Goal: Contribute content: Add original content to the website for others to see

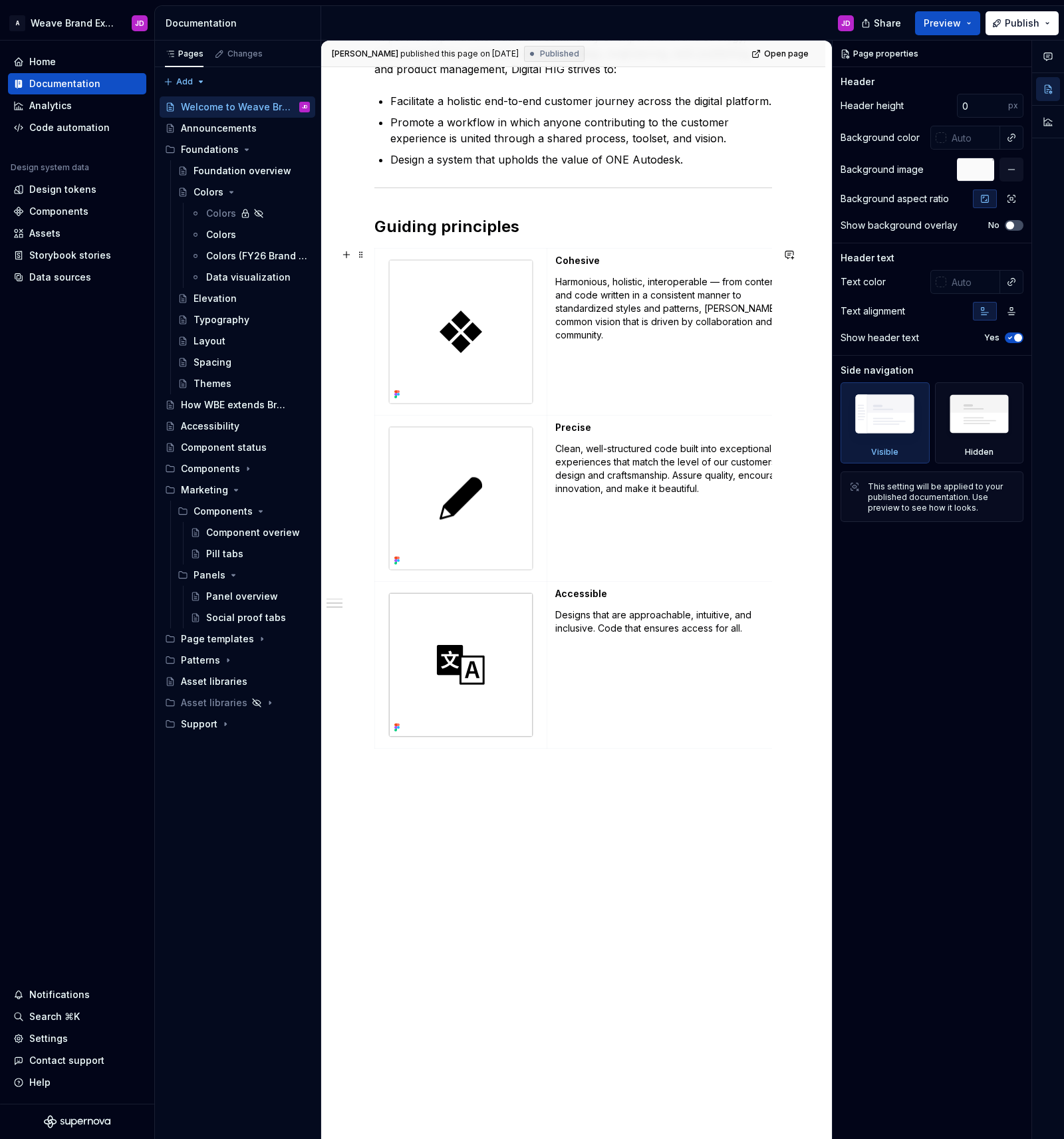
scroll to position [759, 0]
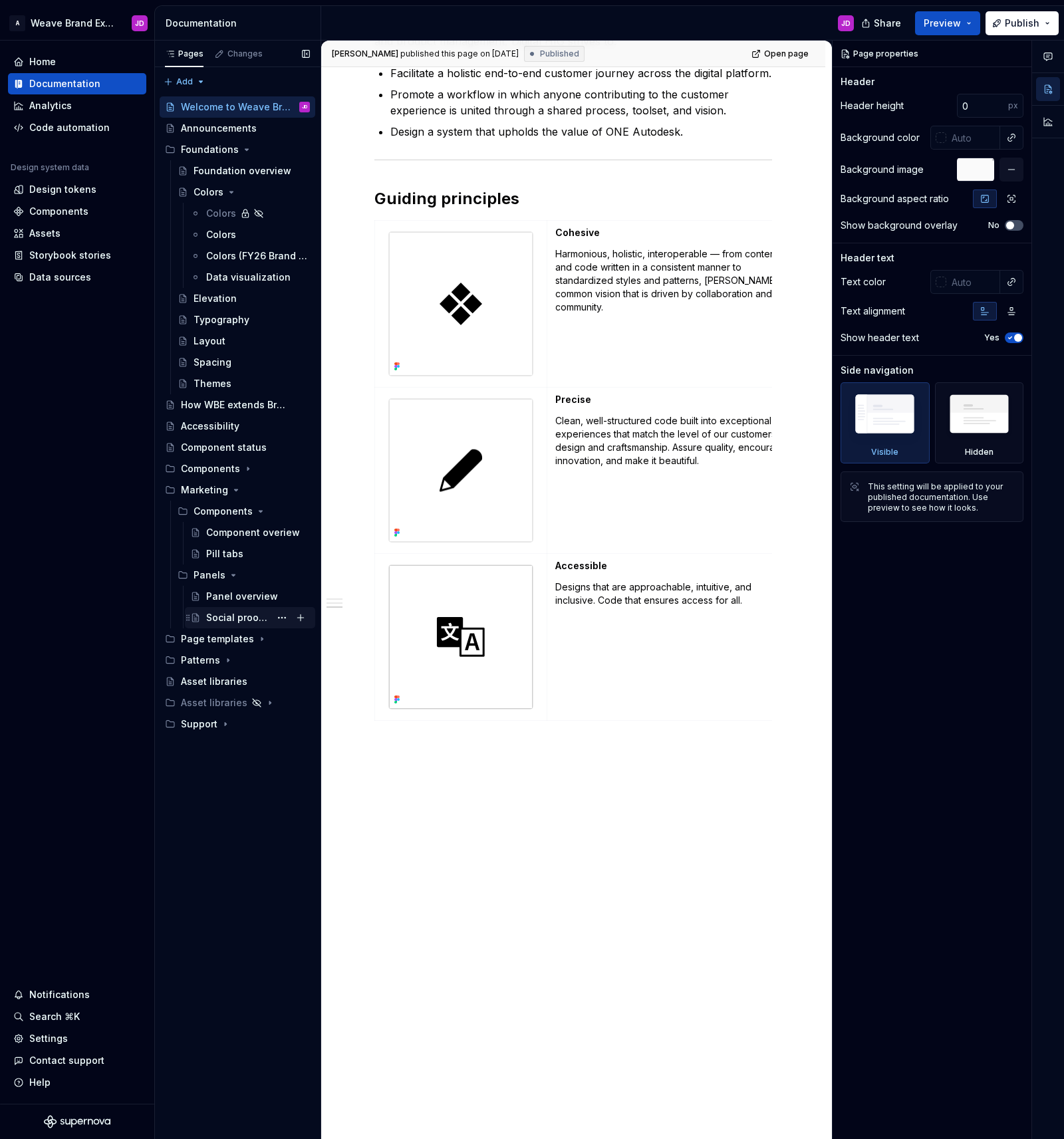
click at [235, 617] on div "Social proof tabs" at bounding box center [238, 618] width 64 height 13
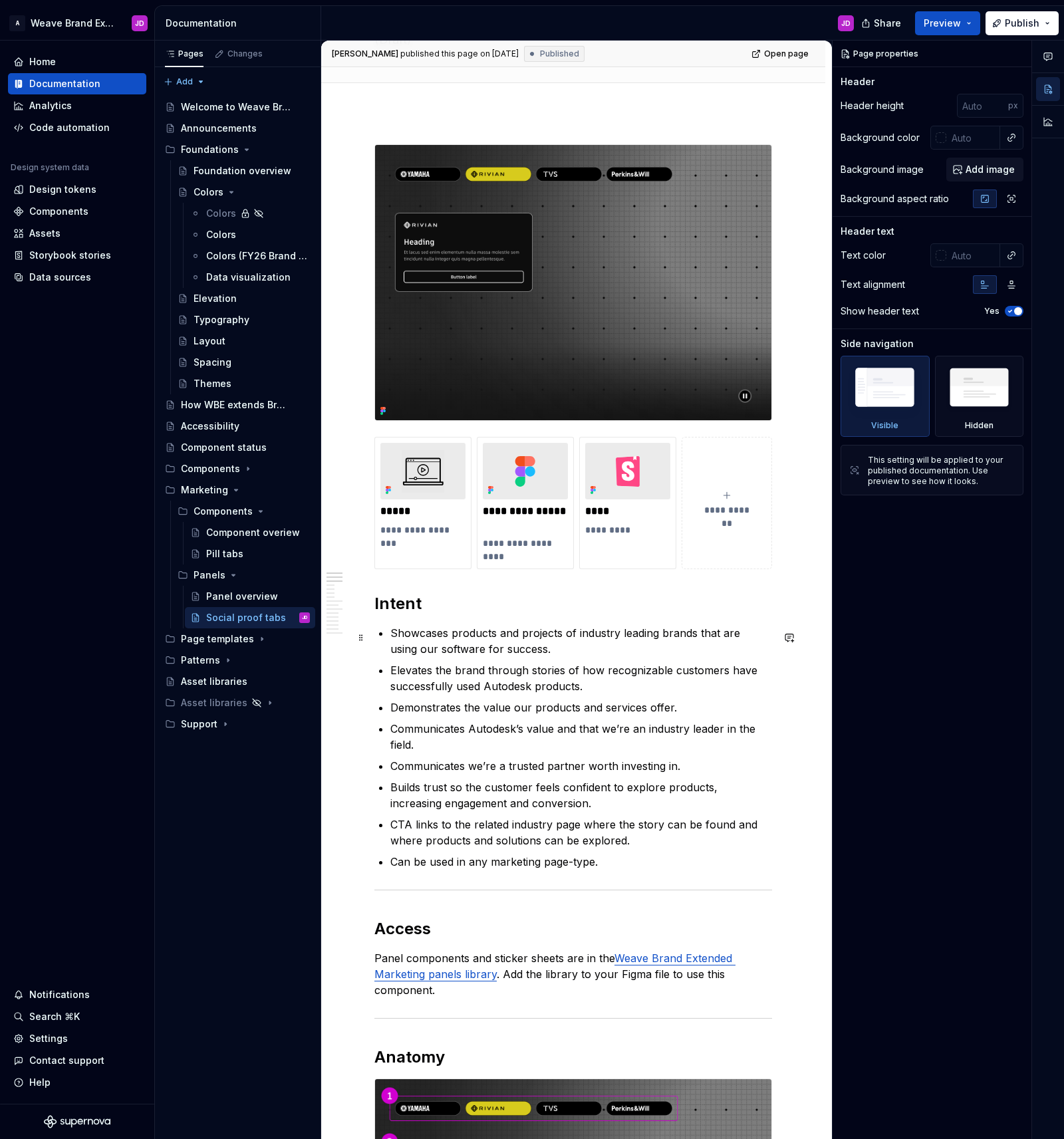
scroll to position [113, 0]
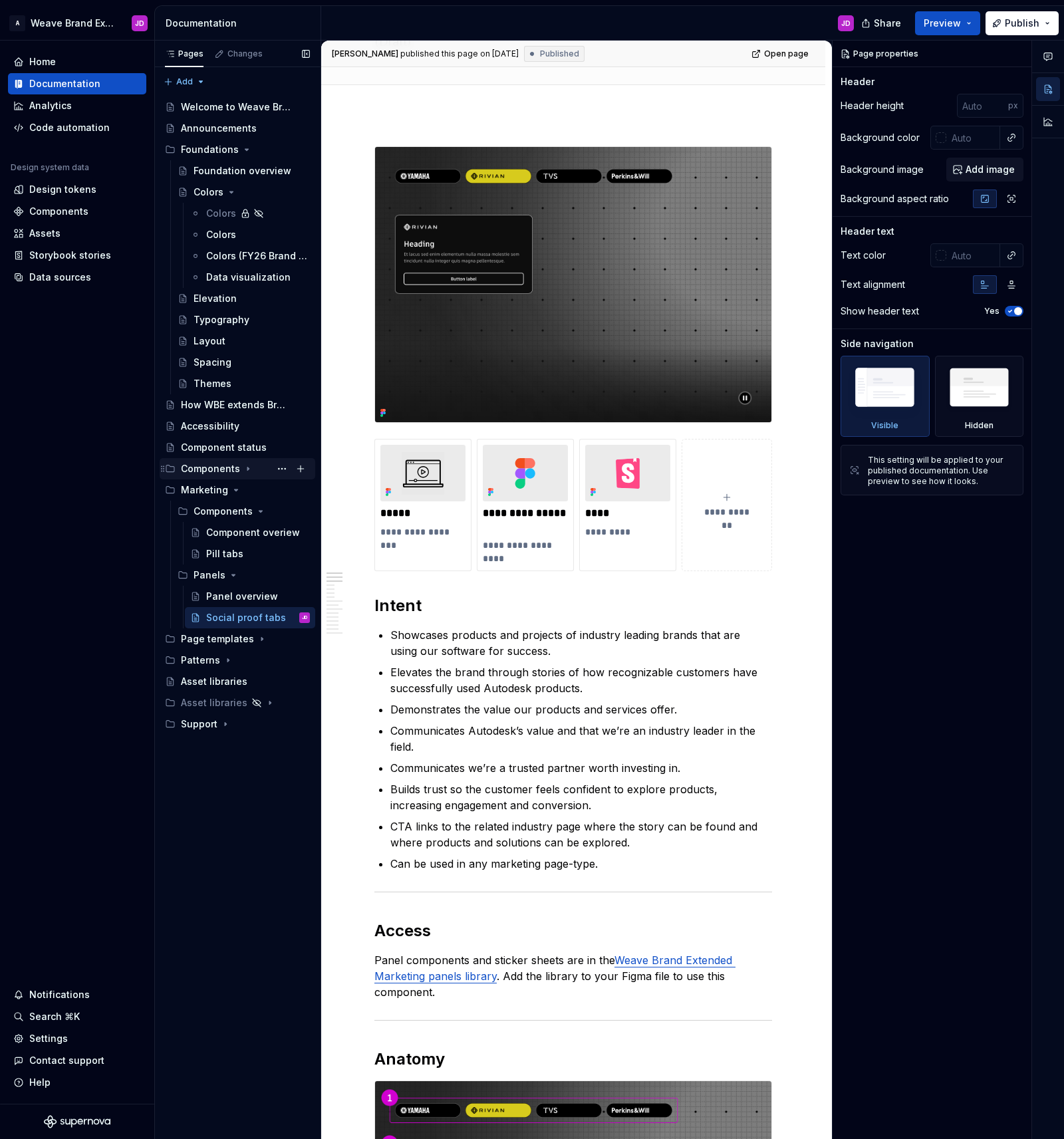
click at [213, 467] on div "Components" at bounding box center [211, 468] width 59 height 13
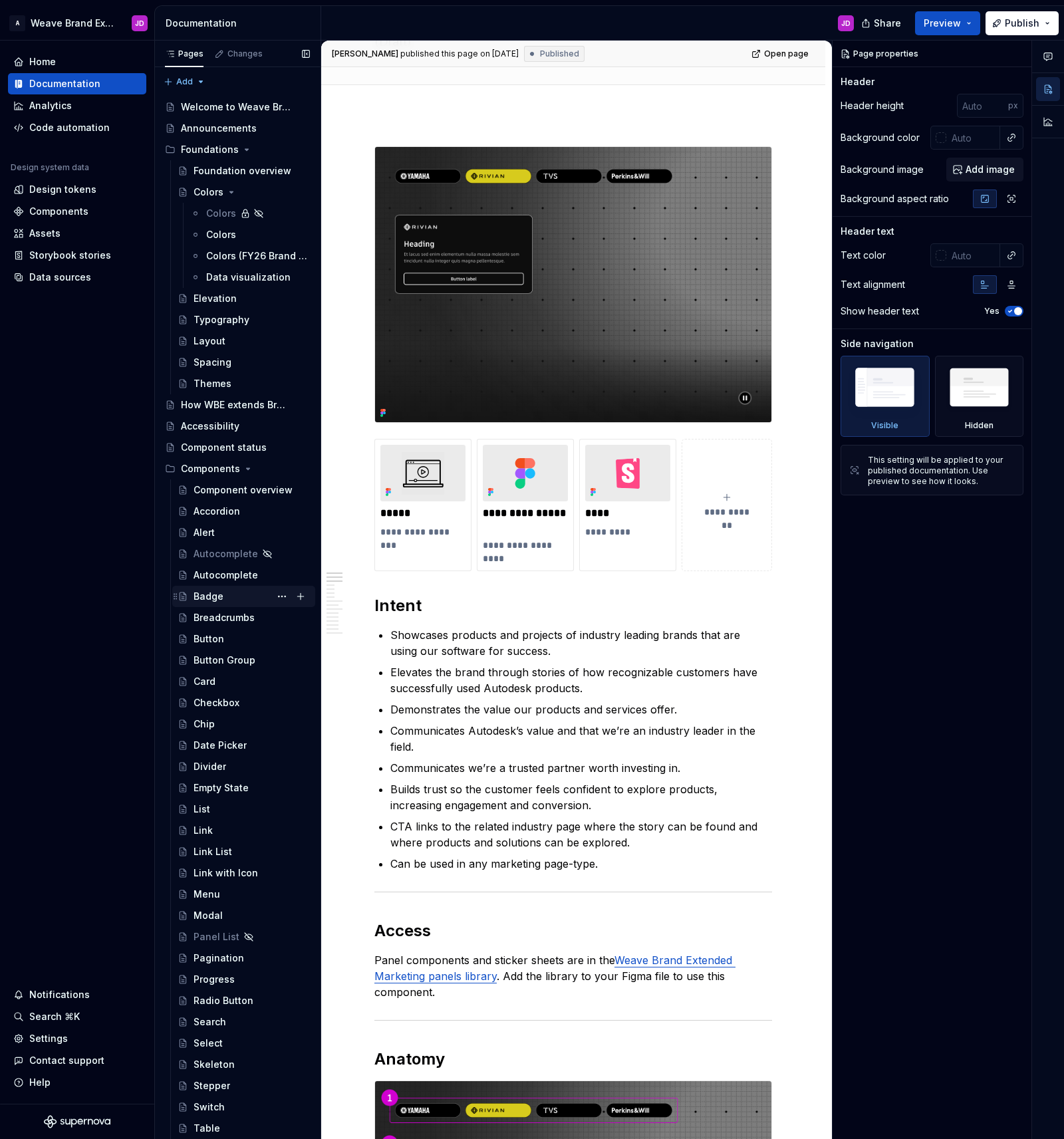
click at [203, 595] on div "Badge" at bounding box center [208, 596] width 30 height 13
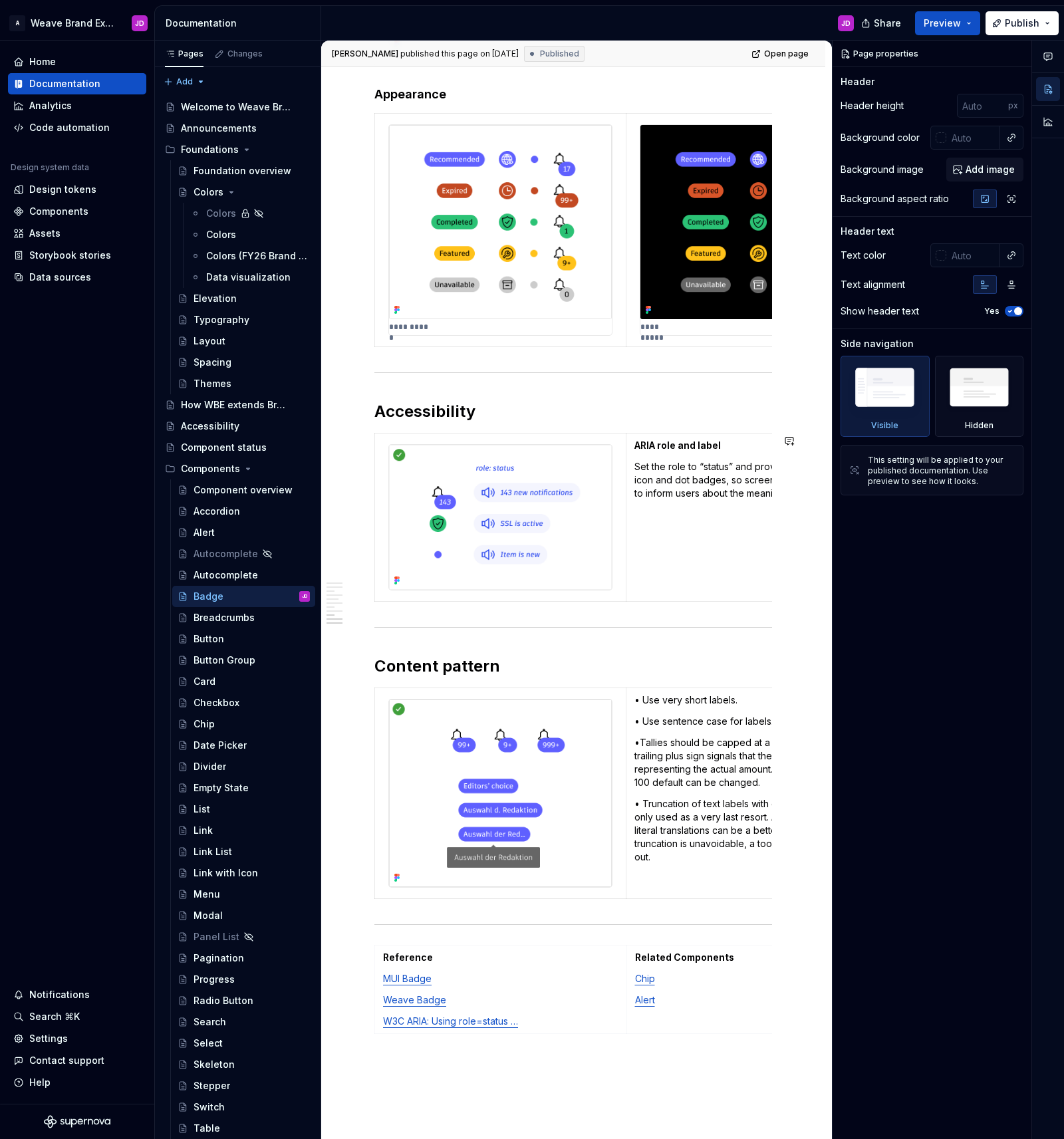
scroll to position [2965, 0]
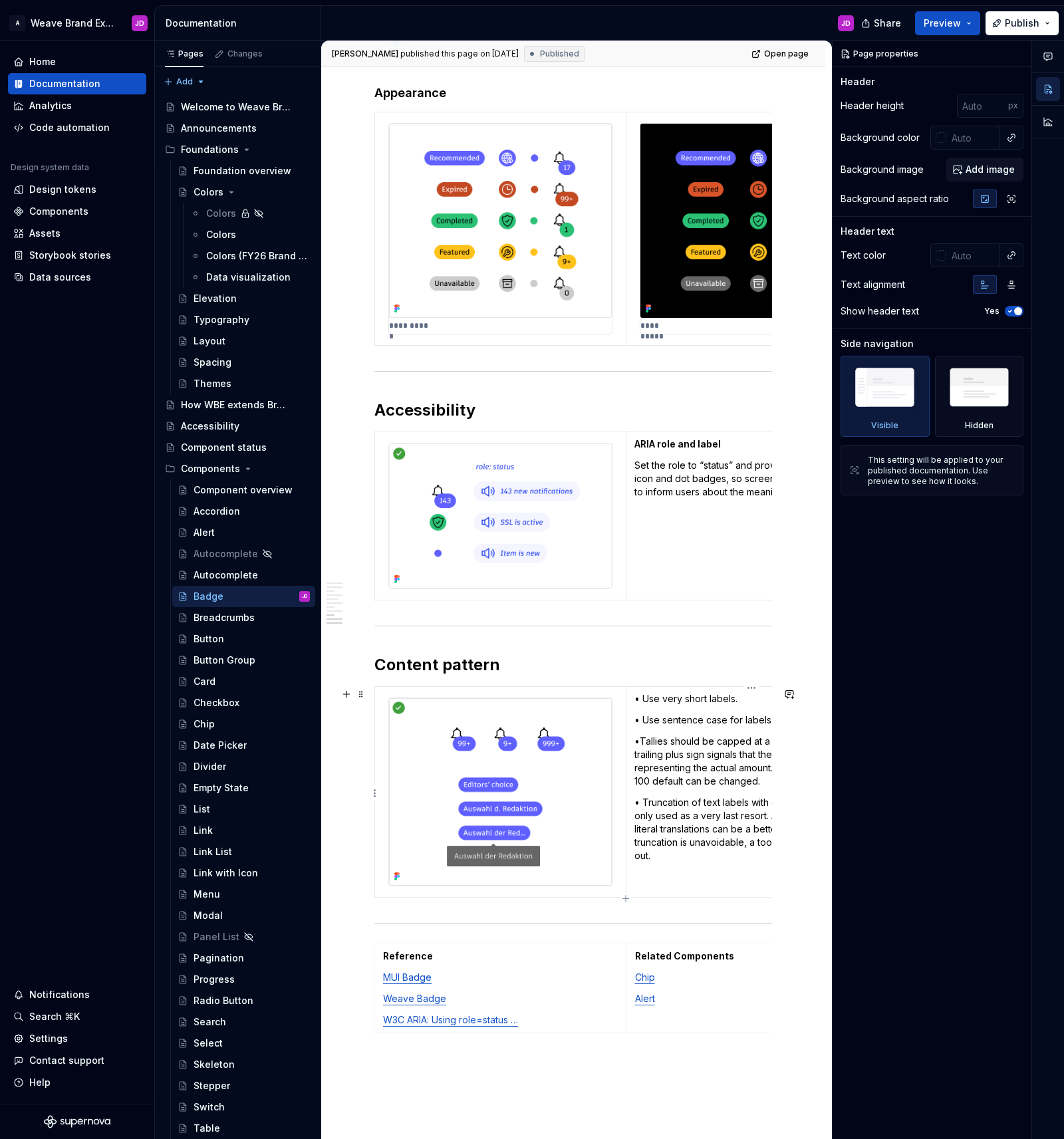
click at [688, 856] on p "• Truncation of text labels with ellipses should be only used as a very last re…" at bounding box center [751, 829] width 234 height 66
type textarea "*"
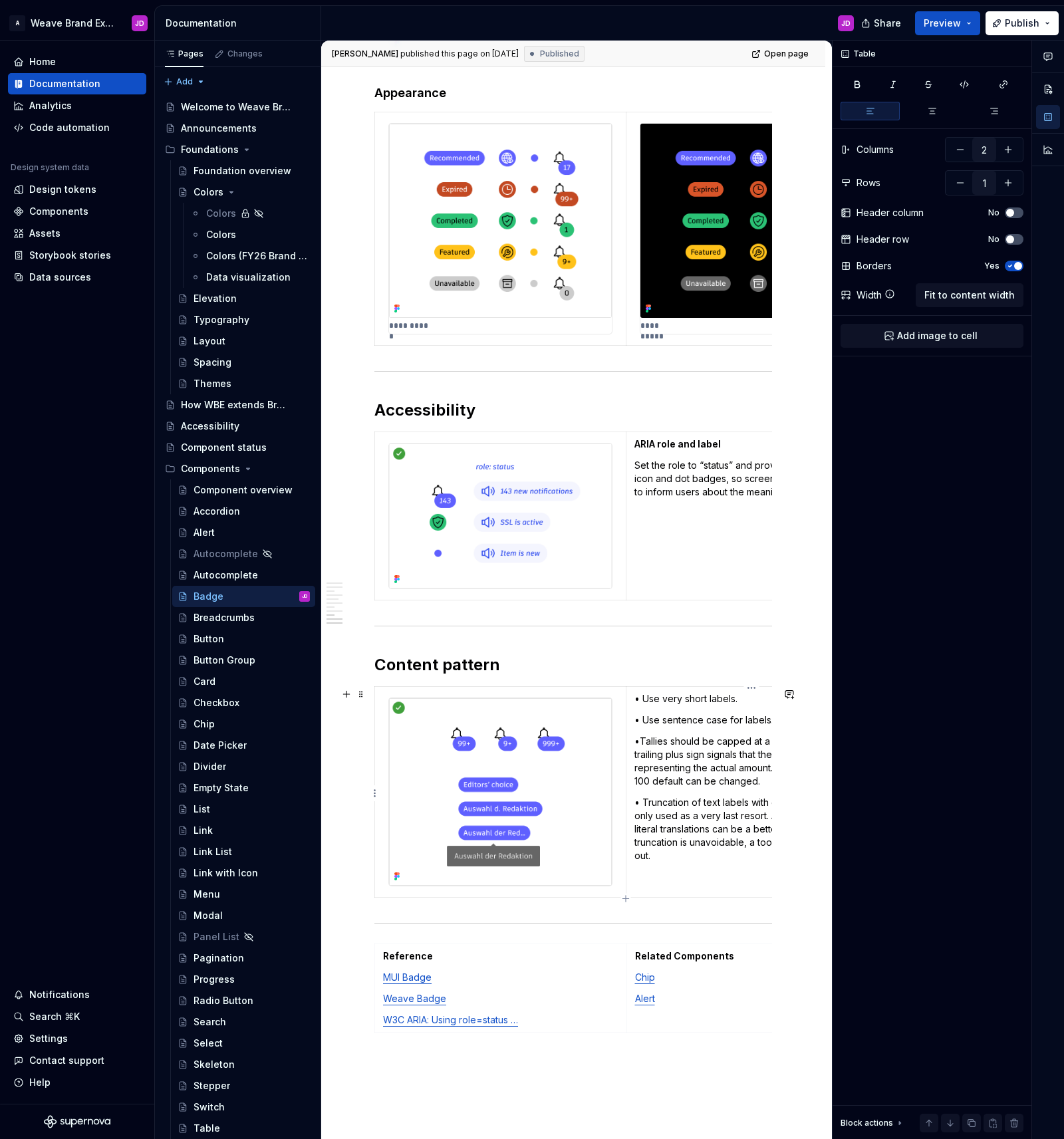
click at [691, 759] on p "•Tallies should be capped at a sensible size, a trailing plus sign signals that…" at bounding box center [751, 762] width 234 height 53
click at [705, 860] on p "• Truncation of text labels with ellipses should be only used as a very last re…" at bounding box center [751, 829] width 234 height 66
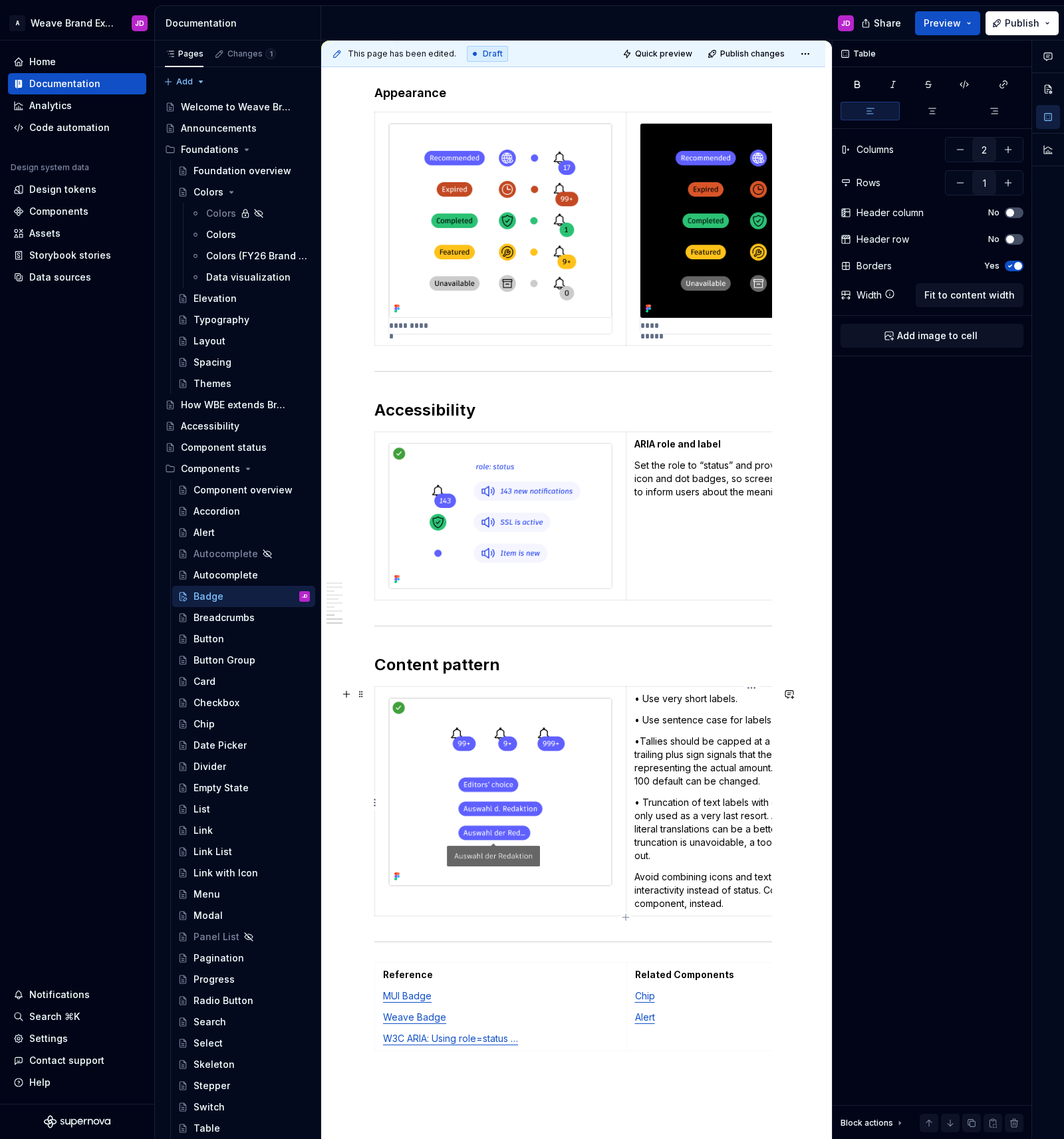
click at [633, 877] on td "• Use very short labels. • Use sentence case for labels. •Tallies should be cap…" at bounding box center [751, 801] width 250 height 230
click at [684, 766] on p "•Tallies should be capped at a sensible size, a trailing plus sign signals that…" at bounding box center [751, 762] width 234 height 53
drag, startPoint x: 663, startPoint y: 818, endPoint x: 668, endPoint y: 838, distance: 20.6
click at [664, 819] on p "• Truncation of text labels with ellipses should be only used as a very last re…" at bounding box center [751, 829] width 234 height 66
drag, startPoint x: 676, startPoint y: 892, endPoint x: 677, endPoint y: 900, distance: 8.1
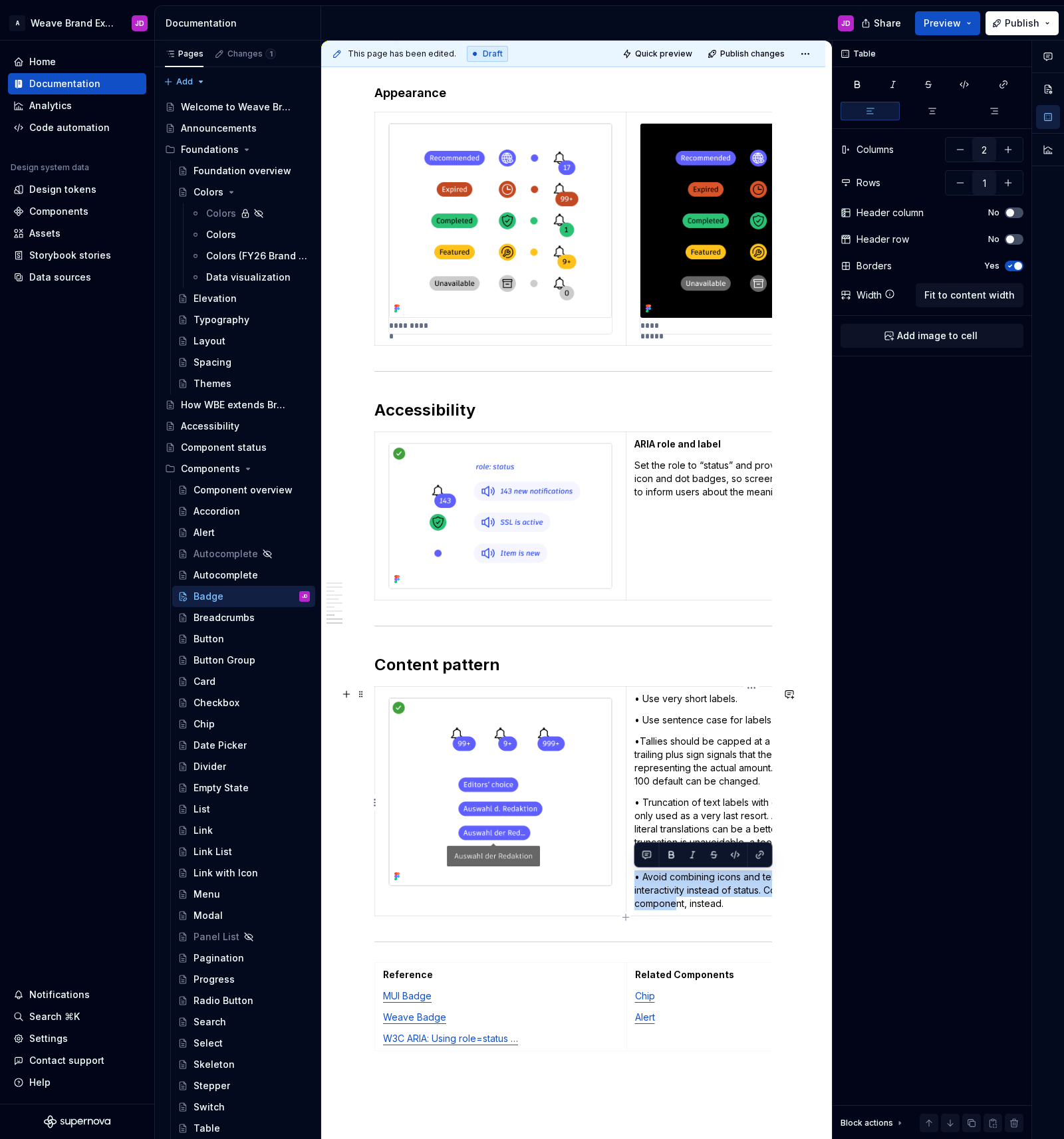
click at [677, 900] on td "• Use very short labels. • Use sentence case for labels. •Tallies should be cap…" at bounding box center [751, 801] width 250 height 230
click at [676, 832] on p "• Truncation of text labels with ellipses should be only used as a very last re…" at bounding box center [751, 829] width 234 height 66
drag, startPoint x: 668, startPoint y: 752, endPoint x: 677, endPoint y: 733, distance: 21.0
click at [668, 752] on p "•Tallies should be capped at a sensible size, a trailing plus sign signals that…" at bounding box center [751, 762] width 234 height 53
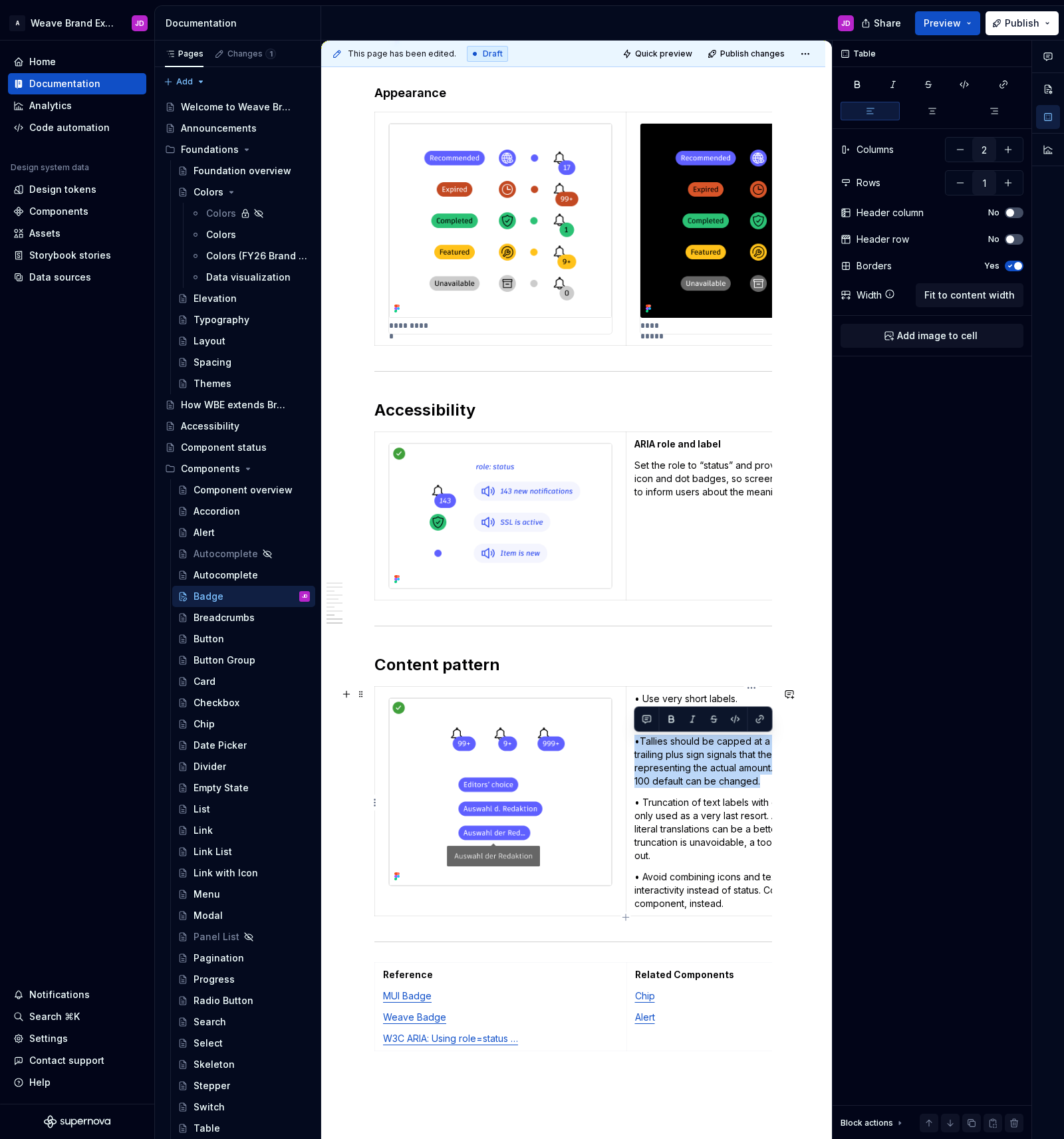
click at [667, 781] on p "•Tallies should be capped at a sensible size, a trailing plus sign signals that…" at bounding box center [751, 762] width 234 height 53
click at [663, 704] on p "• Use very short labels." at bounding box center [751, 699] width 234 height 13
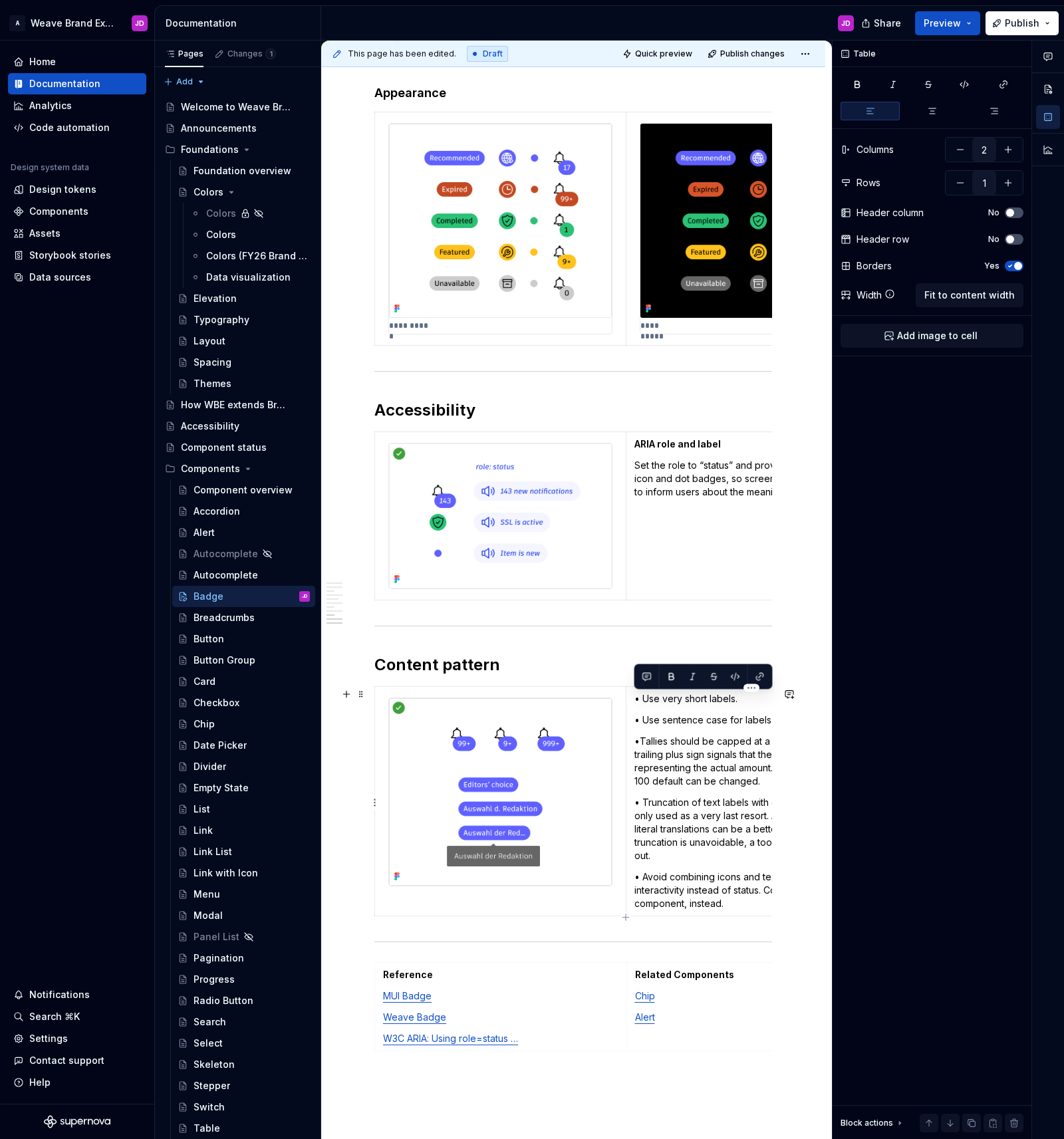
click at [660, 725] on p "• Use sentence case for labels." at bounding box center [751, 720] width 234 height 13
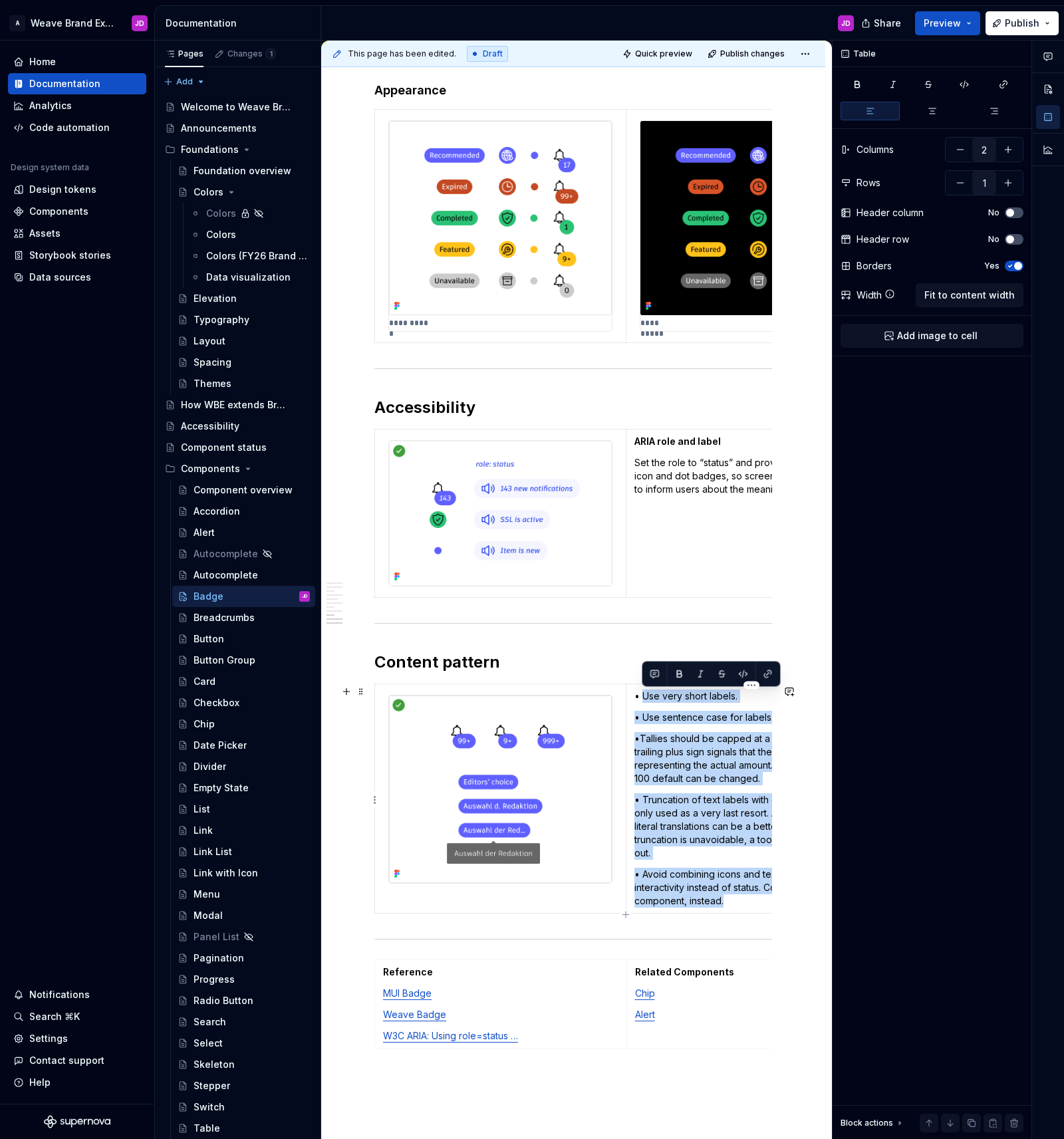
drag, startPoint x: 644, startPoint y: 699, endPoint x: 772, endPoint y: 901, distance: 239.1
click at [772, 901] on td "• Use very short labels. • Use sentence case for labels. •Tallies should be cap…" at bounding box center [751, 799] width 250 height 230
copy td "Use very short labels. • Use sentence case for labels. •Tallies should be cappe…"
click at [656, 703] on p "• Use very short labels." at bounding box center [751, 696] width 234 height 13
drag, startPoint x: 631, startPoint y: 697, endPoint x: 753, endPoint y: 899, distance: 236.0
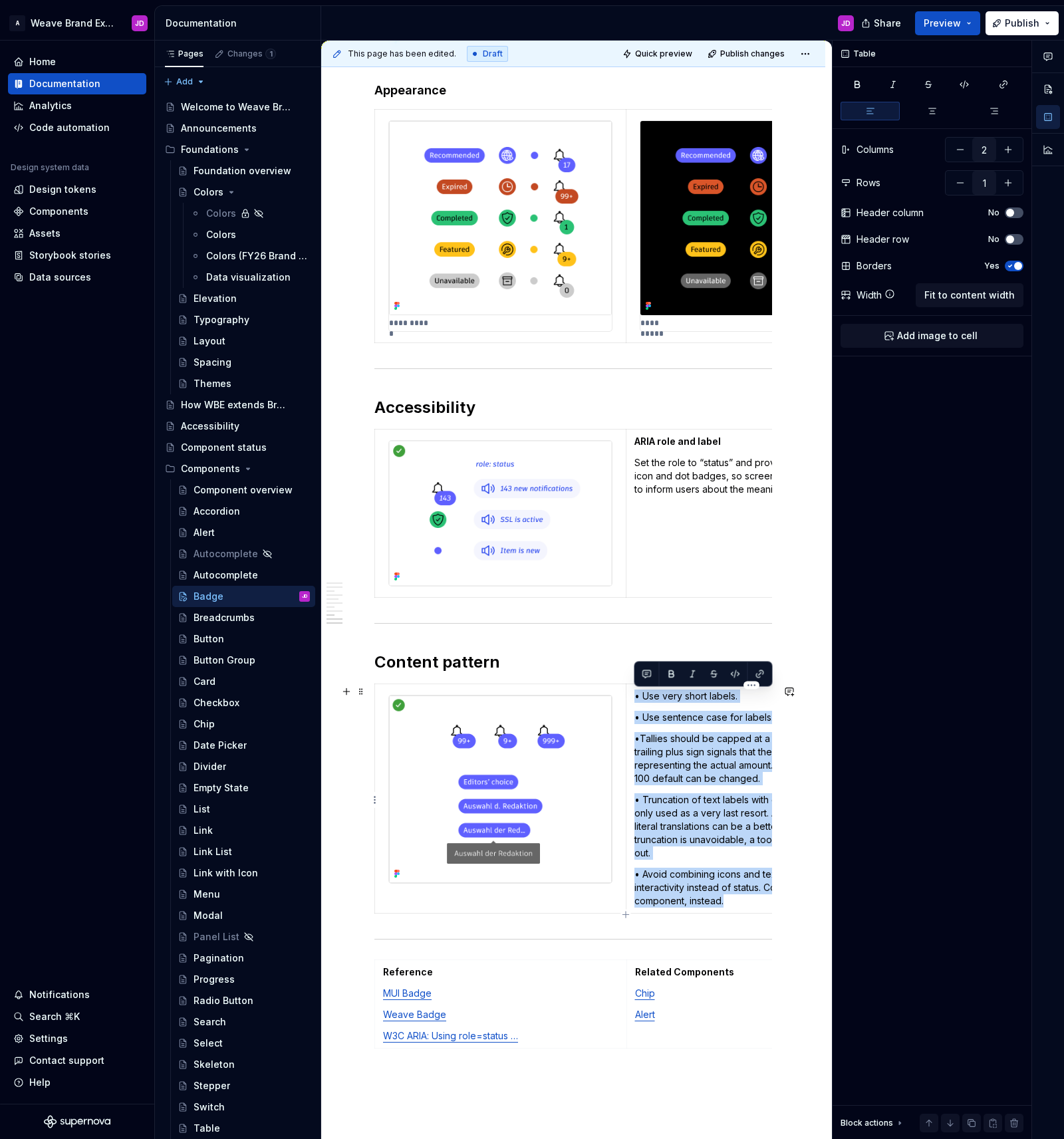
click at [753, 899] on td "• Use very short labels. • Use sentence case for labels. •Tallies should be cap…" at bounding box center [751, 799] width 250 height 230
copy td "• Use very short labels. • Use sentence case for labels. •Tallies should be cap…"
click at [680, 803] on p "• Truncation of text labels with ellipses should be only used as a very last re…" at bounding box center [751, 826] width 234 height 66
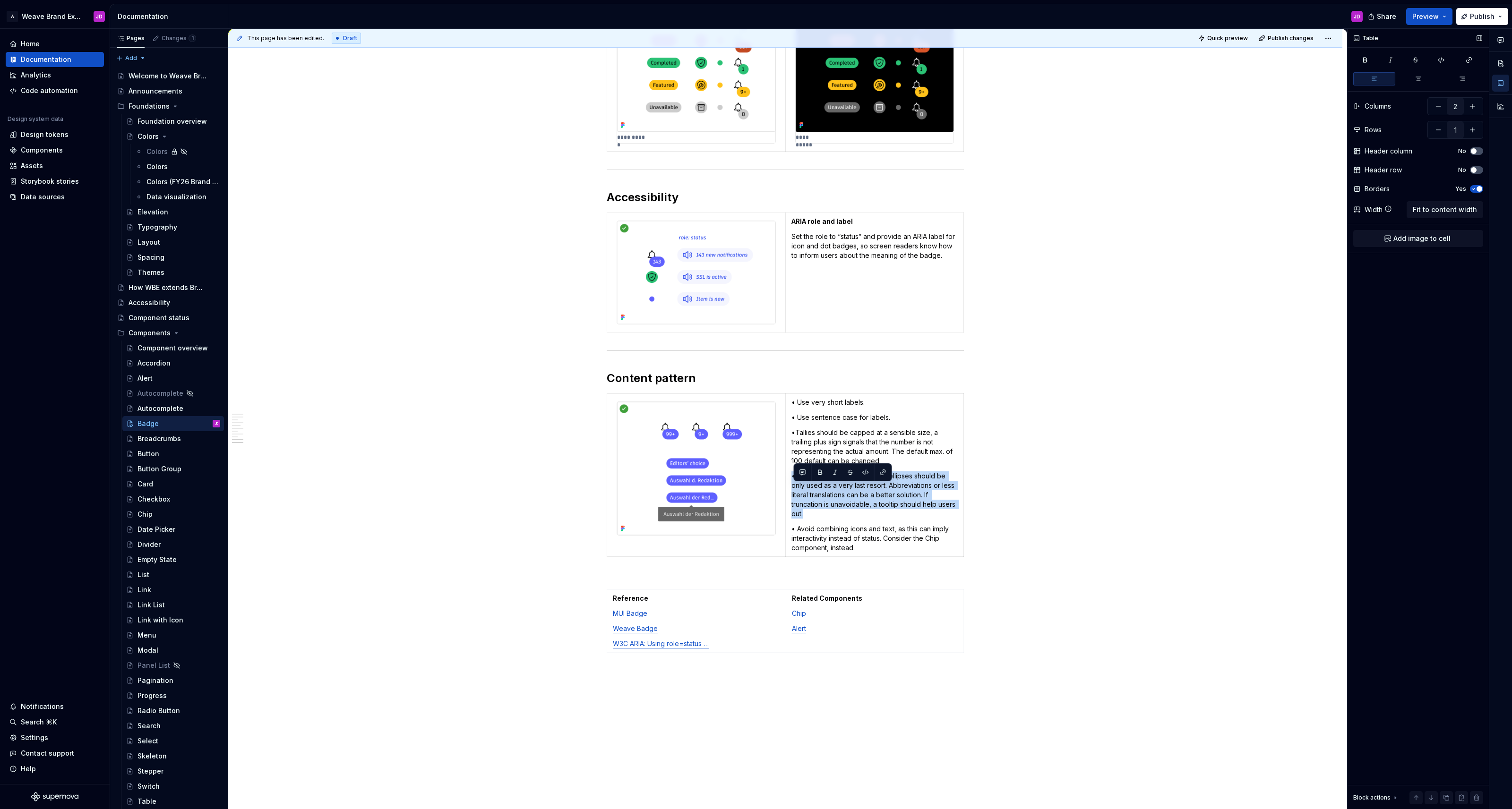
scroll to position [2113, 0]
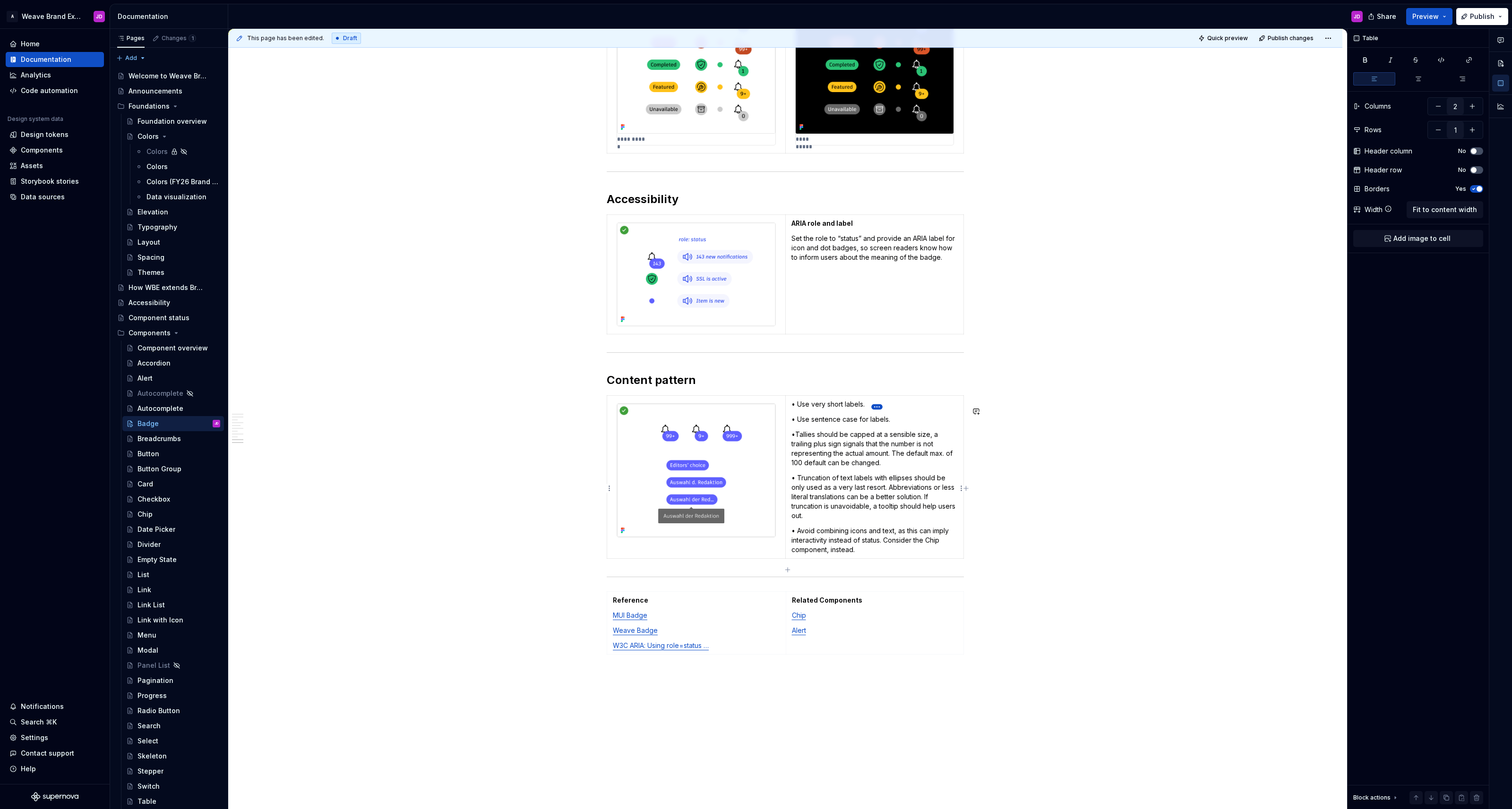
click at [755, 406] on html "A Weave Brand Extended JD Home Documentation Analytics Code automation Design s…" at bounding box center [756, 404] width 1512 height 809
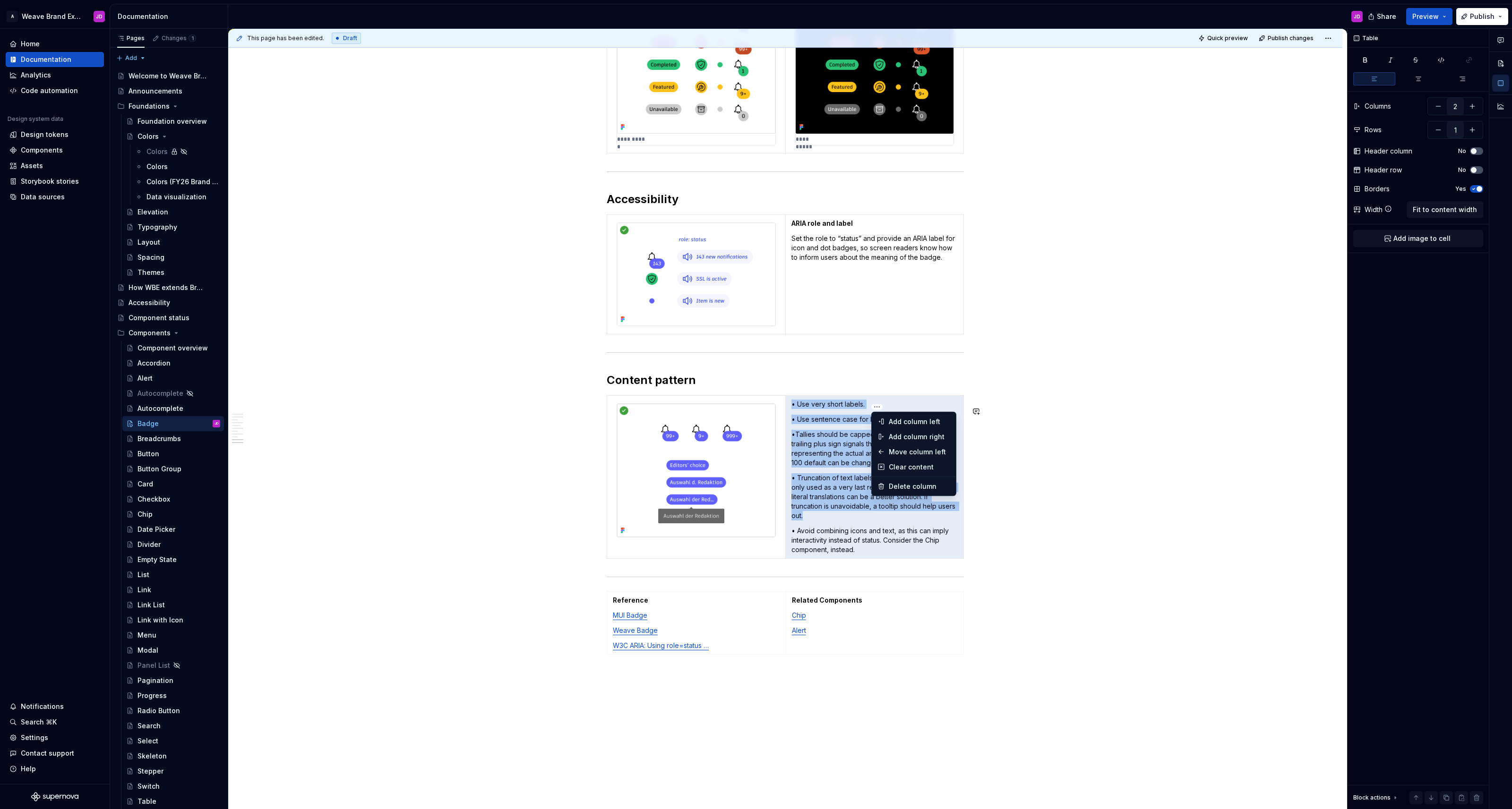
click at [755, 417] on html "A Weave Brand Extended JD Home Documentation Analytics Code automation Design s…" at bounding box center [756, 404] width 1512 height 809
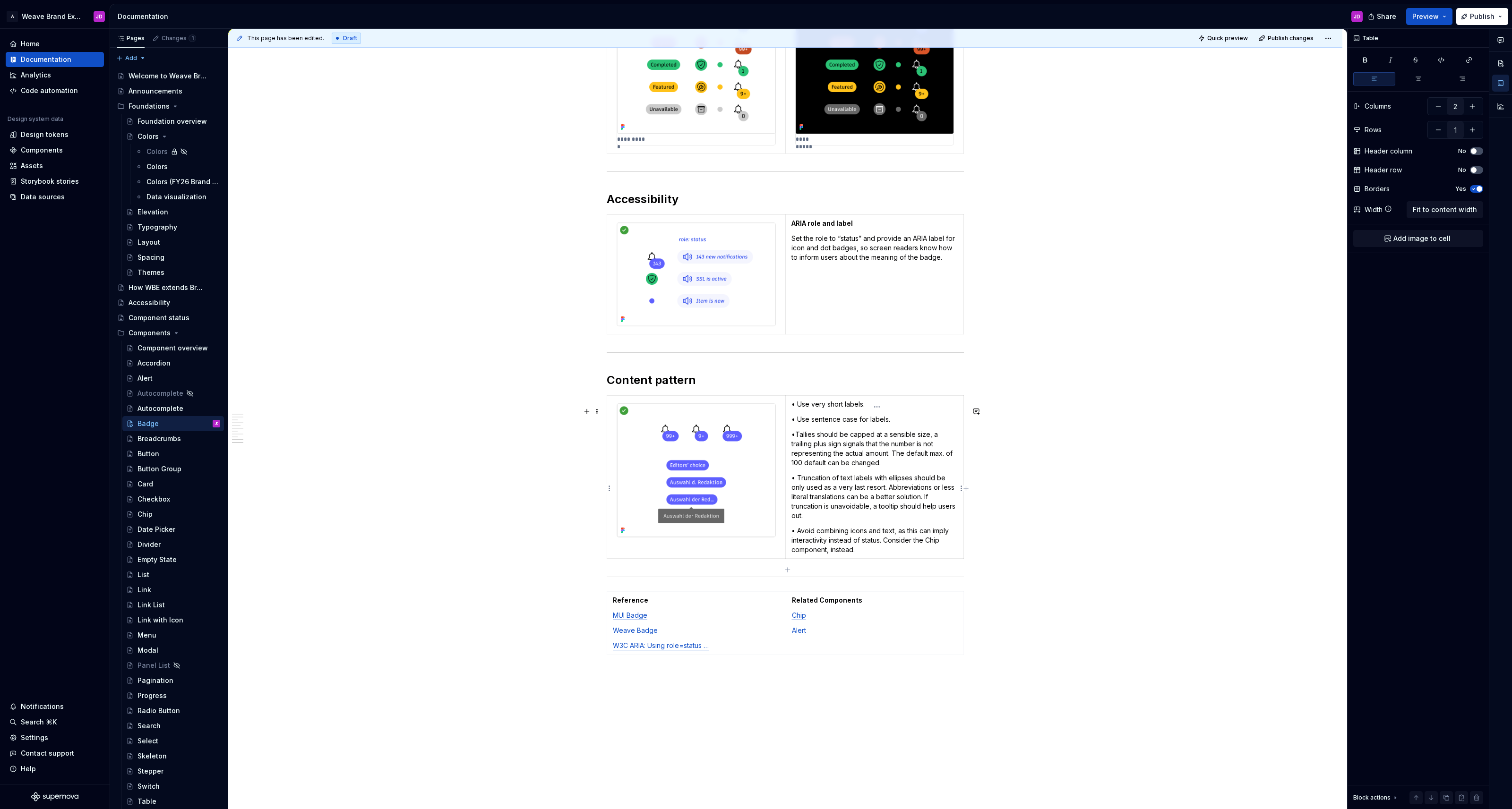
click at [755, 444] on p "•Tallies should be capped at a sensible size, a trailing plus sign signals that…" at bounding box center [874, 449] width 166 height 38
click at [755, 209] on span "Fit to content width" at bounding box center [1445, 209] width 64 height 9
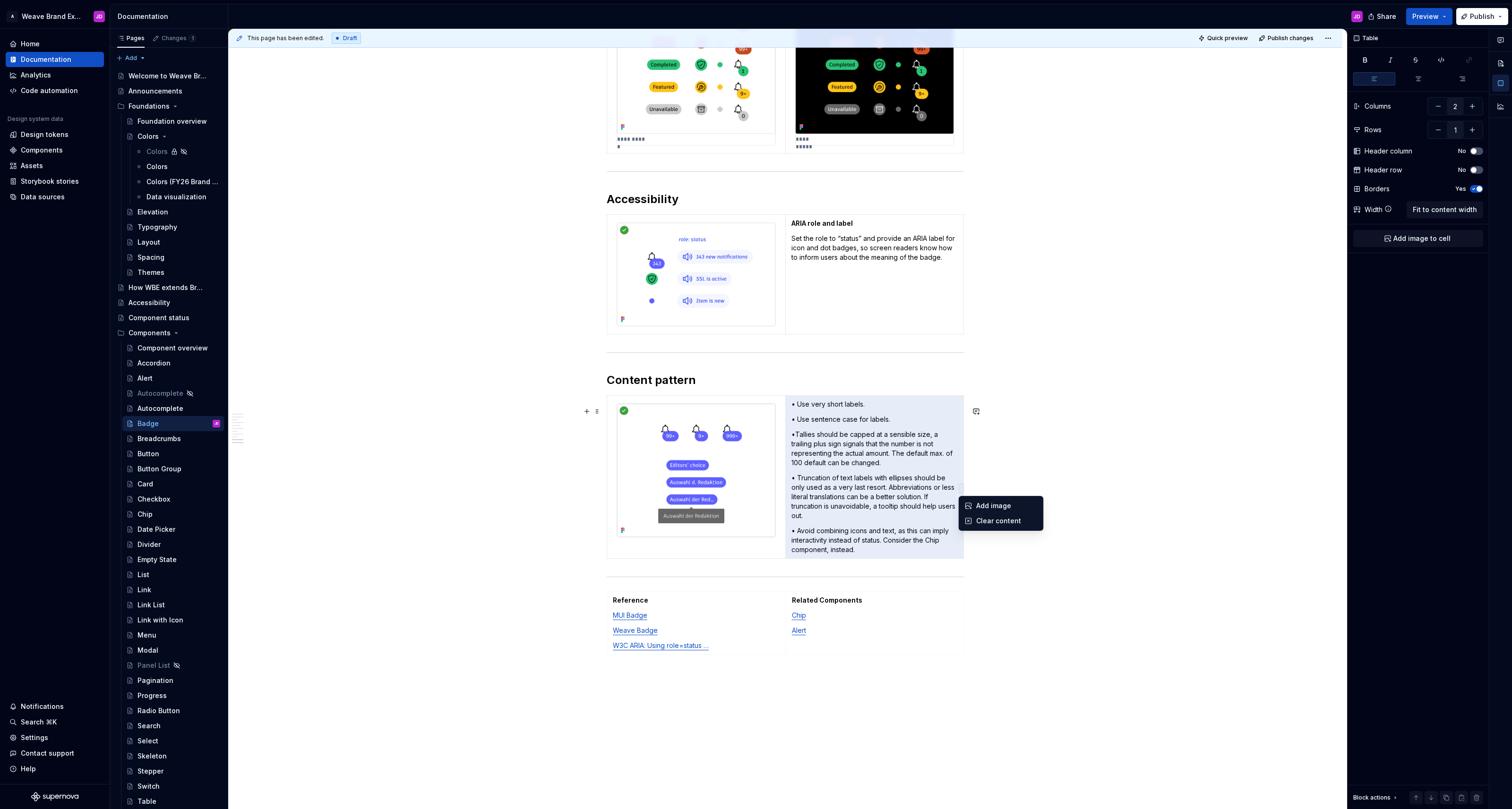
click at [755, 488] on html "A Weave Brand Extended JD Home Documentation Analytics Code automation Design s…" at bounding box center [756, 404] width 1512 height 809
click at [755, 469] on html "A Weave Brand Extended JD Home Documentation Analytics Code automation Design s…" at bounding box center [756, 404] width 1512 height 809
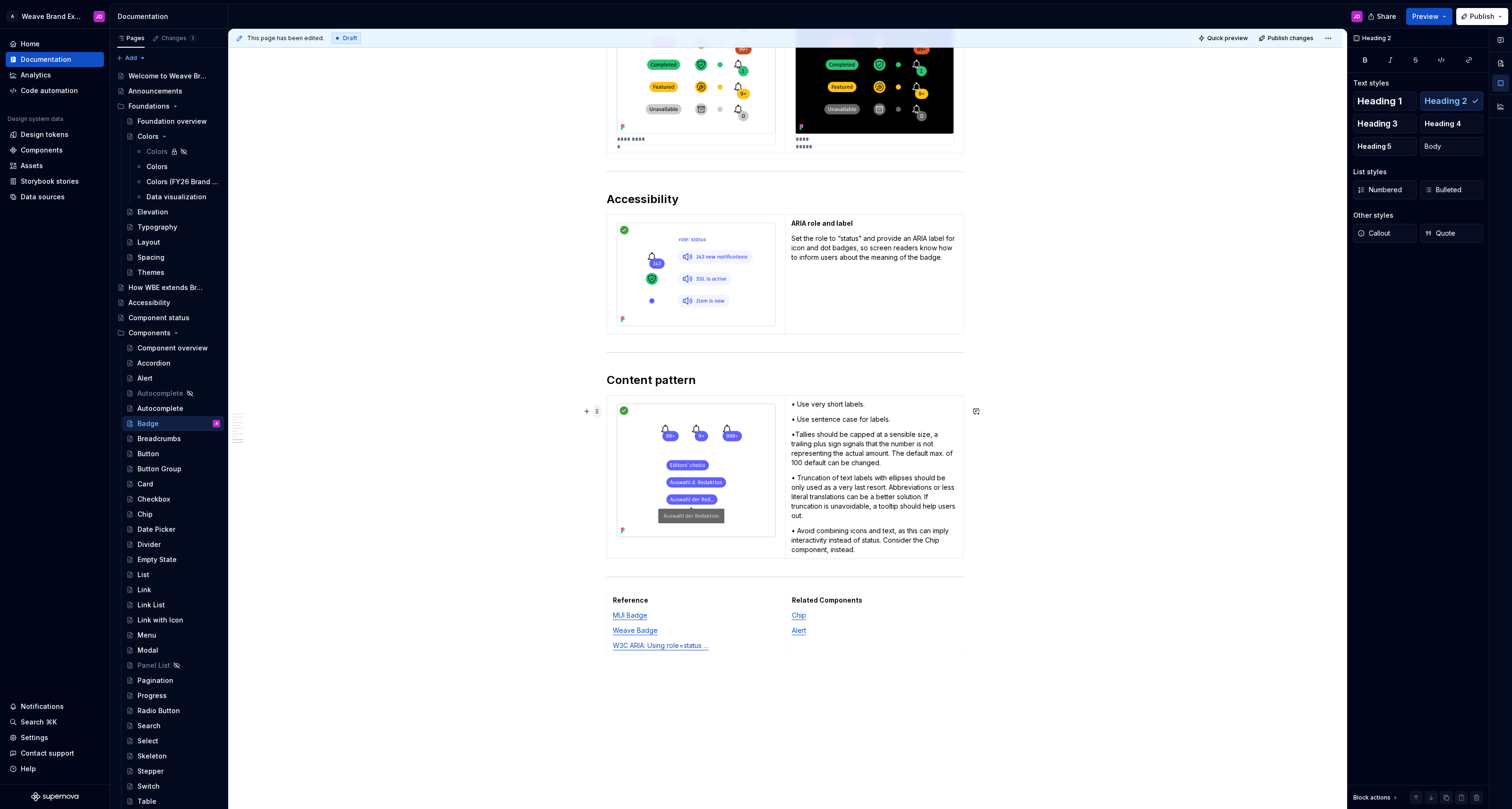
click at [599, 412] on span at bounding box center [597, 411] width 8 height 13
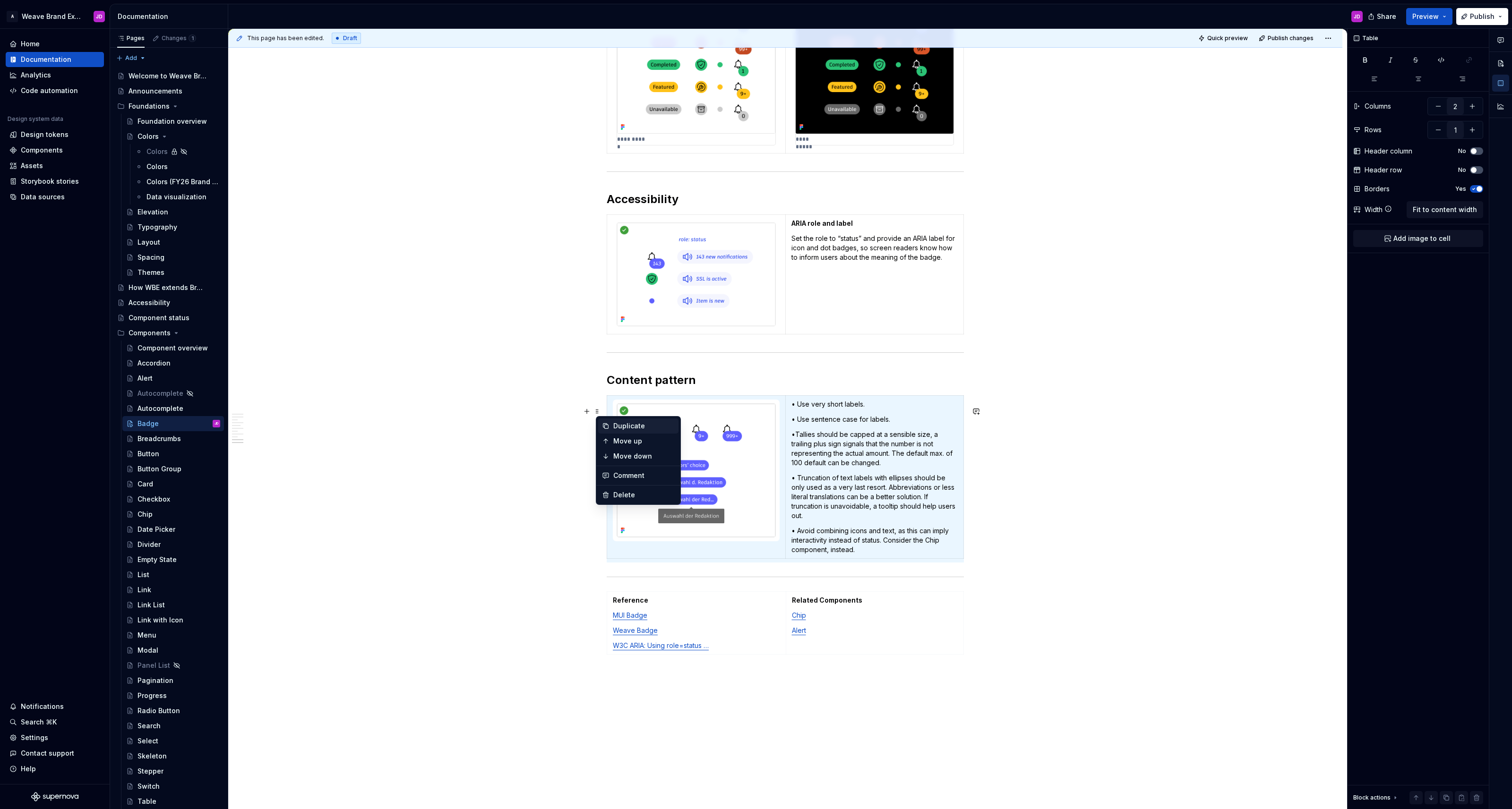
click at [607, 429] on icon at bounding box center [606, 426] width 8 height 8
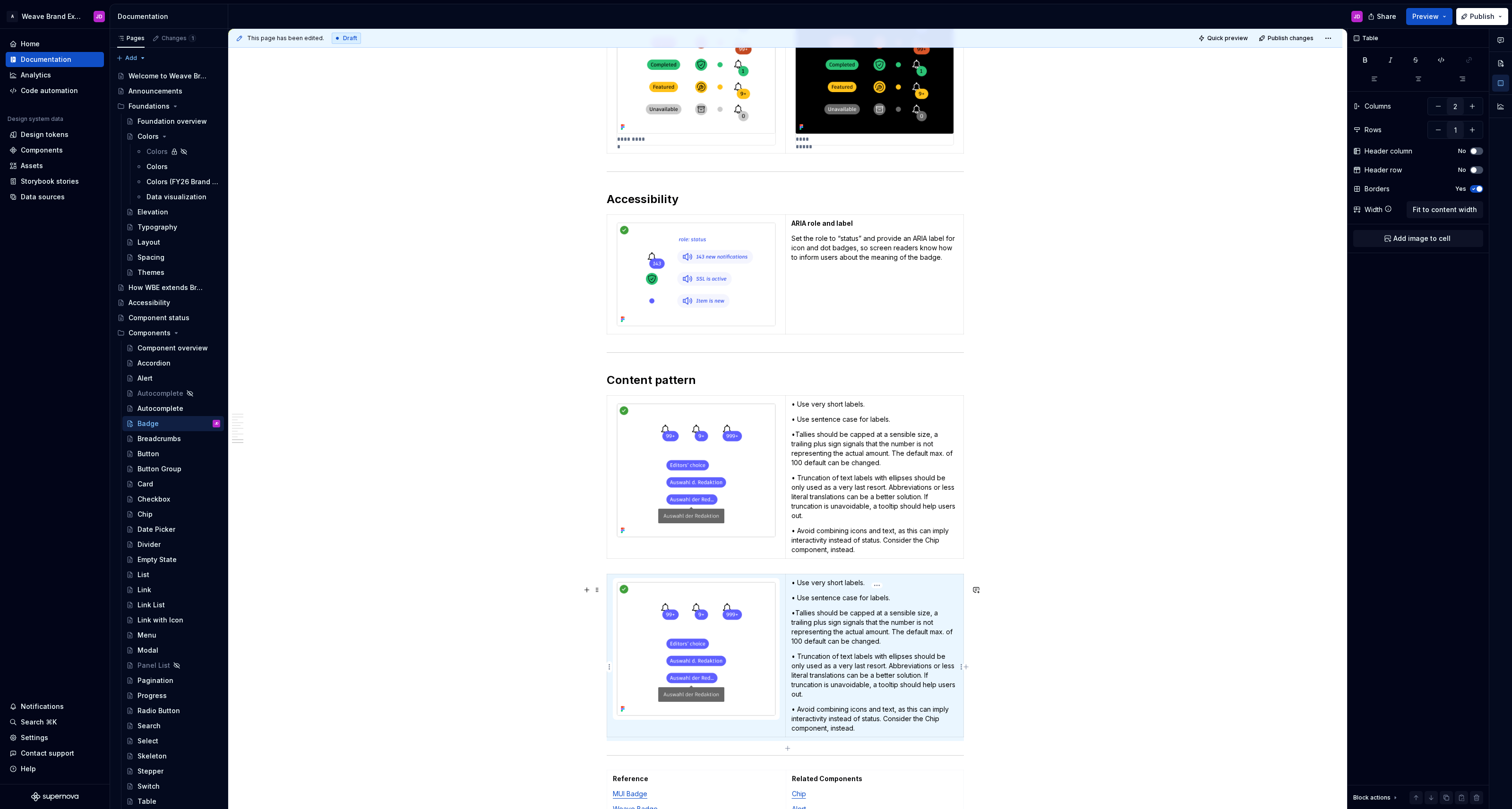
click at [755, 632] on p "•Tallies should be capped at a sensible size, a trailing plus sign signals that…" at bounding box center [874, 627] width 166 height 38
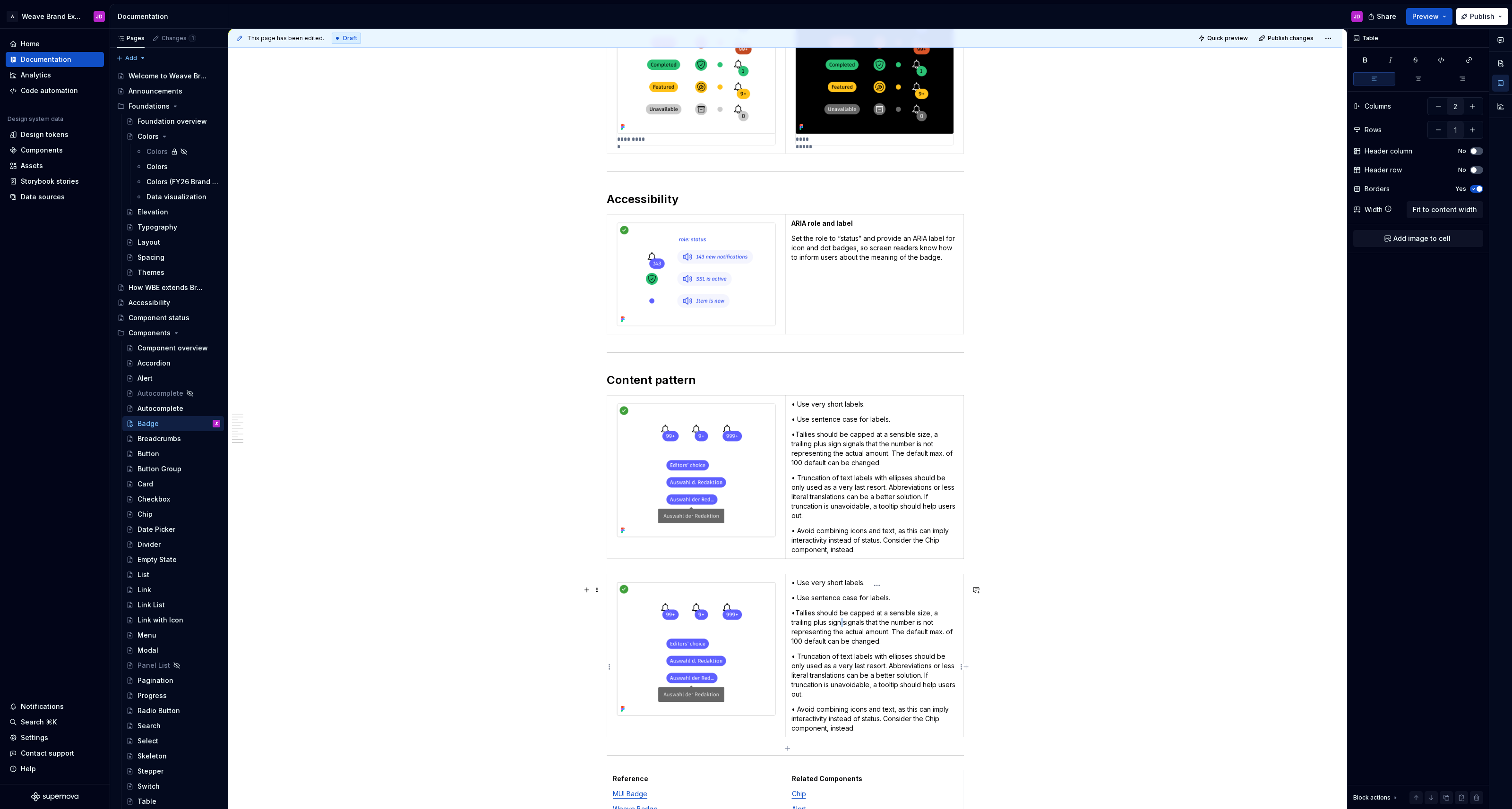
click at [755, 632] on p "•Tallies should be capped at a sensible size, a trailing plus sign signals that…" at bounding box center [874, 627] width 166 height 38
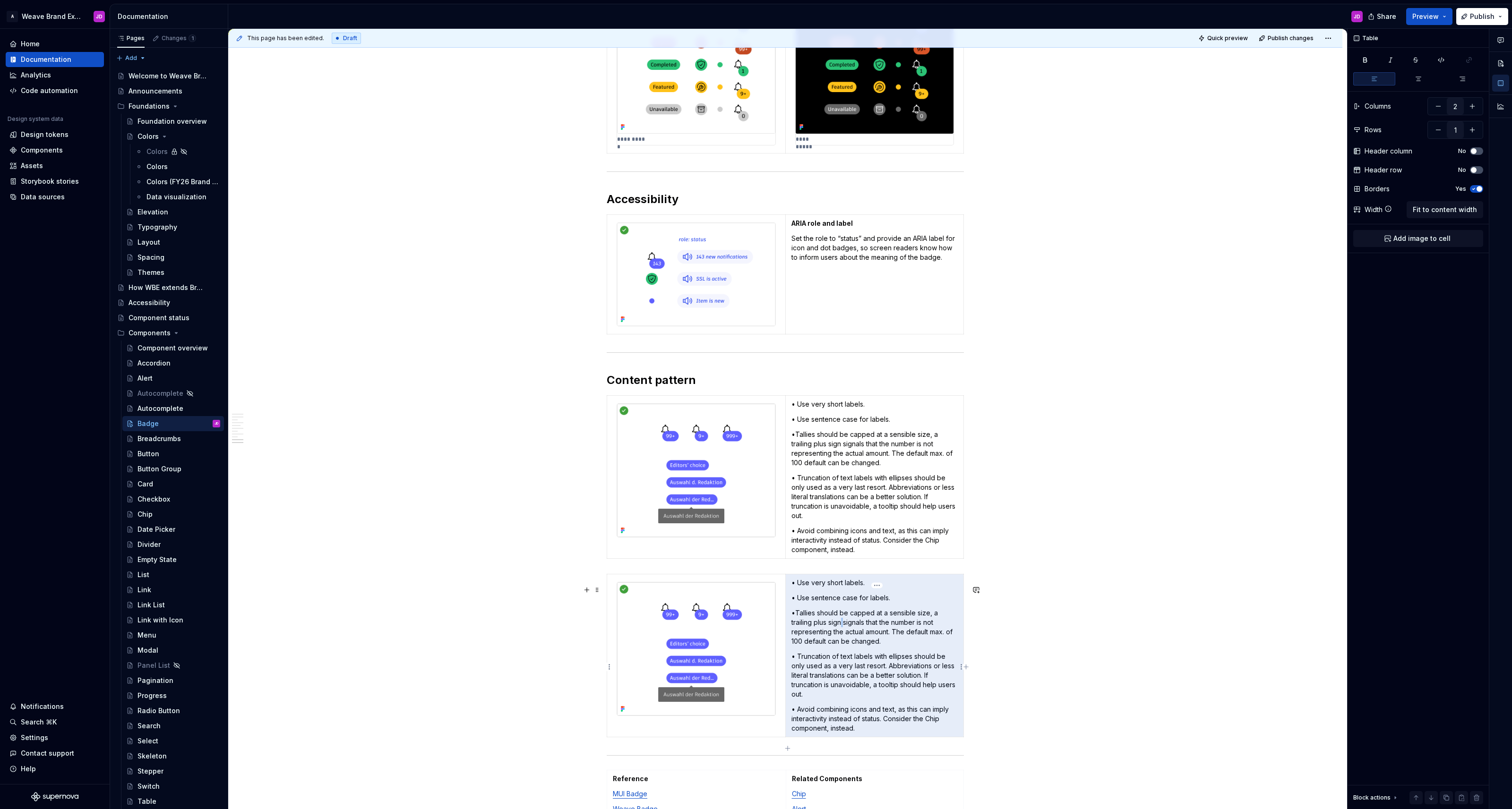
click at [755, 632] on p "•Tallies should be capped at a sensible size, a trailing plus sign signals that…" at bounding box center [874, 627] width 166 height 38
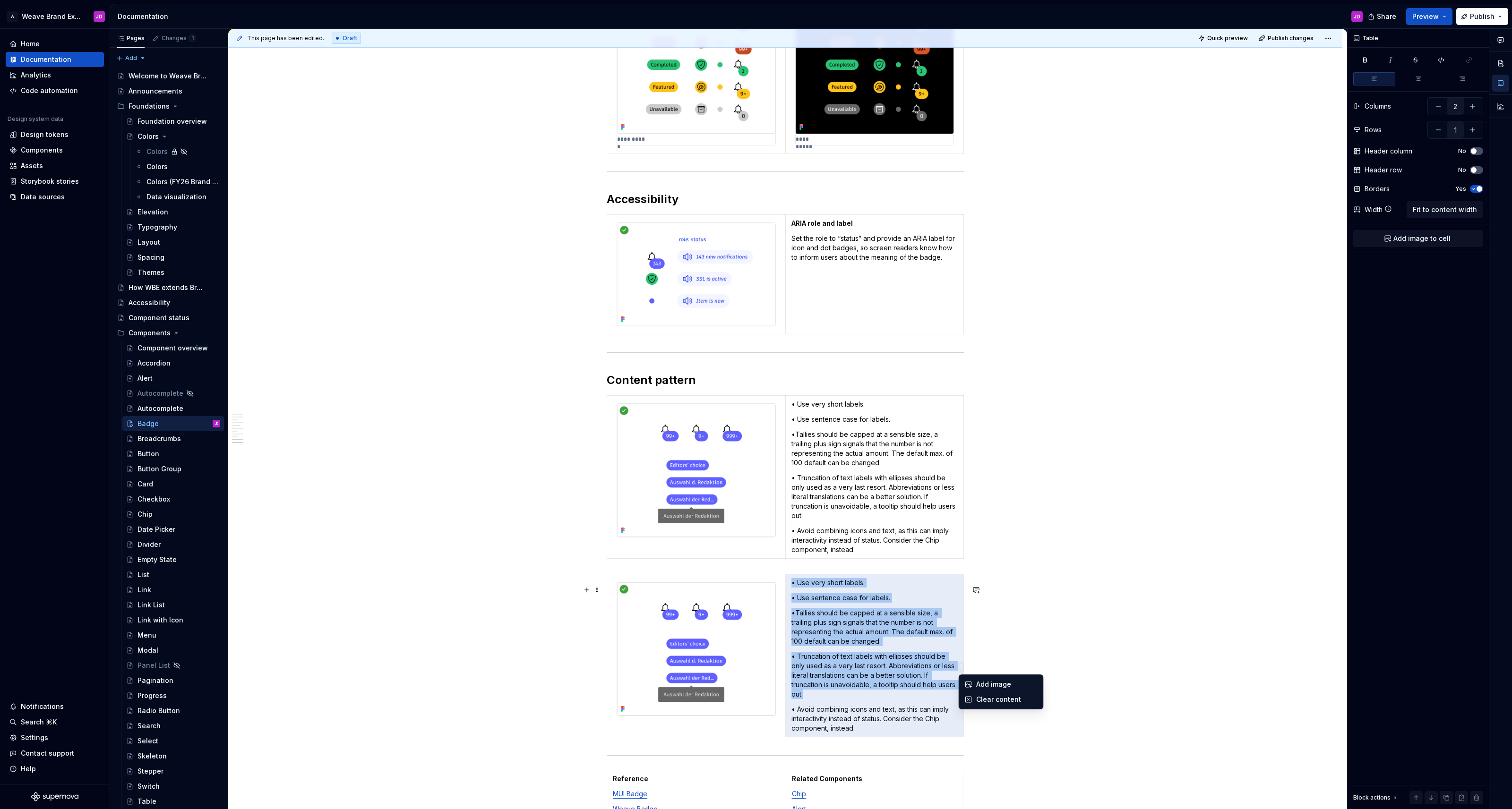
click at [755, 667] on html "A Weave Brand Extended JD Home Documentation Analytics Code automation Design s…" at bounding box center [756, 404] width 1512 height 809
click at [755, 698] on div "Clear content" at bounding box center [1007, 699] width 62 height 9
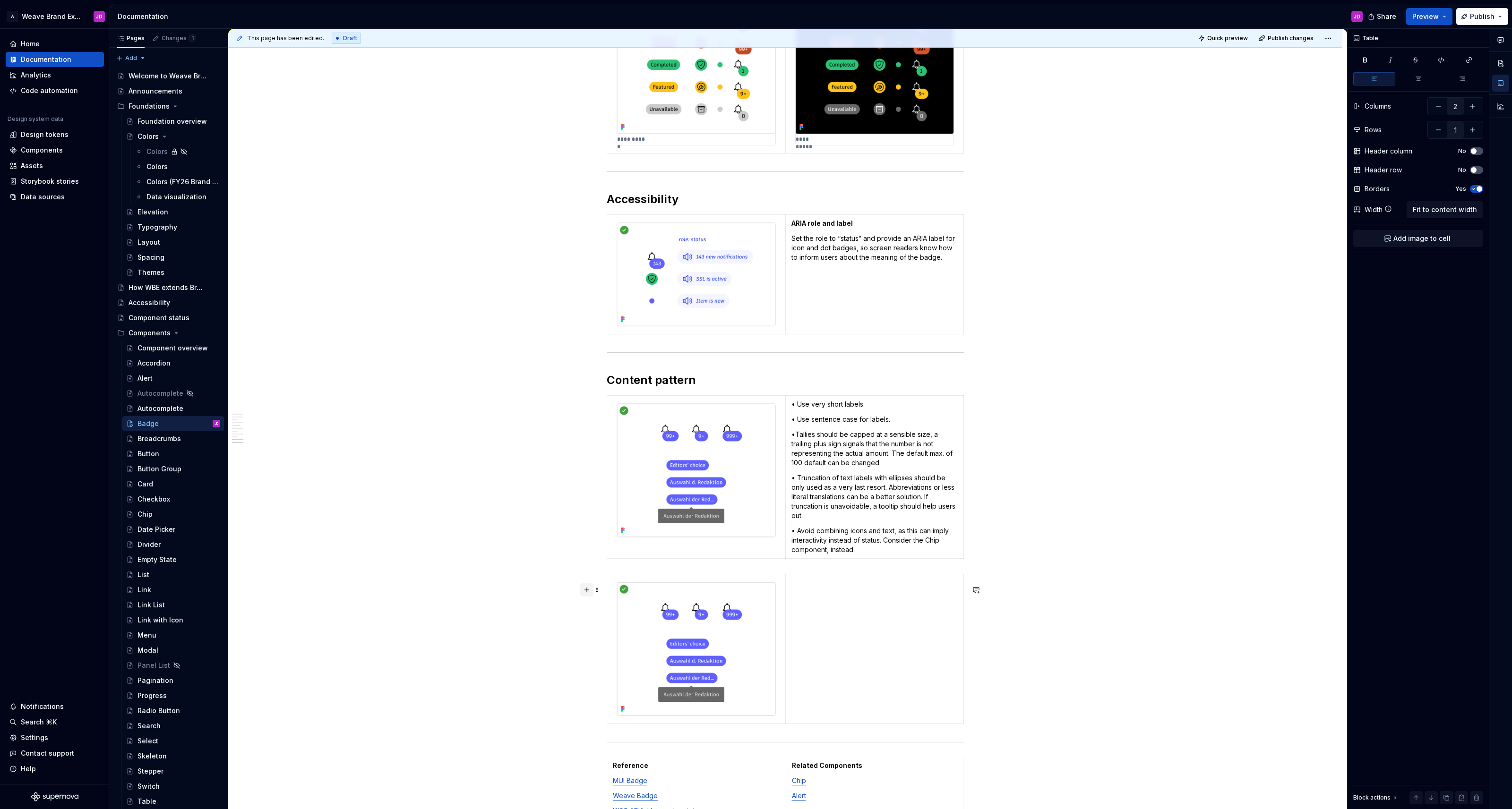
click at [589, 590] on button "button" at bounding box center [587, 590] width 14 height 13
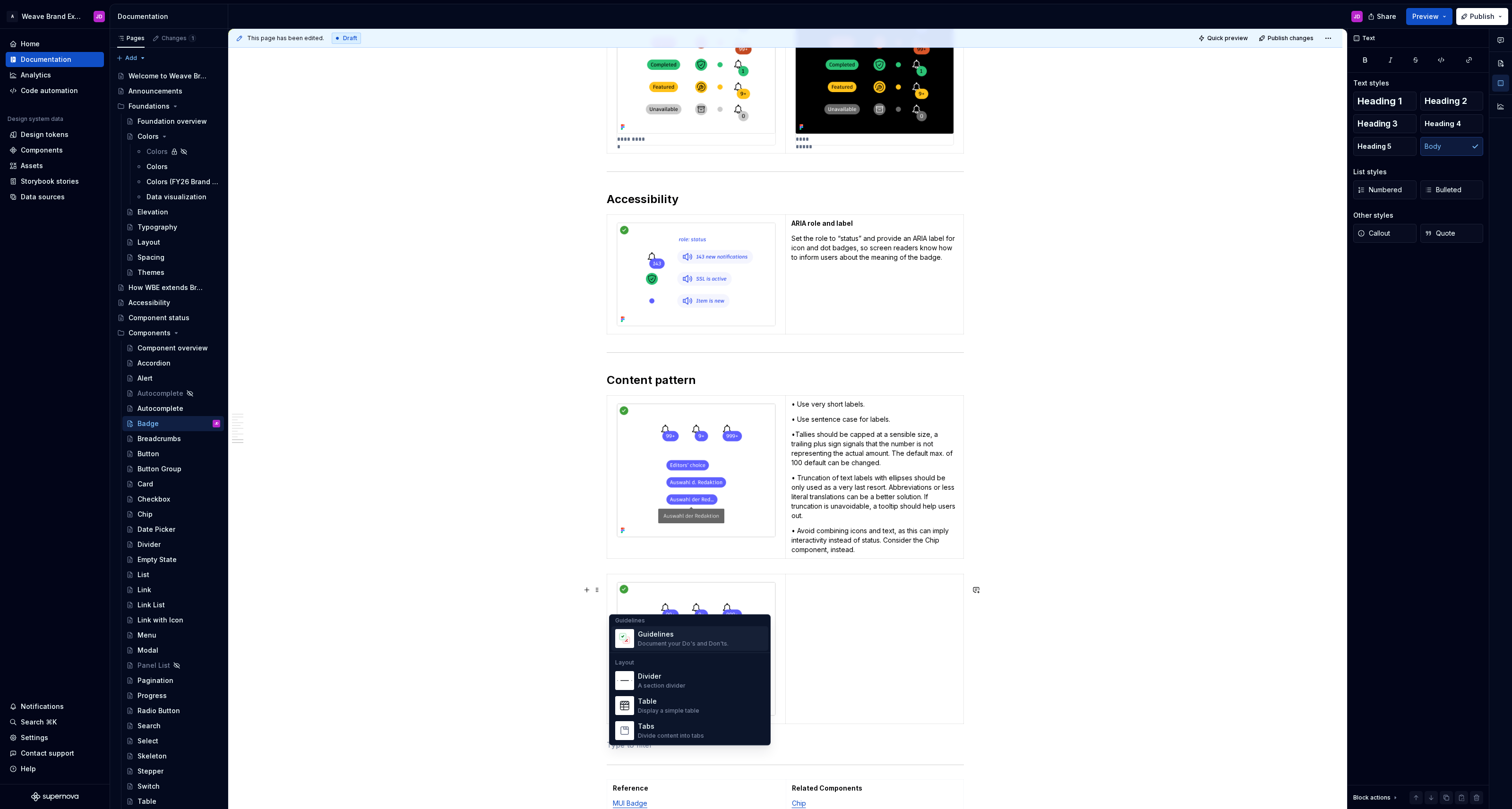
scroll to position [299, 0]
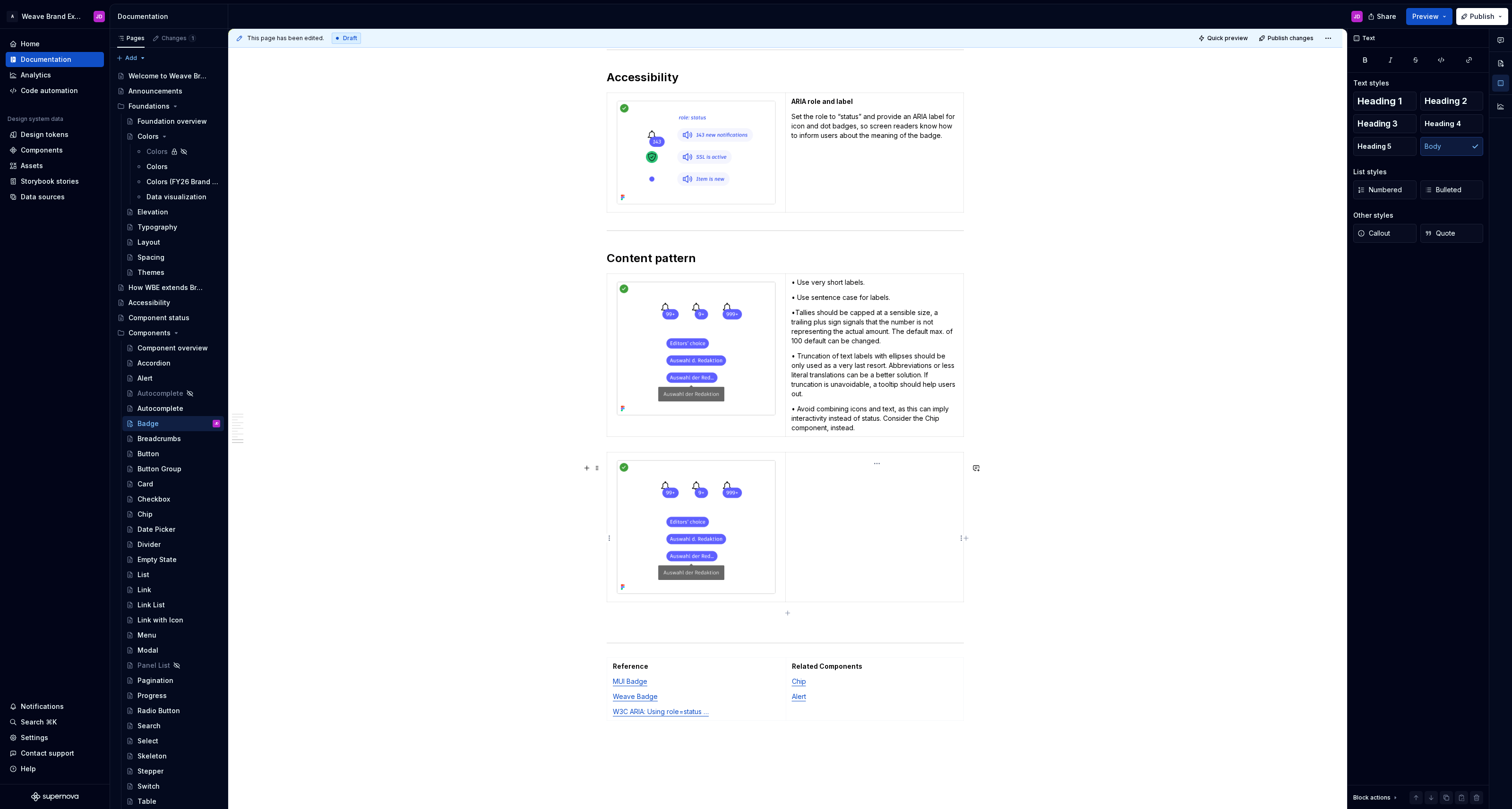
click at [755, 534] on td at bounding box center [874, 526] width 178 height 150
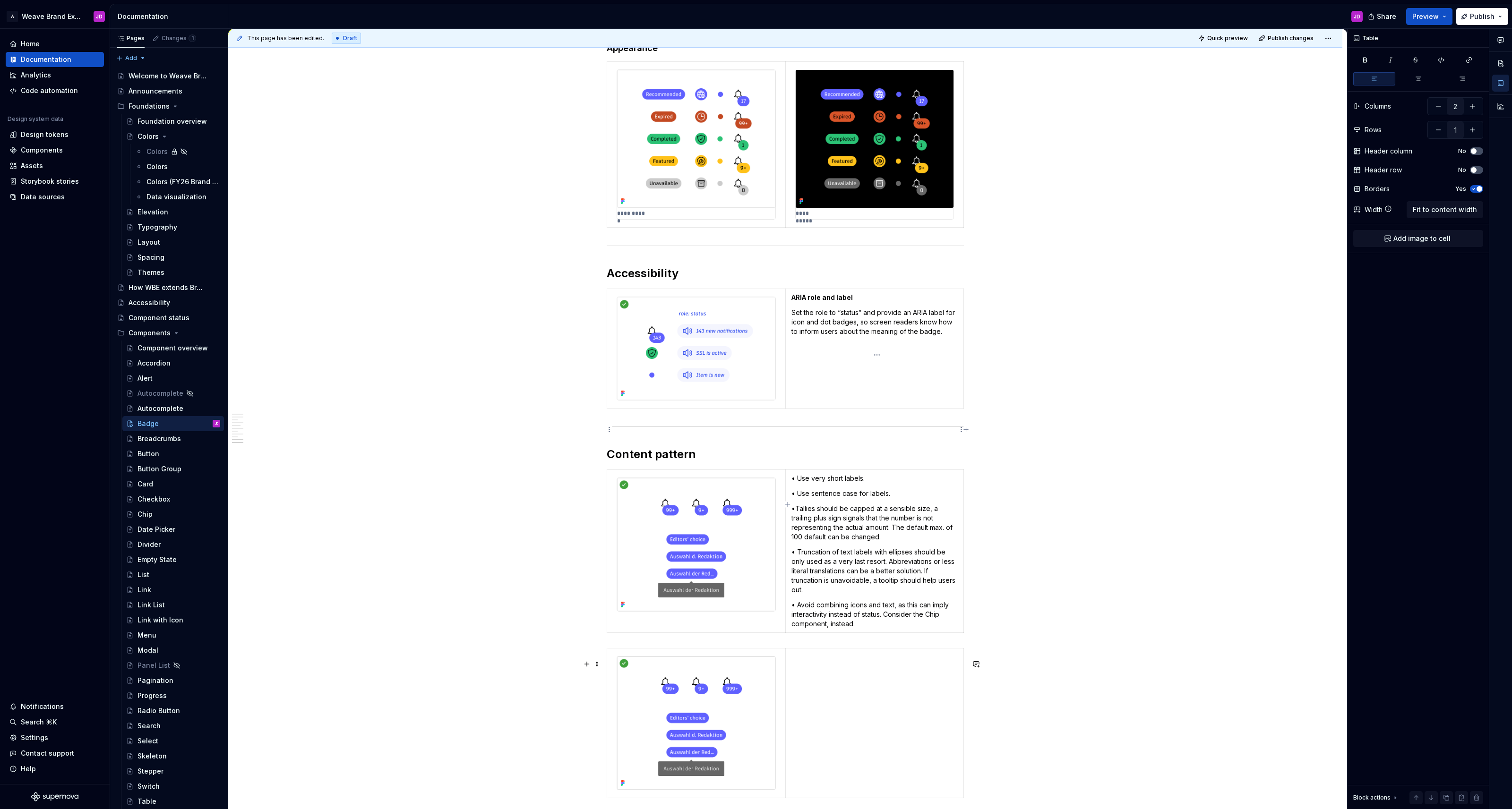
scroll to position [2414, 0]
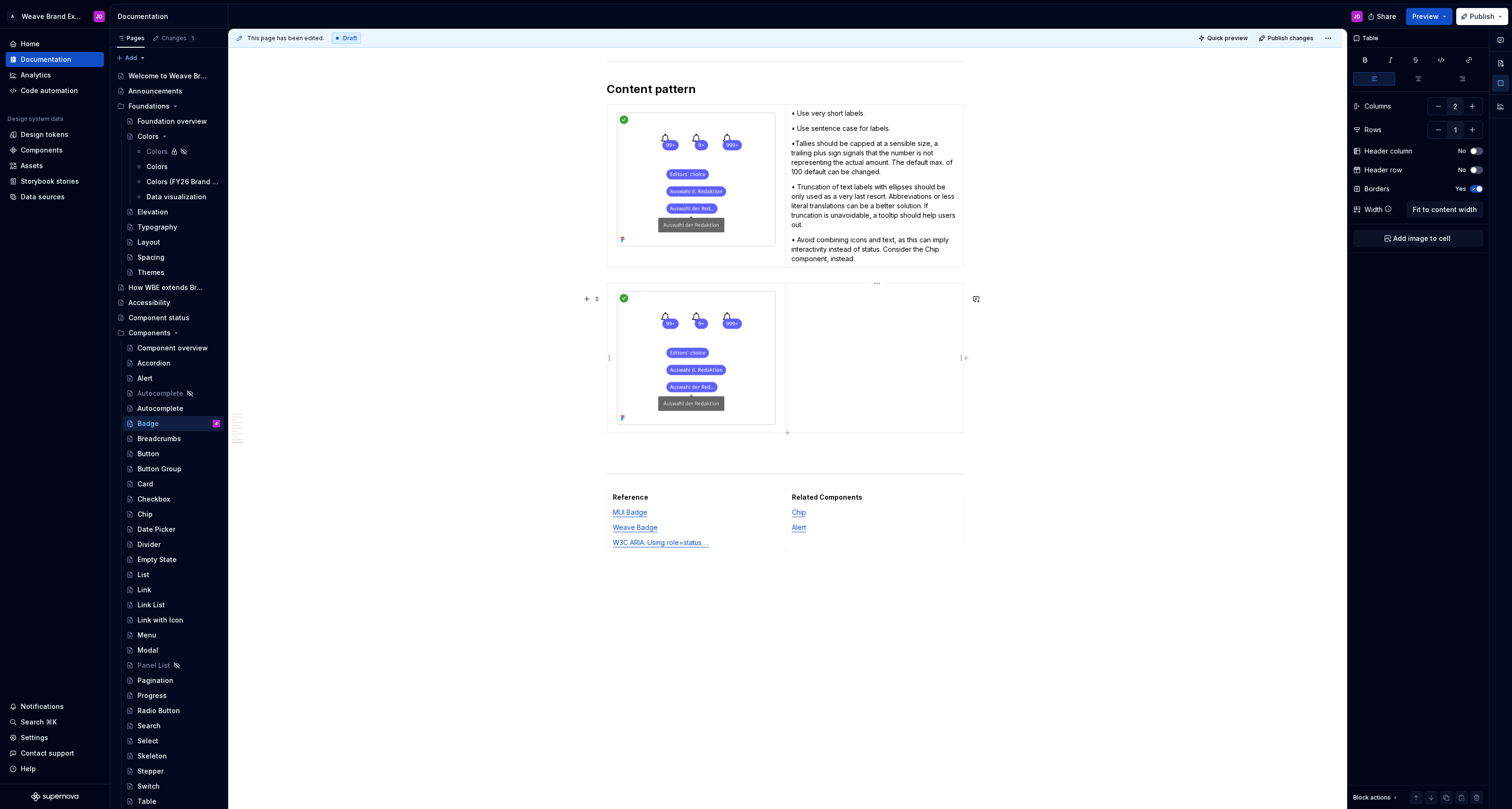
click at [755, 332] on td at bounding box center [874, 357] width 178 height 150
click at [599, 292] on span at bounding box center [597, 299] width 8 height 13
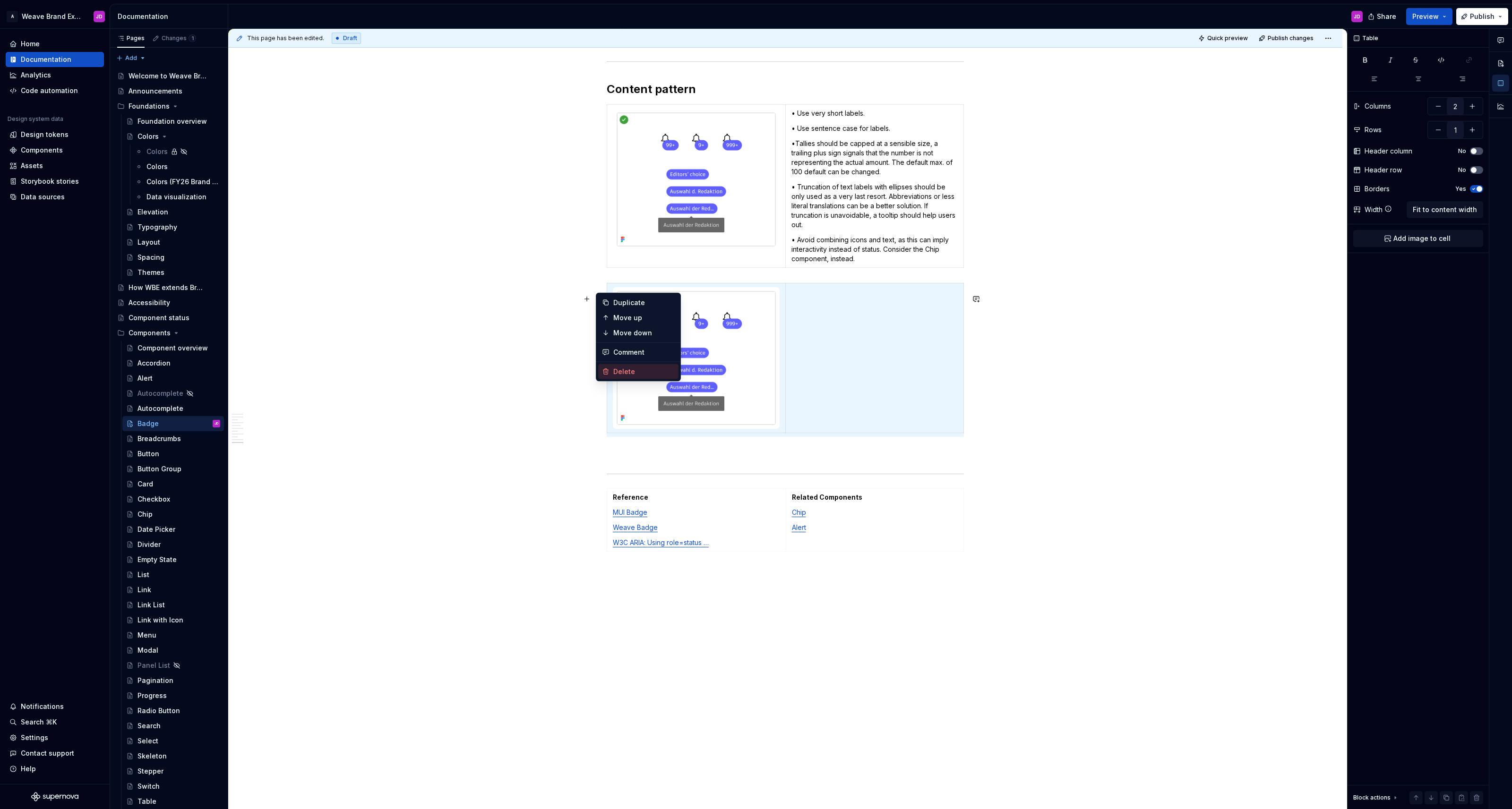
click at [619, 367] on div "Delete" at bounding box center [644, 371] width 62 height 9
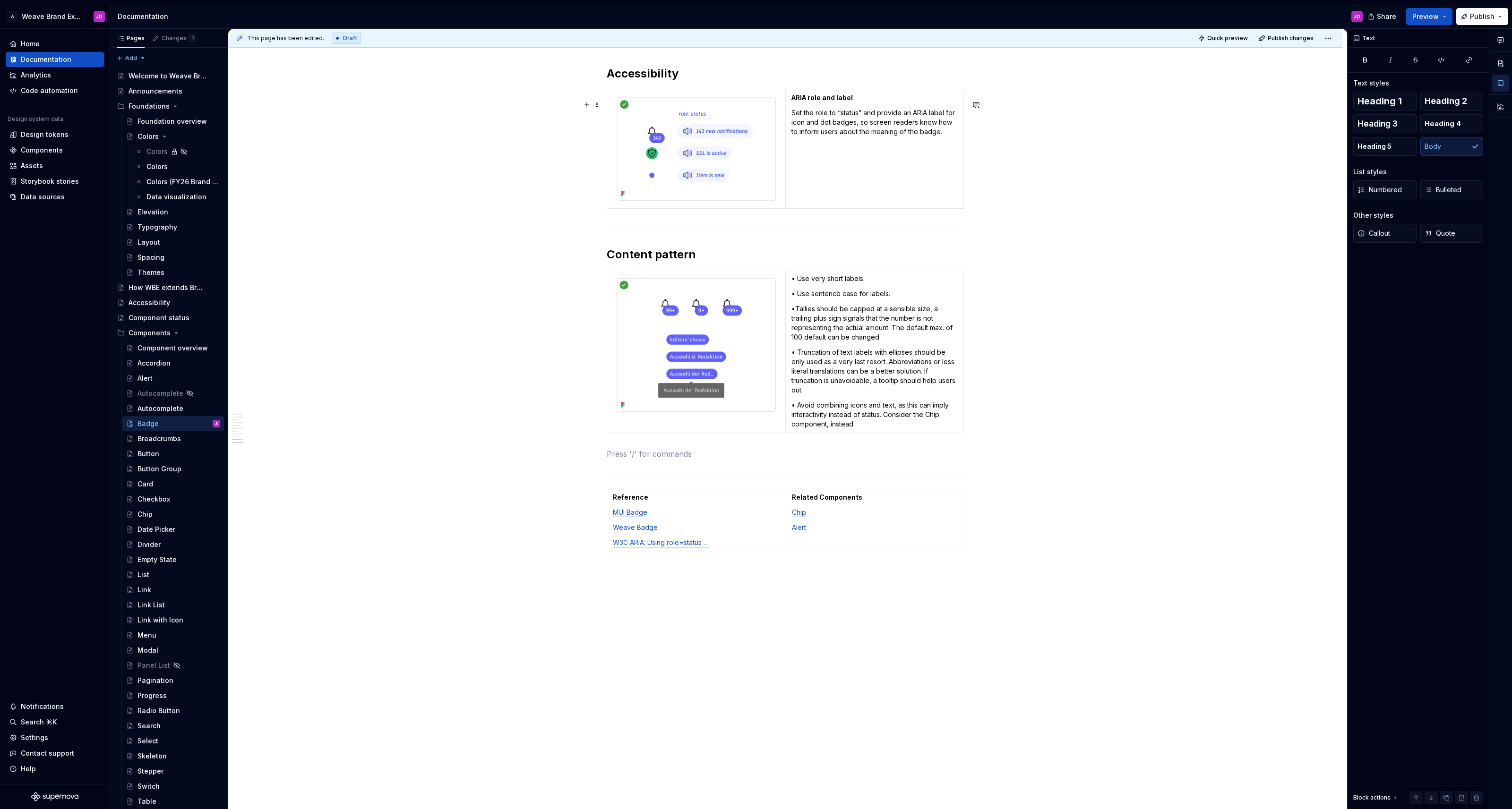
scroll to position [2166, 0]
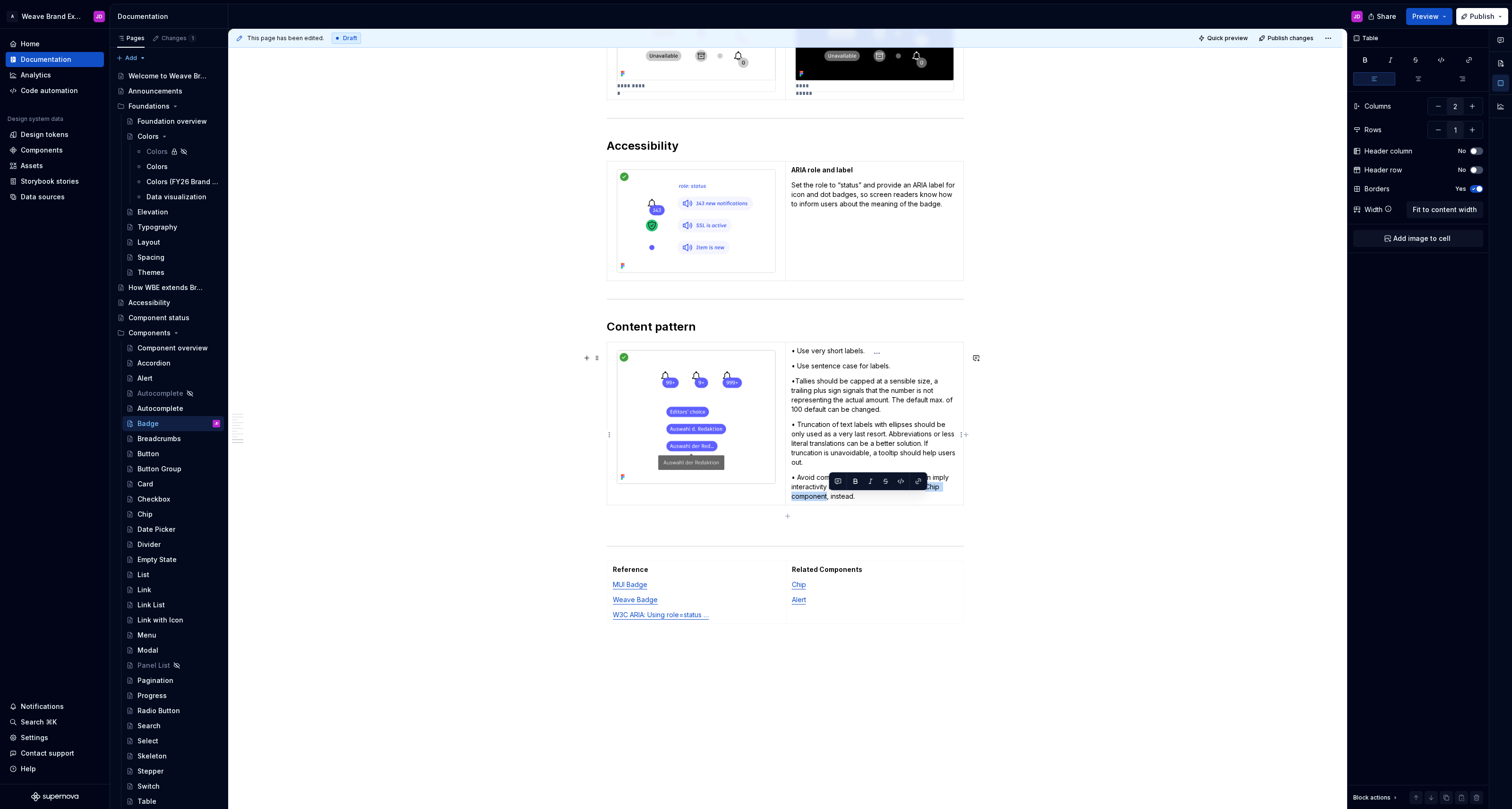
drag, startPoint x: 932, startPoint y: 499, endPoint x: 829, endPoint y: 510, distance: 103.6
click at [755, 501] on p "• Avoid combining icons and text, as this can imply interactivity instead of st…" at bounding box center [874, 487] width 166 height 28
click at [755, 500] on p "• Avoid combining icons and text, as this can imply interactivity instead of st…" at bounding box center [874, 487] width 166 height 28
drag, startPoint x: 795, startPoint y: 508, endPoint x: 828, endPoint y: 508, distance: 33.0
click at [755, 501] on p "• Avoid combining icons and text, as this can imply interactivity instead of st…" at bounding box center [874, 487] width 166 height 28
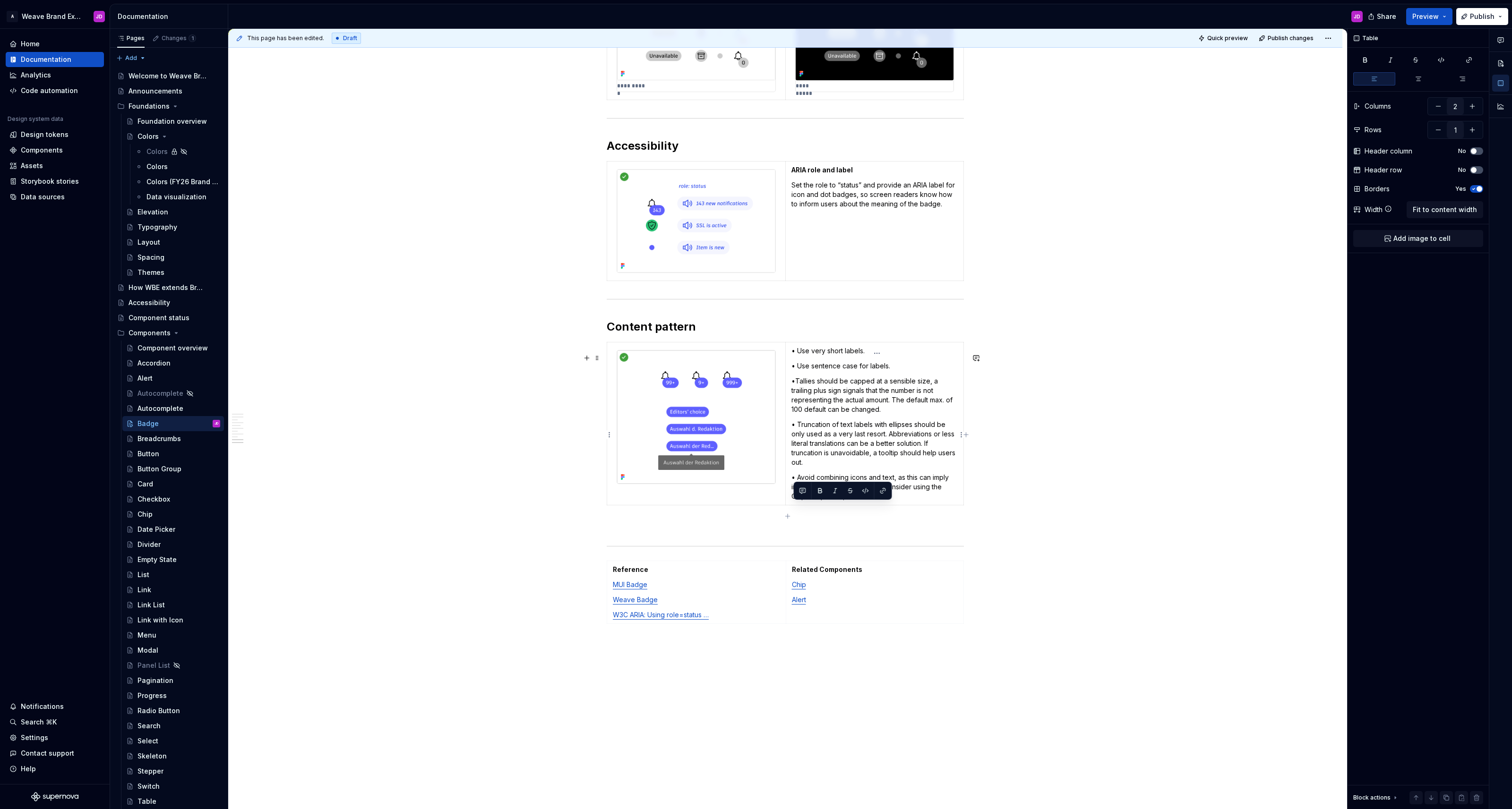
click at [755, 498] on p "• Avoid combining icons and text, as this can imply interactivity instead of st…" at bounding box center [874, 487] width 166 height 28
click at [755, 481] on button "button" at bounding box center [919, 481] width 14 height 13
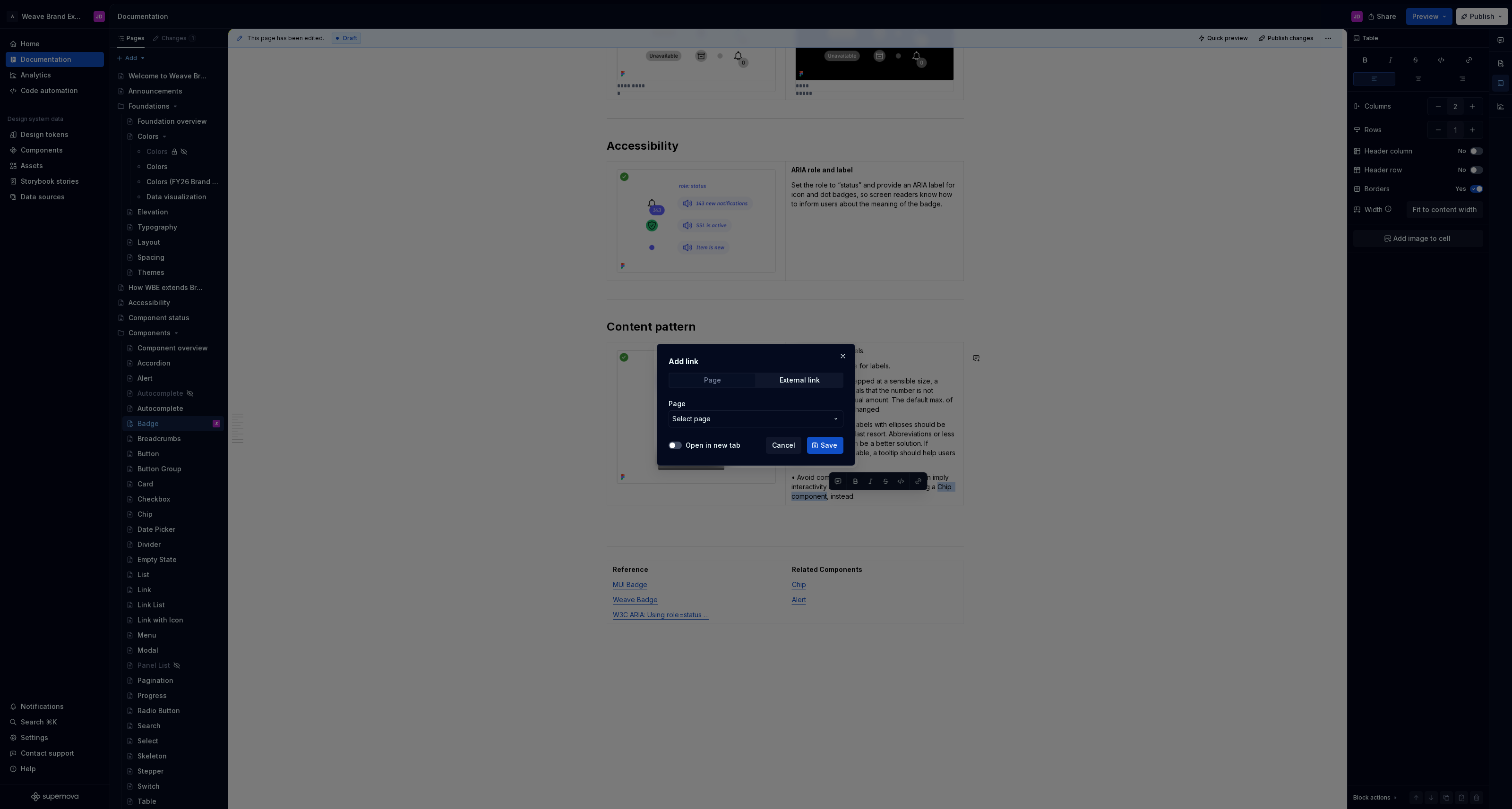
click at [721, 380] on span "Page" at bounding box center [713, 380] width 86 height 13
click at [716, 418] on span "Select page" at bounding box center [751, 419] width 156 height 9
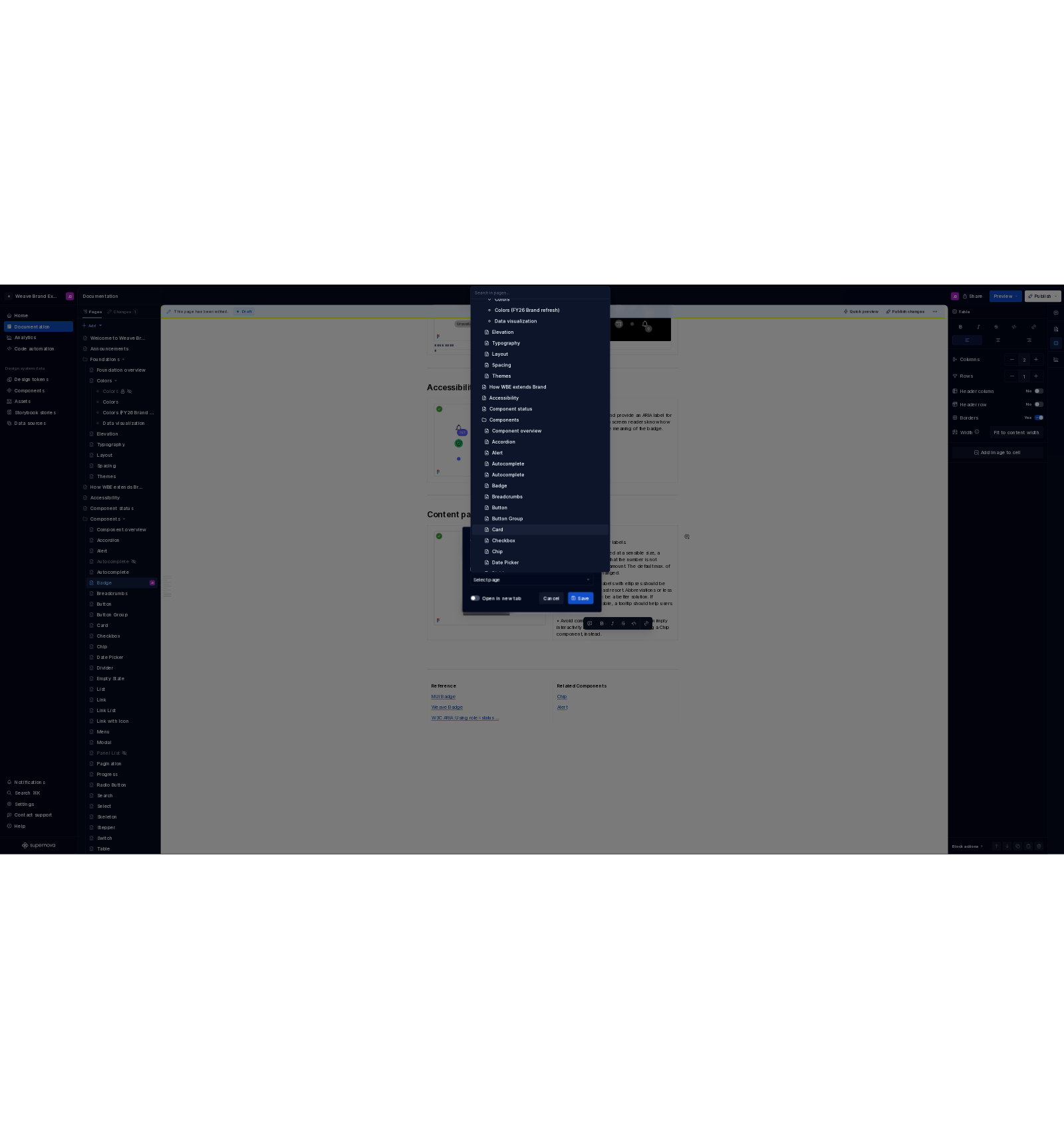
scroll to position [167, 0]
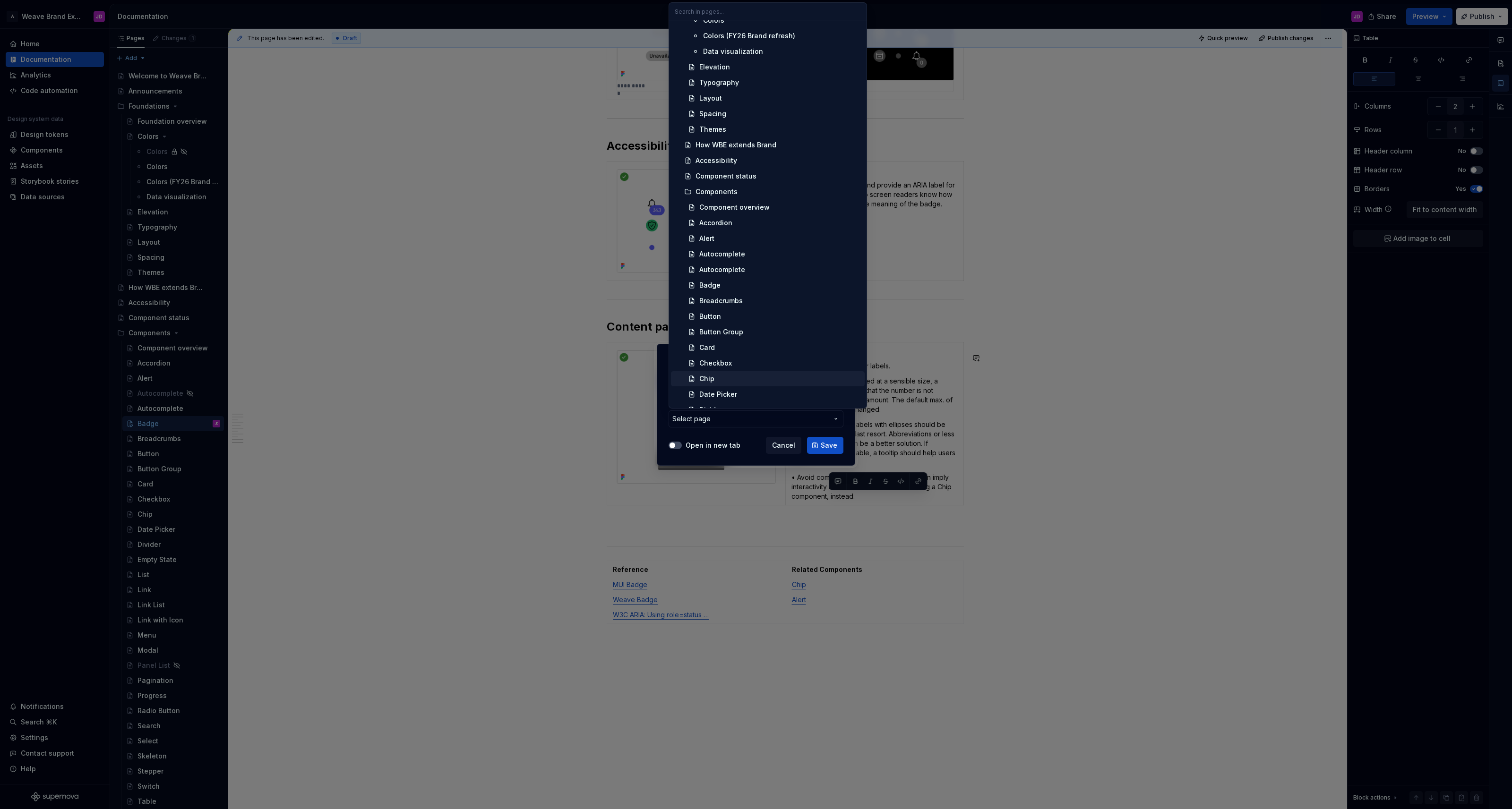
click at [721, 380] on div "Chip" at bounding box center [779, 379] width 161 height 9
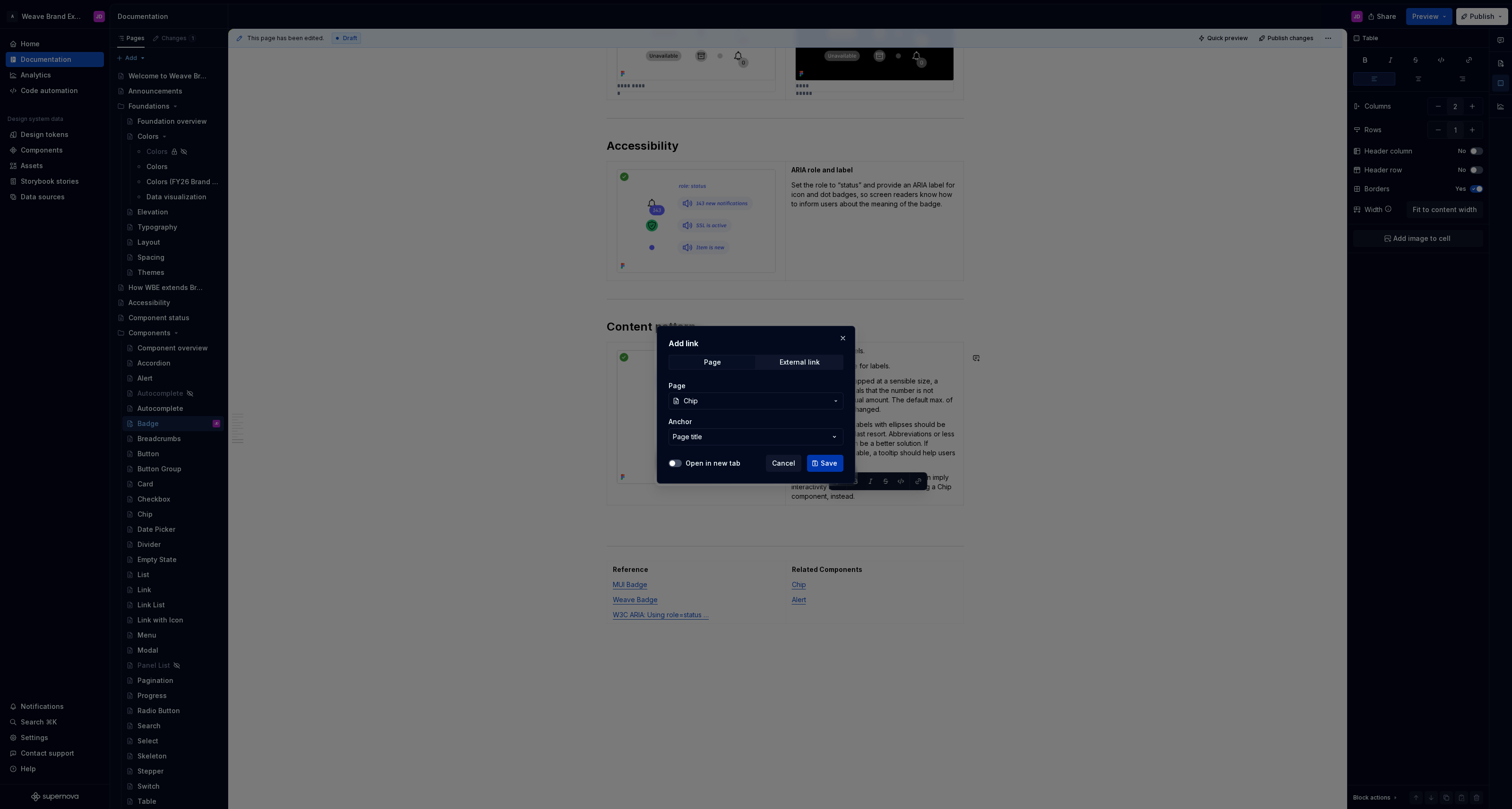
click at [755, 462] on span "Save" at bounding box center [829, 463] width 16 height 9
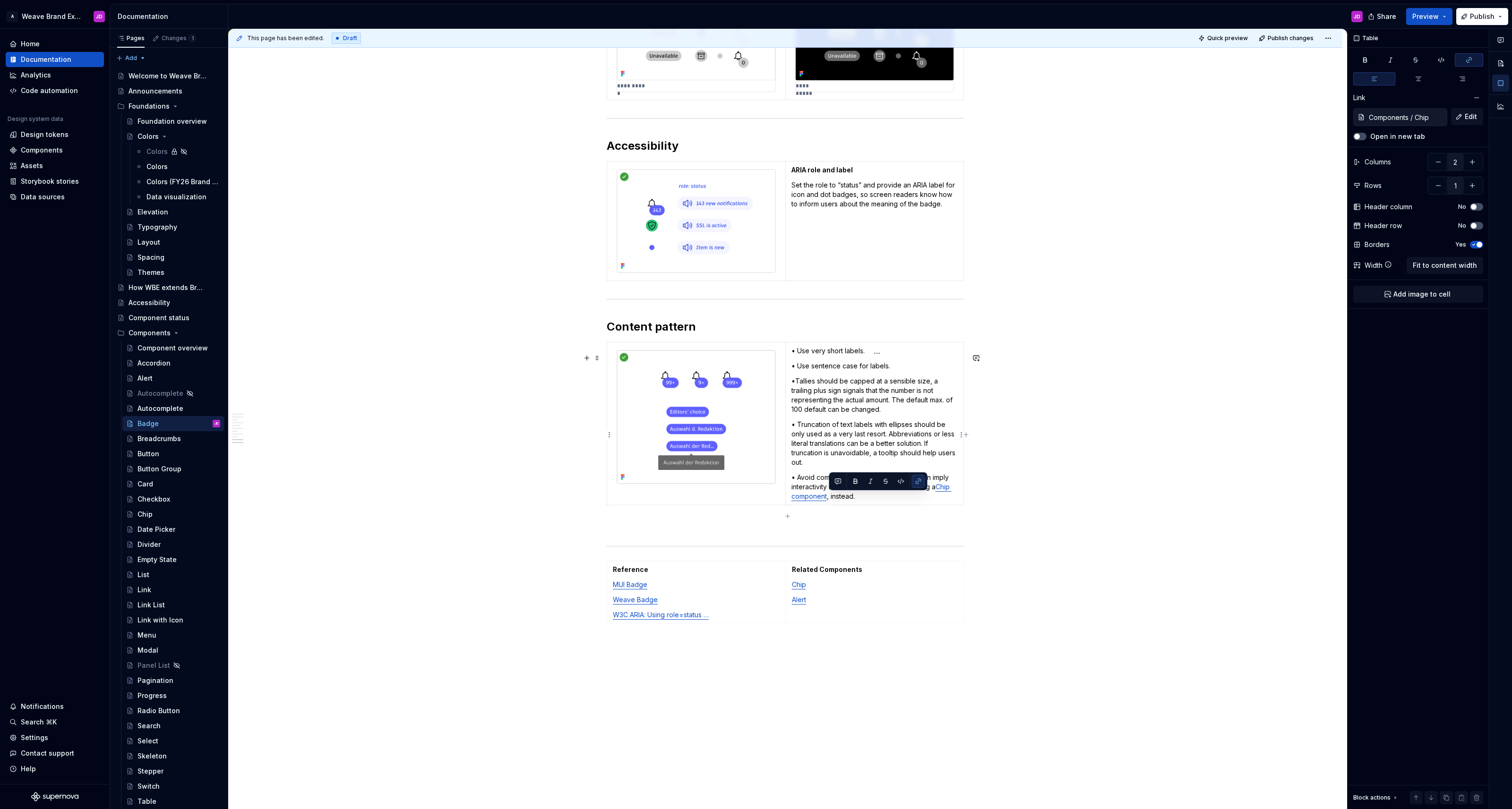
click at [755, 501] on p "• Avoid combining icons and text, as this can imply interactivity instead of st…" at bounding box center [874, 487] width 166 height 28
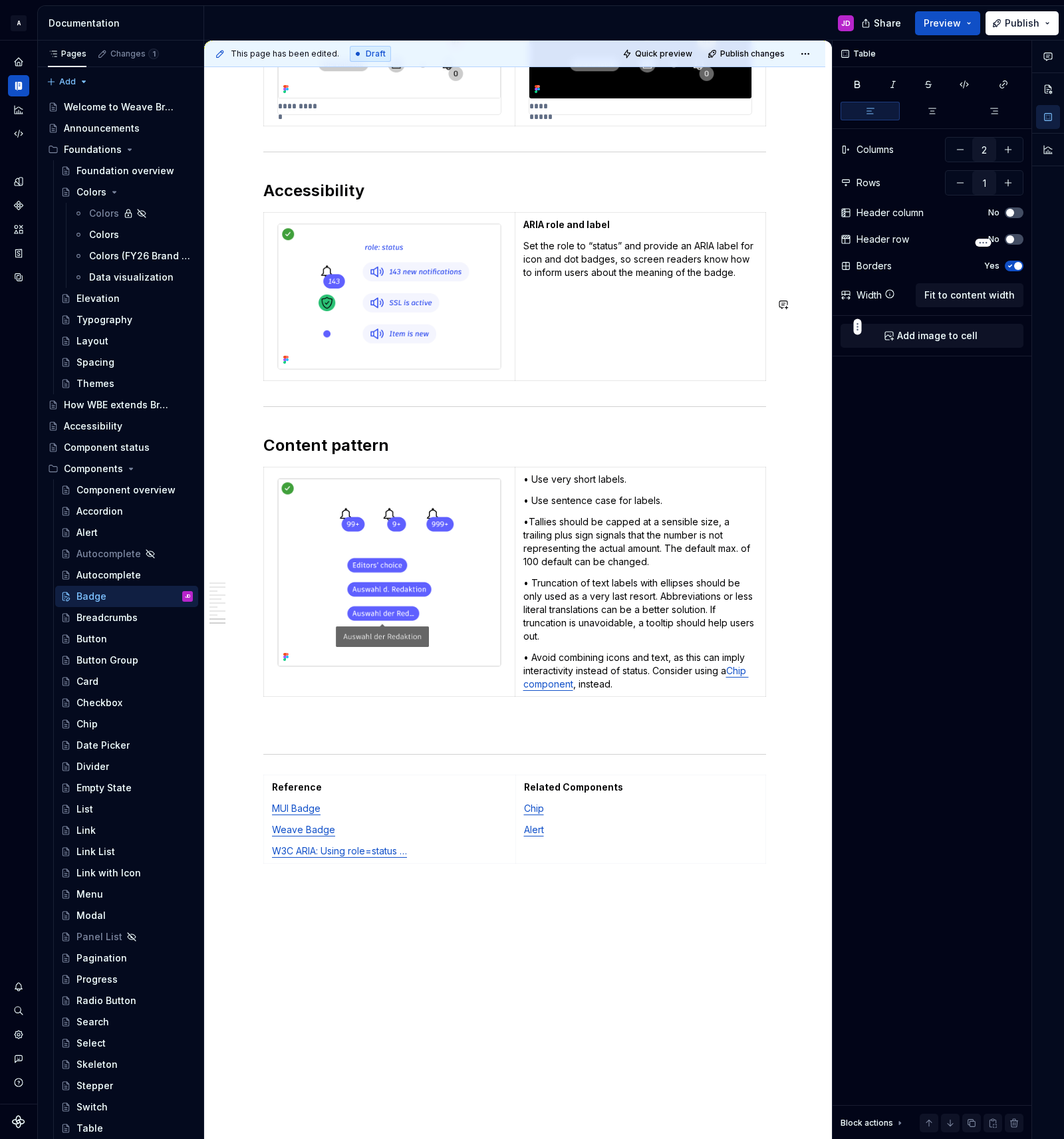
scroll to position [3065, 0]
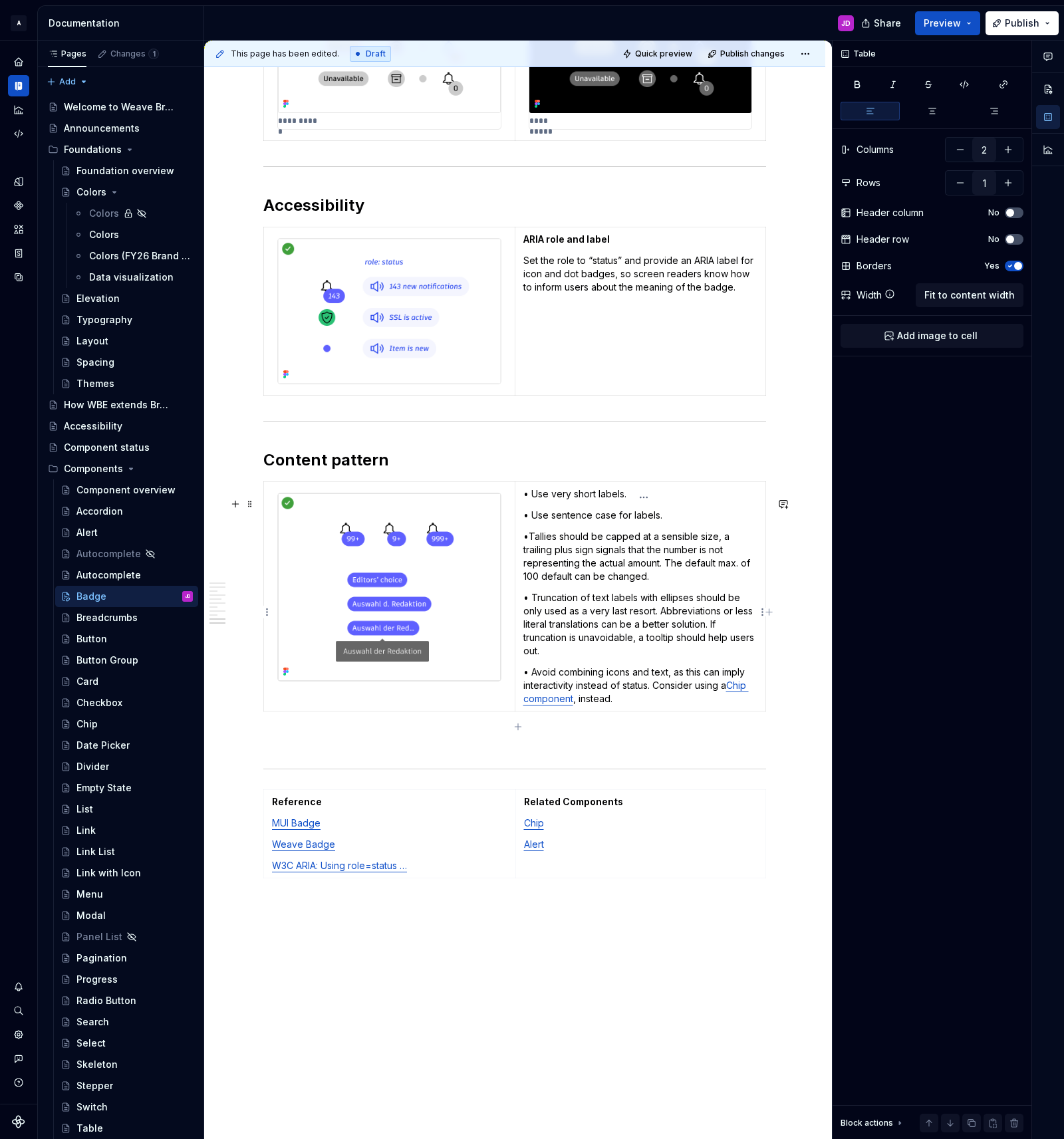
click at [582, 705] on p "• Avoid combining icons and text, as this can imply interactivity instead of st…" at bounding box center [640, 686] width 234 height 40
click at [1007, 23] on span "Publish" at bounding box center [1022, 23] width 35 height 13
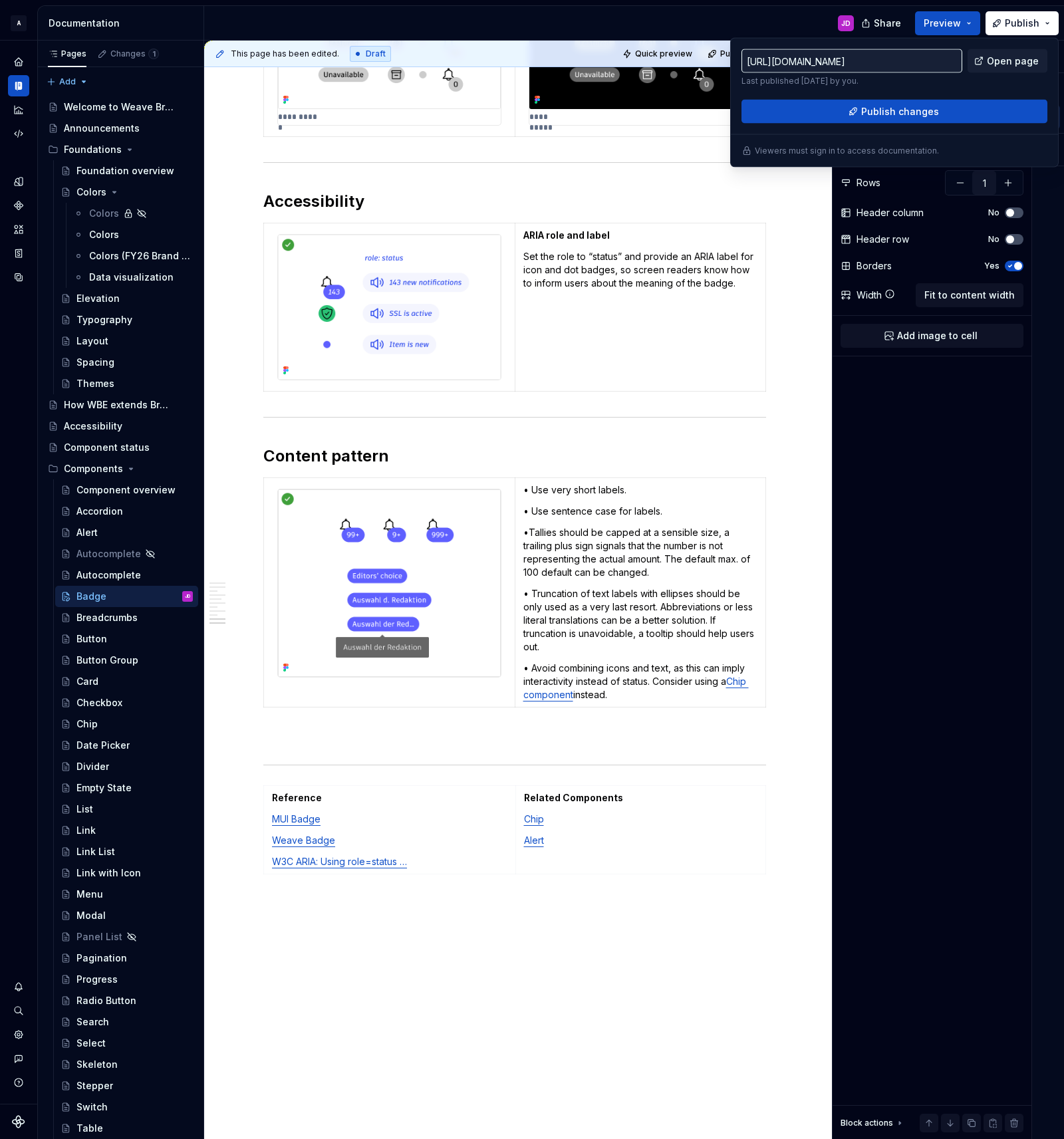
scroll to position [3049, 0]
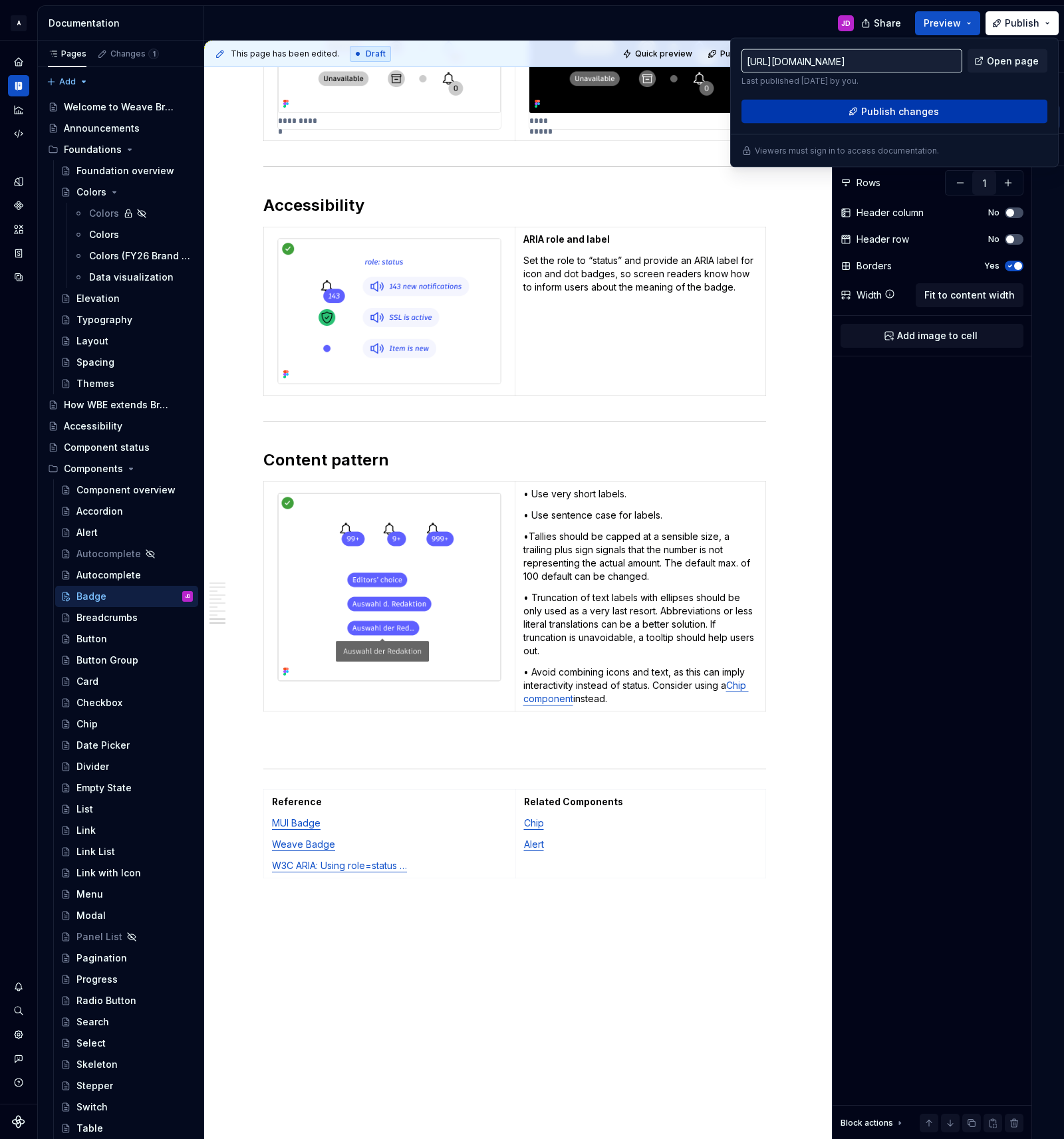
click at [899, 107] on span "Publish changes" at bounding box center [900, 112] width 78 height 13
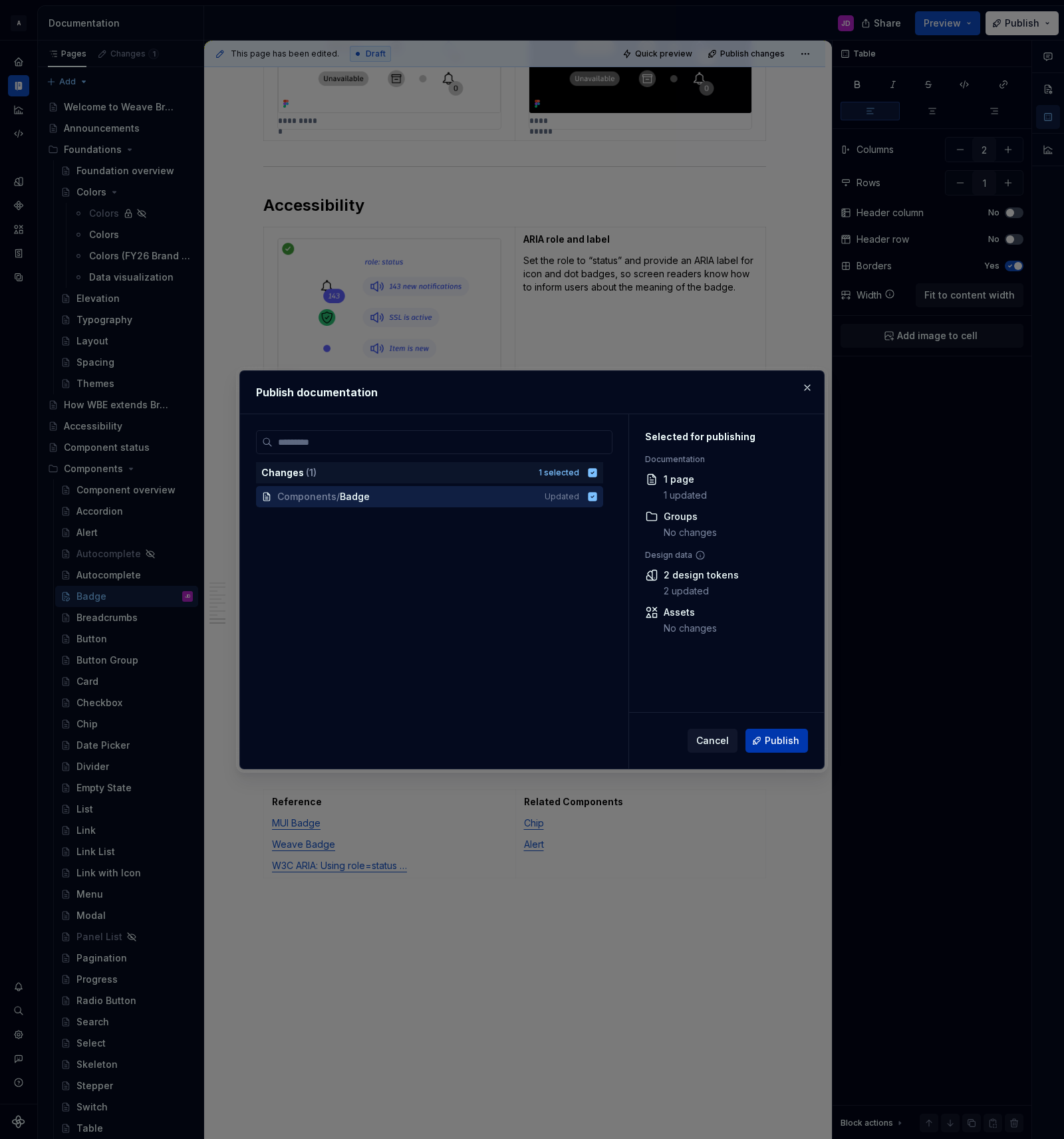
click at [772, 743] on span "Publish" at bounding box center [782, 741] width 35 height 13
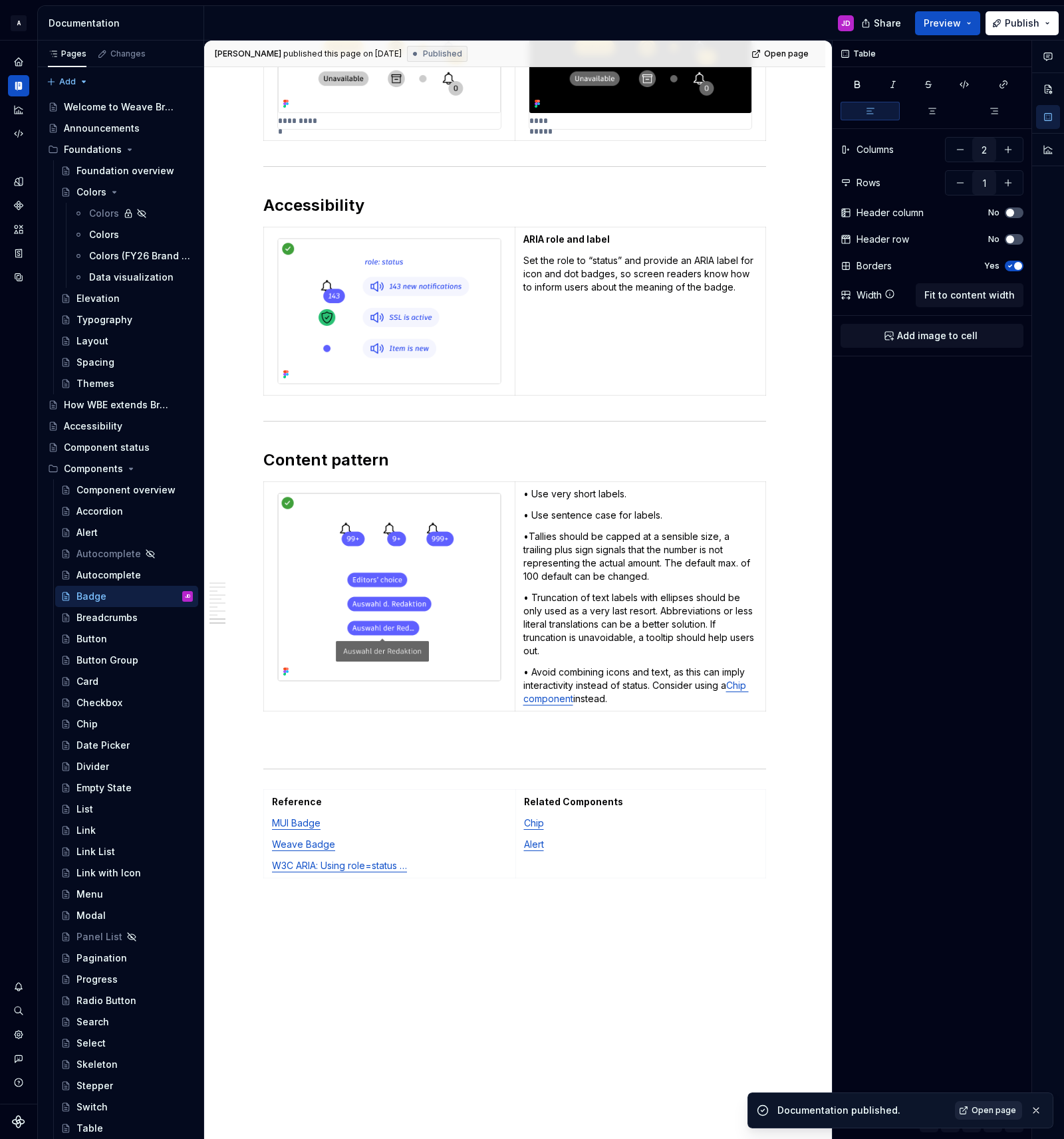
click at [994, 1109] on span "Open page" at bounding box center [994, 1110] width 45 height 11
type textarea "*"
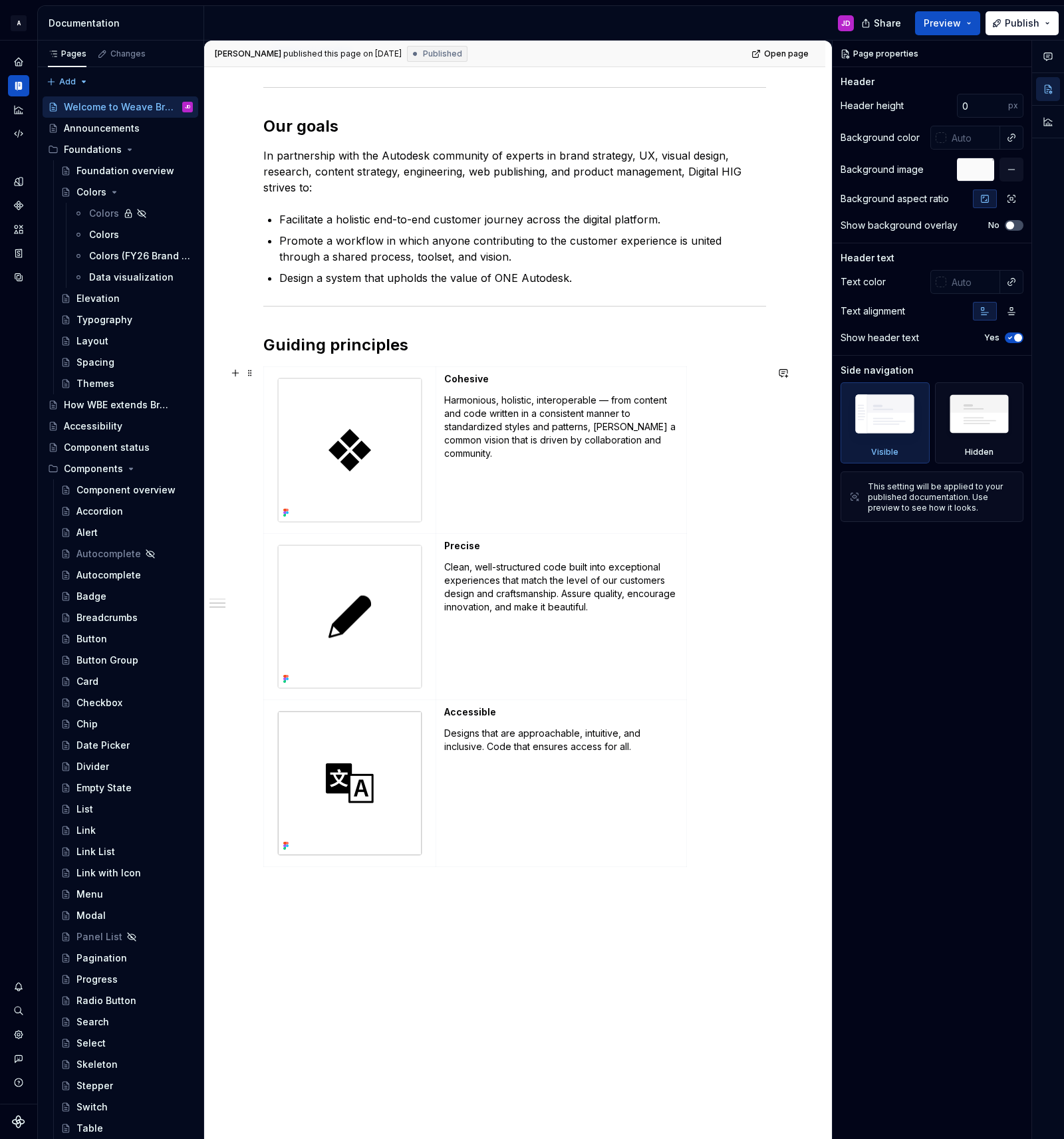
scroll to position [637, 0]
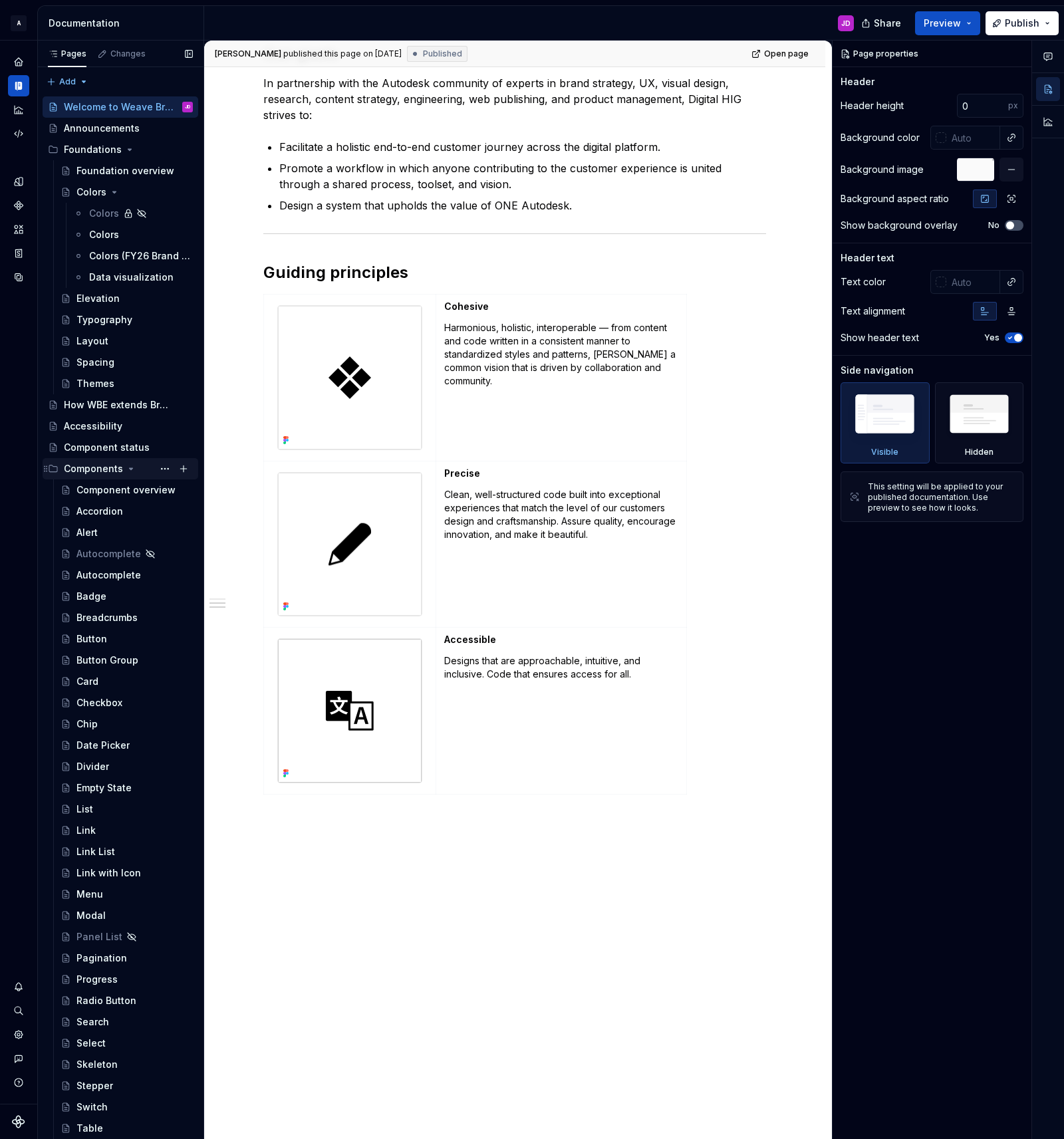
click at [130, 469] on icon "Page tree" at bounding box center [131, 469] width 3 height 2
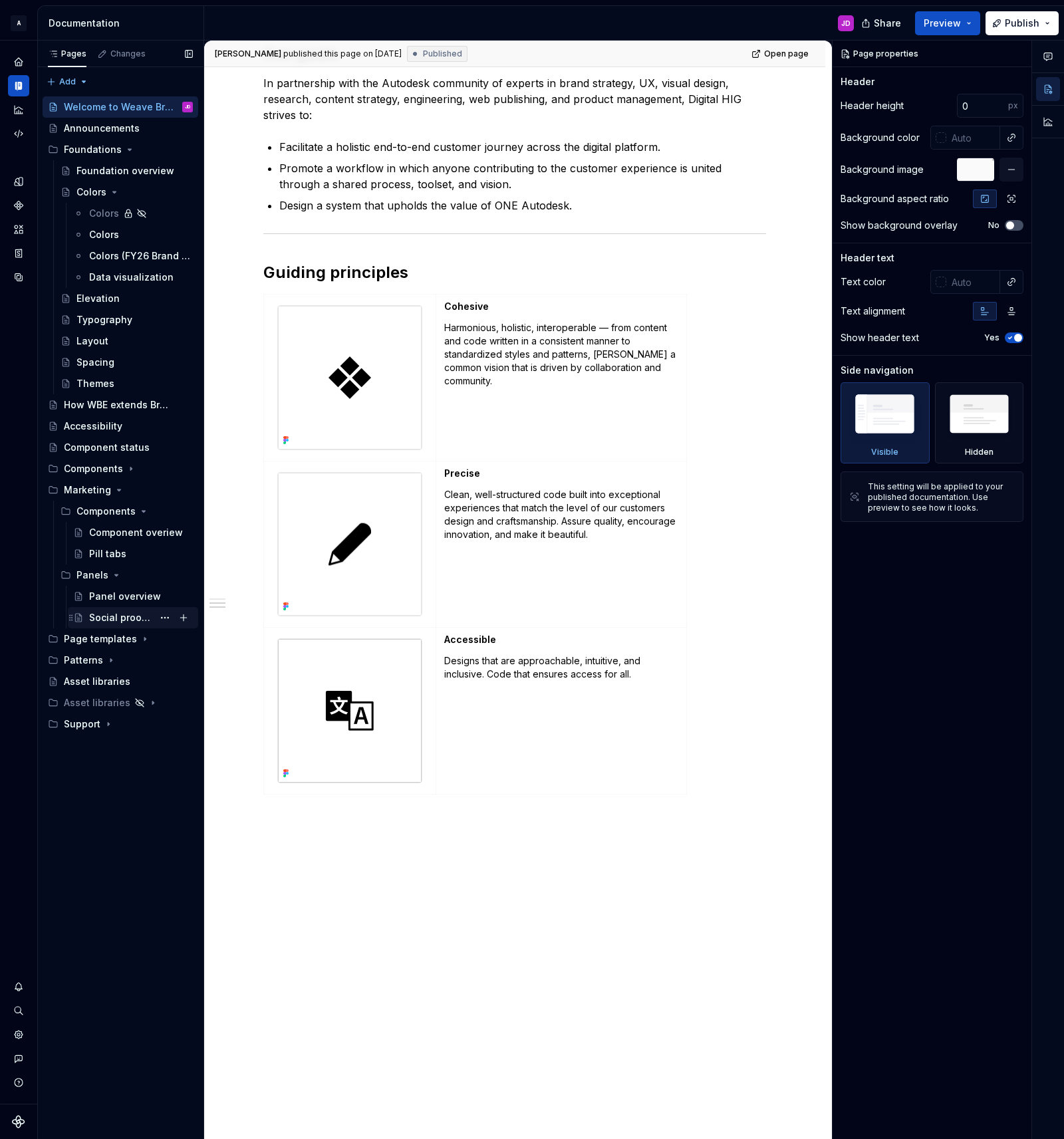
click at [128, 613] on div "Social proof tabs" at bounding box center [121, 618] width 64 height 13
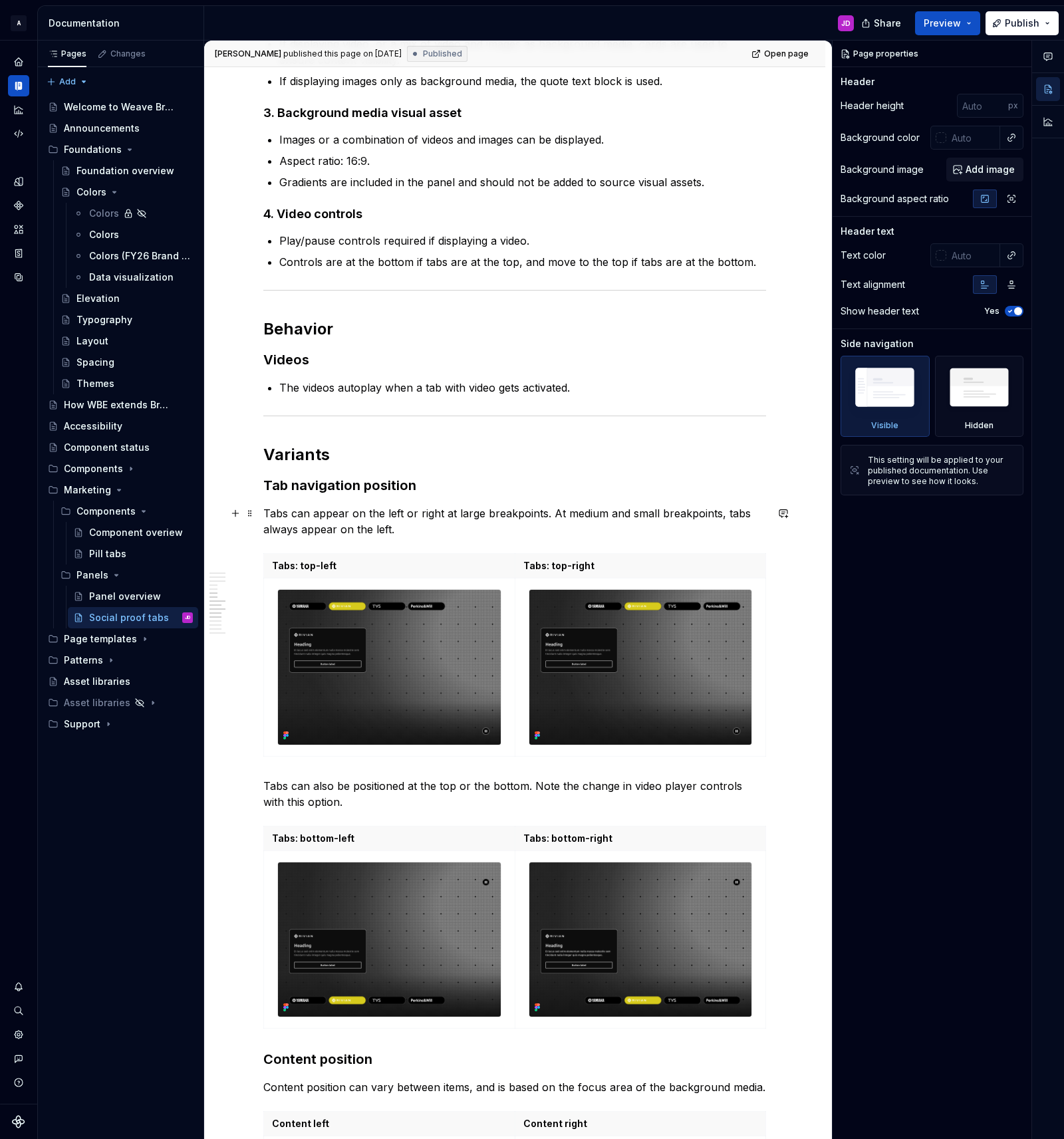
scroll to position [1833, 0]
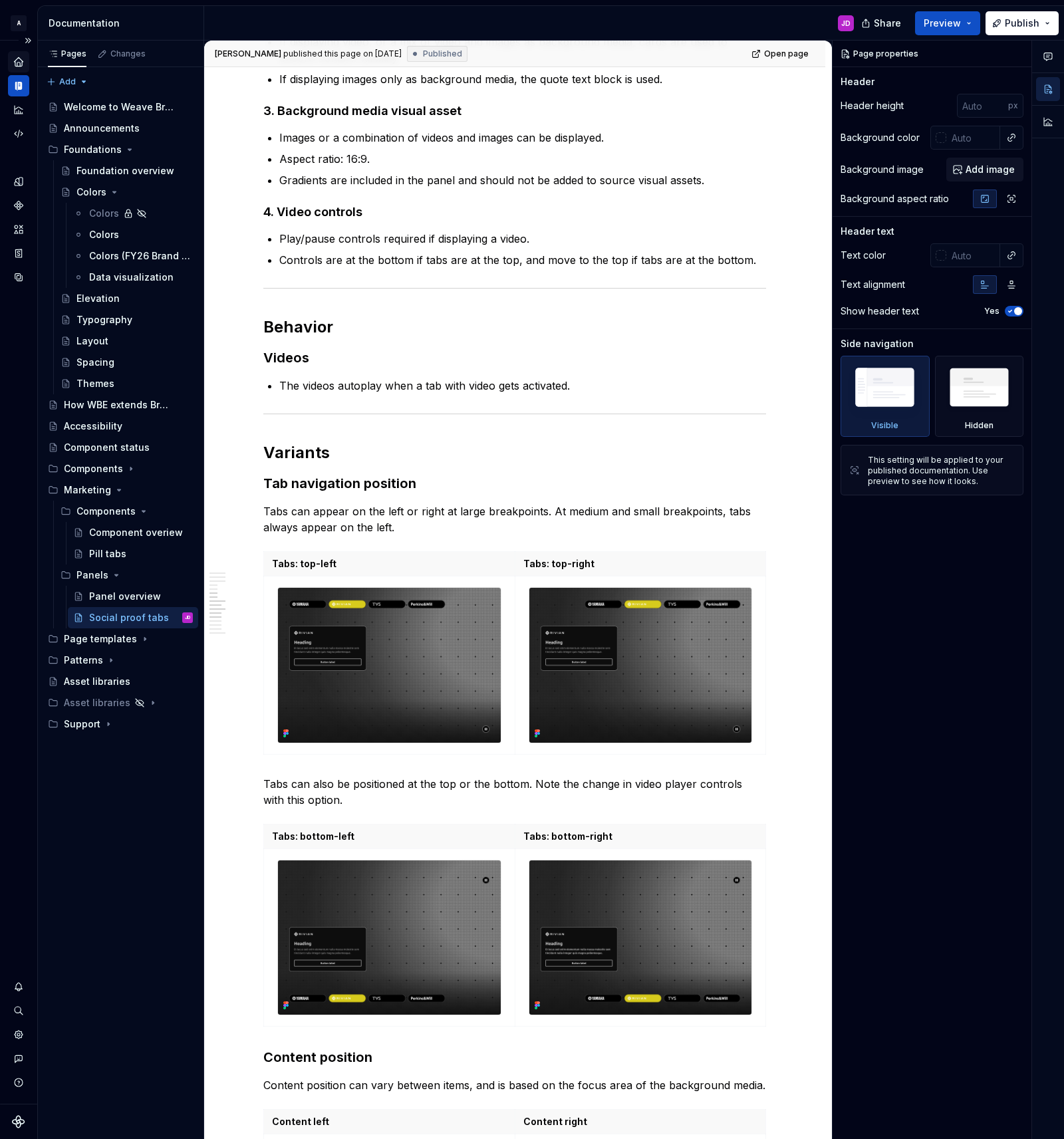
type textarea "*"
click at [21, 62] on icon "Home" at bounding box center [18, 61] width 8 height 8
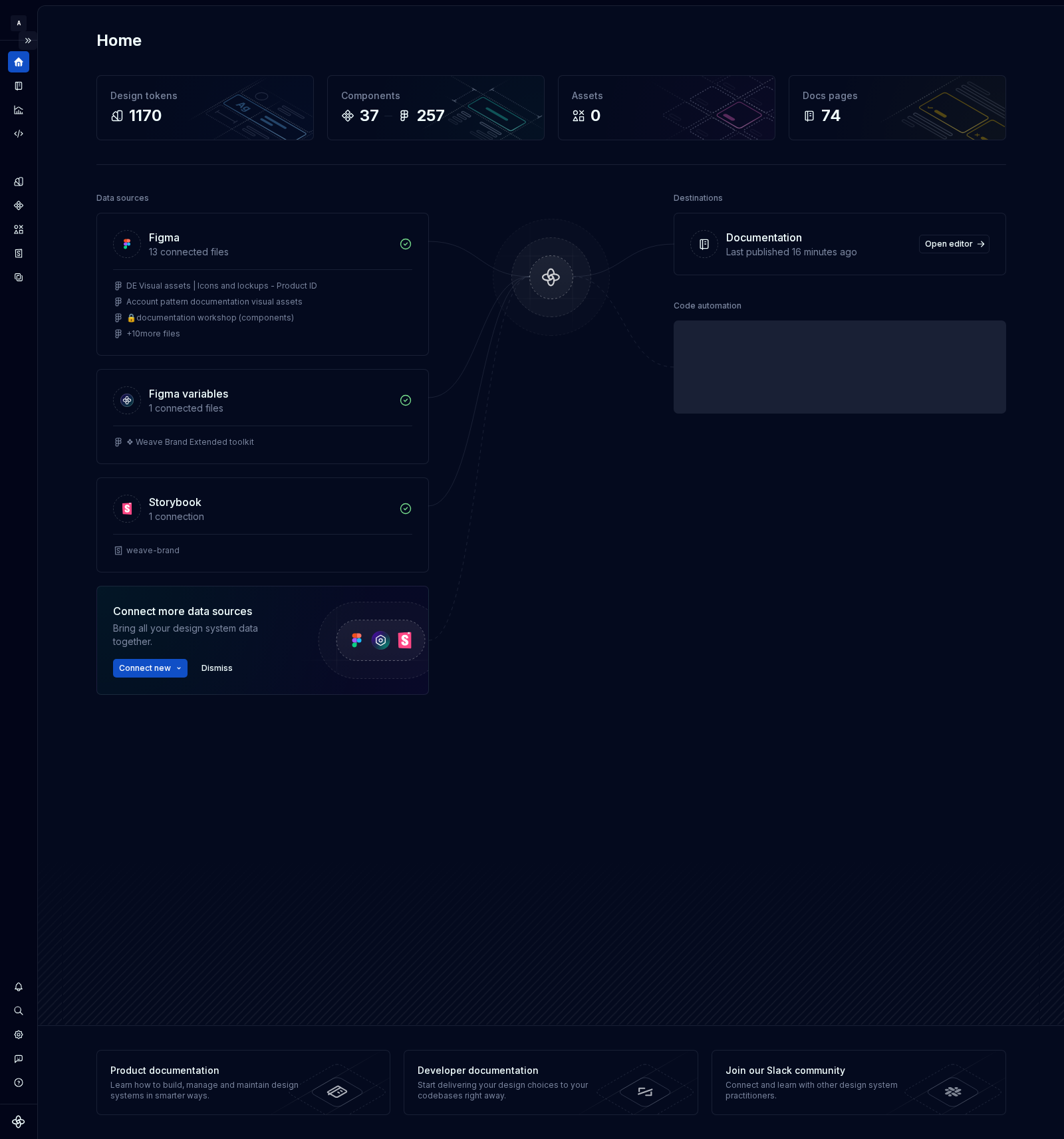
click at [26, 40] on button "Expand sidebar" at bounding box center [28, 40] width 19 height 19
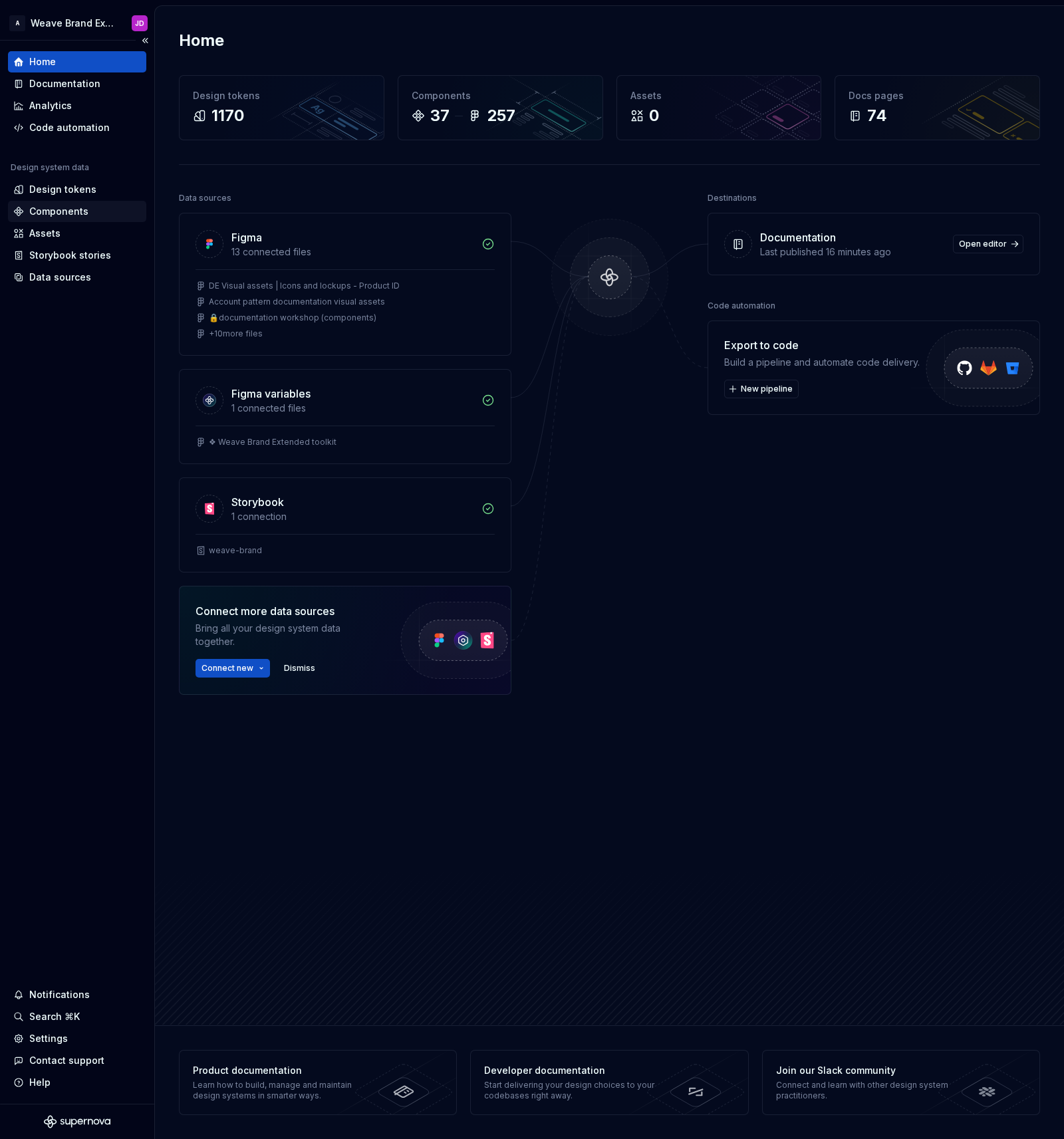
click at [57, 207] on div "Components" at bounding box center [59, 211] width 59 height 13
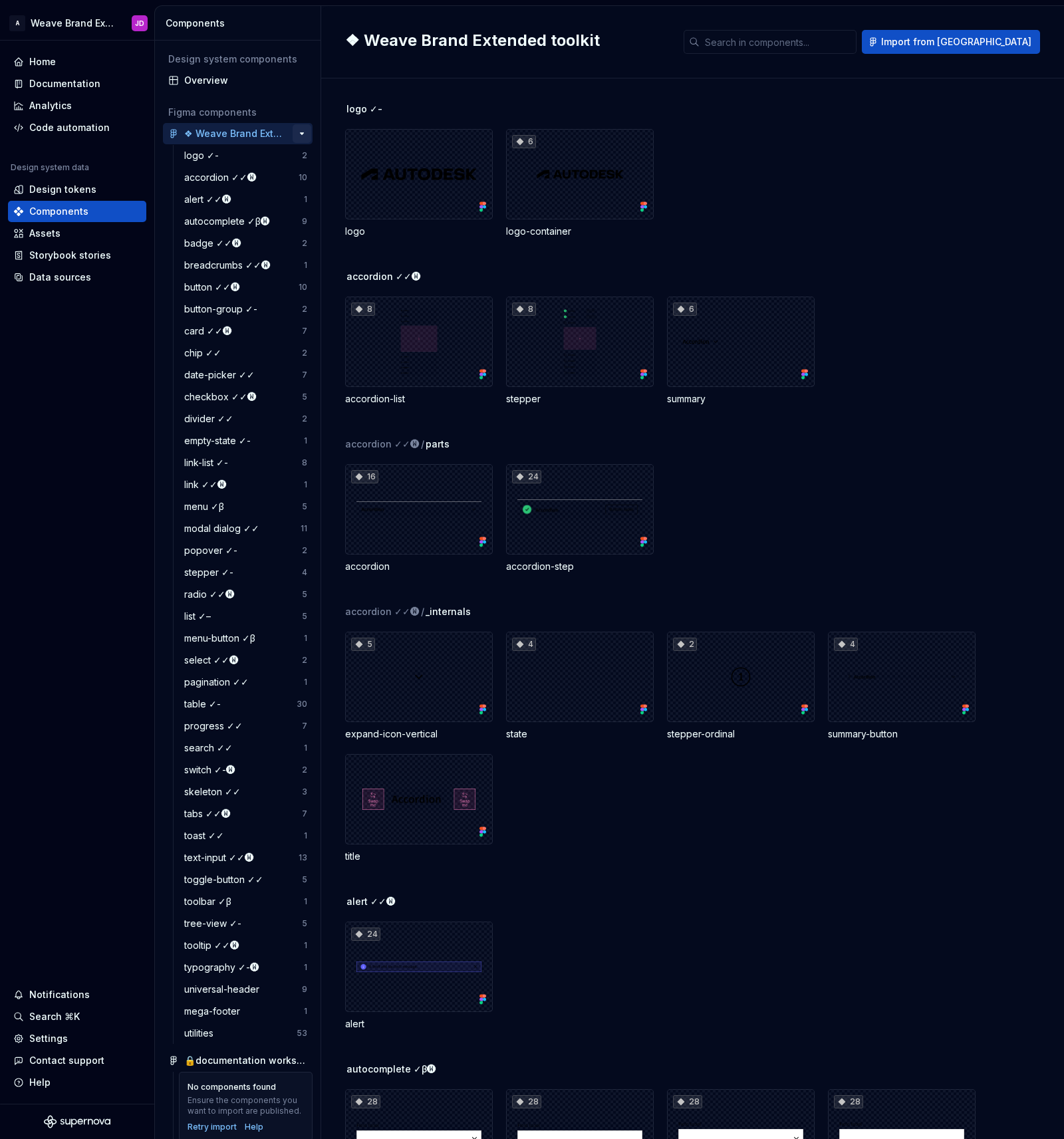
click at [302, 131] on button "button" at bounding box center [302, 134] width 19 height 19
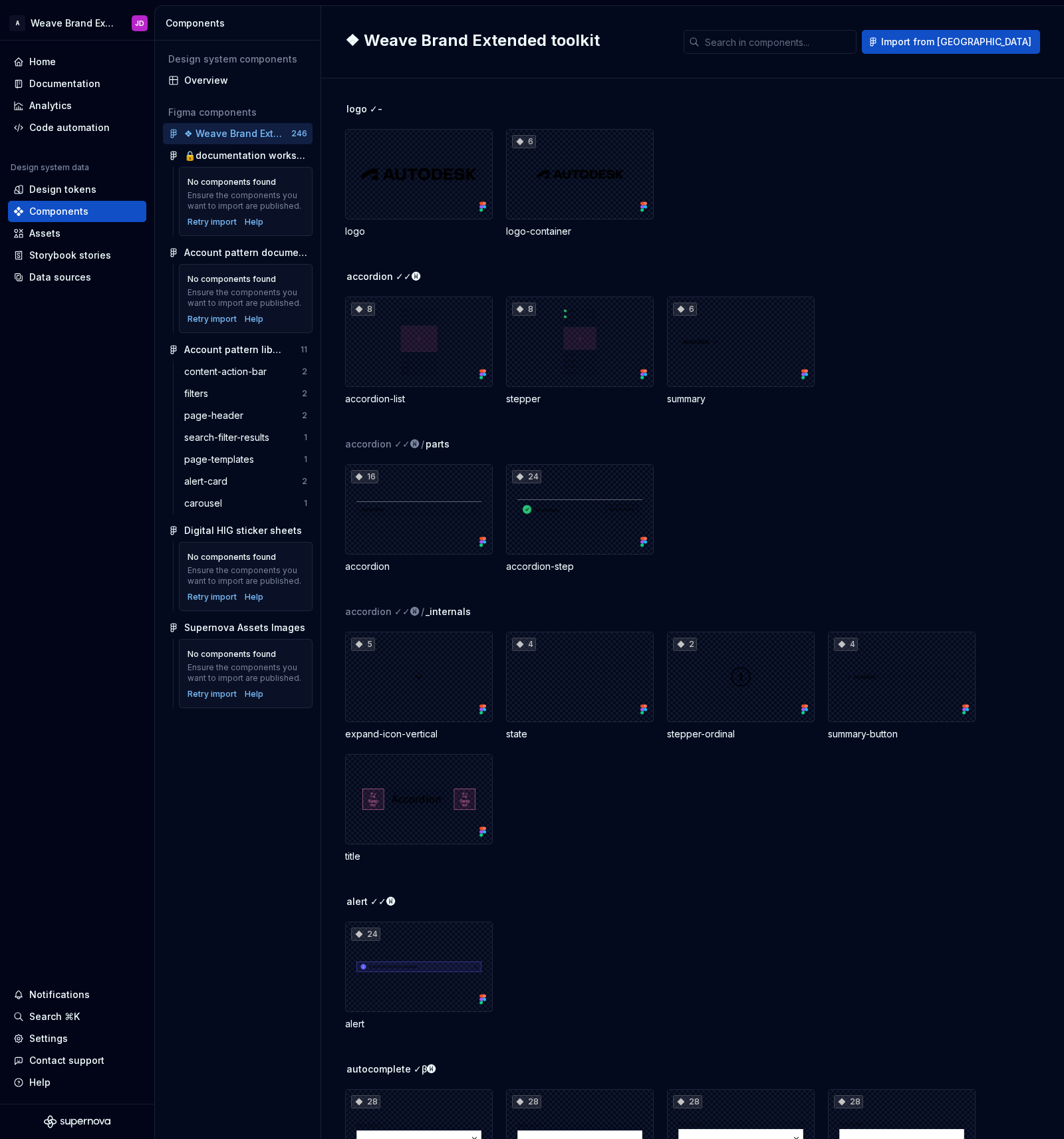
click at [236, 811] on div "Design system components Overview Figma components ❖ Weave Brand Extended toolk…" at bounding box center [238, 590] width 165 height 1099
click at [965, 43] on span "Import from [GEOGRAPHIC_DATA]" at bounding box center [957, 42] width 150 height 13
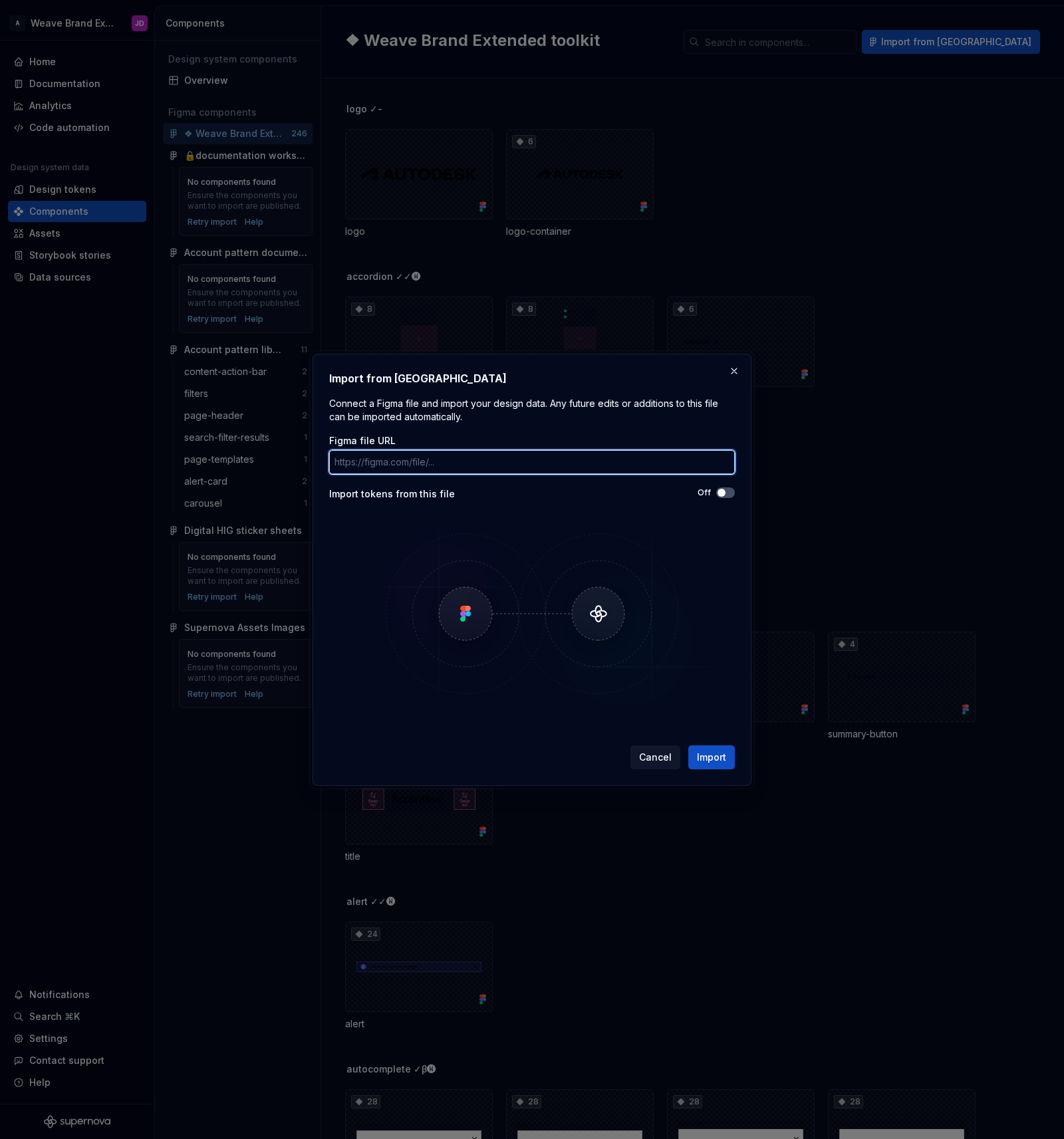
paste input "[URL][DOMAIN_NAME]"
type input "[URL][DOMAIN_NAME]"
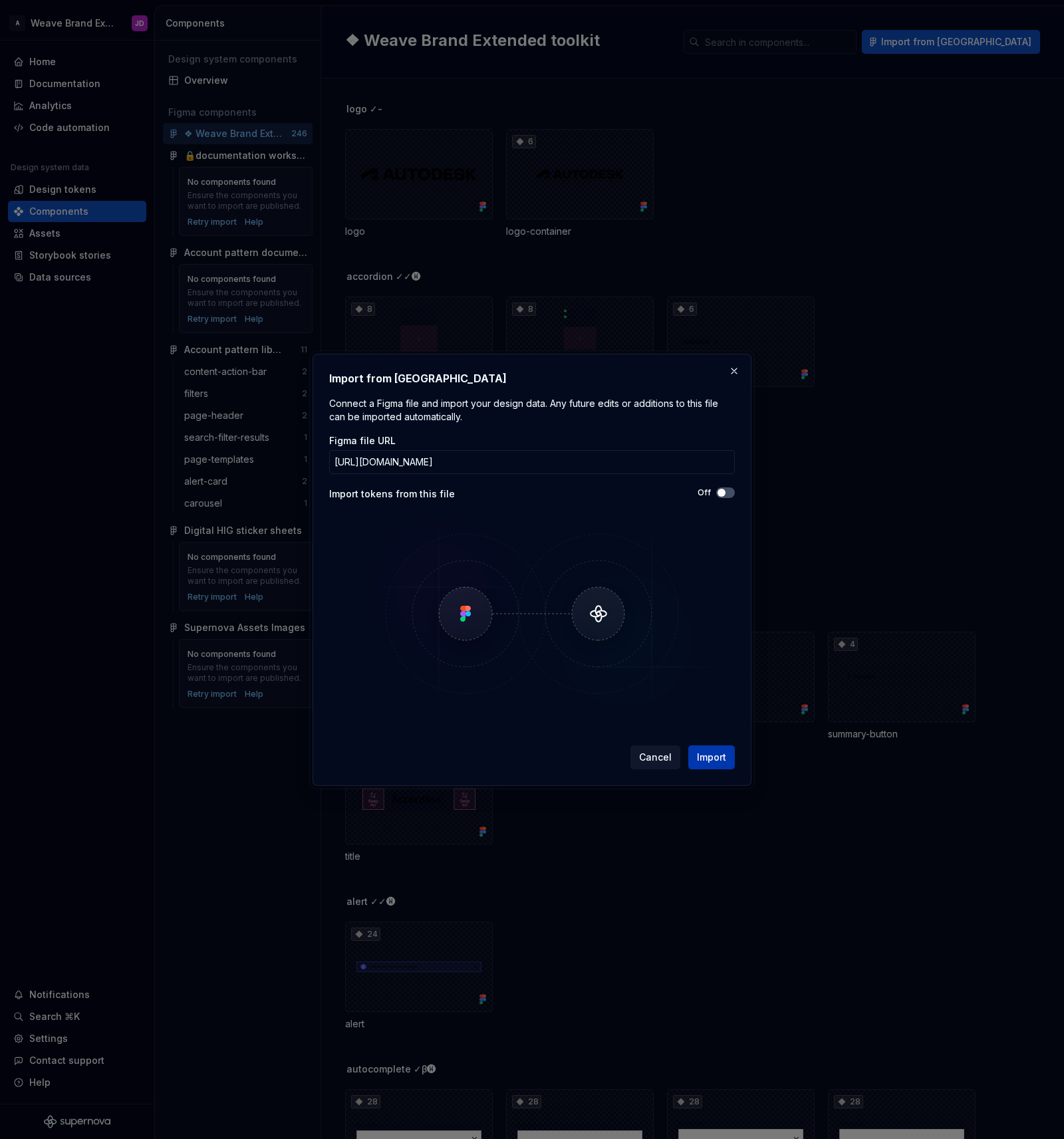
click at [711, 756] on span "Import" at bounding box center [711, 757] width 29 height 13
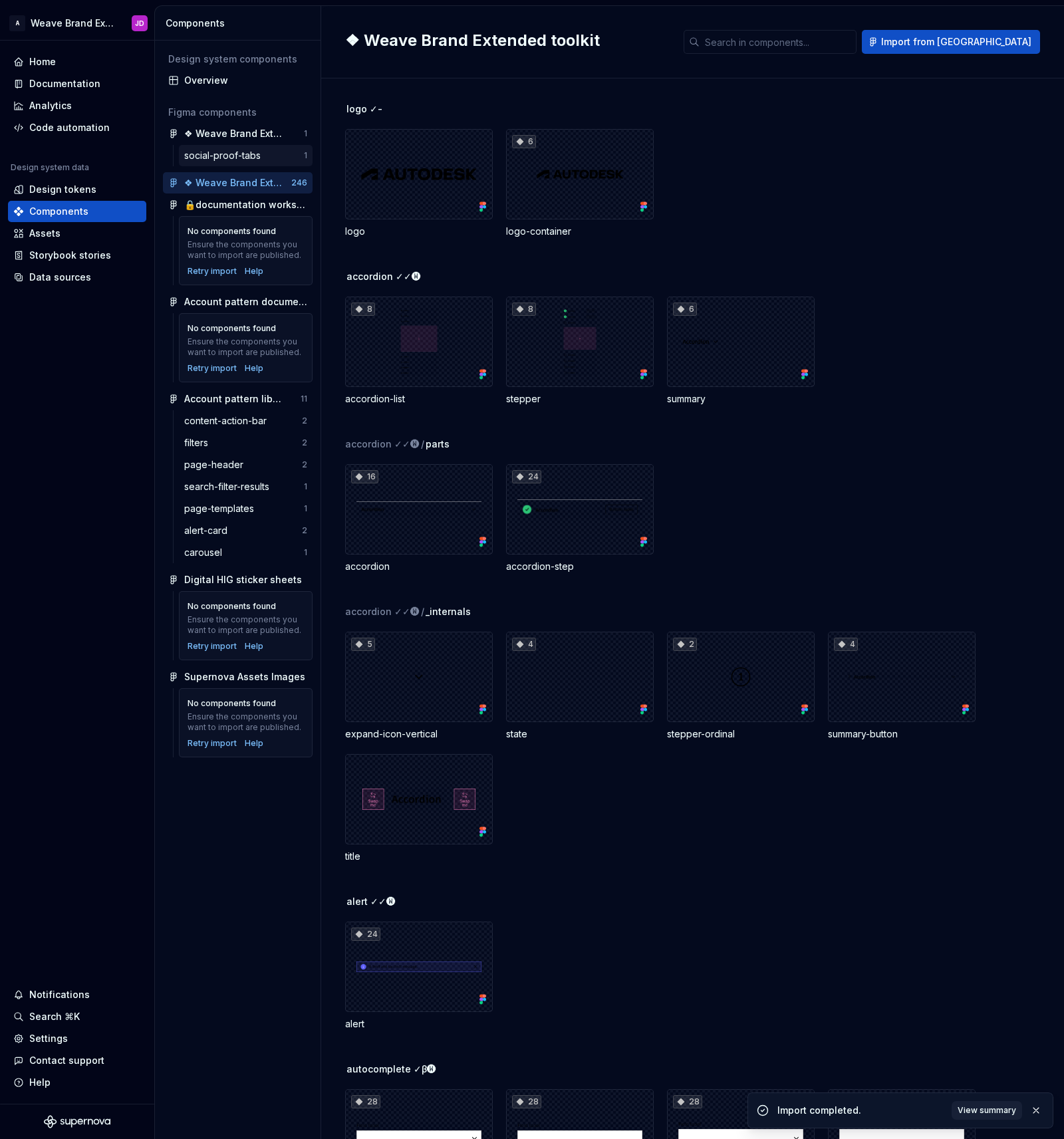
click at [244, 154] on div "social-proof-tabs" at bounding box center [225, 155] width 82 height 13
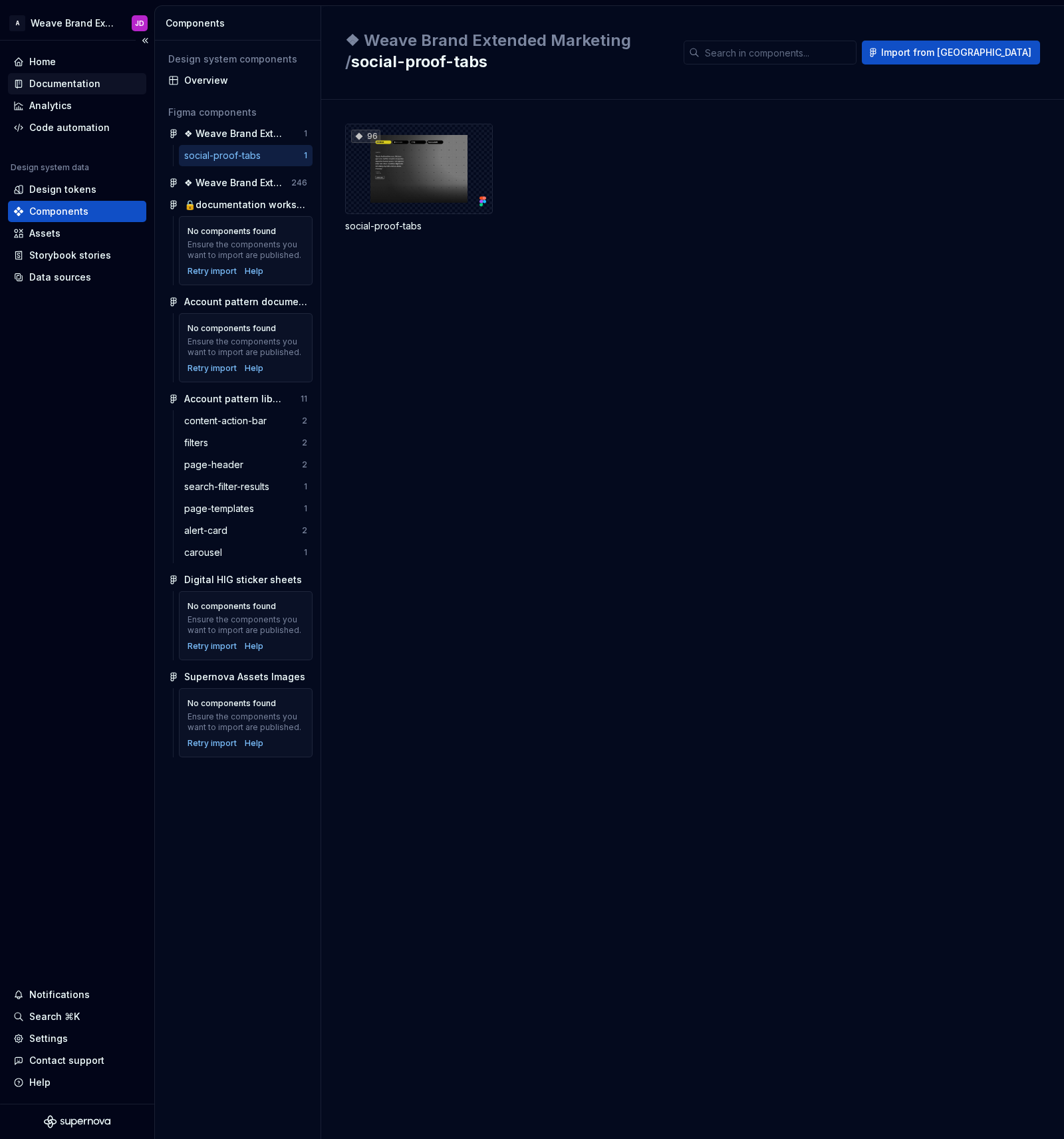
click at [74, 82] on div "Documentation" at bounding box center [64, 83] width 71 height 13
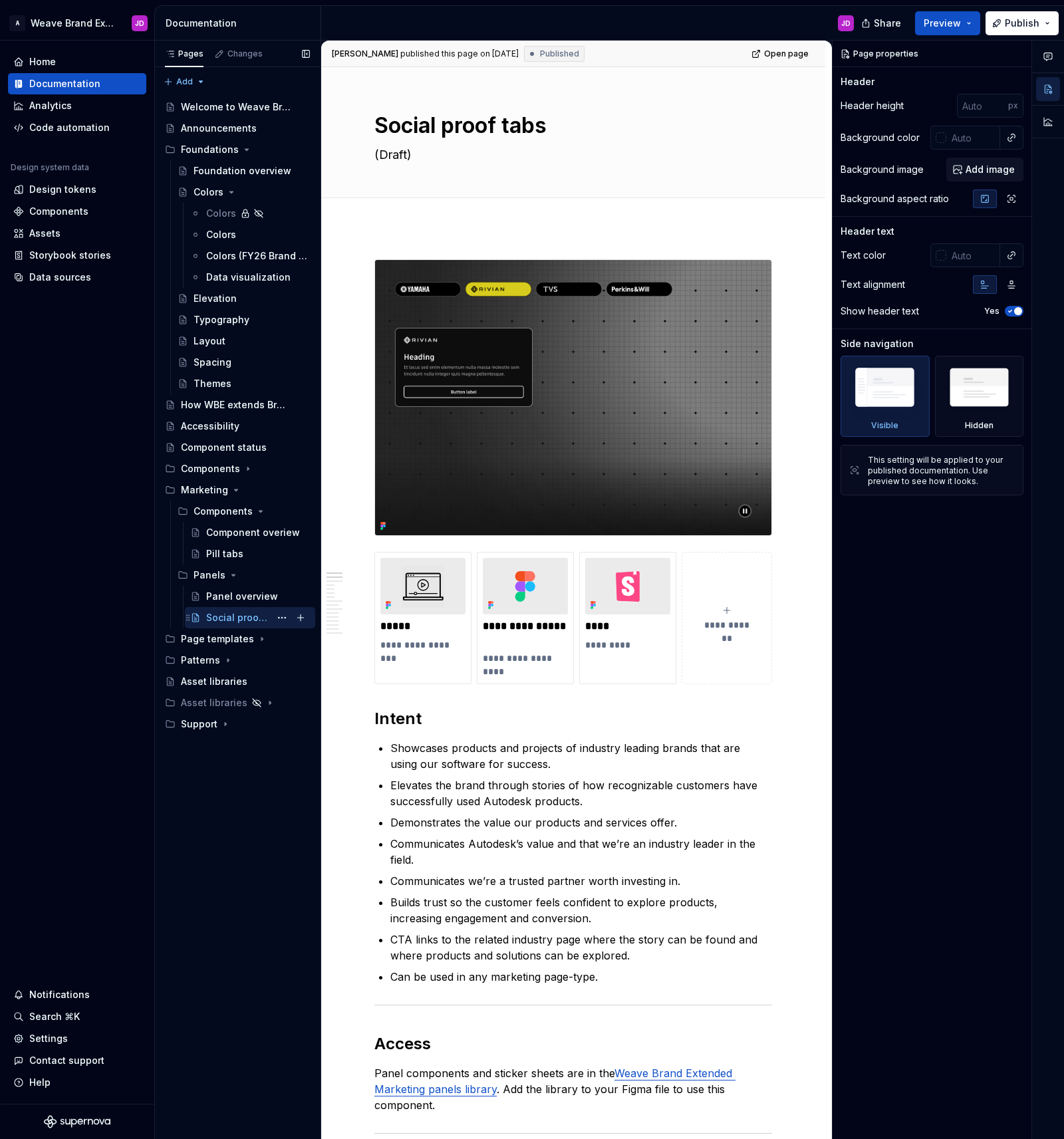
click at [240, 619] on div "Social proof tabs" at bounding box center [238, 618] width 64 height 13
type textarea "*"
click at [584, 452] on img at bounding box center [573, 397] width 397 height 275
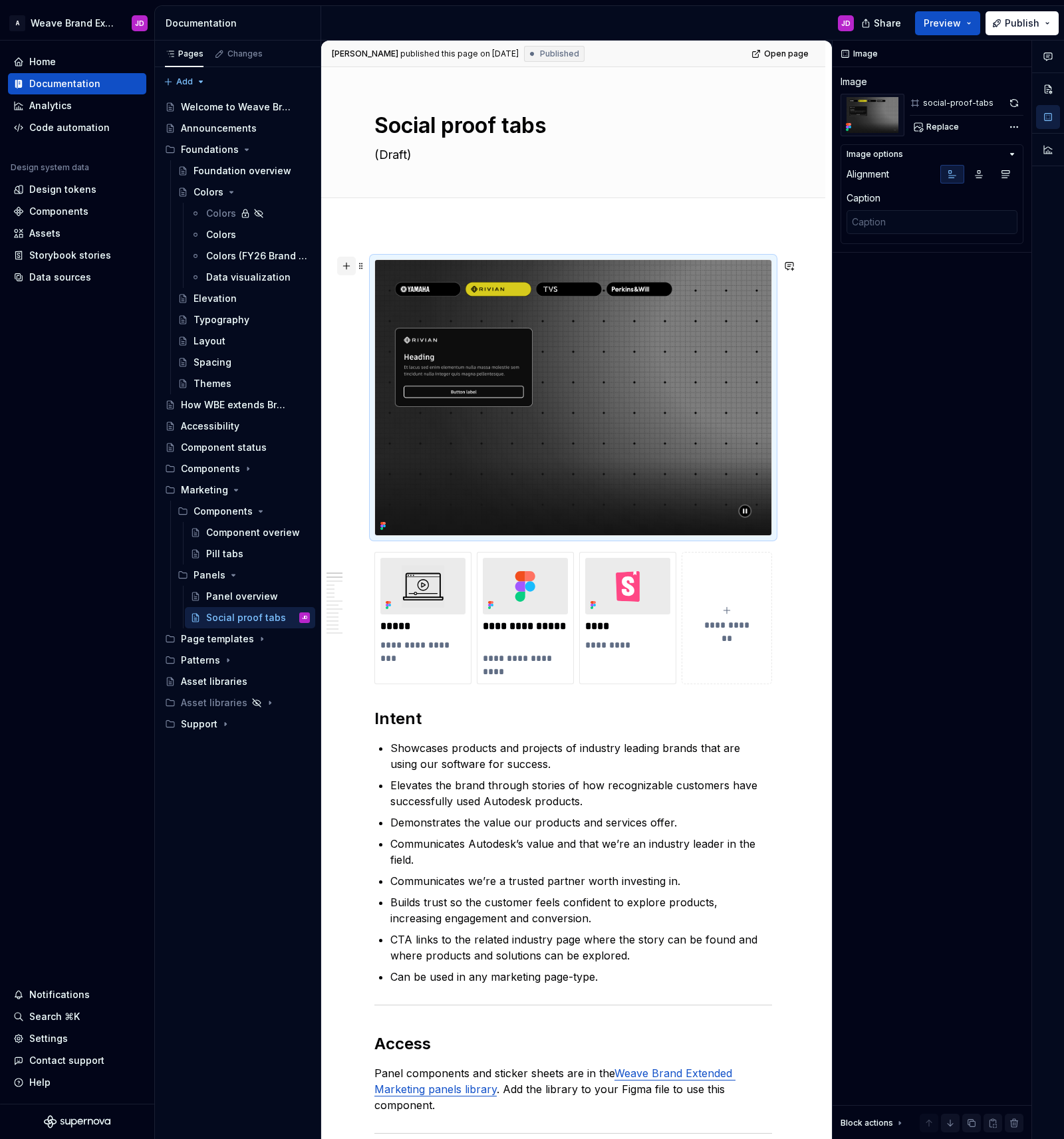
click at [348, 268] on button "button" at bounding box center [346, 266] width 19 height 19
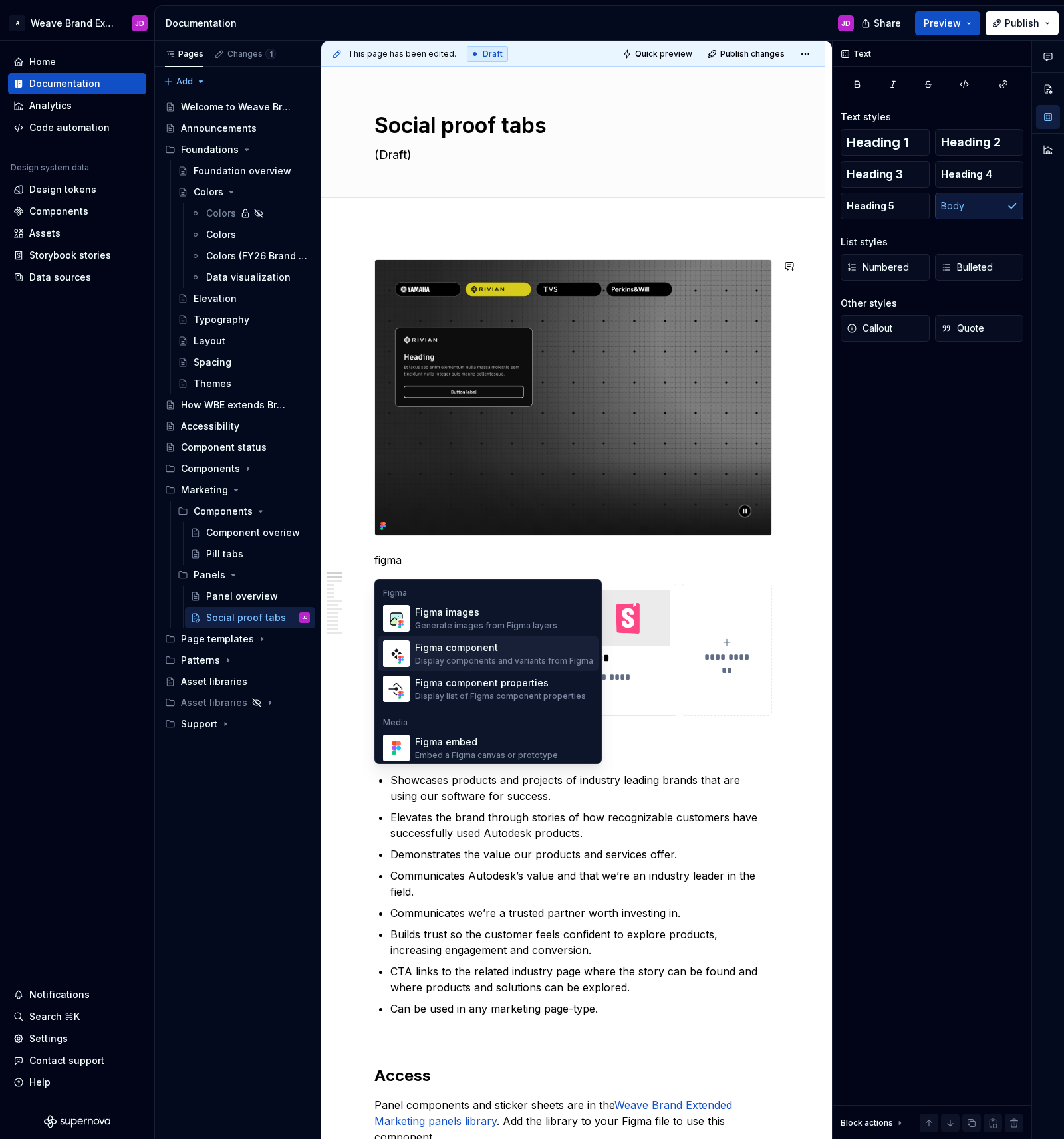
click at [480, 649] on div "Figma component" at bounding box center [504, 648] width 178 height 13
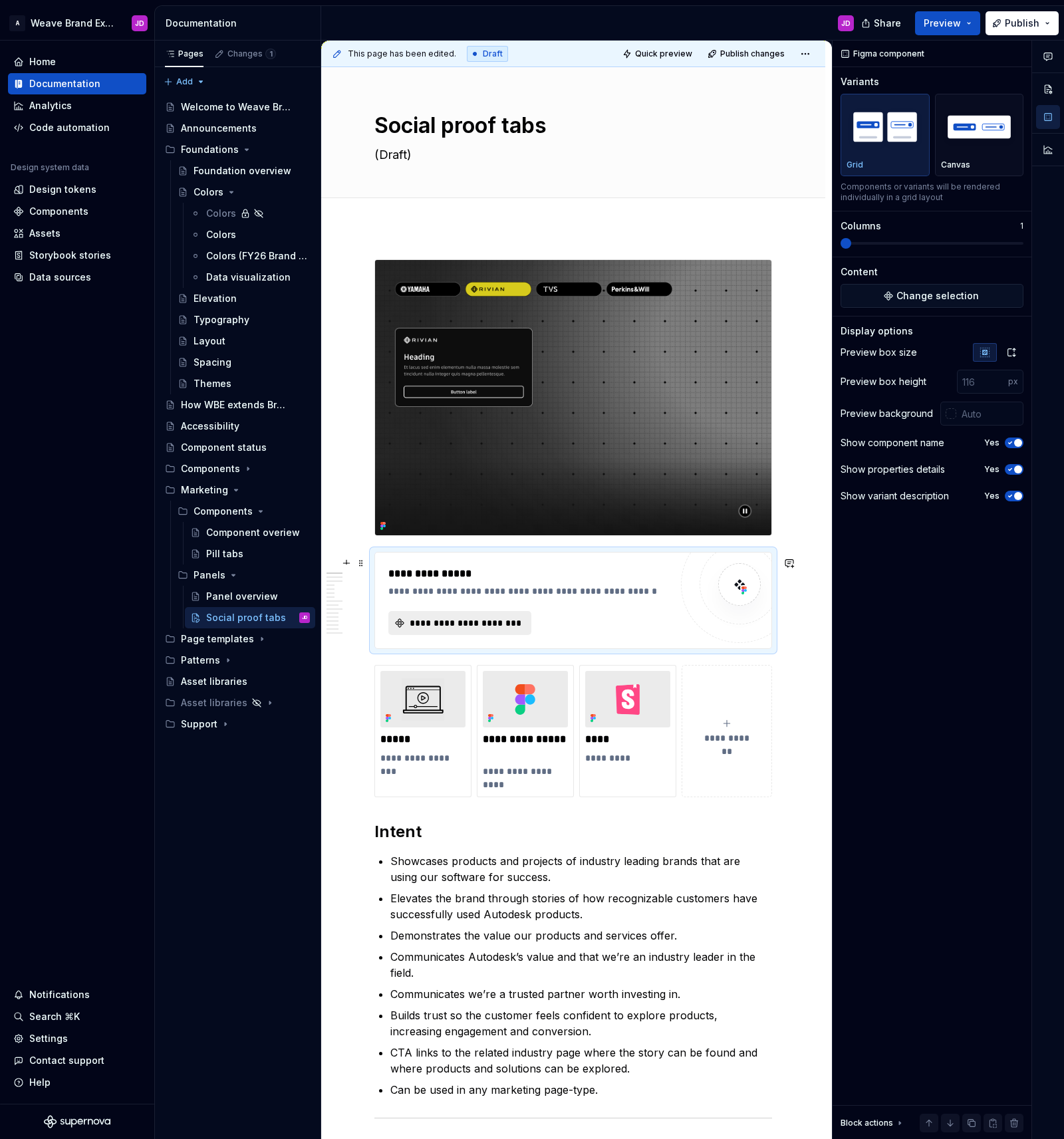
click at [494, 626] on span "**********" at bounding box center [464, 623] width 115 height 13
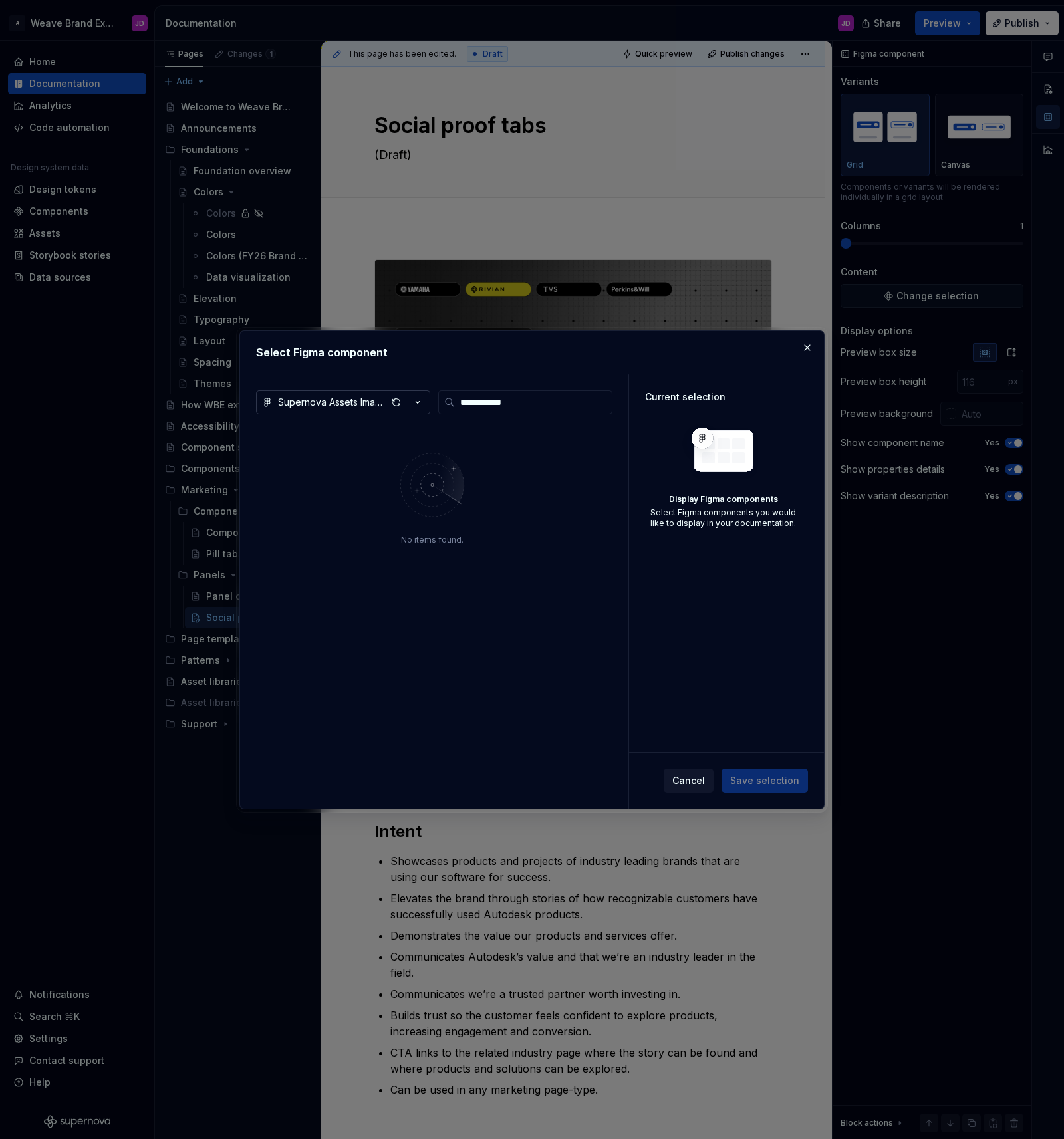
type input "**********"
click at [416, 401] on icon "button" at bounding box center [417, 402] width 13 height 13
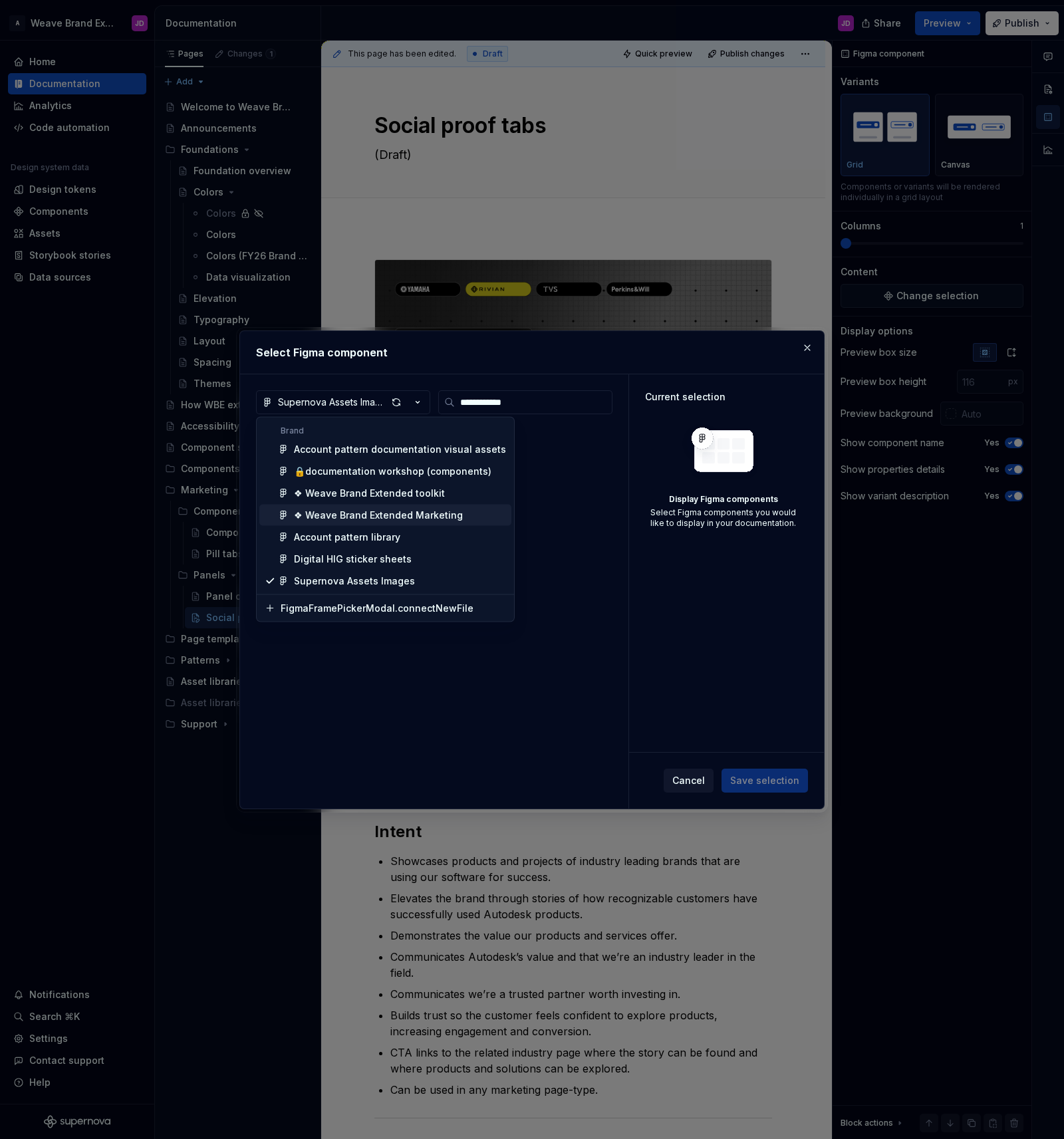
click at [413, 514] on div "❖ Weave Brand Extended Marketing" at bounding box center [378, 515] width 169 height 13
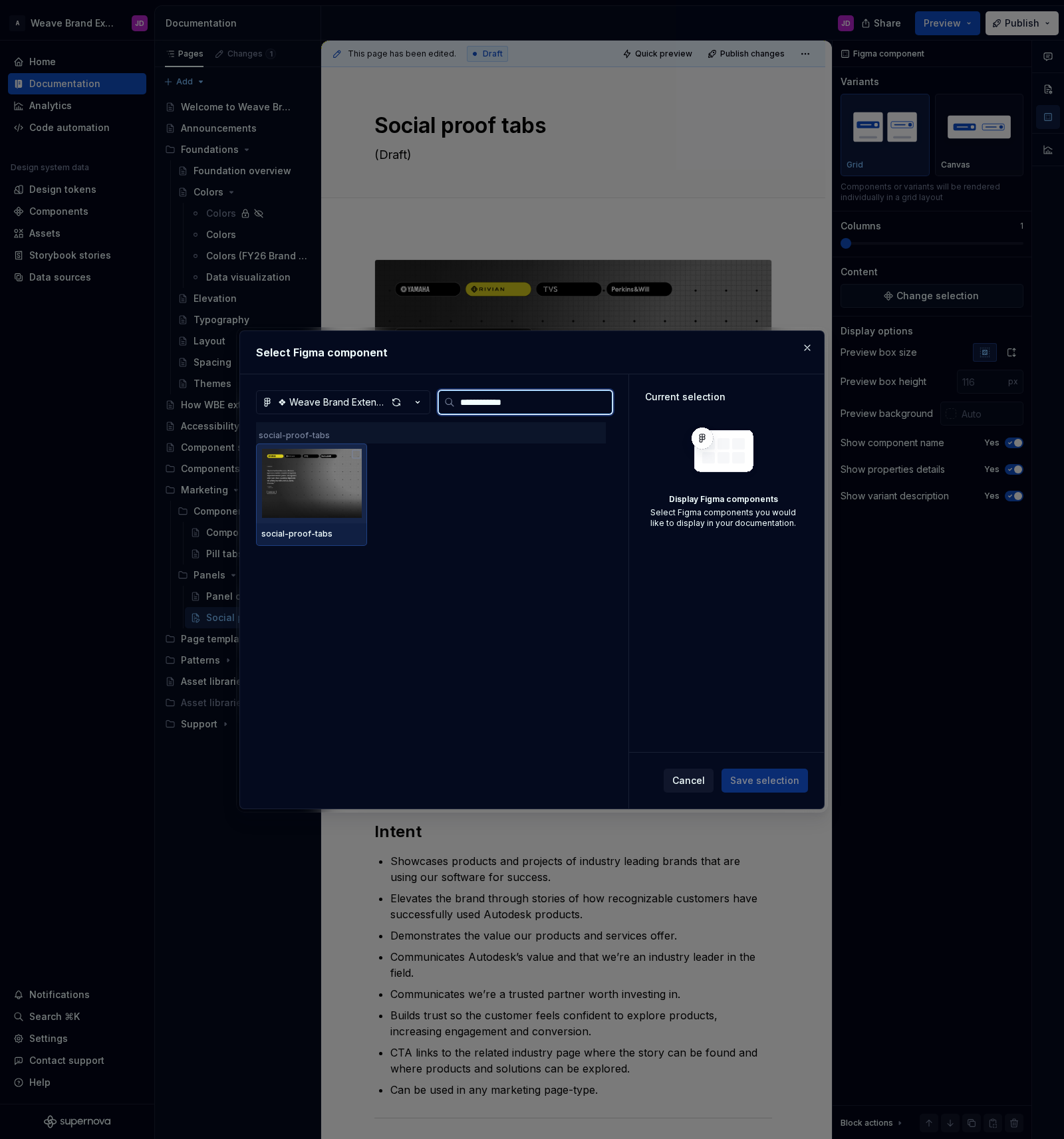
click at [311, 487] on img at bounding box center [311, 483] width 101 height 69
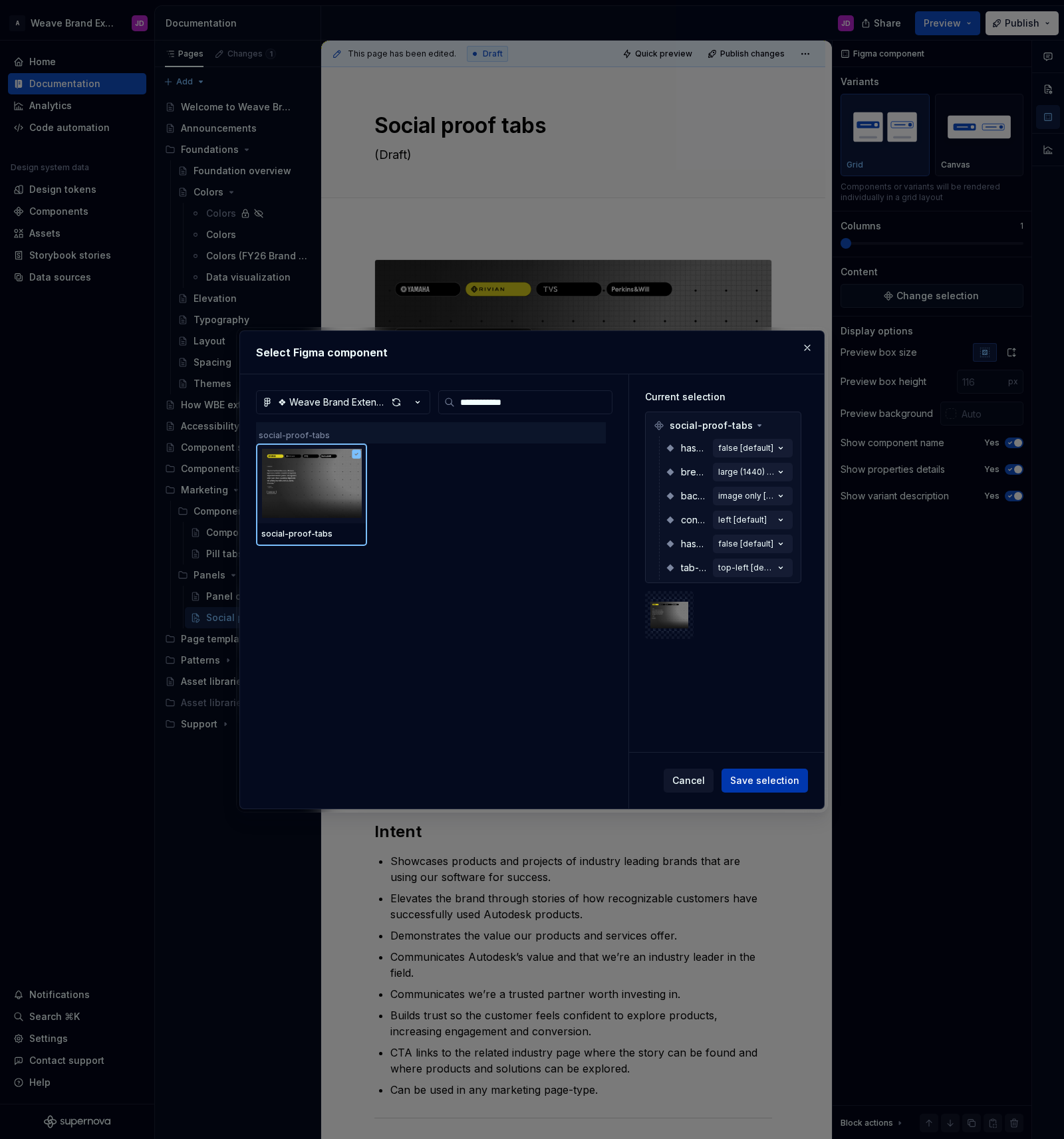
click at [786, 779] on span "Save selection" at bounding box center [765, 781] width 69 height 13
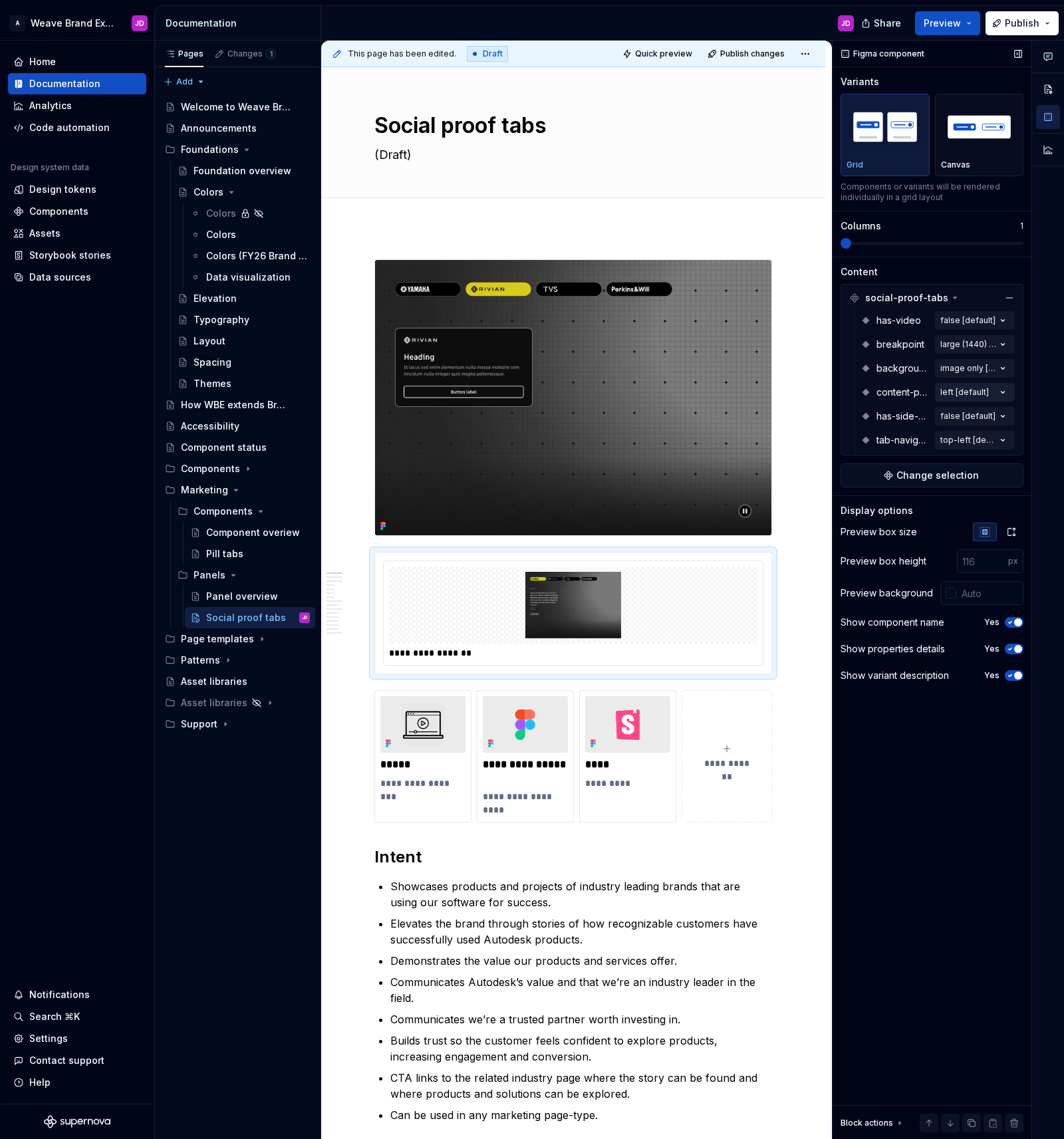
click at [965, 394] on div "Comments Open comments No comments yet Select ‘Comment’ from the block context …" at bounding box center [948, 590] width 231 height 1099
click at [1038, 276] on div at bounding box center [1047, 590] width 32 height 1099
click at [939, 473] on span "Change selection" at bounding box center [938, 476] width 83 height 13
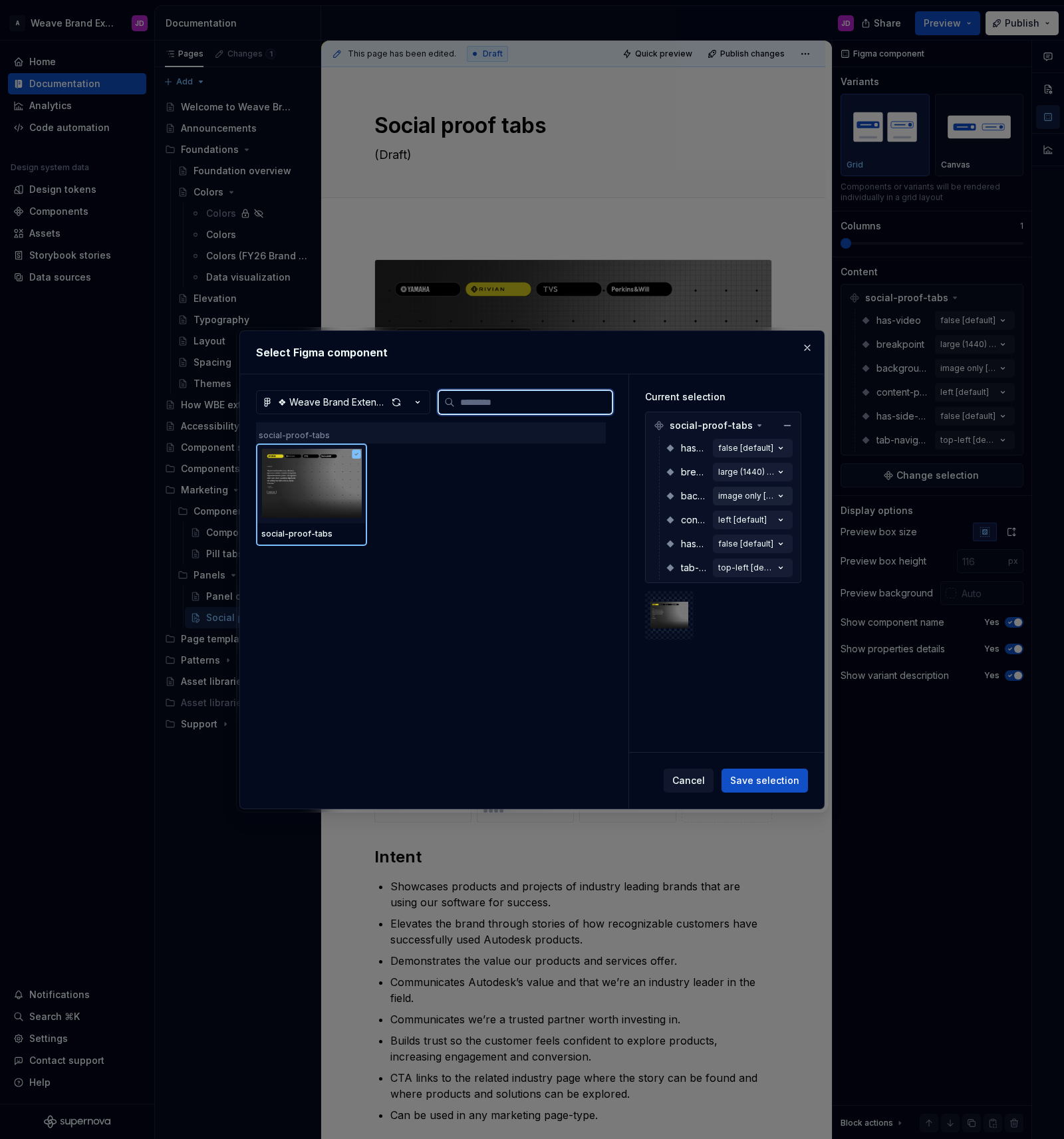
click at [786, 493] on icon "button" at bounding box center [781, 496] width 13 height 13
click at [782, 496] on icon "button" at bounding box center [781, 496] width 3 height 2
click at [785, 494] on icon "button" at bounding box center [781, 496] width 13 height 13
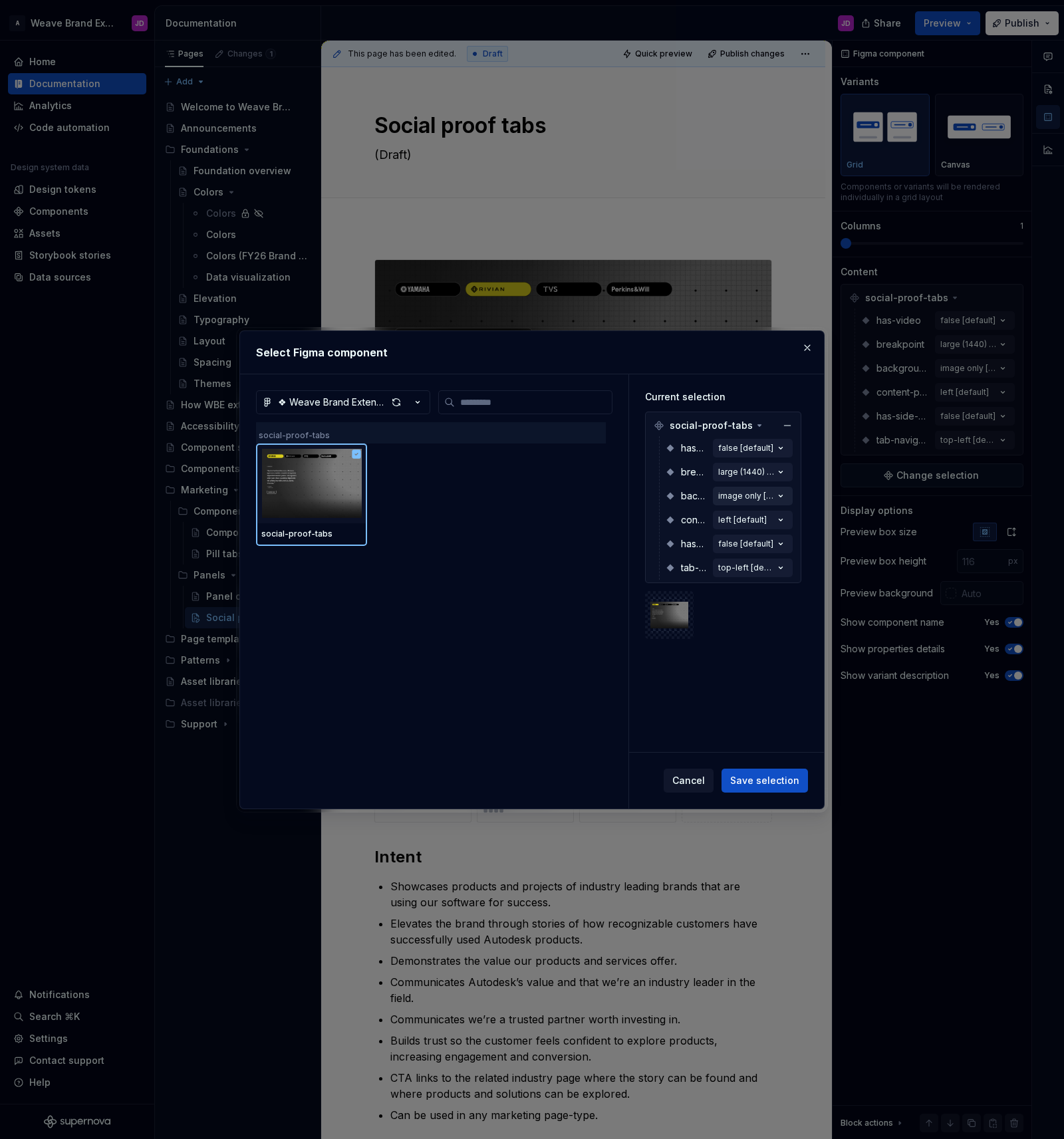
click at [748, 496] on div "image only [default]" at bounding box center [746, 496] width 56 height 11
click at [701, 785] on span "Cancel" at bounding box center [688, 781] width 32 height 13
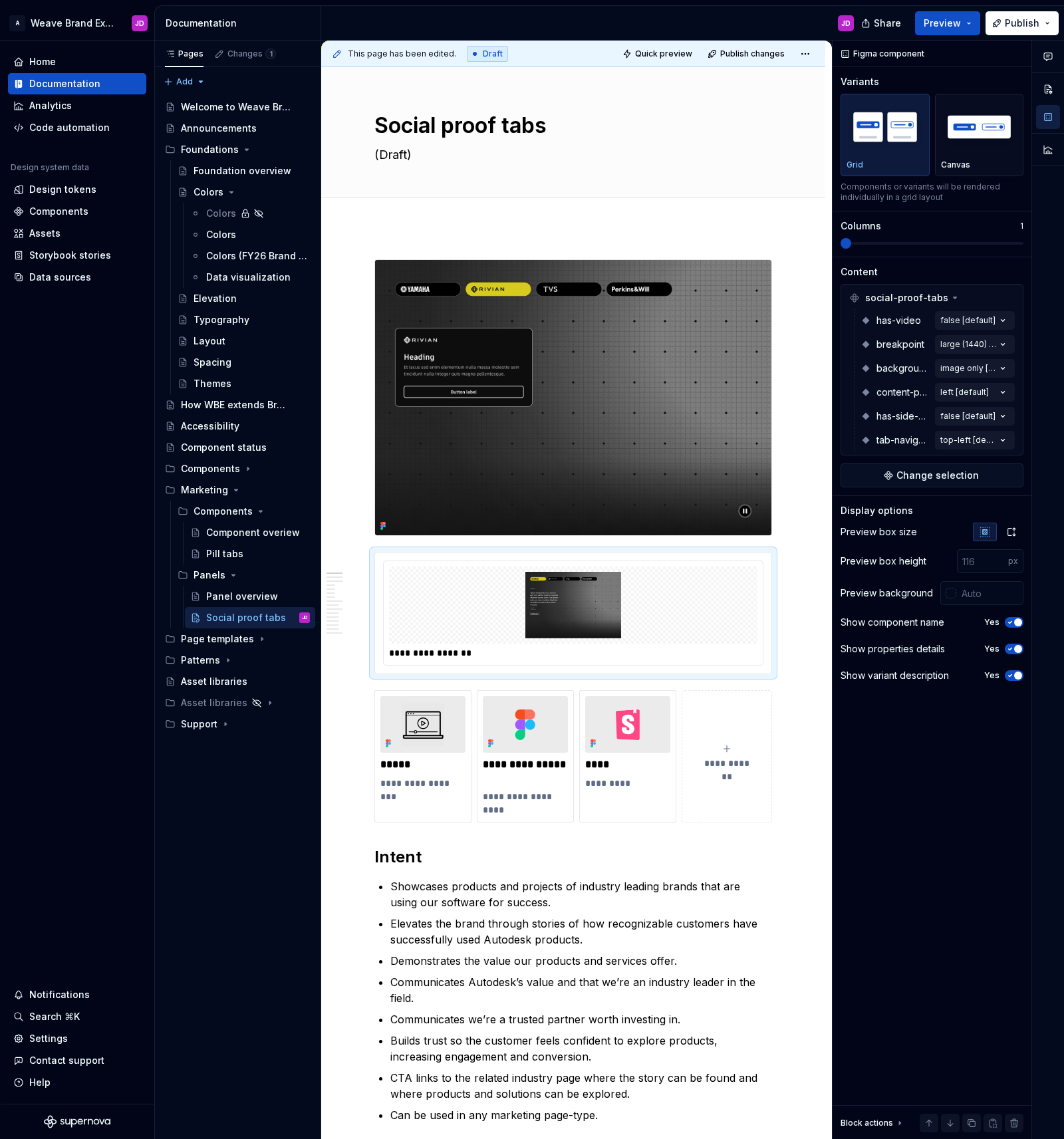
click at [1061, 391] on div at bounding box center [1047, 590] width 32 height 1099
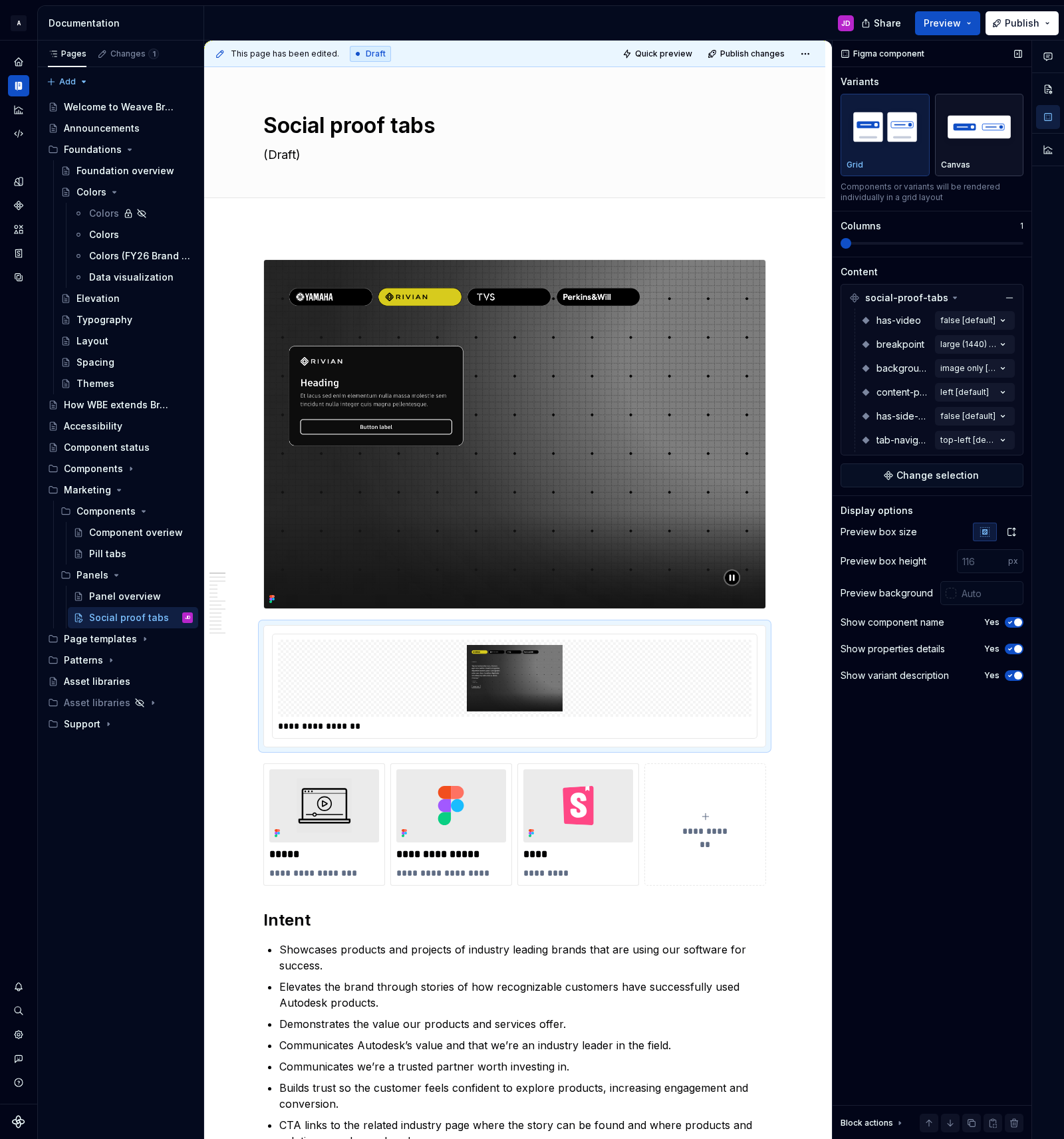
click at [977, 135] on img "button" at bounding box center [979, 126] width 77 height 49
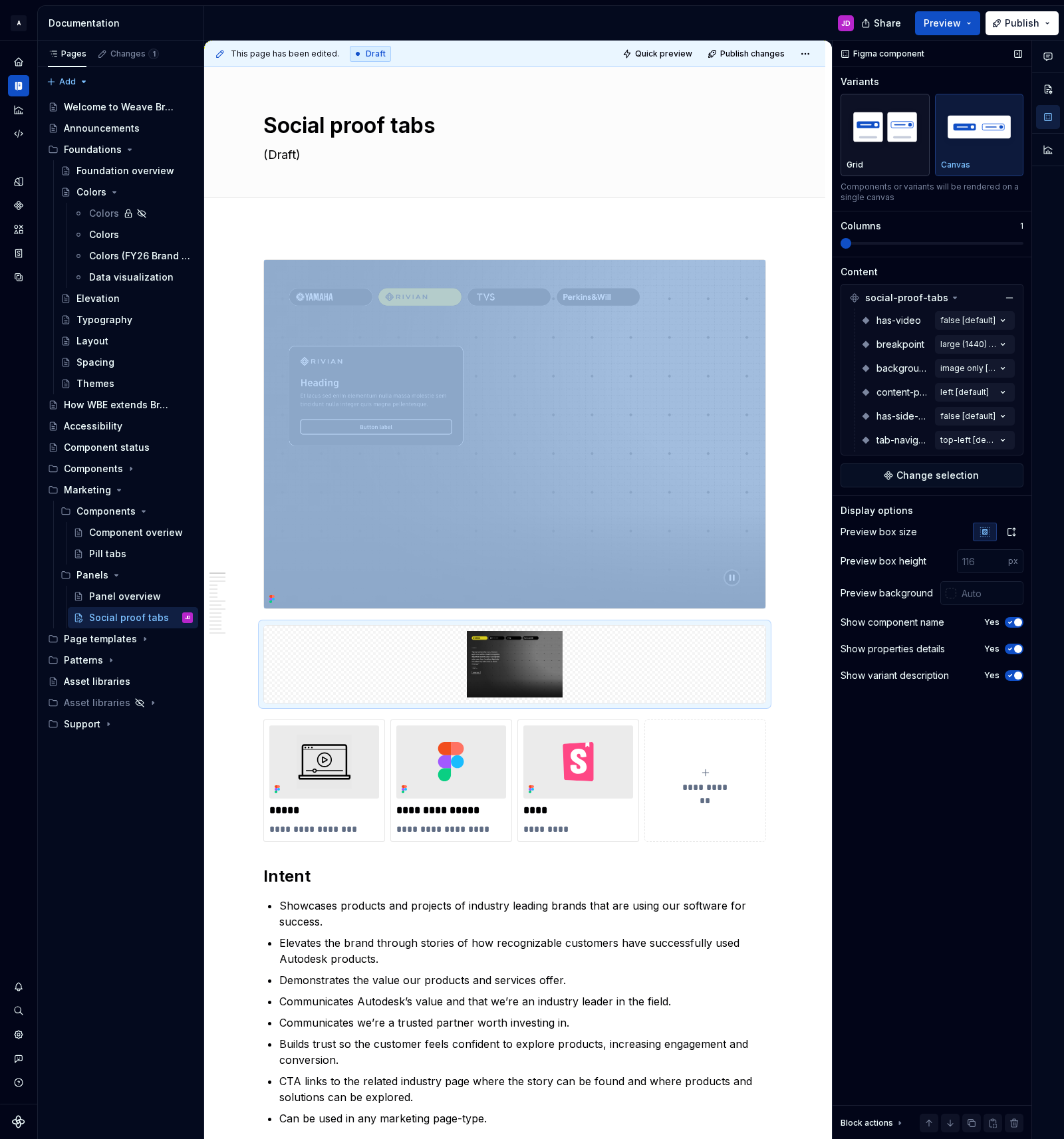
click at [902, 135] on img "button" at bounding box center [885, 126] width 77 height 49
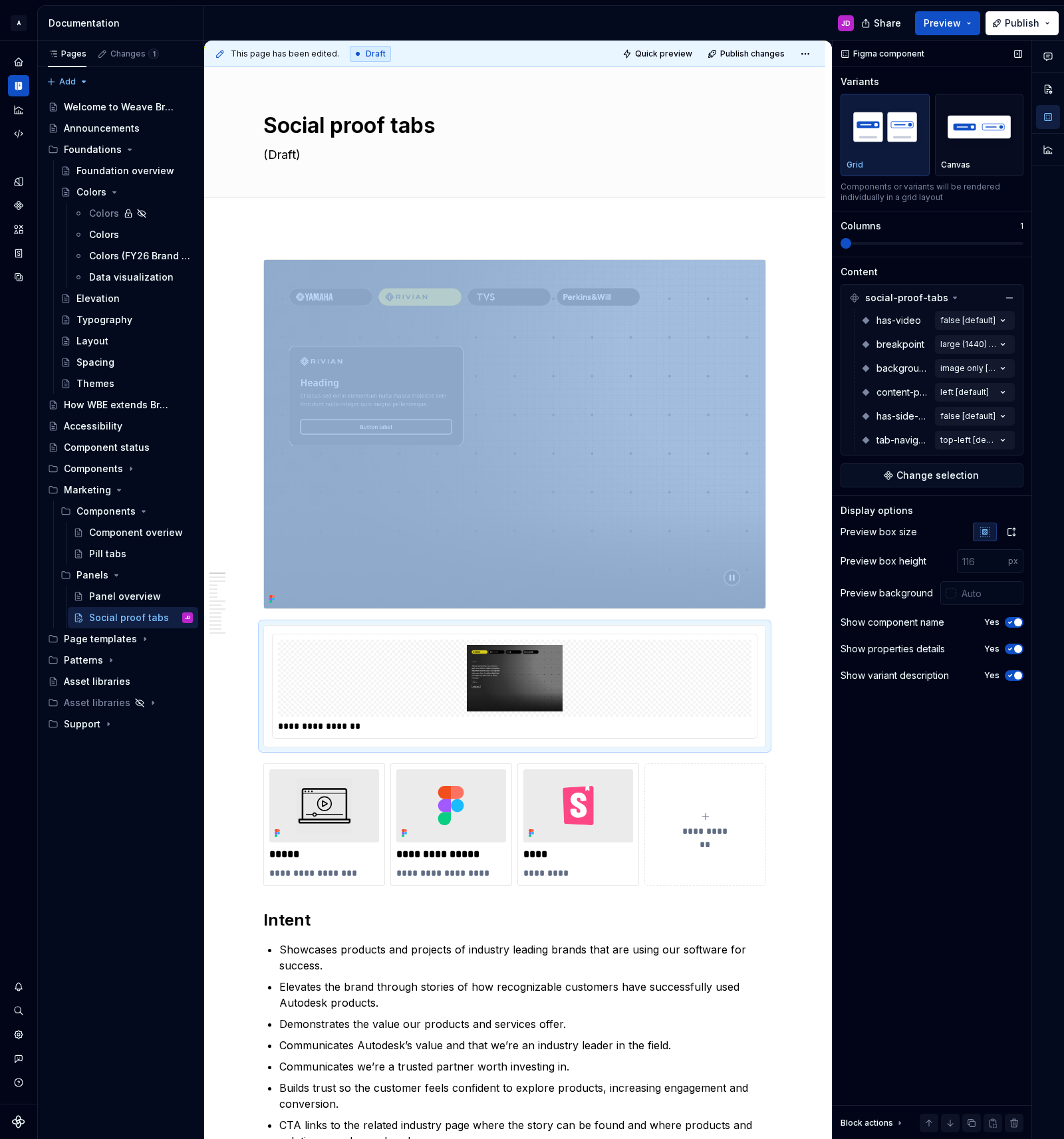
click at [884, 139] on img "button" at bounding box center [885, 126] width 77 height 49
click at [679, 53] on span "Quick preview" at bounding box center [663, 54] width 57 height 11
click at [989, 1104] on span "Open page" at bounding box center [994, 1107] width 45 height 11
click at [653, 657] on img at bounding box center [515, 678] width 463 height 66
click at [551, 673] on img at bounding box center [515, 678] width 463 height 66
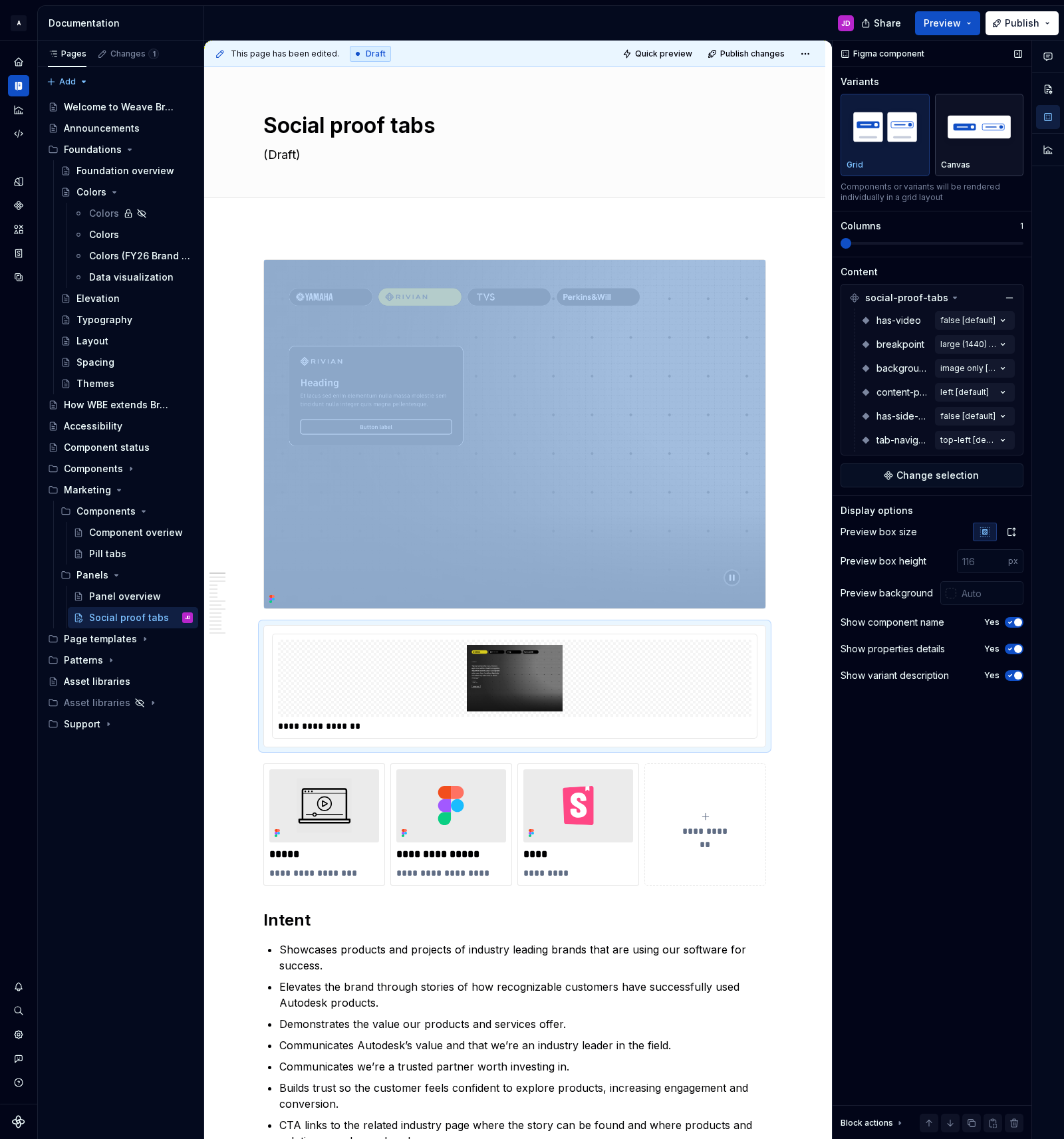
click at [990, 126] on img "button" at bounding box center [979, 126] width 77 height 49
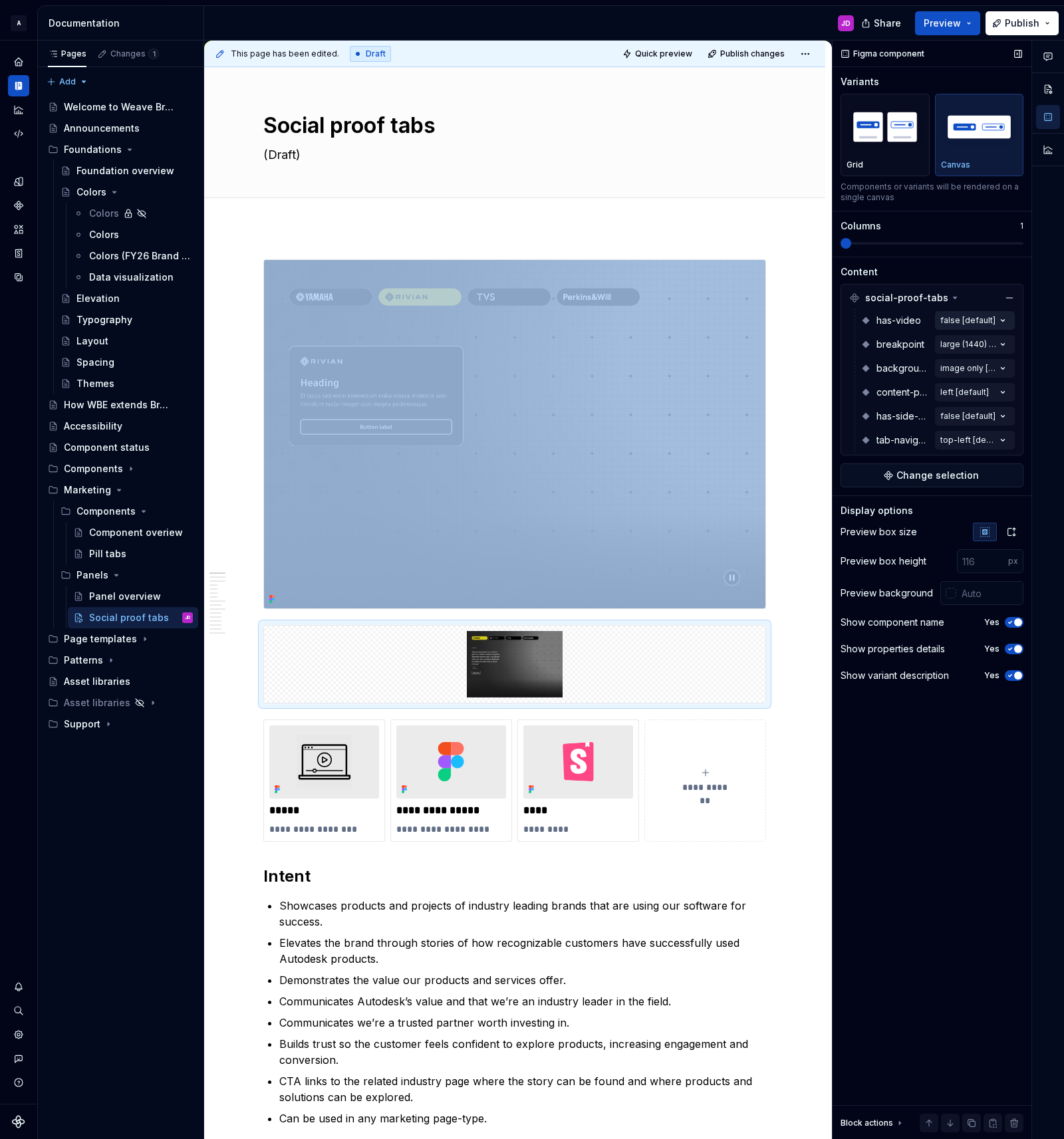
click at [1001, 320] on div "Comments Open comments No comments yet Select ‘Comment’ from the block context …" at bounding box center [948, 590] width 231 height 1099
click at [1045, 343] on div at bounding box center [1047, 590] width 32 height 1099
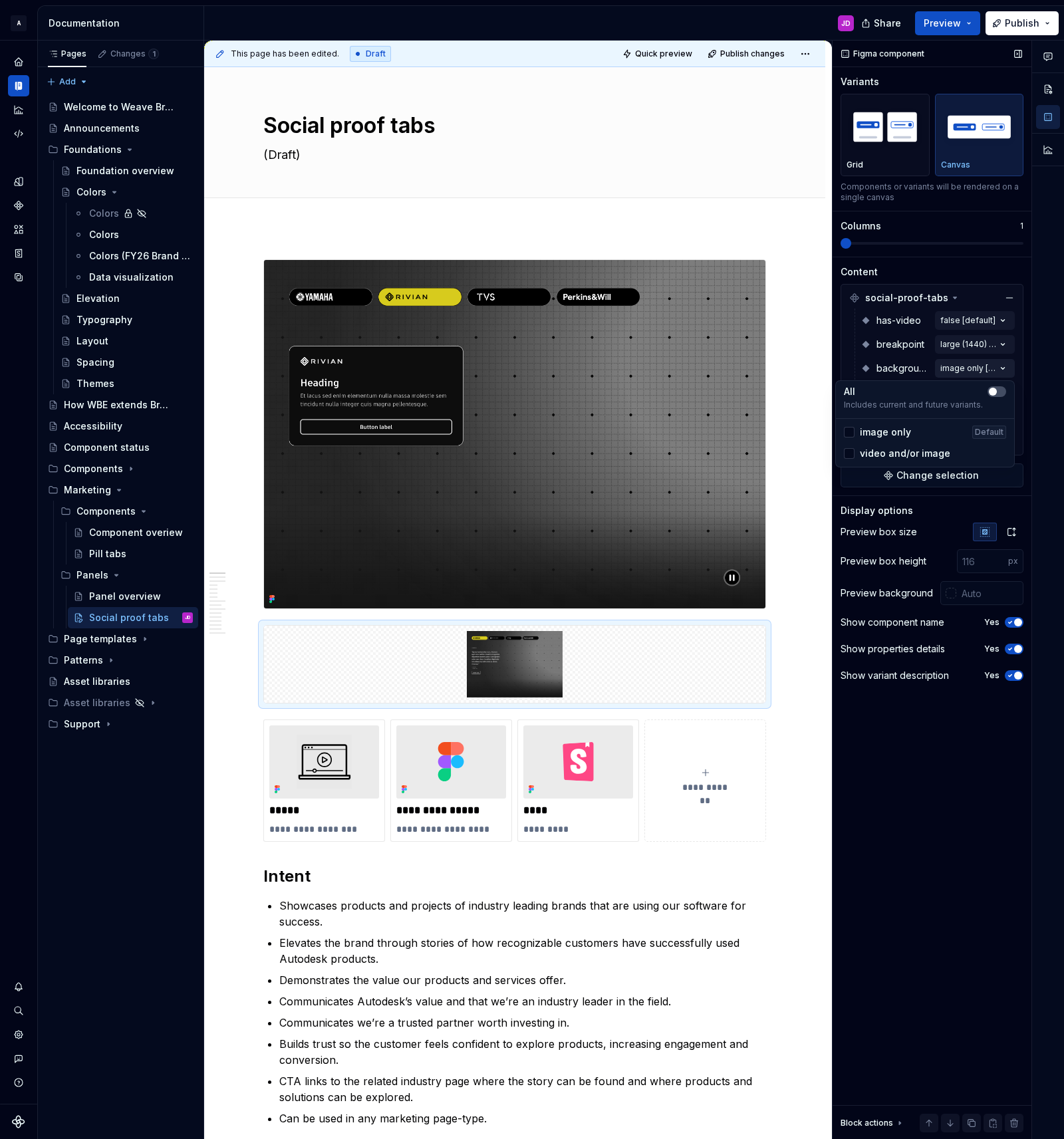
click at [1001, 367] on div "Comments Open comments No comments yet Select ‘Comment’ from the block context …" at bounding box center [948, 590] width 231 height 1099
click at [1042, 380] on div at bounding box center [1047, 590] width 32 height 1099
click at [1001, 390] on div "Comments Open comments No comments yet Select ‘Comment’ from the block context …" at bounding box center [948, 590] width 231 height 1099
click at [1032, 383] on div at bounding box center [1047, 590] width 32 height 1099
click at [947, 476] on span "Change selection" at bounding box center [938, 476] width 83 height 13
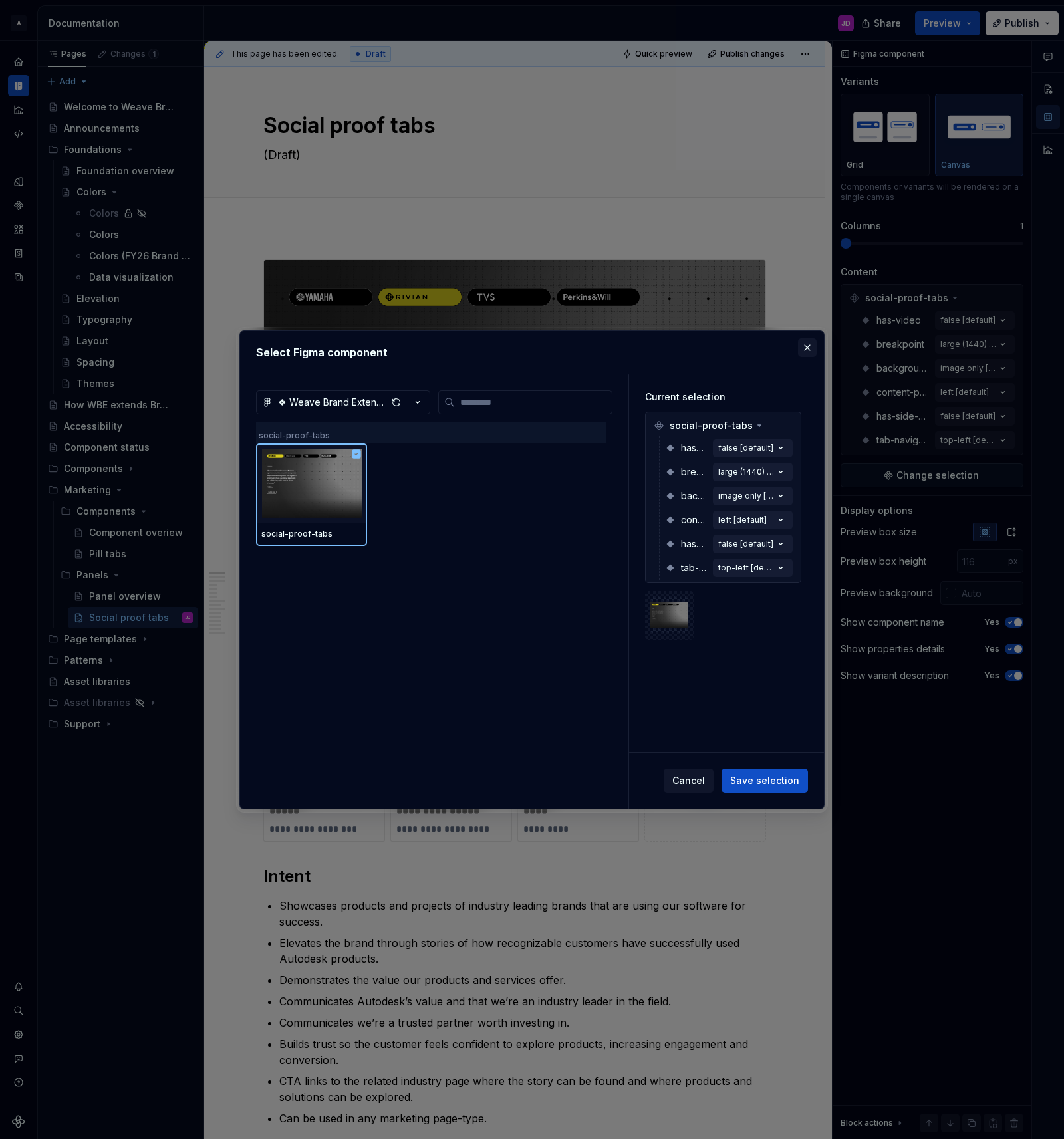
click at [806, 347] on button "button" at bounding box center [807, 348] width 19 height 19
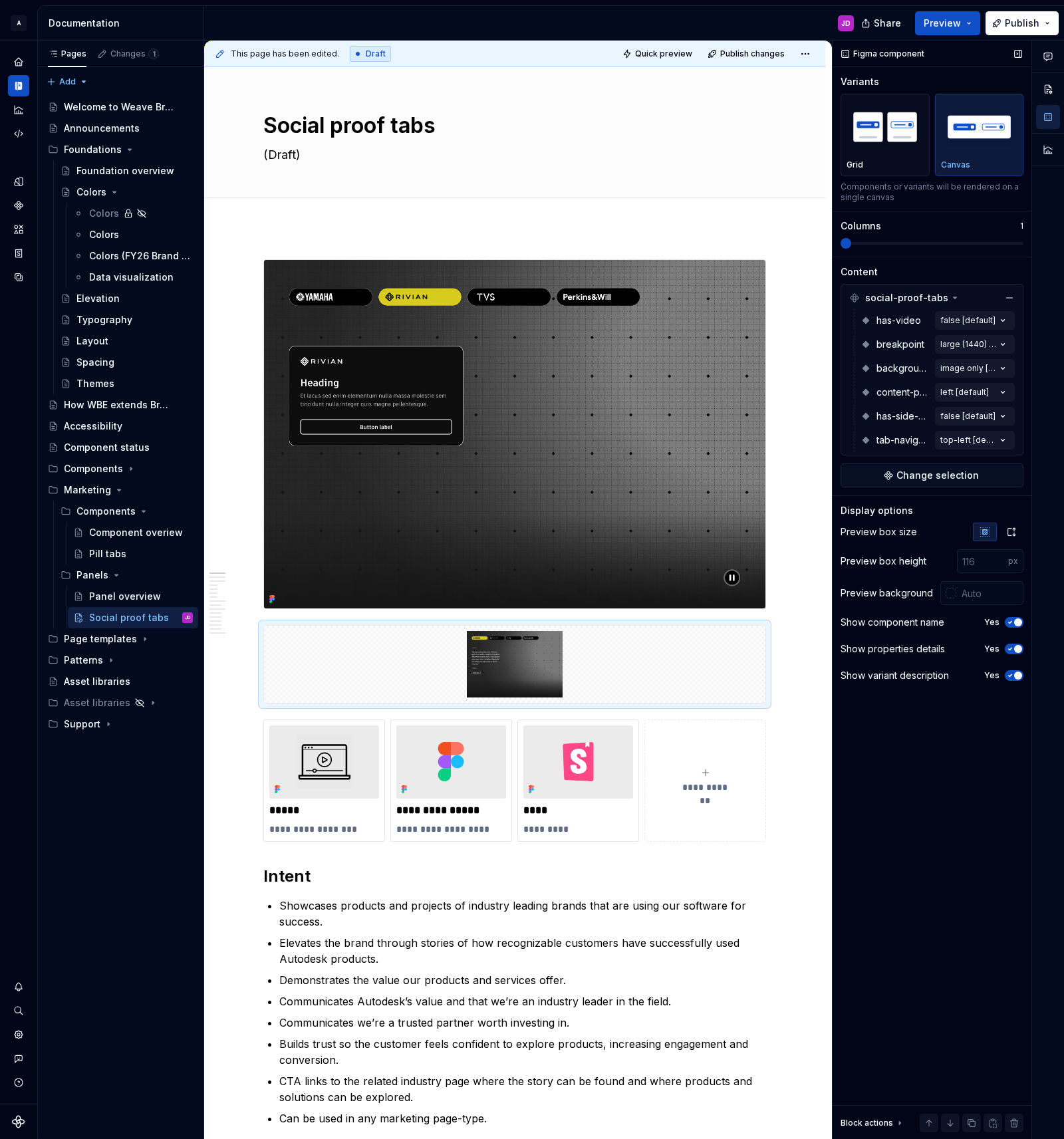
click at [1013, 623] on icon "button" at bounding box center [1009, 623] width 11 height 8
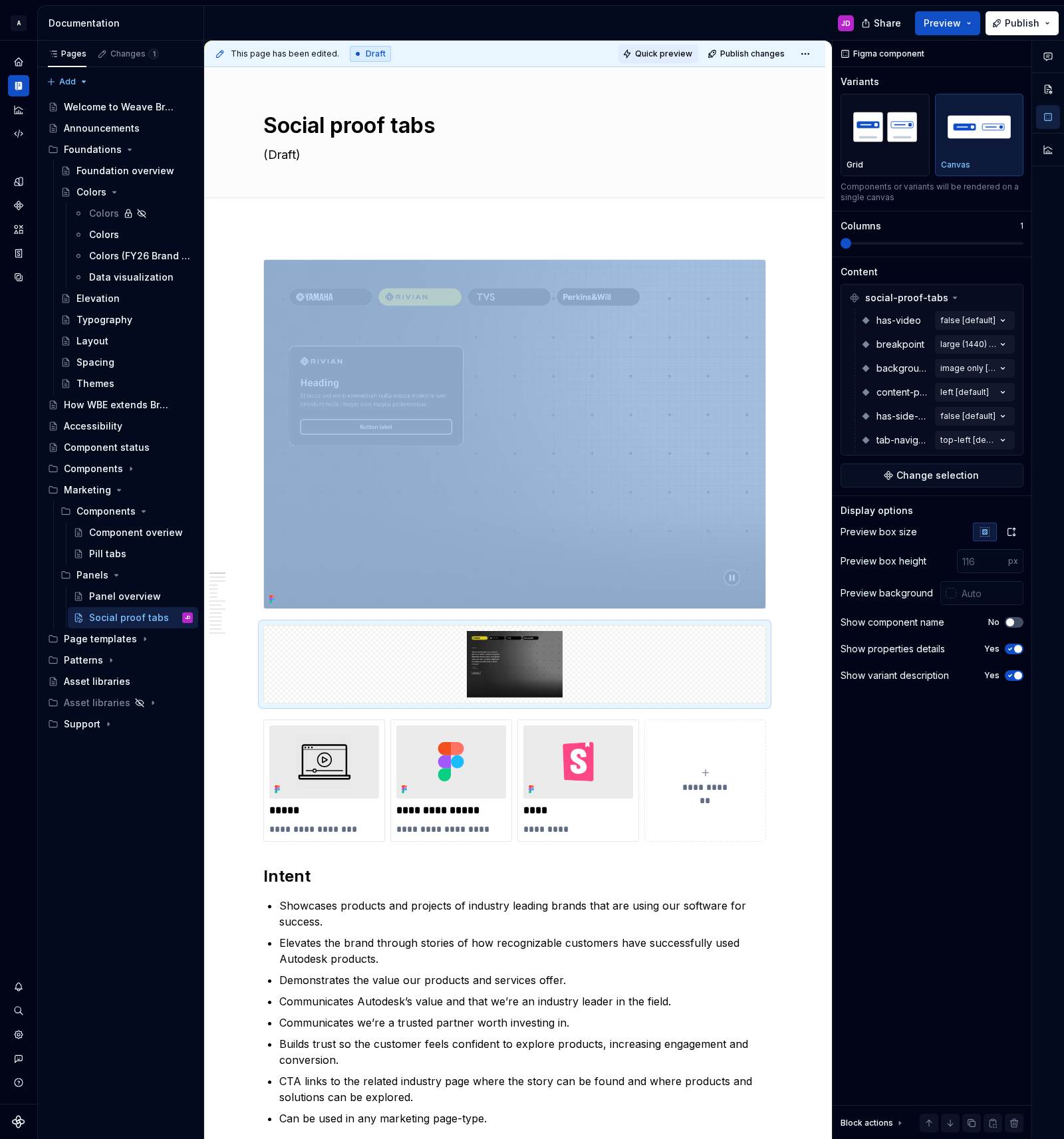
click at [666, 51] on span "Quick preview" at bounding box center [663, 54] width 57 height 11
click at [998, 1103] on span "Open page" at bounding box center [994, 1107] width 45 height 11
click at [544, 664] on img at bounding box center [515, 664] width 491 height 66
click at [1009, 533] on icon "button" at bounding box center [1011, 532] width 11 height 11
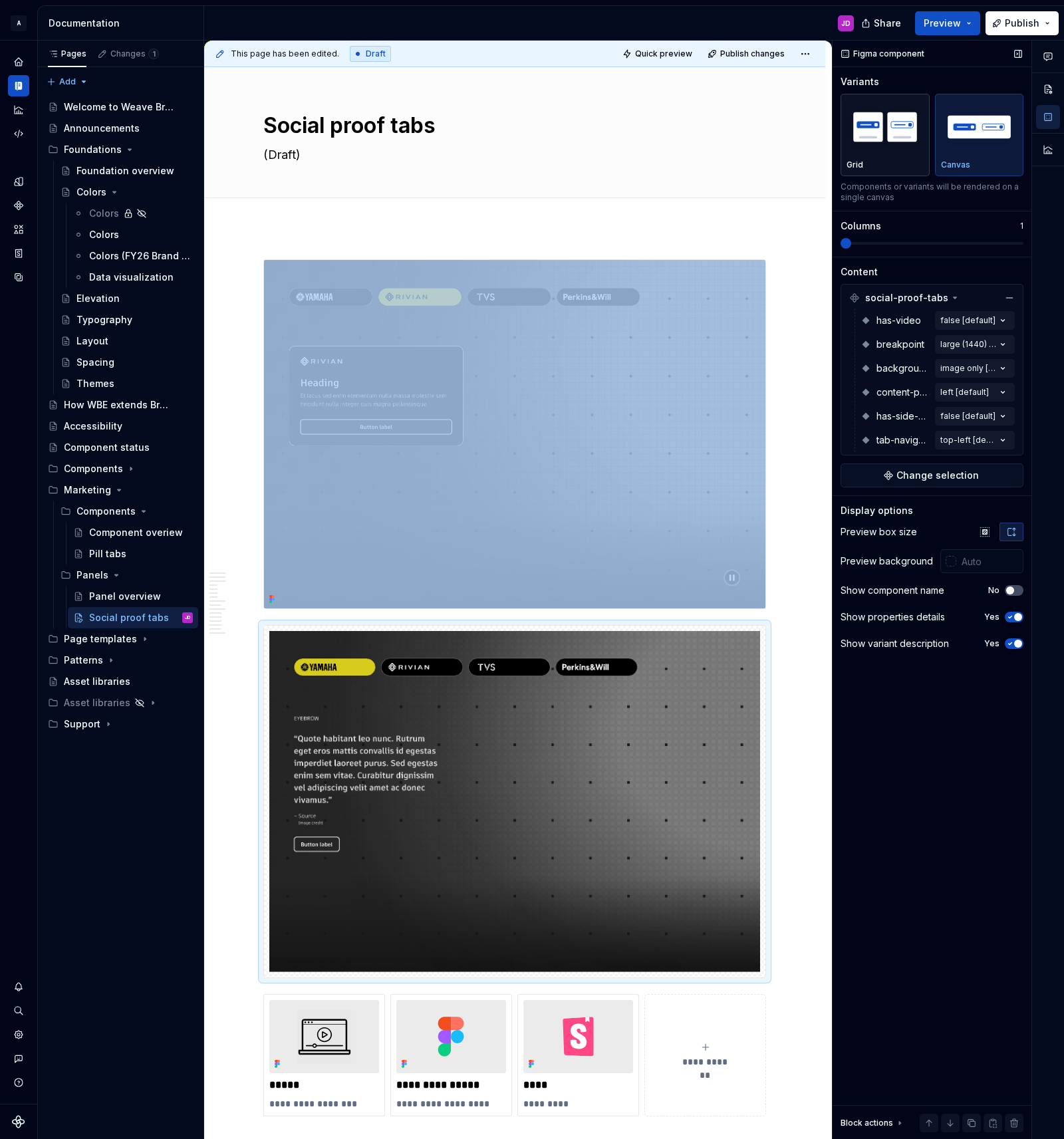
click at [902, 131] on img "button" at bounding box center [885, 126] width 77 height 49
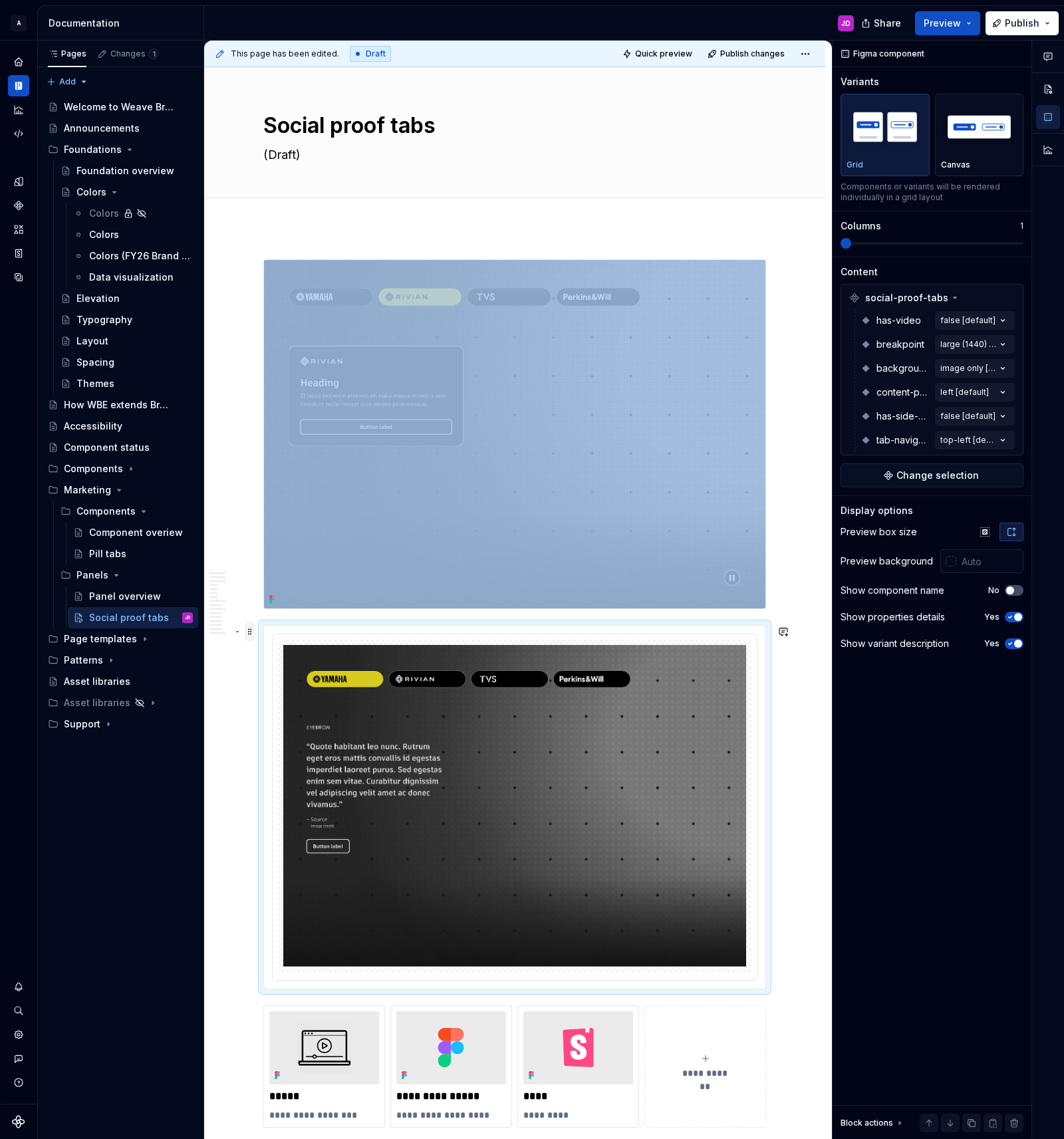
click at [254, 634] on span at bounding box center [249, 631] width 11 height 19
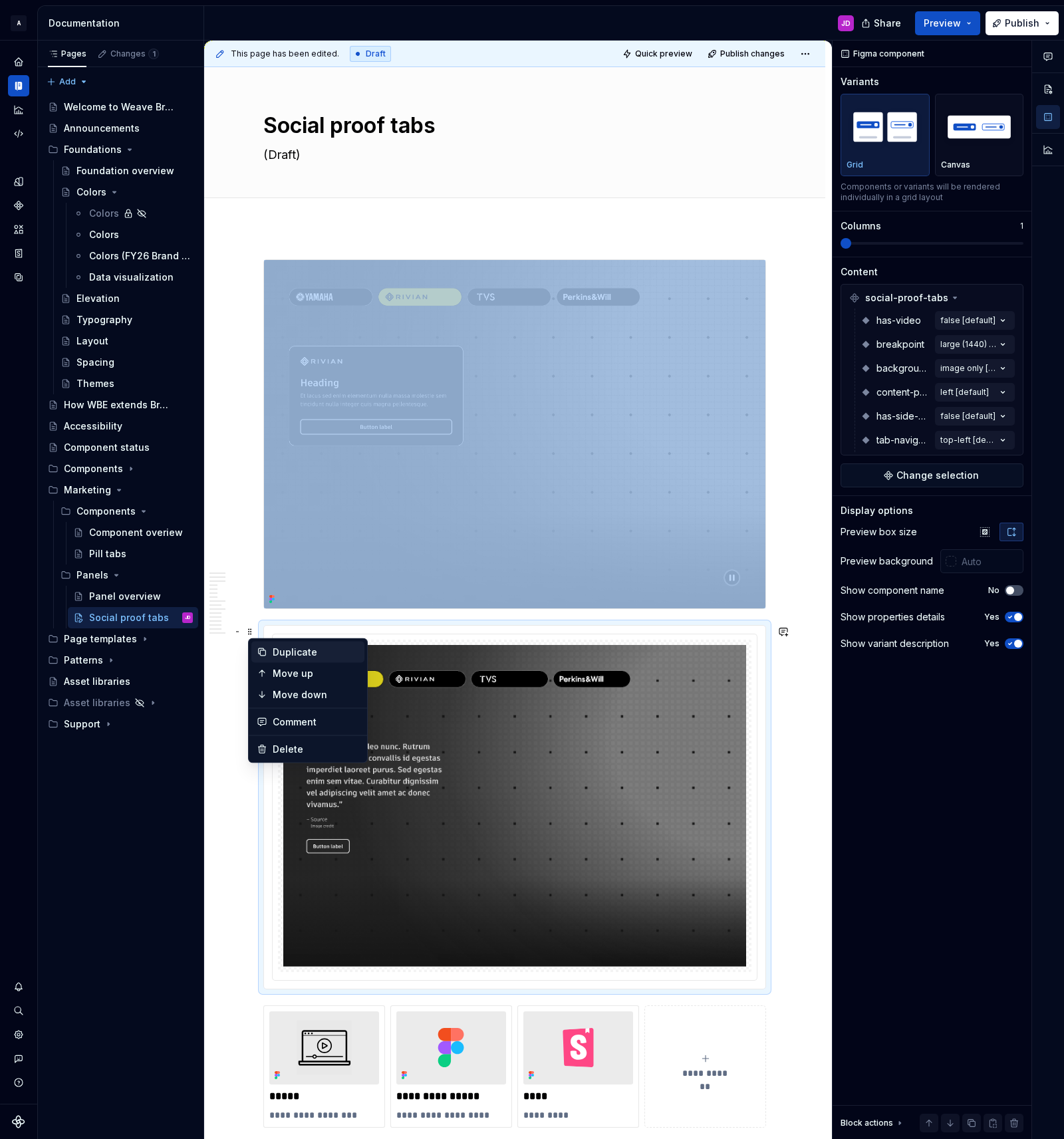
click at [286, 648] on div "Duplicate" at bounding box center [316, 653] width 87 height 13
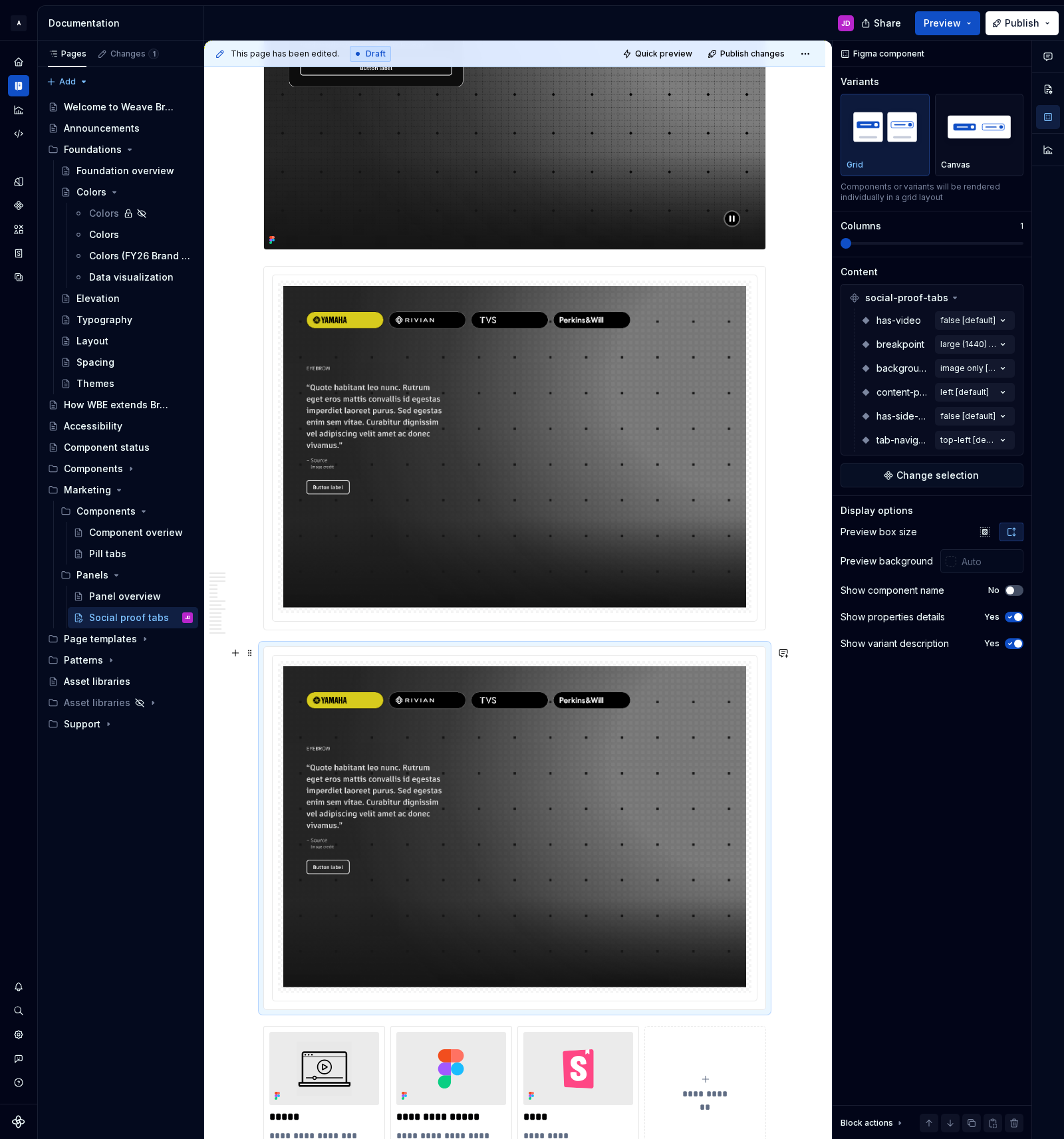
scroll to position [360, 0]
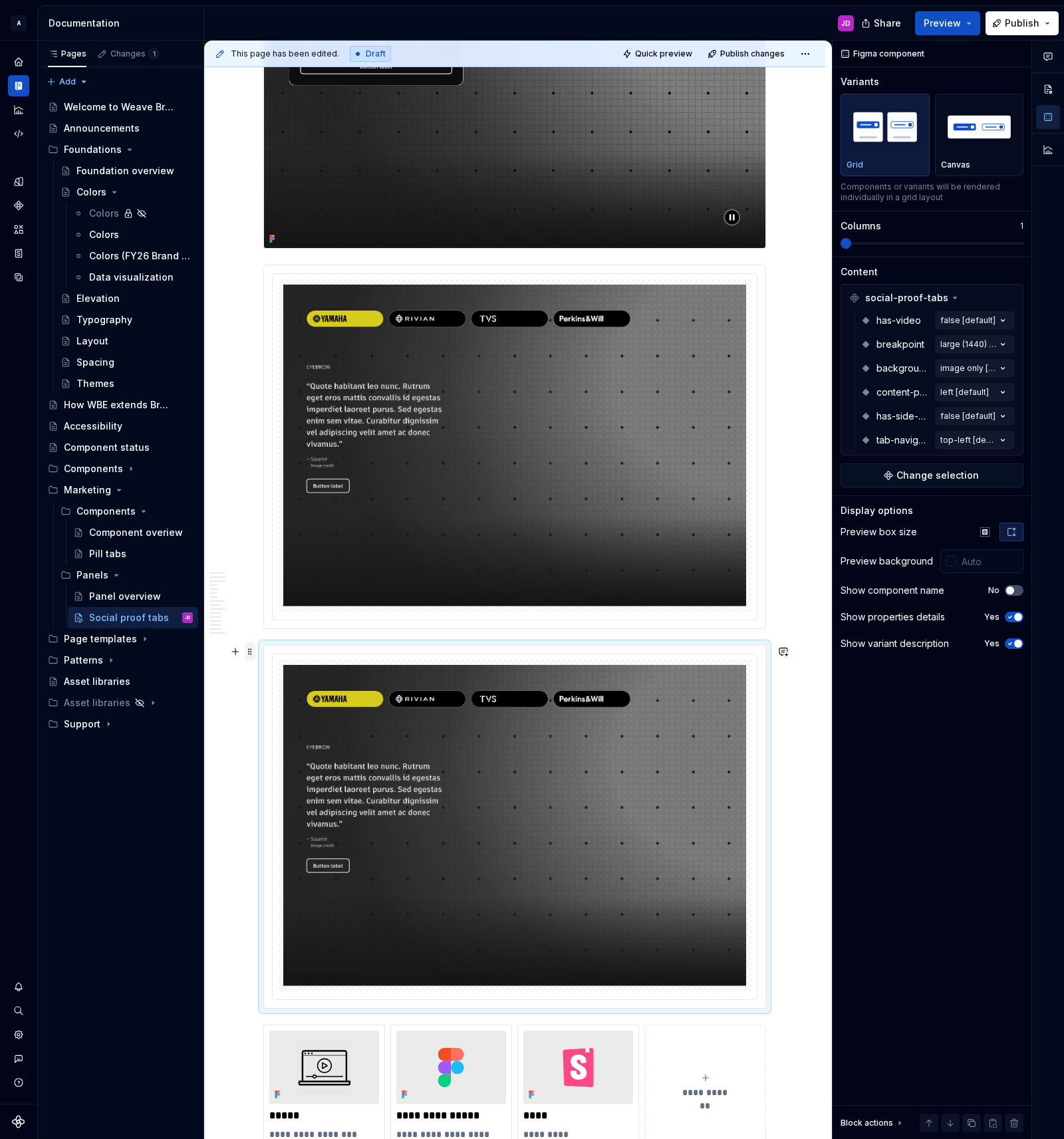
click at [251, 652] on span at bounding box center [249, 652] width 11 height 19
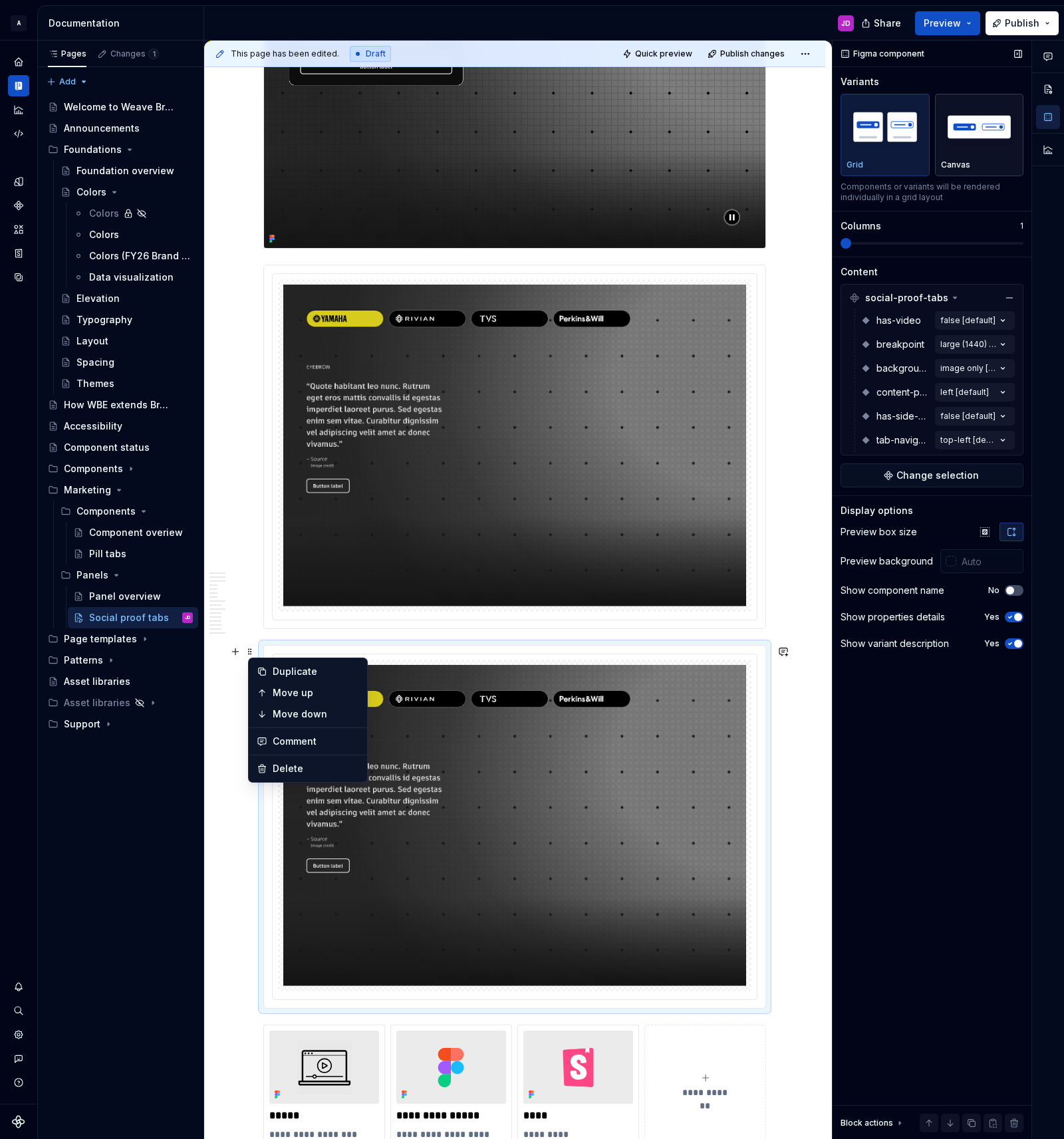
click at [987, 131] on img "button" at bounding box center [979, 126] width 77 height 49
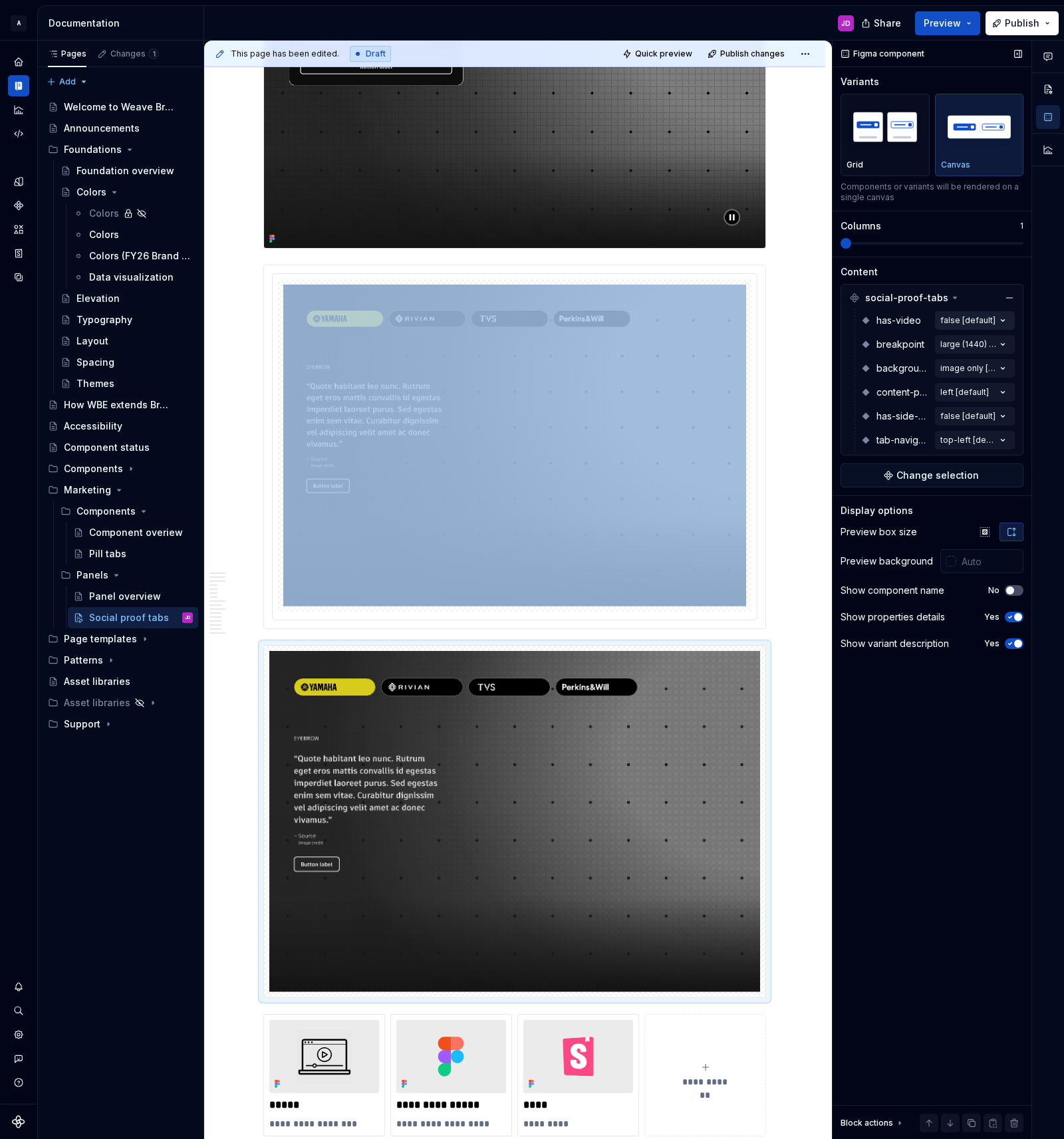
click at [991, 319] on div "Comments Open comments No comments yet Select ‘Comment’ from the block context …" at bounding box center [948, 590] width 231 height 1099
click at [1032, 316] on div at bounding box center [1047, 590] width 32 height 1099
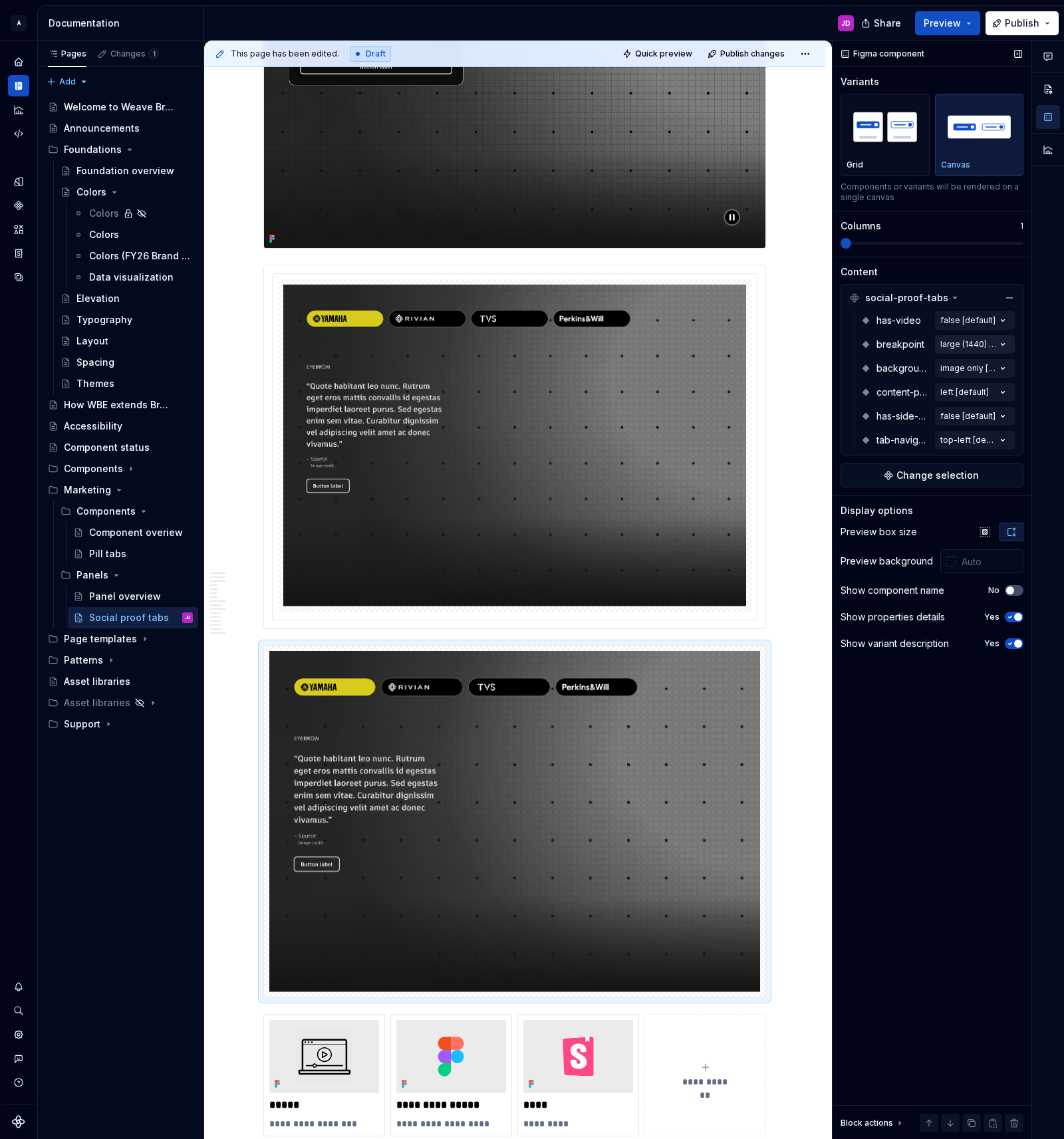
click at [1002, 342] on div "Comments Open comments No comments yet Select ‘Comment’ from the block context …" at bounding box center [948, 590] width 231 height 1099
click at [1035, 340] on div at bounding box center [1047, 590] width 32 height 1099
click at [1000, 367] on div "Comments Open comments No comments yet Select ‘Comment’ from the block context …" at bounding box center [948, 590] width 231 height 1099
click at [851, 454] on div at bounding box center [849, 453] width 11 height 11
click at [1048, 411] on div at bounding box center [1047, 590] width 32 height 1099
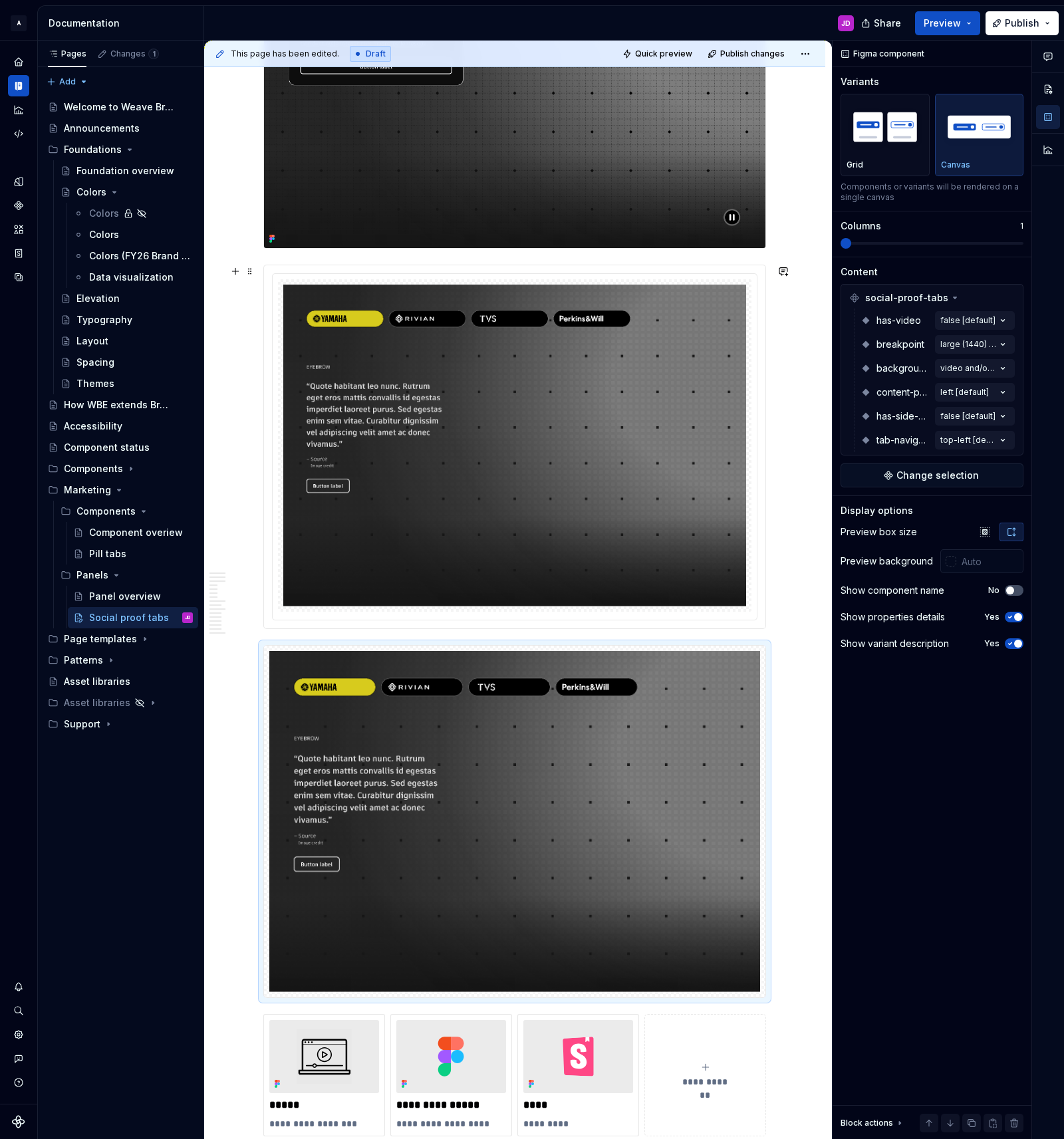
click at [695, 410] on img at bounding box center [515, 446] width 463 height 322
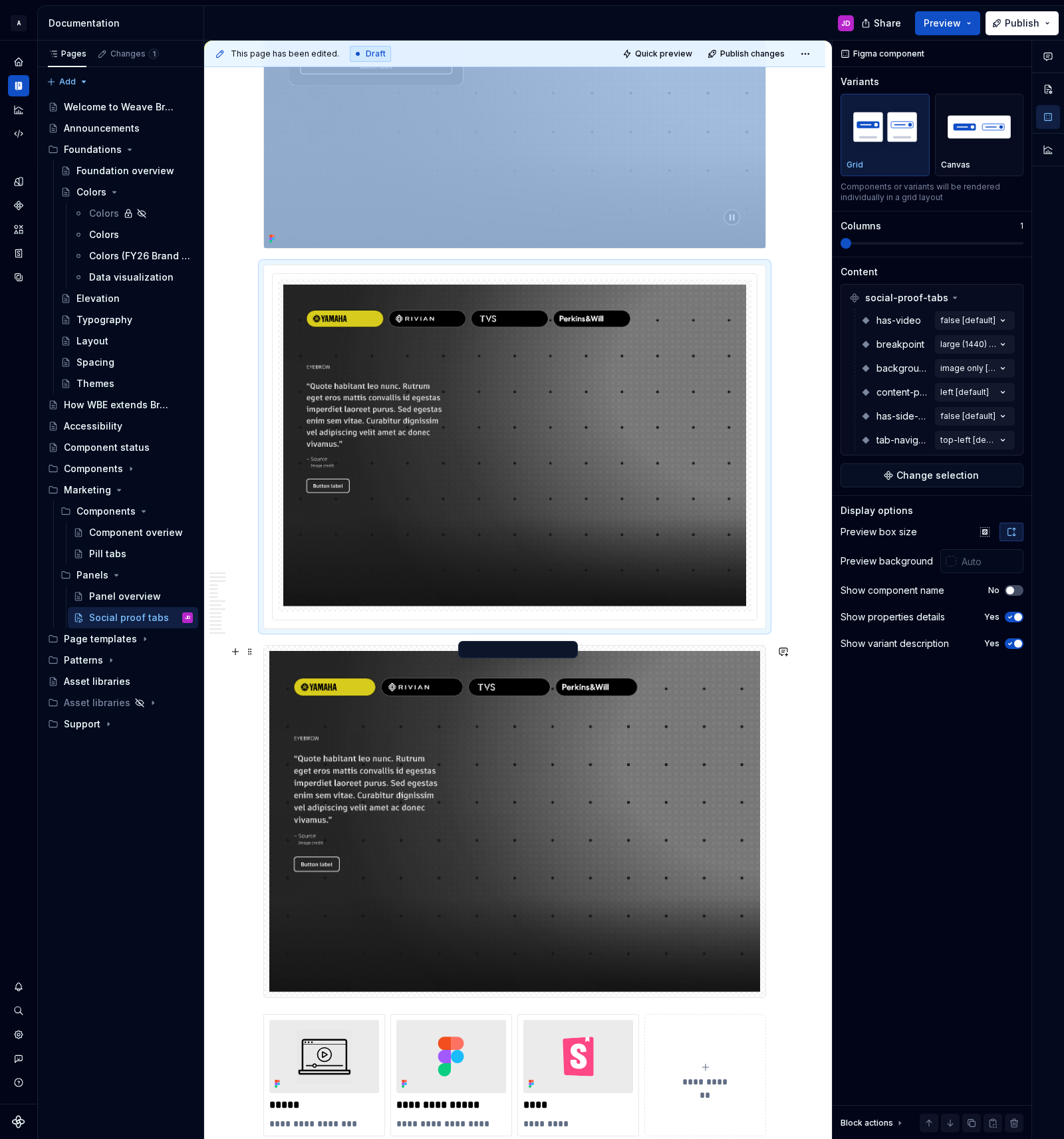
click at [699, 793] on img at bounding box center [515, 821] width 491 height 341
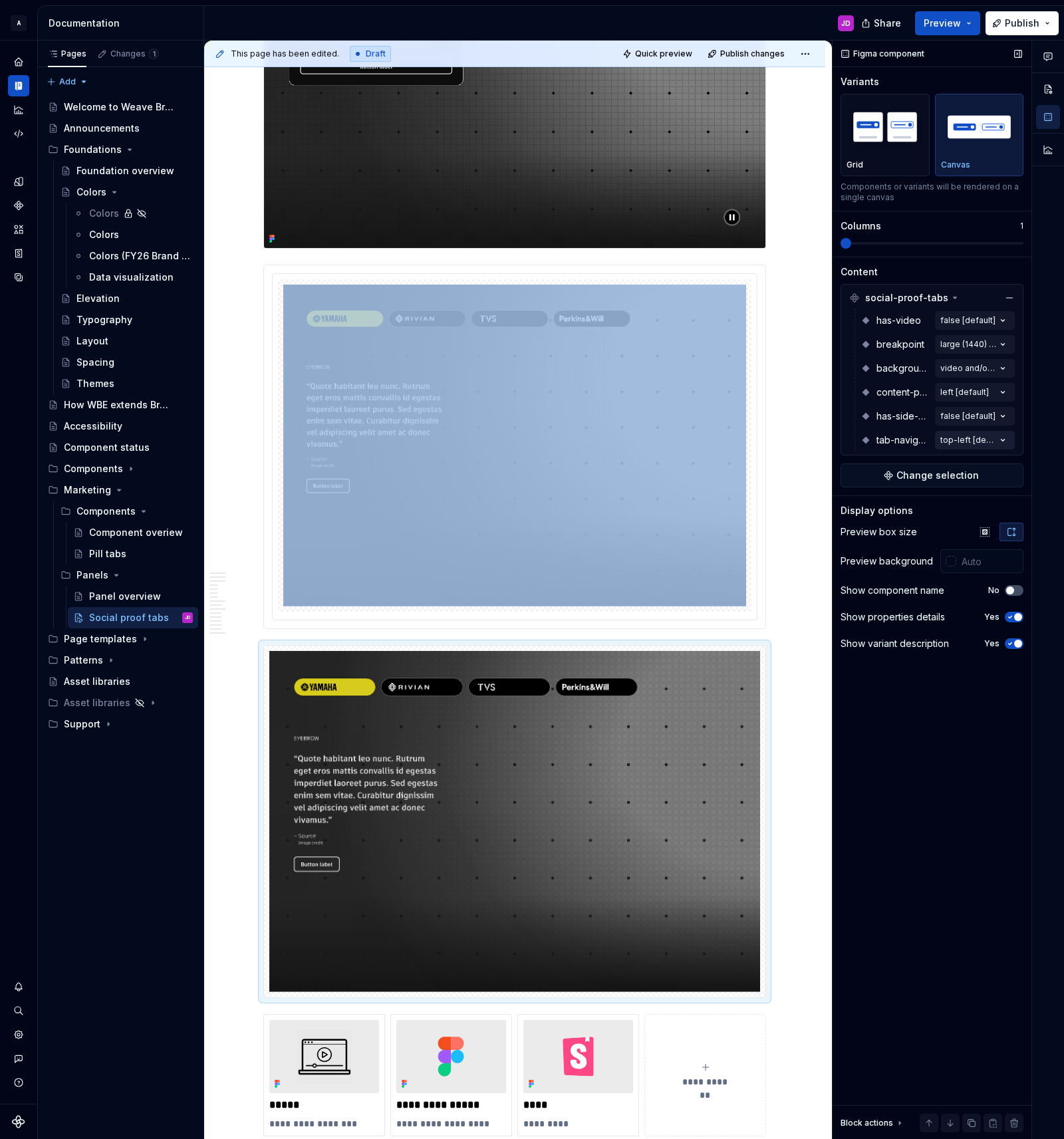
click at [1001, 438] on div "Comments Open comments No comments yet Select ‘Comment’ from the block context …" at bounding box center [948, 590] width 231 height 1099
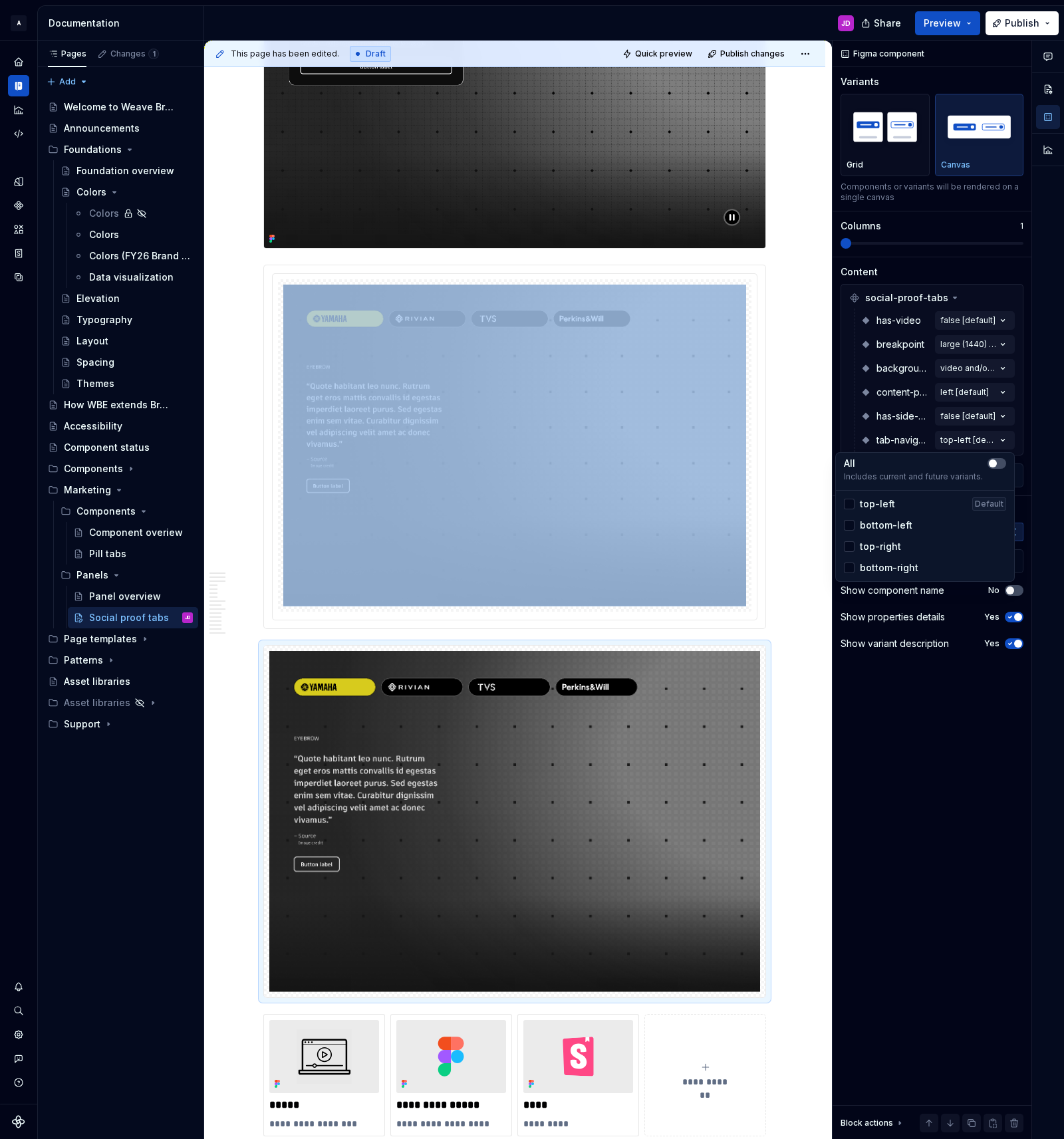
click at [878, 567] on span "bottom-right" at bounding box center [889, 567] width 59 height 13
click at [1038, 458] on div at bounding box center [1047, 590] width 32 height 1099
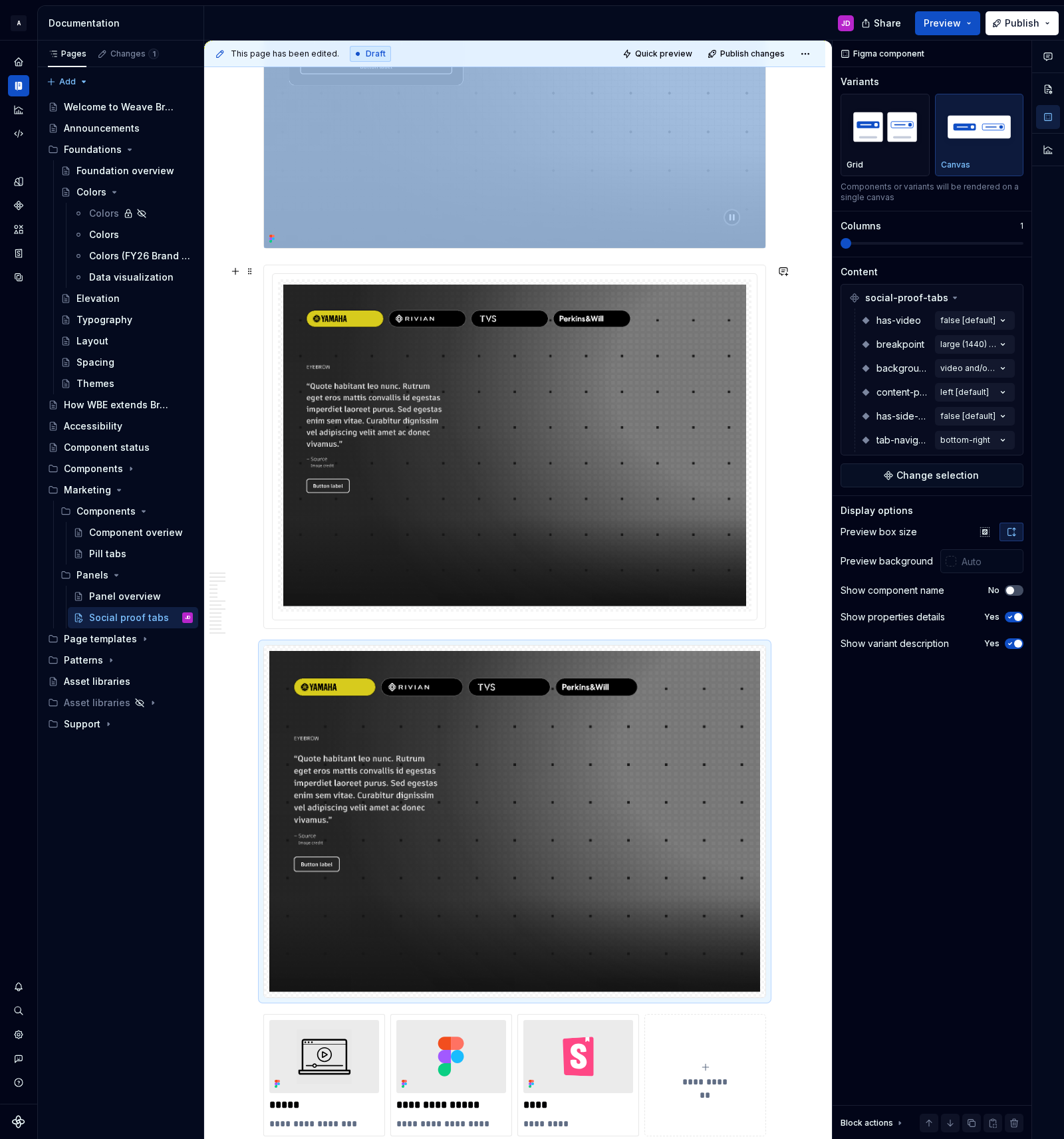
click at [585, 487] on img at bounding box center [515, 446] width 463 height 322
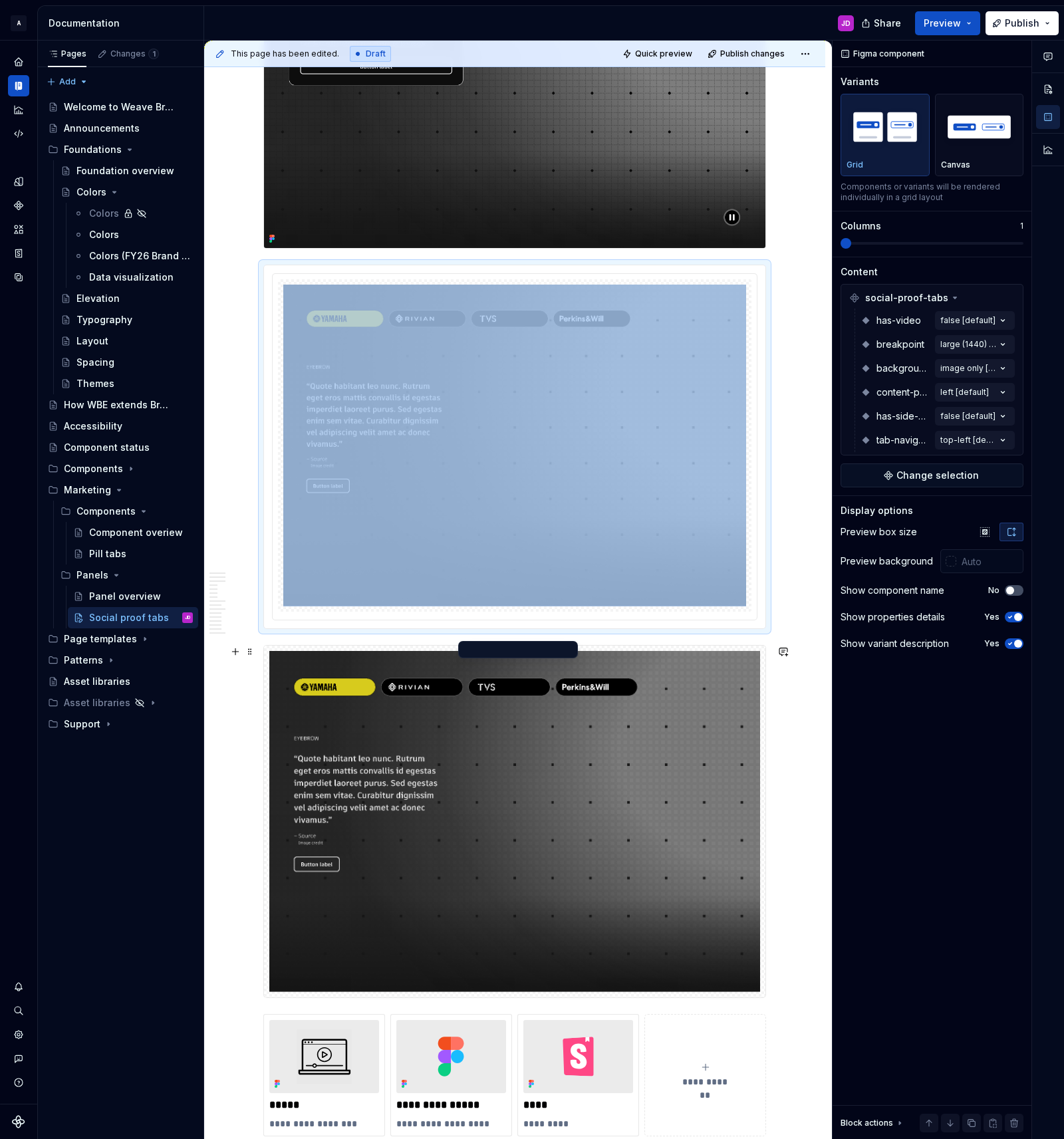
click at [616, 778] on img at bounding box center [515, 821] width 491 height 341
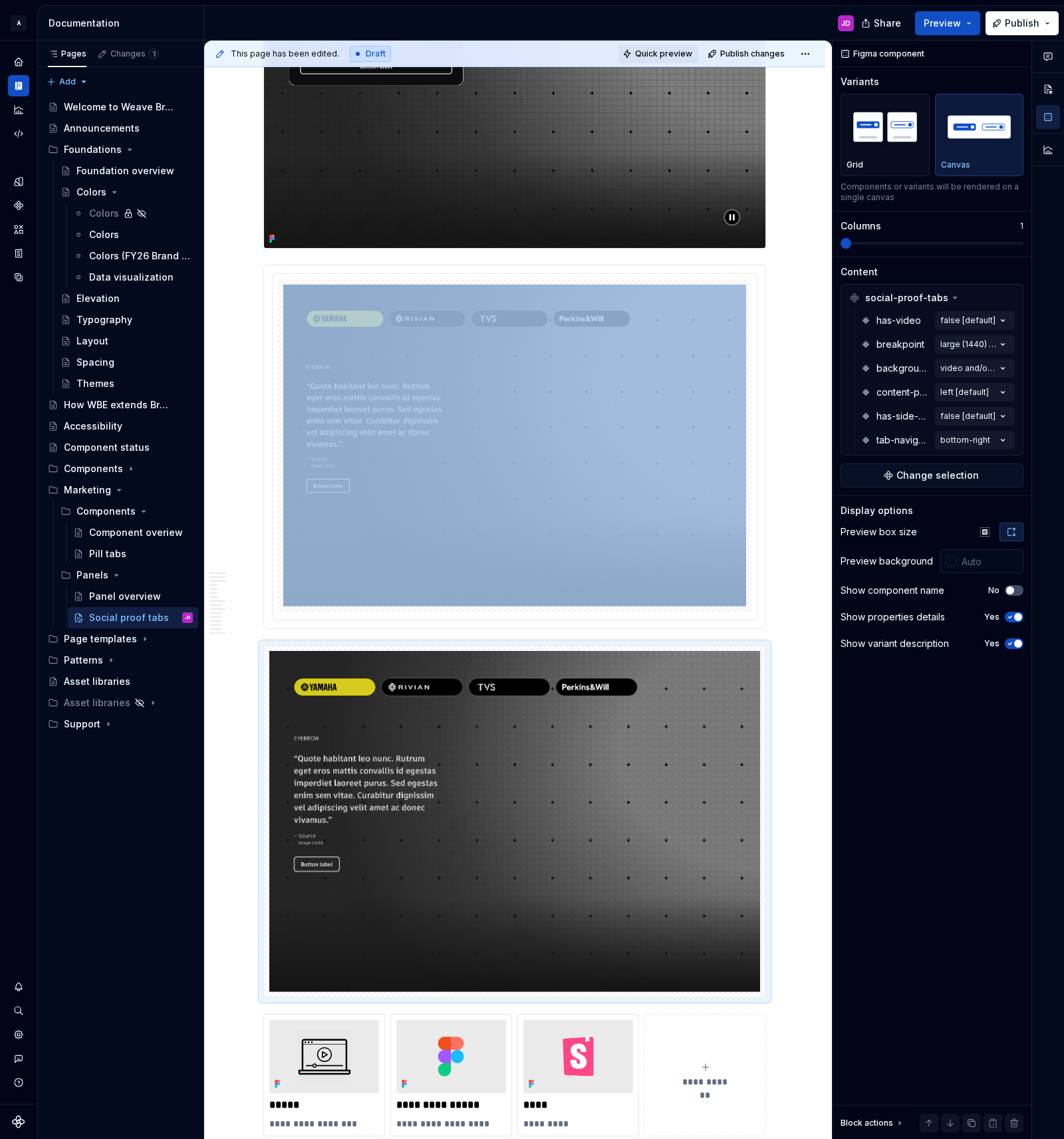
click at [650, 51] on span "Quick preview" at bounding box center [663, 54] width 57 height 11
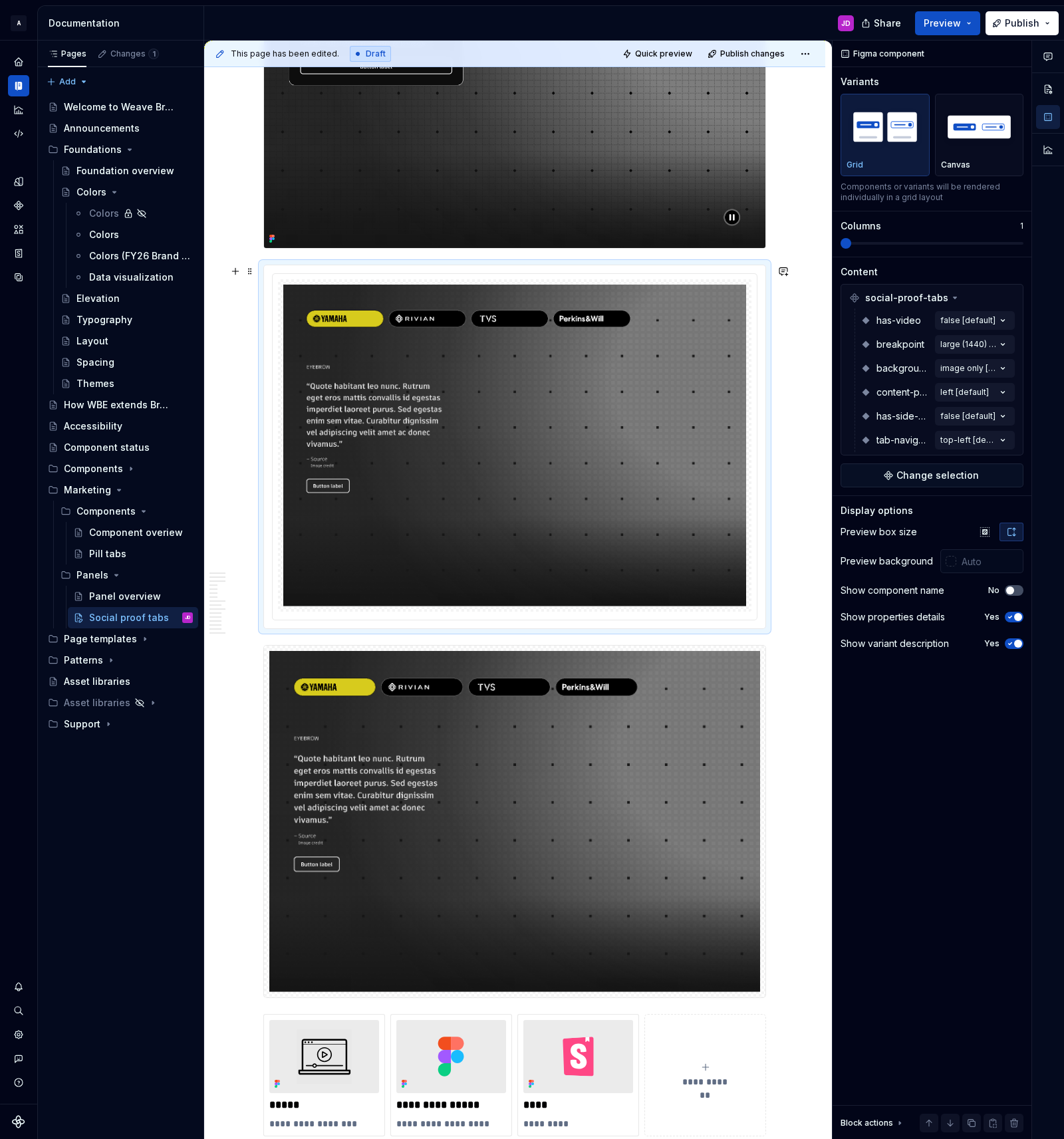
click at [648, 270] on div at bounding box center [515, 447] width 501 height 363
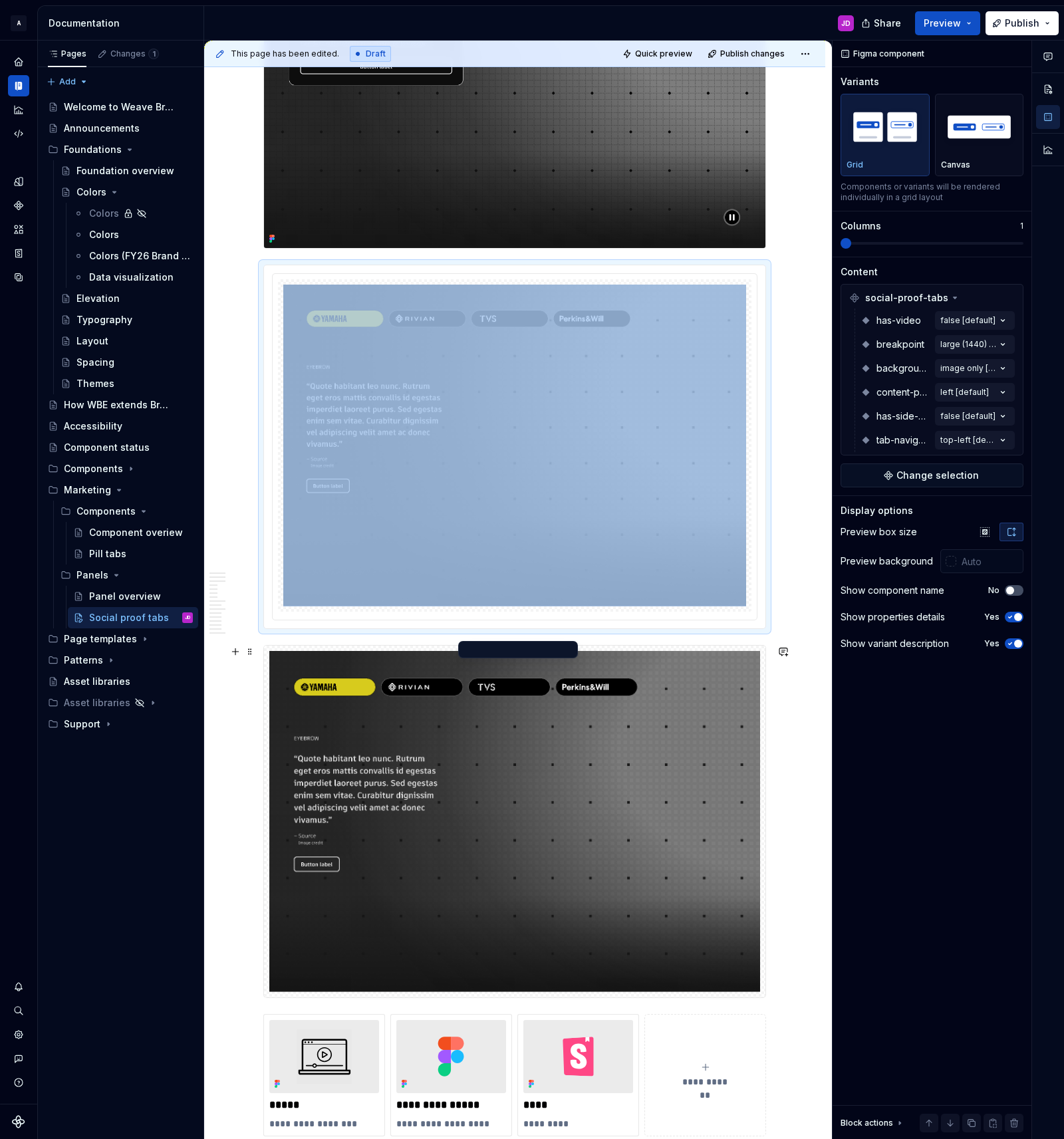
click at [753, 683] on img at bounding box center [515, 821] width 491 height 341
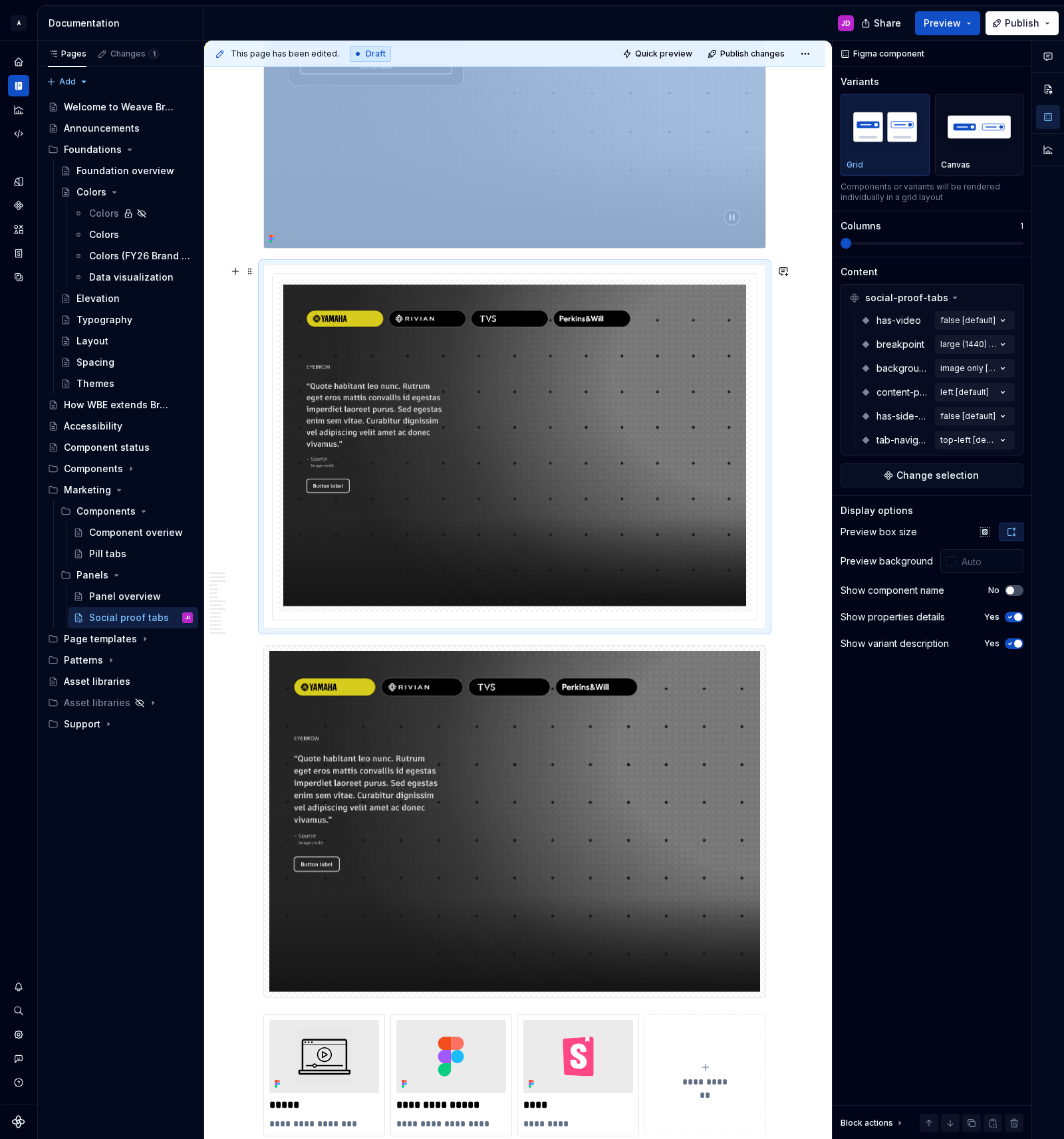
click at [752, 515] on div at bounding box center [514, 445] width 473 height 332
click at [738, 760] on img at bounding box center [515, 821] width 491 height 341
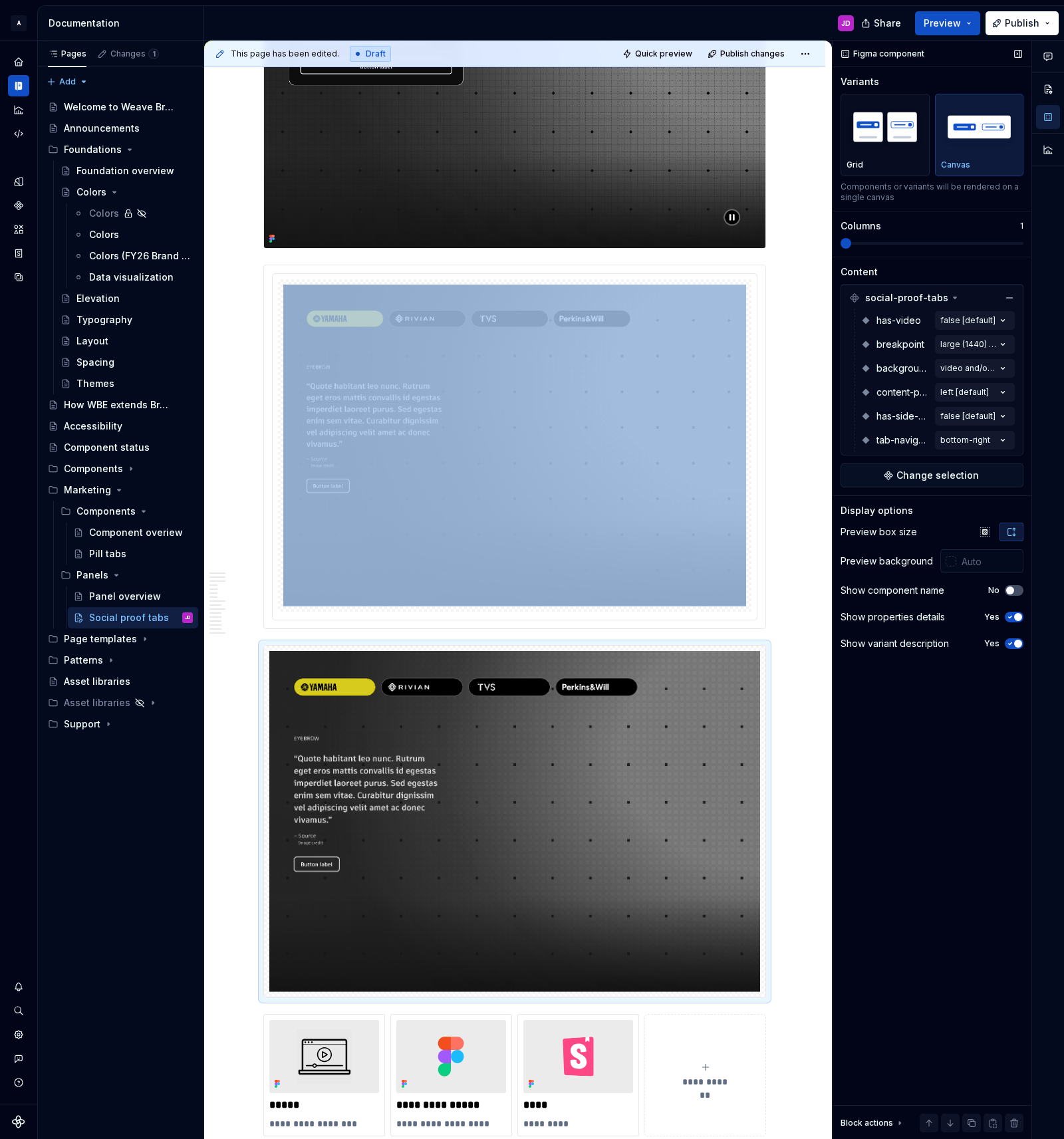
click at [841, 242] on span at bounding box center [846, 243] width 11 height 11
click at [876, 131] on img "button" at bounding box center [885, 126] width 77 height 49
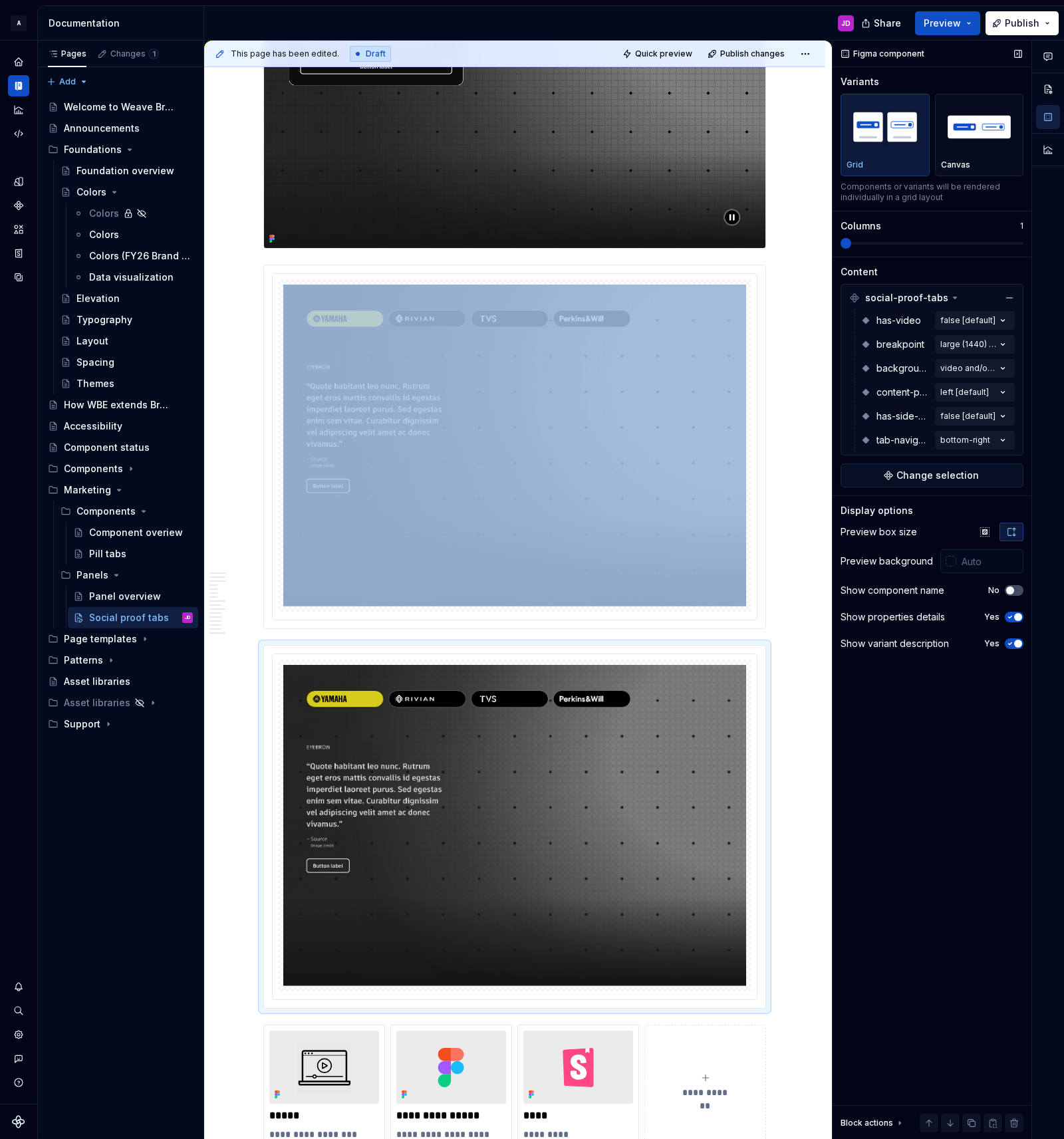
click at [841, 249] on span at bounding box center [846, 243] width 11 height 11
click at [251, 275] on span at bounding box center [249, 271] width 11 height 19
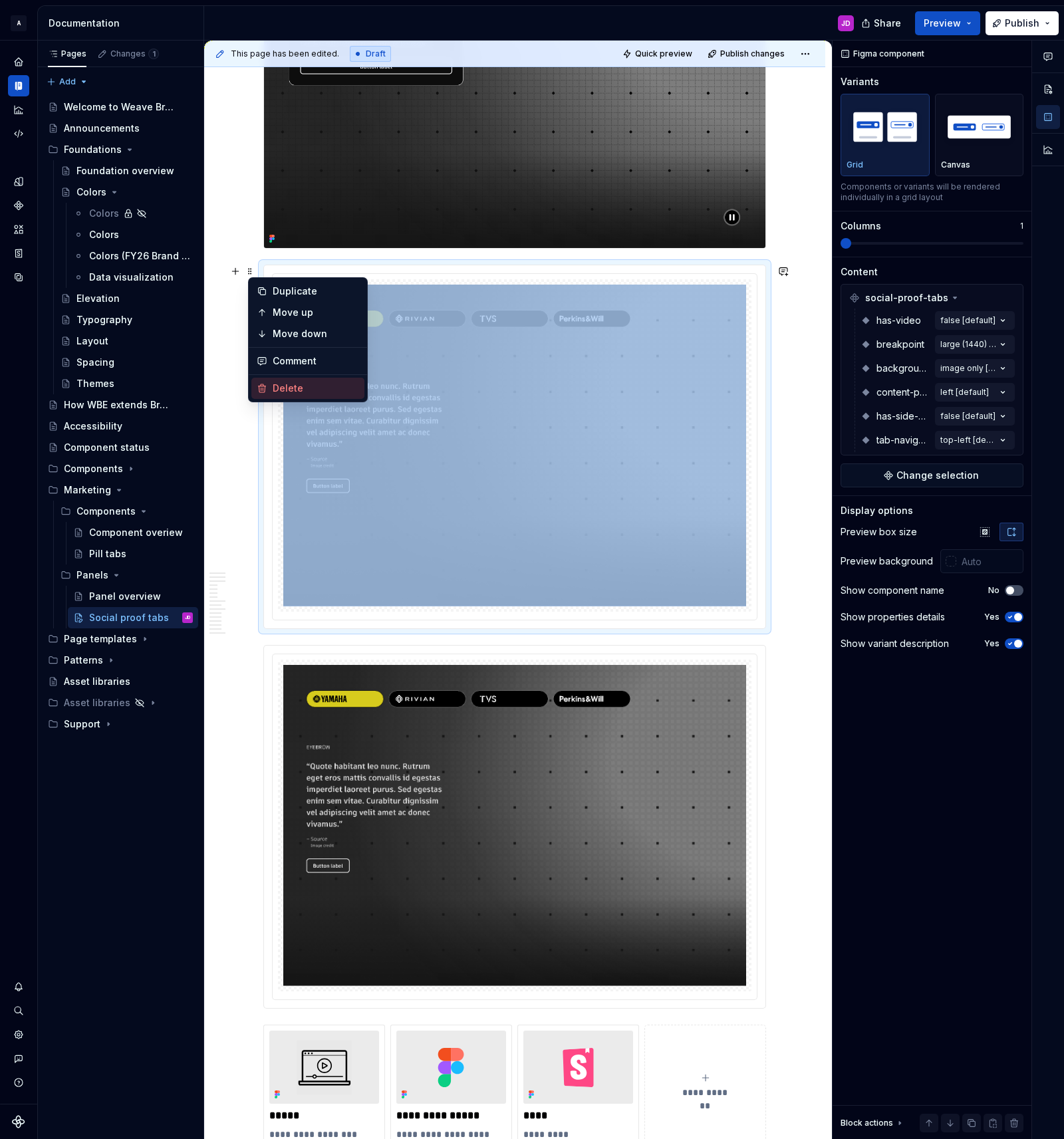
click at [325, 390] on div "Delete" at bounding box center [316, 388] width 87 height 13
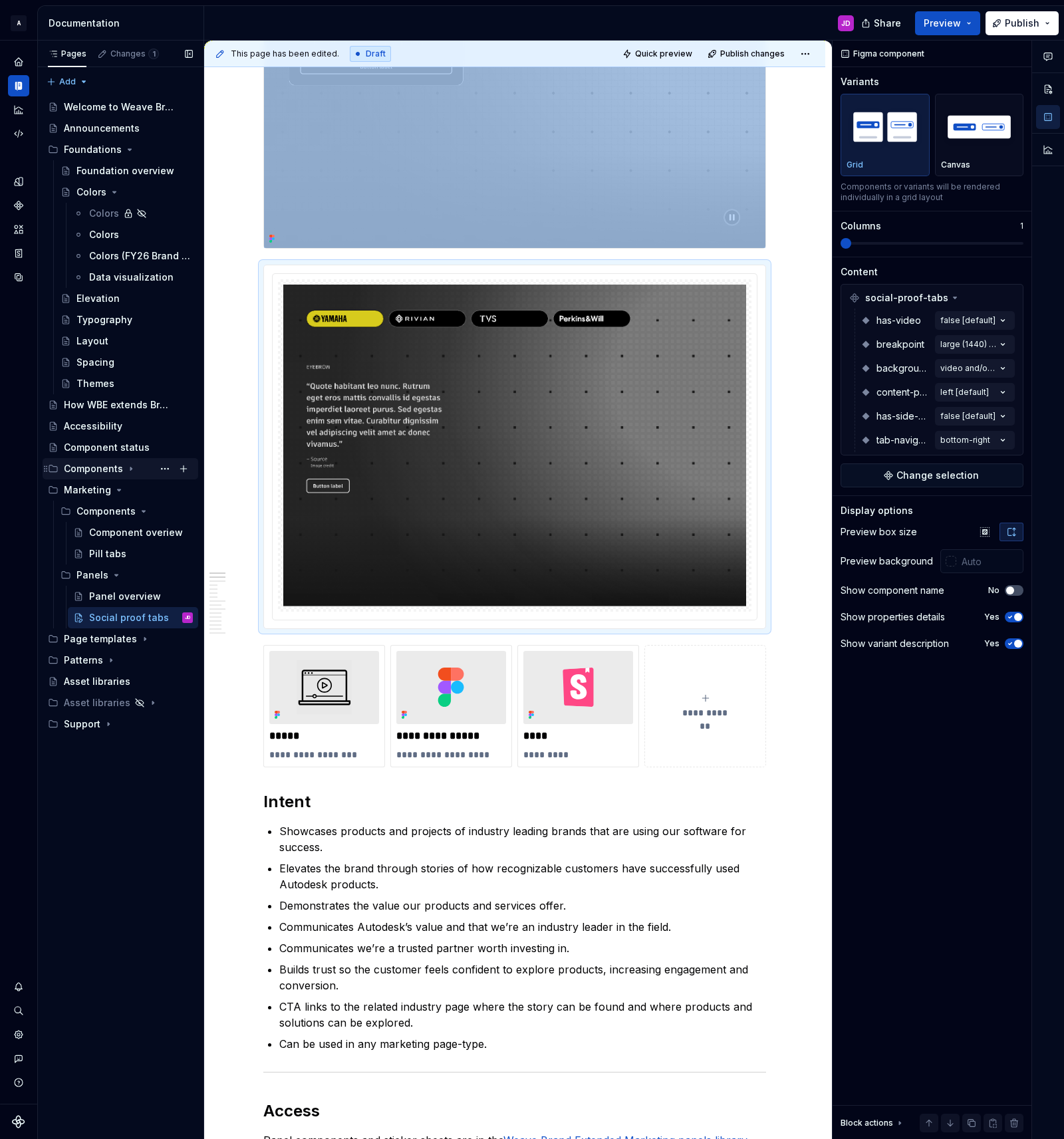
click at [94, 469] on div "Components" at bounding box center [93, 468] width 59 height 13
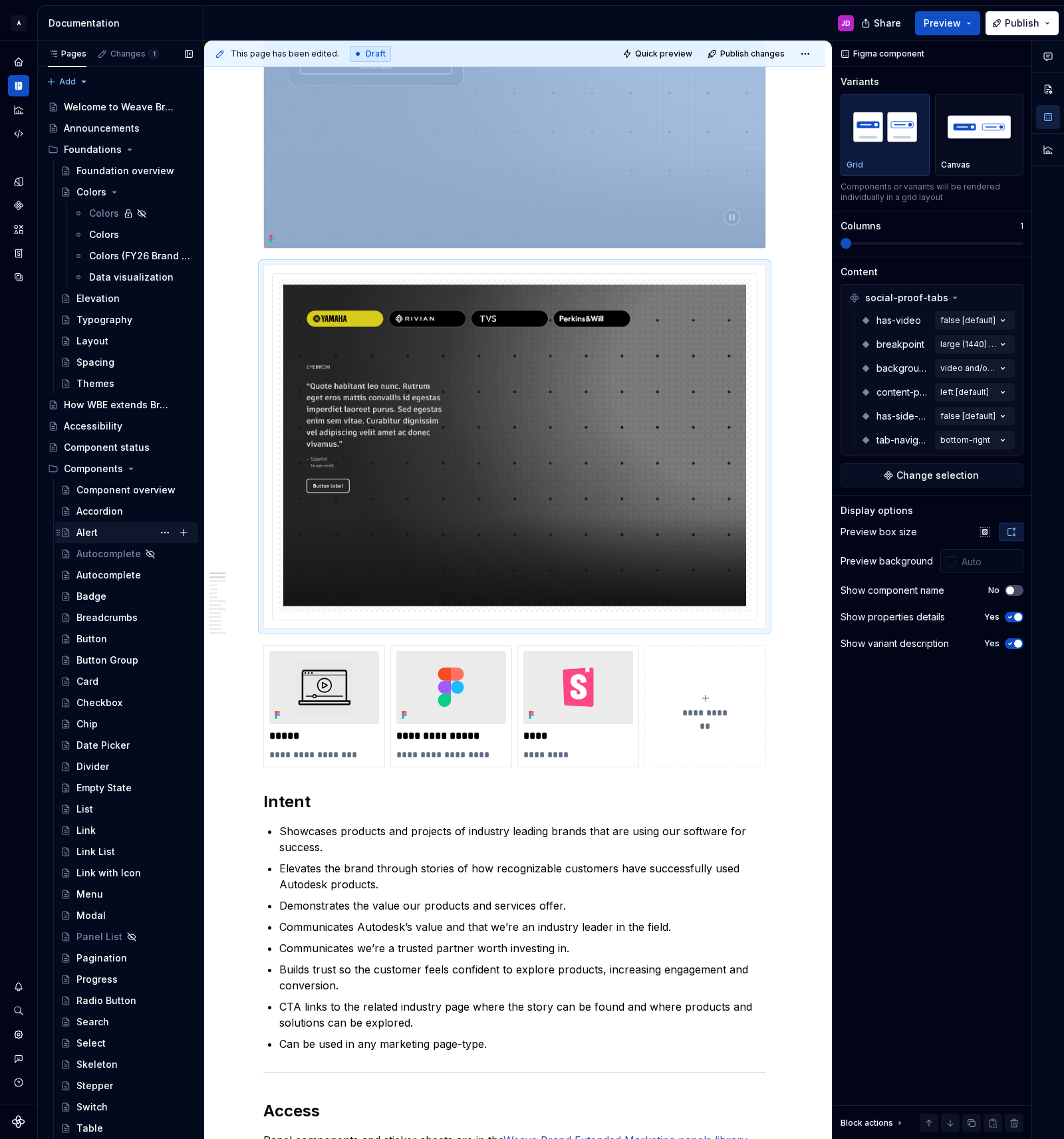
click at [87, 532] on div "Alert" at bounding box center [88, 533] width 21 height 13
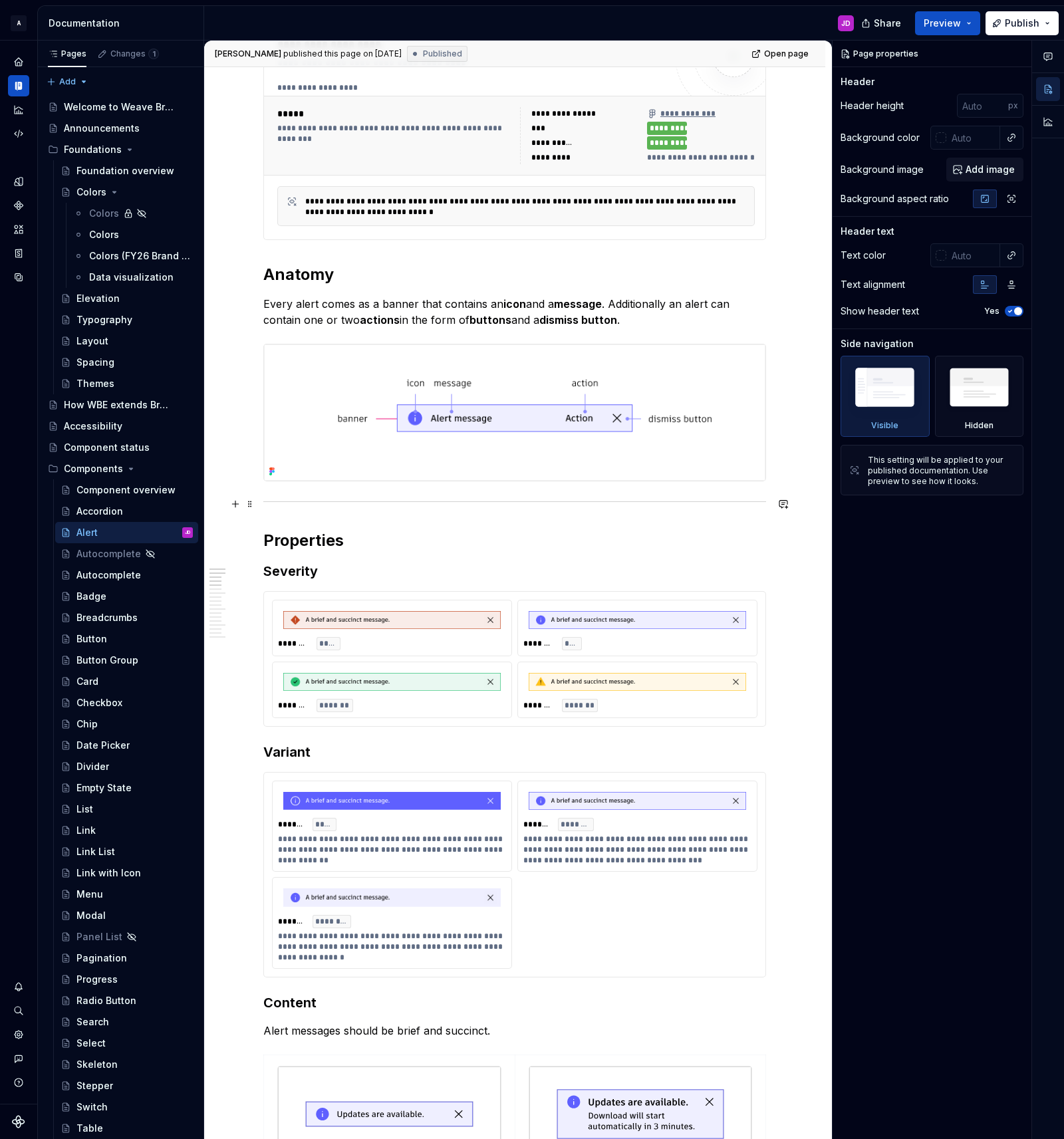
scroll to position [238, 0]
click at [310, 601] on div "******** *****" at bounding box center [392, 625] width 239 height 55
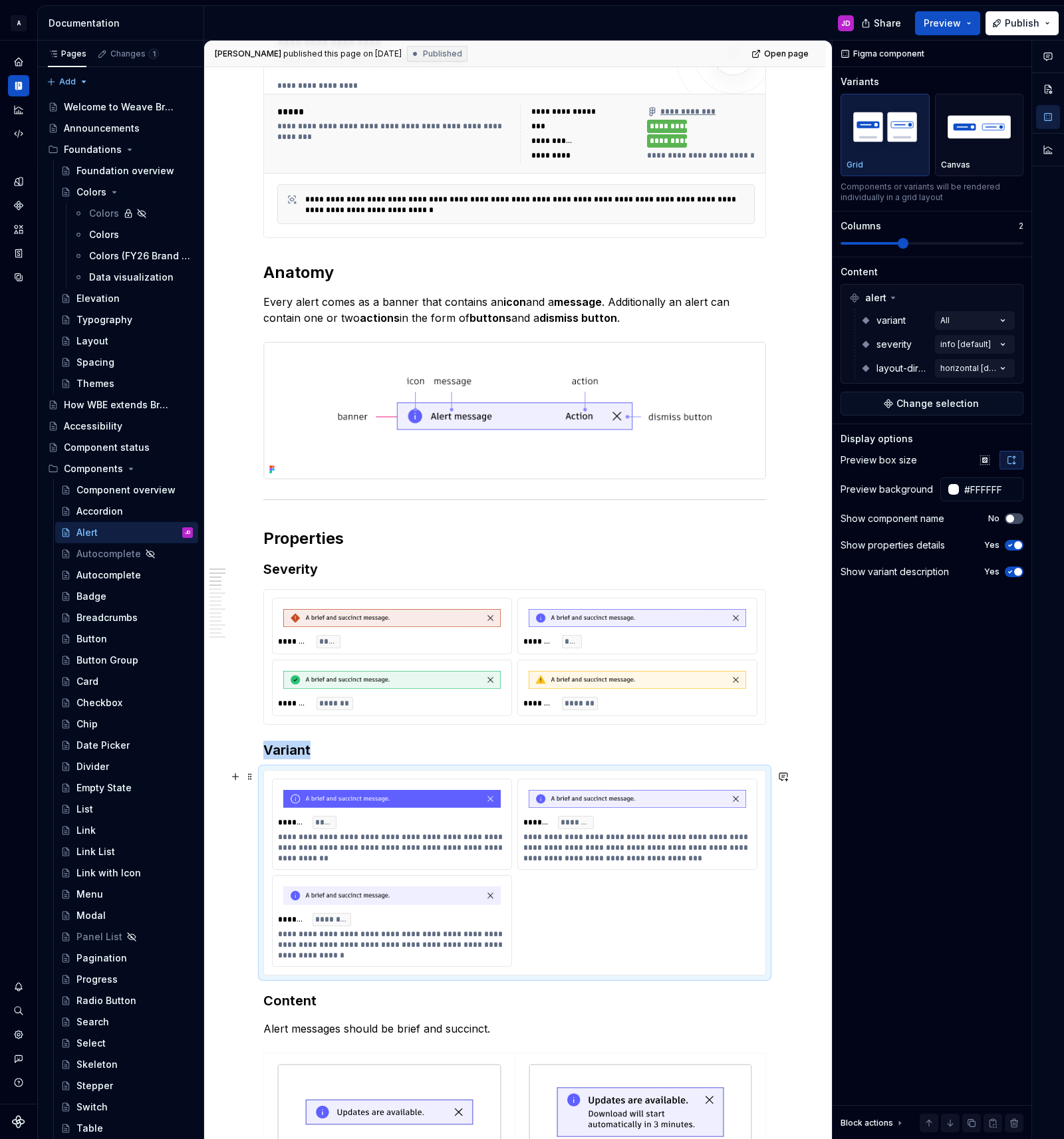
click at [510, 777] on div "**********" at bounding box center [515, 872] width 501 height 204
click at [519, 598] on div "******** ***** ******** **** ******** ******* ******** *******" at bounding box center [515, 657] width 486 height 119
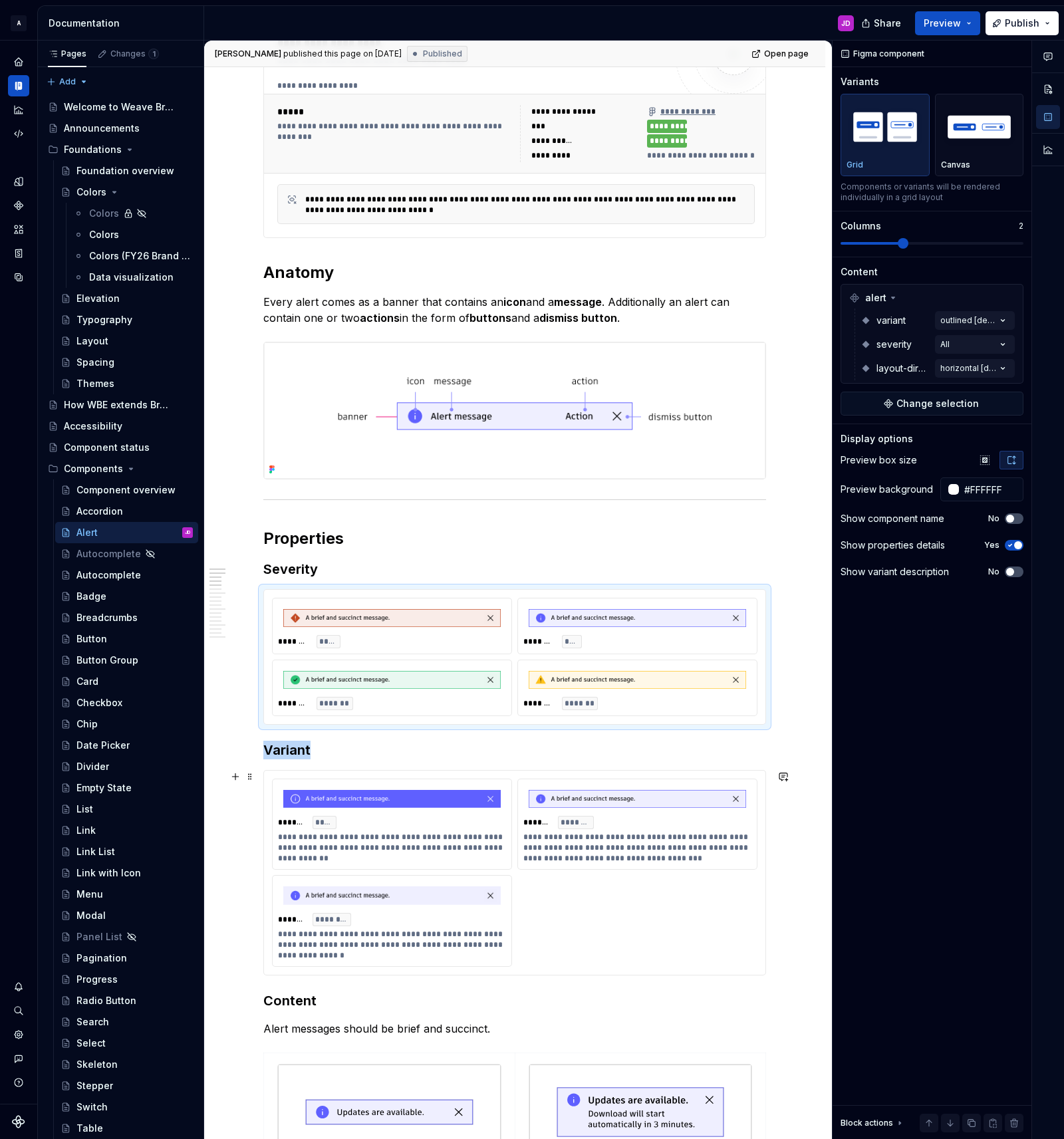
click at [518, 773] on div "**********" at bounding box center [515, 872] width 501 height 204
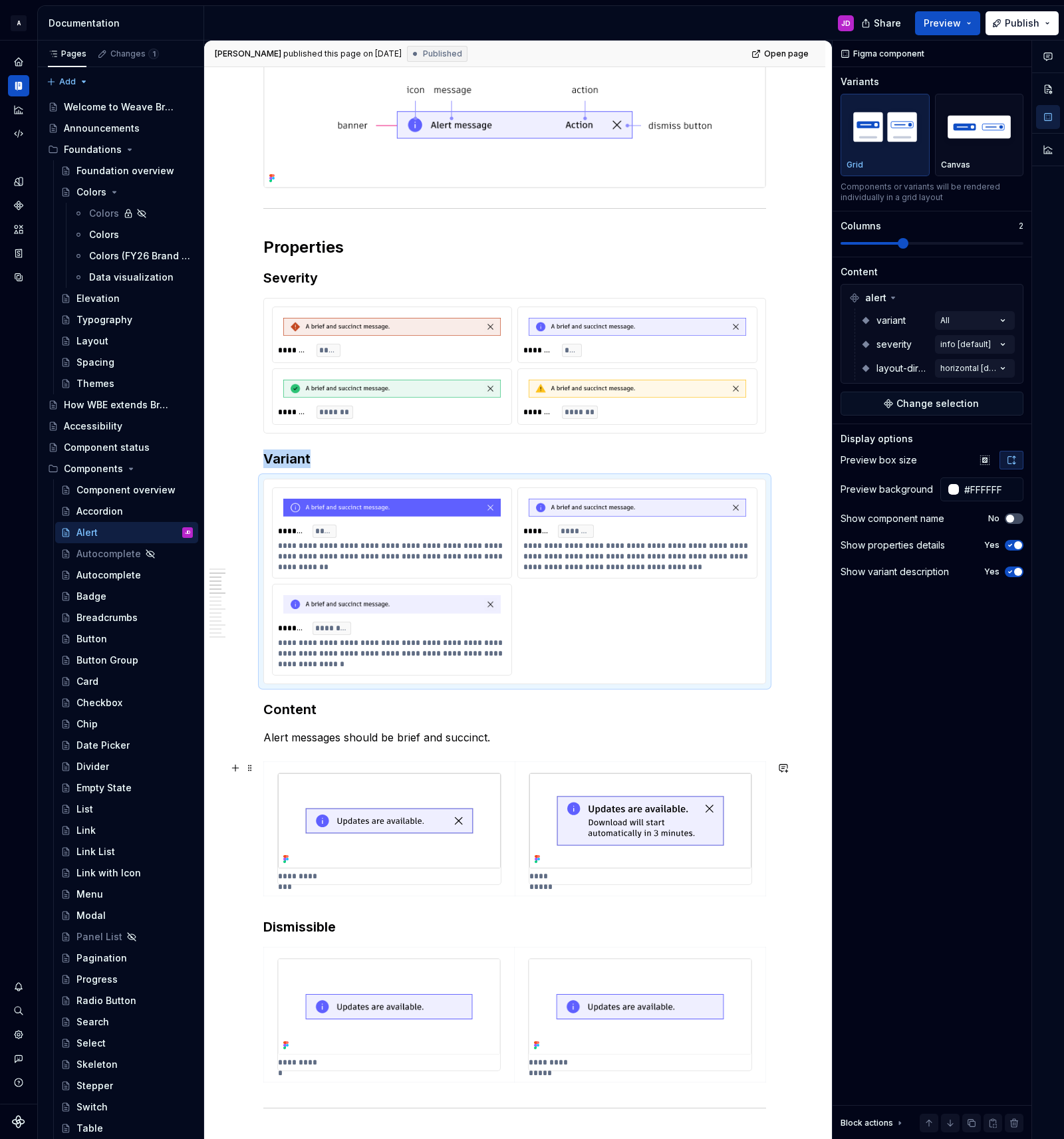
scroll to position [540, 0]
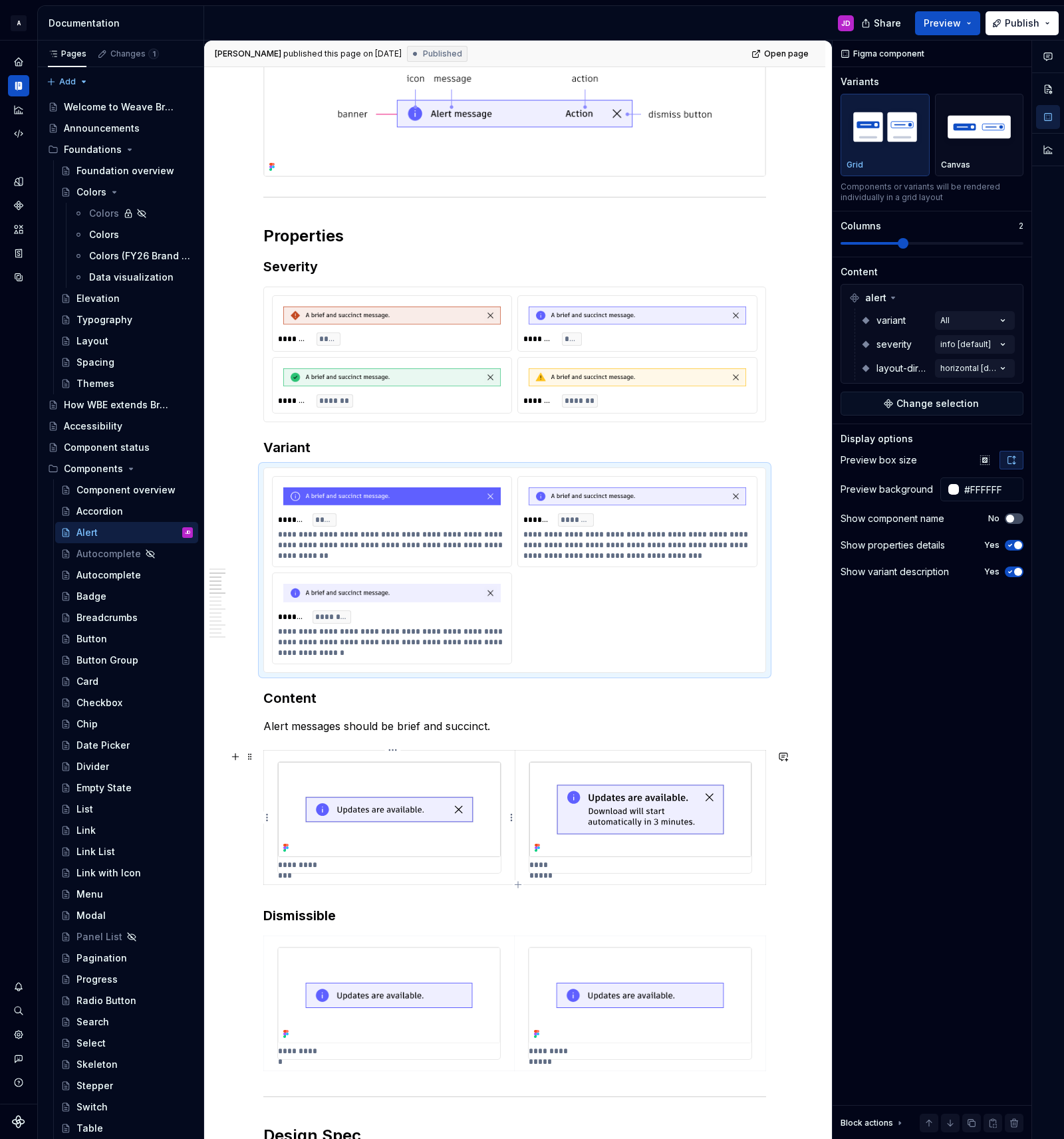
click at [501, 762] on div "**********" at bounding box center [389, 818] width 224 height 112
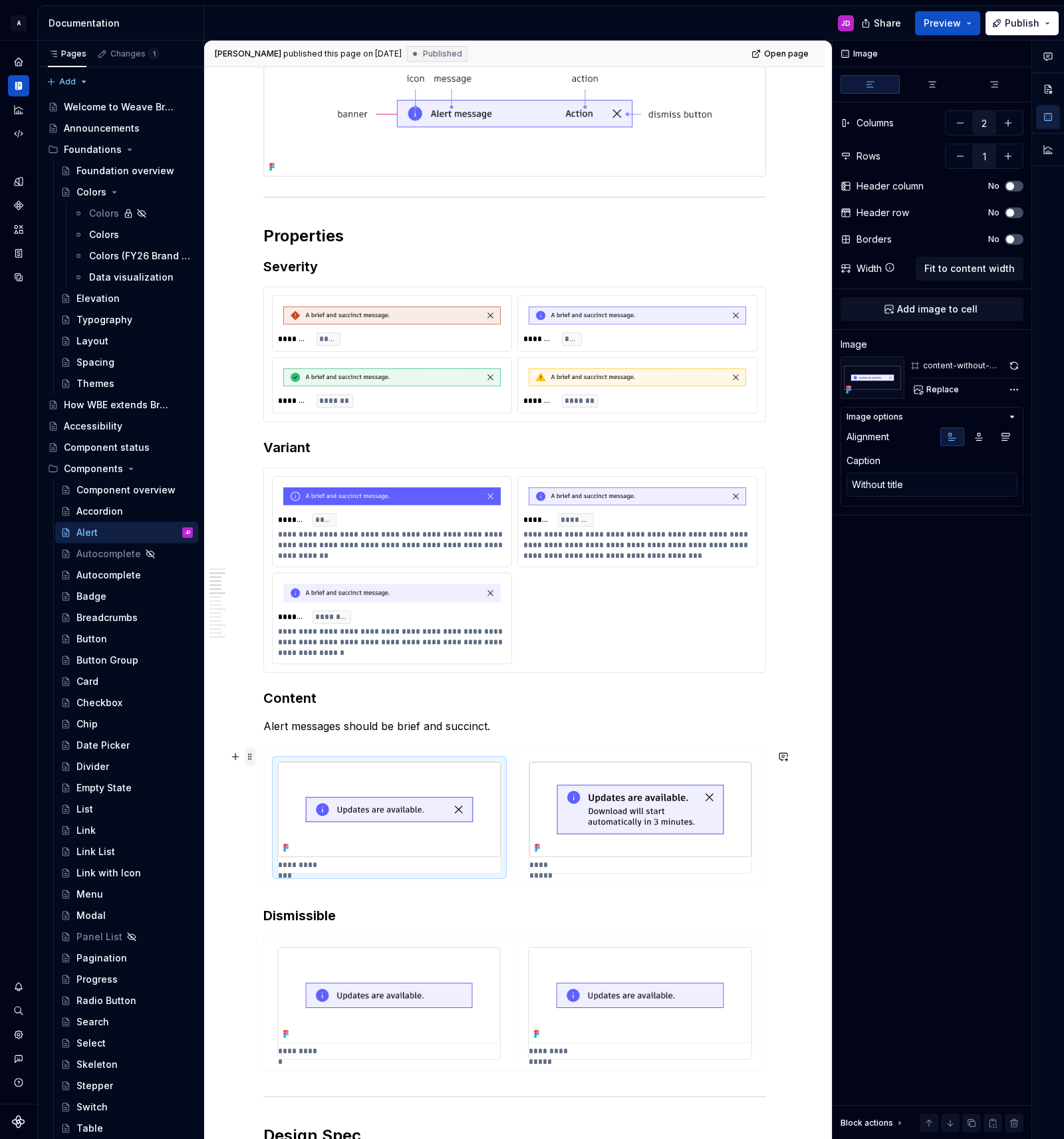
click at [254, 758] on span at bounding box center [249, 757] width 11 height 19
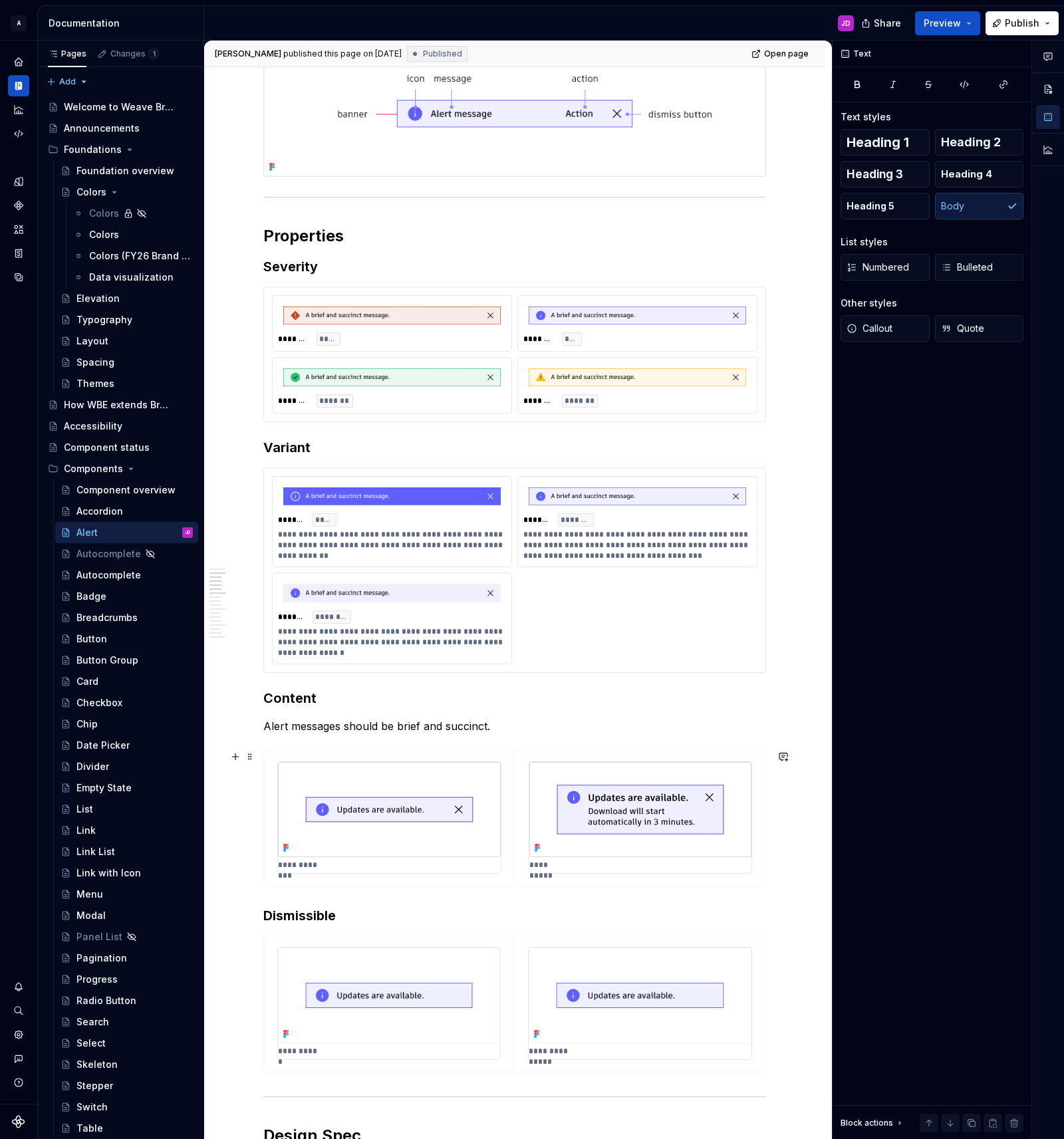
click at [612, 719] on p "Alert messages should be brief and succinct." at bounding box center [515, 725] width 503 height 16
click at [252, 756] on span at bounding box center [249, 757] width 11 height 19
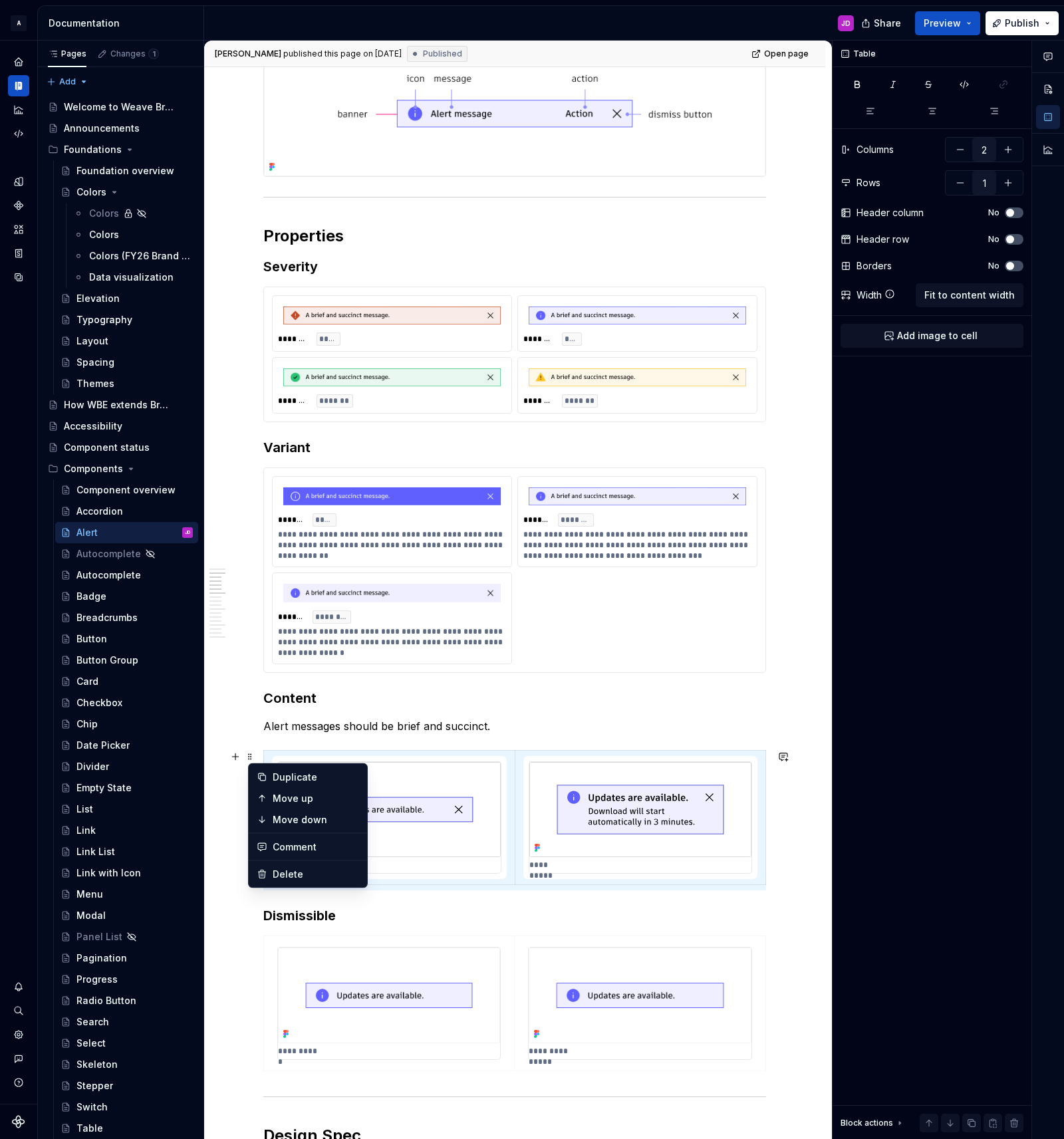
click at [463, 778] on img at bounding box center [389, 809] width 223 height 95
type textarea "*"
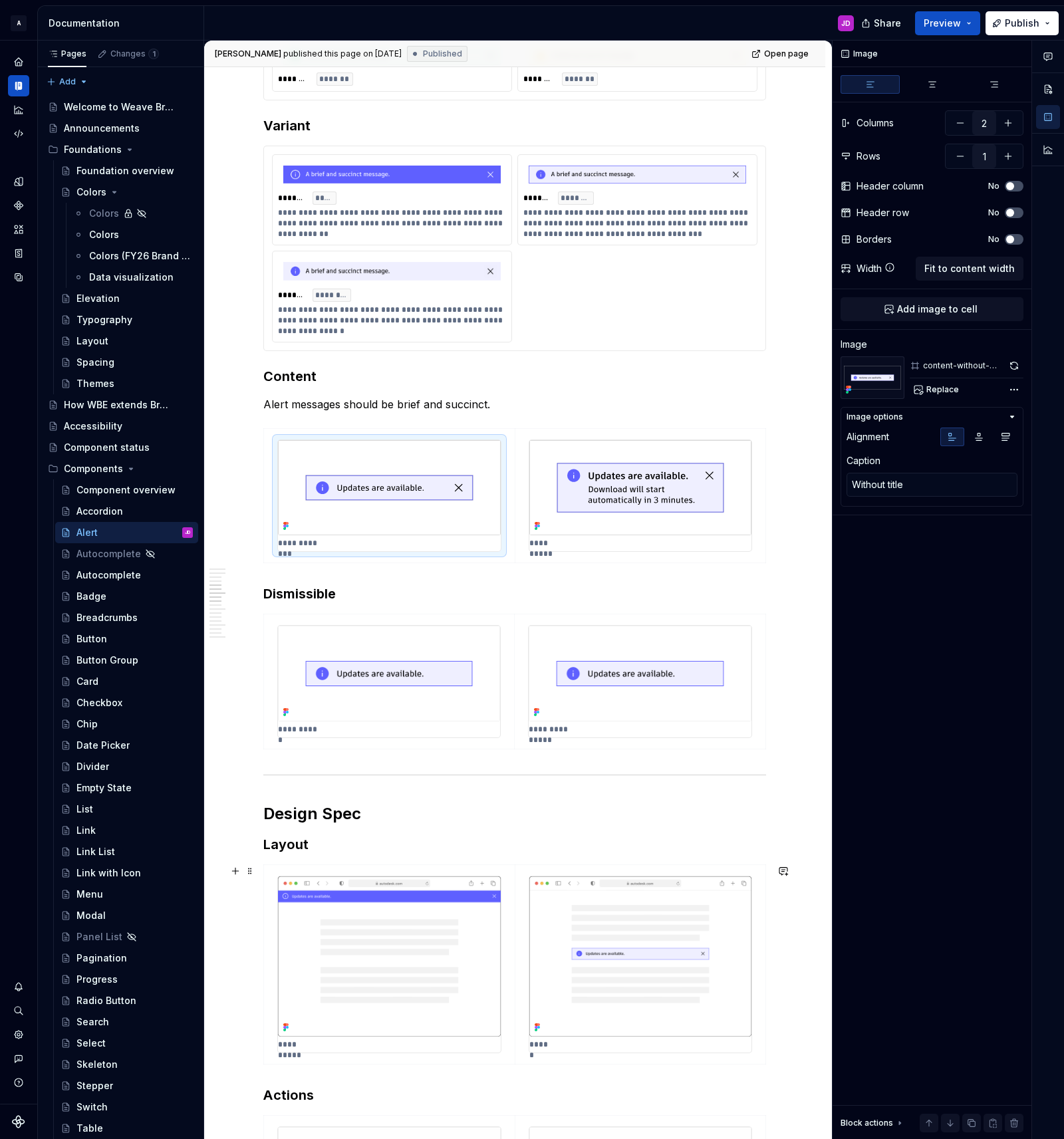
scroll to position [1143, 0]
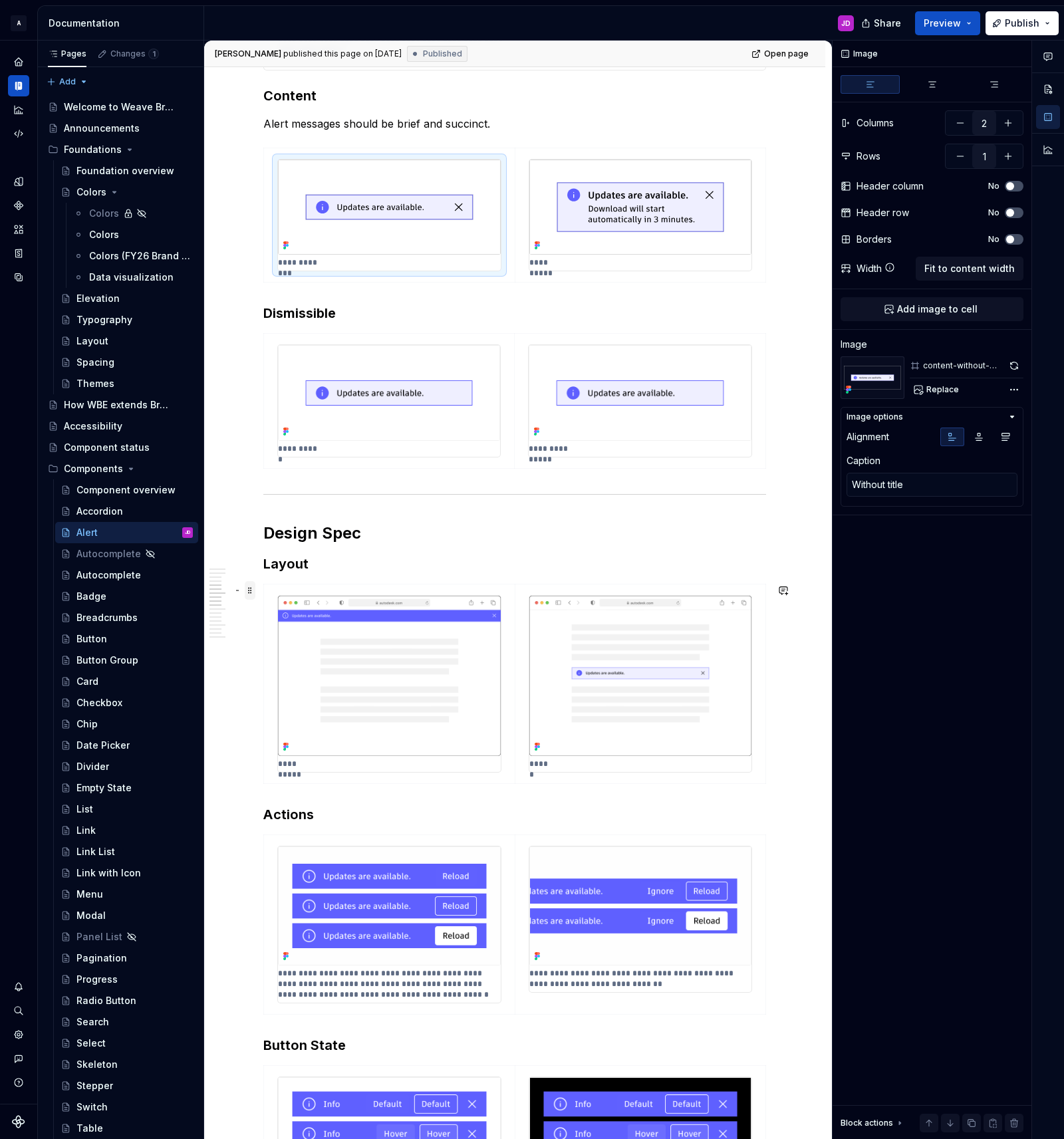
click at [252, 589] on span at bounding box center [249, 591] width 11 height 19
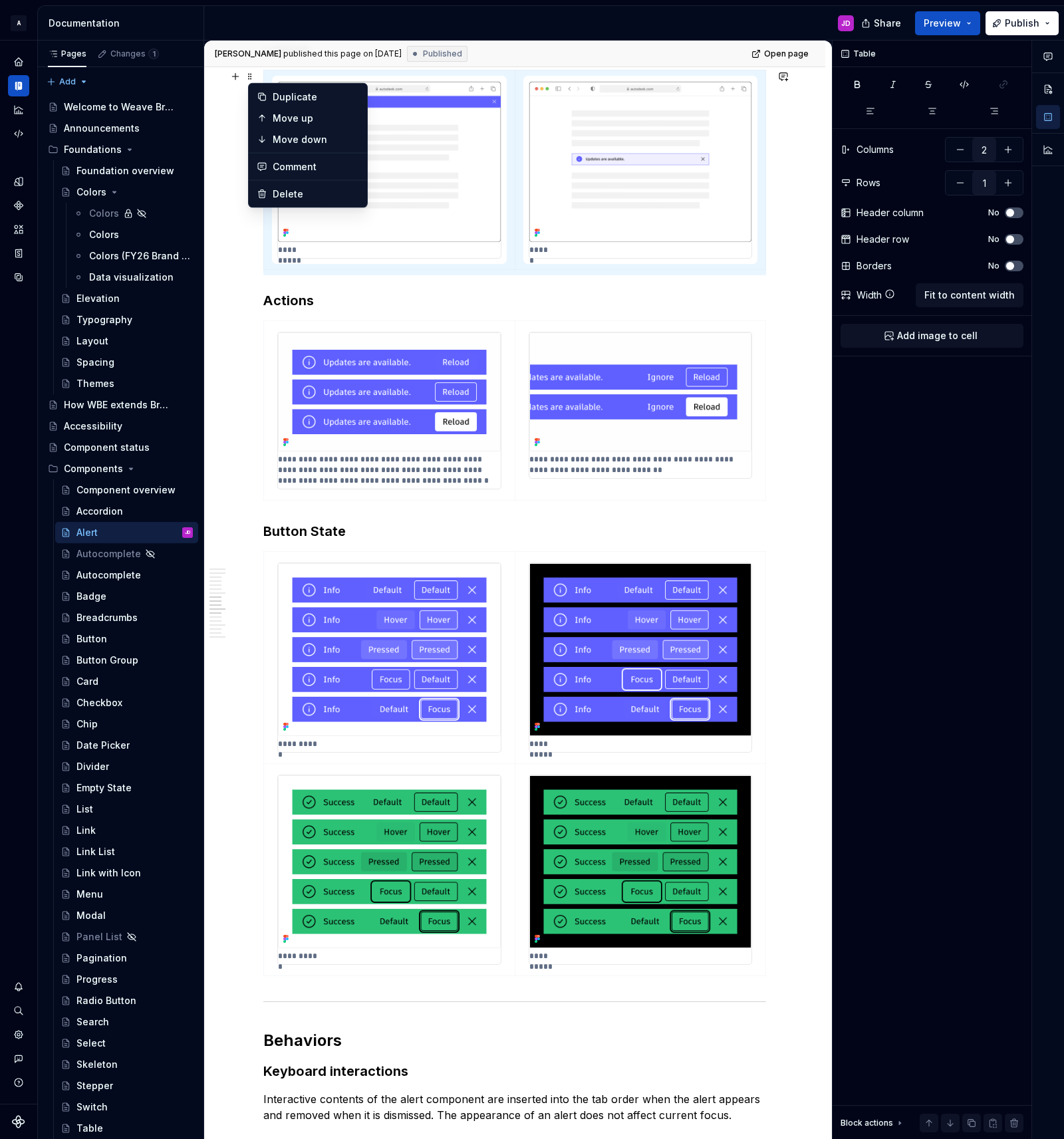
scroll to position [1659, 0]
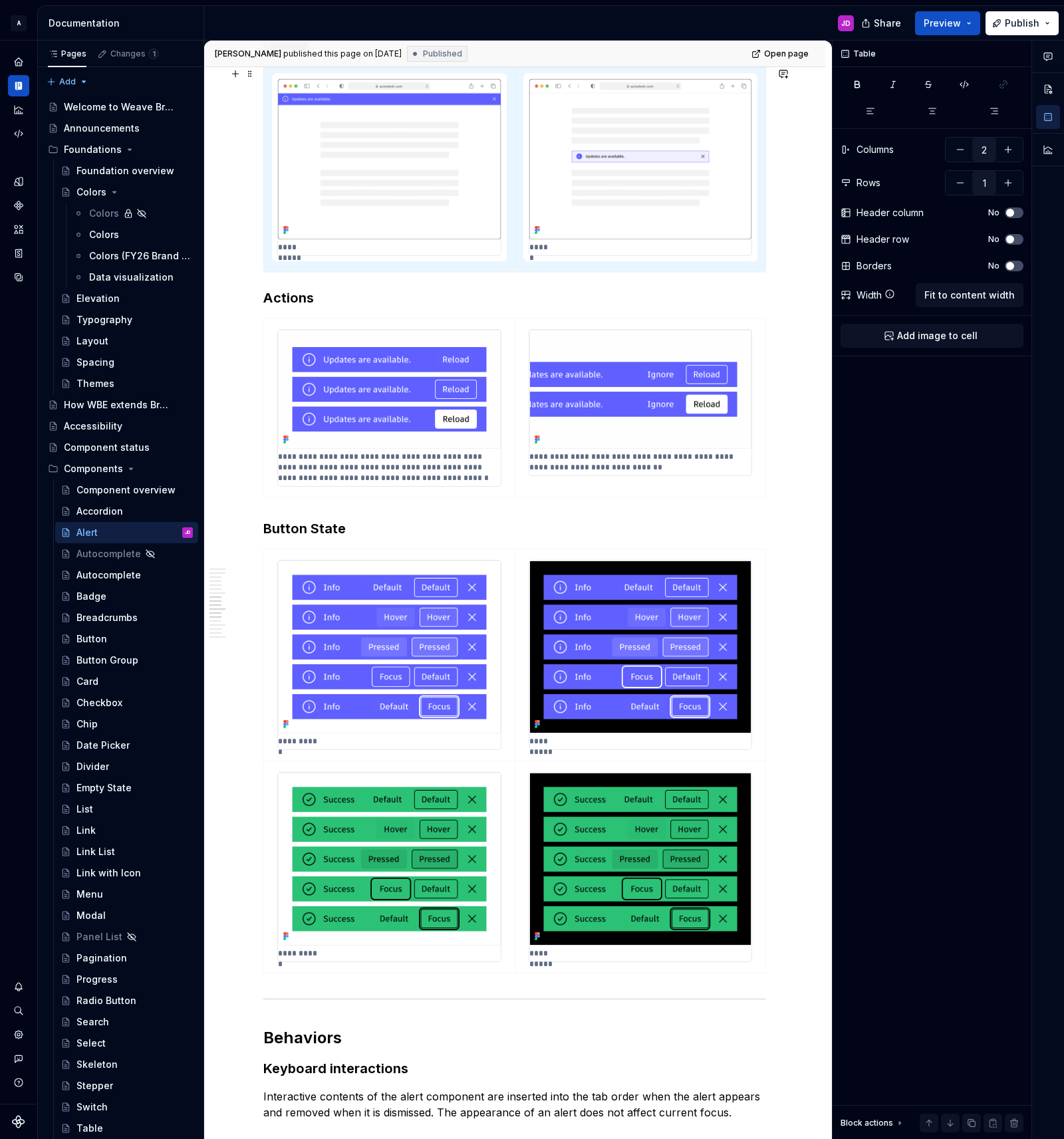
click at [258, 554] on div "**********" at bounding box center [515, 766] width 621 height 4398
click at [254, 557] on span at bounding box center [249, 555] width 11 height 19
type input "2"
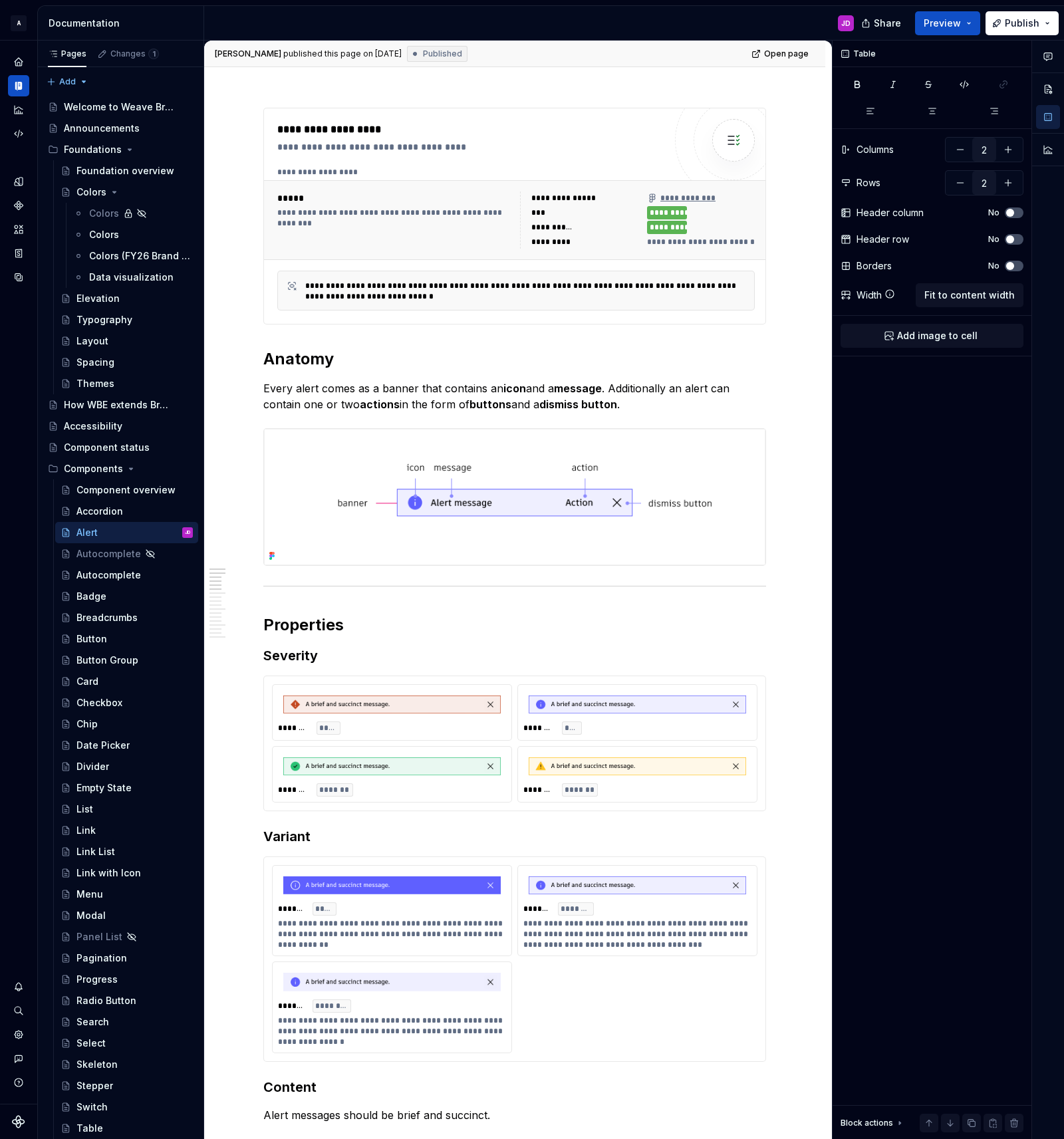
scroll to position [0, 0]
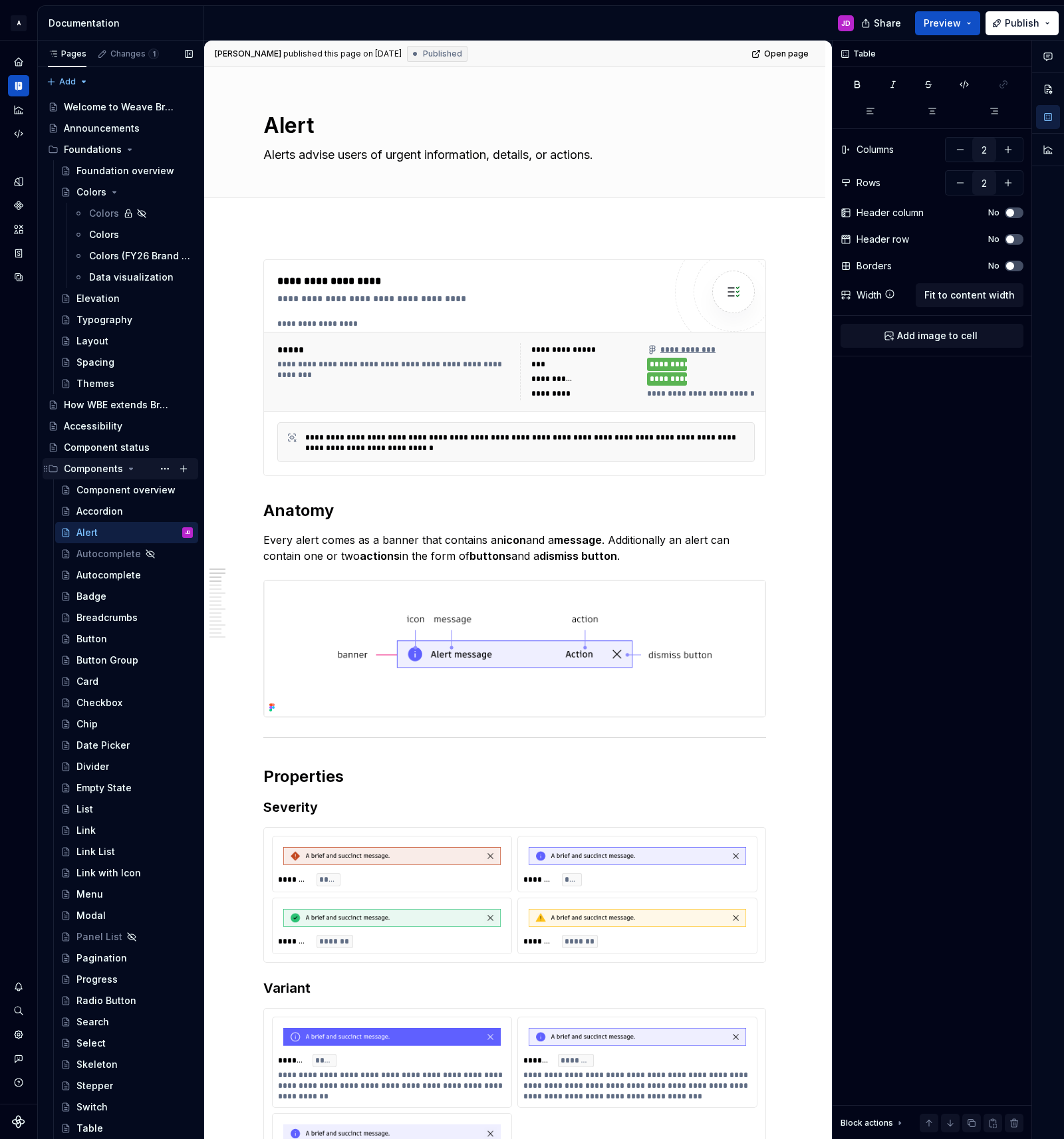
click at [128, 464] on icon "Page tree" at bounding box center [131, 468] width 11 height 11
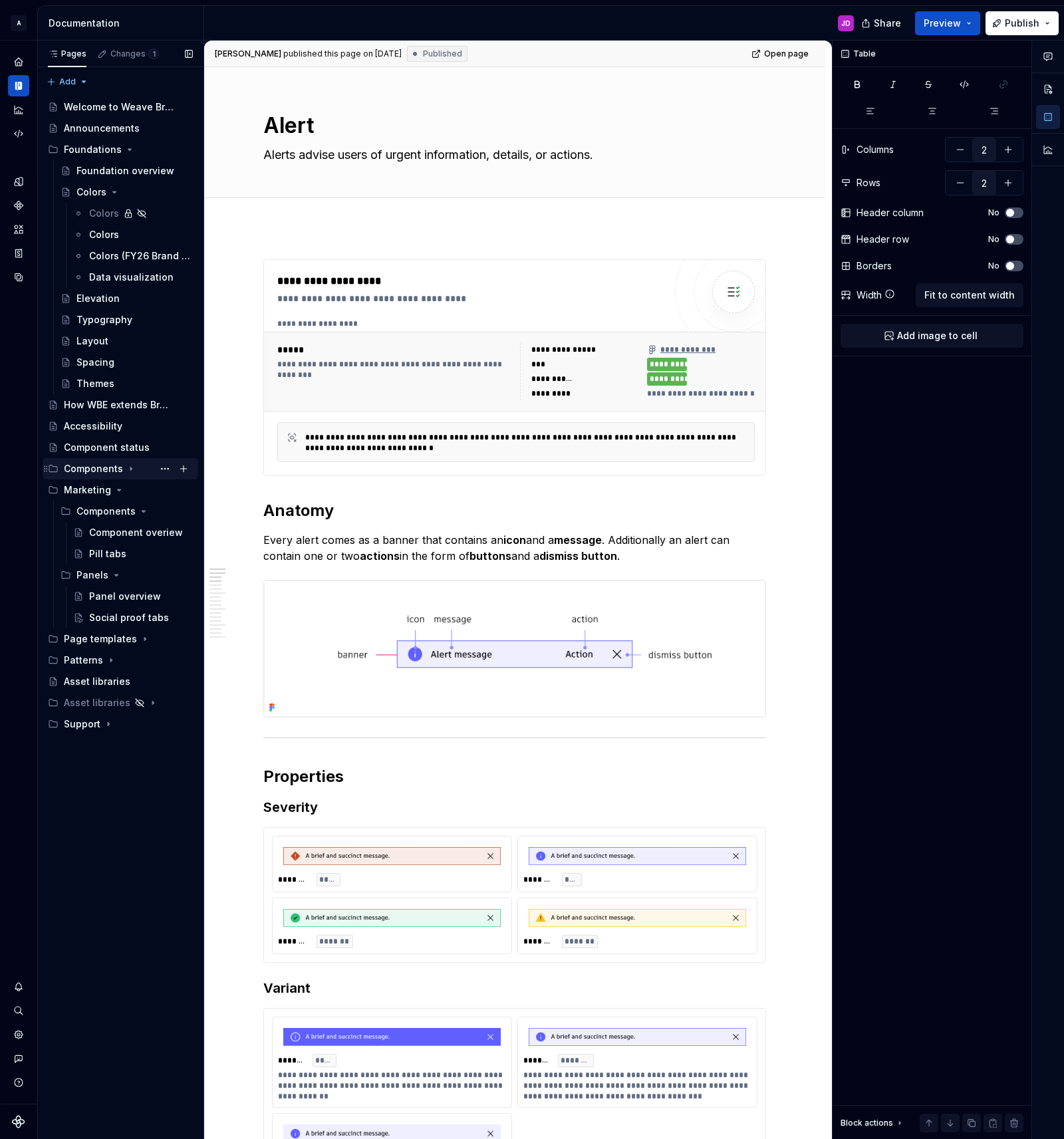
scroll to position [1498, 0]
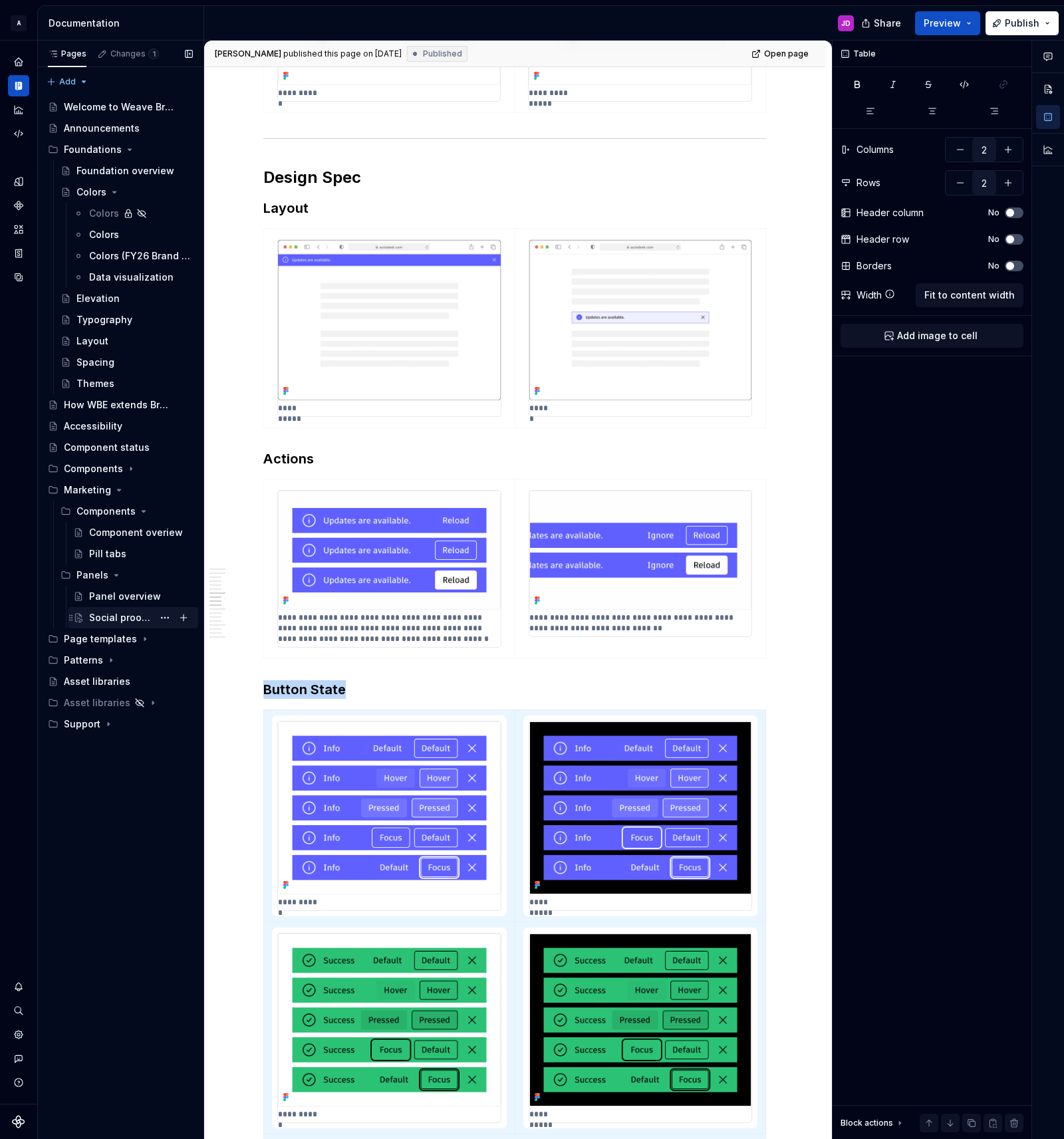
click at [125, 617] on div "Social proof tabs" at bounding box center [121, 618] width 64 height 13
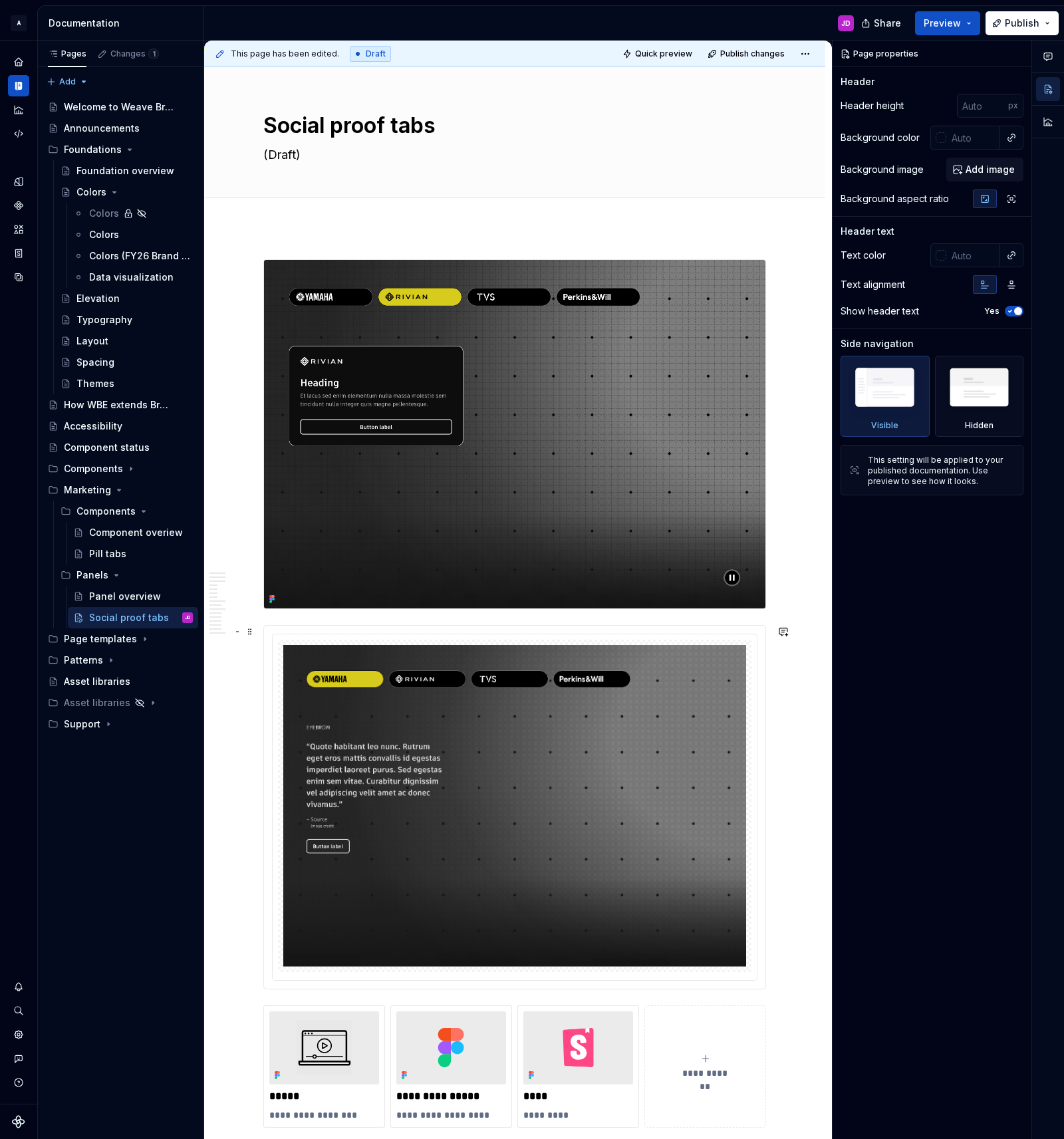
click at [340, 631] on div at bounding box center [515, 808] width 501 height 363
type textarea "*"
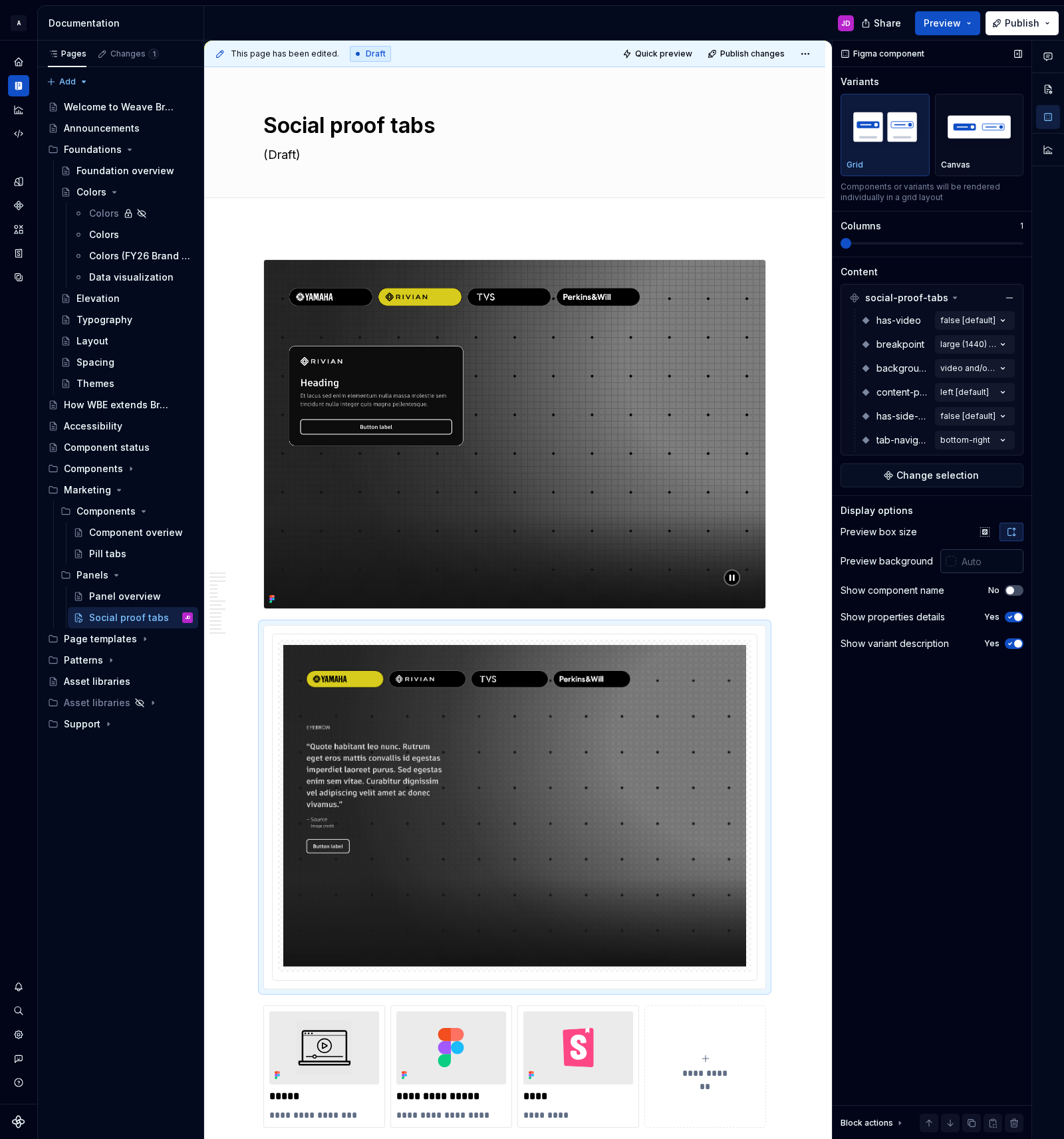
click at [979, 562] on input "text" at bounding box center [990, 561] width 67 height 24
type input "#FFFFFF"
type button "on"
click at [988, 533] on icon "button" at bounding box center [985, 532] width 11 height 11
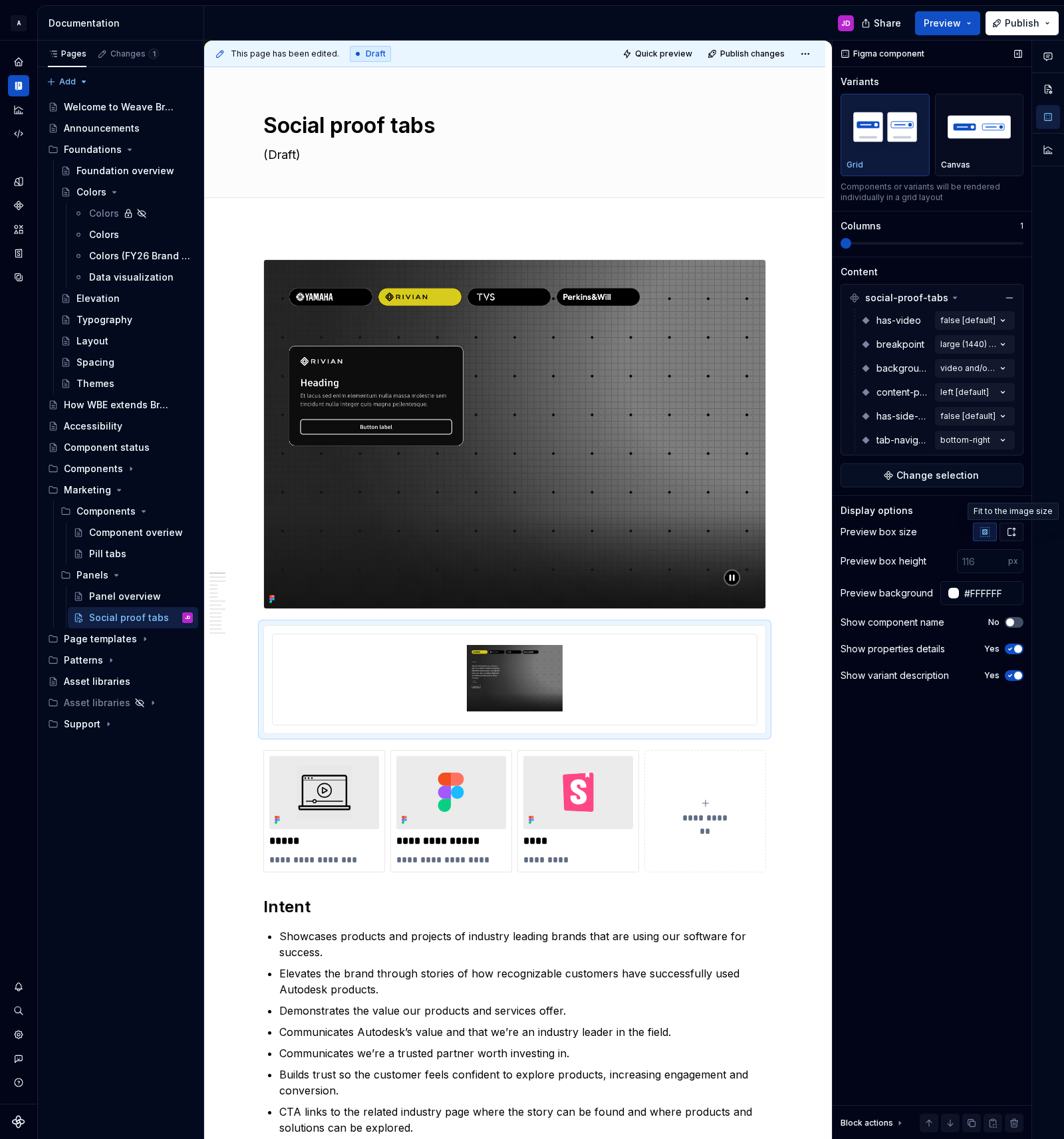
click at [1015, 529] on icon "button" at bounding box center [1011, 532] width 11 height 11
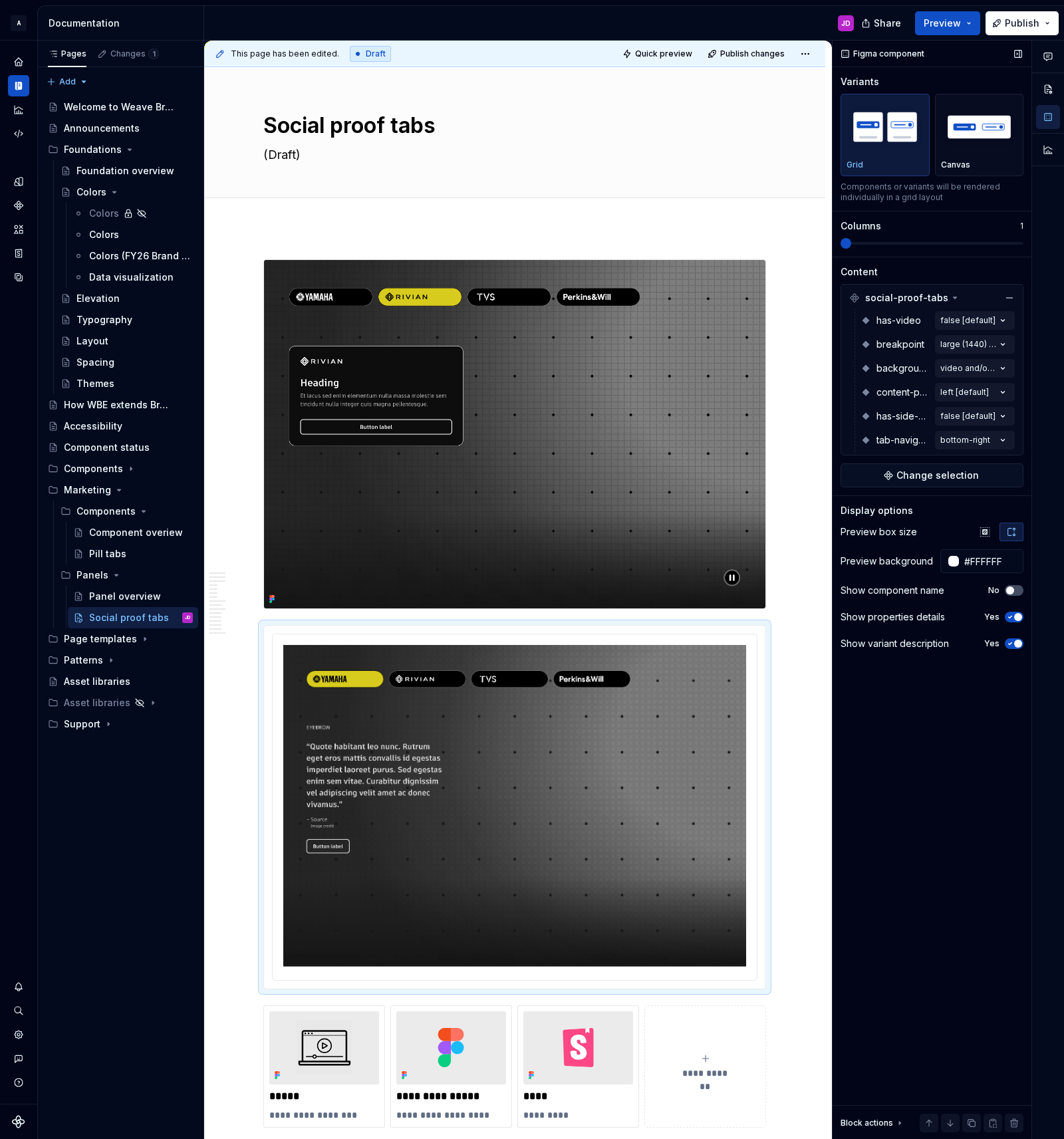
click at [1010, 643] on icon "button" at bounding box center [1010, 643] width 3 height 2
click at [739, 625] on div at bounding box center [515, 807] width 503 height 364
click at [674, 50] on span "Quick preview" at bounding box center [663, 54] width 57 height 11
click at [986, 1102] on span "Open page" at bounding box center [994, 1107] width 45 height 11
click at [697, 625] on div at bounding box center [515, 807] width 503 height 364
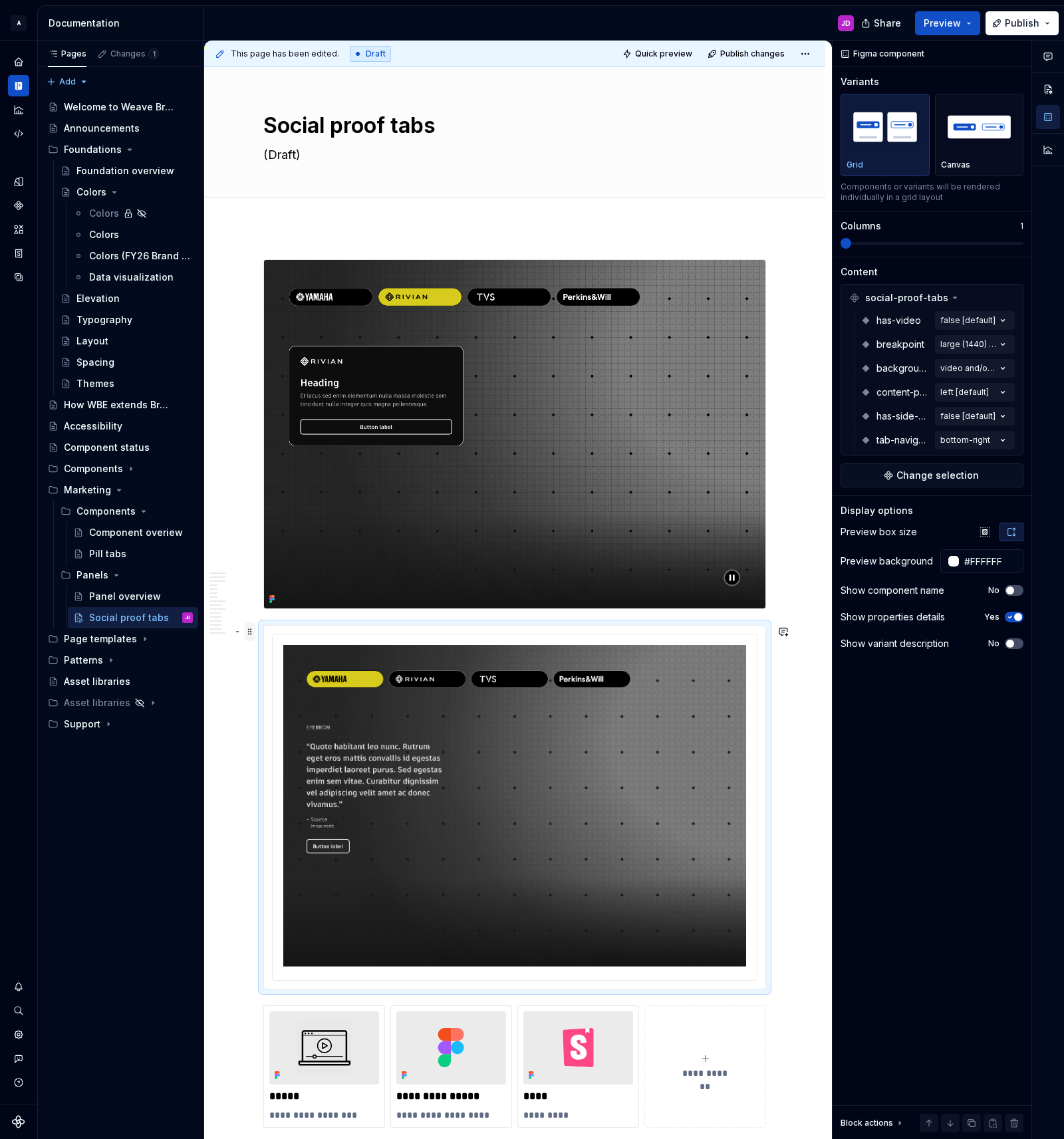
click at [254, 631] on span at bounding box center [249, 631] width 11 height 19
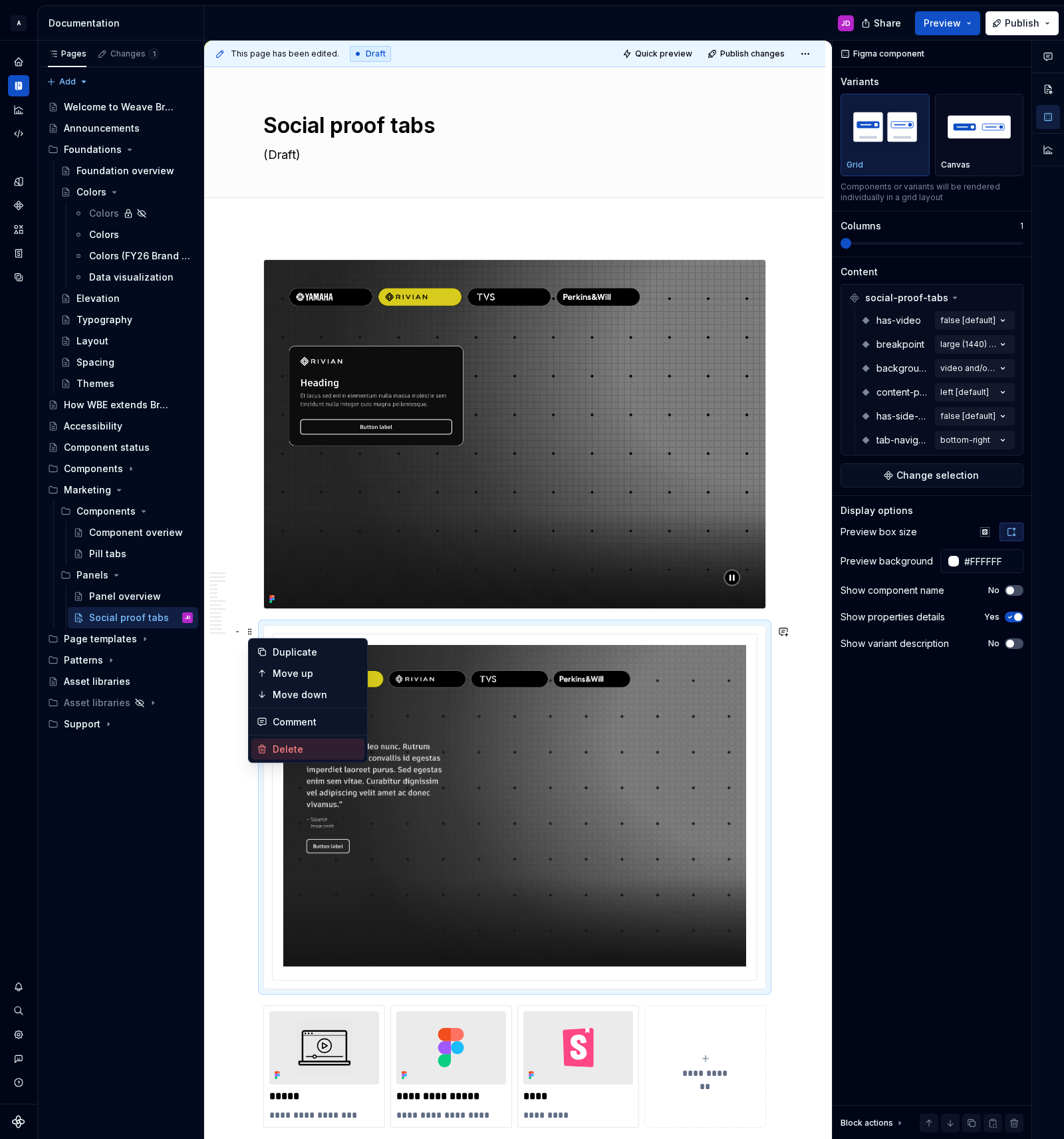
click at [312, 749] on div "Delete" at bounding box center [316, 749] width 87 height 13
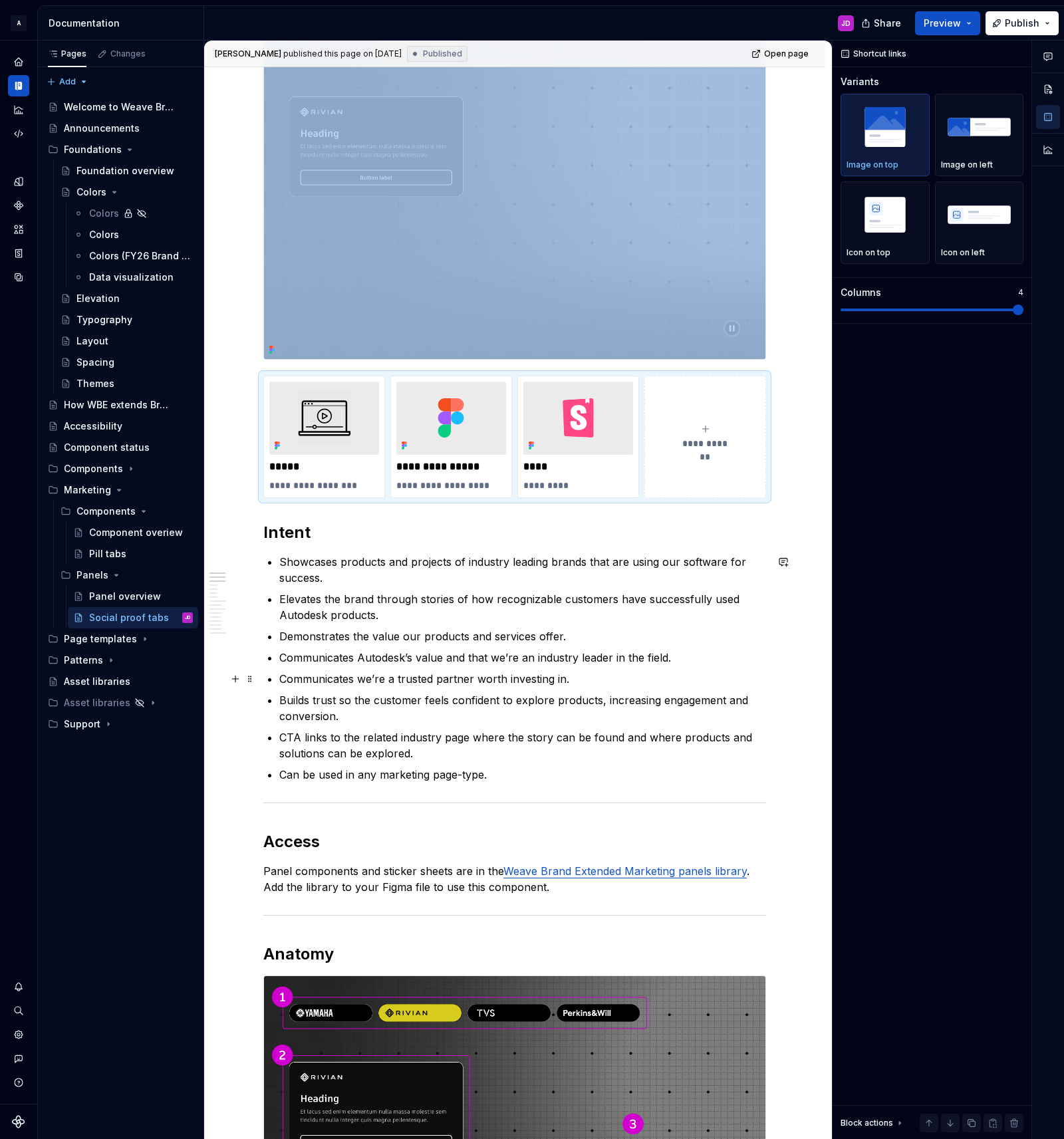
type textarea "*"
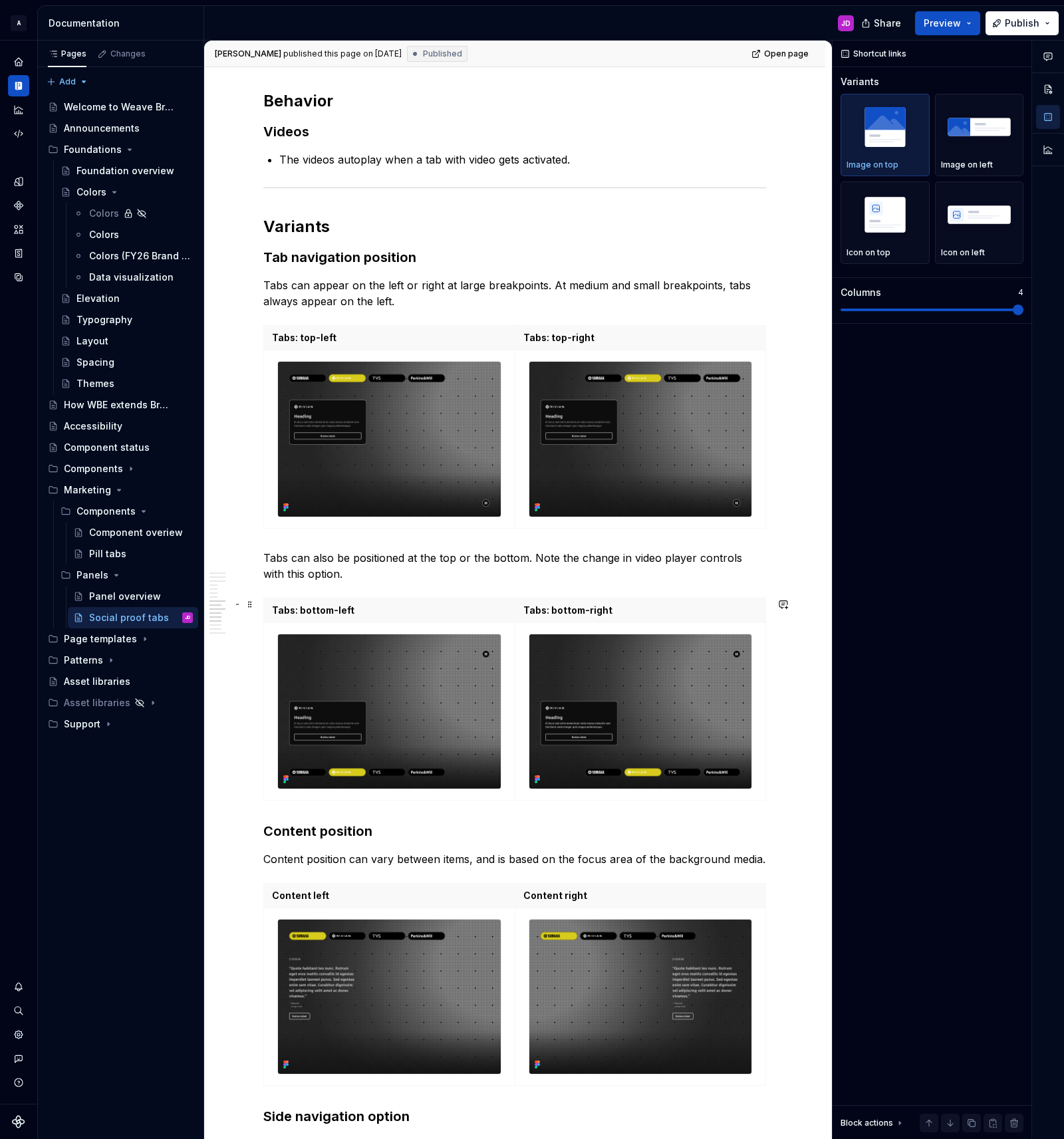
scroll to position [2021, 0]
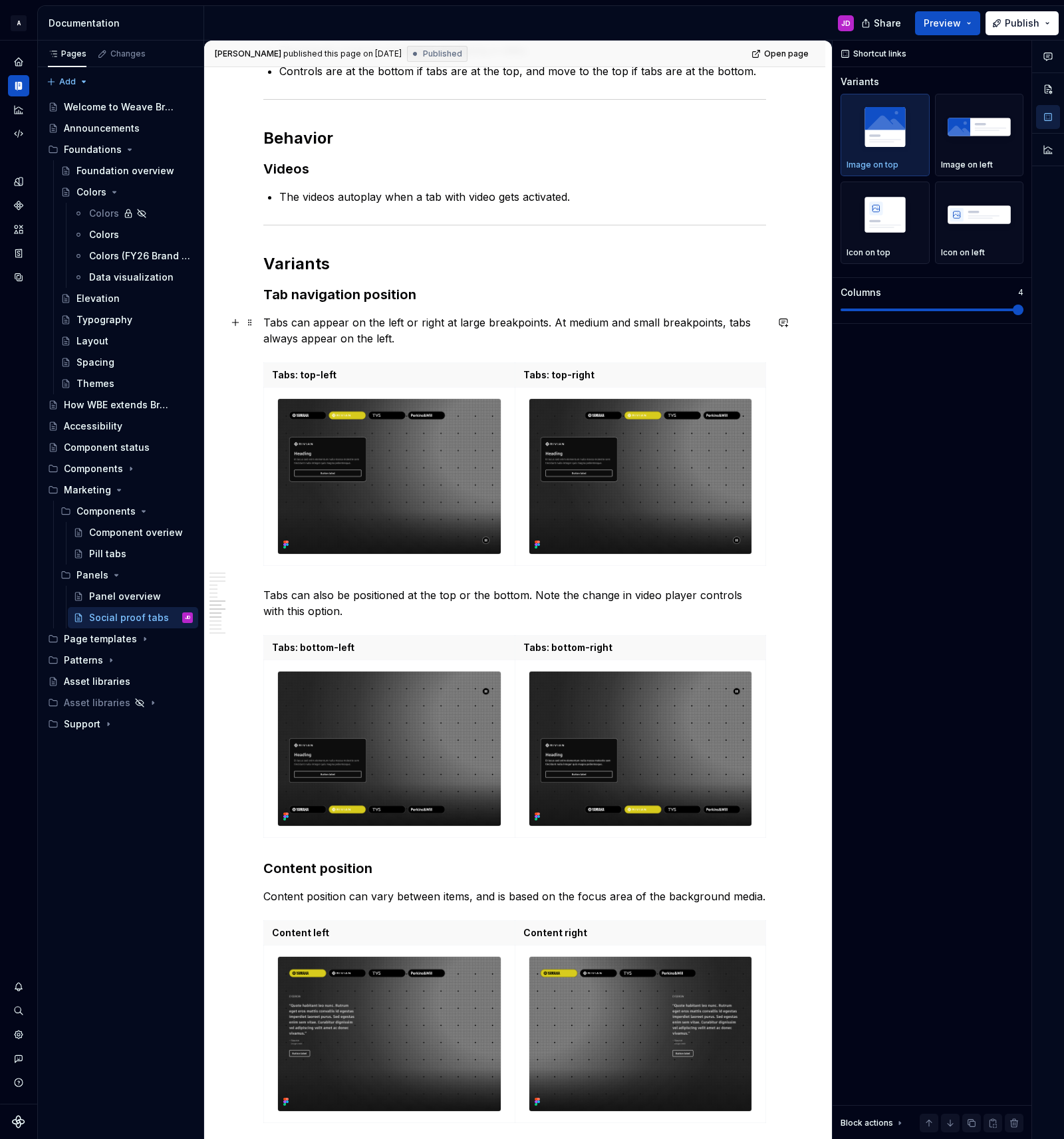
click at [424, 342] on p "Tabs can appear on the left or right at large breakpoints. At medium and small …" at bounding box center [515, 330] width 503 height 32
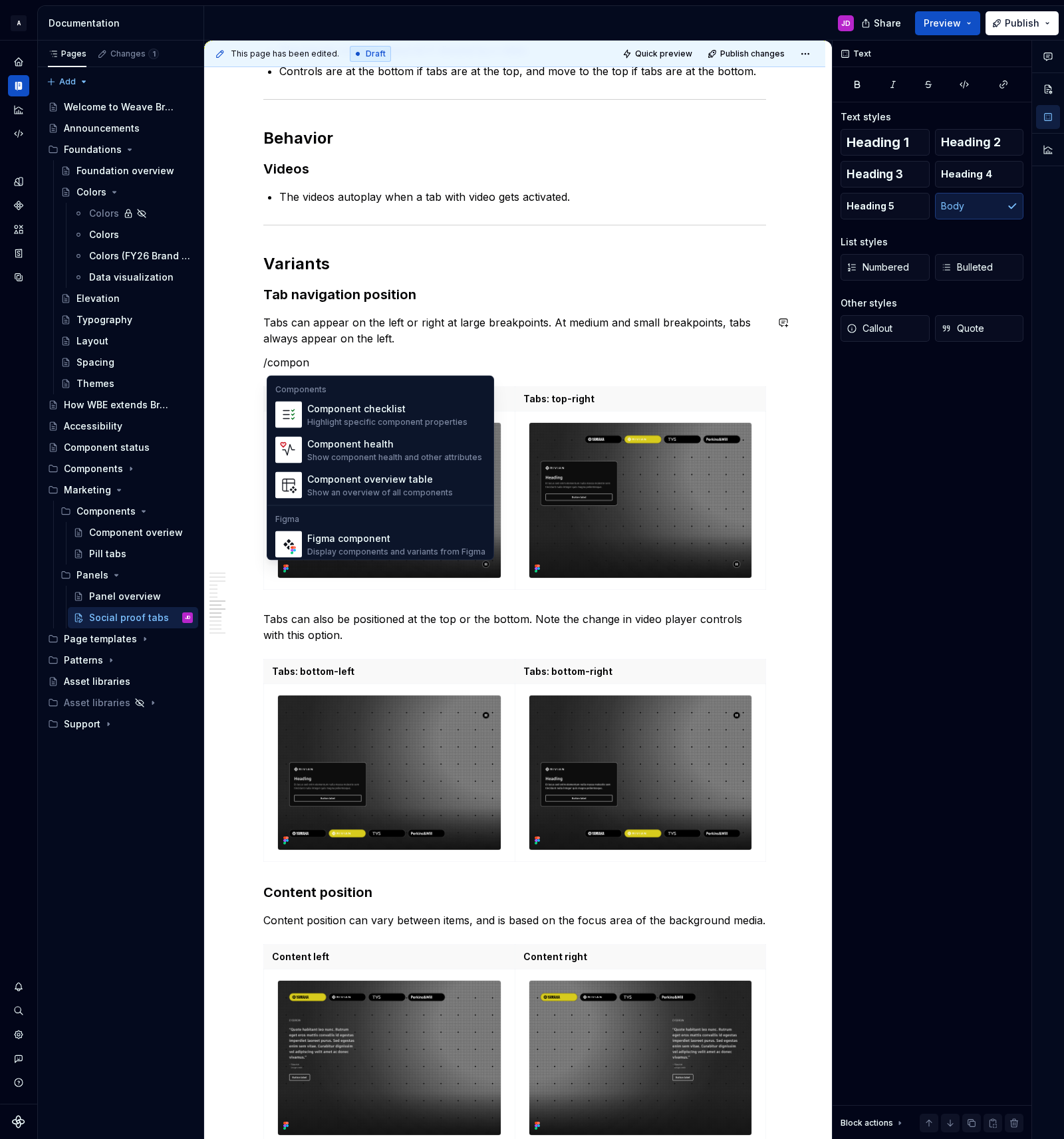
scroll to position [40, 0]
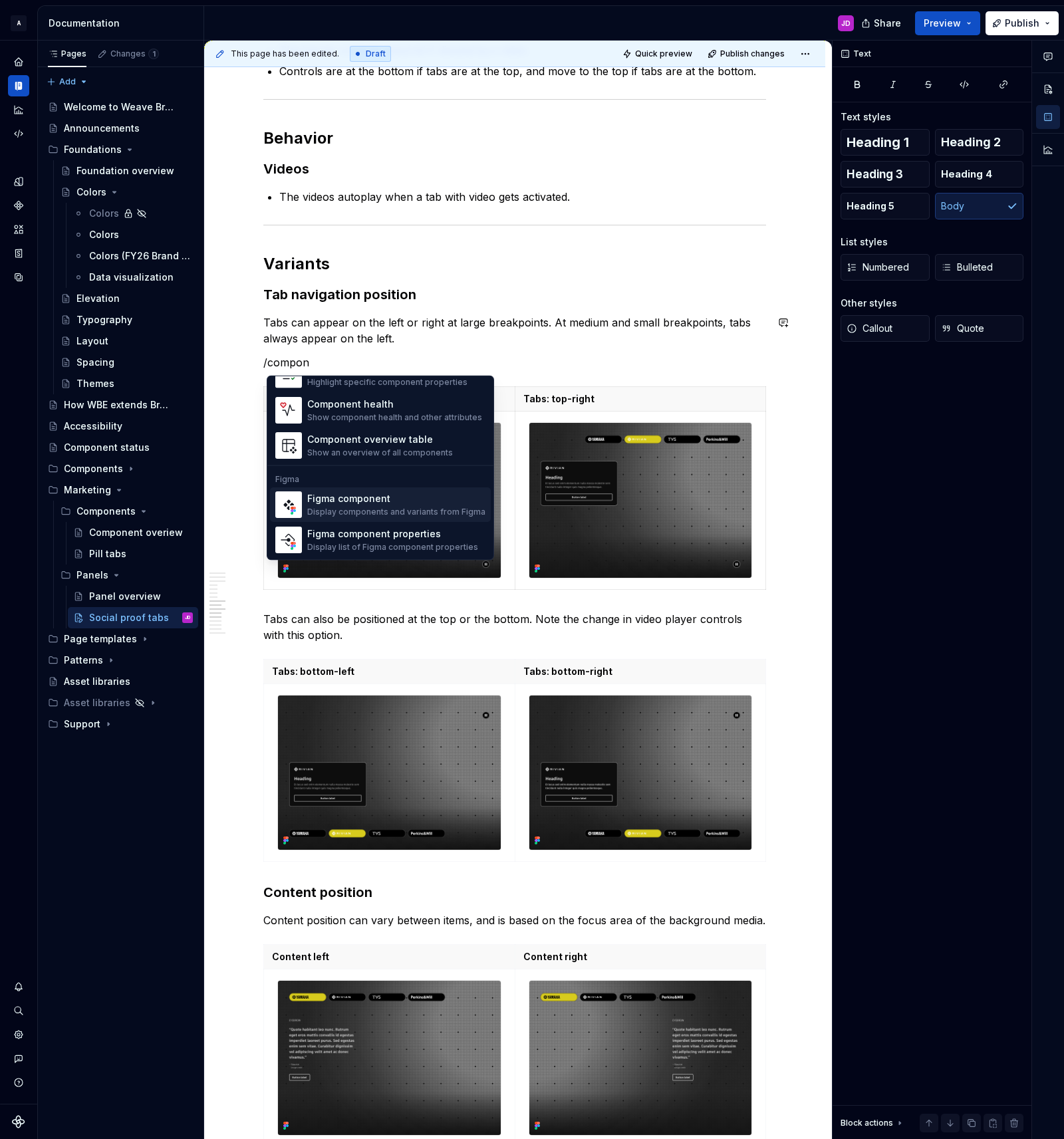
click at [366, 500] on div "Figma component" at bounding box center [397, 499] width 178 height 13
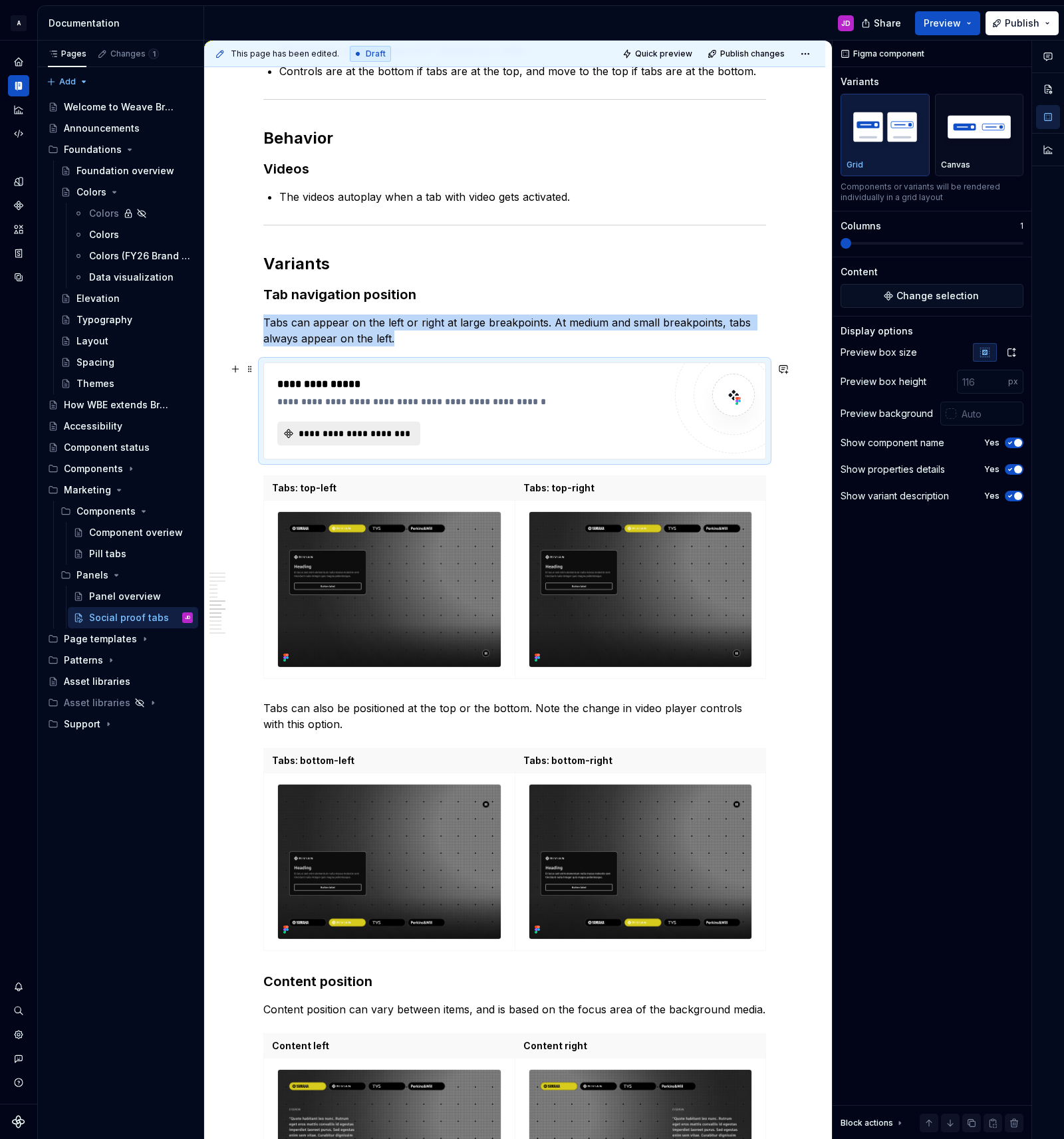
click at [387, 431] on span "**********" at bounding box center [354, 434] width 115 height 13
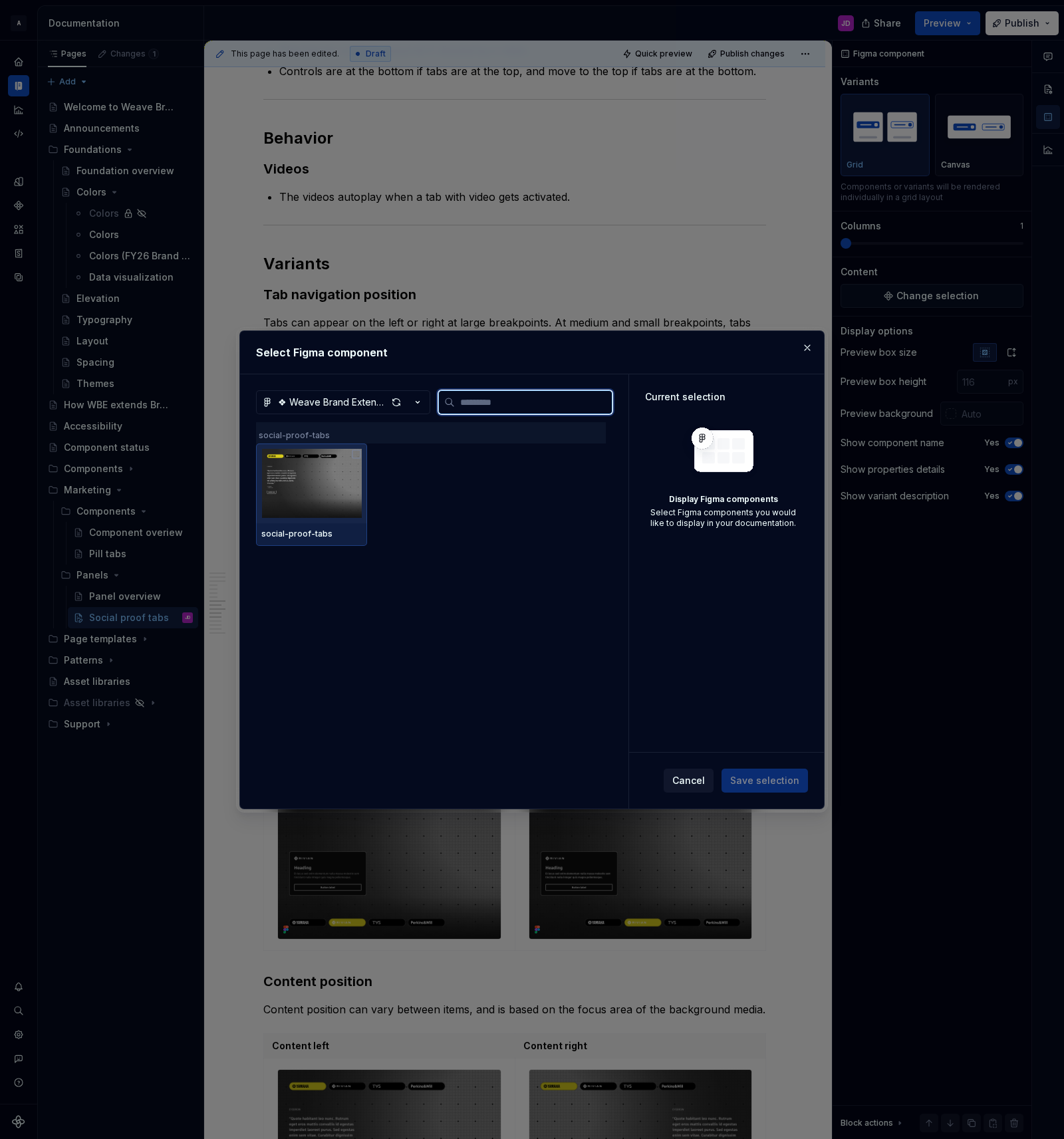
click at [354, 467] on img at bounding box center [311, 483] width 101 height 69
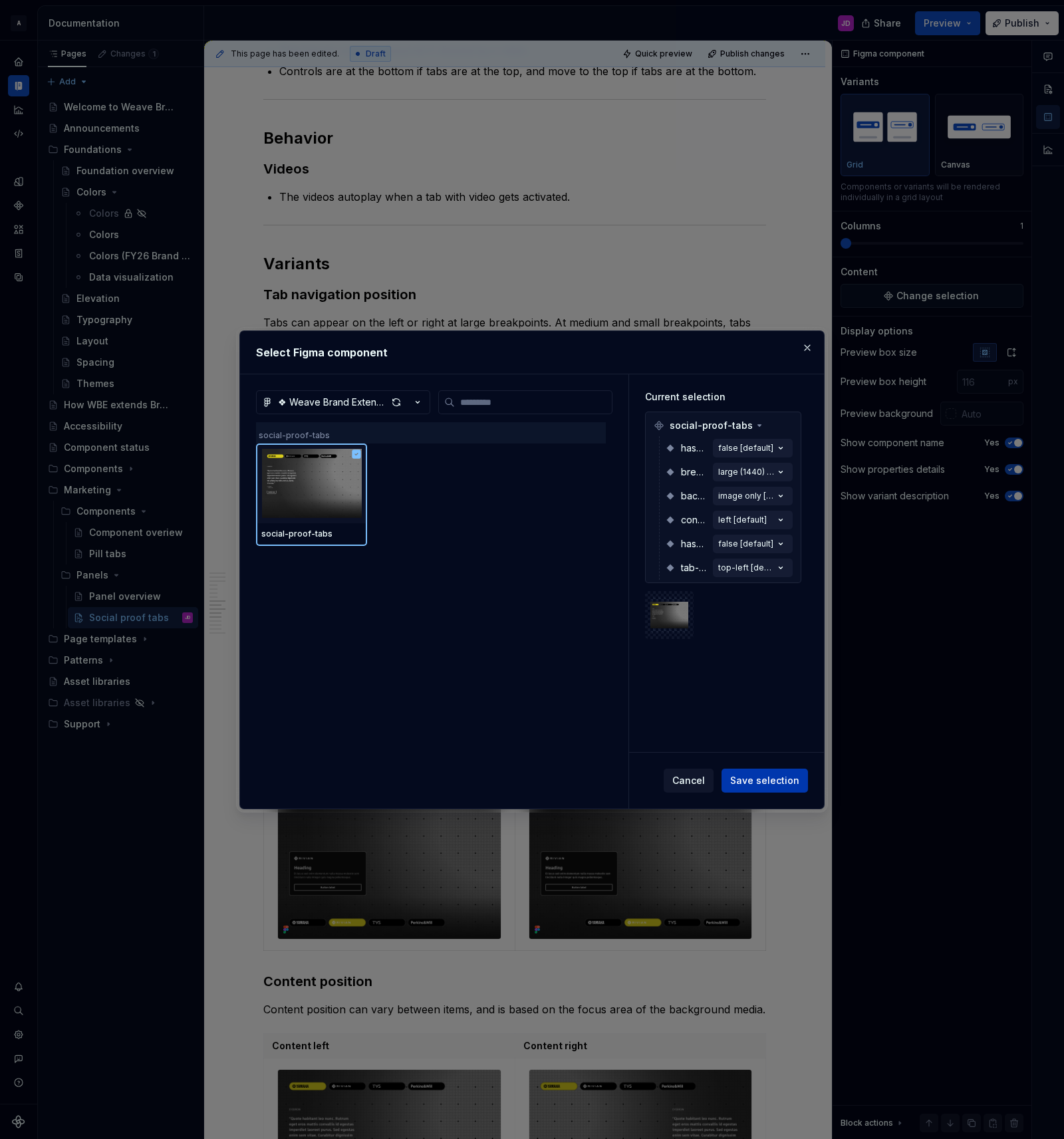
click at [748, 777] on span "Save selection" at bounding box center [765, 781] width 69 height 13
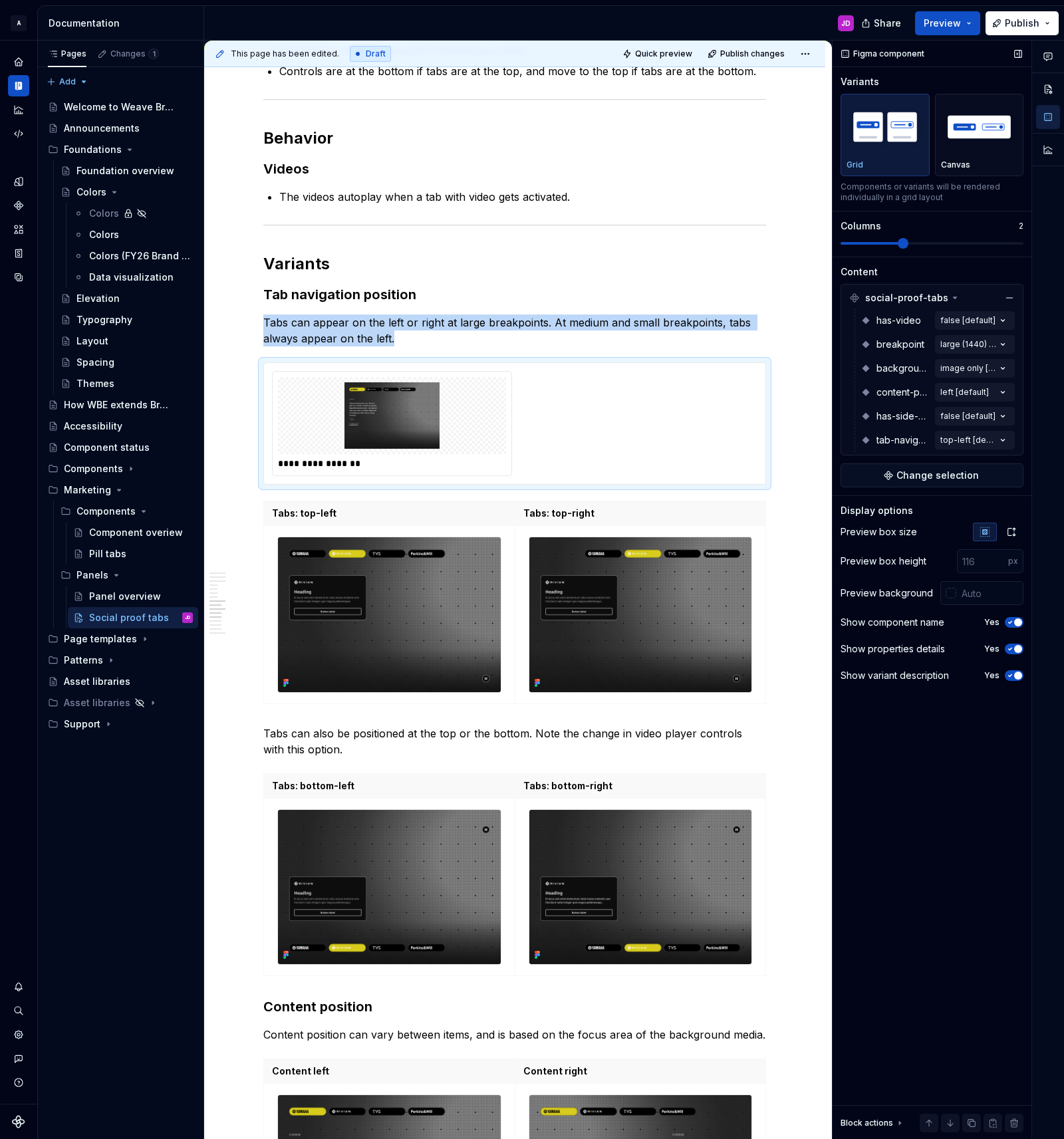
click at [909, 244] on span at bounding box center [903, 243] width 11 height 11
click at [1014, 534] on icon "button" at bounding box center [1011, 532] width 11 height 11
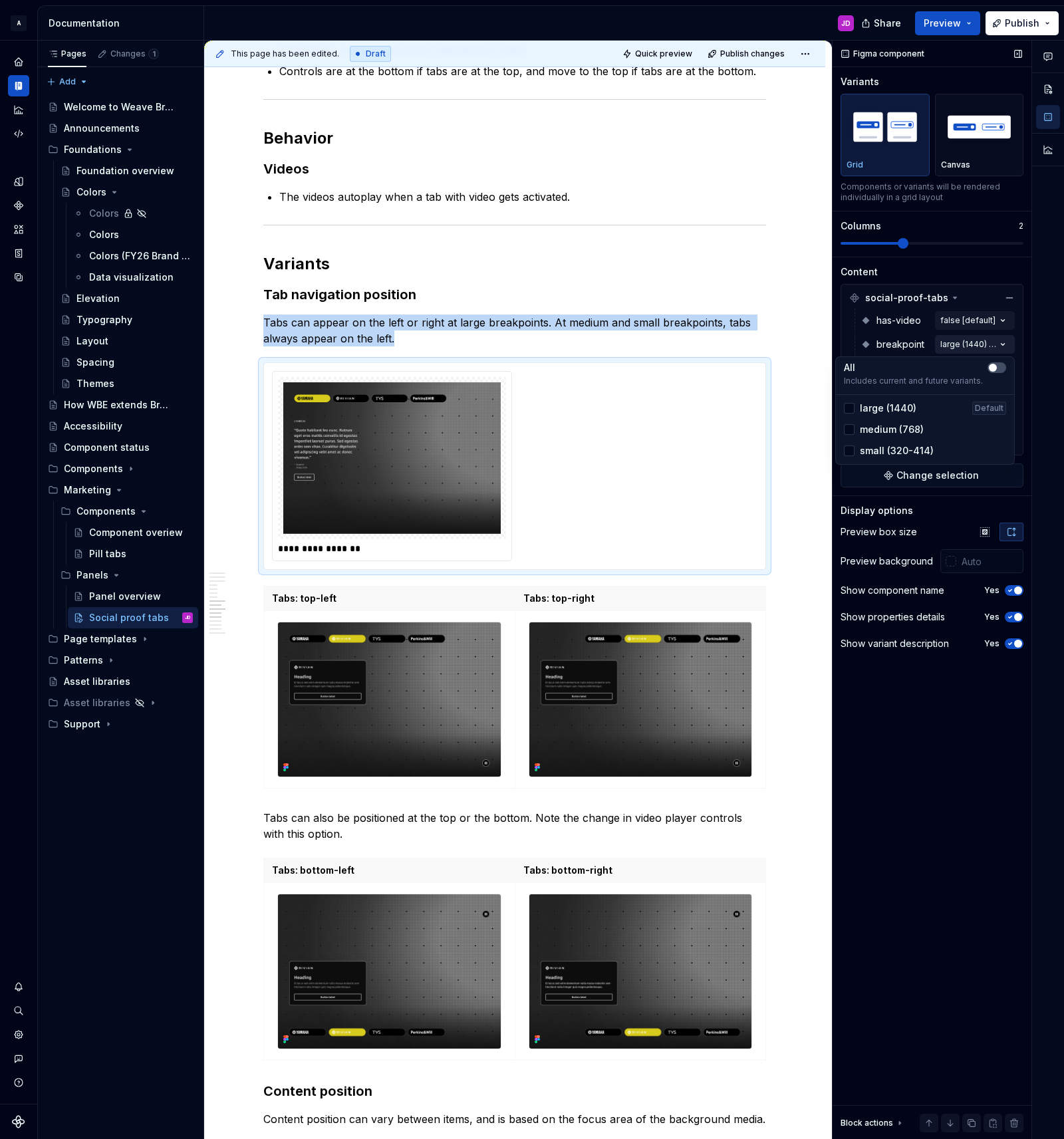
click at [963, 340] on div "Comments Open comments No comments yet Select ‘Comment’ from the block context …" at bounding box center [948, 590] width 231 height 1099
click at [1007, 273] on div "Comments Open comments No comments yet Select ‘Comment’ from the block context …" at bounding box center [948, 590] width 231 height 1099
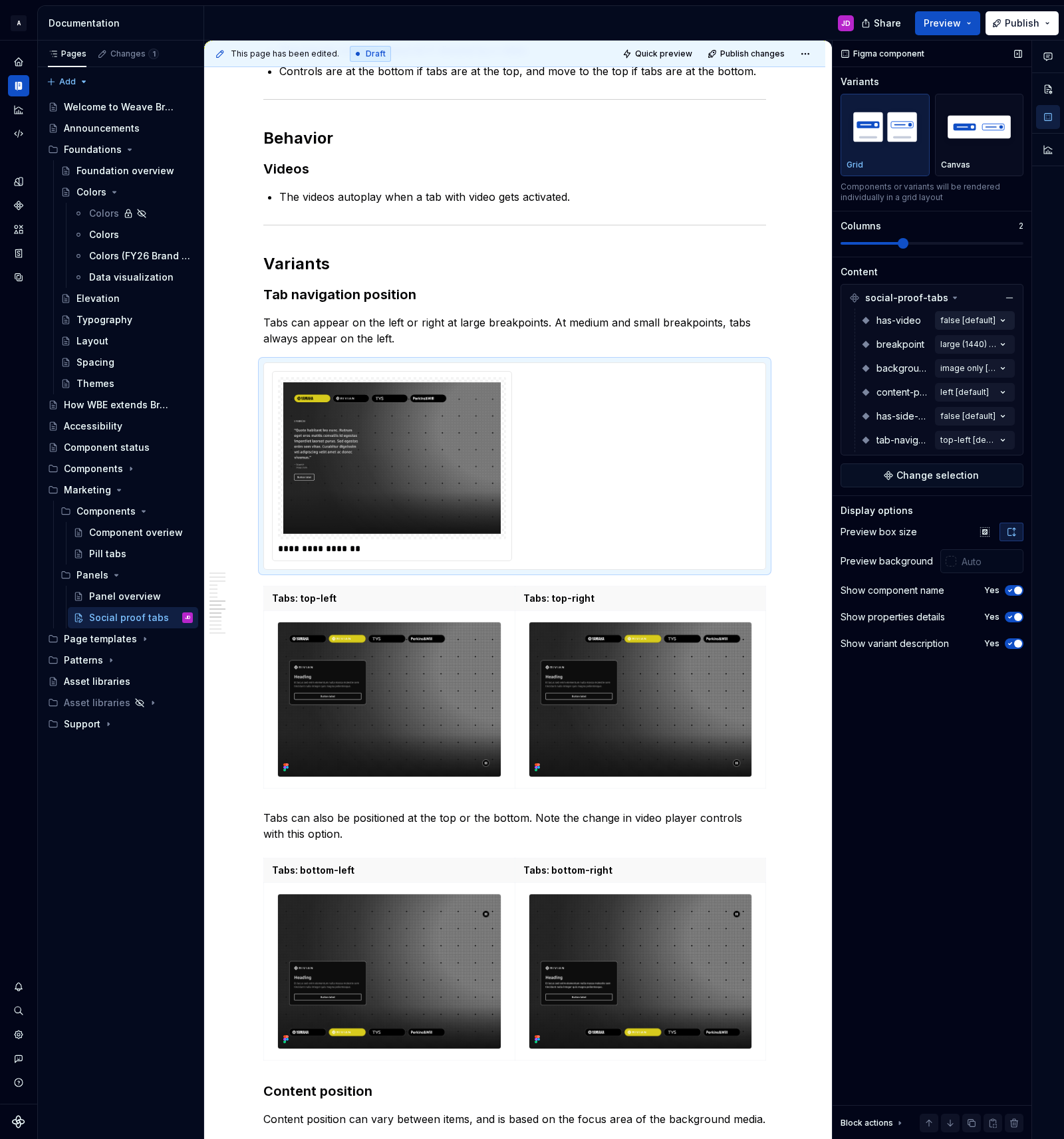
click at [969, 316] on div "Comments Open comments No comments yet Select ‘Comment’ from the block context …" at bounding box center [948, 590] width 231 height 1099
click at [852, 404] on div at bounding box center [849, 406] width 11 height 11
click at [997, 341] on icon "button" at bounding box center [992, 344] width 11 height 8
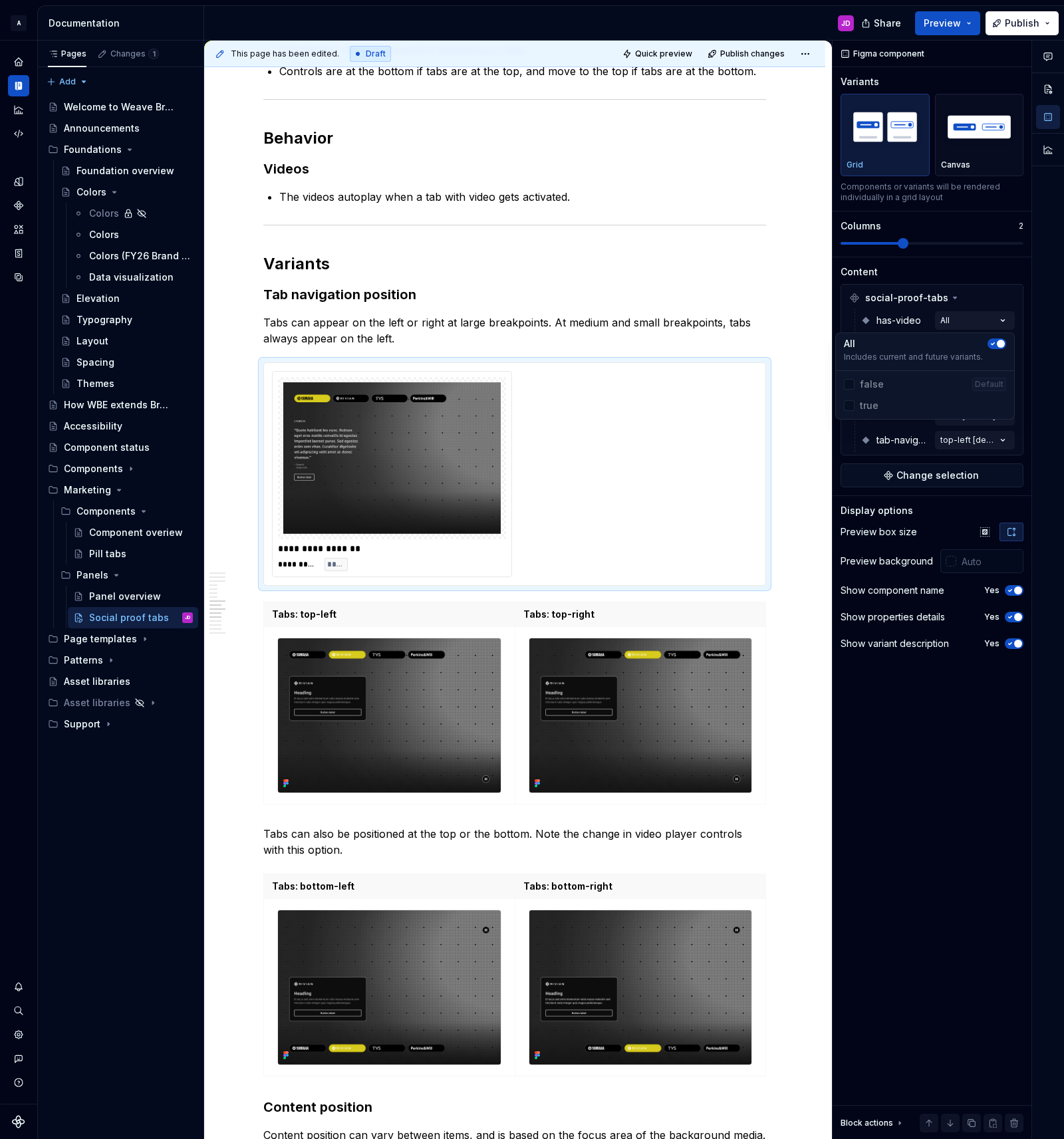
click at [996, 339] on button "button" at bounding box center [996, 344] width 19 height 11
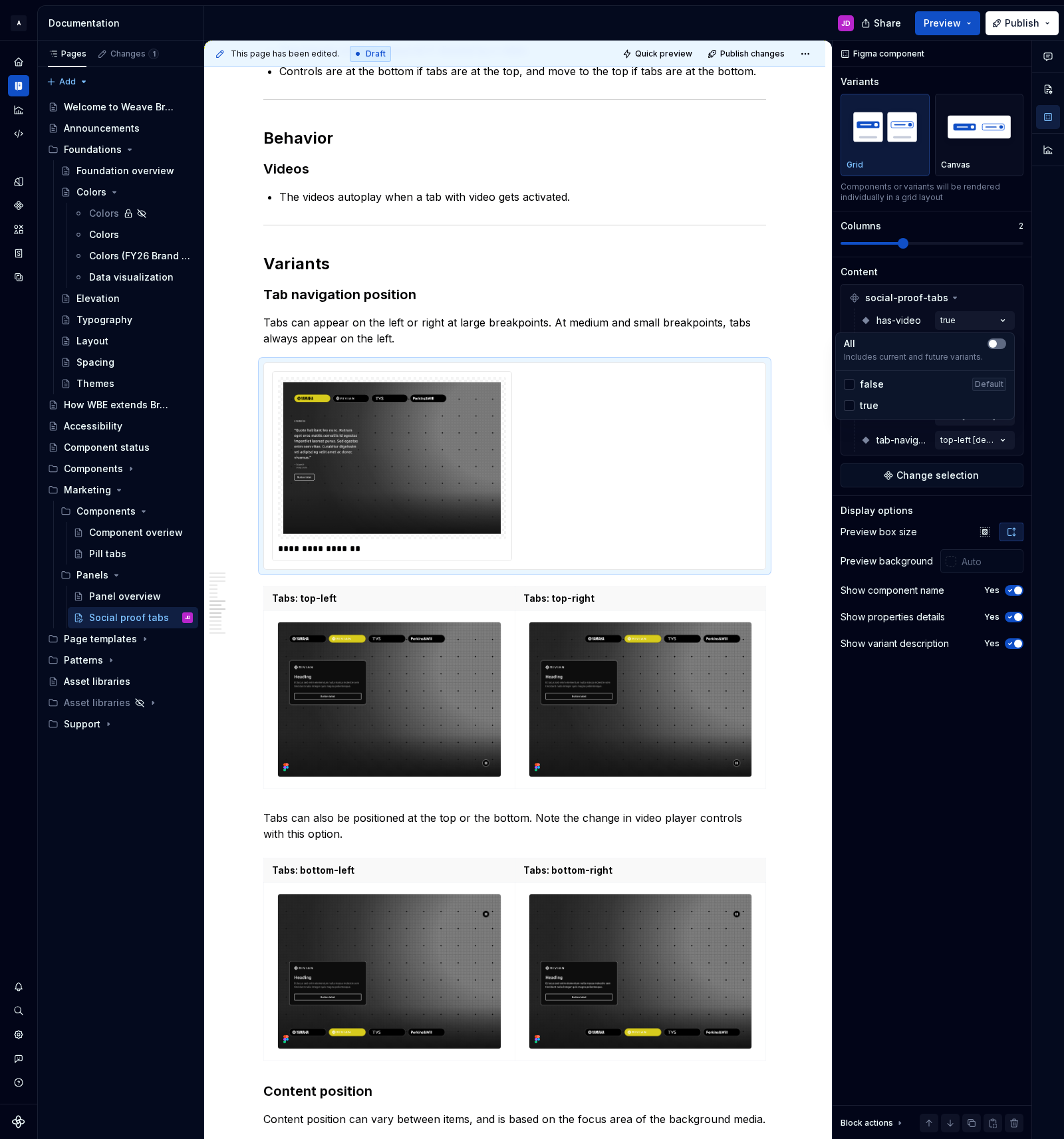
click at [994, 343] on span "button" at bounding box center [993, 344] width 8 height 8
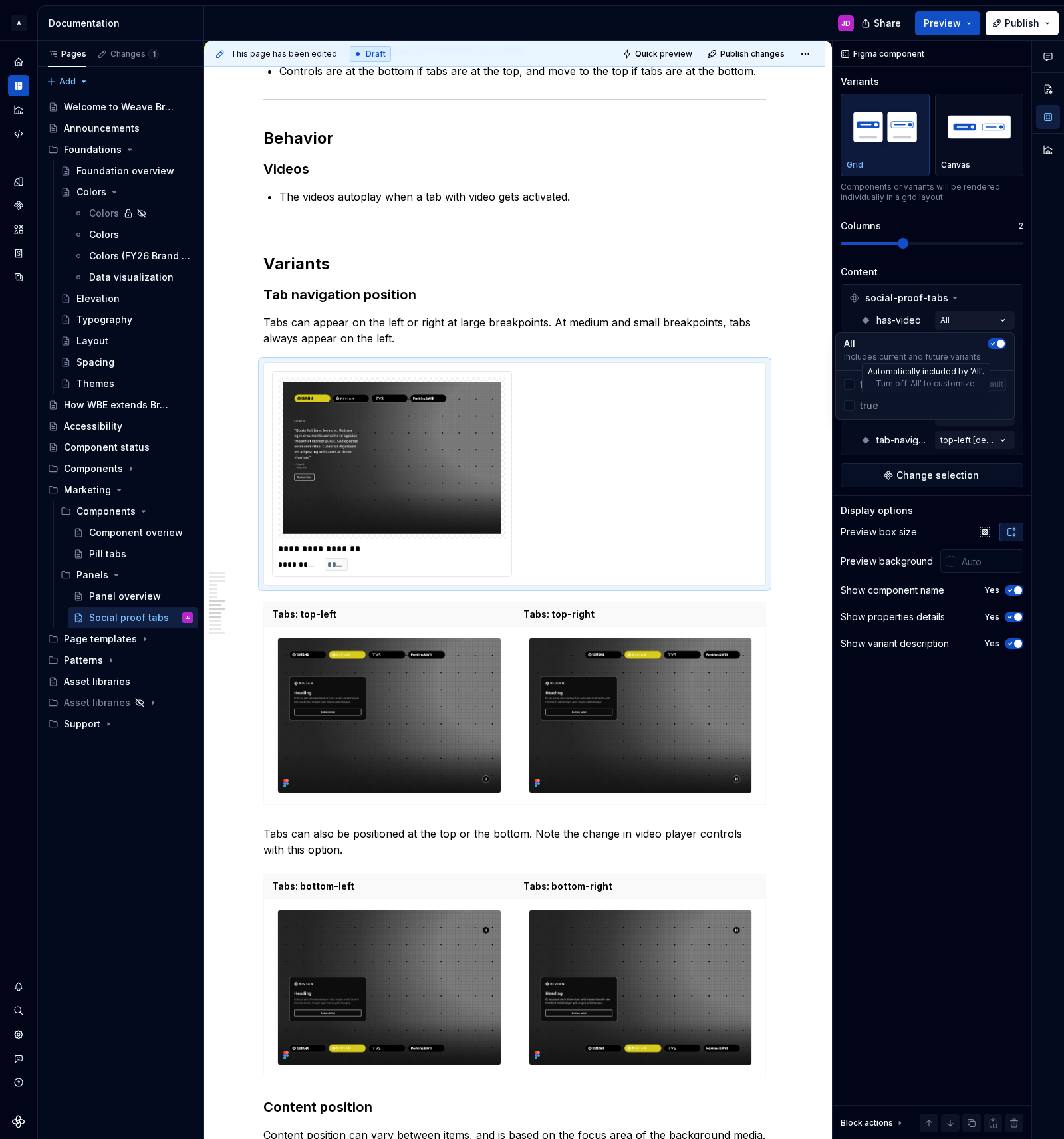
click at [876, 404] on span "true" at bounding box center [924, 406] width 173 height 21
click at [847, 406] on span "true" at bounding box center [924, 406] width 173 height 21
click at [1000, 319] on div "Comments Open comments No comments yet Select ‘Comment’ from the block context …" at bounding box center [948, 590] width 231 height 1099
click at [1002, 325] on div "Comments Open comments No comments yet Select ‘Comment’ from the block context …" at bounding box center [948, 590] width 231 height 1099
click at [994, 342] on icon "button" at bounding box center [992, 344] width 11 height 8
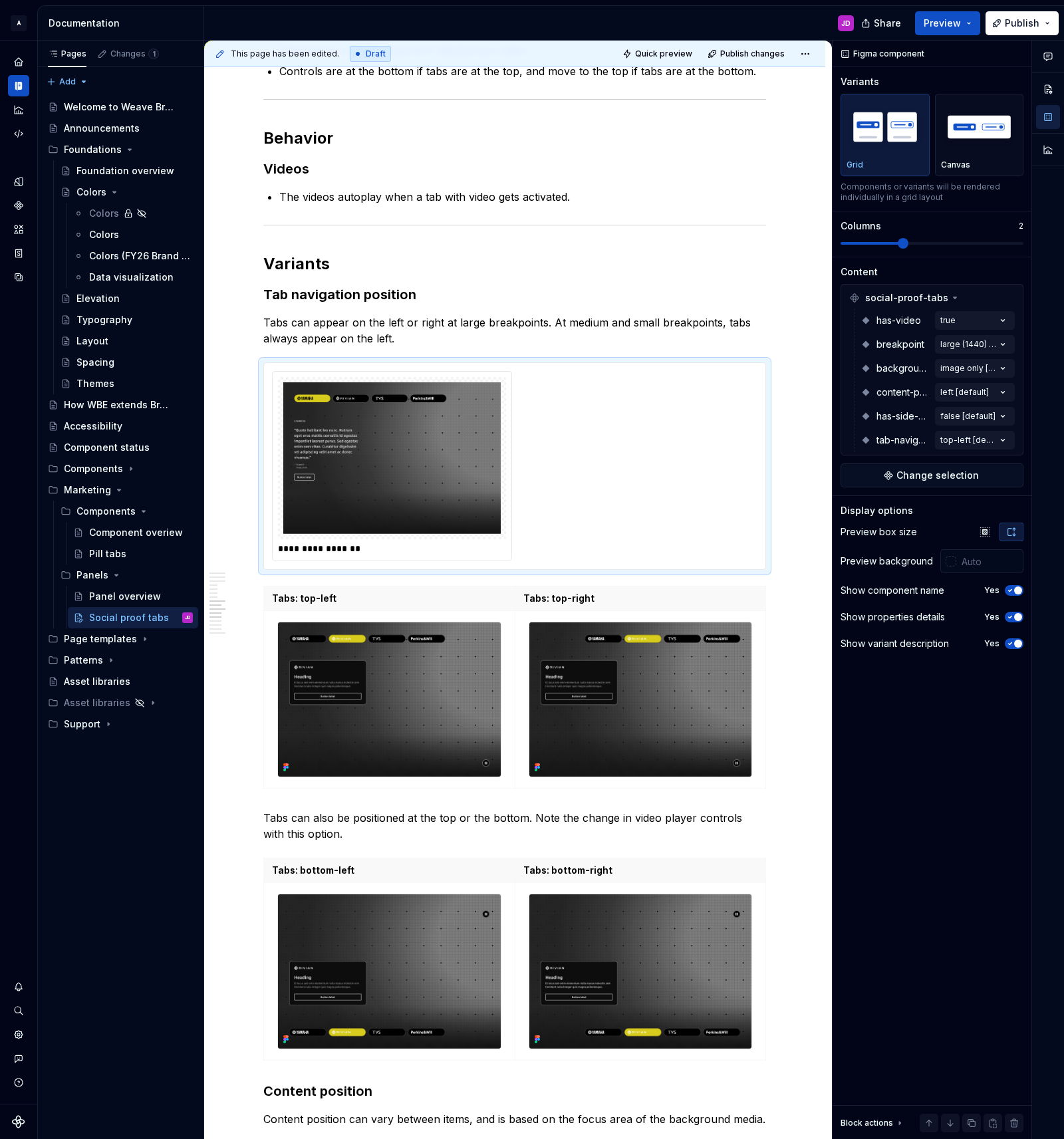
click at [952, 472] on div "Comments Open comments No comments yet Select ‘Comment’ from the block context …" at bounding box center [948, 590] width 231 height 1099
click at [953, 320] on div "Comments Open comments No comments yet Select ‘Comment’ from the block context …" at bounding box center [948, 590] width 231 height 1099
click at [864, 405] on span "true" at bounding box center [869, 406] width 19 height 13
click at [1004, 319] on div "Comments Open comments No comments yet Select ‘Comment’ from the block context …" at bounding box center [948, 590] width 231 height 1099
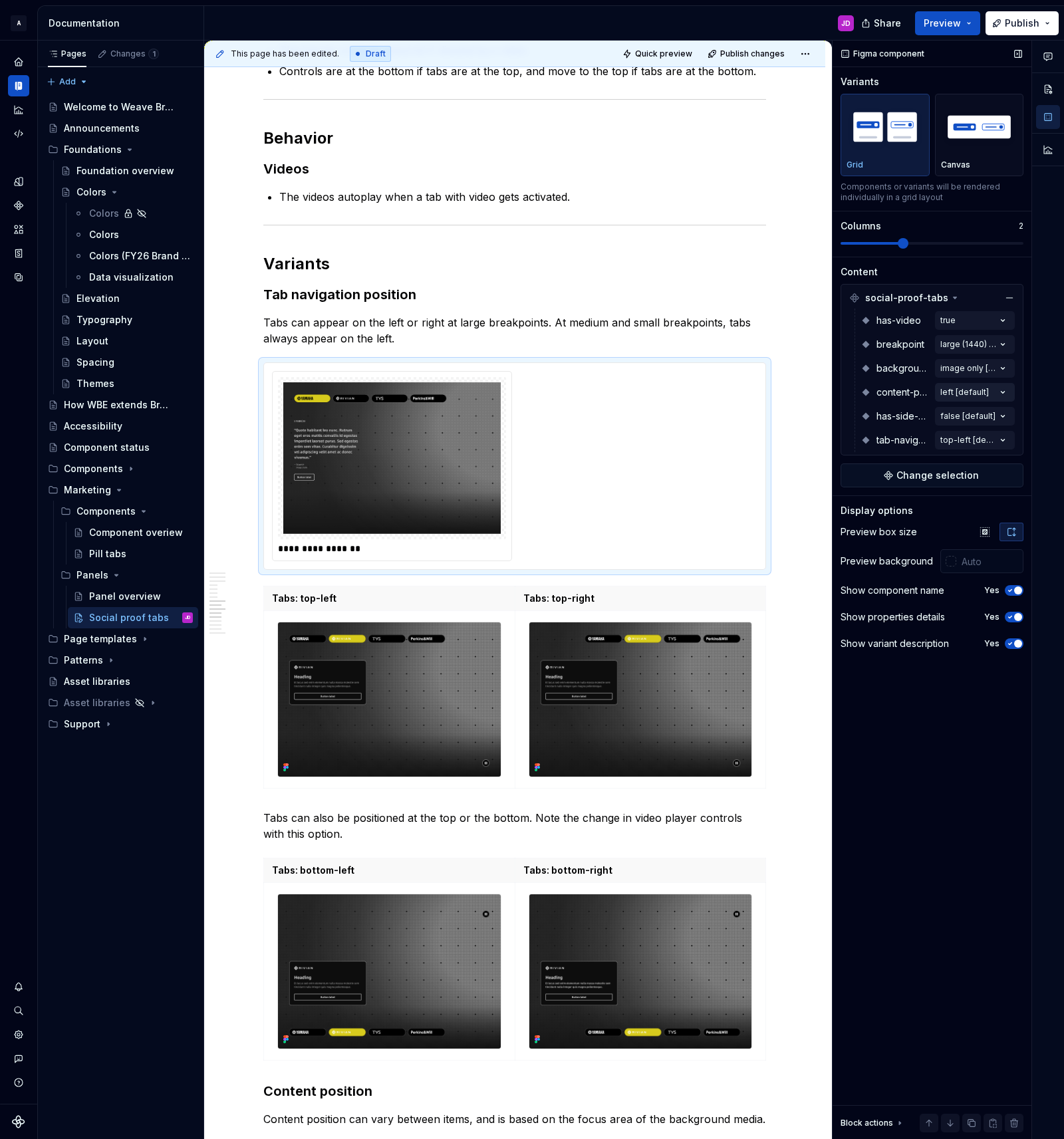
click at [971, 392] on div "Comments Open comments No comments yet Select ‘Comment’ from the block context …" at bounding box center [948, 590] width 231 height 1099
click at [1029, 368] on div "Comments Open comments No comments yet Select ‘Comment’ from the block context …" at bounding box center [948, 590] width 231 height 1099
click at [957, 393] on div "Comments Open comments No comments yet Select ‘Comment’ from the block context …" at bounding box center [948, 590] width 231 height 1099
click at [957, 392] on div "Comments Open comments No comments yet Select ‘Comment’ from the block context …" at bounding box center [948, 590] width 231 height 1099
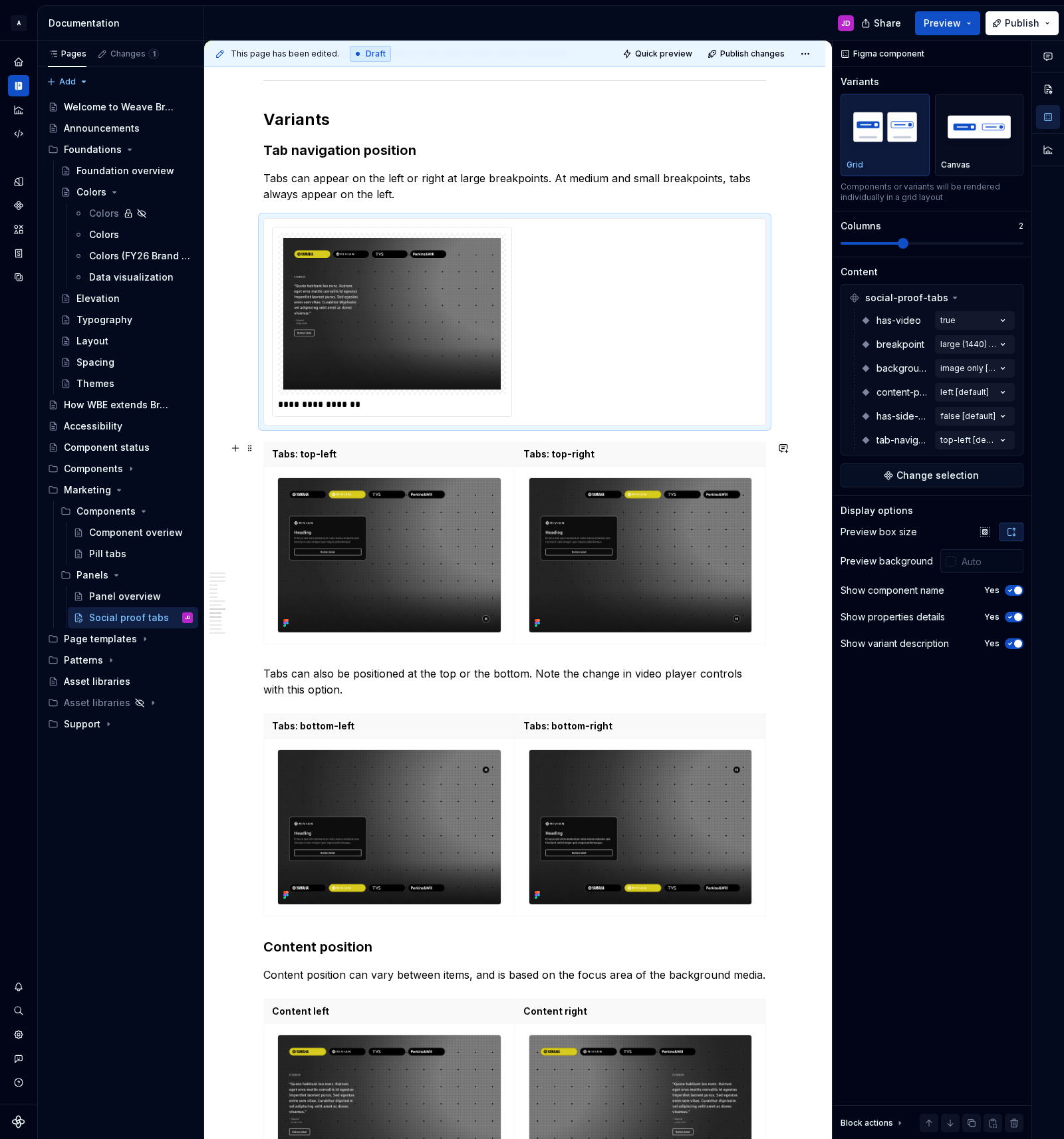
scroll to position [2166, 0]
click at [1042, 393] on div at bounding box center [1047, 590] width 32 height 1099
click at [478, 244] on img at bounding box center [392, 312] width 217 height 151
click at [458, 268] on img at bounding box center [392, 312] width 217 height 151
click at [936, 859] on div "Figma component Variants Grid Canvas Components or variants will be rendered in…" at bounding box center [932, 590] width 199 height 1099
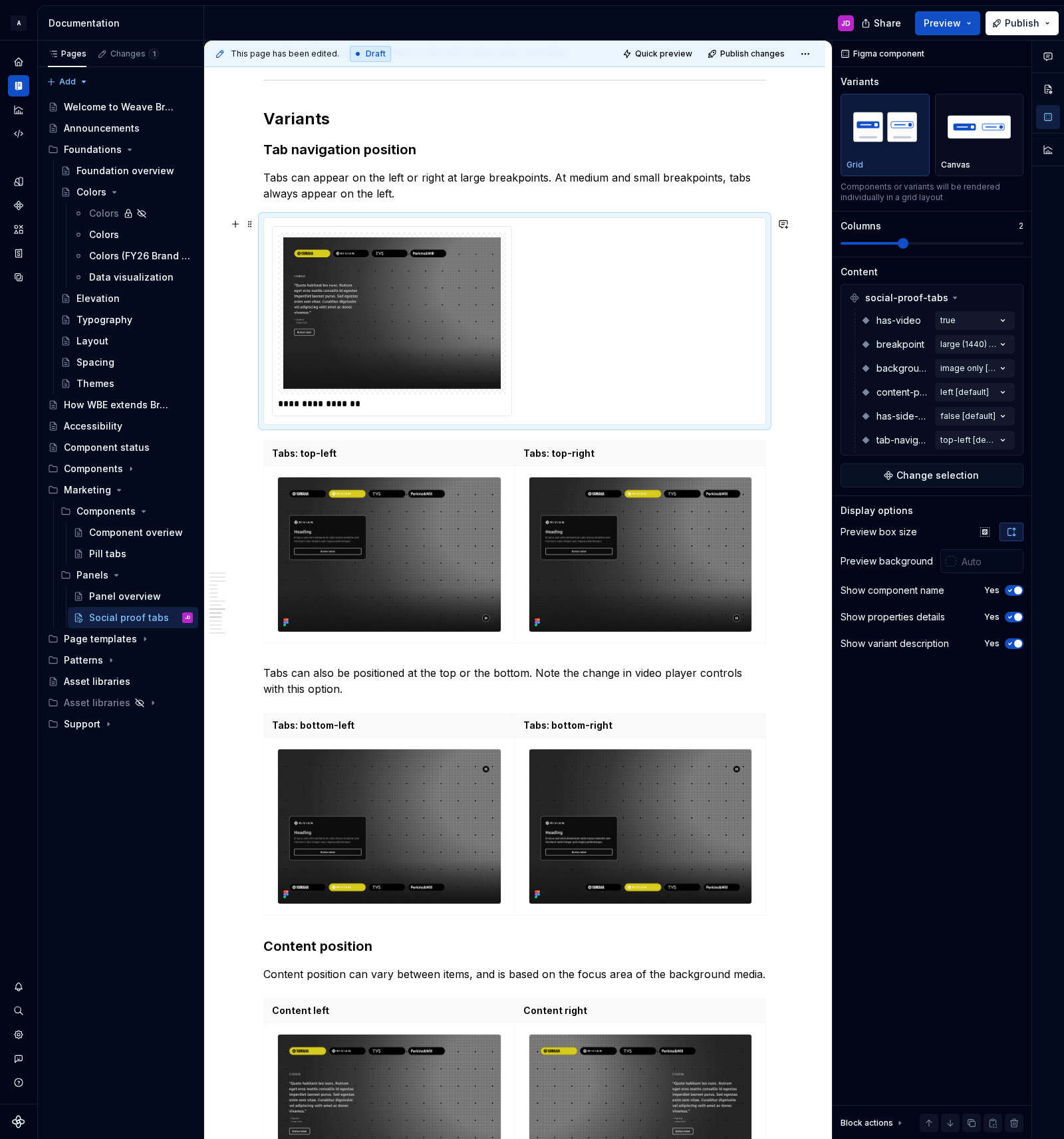
drag, startPoint x: 423, startPoint y: 326, endPoint x: 402, endPoint y: 256, distance: 73.1
click at [421, 320] on img at bounding box center [392, 312] width 217 height 151
click at [318, 141] on h3 "Tab navigation position" at bounding box center [515, 149] width 503 height 19
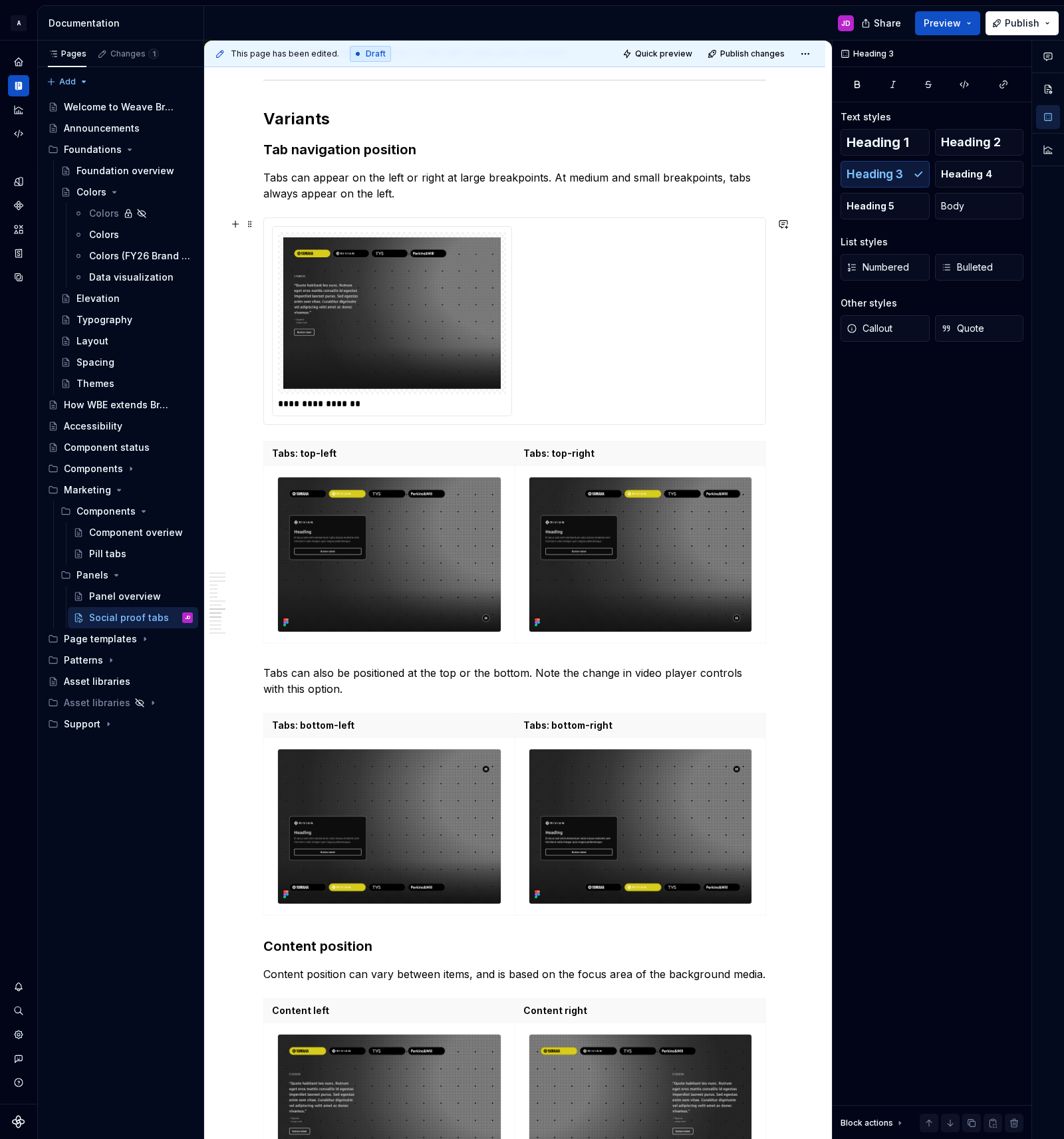
click at [388, 240] on img at bounding box center [392, 312] width 217 height 151
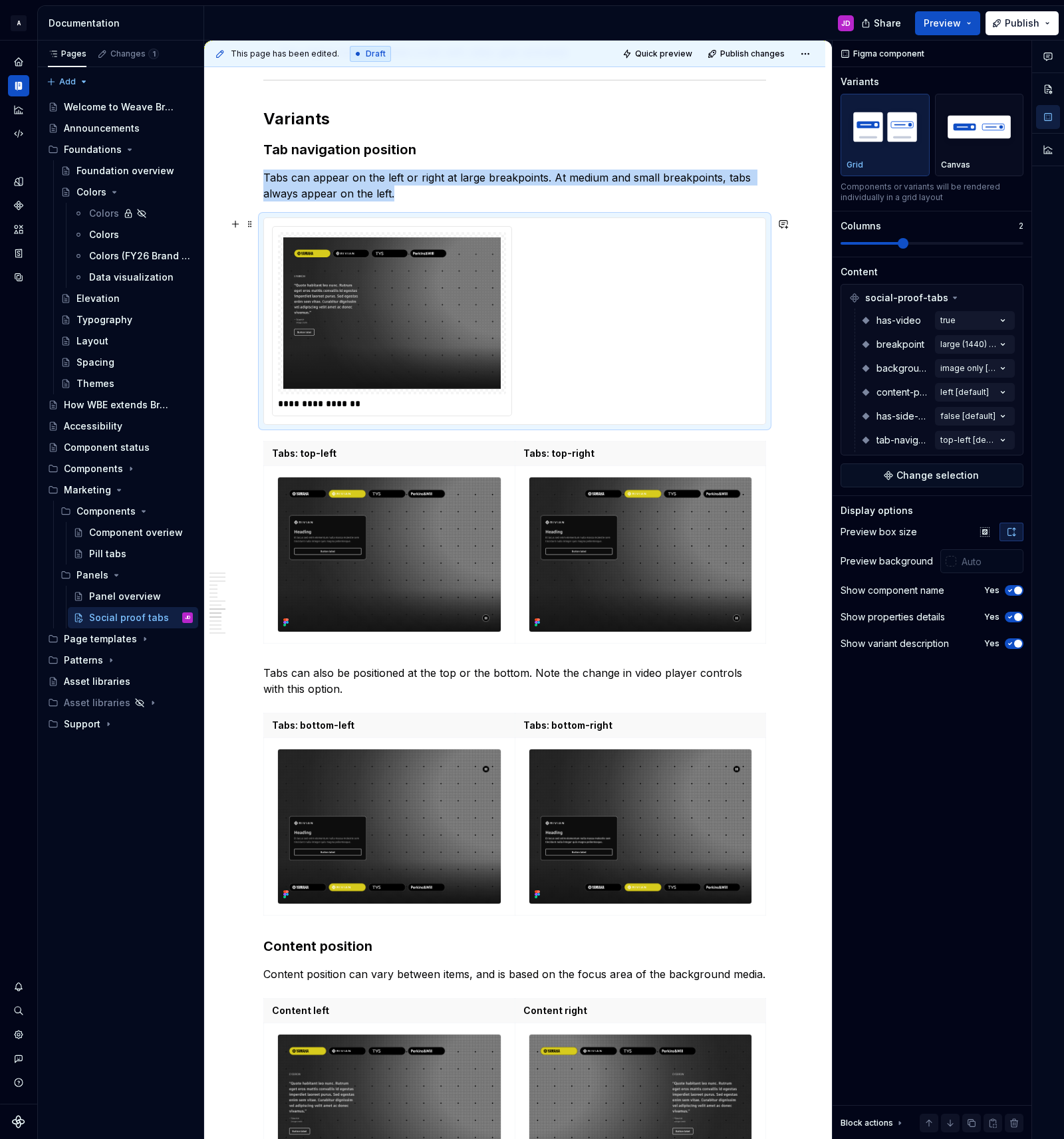
click at [379, 249] on img at bounding box center [392, 312] width 217 height 151
click at [684, 275] on div "**********" at bounding box center [515, 320] width 486 height 189
click at [625, 288] on div "**********" at bounding box center [515, 320] width 486 height 189
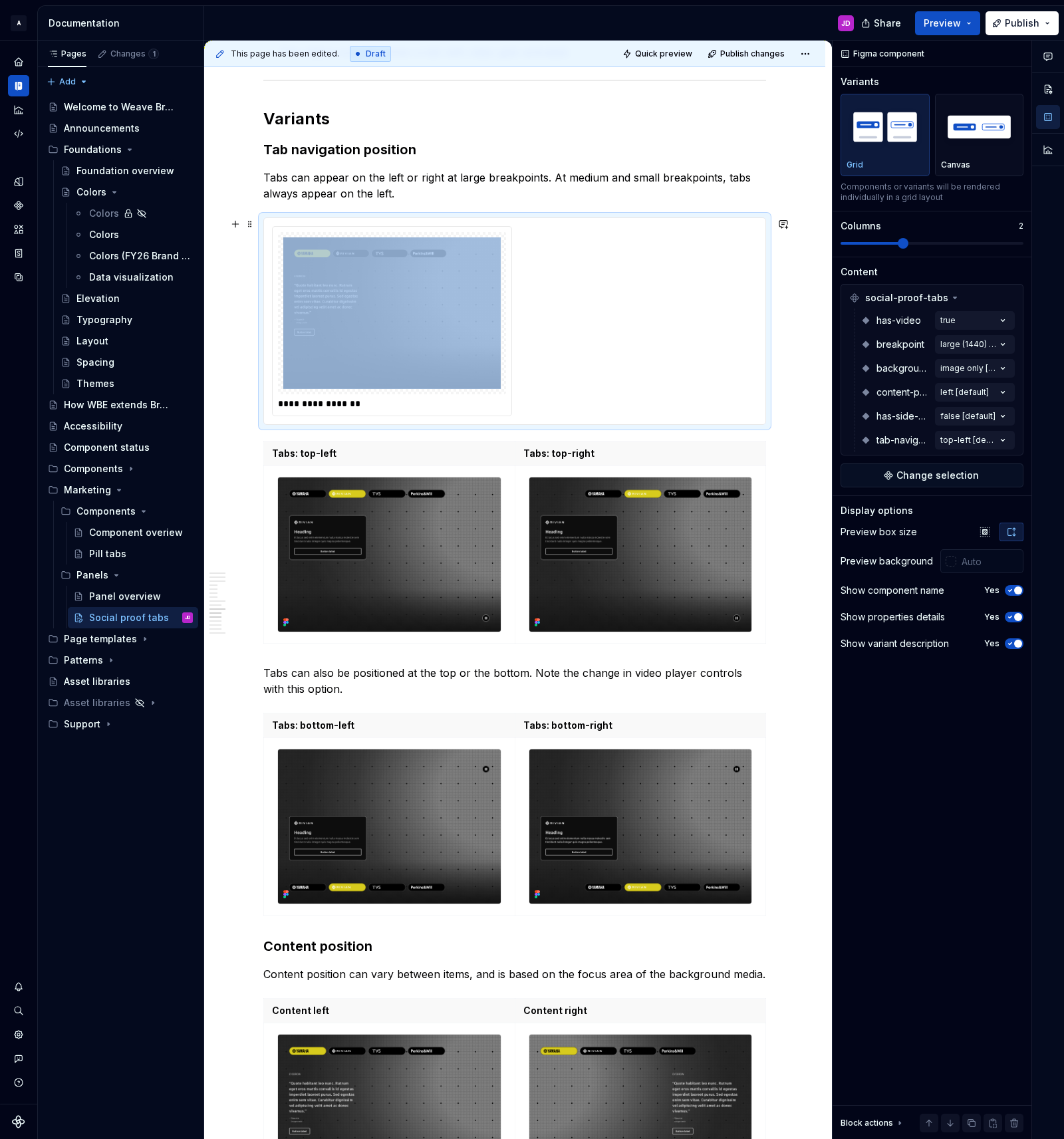
click at [625, 288] on div "**********" at bounding box center [515, 320] width 486 height 189
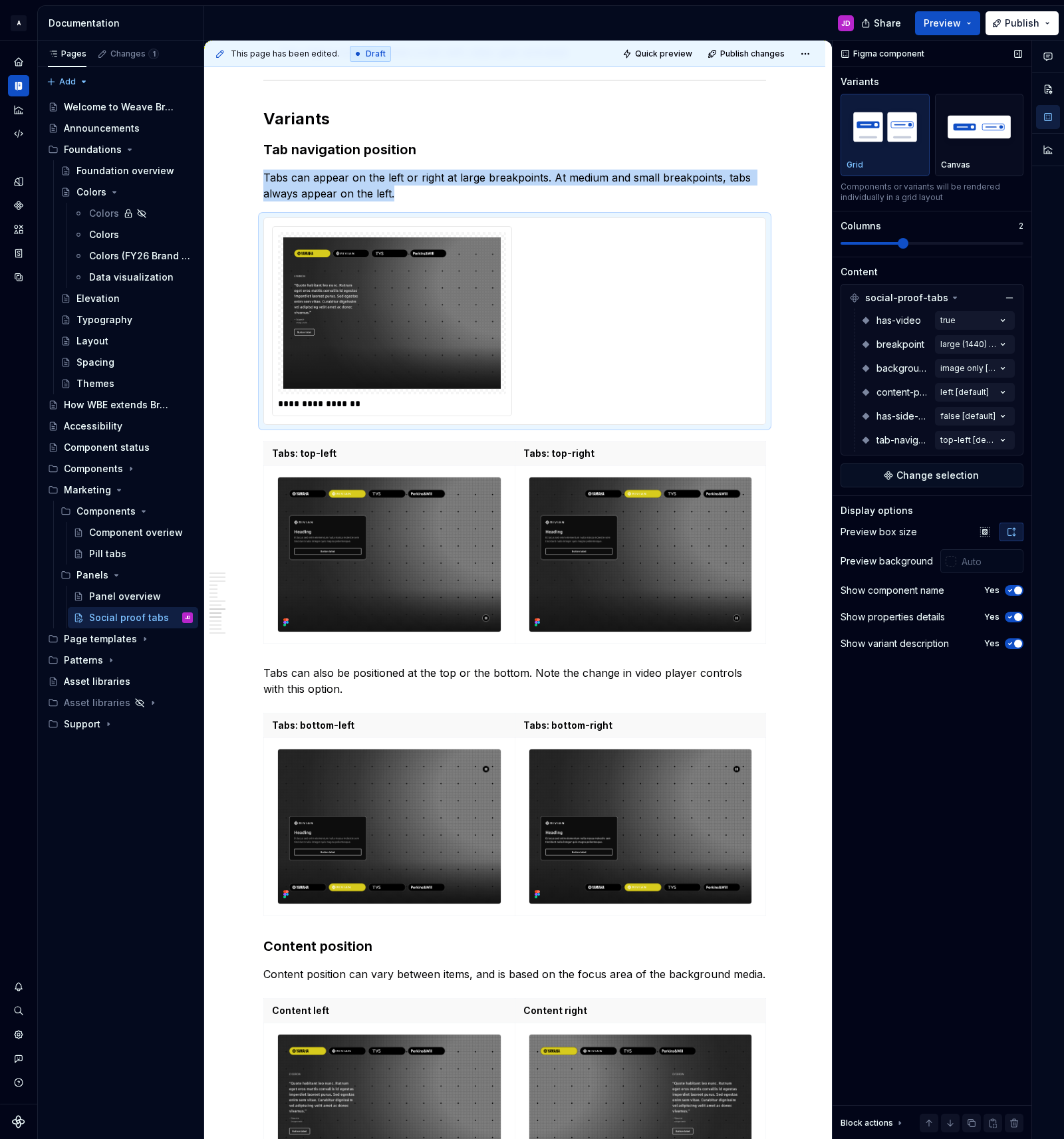
click at [898, 249] on span at bounding box center [903, 243] width 11 height 11
click at [392, 295] on img at bounding box center [392, 312] width 217 height 151
click at [570, 355] on div "**********" at bounding box center [515, 320] width 486 height 189
click at [254, 223] on span at bounding box center [249, 224] width 11 height 19
click at [639, 274] on div "**********" at bounding box center [515, 320] width 486 height 189
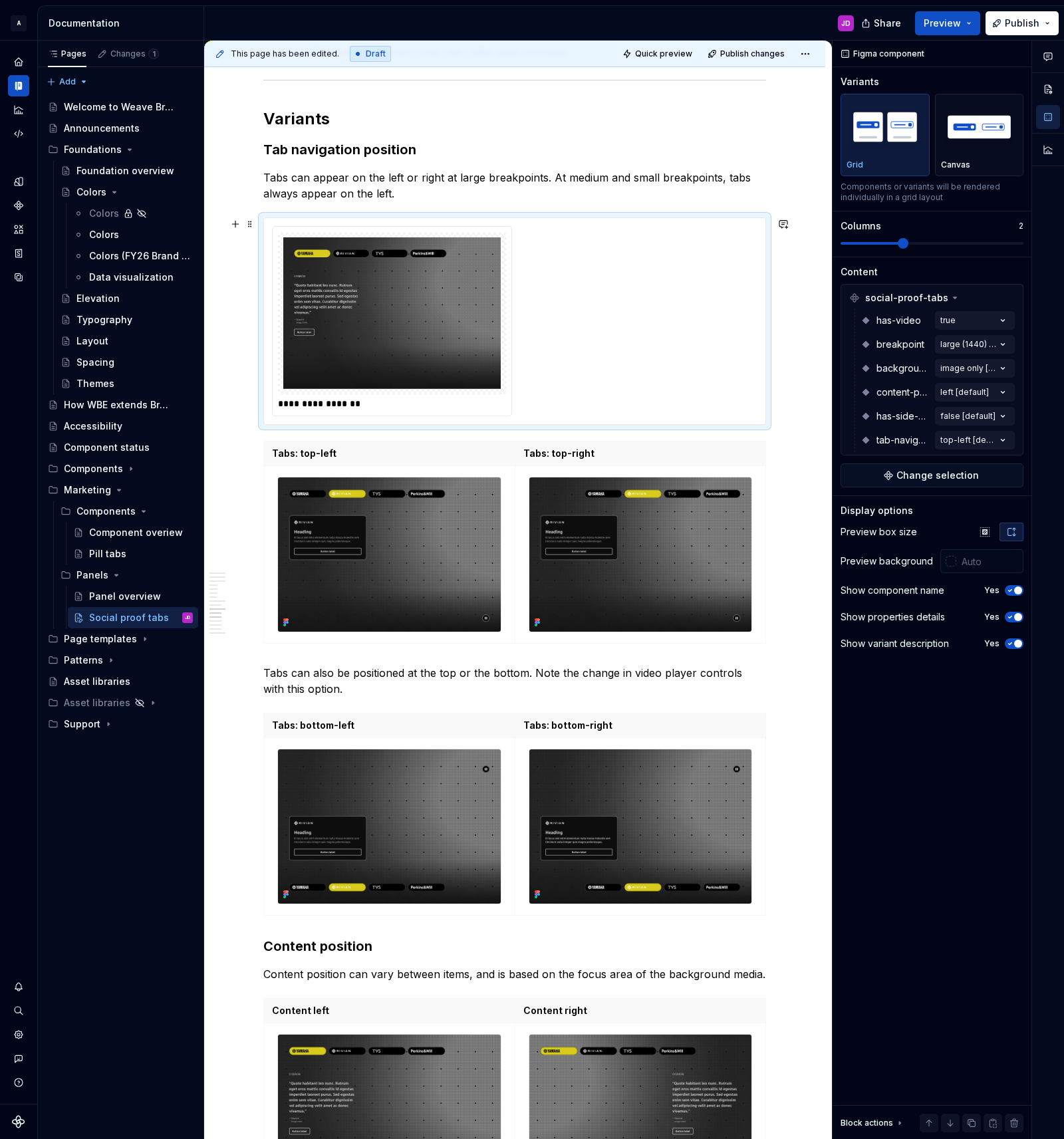
click at [640, 274] on div "**********" at bounding box center [515, 320] width 486 height 189
click at [1010, 591] on icon "button" at bounding box center [1009, 591] width 11 height 8
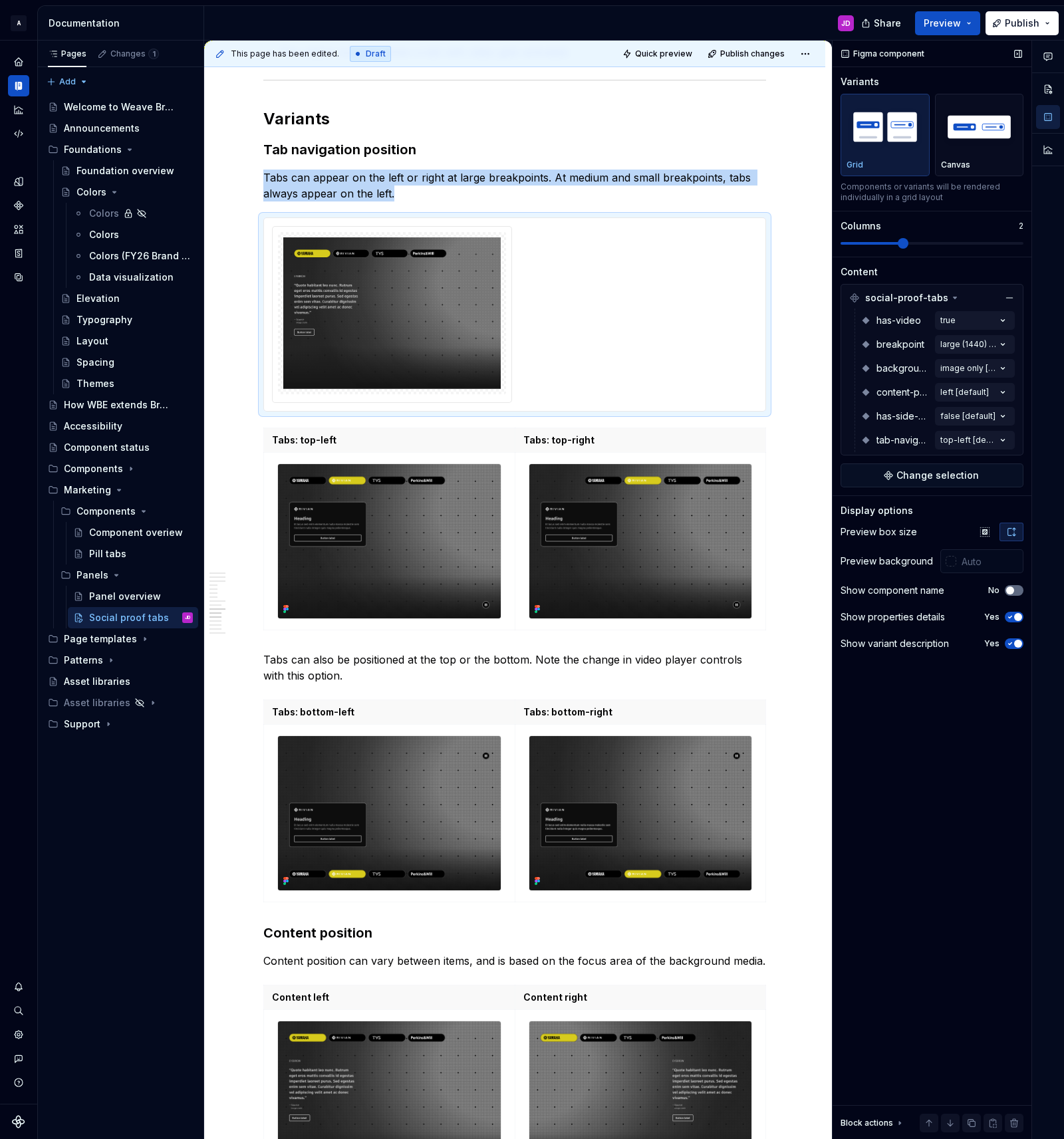
click at [1010, 591] on span "button" at bounding box center [1010, 591] width 8 height 8
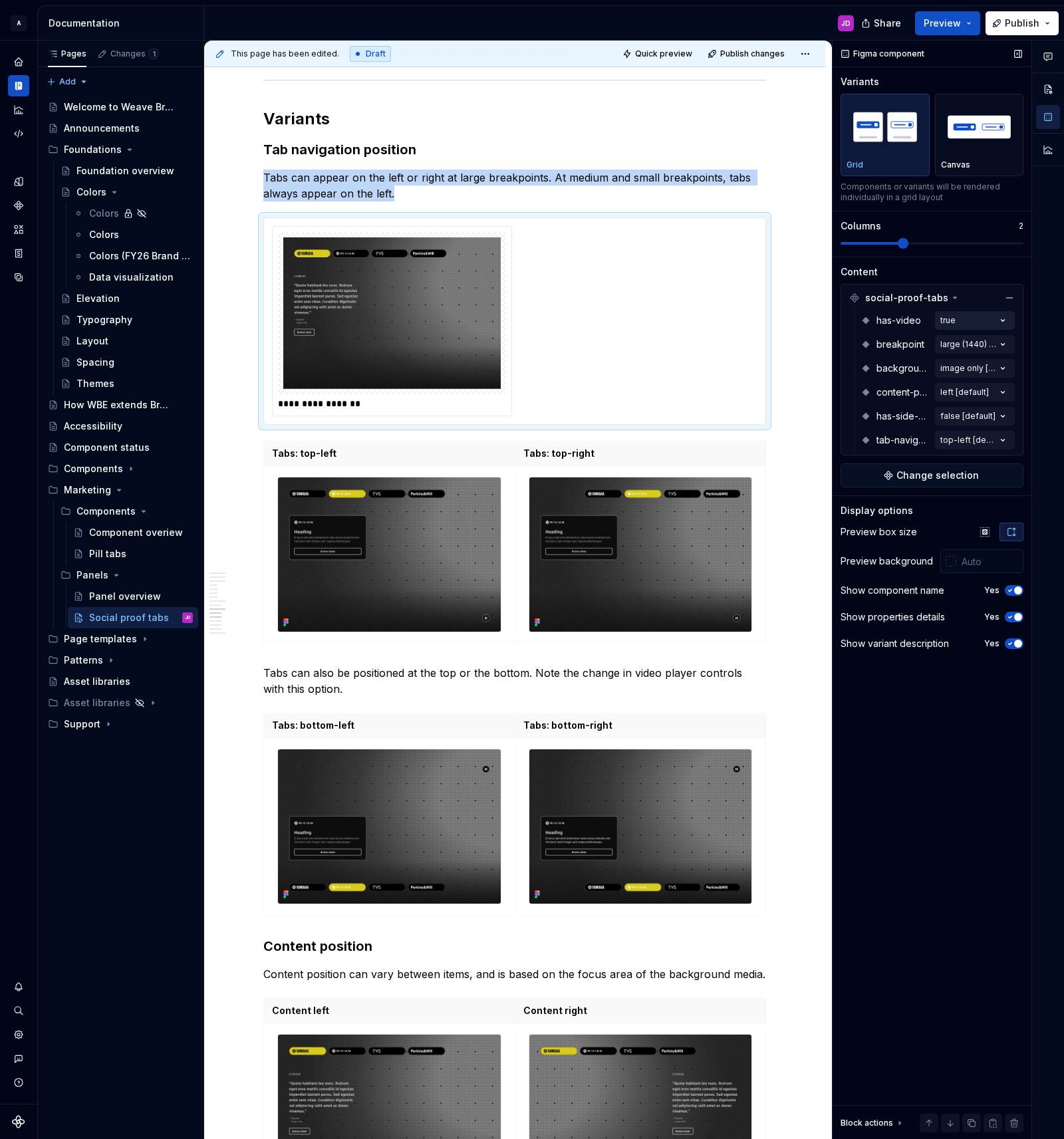
click at [1003, 320] on div "Comments Open comments No comments yet Select ‘Comment’ from the block context …" at bounding box center [948, 590] width 231 height 1099
click at [998, 343] on button "button" at bounding box center [996, 344] width 19 height 11
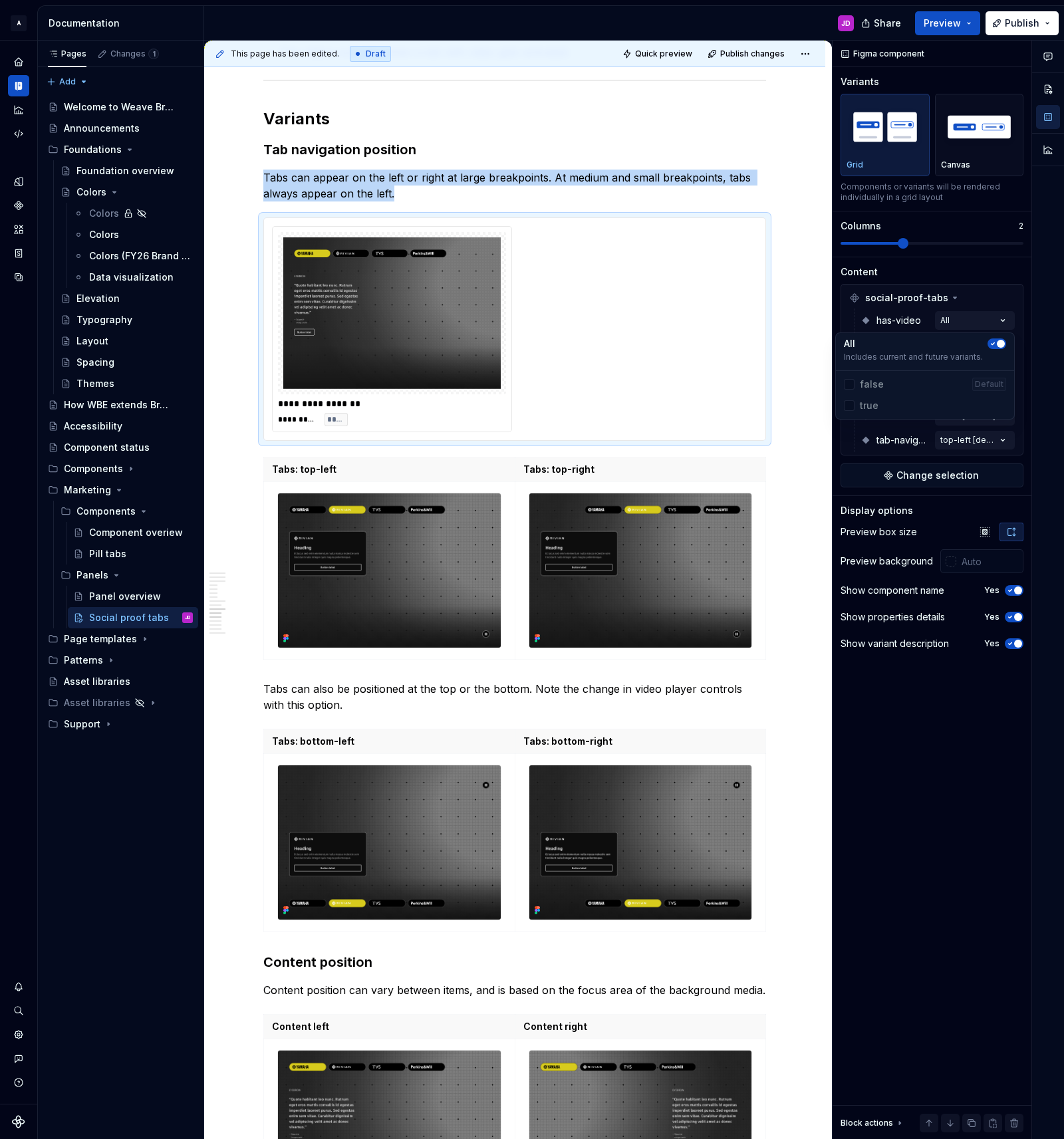
click at [1034, 325] on div at bounding box center [1047, 590] width 32 height 1099
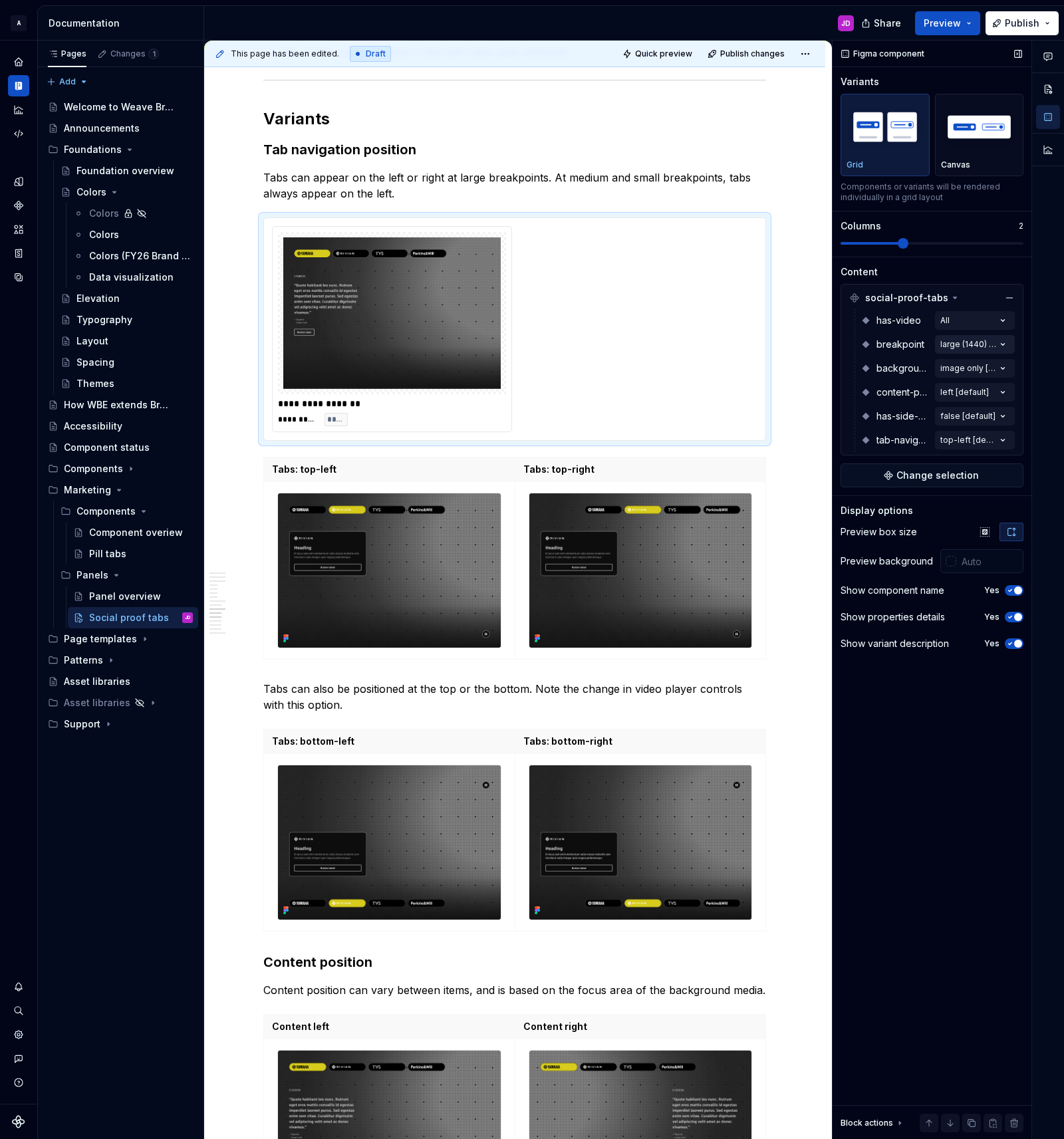
click at [1002, 341] on div "Comments Open comments No comments yet Select ‘Comment’ from the block context …" at bounding box center [948, 590] width 231 height 1099
click at [1040, 333] on div at bounding box center [1047, 590] width 32 height 1099
click at [1001, 367] on div "Comments Open comments No comments yet Select ‘Comment’ from the block context …" at bounding box center [948, 590] width 231 height 1099
click at [875, 434] on span "image only" at bounding box center [886, 432] width 51 height 13
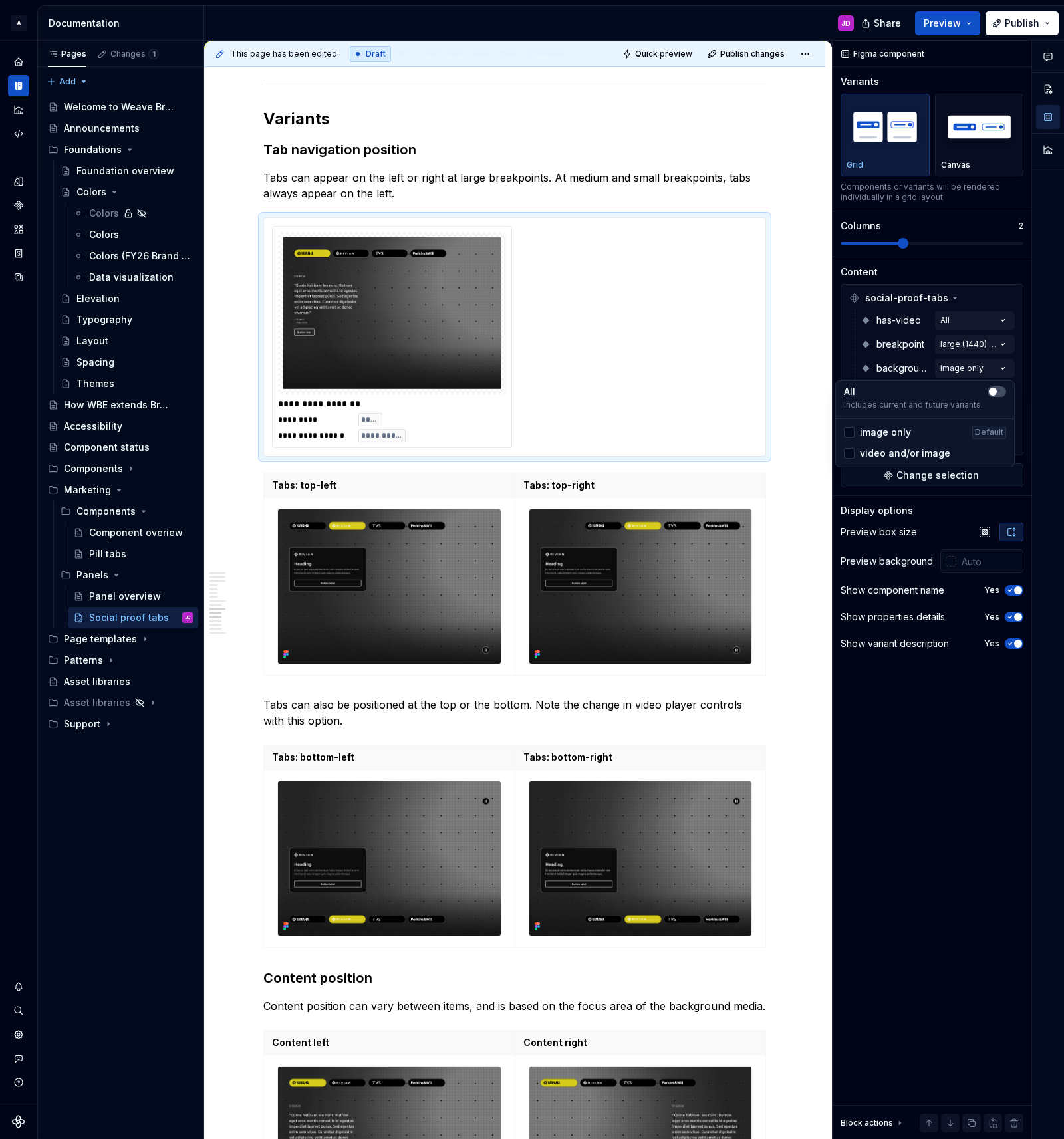
click at [874, 452] on span "video and/or image" at bounding box center [905, 453] width 90 height 13
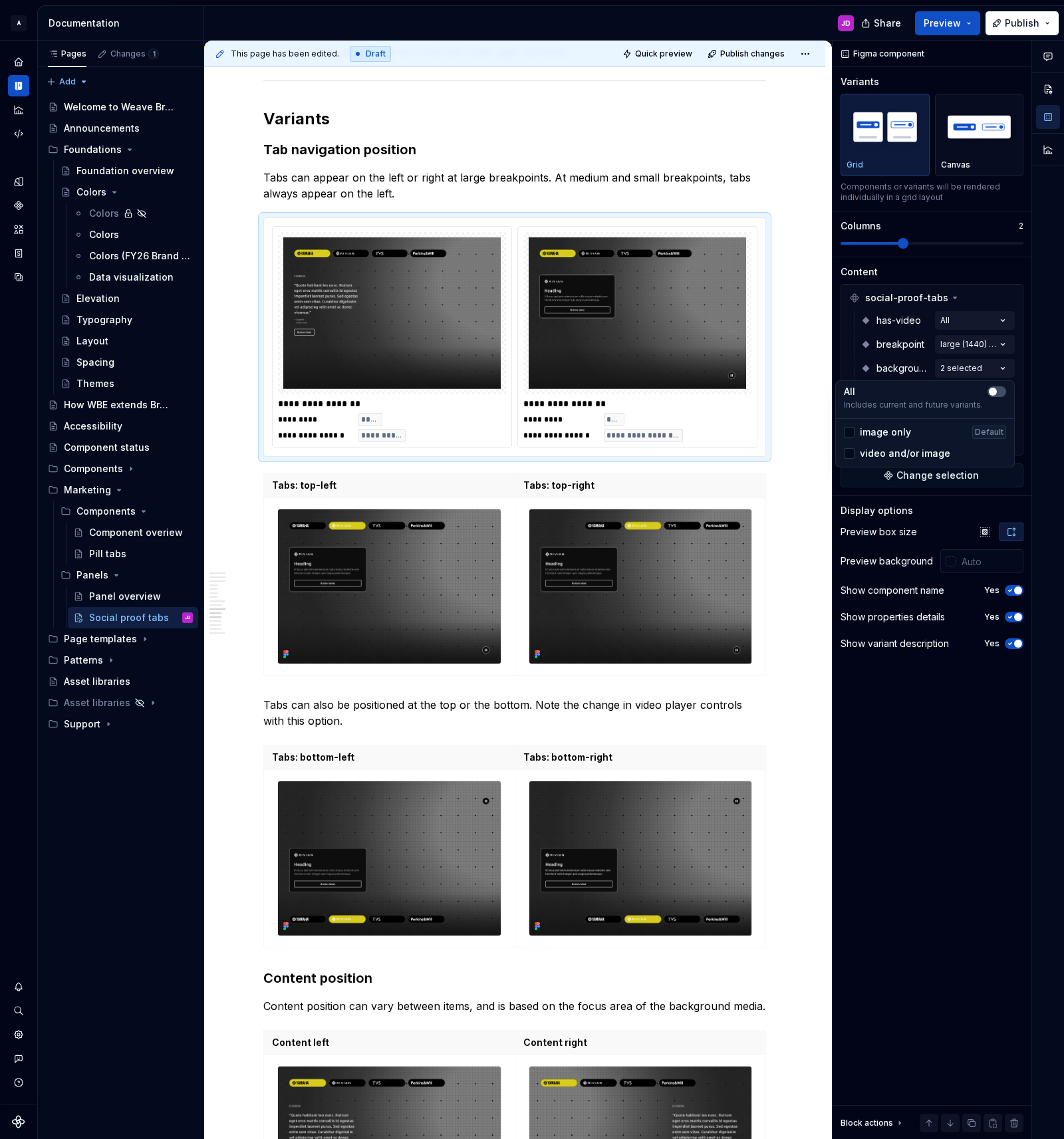
click at [1035, 360] on div at bounding box center [1047, 590] width 32 height 1099
click at [998, 436] on div "Comments Open comments No comments yet Select ‘Comment’ from the block context …" at bounding box center [948, 590] width 231 height 1099
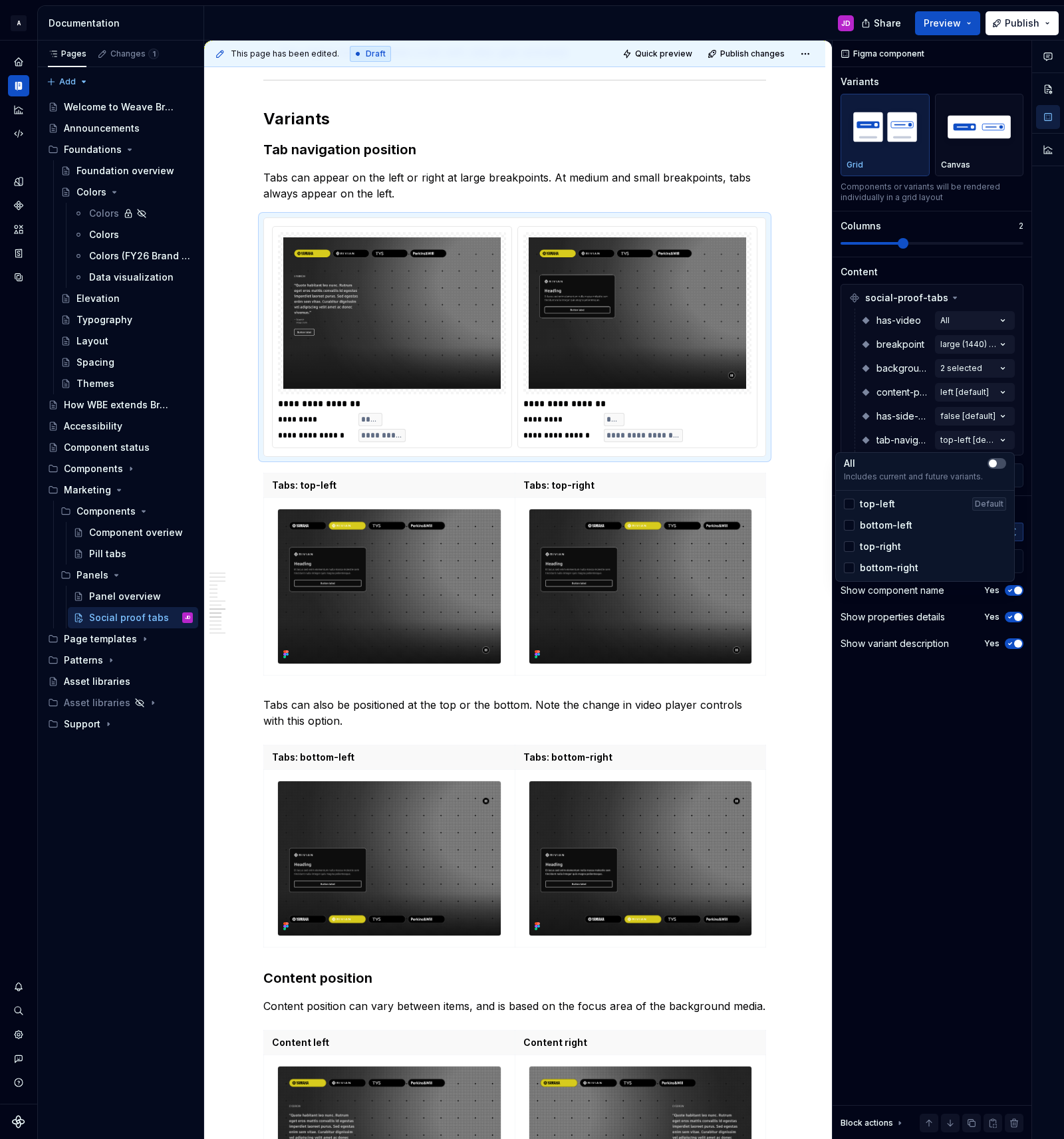
click at [877, 548] on span "top-right" at bounding box center [881, 547] width 41 height 13
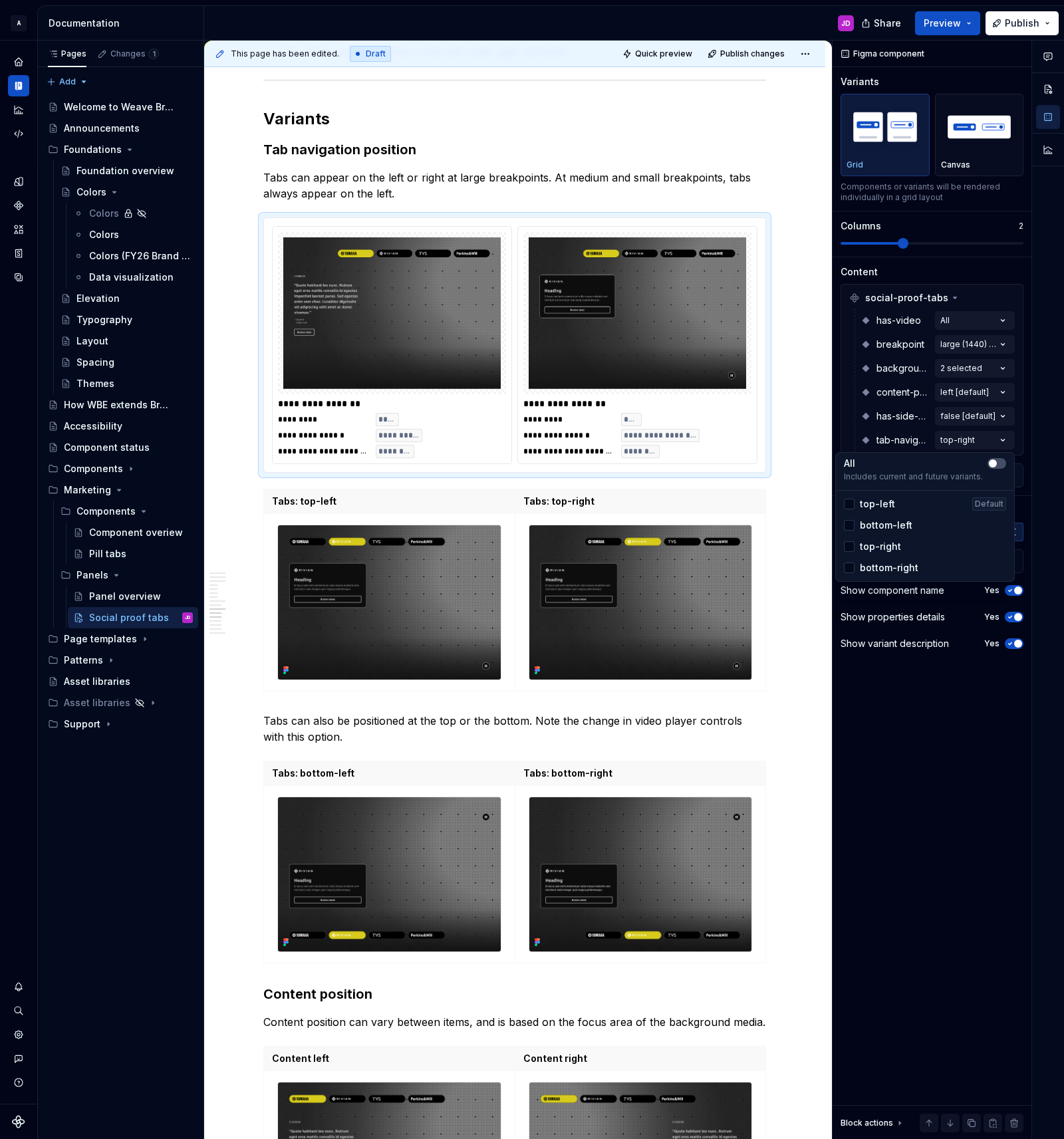
click at [883, 504] on span "top-left" at bounding box center [877, 504] width 36 height 13
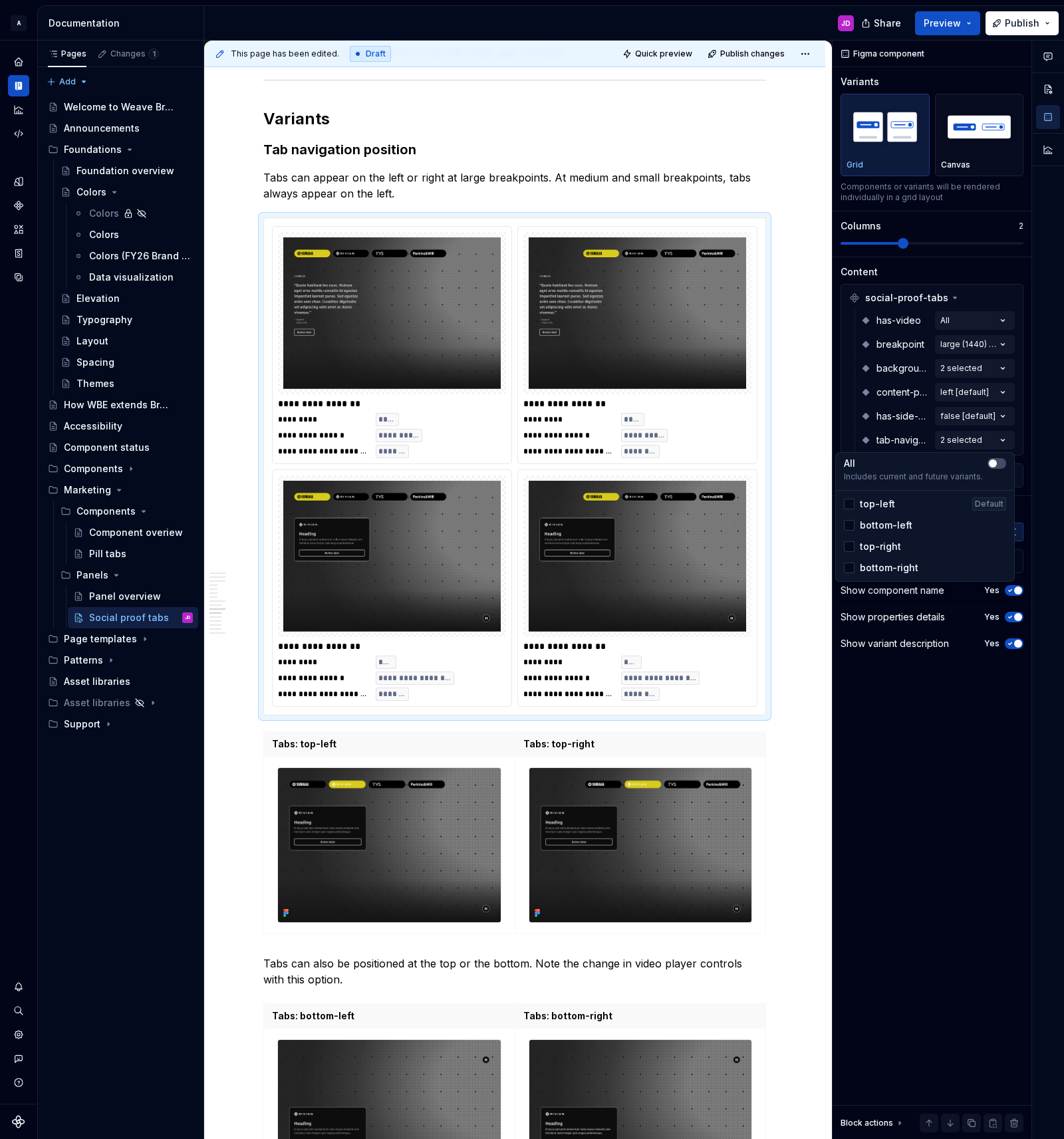
click at [1000, 320] on div "Comments Open comments No comments yet Select ‘Comment’ from the block context …" at bounding box center [948, 590] width 231 height 1099
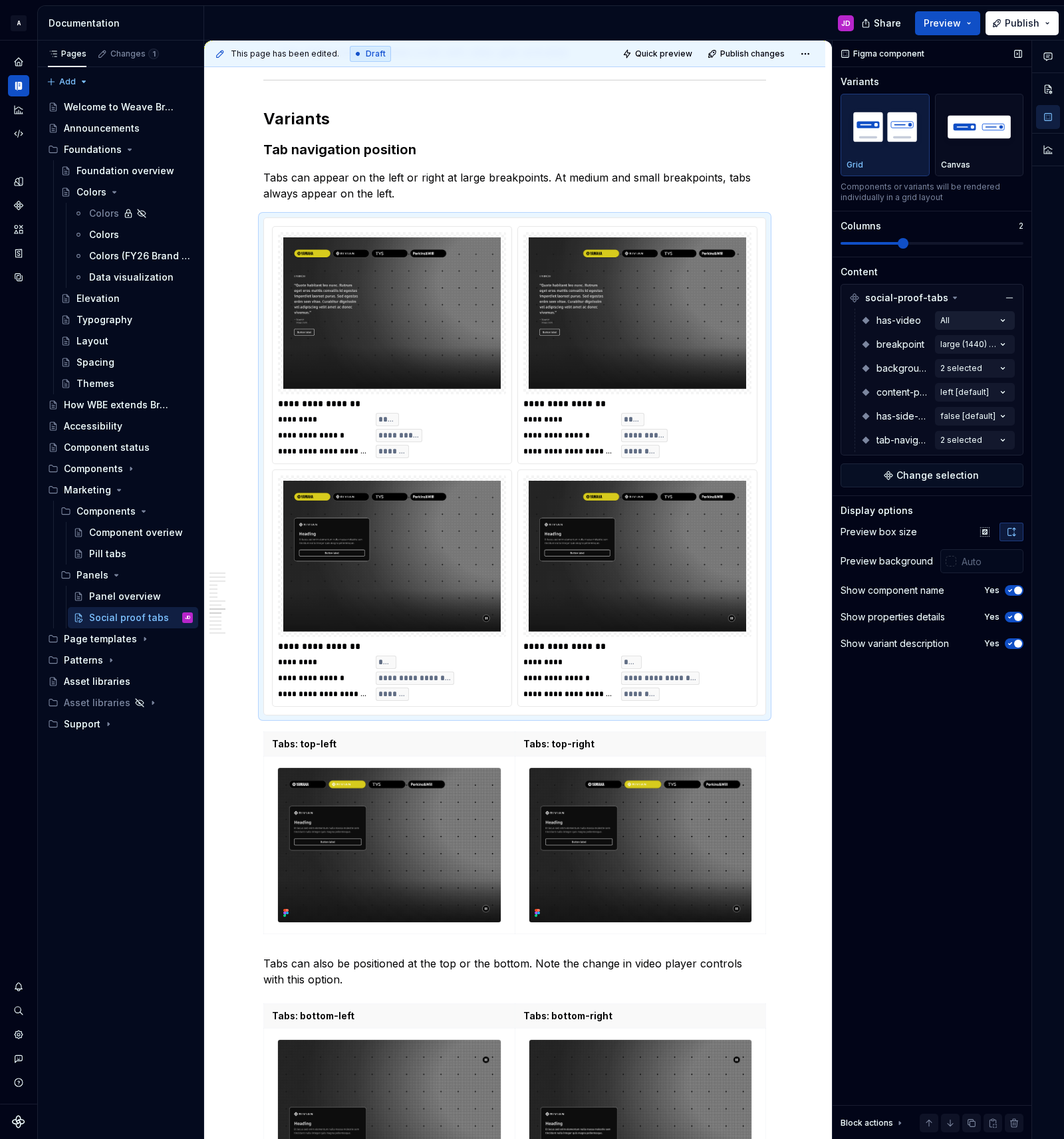
click at [1005, 324] on div "Comments Open comments No comments yet Select ‘Comment’ from the block context …" at bounding box center [948, 590] width 231 height 1099
click at [993, 343] on icon "button" at bounding box center [993, 344] width 3 height 2
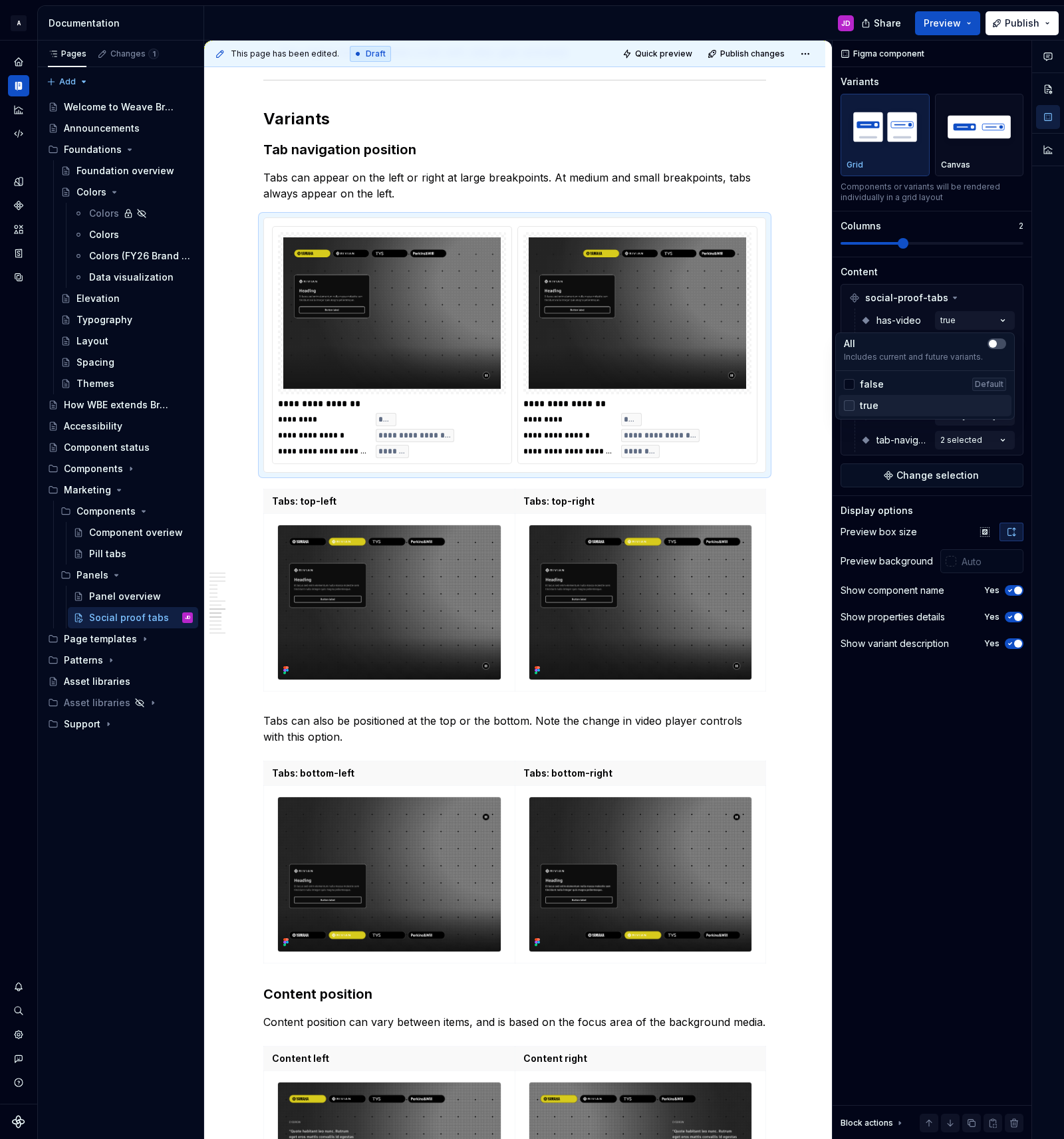
click at [849, 406] on icon at bounding box center [849, 406] width 0 height 0
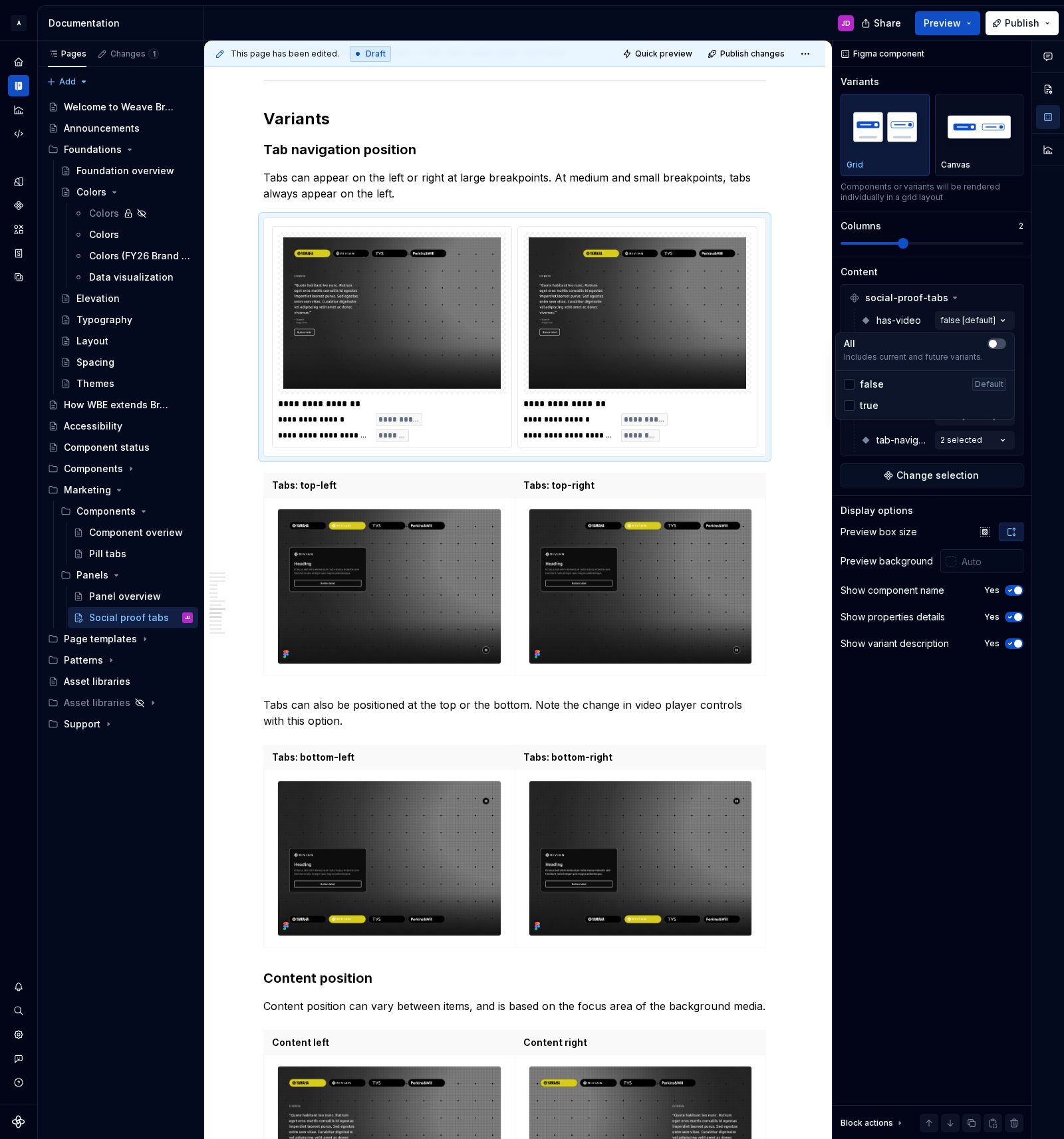
click at [1000, 316] on div "Comments Open comments No comments yet Select ‘Comment’ from the block context …" at bounding box center [948, 590] width 231 height 1099
click at [998, 367] on div "Comments Open comments No comments yet Select ‘Comment’ from the block context …" at bounding box center [948, 590] width 231 height 1099
click at [876, 451] on span "video and/or image" at bounding box center [905, 453] width 90 height 13
click at [882, 434] on span "image only" at bounding box center [886, 432] width 51 height 13
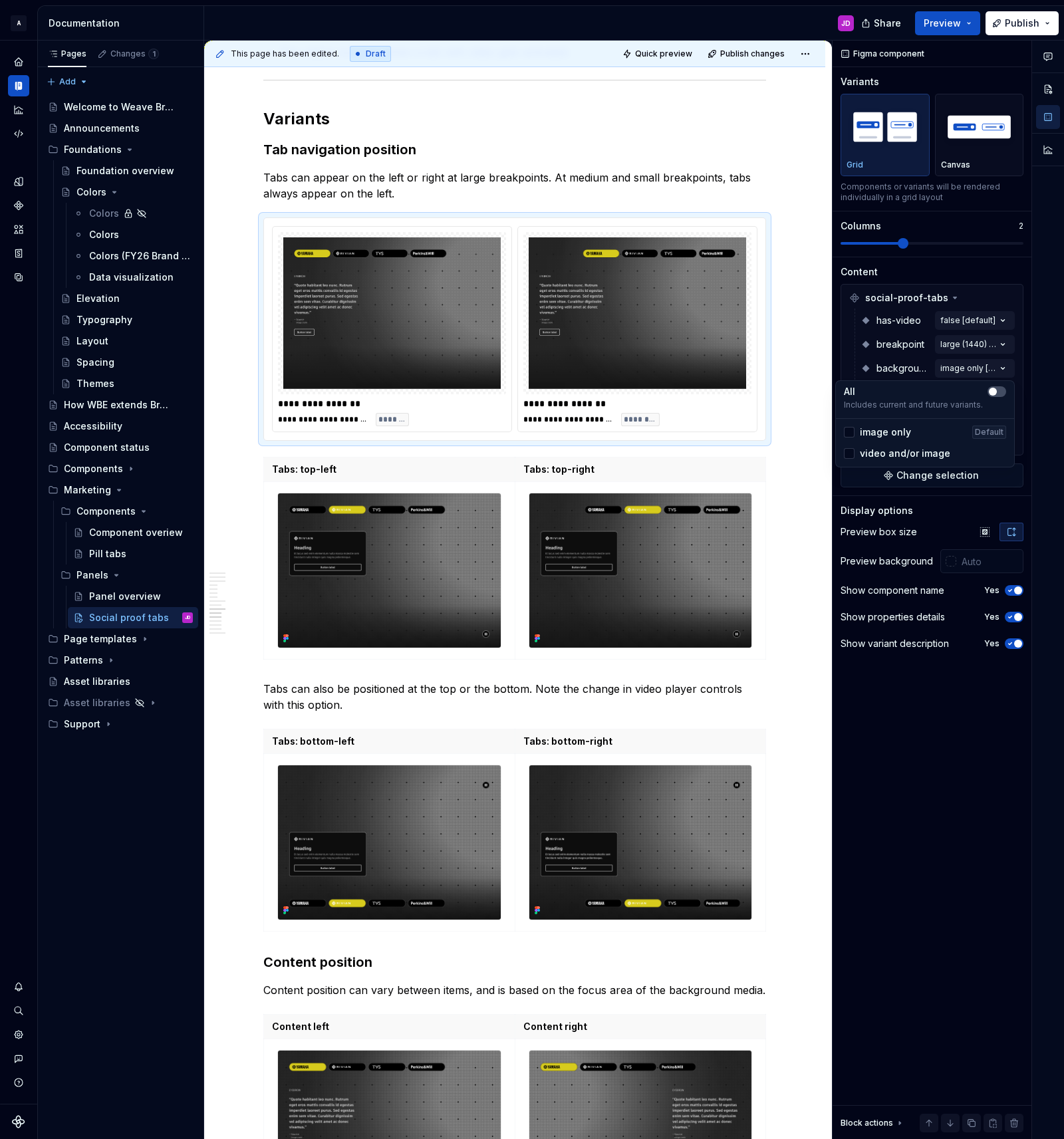
click at [672, 53] on html "A Weave Brand Extended JD Design system data Documentation JD Share Preview Pub…" at bounding box center [532, 569] width 1064 height 1139
click at [672, 53] on span "Quick preview" at bounding box center [663, 54] width 57 height 11
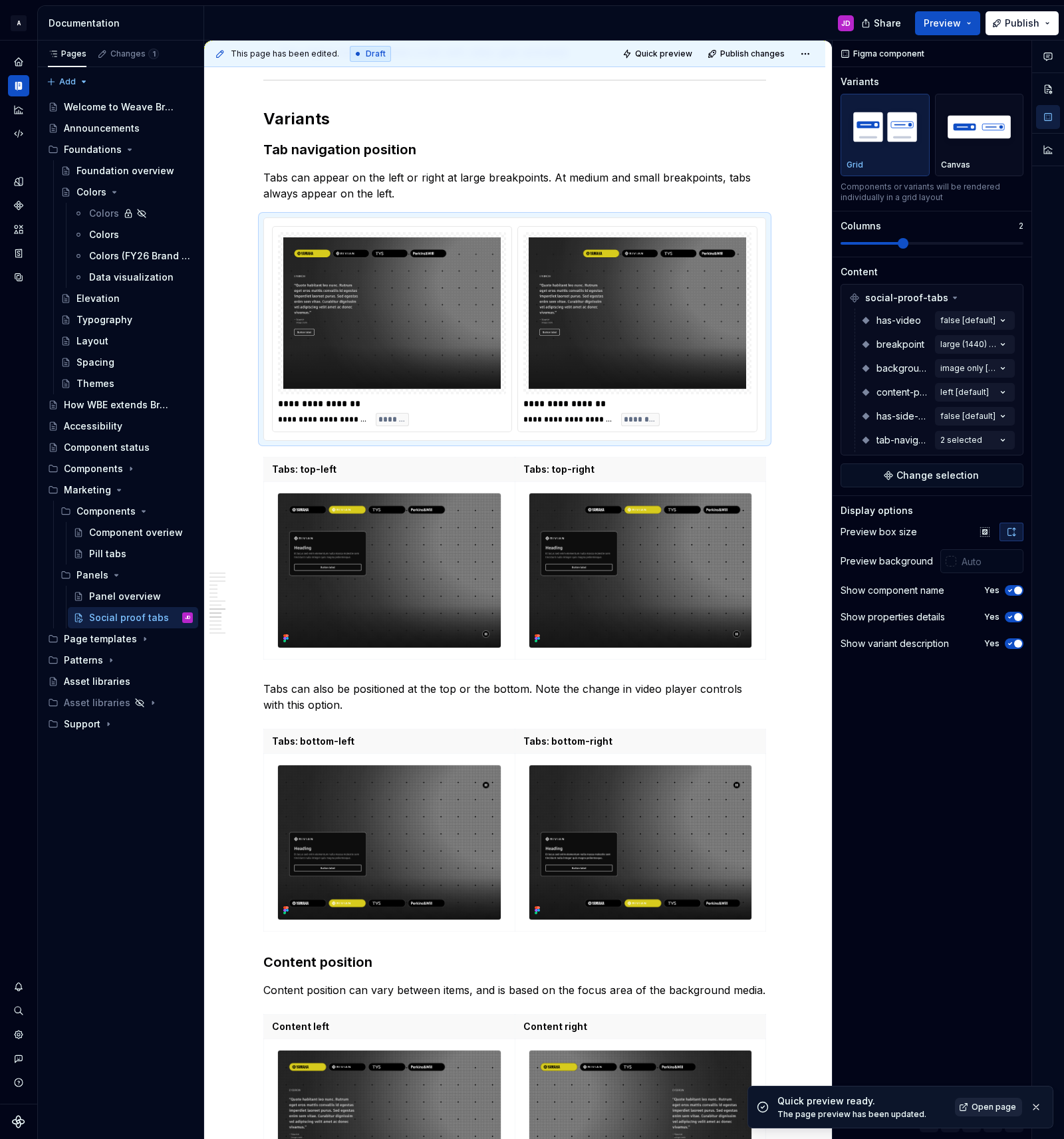
click at [984, 1104] on span "Open page" at bounding box center [994, 1107] width 45 height 11
type textarea "*"
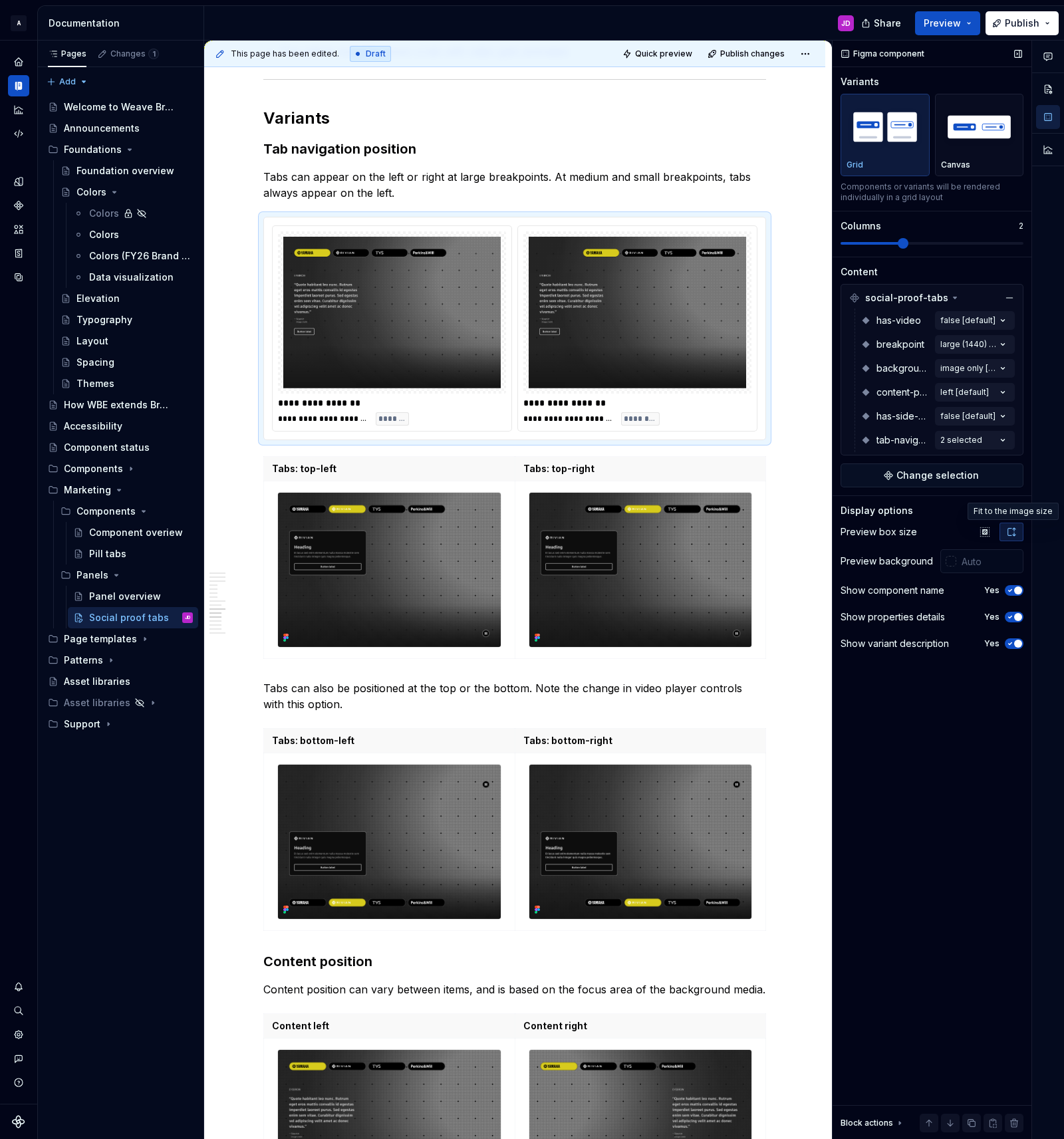
click at [1011, 531] on icon "button" at bounding box center [1011, 532] width 11 height 11
click at [984, 531] on icon "button" at bounding box center [985, 531] width 8 height 8
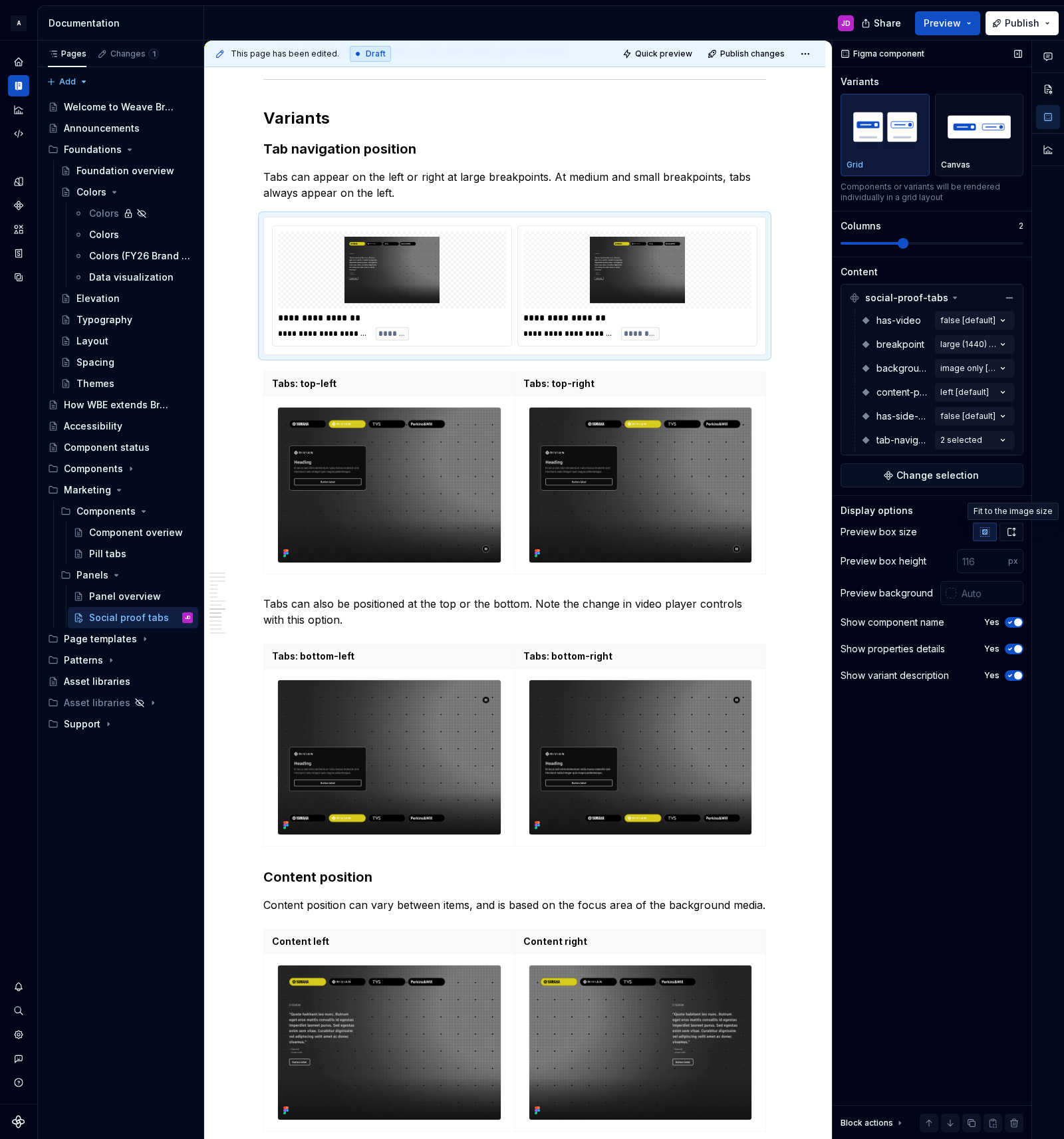
click at [1011, 532] on icon "button" at bounding box center [1011, 532] width 11 height 11
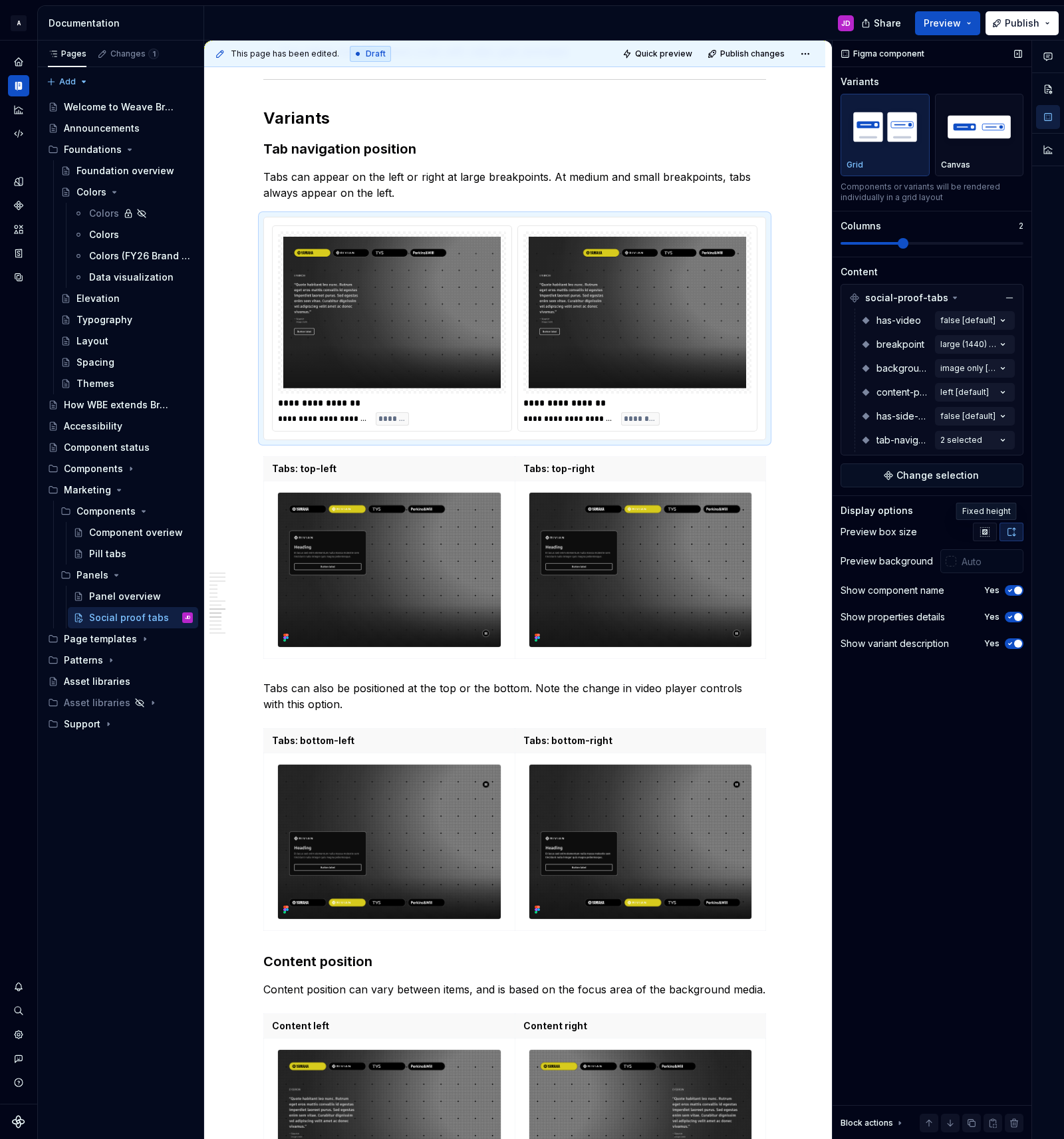
click at [986, 532] on icon "button" at bounding box center [985, 532] width 11 height 11
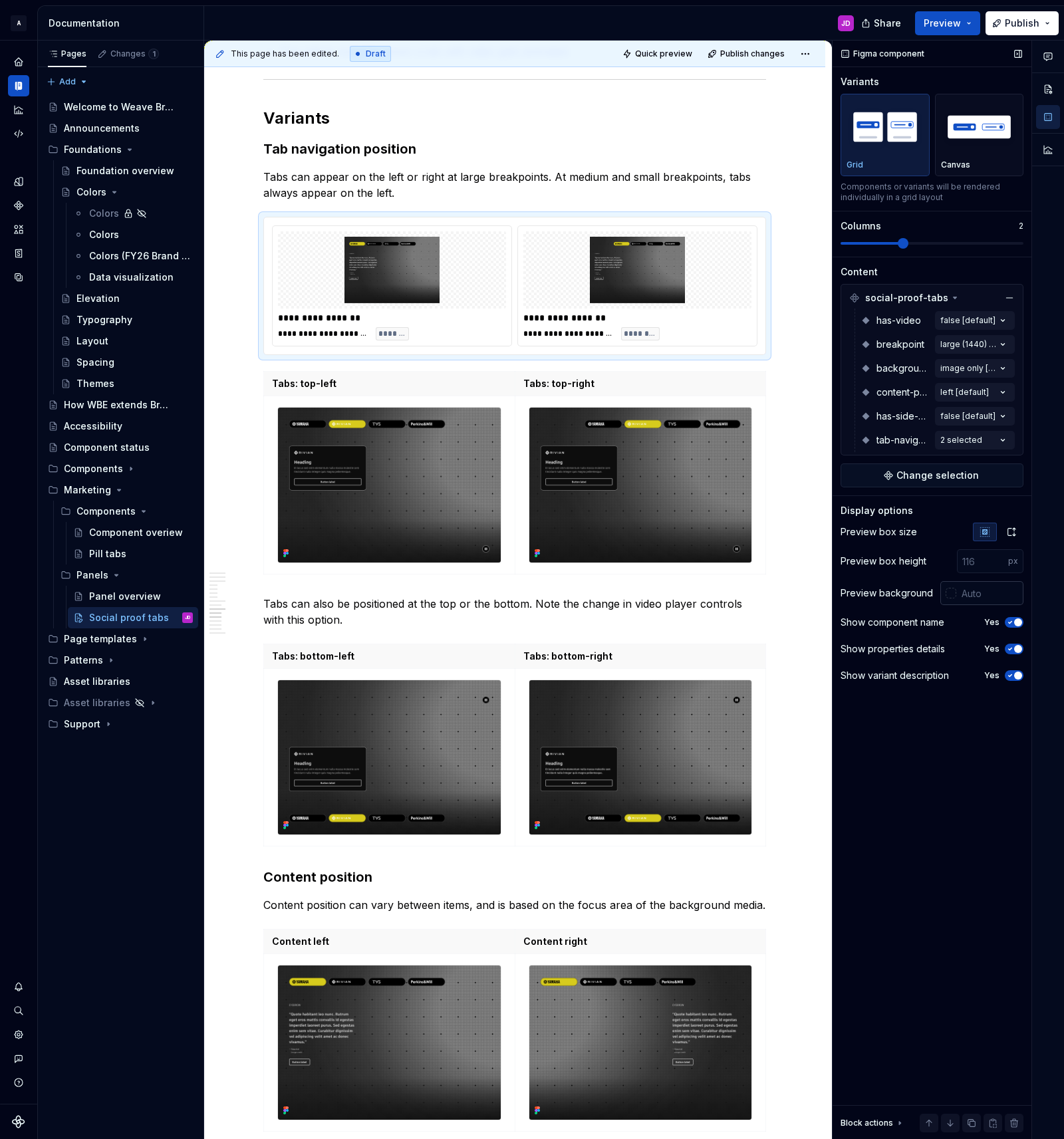
click at [996, 596] on input "text" at bounding box center [990, 593] width 67 height 24
type input "f"
click at [1010, 622] on icon "button" at bounding box center [1010, 623] width 3 height 2
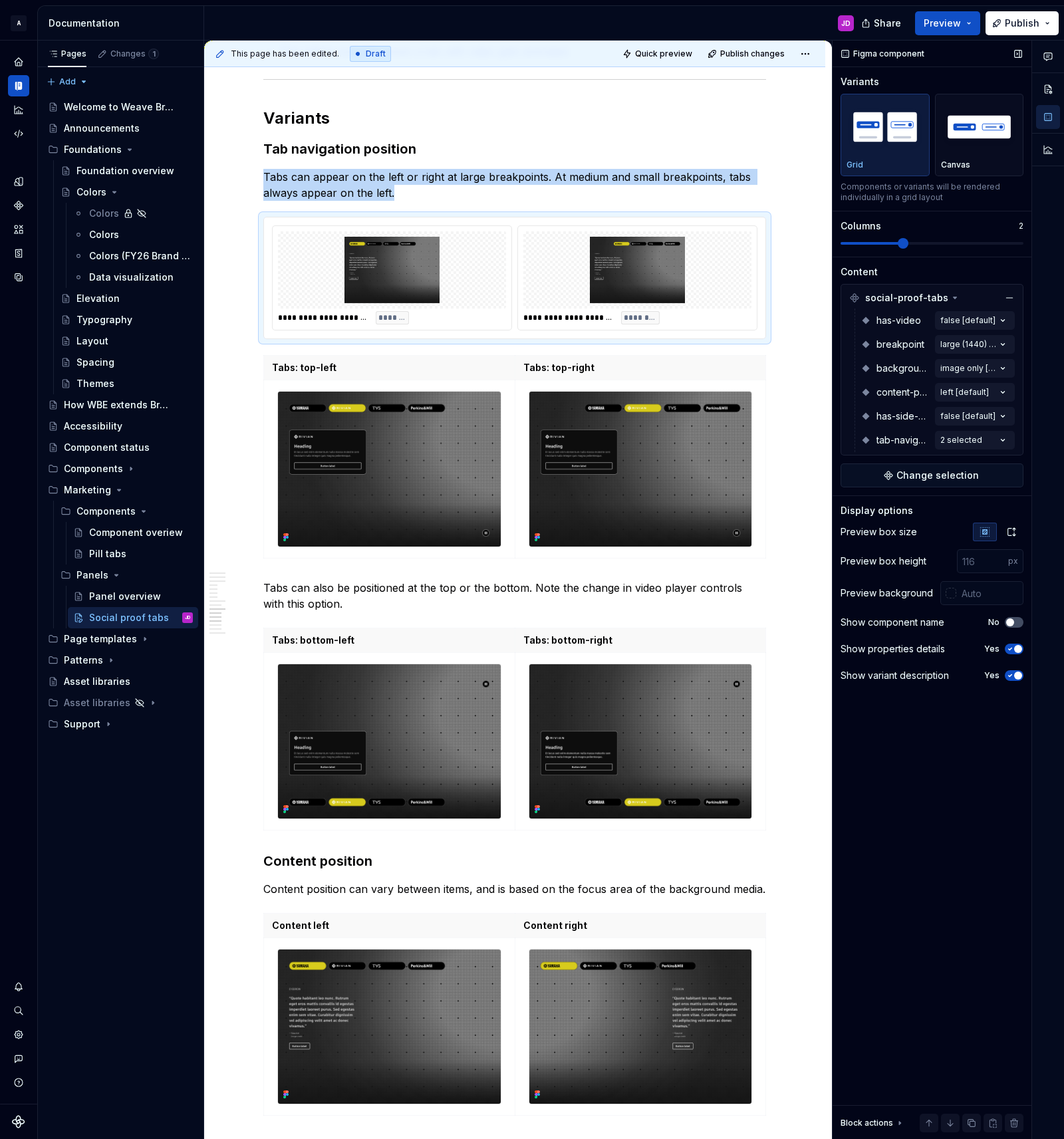
click at [1010, 652] on icon "button" at bounding box center [1009, 649] width 11 height 8
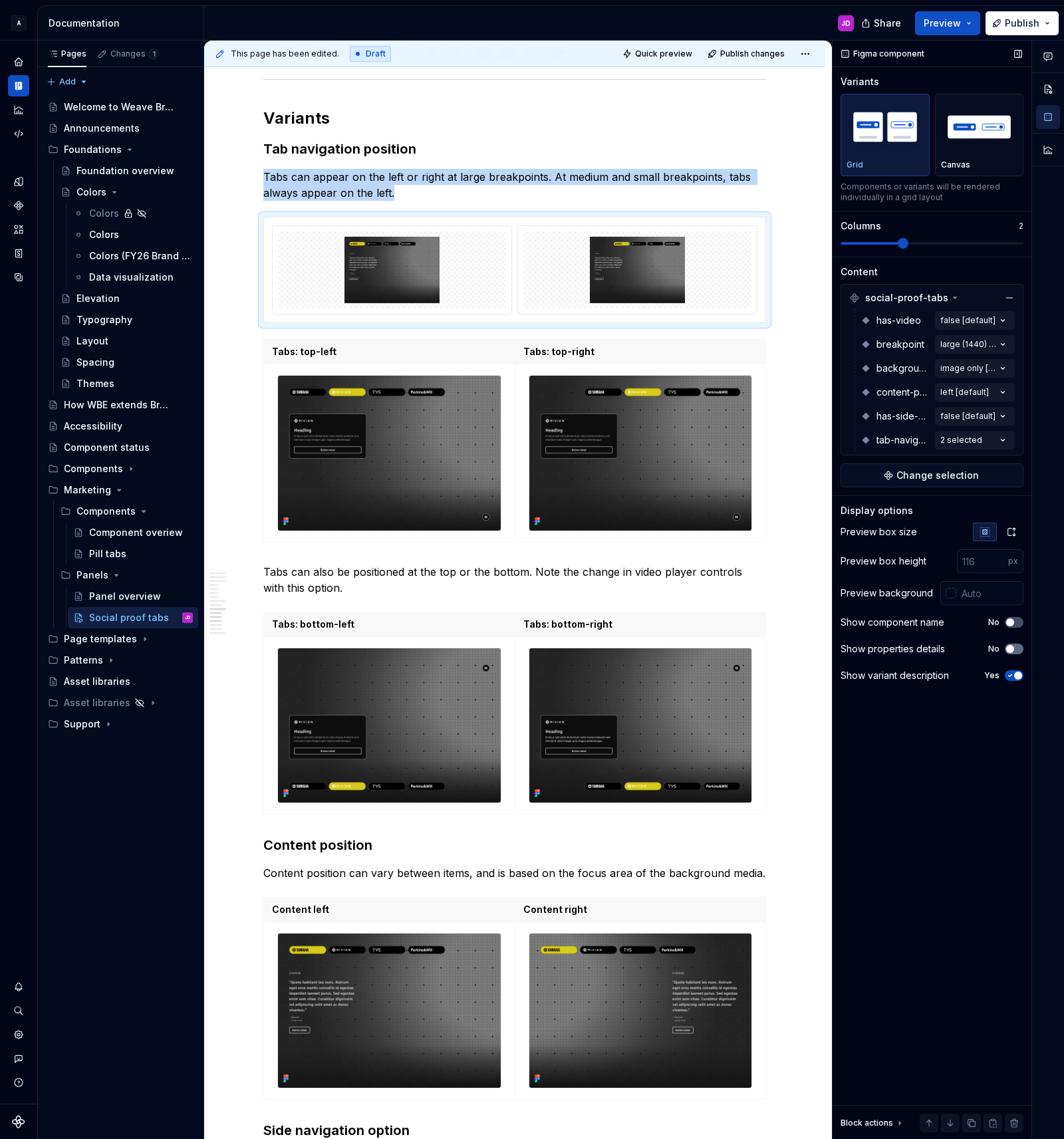
click at [1013, 651] on icon "button" at bounding box center [1009, 649] width 11 height 8
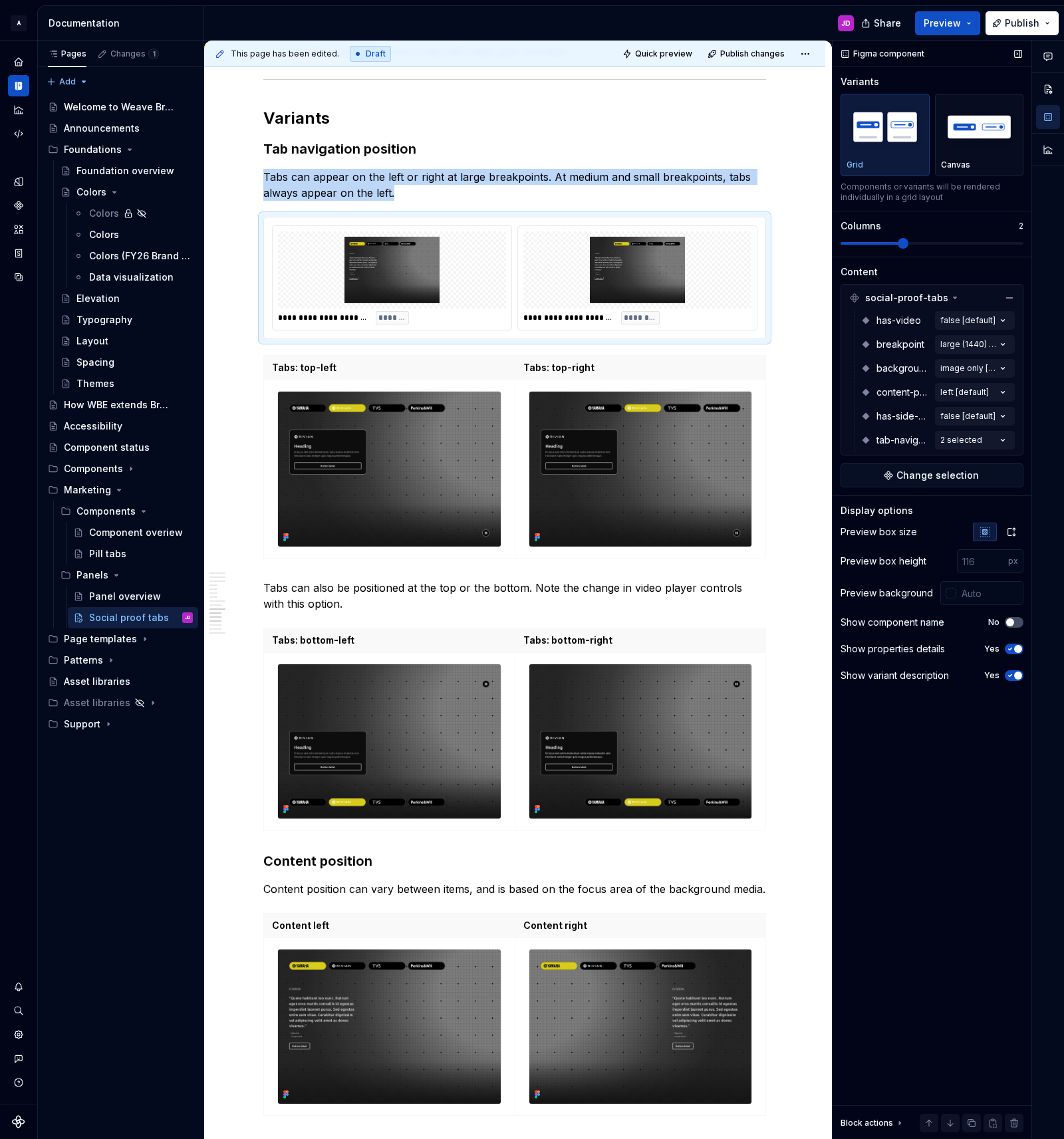
click at [1011, 675] on icon "button" at bounding box center [1010, 676] width 3 height 2
click at [1018, 674] on button "No" at bounding box center [1014, 675] width 19 height 11
click at [1011, 676] on icon "button" at bounding box center [1009, 676] width 11 height 8
click at [680, 55] on span "Quick preview" at bounding box center [663, 54] width 57 height 11
click at [999, 1107] on span "Open page" at bounding box center [994, 1107] width 45 height 11
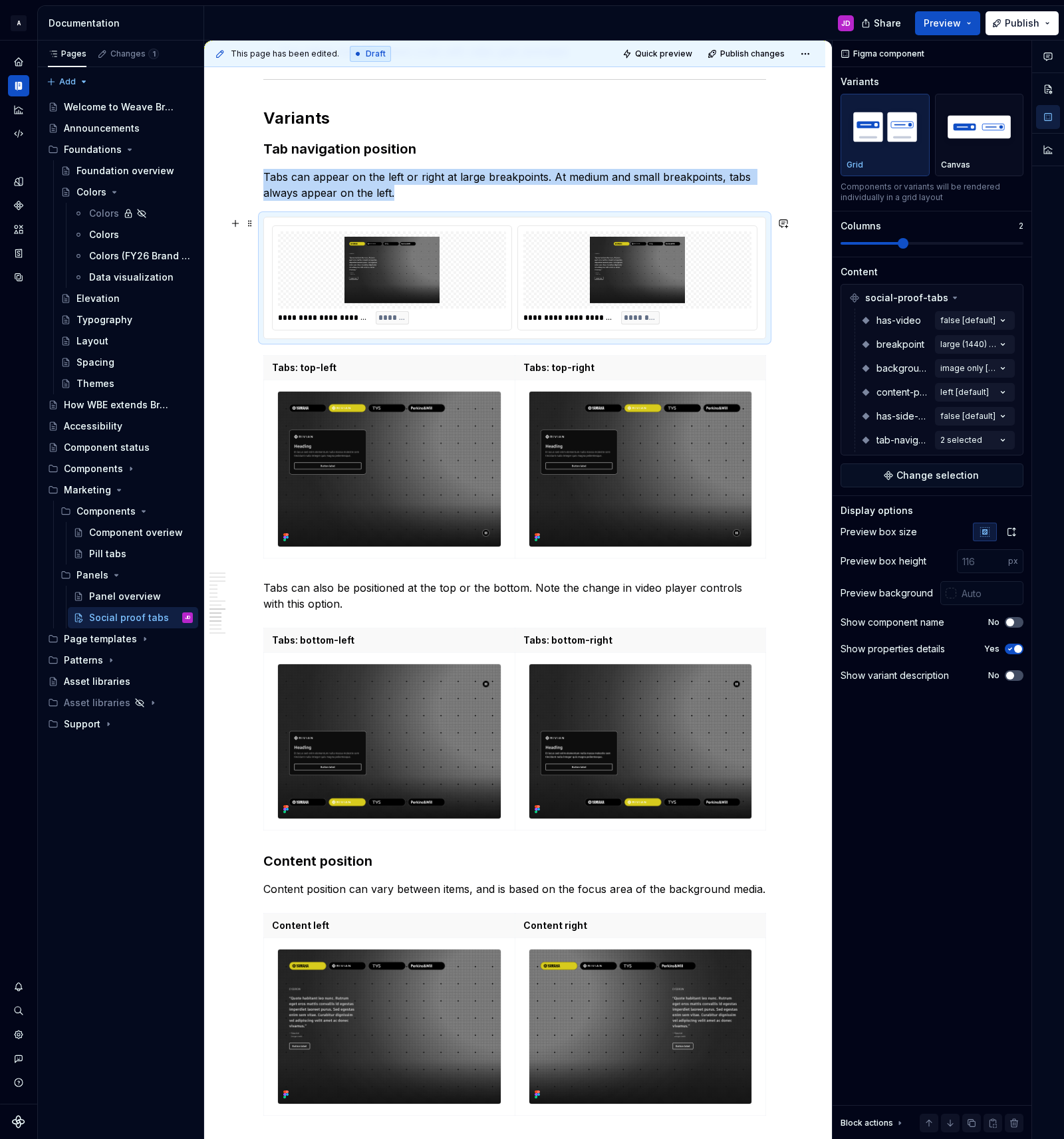
click at [711, 259] on img at bounding box center [637, 270] width 217 height 66
click at [1011, 531] on icon "button" at bounding box center [1011, 532] width 11 height 11
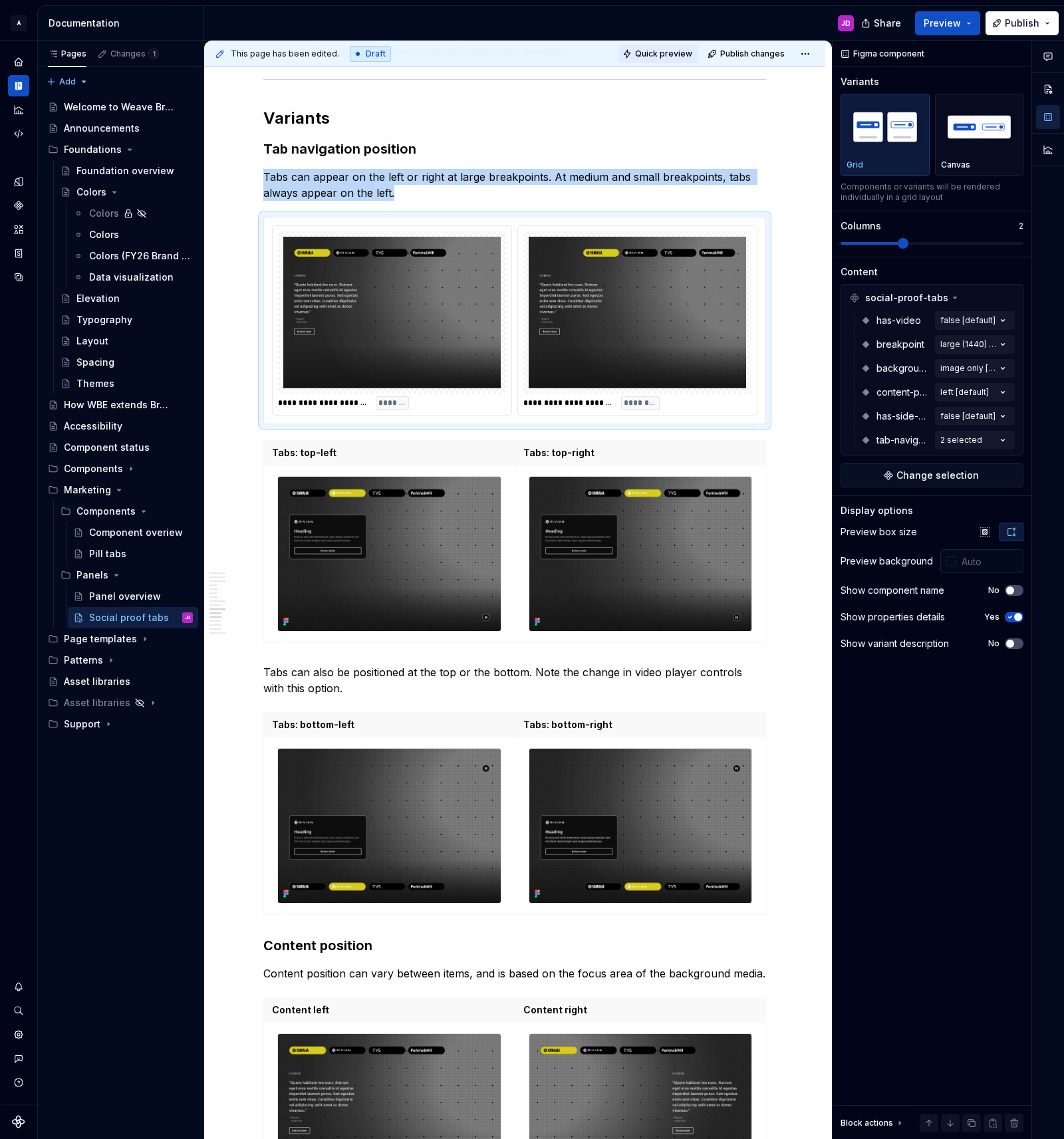
click at [689, 52] on span "Quick preview" at bounding box center [663, 54] width 57 height 11
click at [986, 125] on img "button" at bounding box center [979, 126] width 77 height 49
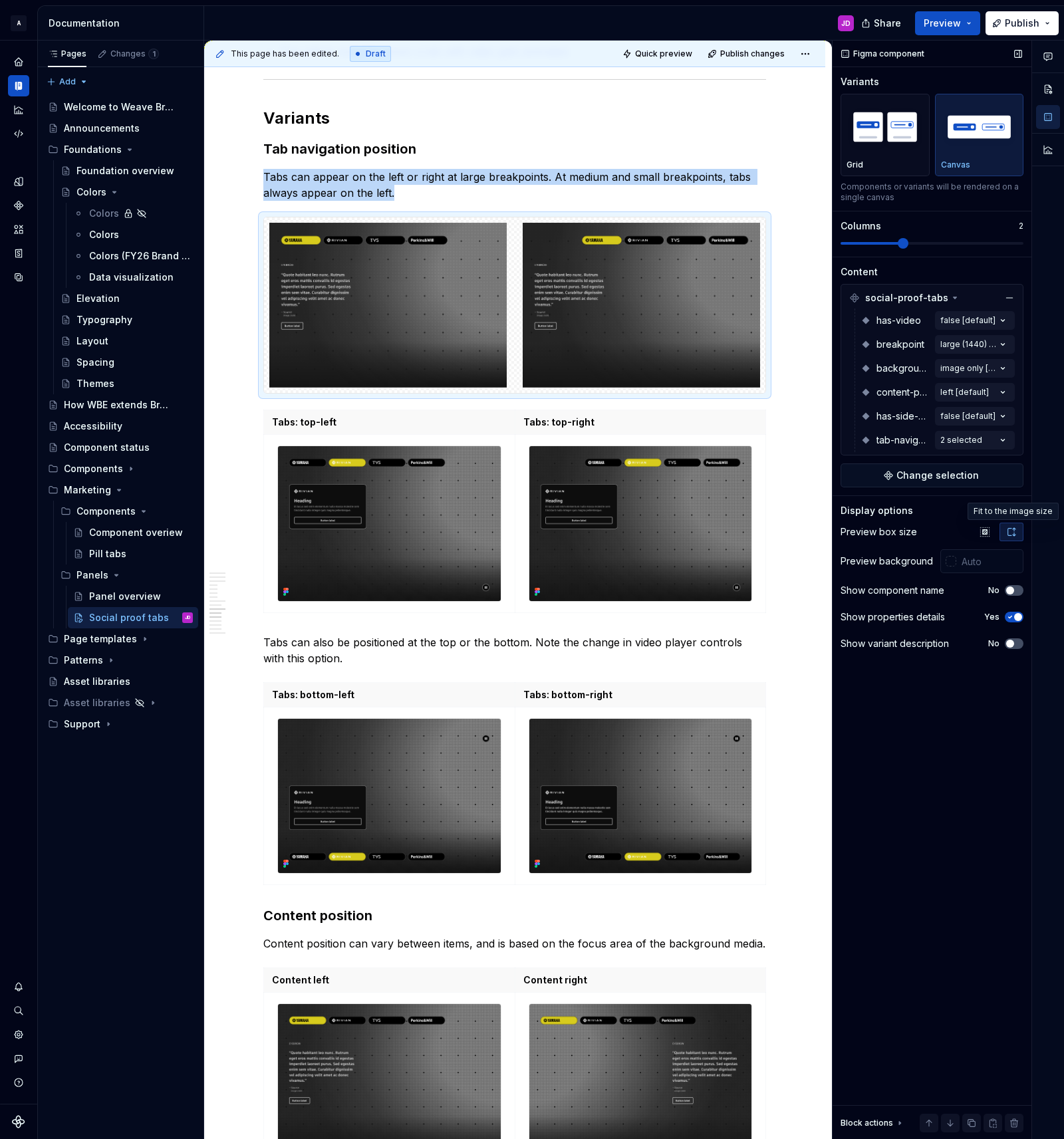
click at [1015, 532] on icon "button" at bounding box center [1011, 532] width 11 height 11
drag, startPoint x: 989, startPoint y: 529, endPoint x: 1008, endPoint y: 530, distance: 19.0
click at [989, 529] on icon "button" at bounding box center [985, 532] width 11 height 11
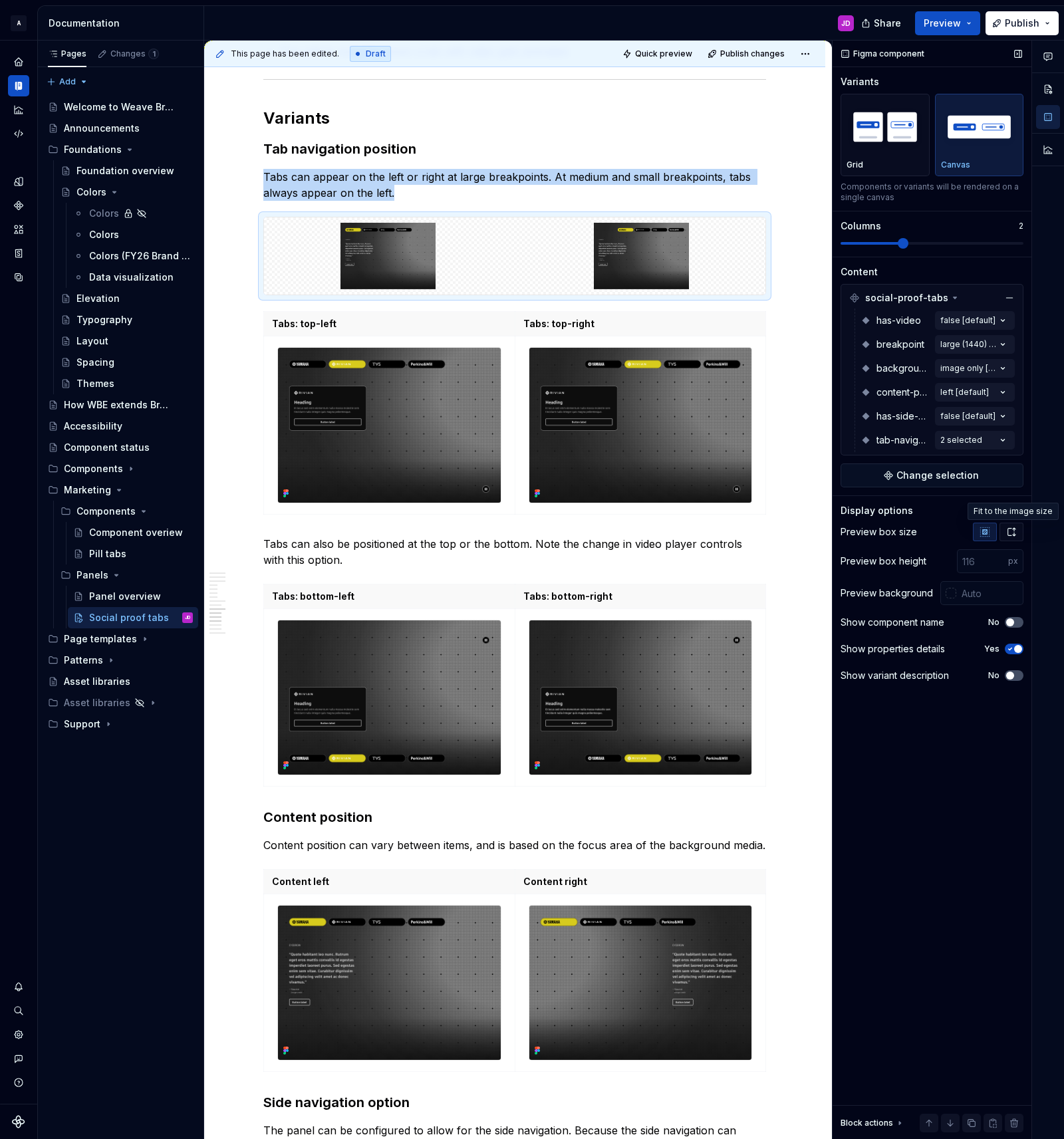
click at [1013, 530] on icon "button" at bounding box center [1011, 532] width 11 height 11
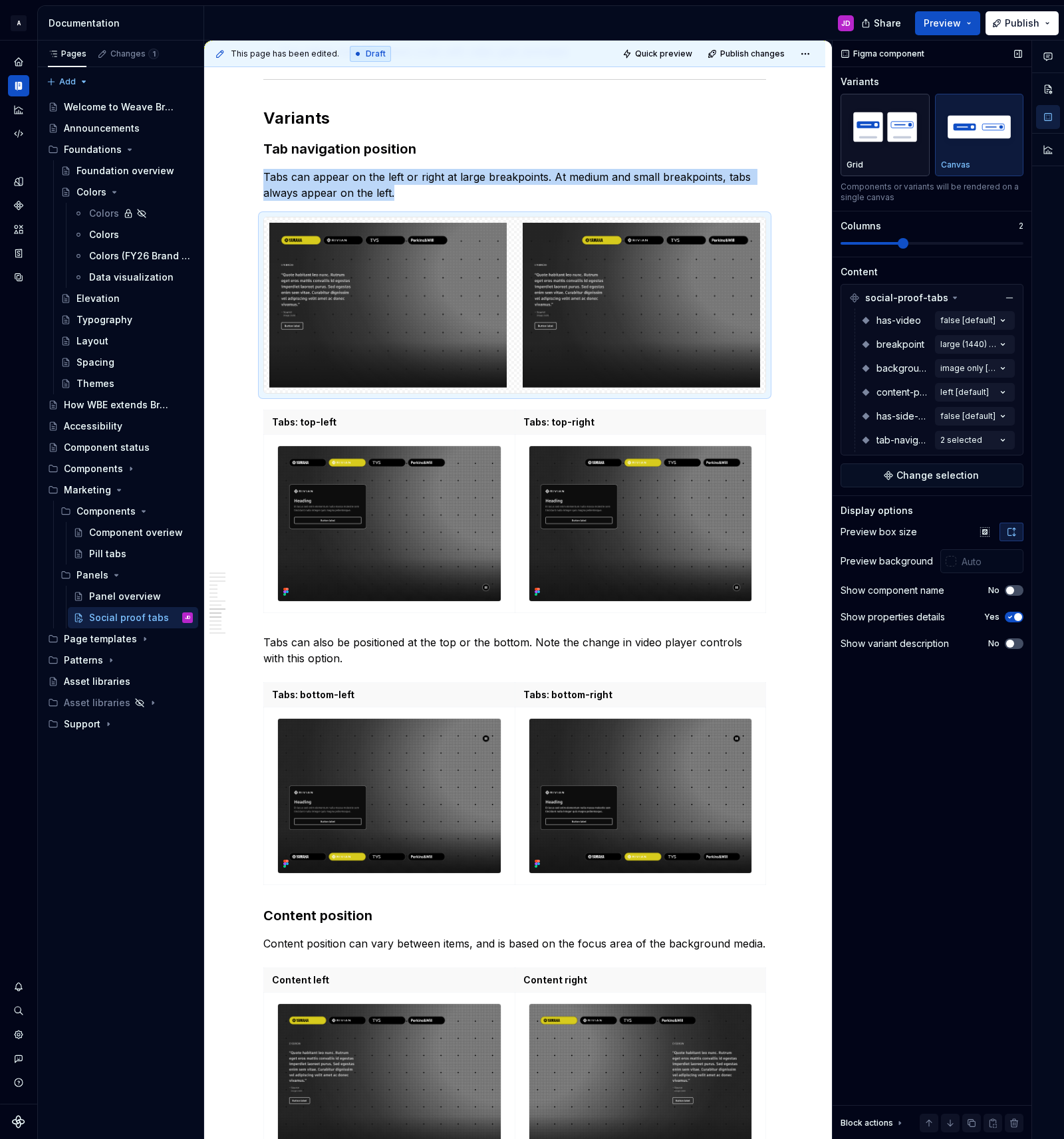
click at [897, 145] on img "button" at bounding box center [885, 126] width 77 height 49
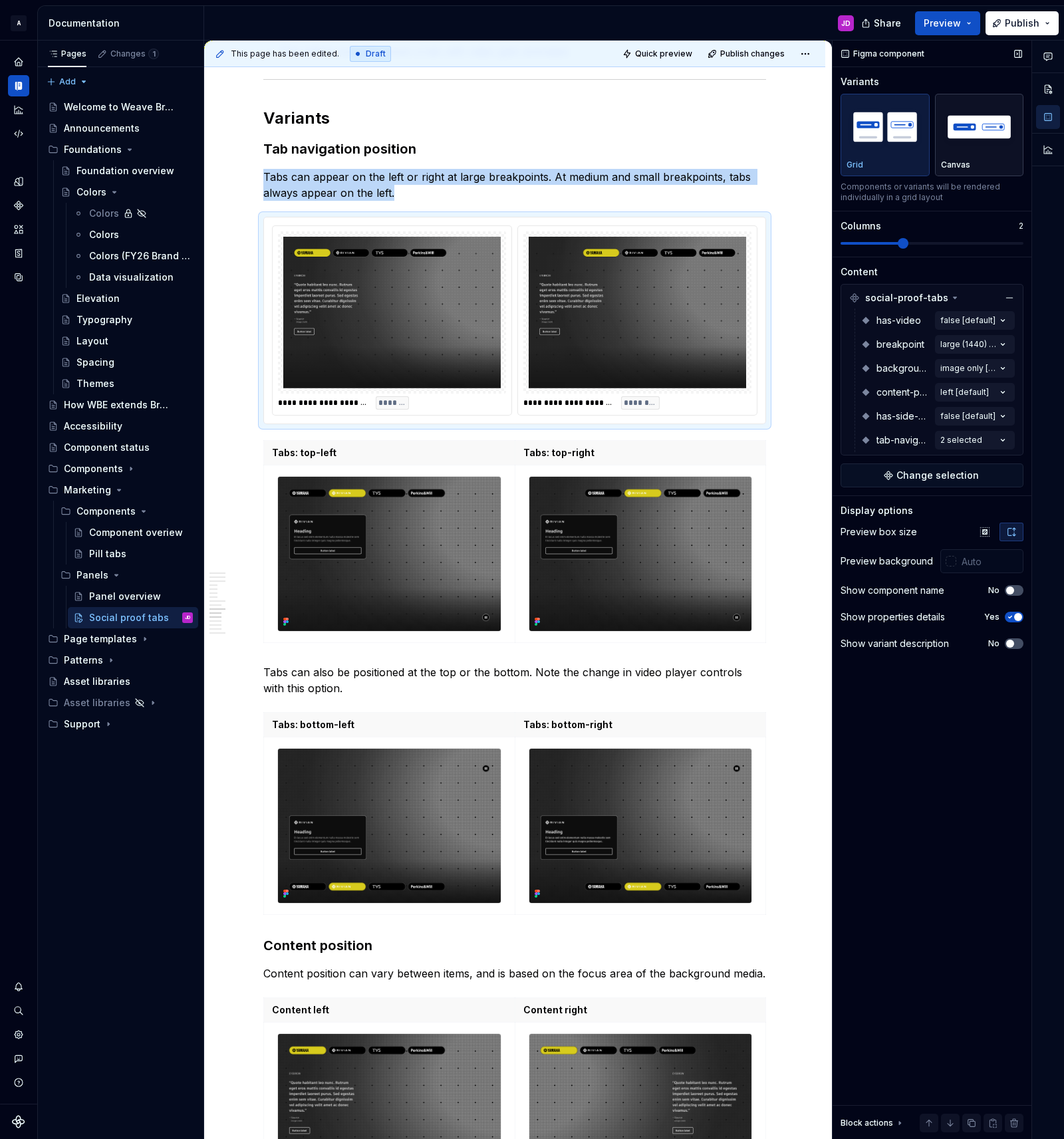
click at [979, 151] on div "button" at bounding box center [979, 127] width 77 height 55
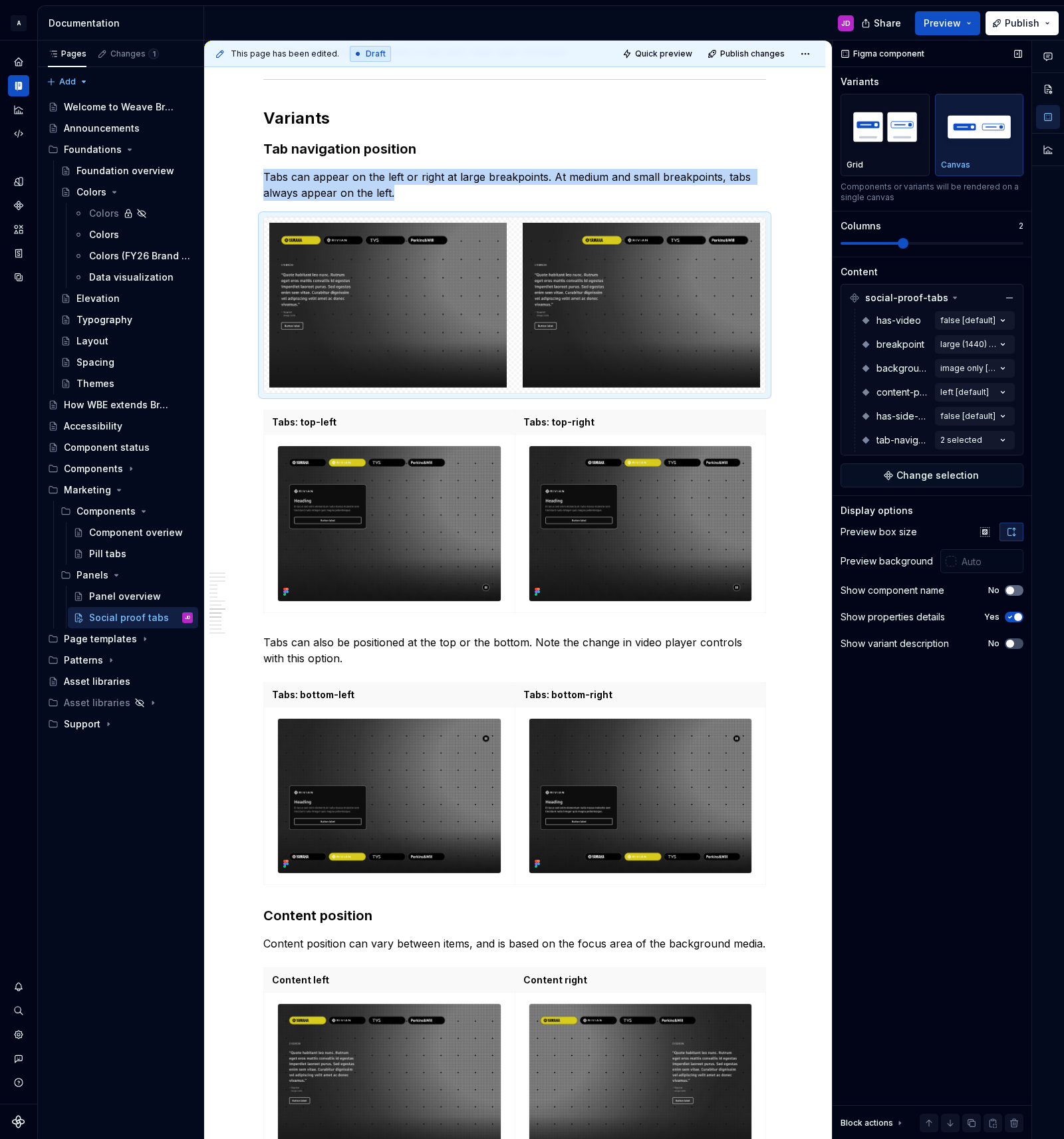
click at [1011, 591] on span "button" at bounding box center [1010, 591] width 8 height 8
click at [1018, 643] on button "No" at bounding box center [1014, 643] width 19 height 11
click at [888, 138] on img "button" at bounding box center [885, 126] width 77 height 49
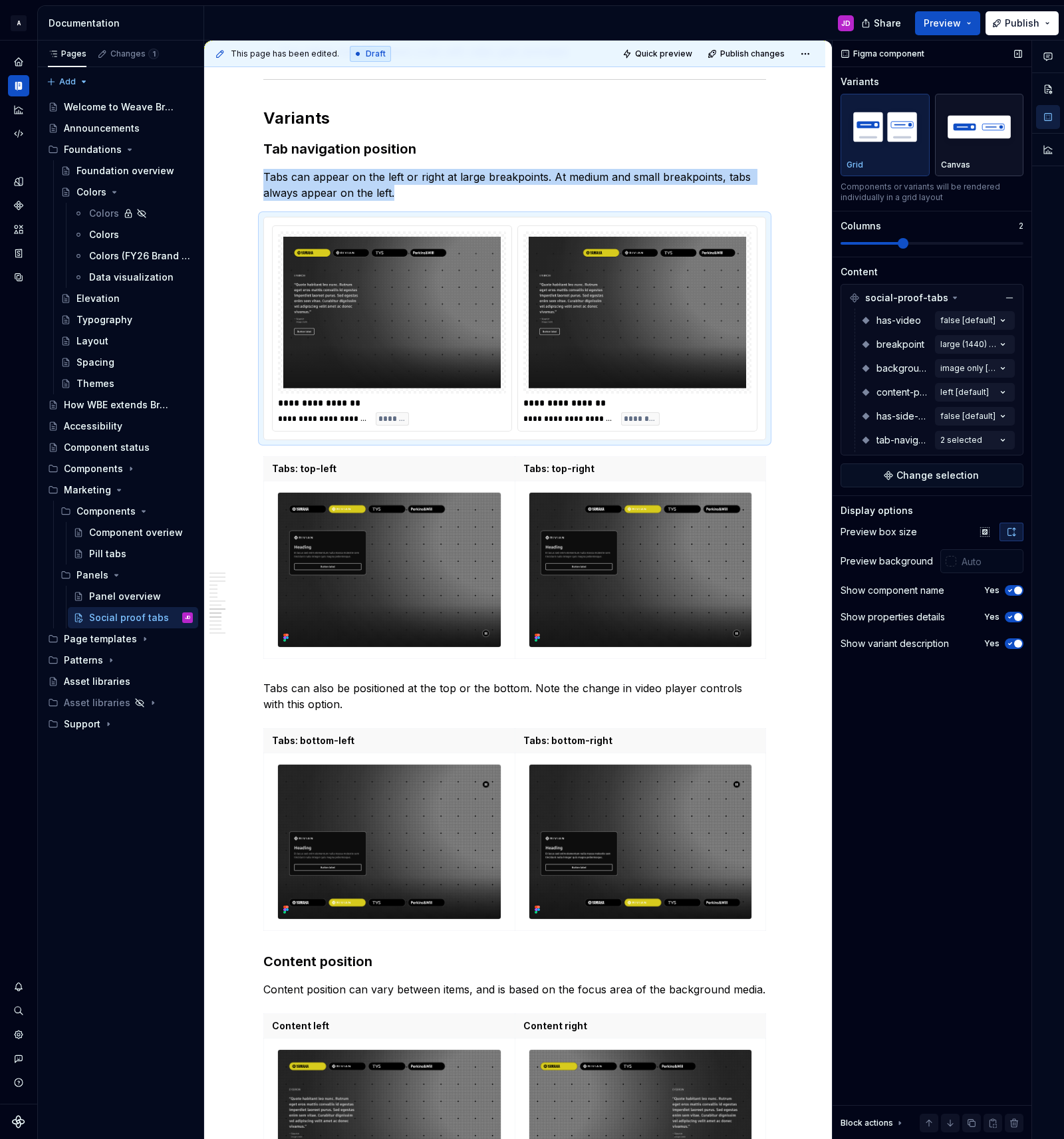
click at [971, 141] on img "button" at bounding box center [979, 126] width 77 height 49
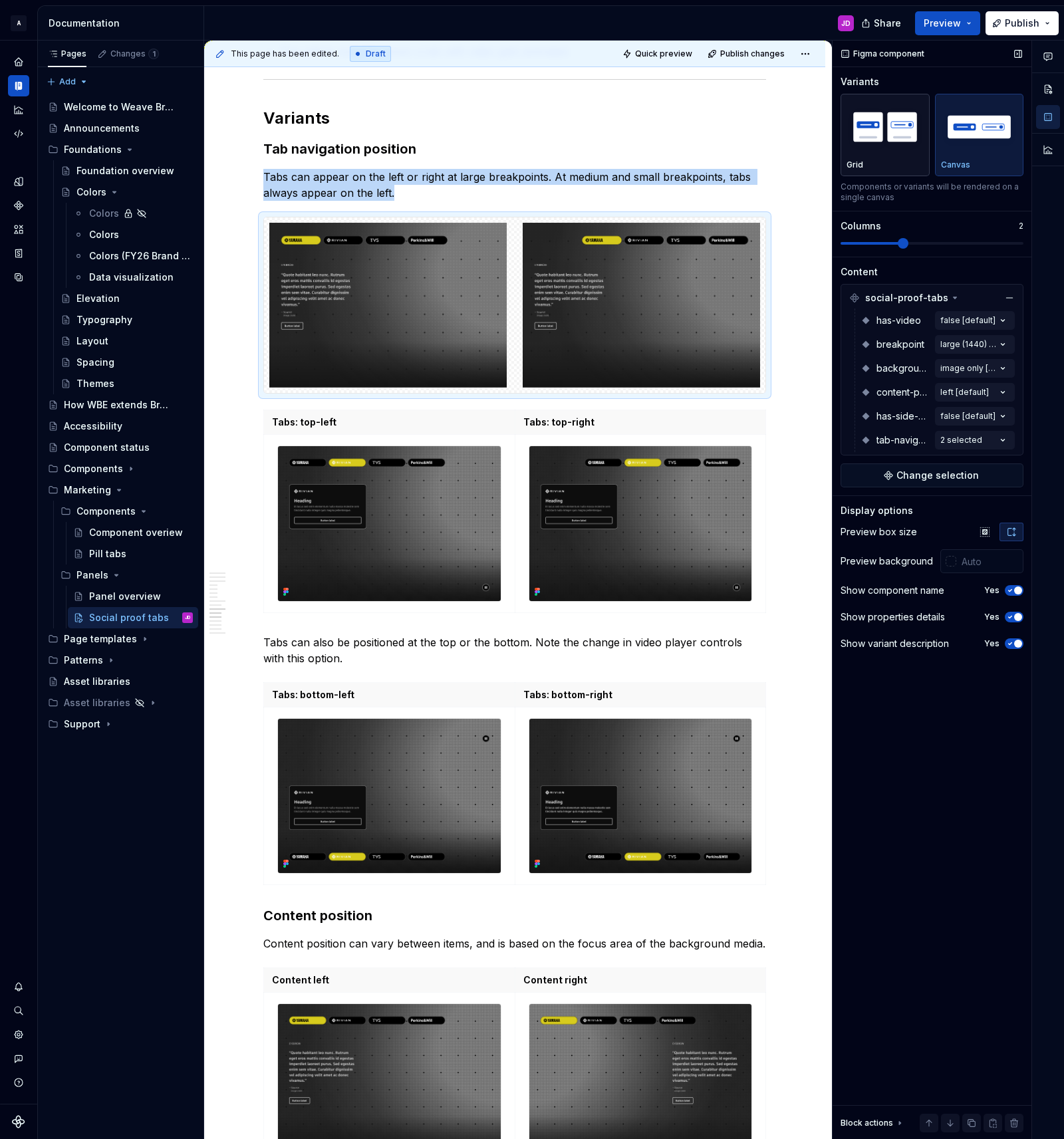
click at [911, 139] on img "button" at bounding box center [885, 126] width 77 height 49
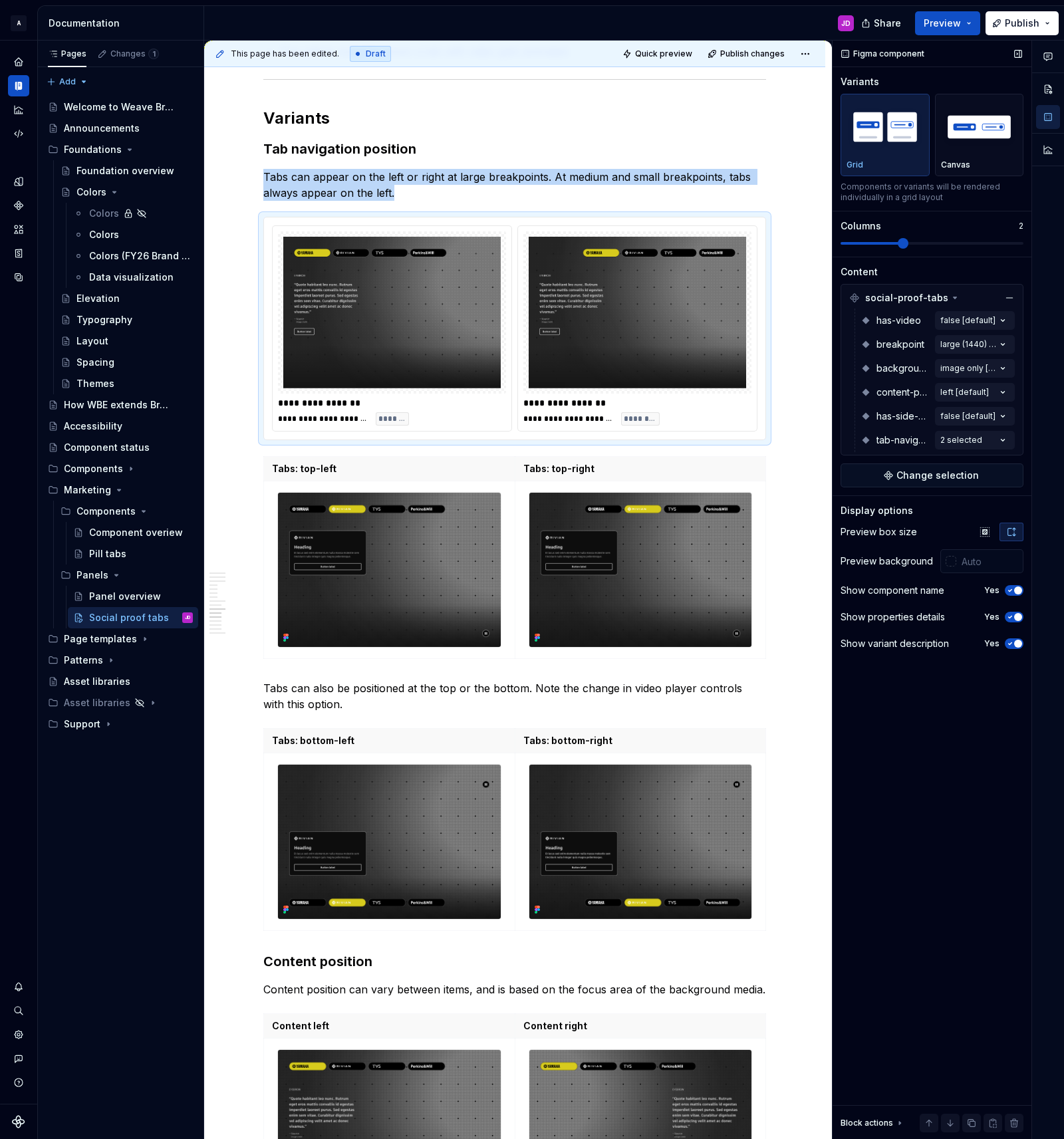
click at [1008, 589] on icon "button" at bounding box center [1009, 591] width 11 height 8
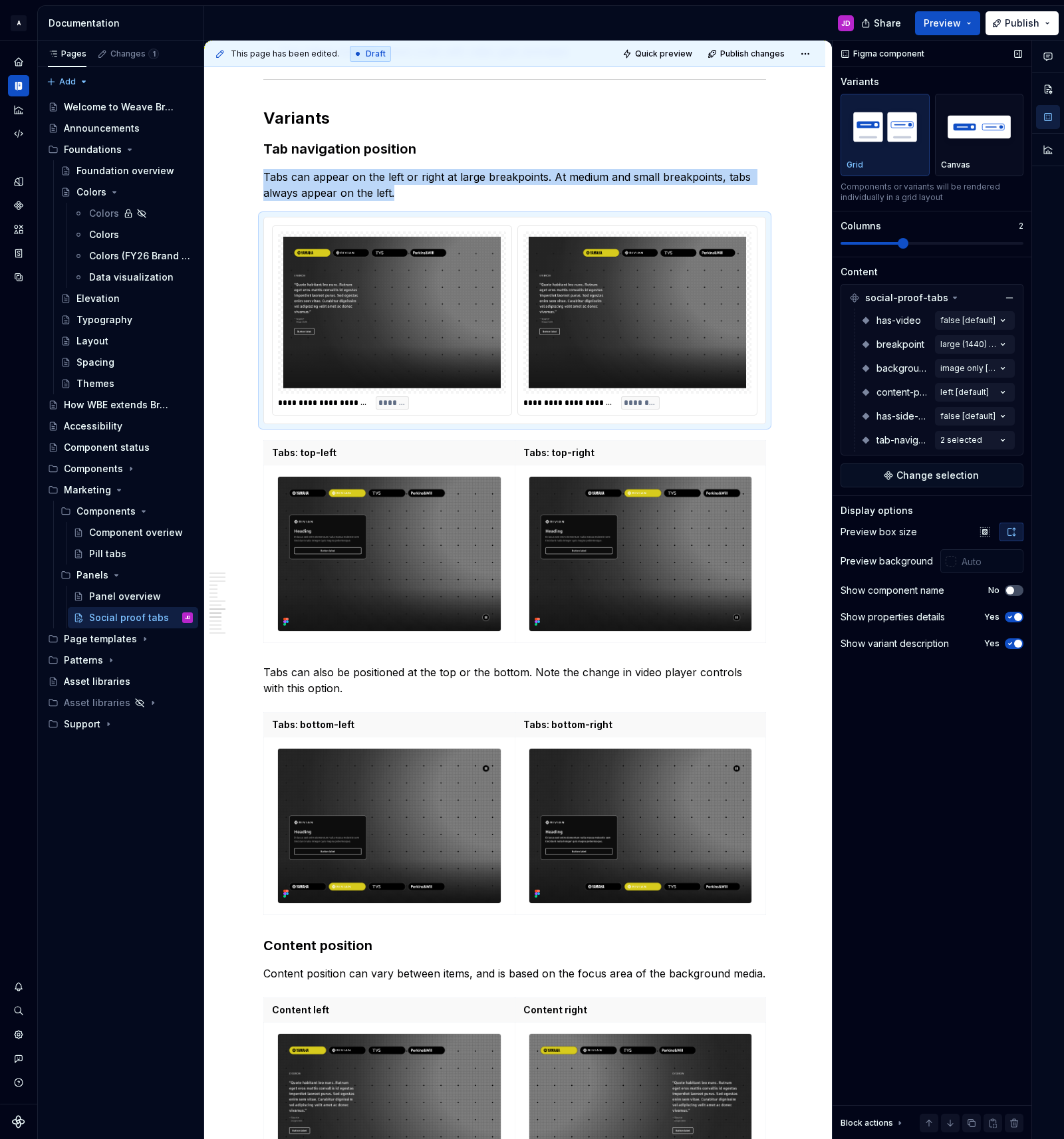
click at [1014, 648] on button "Yes" at bounding box center [1014, 643] width 19 height 11
click at [1016, 619] on span "button" at bounding box center [1019, 617] width 8 height 8
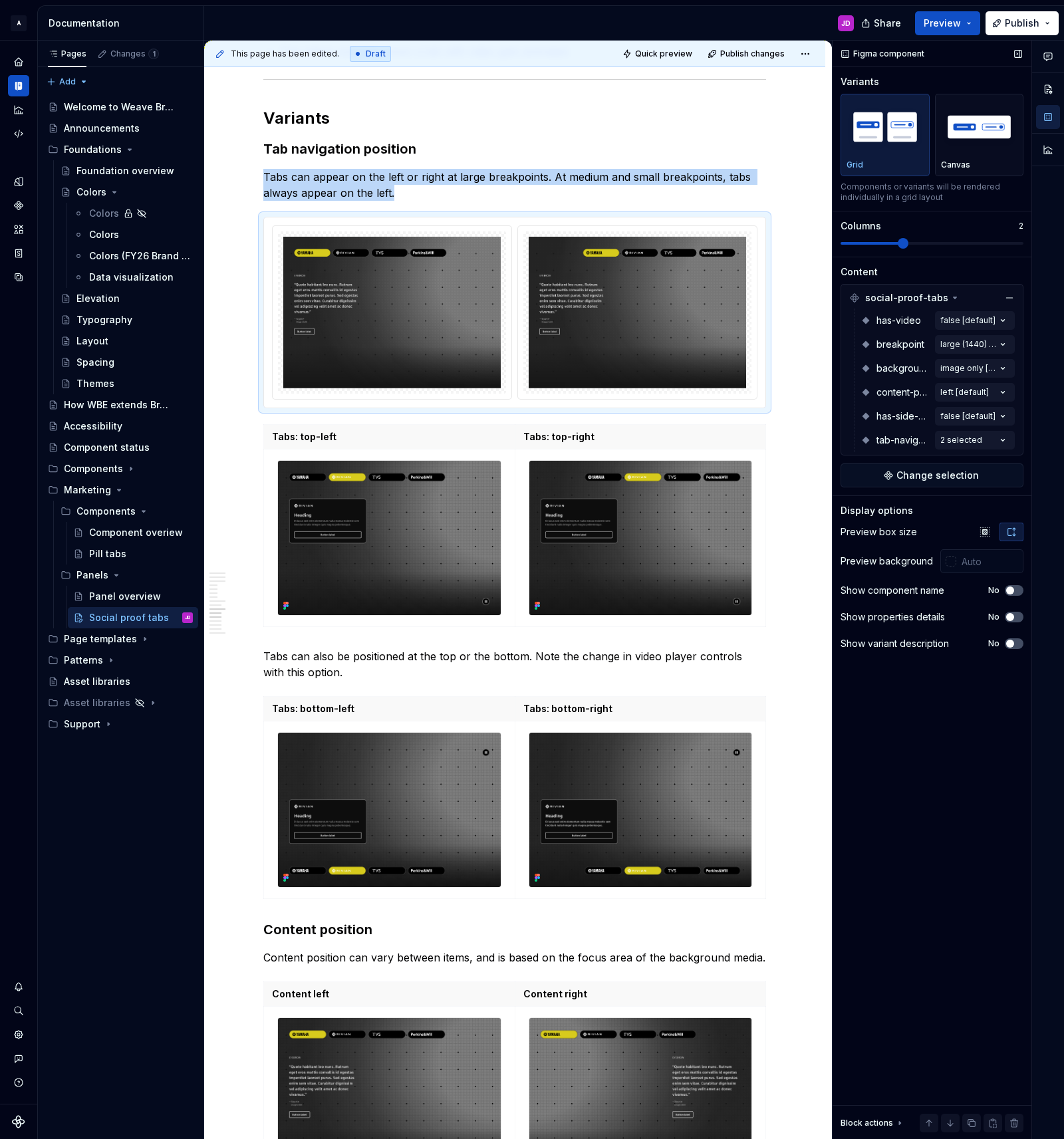
drag, startPoint x: 1013, startPoint y: 617, endPoint x: 1014, endPoint y: 631, distance: 14.0
click at [1013, 618] on span "button" at bounding box center [1010, 617] width 8 height 8
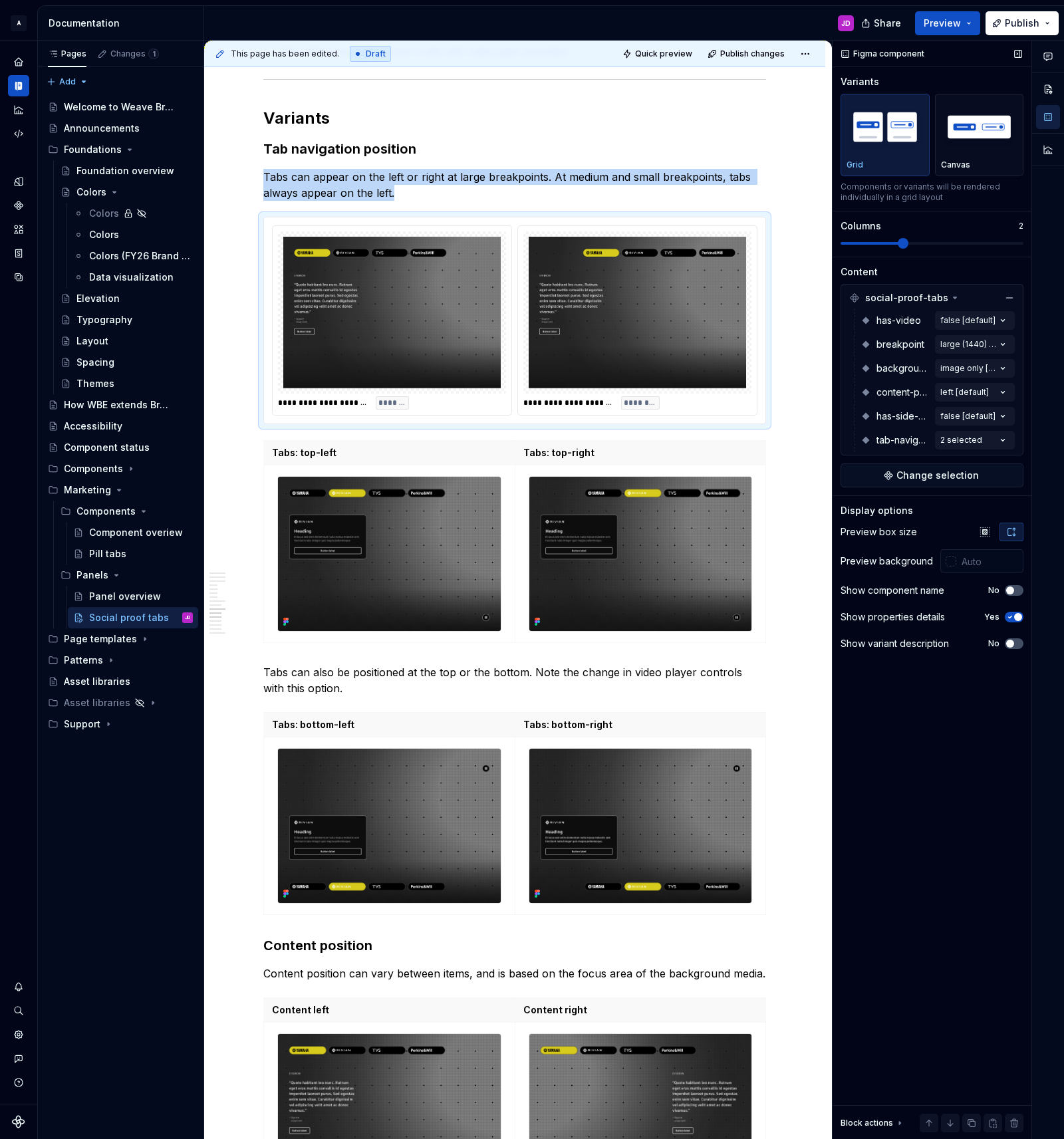
drag, startPoint x: 1014, startPoint y: 645, endPoint x: 1009, endPoint y: 619, distance: 26.5
click at [1012, 636] on div "Show variant description No" at bounding box center [932, 643] width 183 height 19
click at [1017, 591] on button "No" at bounding box center [1014, 590] width 19 height 11
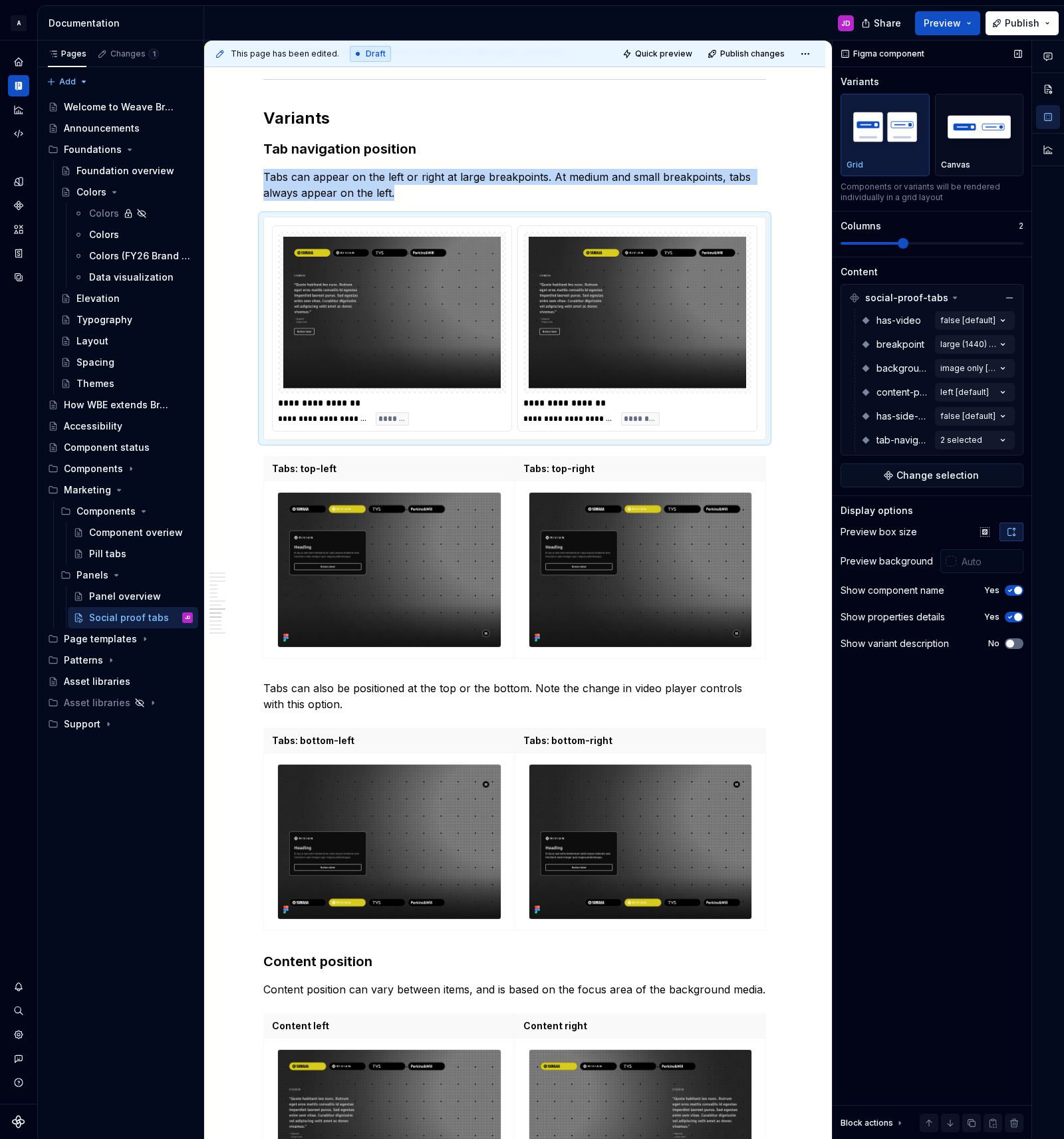
click at [1014, 639] on icon "button" at bounding box center [1009, 643] width 11 height 8
click at [987, 532] on icon "button" at bounding box center [985, 531] width 8 height 8
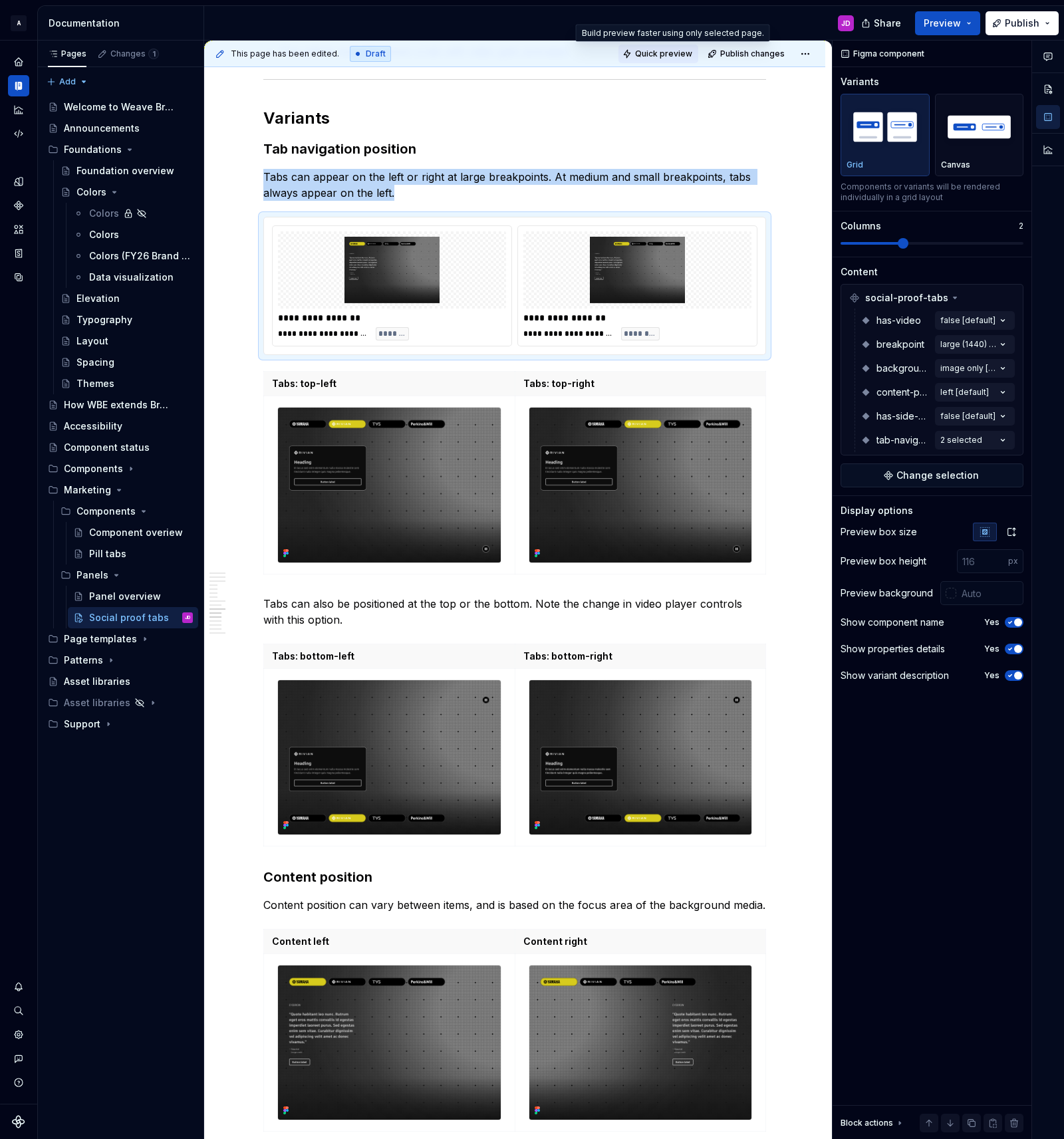
click at [673, 59] on button "Quick preview" at bounding box center [658, 54] width 80 height 19
type textarea "*"
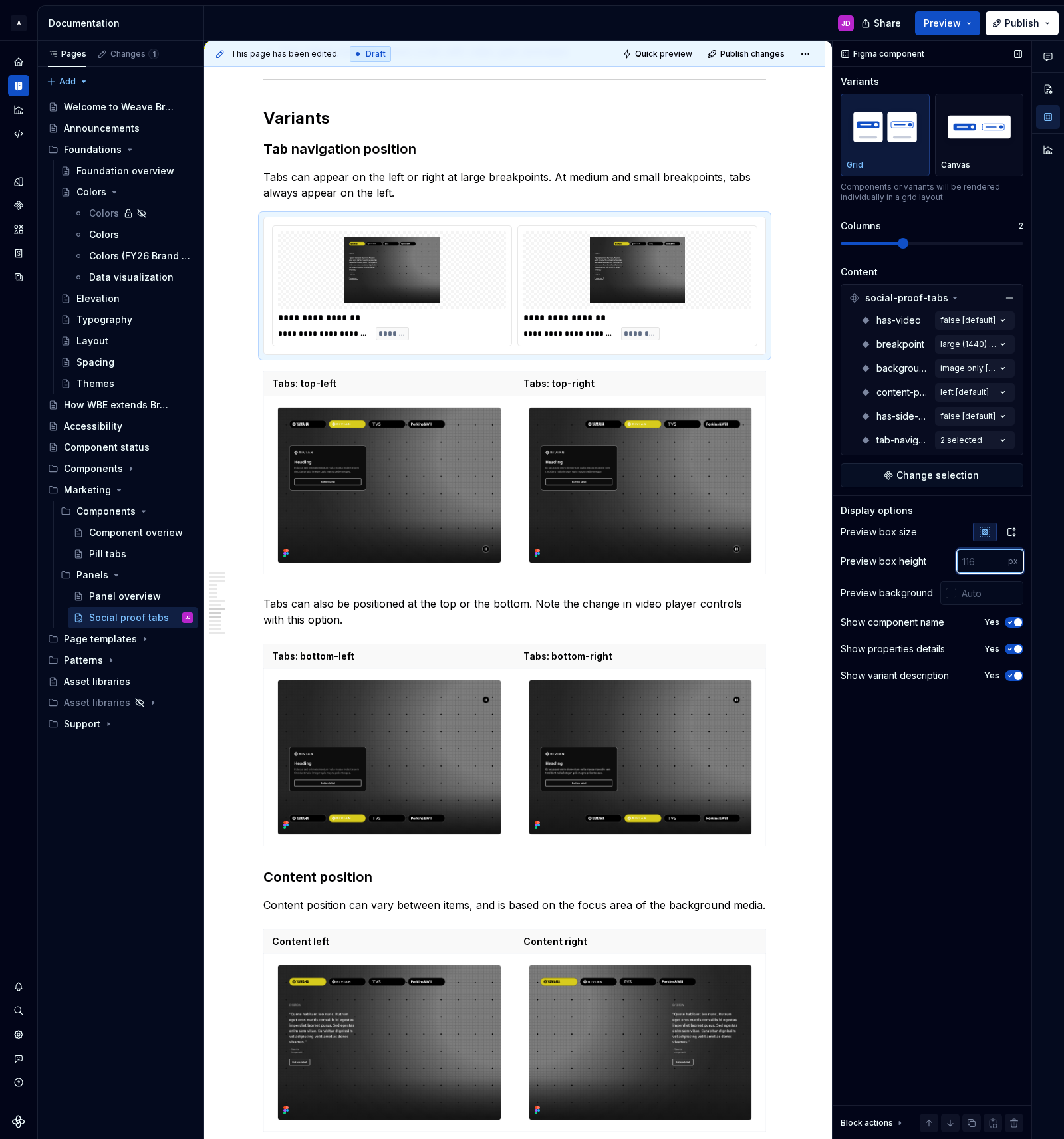
click at [969, 567] on input "number" at bounding box center [982, 561] width 51 height 24
type input "300"
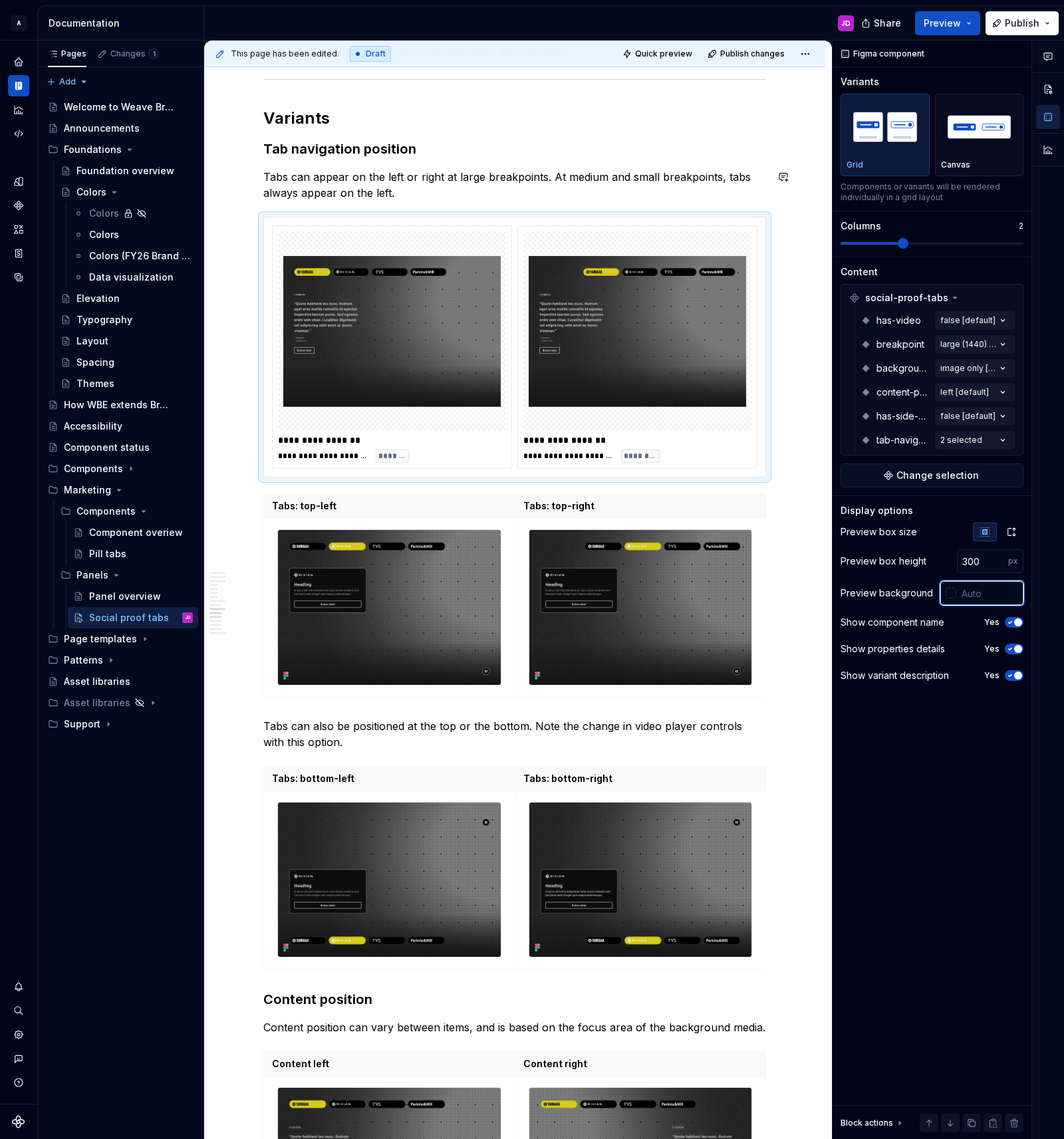
type textarea "*"
click at [867, 129] on img "button" at bounding box center [885, 126] width 77 height 49
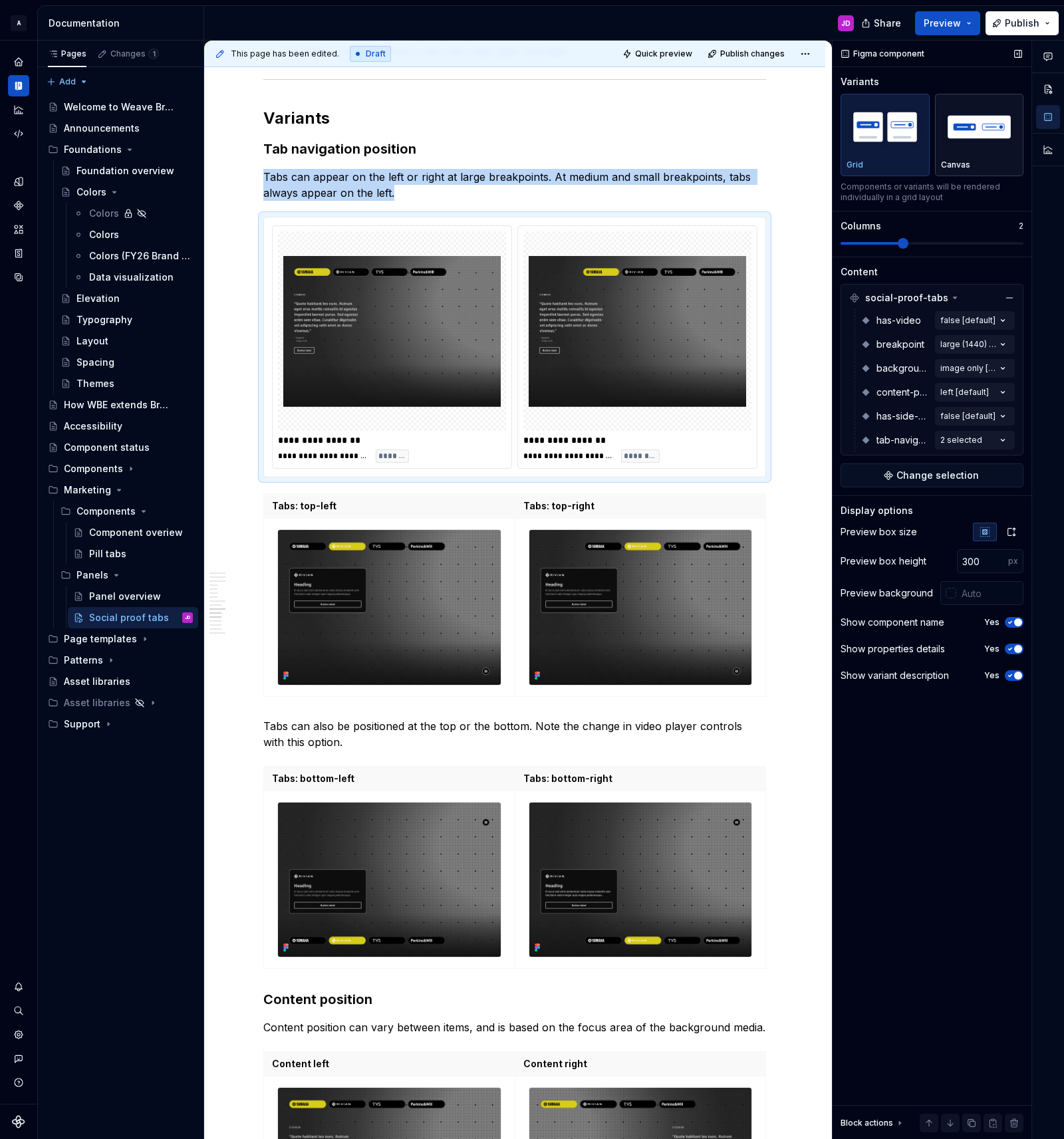
click at [988, 138] on img "button" at bounding box center [979, 126] width 77 height 49
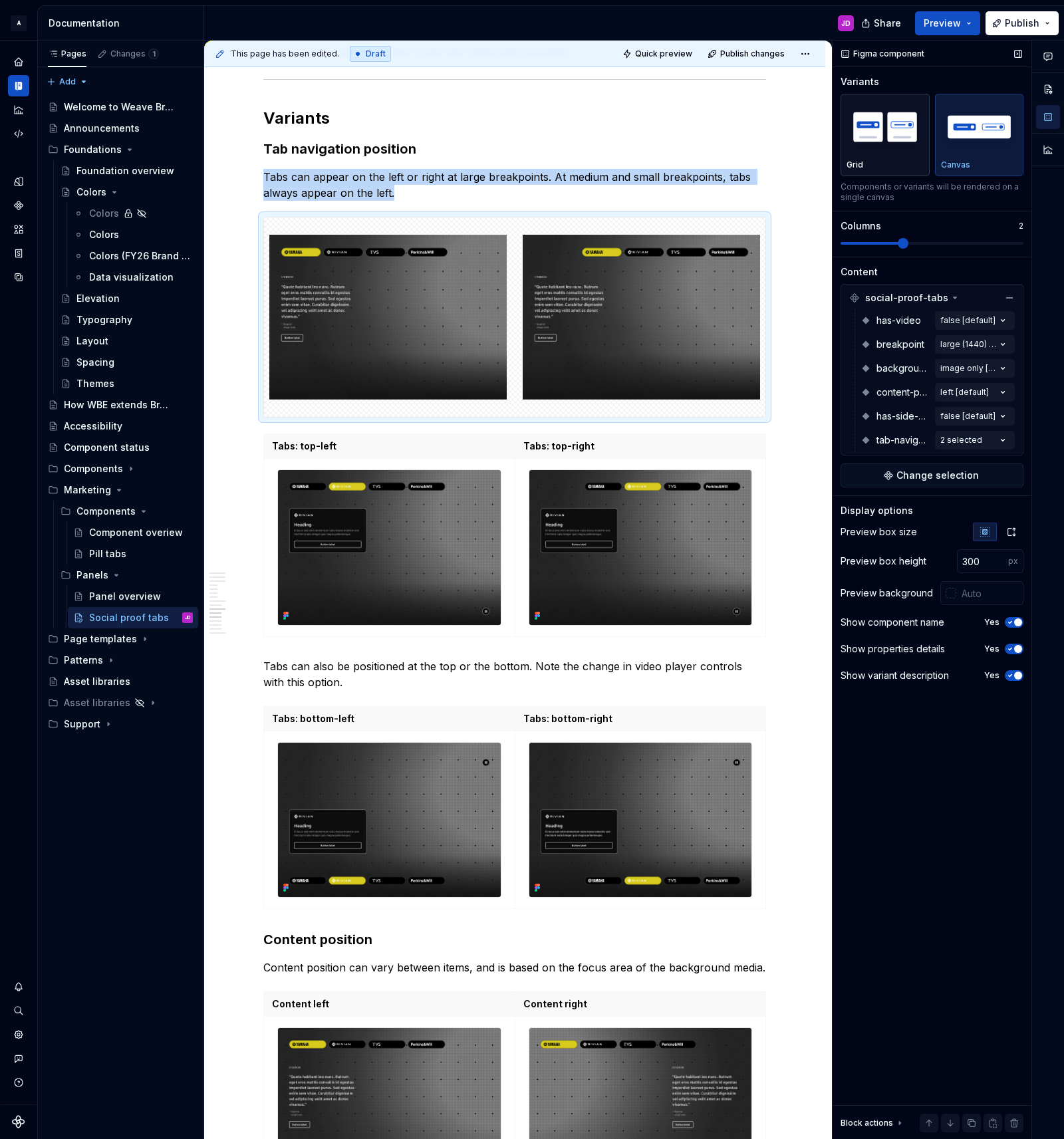
click at [873, 133] on img "button" at bounding box center [885, 126] width 77 height 49
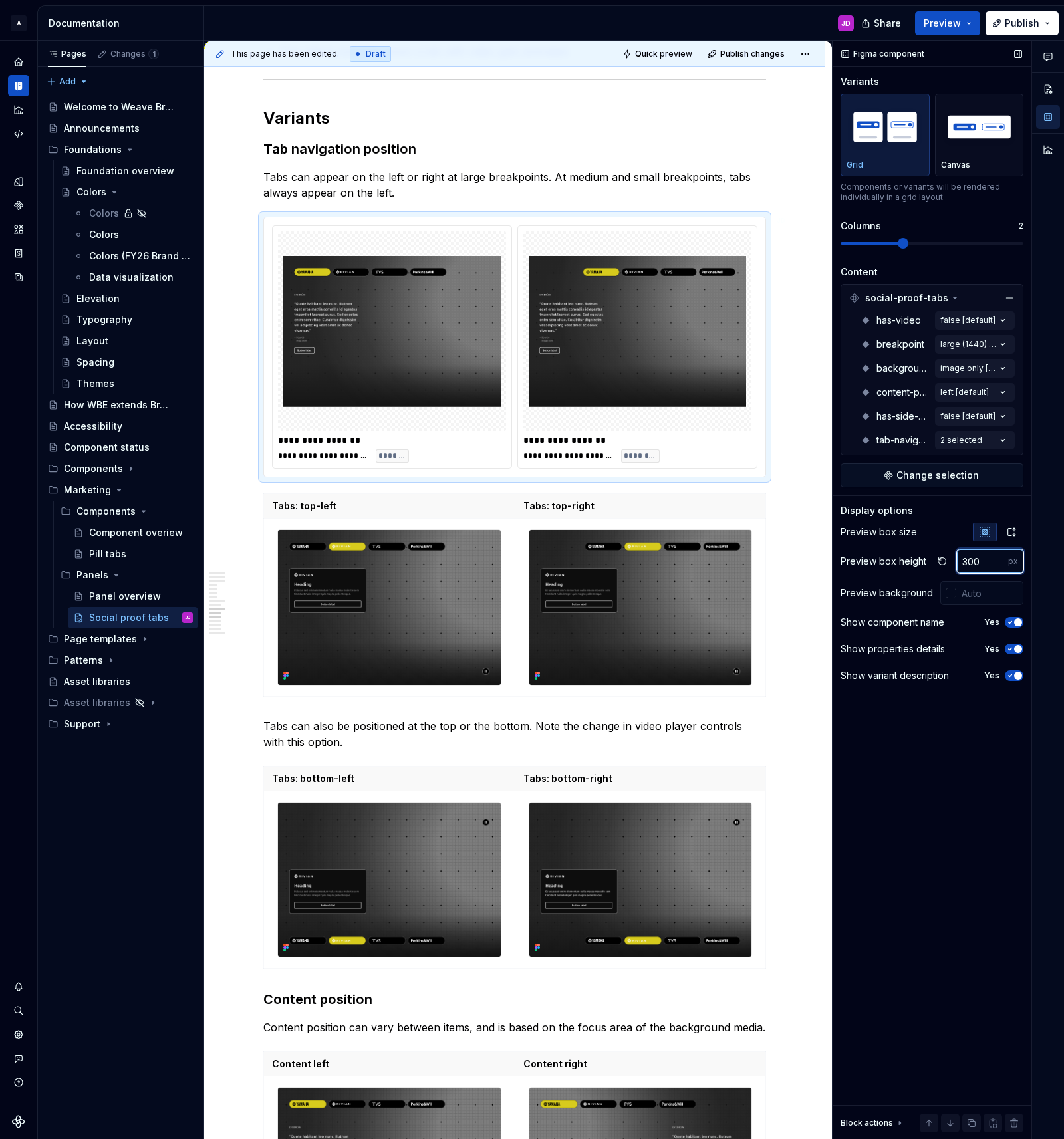
click at [972, 559] on input "300" at bounding box center [982, 561] width 51 height 24
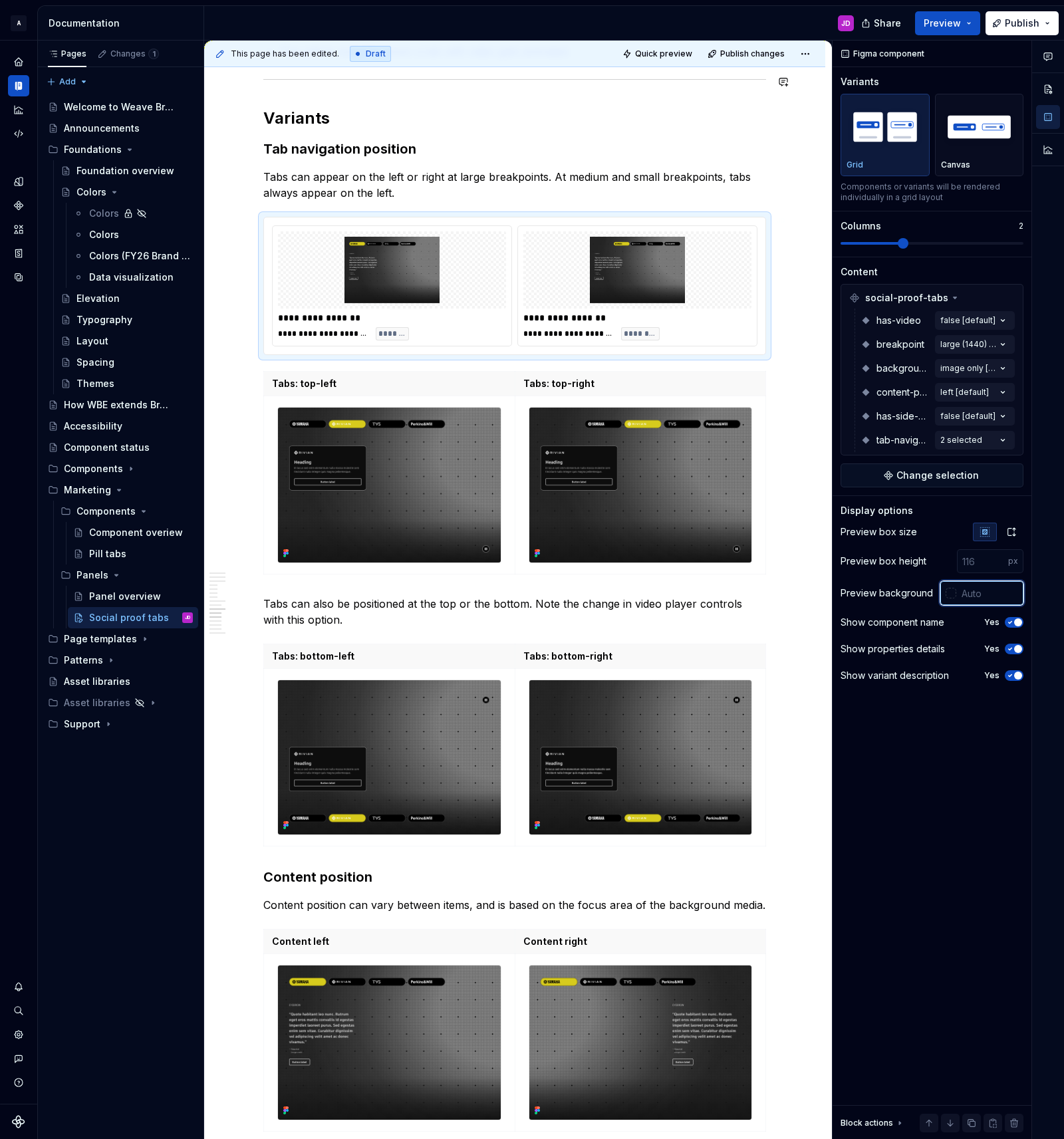
type textarea "*"
click at [953, 596] on div at bounding box center [951, 593] width 11 height 11
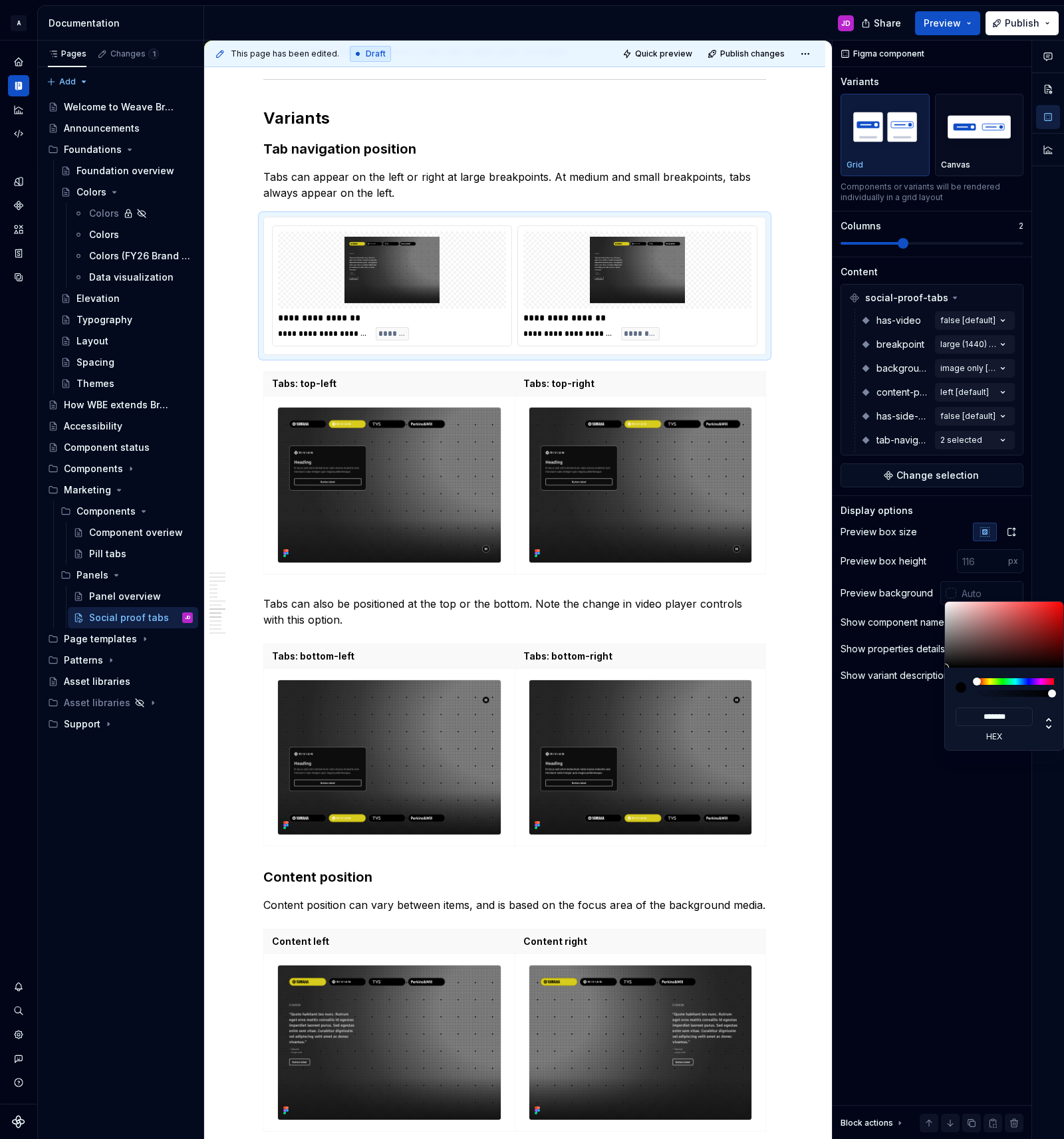
type input "#402F2F"
type input "*******"
type input "#483A3A"
type input "*******"
type input "#504444"
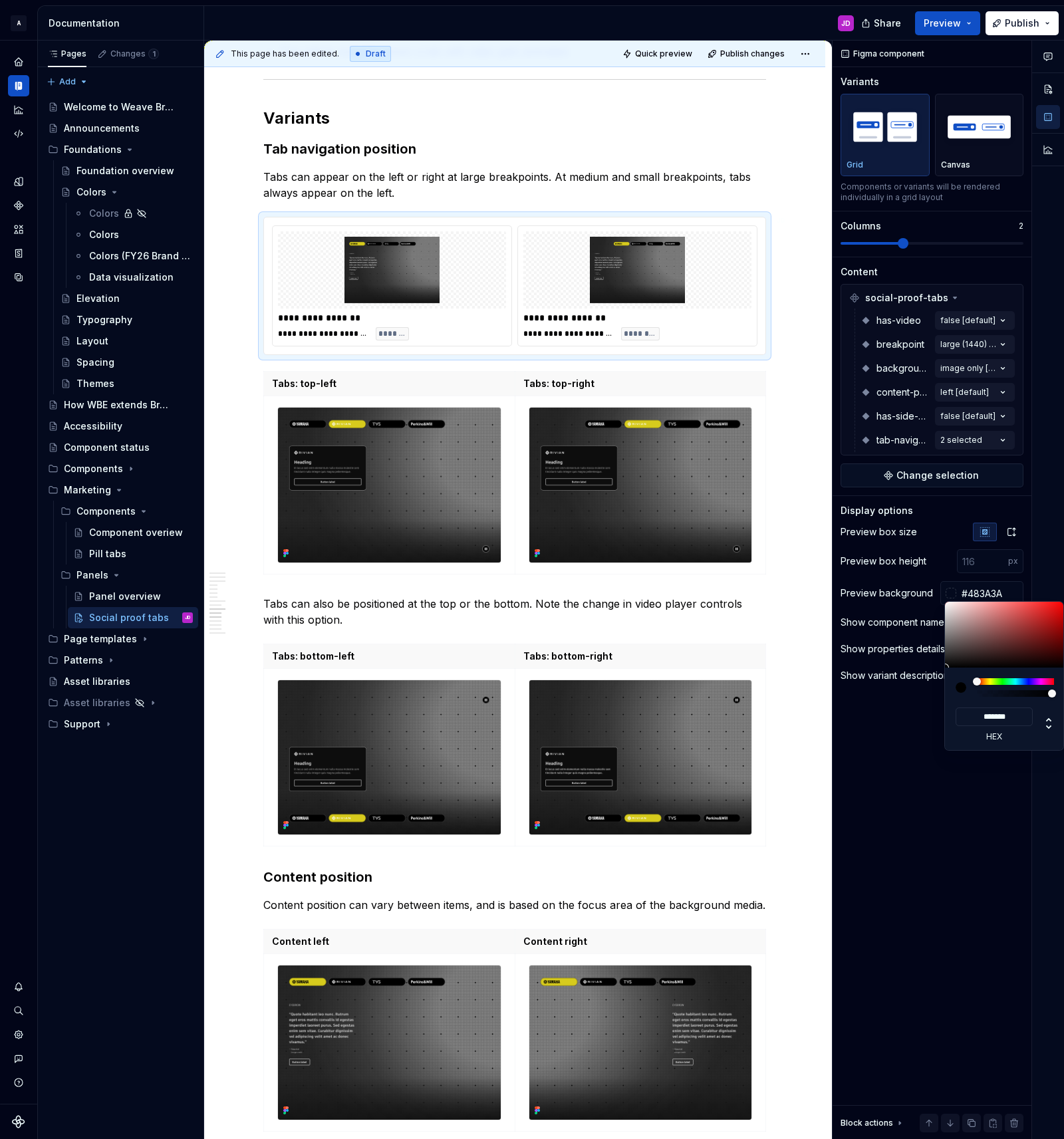
type input "*******"
type input "#504545"
type input "*******"
type input "#4B4444"
type input "*******"
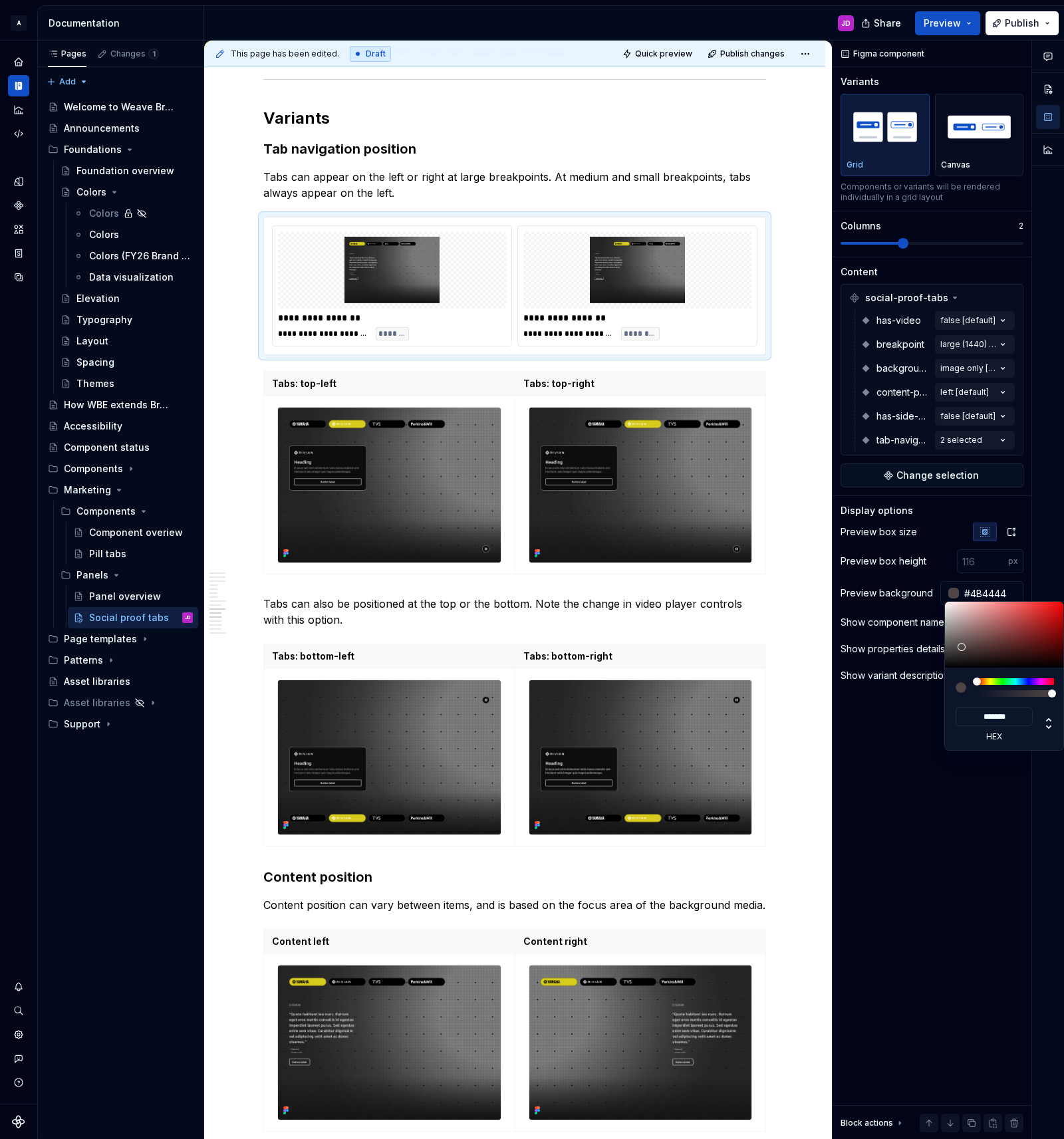
type input "#3E3A3A"
type input "*******"
type input "#343232"
type input "*******"
type input "#242323"
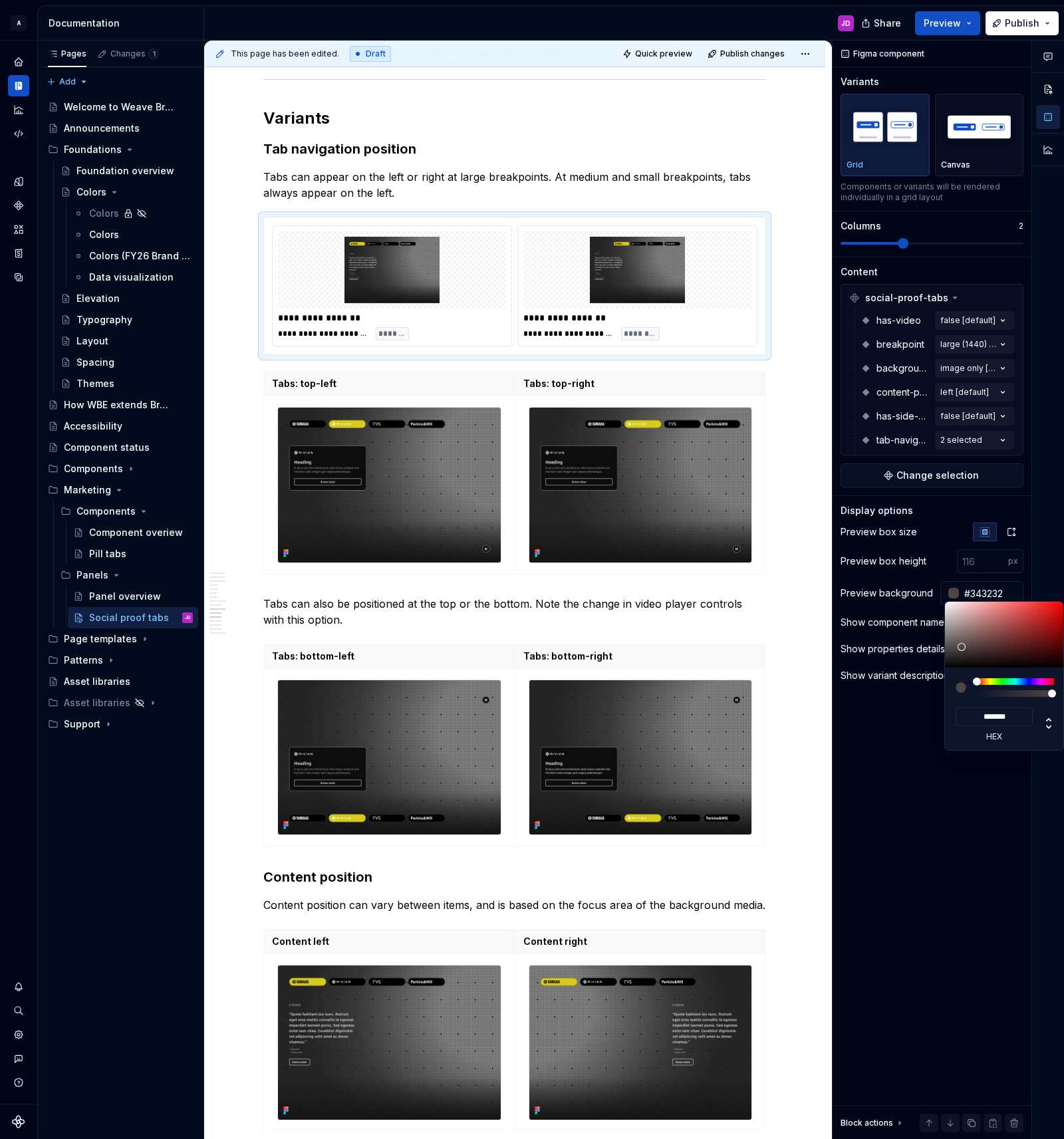
type input "*******"
type input "#121212"
type input "*******"
type input "#0A0A0A"
type input "*******"
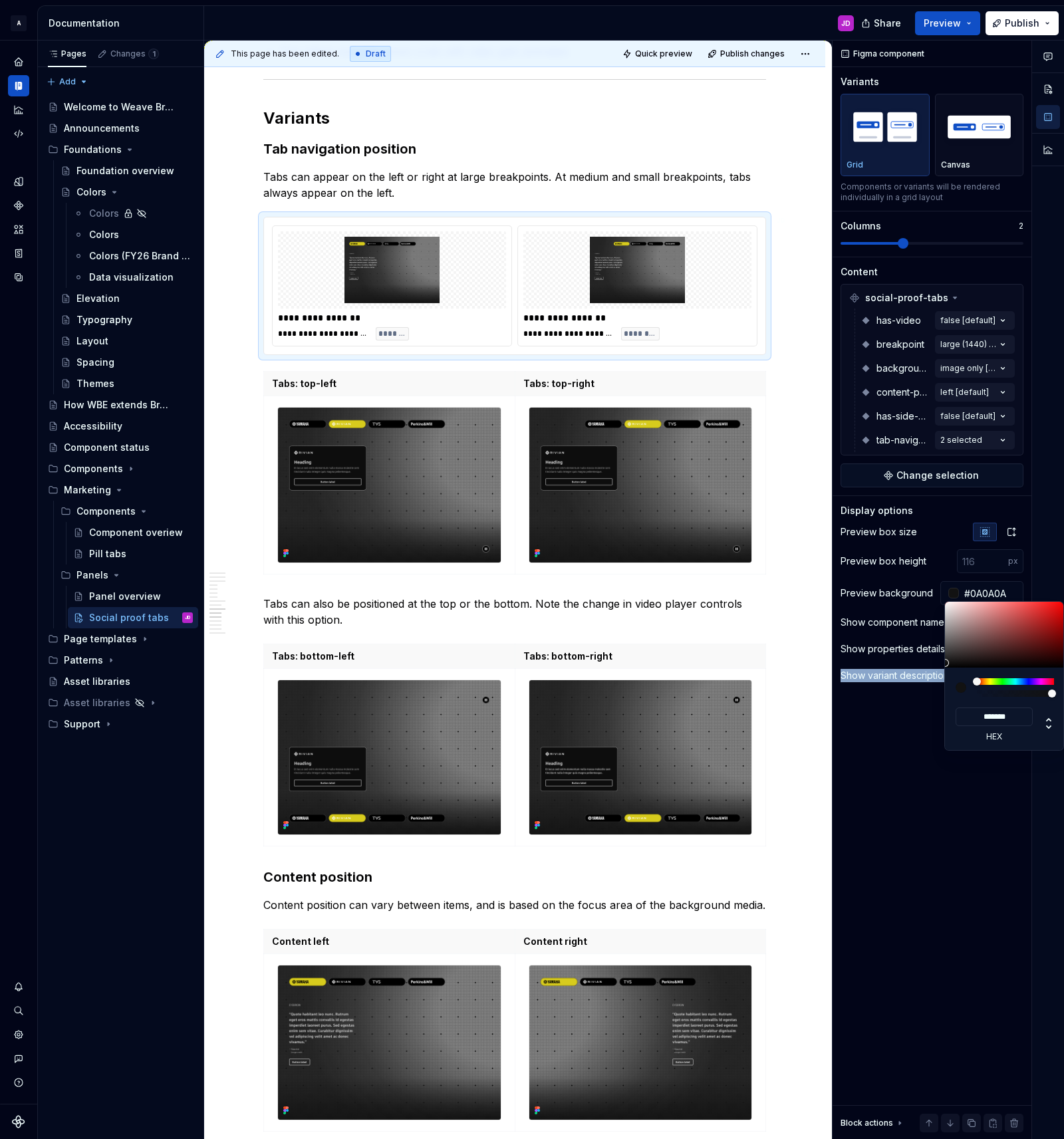
type input "#080808"
type input "*******"
type input "#171717"
type input "*******"
type input "#3E2B2B"
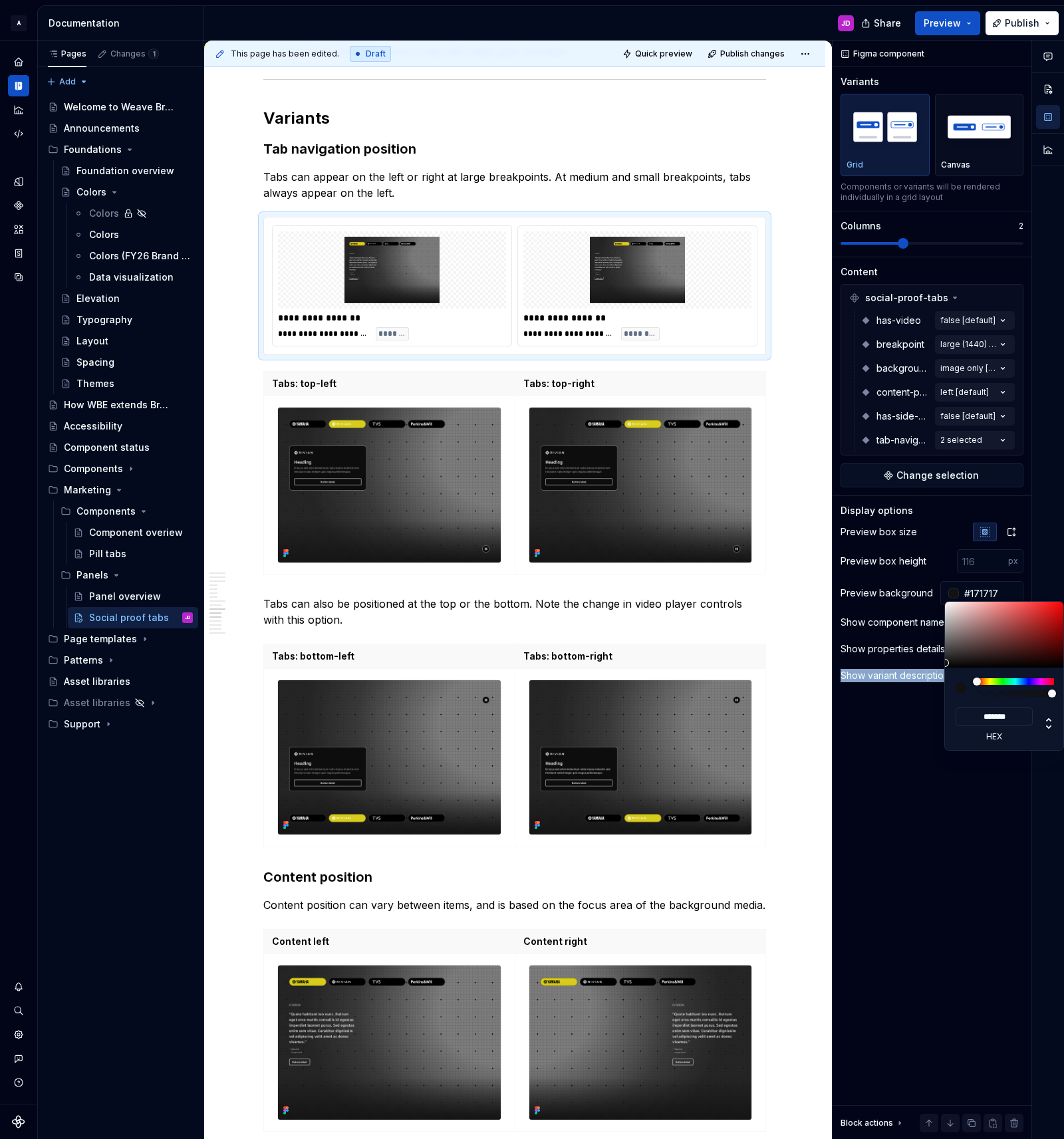
type input "*******"
type input "#5D1C1C"
type input "*******"
type input "#640B0B"
type input "*******"
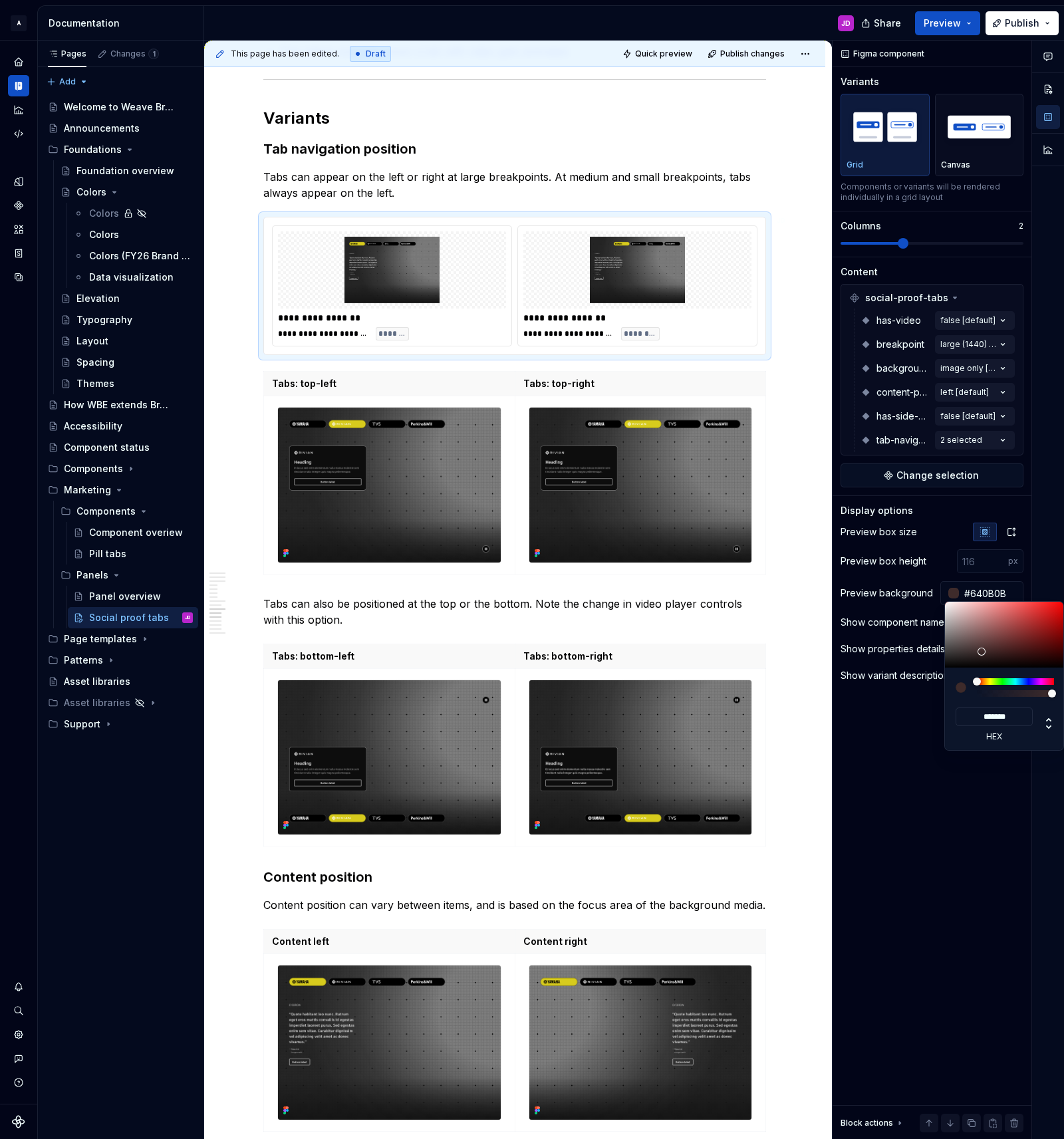
type input "#6F0606"
type input "*******"
type input "#760101"
type input "*******"
type input "#810000"
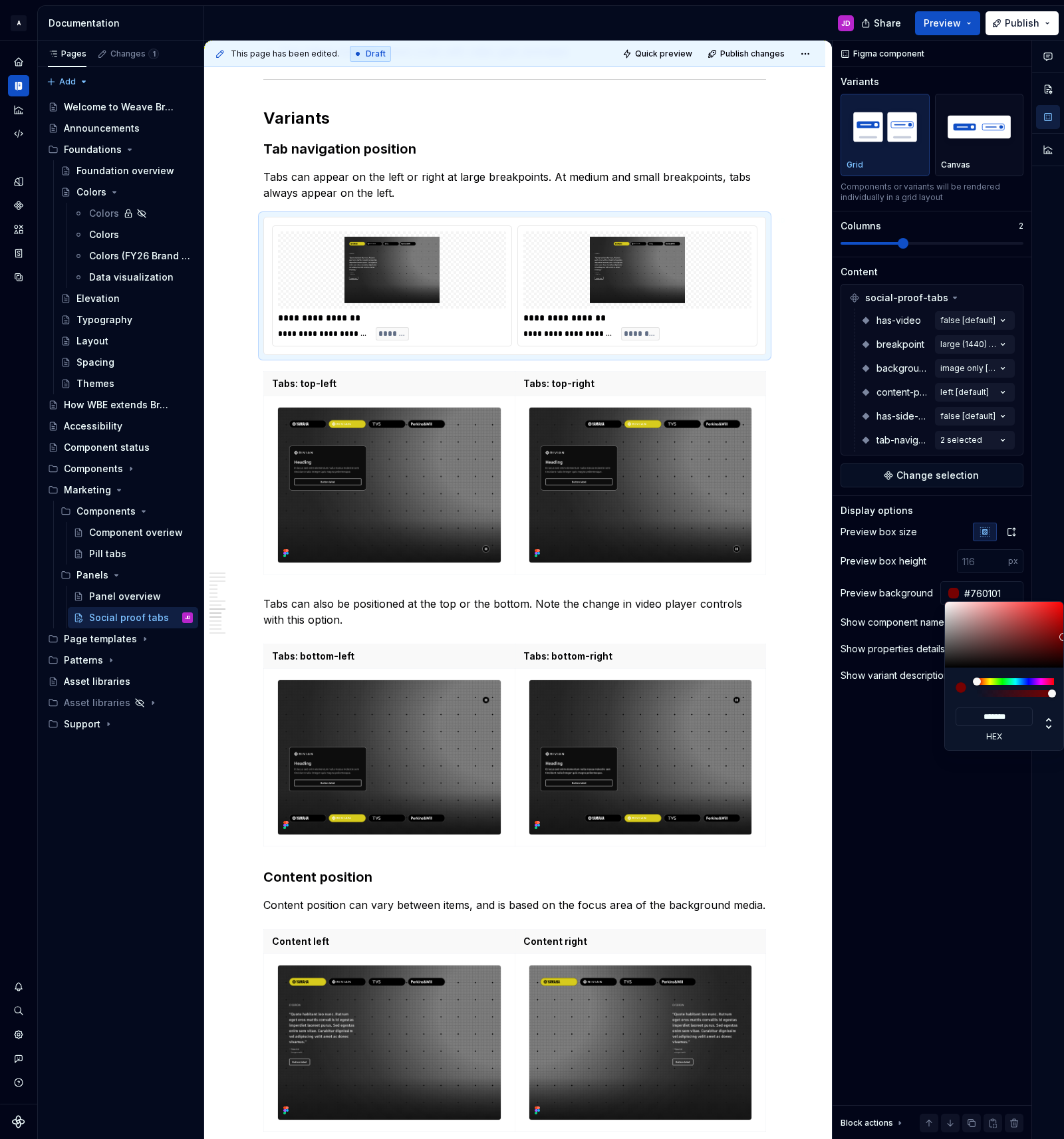
type input "*******"
type input "#900000"
type input "*******"
type input "#A70000"
type input "*******"
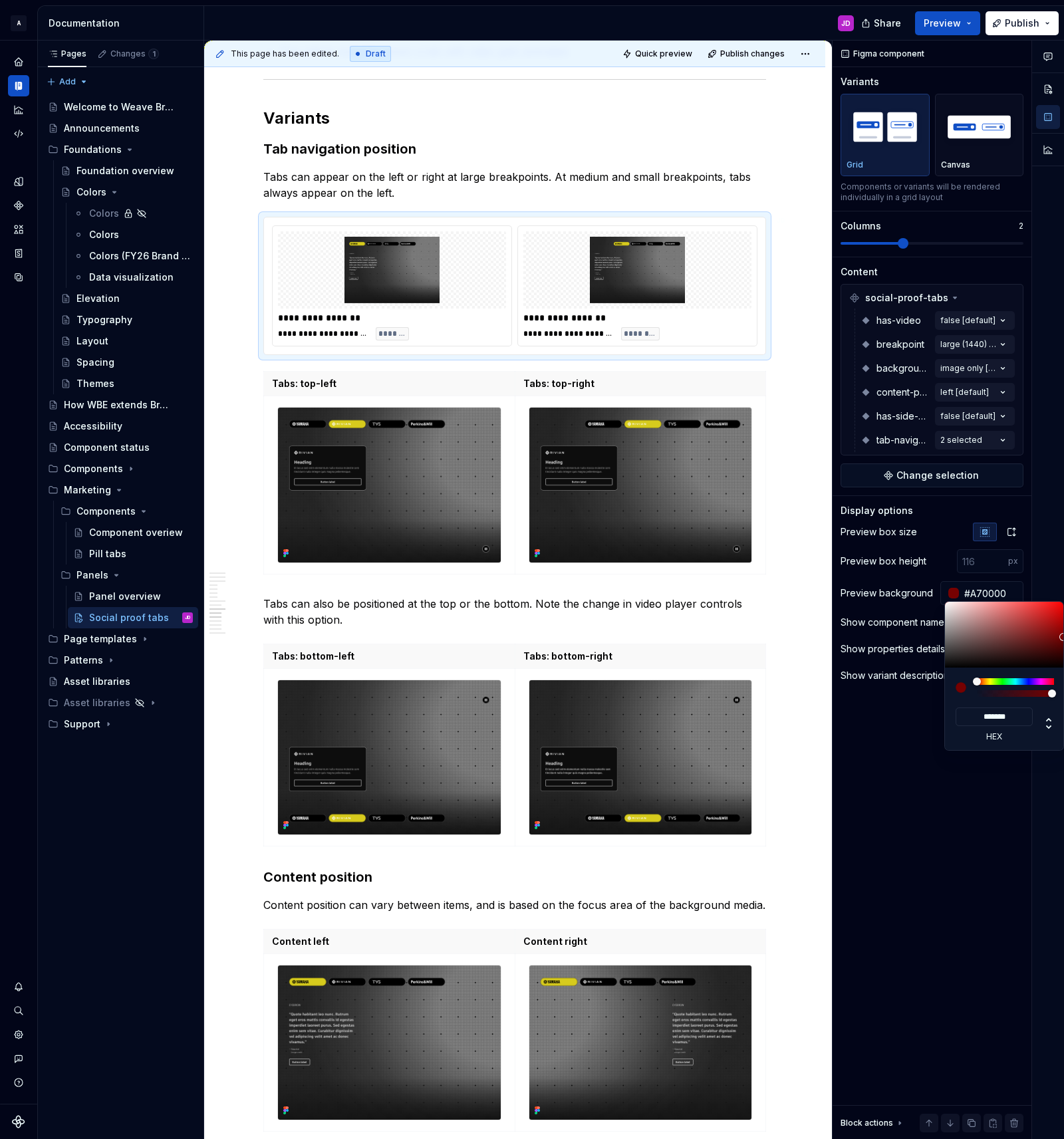
type input "#B40000"
type input "*******"
type input "#C60000"
type input "*******"
type input "#DD0000"
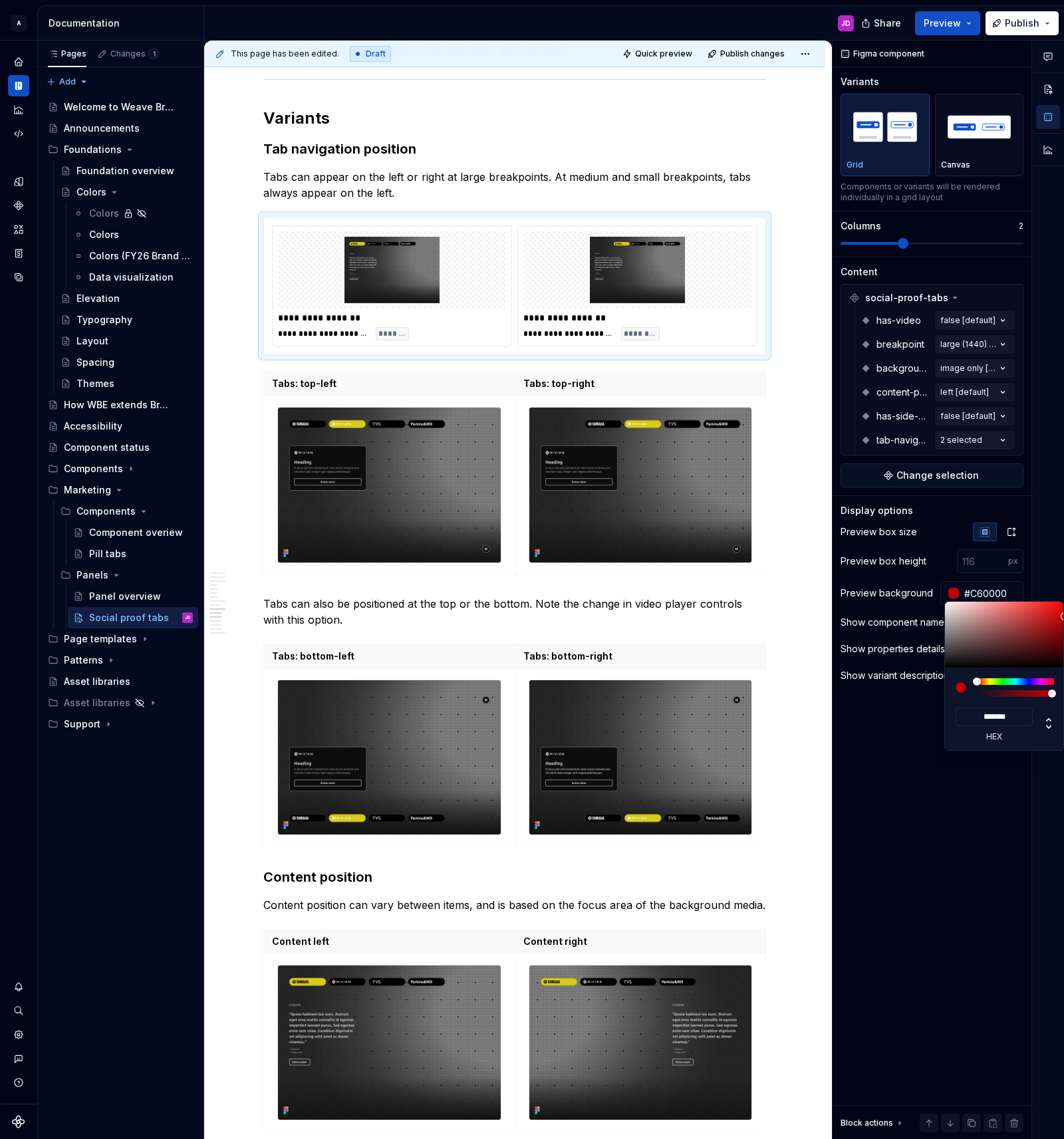
type input "*******"
type input "#F20000"
type input "*******"
type input "#FF0000"
type input "*******"
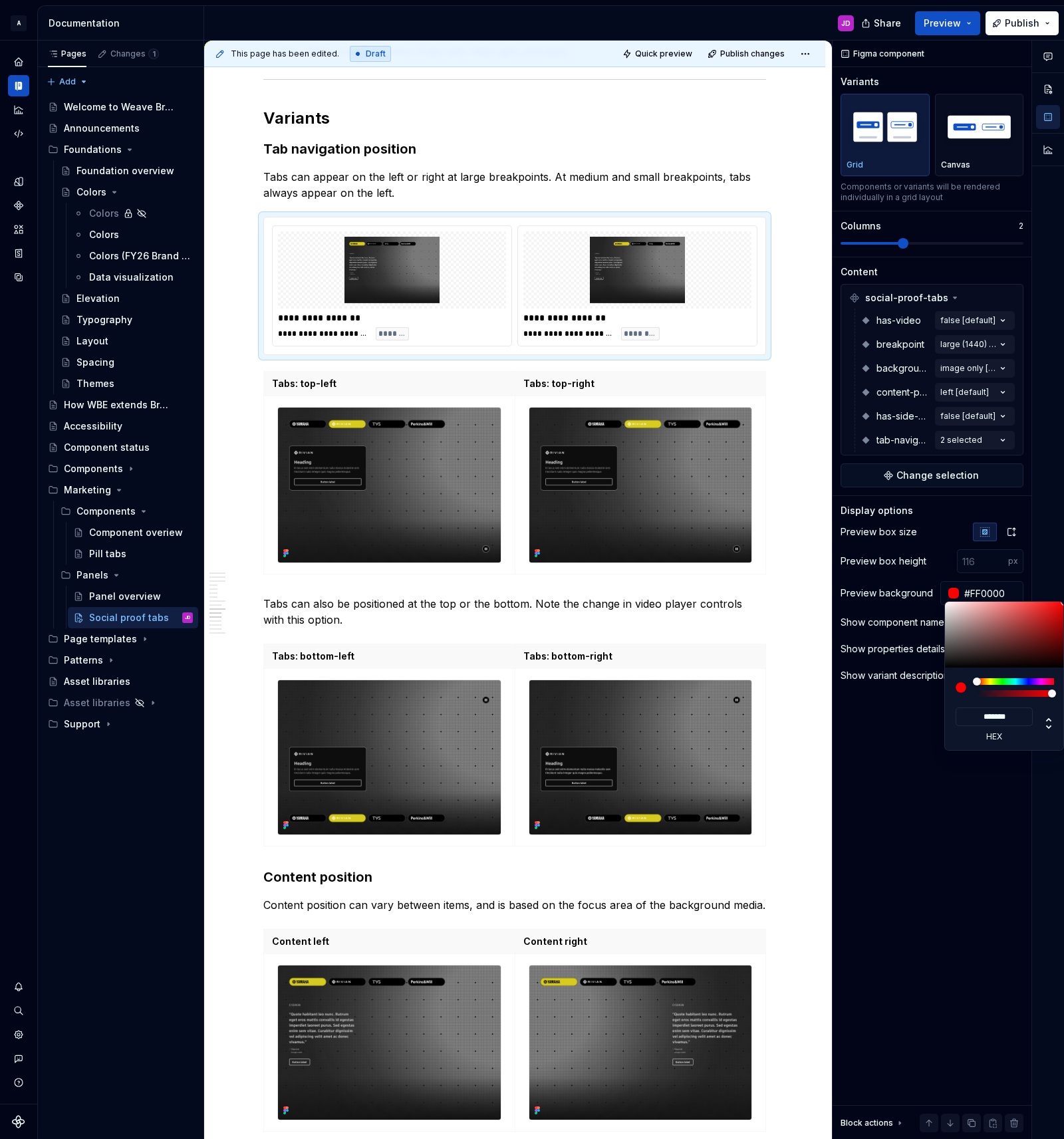
type input "#FF0303"
type input "*******"
type input "#FF3A3A"
type input "*******"
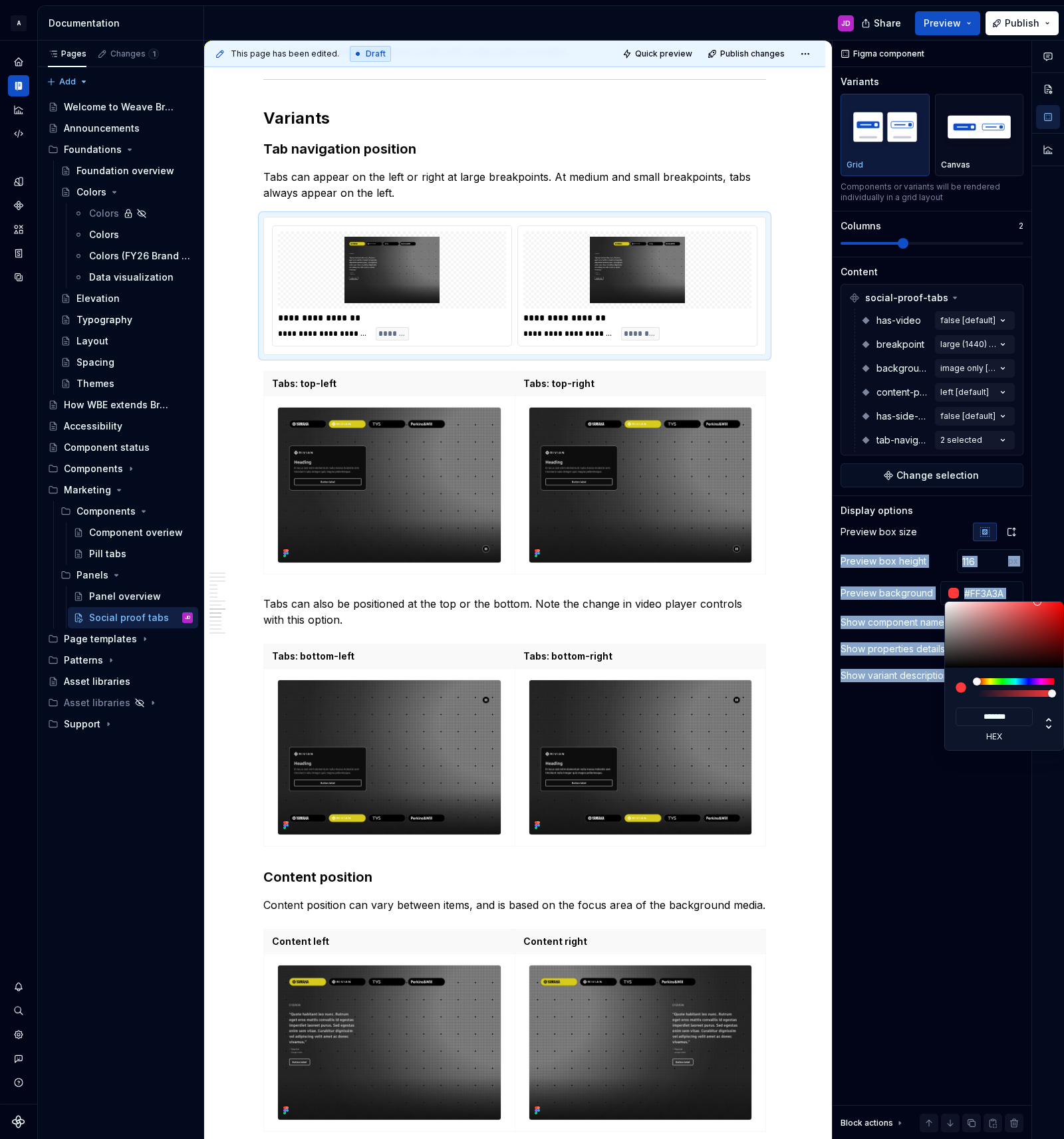
type input "#FF6D6D"
type input "*******"
type input "#FF9191"
type input "*******"
type input "#FFB5B5"
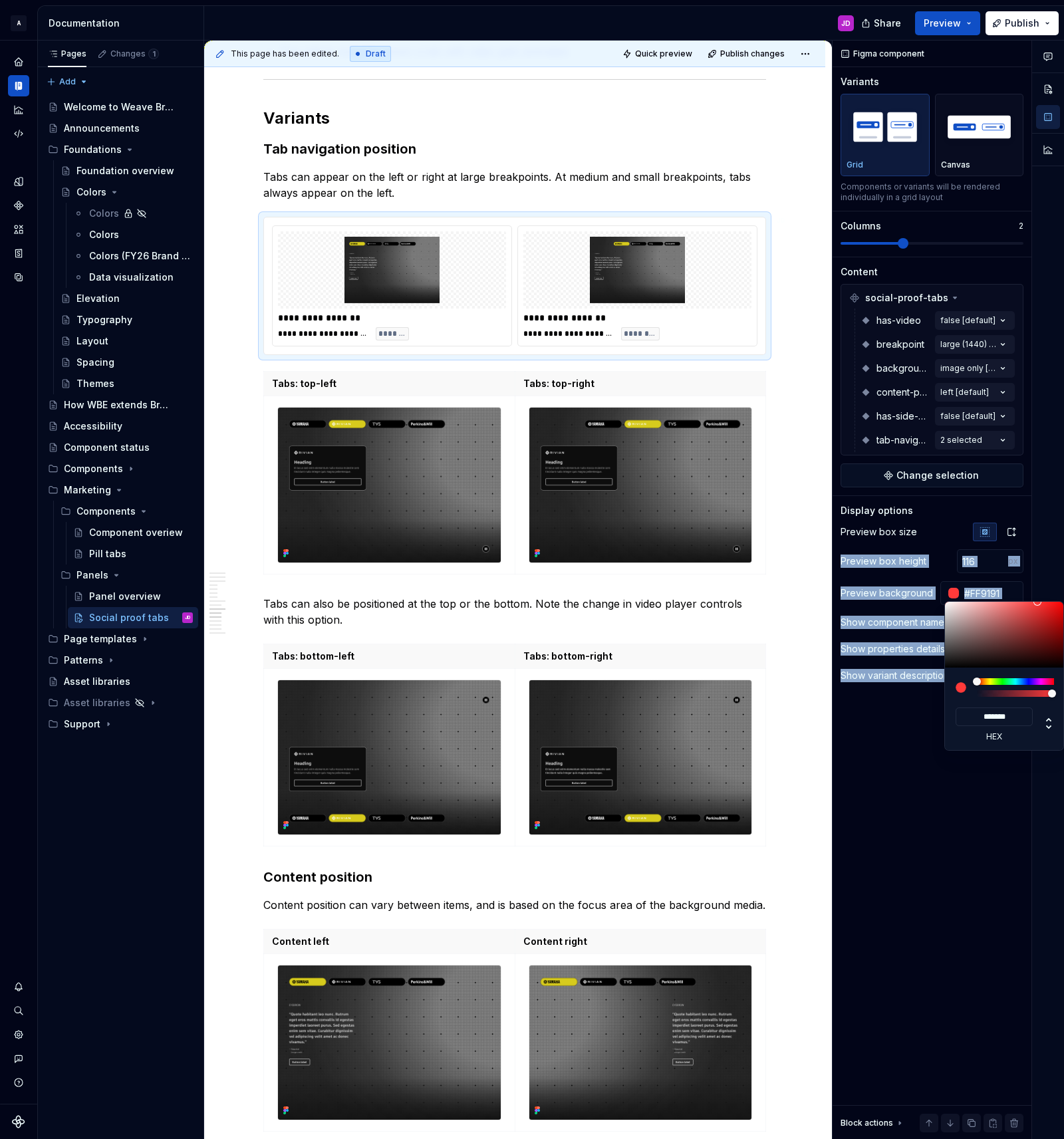
type input "*******"
type input "#FFDADA"
type input "*******"
type input "#FFFFFF"
type input "*******"
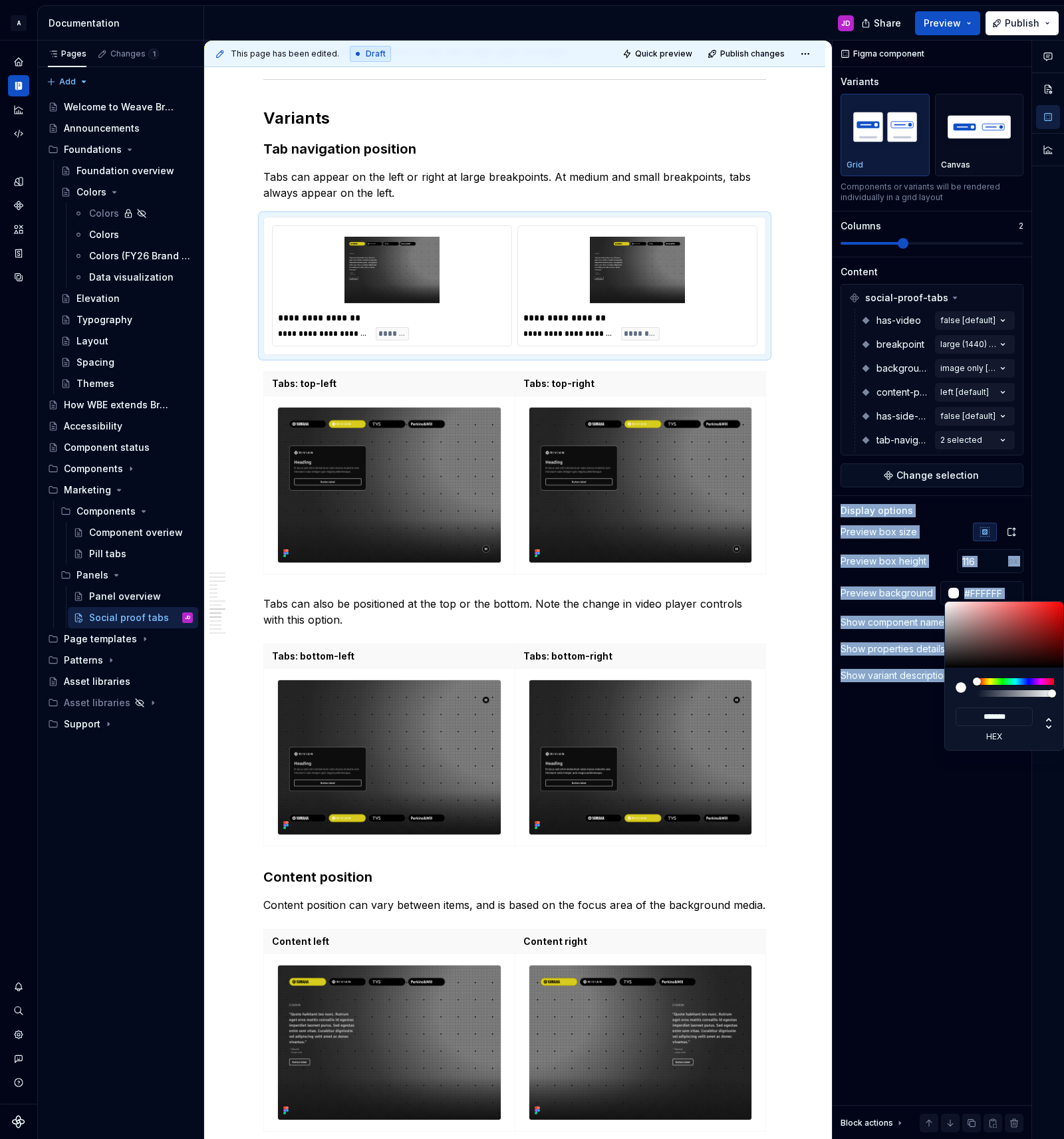
drag, startPoint x: 963, startPoint y: 647, endPoint x: 872, endPoint y: 492, distance: 179.7
click at [872, 492] on body "A Weave Brand Extended JD Design system data Documentation JD Share Preview Pub…" at bounding box center [532, 569] width 1064 height 1139
click at [1013, 814] on div "Comments Open comments No comments yet Select ‘Comment’ from the block context …" at bounding box center [948, 590] width 231 height 1099
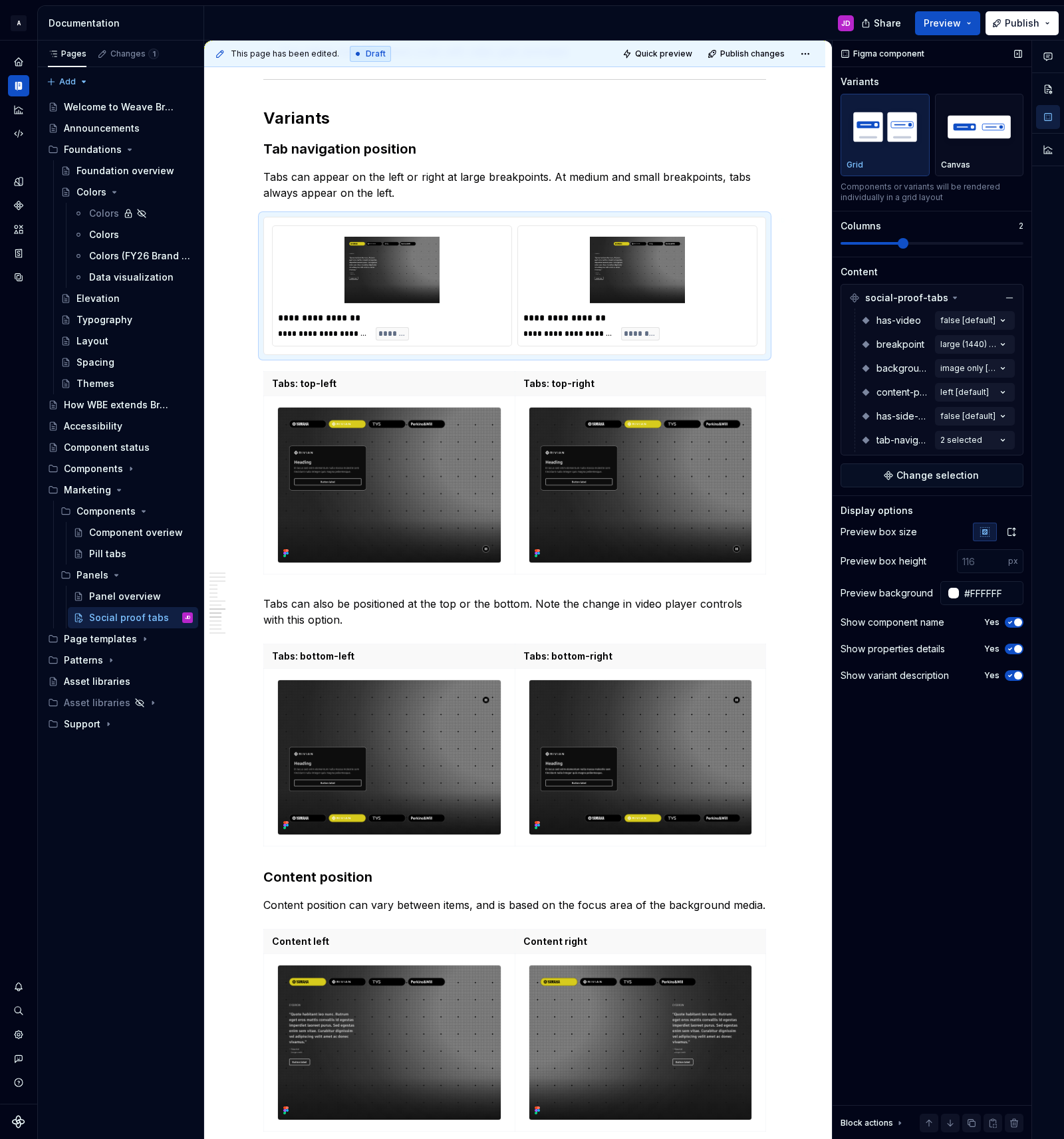
drag, startPoint x: 1003, startPoint y: 796, endPoint x: 998, endPoint y: 679, distance: 117.1
click at [1005, 788] on div "Comments Open comments No comments yet Select ‘Comment’ from the block context …" at bounding box center [948, 590] width 231 height 1099
type textarea "*"
click at [1008, 624] on icon "button" at bounding box center [1009, 623] width 11 height 8
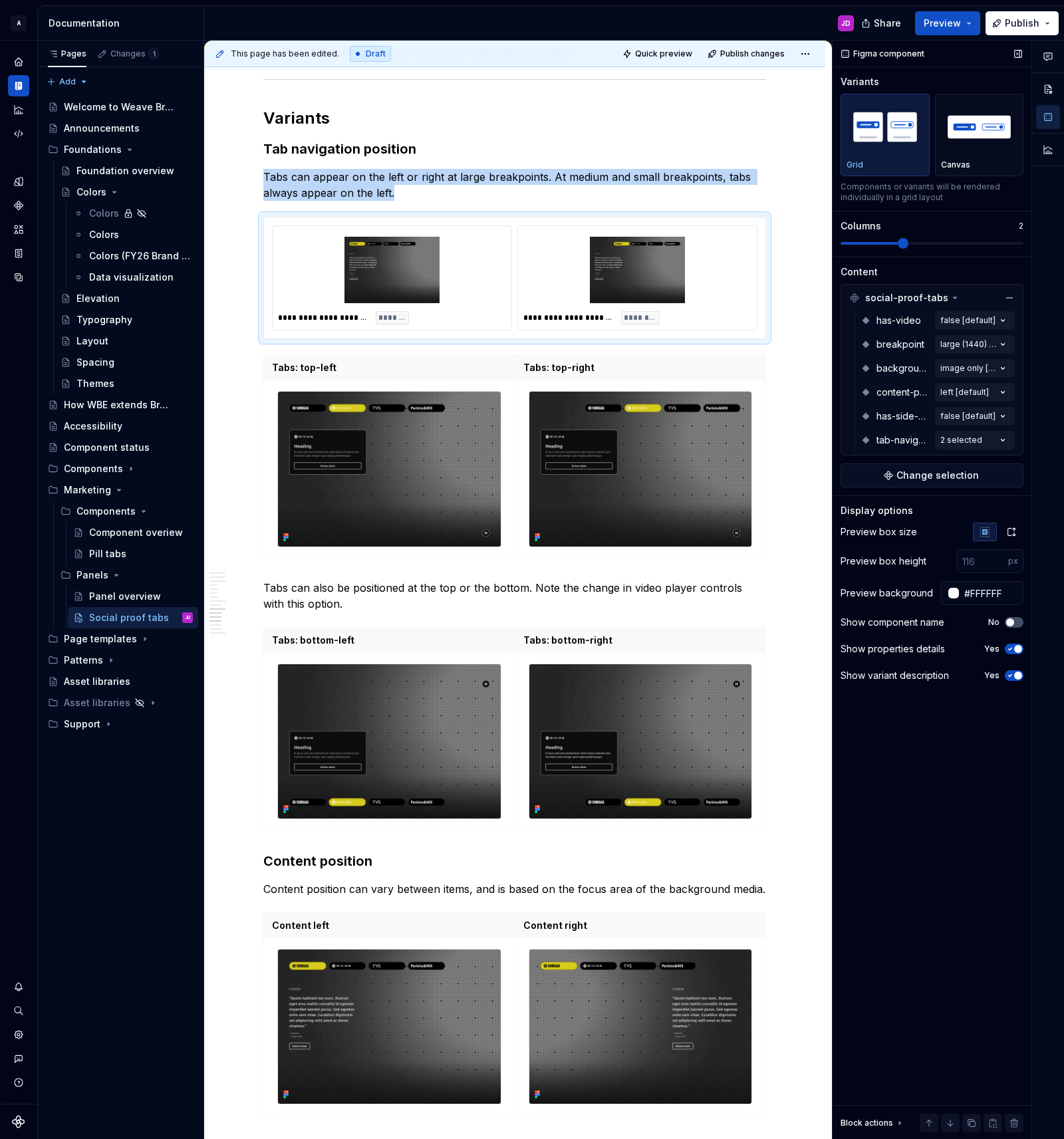
click at [1011, 679] on icon "button" at bounding box center [1009, 676] width 11 height 8
click at [999, 755] on div "Figma component Variants Grid Canvas Components or variants will be rendered in…" at bounding box center [932, 590] width 199 height 1099
type input "-1"
click at [996, 563] on input "-1" at bounding box center [982, 561] width 51 height 24
click at [995, 747] on div "Figma component Variants Grid Canvas Components or variants will be rendered in…" at bounding box center [932, 590] width 199 height 1099
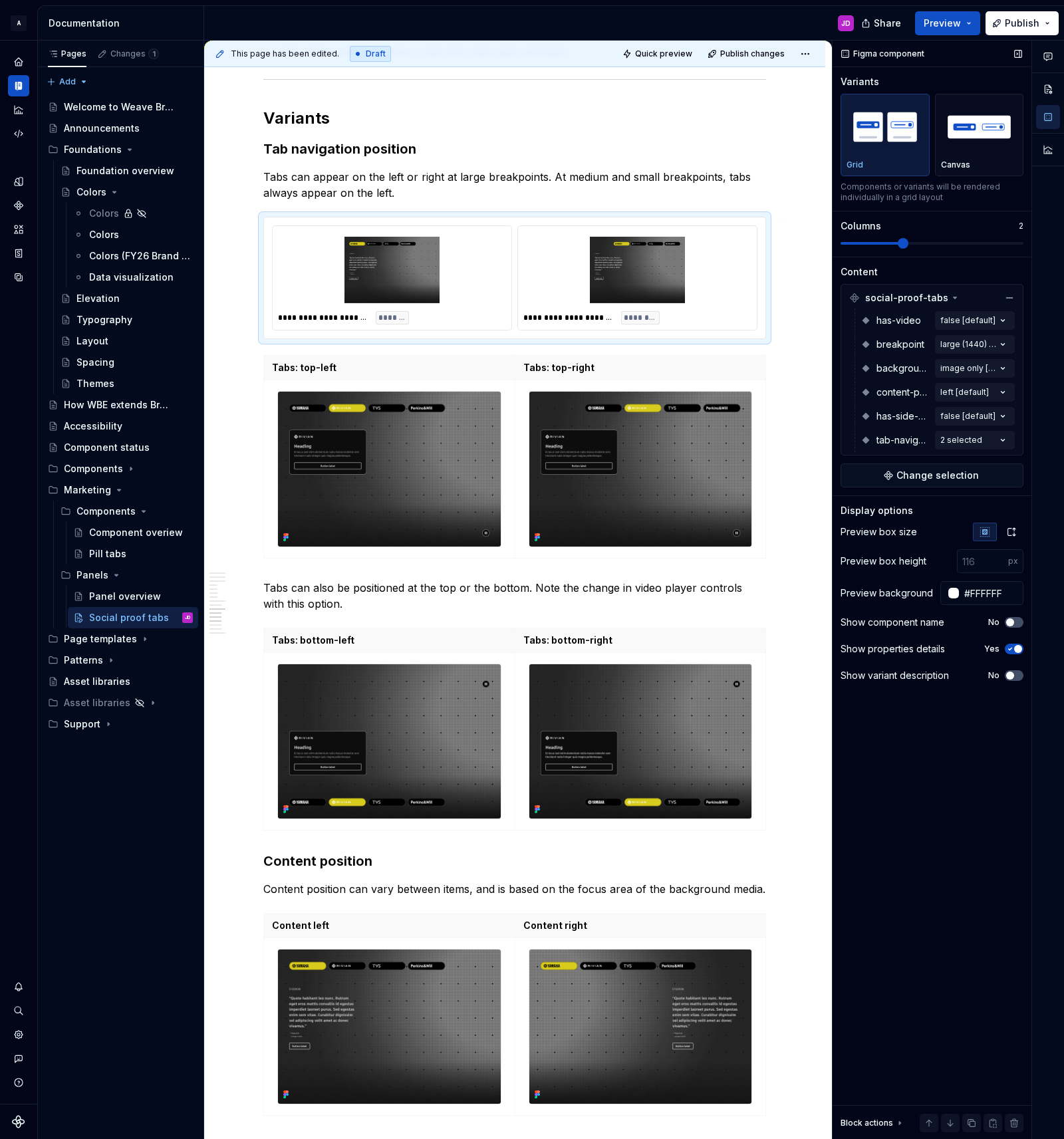
click at [915, 561] on div "Preview box height" at bounding box center [884, 561] width 86 height 13
click at [251, 362] on span at bounding box center [249, 362] width 11 height 19
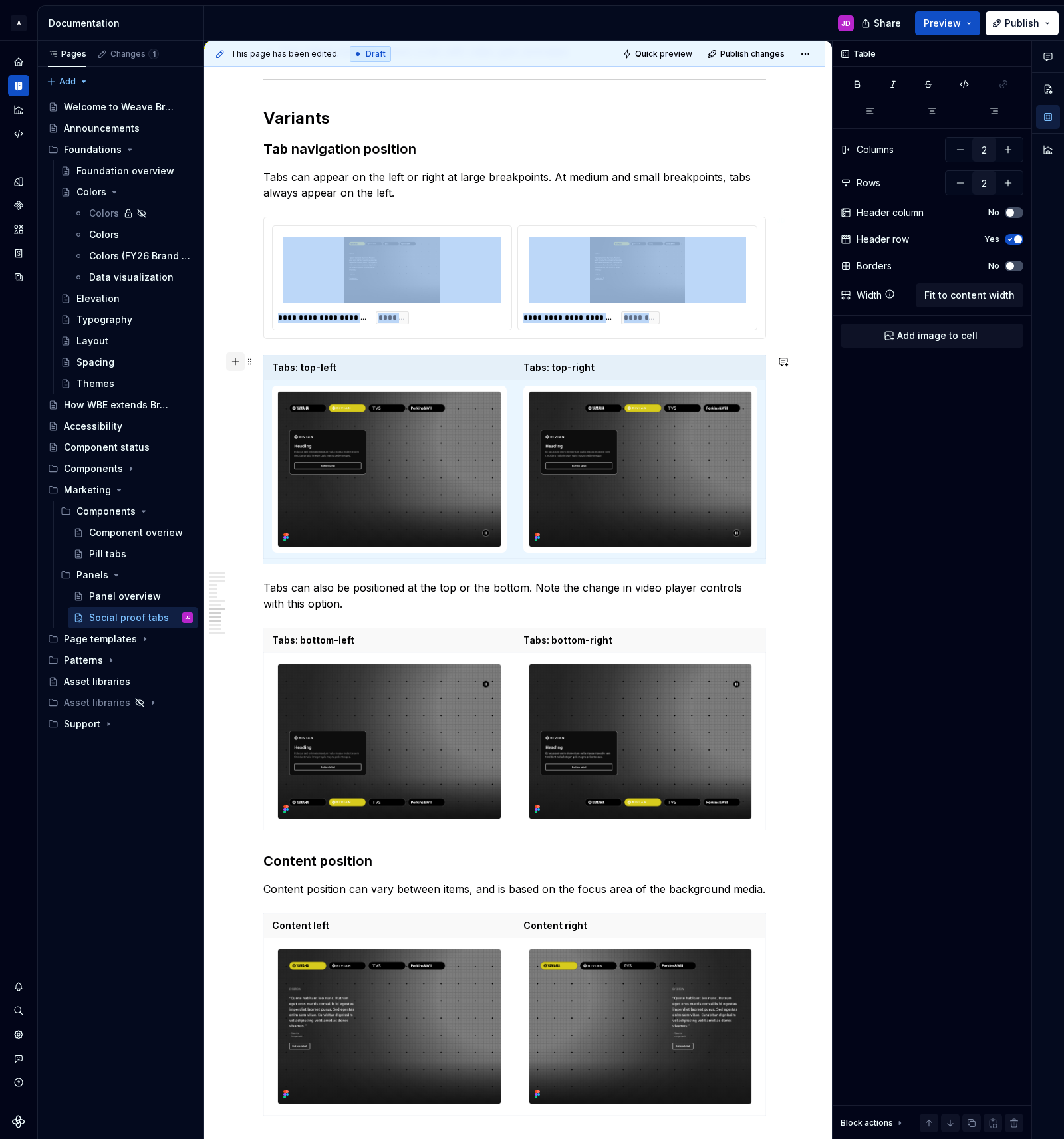
click at [241, 363] on button "button" at bounding box center [235, 362] width 19 height 19
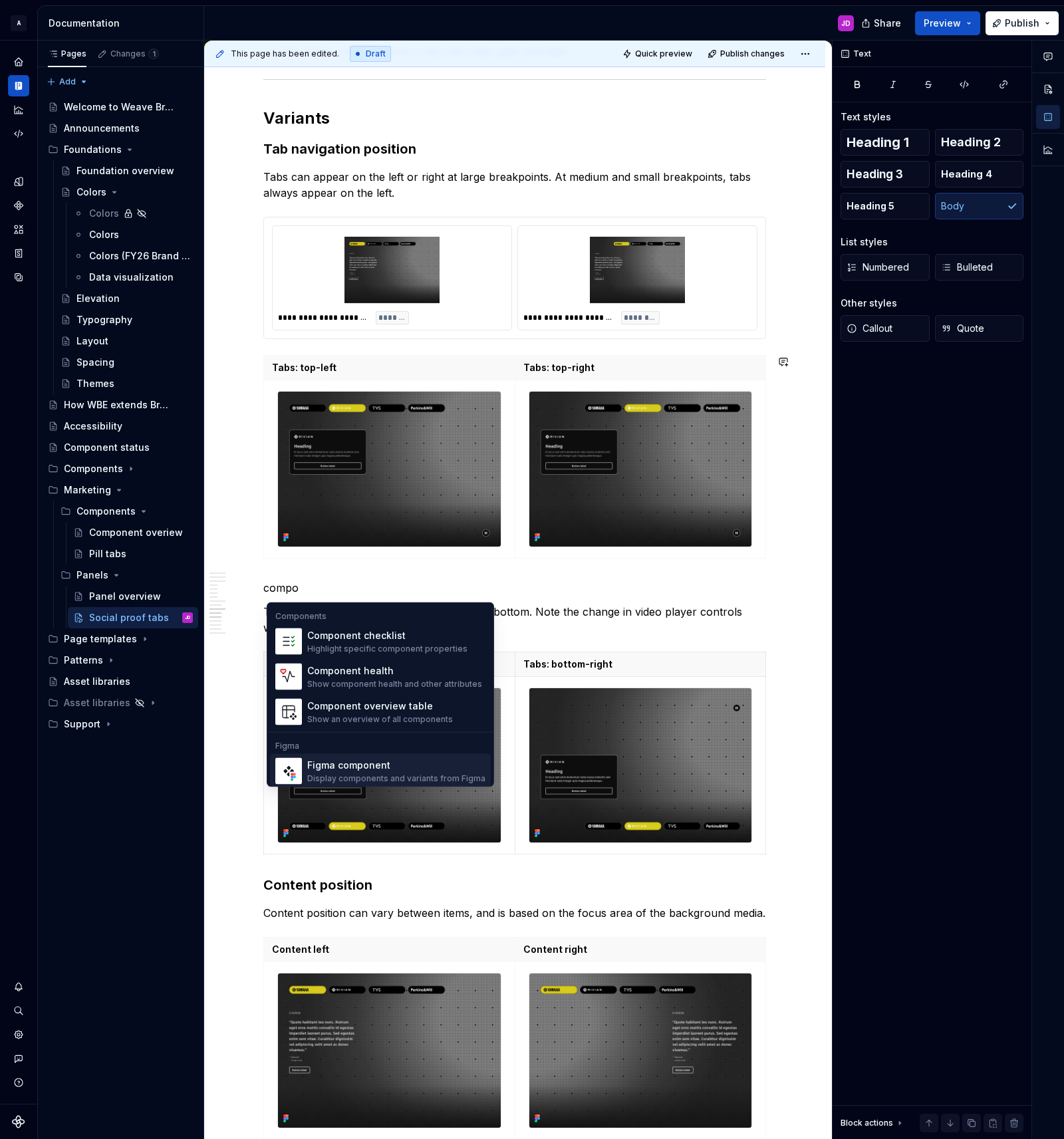
click at [442, 762] on div "Figma component" at bounding box center [397, 766] width 178 height 13
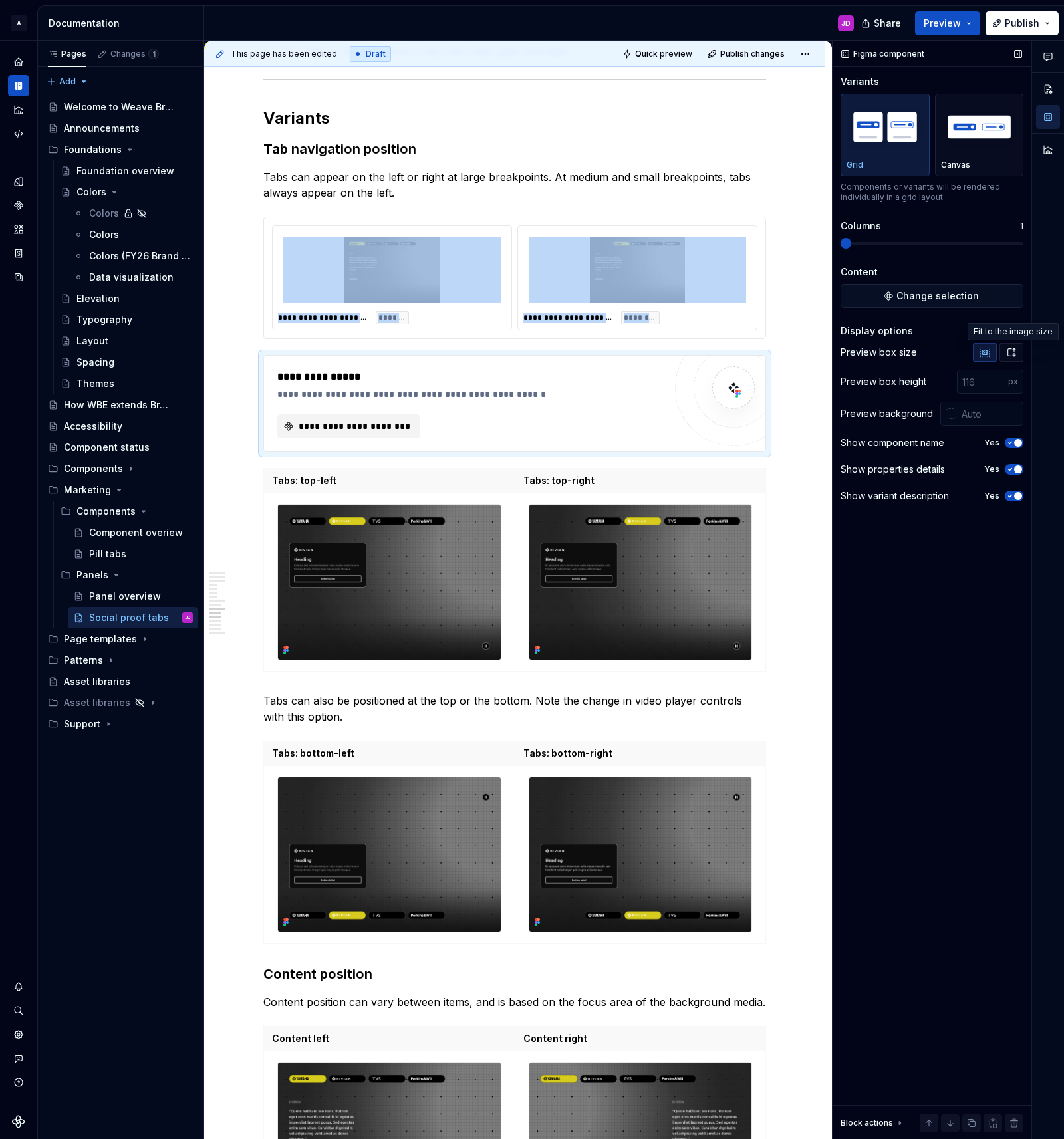
click at [1012, 349] on icon "button" at bounding box center [1011, 352] width 11 height 11
click at [356, 425] on span "**********" at bounding box center [354, 426] width 115 height 13
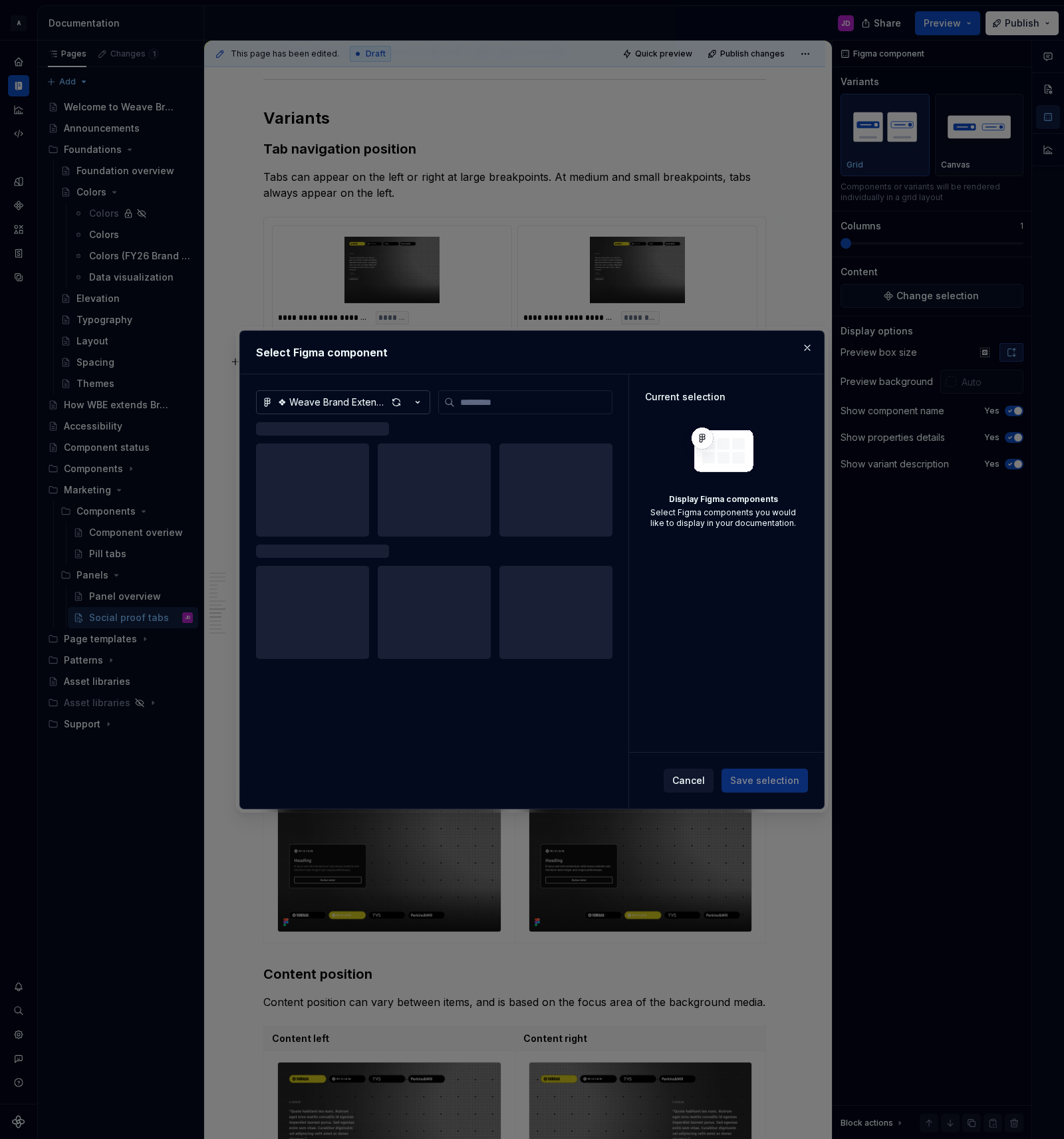
type textarea "*"
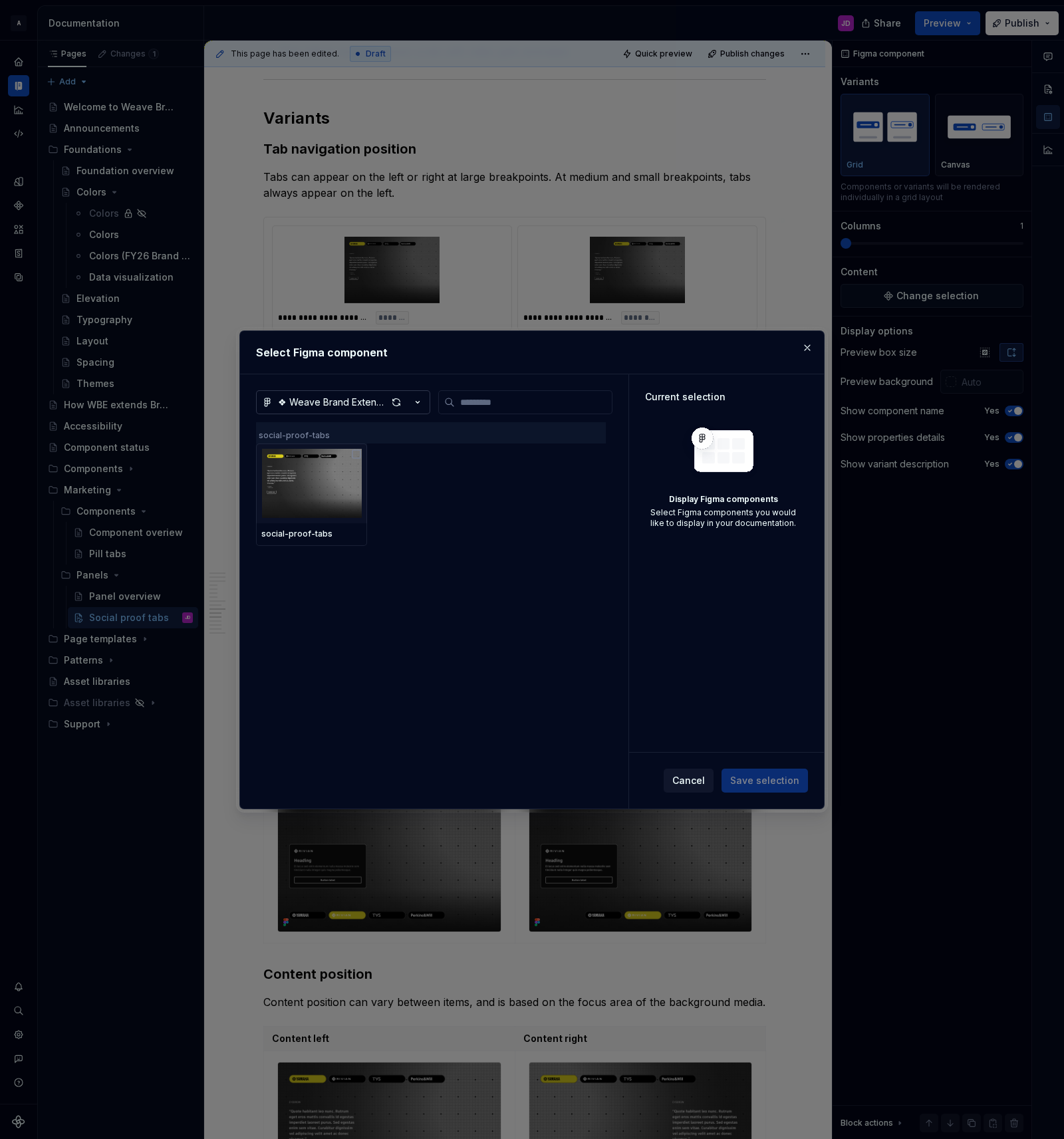
click at [341, 391] on button "❖ Weave Brand Extended Marketing" at bounding box center [343, 402] width 174 height 24
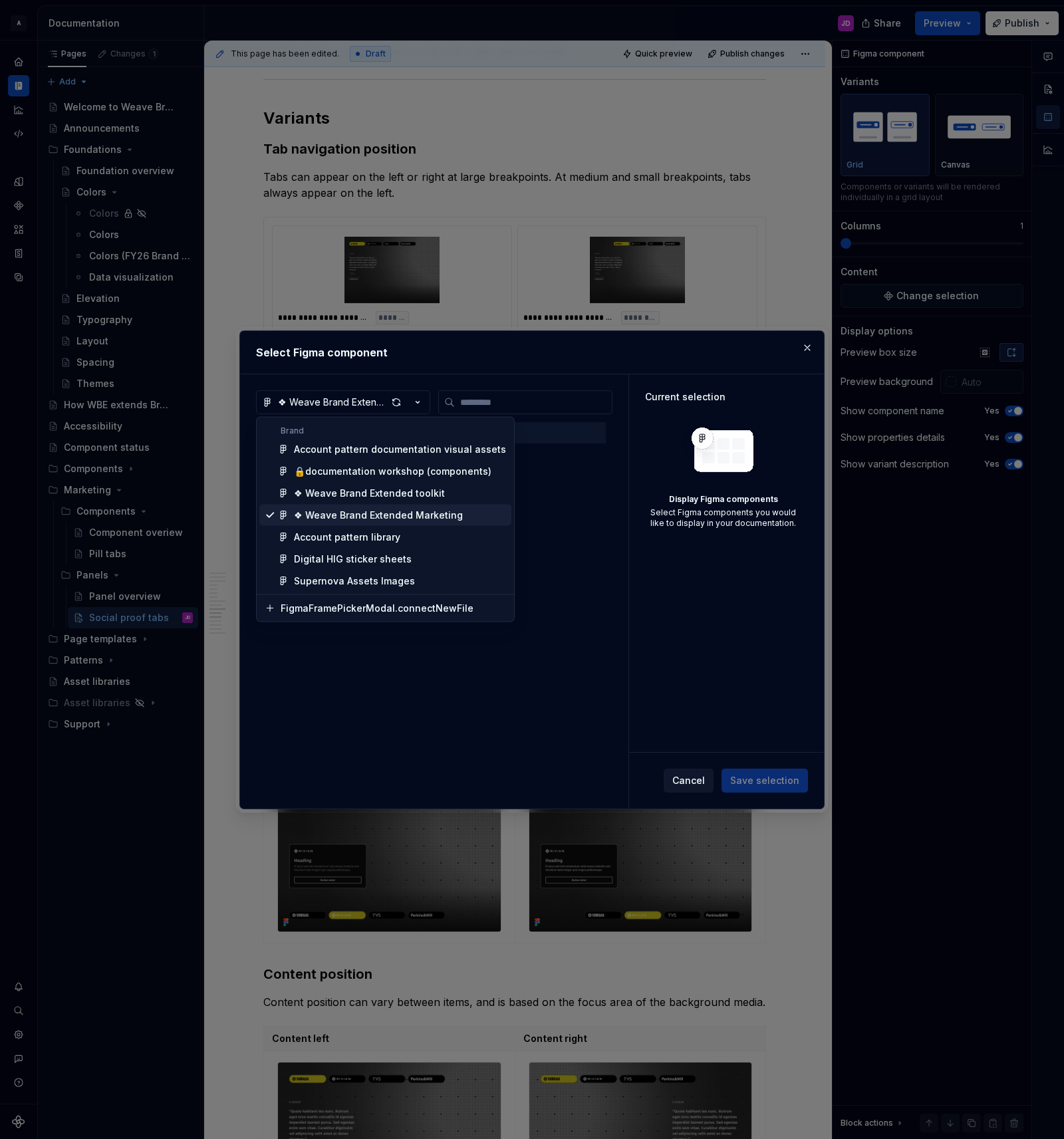
click at [380, 514] on div "❖ Weave Brand Extended Marketing" at bounding box center [378, 515] width 169 height 13
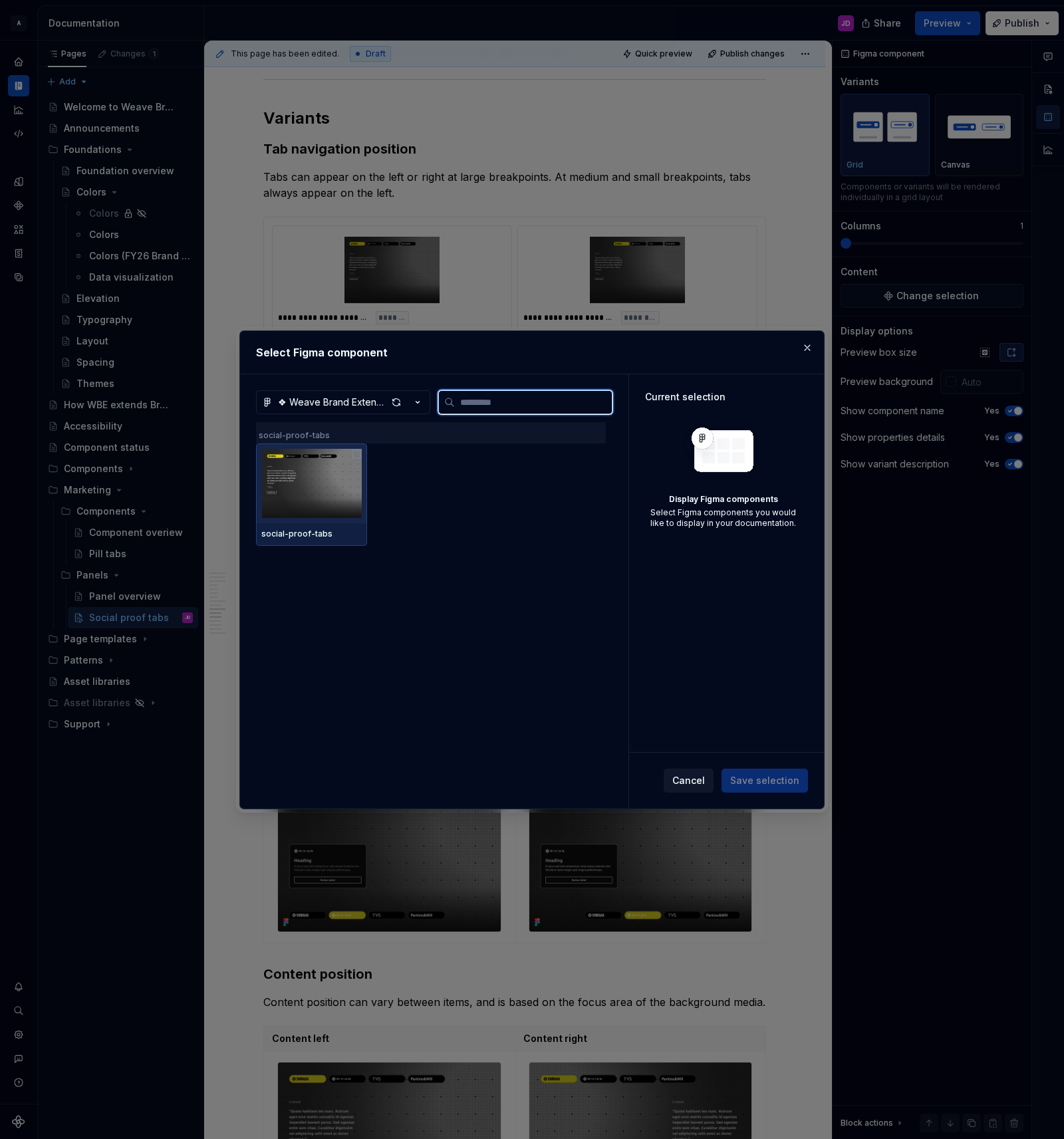
click at [325, 482] on img at bounding box center [311, 483] width 101 height 69
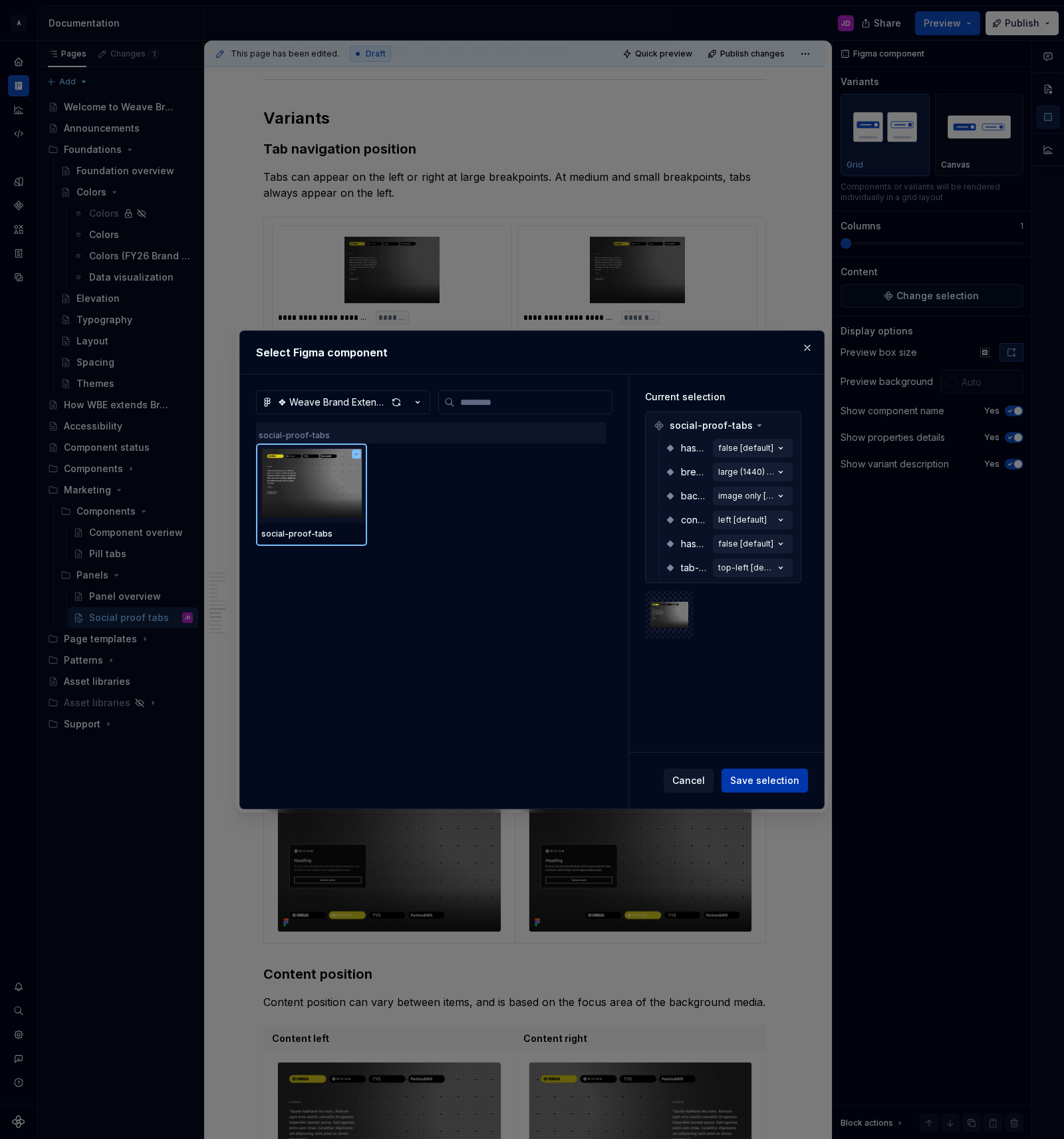
click at [768, 778] on span "Save selection" at bounding box center [765, 781] width 69 height 13
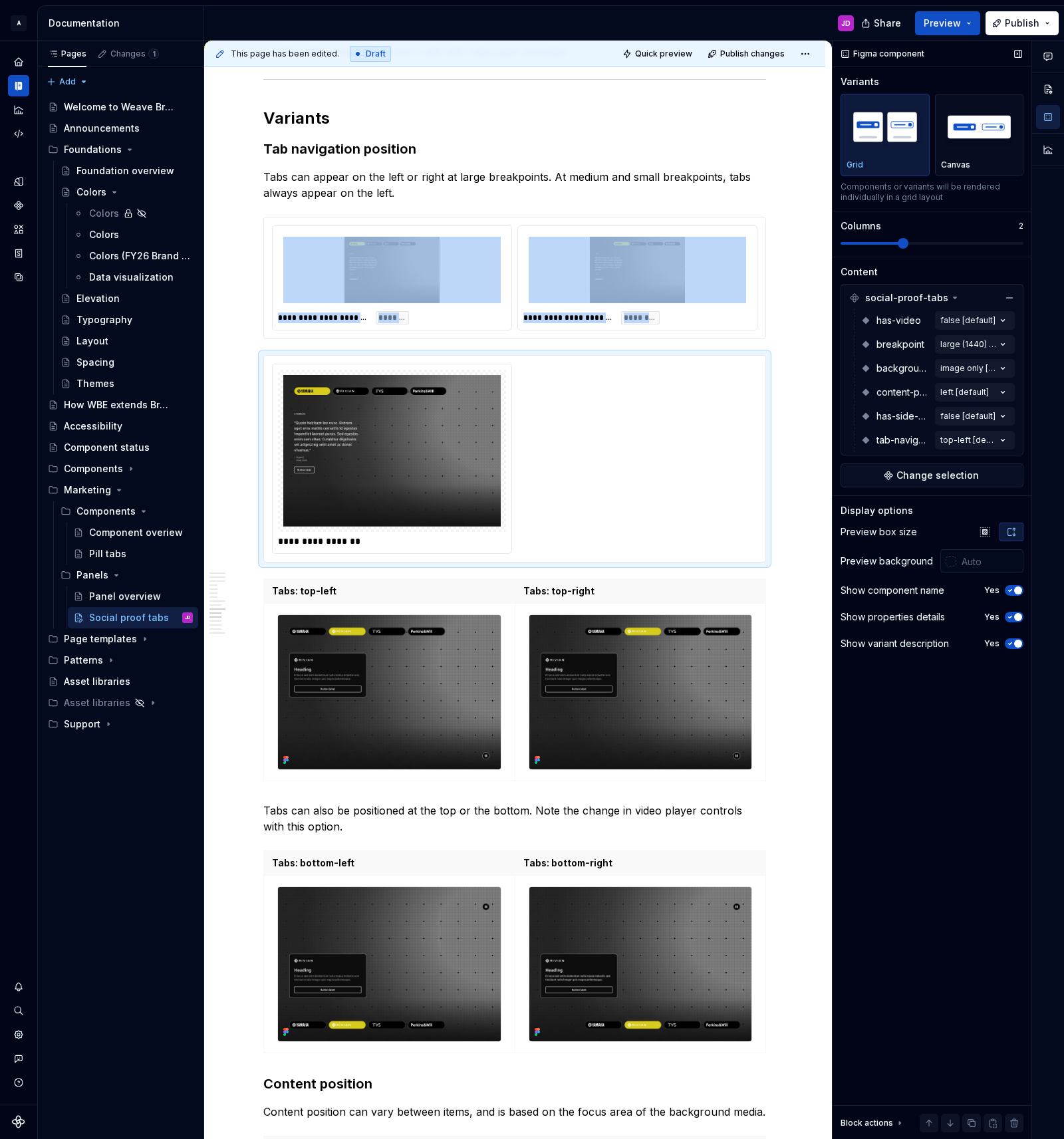
click at [906, 245] on span at bounding box center [903, 243] width 11 height 11
click at [1010, 588] on icon "button" at bounding box center [1009, 591] width 11 height 8
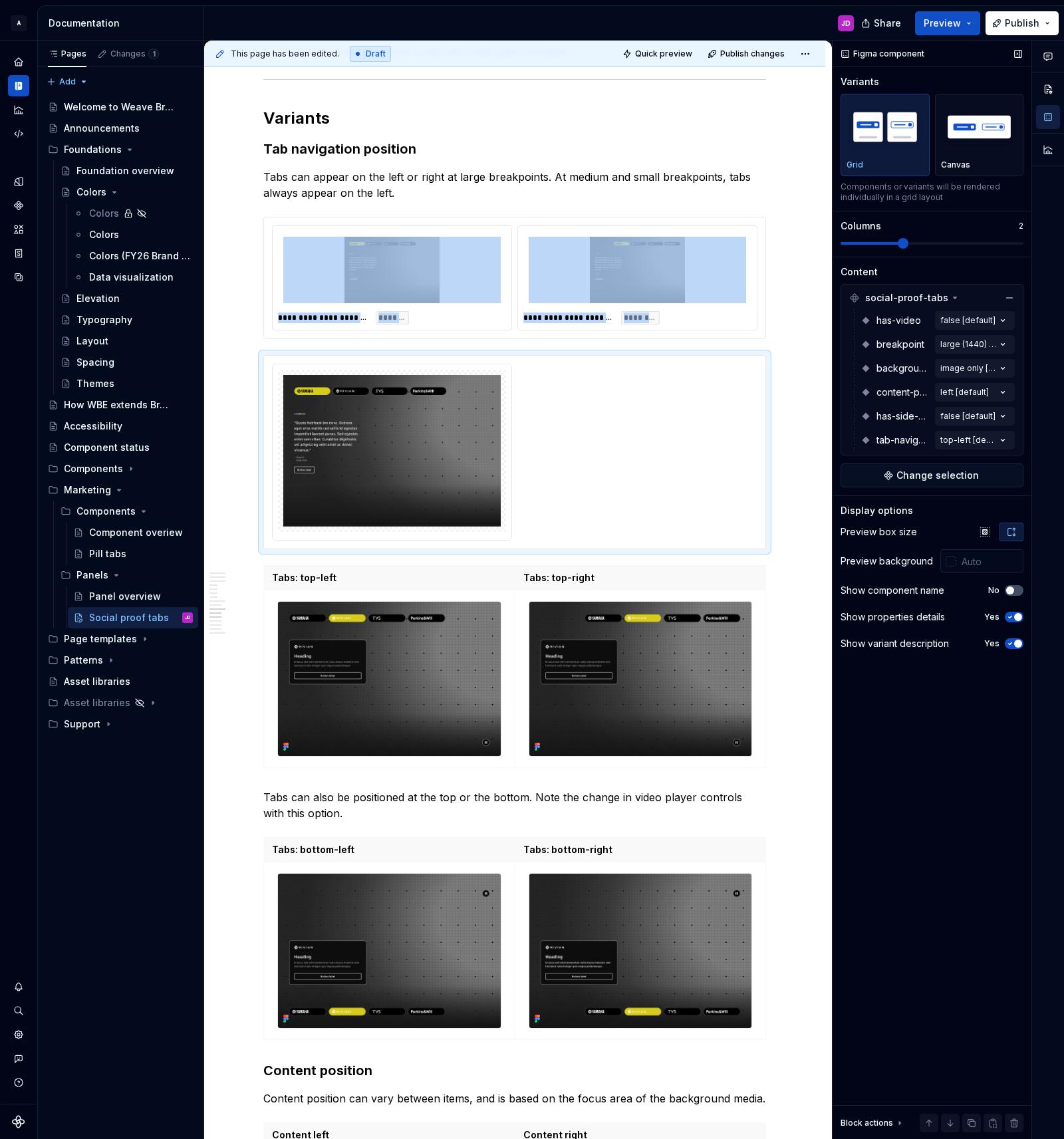
click at [1011, 643] on icon "button" at bounding box center [1009, 643] width 11 height 8
click at [977, 438] on div "Comments Open comments No comments yet Select ‘Comment’ from the block context …" at bounding box center [948, 590] width 231 height 1099
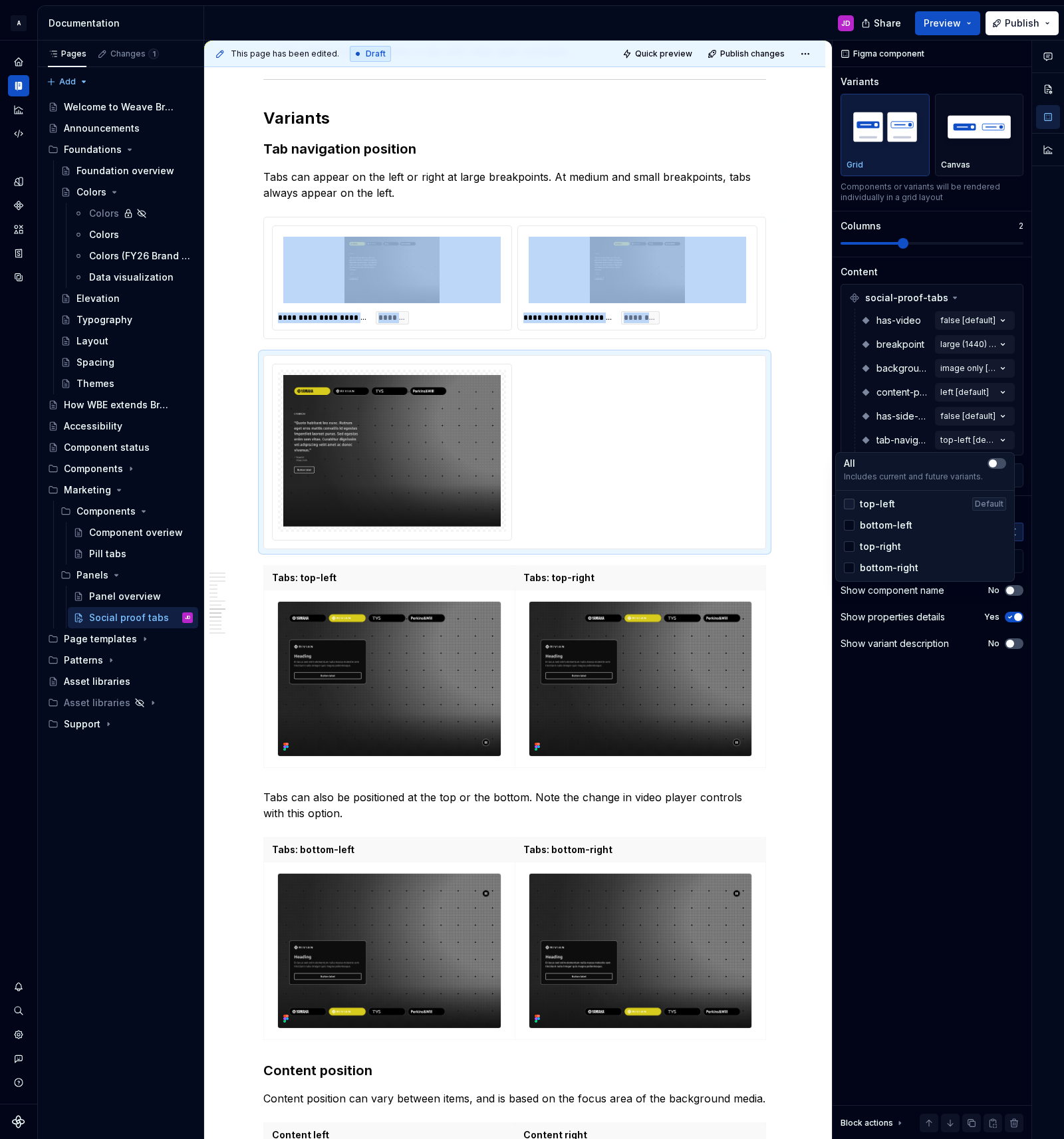
click at [848, 504] on div at bounding box center [849, 504] width 11 height 11
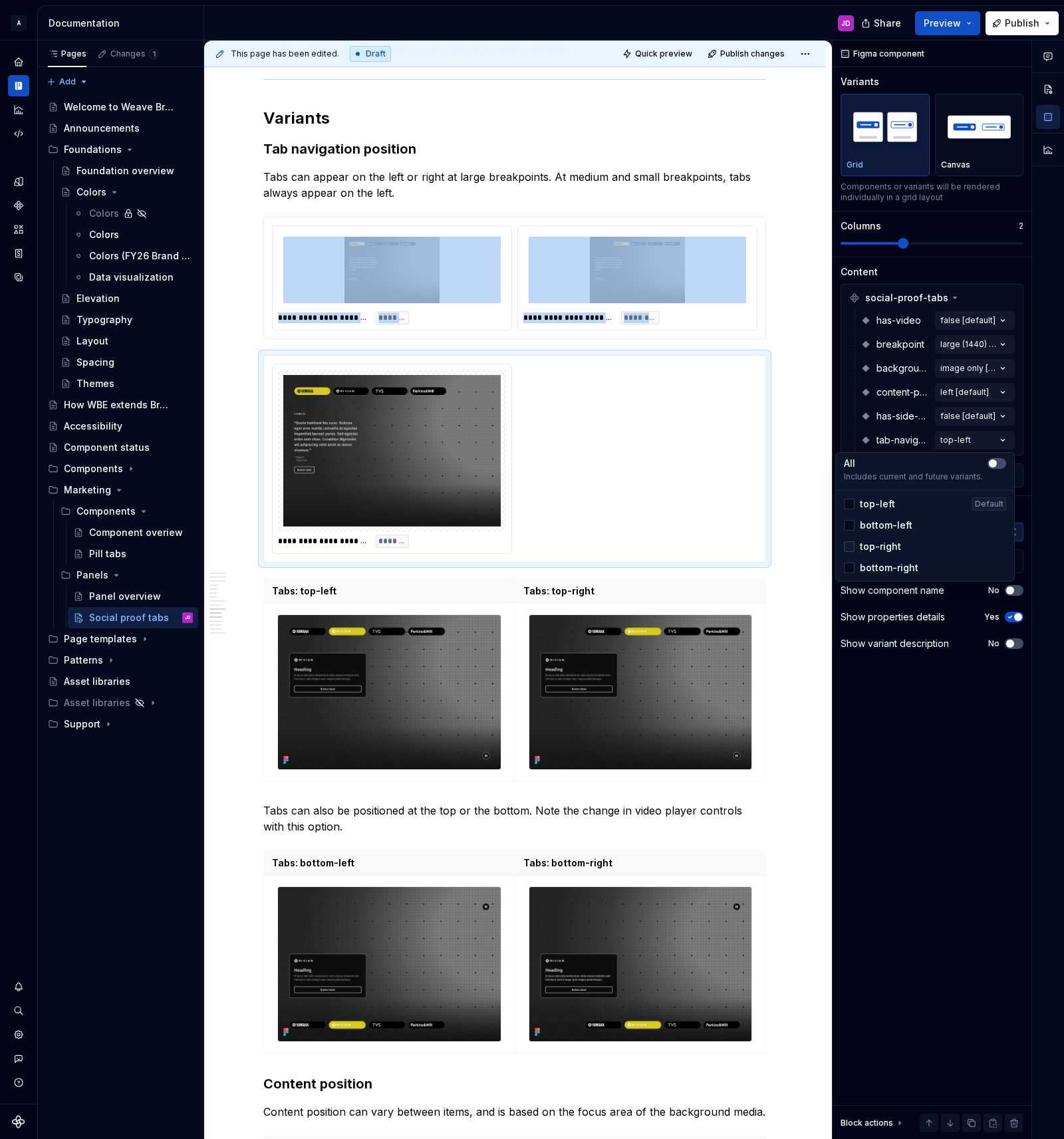
click at [851, 548] on div at bounding box center [849, 546] width 11 height 11
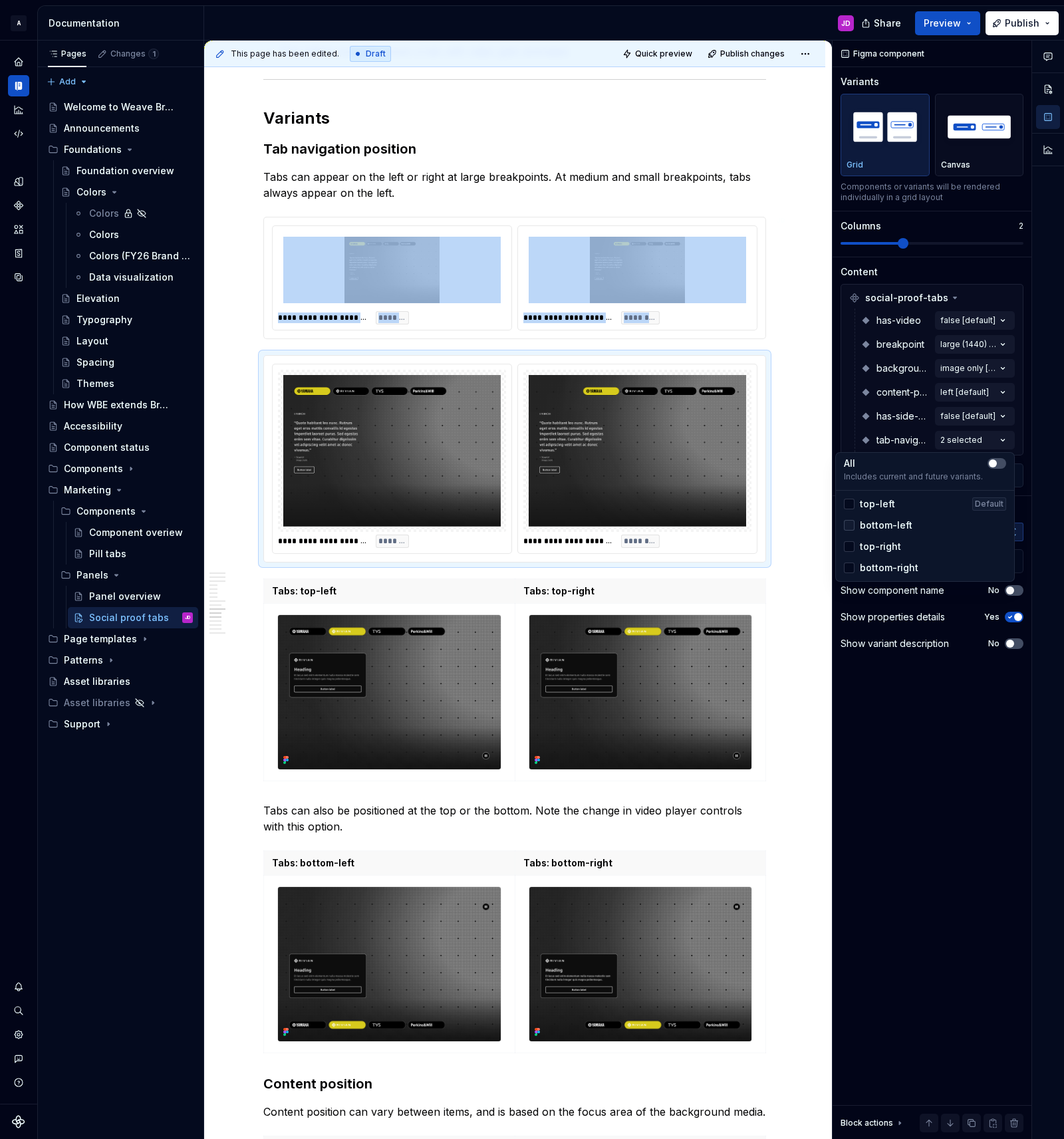
click at [848, 527] on div at bounding box center [849, 525] width 11 height 11
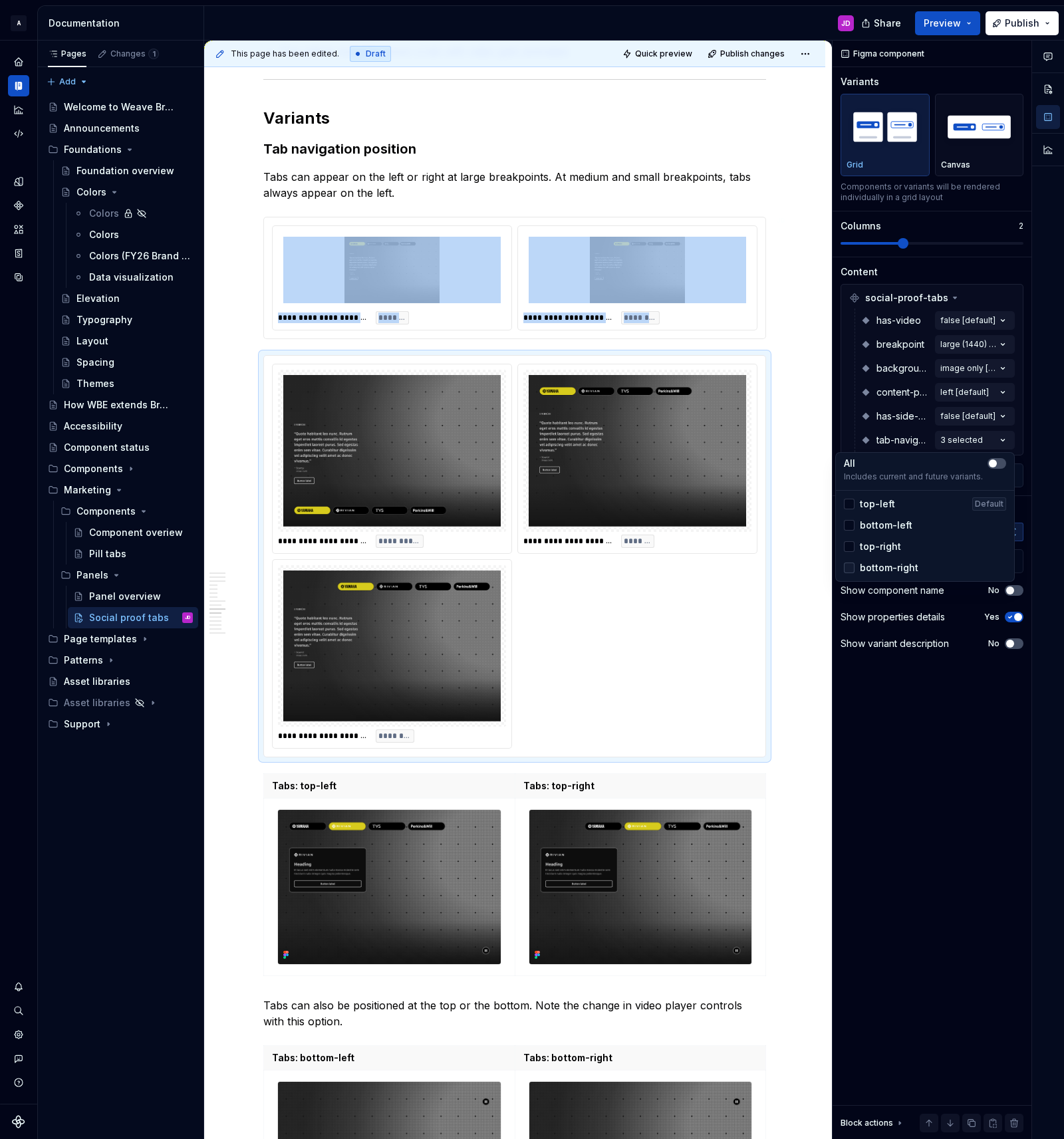
click at [849, 569] on div at bounding box center [849, 567] width 11 height 11
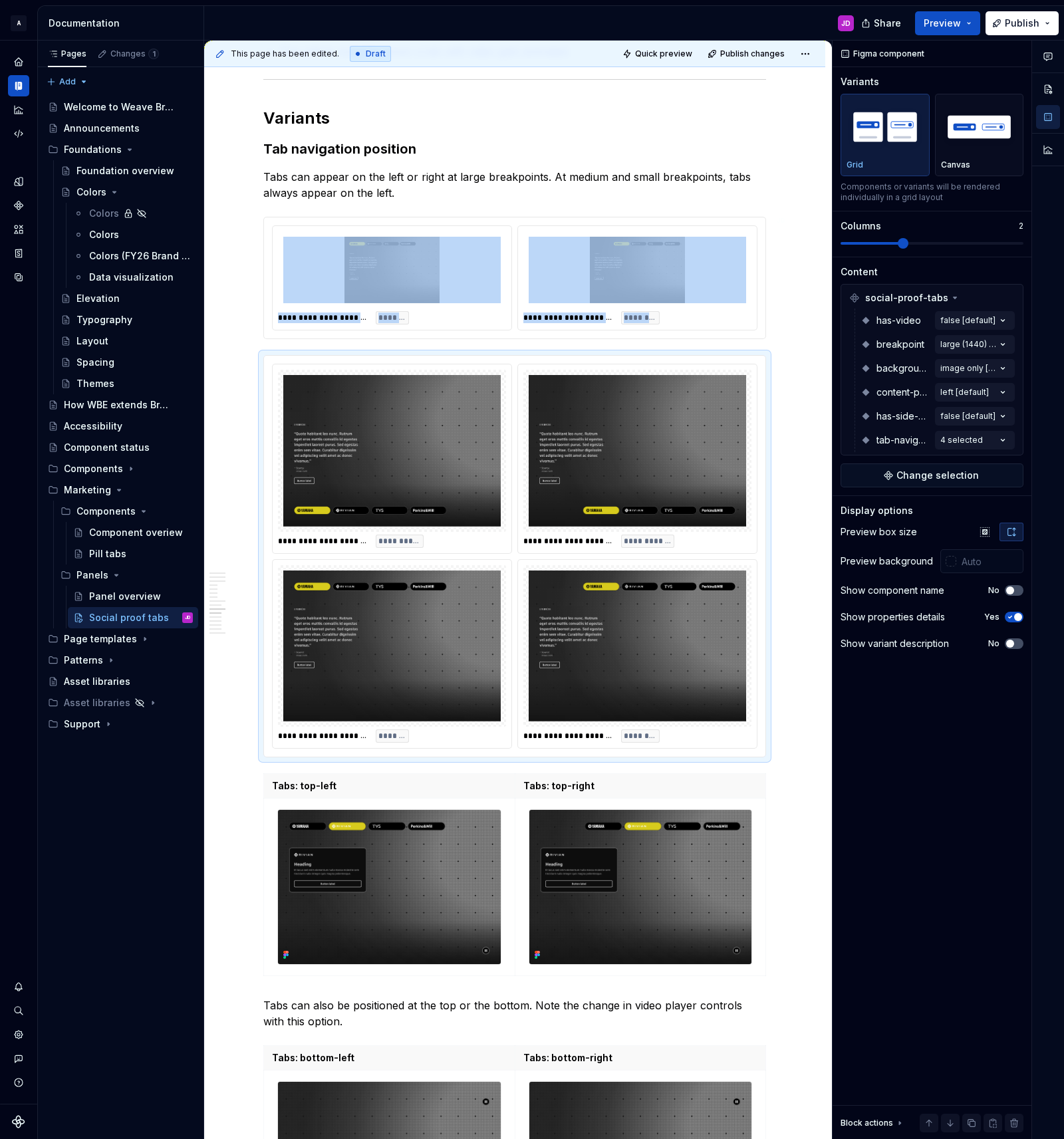
click at [272, 221] on html "A Weave Brand Extended JD Design system data Documentation JD Share Preview Pub…" at bounding box center [532, 569] width 1064 height 1139
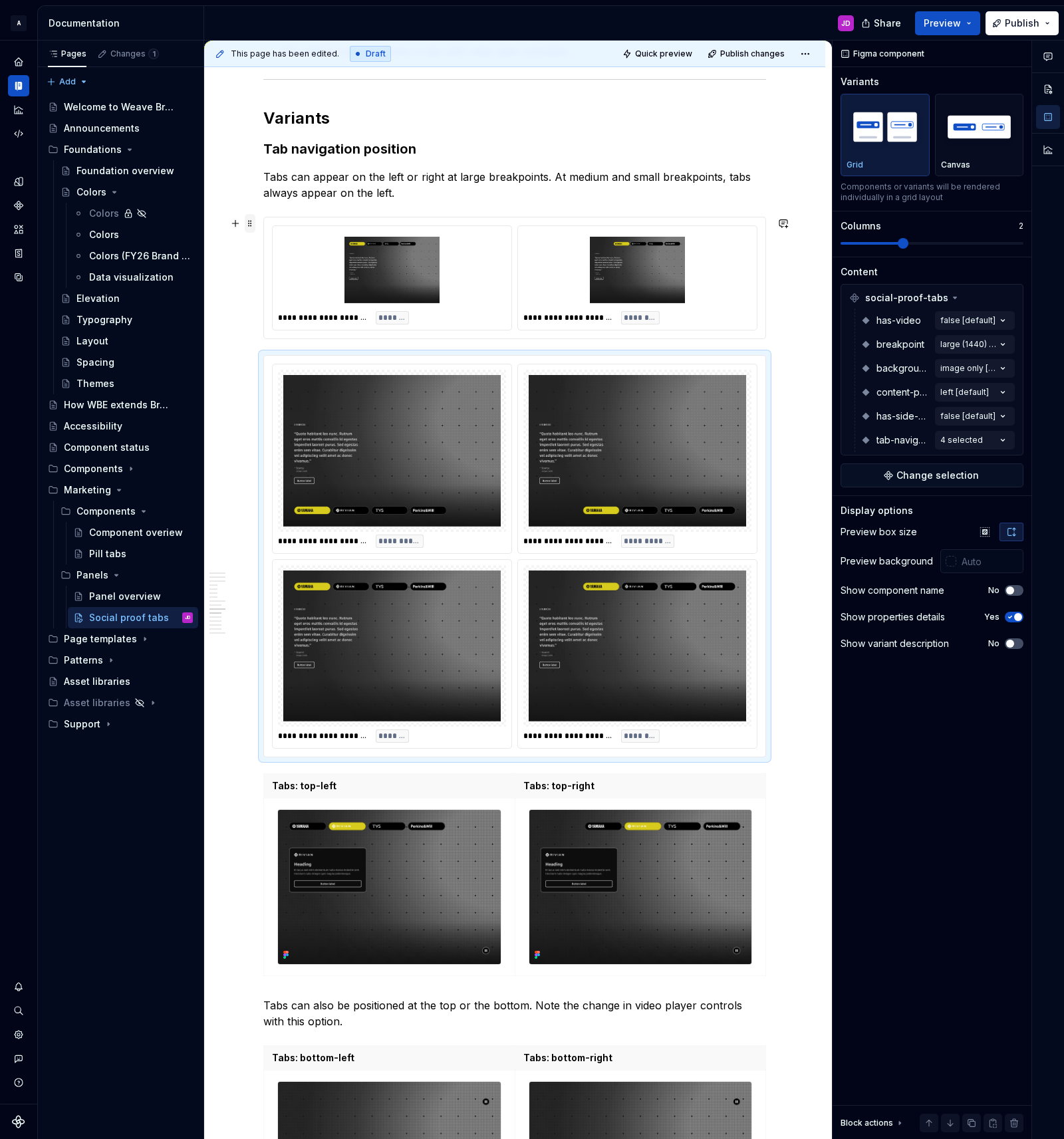
click at [250, 223] on span at bounding box center [249, 223] width 11 height 19
type input "#FFFFFF"
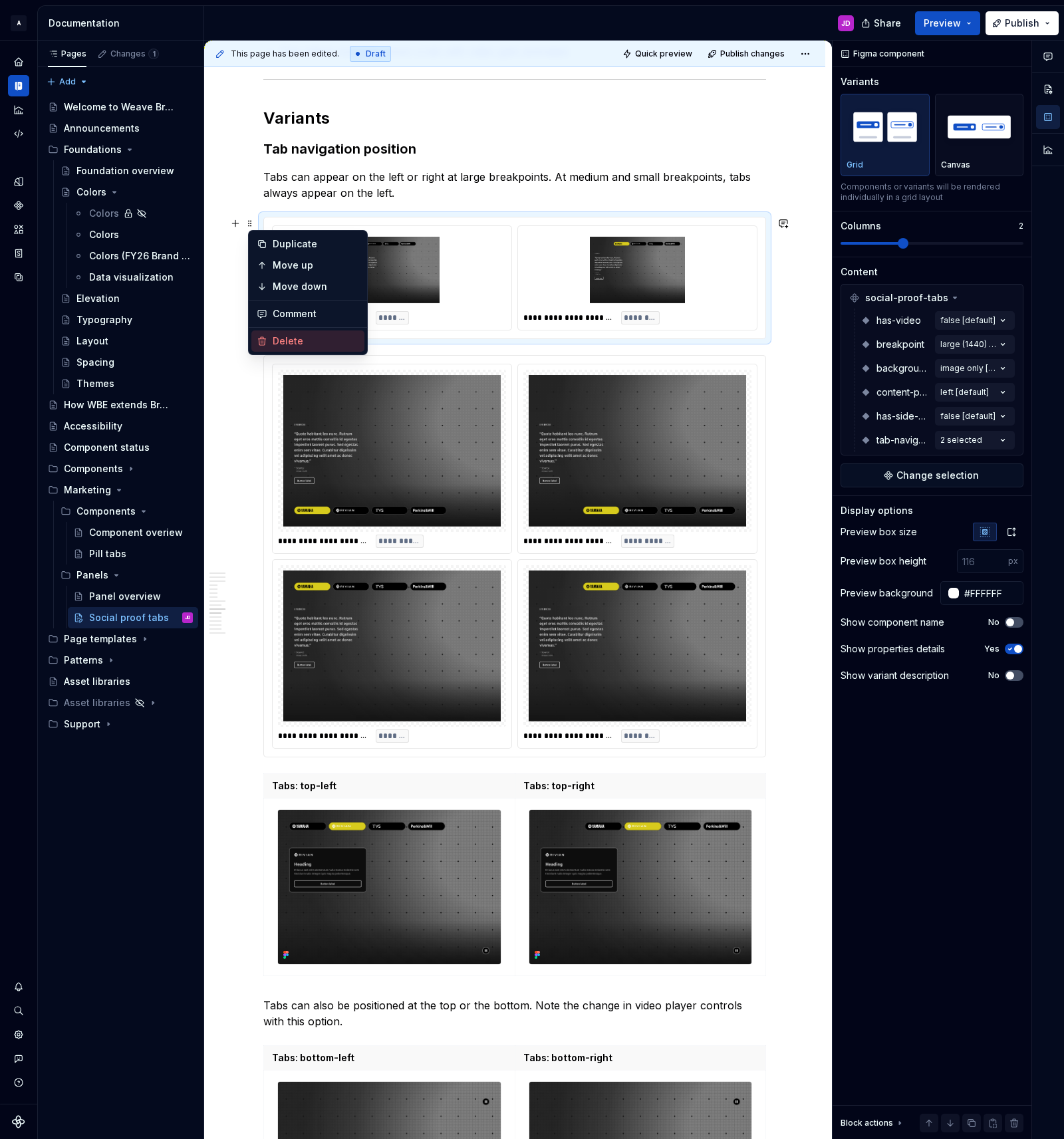
click at [278, 337] on div "Delete" at bounding box center [316, 341] width 87 height 13
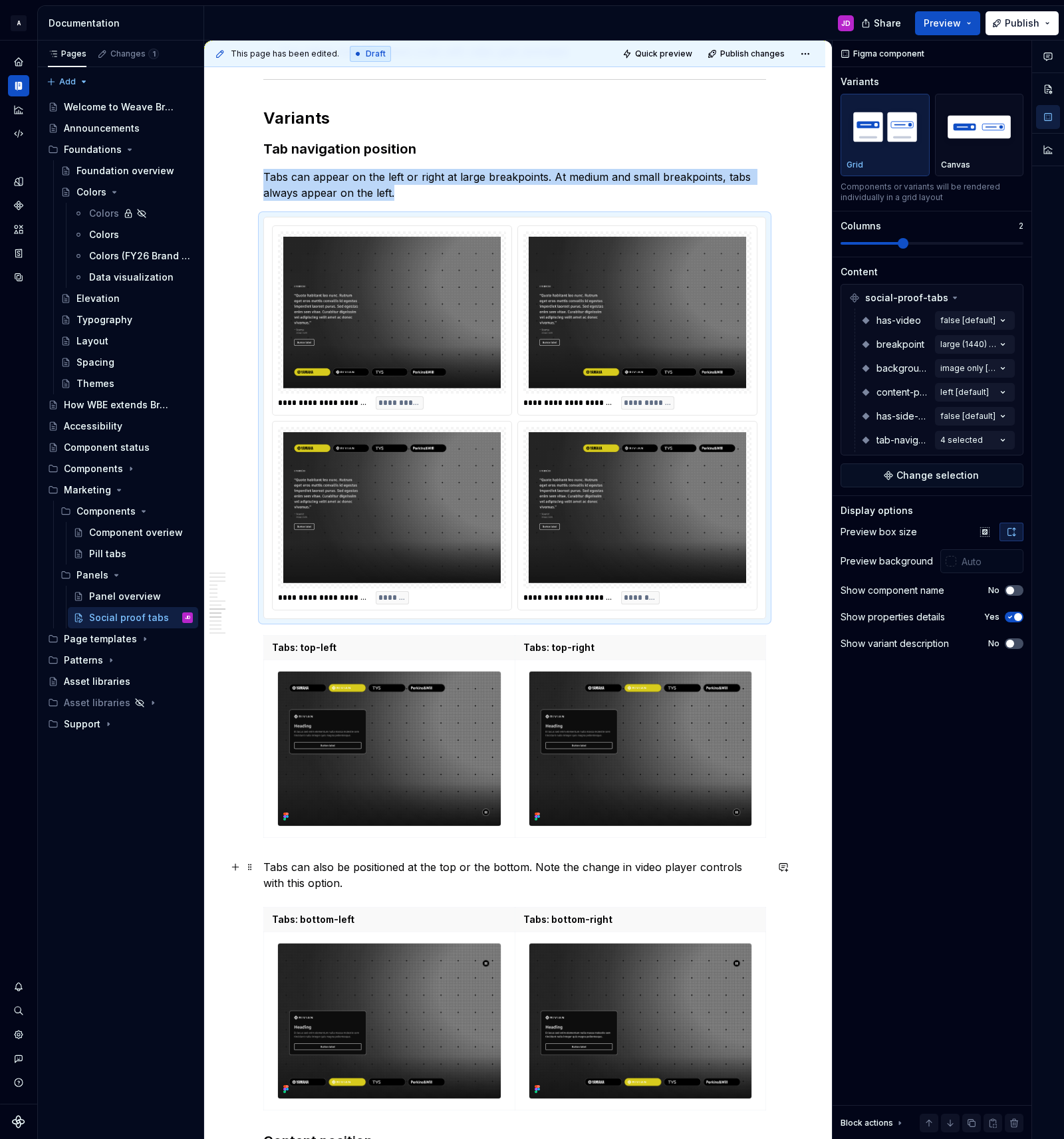
click at [330, 868] on p "Tabs can also be positioned at the top or the bottom. Note the change in video …" at bounding box center [515, 875] width 503 height 32
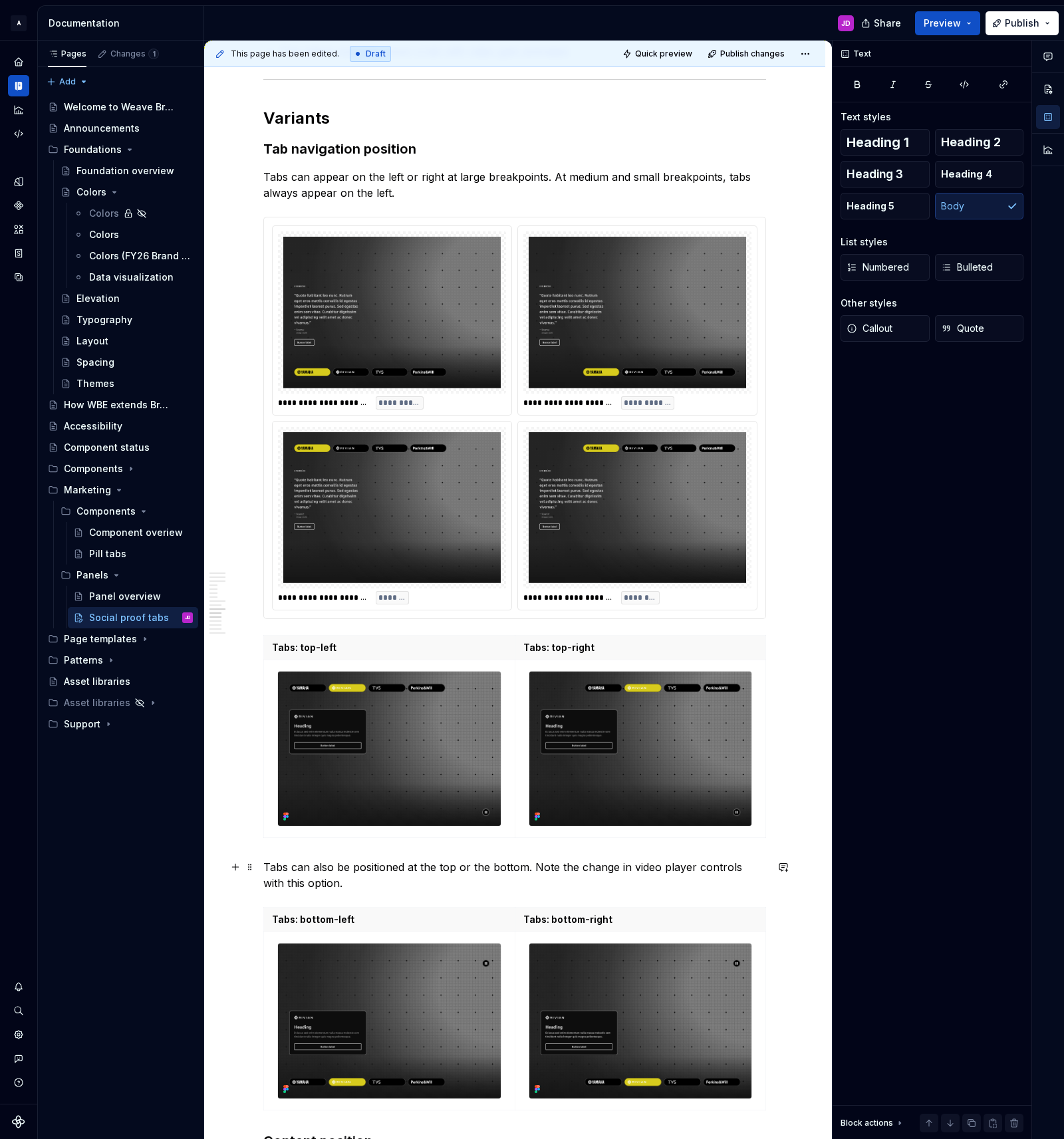
click at [330, 868] on p "Tabs can also be positioned at the top or the bottom. Note the change in video …" at bounding box center [515, 875] width 503 height 32
copy p "Tabs can also be positioned at the top or the bottom. Note the change in video …"
click at [430, 192] on p "Tabs can appear on the left or right at large breakpoints. At medium and small …" at bounding box center [515, 184] width 503 height 32
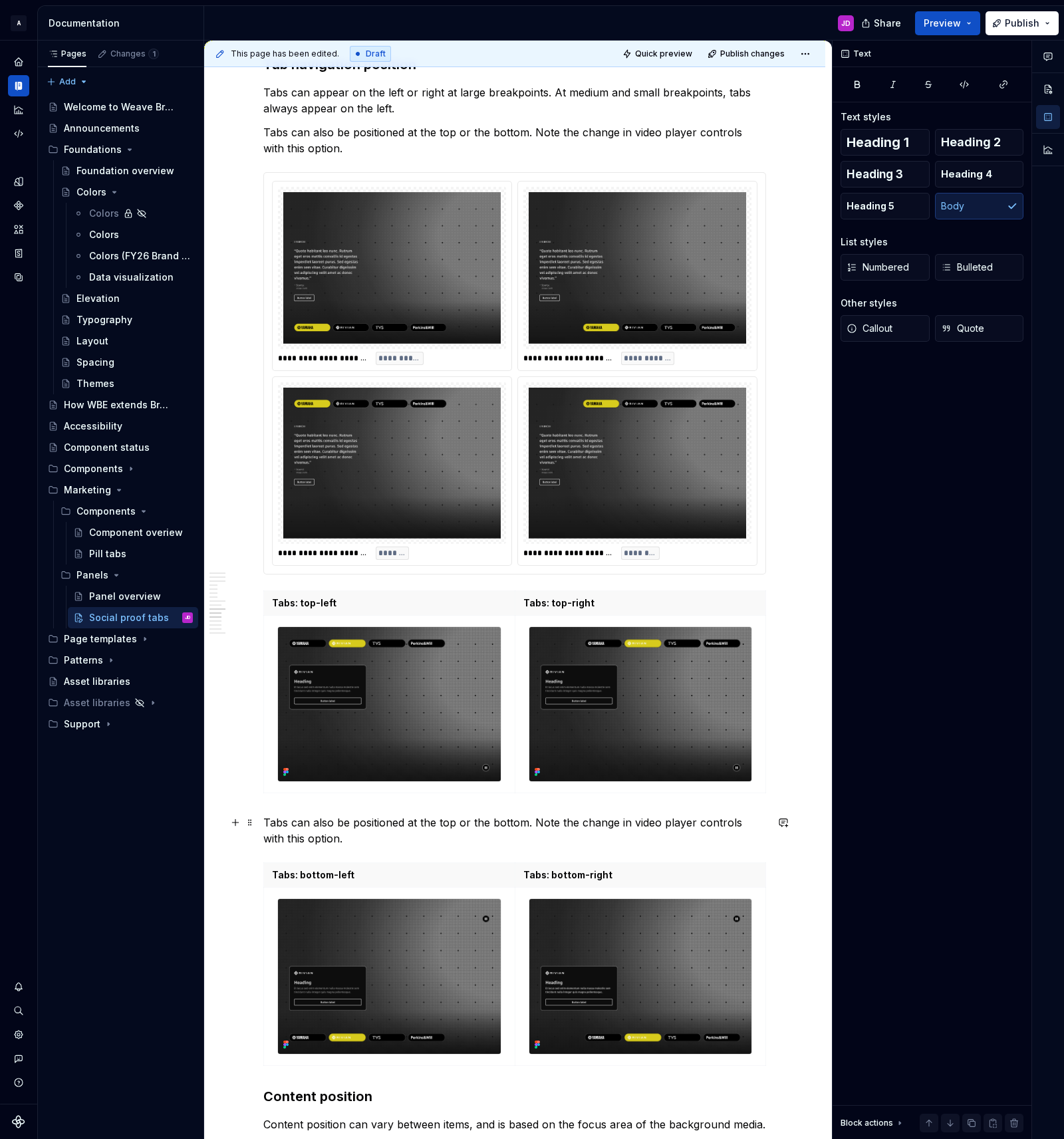
scroll to position [2254, 0]
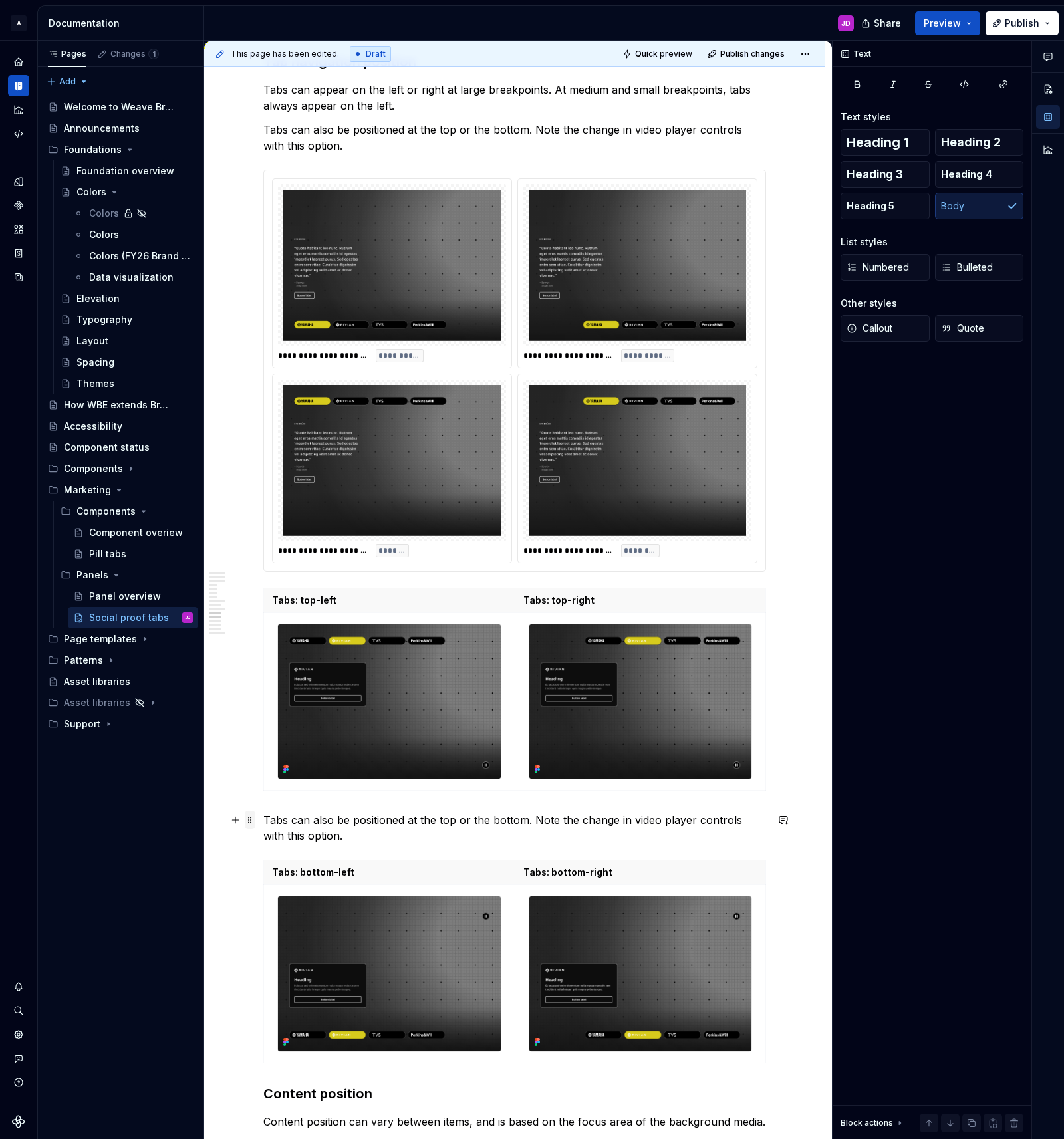
click at [250, 821] on span at bounding box center [249, 819] width 11 height 19
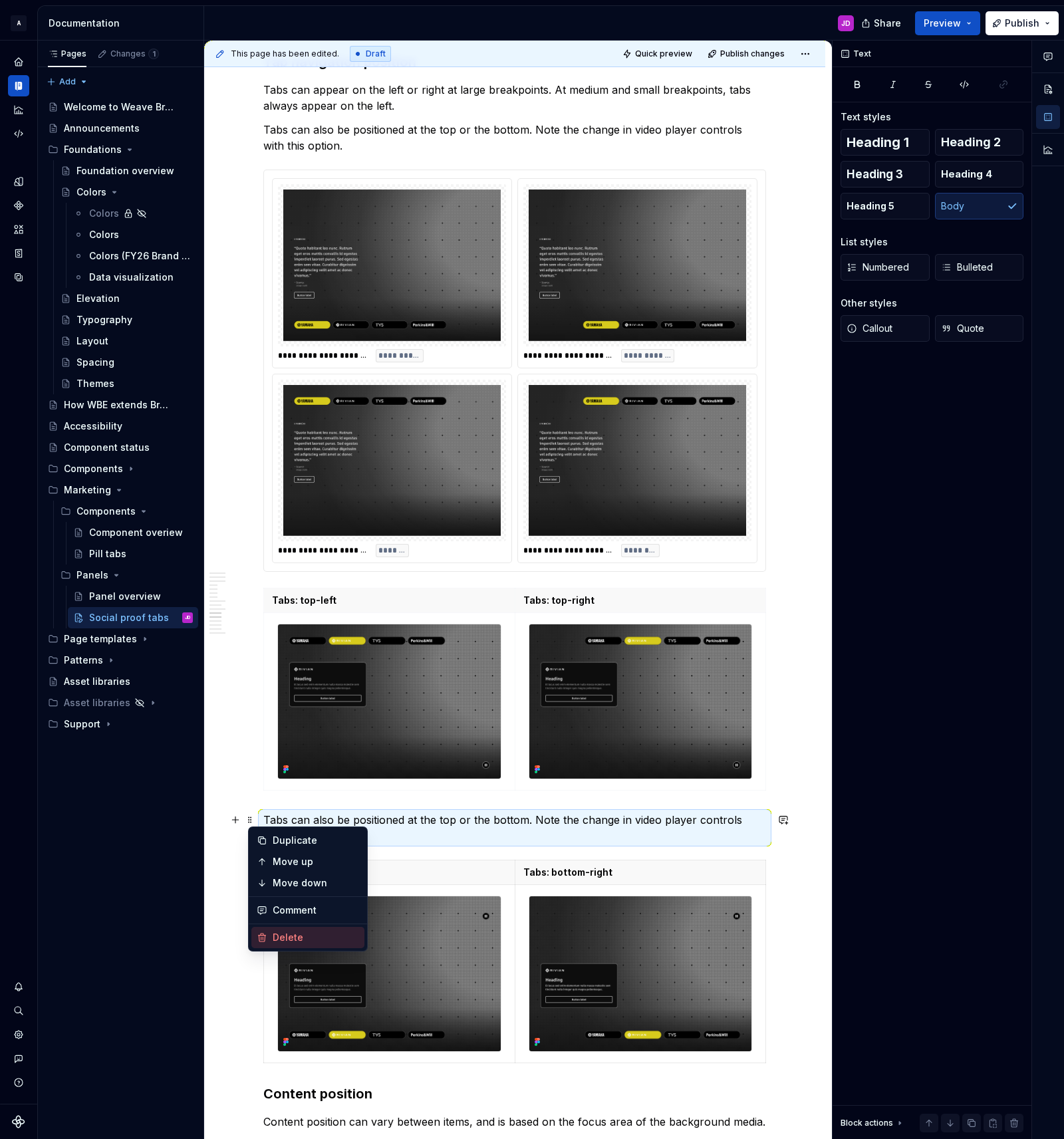
click at [298, 939] on div "Delete" at bounding box center [316, 937] width 87 height 13
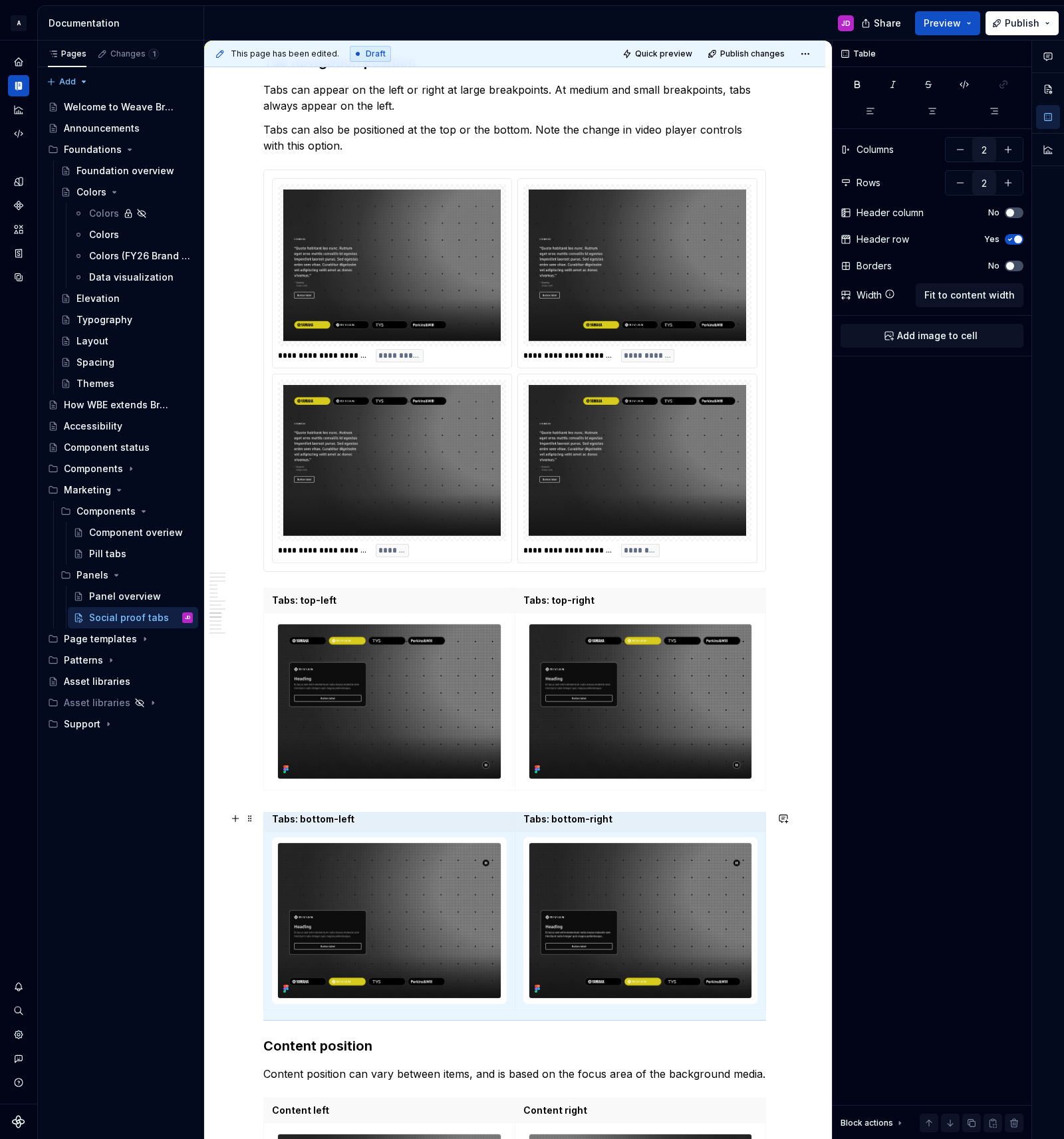
scroll to position [0, 0]
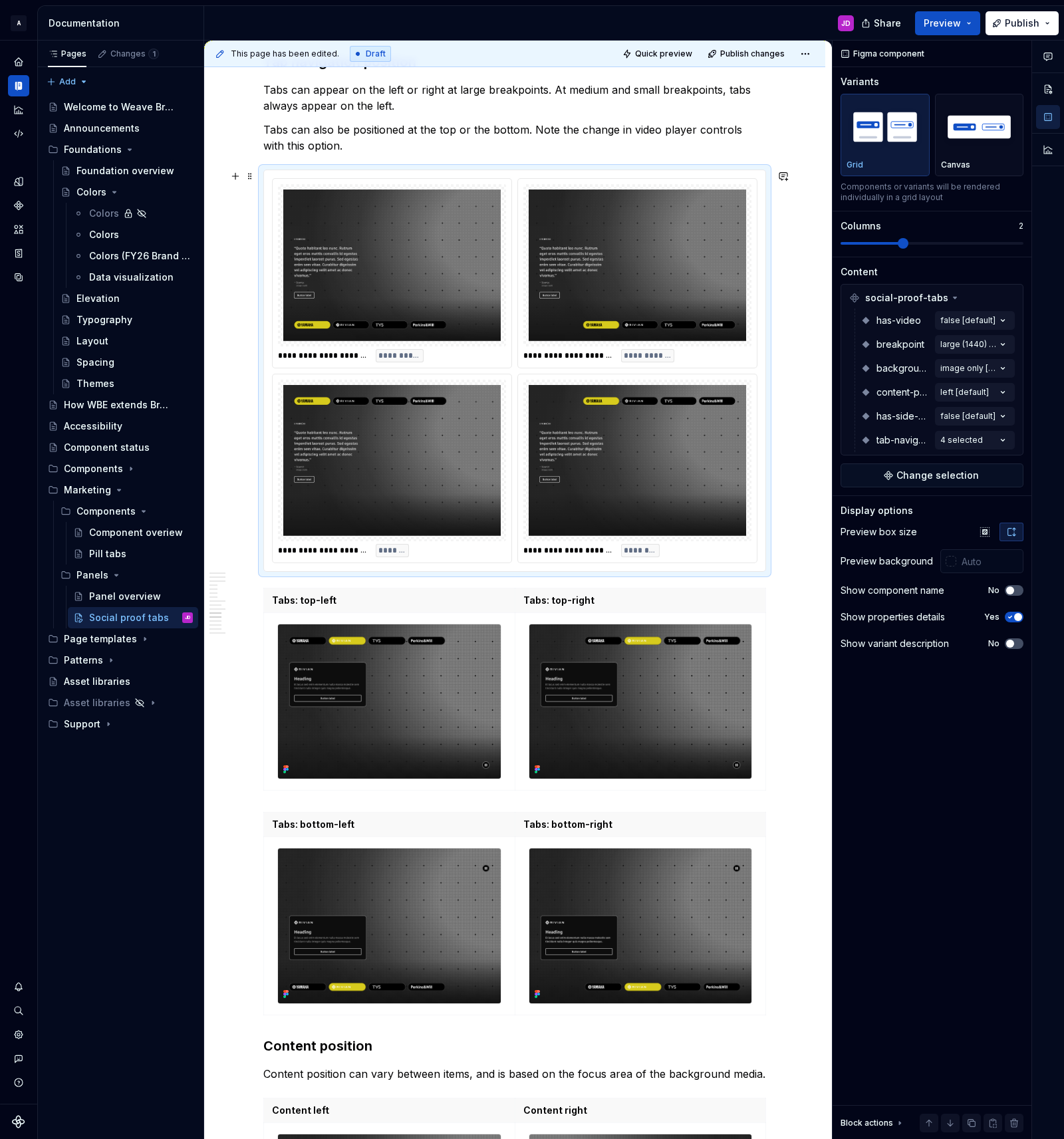
click at [323, 188] on div at bounding box center [392, 265] width 228 height 162
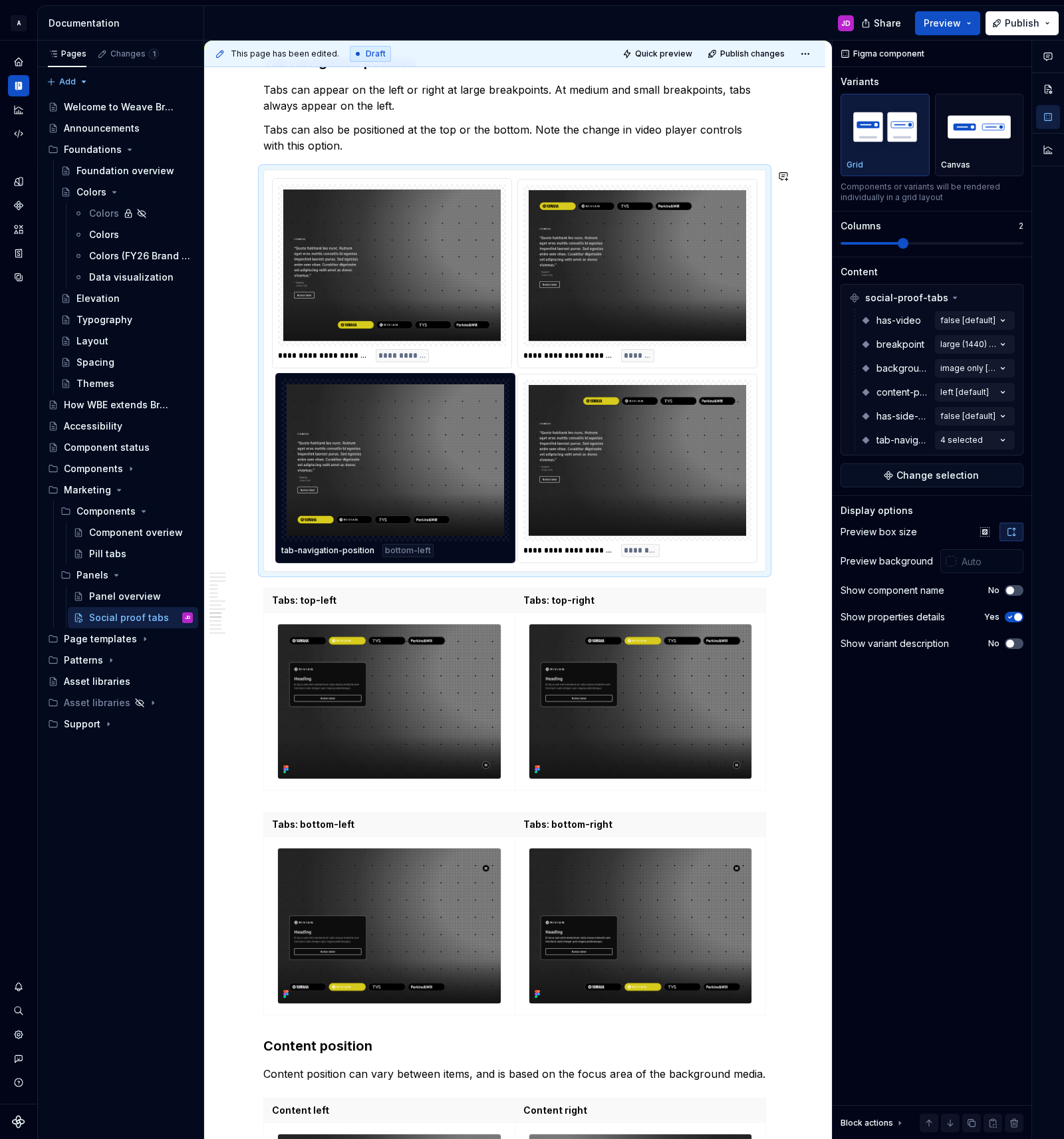
drag, startPoint x: 333, startPoint y: 187, endPoint x: 337, endPoint y: 382, distance: 195.0
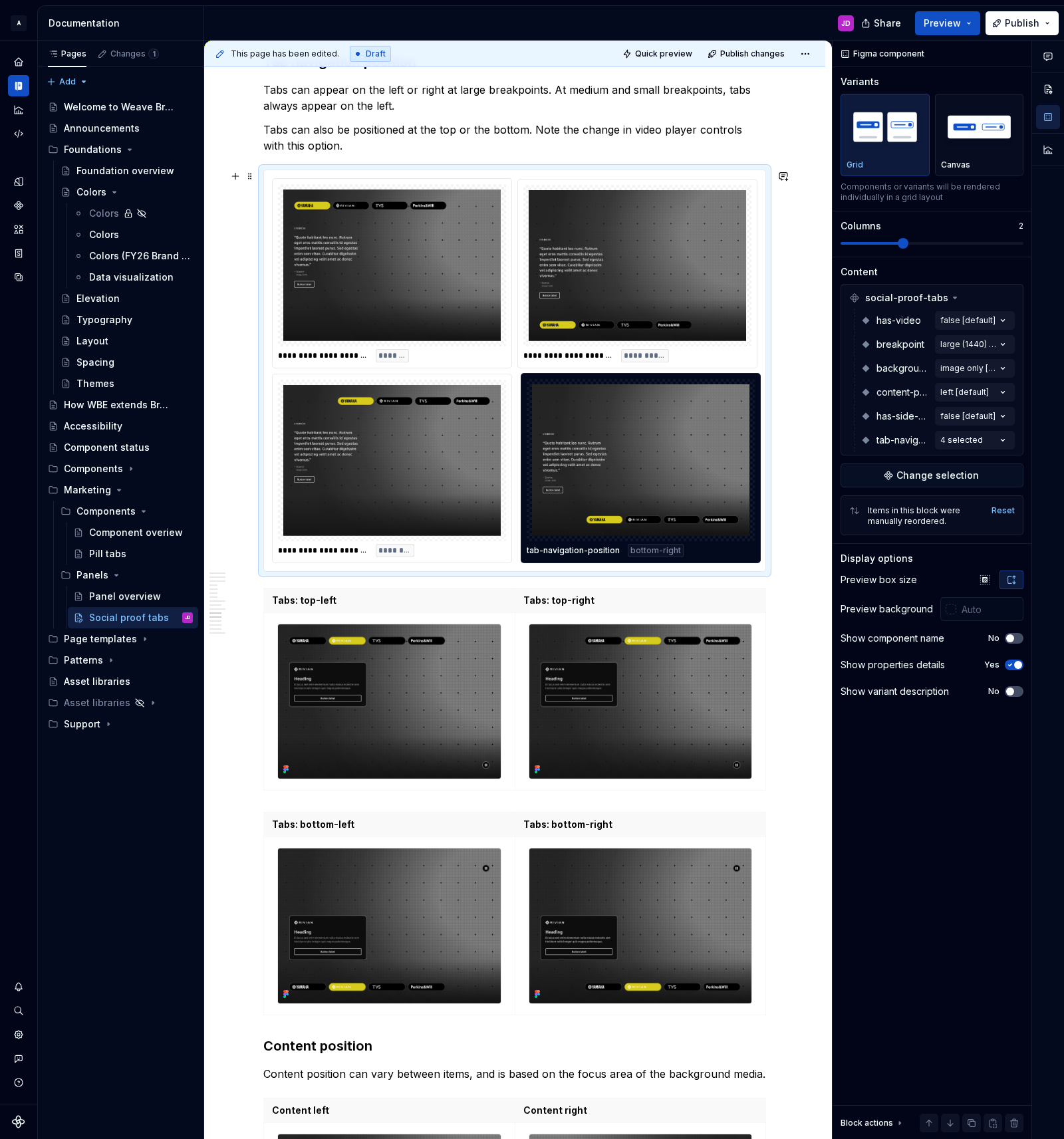
drag, startPoint x: 411, startPoint y: 230, endPoint x: 656, endPoint y: 411, distance: 304.6
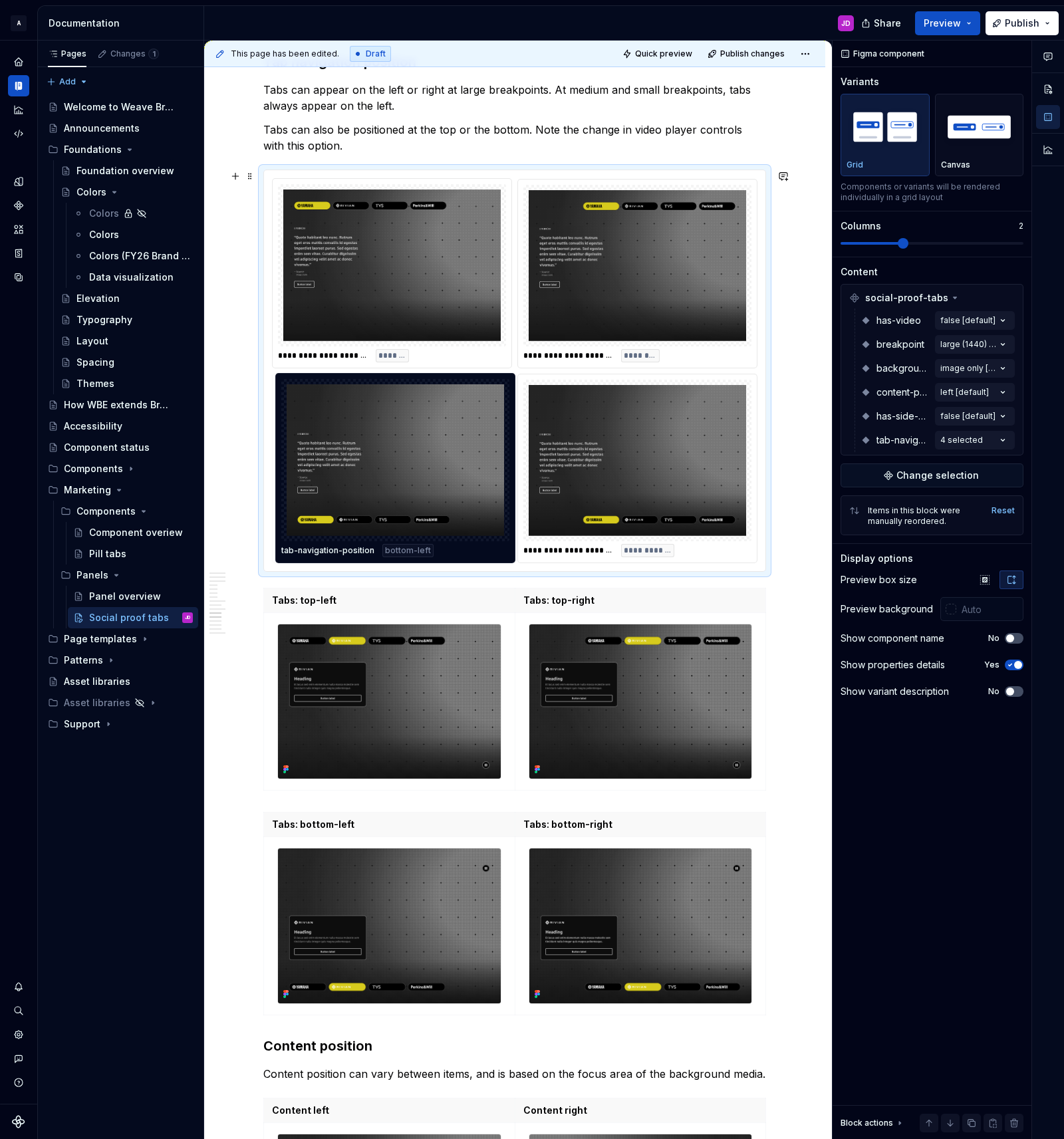
drag, startPoint x: 653, startPoint y: 278, endPoint x: 434, endPoint y: 454, distance: 281.0
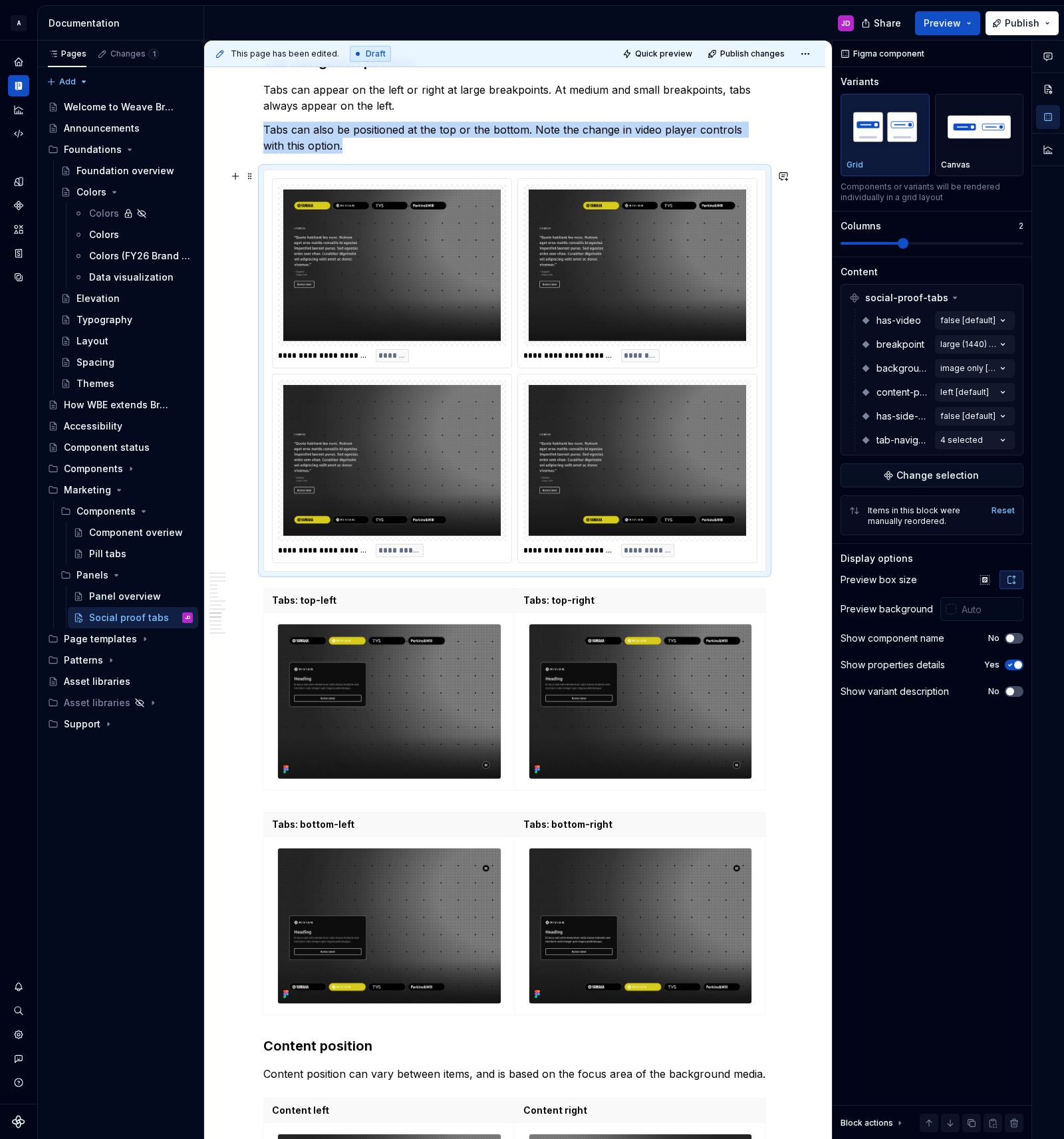
click at [636, 432] on img at bounding box center [637, 460] width 217 height 151
click at [430, 282] on img at bounding box center [392, 264] width 217 height 151
click at [643, 268] on img at bounding box center [637, 264] width 217 height 151
click at [674, 50] on span "Quick preview" at bounding box center [663, 54] width 57 height 11
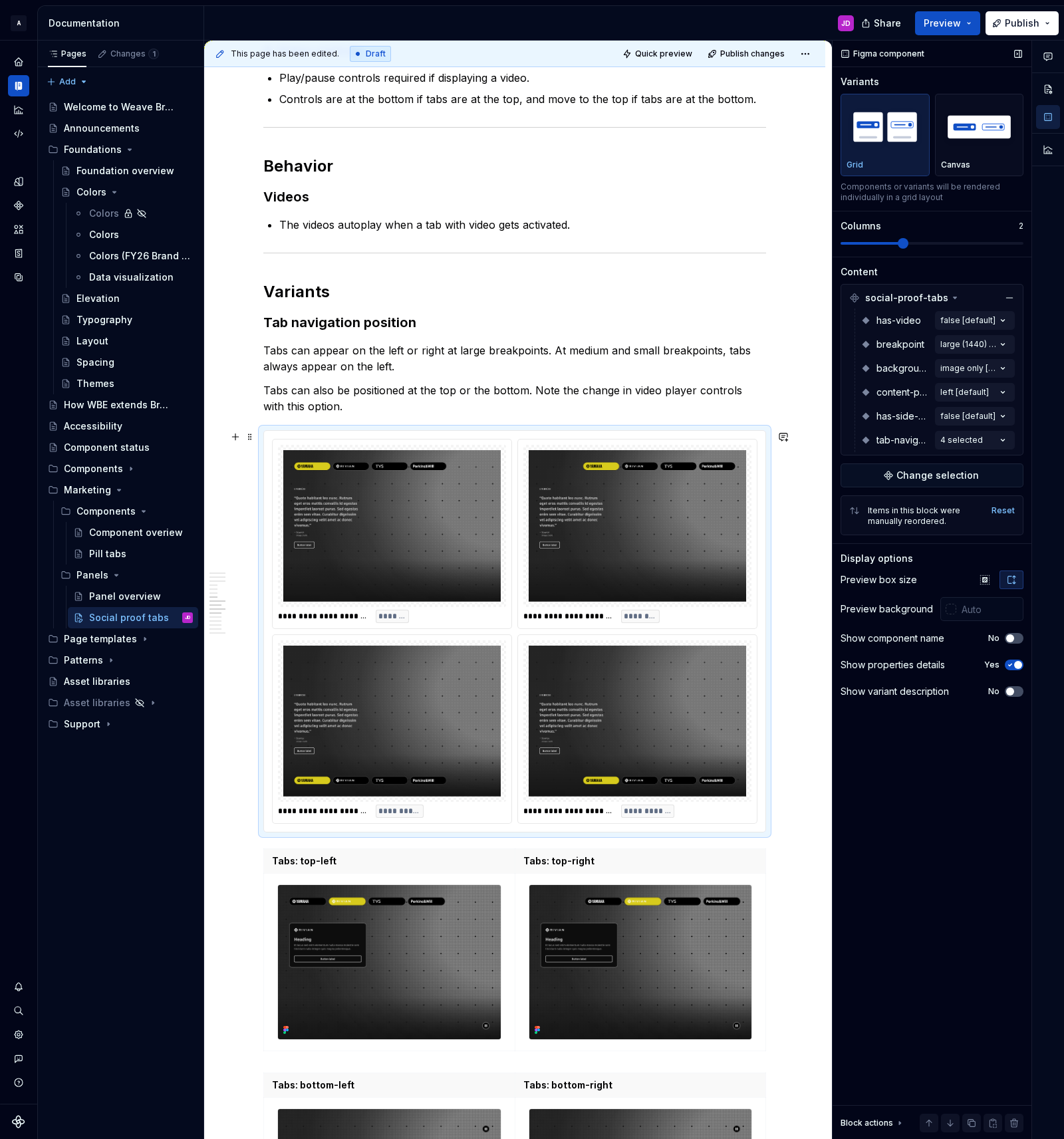
scroll to position [1990, 0]
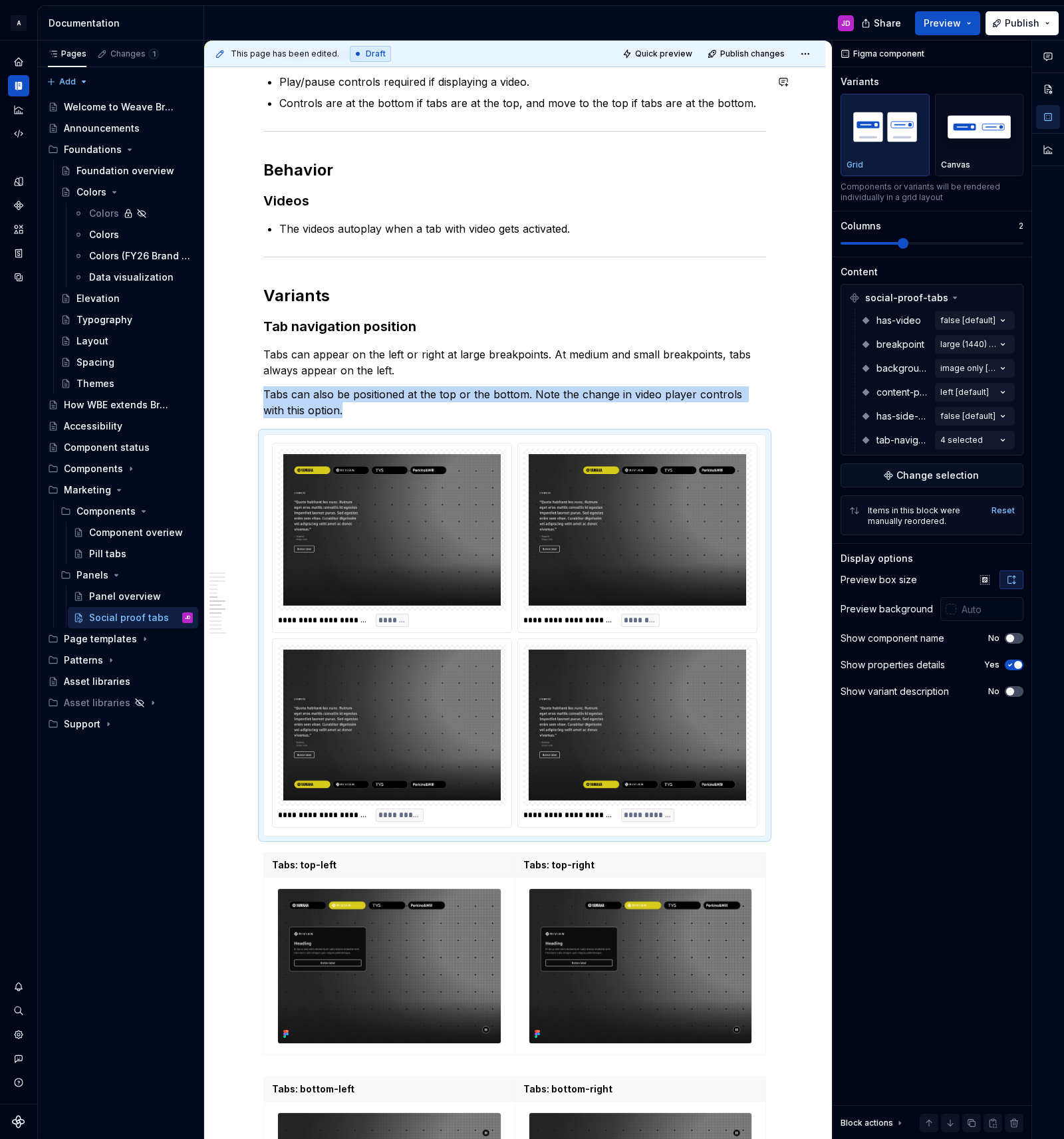
click at [699, 16] on div "JD" at bounding box center [534, 23] width 660 height 35
click at [753, 51] on span "Publish changes" at bounding box center [753, 54] width 64 height 11
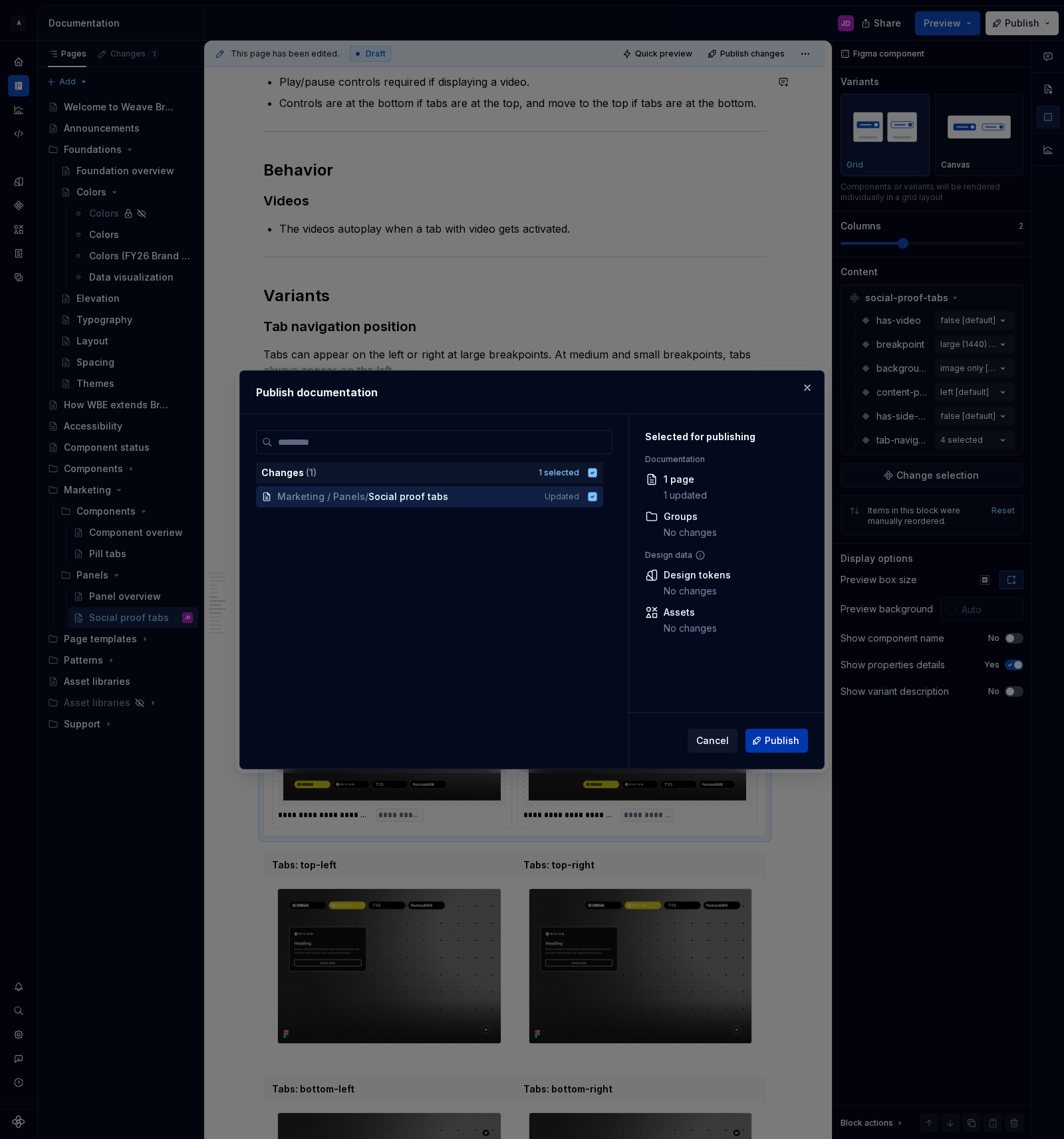
click at [777, 739] on span "Publish" at bounding box center [782, 741] width 35 height 13
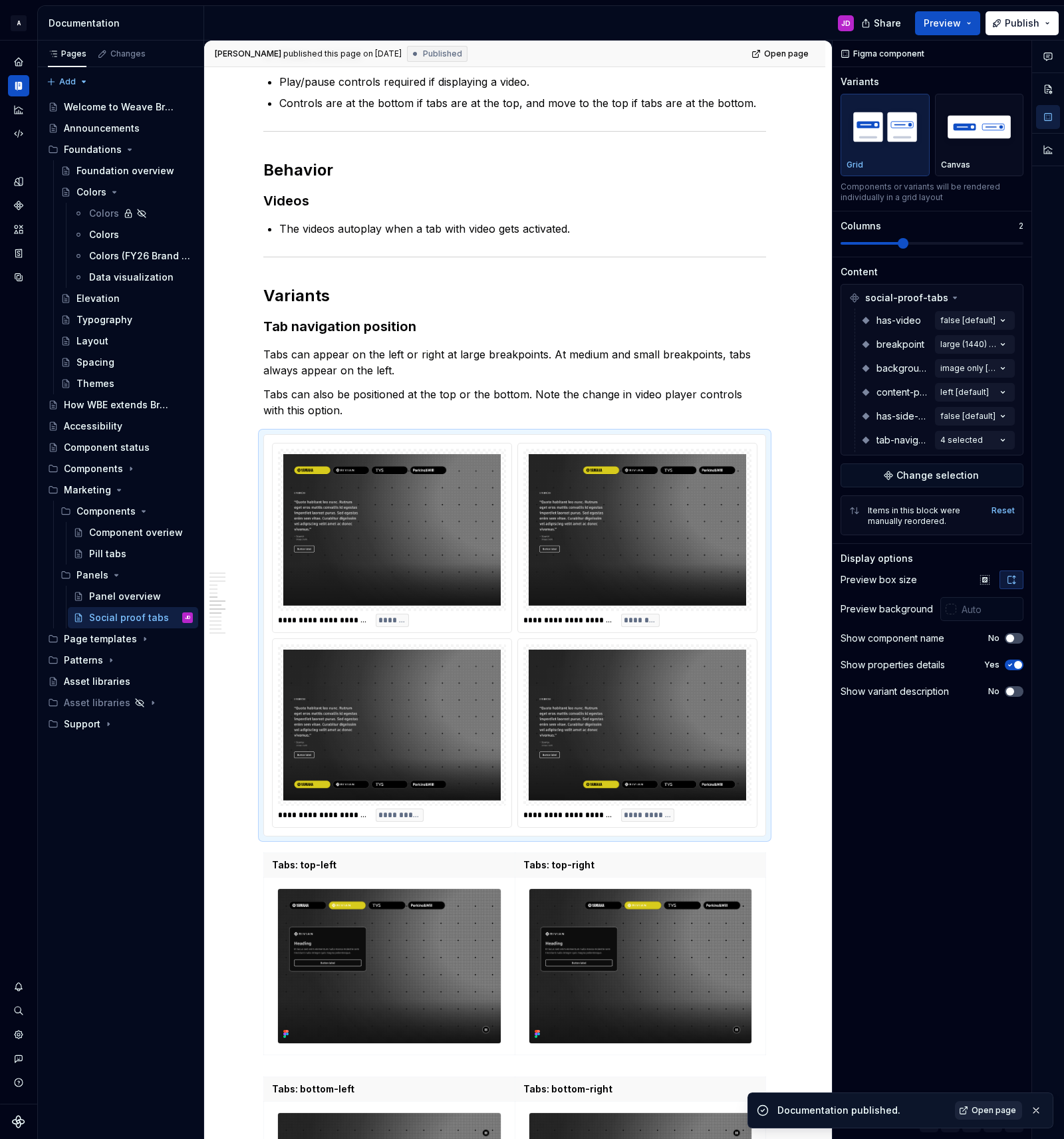
click at [1014, 1107] on span "Open page" at bounding box center [994, 1110] width 45 height 11
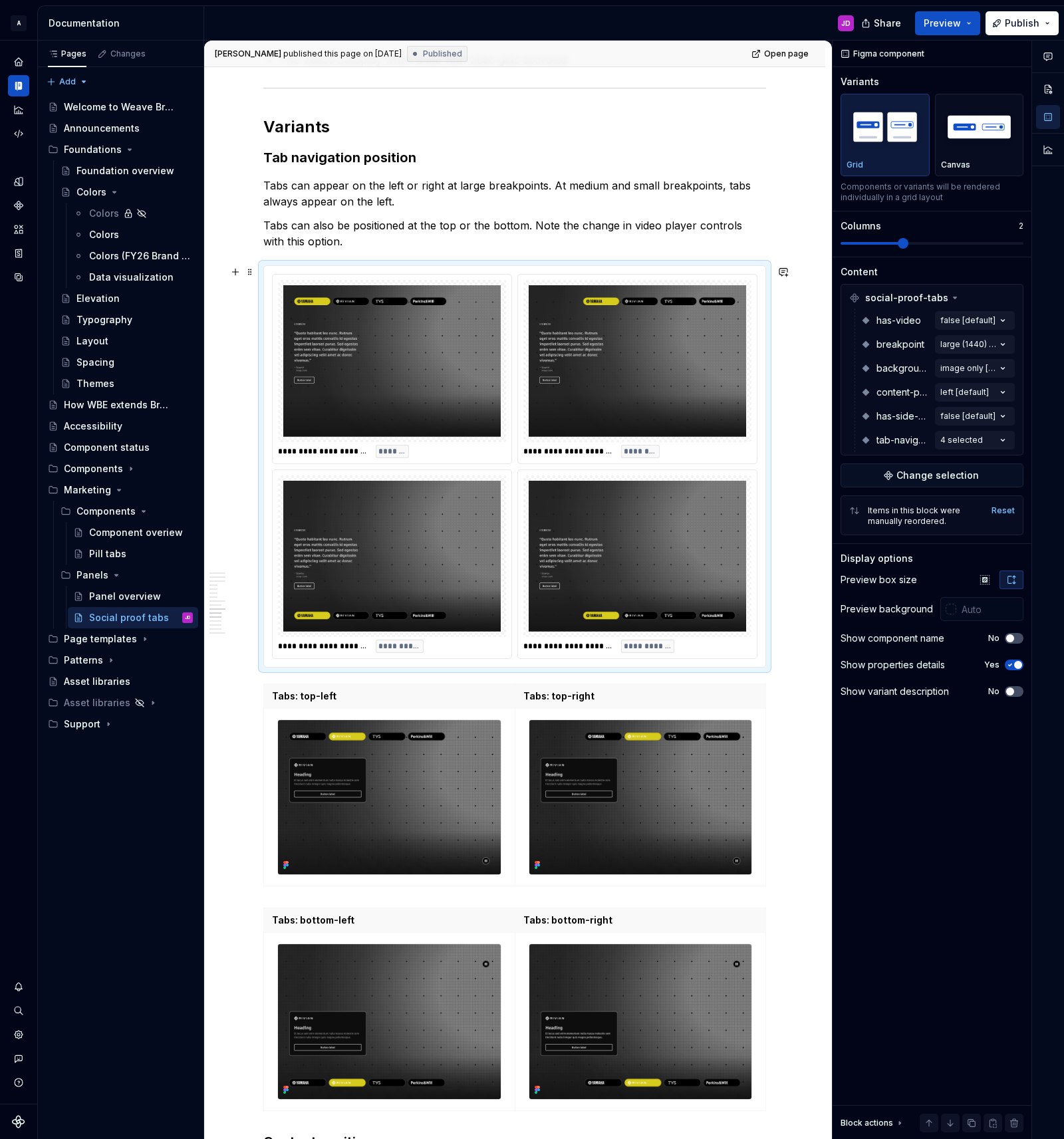
scroll to position [2160, 0]
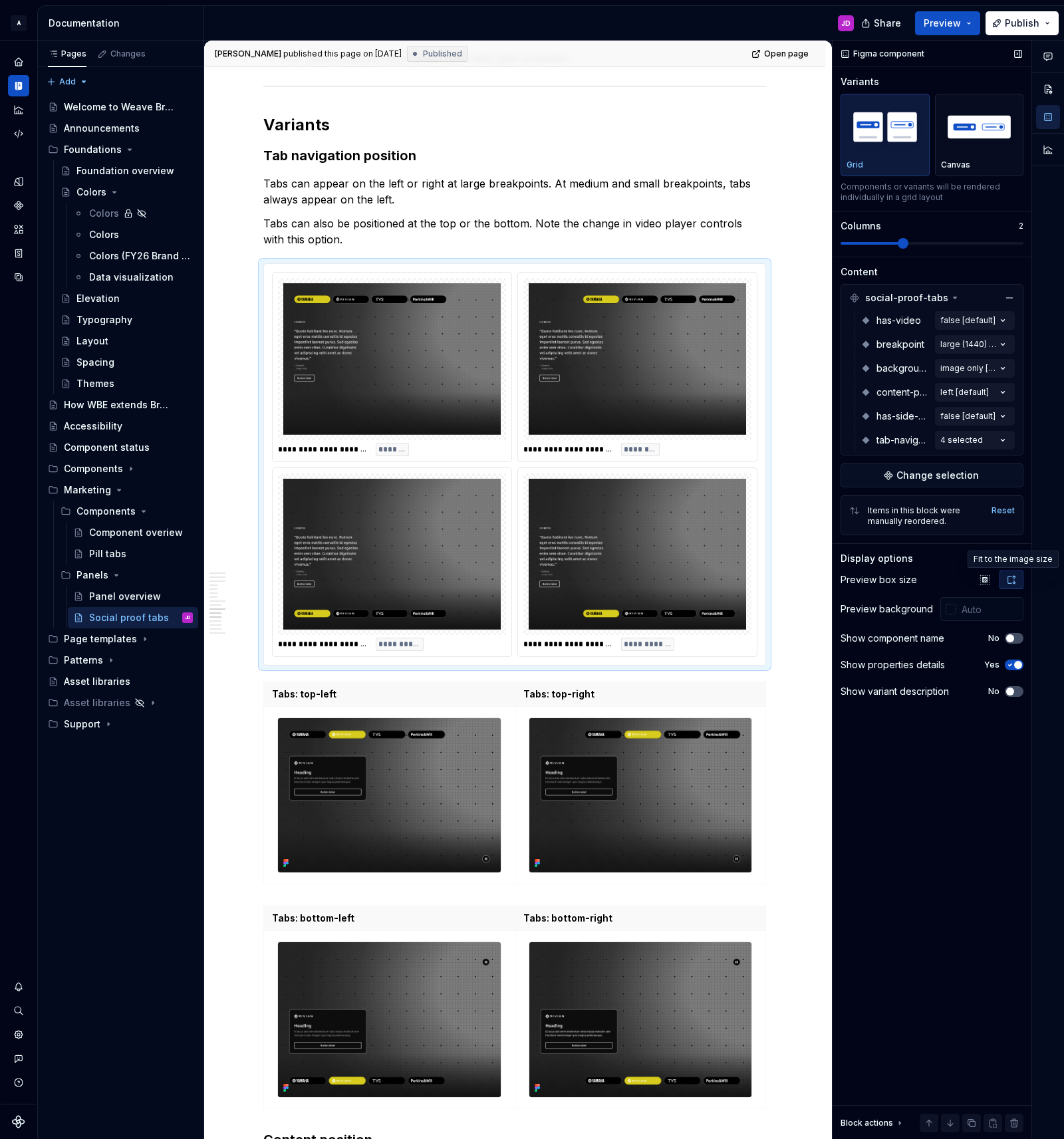
click at [1014, 579] on icon "button" at bounding box center [1011, 580] width 7 height 8
click at [986, 578] on icon "button" at bounding box center [985, 580] width 11 height 11
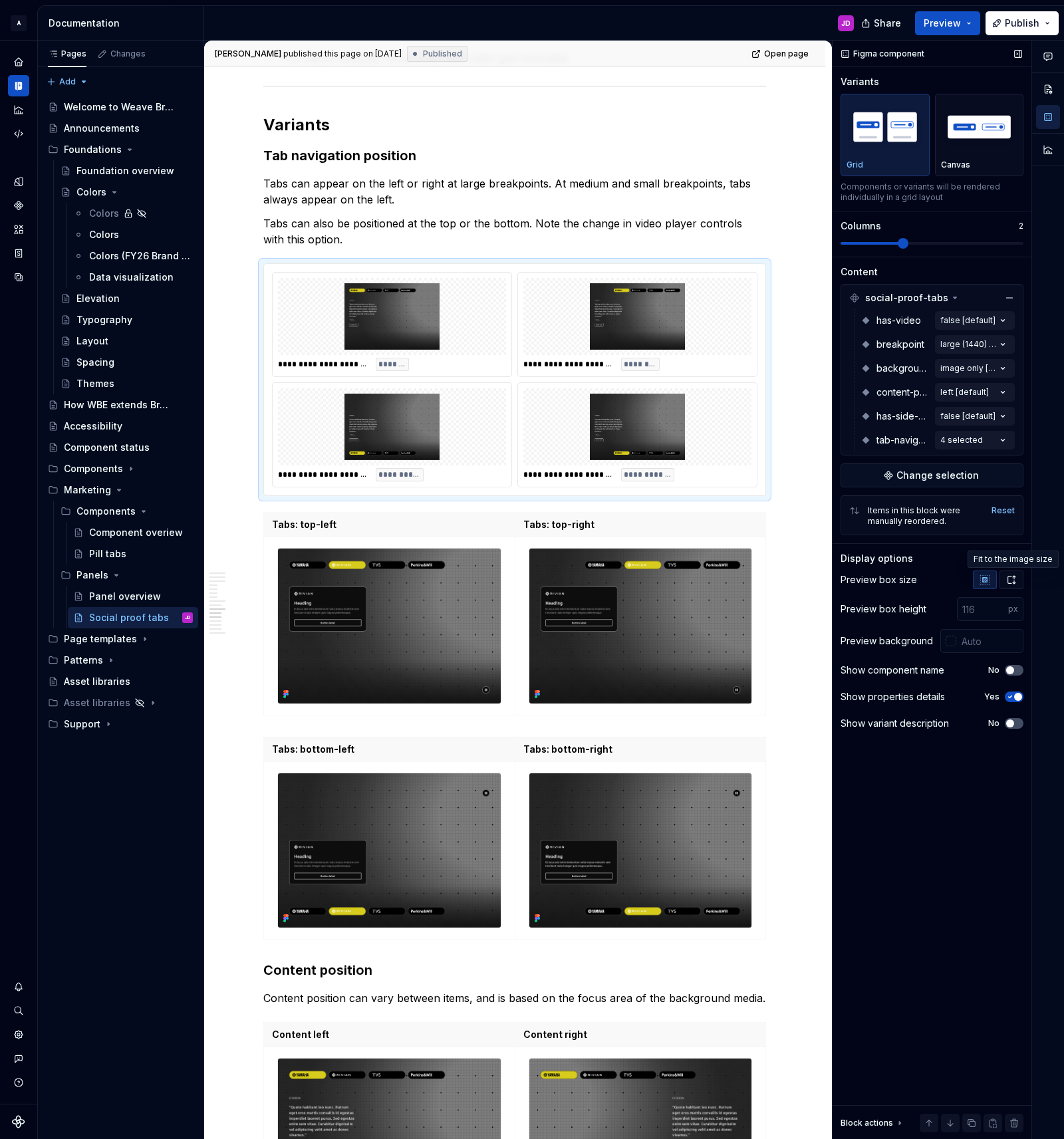
click at [1012, 578] on icon "button" at bounding box center [1011, 580] width 11 height 11
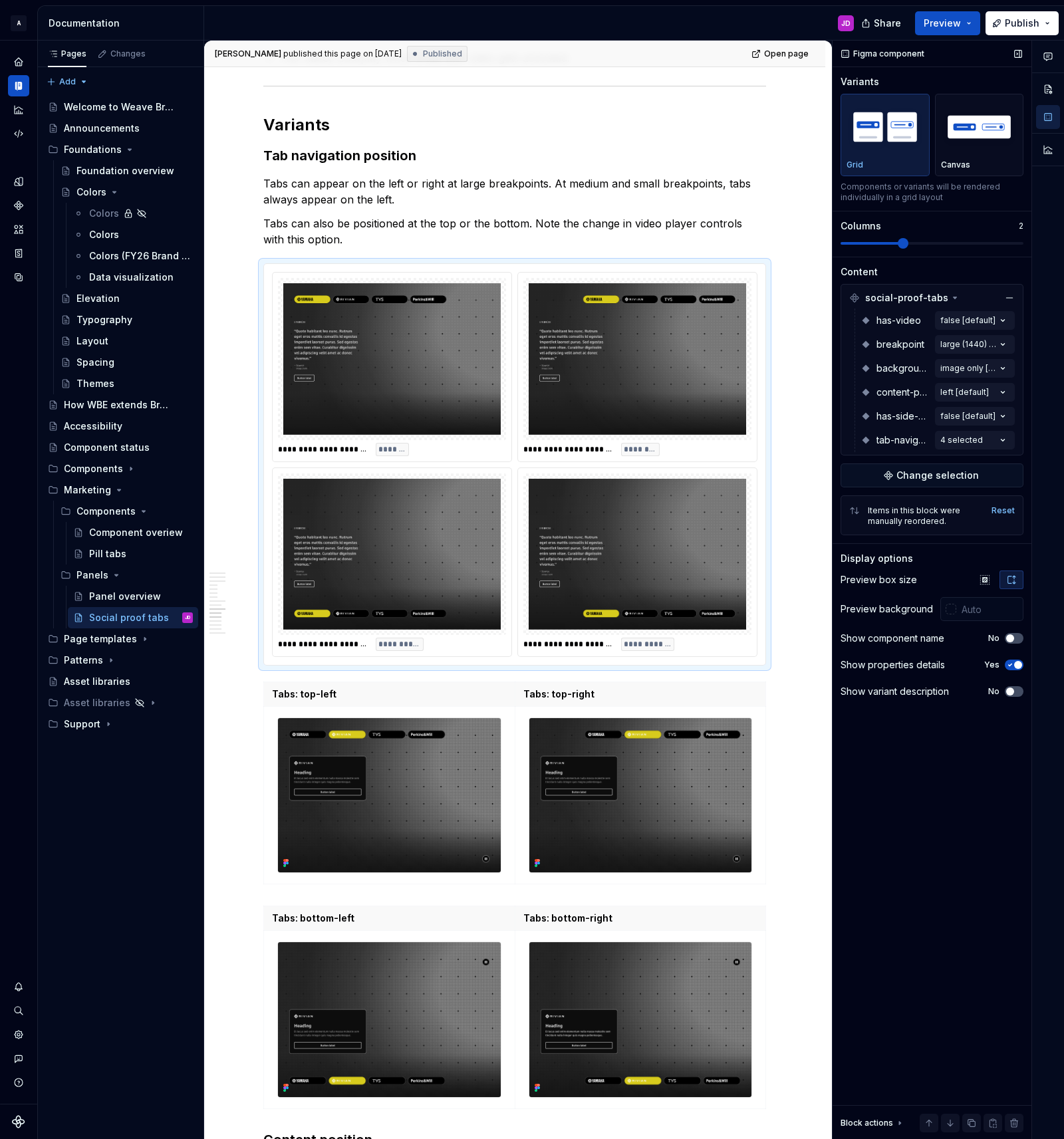
click at [1011, 578] on icon "button" at bounding box center [1011, 580] width 11 height 11
type textarea "*"
click at [953, 610] on div at bounding box center [951, 609] width 11 height 11
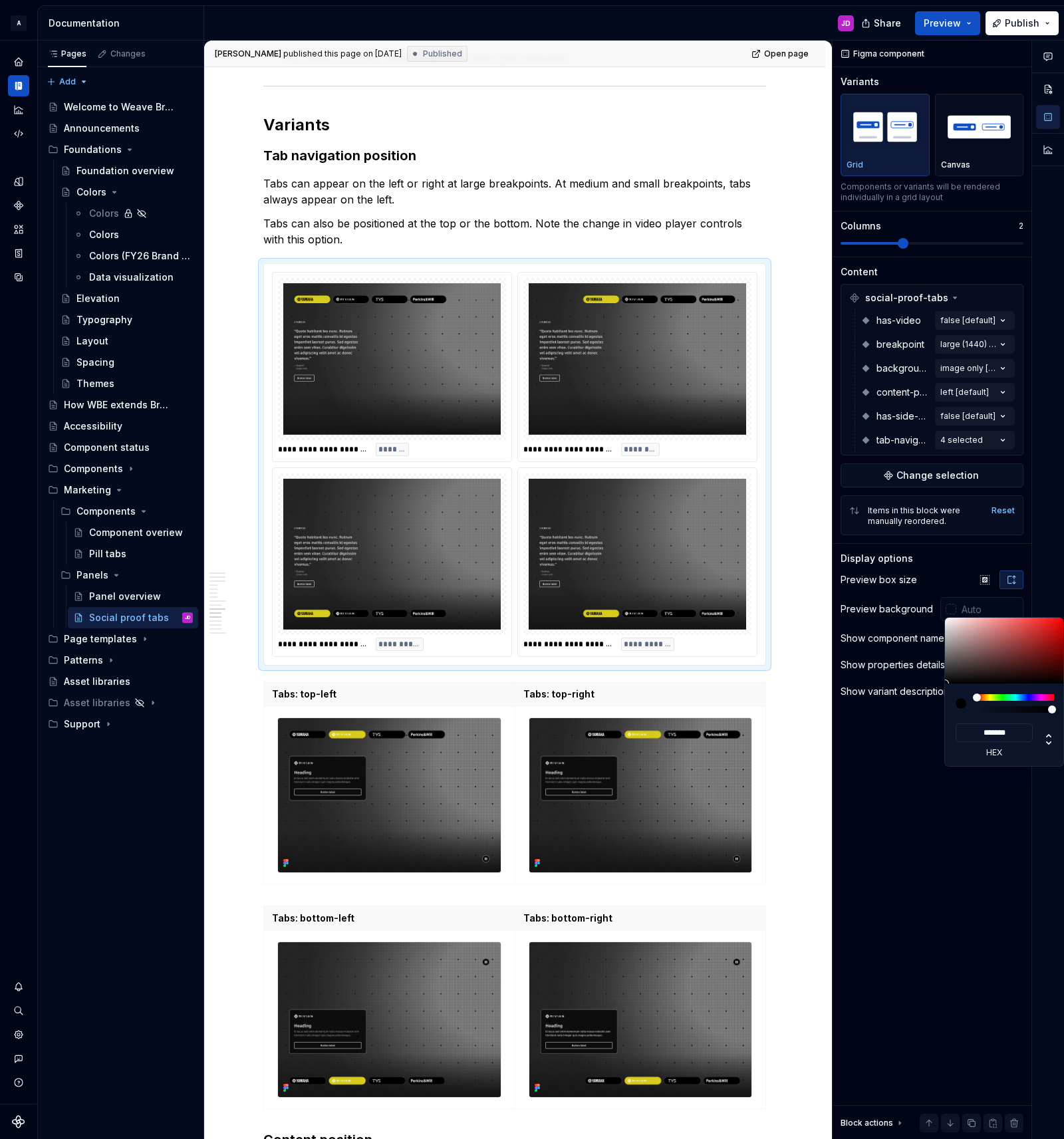
type input "#5F4444"
type input "*******"
type input "#6C5E5E"
type input "*******"
type input "#797979"
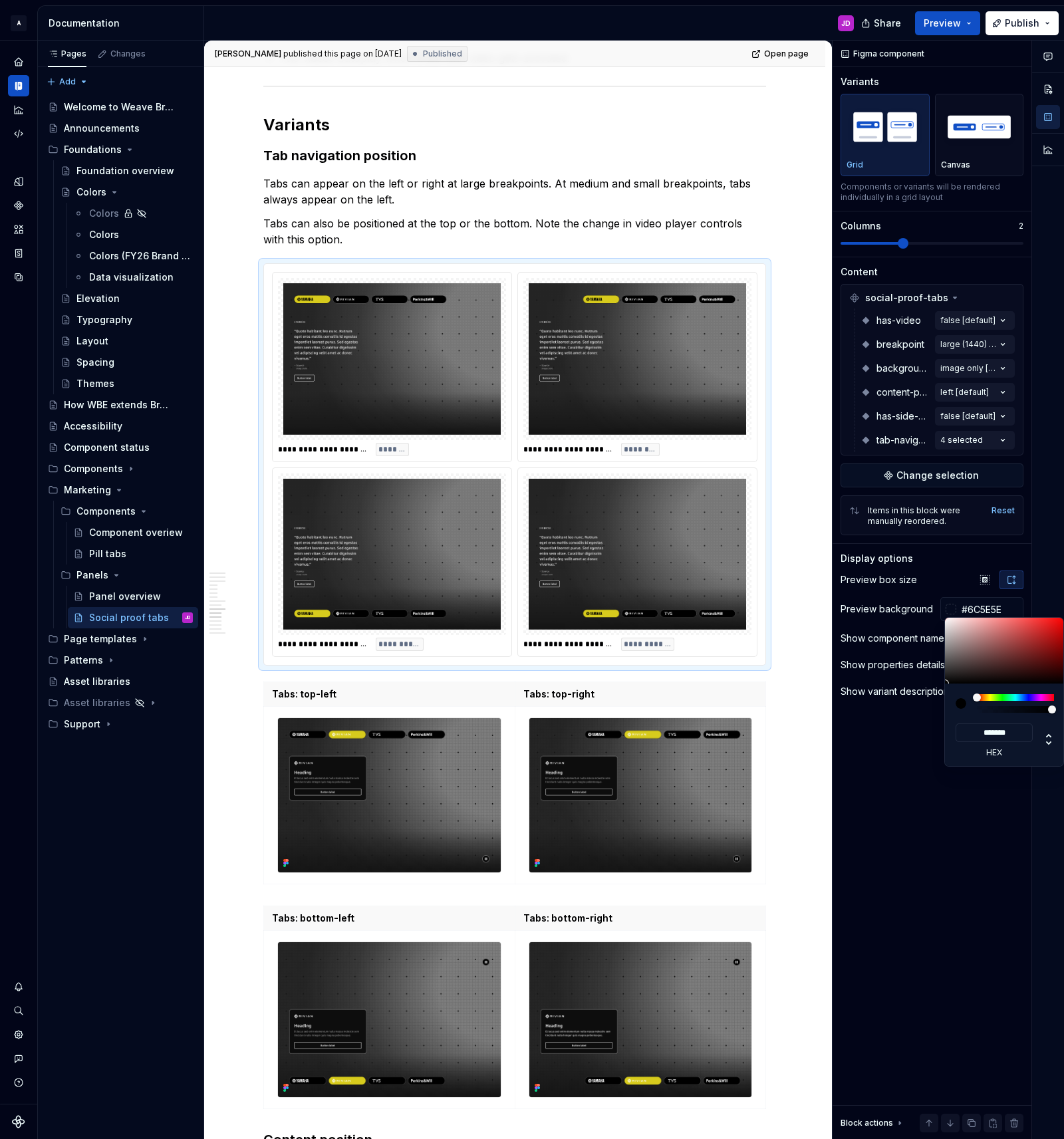
type input "*******"
type input "#7E7E7E"
type input "*******"
type input "#898989"
type input "*******"
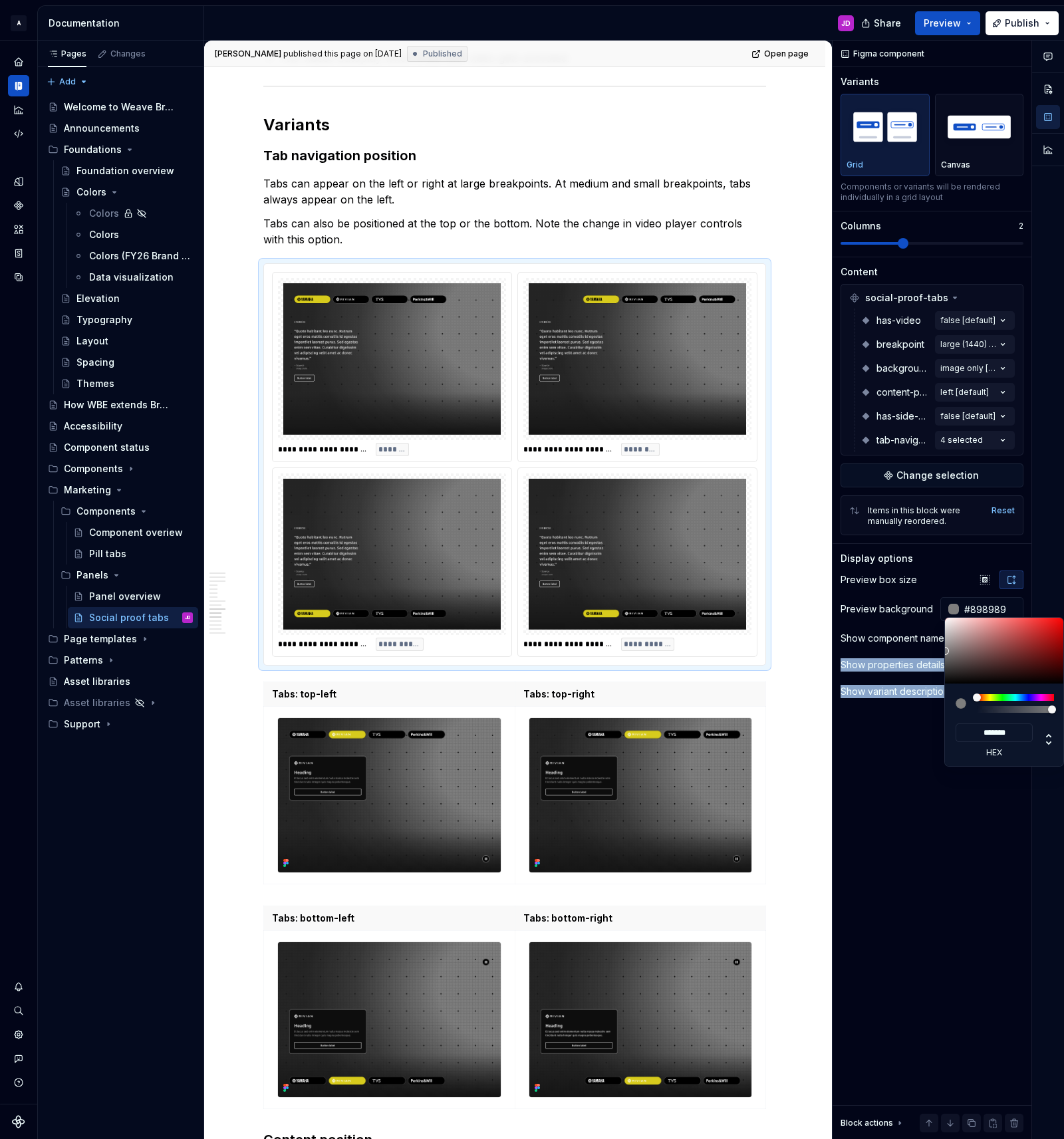
type input "#989898"
type input "*******"
type input "#A7A7A7"
type input "*******"
type input "#B4B4B4"
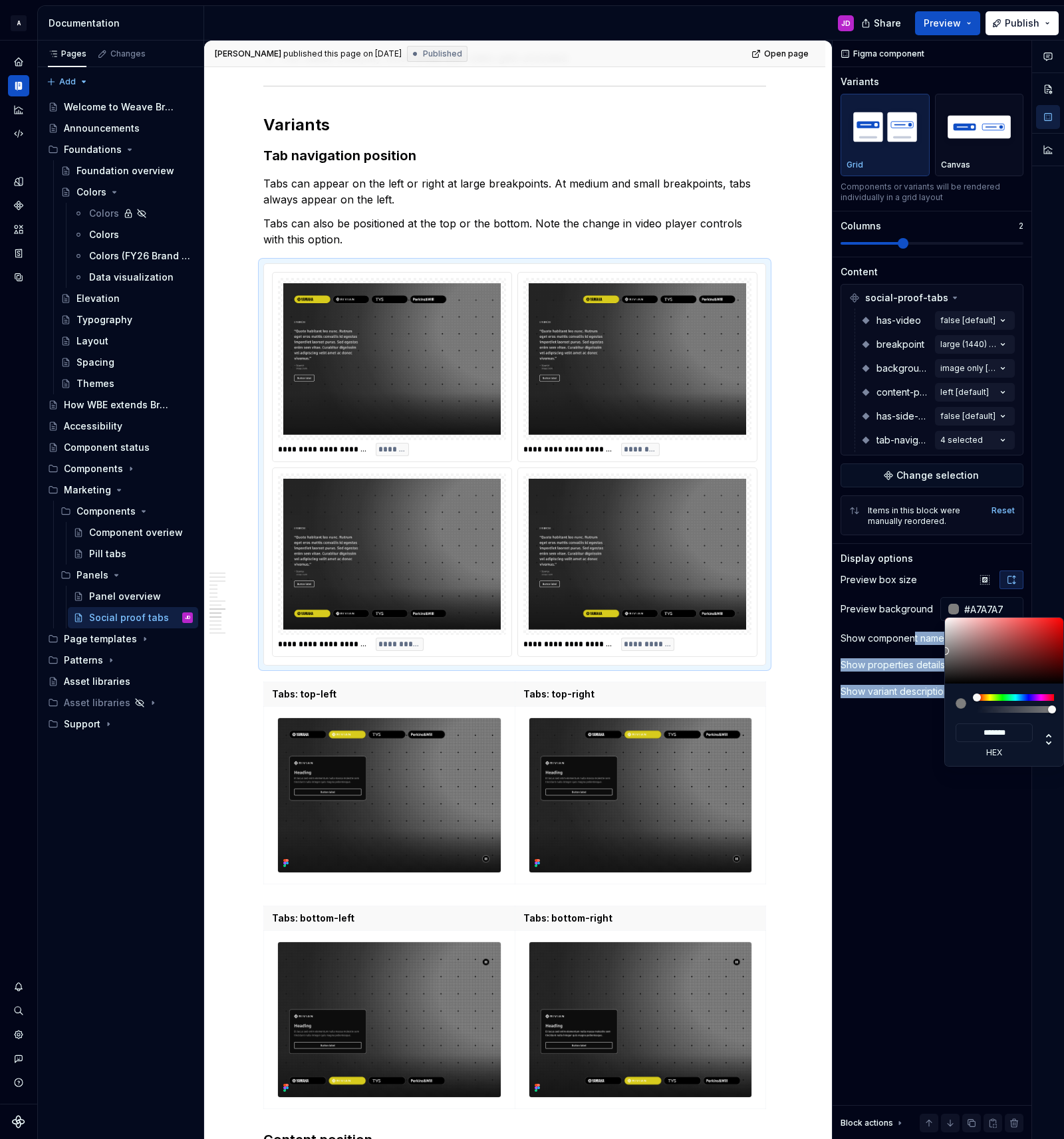
type input "*******"
type input "#C9C9C9"
type input "*******"
type input "#DBDBDB"
type input "*******"
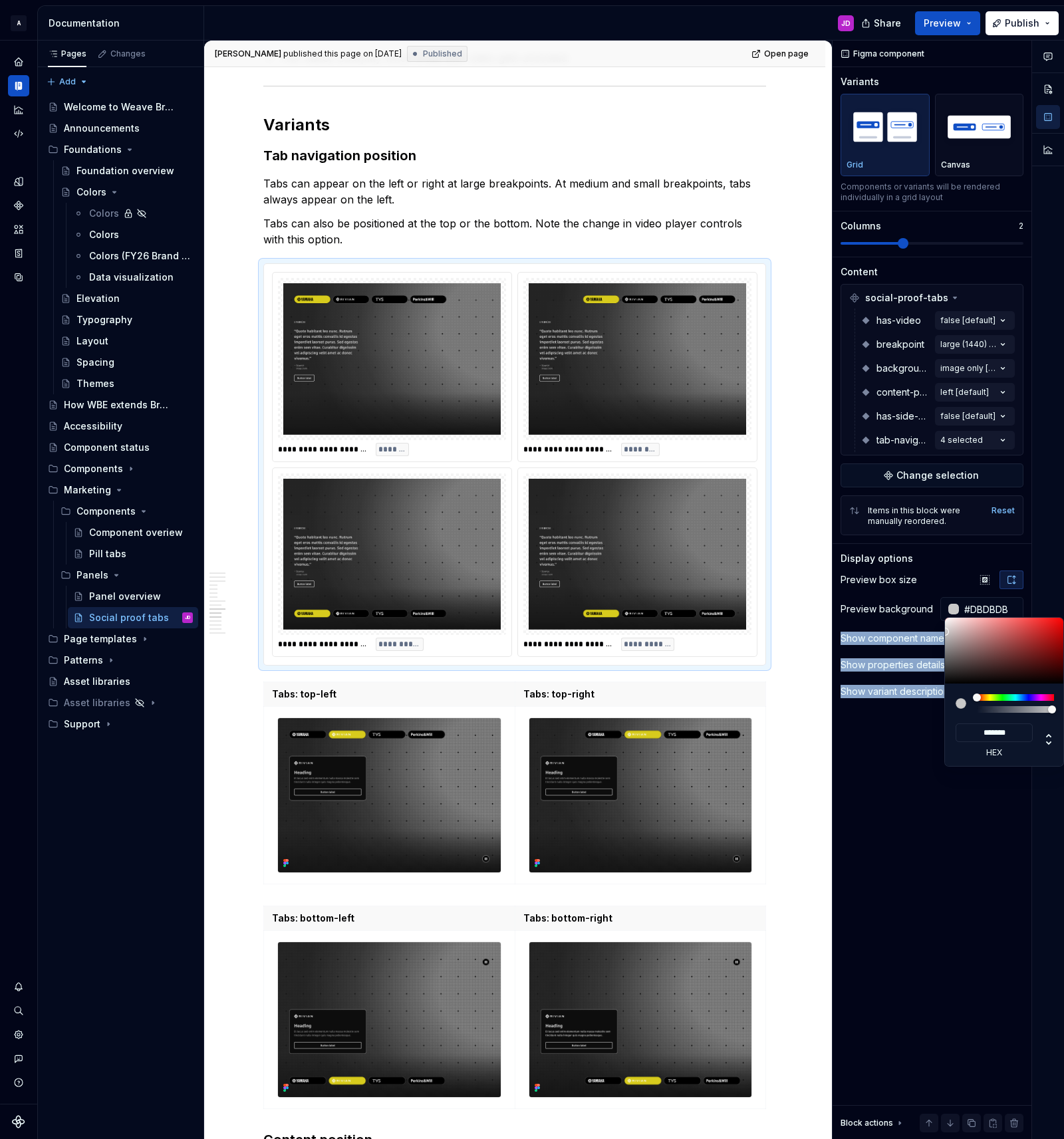
type input "#F0F0F0"
type input "*******"
type input "#FFFFFF"
type input "*******"
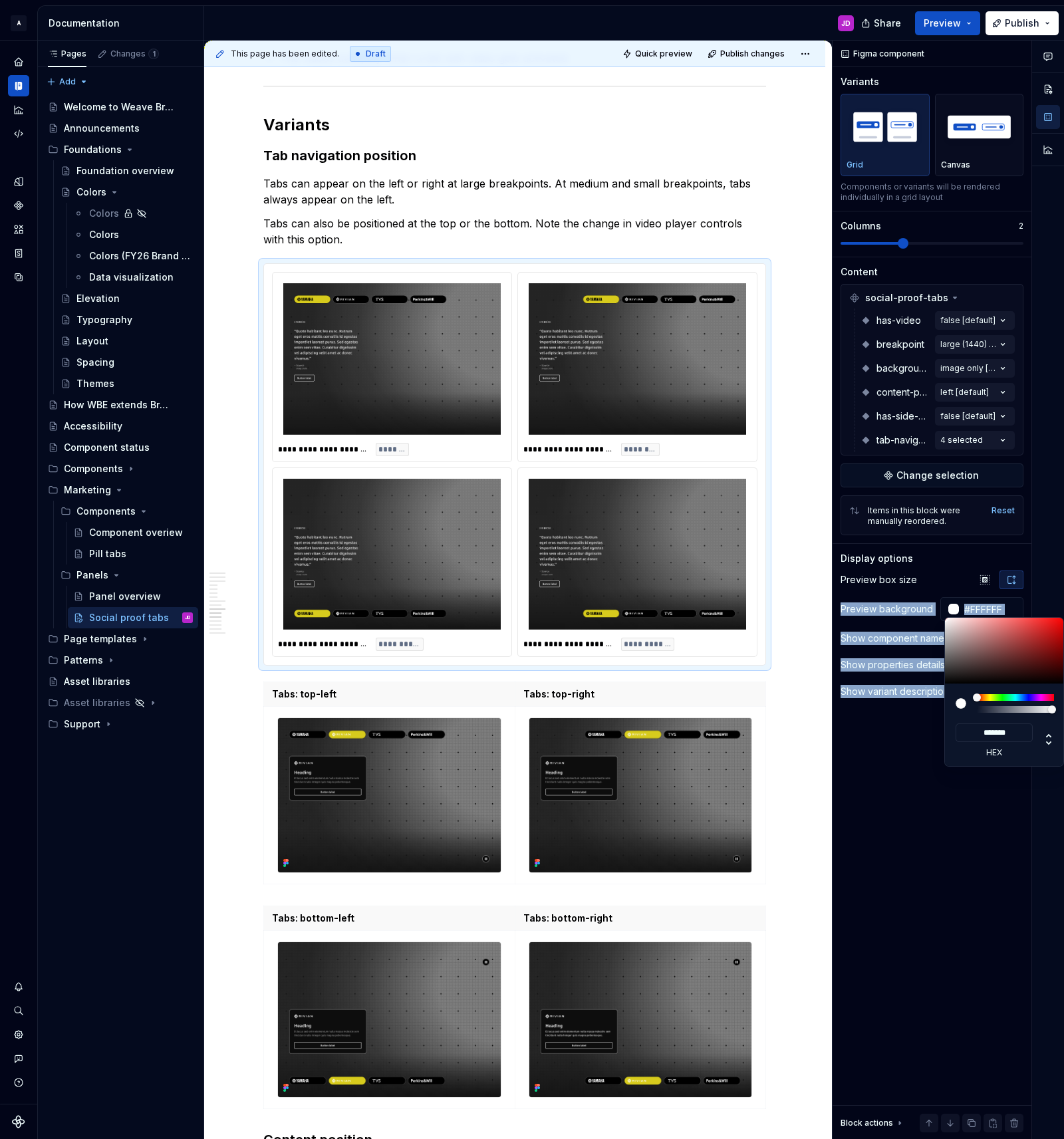
drag, startPoint x: 972, startPoint y: 657, endPoint x: 896, endPoint y: 600, distance: 95.0
click at [896, 600] on body "A Weave Brand Extended JD Design system data Documentation JD Share Preview Pub…" at bounding box center [532, 569] width 1064 height 1139
click at [1019, 899] on div "Comments Open comments No comments yet Select ‘Comment’ from the block context …" at bounding box center [948, 590] width 231 height 1099
click at [990, 785] on div "Comments Open comments No comments yet Select ‘Comment’ from the block context …" at bounding box center [948, 590] width 231 height 1099
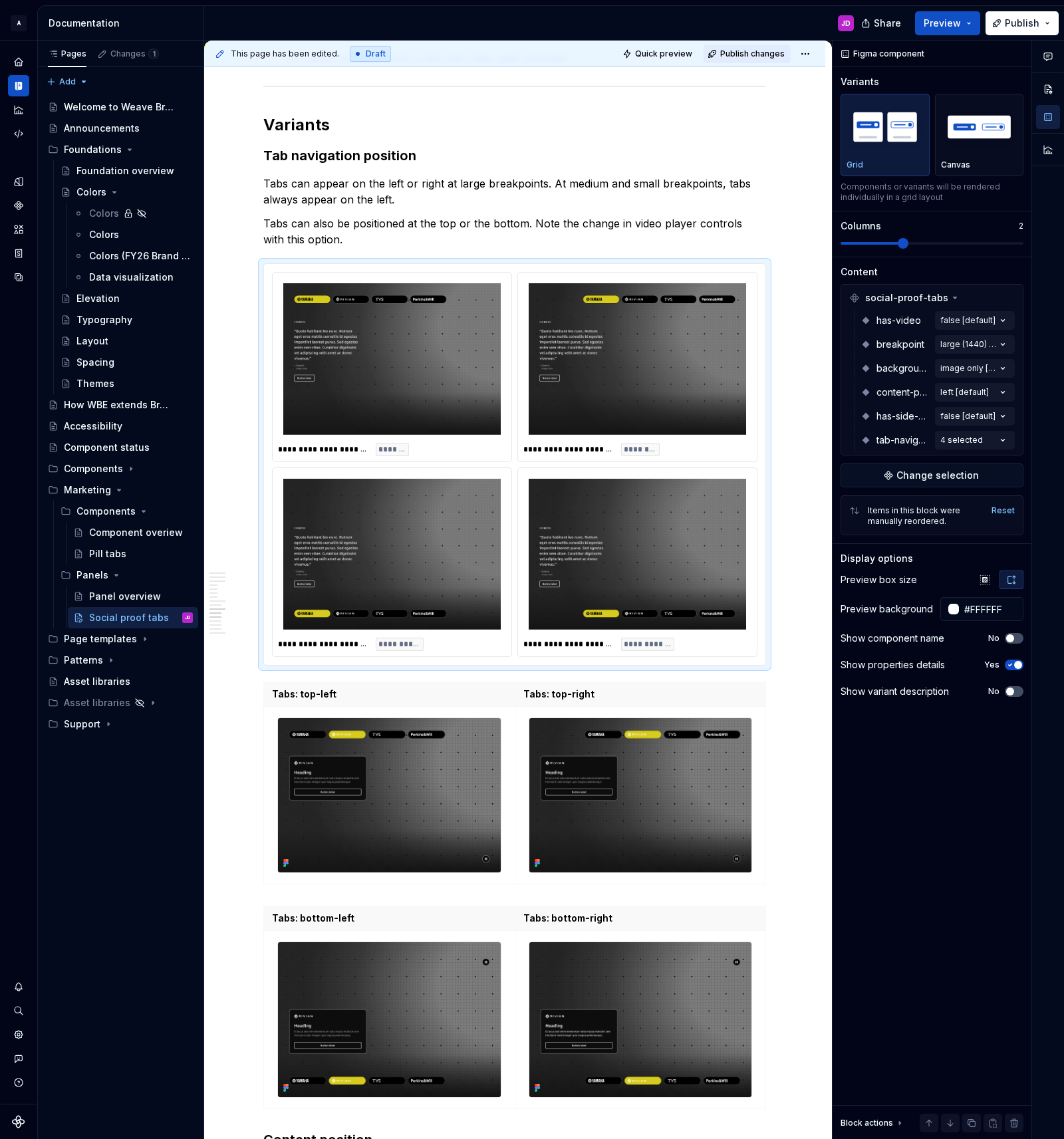
click at [759, 53] on span "Publish changes" at bounding box center [753, 54] width 64 height 11
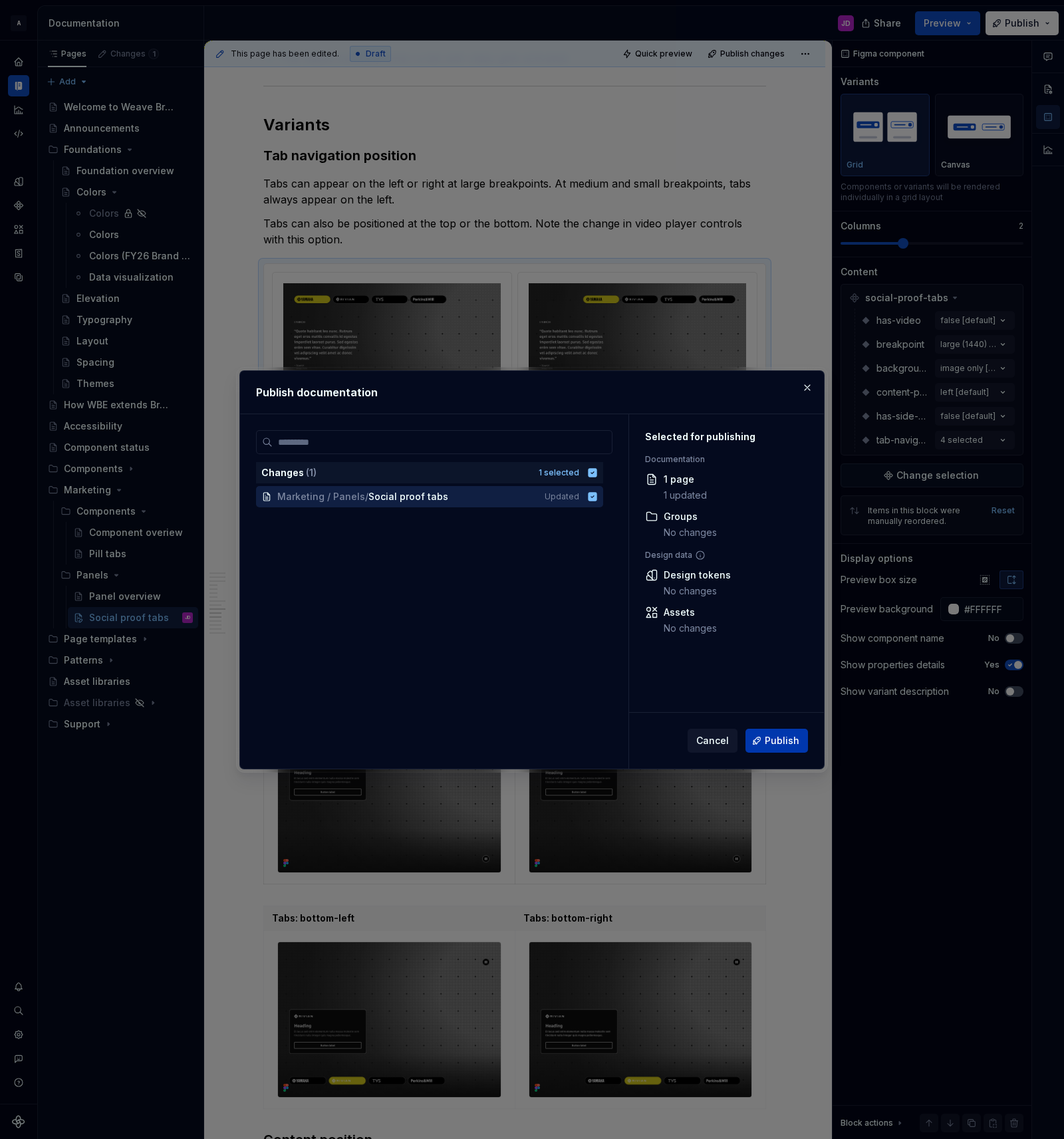
click at [767, 735] on span "Publish" at bounding box center [782, 741] width 35 height 13
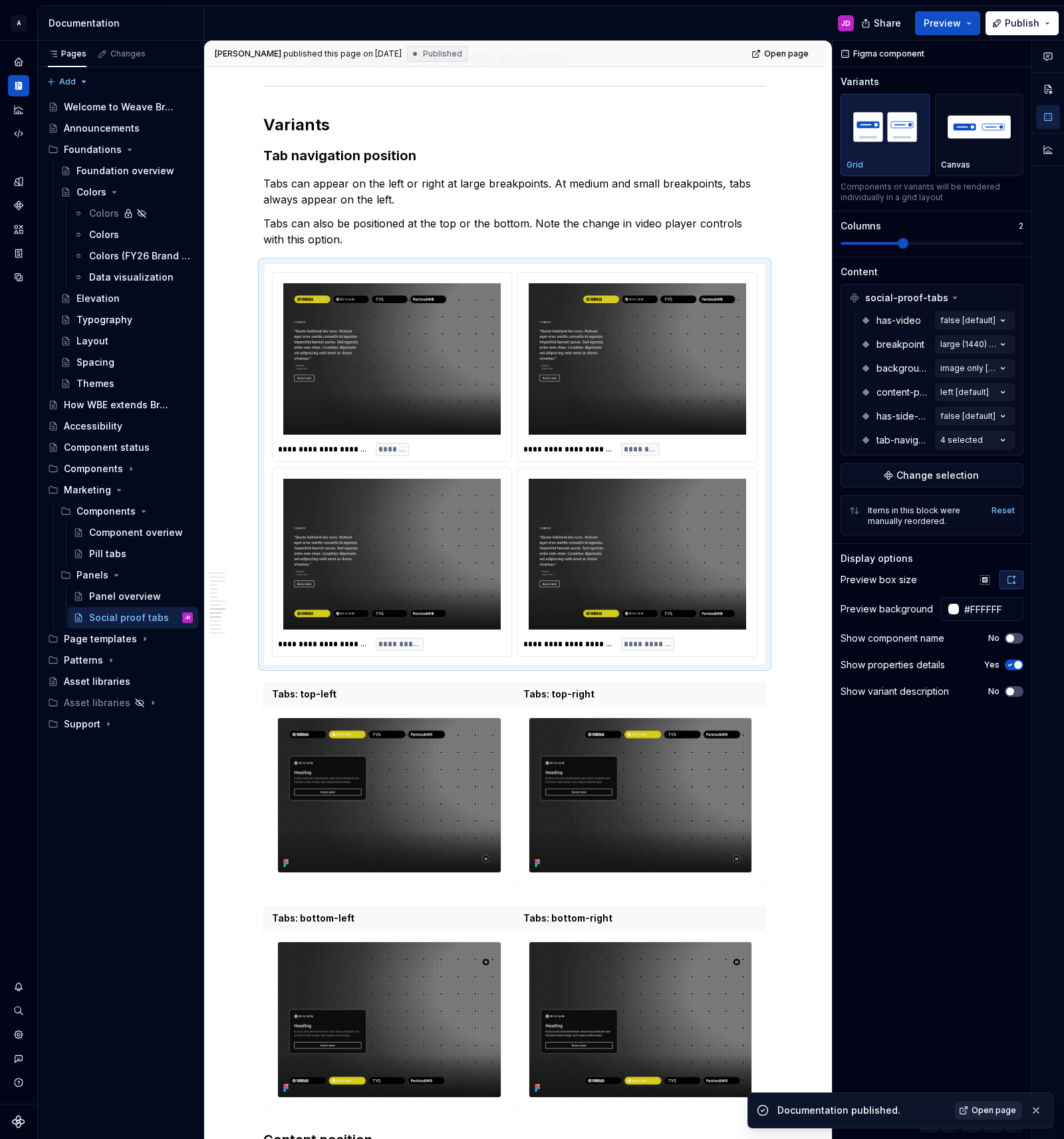
click at [987, 1110] on span "Open page" at bounding box center [994, 1110] width 45 height 11
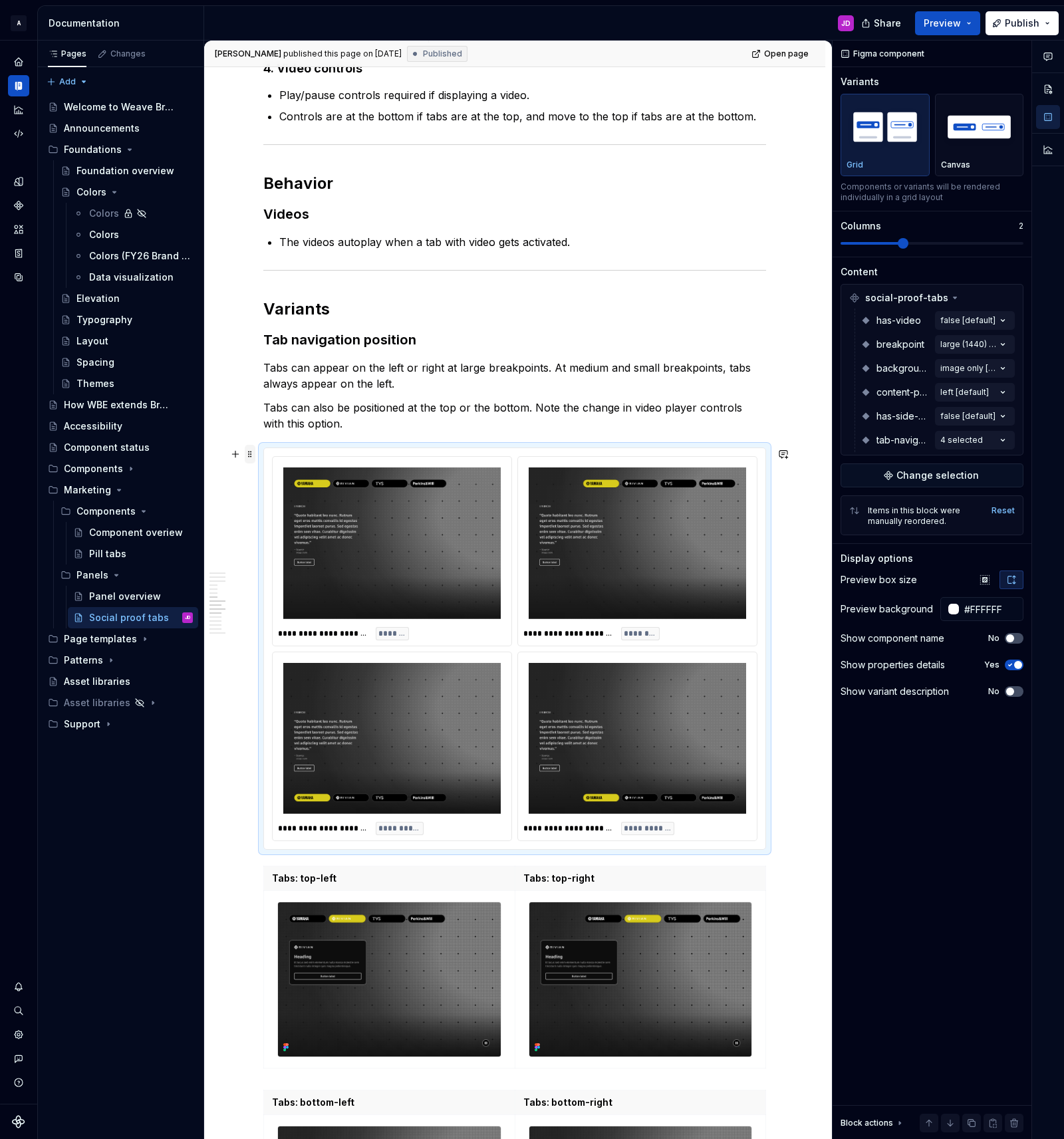
click at [253, 452] on span at bounding box center [249, 454] width 11 height 19
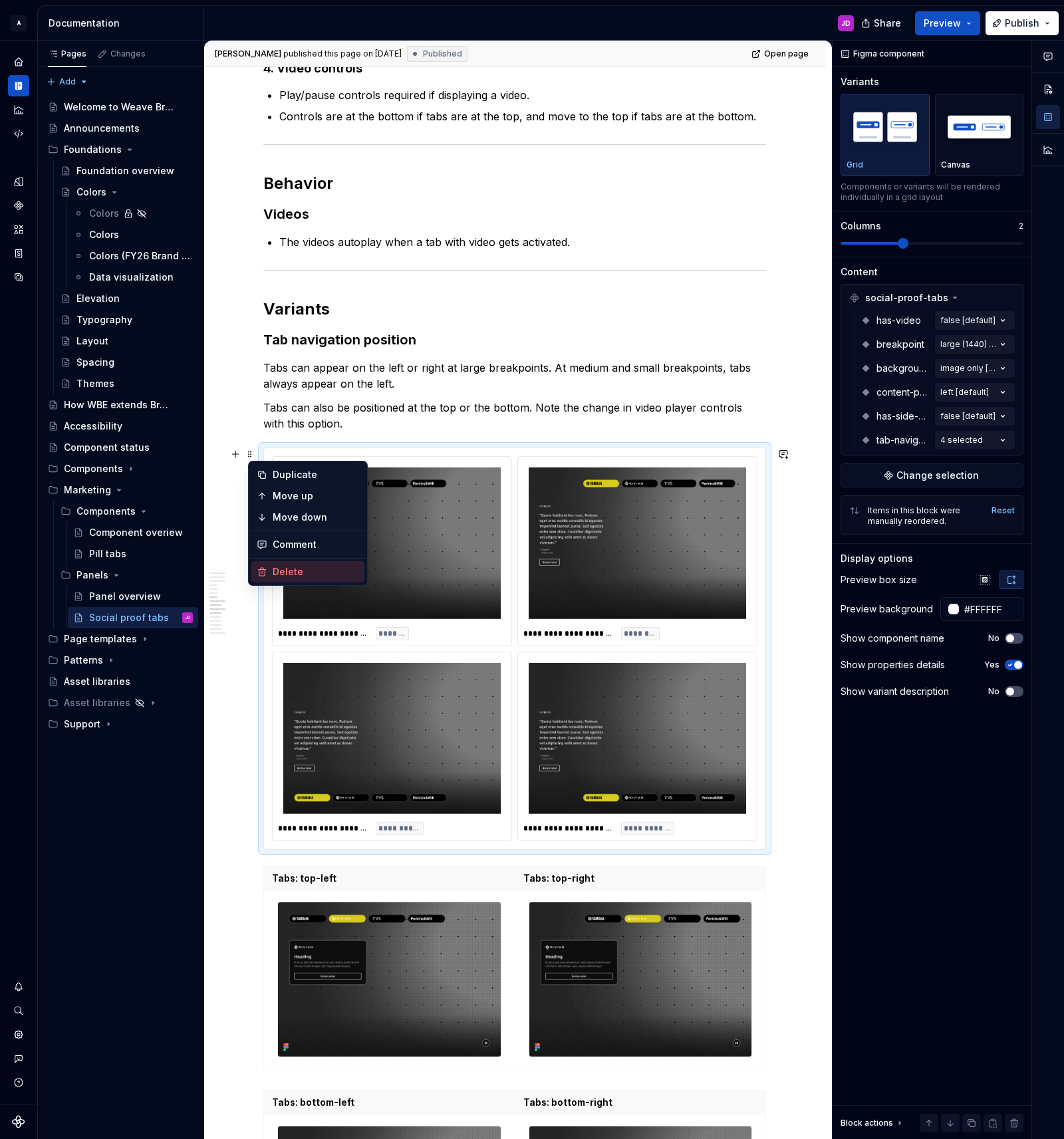
click at [305, 569] on div "Delete" at bounding box center [316, 572] width 87 height 13
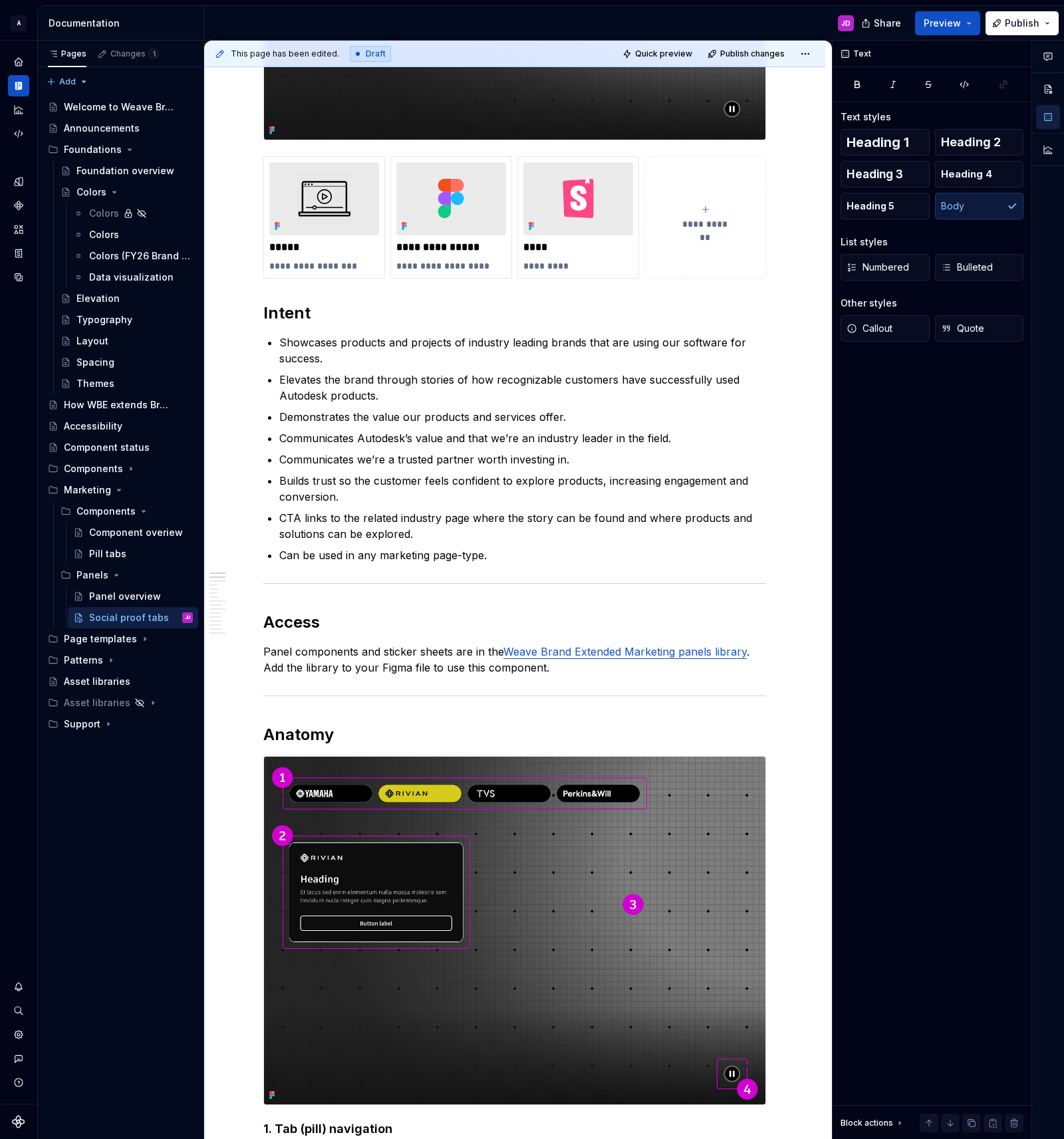
scroll to position [0, 0]
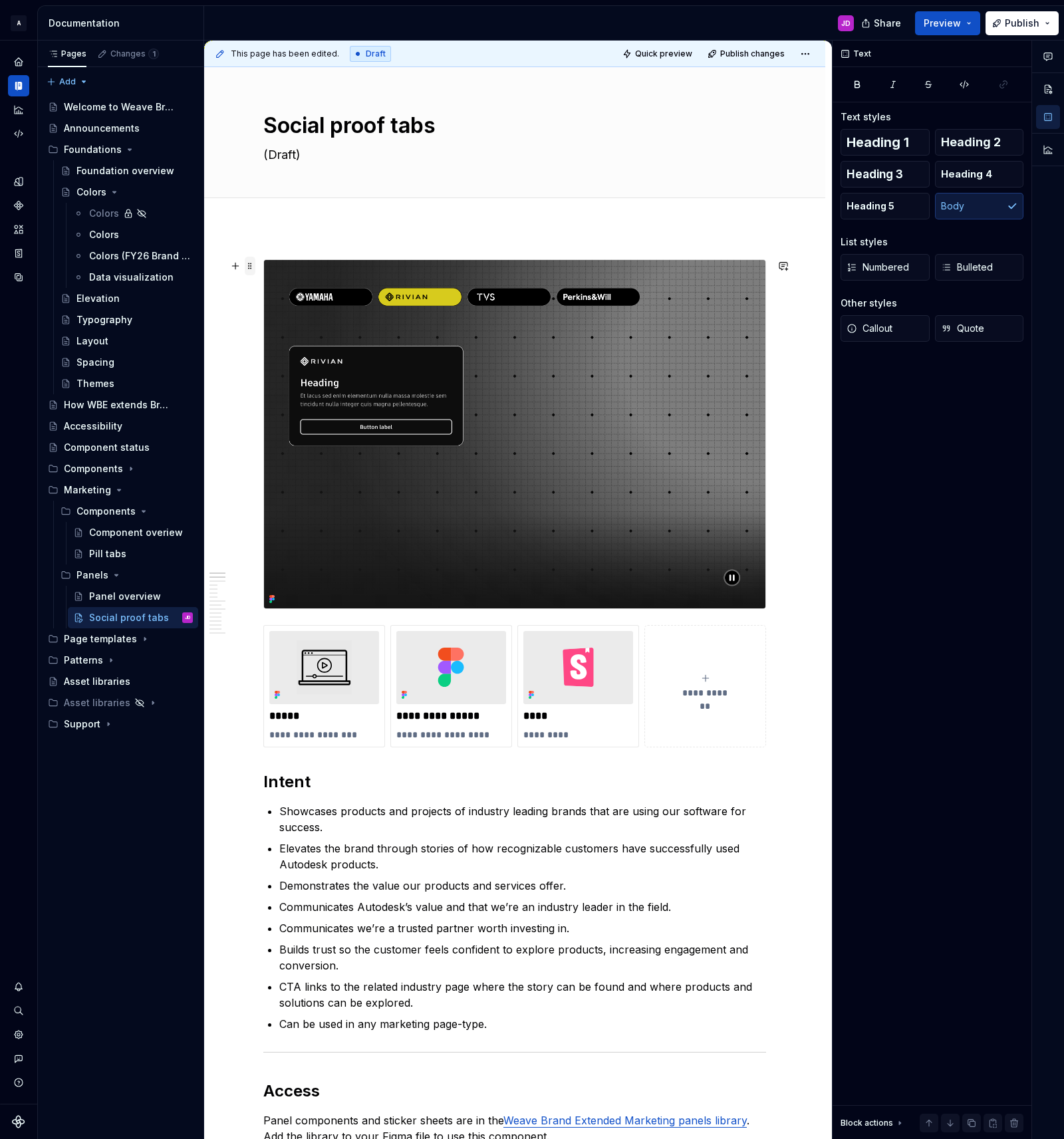
click at [249, 263] on span at bounding box center [249, 266] width 11 height 19
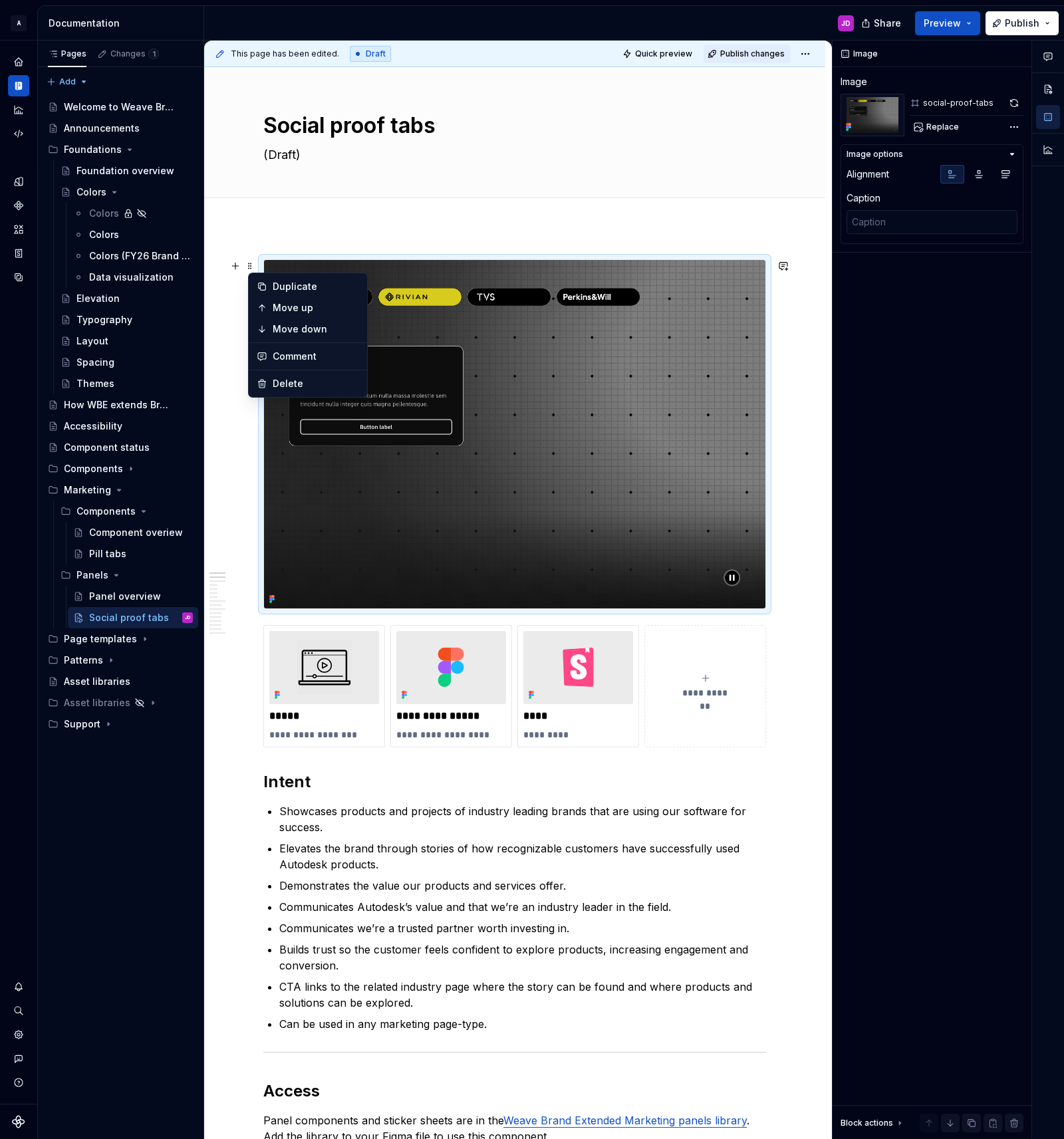
click at [760, 56] on span "Publish changes" at bounding box center [753, 54] width 64 height 11
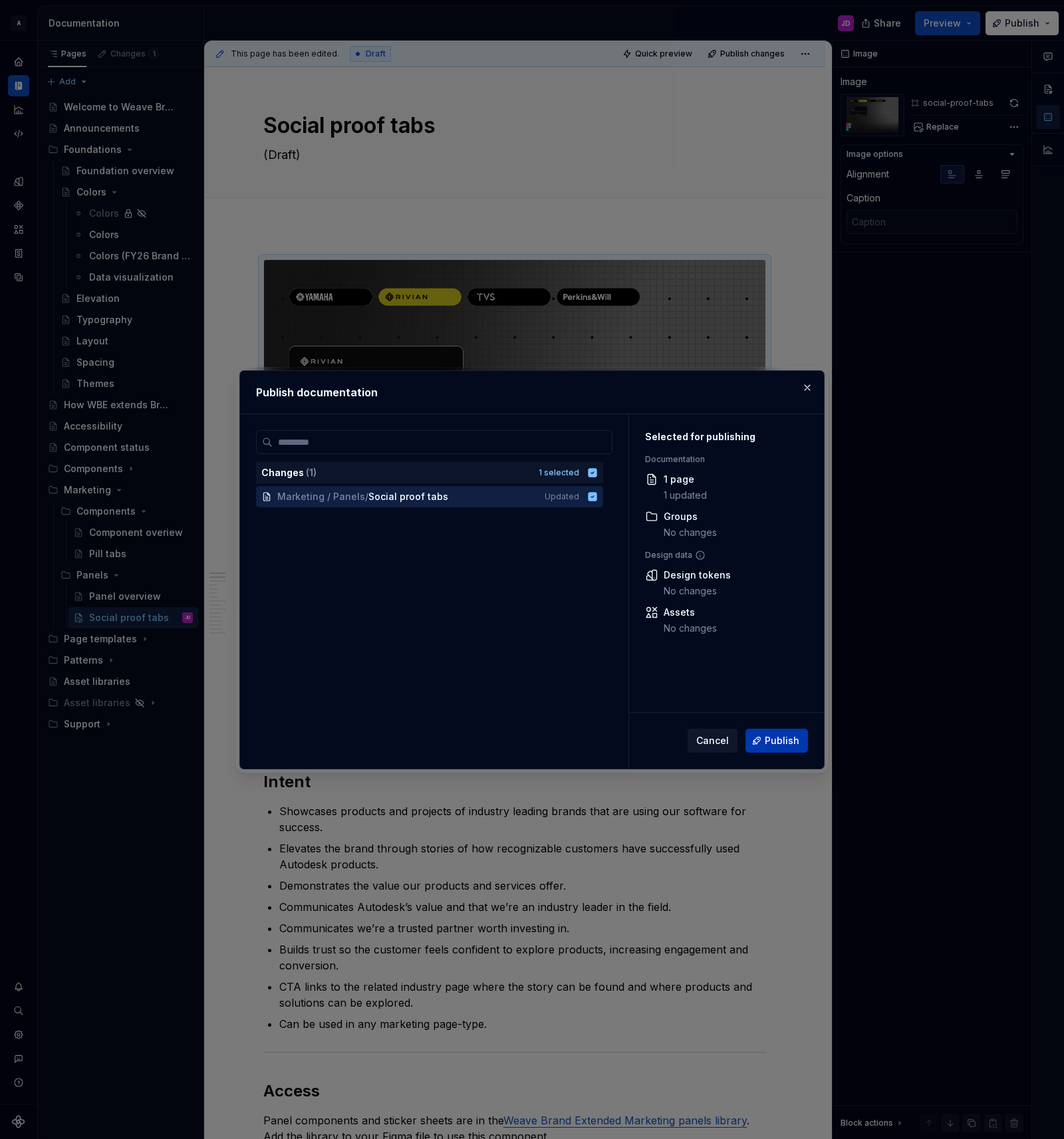
click at [788, 741] on span "Publish" at bounding box center [782, 741] width 35 height 13
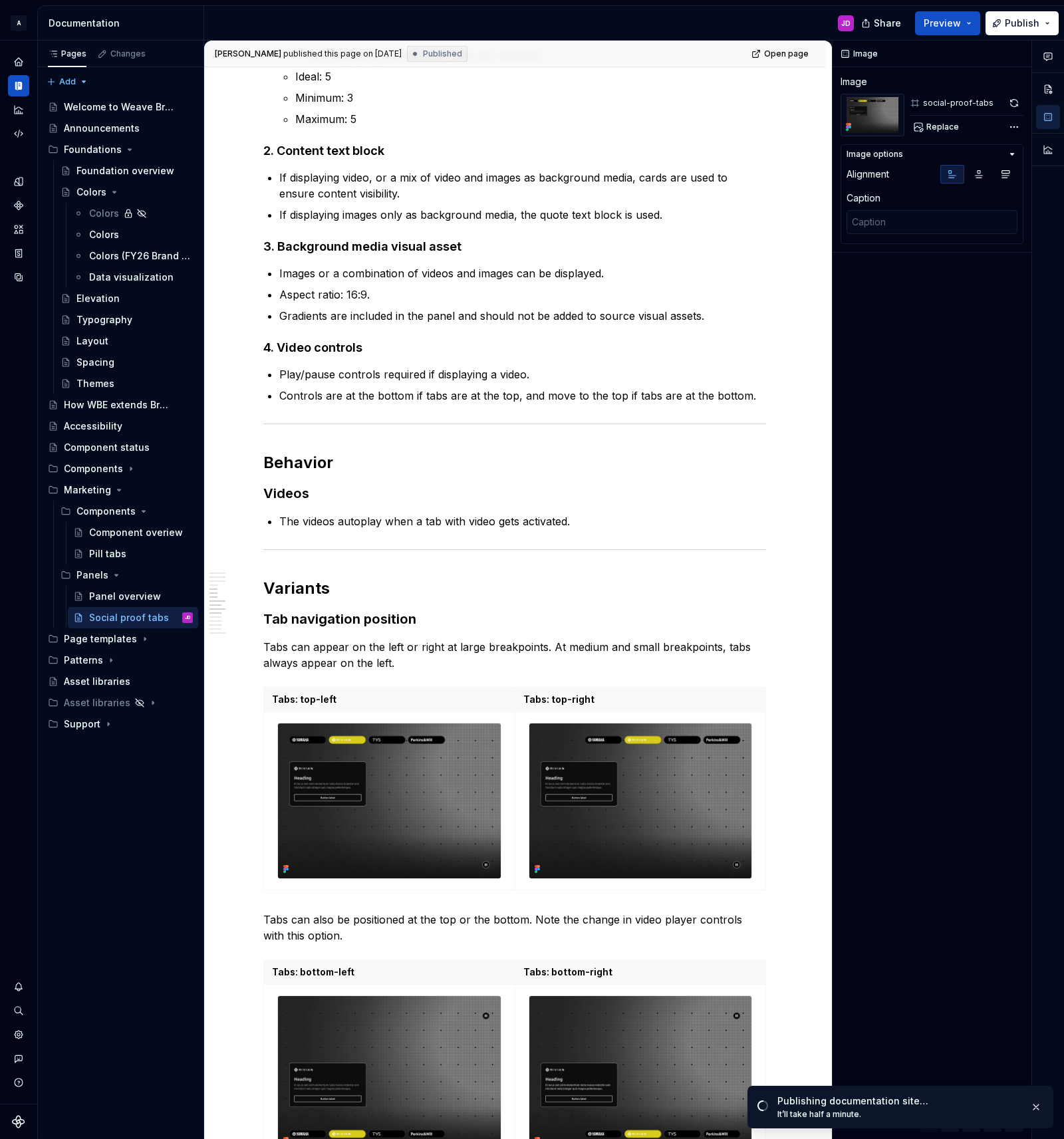
scroll to position [1701, 0]
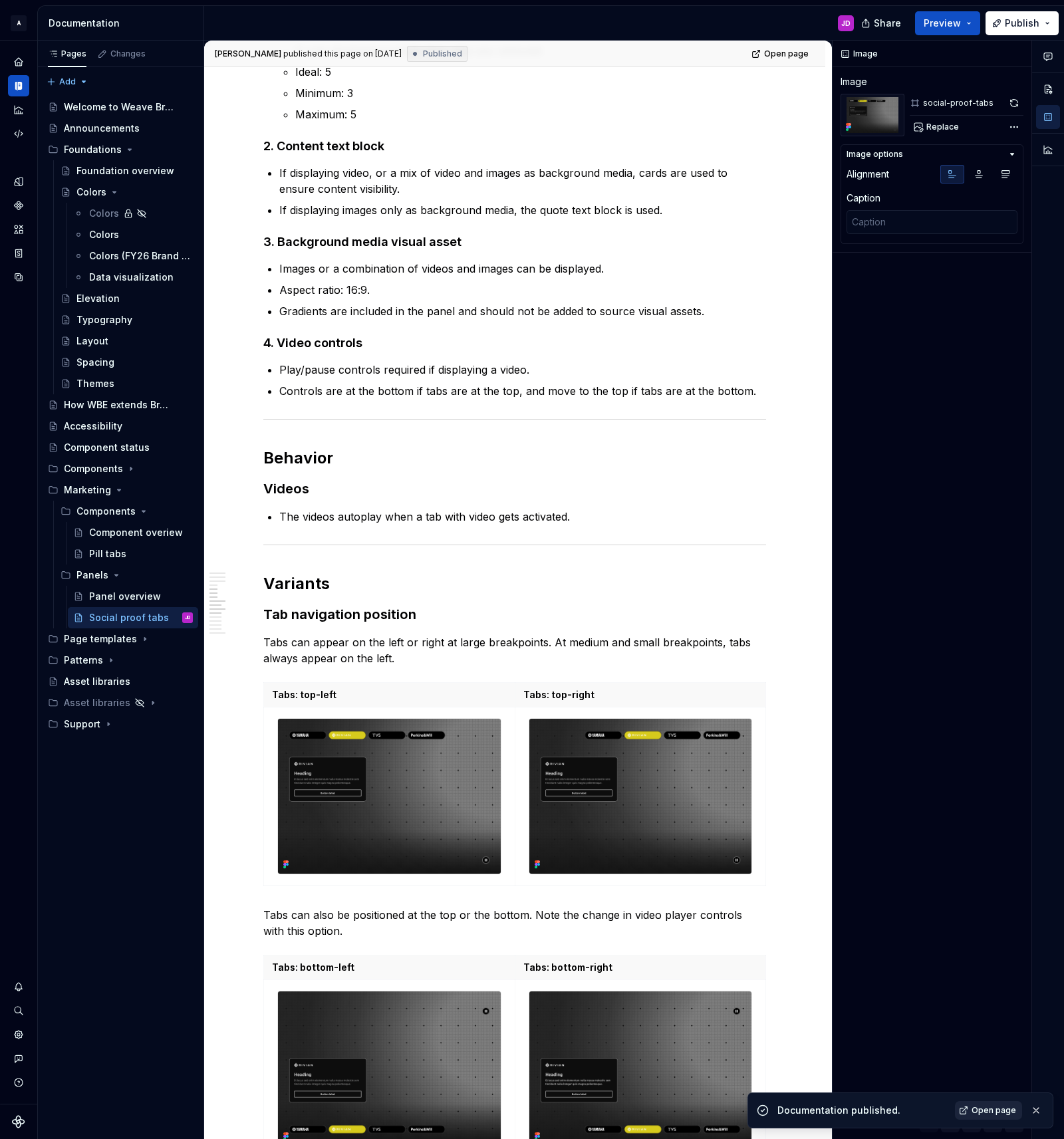
click at [995, 1111] on span "Open page" at bounding box center [994, 1110] width 45 height 11
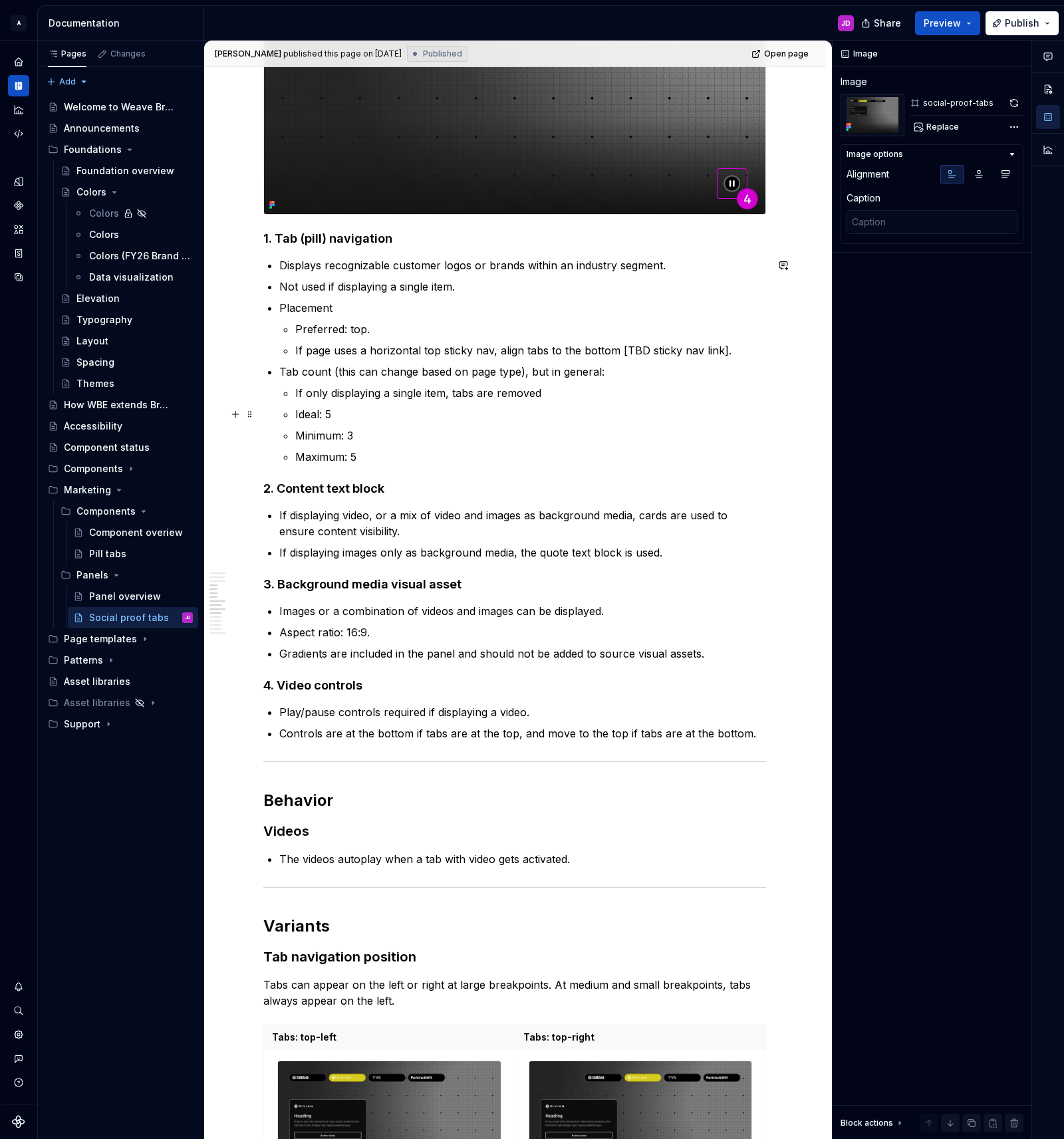
scroll to position [1360, 0]
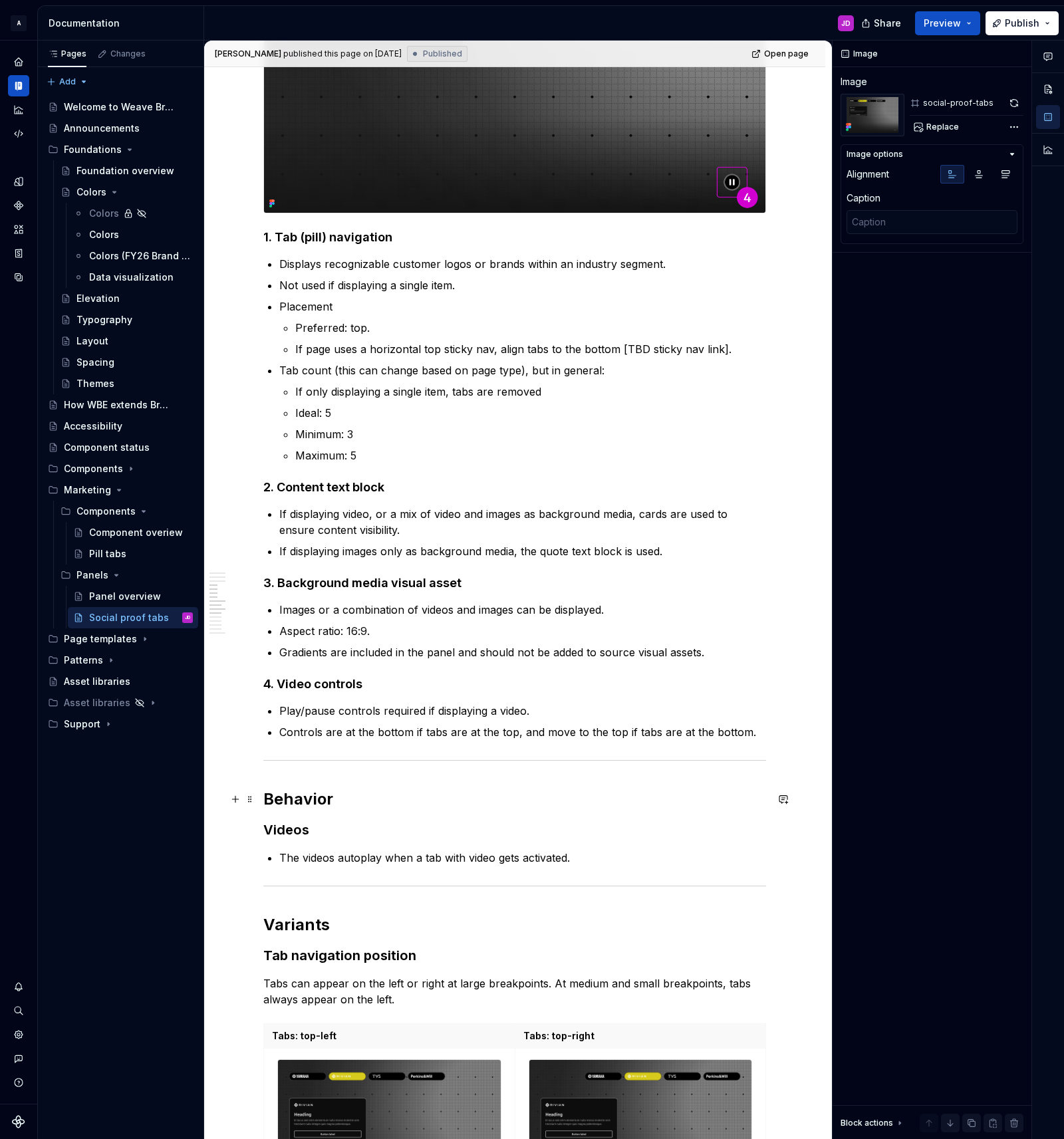
click at [352, 802] on h2 "Behavior" at bounding box center [515, 800] width 503 height 21
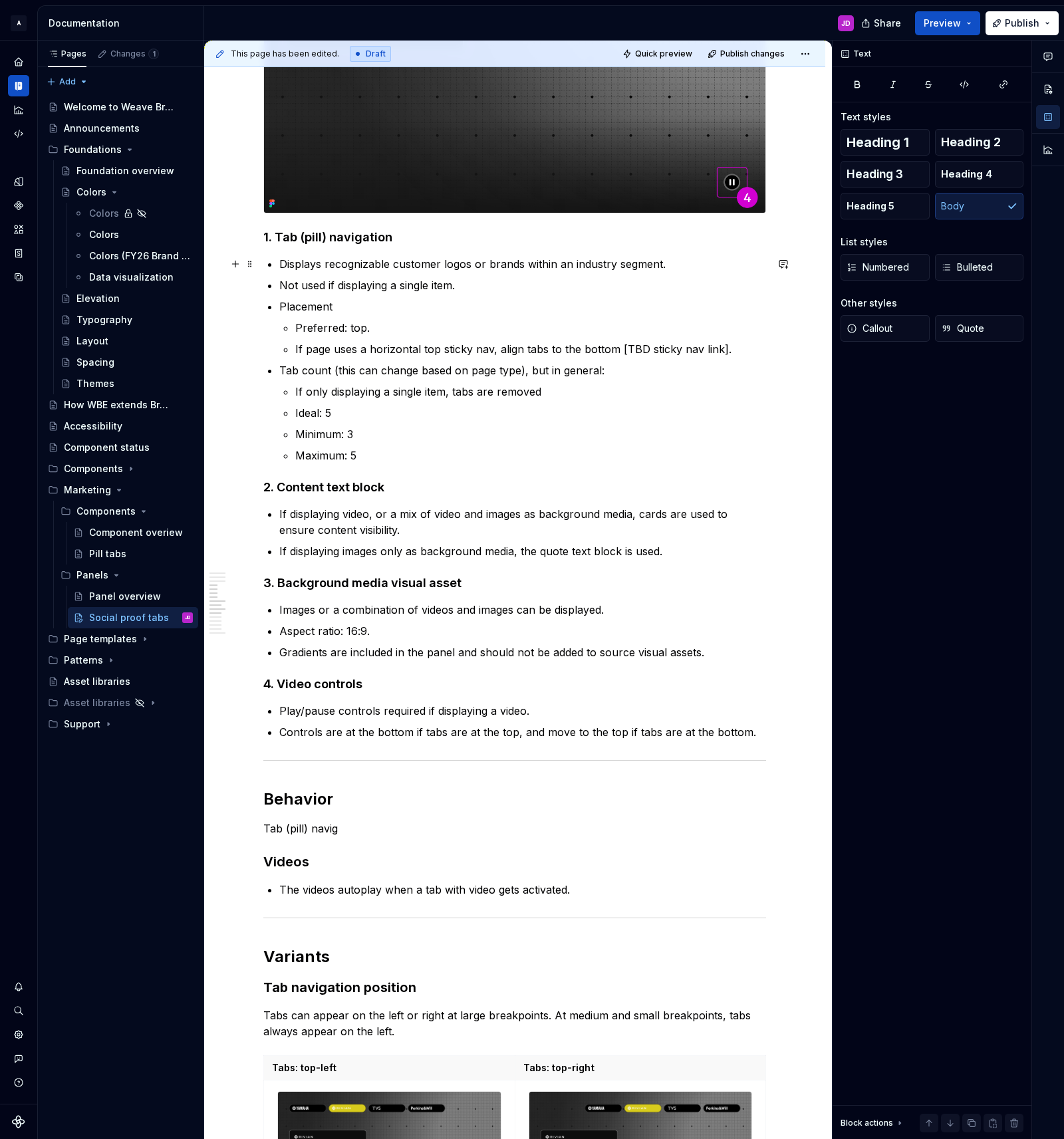
drag, startPoint x: 316, startPoint y: 268, endPoint x: 312, endPoint y: 260, distance: 8.9
click at [316, 268] on p "Displays recognizable customer logos or brands within an industry segment." at bounding box center [522, 263] width 487 height 16
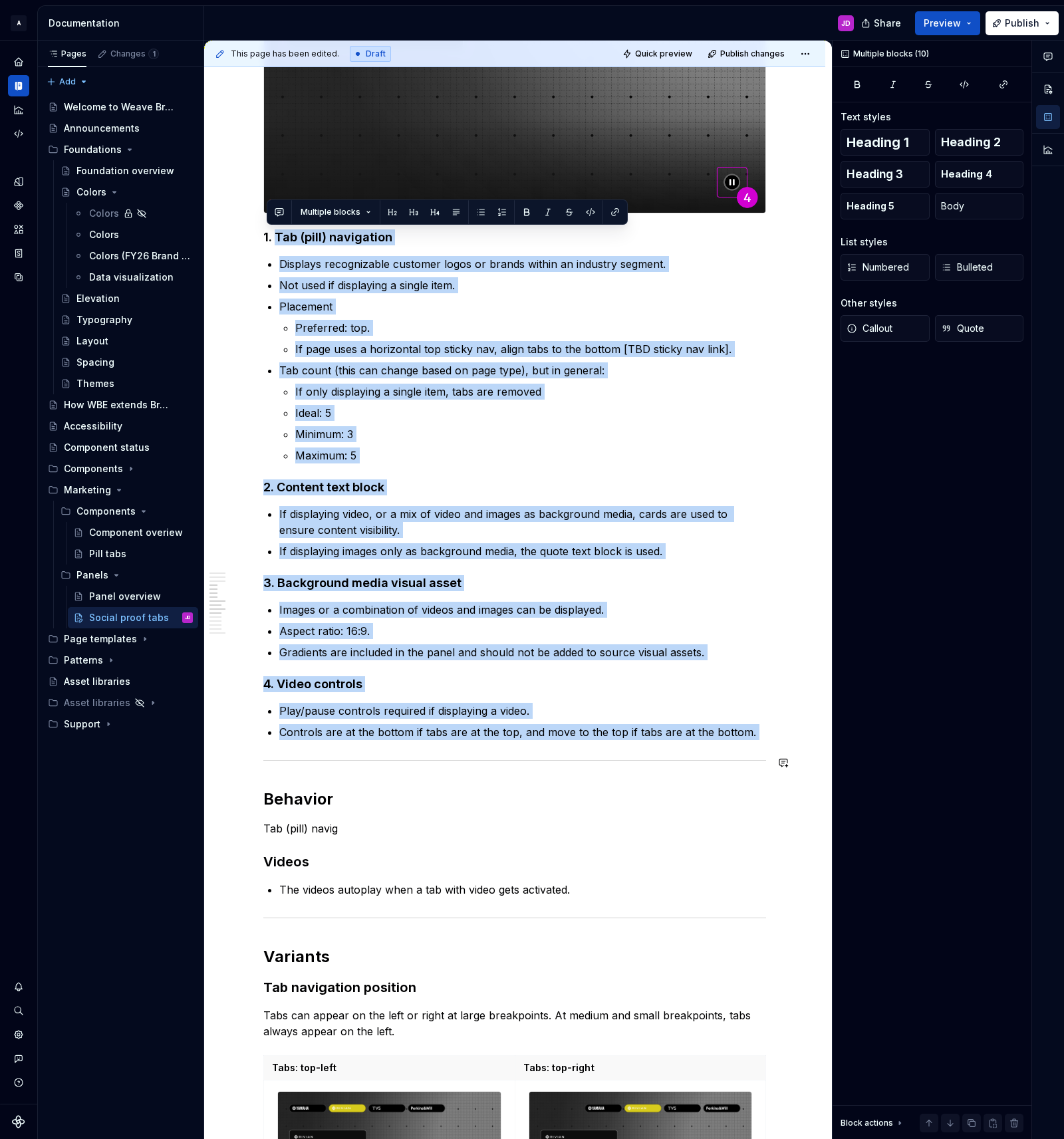
drag, startPoint x: 279, startPoint y: 237, endPoint x: 704, endPoint y: 757, distance: 671.6
copy div "Tab (pill) navigation Displays recognizable customer logos or brands within an …"
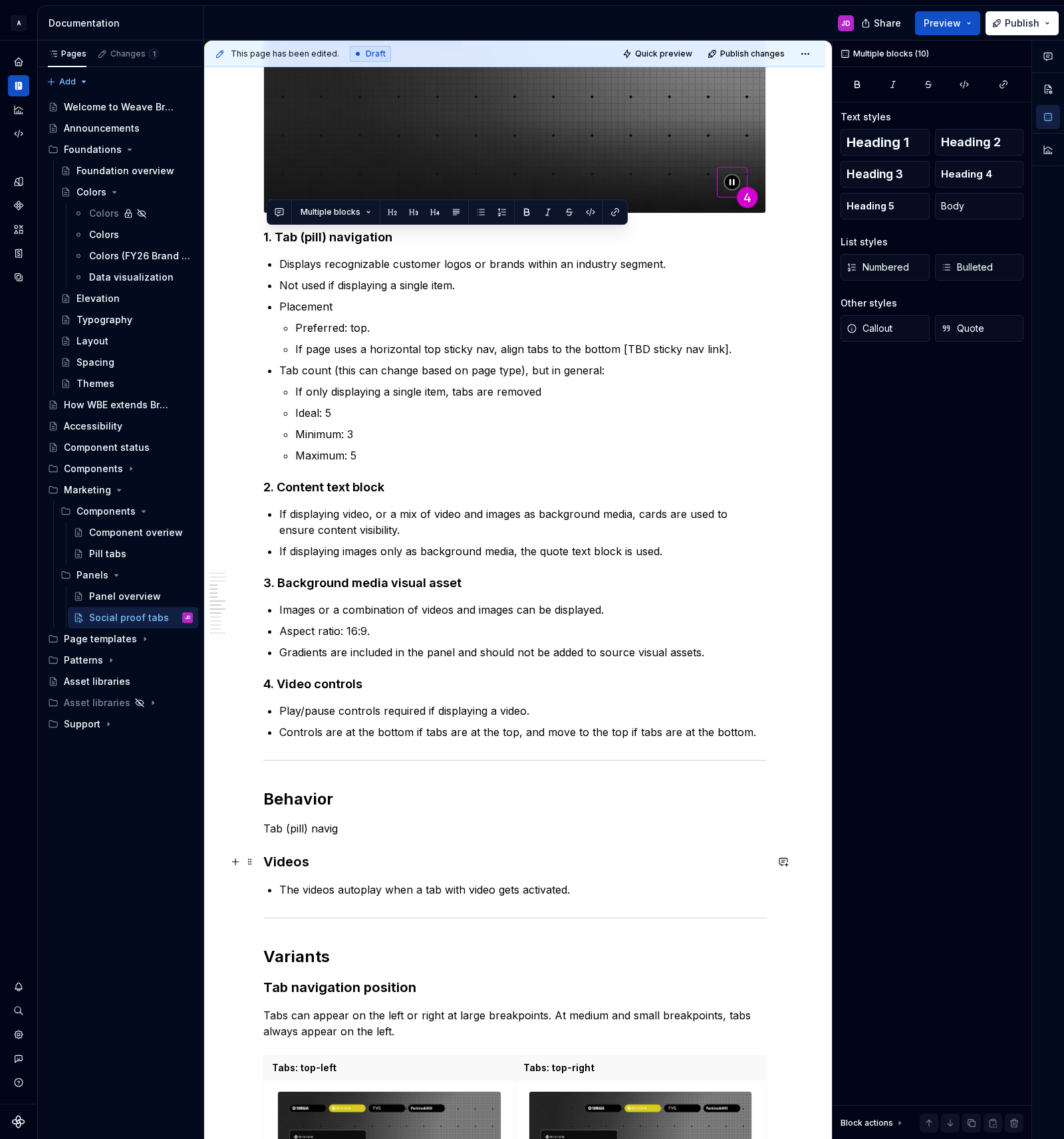
drag, startPoint x: 456, startPoint y: 852, endPoint x: 381, endPoint y: 828, distance: 78.7
click at [377, 827] on p "Tab (pill) navig" at bounding box center [515, 828] width 503 height 16
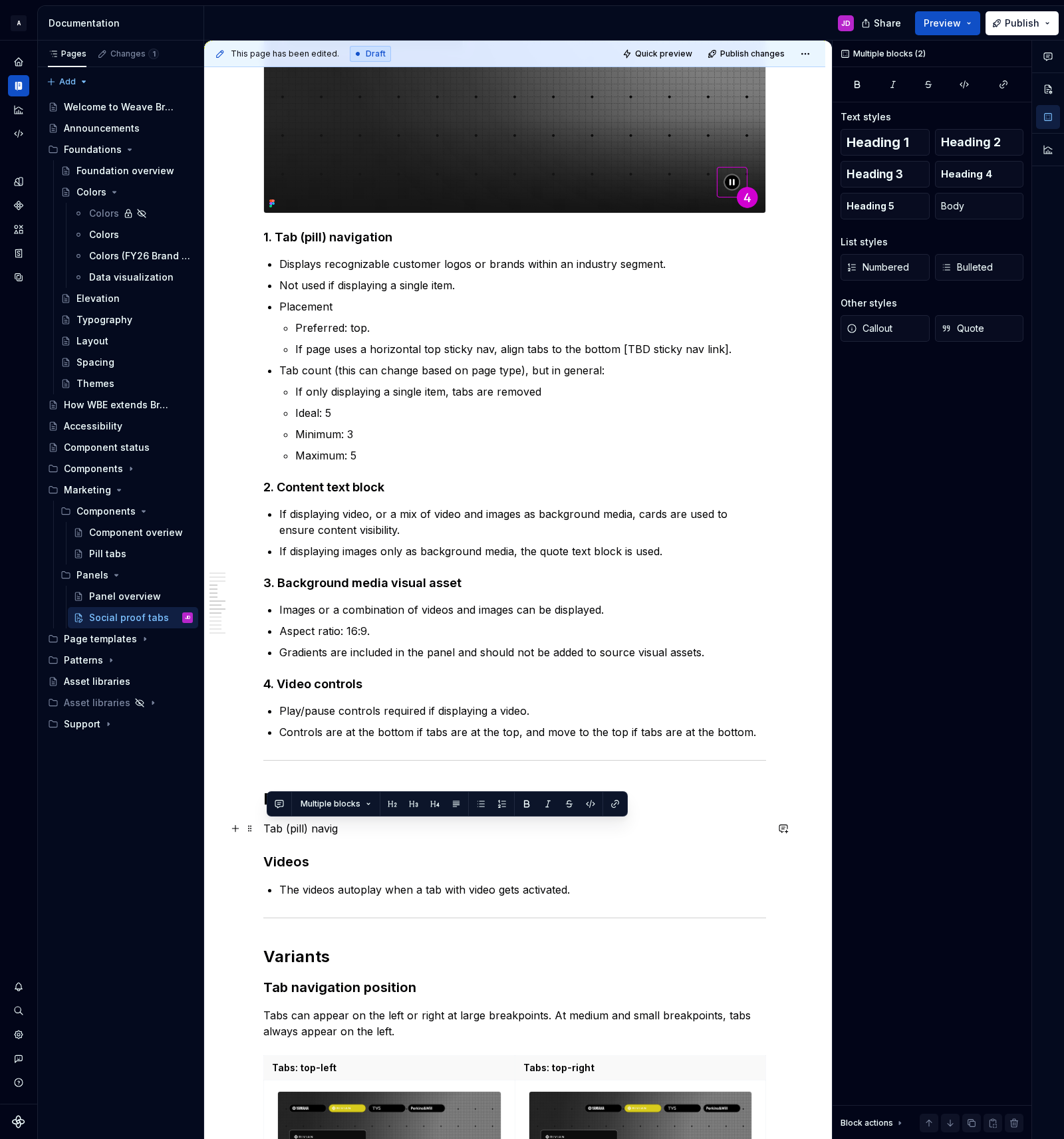
click at [377, 827] on p "Tab (pill) navig" at bounding box center [515, 828] width 503 height 16
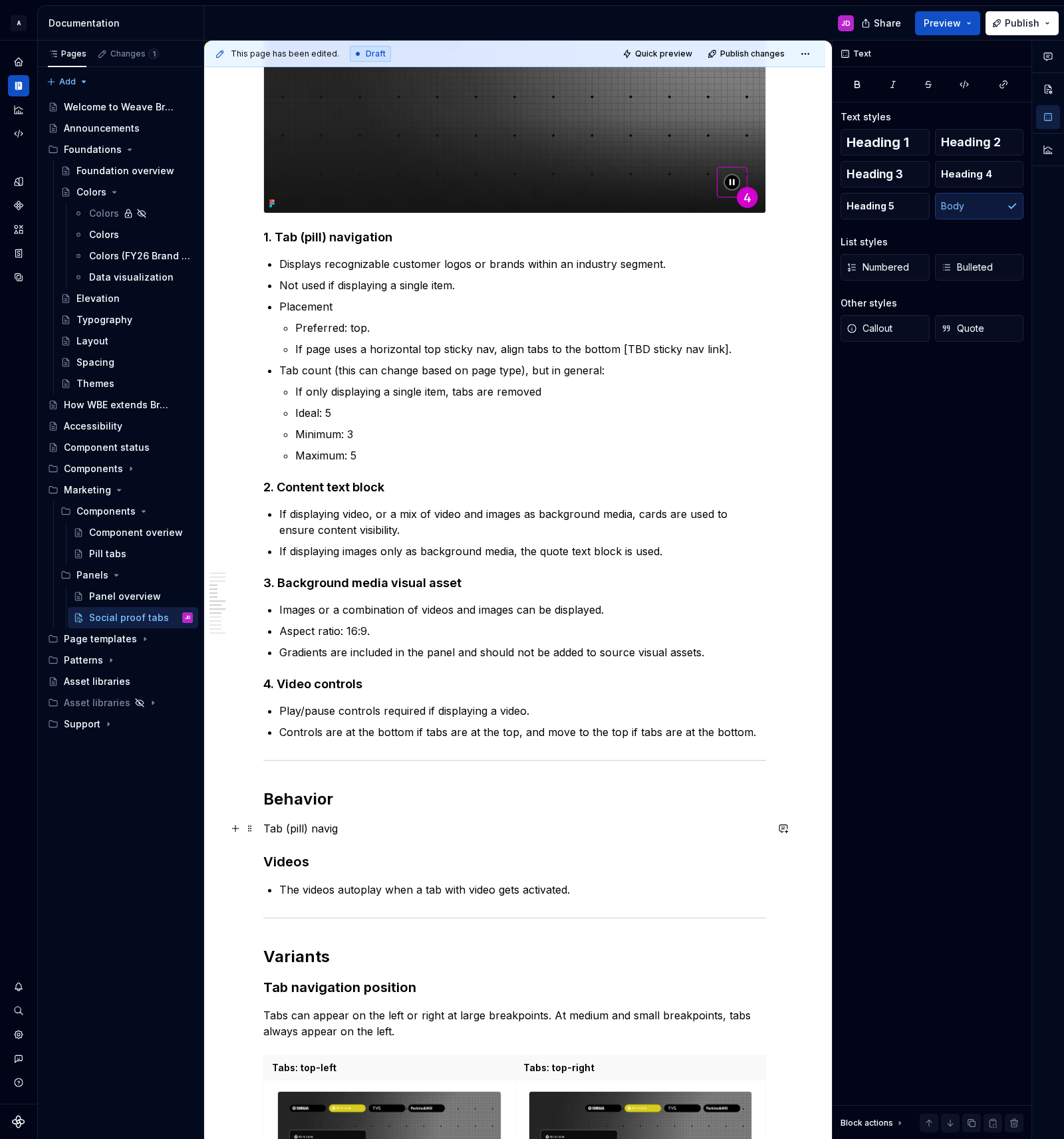
click at [363, 829] on p "Tab (pill) navig" at bounding box center [515, 828] width 503 height 16
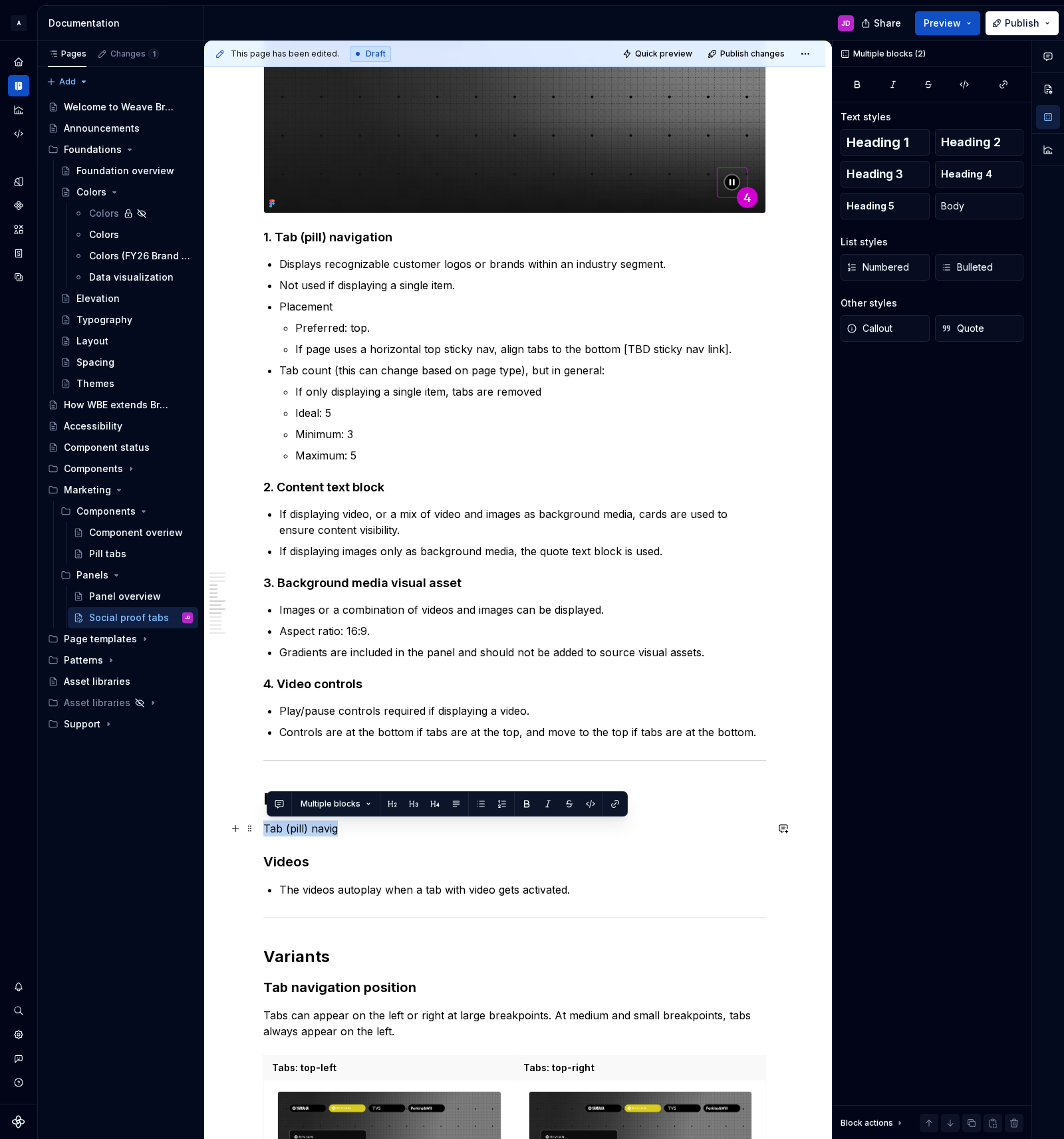
click at [363, 829] on p "Tab (pill) navig" at bounding box center [515, 828] width 503 height 16
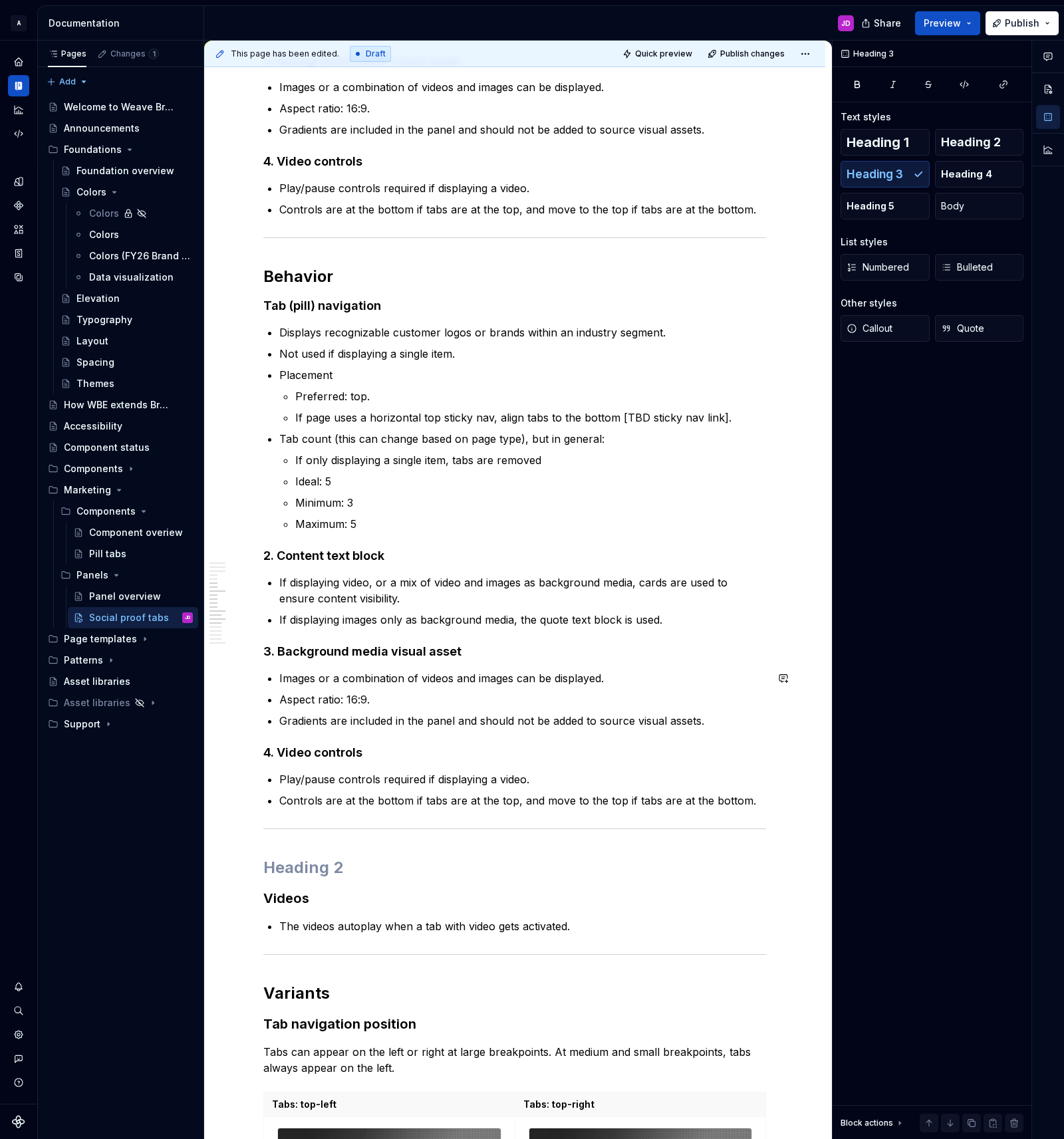
scroll to position [1899, 0]
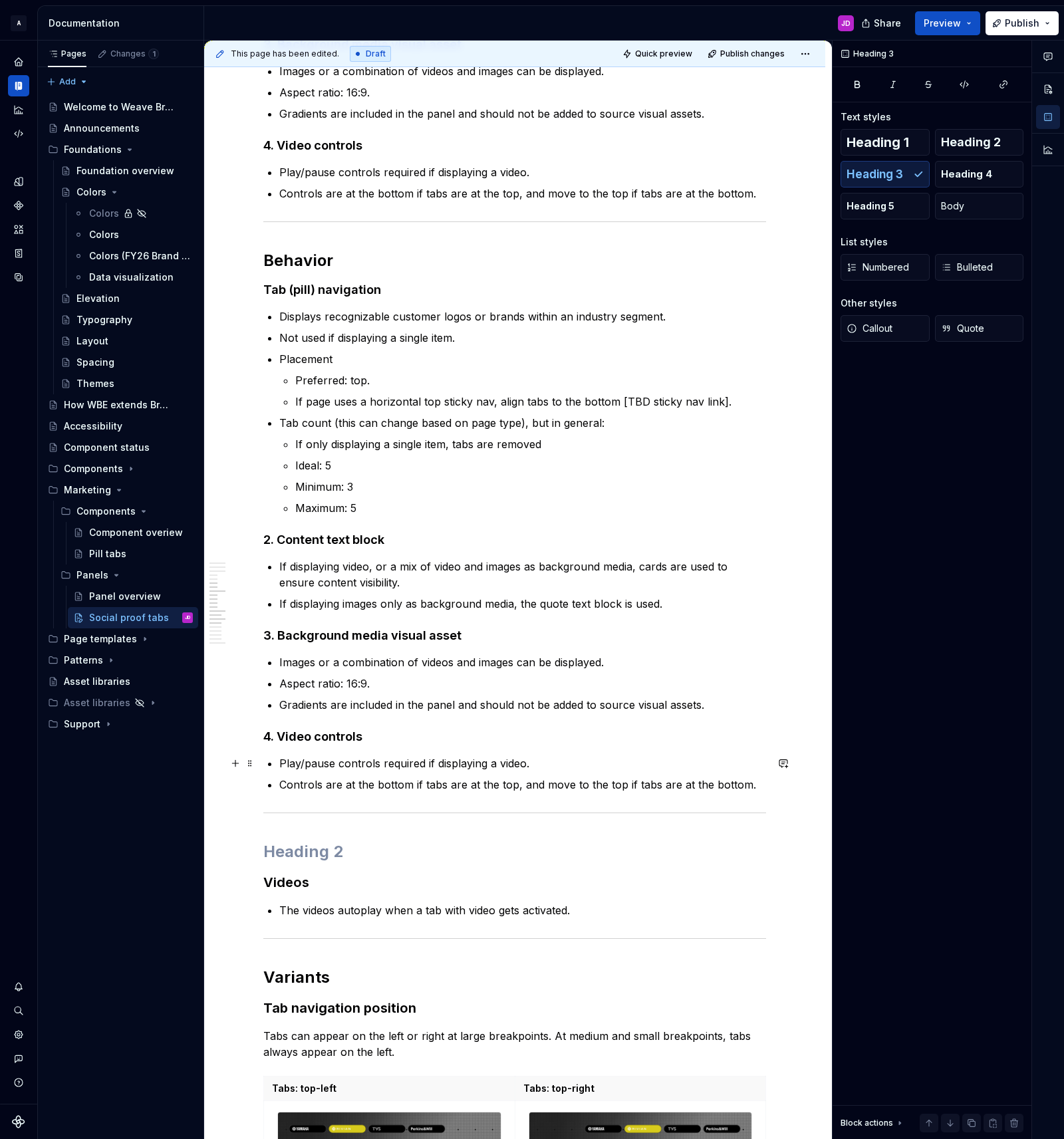
click at [287, 765] on p "Play/pause controls required if displaying a video." at bounding box center [522, 762] width 487 height 16
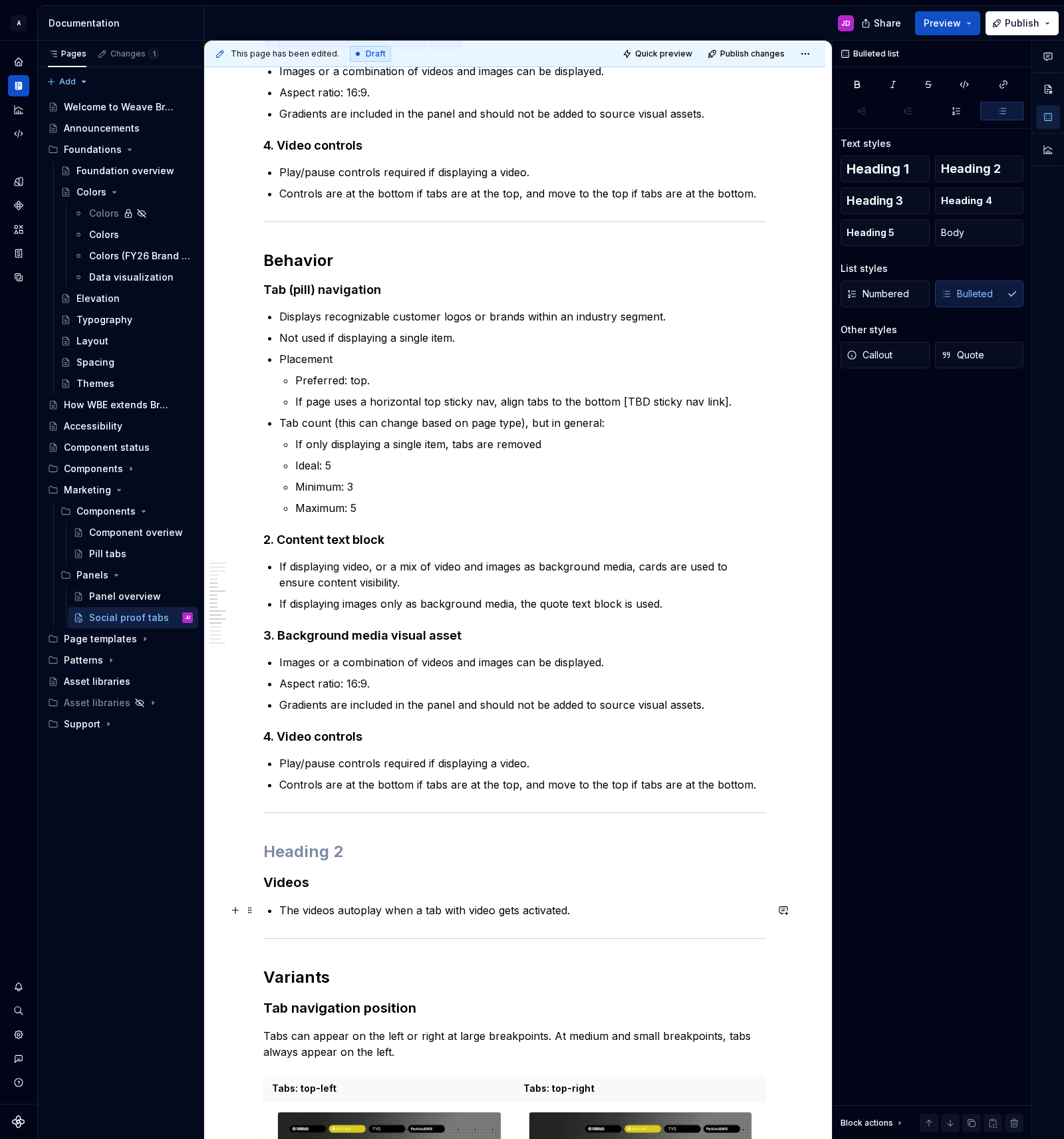
click at [482, 908] on p "The videos autoplay when a tab with video gets activated." at bounding box center [522, 909] width 487 height 16
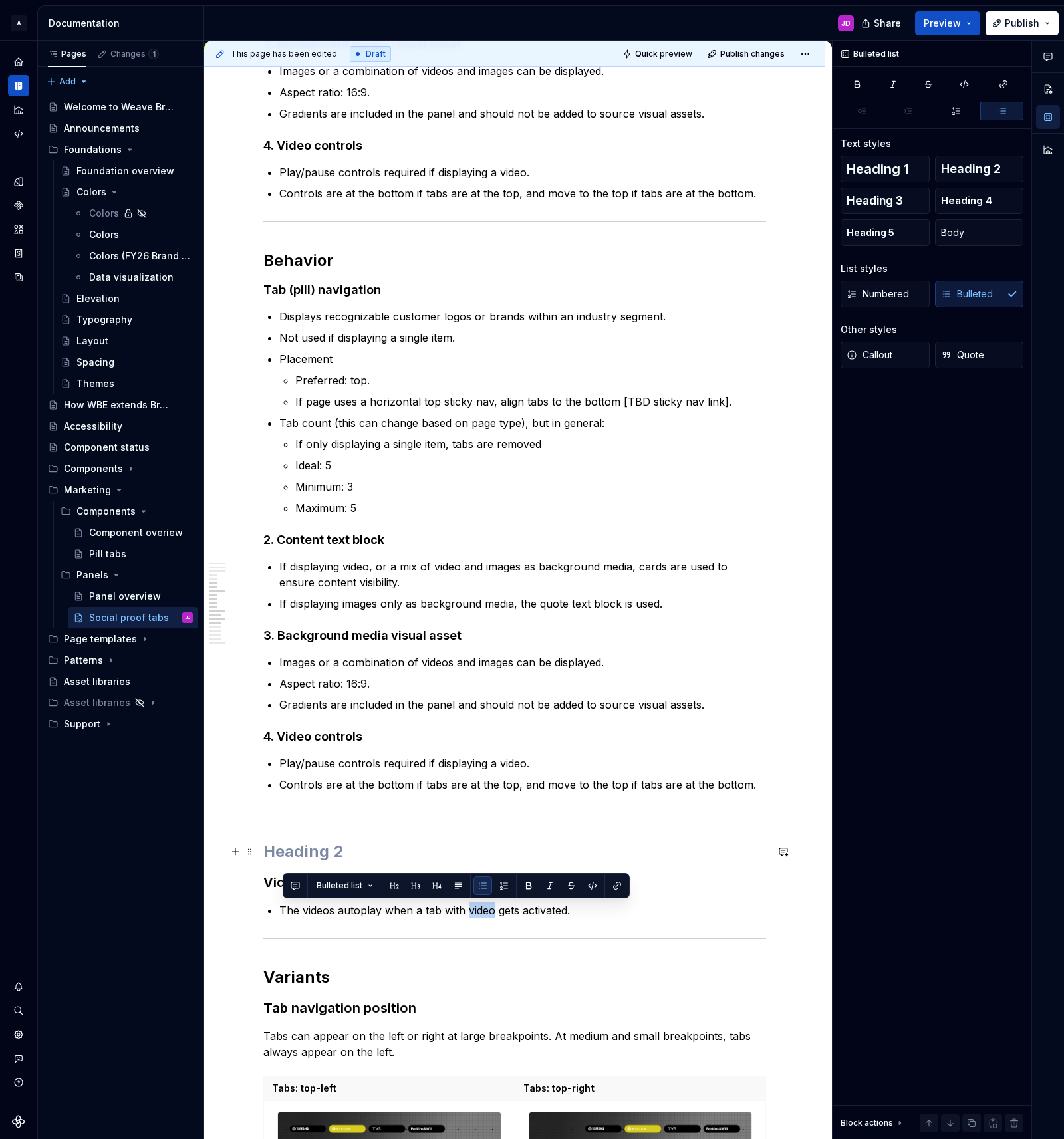
copy p "The videos autoplay when a tab with video gets activated."
click at [545, 766] on p "Play/pause controls required if displaying a video." at bounding box center [522, 762] width 487 height 16
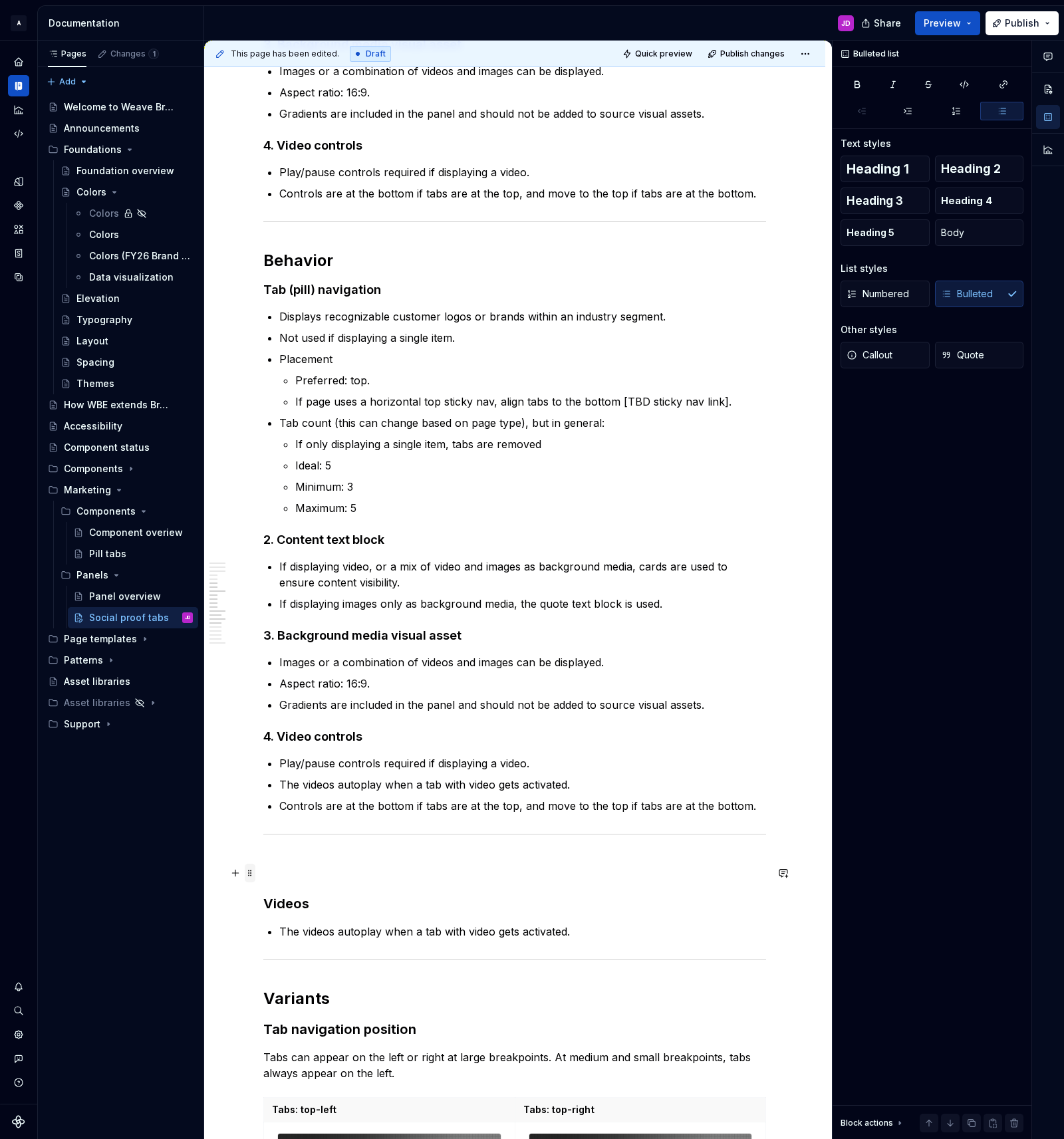
click at [255, 876] on span at bounding box center [249, 873] width 11 height 19
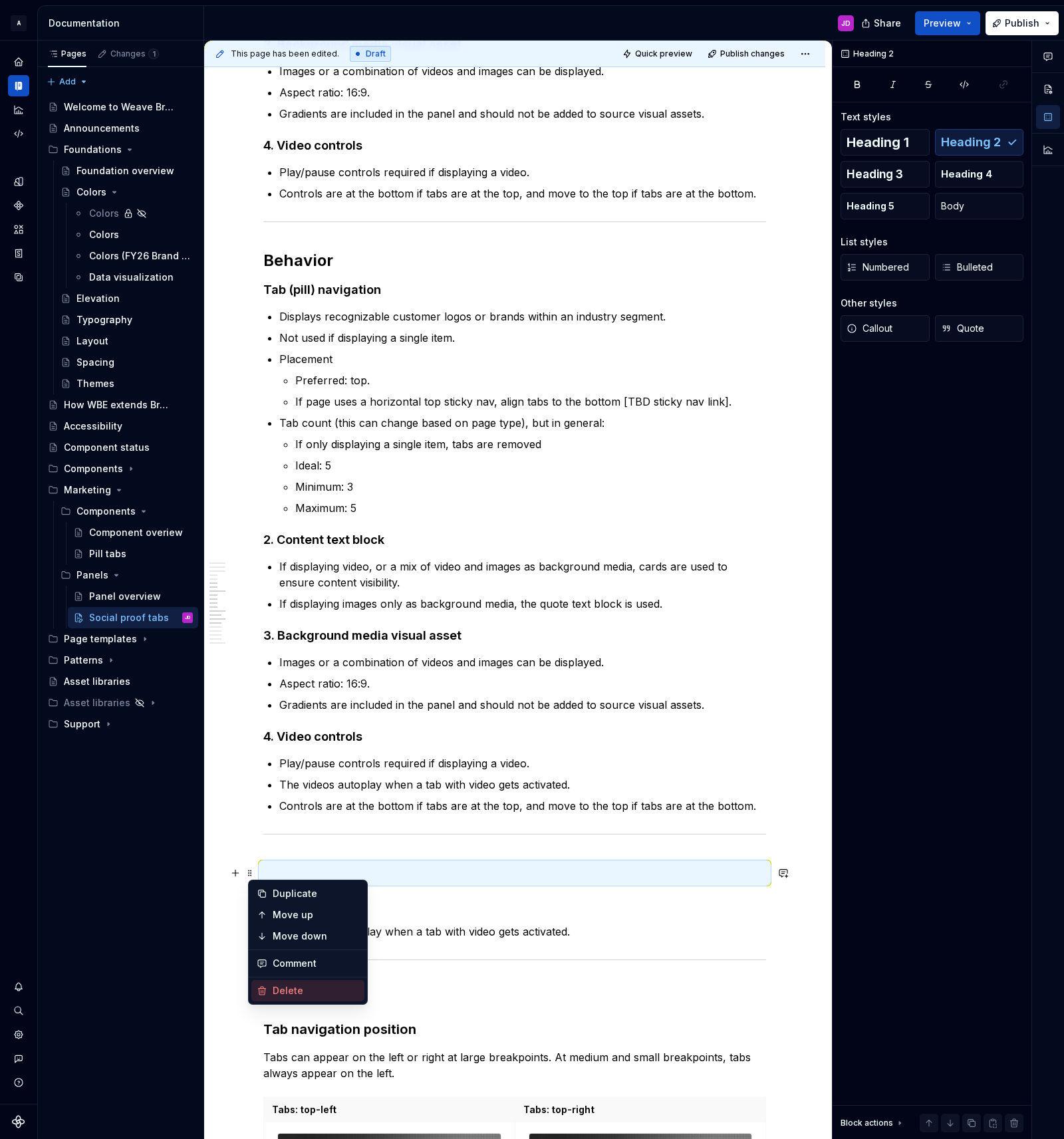
click at [305, 992] on div "Delete" at bounding box center [316, 990] width 87 height 13
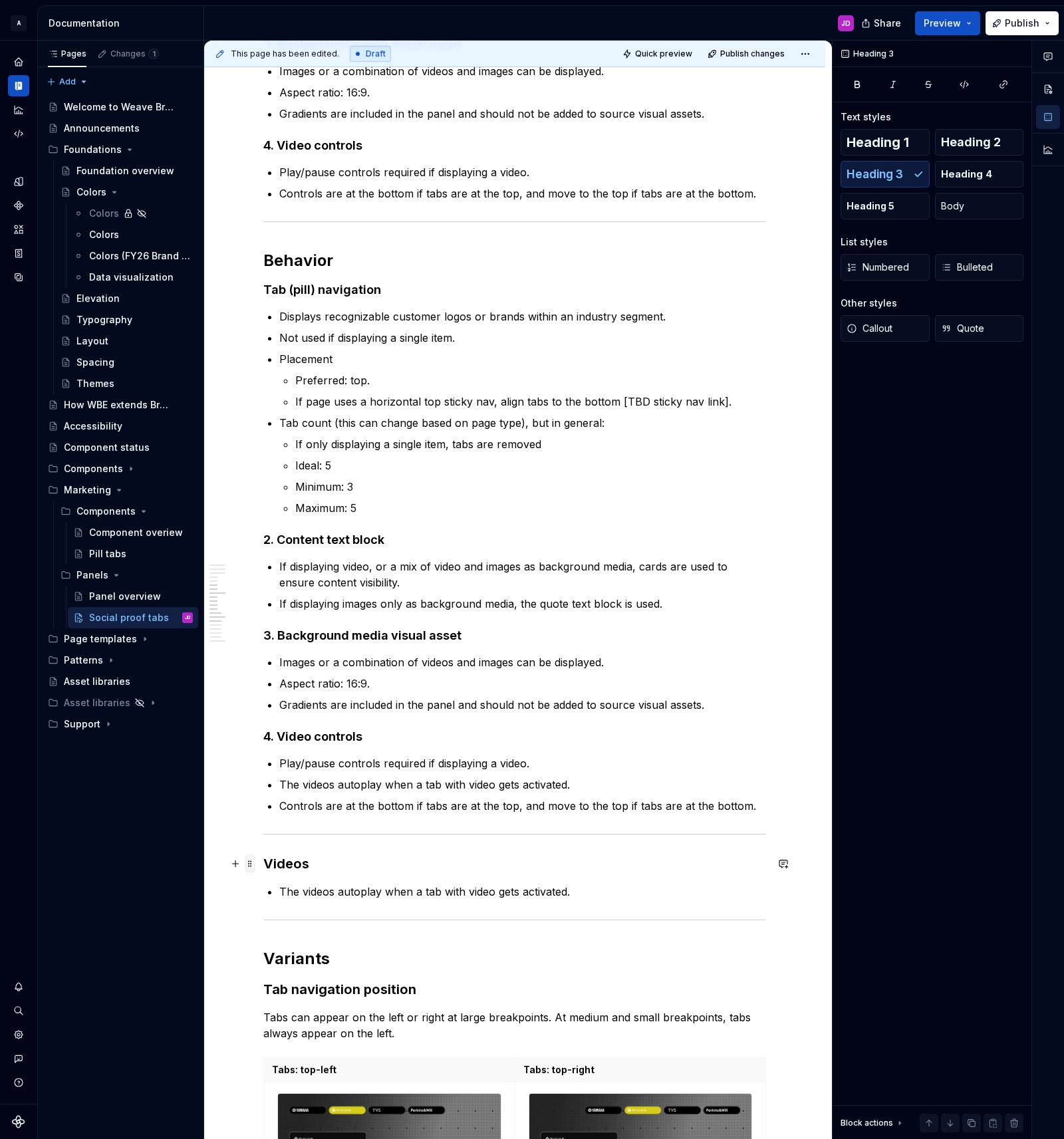
click at [254, 866] on span at bounding box center [249, 863] width 11 height 19
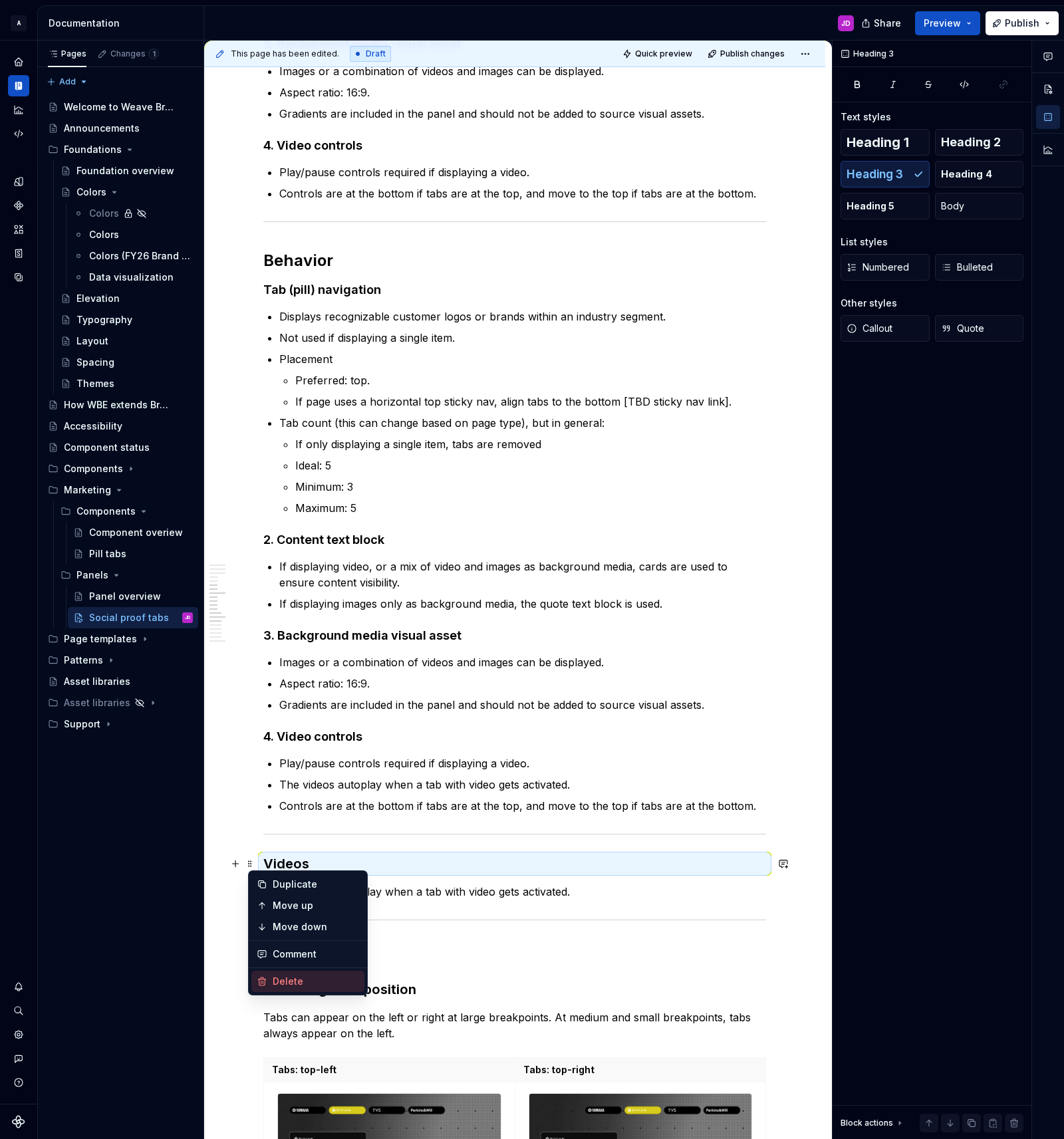
click at [297, 981] on div "Delete" at bounding box center [316, 981] width 87 height 13
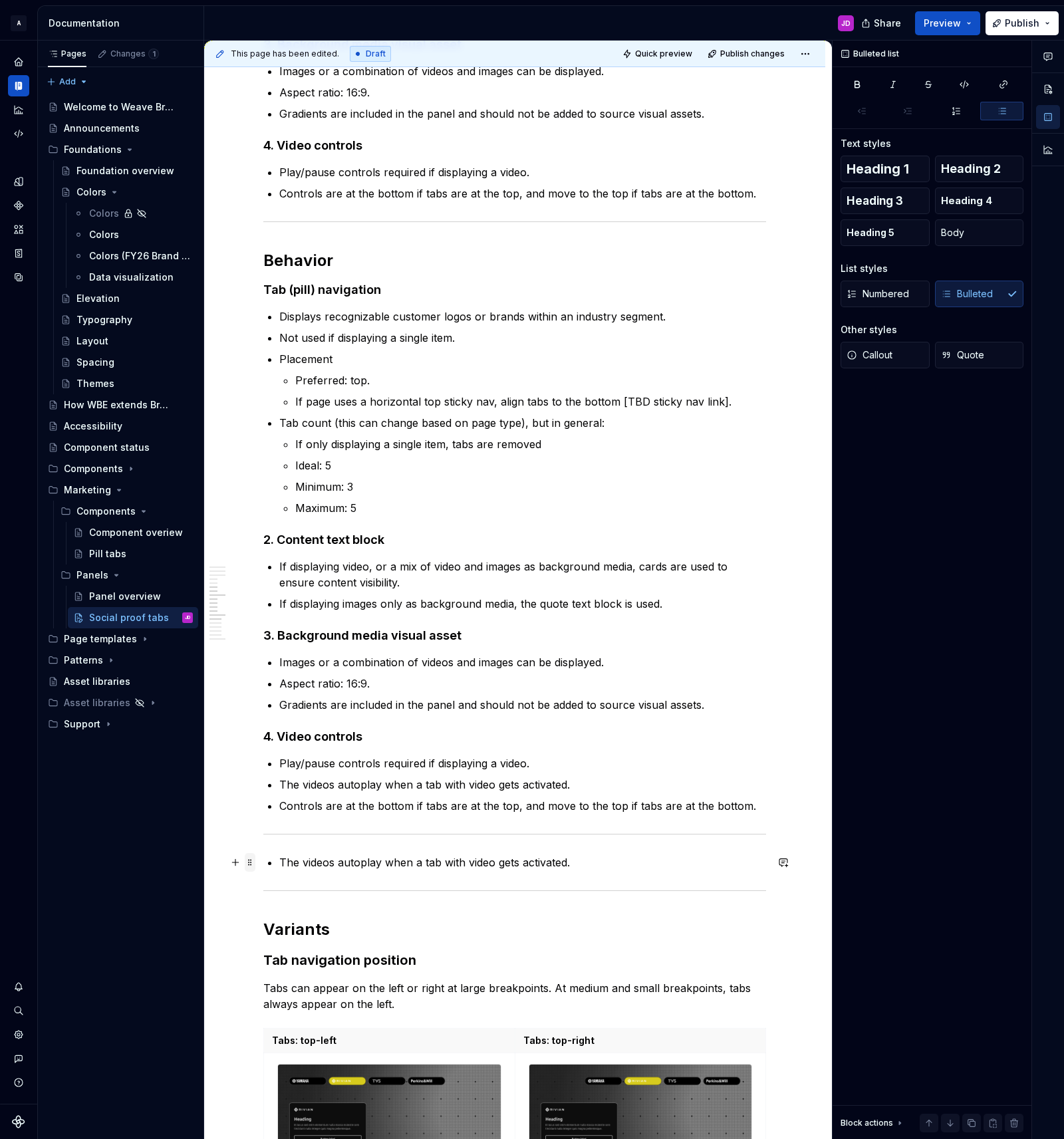
click at [255, 864] on span at bounding box center [249, 862] width 11 height 19
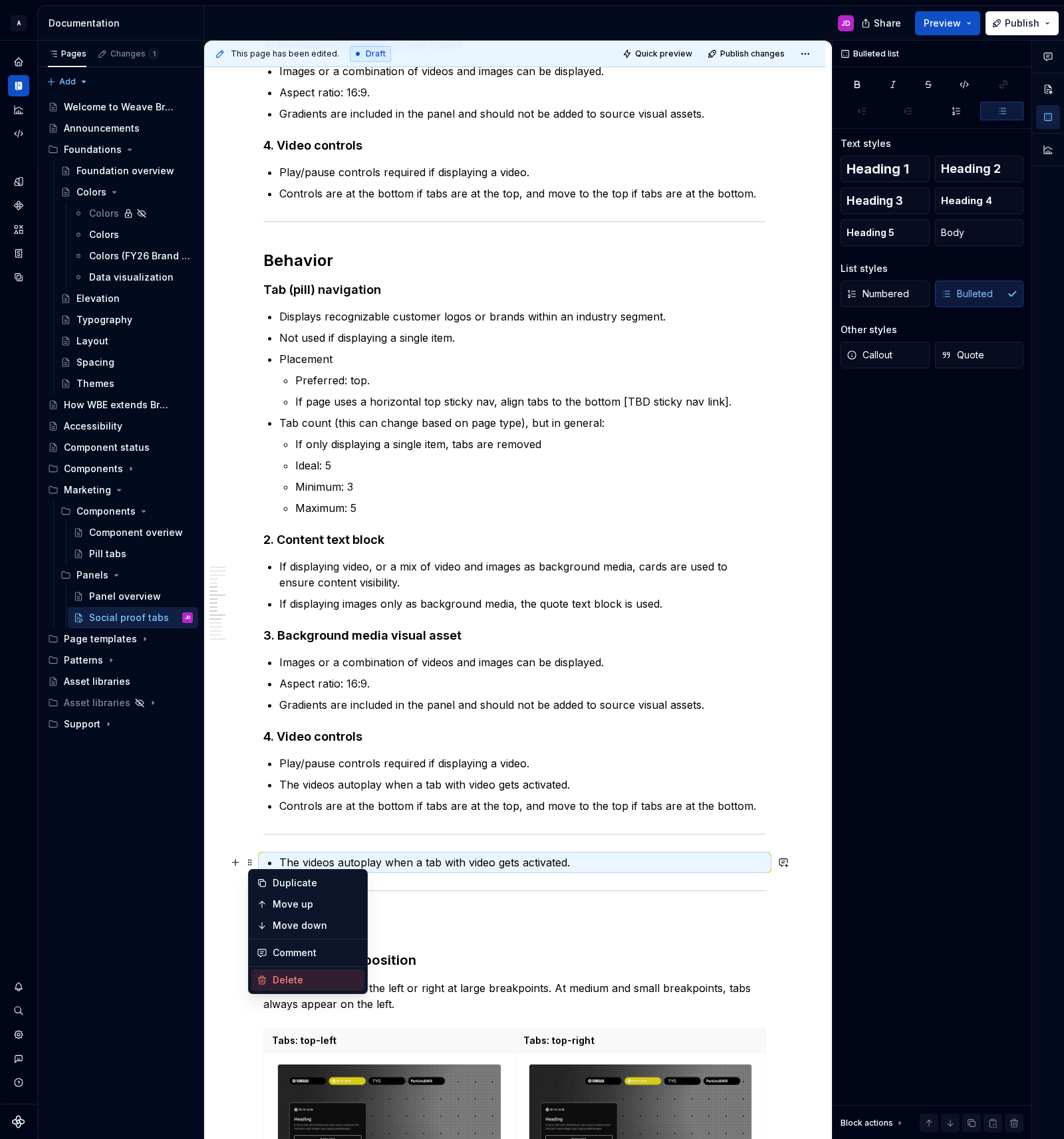
click at [295, 978] on div "Delete" at bounding box center [316, 980] width 87 height 13
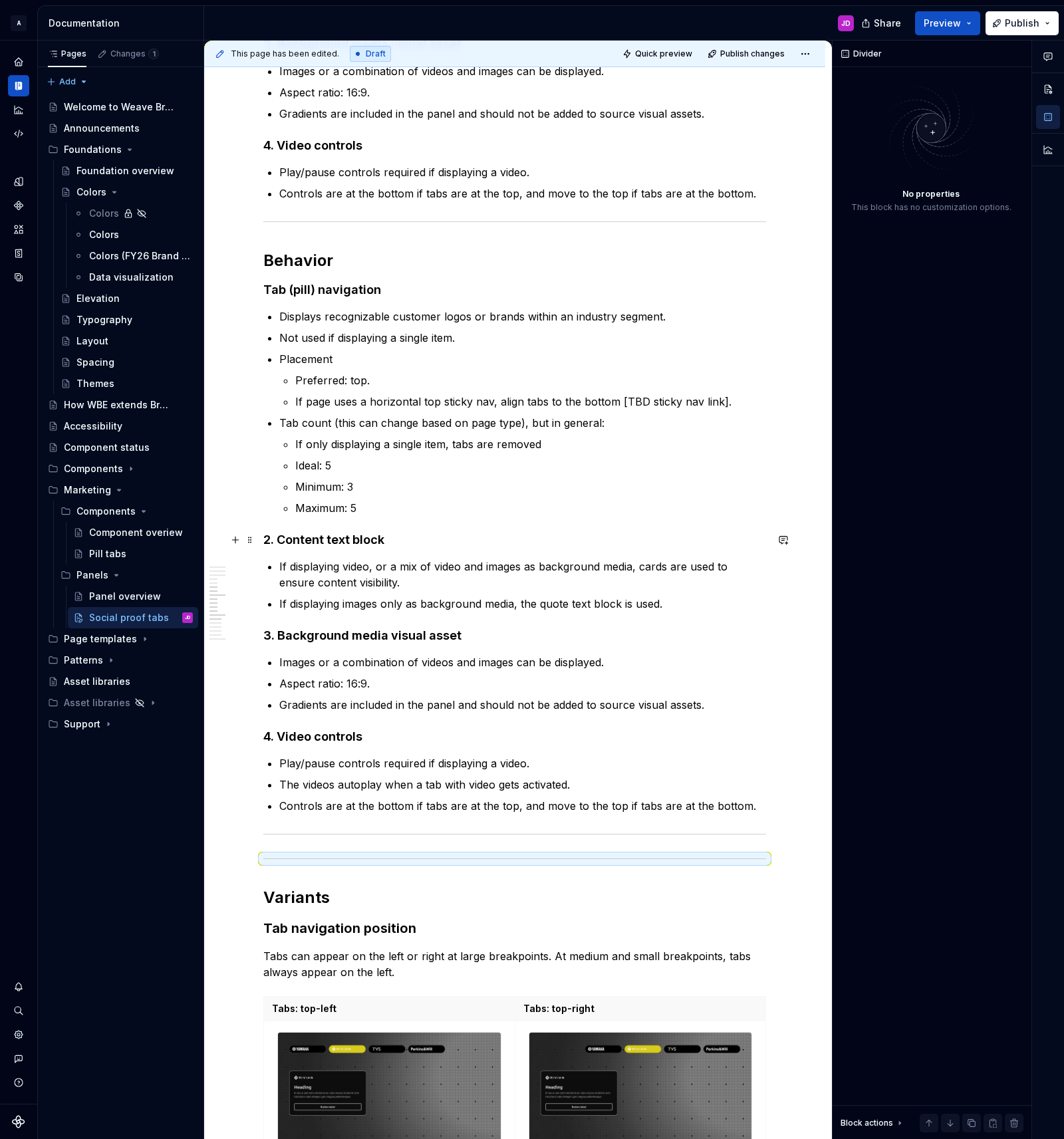
click at [282, 540] on h4 "2. Content text block" at bounding box center [515, 539] width 503 height 16
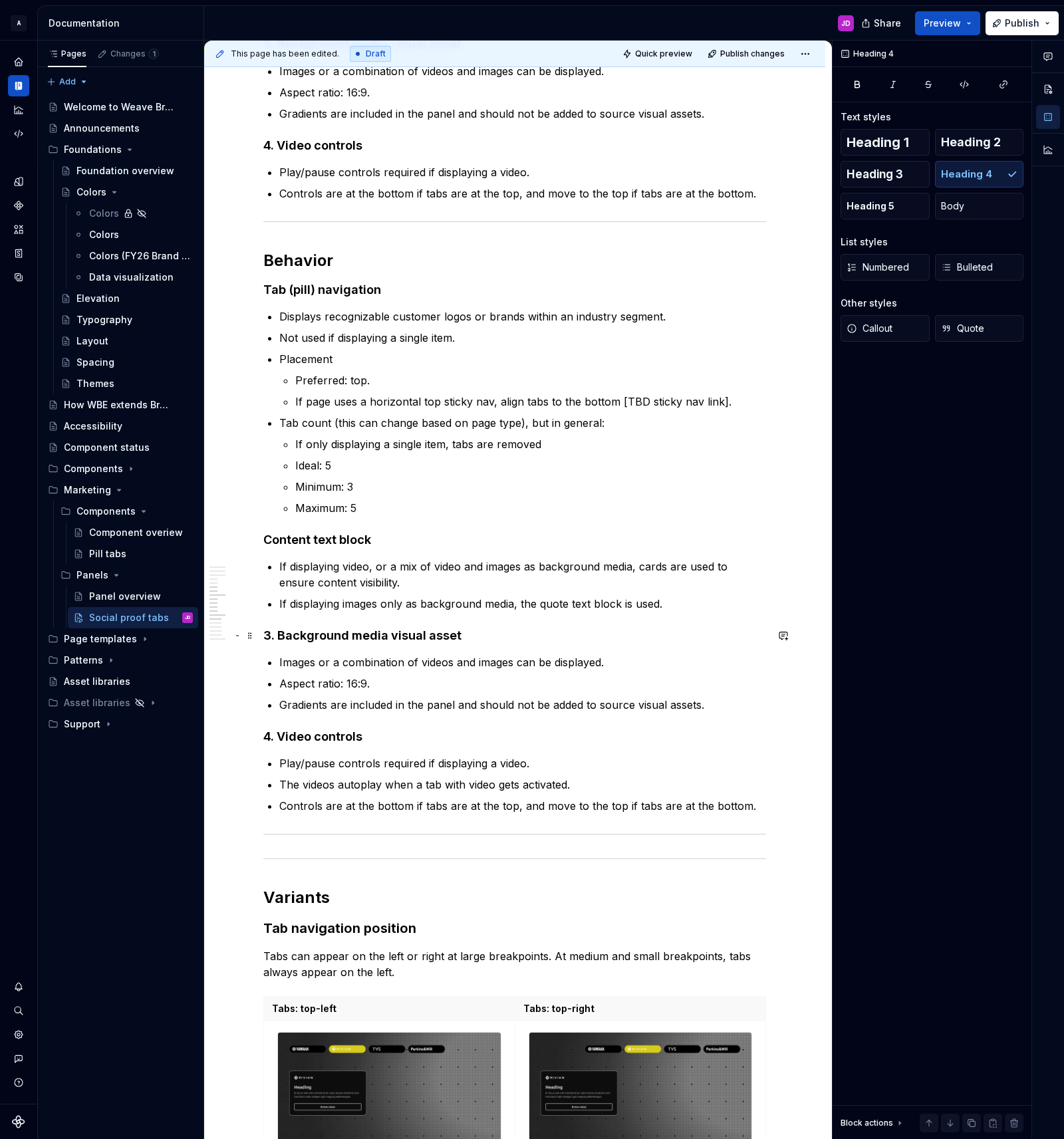
click at [279, 638] on h4 "3. Background media visual asset" at bounding box center [515, 635] width 503 height 16
drag, startPoint x: 280, startPoint y: 736, endPoint x: 303, endPoint y: 739, distance: 23.2
click at [281, 738] on h4 "4. Video controls" at bounding box center [515, 736] width 503 height 16
click at [306, 254] on h2 "Behavior" at bounding box center [515, 261] width 503 height 21
click at [307, 288] on strong "Tab (pill) navigation" at bounding box center [322, 289] width 117 height 14
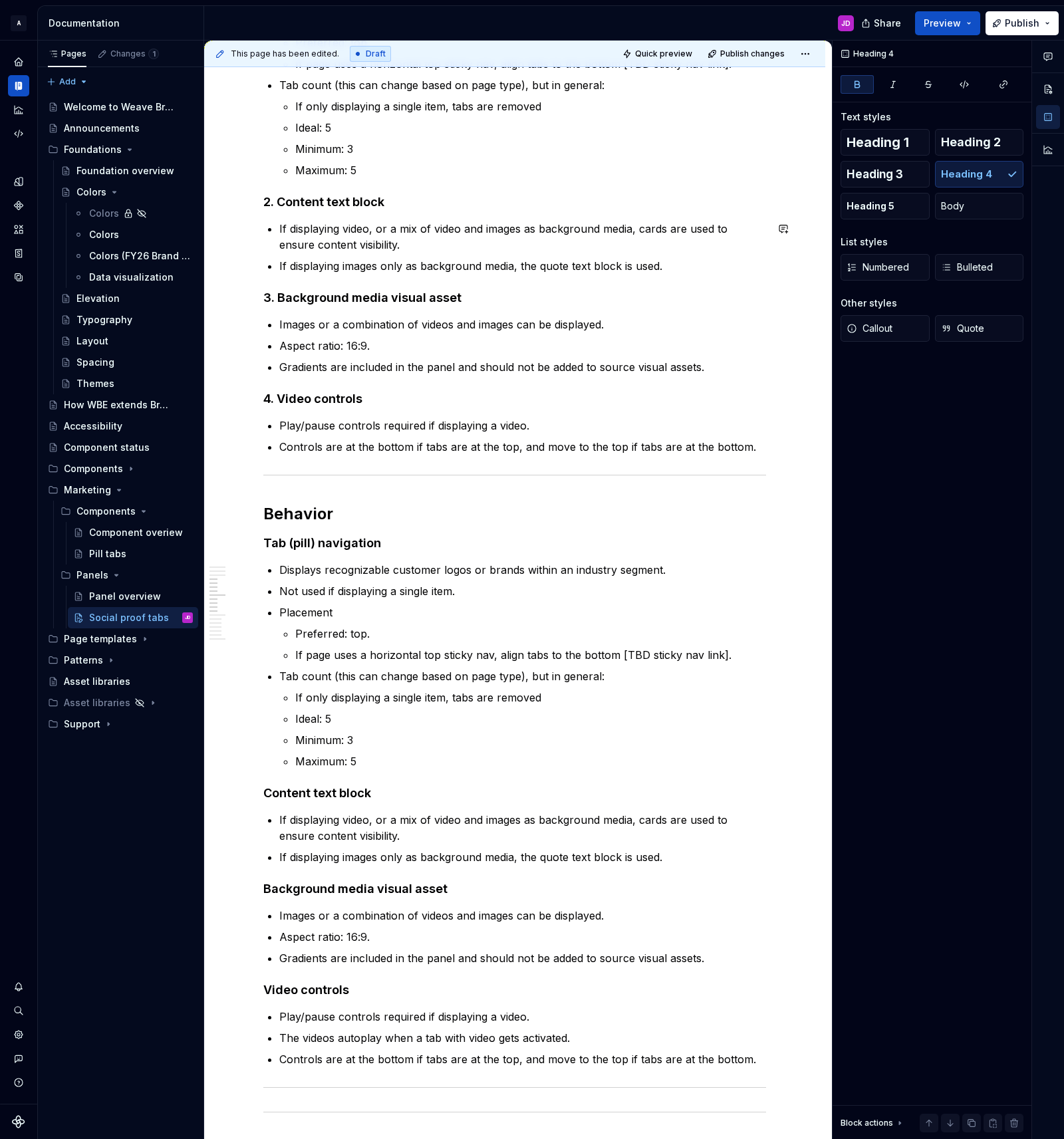
scroll to position [1545, 0]
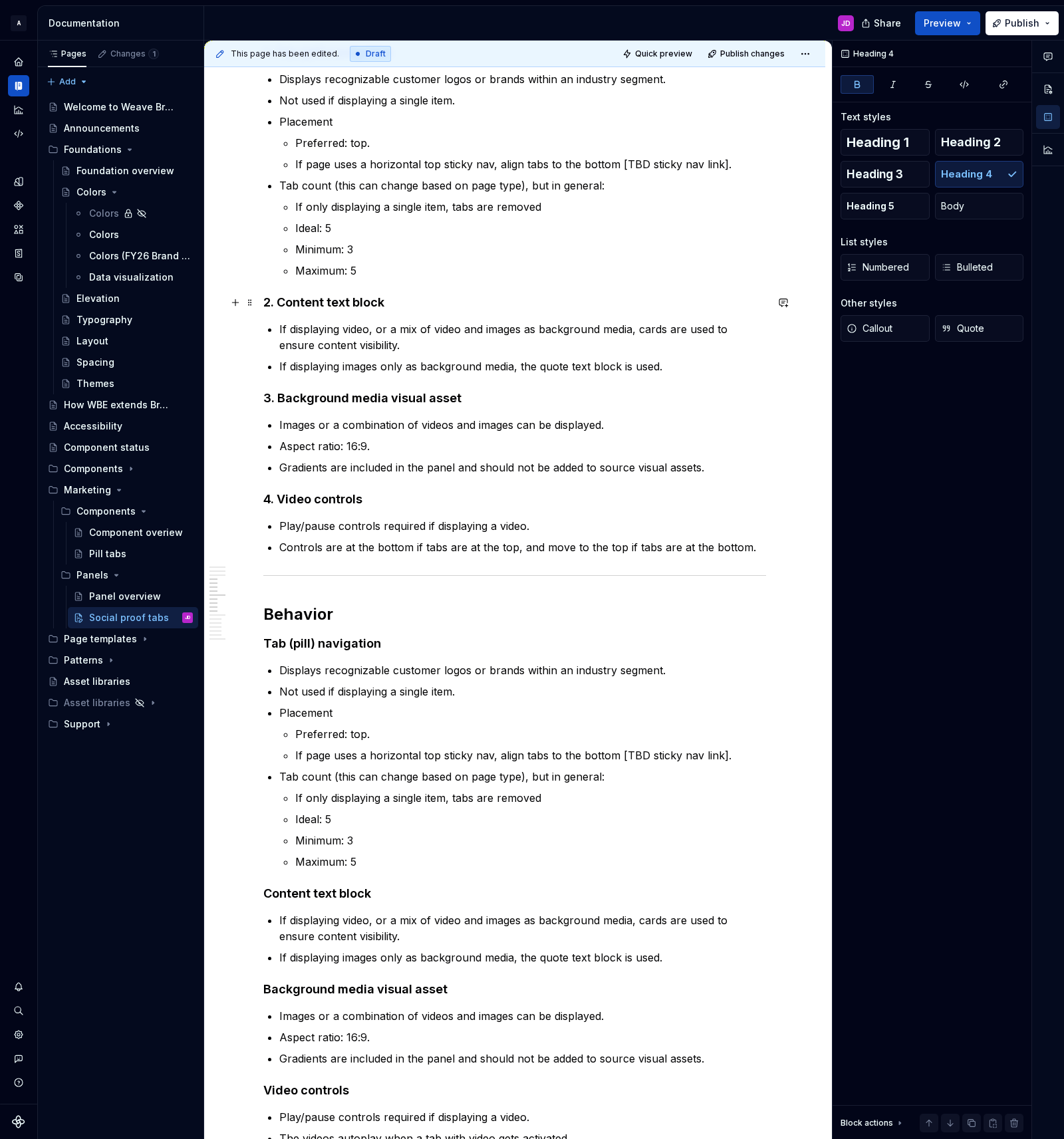
click at [359, 301] on h4 "2. Content text block" at bounding box center [515, 302] width 503 height 16
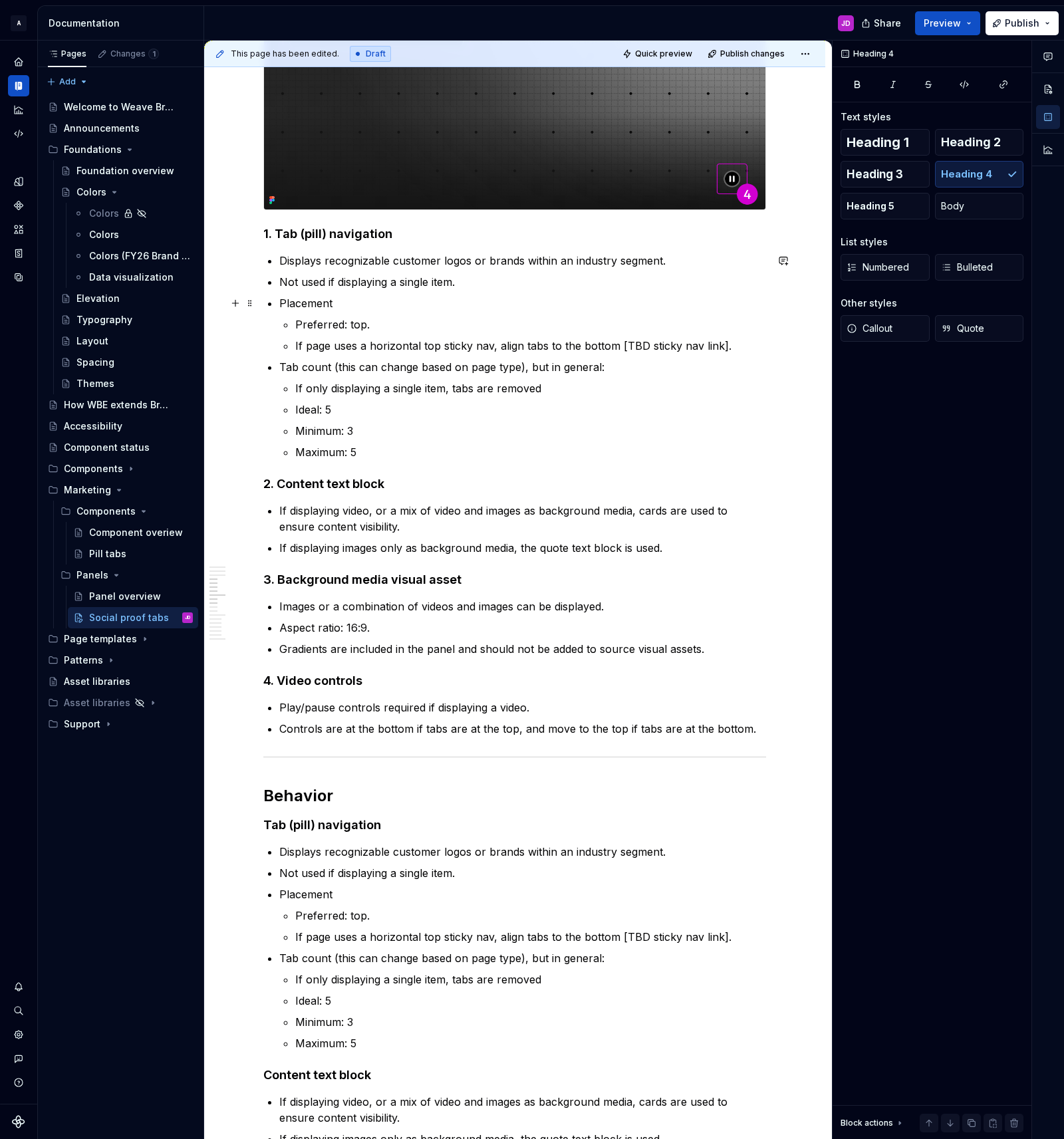
scroll to position [1362, 0]
click at [349, 237] on strong "1. Tab (pill) navigation" at bounding box center [328, 235] width 129 height 14
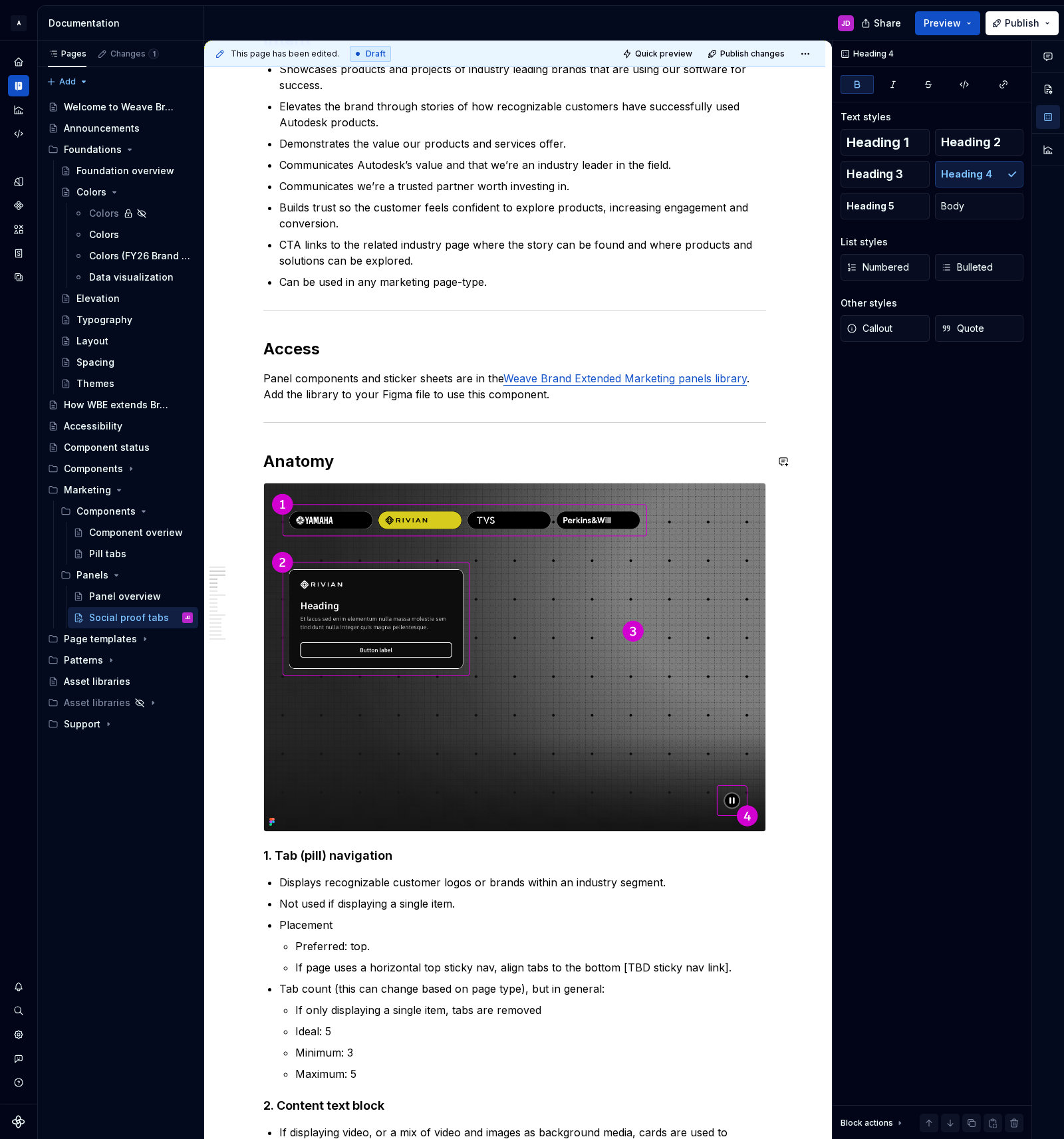
scroll to position [714, 0]
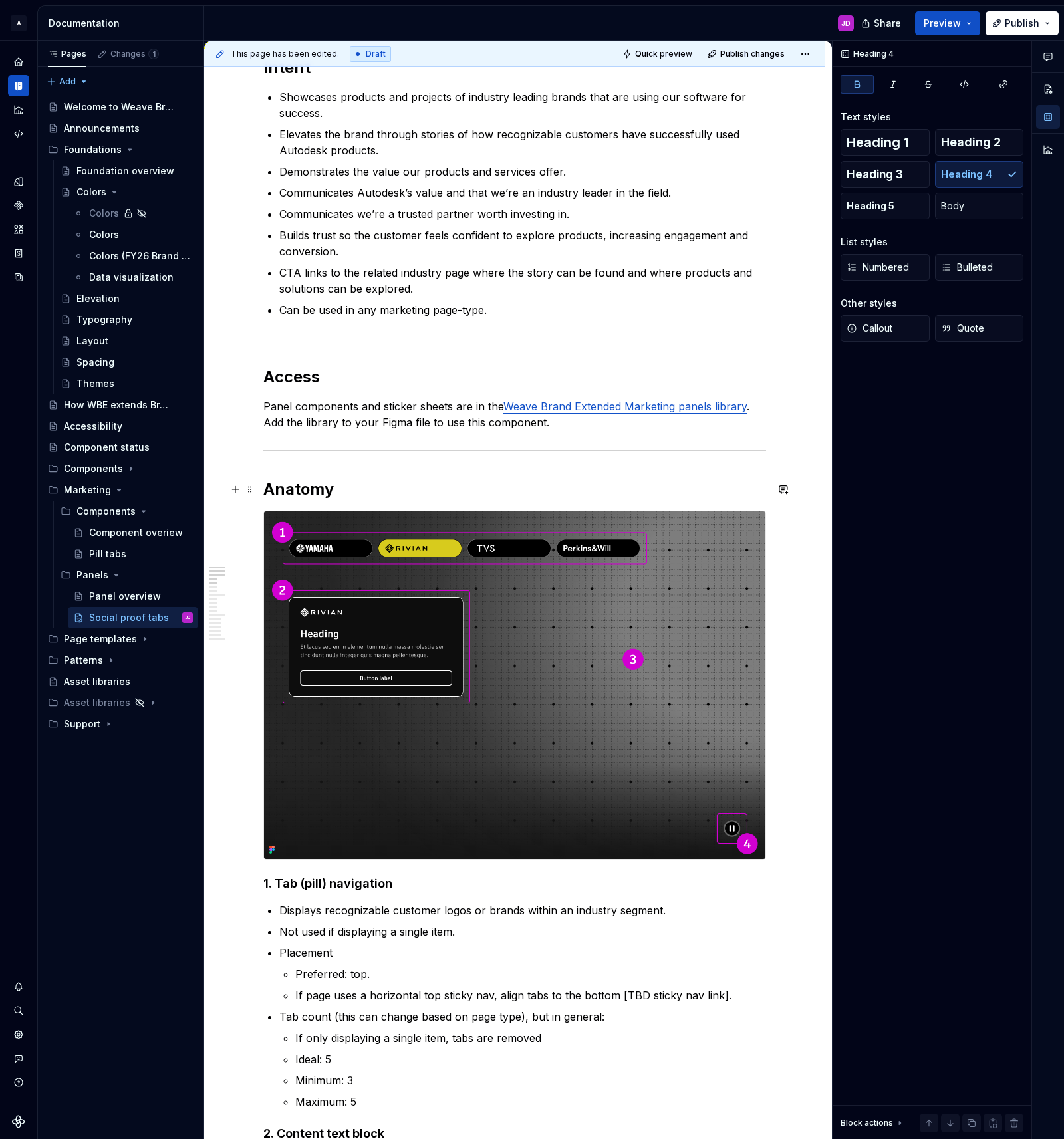
click at [312, 487] on h2 "Anatomy" at bounding box center [515, 490] width 503 height 21
click at [297, 383] on h2 "Access" at bounding box center [515, 377] width 503 height 21
click at [308, 492] on h2 "Anatomy" at bounding box center [515, 490] width 503 height 21
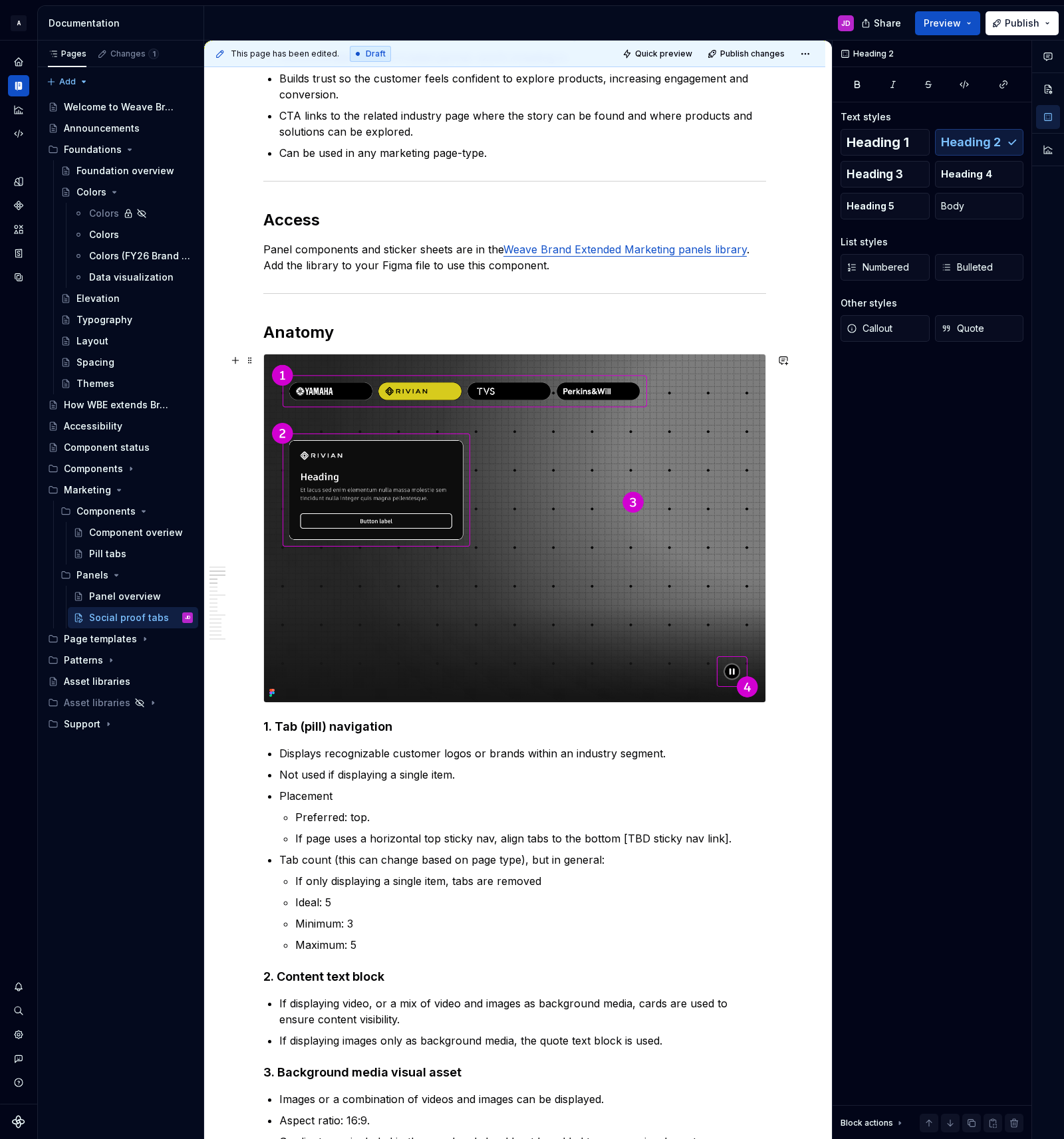
scroll to position [879, 0]
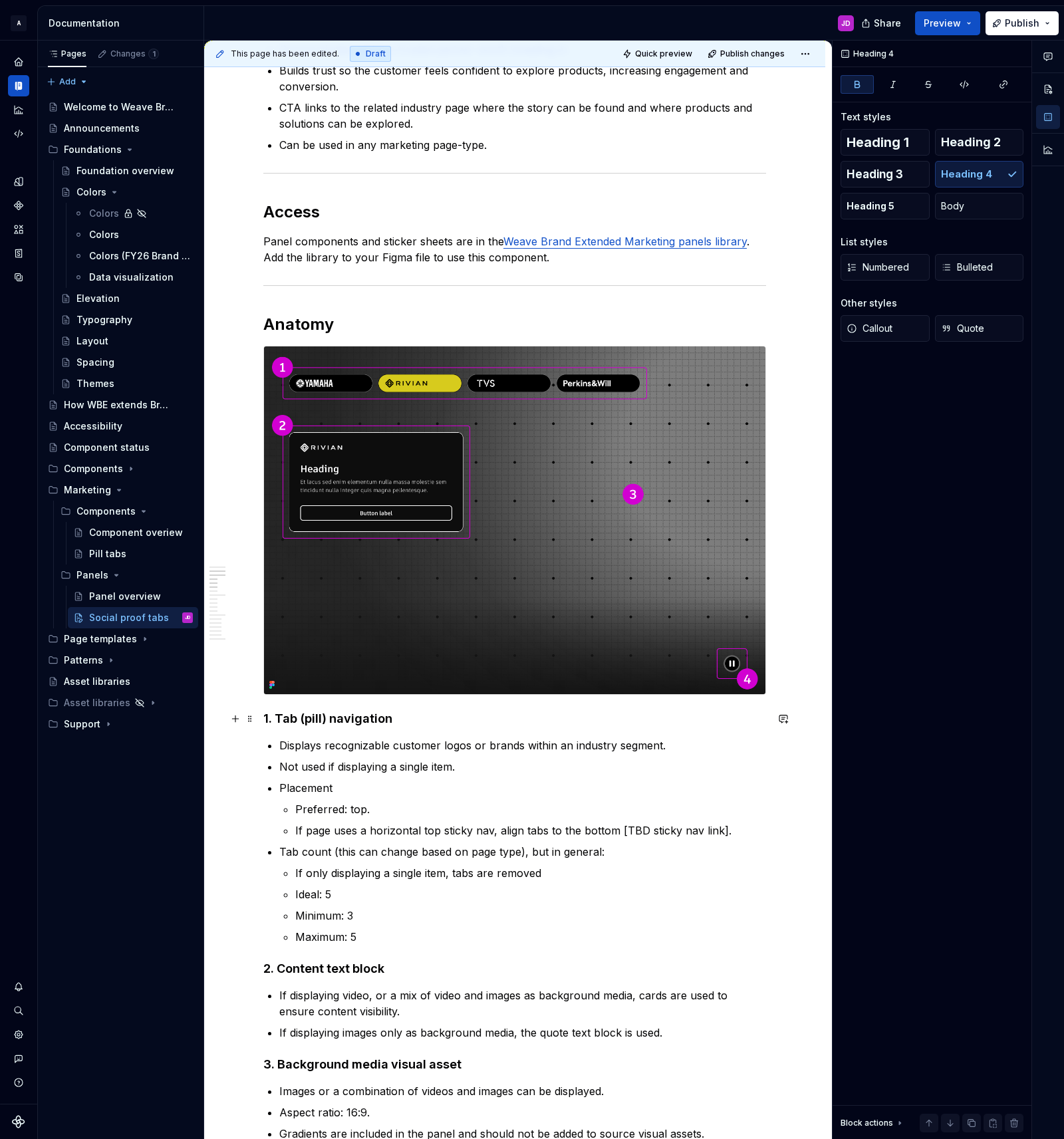
click at [321, 719] on strong "1. Tab (pill) navigation" at bounding box center [328, 718] width 129 height 14
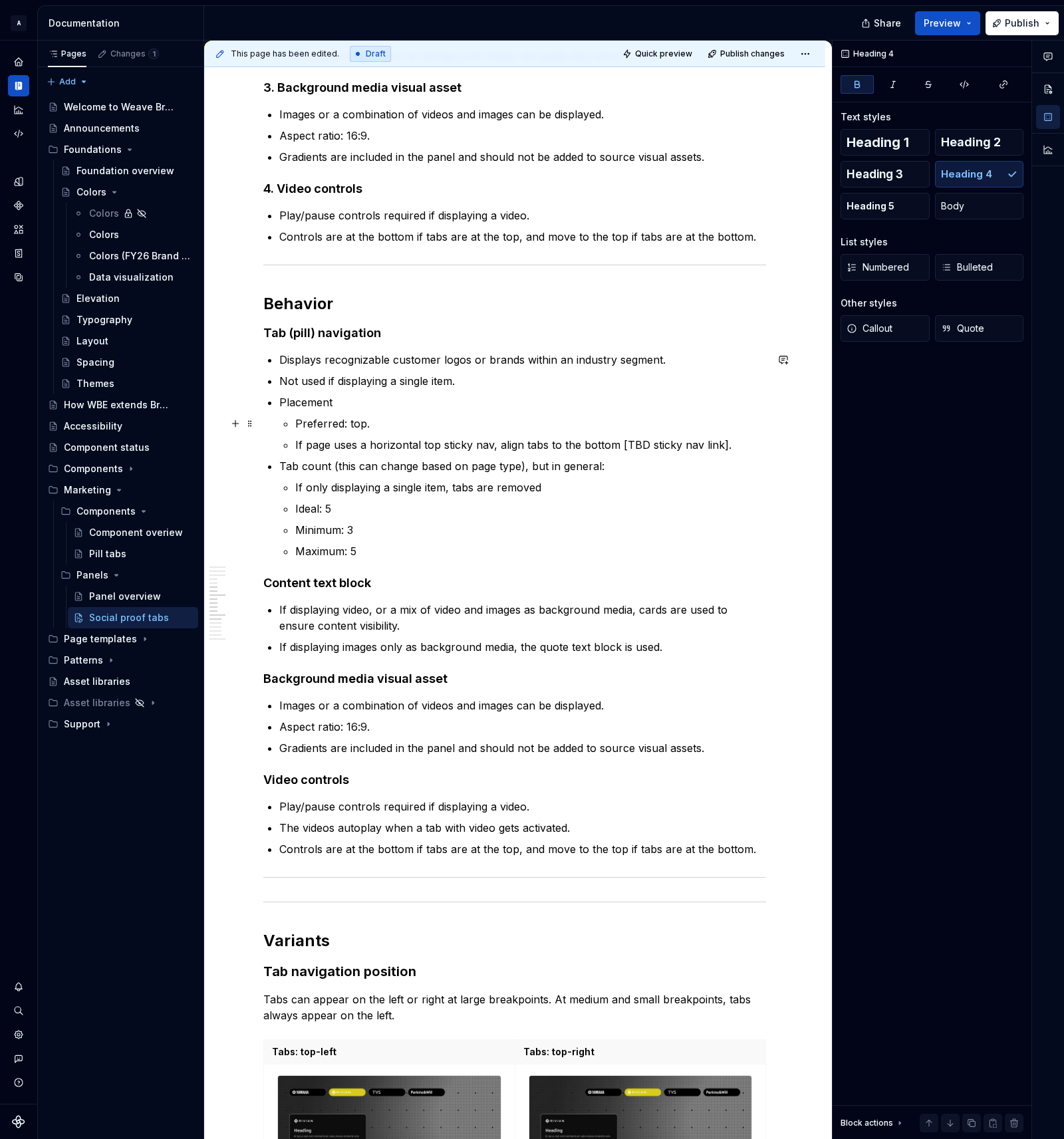
scroll to position [1859, 0]
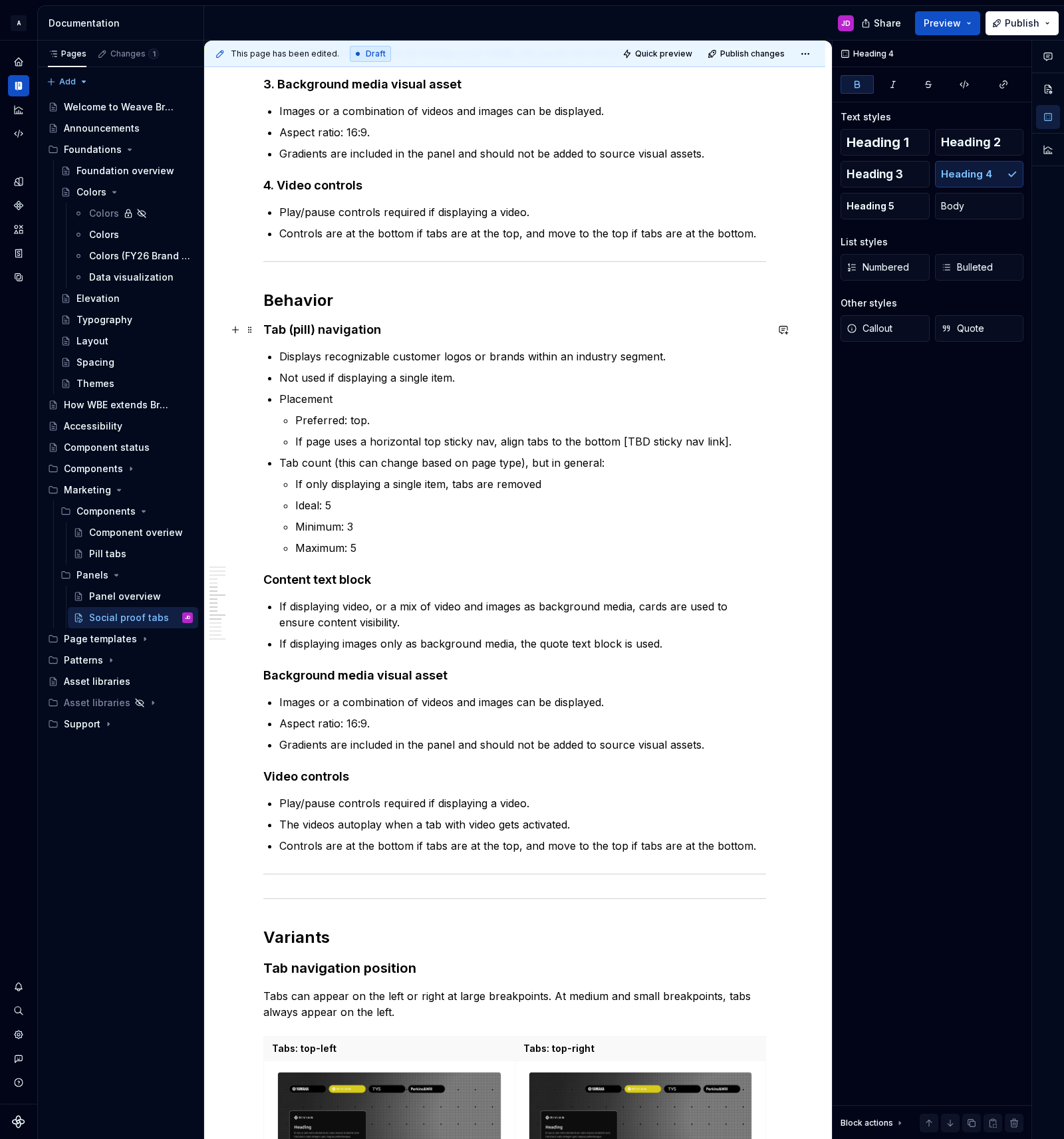
click at [325, 330] on strong "Tab (pill) navigation" at bounding box center [322, 329] width 117 height 14
click at [359, 300] on h2 "Behavior" at bounding box center [515, 301] width 503 height 21
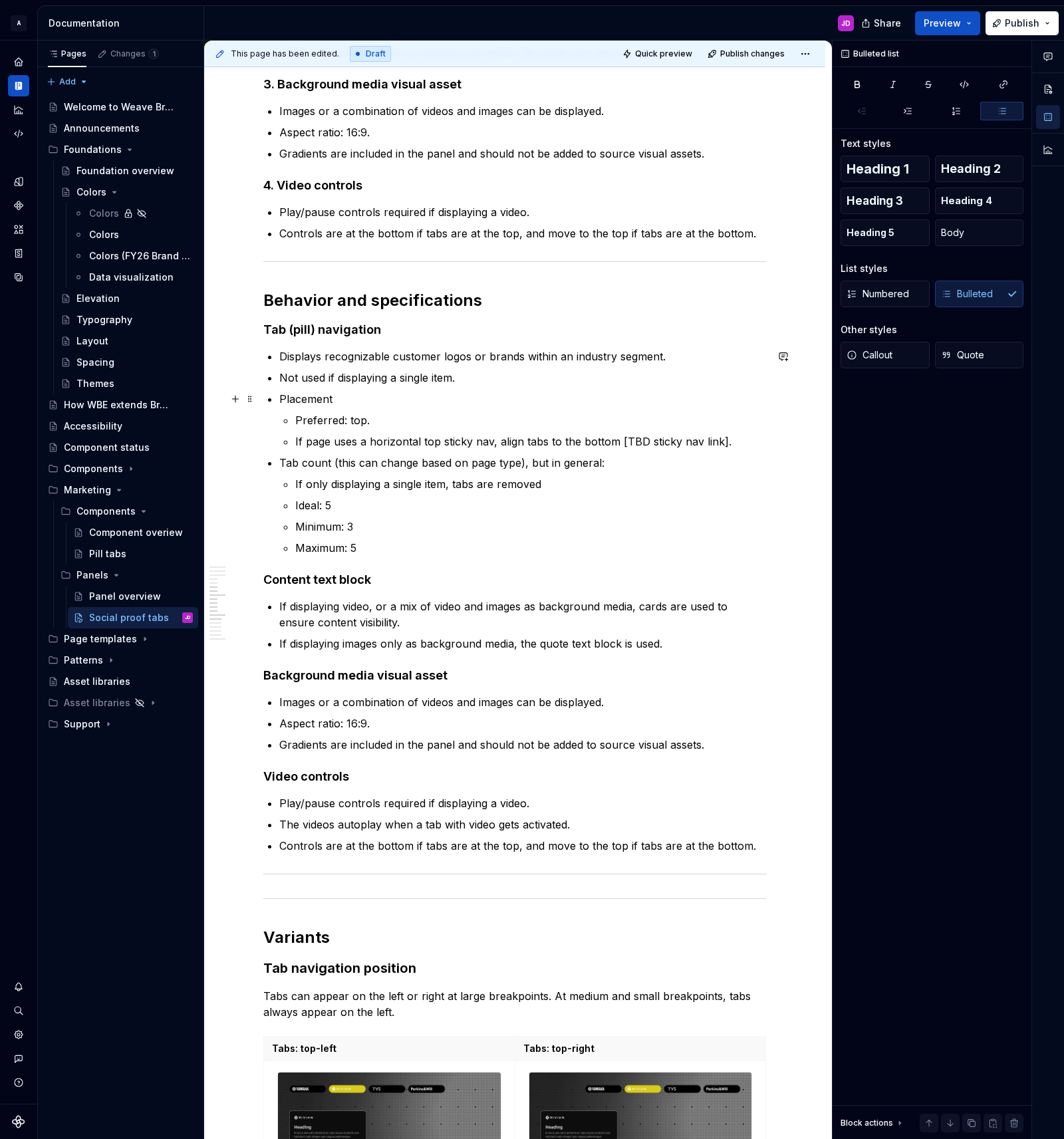
click at [349, 397] on p "Placement" at bounding box center [522, 398] width 487 height 16
click at [373, 380] on p "Not used if displaying a single item." at bounding box center [522, 377] width 487 height 16
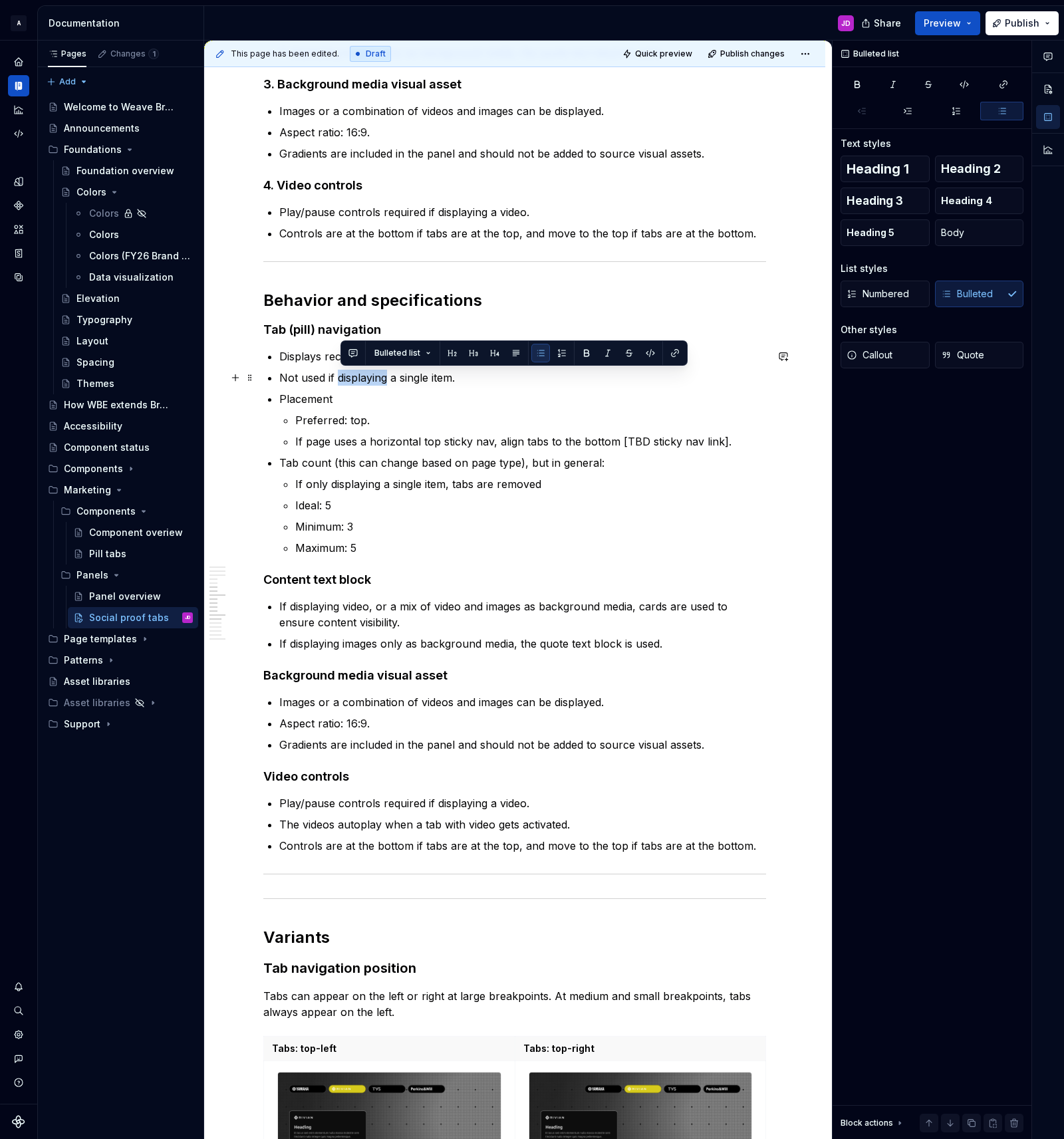
click at [373, 380] on p "Not used if displaying a single item." at bounding box center [522, 377] width 487 height 16
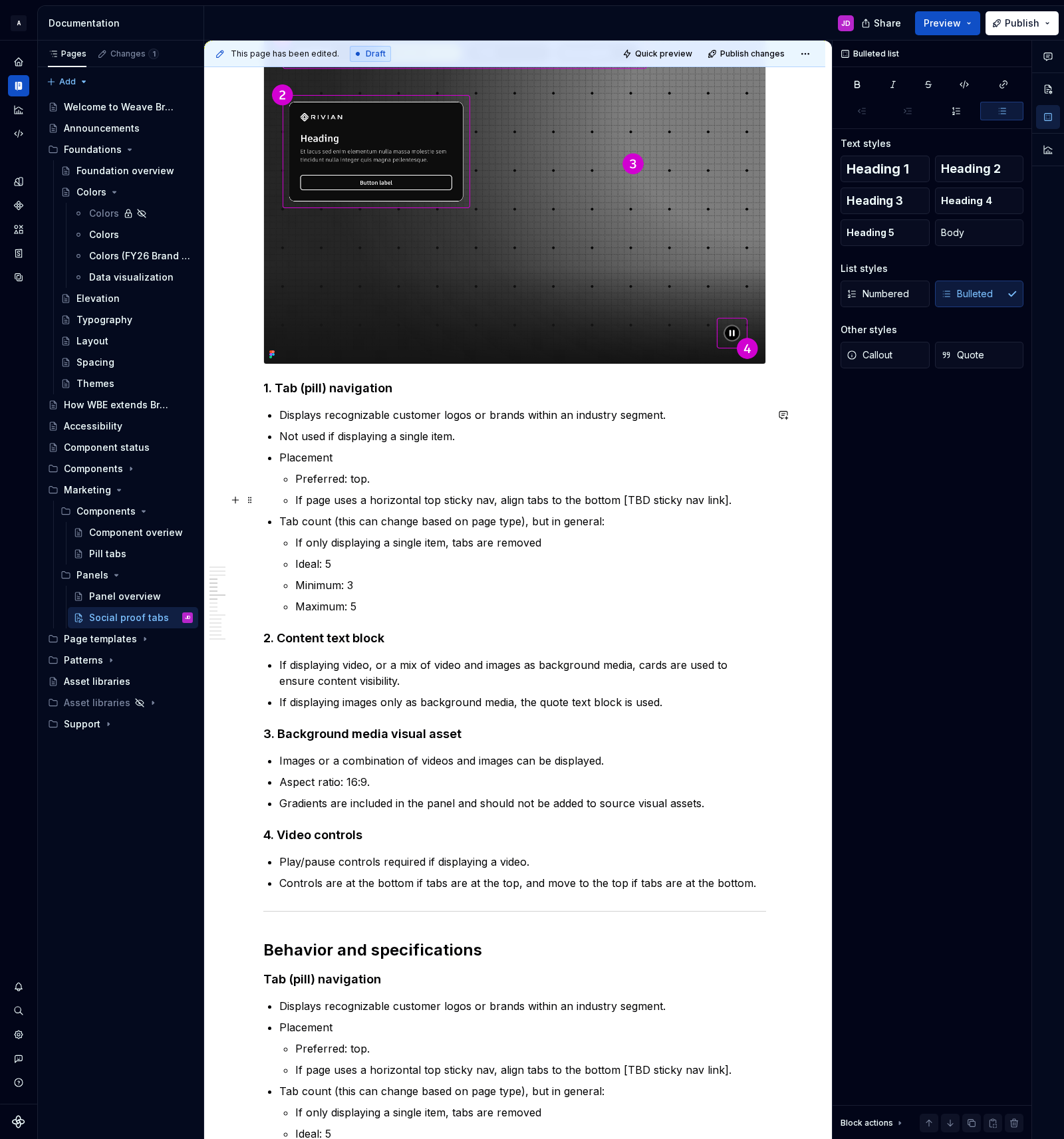
scroll to position [1213, 0]
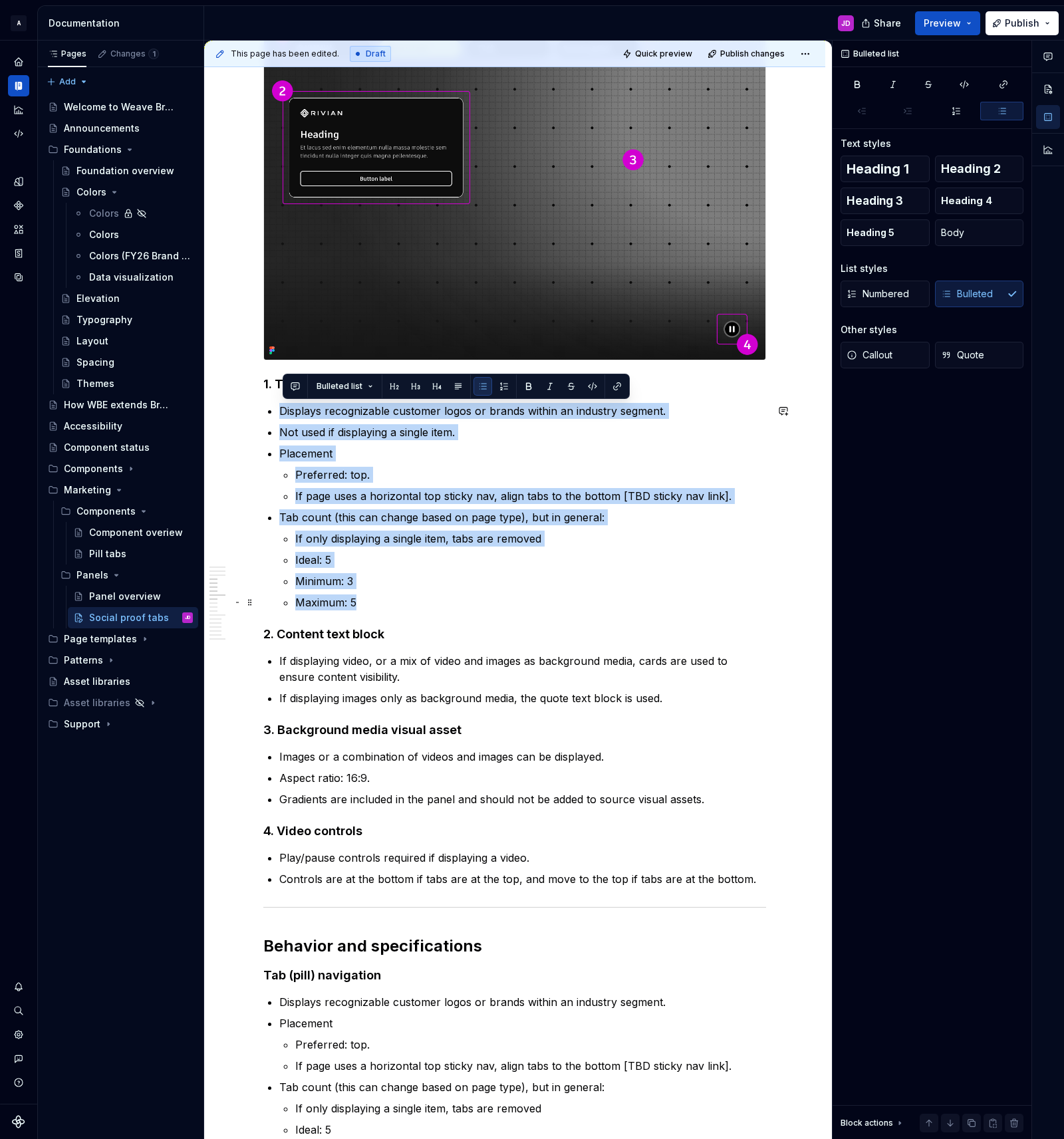
drag, startPoint x: 282, startPoint y: 411, endPoint x: 527, endPoint y: 598, distance: 308.2
click at [527, 598] on ul "Displays recognizable customer logos or brands within an industry segment. Not …" at bounding box center [522, 506] width 487 height 207
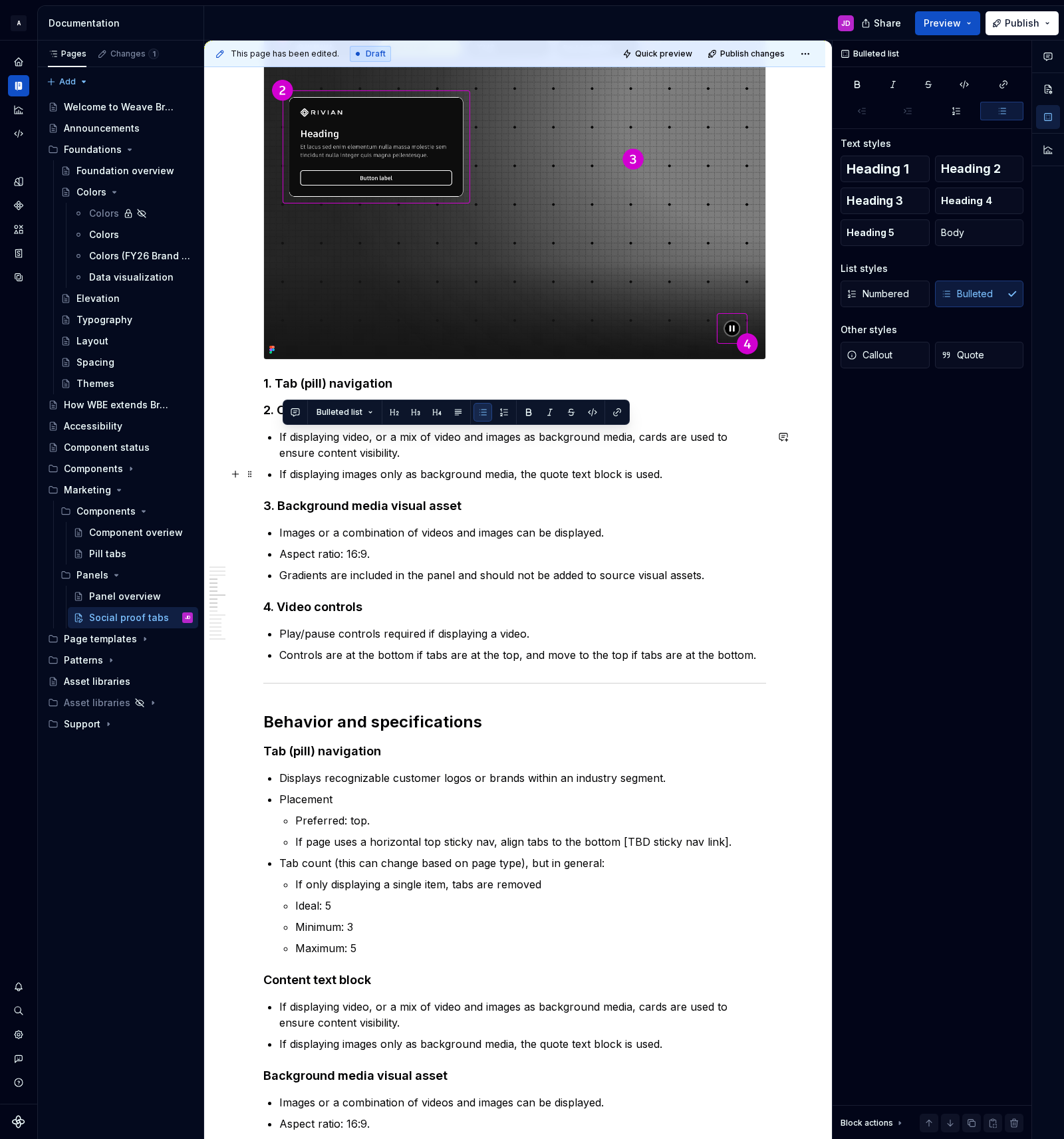
drag, startPoint x: 311, startPoint y: 436, endPoint x: 720, endPoint y: 474, distance: 410.8
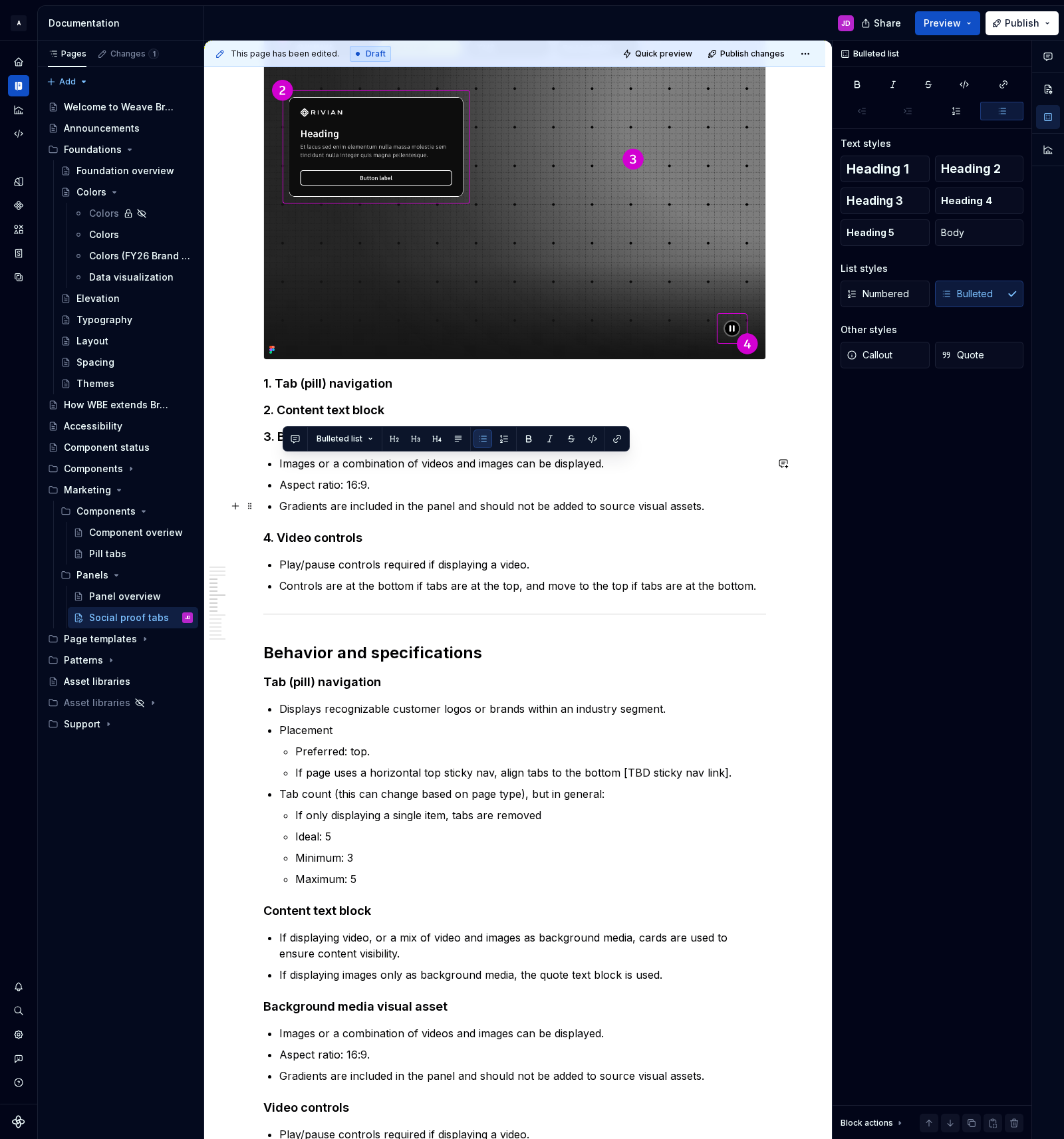
drag, startPoint x: 350, startPoint y: 470, endPoint x: 748, endPoint y: 509, distance: 399.9
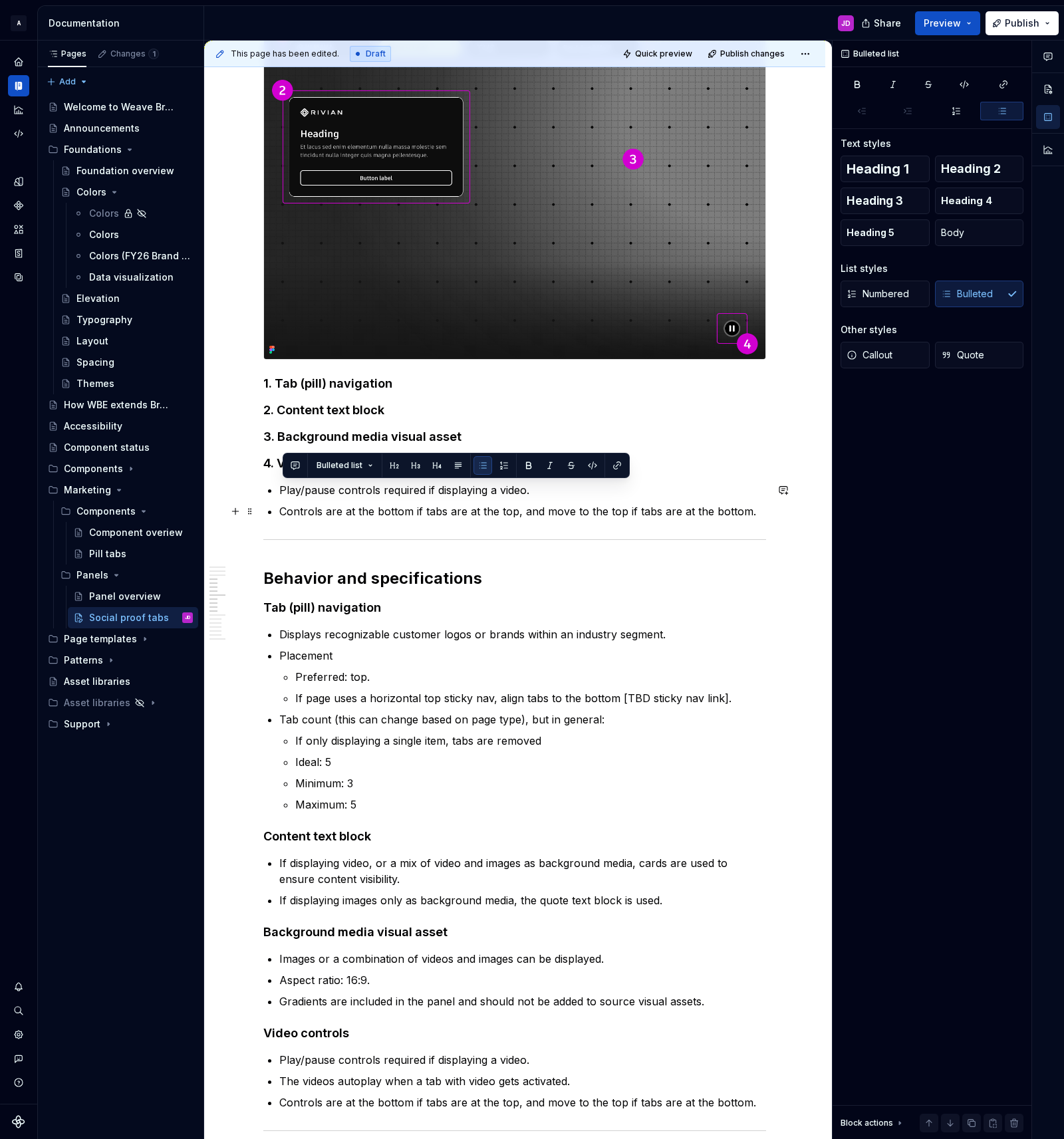
drag, startPoint x: 282, startPoint y: 491, endPoint x: 766, endPoint y: 516, distance: 484.6
click at [766, 516] on ul "Play/pause controls required if displaying a video. Controls are at the bottom …" at bounding box center [522, 501] width 487 height 37
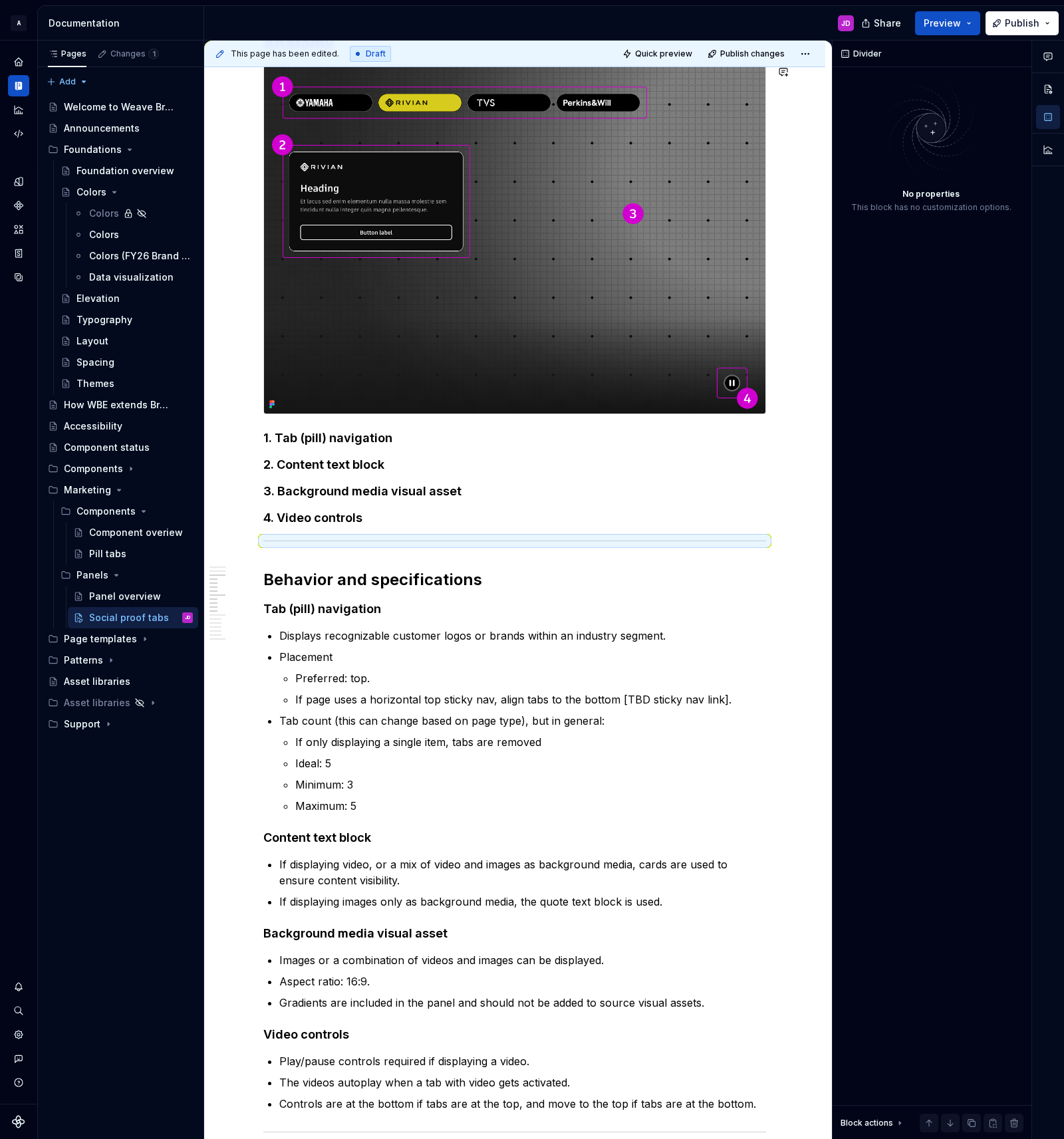
scroll to position [1160, 0]
click at [446, 634] on p "Displays recognizable customer logos or brands within an industry segment." at bounding box center [522, 634] width 487 height 16
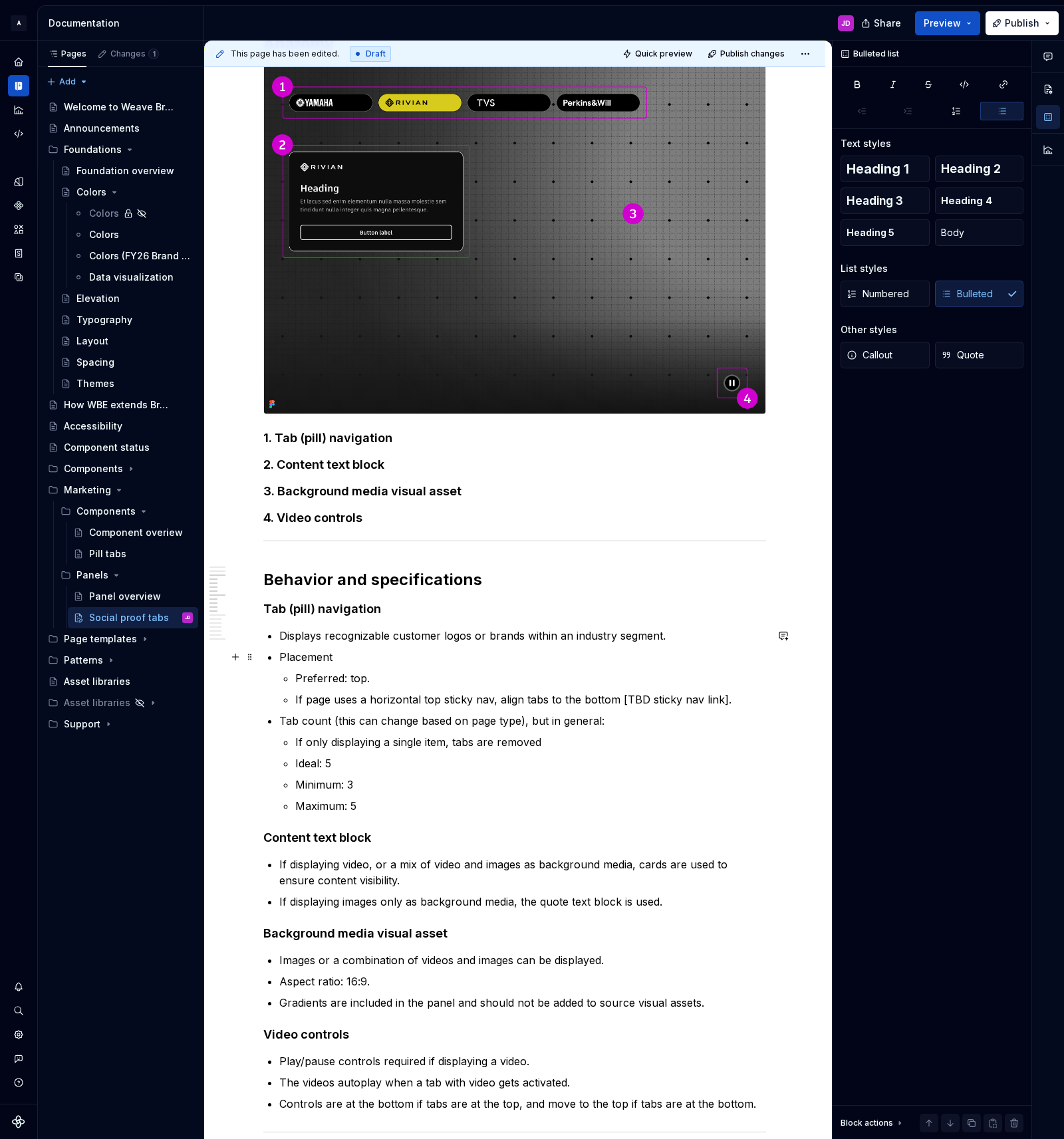
scroll to position [1165, 0]
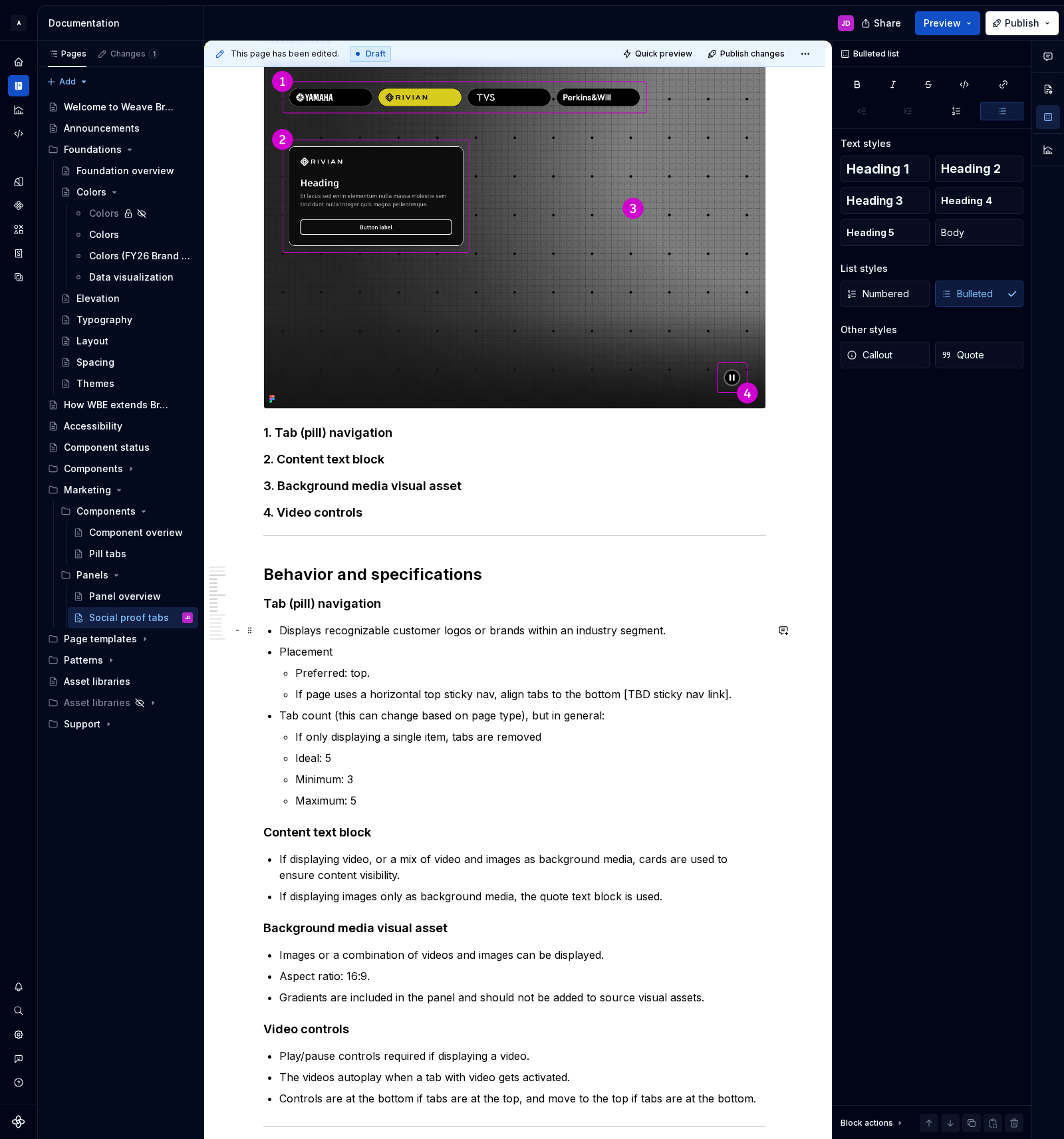
click at [492, 630] on p "Displays recognizable customer logos or brands within an industry segment." at bounding box center [522, 629] width 487 height 16
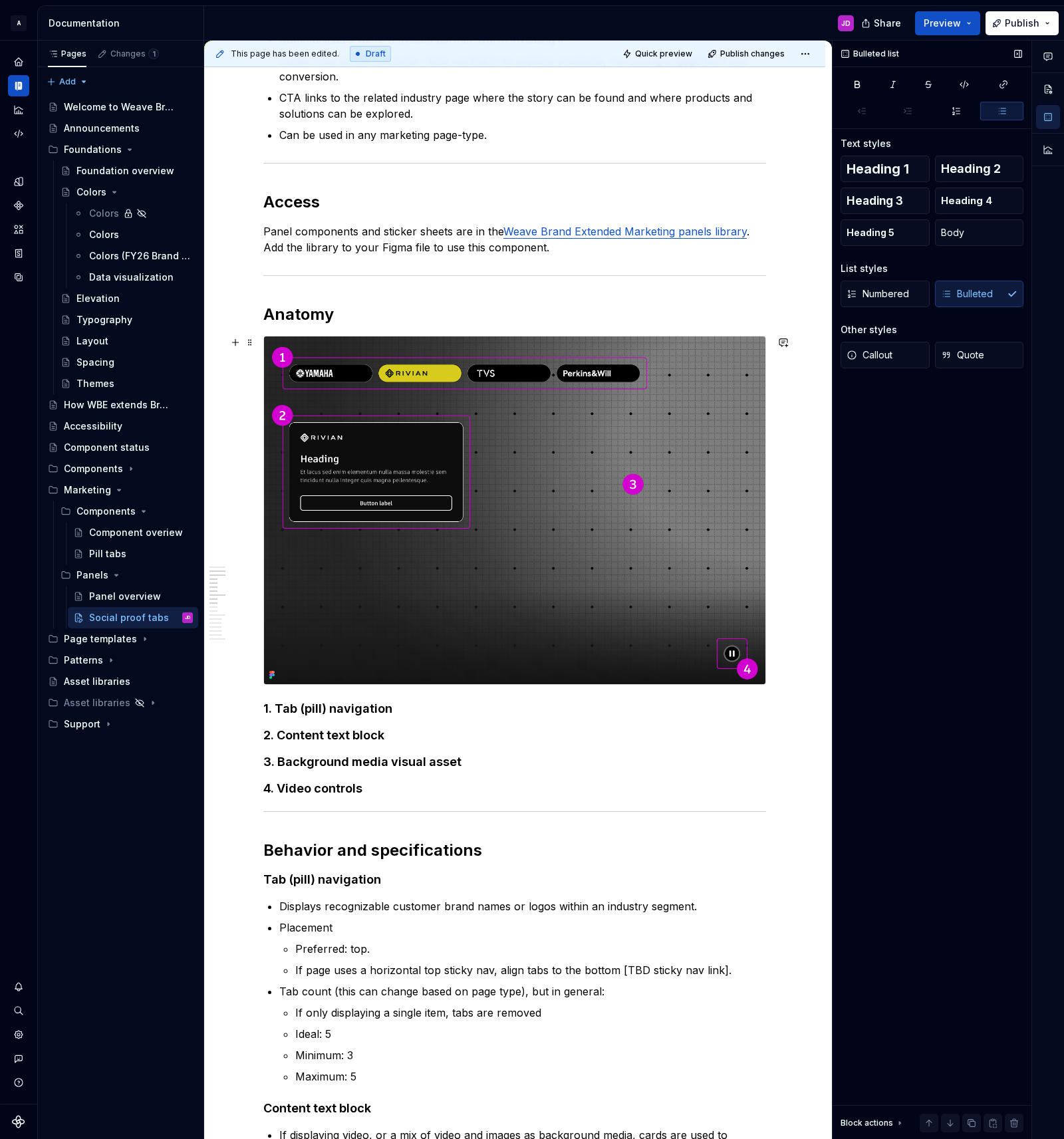
scroll to position [841, 0]
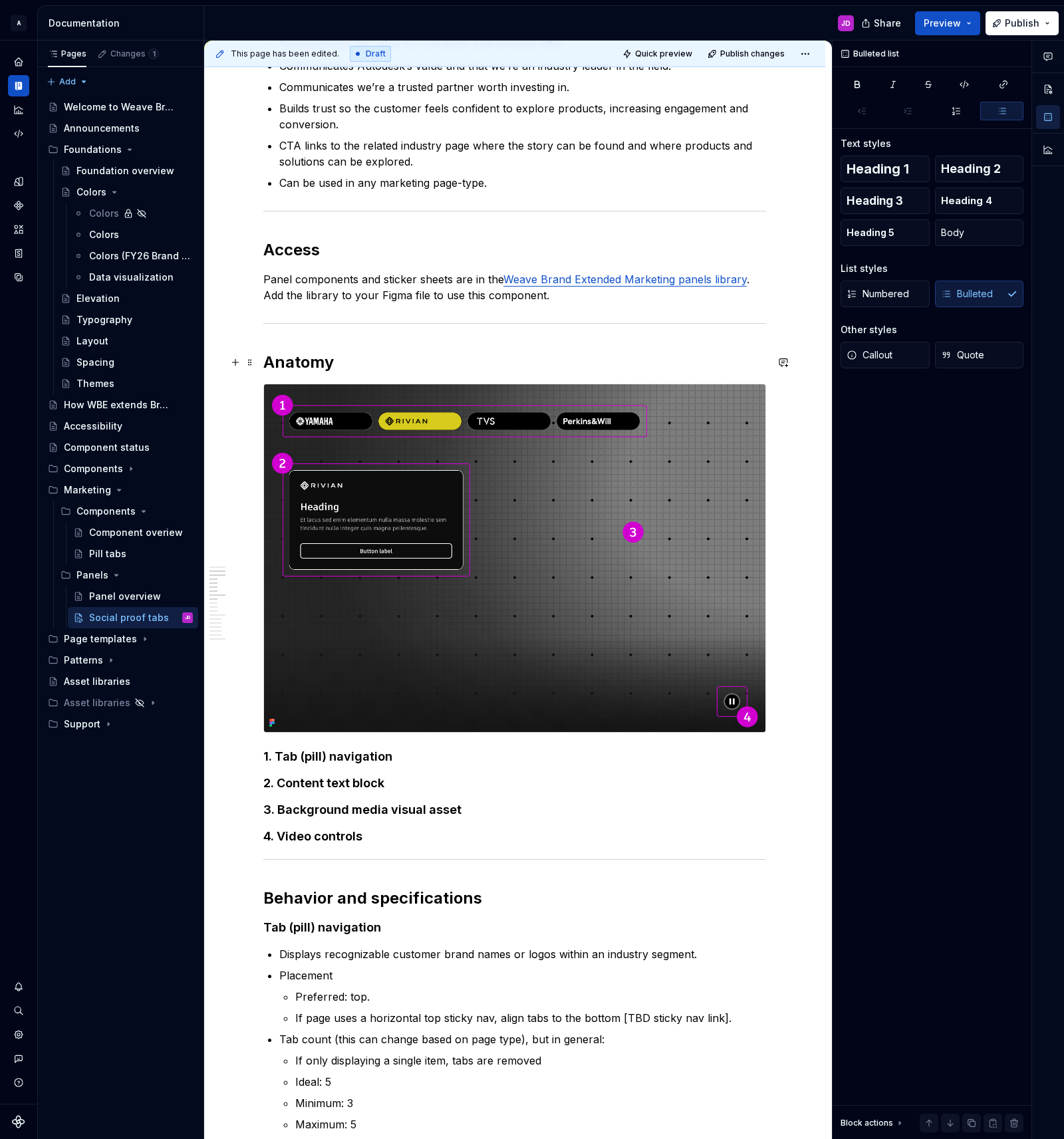
click at [305, 363] on h2 "Anatomy" at bounding box center [515, 363] width 503 height 21
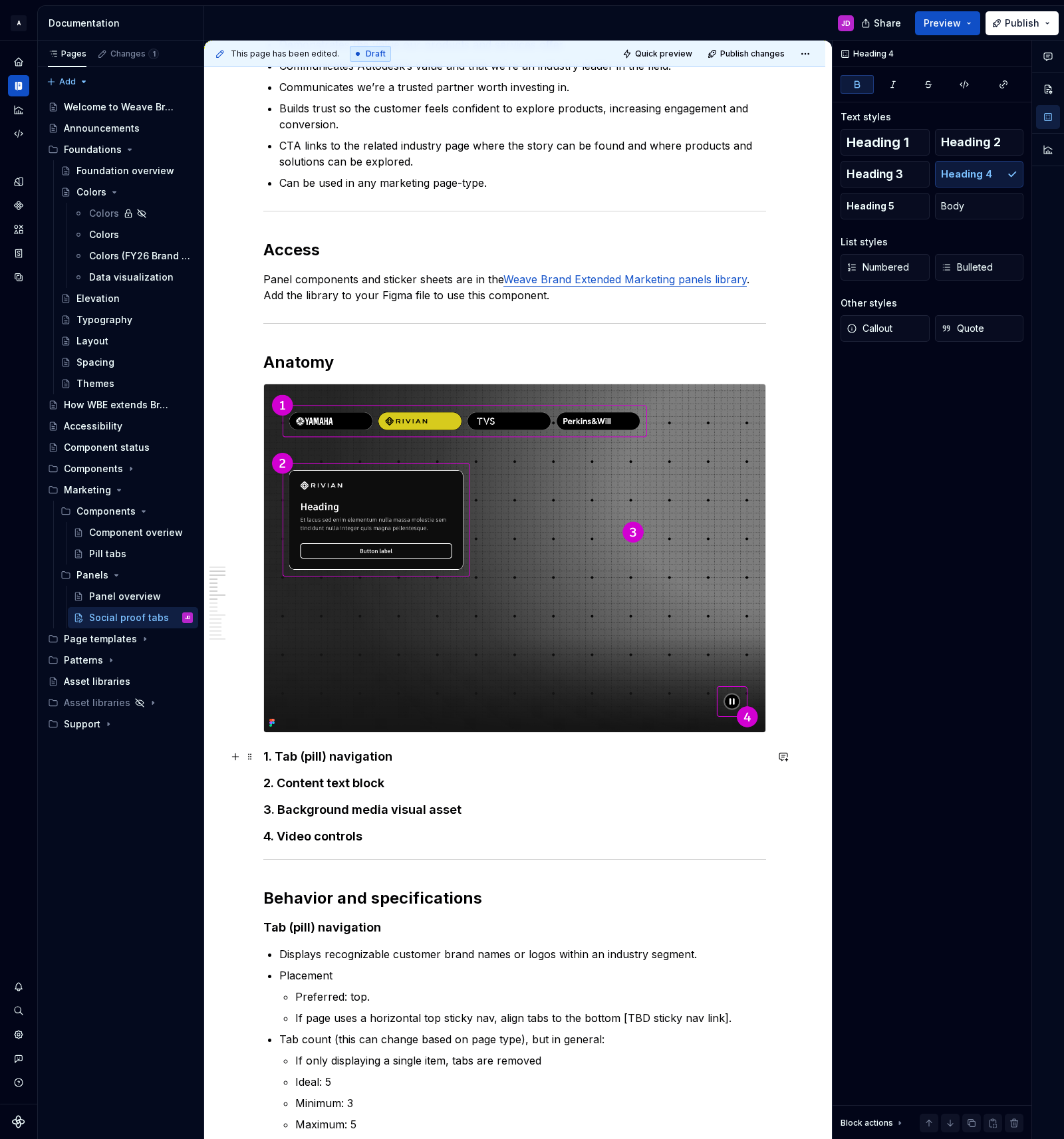
click at [341, 759] on strong "1. Tab (pill) navigation" at bounding box center [328, 756] width 129 height 14
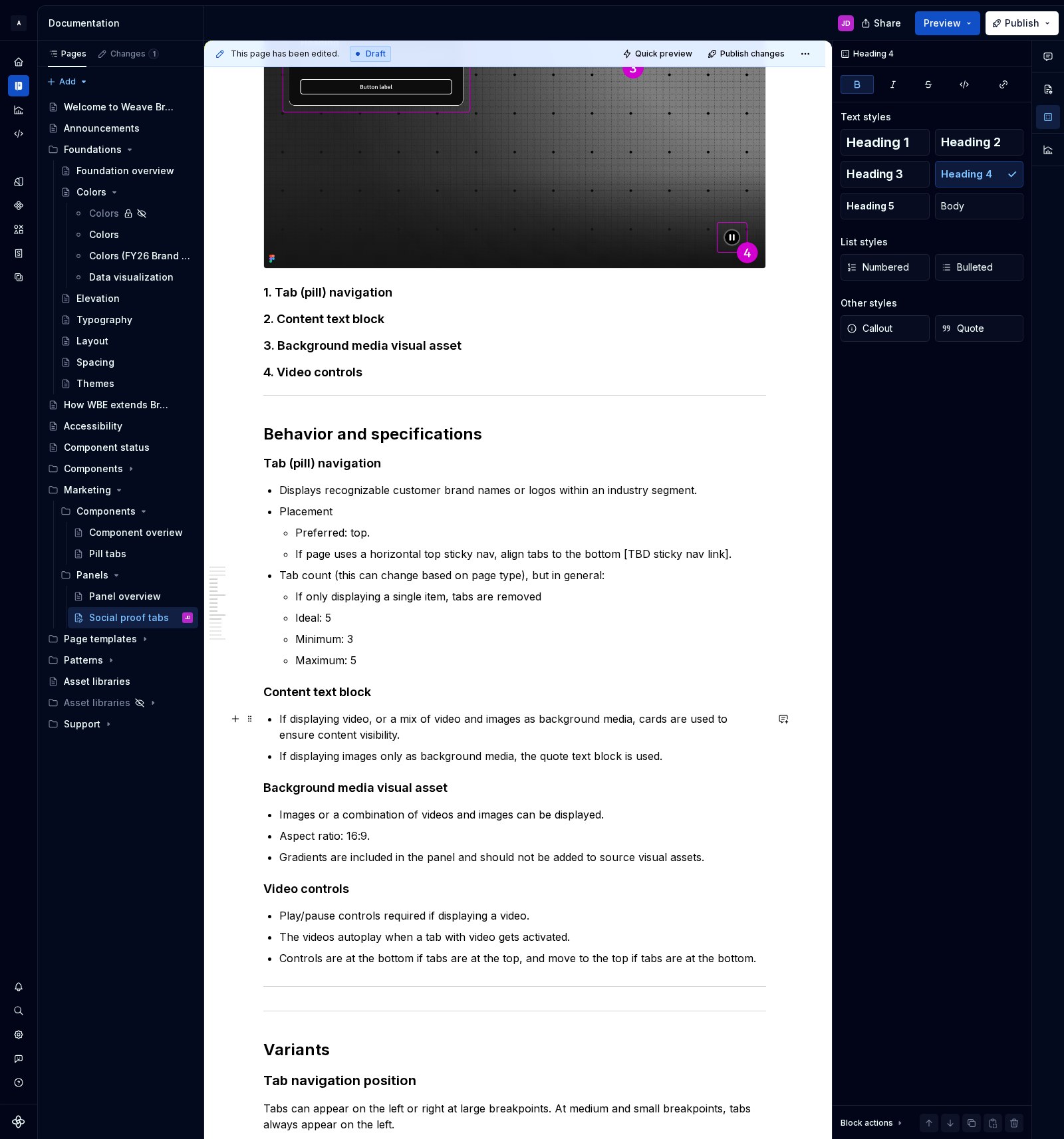
scroll to position [1307, 0]
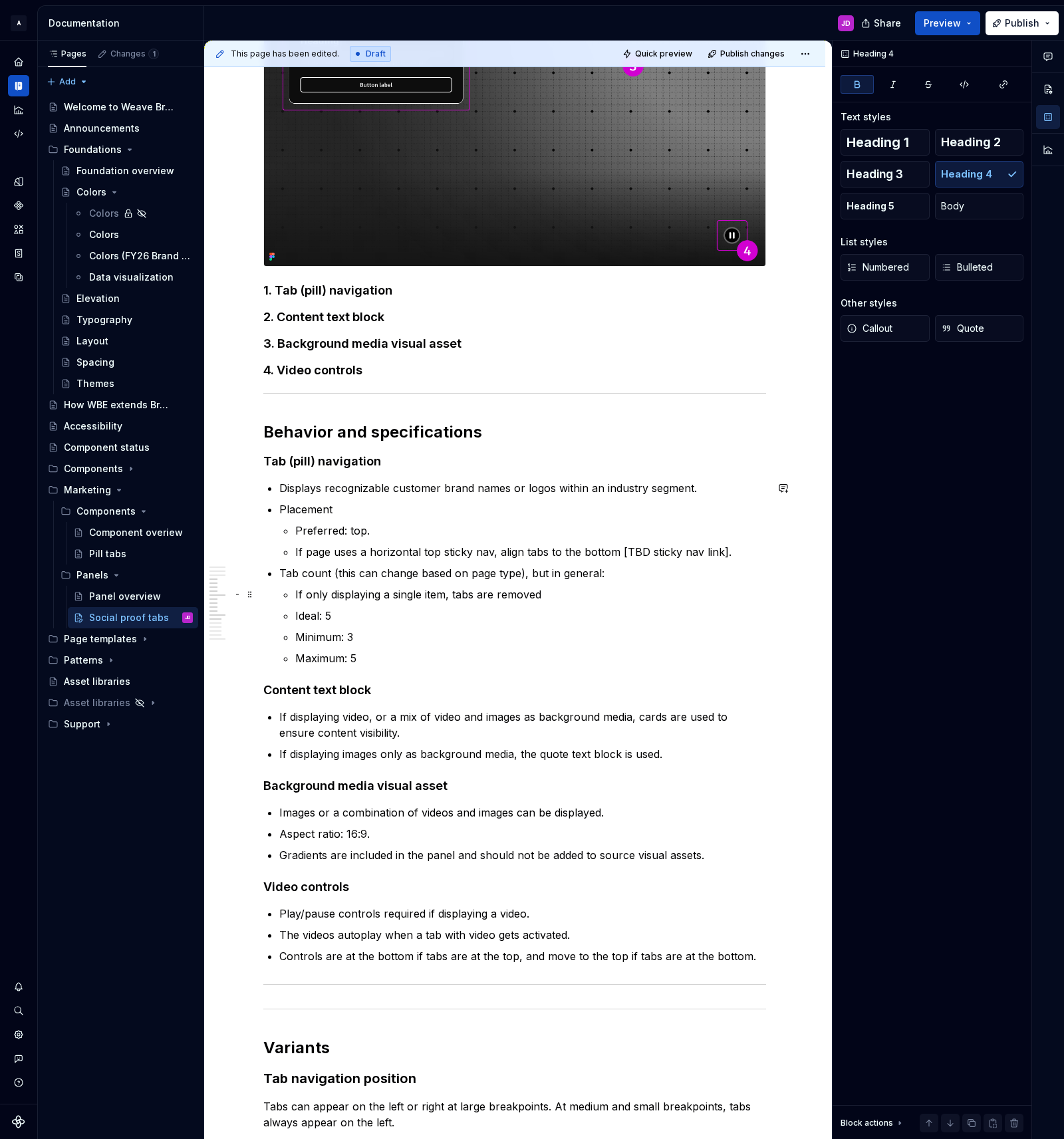
click at [380, 598] on p "If only displaying a single item, tabs are removed" at bounding box center [530, 594] width 471 height 16
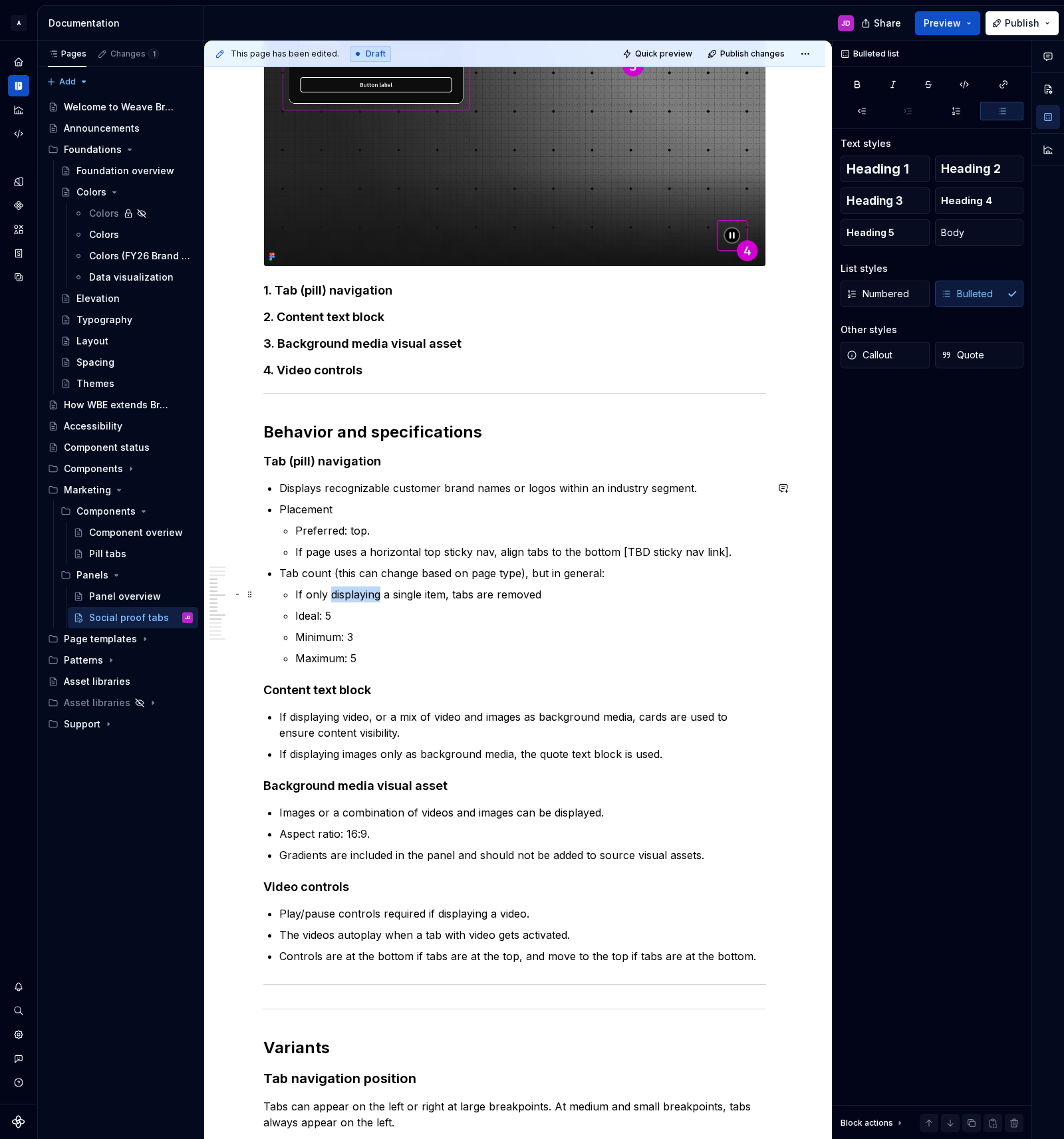
click at [380, 598] on p "If only displaying a single item, tabs are removed" at bounding box center [530, 594] width 471 height 16
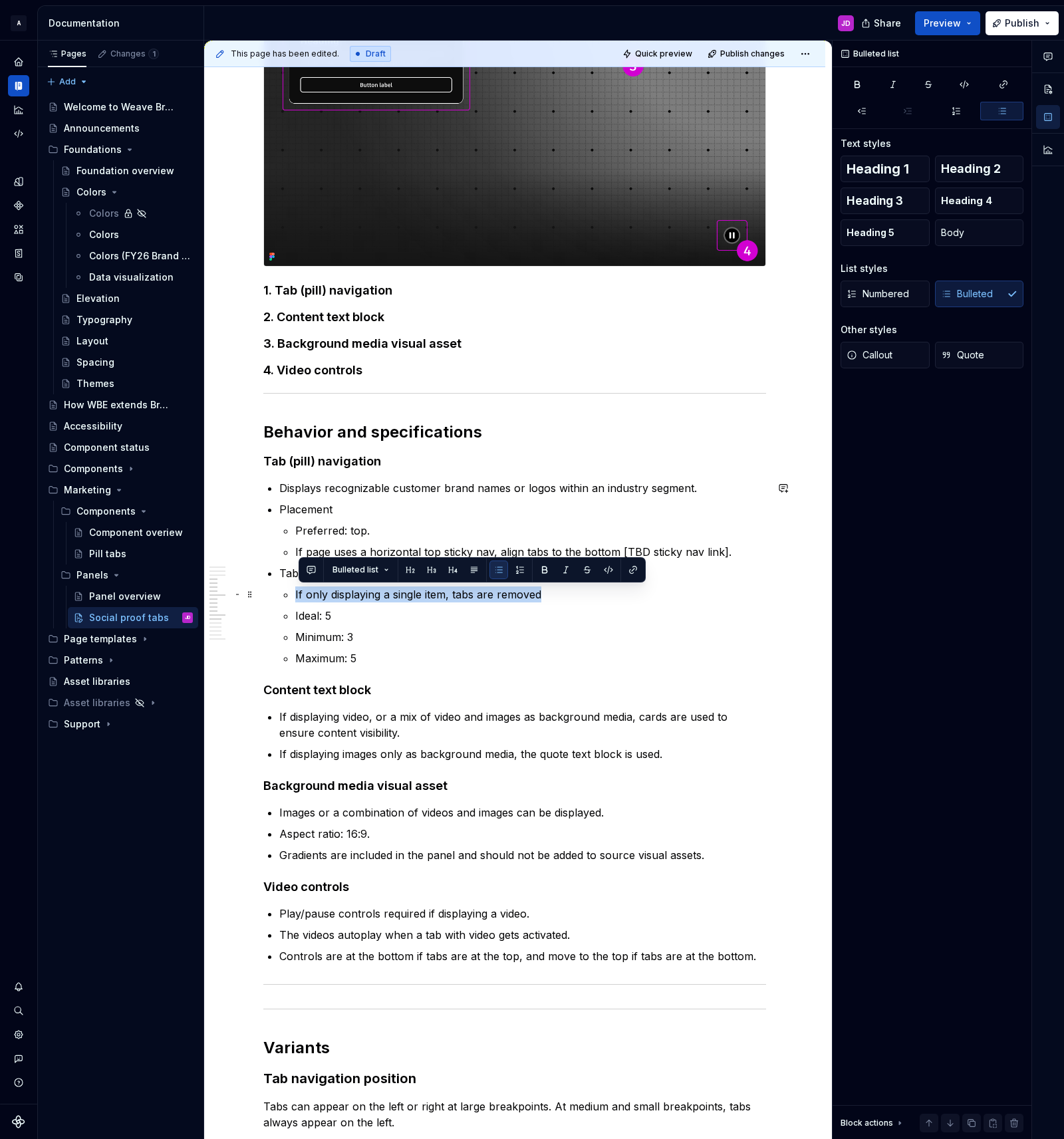
click at [380, 598] on p "If only displaying a single item, tabs are removed" at bounding box center [530, 594] width 471 height 16
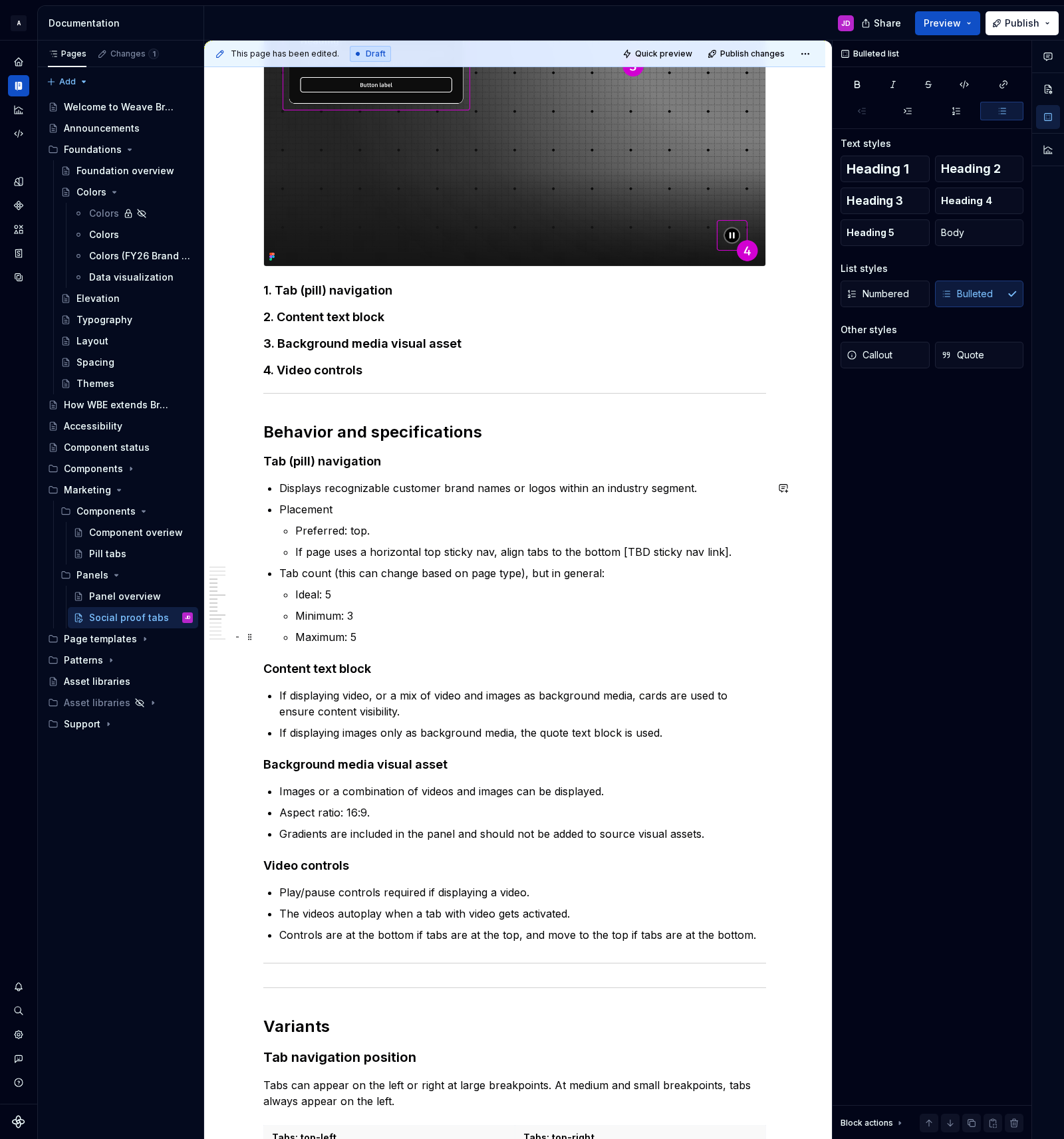
click at [402, 638] on p "Maximum: 5" at bounding box center [530, 637] width 471 height 16
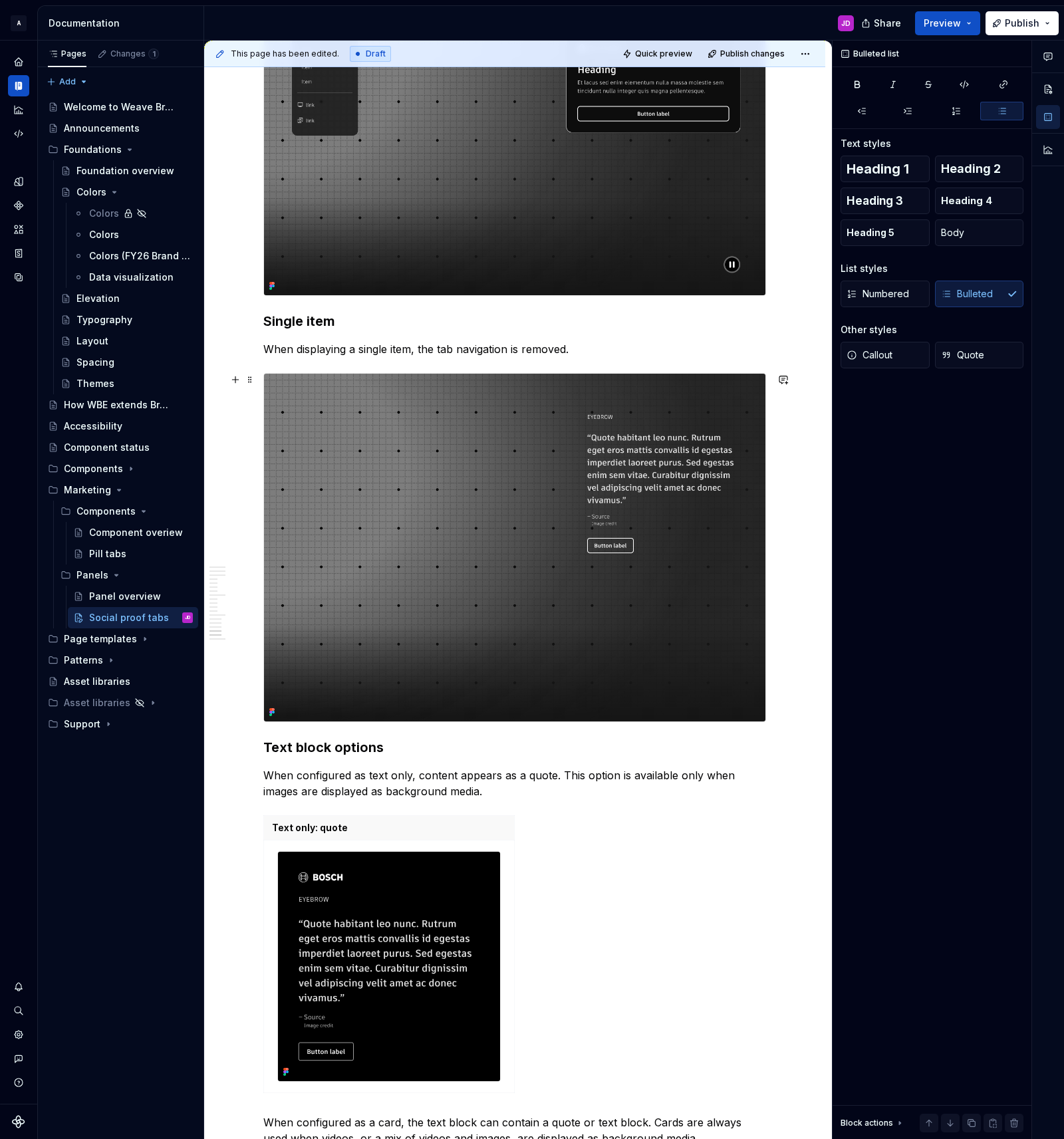
scroll to position [3408, 0]
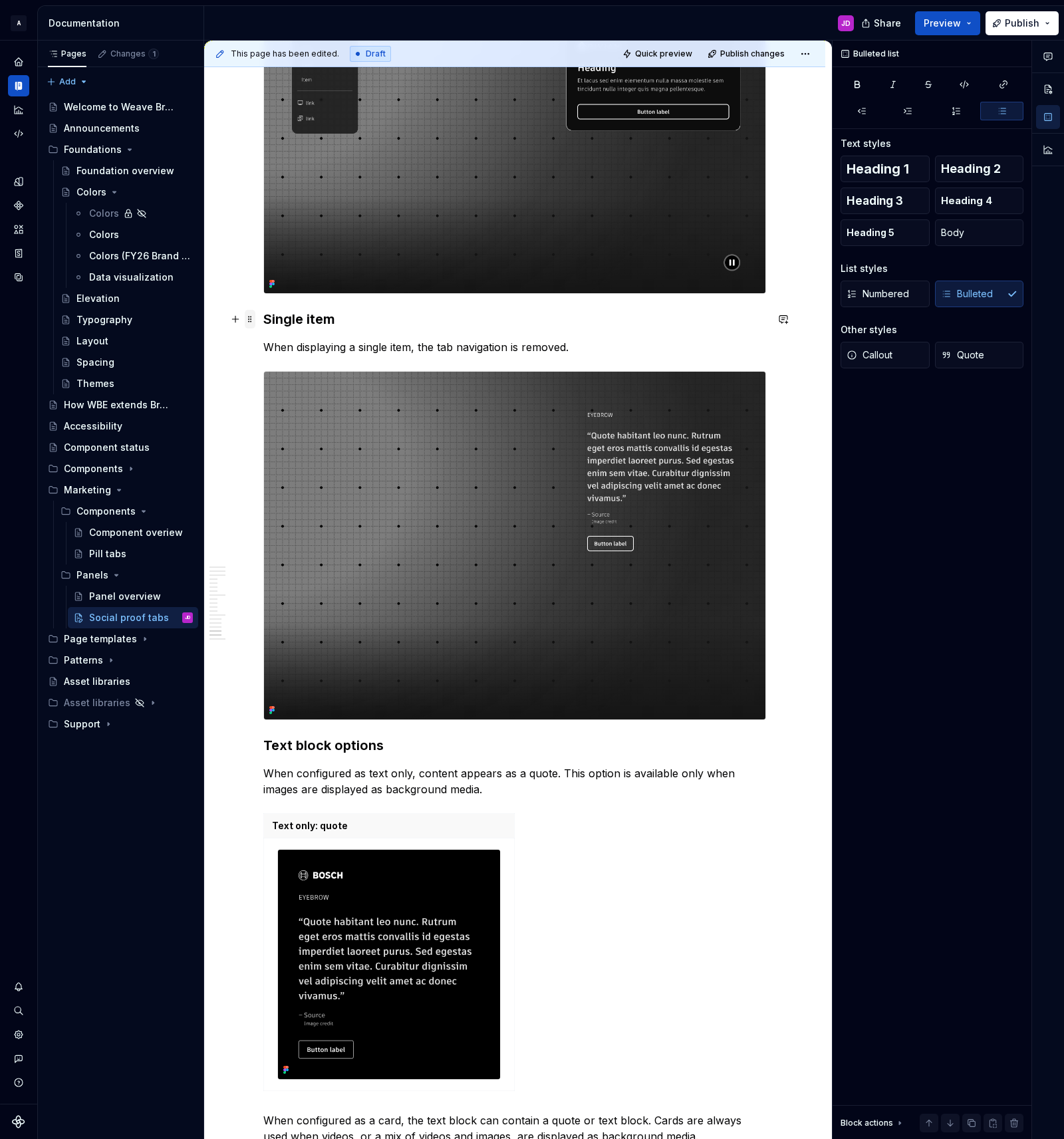
click at [254, 321] on span at bounding box center [249, 319] width 11 height 19
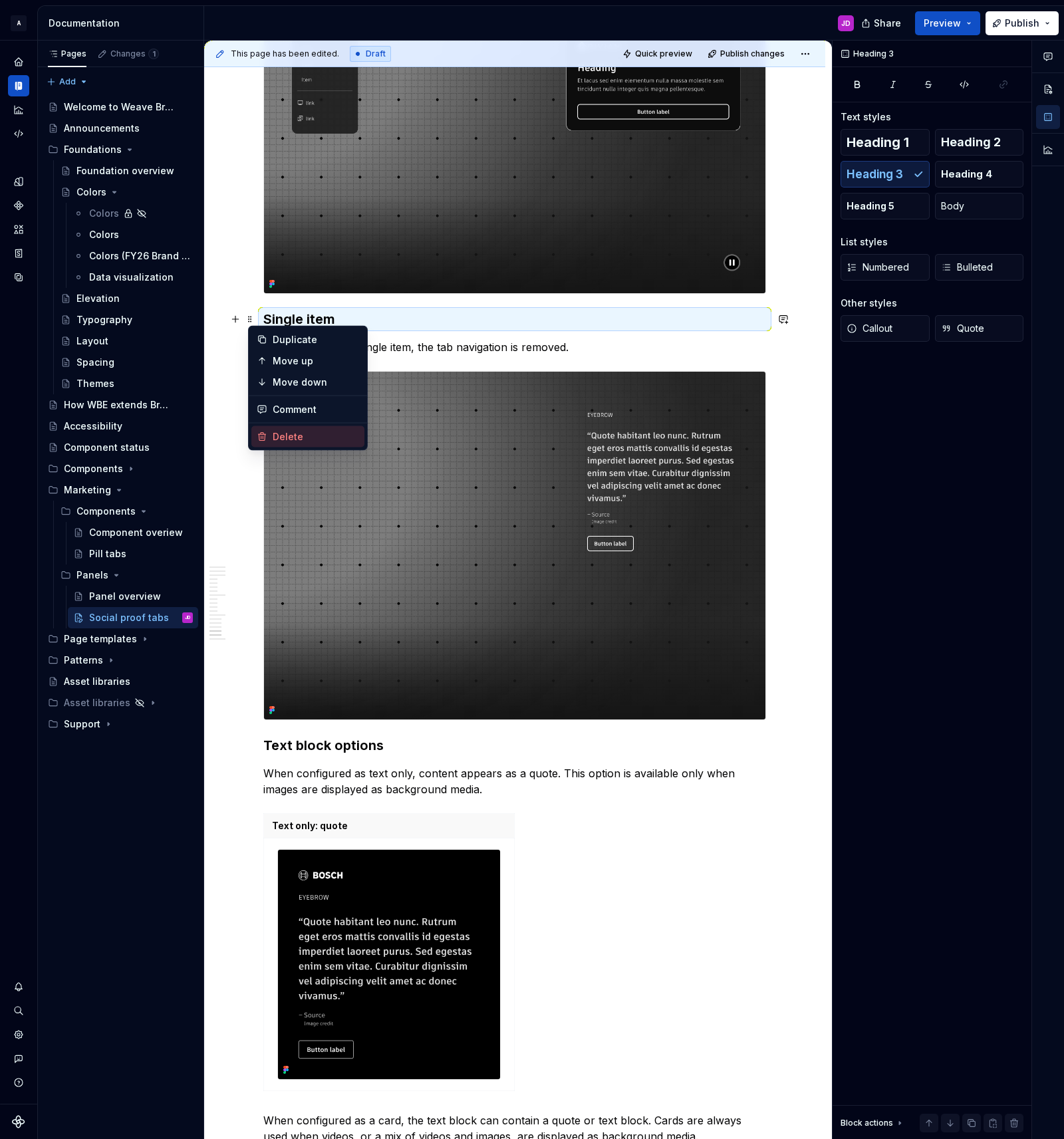
click at [290, 438] on div "Delete" at bounding box center [316, 437] width 87 height 13
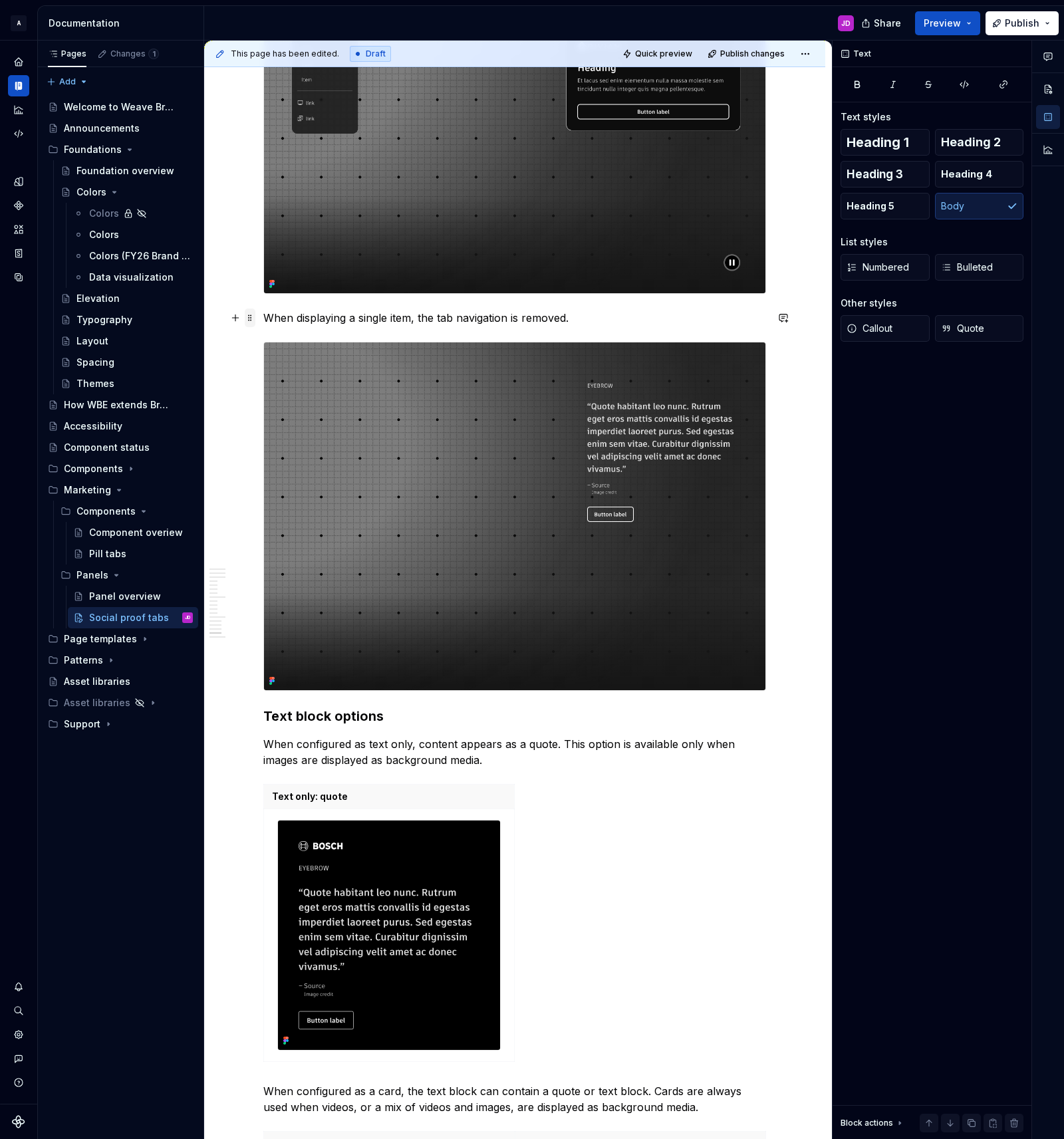
click at [254, 316] on span at bounding box center [249, 318] width 11 height 19
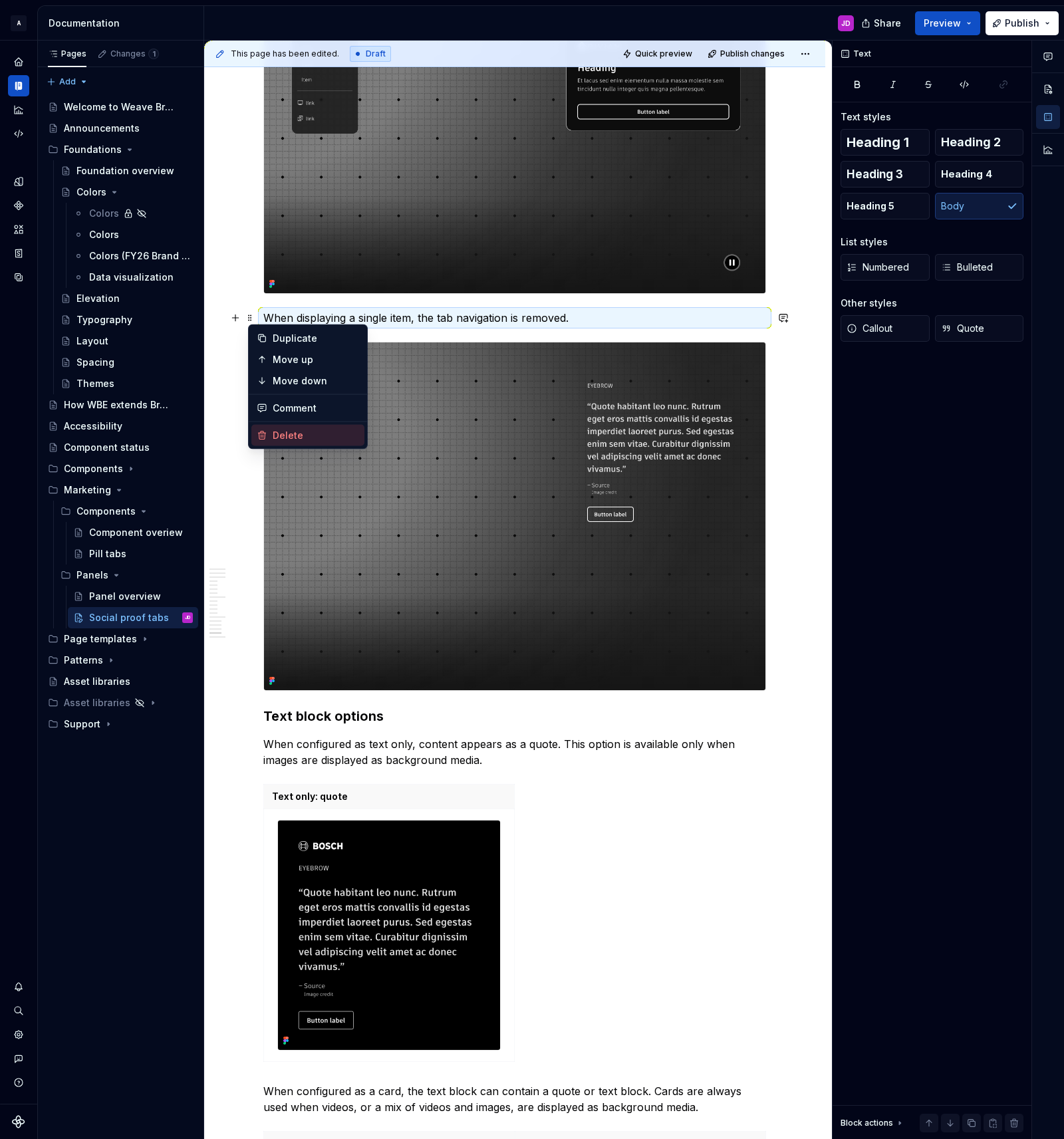
click at [294, 438] on div "Delete" at bounding box center [316, 435] width 87 height 13
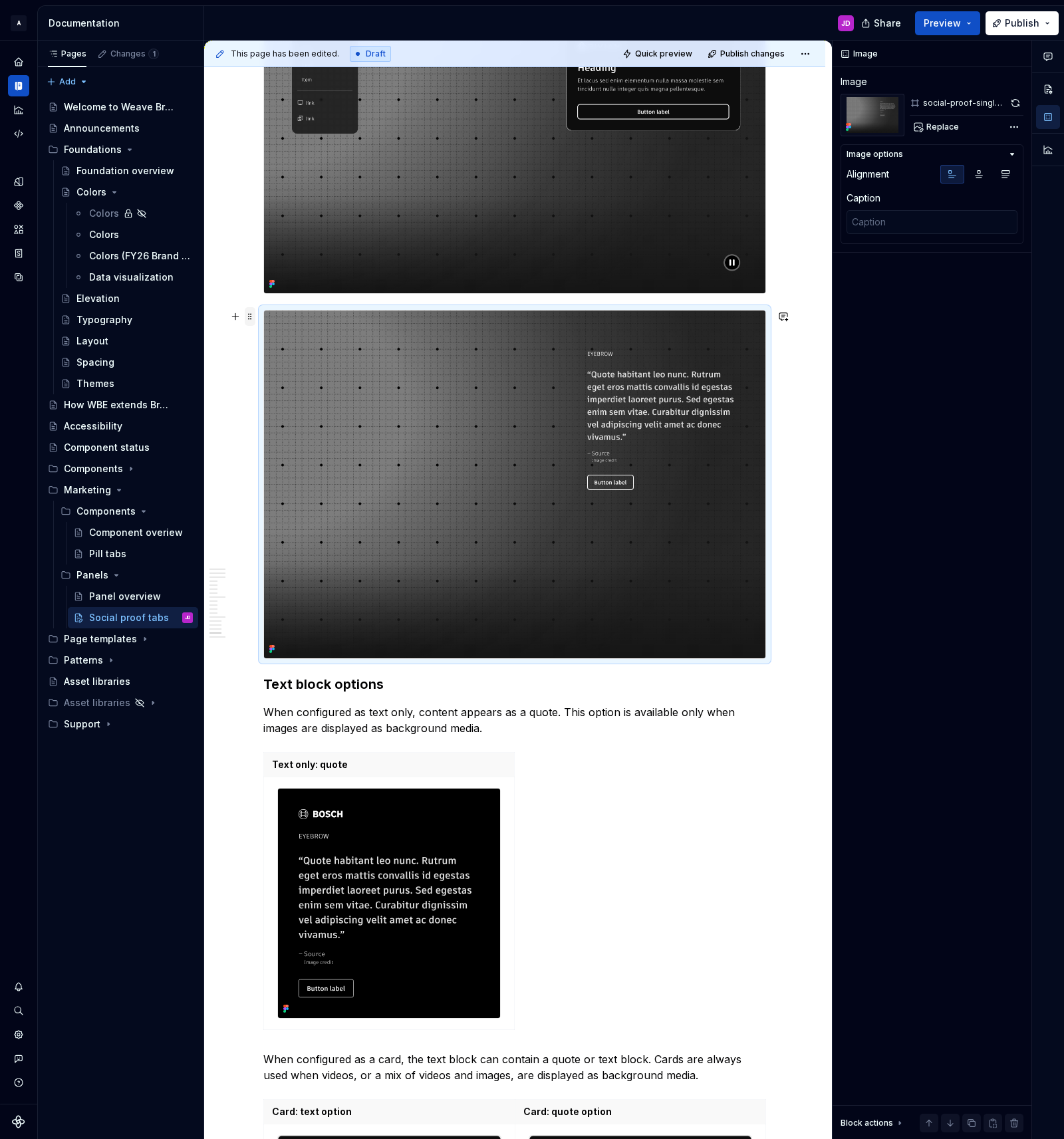
click at [251, 318] on span at bounding box center [249, 316] width 11 height 19
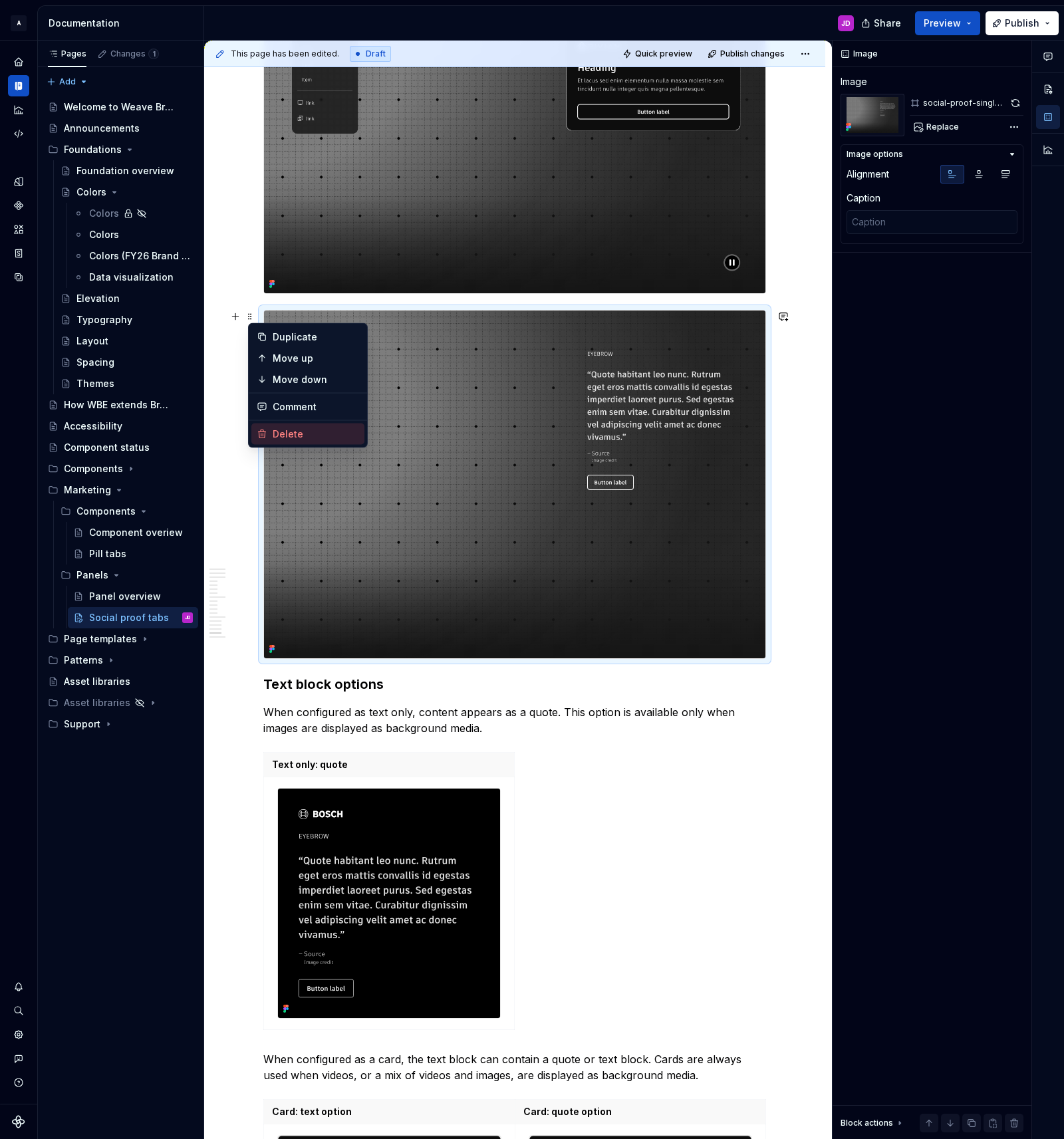
click at [281, 431] on div "Delete" at bounding box center [316, 434] width 87 height 13
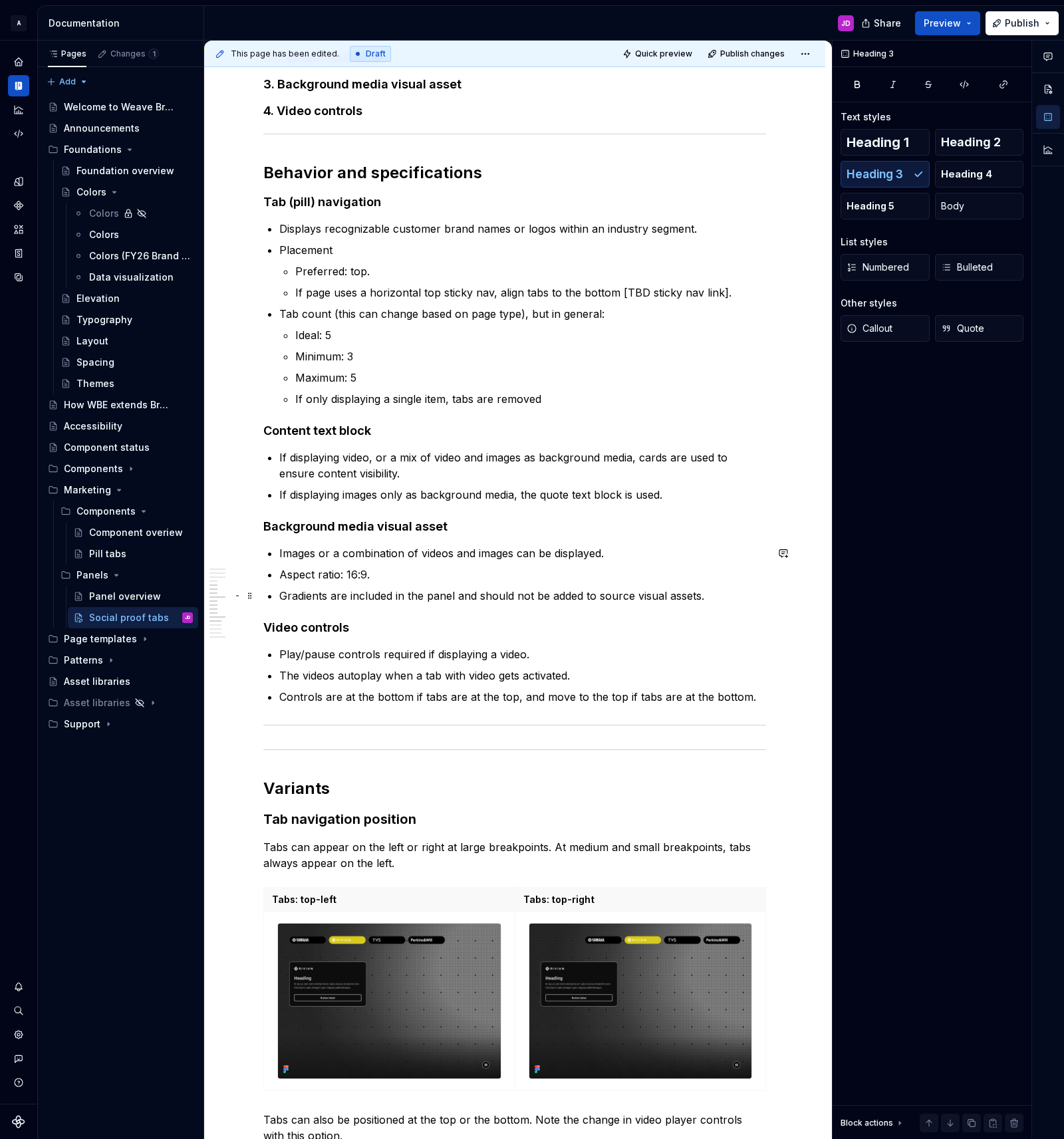
scroll to position [1564, 0]
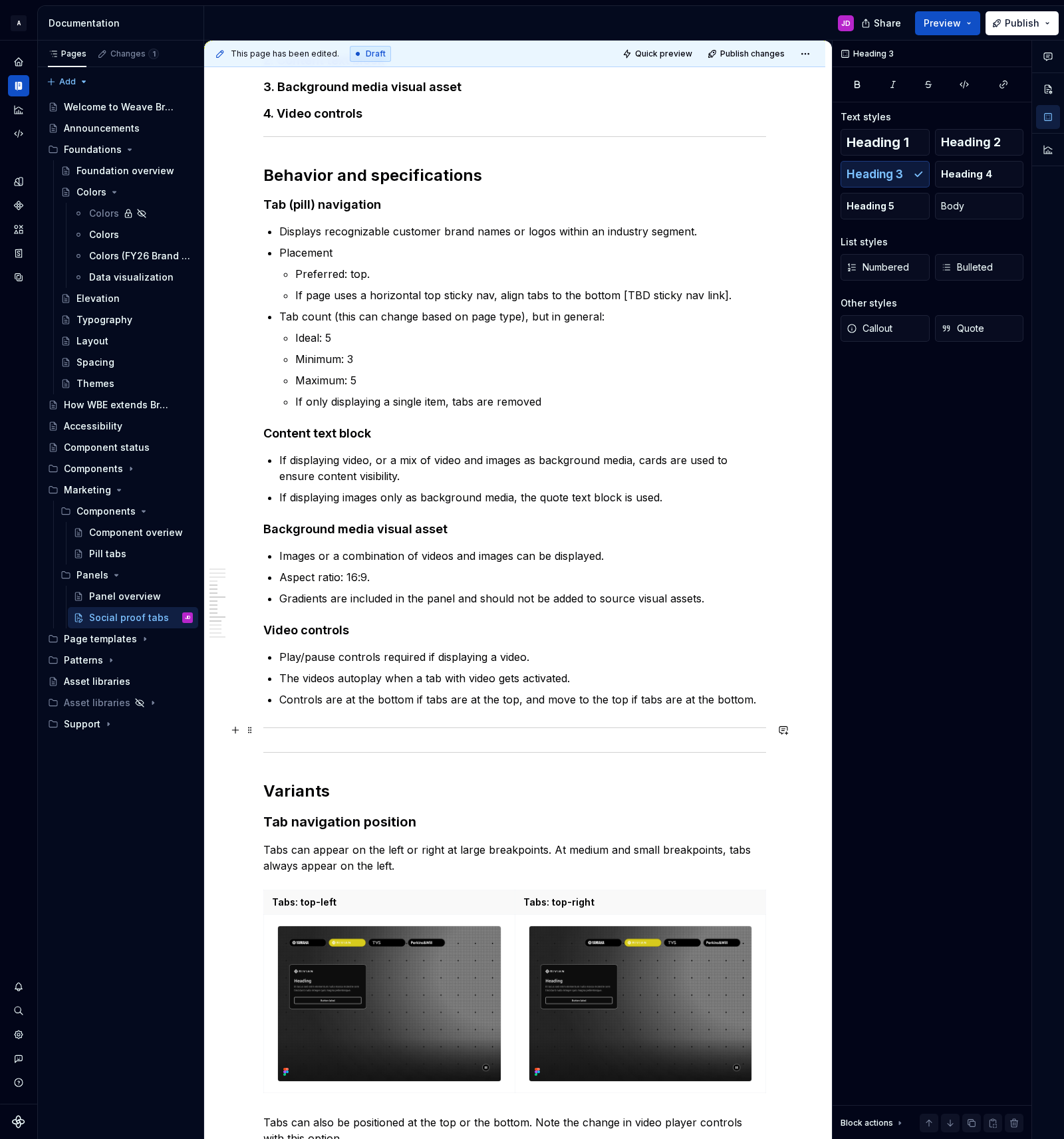
click at [467, 728] on div at bounding box center [515, 728] width 503 height 8
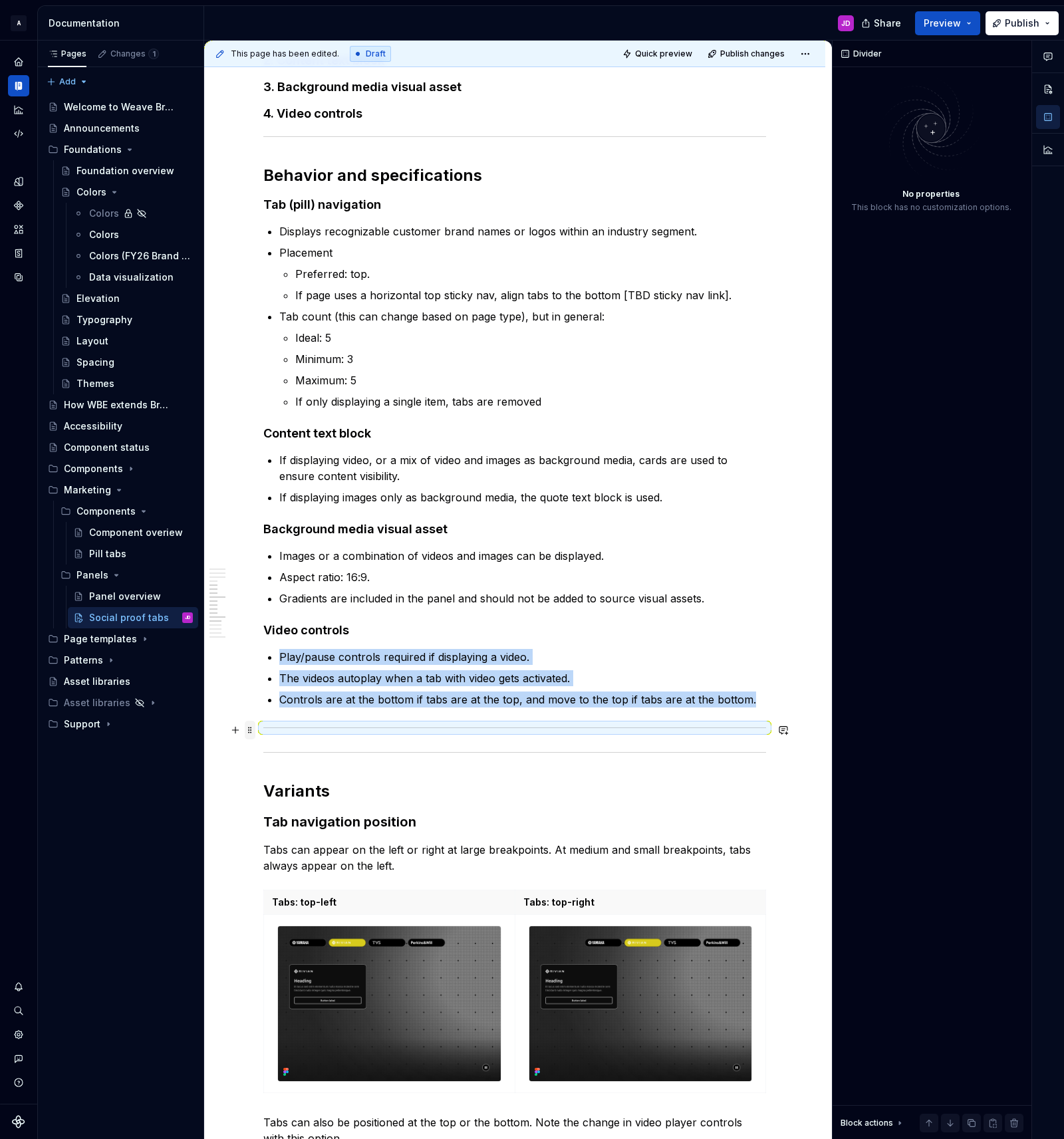
click at [253, 729] on span at bounding box center [249, 730] width 11 height 19
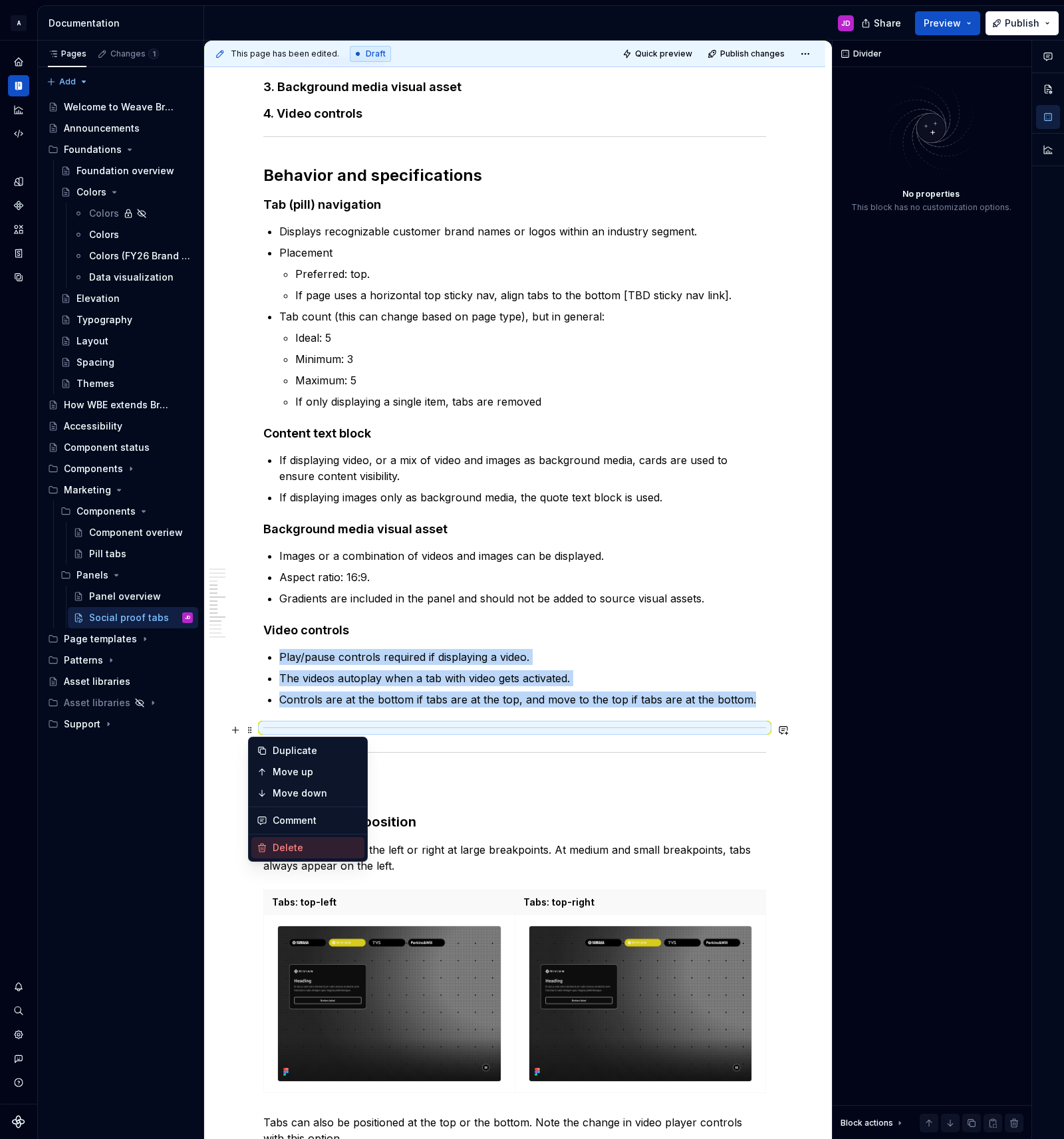
drag, startPoint x: 336, startPoint y: 846, endPoint x: 391, endPoint y: 834, distance: 56.3
click at [342, 844] on div "Delete" at bounding box center [316, 847] width 87 height 13
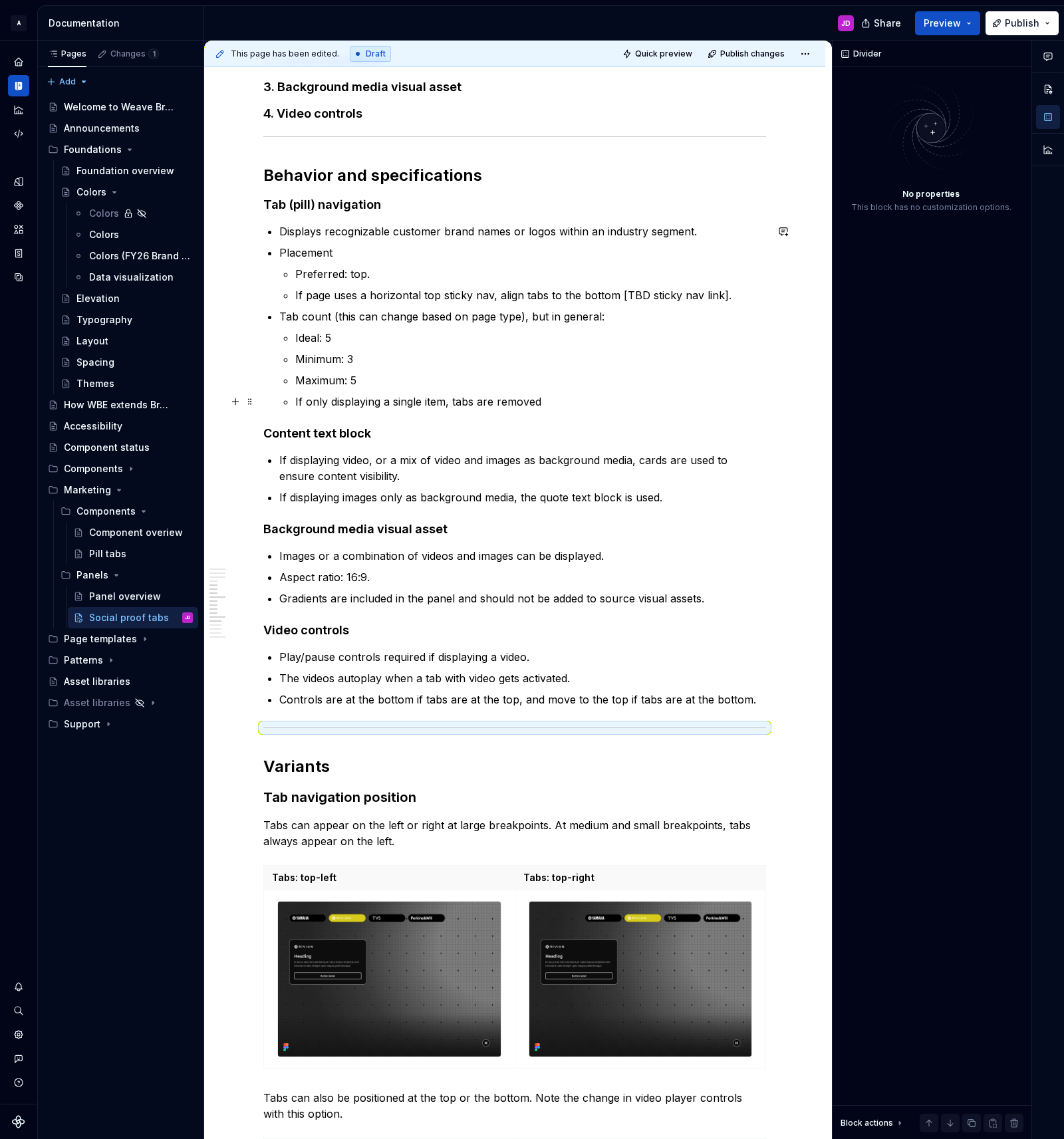
click at [558, 397] on p "If only displaying a single item, tabs are removed" at bounding box center [530, 401] width 471 height 16
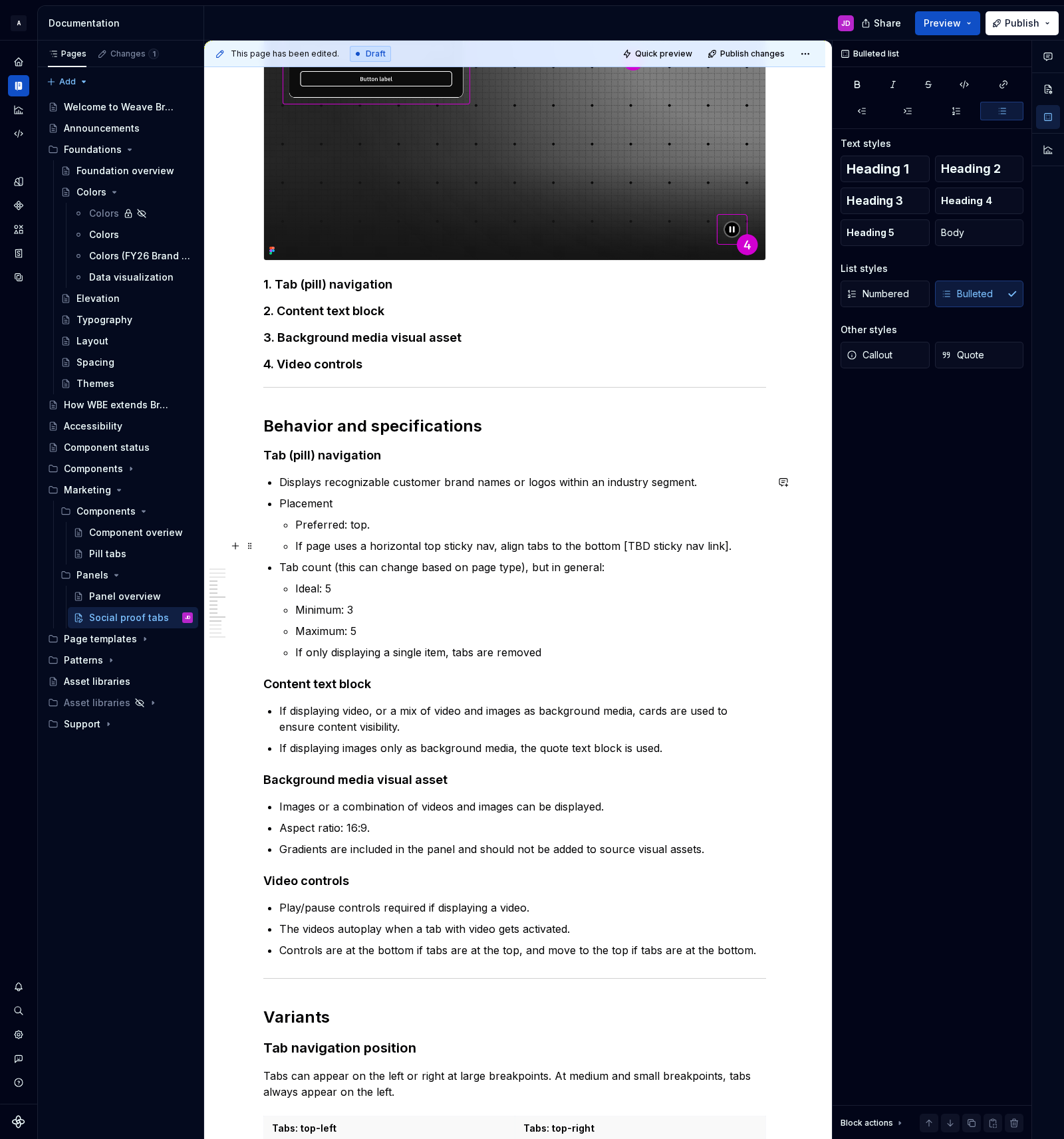
scroll to position [1307, 0]
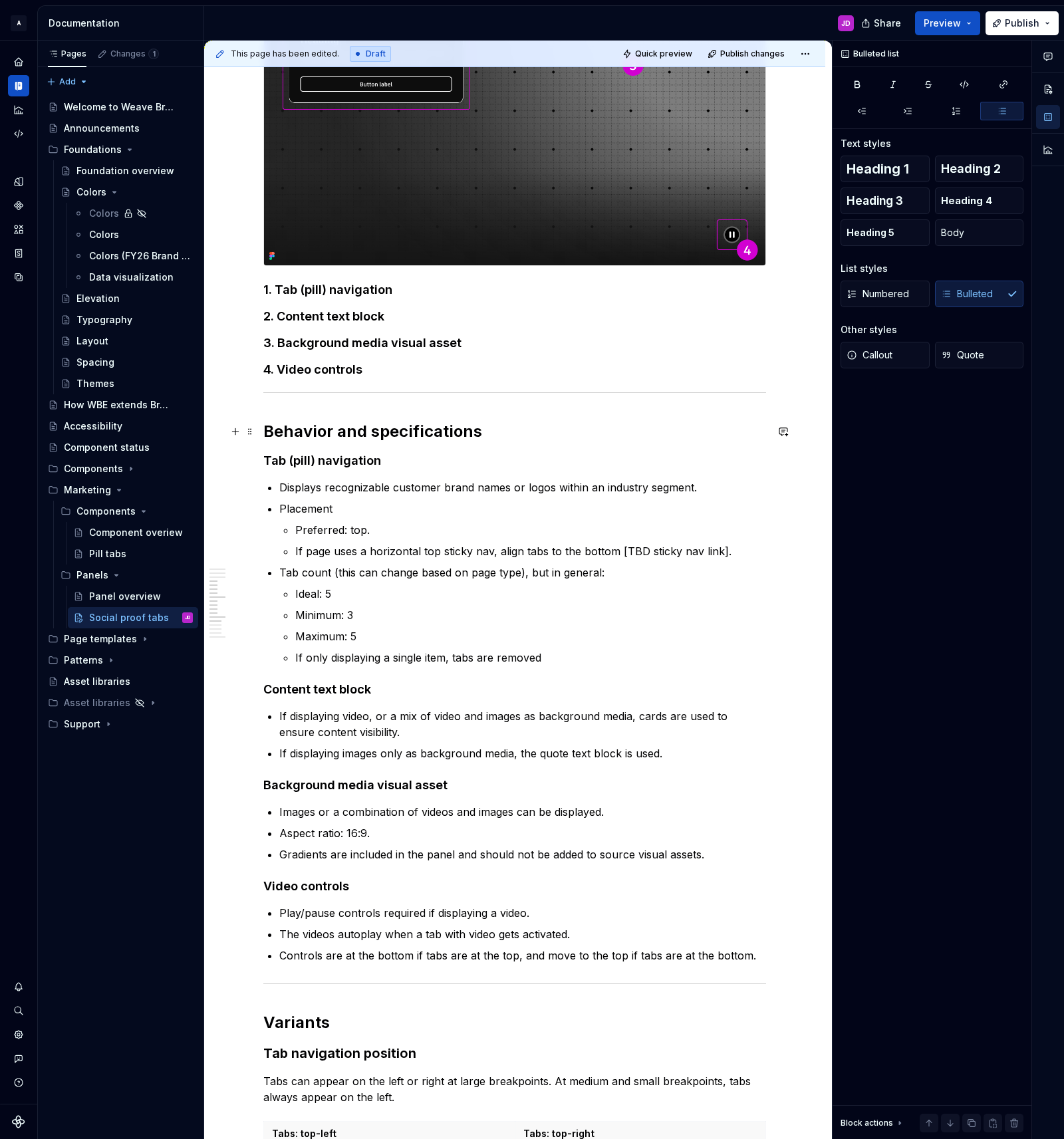
click at [373, 434] on h2 "Behavior and specifications" at bounding box center [515, 432] width 503 height 21
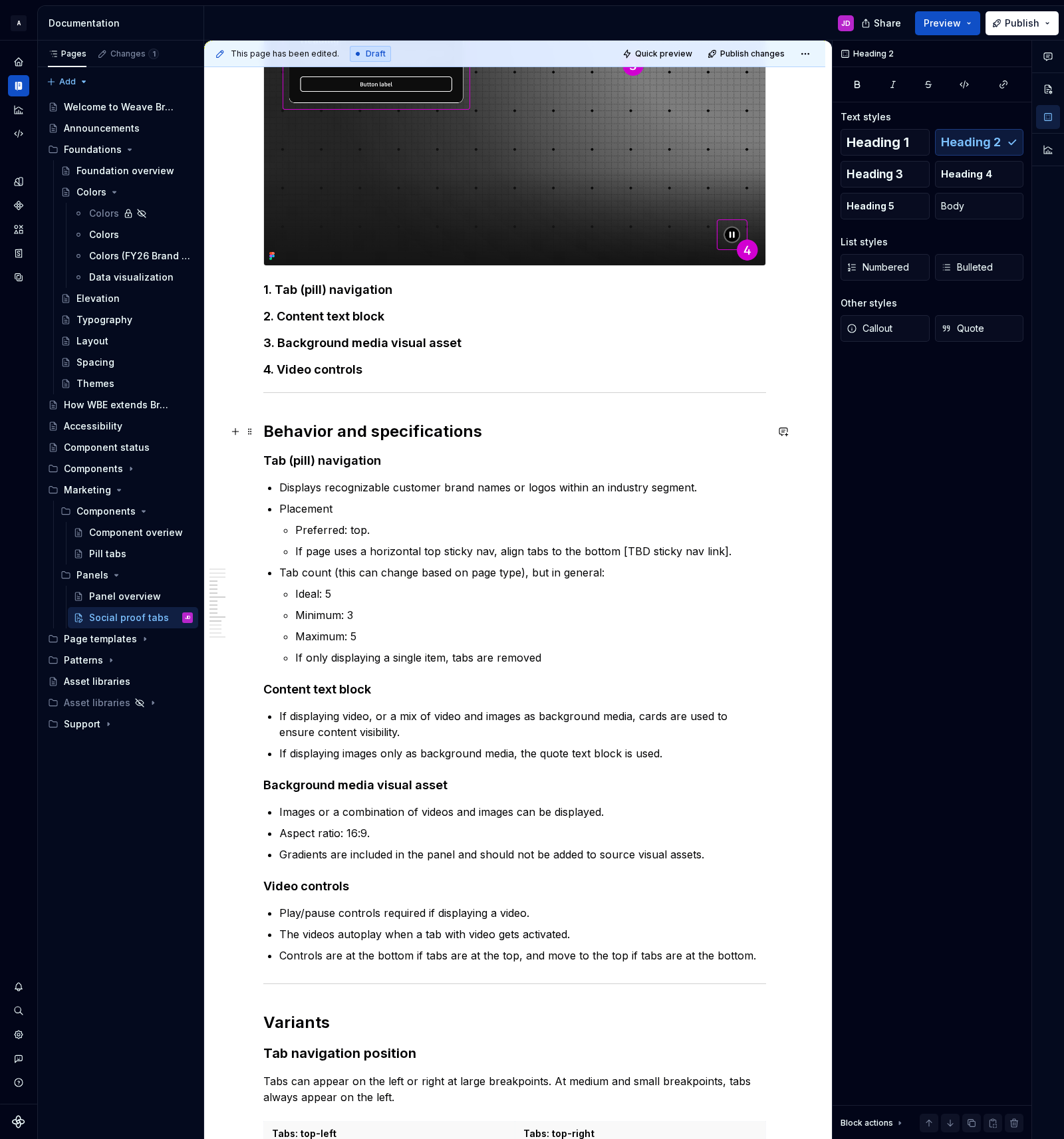
click at [497, 437] on h2 "Behavior and specifications" at bounding box center [515, 432] width 503 height 21
click at [301, 434] on h2 "Behavior and specifications" at bounding box center [515, 431] width 503 height 21
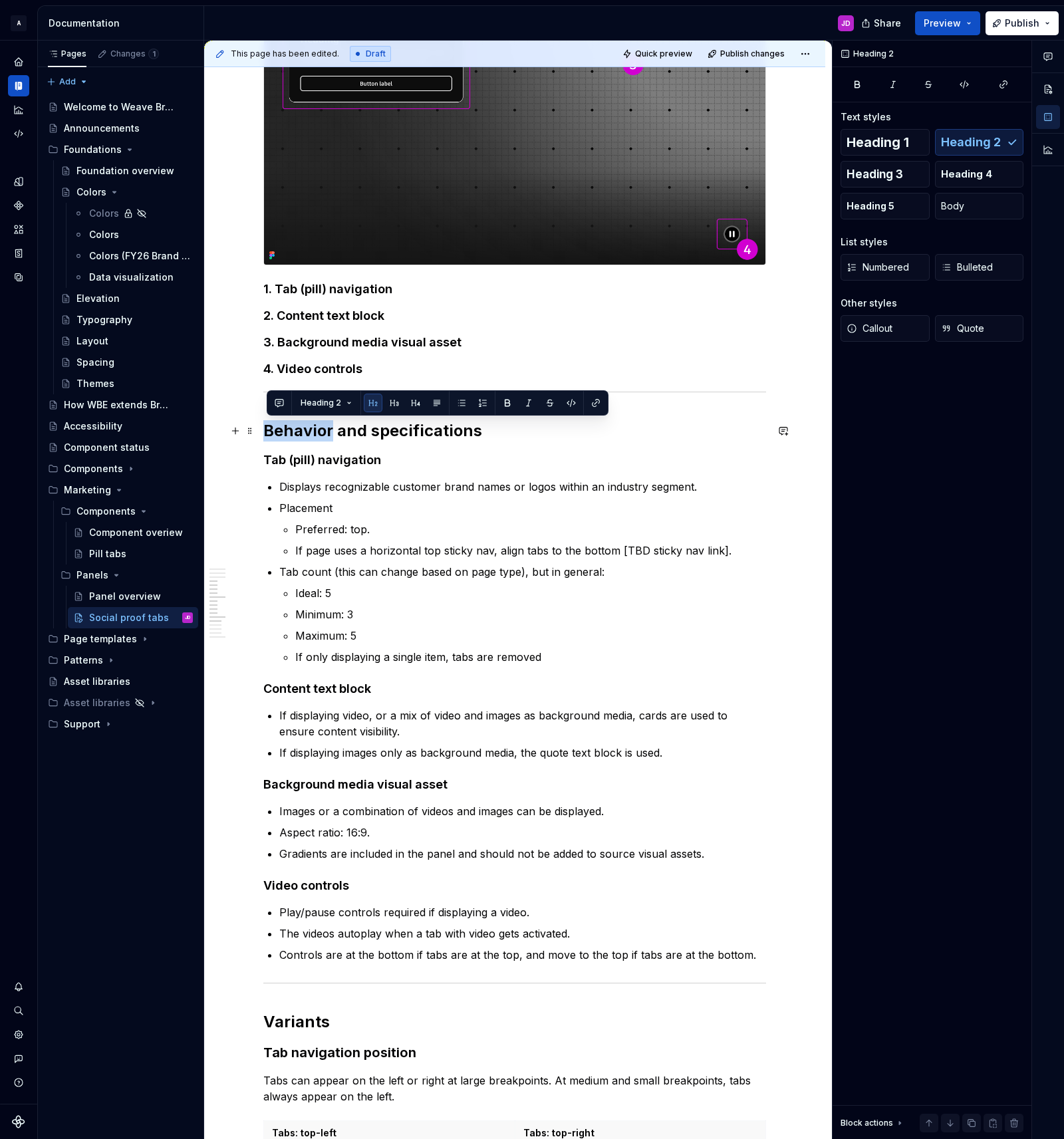
click at [301, 434] on h2 "Behavior and specifications" at bounding box center [515, 431] width 503 height 21
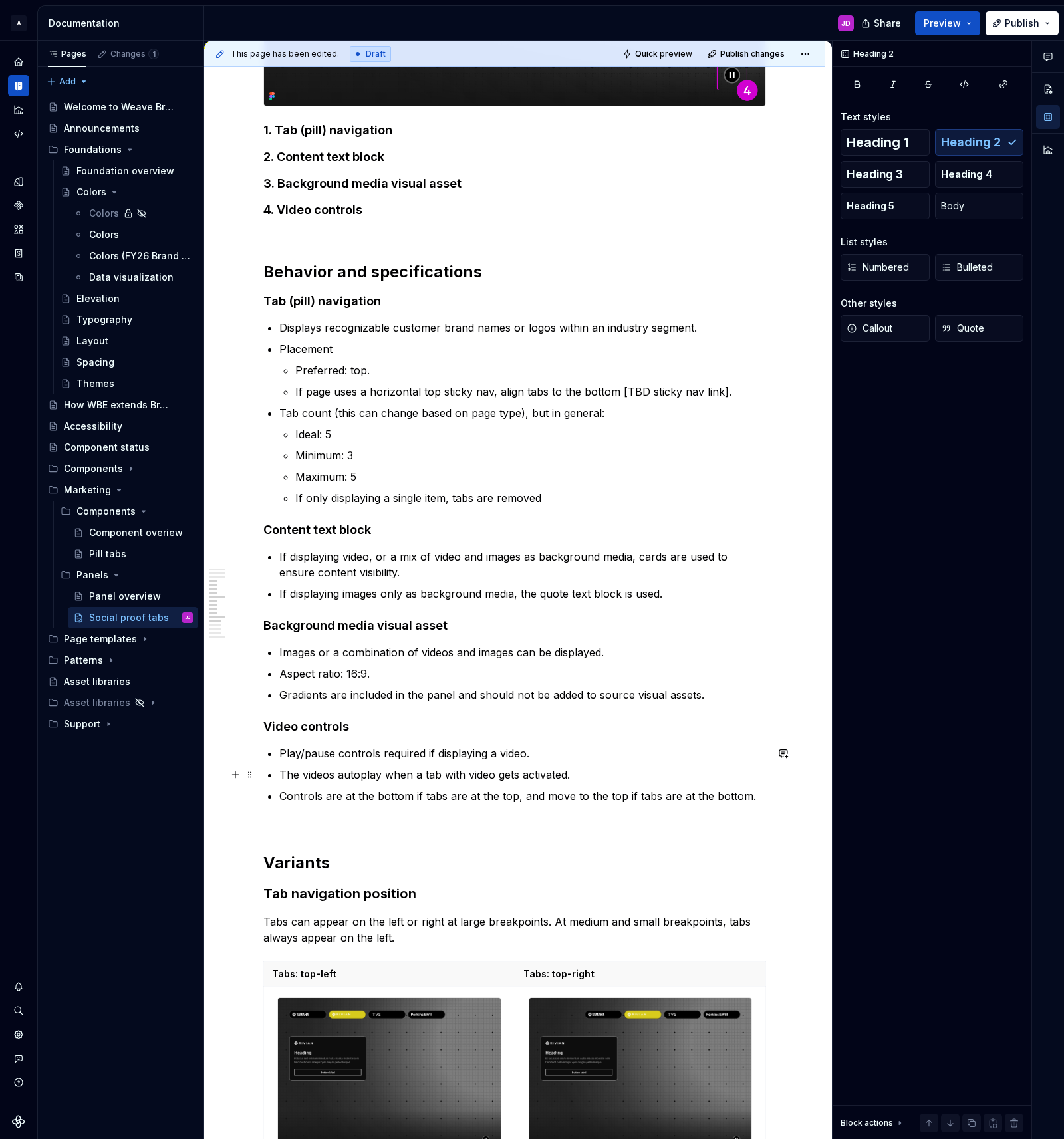
scroll to position [1470, 0]
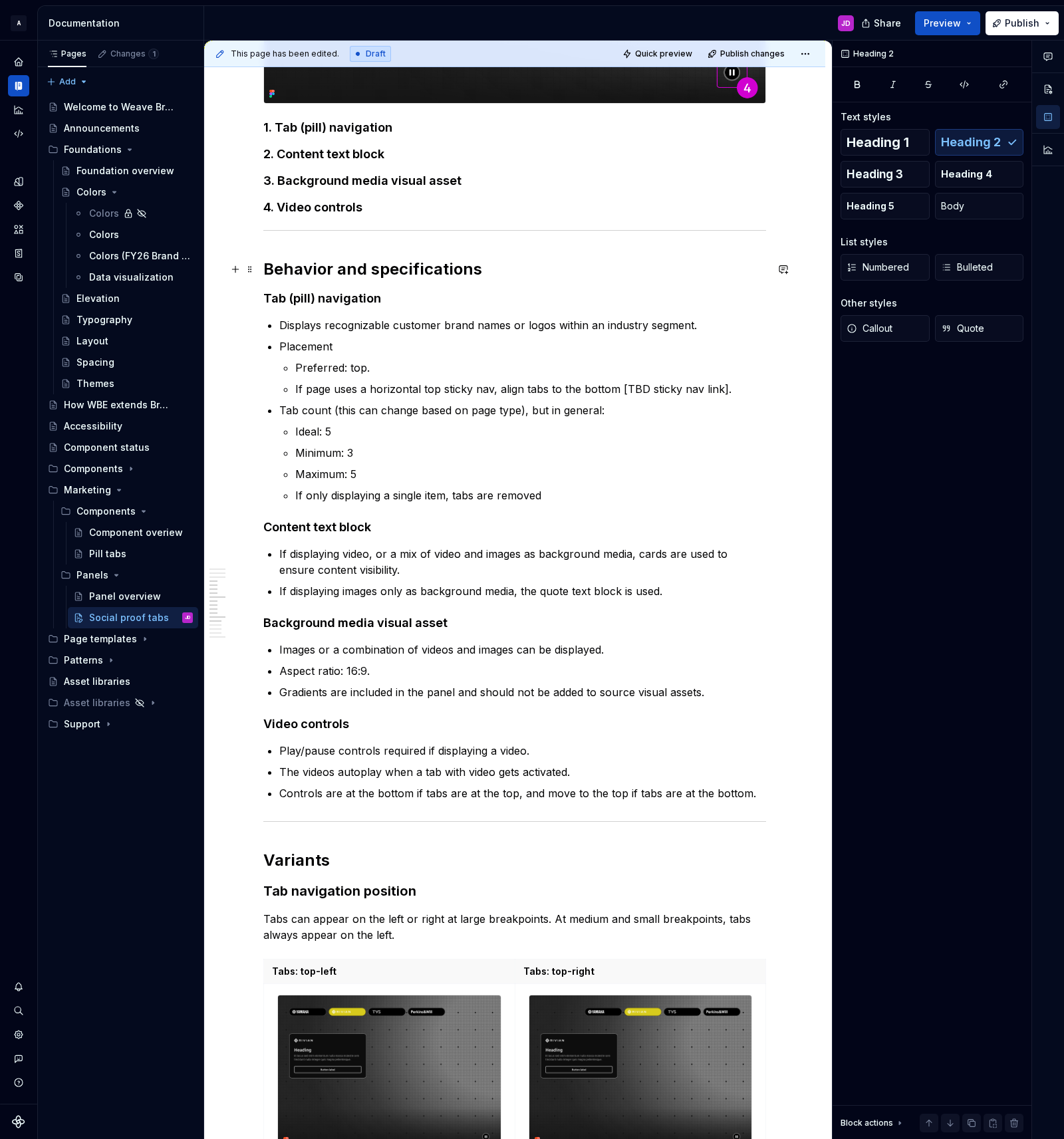
click at [302, 270] on h2 "Behavior and specifications" at bounding box center [515, 269] width 503 height 21
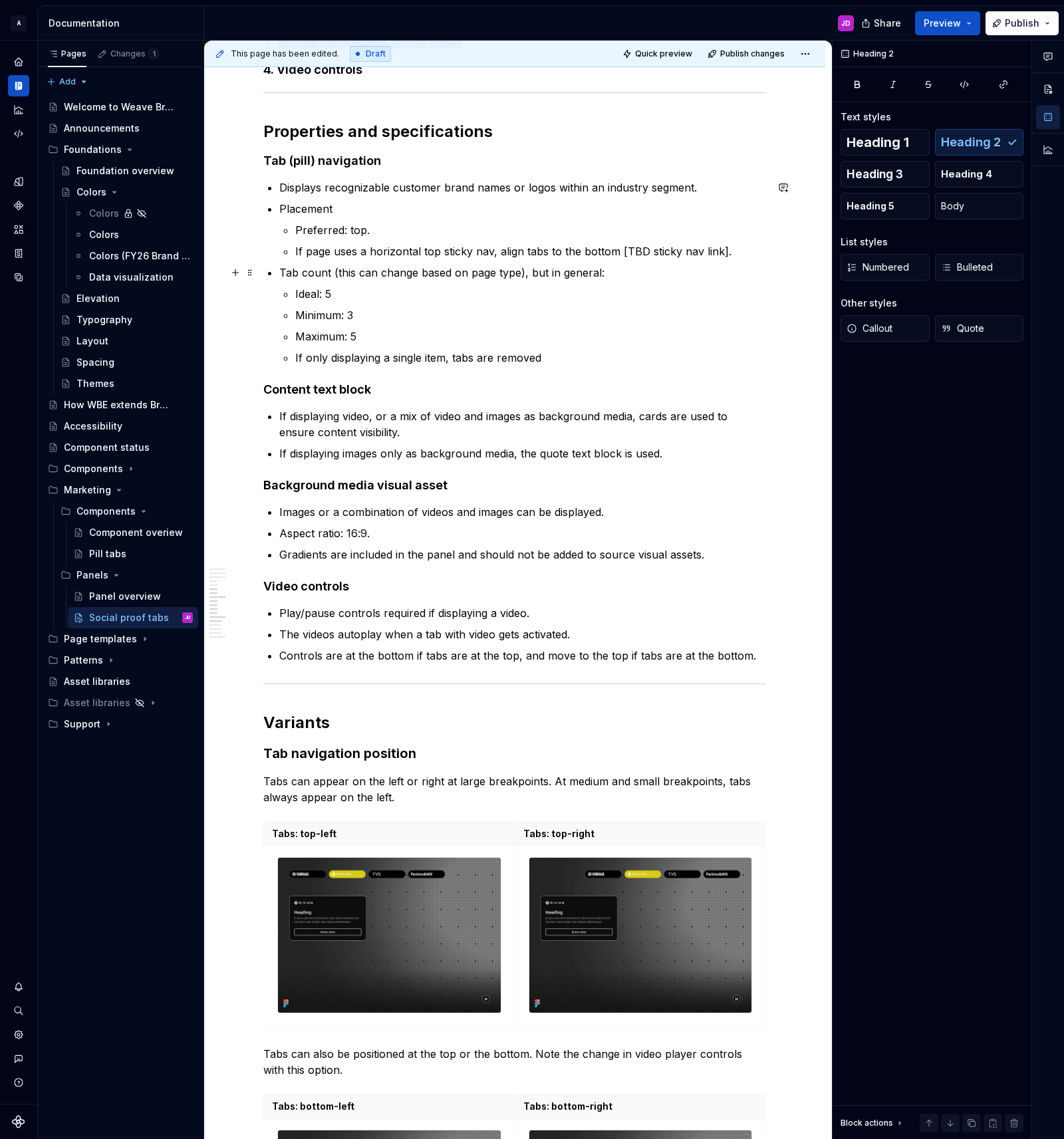
scroll to position [1603, 0]
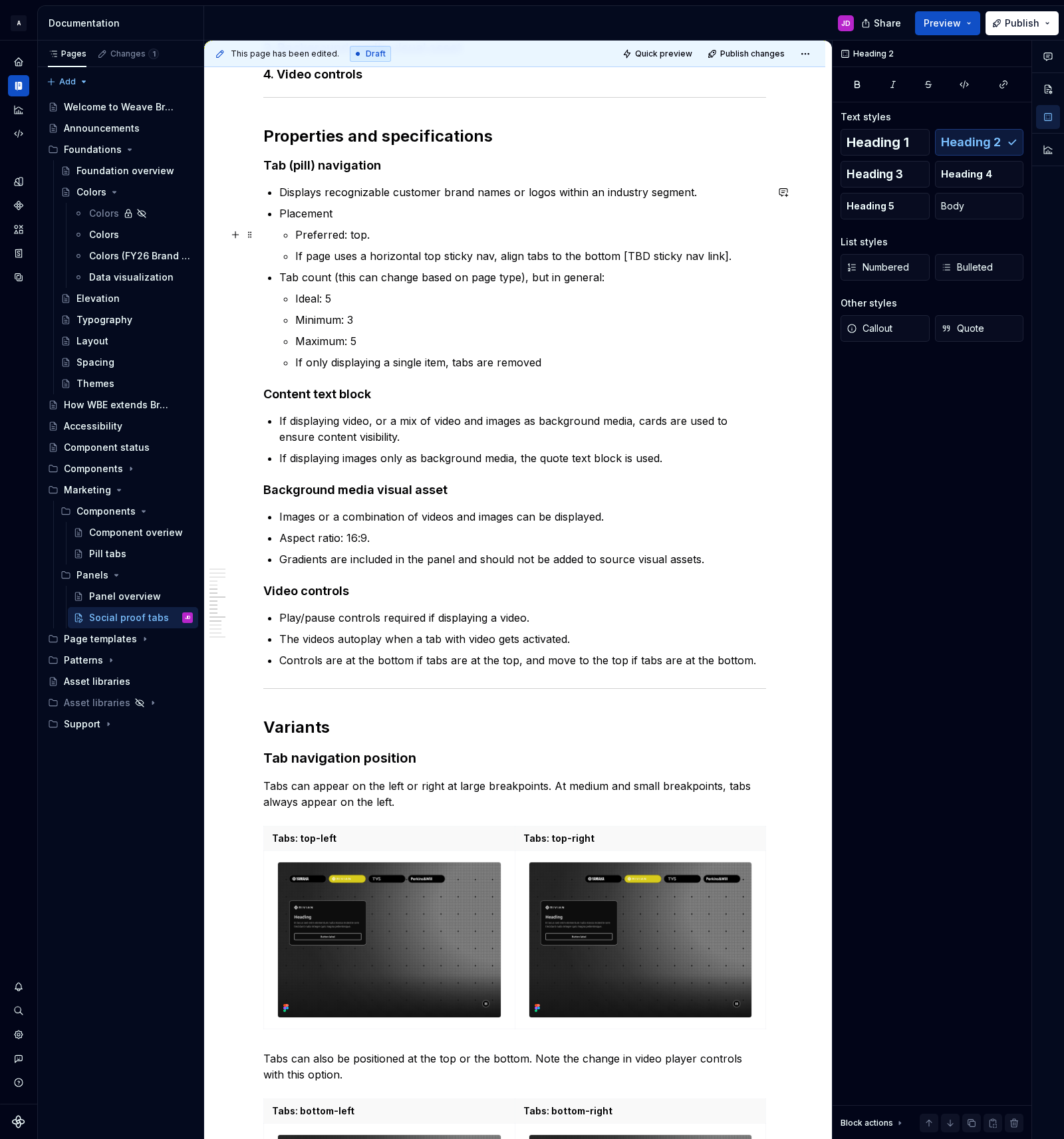
click at [401, 238] on p "Preferred: top." at bounding box center [530, 235] width 471 height 16
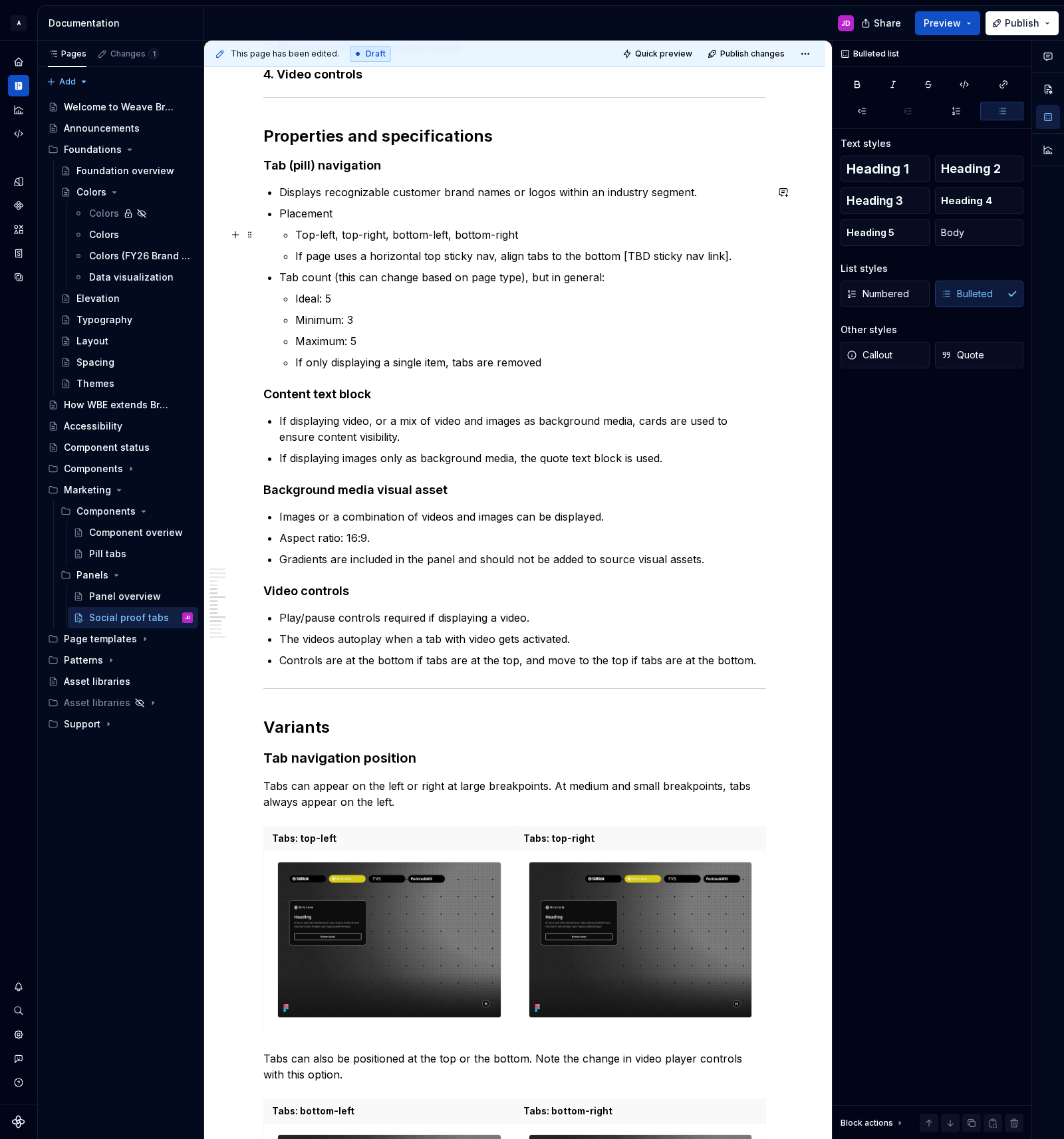
drag, startPoint x: 339, startPoint y: 239, endPoint x: 463, endPoint y: 312, distance: 143.9
click at [339, 240] on p "Top-left, top-right, bottom-left, bottom-right" at bounding box center [530, 235] width 471 height 16
click at [539, 234] on p "Top-left, top-right, bottom-left, bottom-right" at bounding box center [530, 235] width 471 height 16
click at [343, 235] on p "Top-left, top-right, bottom-left, bottom-right." at bounding box center [530, 235] width 471 height 16
click at [564, 230] on p "Top-left, top-right, bottom-left, bottom-right." at bounding box center [530, 235] width 471 height 16
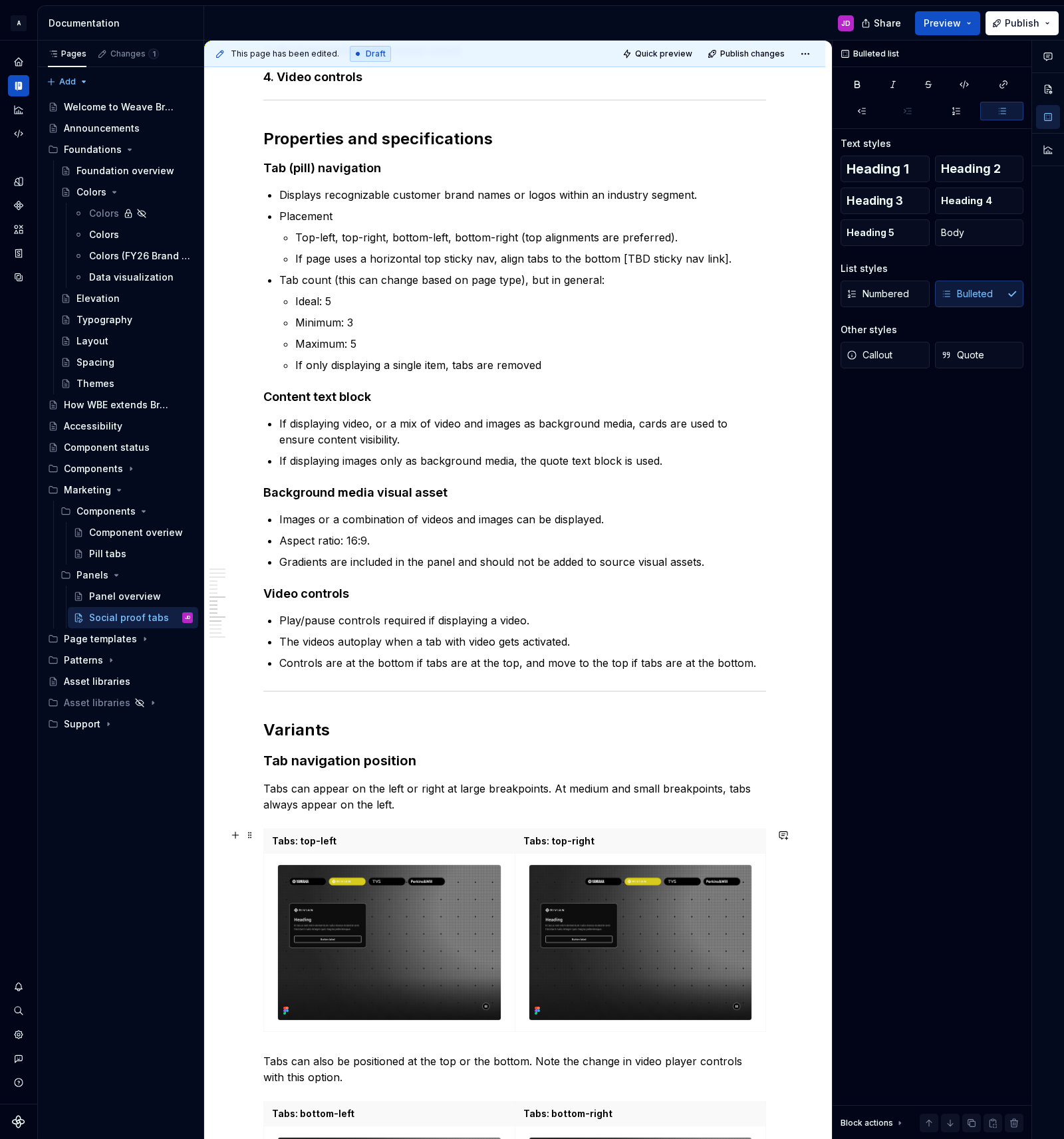
scroll to position [1588, 0]
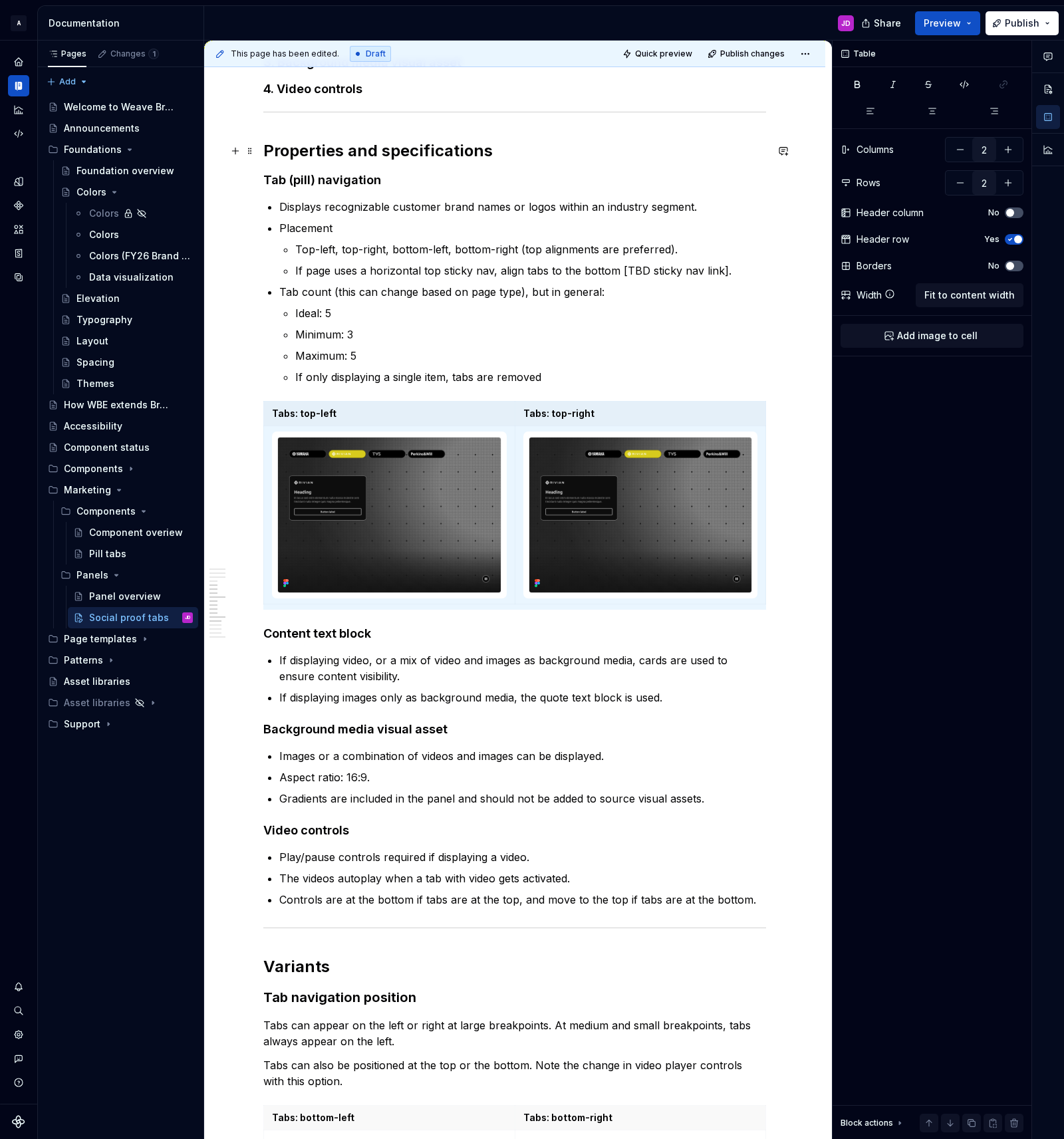
click at [319, 149] on h2 "Properties and specifications" at bounding box center [515, 151] width 503 height 21
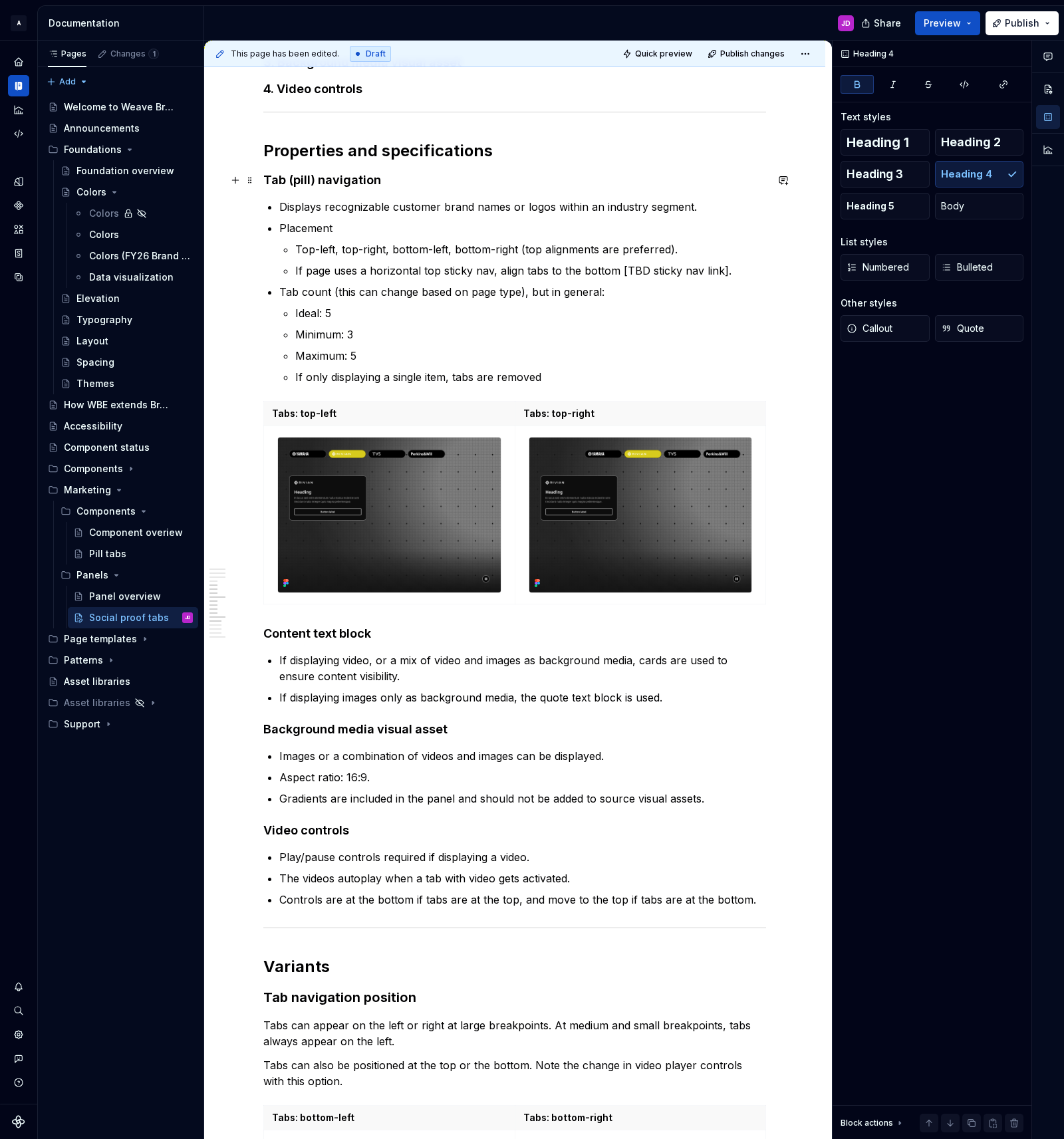
click at [315, 176] on strong "Tab (pill) navigation" at bounding box center [322, 179] width 117 height 14
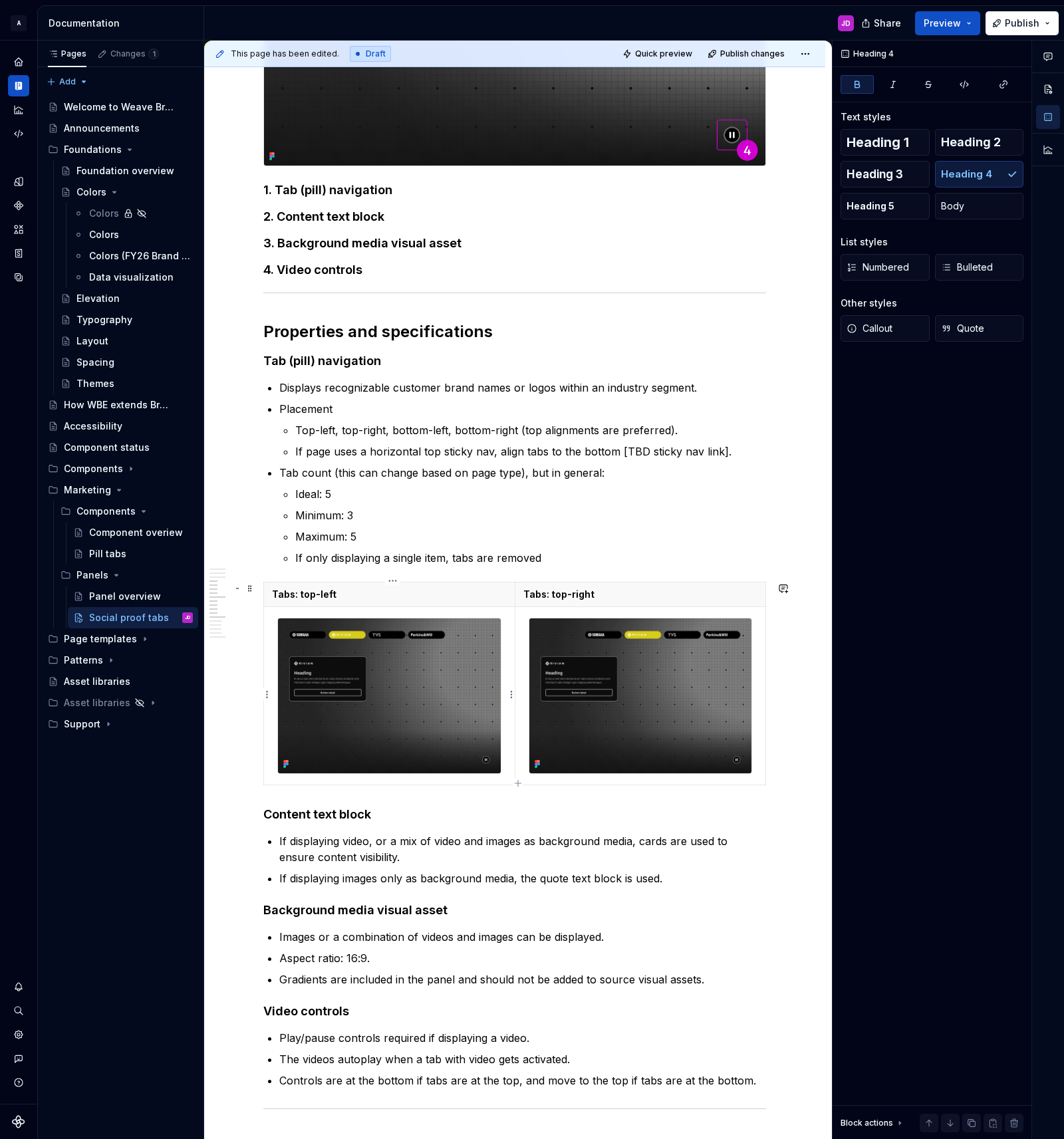
scroll to position [1410, 0]
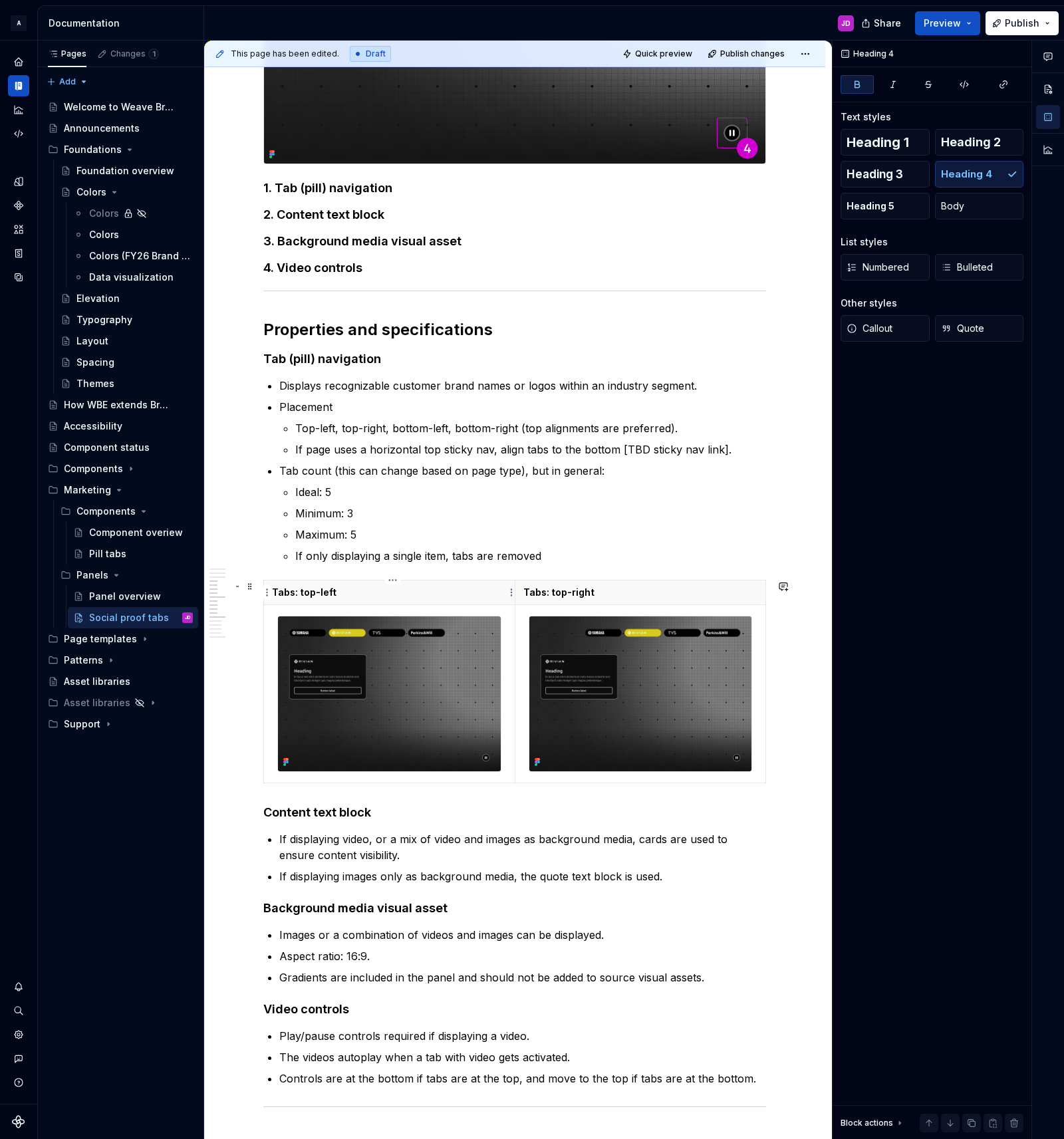
click at [346, 594] on p "Tabs: top-left" at bounding box center [389, 592] width 235 height 13
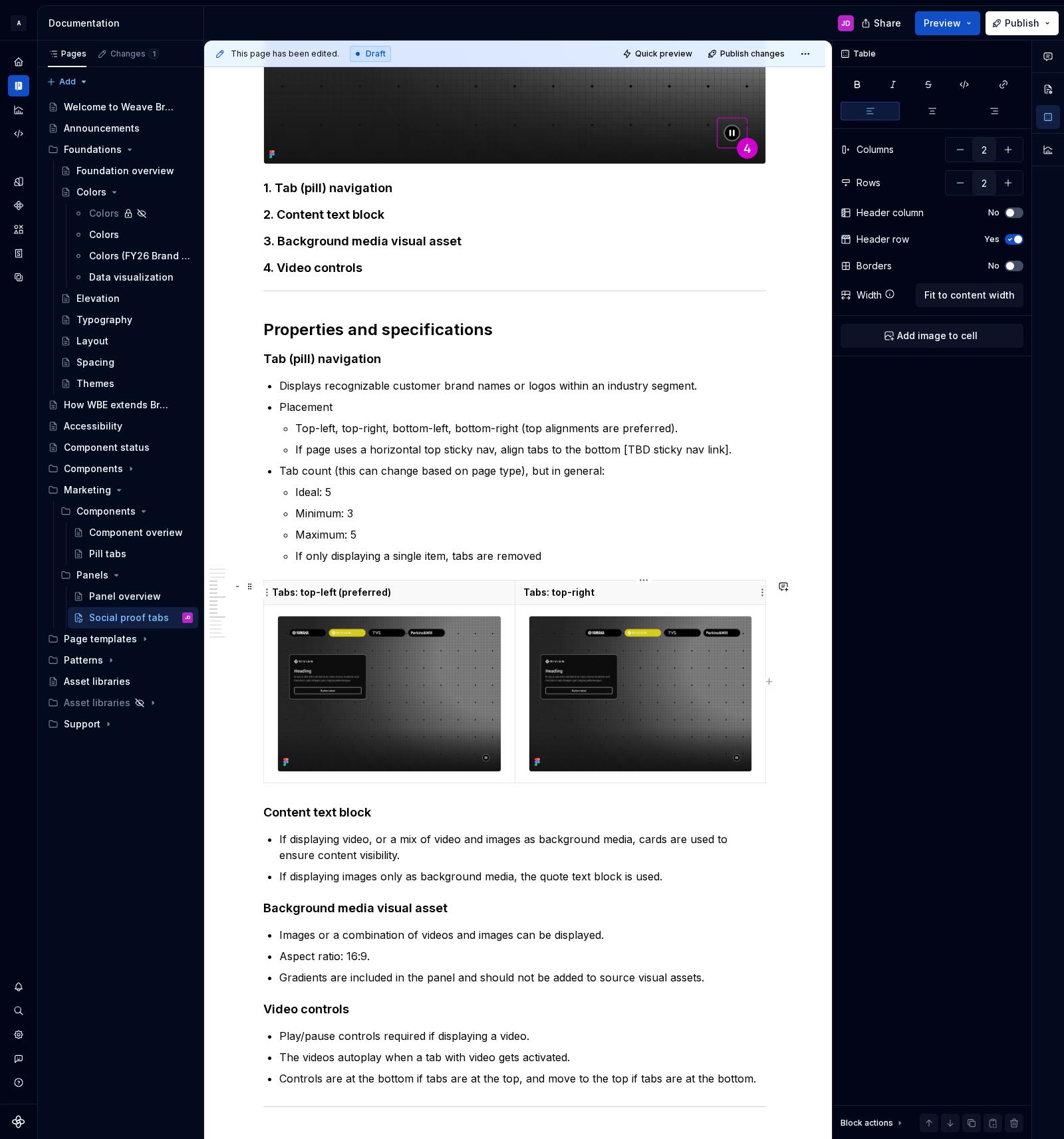
click at [626, 591] on p "Tabs: top-right" at bounding box center [641, 592] width 235 height 13
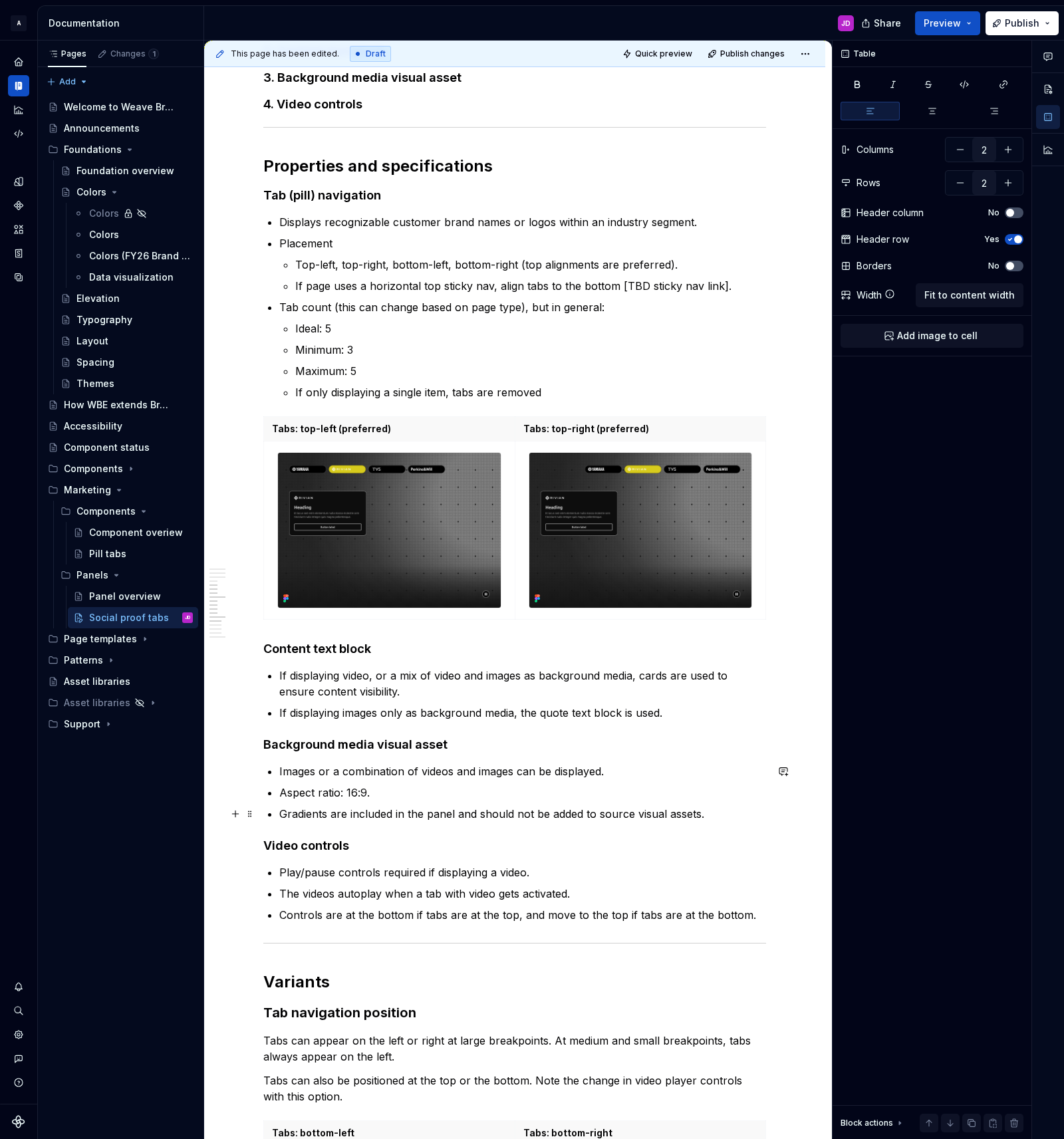
scroll to position [1573, 0]
click at [743, 283] on p "If page uses a horizontal top sticky nav, align tabs to the bottom [TBD sticky …" at bounding box center [530, 285] width 471 height 16
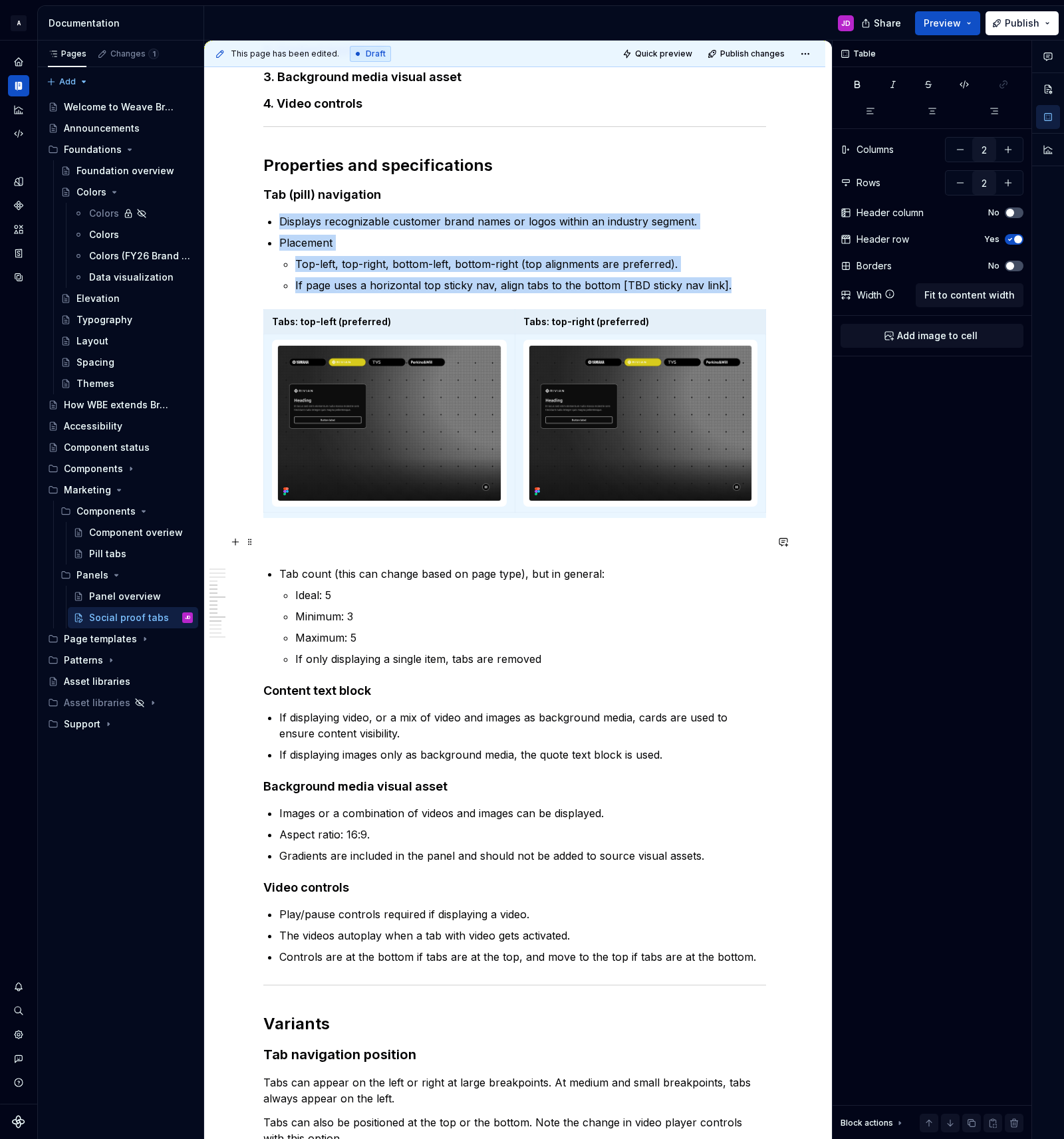
click at [354, 534] on p at bounding box center [515, 541] width 503 height 16
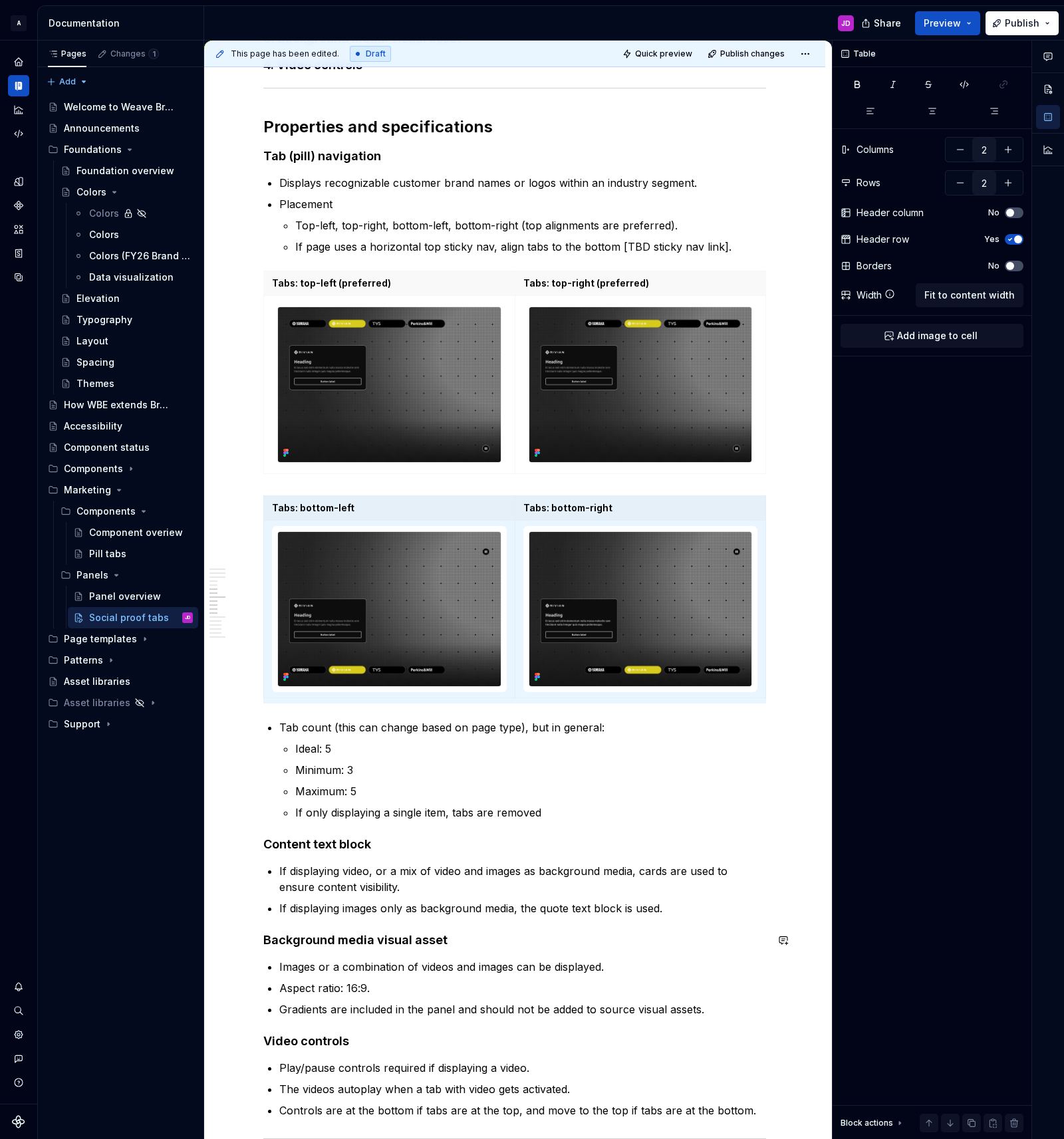
scroll to position [1607, 0]
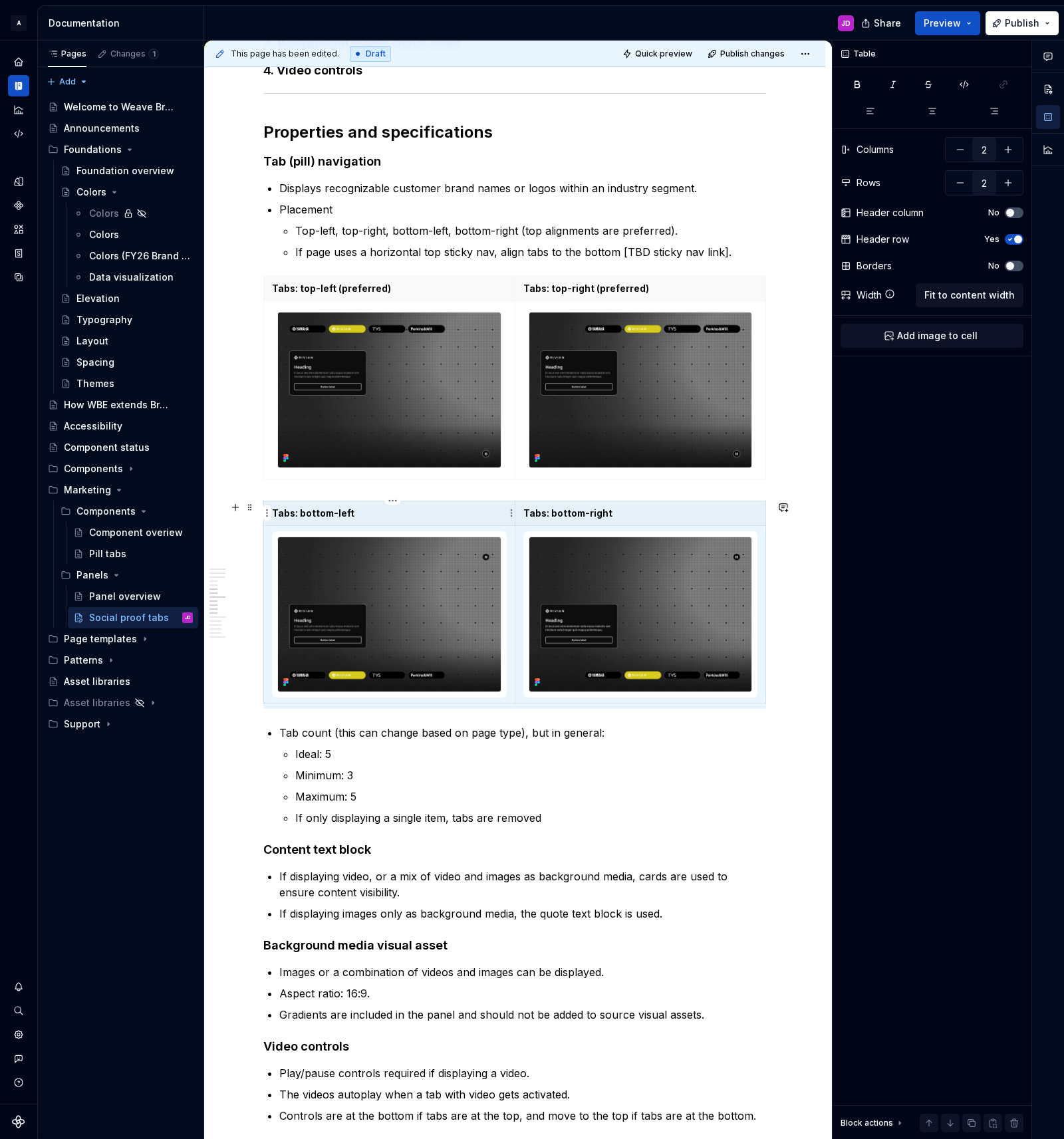
click at [368, 510] on p "Tabs: bottom-left" at bounding box center [389, 513] width 235 height 13
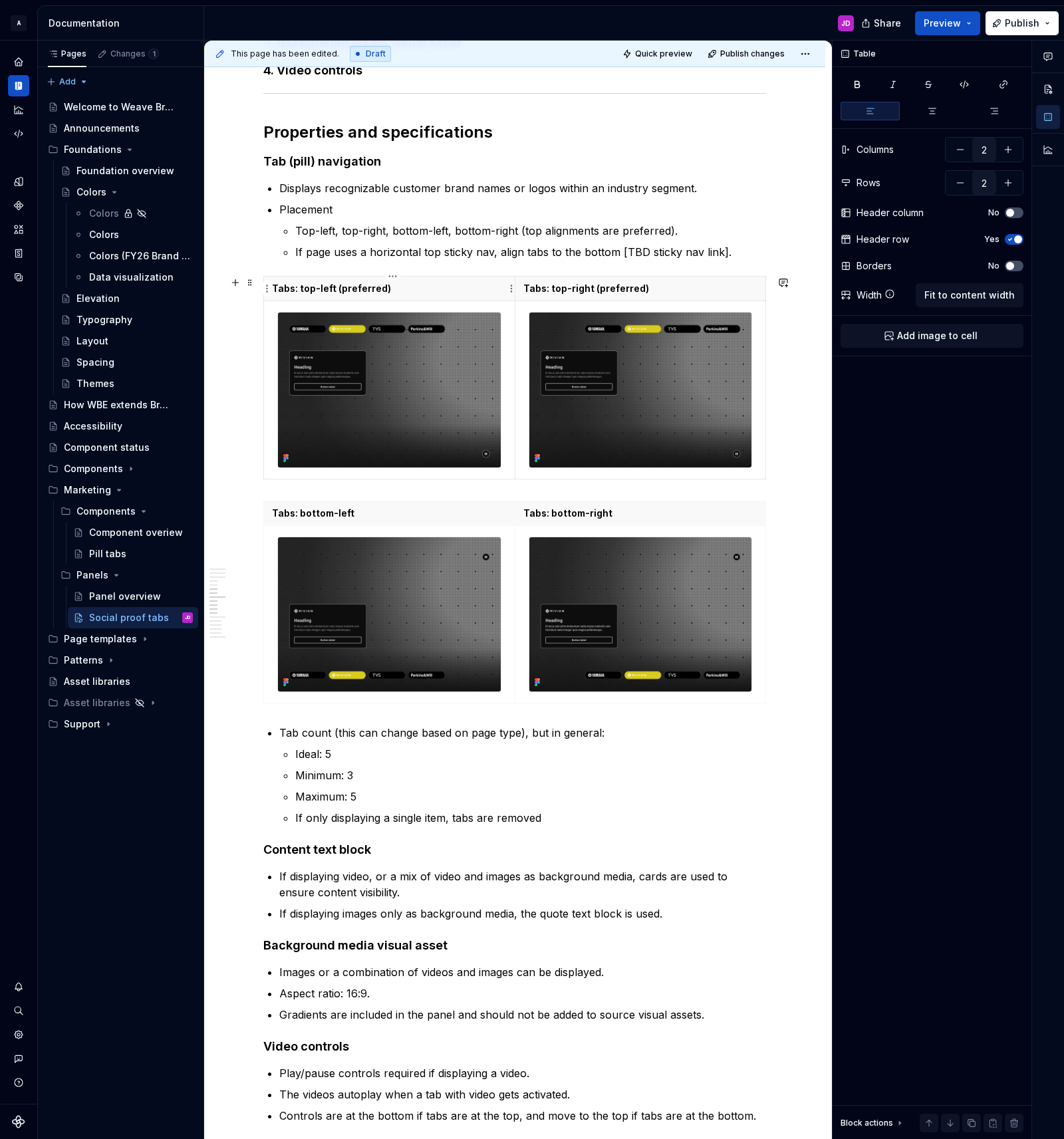
click at [414, 287] on p "Tabs: top-left (preferred)" at bounding box center [389, 288] width 235 height 13
click at [703, 288] on p "Tabs: top-right (preferred)" at bounding box center [641, 288] width 235 height 13
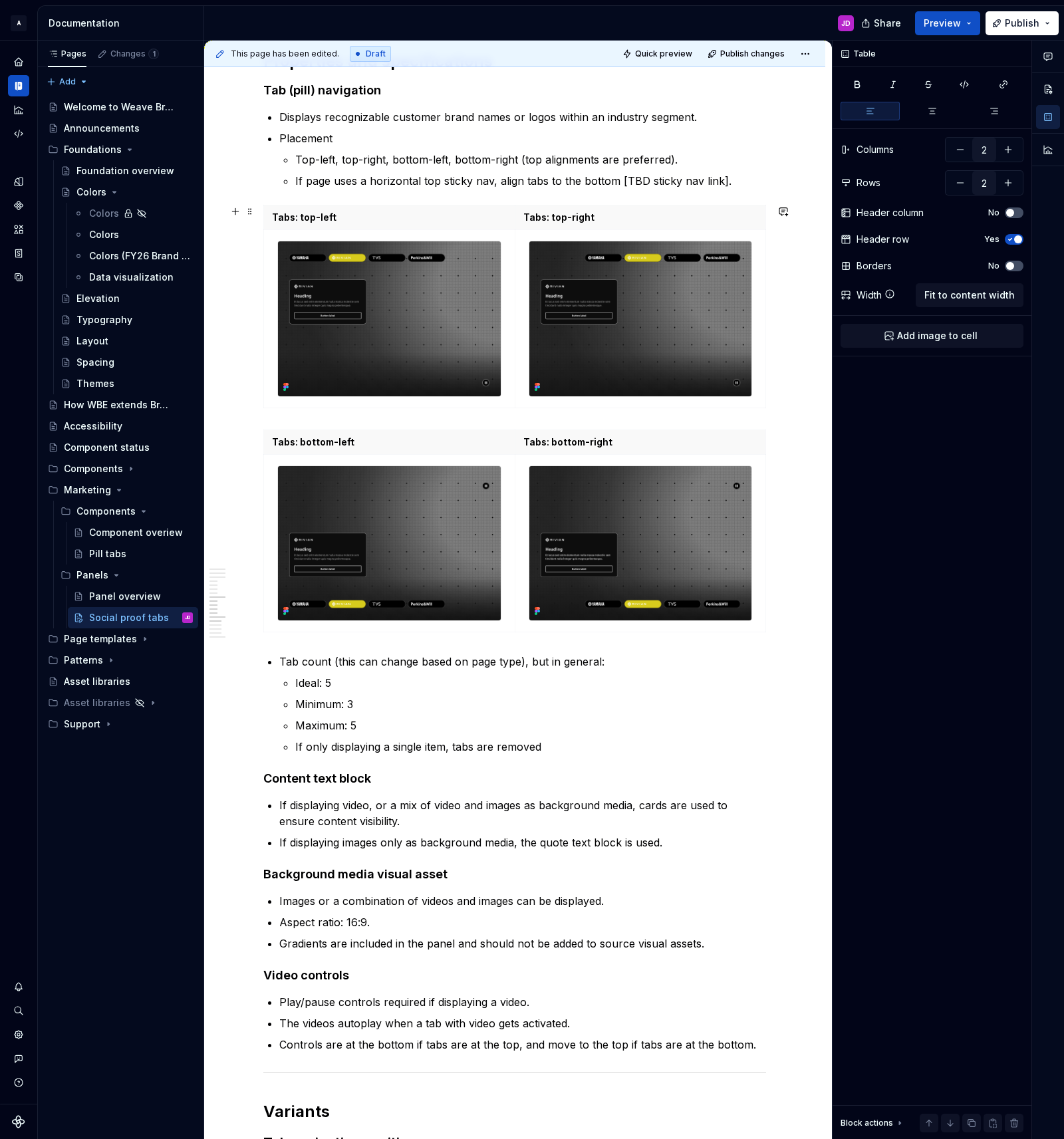
scroll to position [1678, 0]
click at [364, 418] on div "**********" at bounding box center [515, 1097] width 503 height 5031
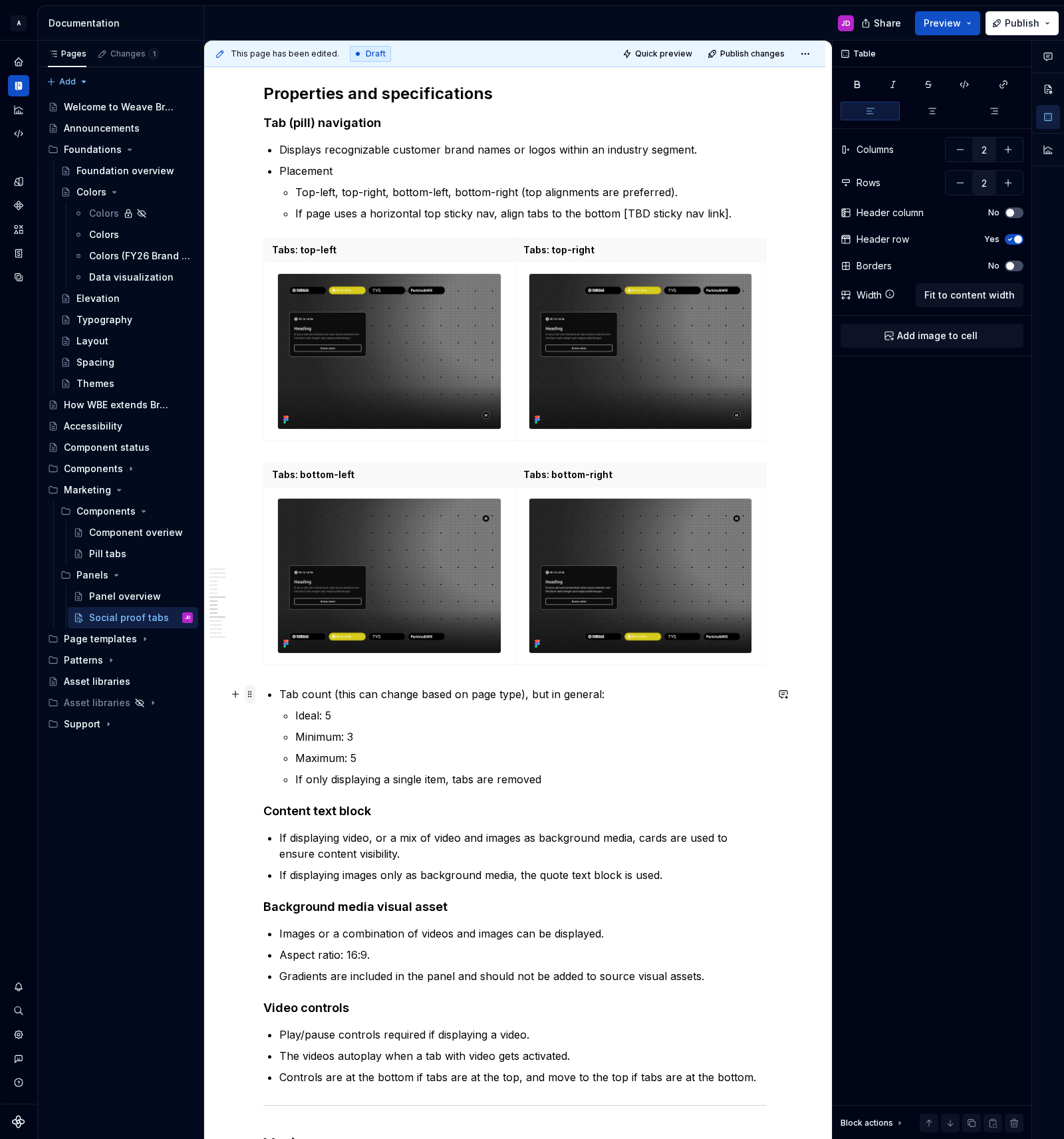
scroll to position [1644, 0]
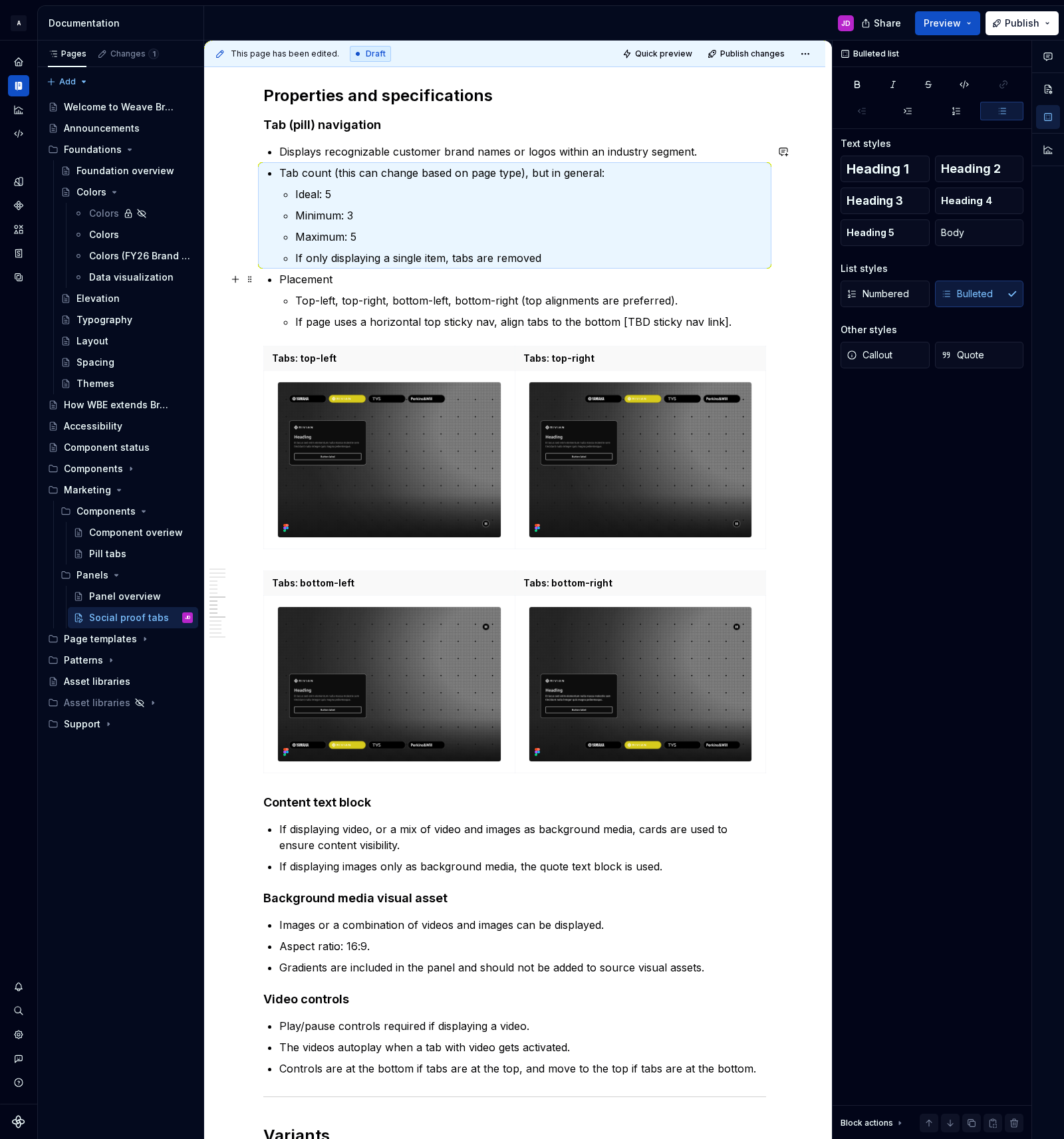
click at [307, 279] on p "Placement" at bounding box center [522, 278] width 487 height 16
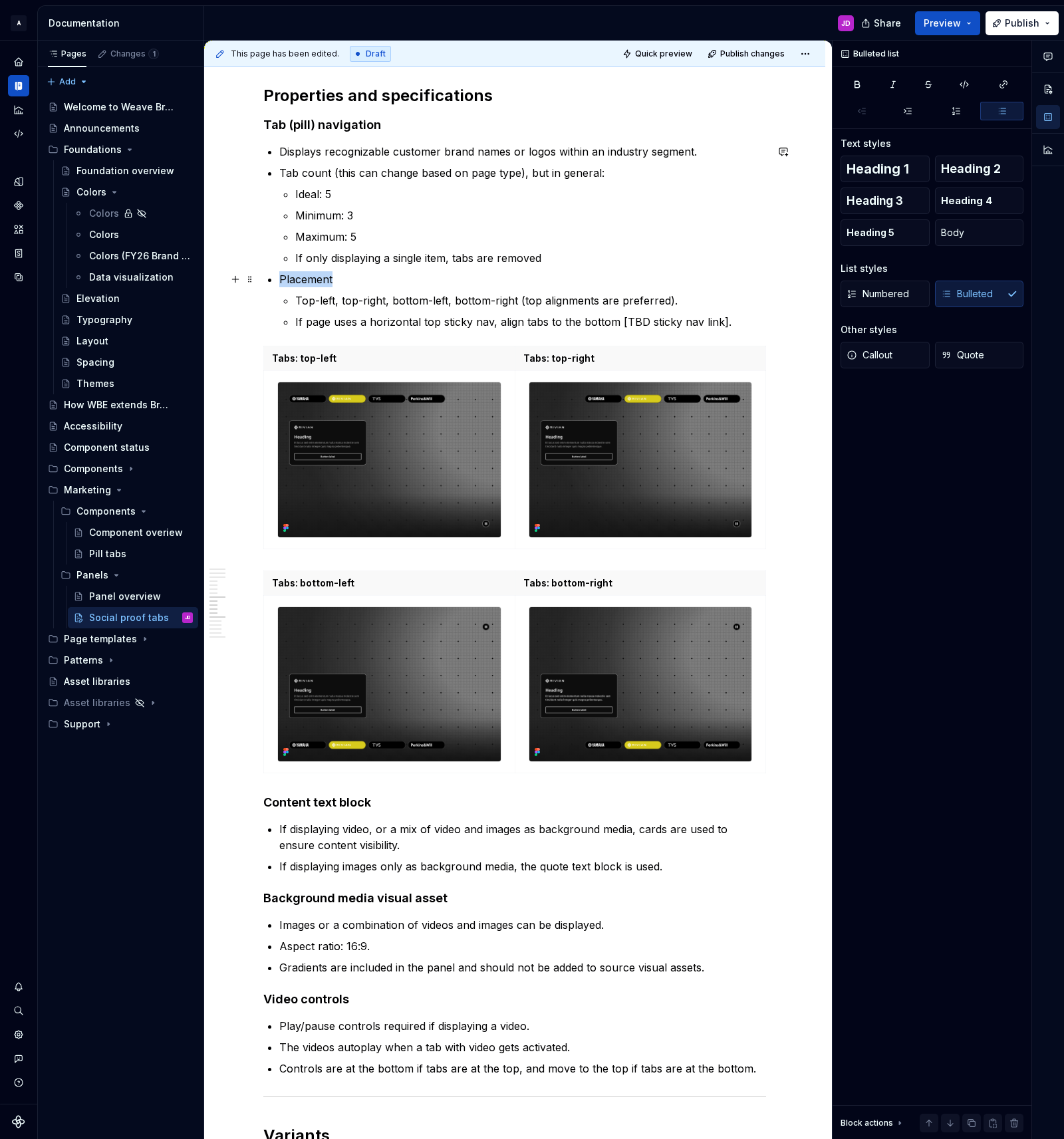
click at [307, 279] on p "Placement" at bounding box center [522, 278] width 487 height 16
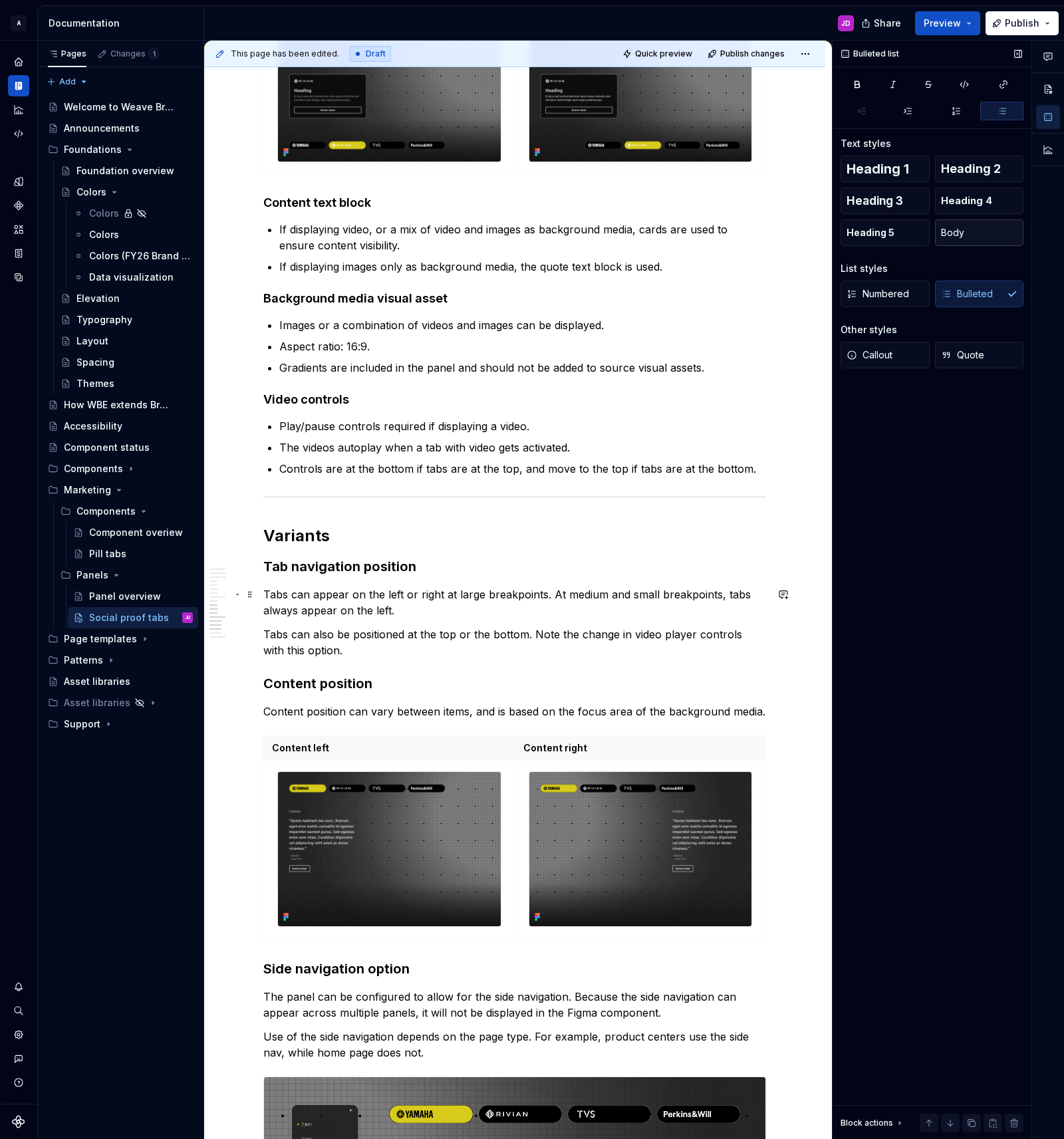
scroll to position [2247, 0]
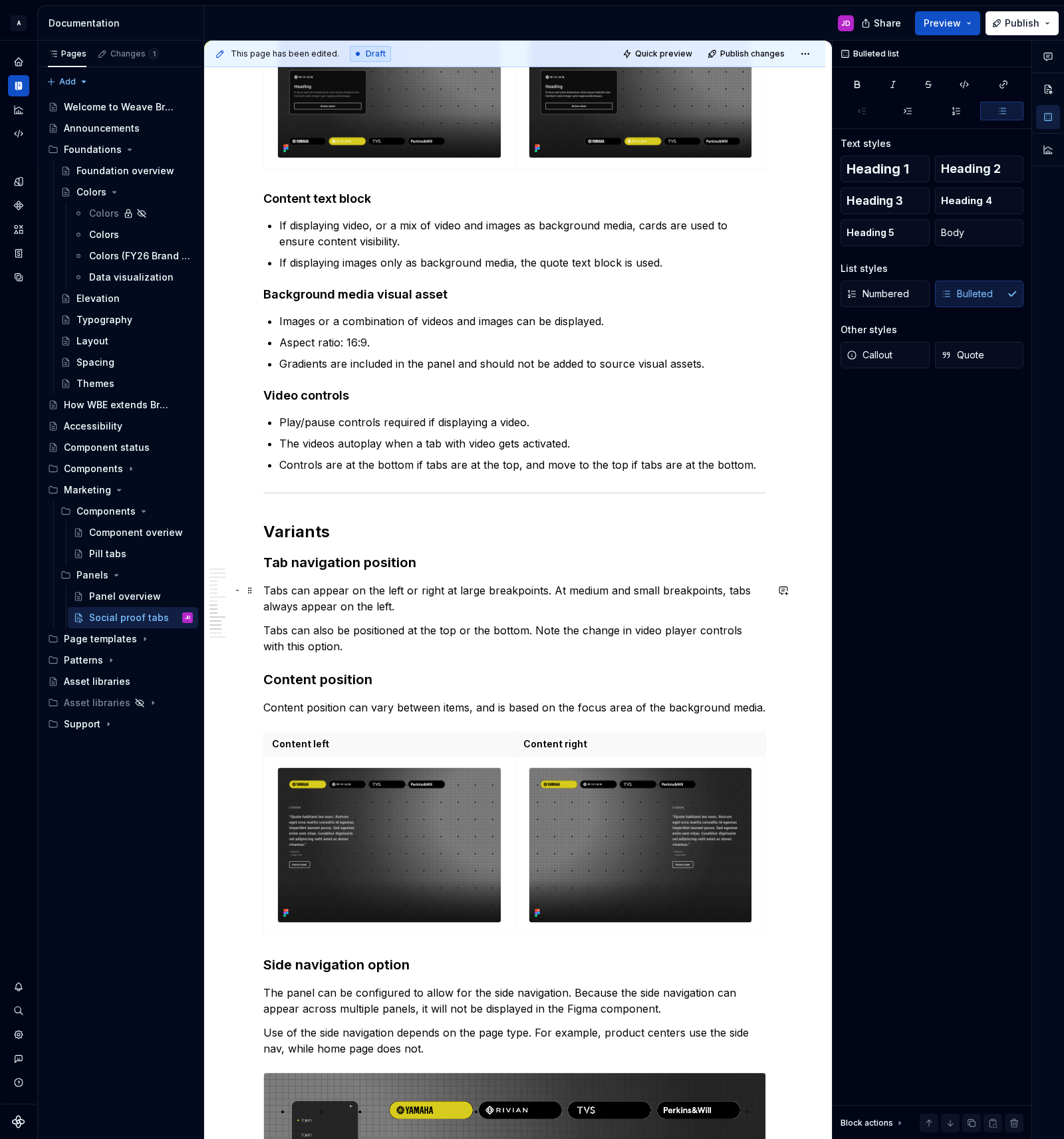
click at [506, 705] on p "Content position can vary between items, and is based on the focus area of the …" at bounding box center [515, 707] width 503 height 16
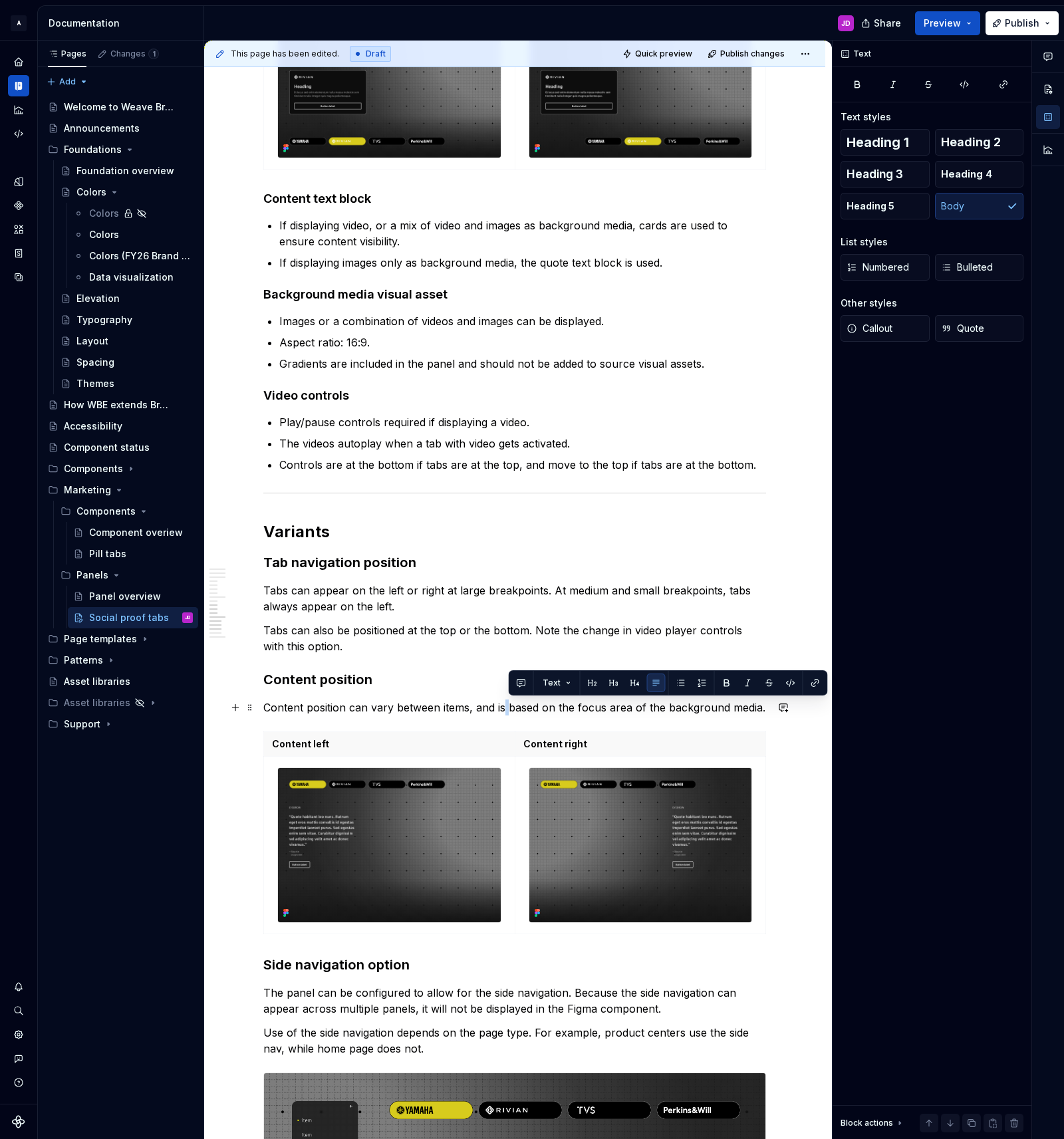
click at [506, 705] on p "Content position can vary between items, and is based on the focus area of the …" at bounding box center [515, 707] width 503 height 16
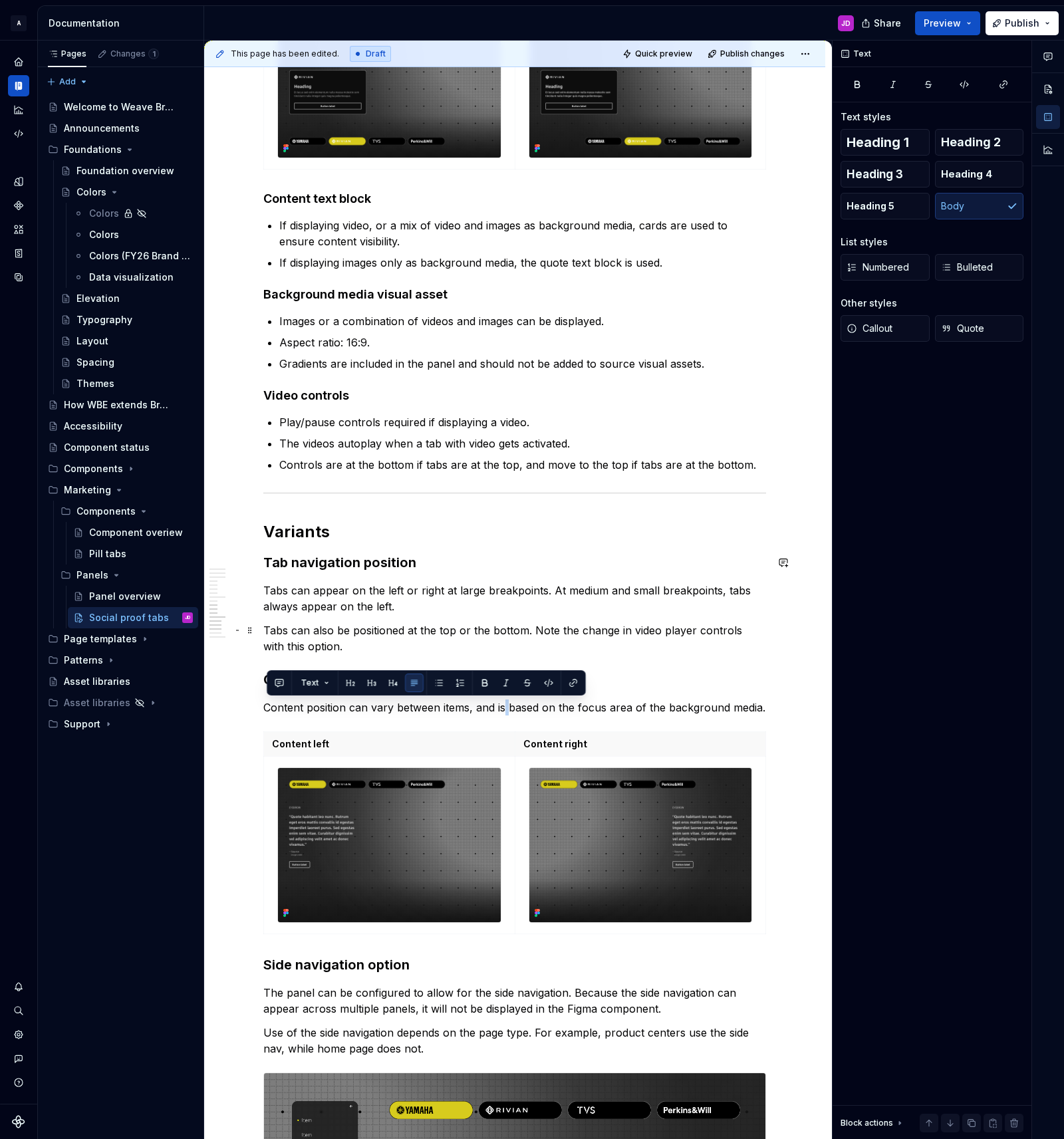
copy p "Content position can vary between items, and is based on the focus area of the …"
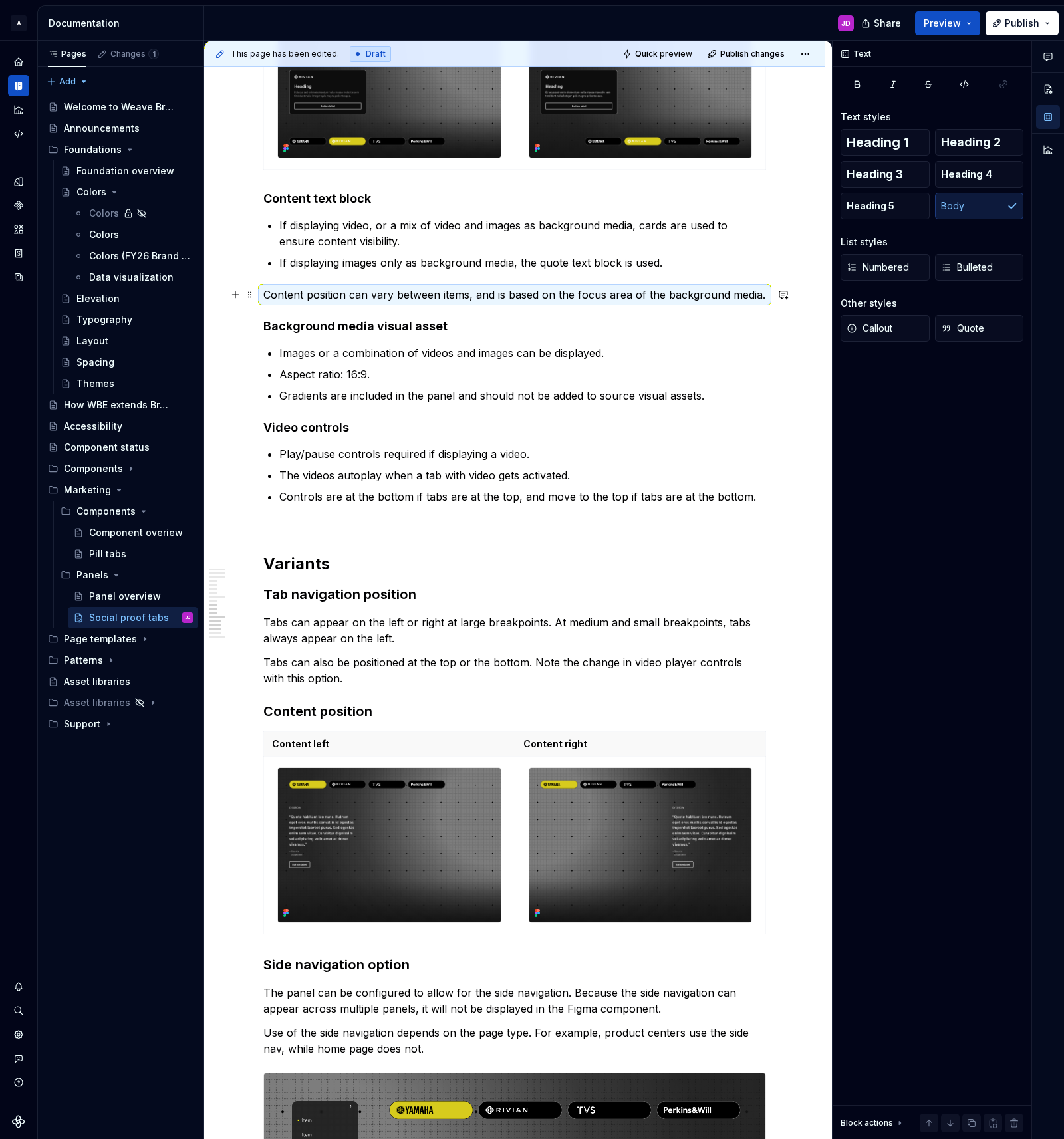
click at [266, 297] on p "Content position can vary between items, and is based on the focus area of the …" at bounding box center [515, 294] width 503 height 16
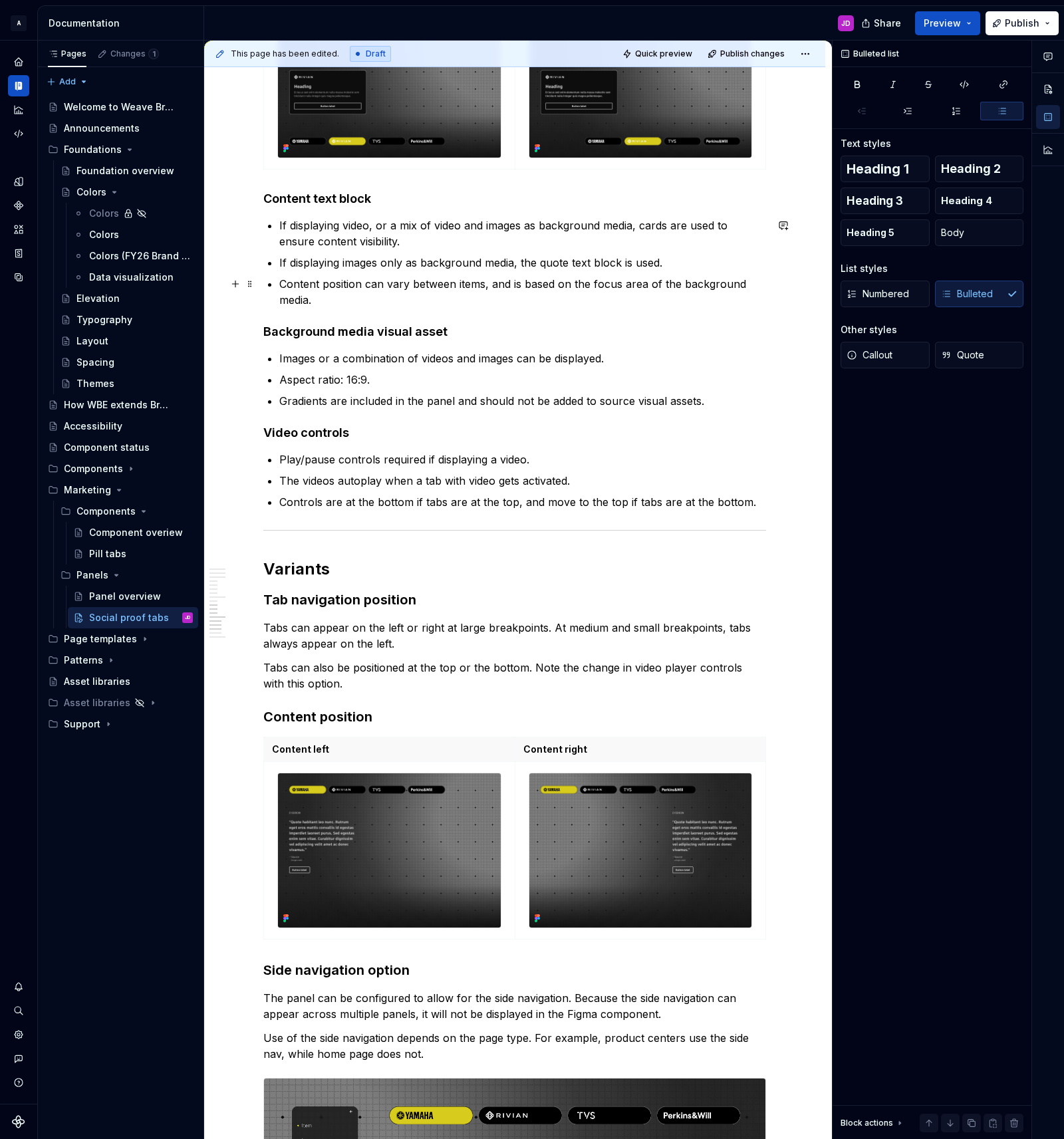
click at [349, 297] on p "Content position can vary between items, and is based on the focus area of the …" at bounding box center [522, 292] width 487 height 32
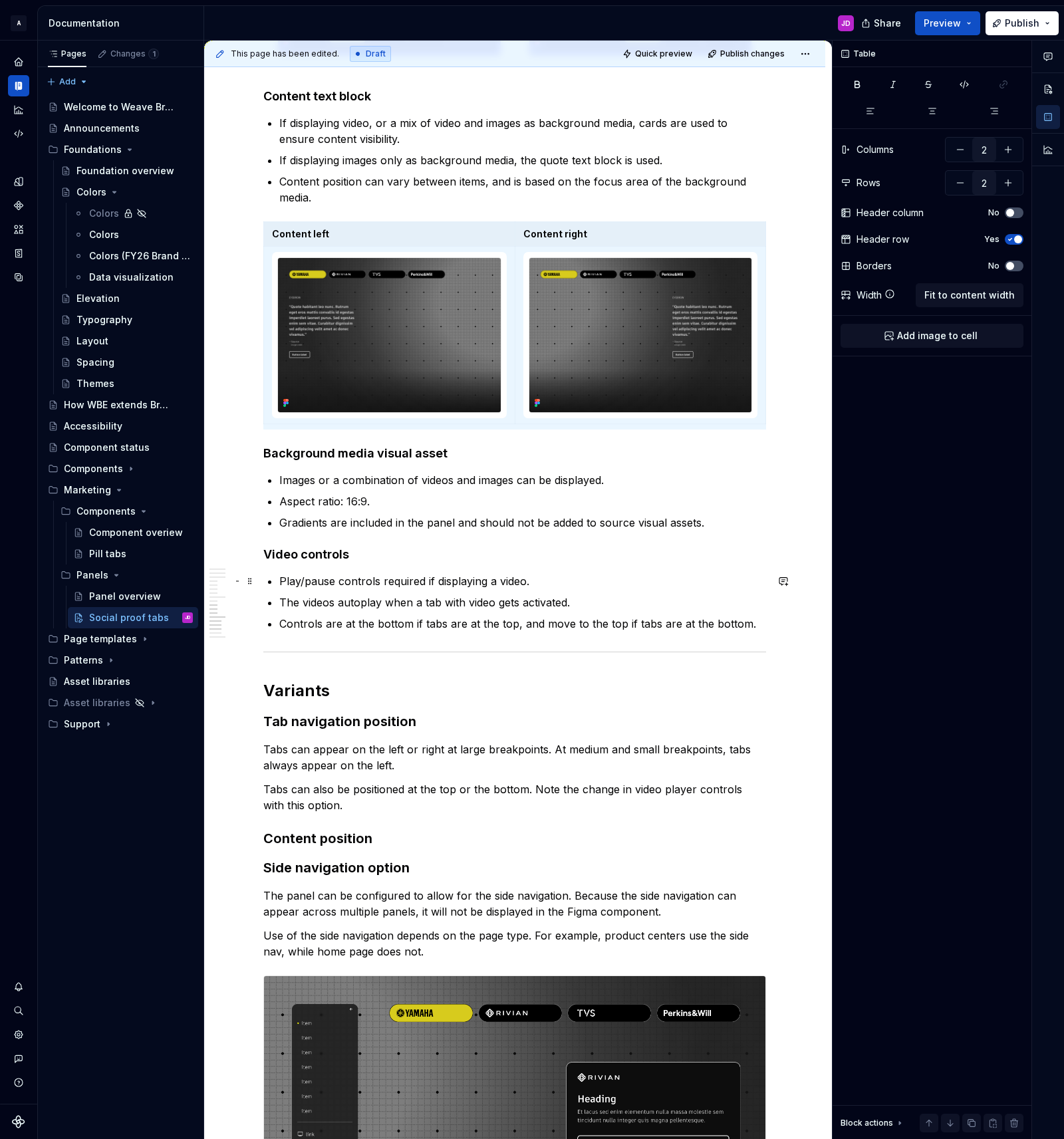
scroll to position [2351, 0]
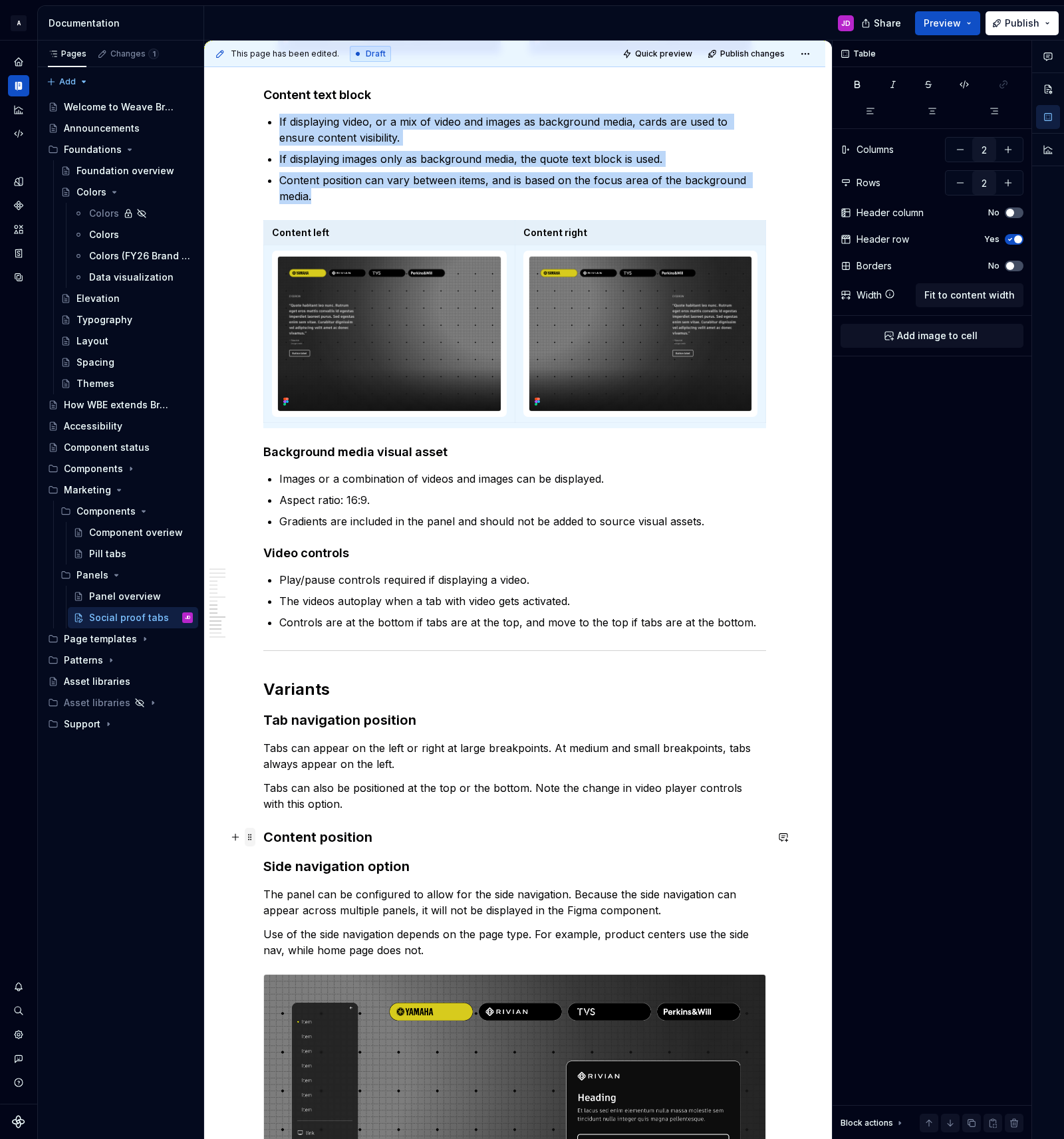
click at [254, 838] on span at bounding box center [249, 837] width 11 height 19
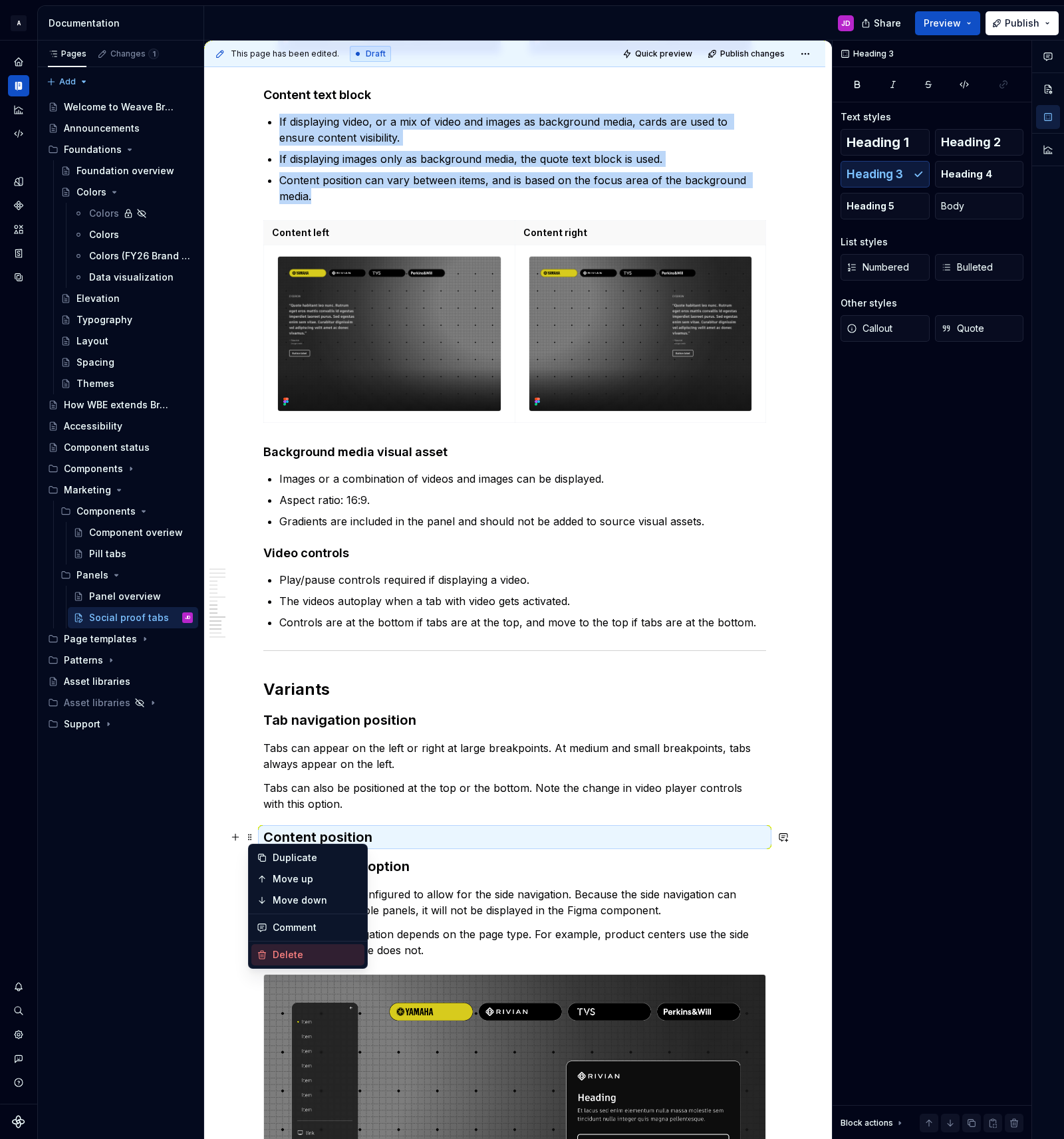
click at [305, 953] on div "Delete" at bounding box center [316, 955] width 87 height 13
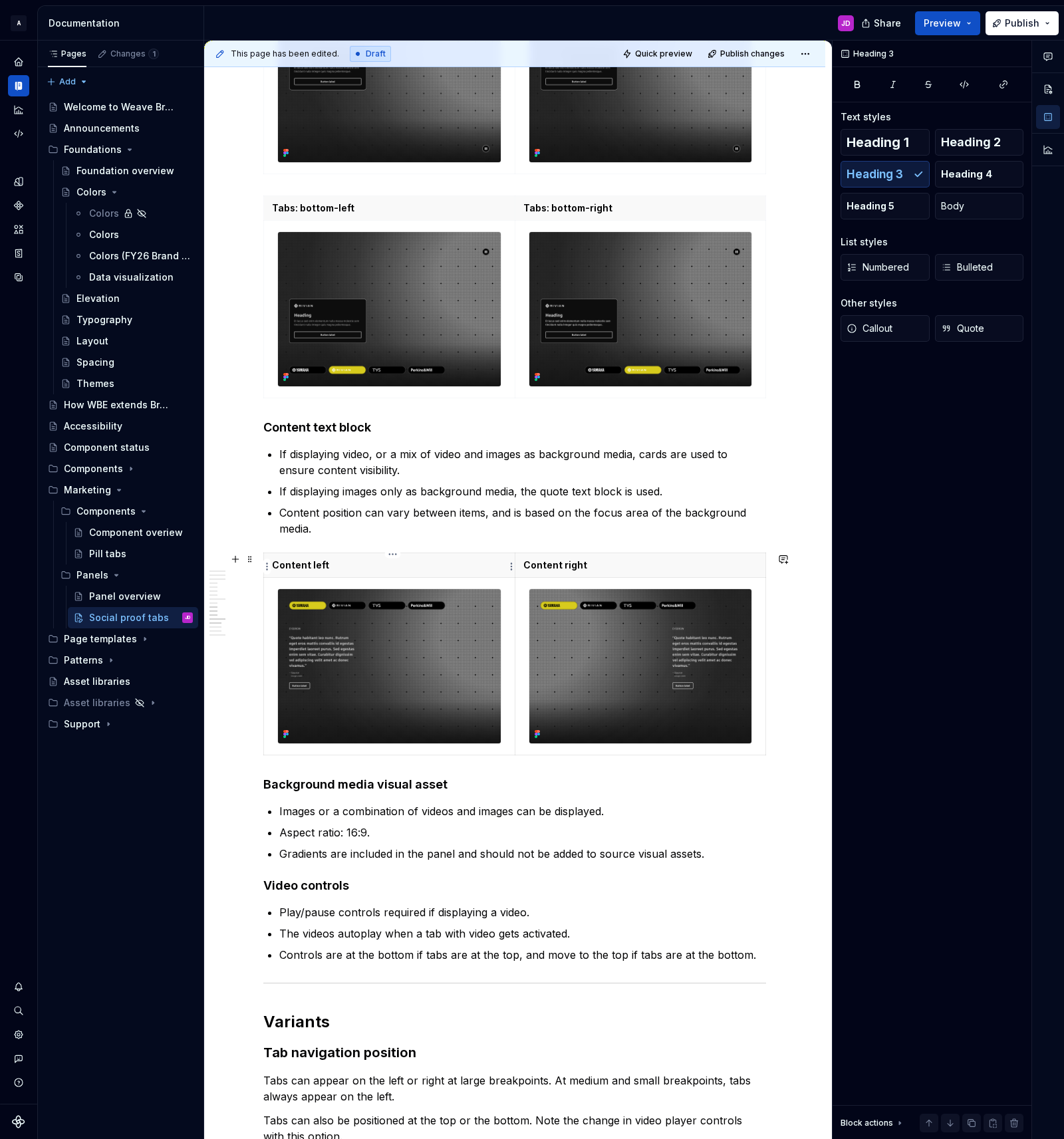
scroll to position [2017, 0]
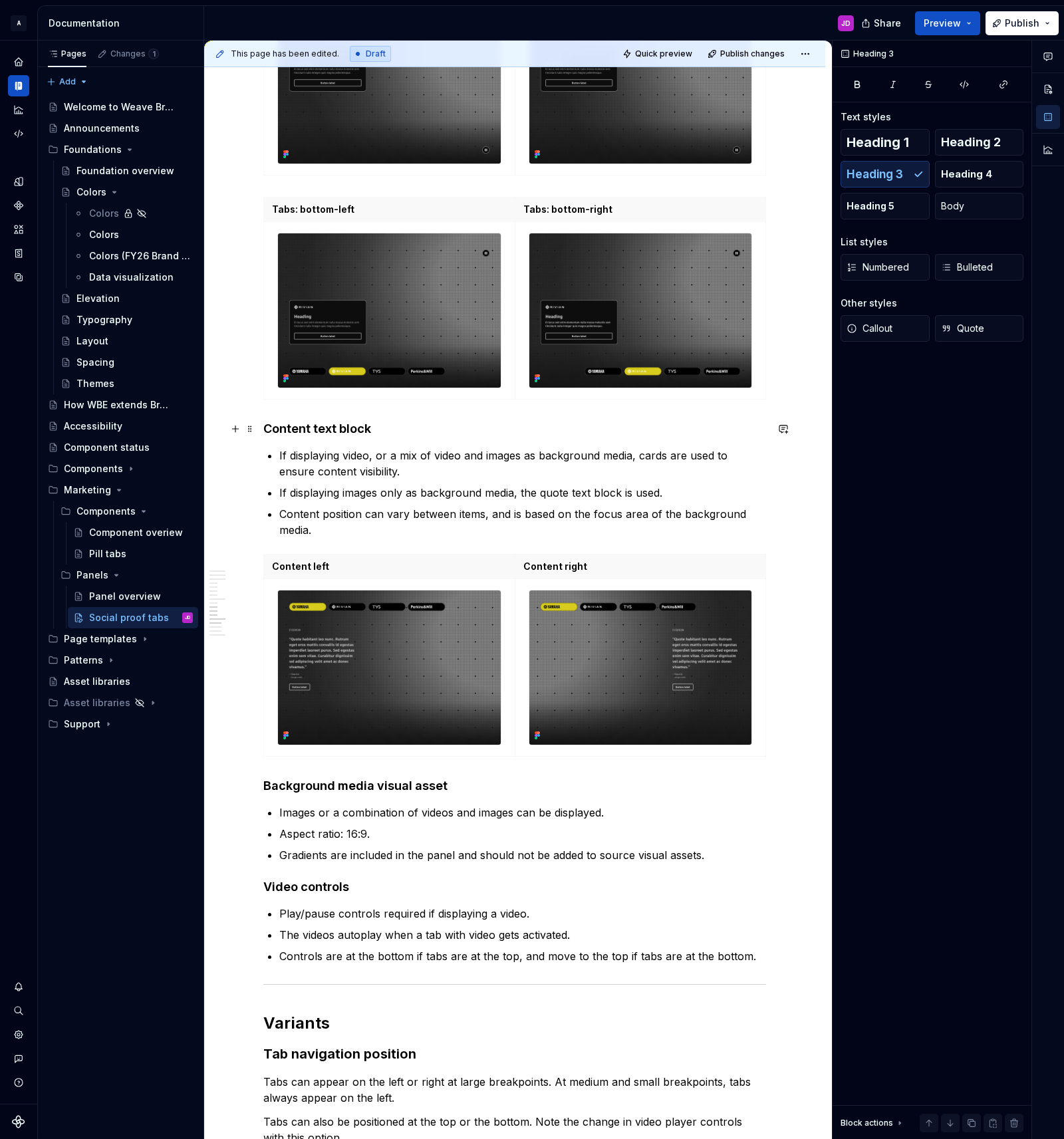
click at [301, 426] on h4 "Content text block" at bounding box center [515, 429] width 503 height 16
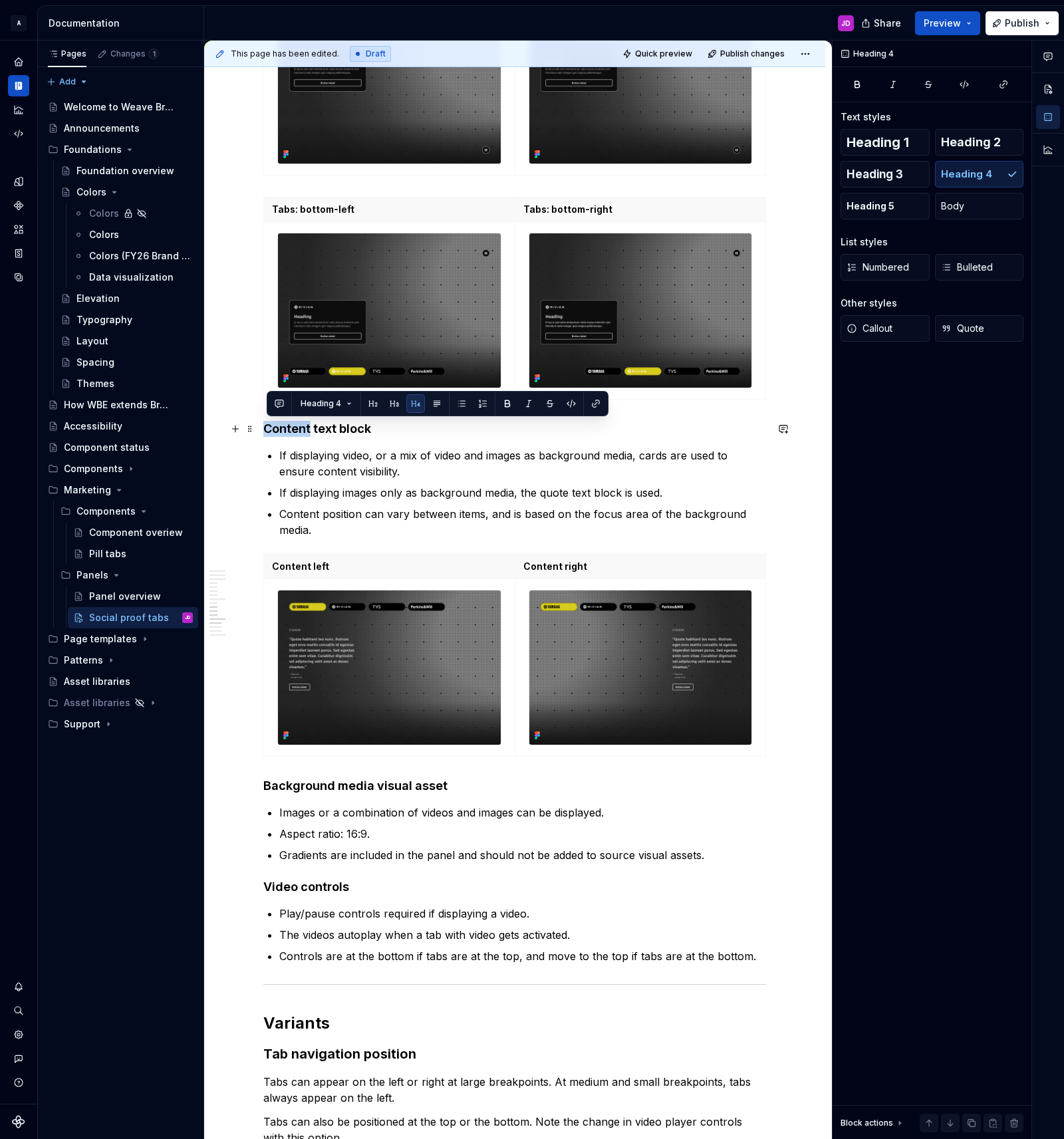
click at [301, 426] on h4 "Content text block" at bounding box center [515, 429] width 503 height 16
copy h4 "Content text block"
click at [268, 785] on h4 "Background media visual asset" at bounding box center [515, 785] width 503 height 16
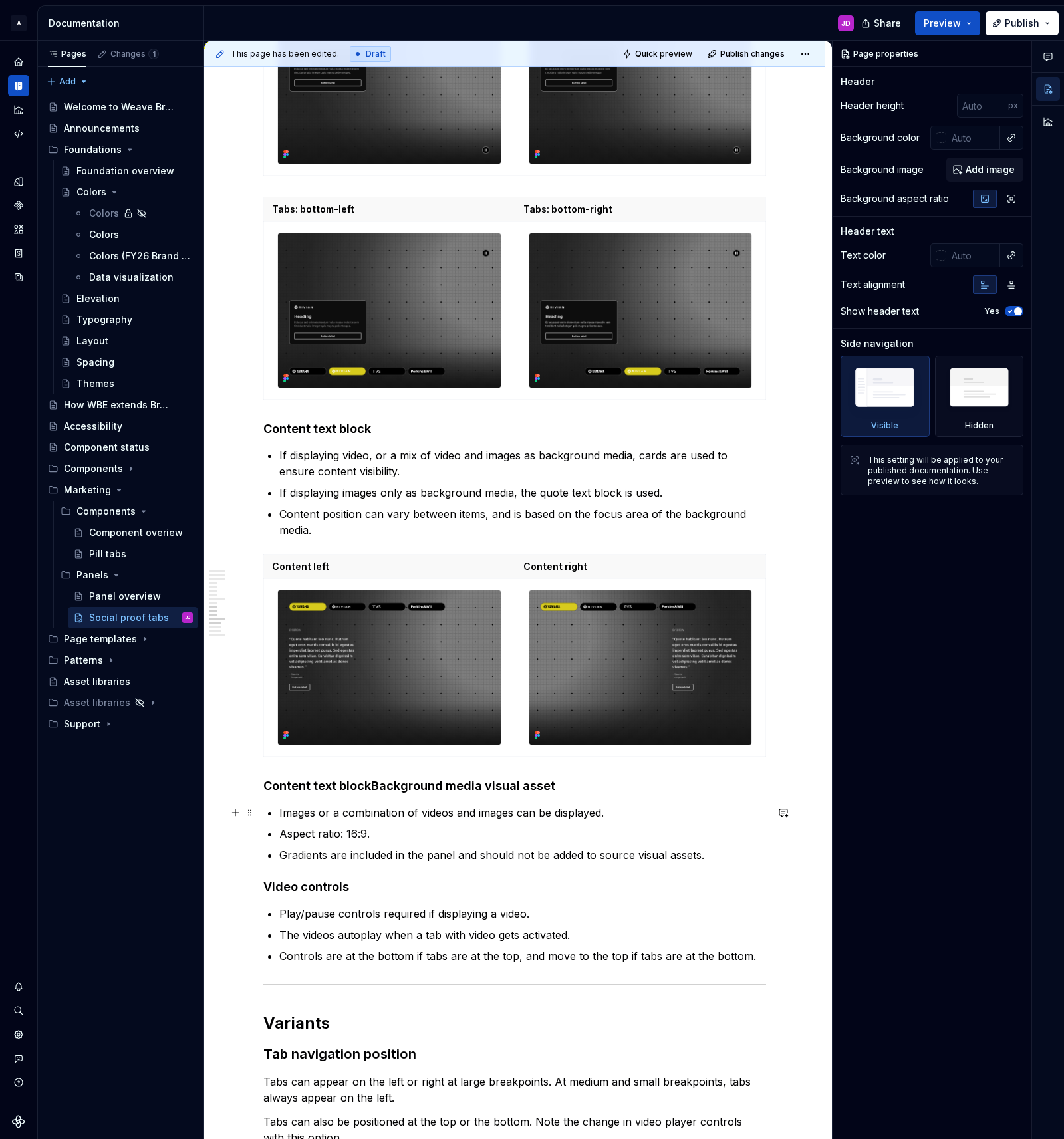
type textarea "*"
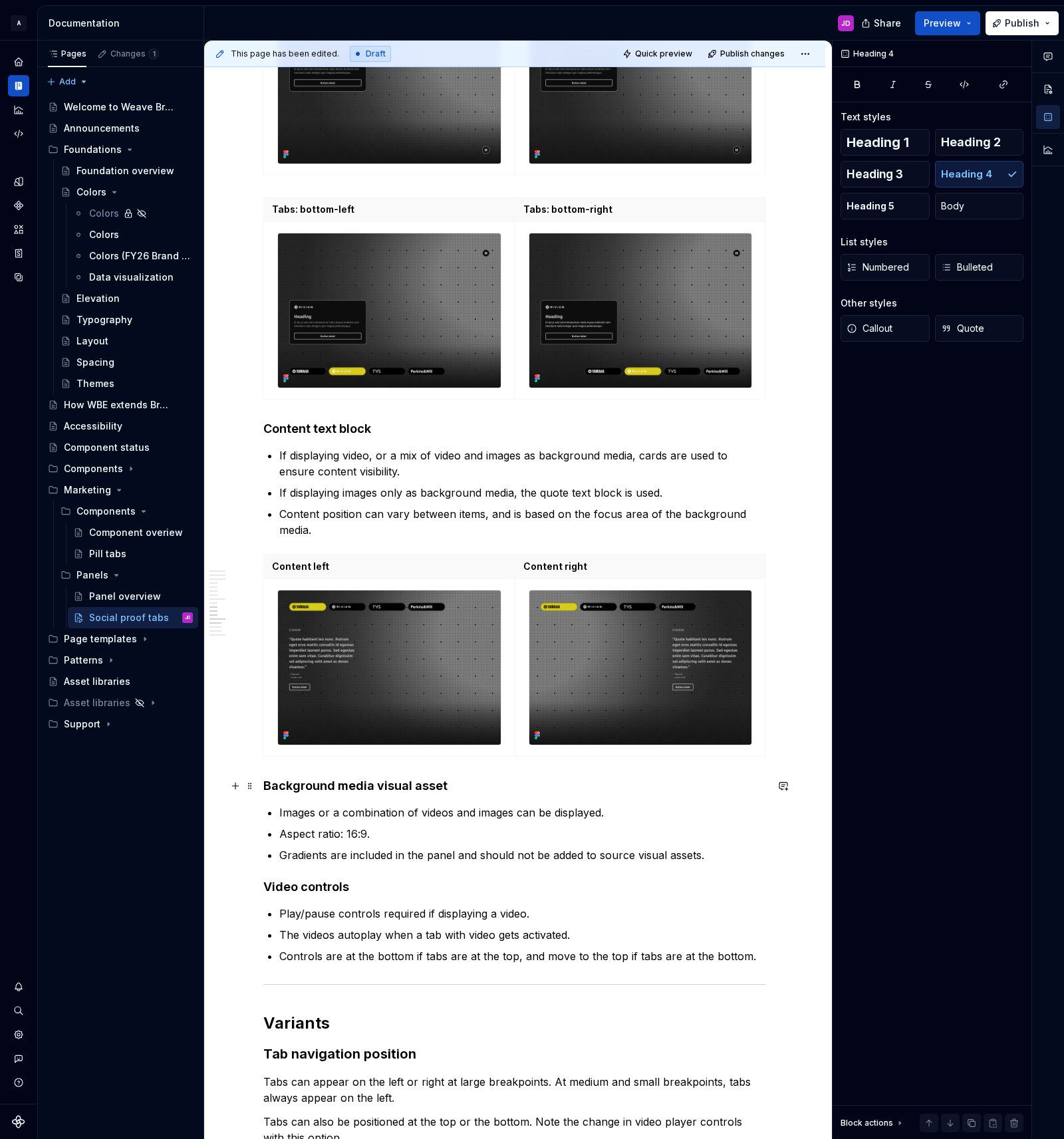
click at [266, 785] on div "**********" at bounding box center [515, 903] width 621 height 5386
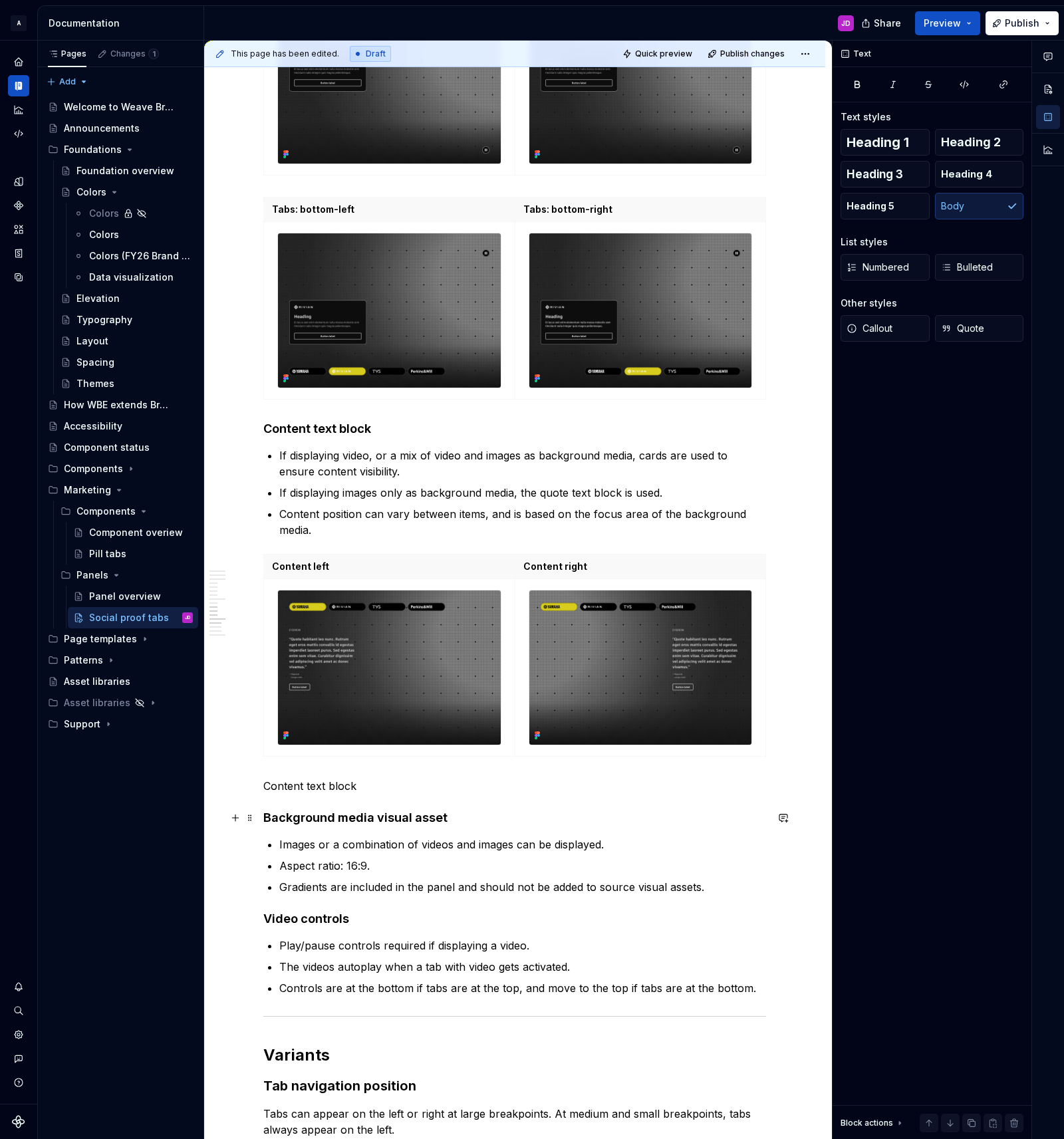
click at [382, 817] on h4 "Background media visual asset" at bounding box center [515, 817] width 503 height 16
click at [330, 782] on p "Content text block" at bounding box center [515, 785] width 503 height 16
click at [975, 171] on span "Heading 4" at bounding box center [967, 174] width 51 height 13
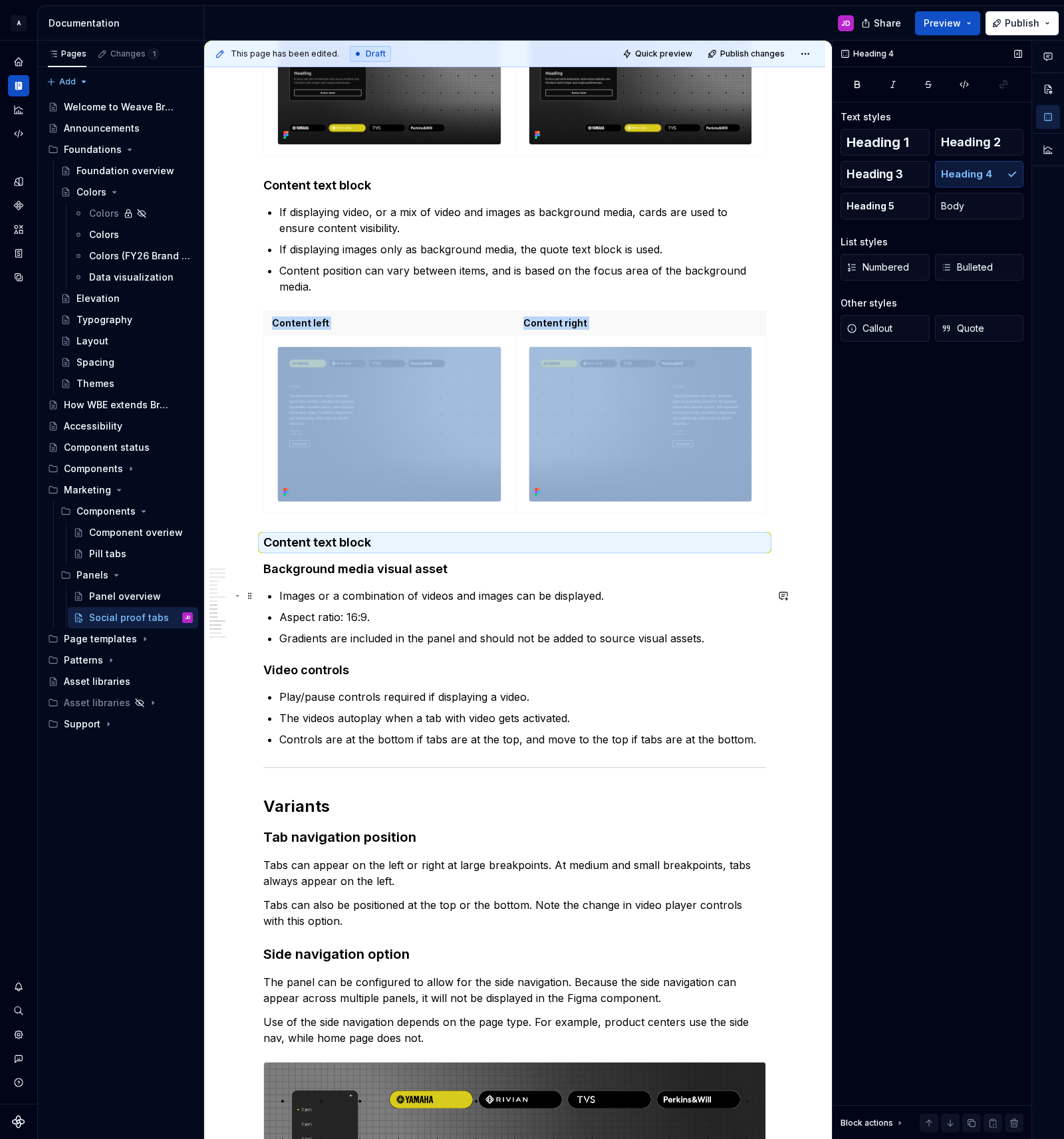
scroll to position [2257, 0]
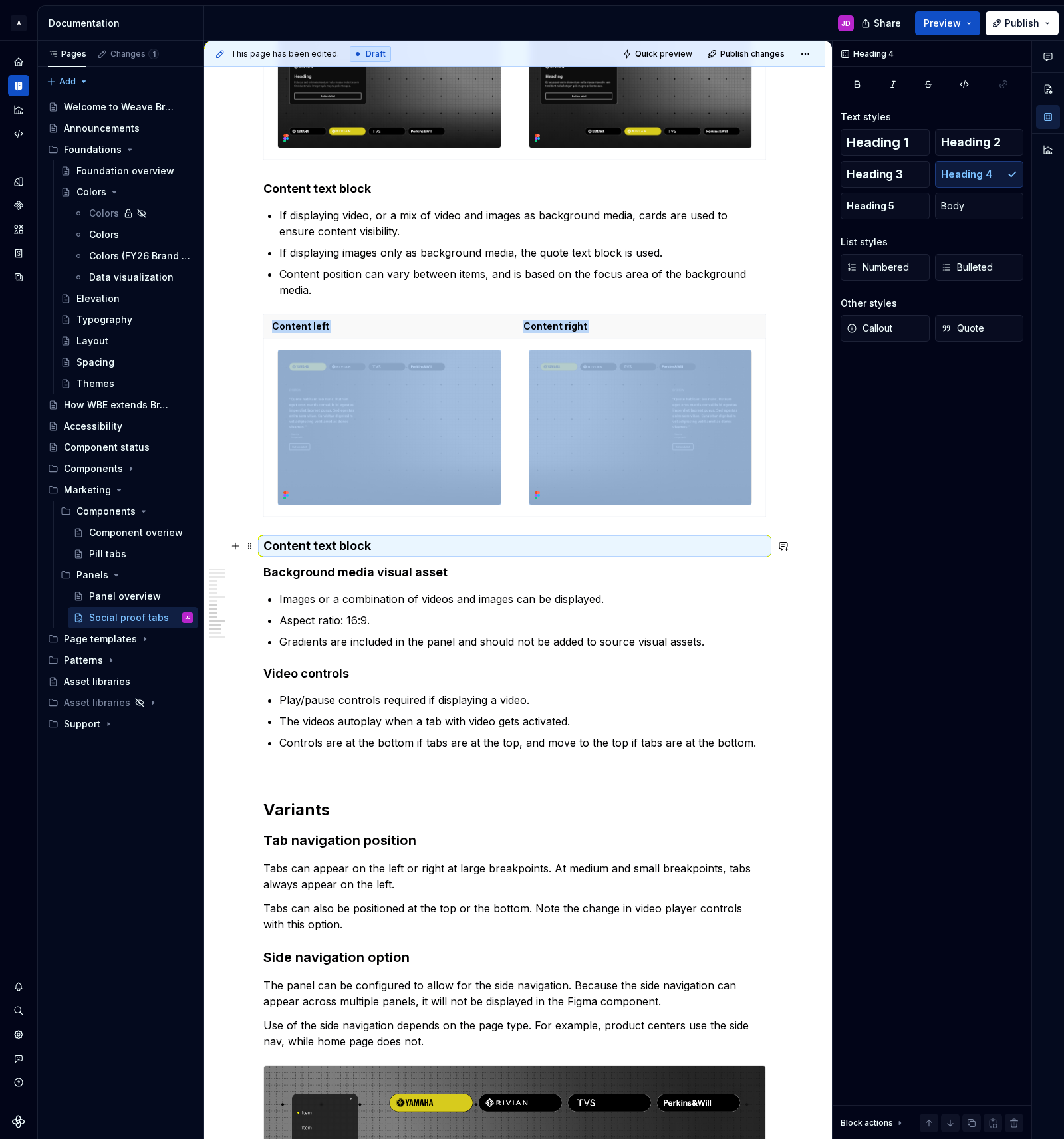
click at [332, 545] on h4 "Content text block" at bounding box center [515, 545] width 503 height 16
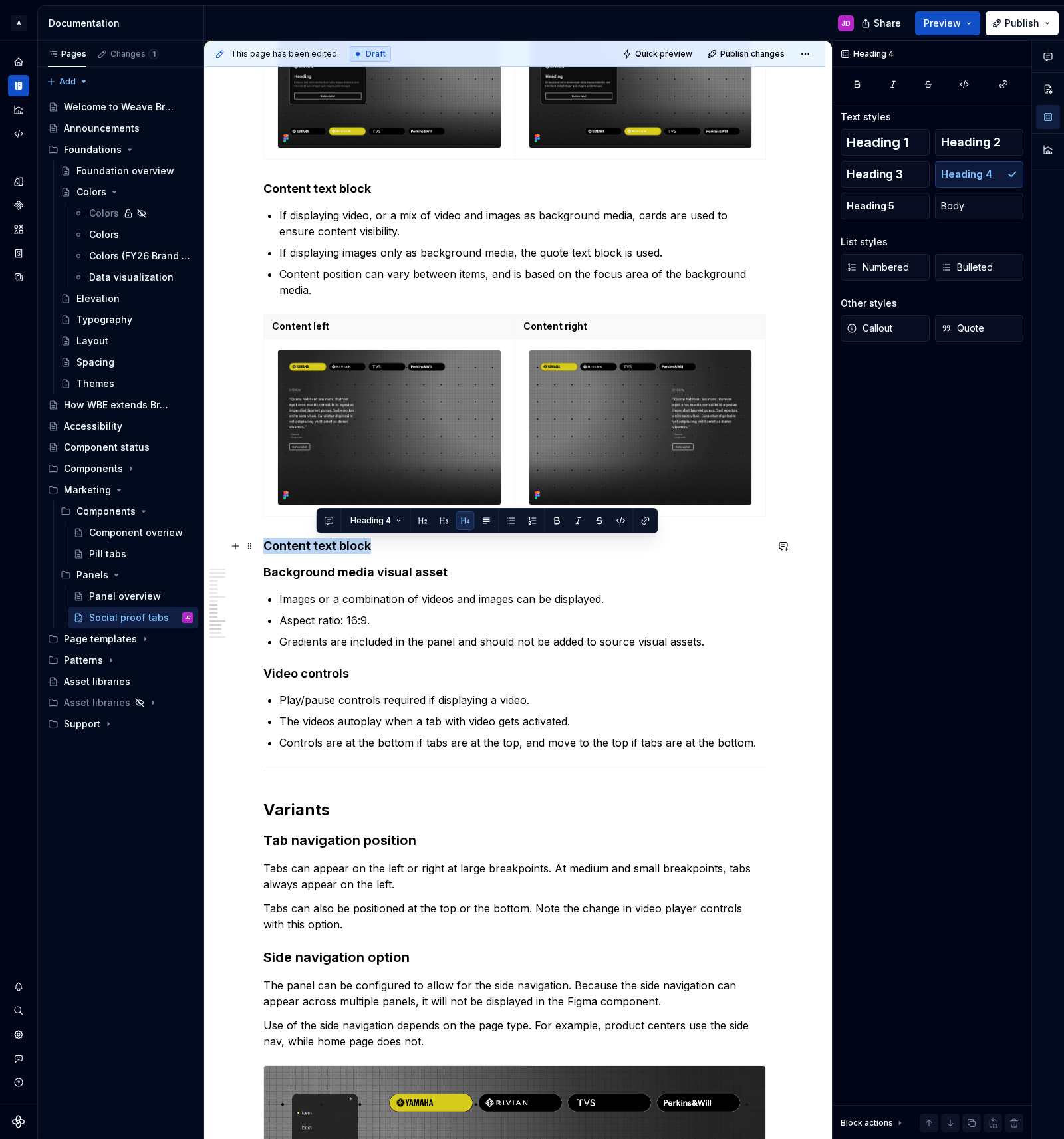
click at [332, 545] on h4 "Content text block" at bounding box center [515, 545] width 503 height 16
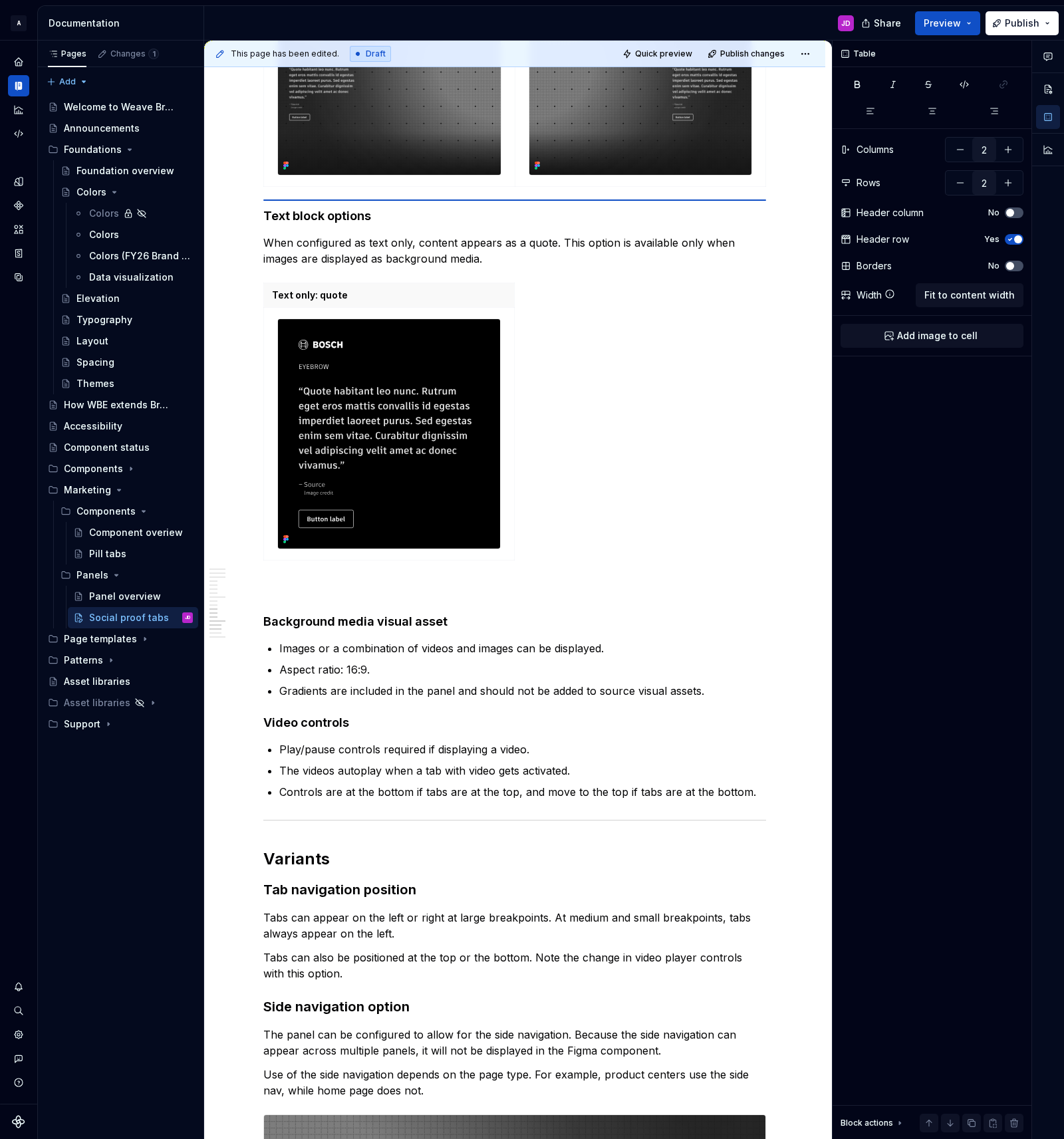
scroll to position [2570, 0]
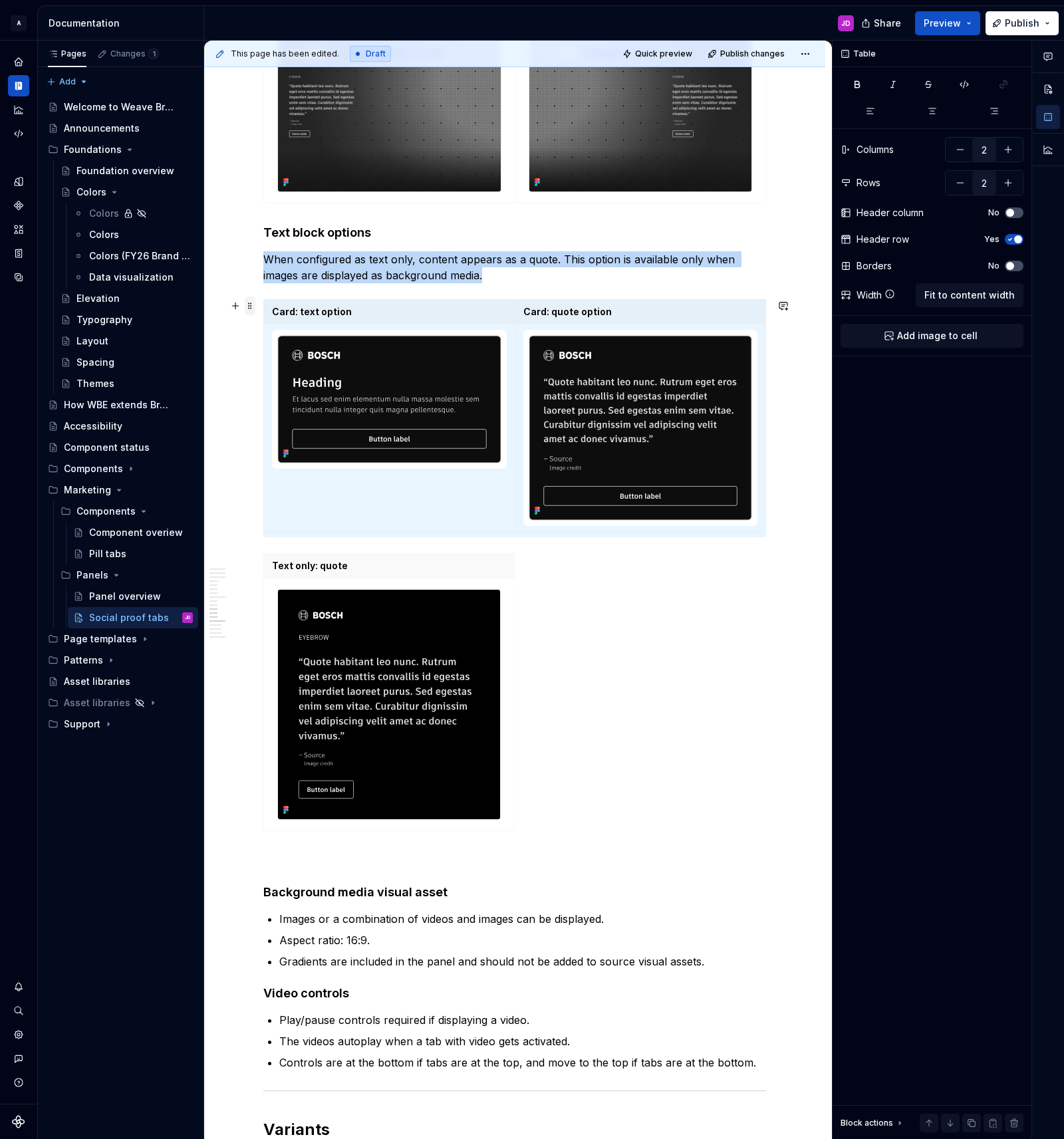
click at [253, 307] on span at bounding box center [249, 306] width 11 height 19
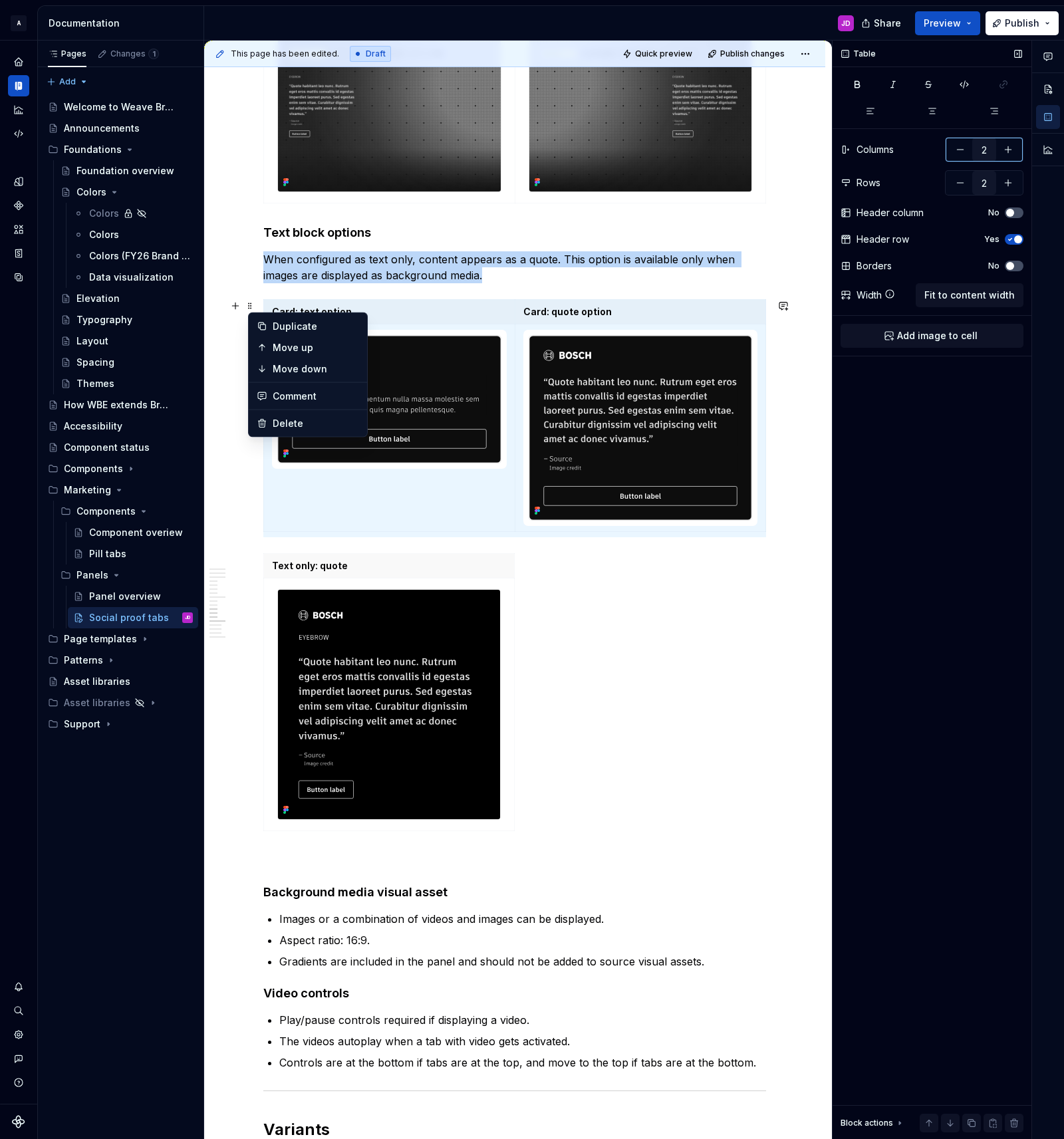
click at [959, 154] on button "button" at bounding box center [960, 149] width 24 height 24
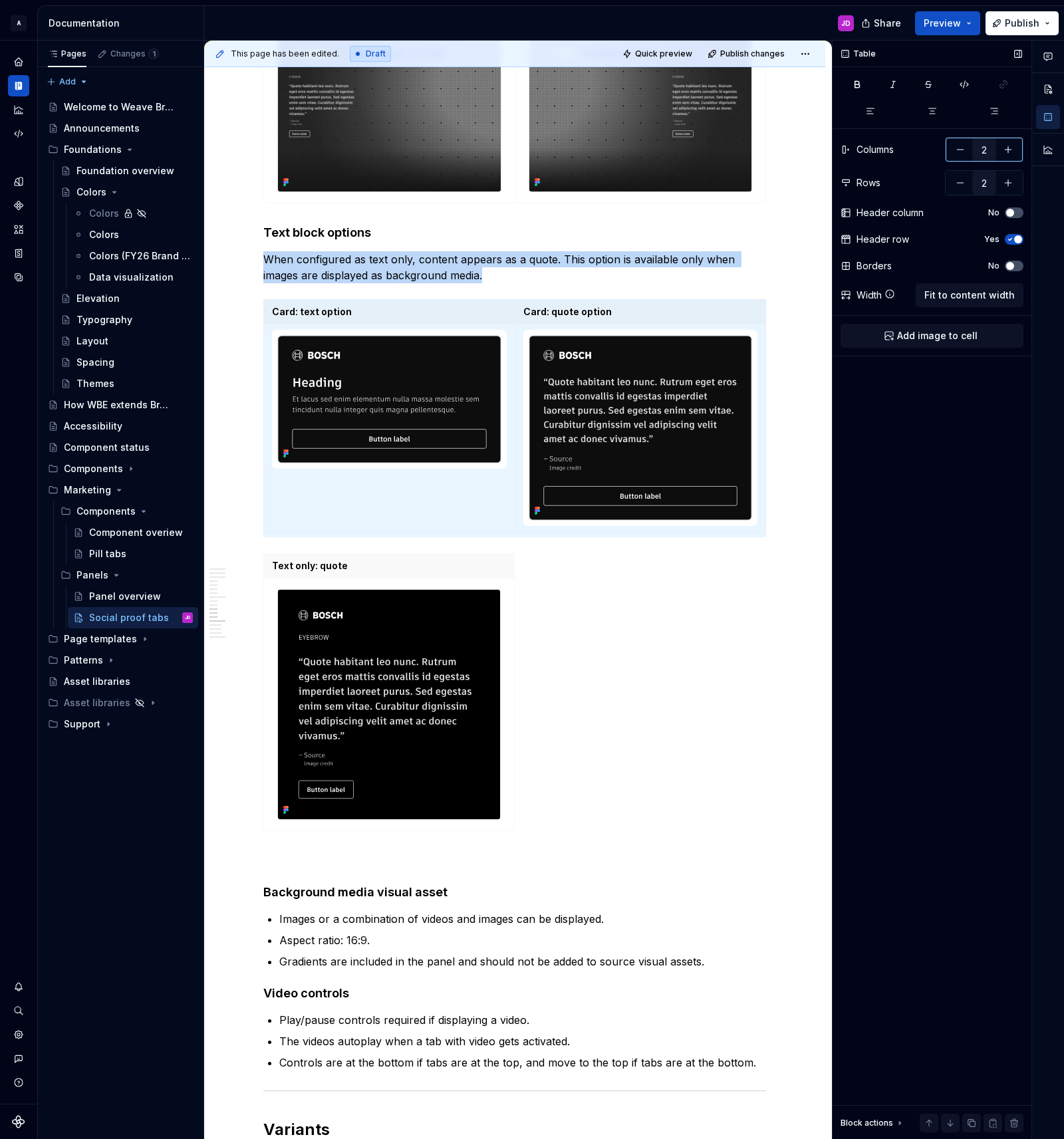
click at [1013, 150] on button "button" at bounding box center [1008, 149] width 24 height 24
type input "3"
click at [978, 298] on span "Fit to content width" at bounding box center [969, 295] width 90 height 13
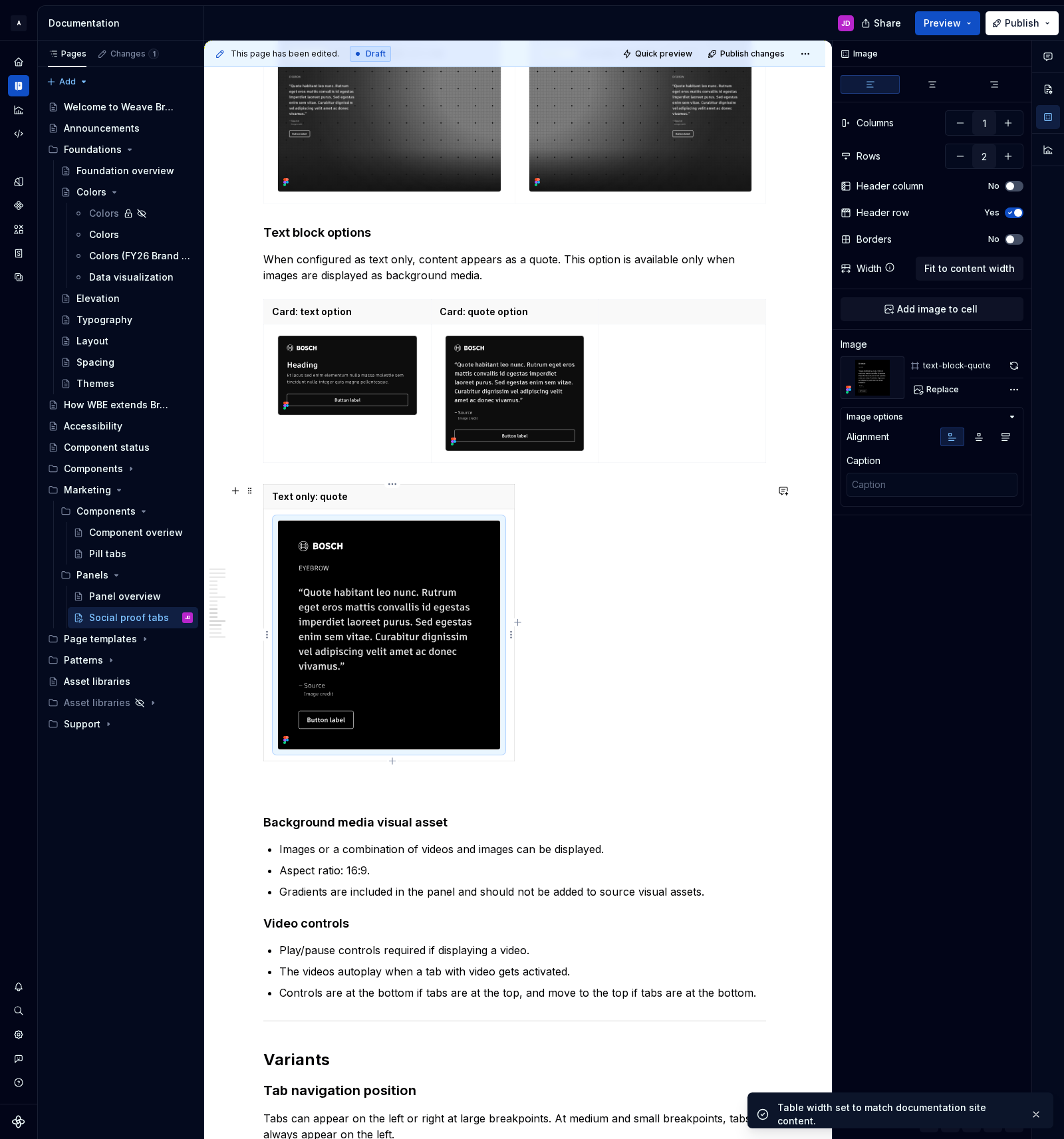
click at [338, 524] on img at bounding box center [388, 635] width 222 height 230
click at [659, 390] on td at bounding box center [682, 393] width 168 height 138
type textarea "*"
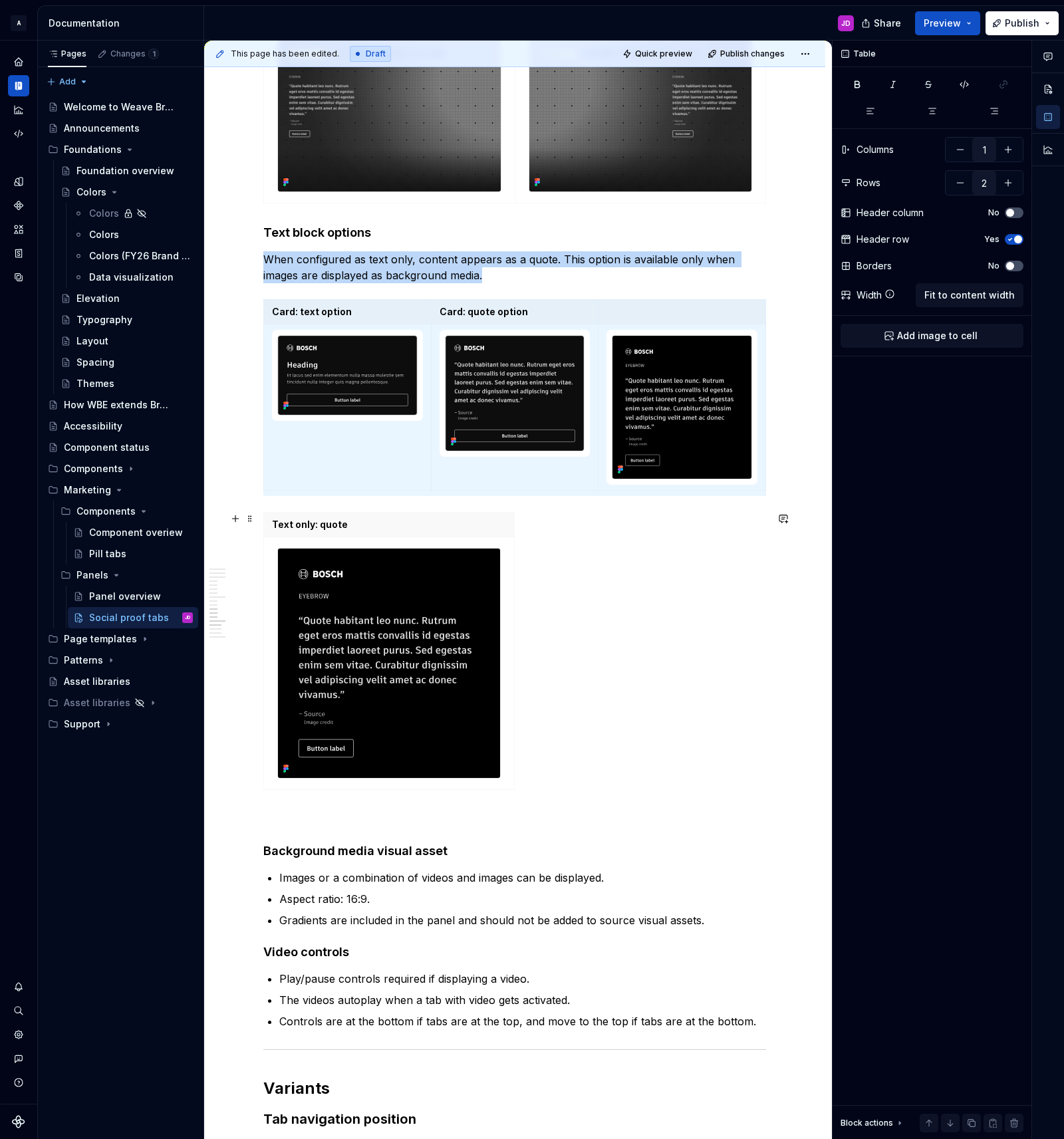
drag, startPoint x: 654, startPoint y: 629, endPoint x: 609, endPoint y: 591, distance: 58.9
click at [653, 627] on div "Text only: quote" at bounding box center [515, 653] width 503 height 283
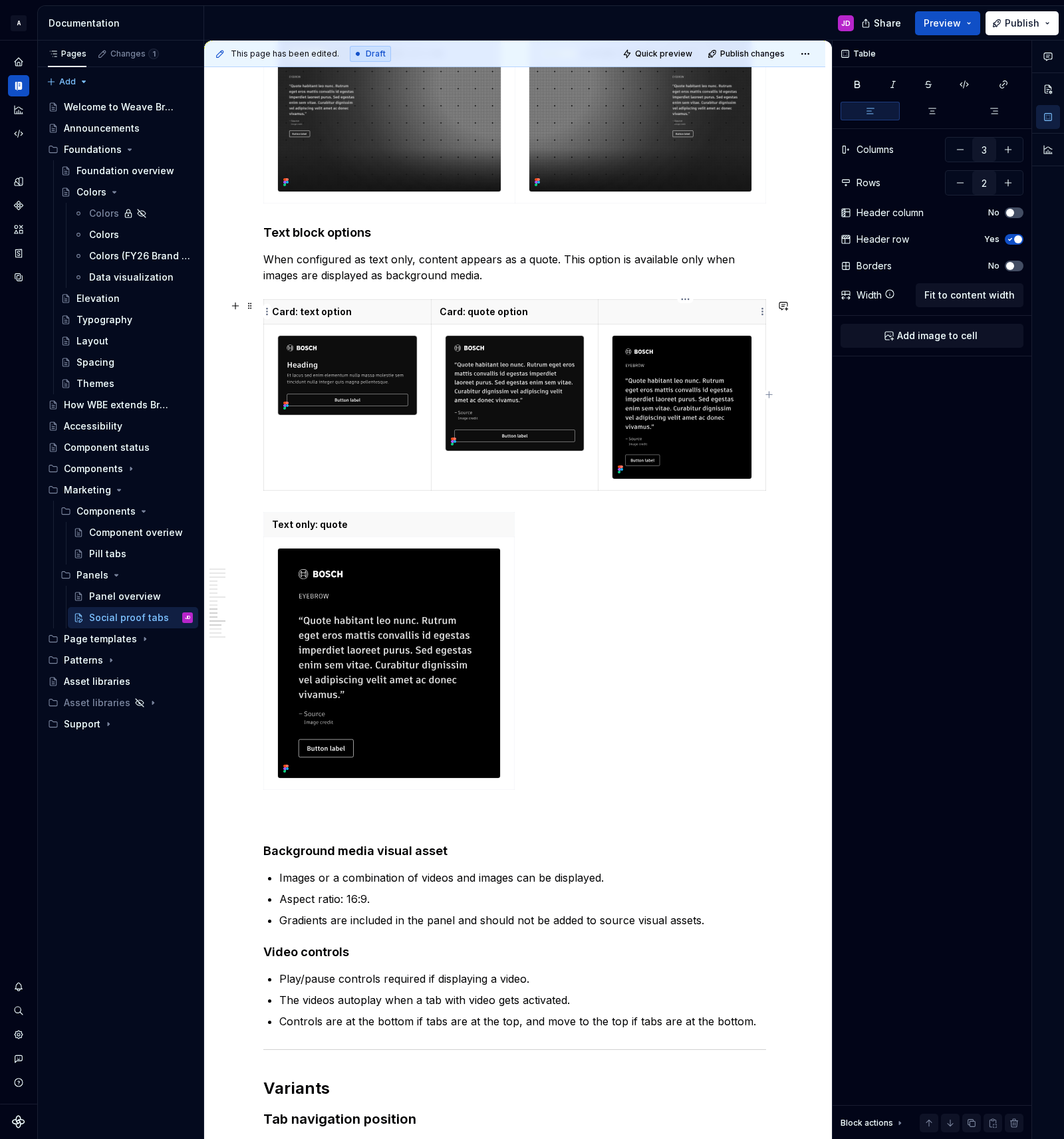
click at [654, 311] on p at bounding box center [682, 311] width 151 height 13
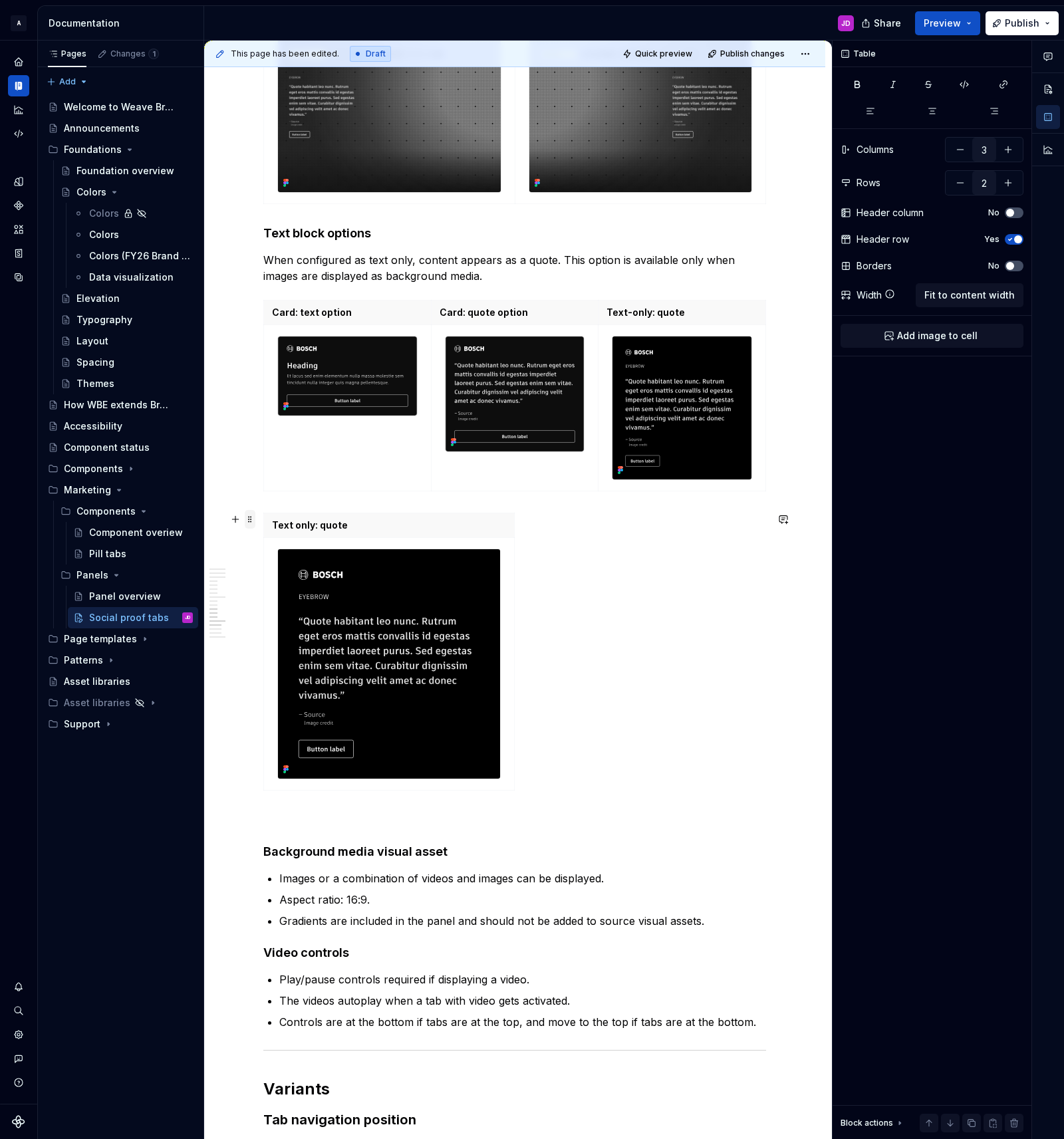
click at [254, 523] on span at bounding box center [249, 519] width 11 height 19
type input "1"
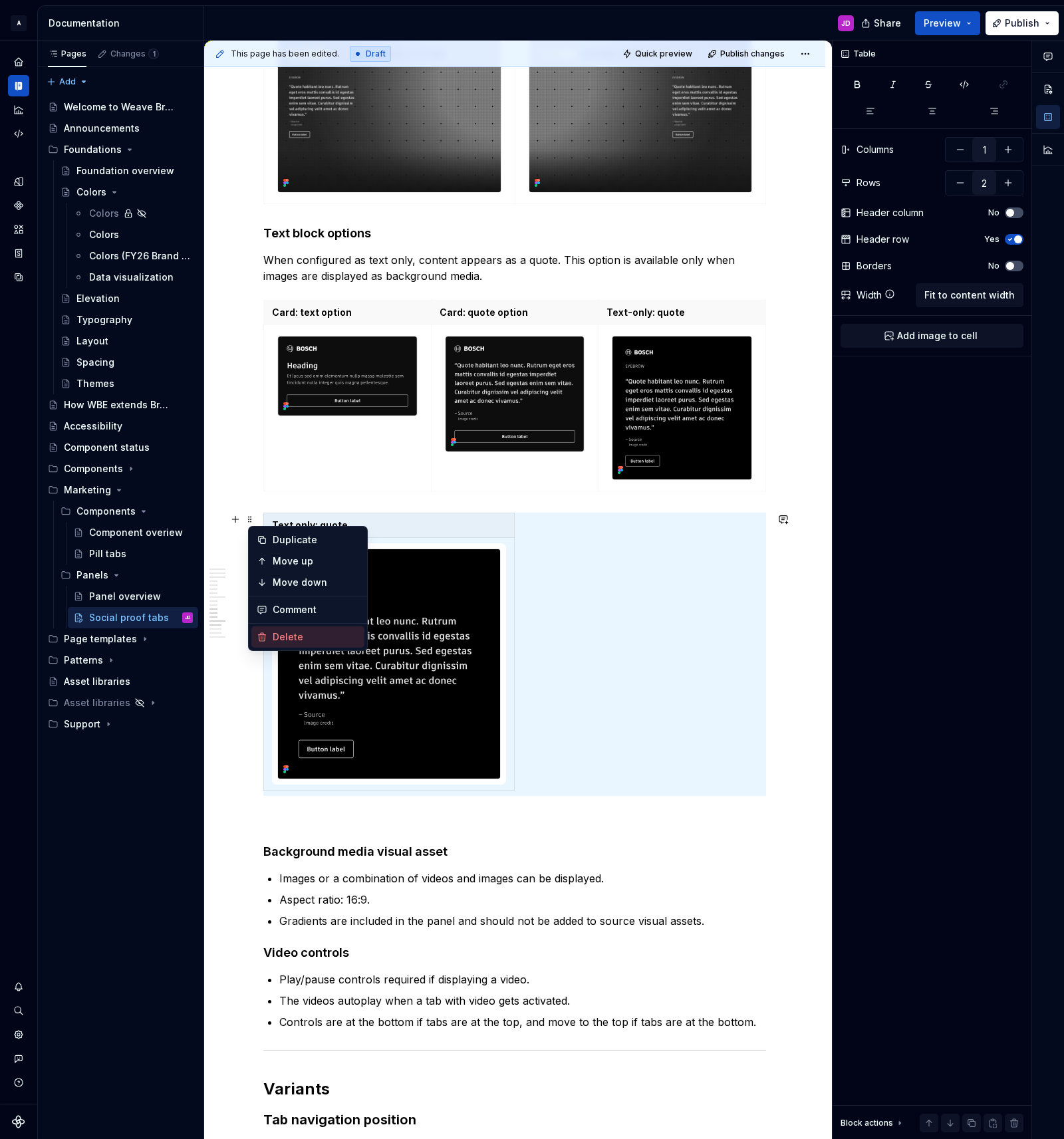
click at [317, 639] on div "Delete" at bounding box center [316, 637] width 87 height 13
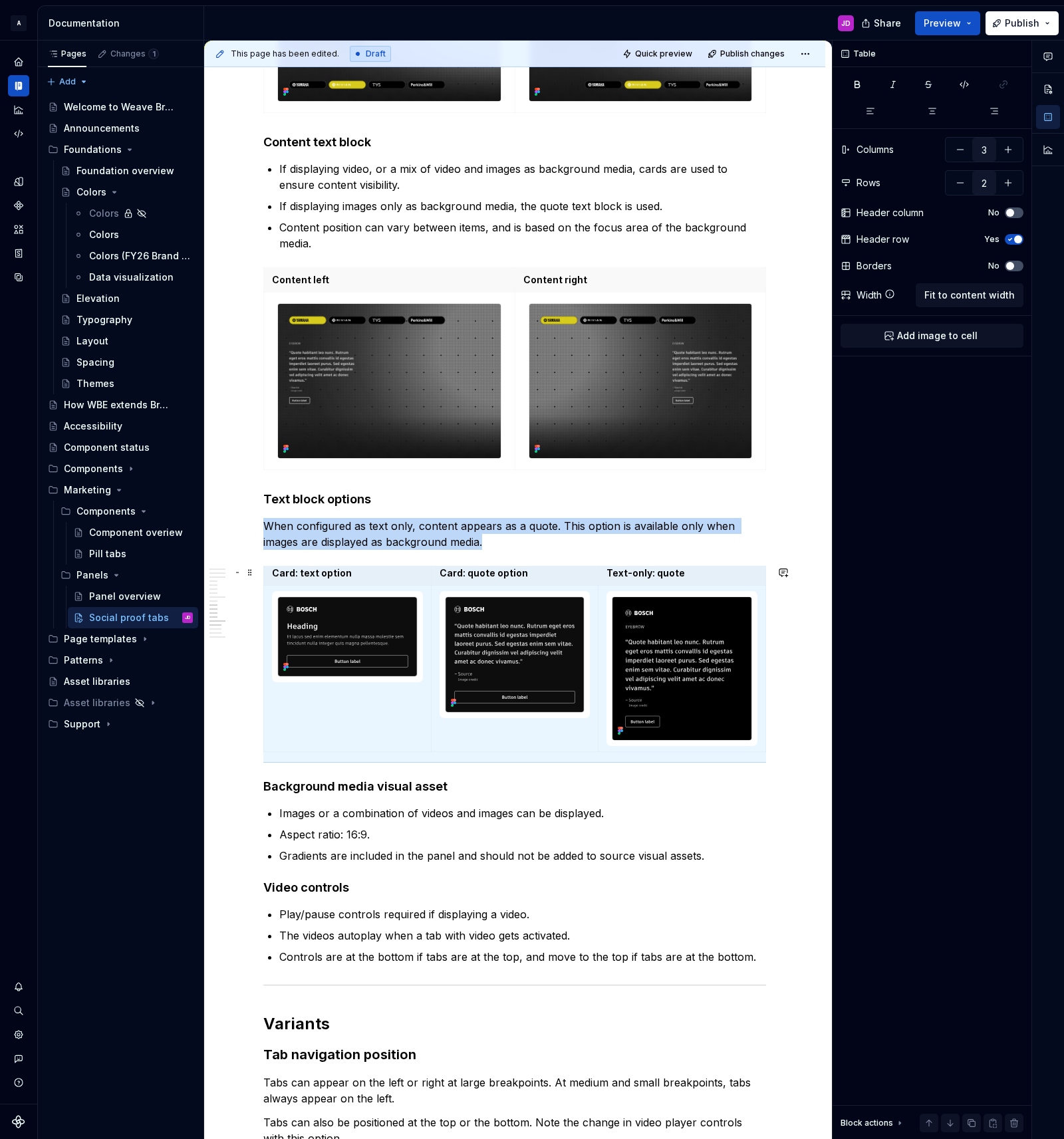
scroll to position [0, 0]
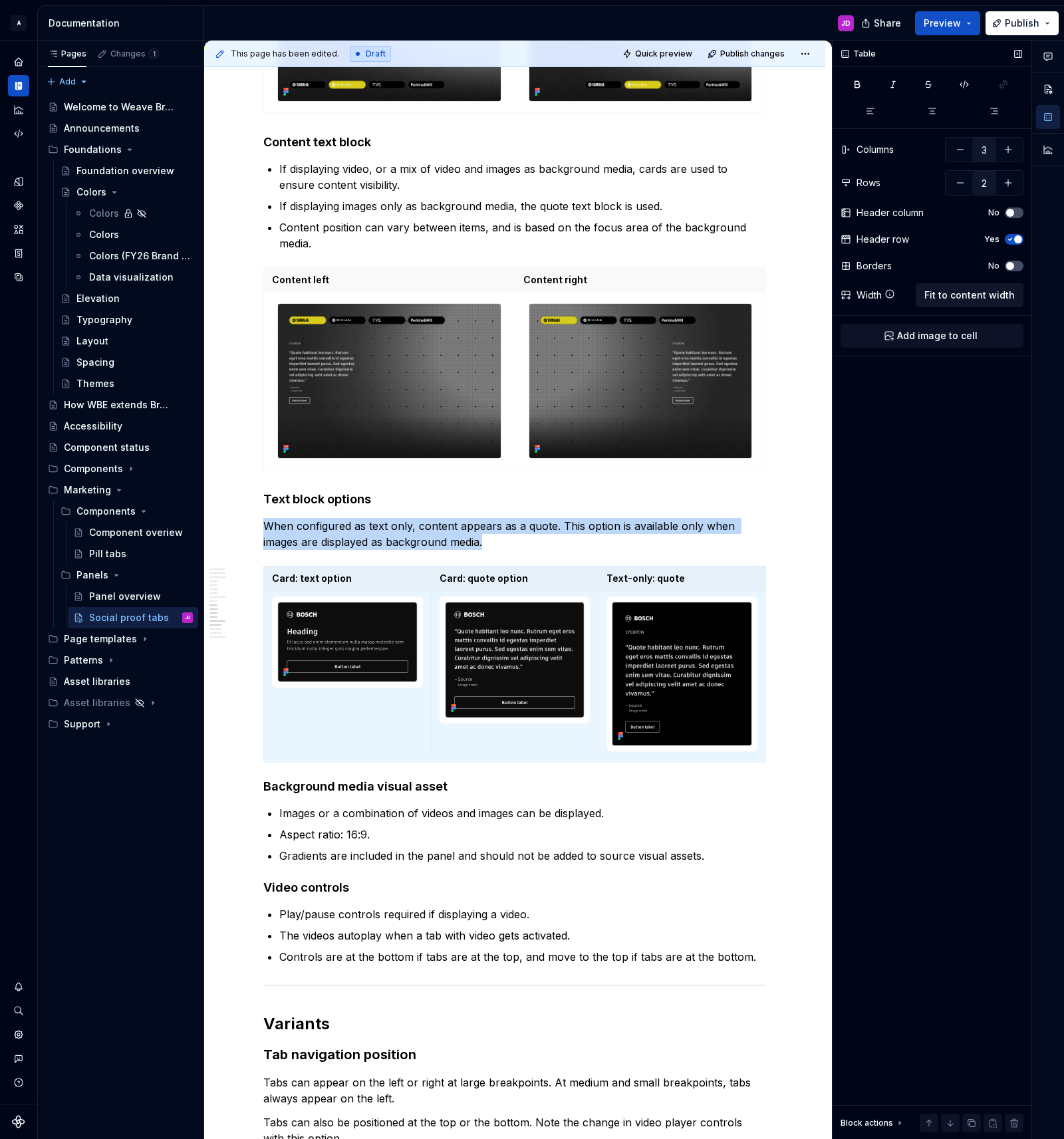
click at [953, 297] on span "Fit to content width" at bounding box center [969, 295] width 90 height 13
click at [255, 575] on span at bounding box center [249, 572] width 11 height 19
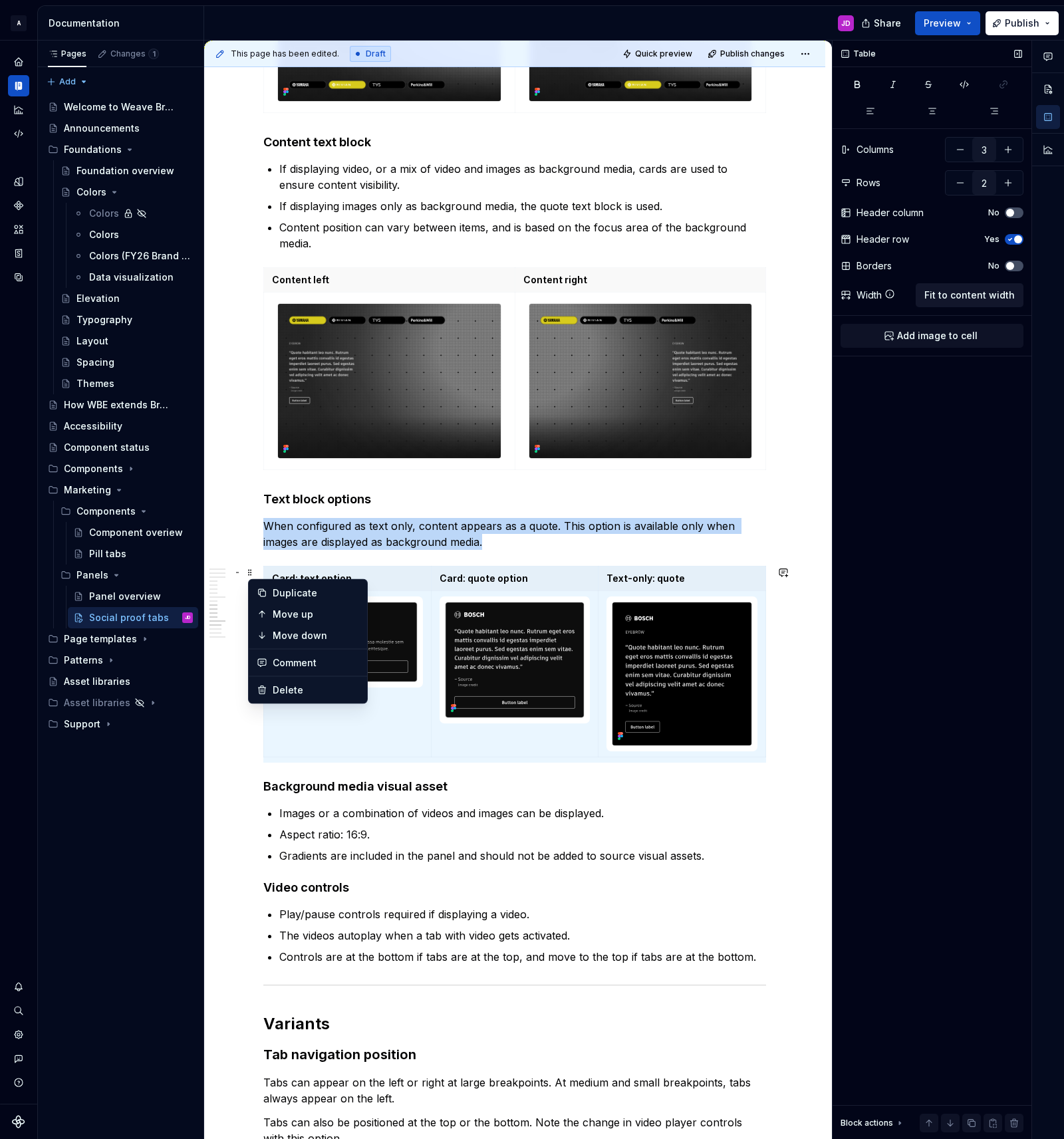
click at [981, 297] on span "Fit to content width" at bounding box center [969, 295] width 90 height 13
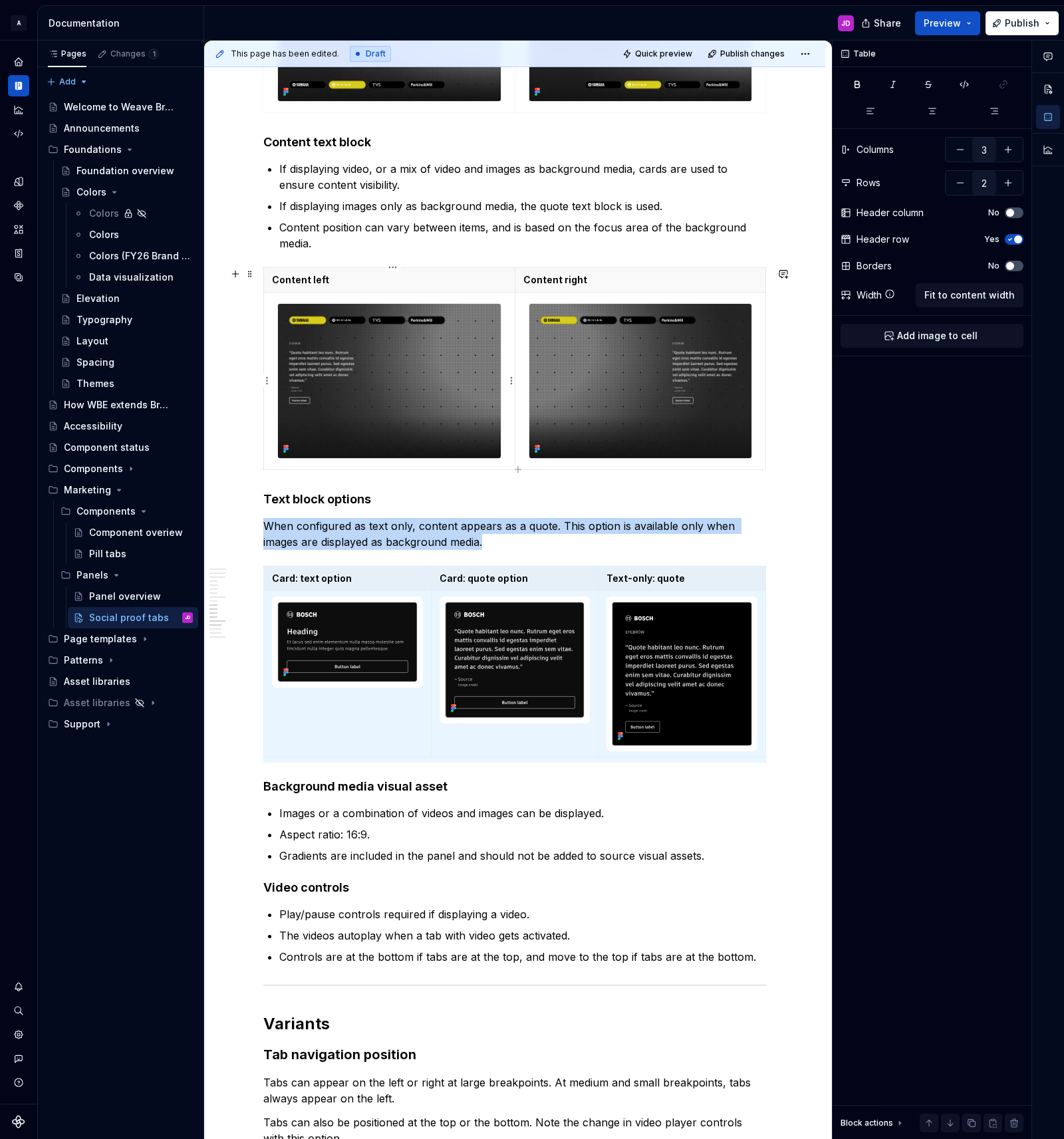
type textarea "*"
click at [255, 274] on span at bounding box center [249, 273] width 11 height 19
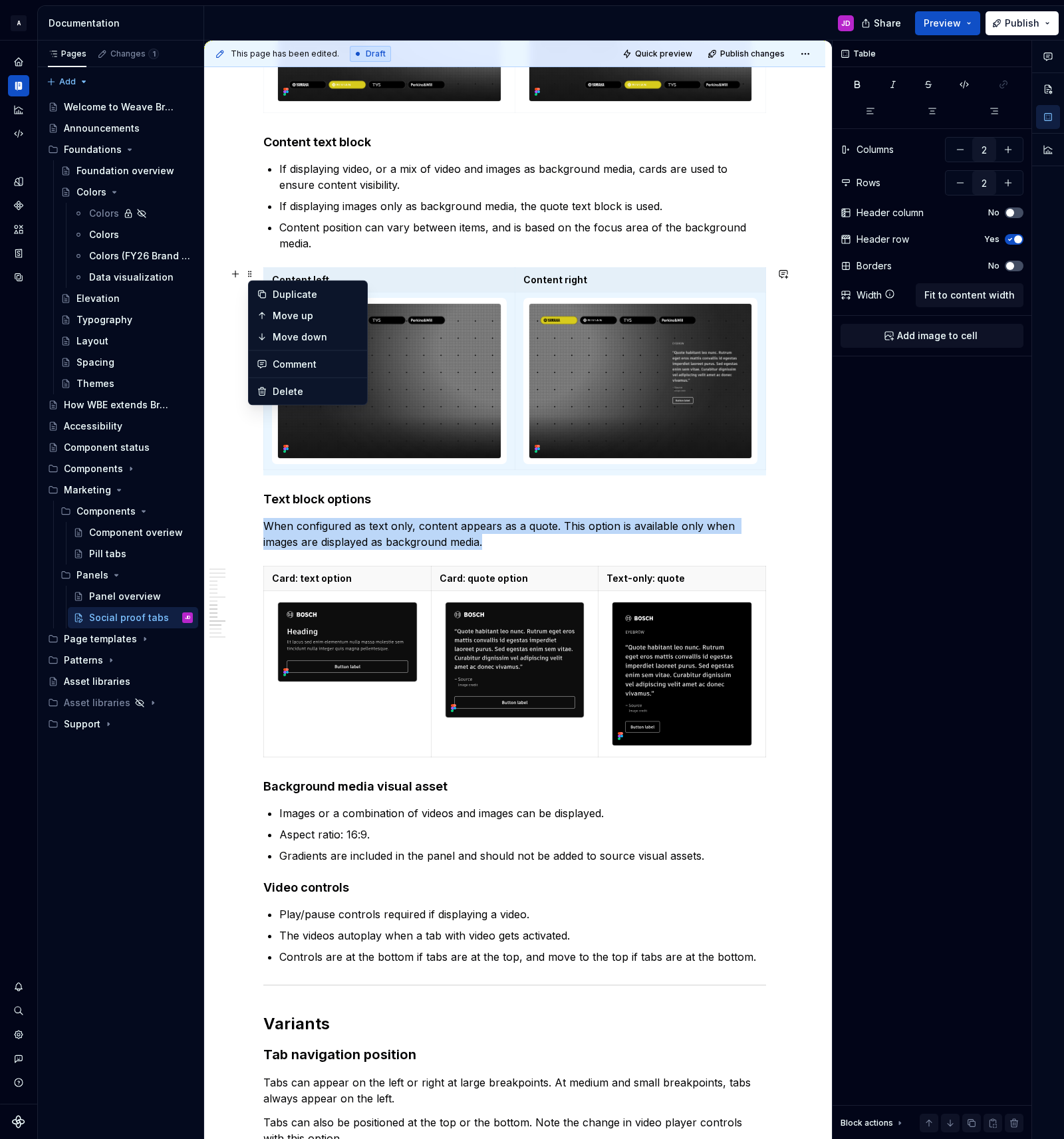
click at [276, 572] on p "Card: text option" at bounding box center [347, 578] width 151 height 13
type input "3"
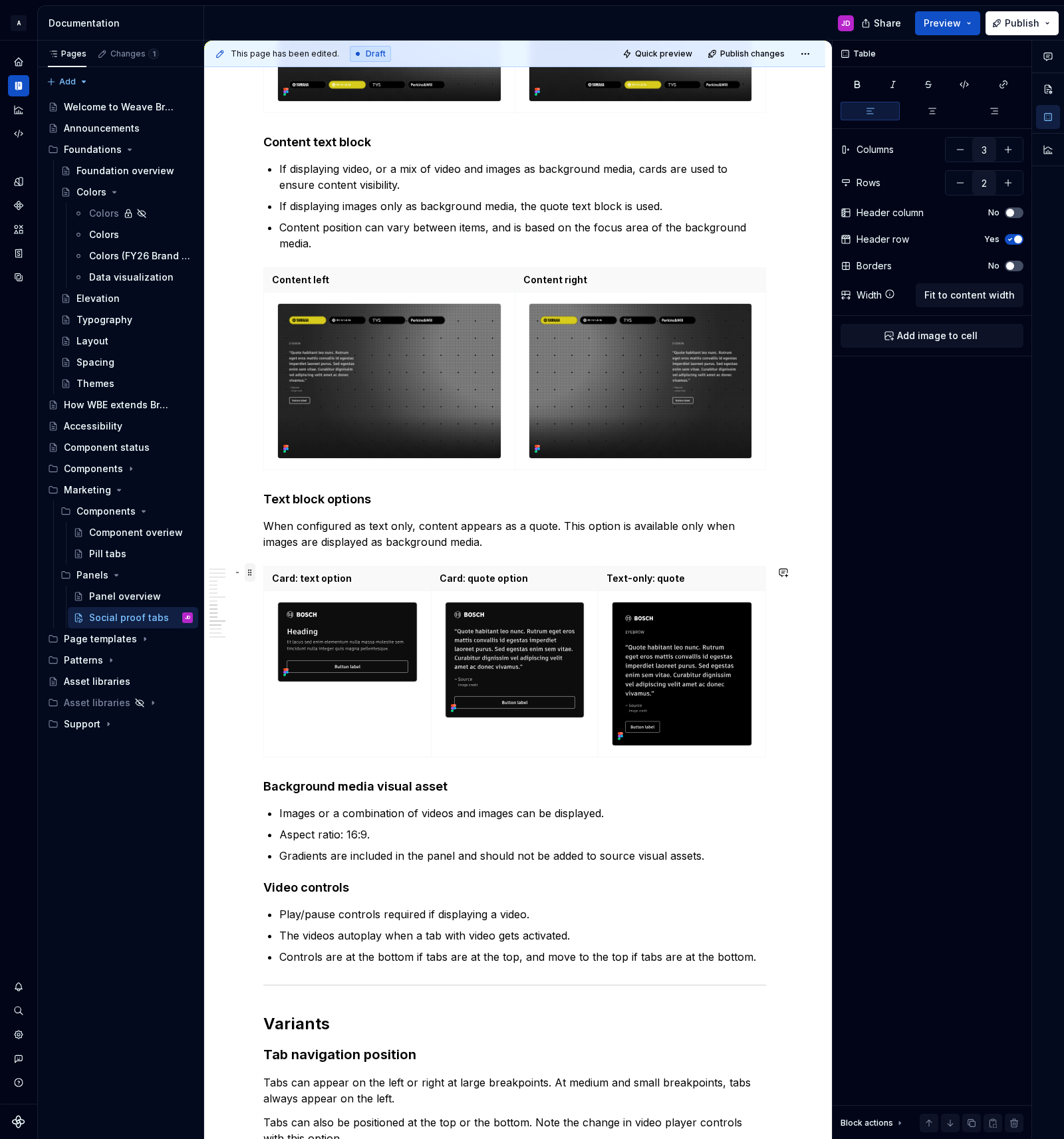
click at [253, 572] on span at bounding box center [249, 572] width 11 height 19
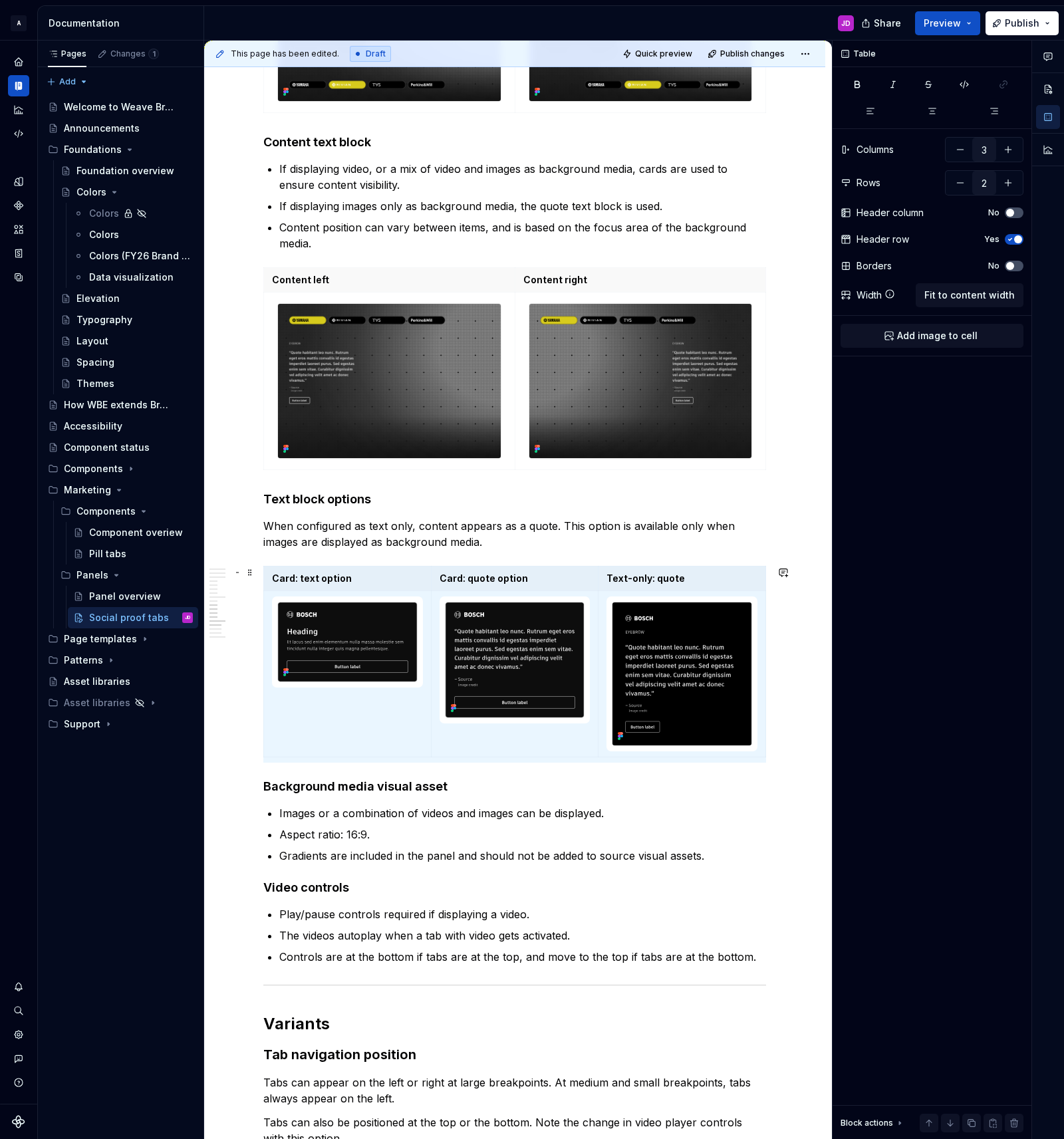
click at [239, 517] on div "**********" at bounding box center [515, 460] width 621 height 5073
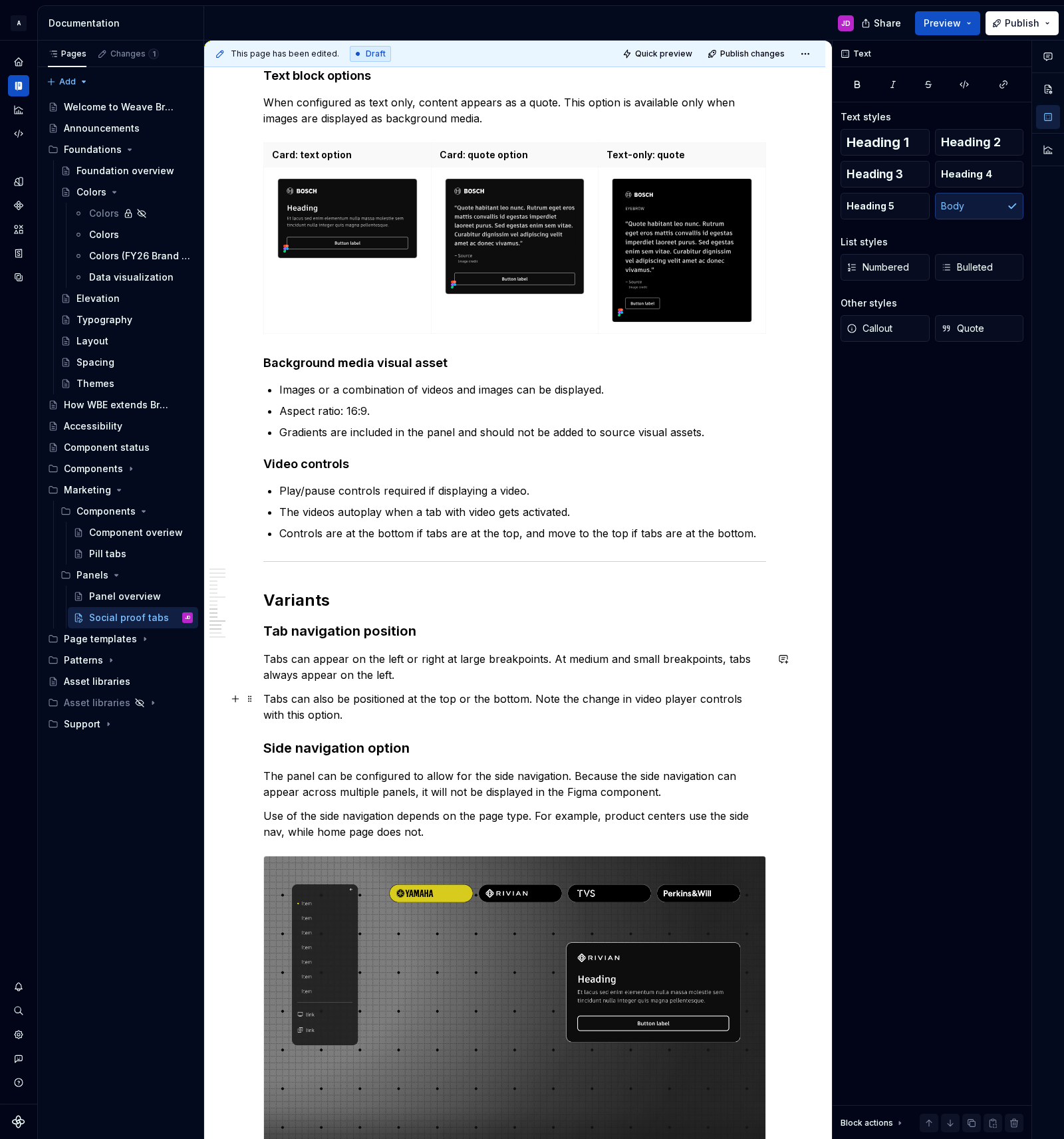
scroll to position [2783, 0]
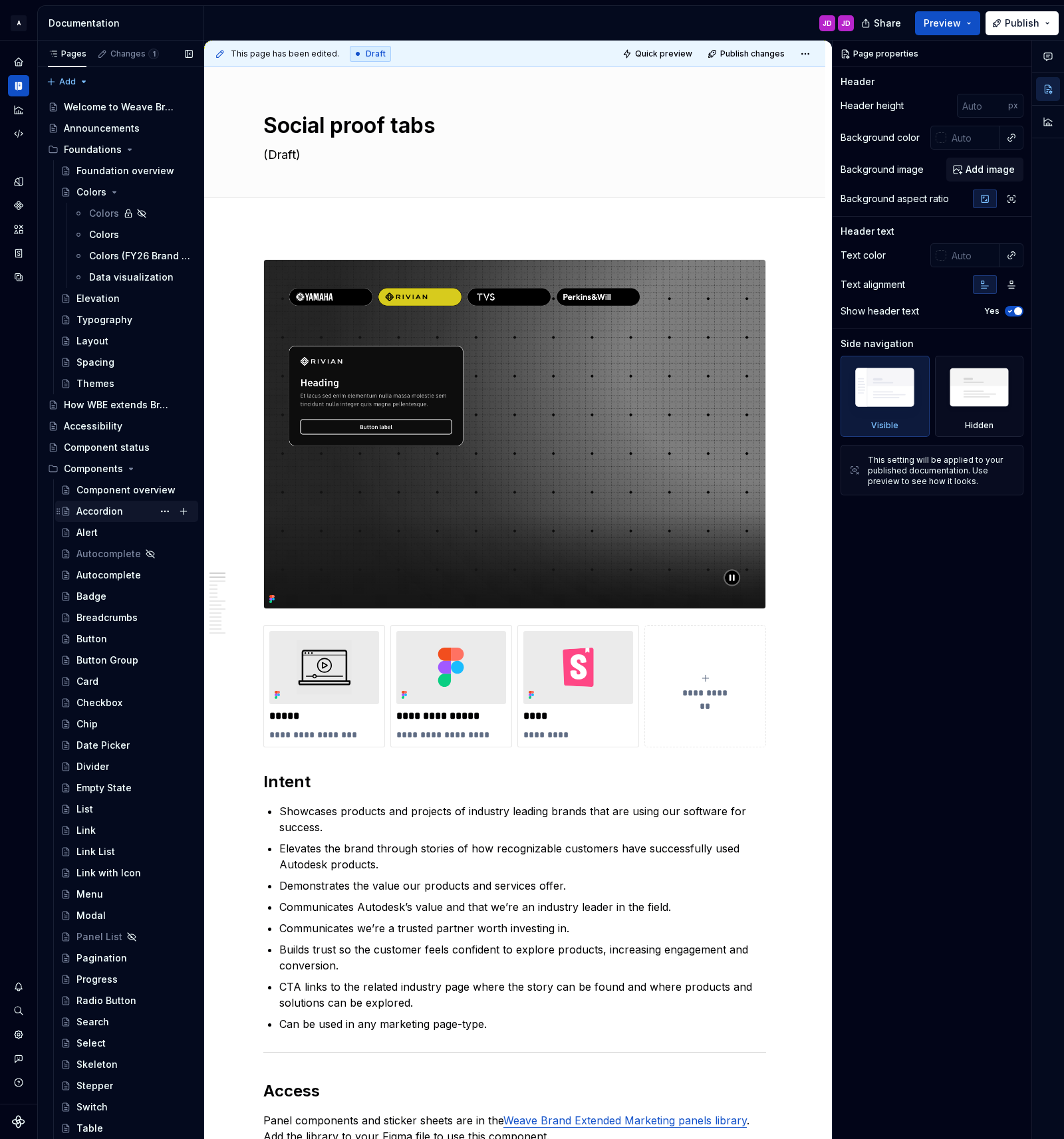
click at [102, 512] on div "Accordion" at bounding box center [100, 511] width 46 height 13
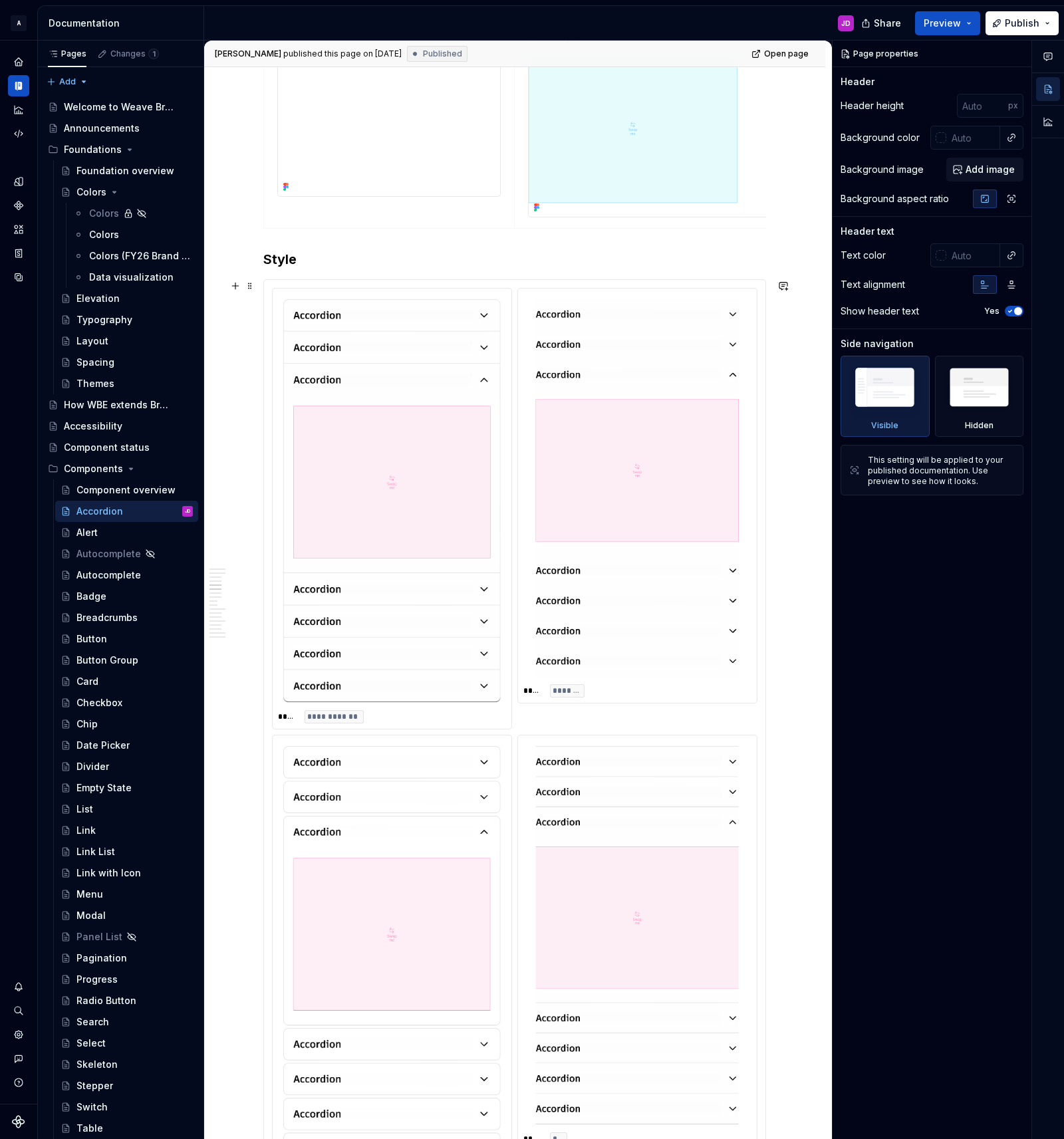
scroll to position [1493, 0]
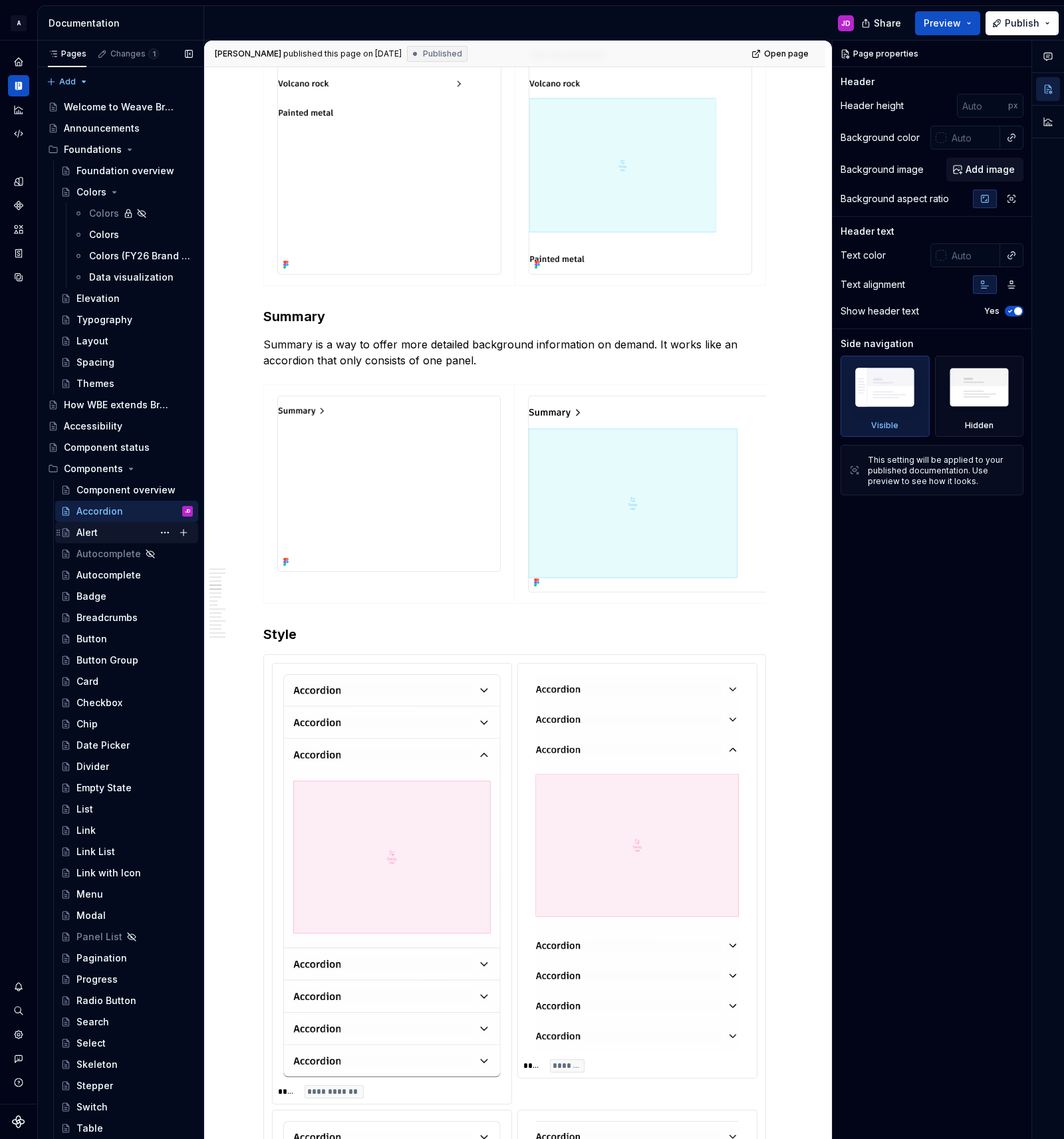
click at [108, 529] on div "Alert" at bounding box center [135, 533] width 116 height 19
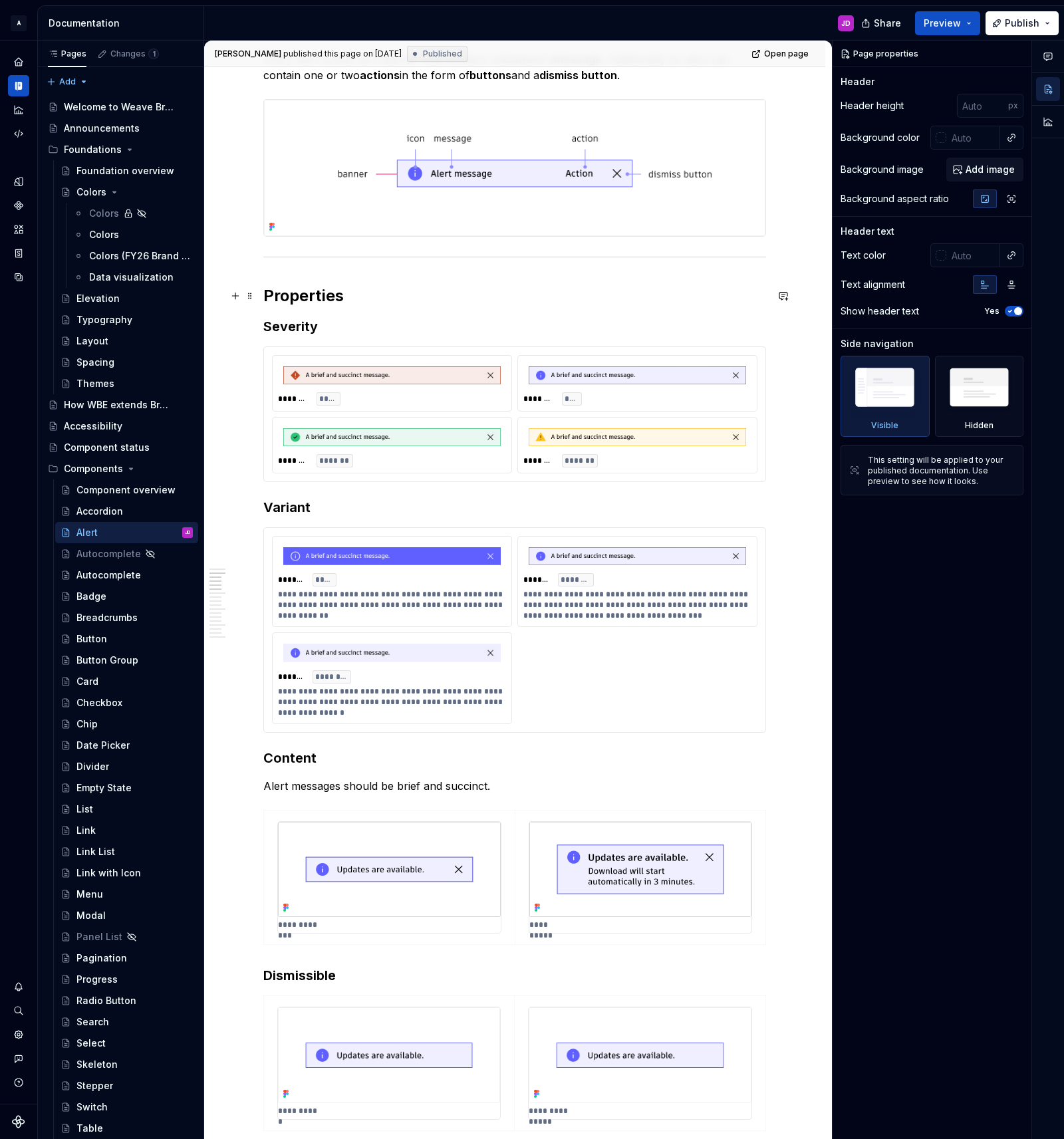
scroll to position [482, 0]
click at [254, 349] on span at bounding box center [249, 351] width 11 height 19
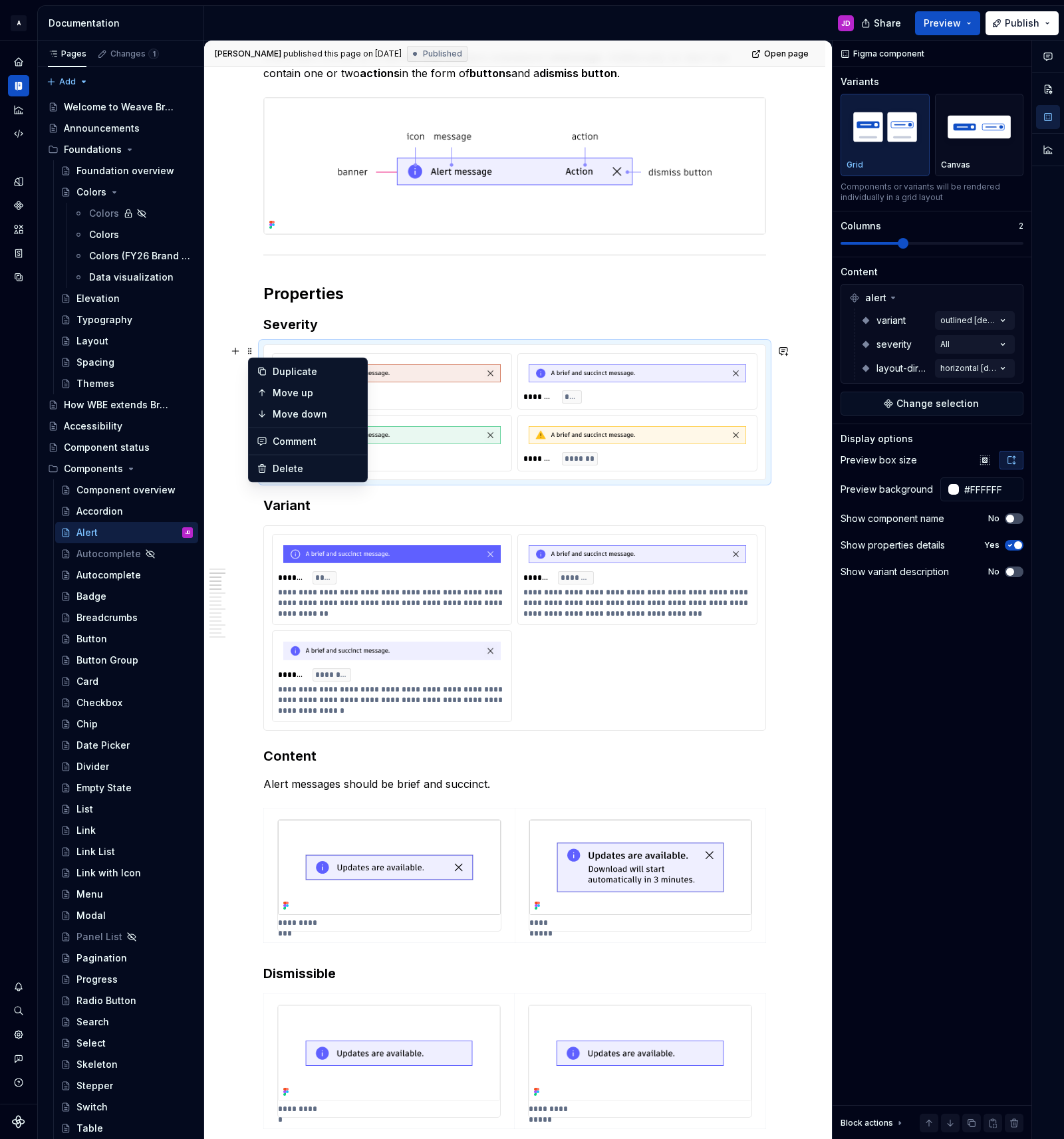
click at [477, 325] on h3 "Severity" at bounding box center [515, 325] width 503 height 19
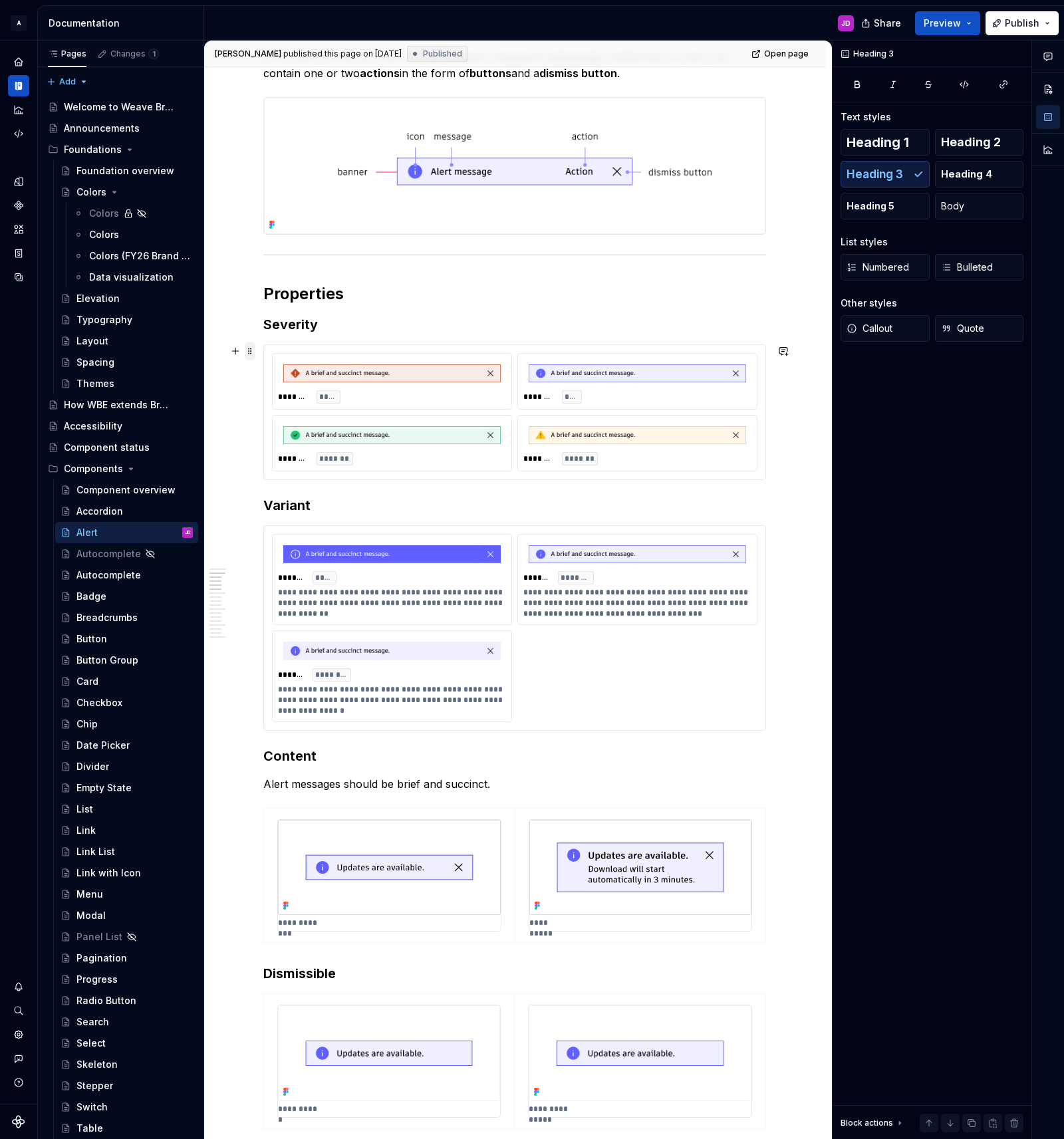
click at [254, 349] on span at bounding box center [249, 351] width 11 height 19
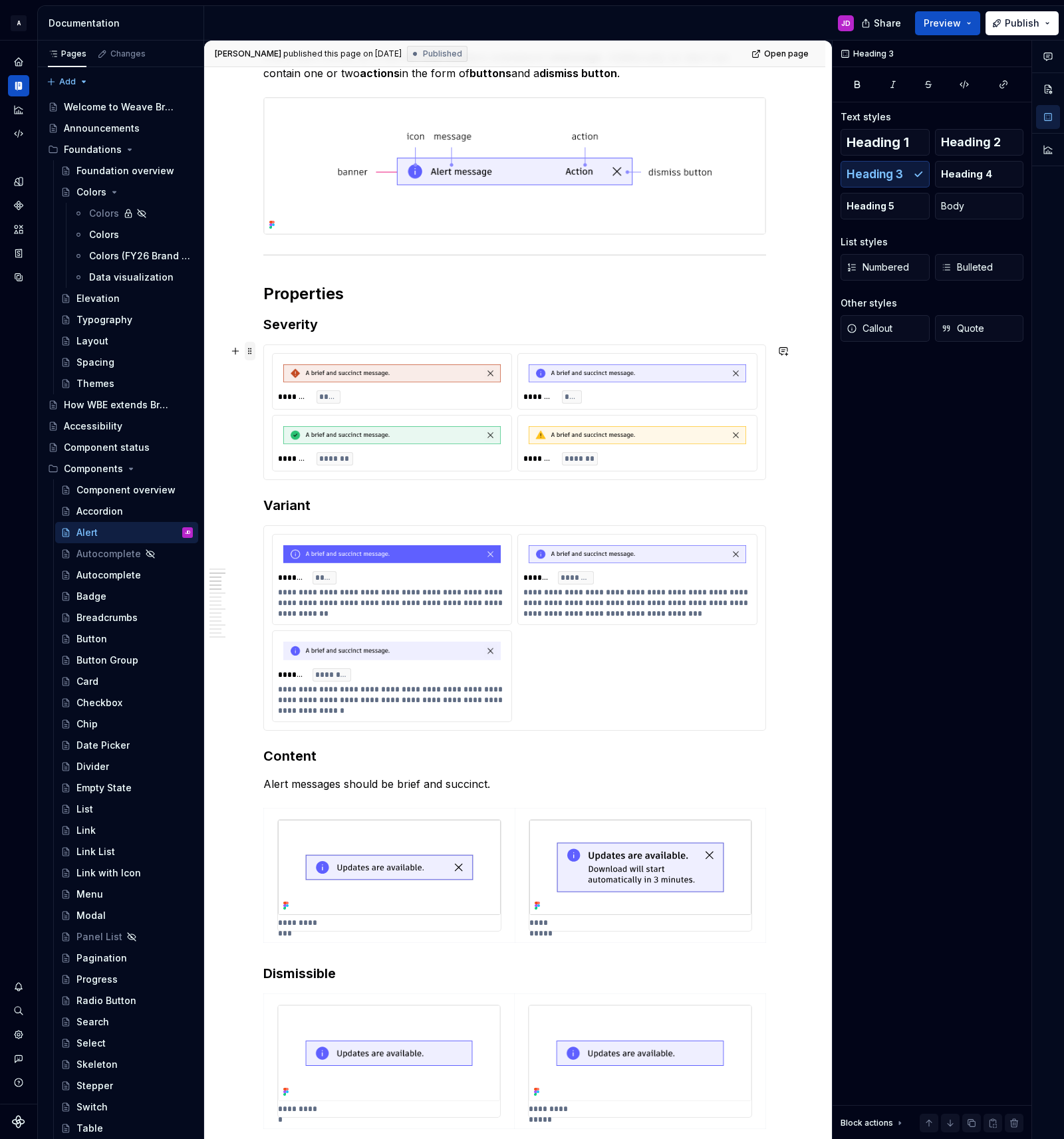
click at [254, 349] on span at bounding box center [249, 351] width 11 height 19
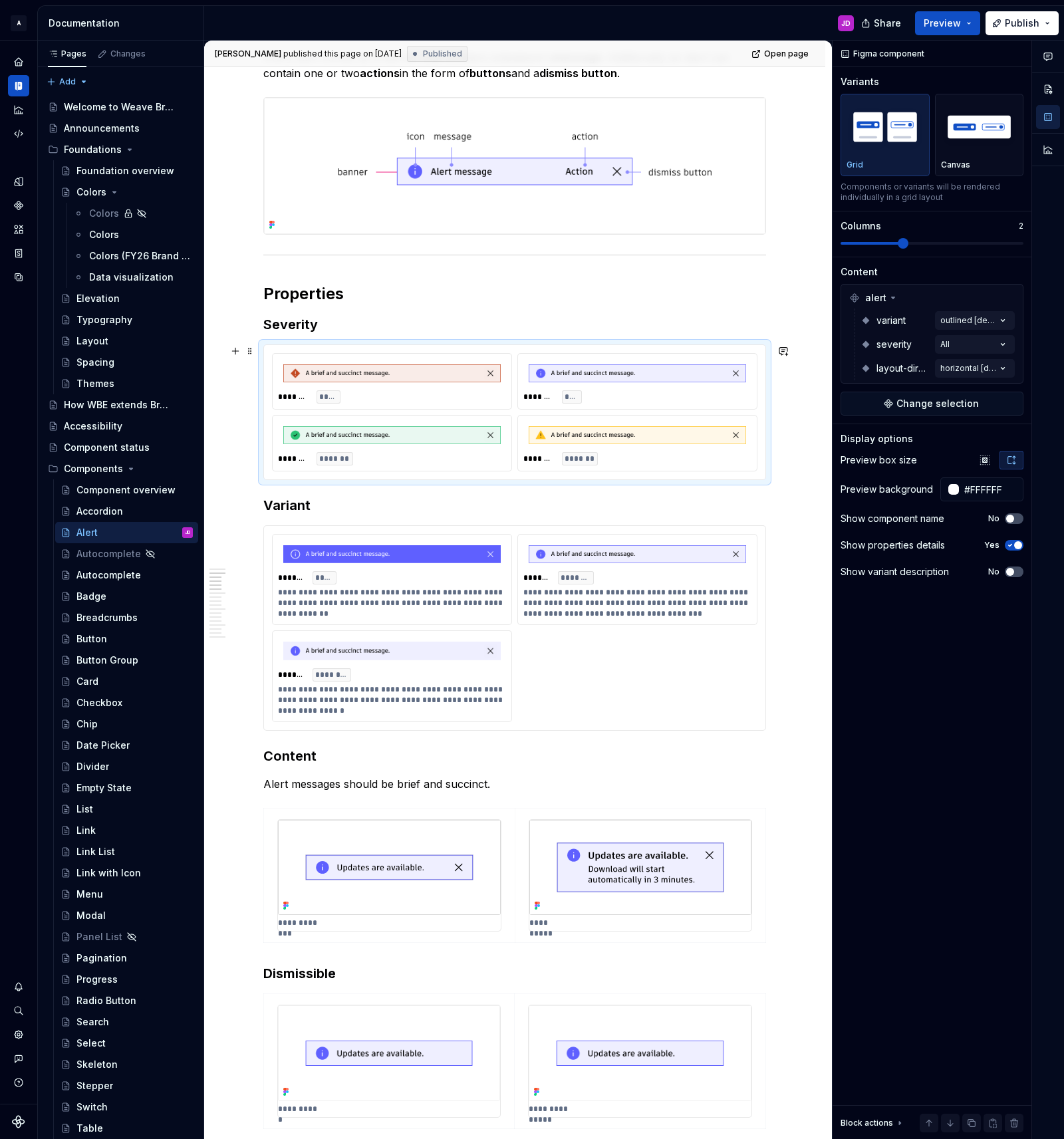
click at [675, 454] on div "******** *******" at bounding box center [638, 458] width 228 height 13
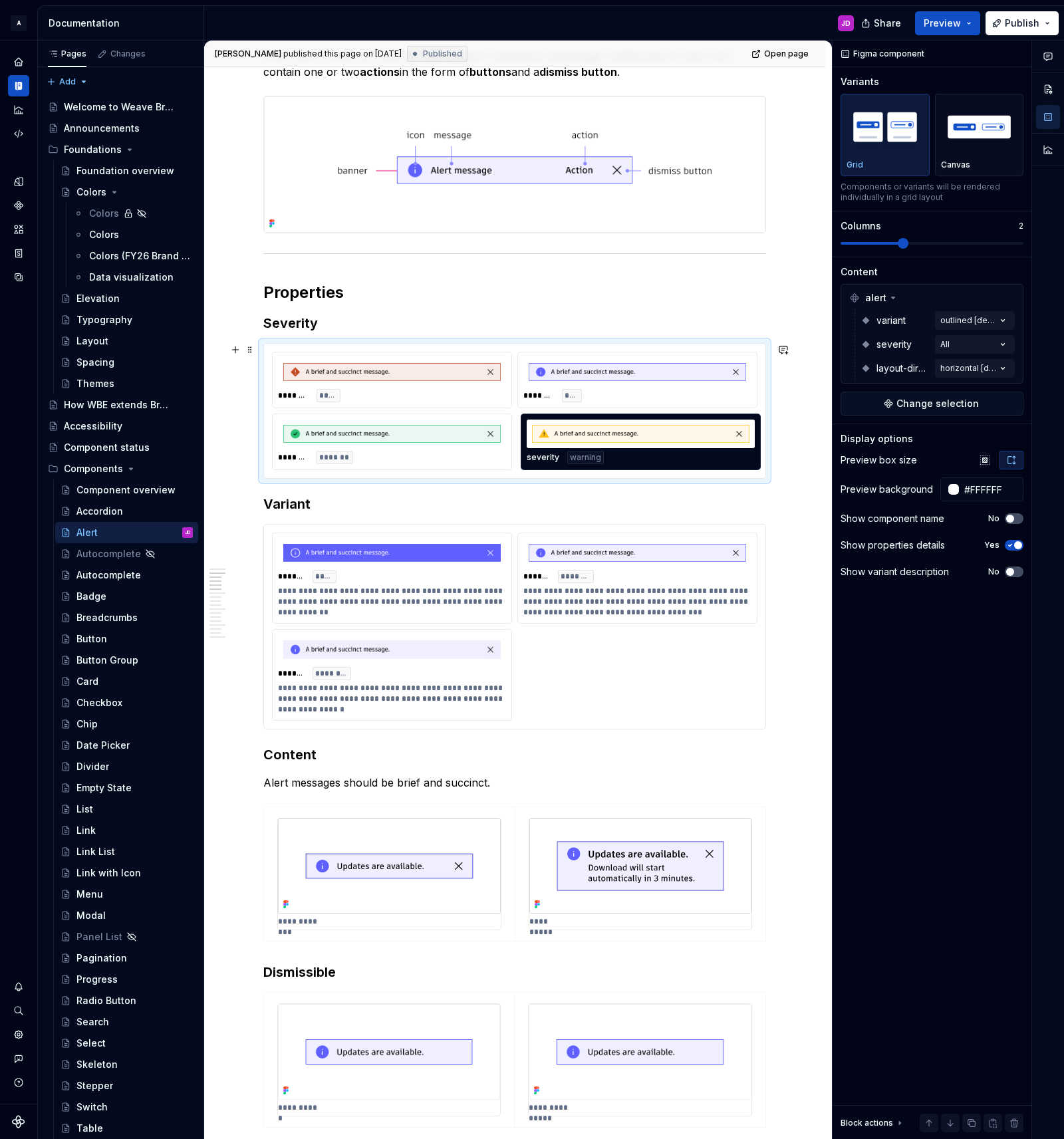
click at [667, 456] on body "A Weave Brand Extended JD Design system data Documentation JD Share Preview Pub…" at bounding box center [532, 569] width 1064 height 1139
type textarea "*"
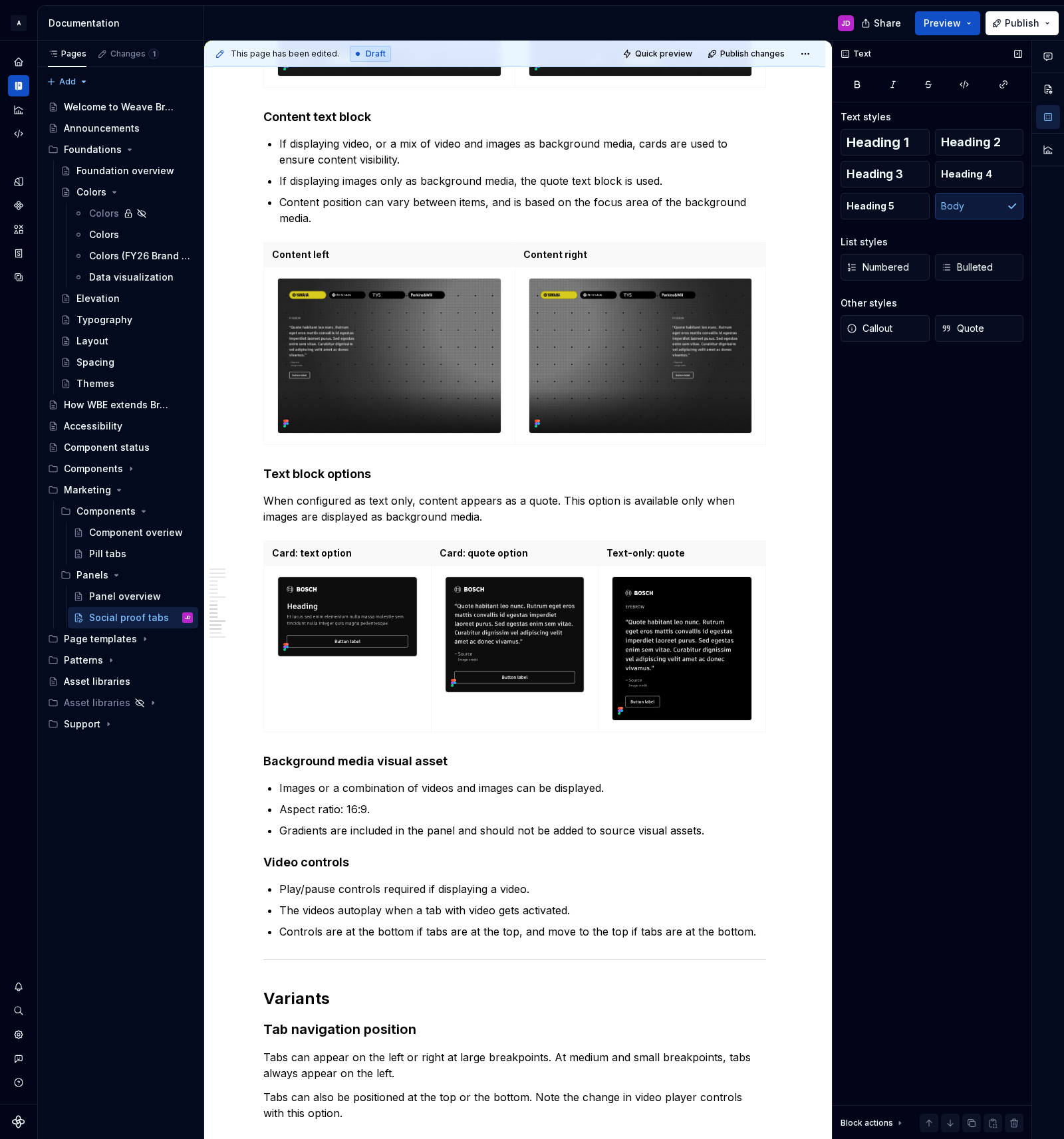
scroll to position [2328, 0]
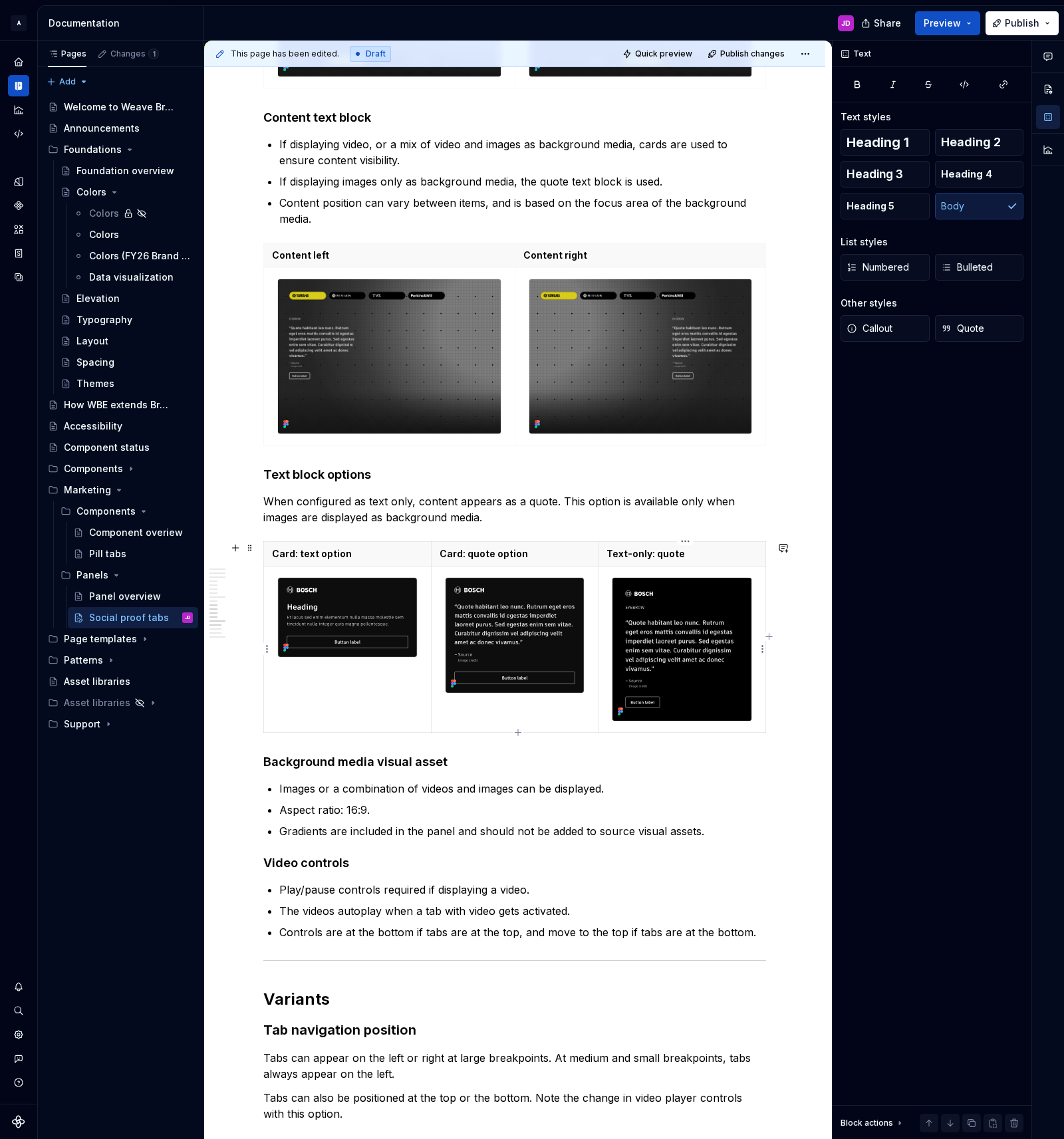
type textarea "*"
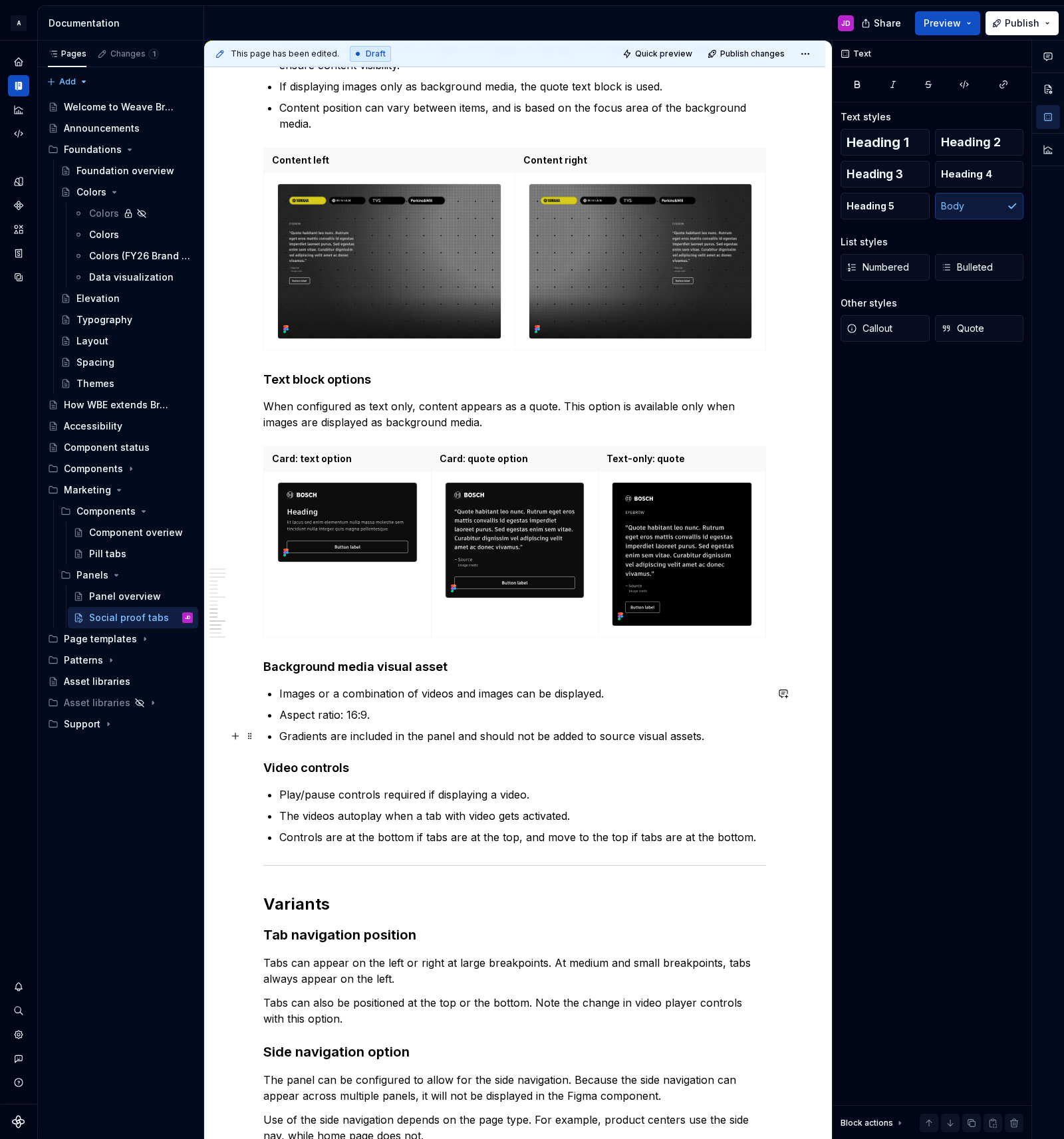
scroll to position [2661, 0]
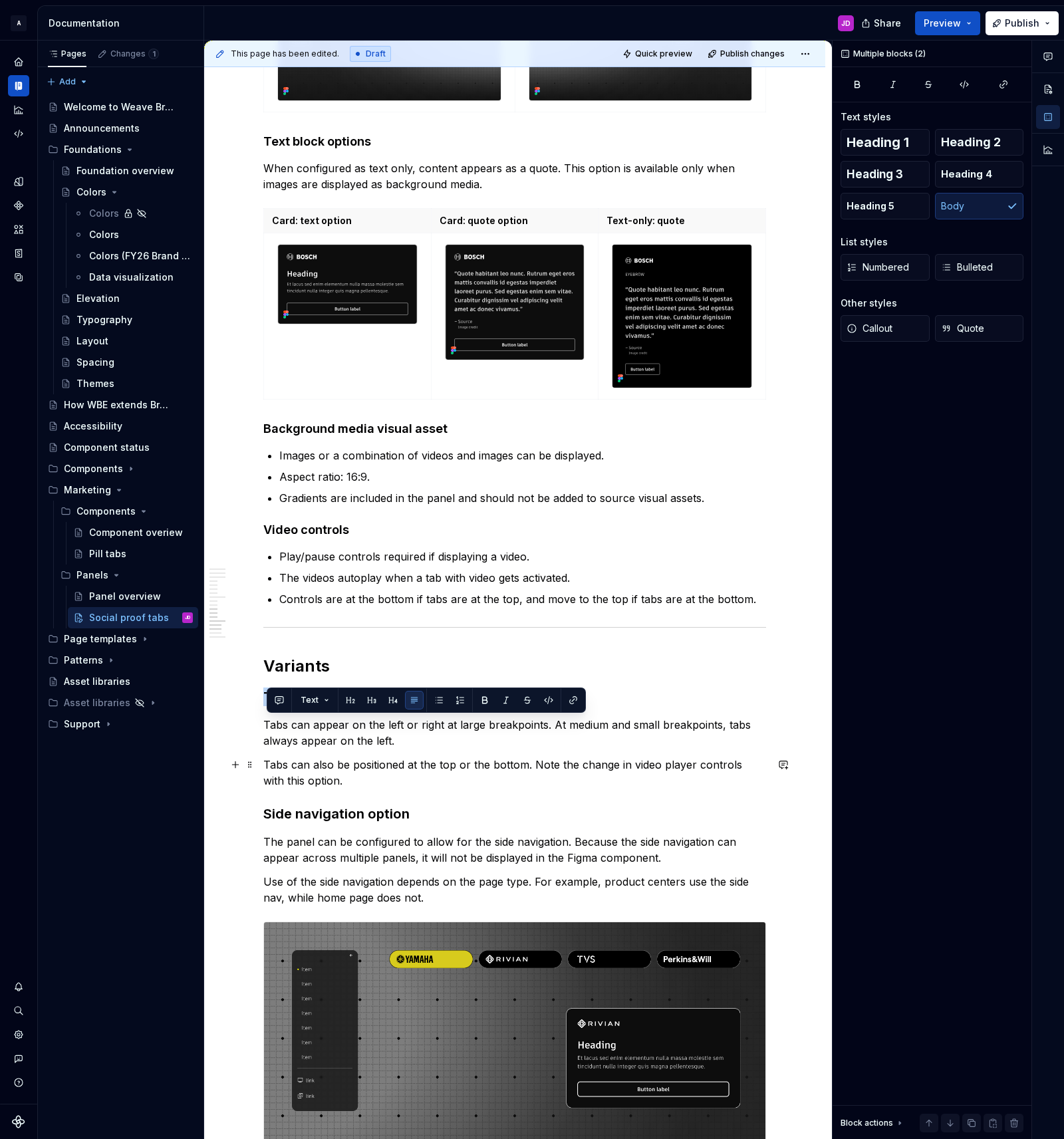
drag, startPoint x: 282, startPoint y: 725, endPoint x: 340, endPoint y: 786, distance: 84.2
copy div "Tabs can appear on the left or right at large breakpoints. At medium and small …"
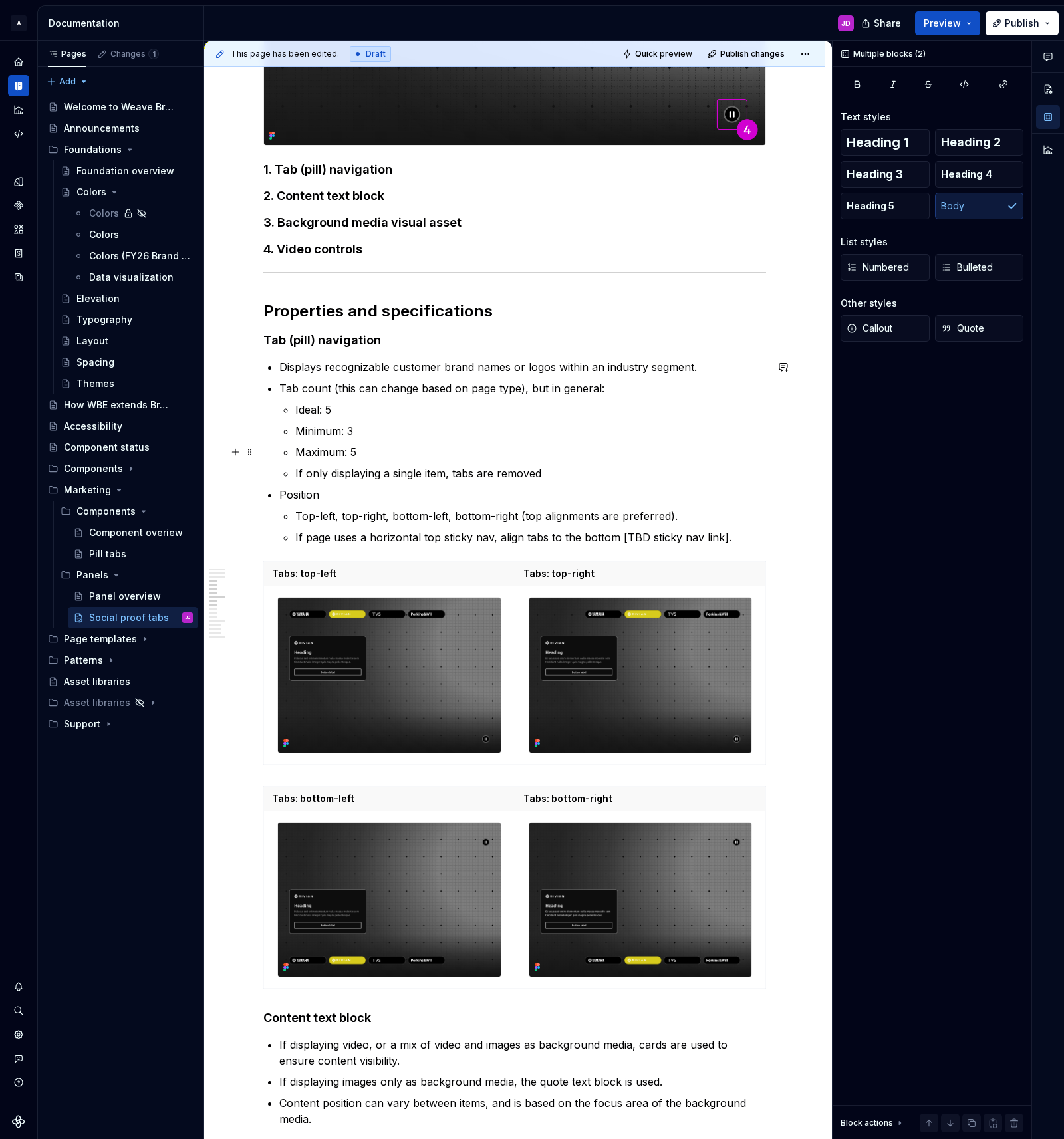
scroll to position [1369, 0]
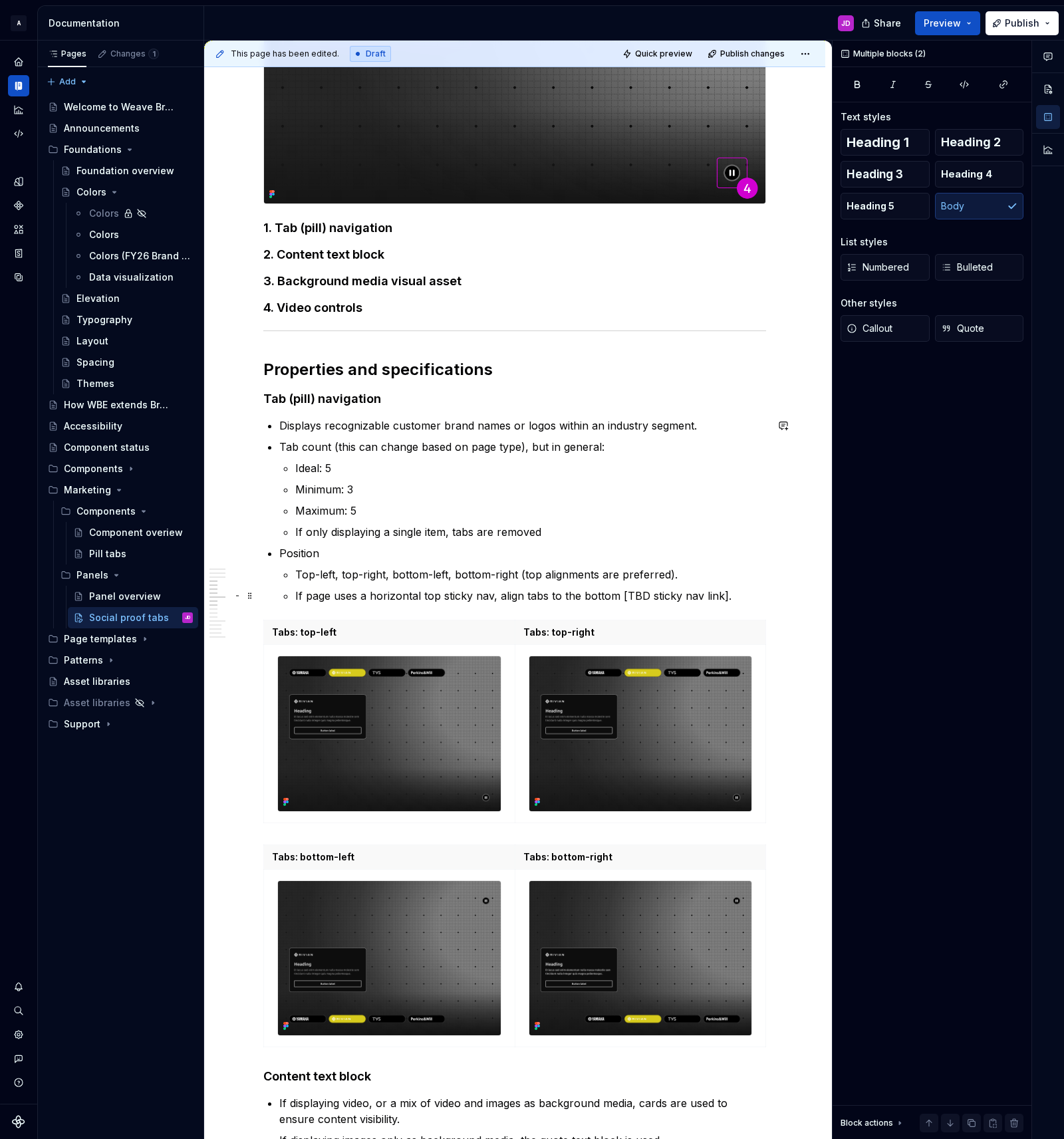
click at [734, 596] on p "If page uses a horizontal top sticky nav, align tabs to the bottom [TBD sticky …" at bounding box center [530, 596] width 471 height 16
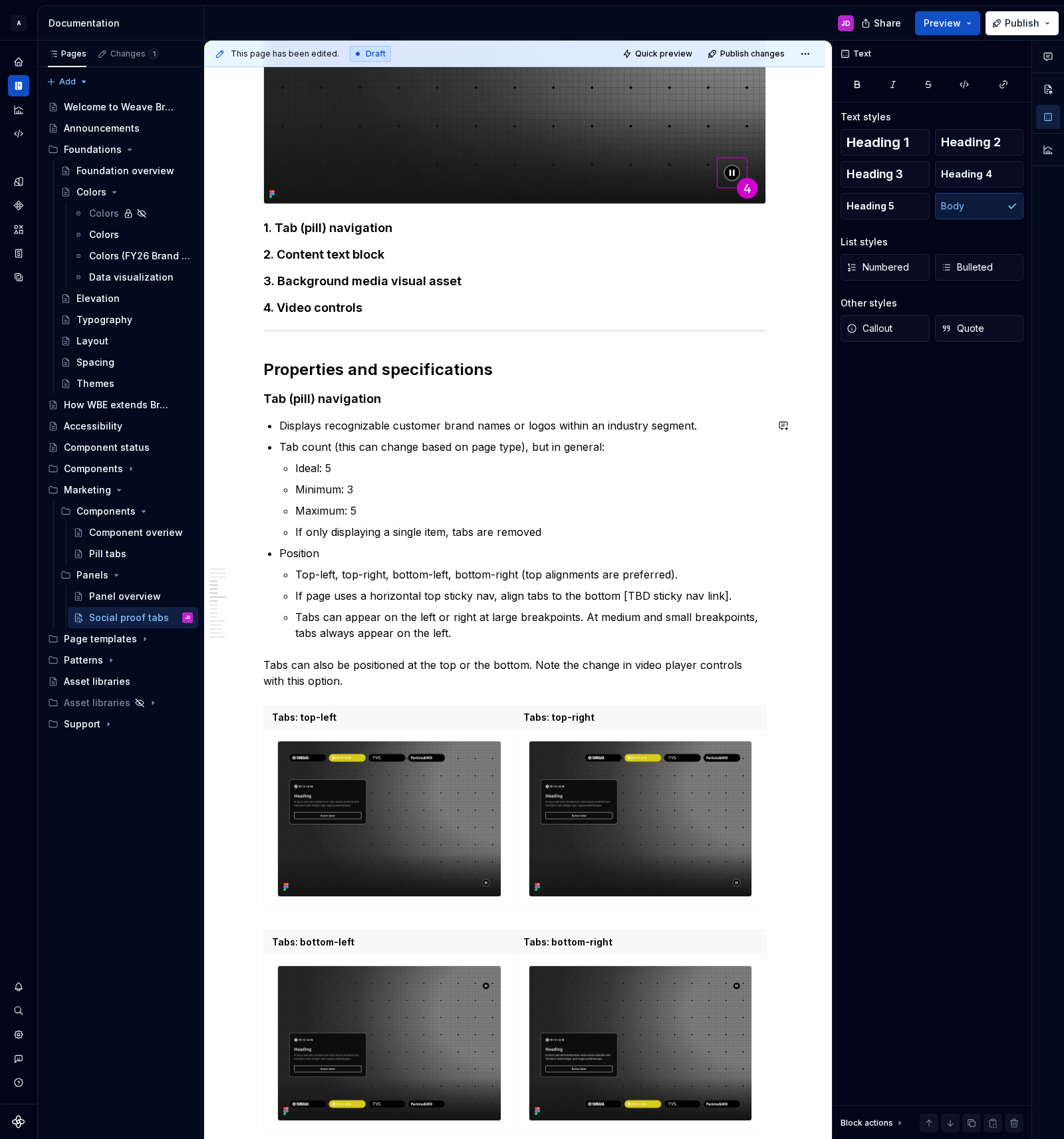
scroll to position [1373, 0]
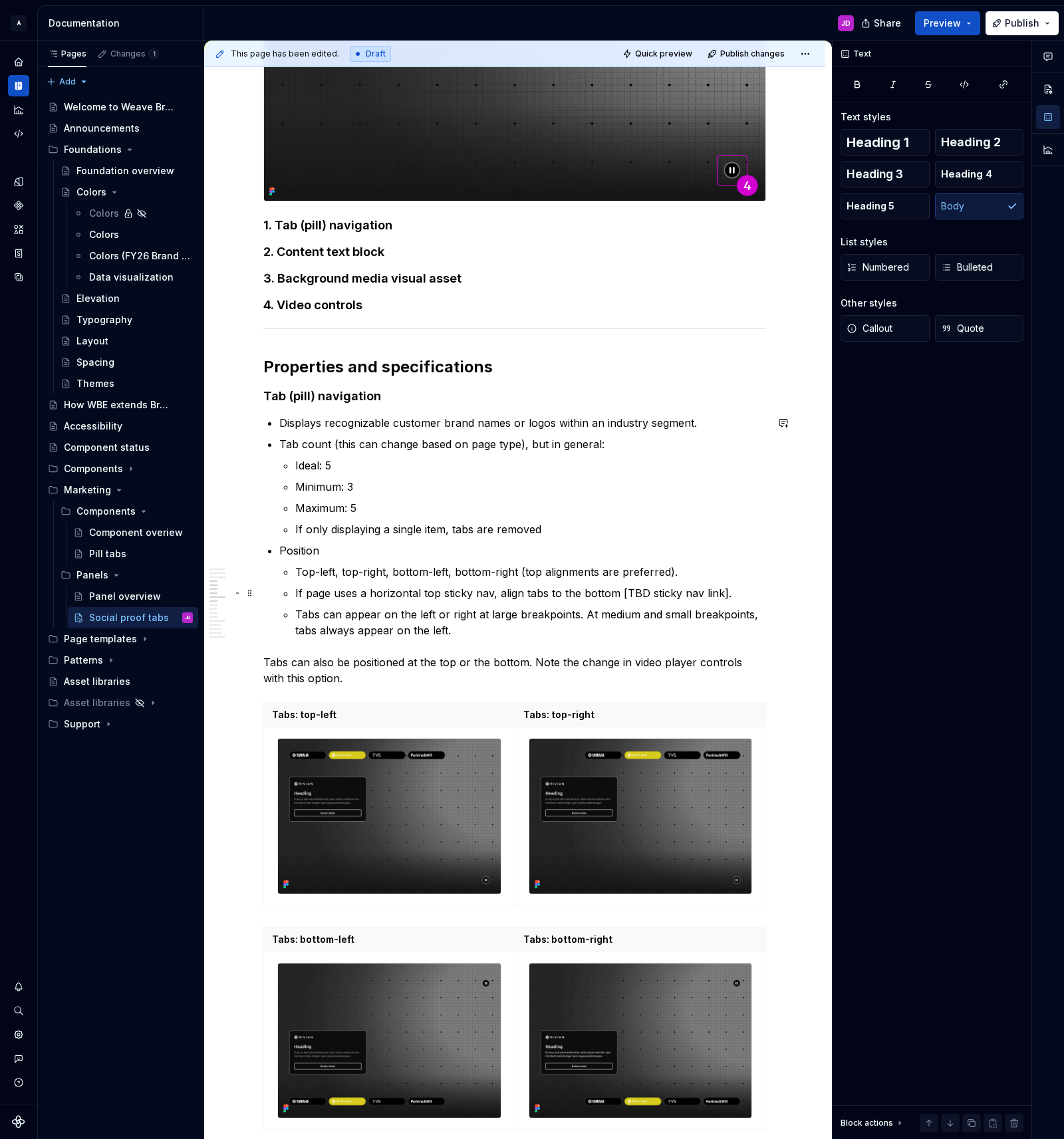
click at [305, 590] on p "If page uses a horizontal top sticky nav, align tabs to the bottom [TBD sticky …" at bounding box center [530, 592] width 471 height 16
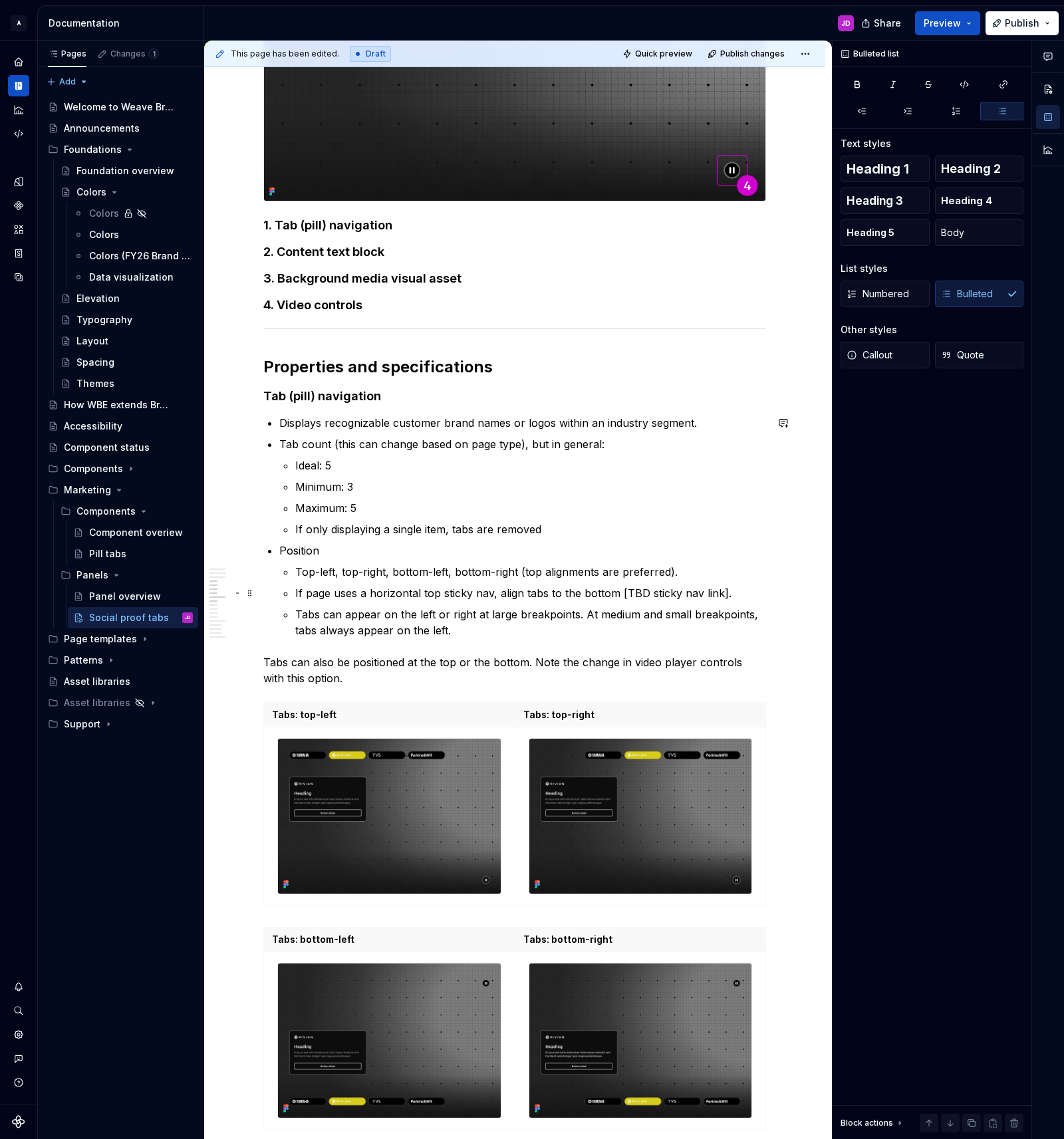
click at [305, 593] on p "If page uses a horizontal top sticky nav, align tabs to the bottom [TBD sticky …" at bounding box center [530, 592] width 471 height 16
click at [496, 629] on p "Tabs can appear on the left or right at large breakpoints. At medium and small …" at bounding box center [530, 622] width 471 height 32
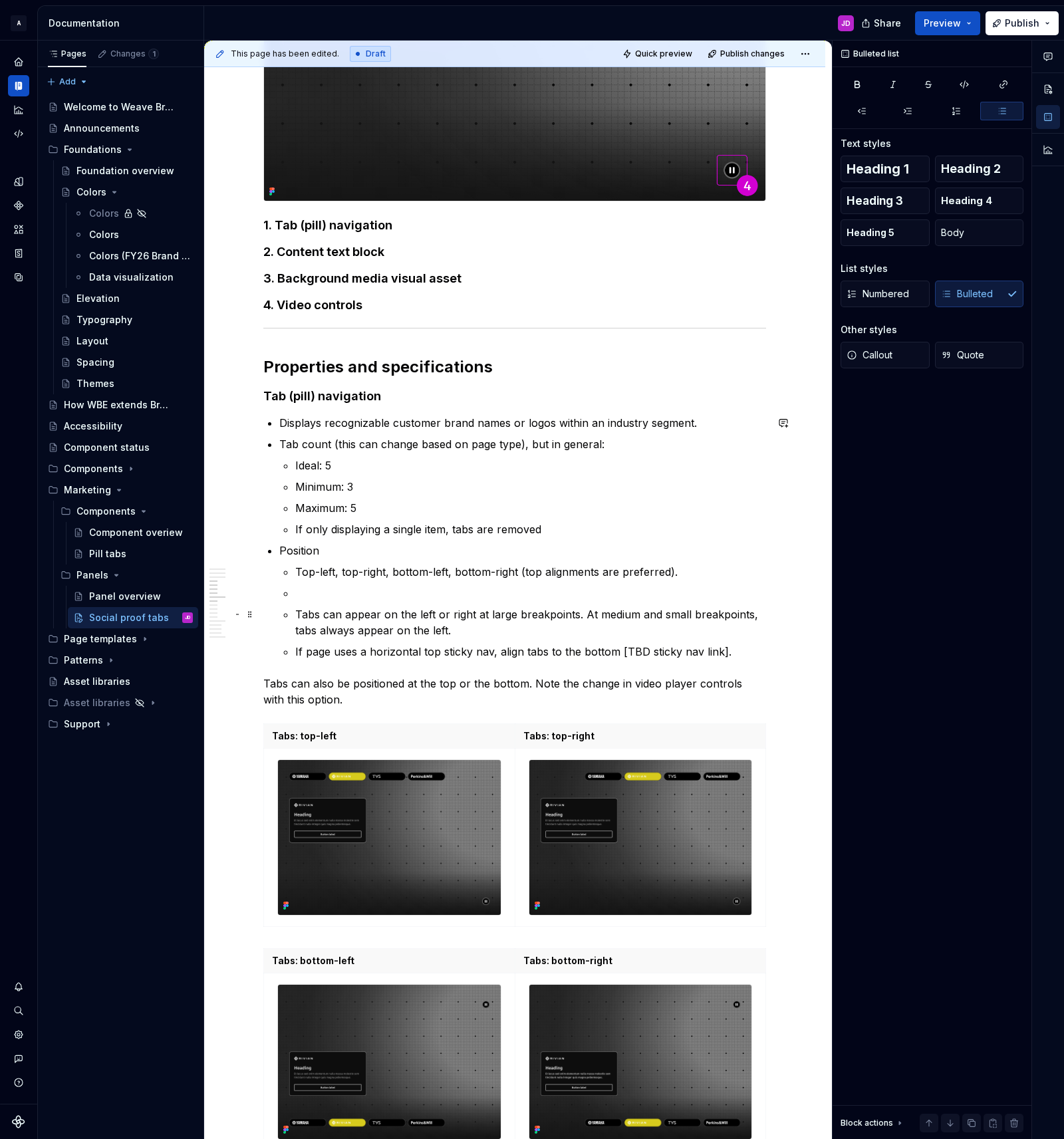
click at [298, 612] on p "Tabs can appear on the left or right at large breakpoints. At medium and small …" at bounding box center [530, 622] width 471 height 32
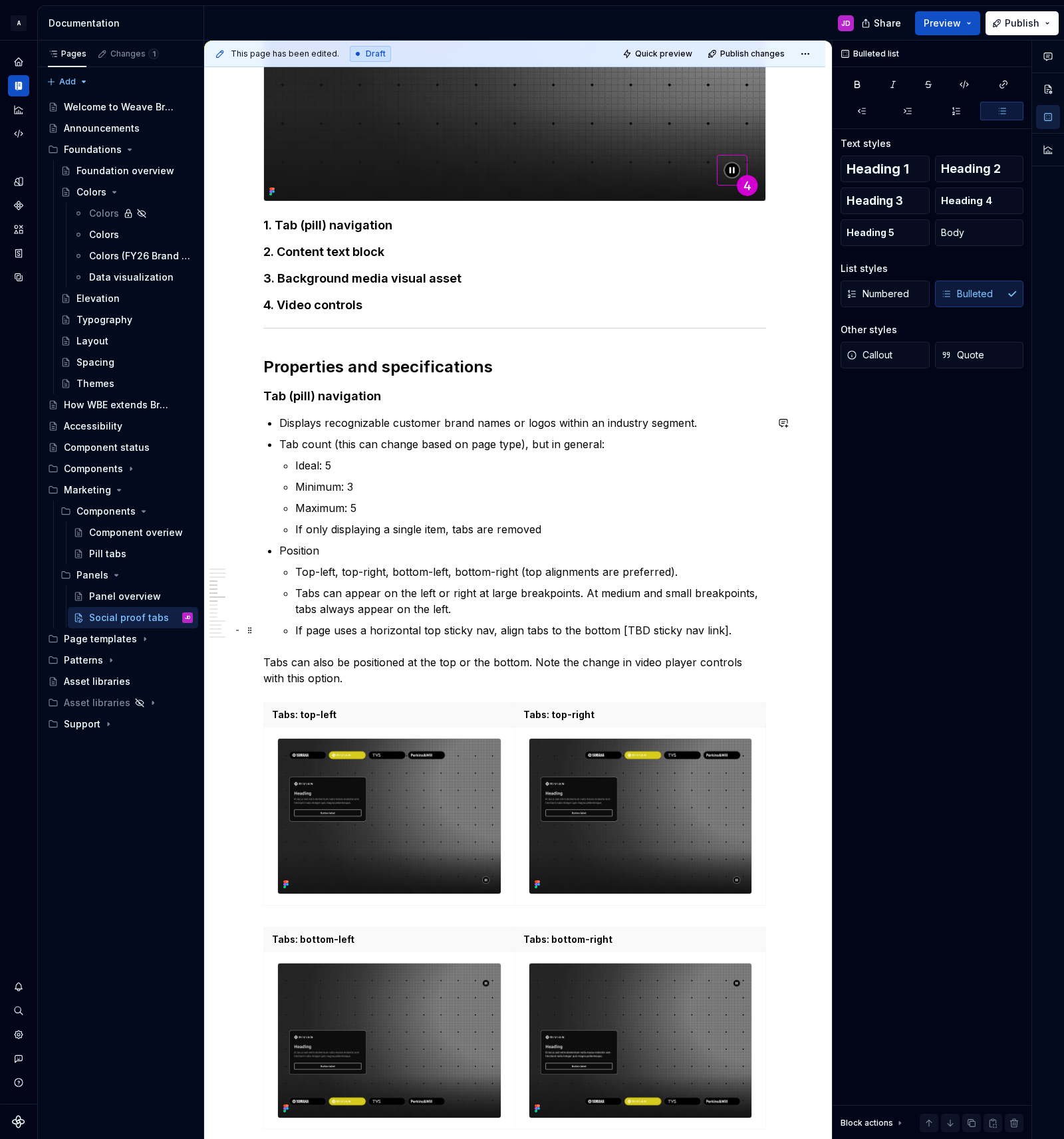
click at [738, 629] on p "If page uses a horizontal top sticky nav, align tabs to the bottom [TBD sticky …" at bounding box center [530, 629] width 471 height 16
click at [494, 662] on p "Tabs can also be positioned at the top or the bottom. Note the change in video …" at bounding box center [515, 670] width 503 height 32
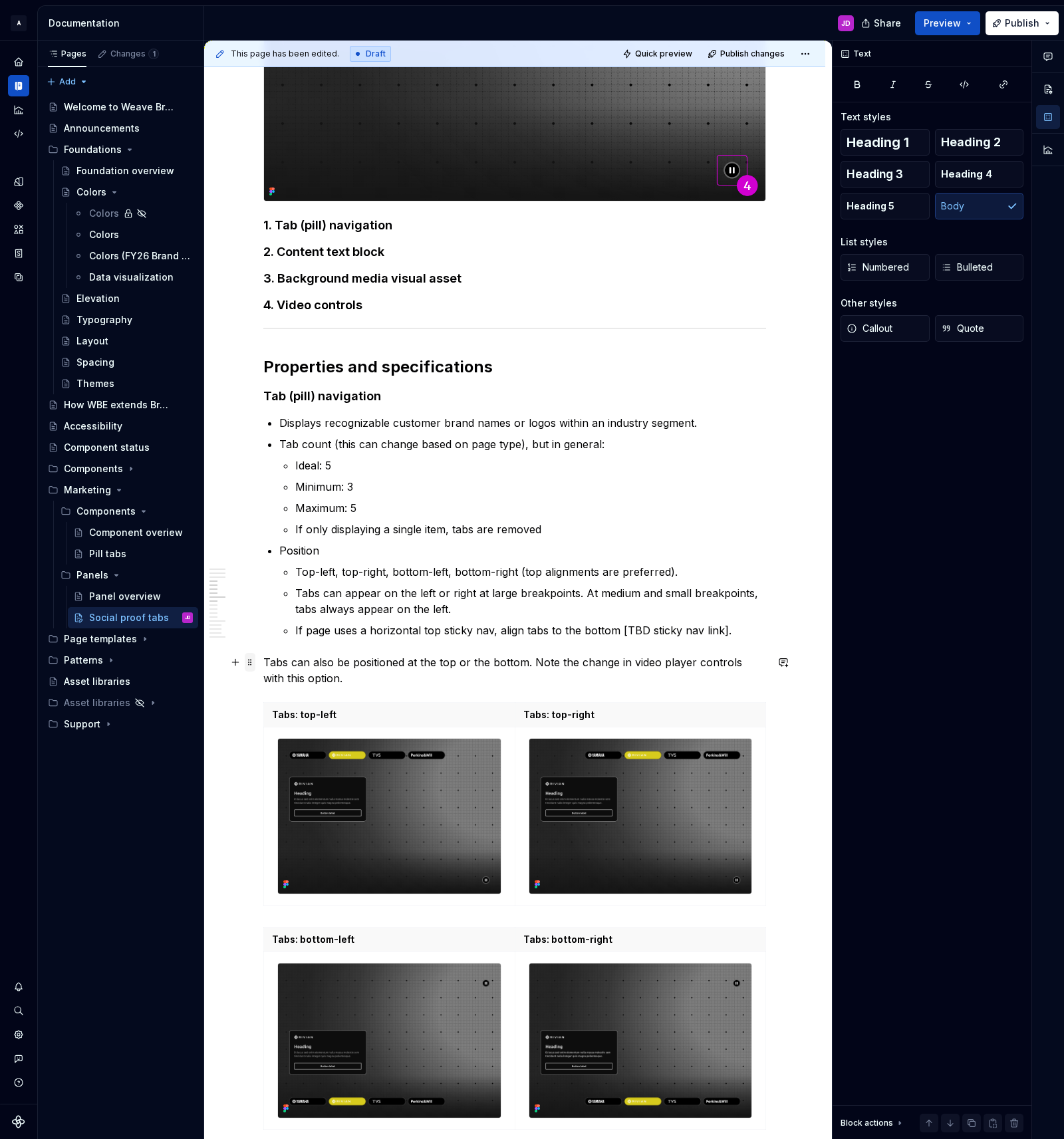
click at [252, 662] on span at bounding box center [249, 662] width 11 height 19
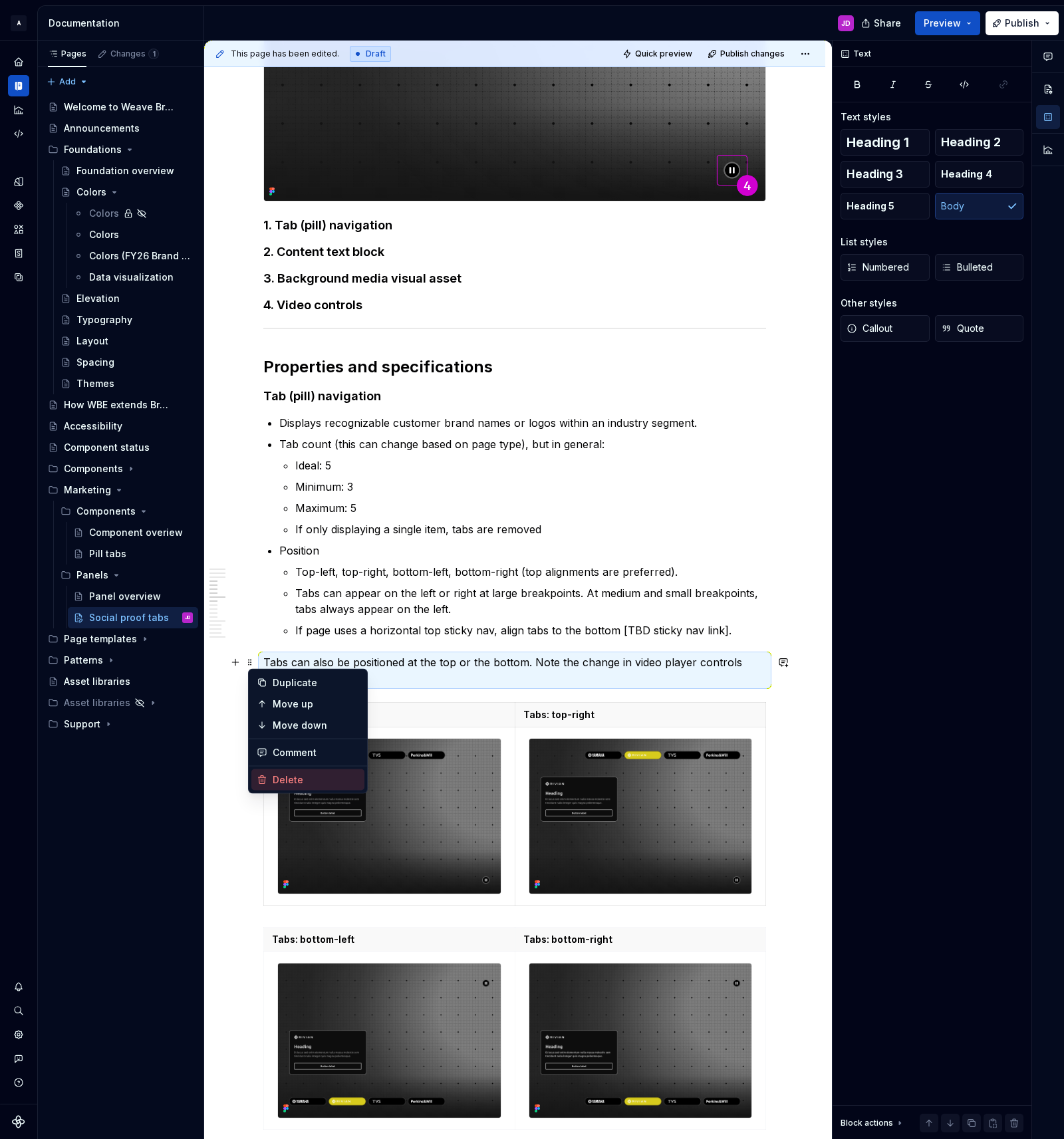
click at [288, 773] on div "Delete" at bounding box center [316, 780] width 87 height 13
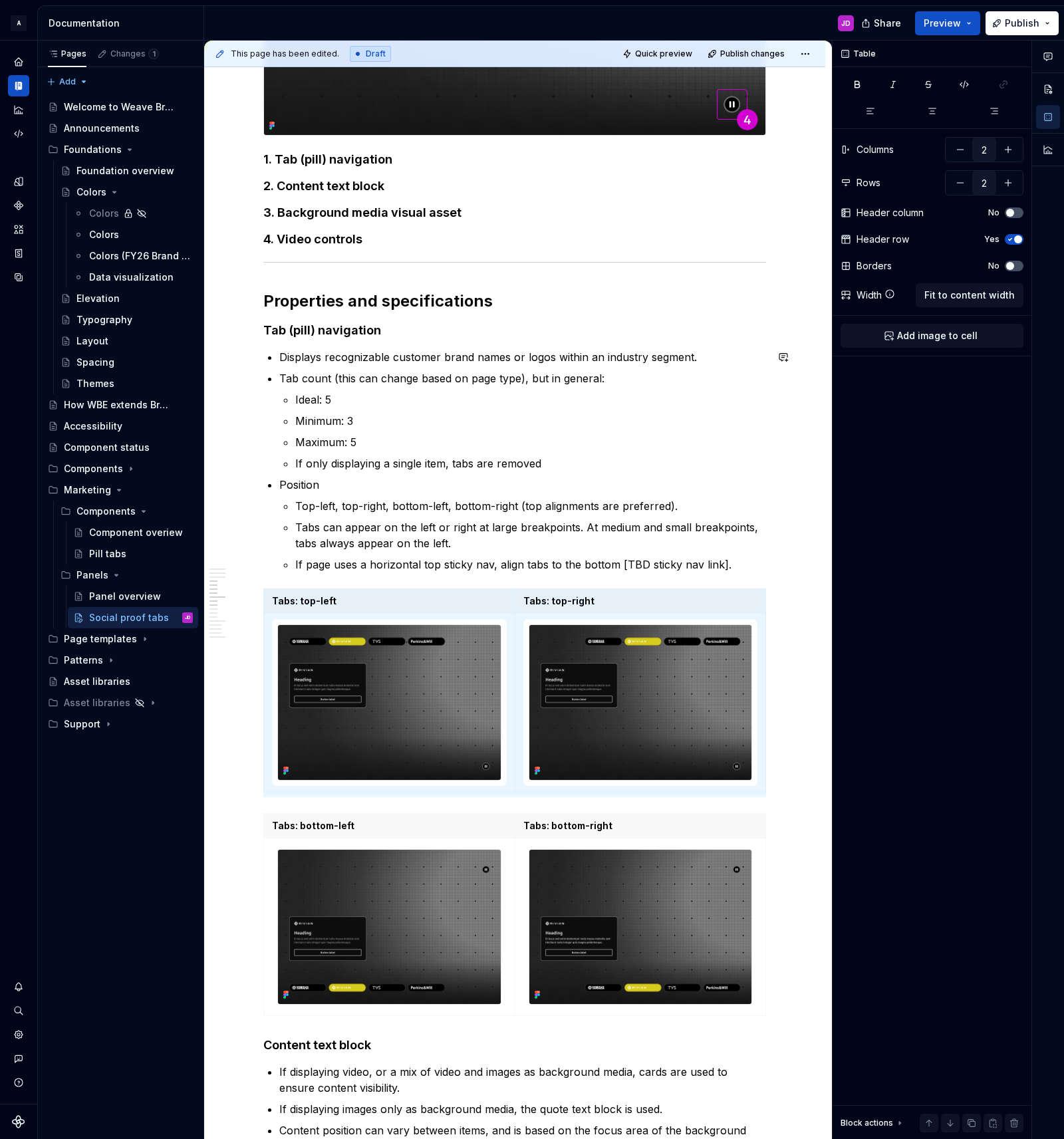
scroll to position [1444, 0]
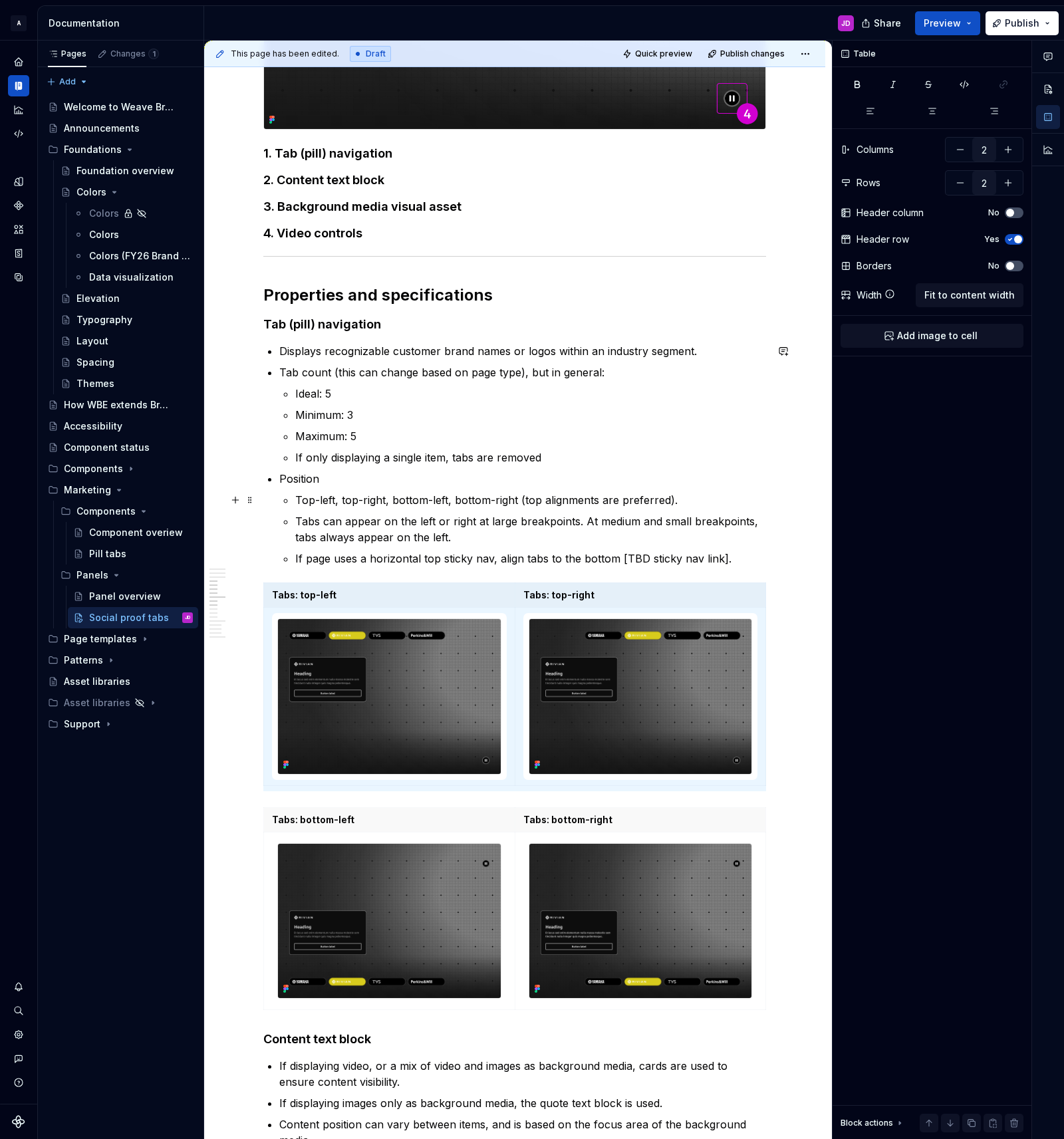
click at [687, 498] on p "Top-left, top-right, bottom-left, bottom-right (top alignments are preferred)." at bounding box center [530, 500] width 471 height 16
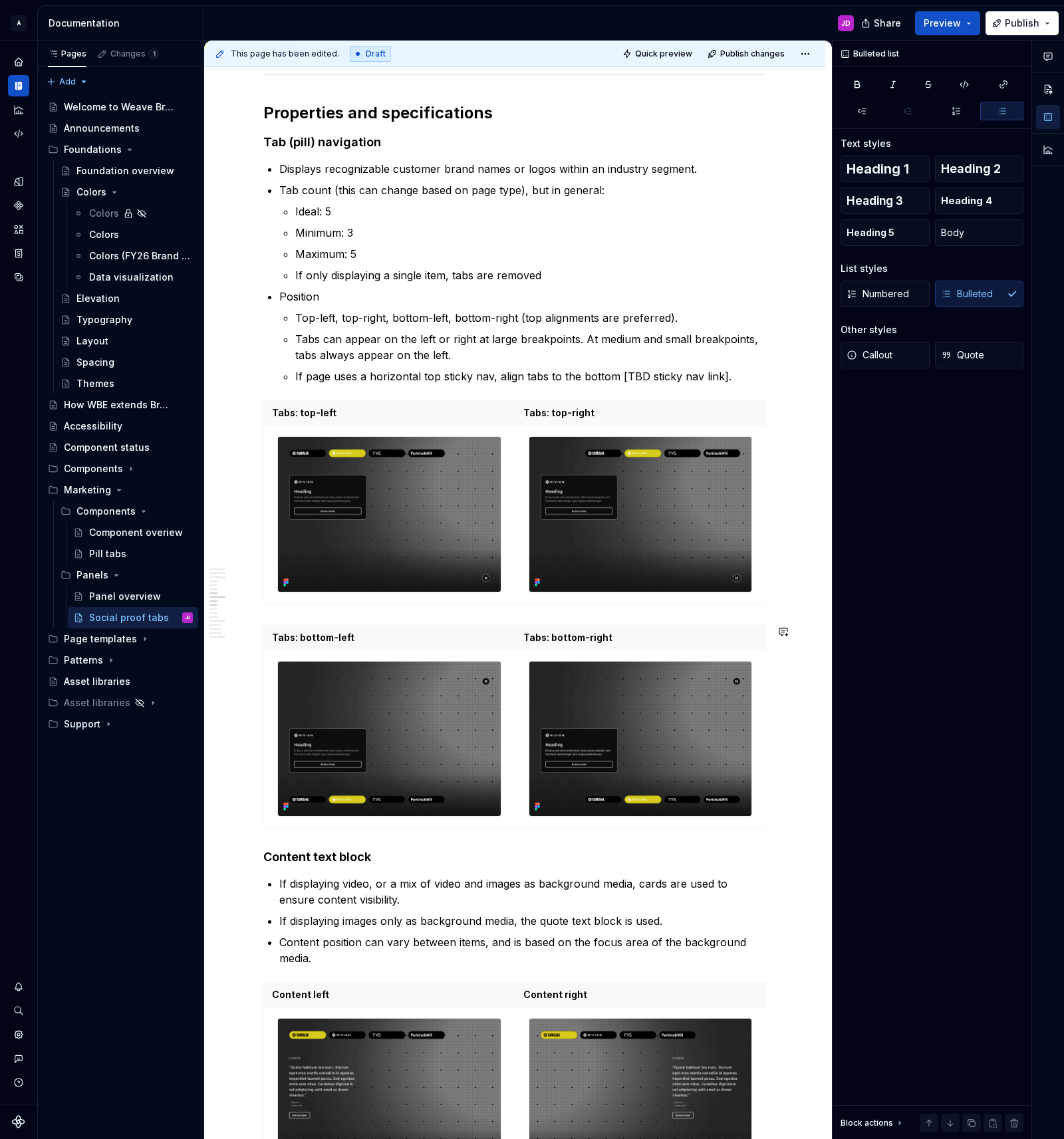
scroll to position [1415, 0]
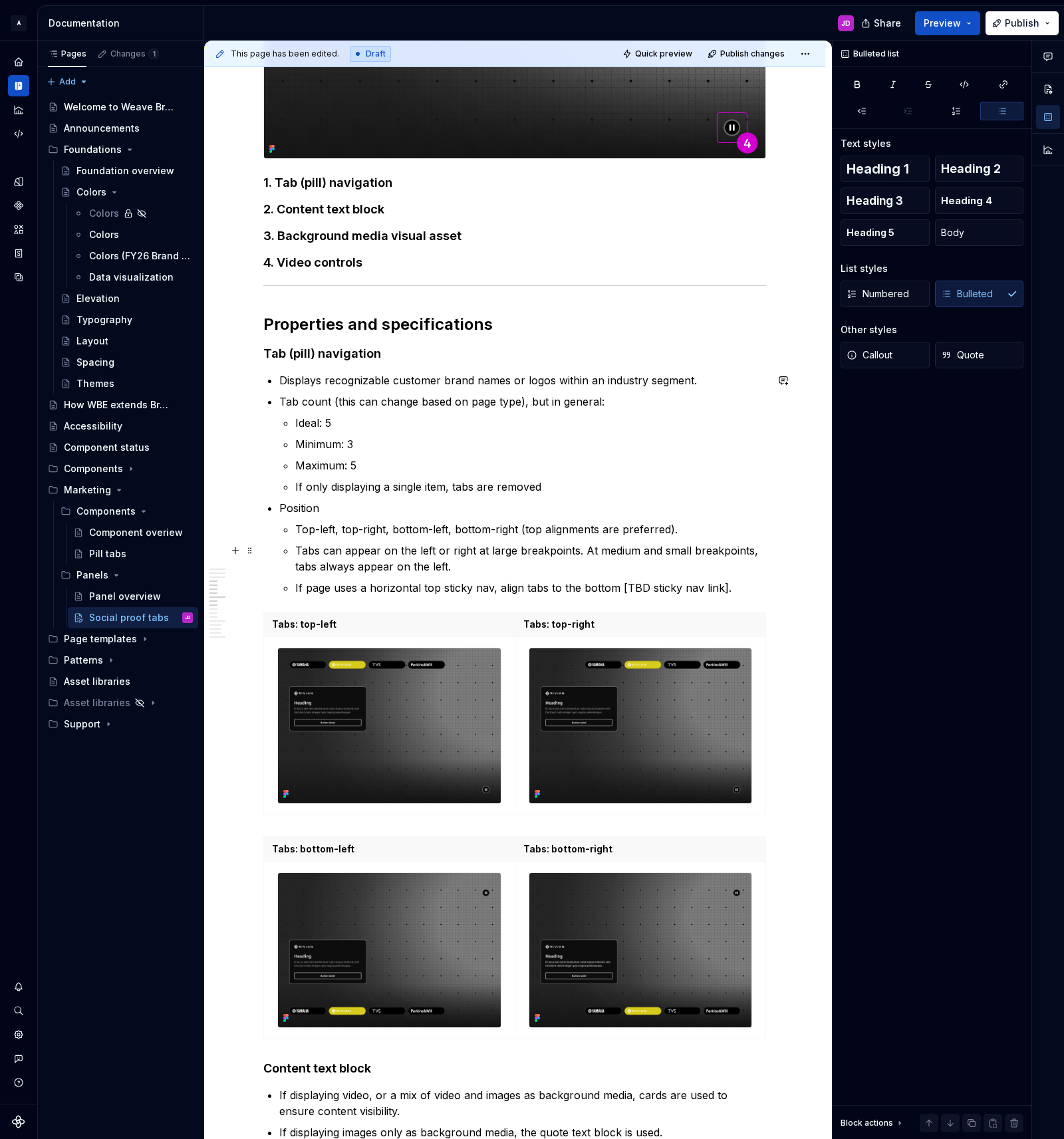
click at [586, 549] on p "Tabs can appear on the left or right at large breakpoints. At medium and small …" at bounding box center [530, 558] width 471 height 32
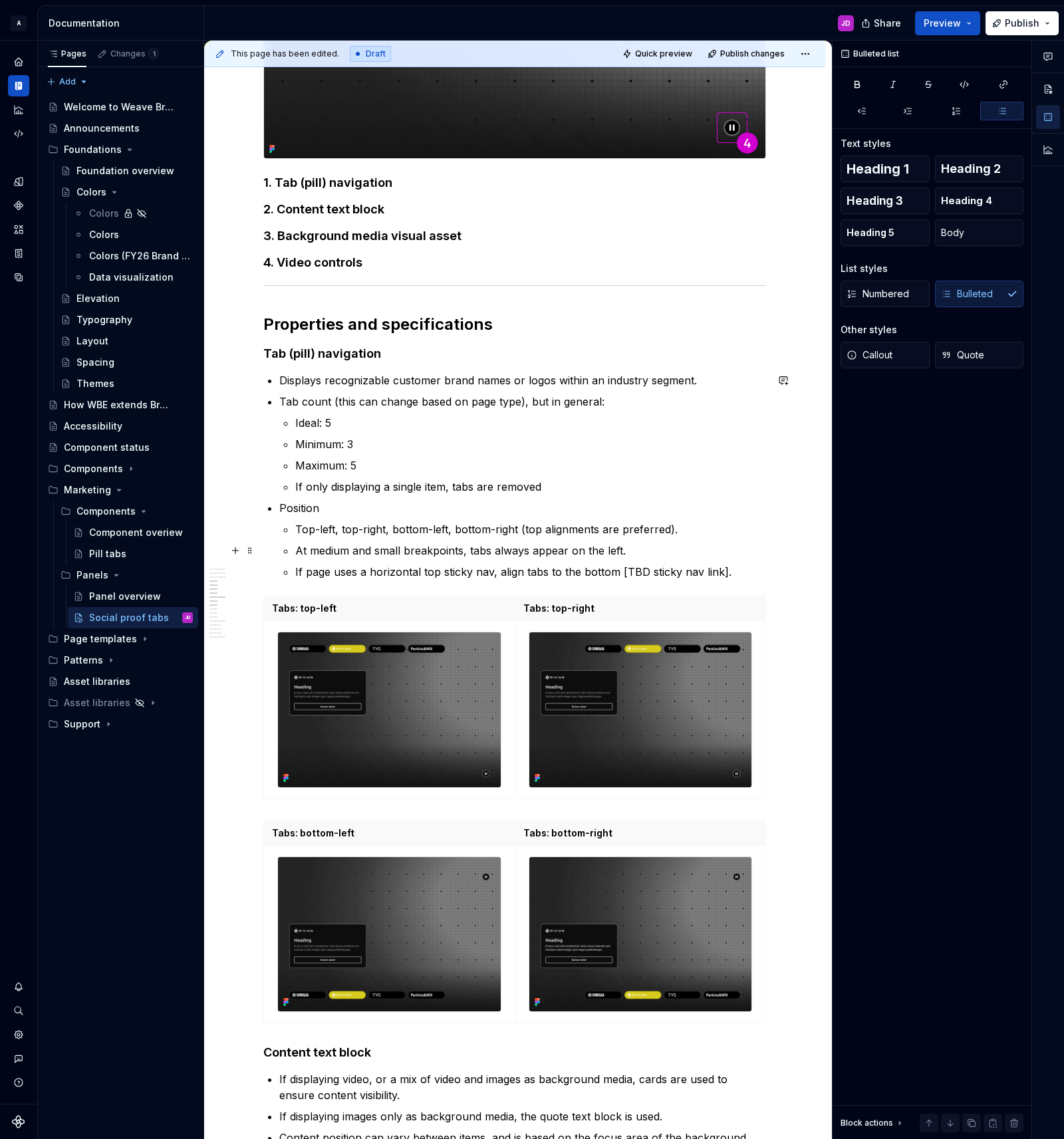
click at [643, 548] on p "At medium and small breakpoints, tabs always appear on the left." at bounding box center [530, 550] width 471 height 16
click at [577, 553] on p "At medium and small breakpoints, tabs always appear on the left." at bounding box center [530, 550] width 471 height 16
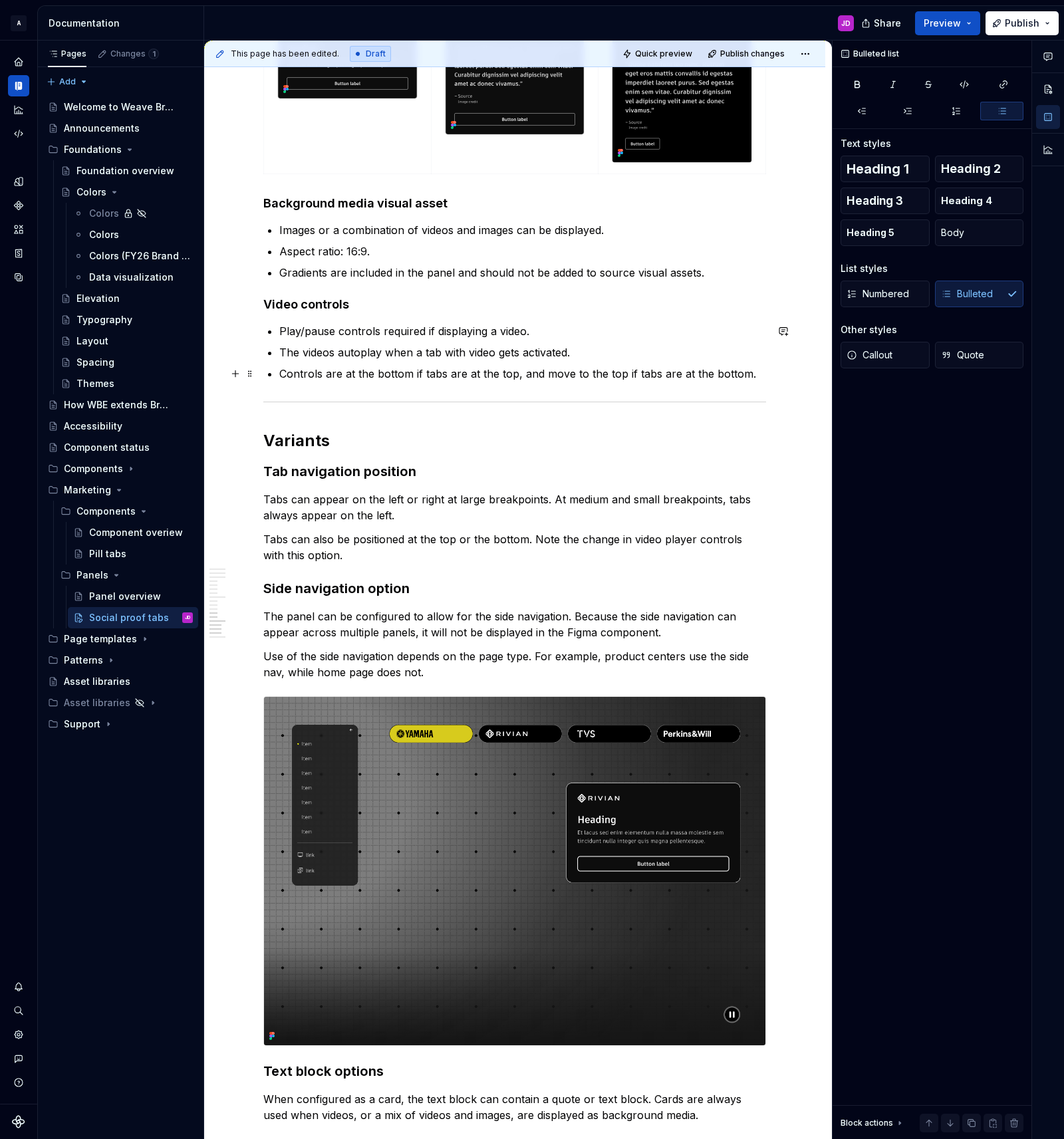
scroll to position [2911, 0]
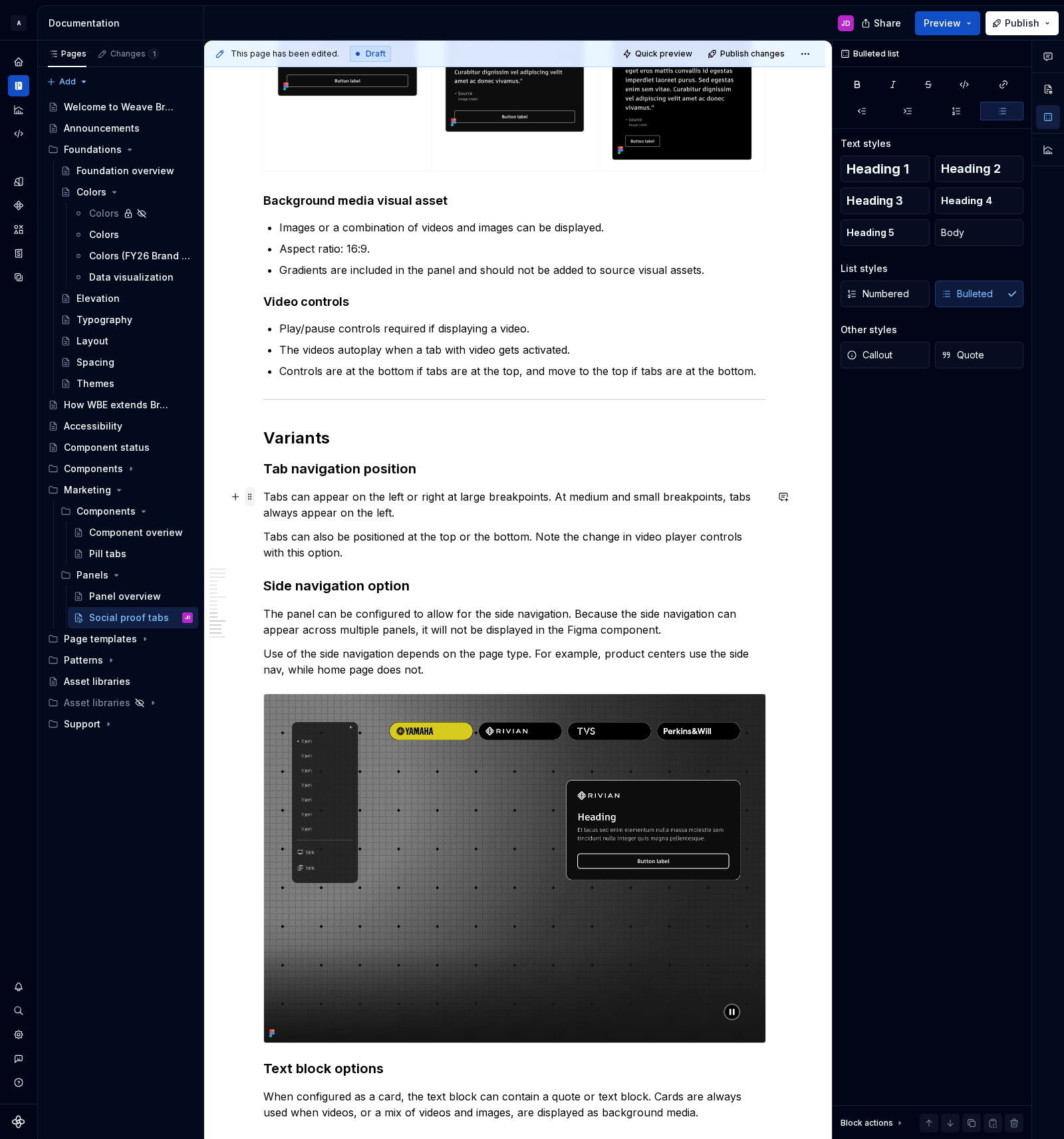
click at [255, 496] on span at bounding box center [249, 496] width 11 height 19
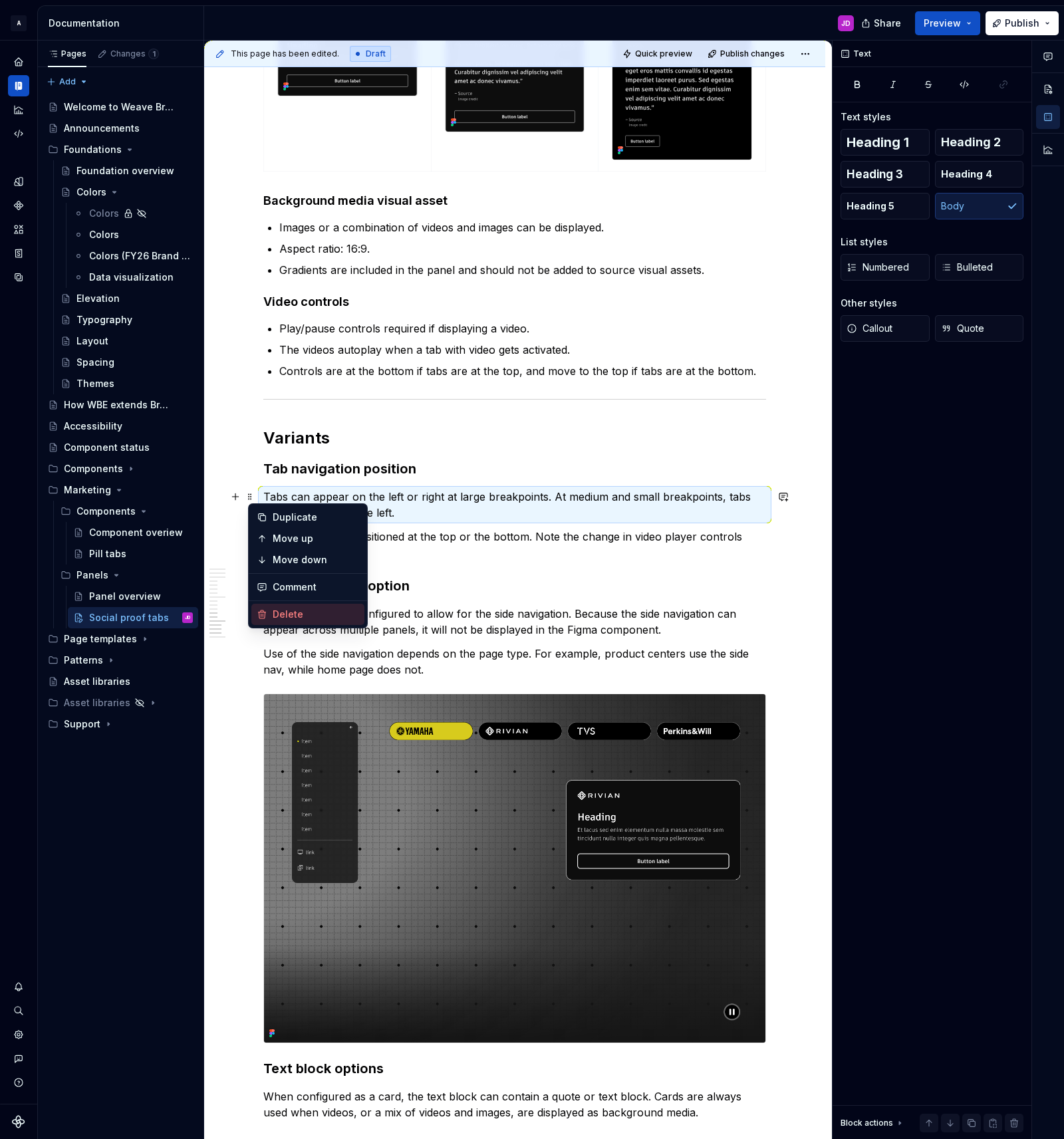
click at [304, 607] on div "Delete" at bounding box center [307, 615] width 113 height 21
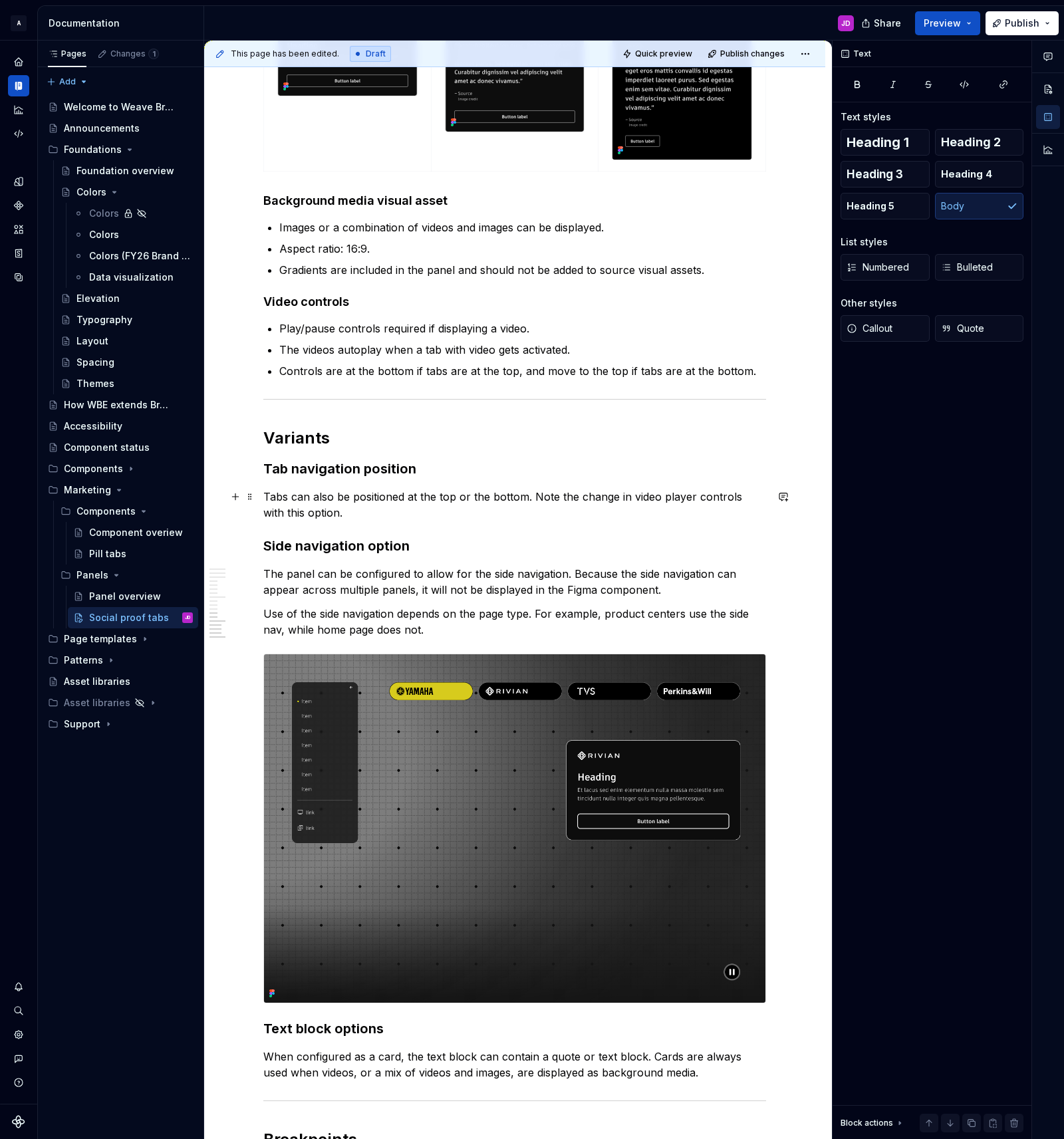
click at [309, 497] on p "Tabs can also be positioned at the top or the bottom. Note the change in video …" at bounding box center [515, 505] width 503 height 32
click at [249, 496] on span at bounding box center [249, 496] width 11 height 19
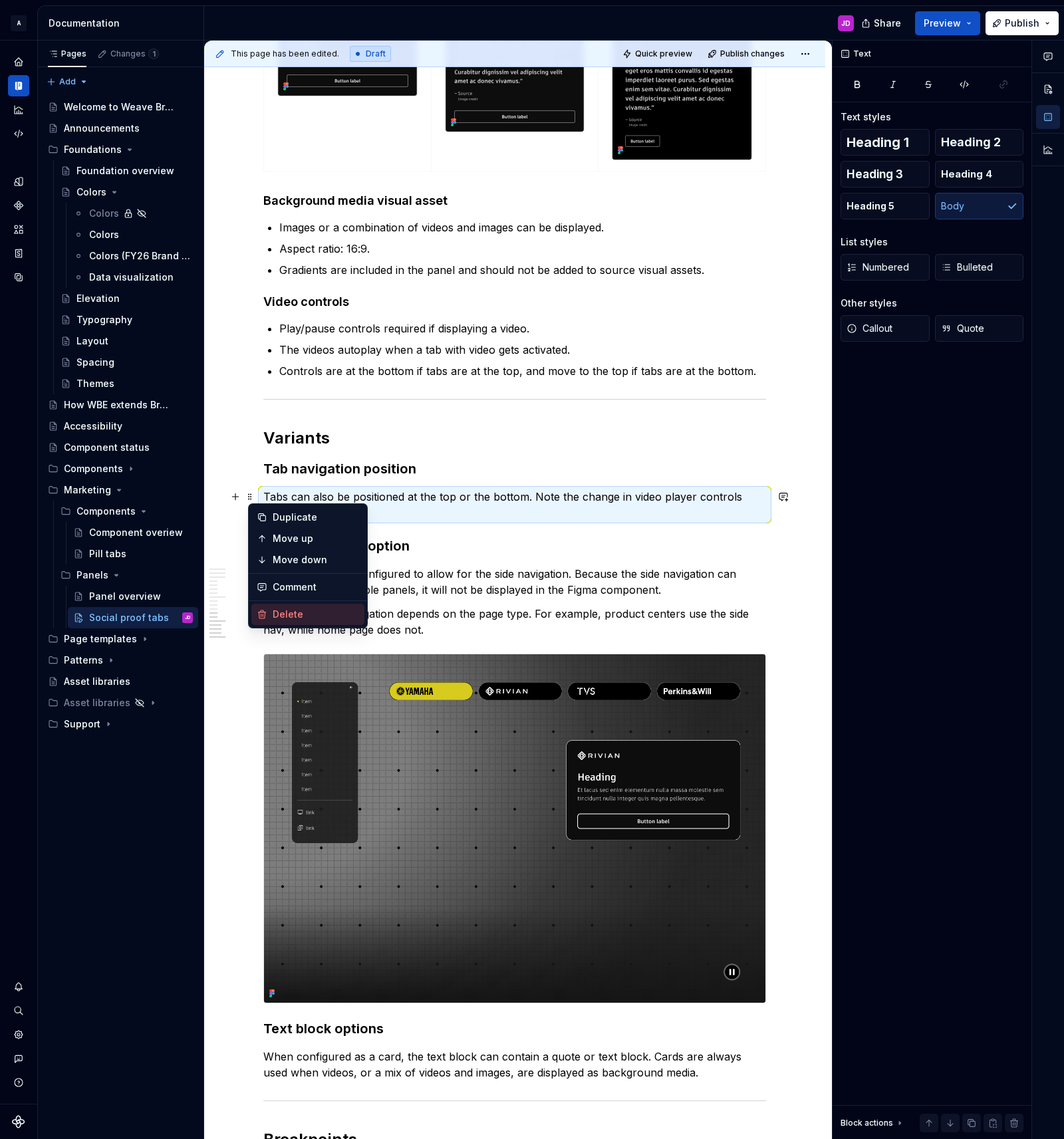
click at [290, 615] on div "Delete" at bounding box center [316, 615] width 87 height 13
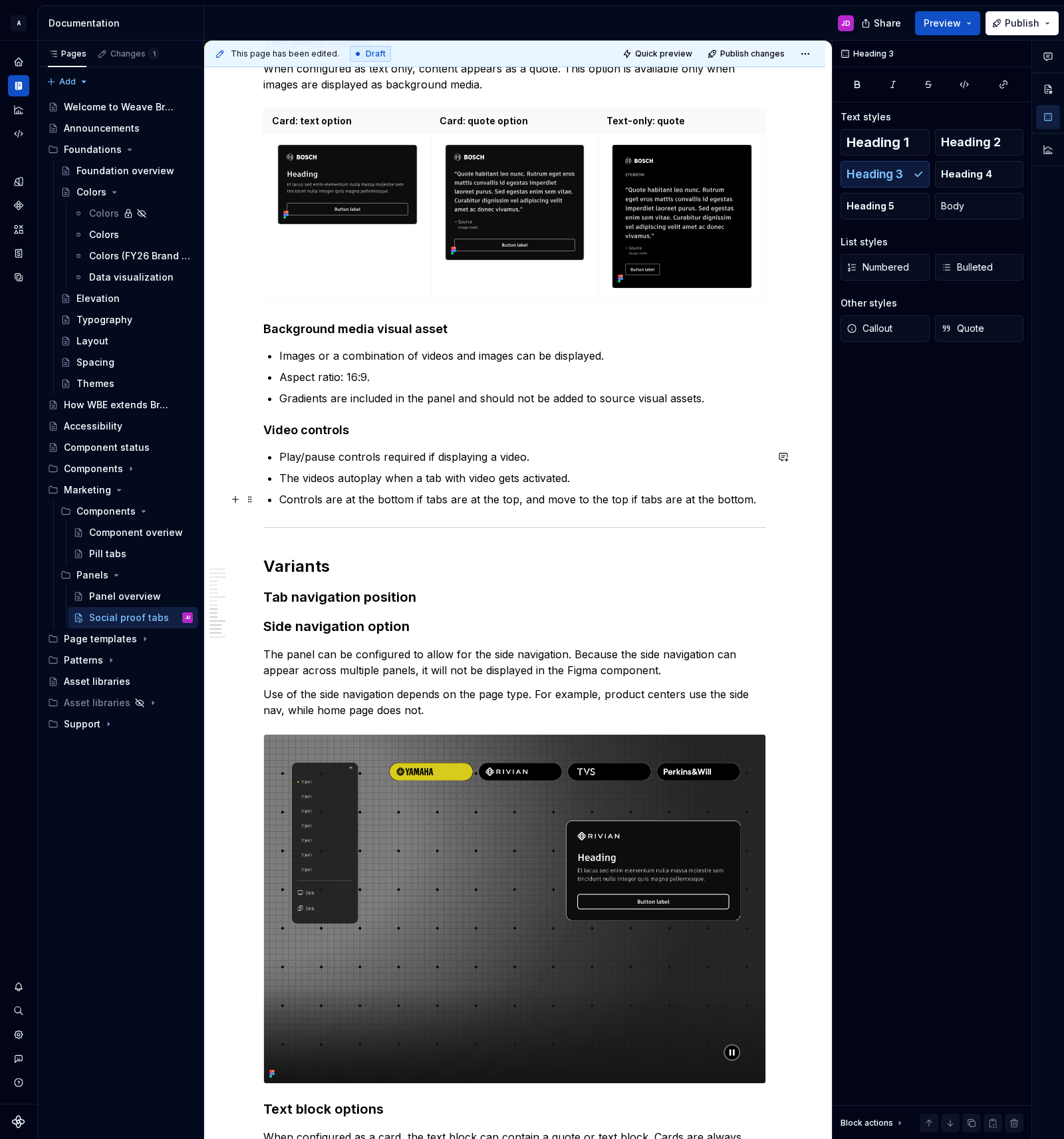
scroll to position [2784, 0]
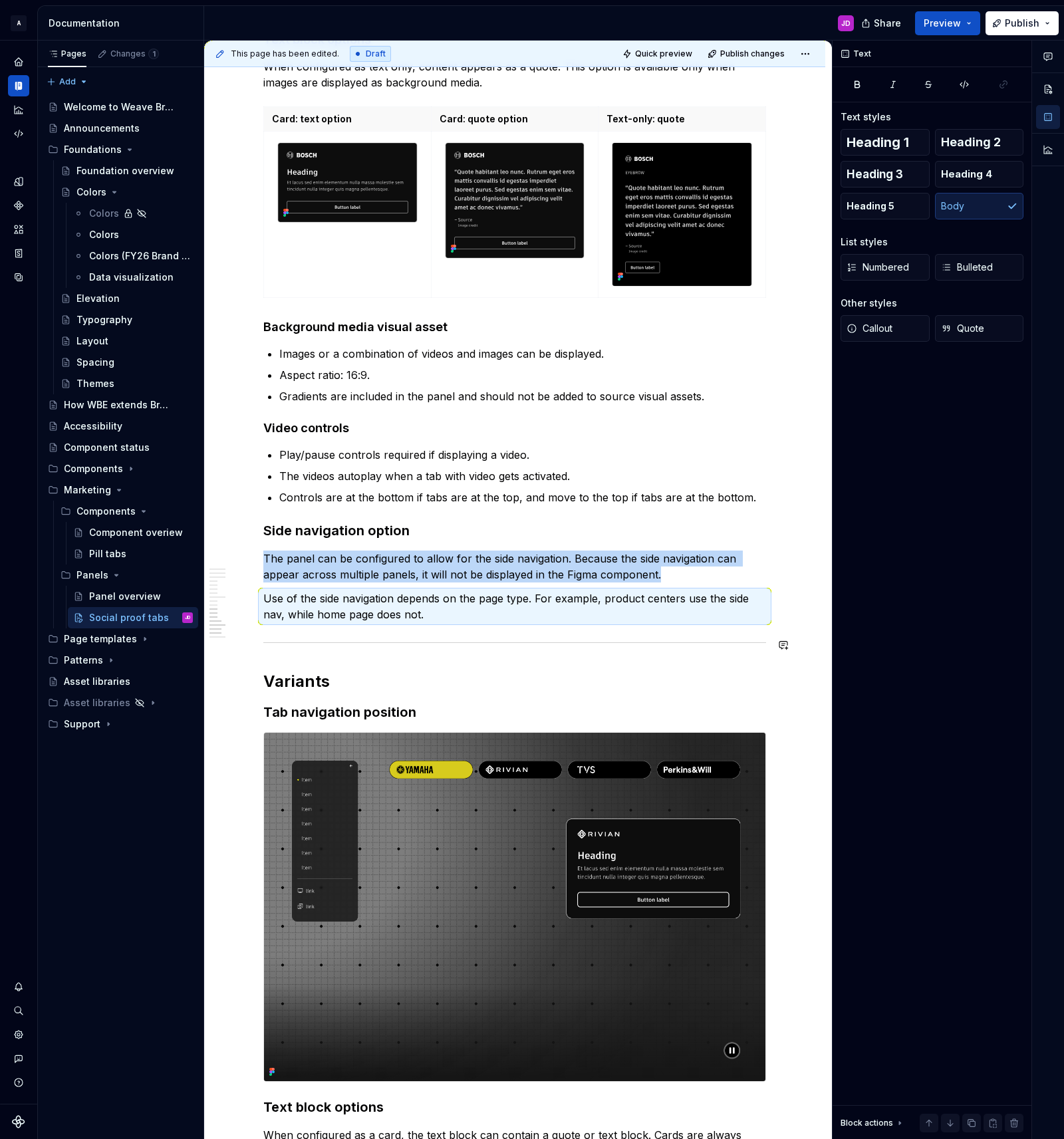
drag, startPoint x: 254, startPoint y: 738, endPoint x: 301, endPoint y: 629, distance: 118.7
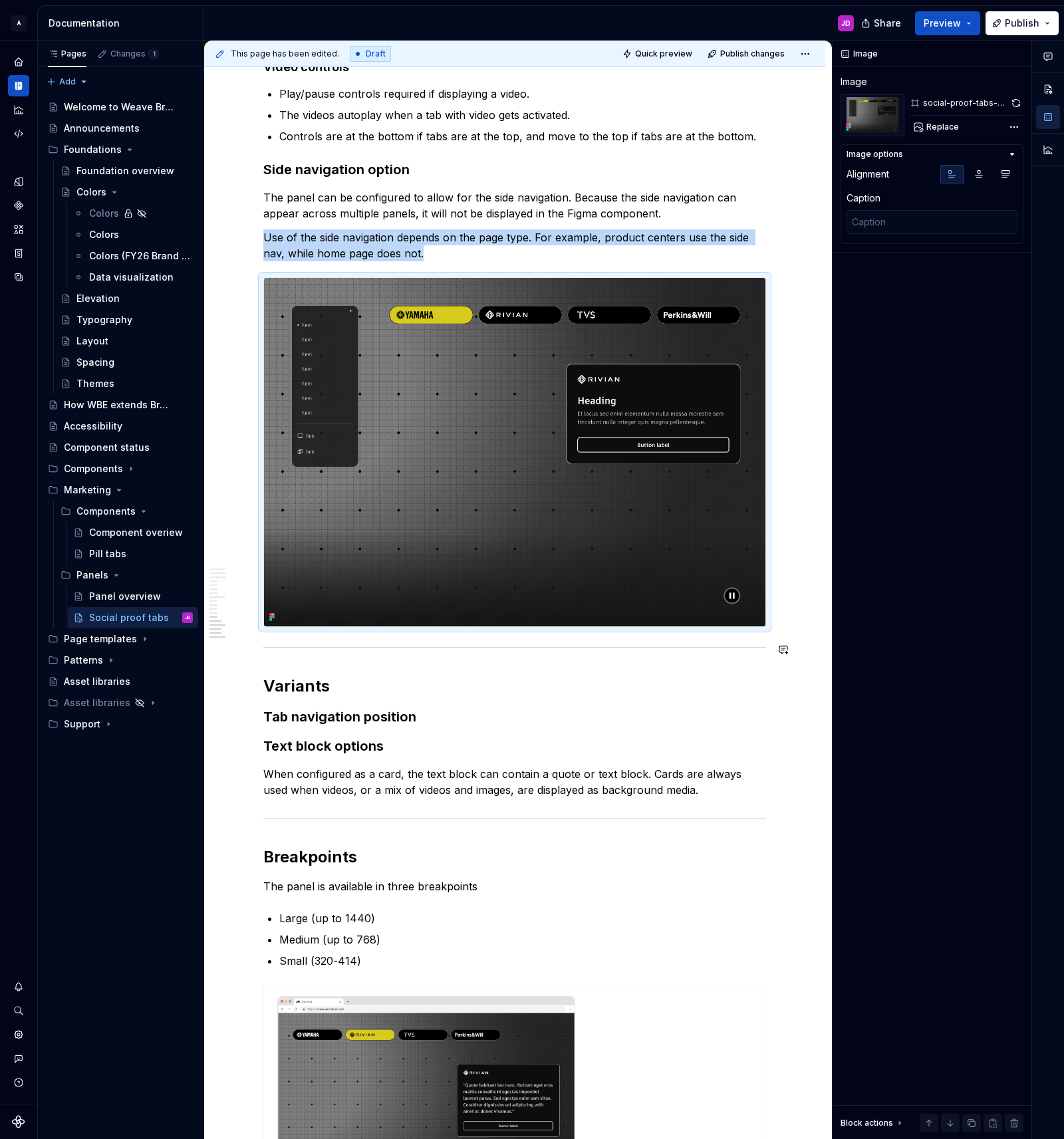
scroll to position [3154, 0]
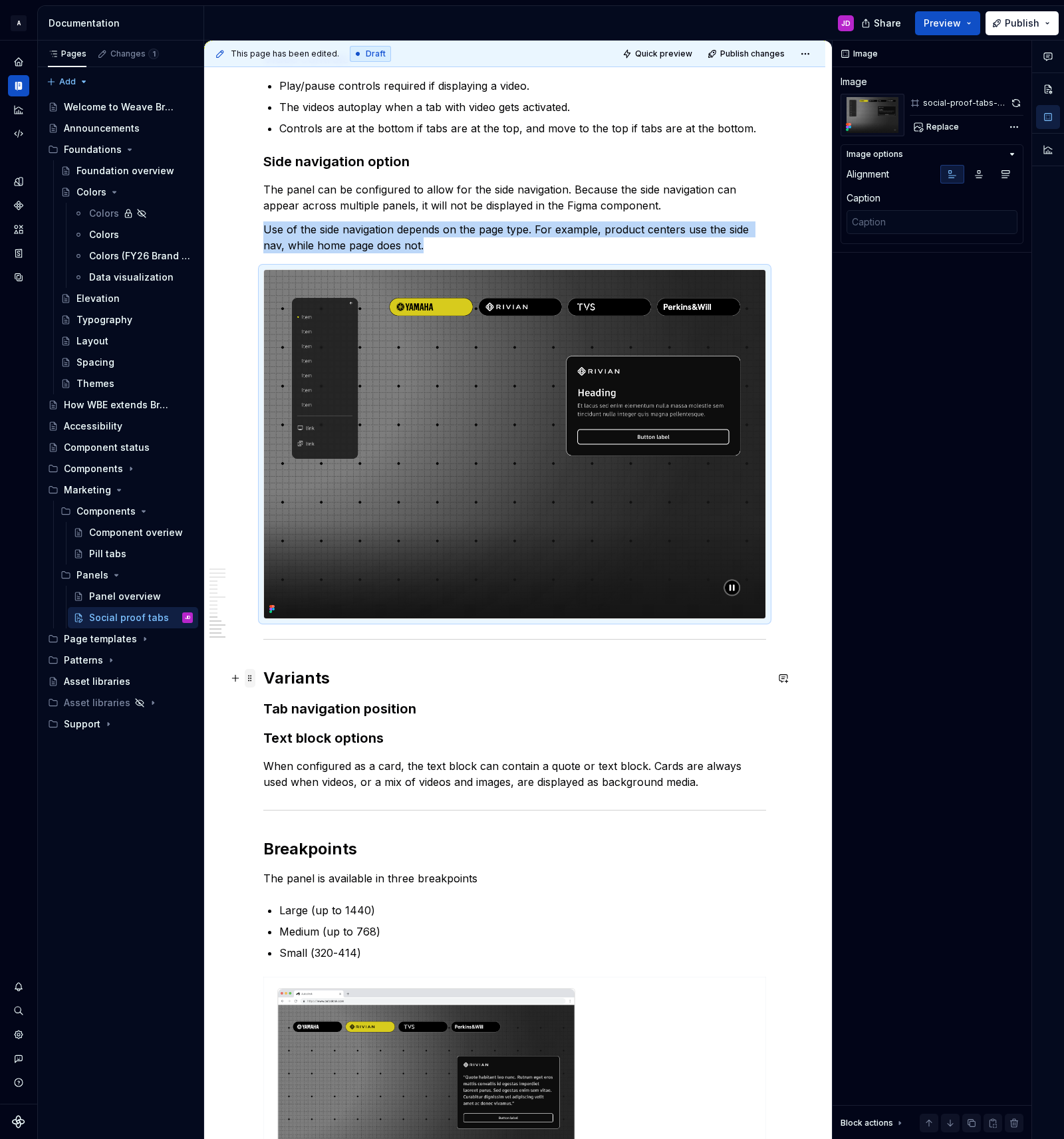
click at [254, 681] on span at bounding box center [249, 678] width 11 height 19
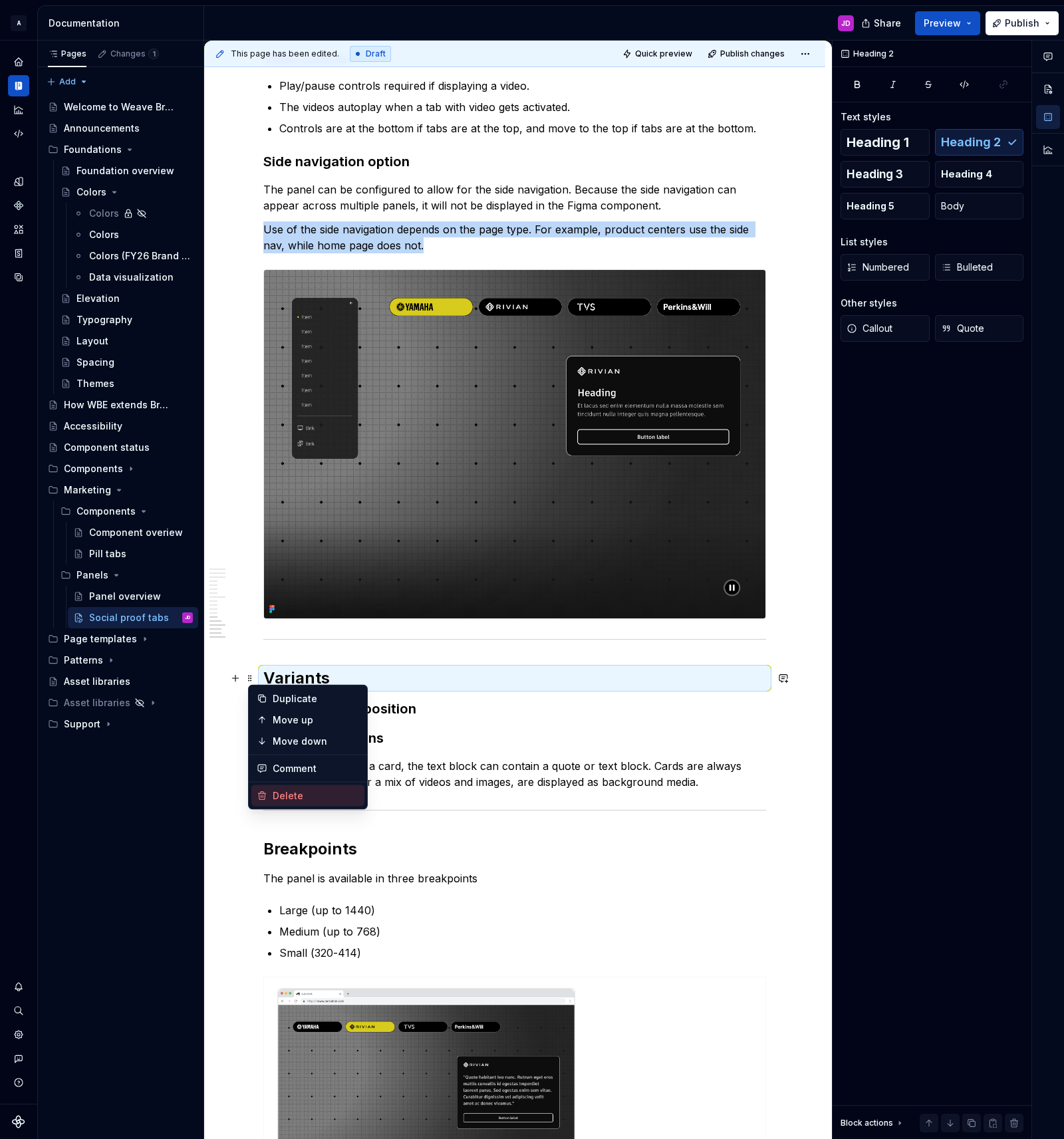
click at [282, 793] on div "Delete" at bounding box center [316, 796] width 87 height 13
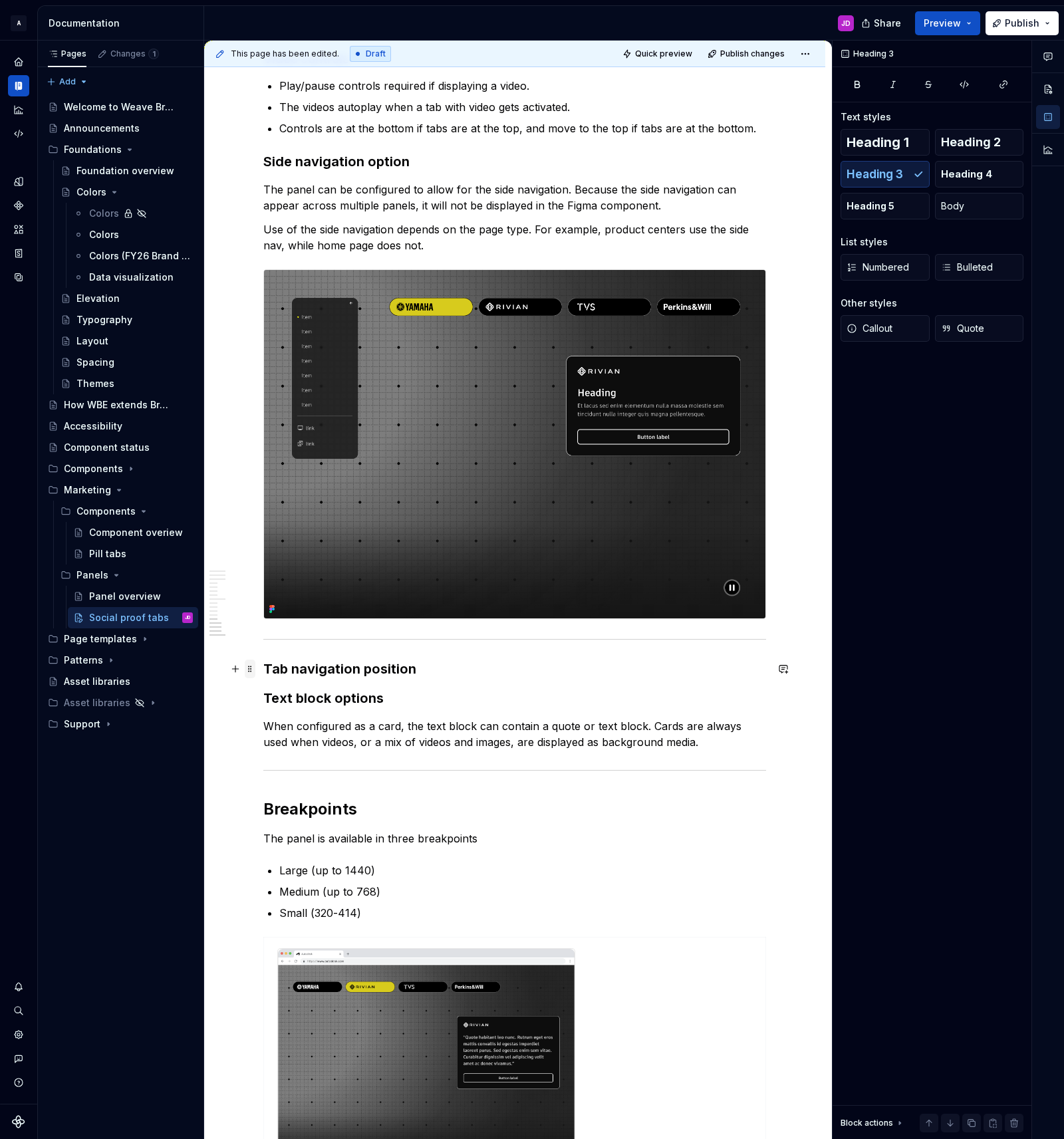
click at [255, 670] on span at bounding box center [249, 669] width 11 height 19
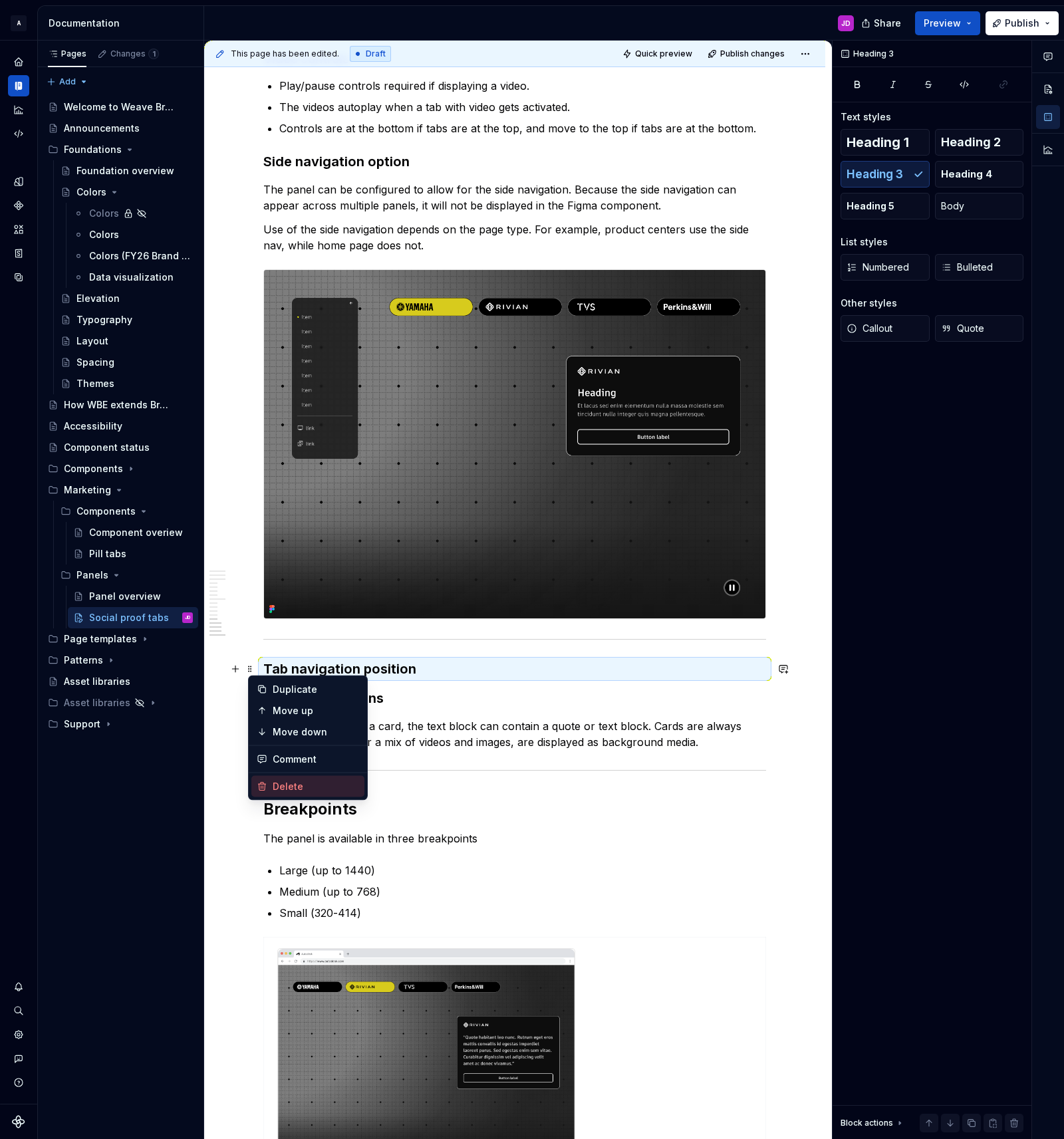
click at [288, 786] on div "Delete" at bounding box center [316, 786] width 87 height 13
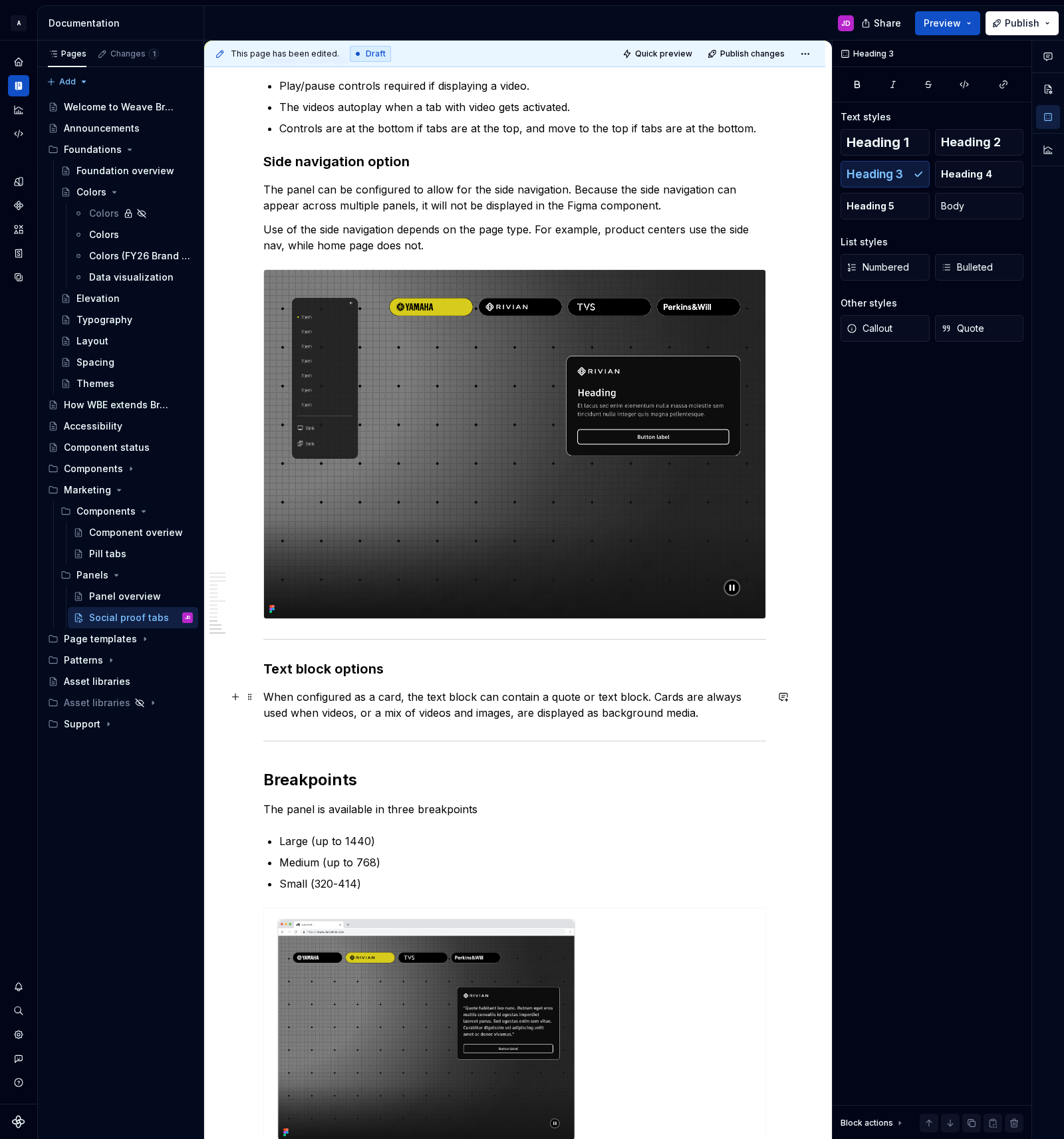
click at [287, 700] on p "When configured as a card, the text block can contain a quote or text block. Ca…" at bounding box center [515, 705] width 503 height 32
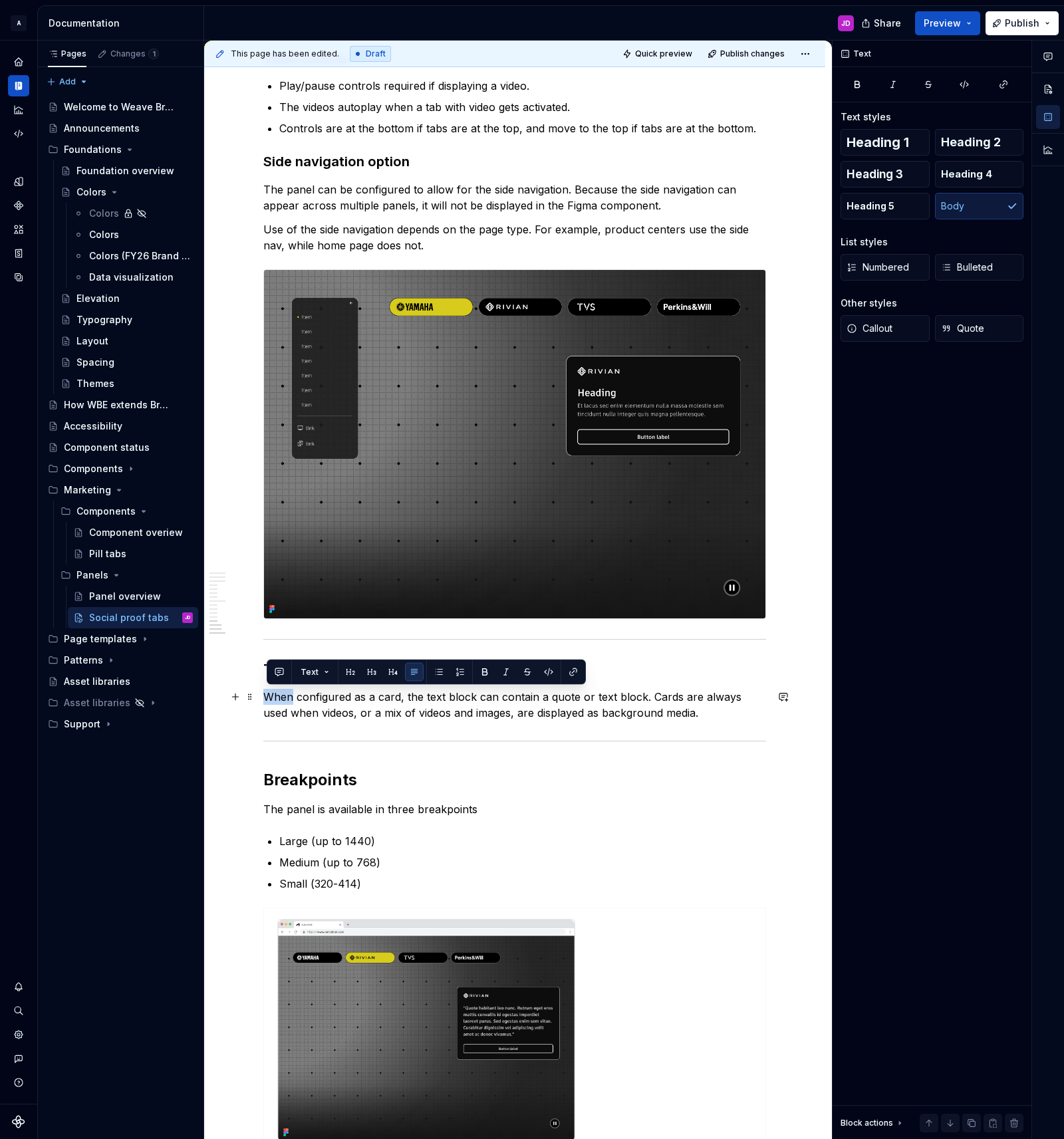
click at [287, 700] on p "When configured as a card, the text block can contain a quote or text block. Ca…" at bounding box center [515, 705] width 503 height 32
copy p "When configured as a card, the text block can contain a quote or text block. Ca…"
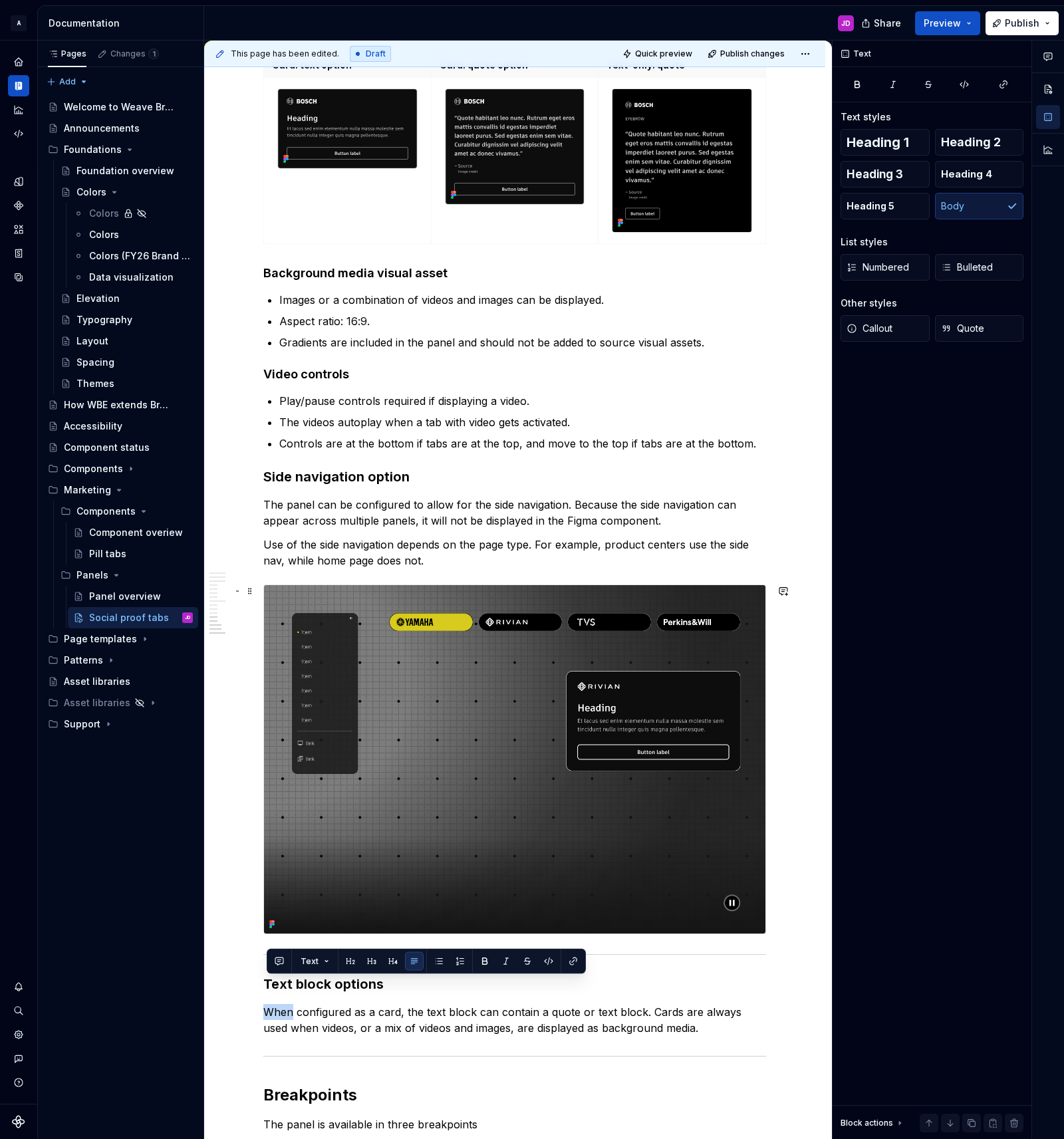
scroll to position [2959, 0]
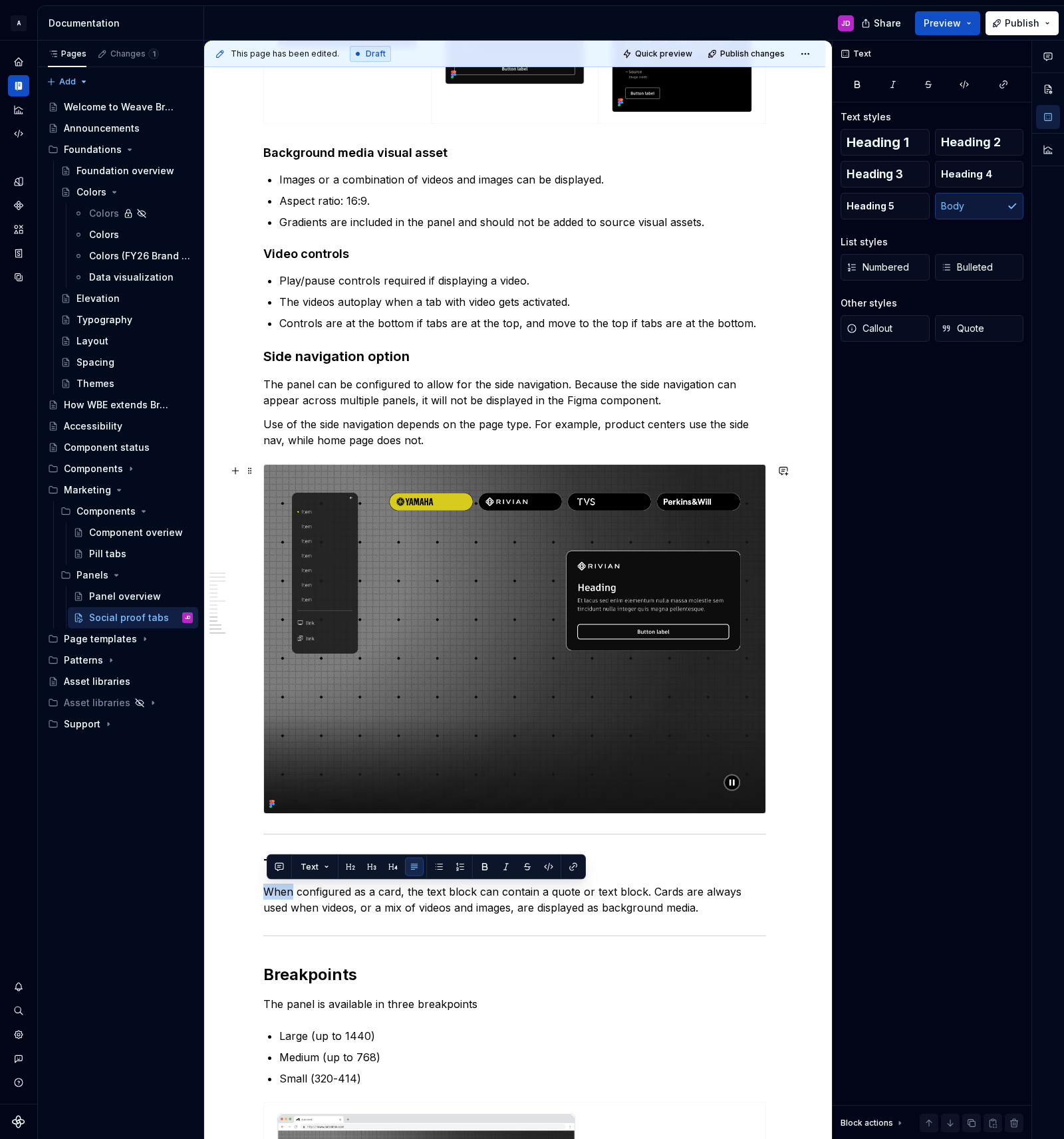
copy p "When configured as a card, the text block can contain a quote or text block. Ca…"
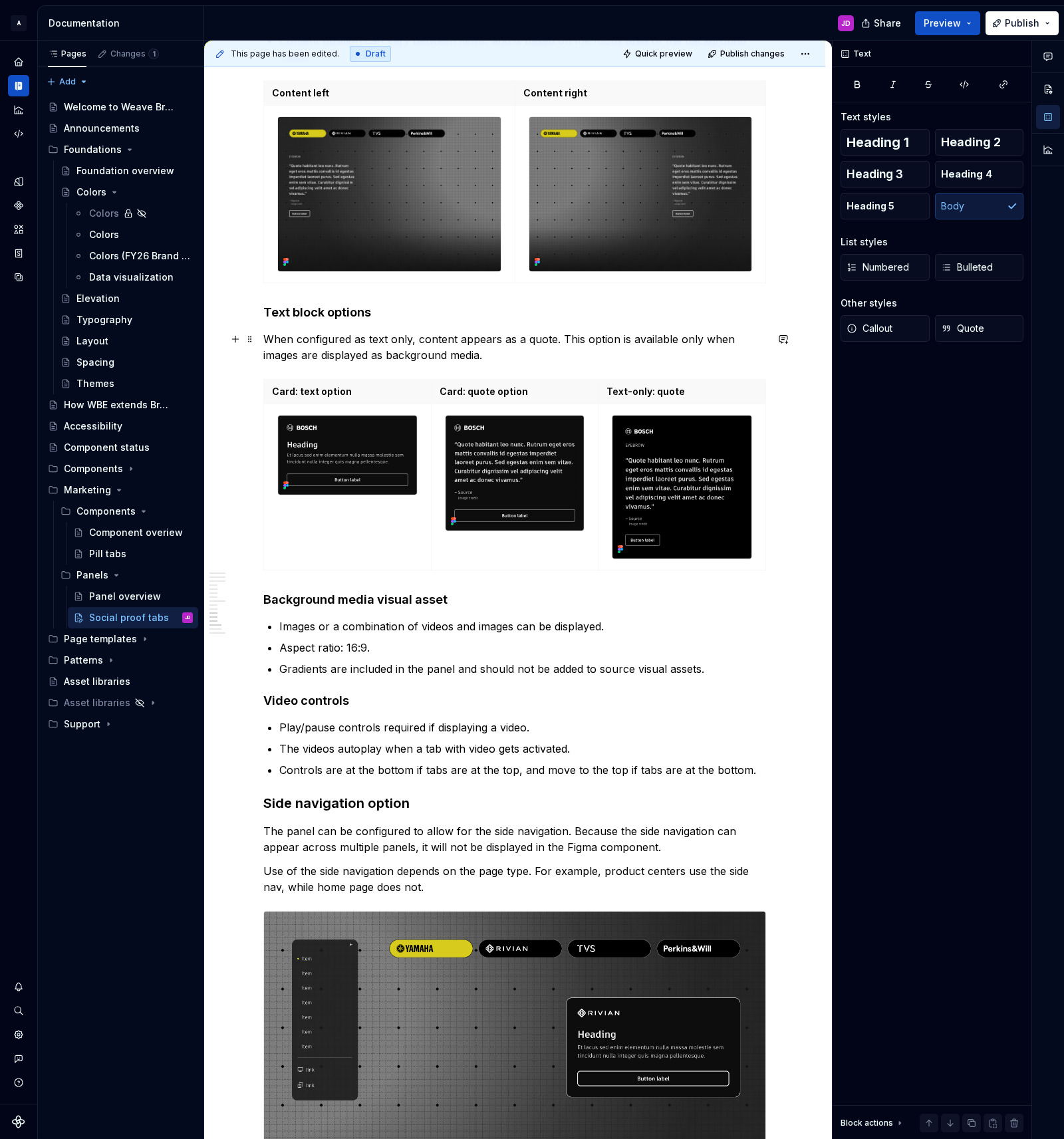
scroll to position [2437, 0]
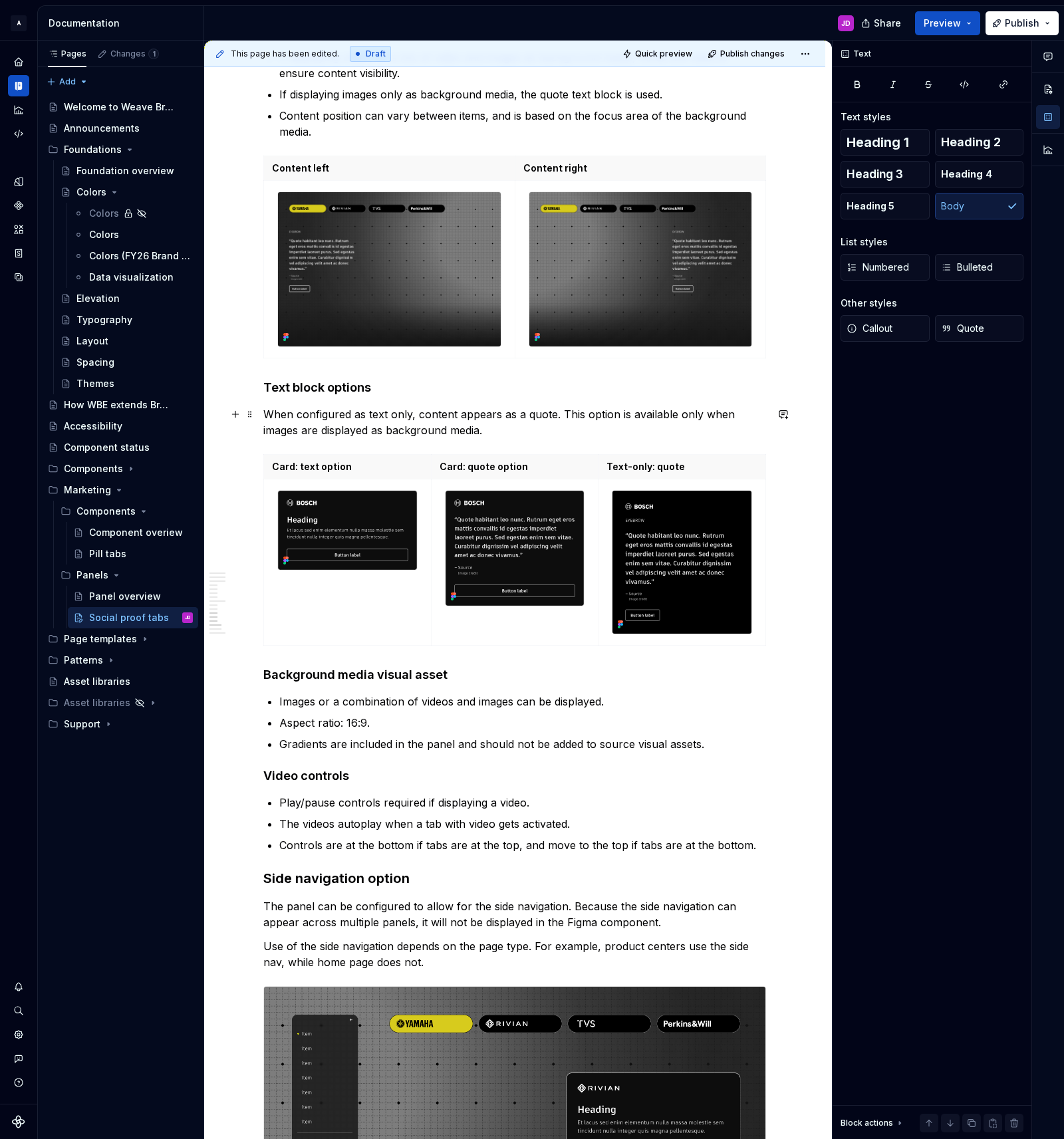
click at [268, 411] on p "When configured as text only, content appears as a quote. This option is availa…" at bounding box center [515, 422] width 503 height 32
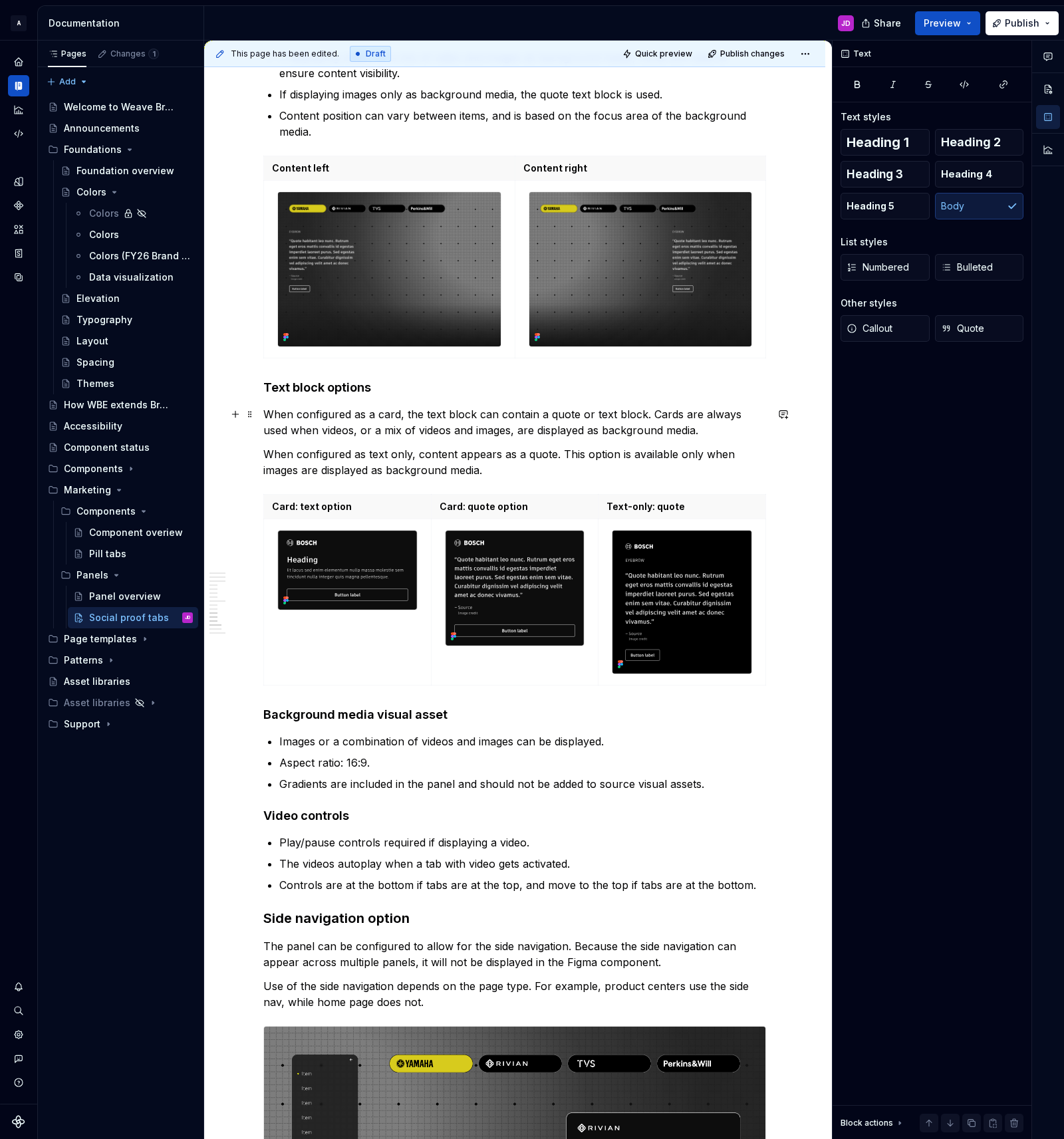
click at [644, 414] on p "When configured as a card, the text block can contain a quote or text block. Ca…" at bounding box center [515, 422] width 503 height 32
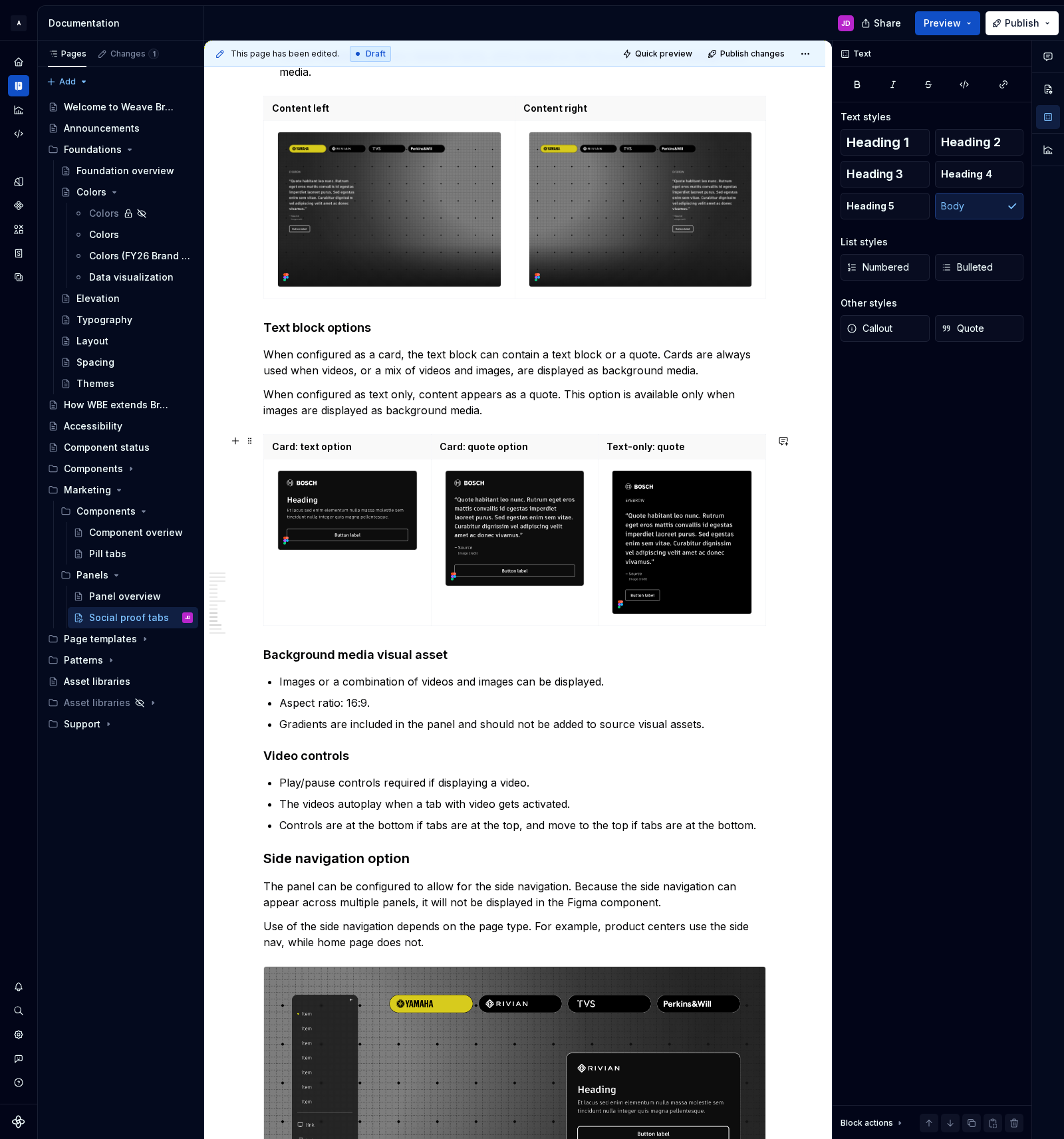
scroll to position [2508, 0]
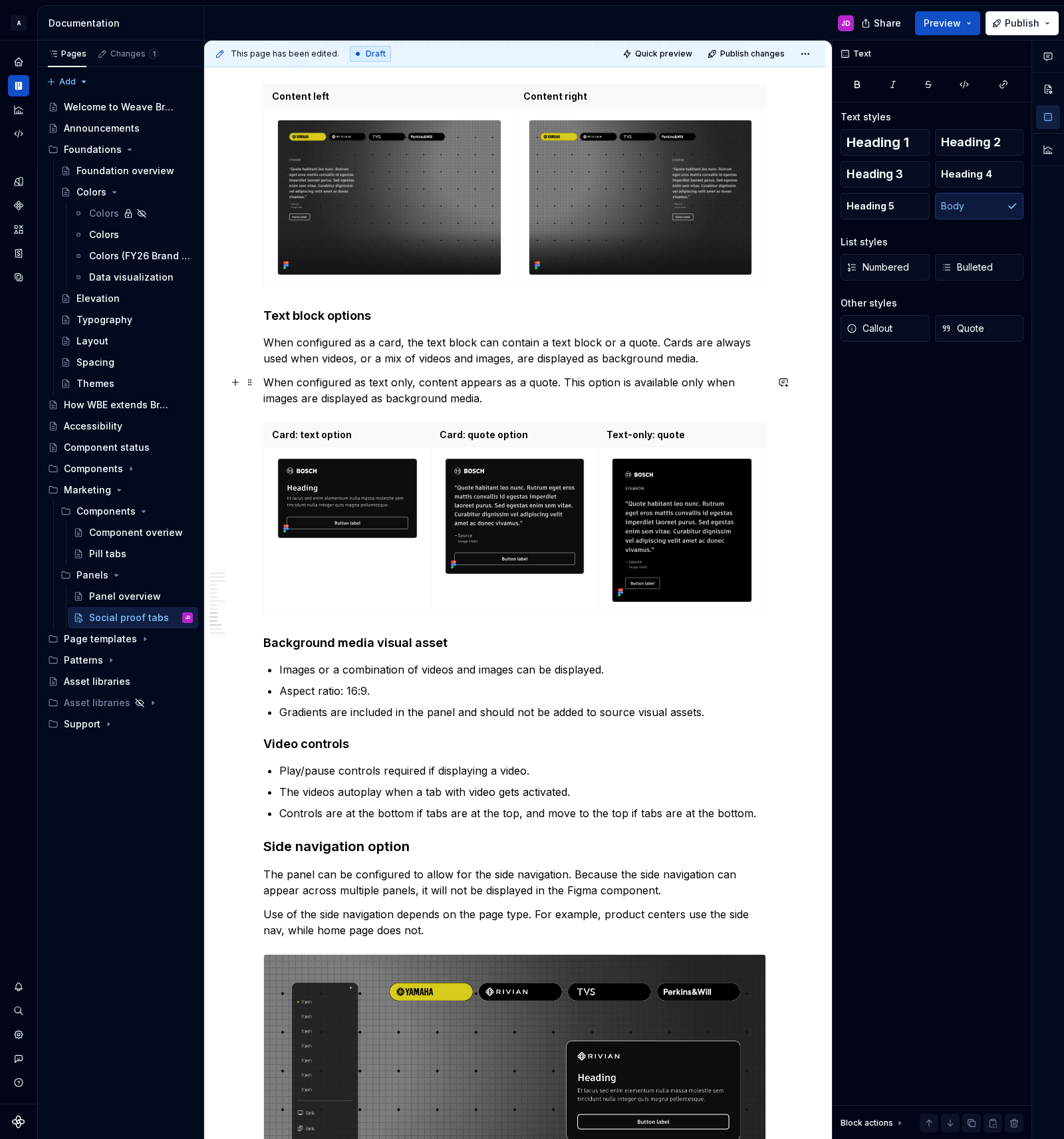
click at [300, 401] on p "When configured as text only, content appears as a quote. This option is availa…" at bounding box center [515, 390] width 503 height 32
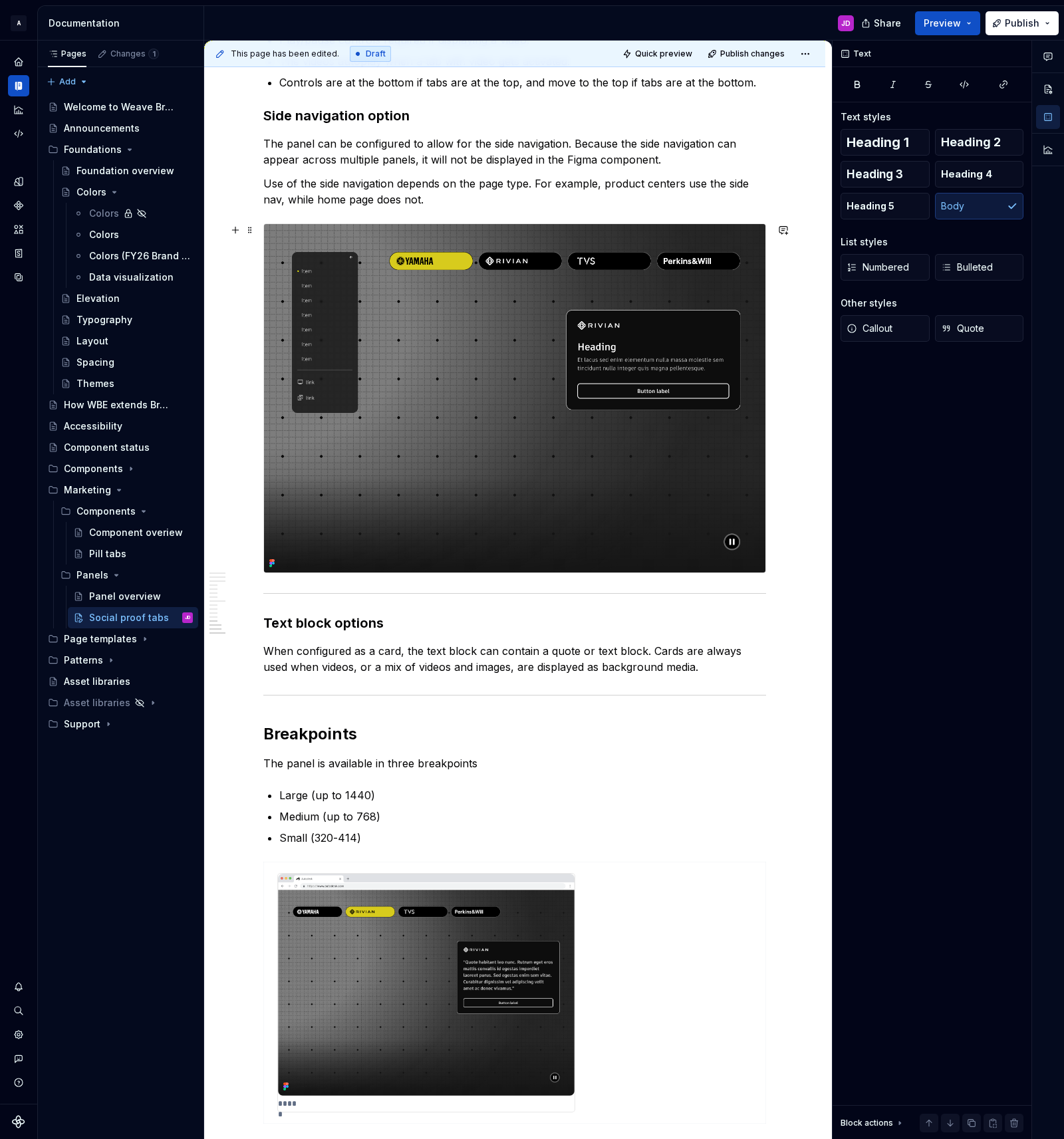
scroll to position [3300, 0]
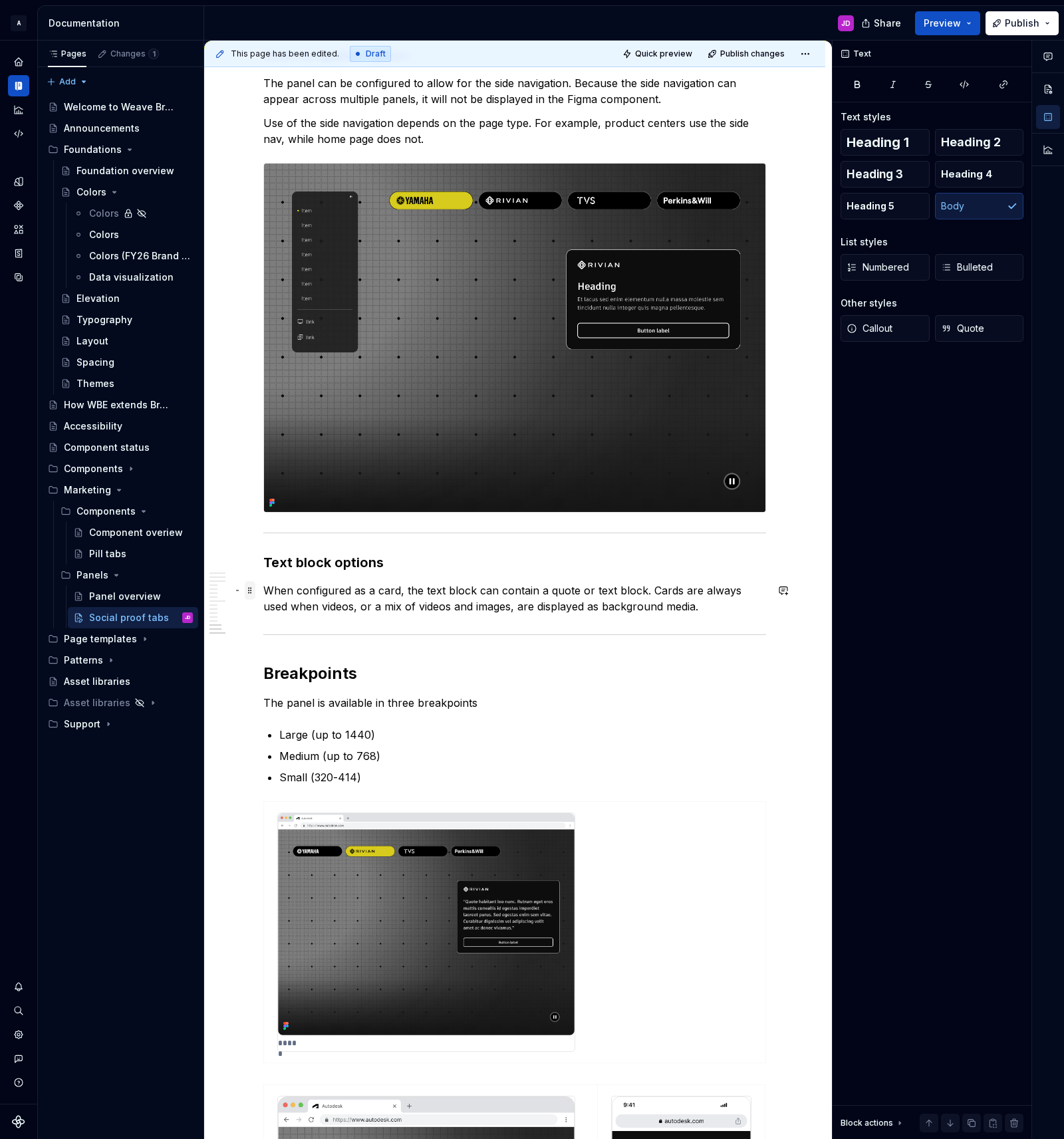
click at [252, 591] on span at bounding box center [249, 591] width 11 height 19
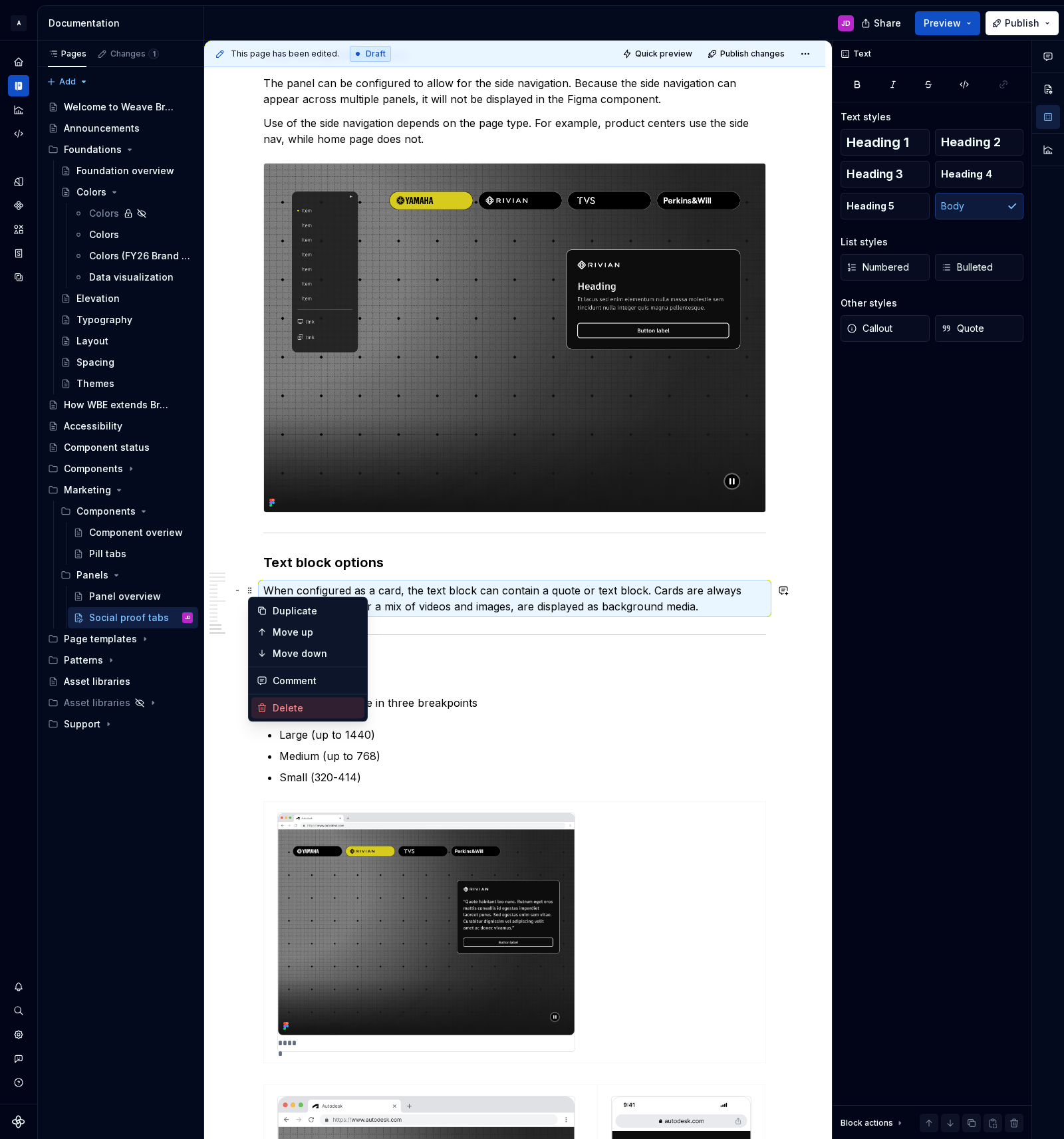
drag, startPoint x: 314, startPoint y: 704, endPoint x: 323, endPoint y: 676, distance: 29.4
click at [314, 704] on div "Delete" at bounding box center [316, 708] width 87 height 13
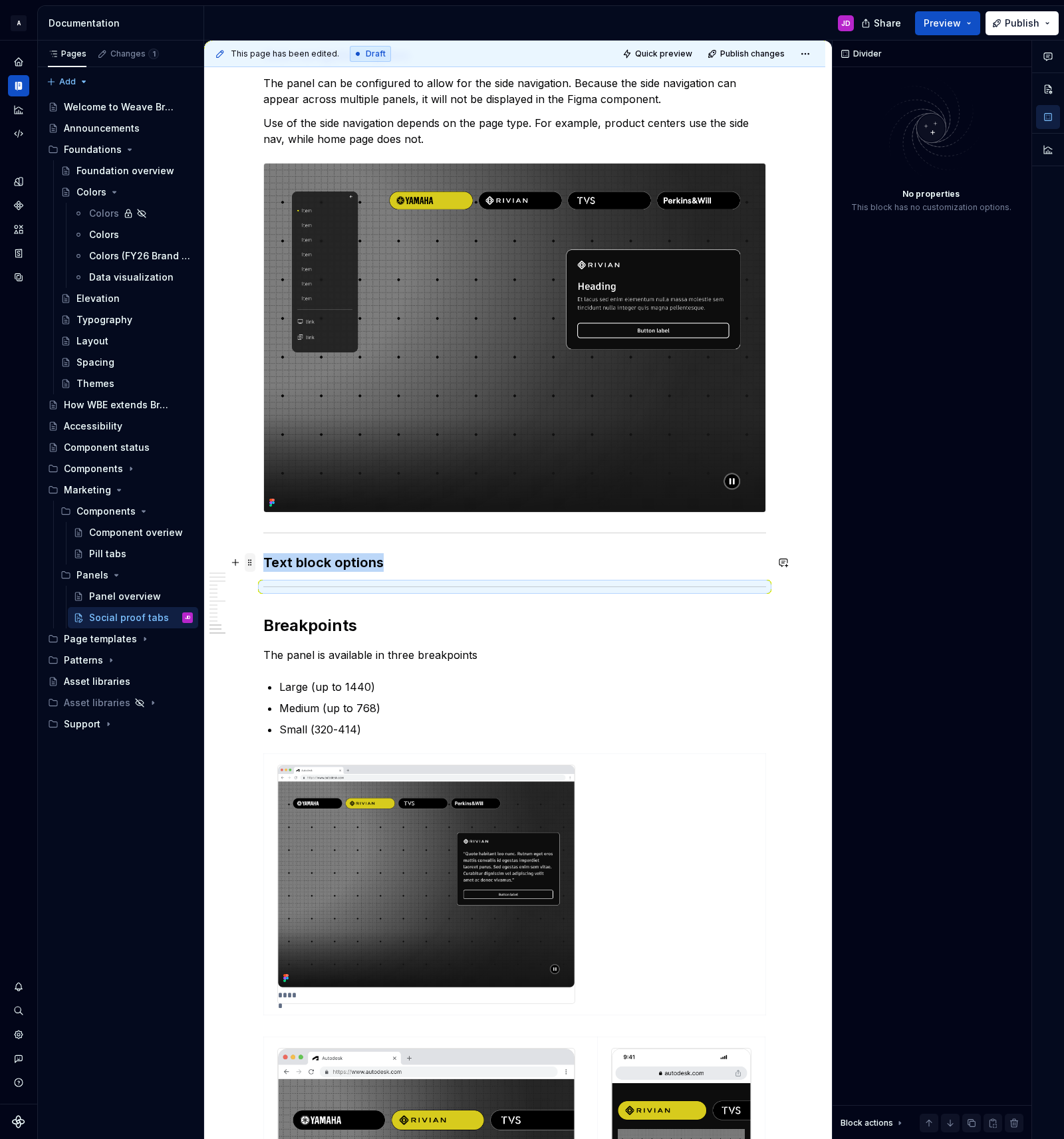
click at [254, 561] on span at bounding box center [249, 562] width 11 height 19
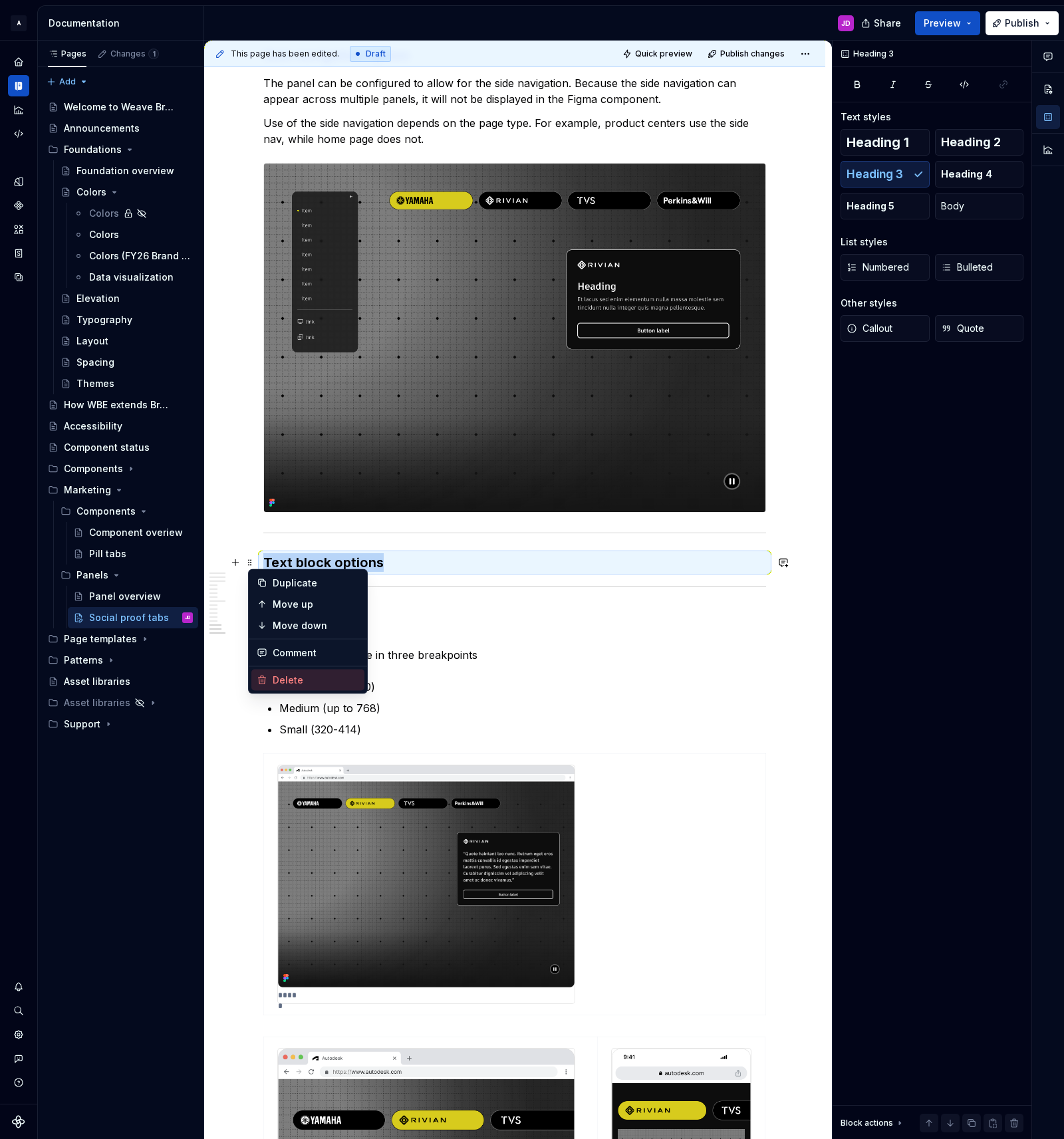
click at [285, 681] on div "Delete" at bounding box center [316, 680] width 87 height 13
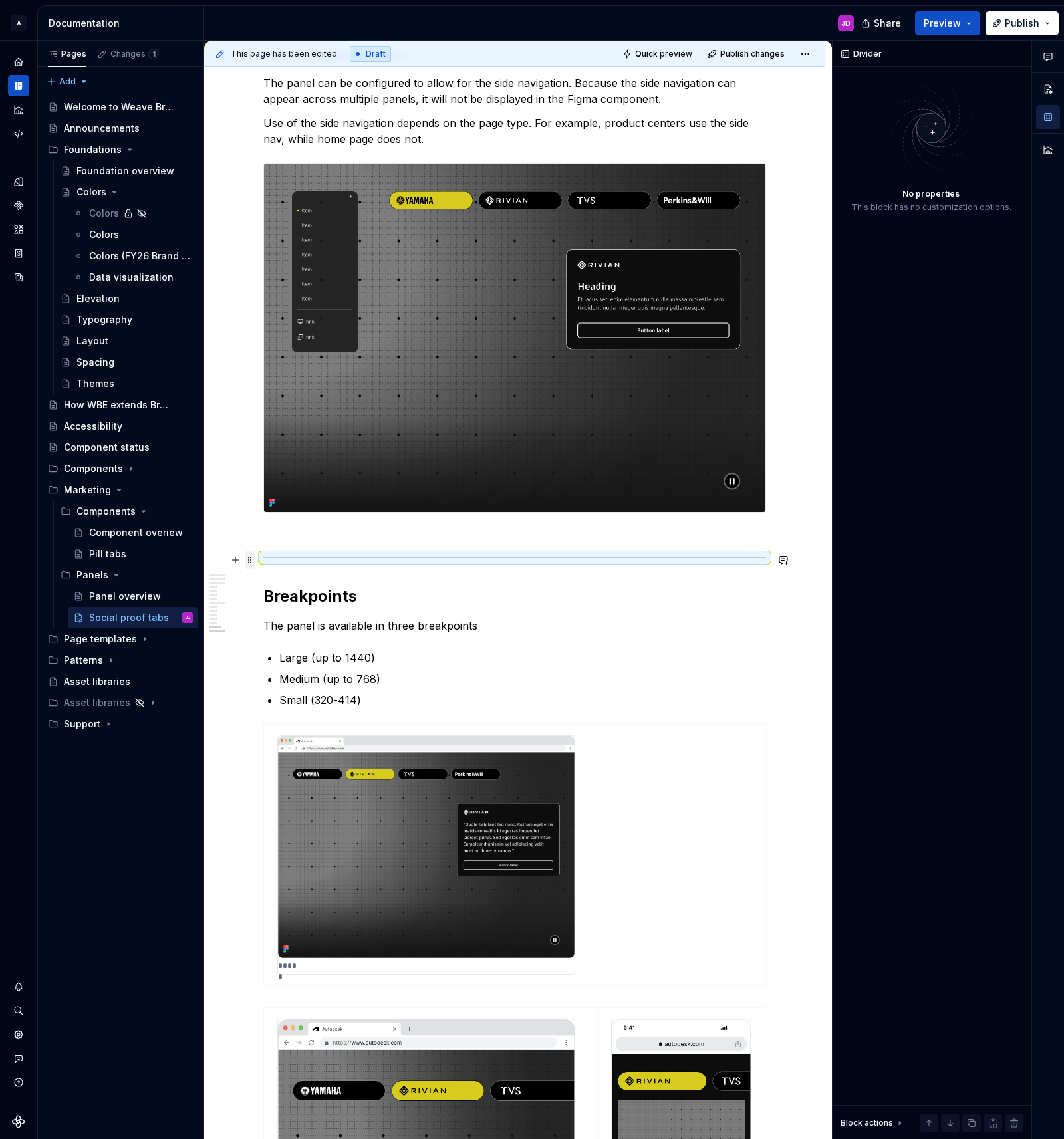
click at [250, 557] on span at bounding box center [249, 560] width 11 height 19
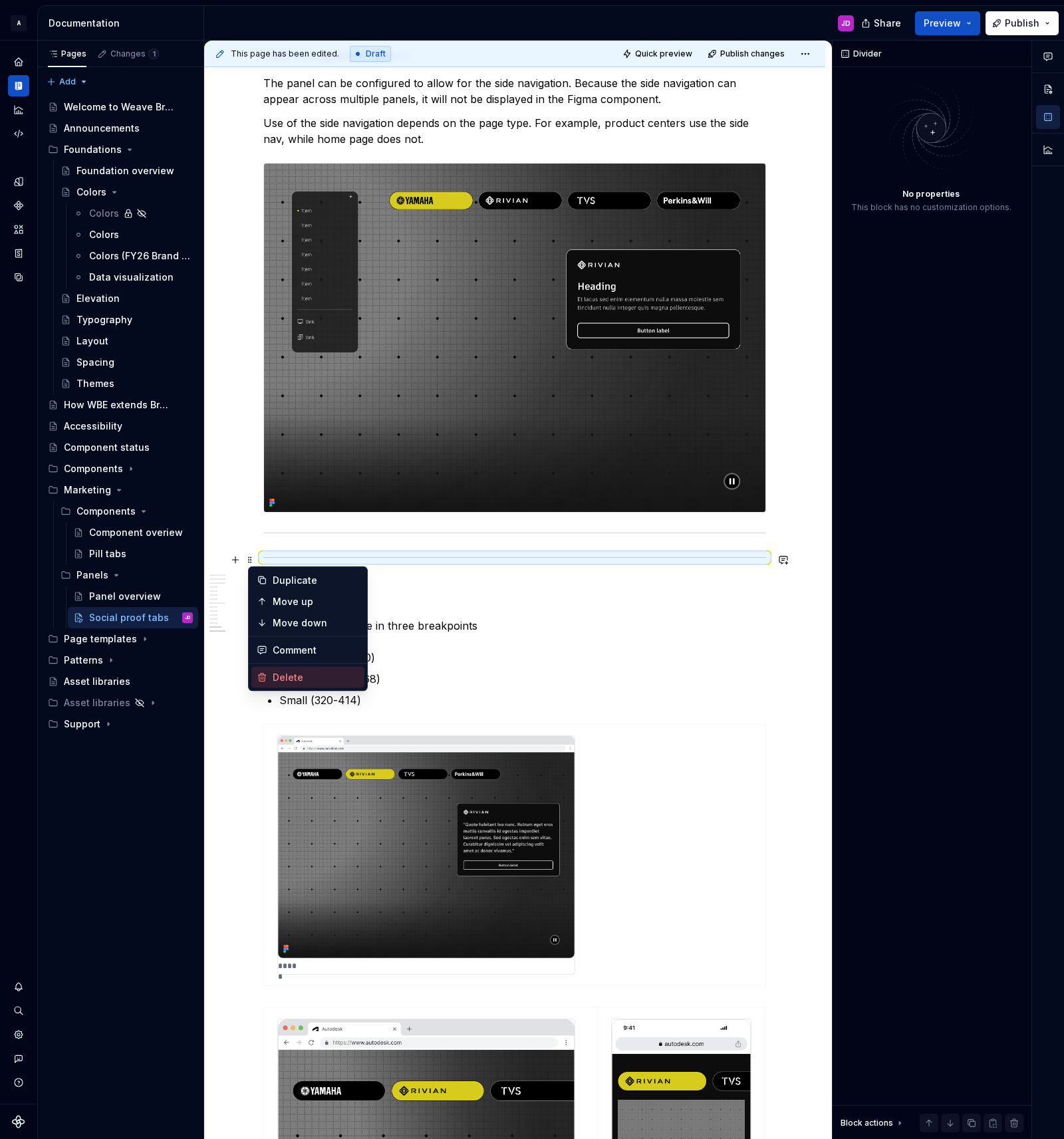
click at [298, 675] on div "Delete" at bounding box center [316, 677] width 87 height 13
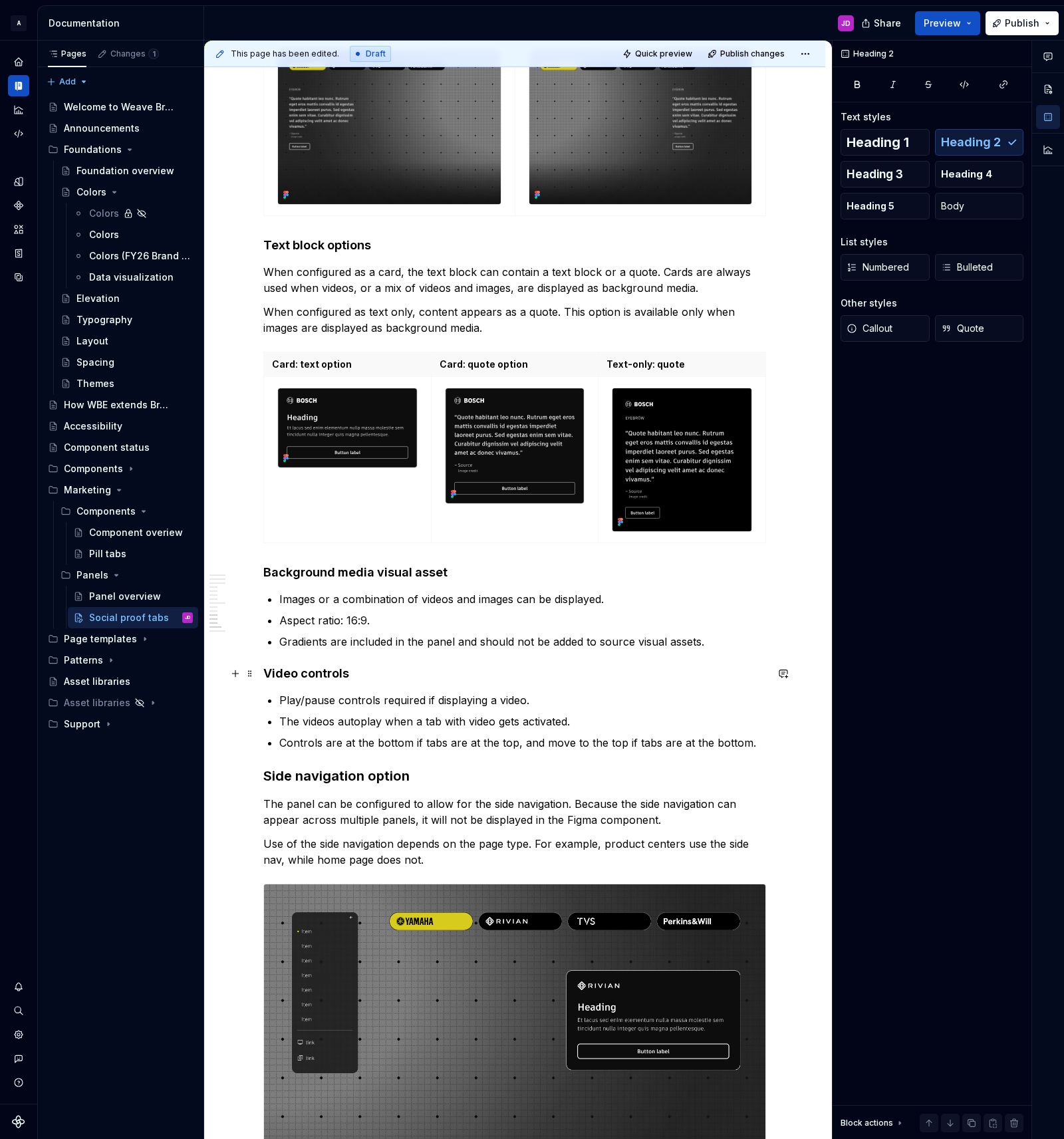
scroll to position [2579, 0]
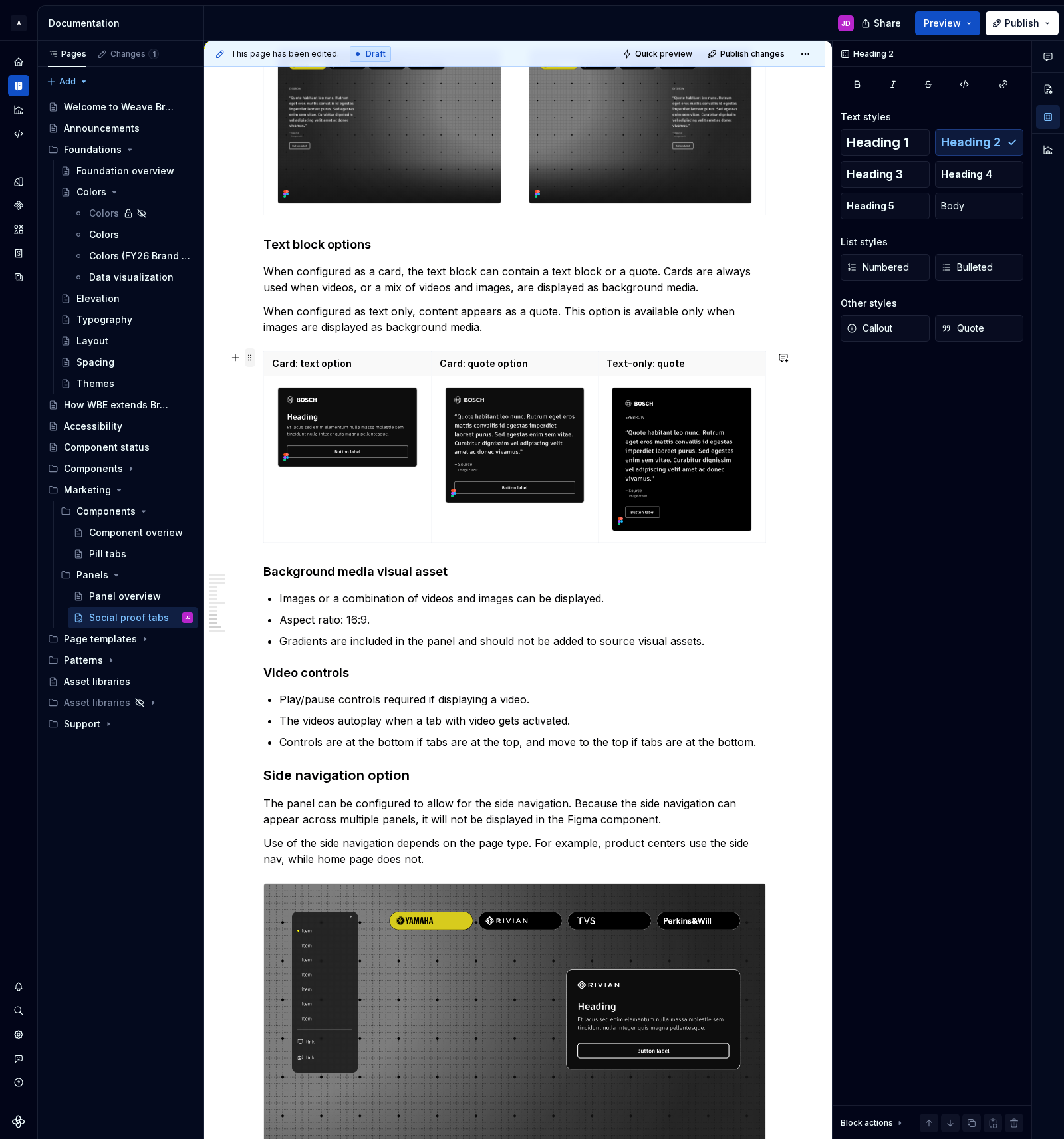
click at [249, 356] on span at bounding box center [249, 358] width 11 height 19
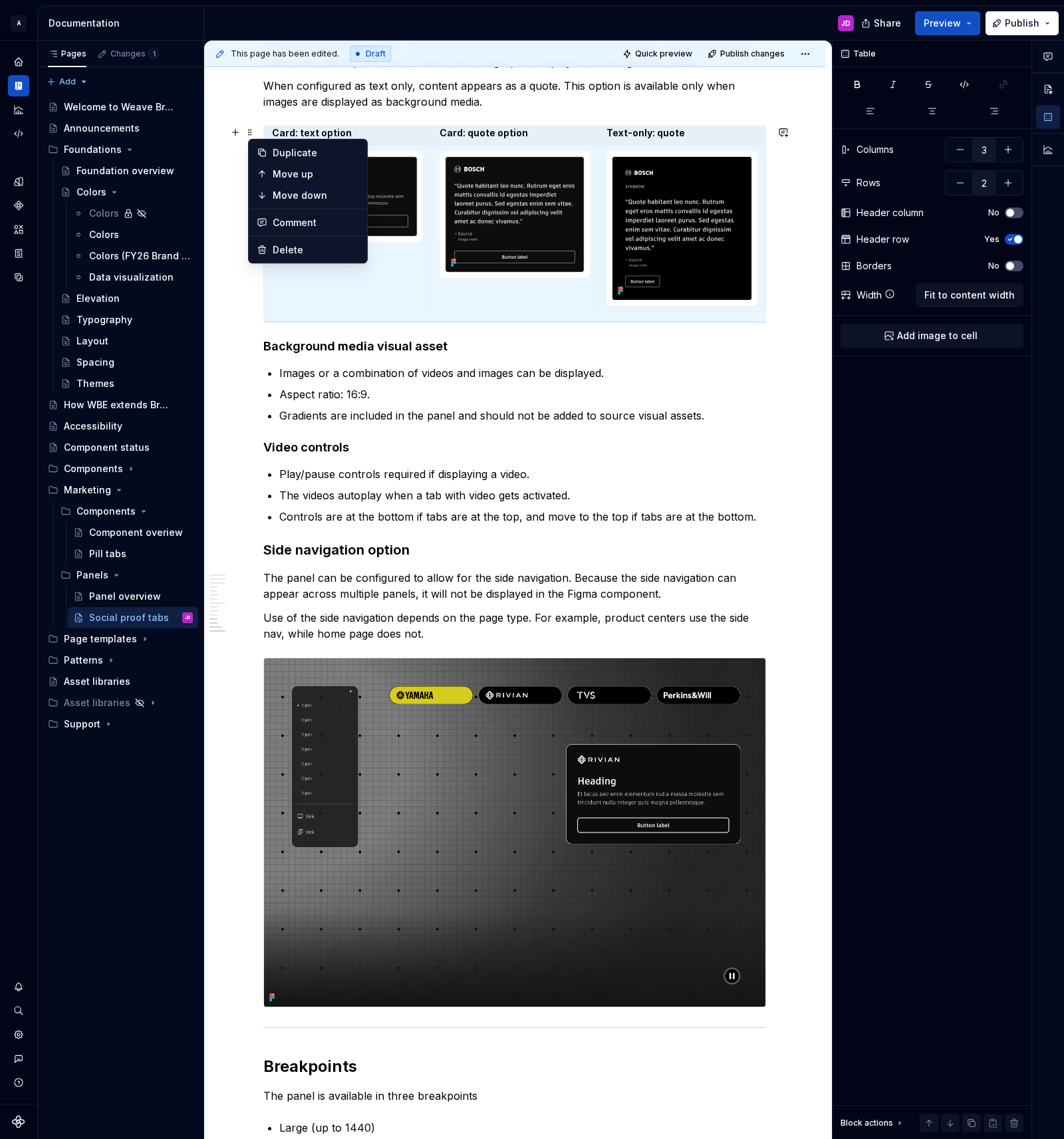
scroll to position [2806, 0]
click at [329, 454] on h4 "Video controls" at bounding box center [515, 446] width 503 height 16
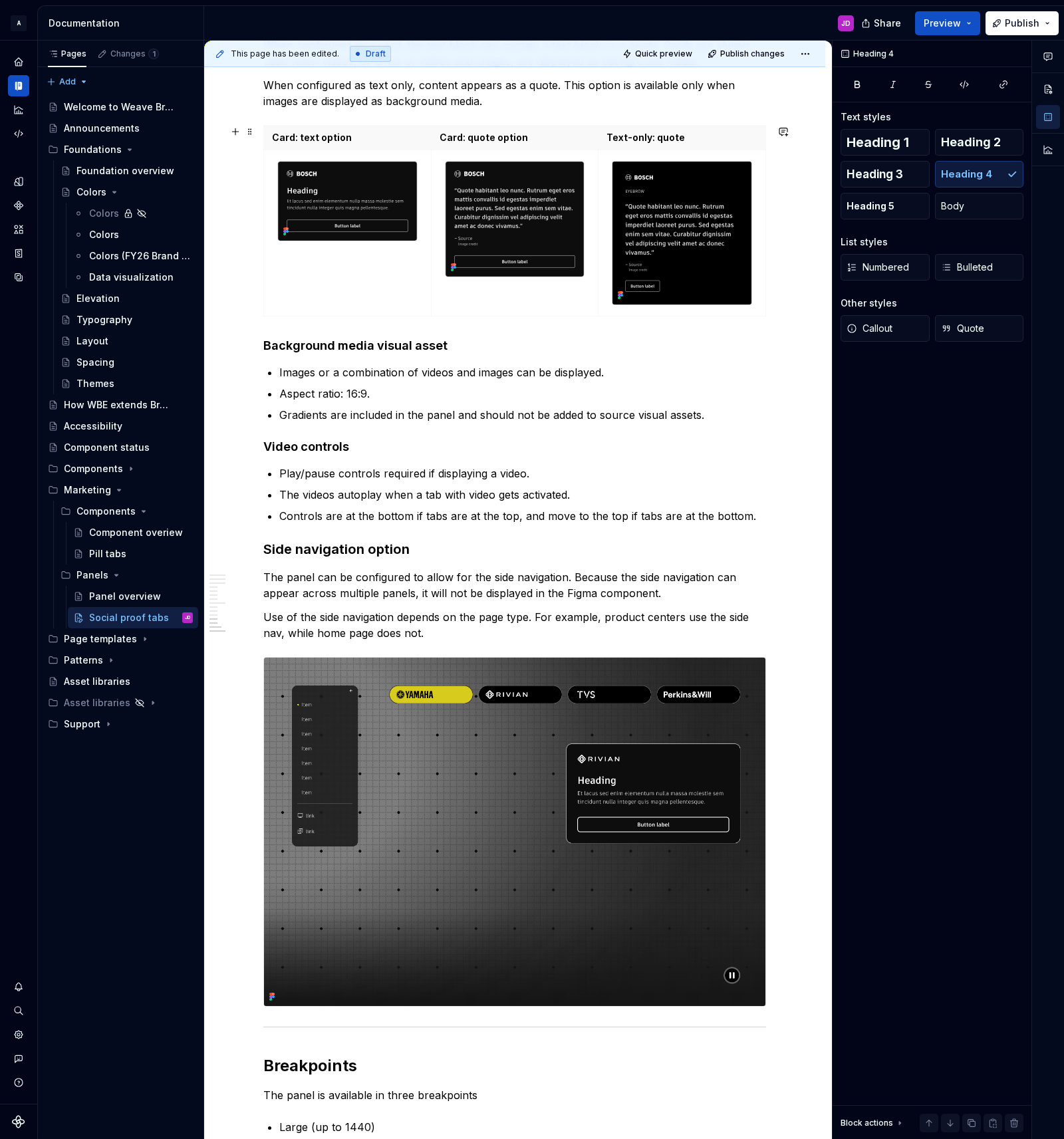
scroll to position [0, 0]
click at [344, 552] on h3 "Side navigation option" at bounding box center [515, 549] width 503 height 19
click at [976, 172] on span "Heading 4" at bounding box center [967, 174] width 51 height 13
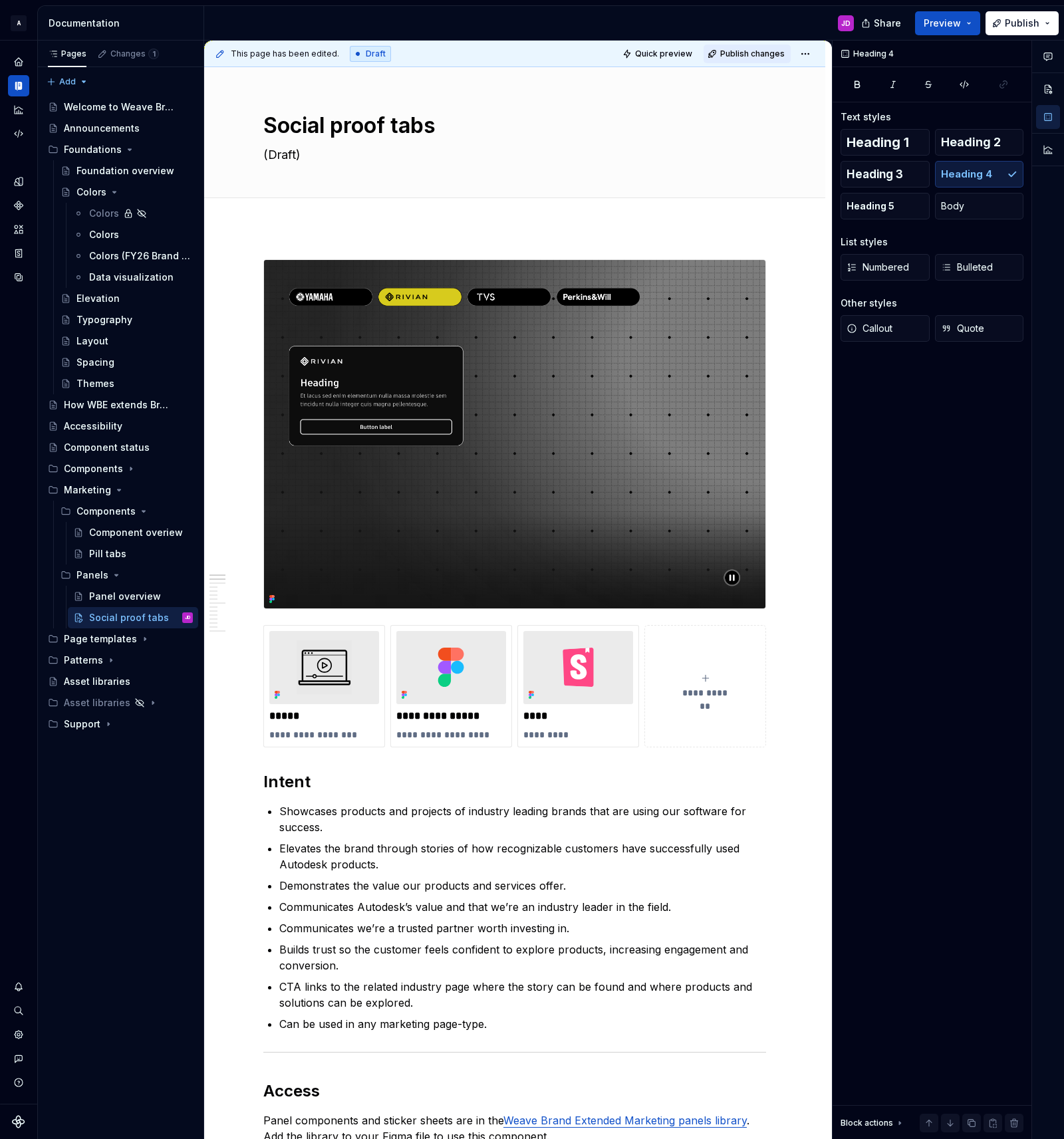
click at [753, 51] on span "Publish changes" at bounding box center [753, 54] width 64 height 11
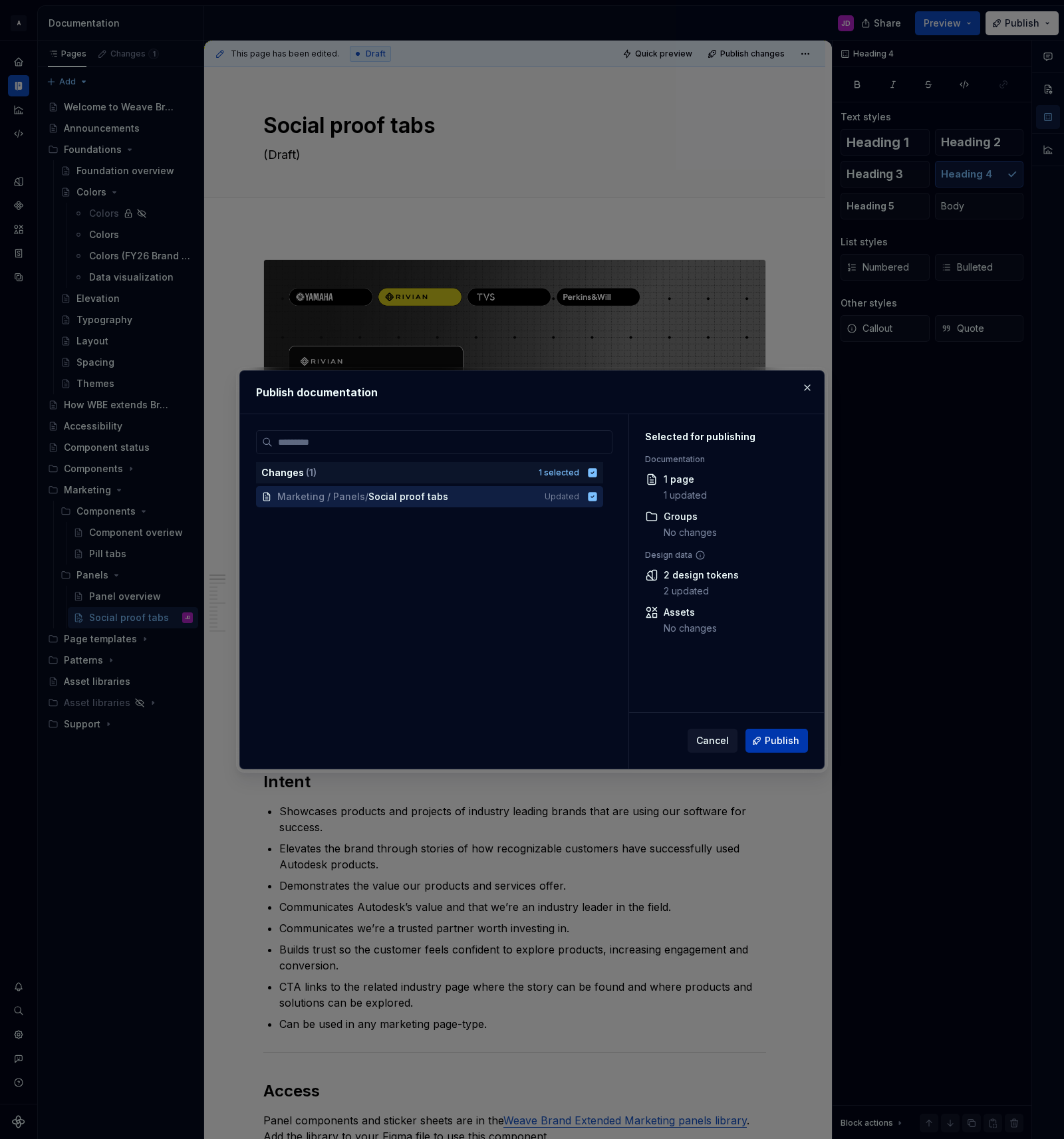
click at [779, 739] on span "Publish" at bounding box center [782, 741] width 35 height 13
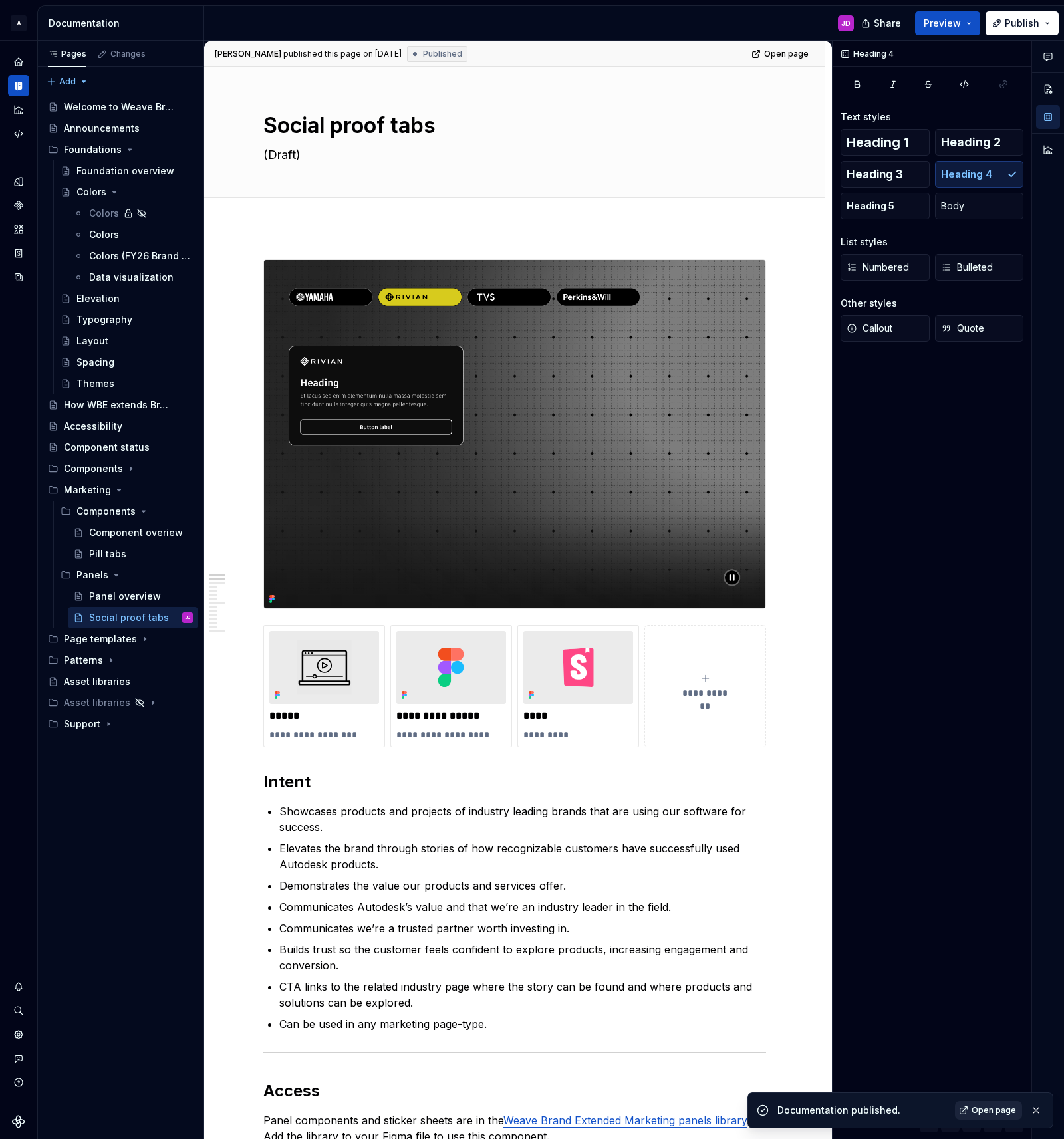
click at [967, 1108] on link "Open page" at bounding box center [988, 1110] width 67 height 19
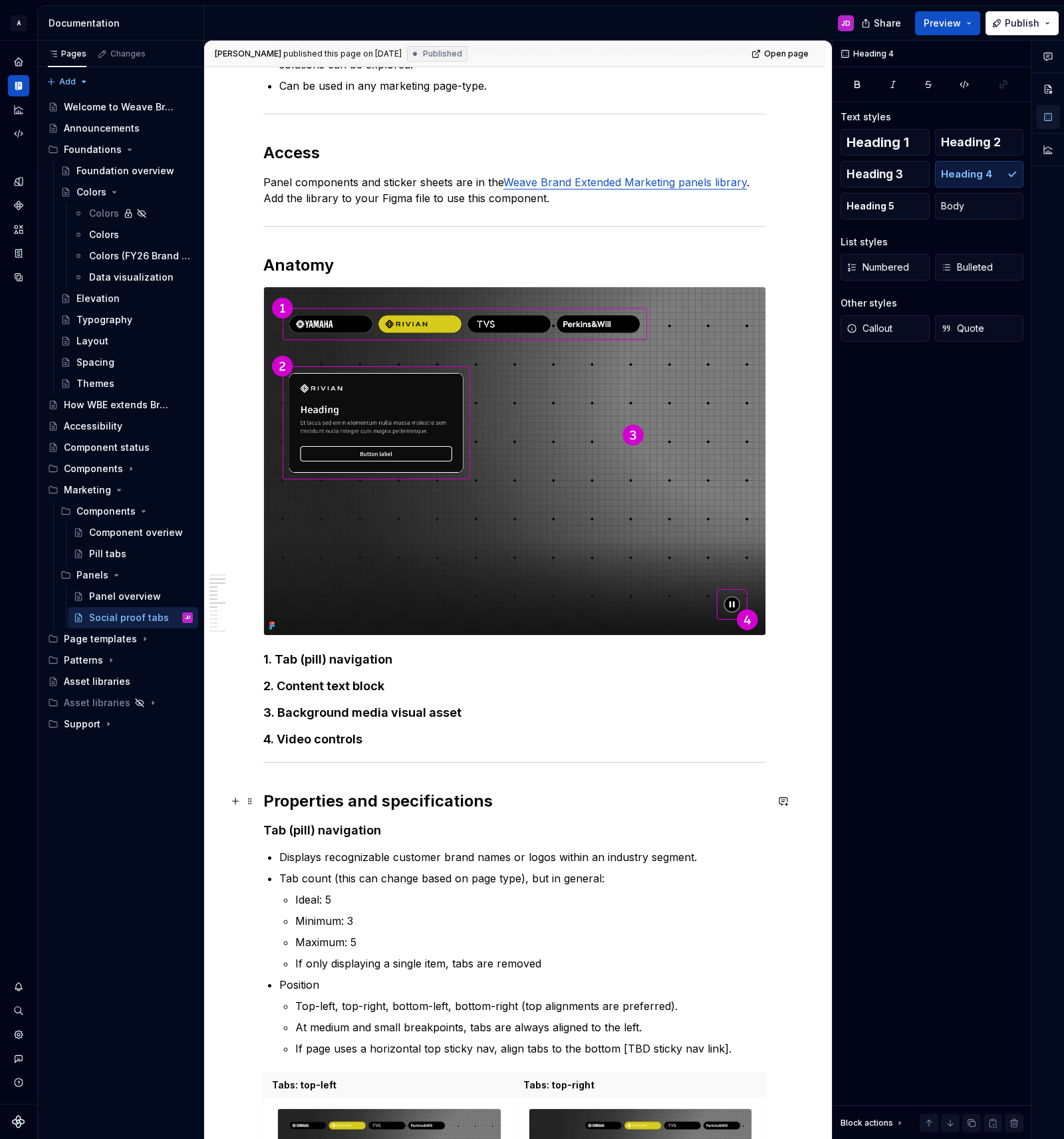
scroll to position [941, 0]
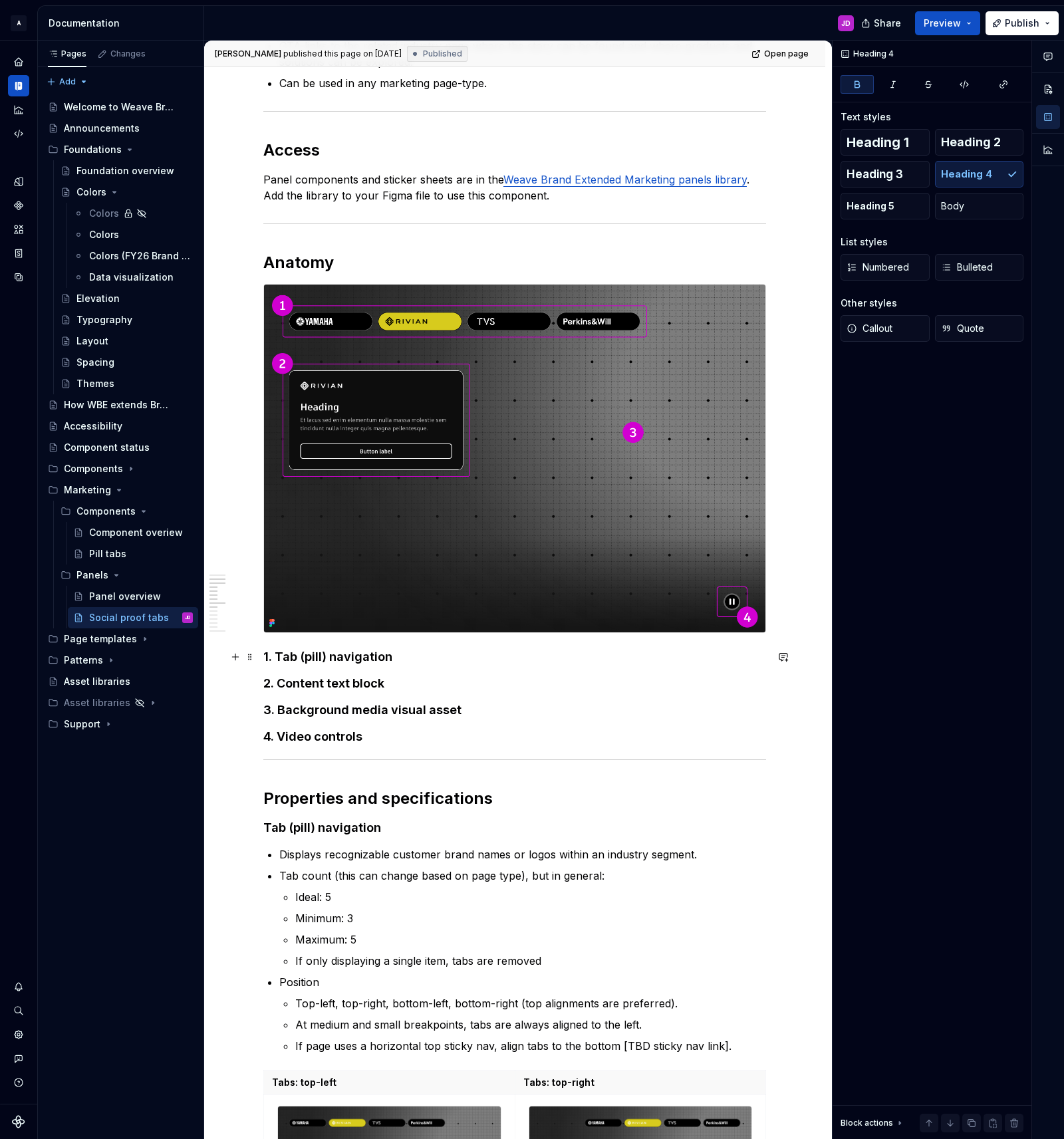
click at [420, 656] on h4 "1. Tab (pill) navigation" at bounding box center [515, 657] width 503 height 16
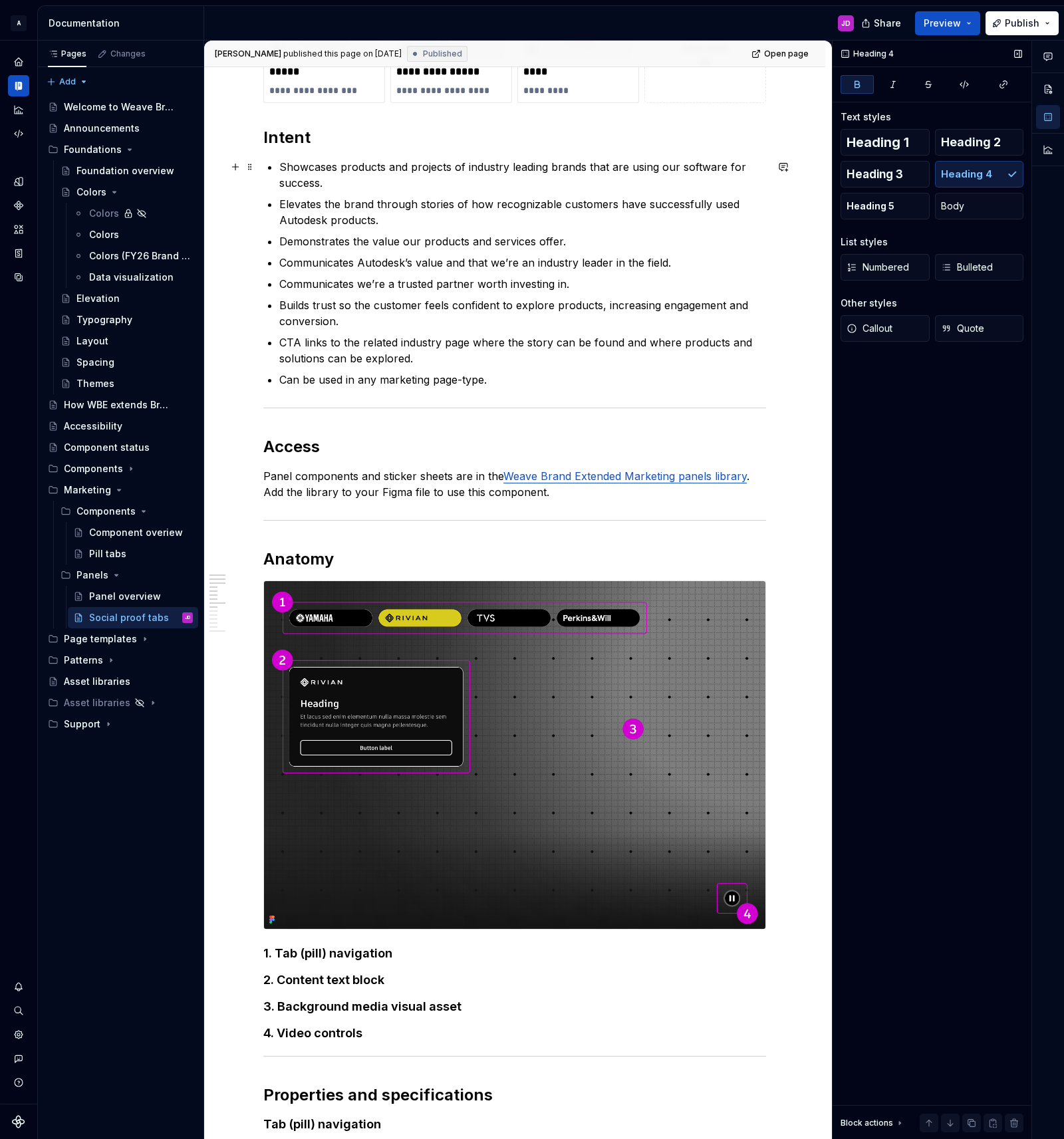
scroll to position [0, 0]
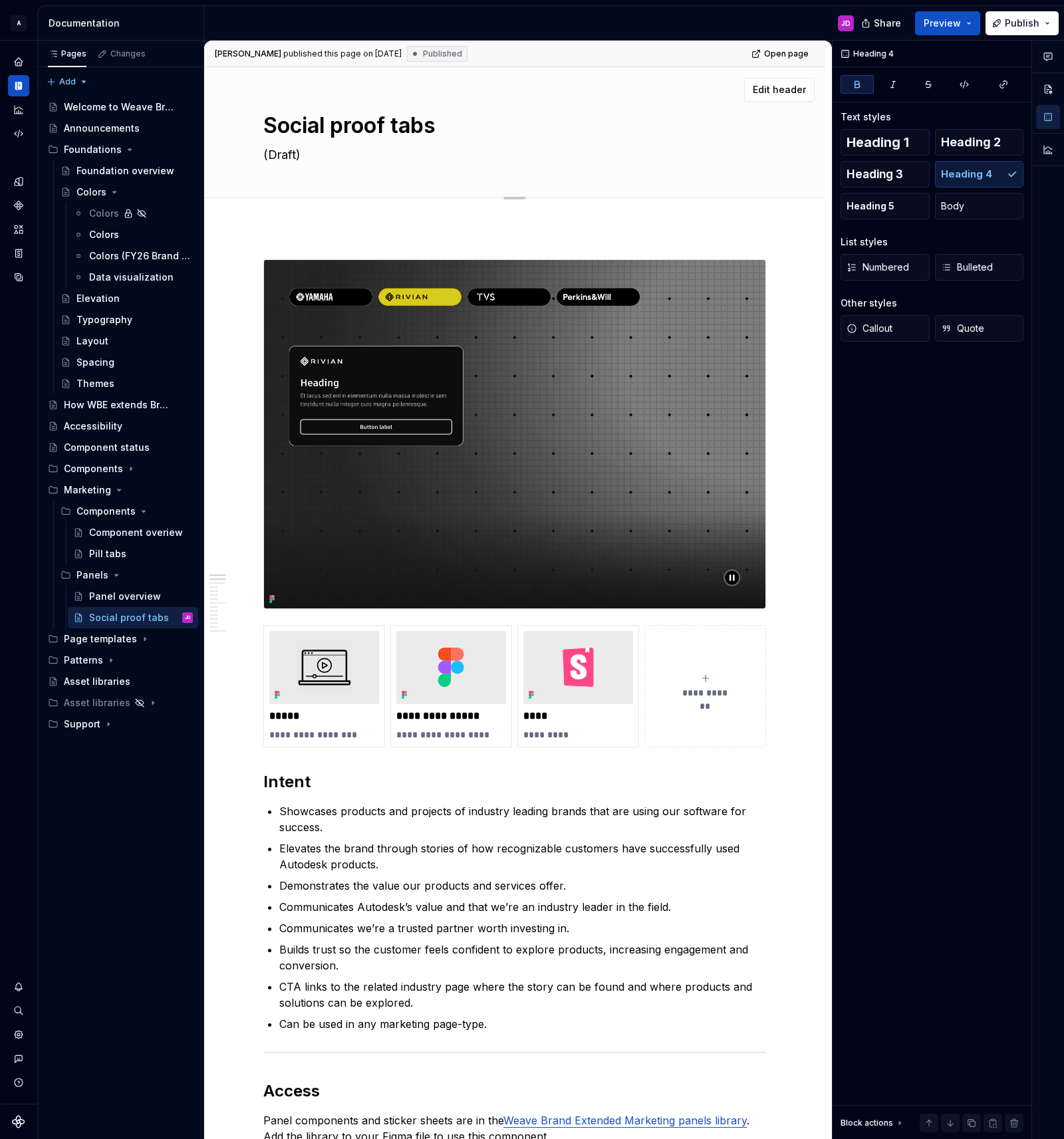
click at [288, 154] on textarea "(Draft)" at bounding box center [512, 155] width 503 height 21
type textarea "*"
click at [288, 154] on textarea "(Draft)" at bounding box center [512, 155] width 503 height 21
paste textarea "Highlights how industry-leading brands succeed with Autodesk software"
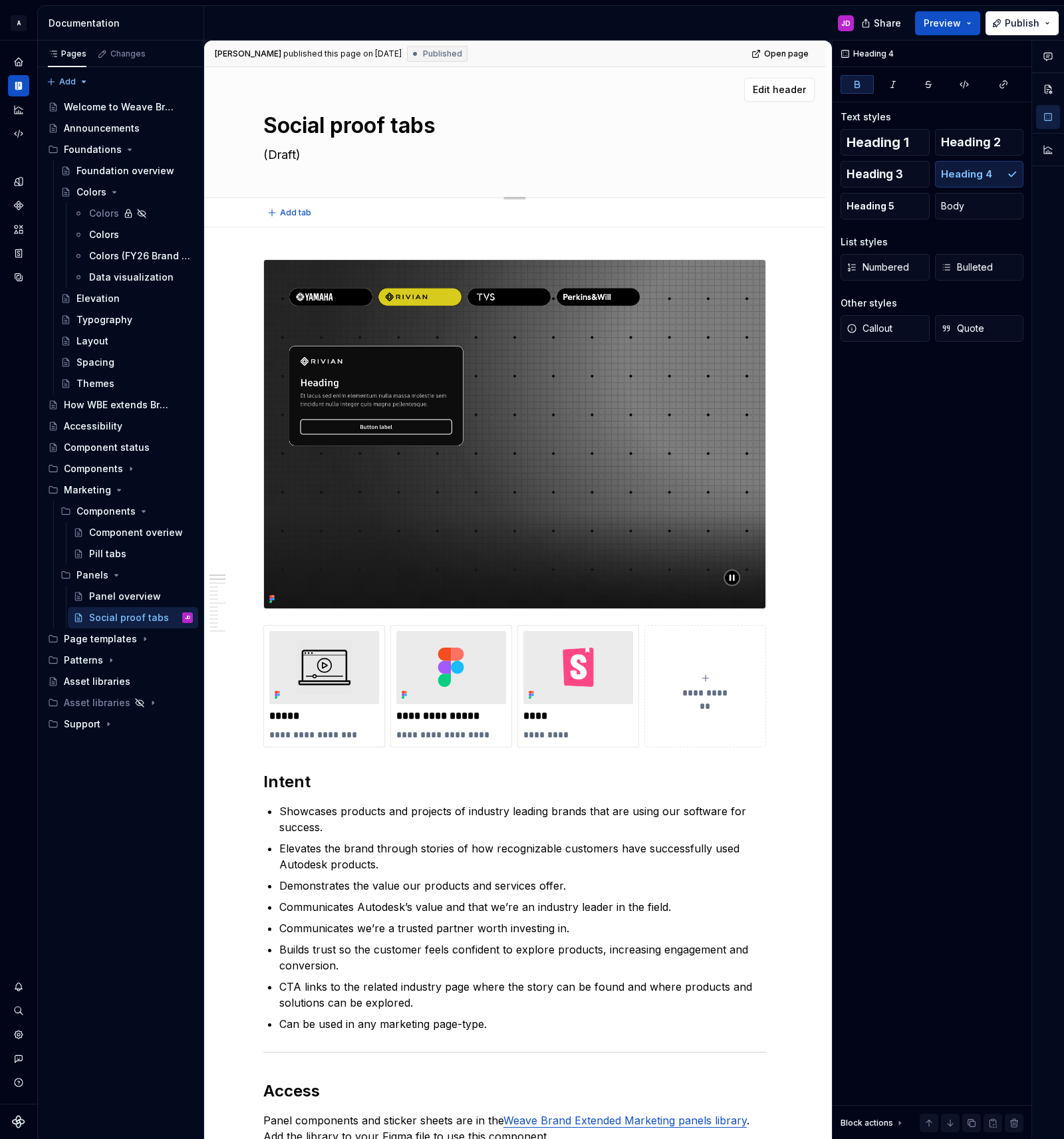
type textarea "Highlights how industry-leading brands succeed with Autodesk software"
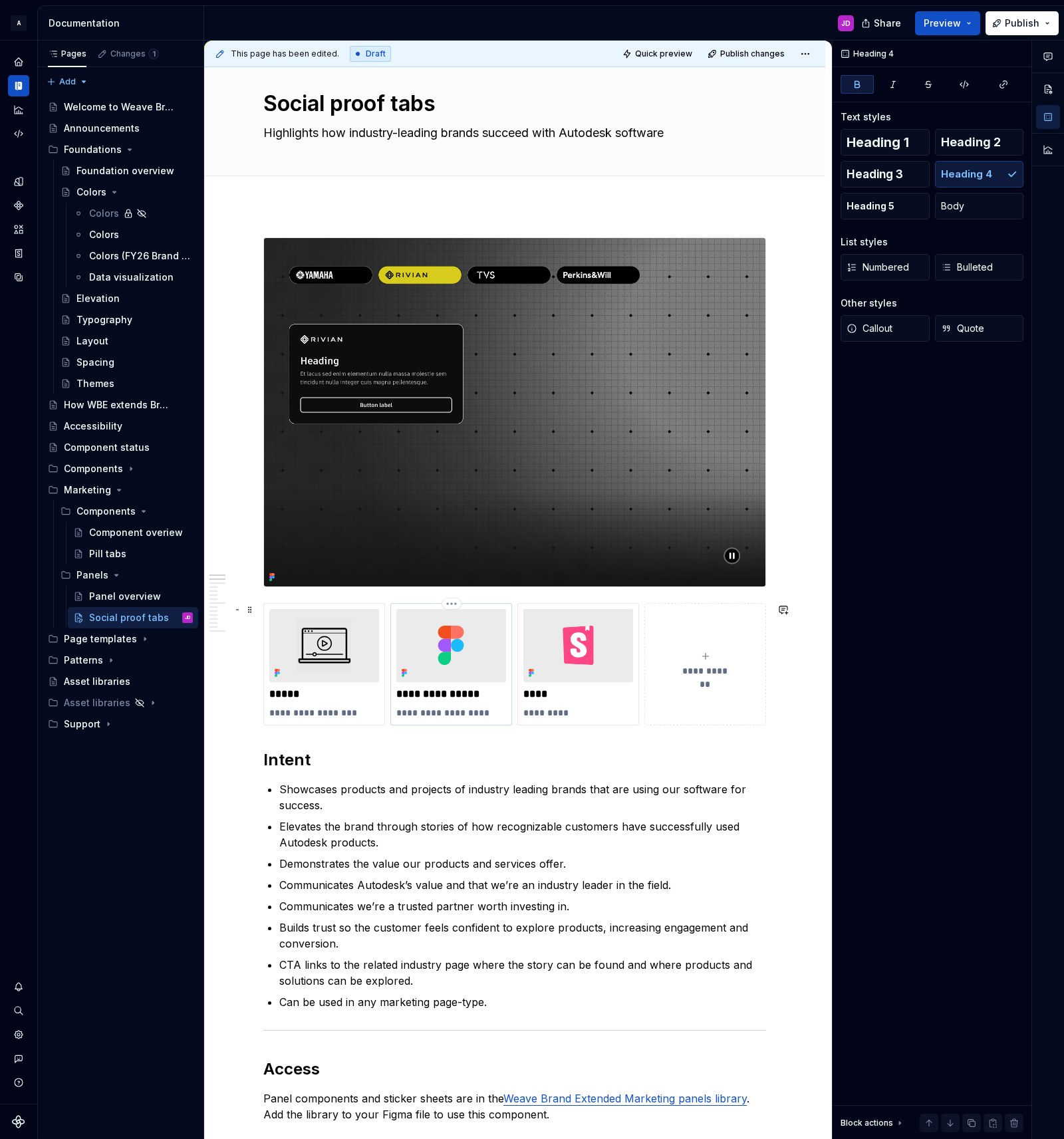
type textarea "*"
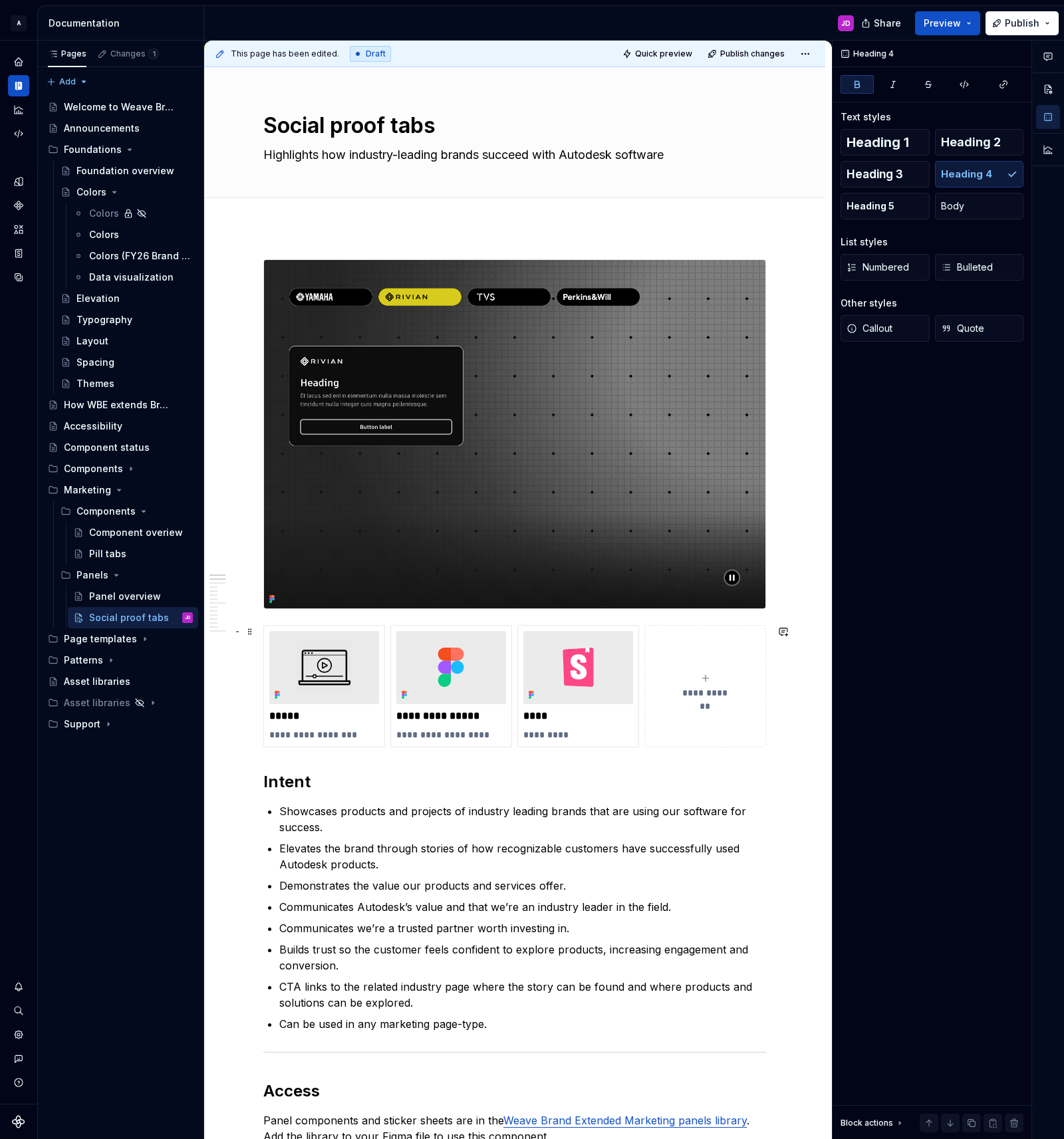
scroll to position [1, 0]
type textarea "Highlights how industry-leading brands succeed with Autodesk software"
click at [344, 152] on textarea "Highlights how industry-leading brands succeed with Autodesk software" at bounding box center [512, 154] width 503 height 21
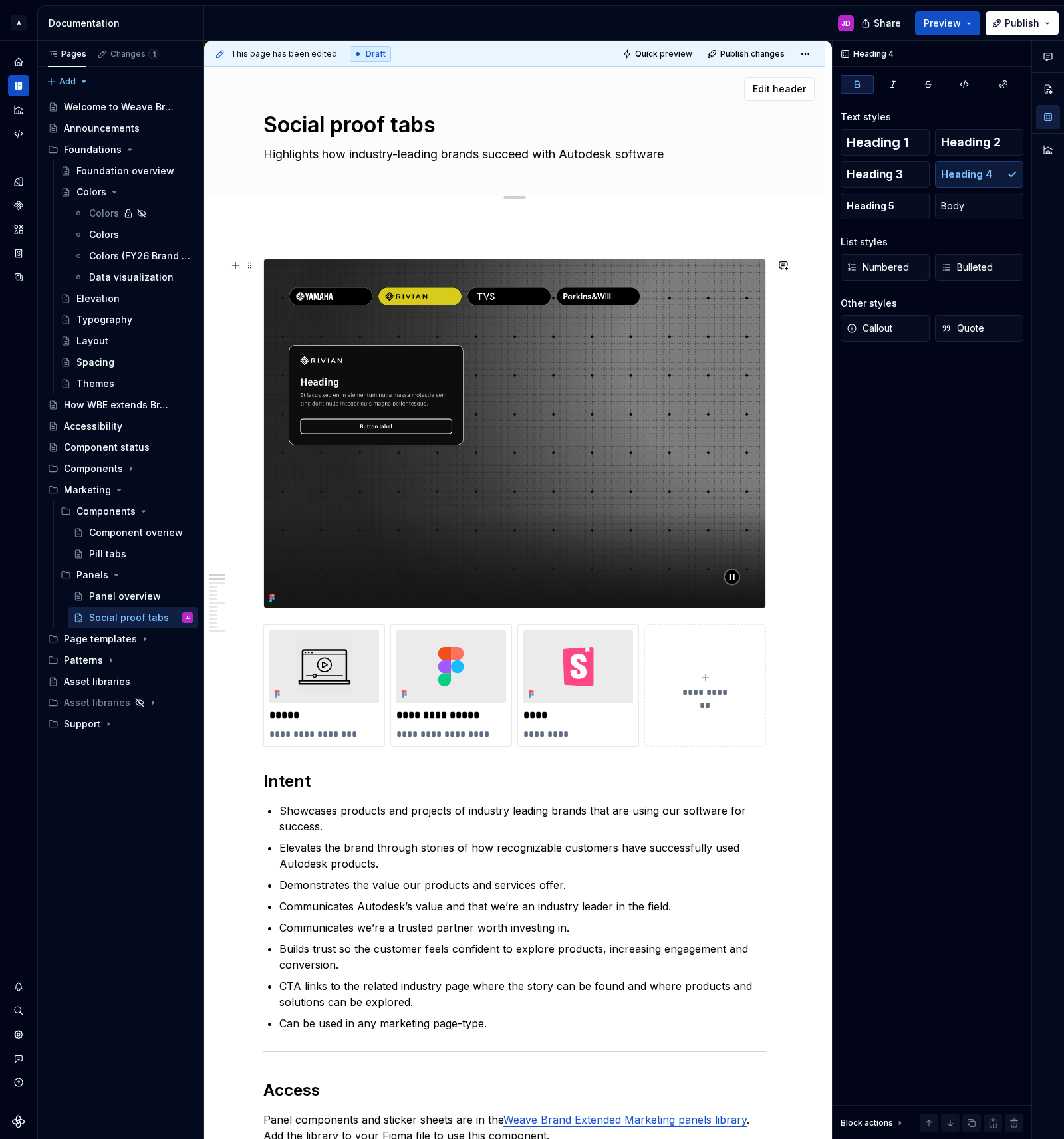
type textarea "*"
drag, startPoint x: 351, startPoint y: 159, endPoint x: 411, endPoint y: 189, distance: 67.1
click at [359, 161] on textarea "Highlights how industry-leading brands succeed with Autodesk software" at bounding box center [512, 154] width 503 height 21
type textarea "Highlights howindustry-leading brands succeed with Autodesk software"
type textarea "*"
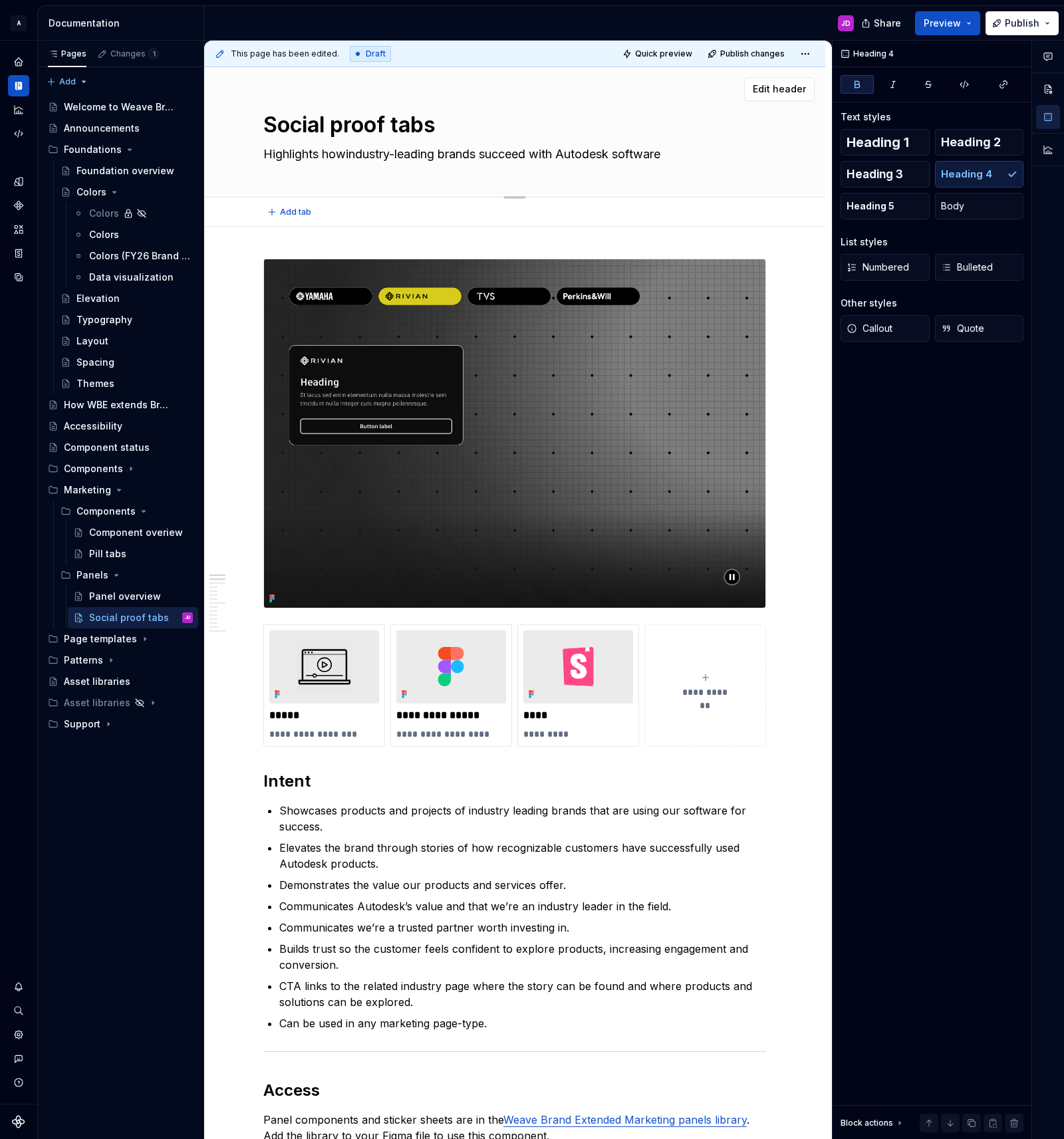
type textarea "Highlights hoindustry-leading brands succeed with Autodesk software"
type textarea "*"
type textarea "Highlights hindustry-leading brands succeed with Autodesk software"
type textarea "*"
type textarea "Highlights industry-leading brands succeed with Autodesk software"
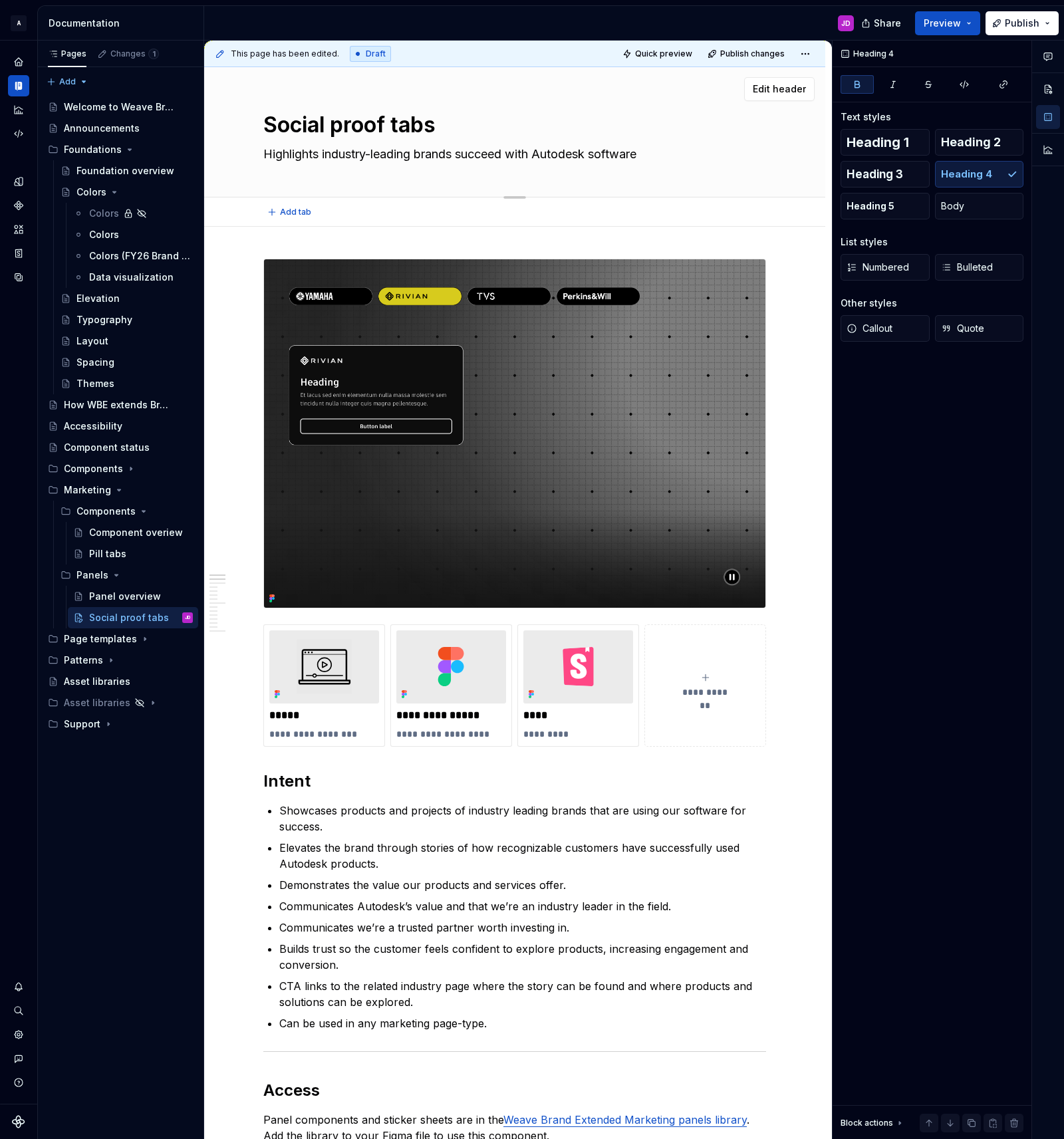
type textarea "*"
type textarea "Highlightsindustry-leading brands succeed with Autodesk software"
type textarea "*"
type textarea "Highlights industry-leading brands succeed with Autodesk software"
drag, startPoint x: 512, startPoint y: 153, endPoint x: 525, endPoint y: 180, distance: 30.0
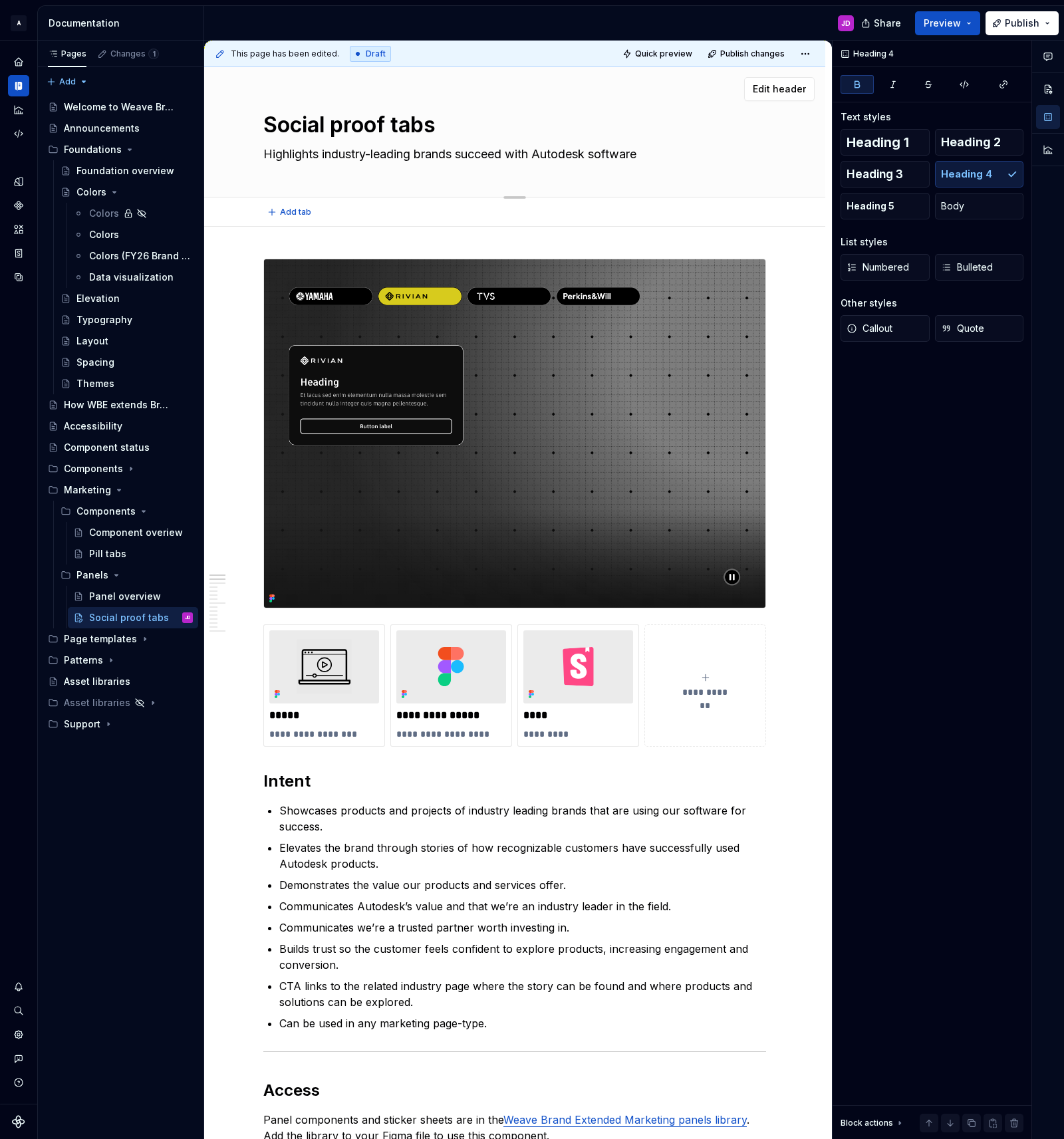
click at [512, 153] on textarea "Highlights industry-leading brands succeed with Autodesk software" at bounding box center [512, 154] width 503 height 21
type textarea "*"
type textarea "Highlights industry-leading brands succeedi with Autodesk software"
type textarea "*"
type textarea "Highlights industry-leading brands succeedin with Autodesk software"
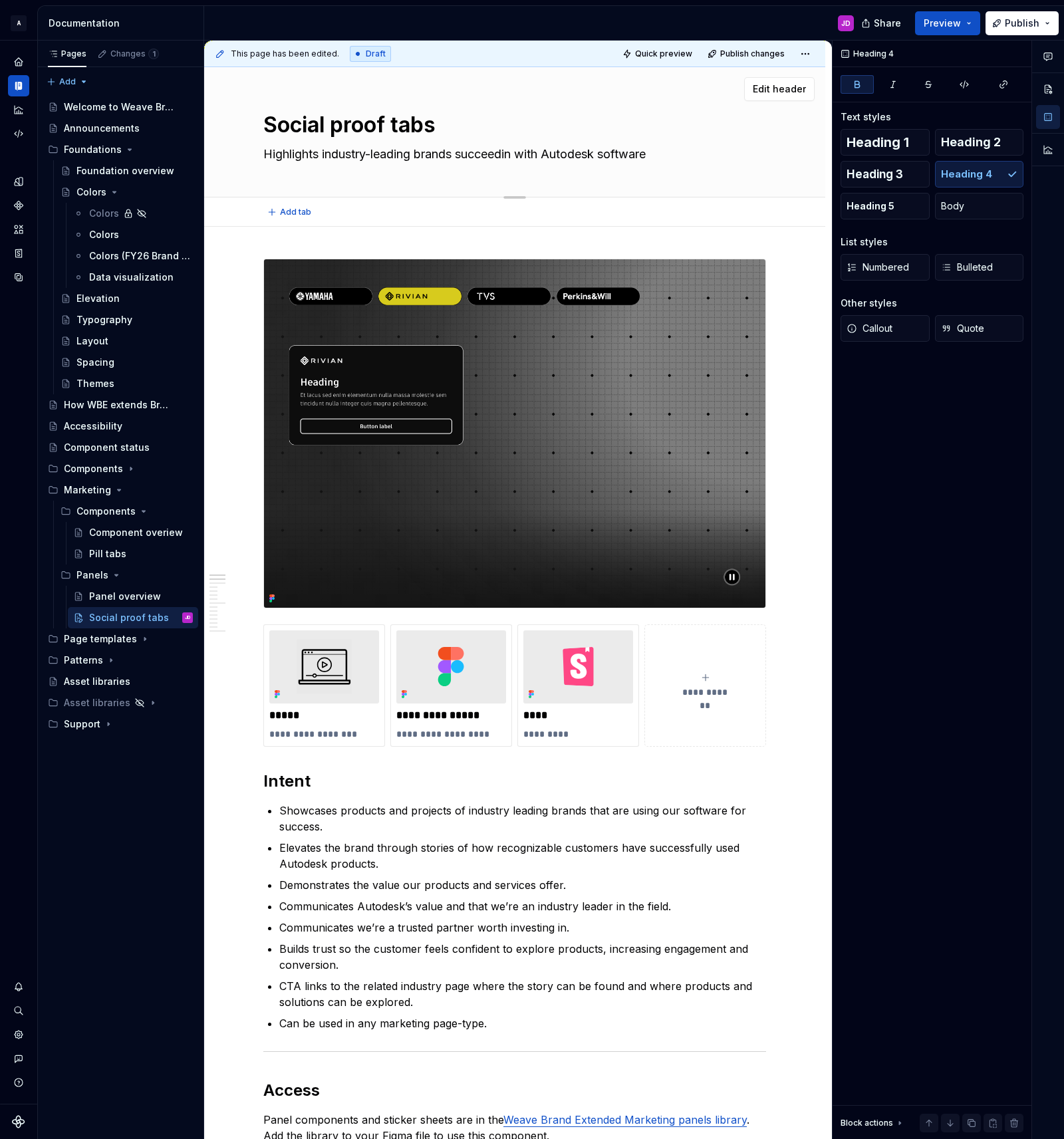
type textarea "*"
type textarea "Highlights industry-leading brands succeeding with Autodesk software"
type textarea "*"
type textarea "Highlights industry-leading brands succeedin with Autodesk software"
type textarea "*"
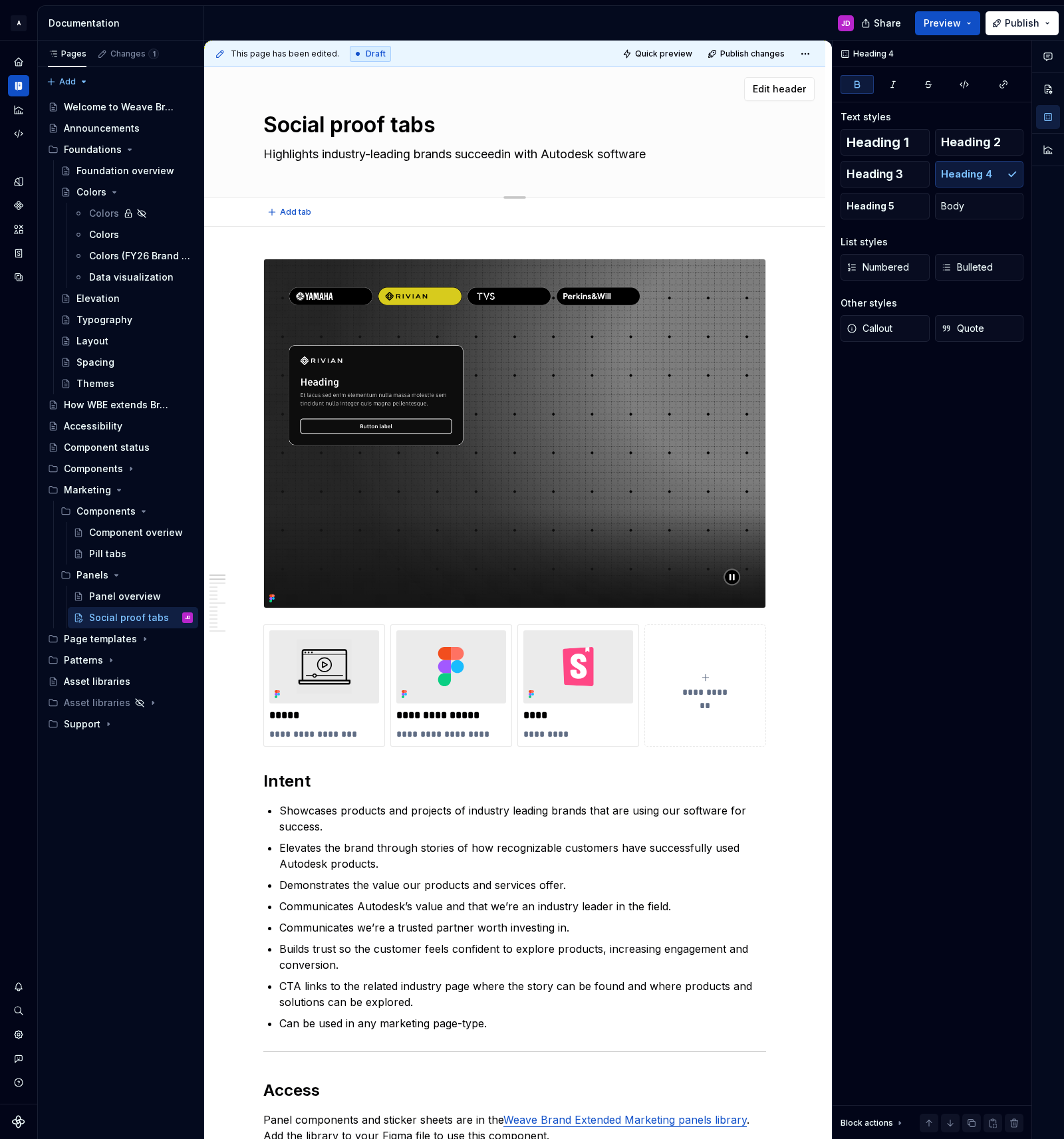
type textarea "Highlights industry-leading brands succeedi with Autodesk software"
type textarea "*"
type textarea "Highlights industry-leading brands succeed with Autodesk software"
type textarea "*"
type textarea "Highlightsindustry-leading brands succeed with Autodesk software"
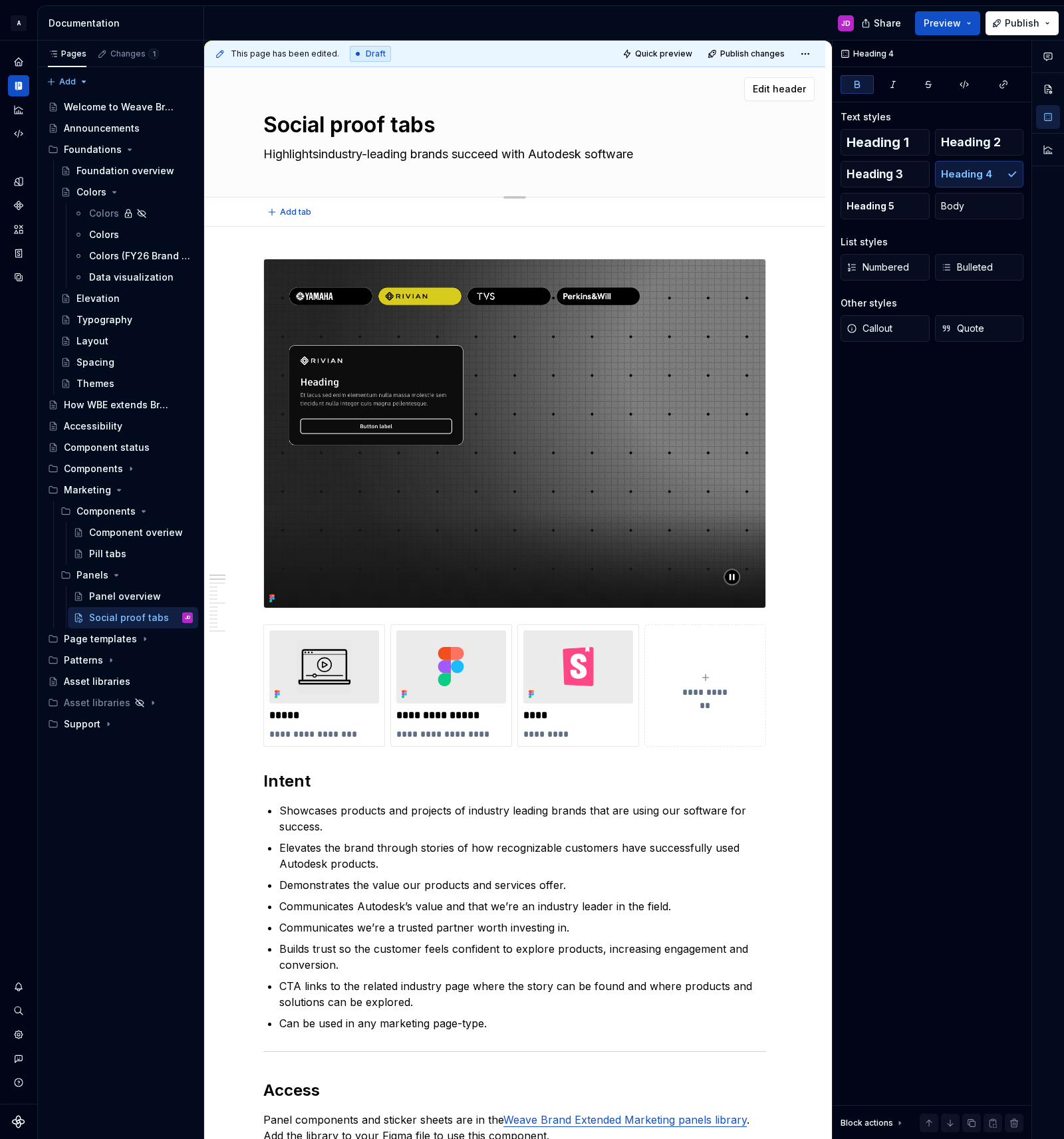
type textarea "*"
type textarea "Highlights industry-leading brands succeed with Autodesk software"
type textarea "*"
type textarea "Highlights hindustry-leading brands succeed with Autodesk software"
type textarea "*"
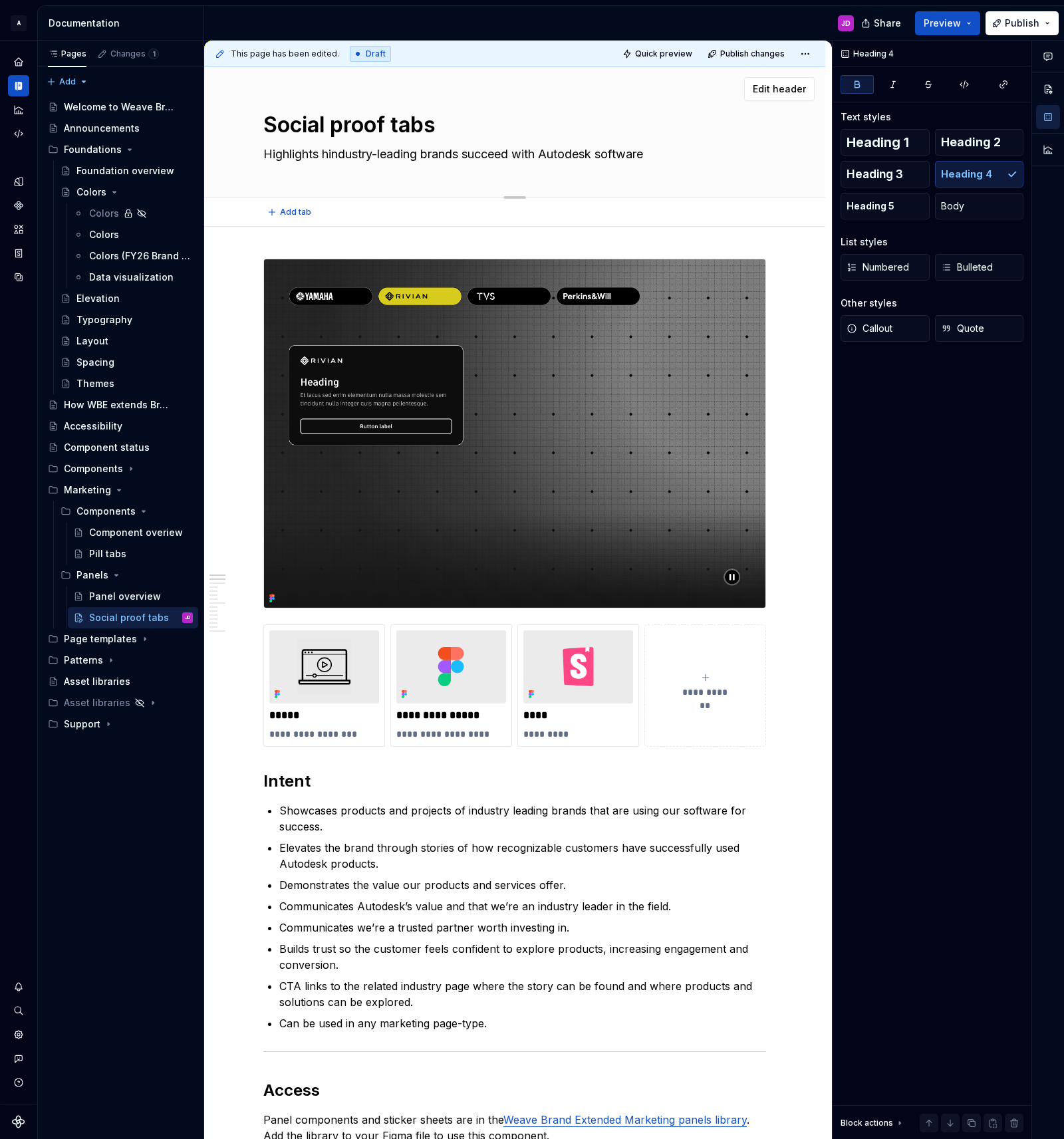
type textarea "Highlights hoindustry-leading brands succeed with Autodesk software"
type textarea "*"
type textarea "Highlights howindustry-leading brands succeed with Autodesk software"
type textarea "*"
type textarea "Highlights how industry-leading brands succeed with Autodesk software"
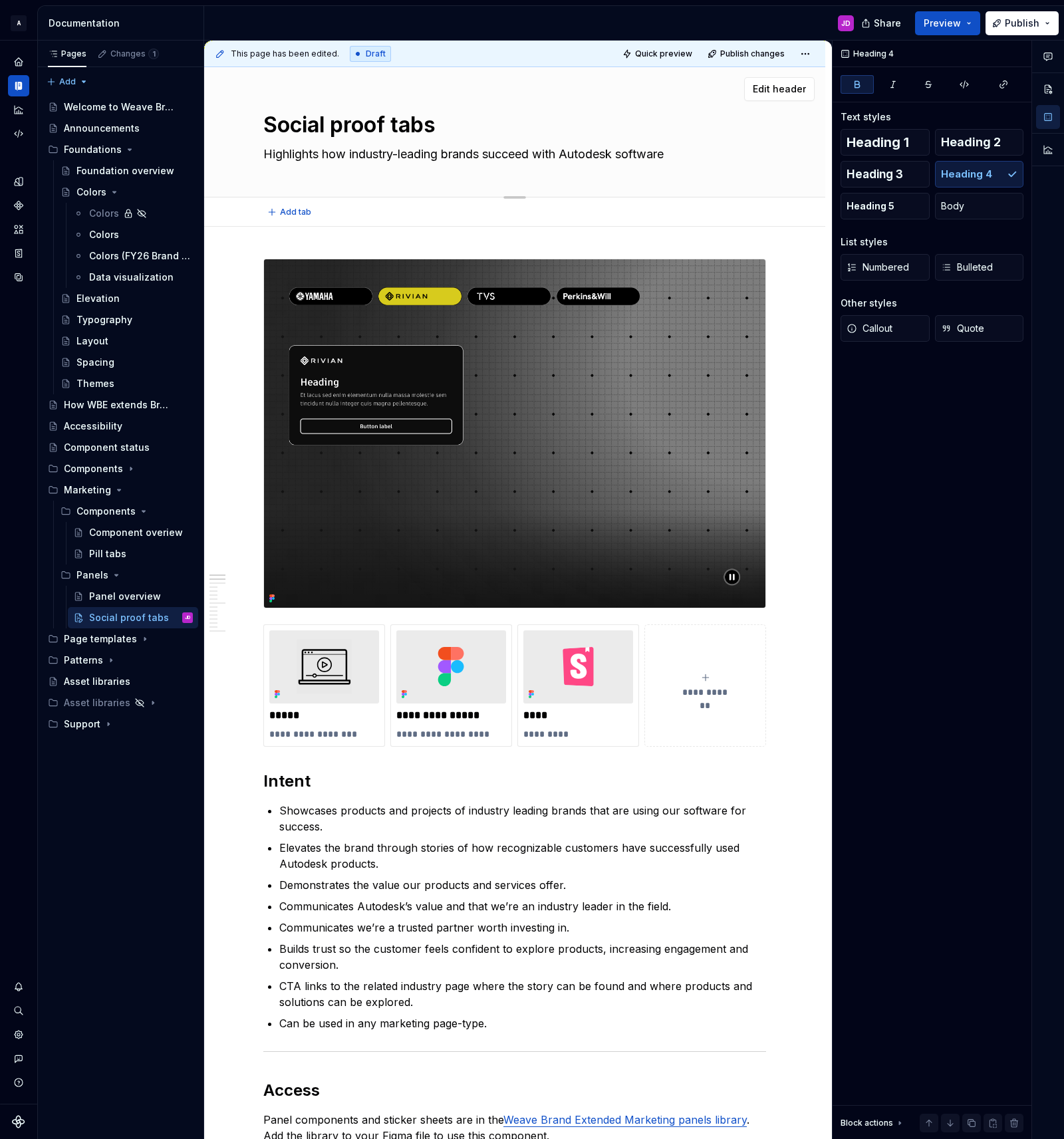
scroll to position [0, 0]
click at [590, 156] on textarea "Highlights how industry-leading brands succeed with Autodesk software" at bounding box center [512, 155] width 503 height 21
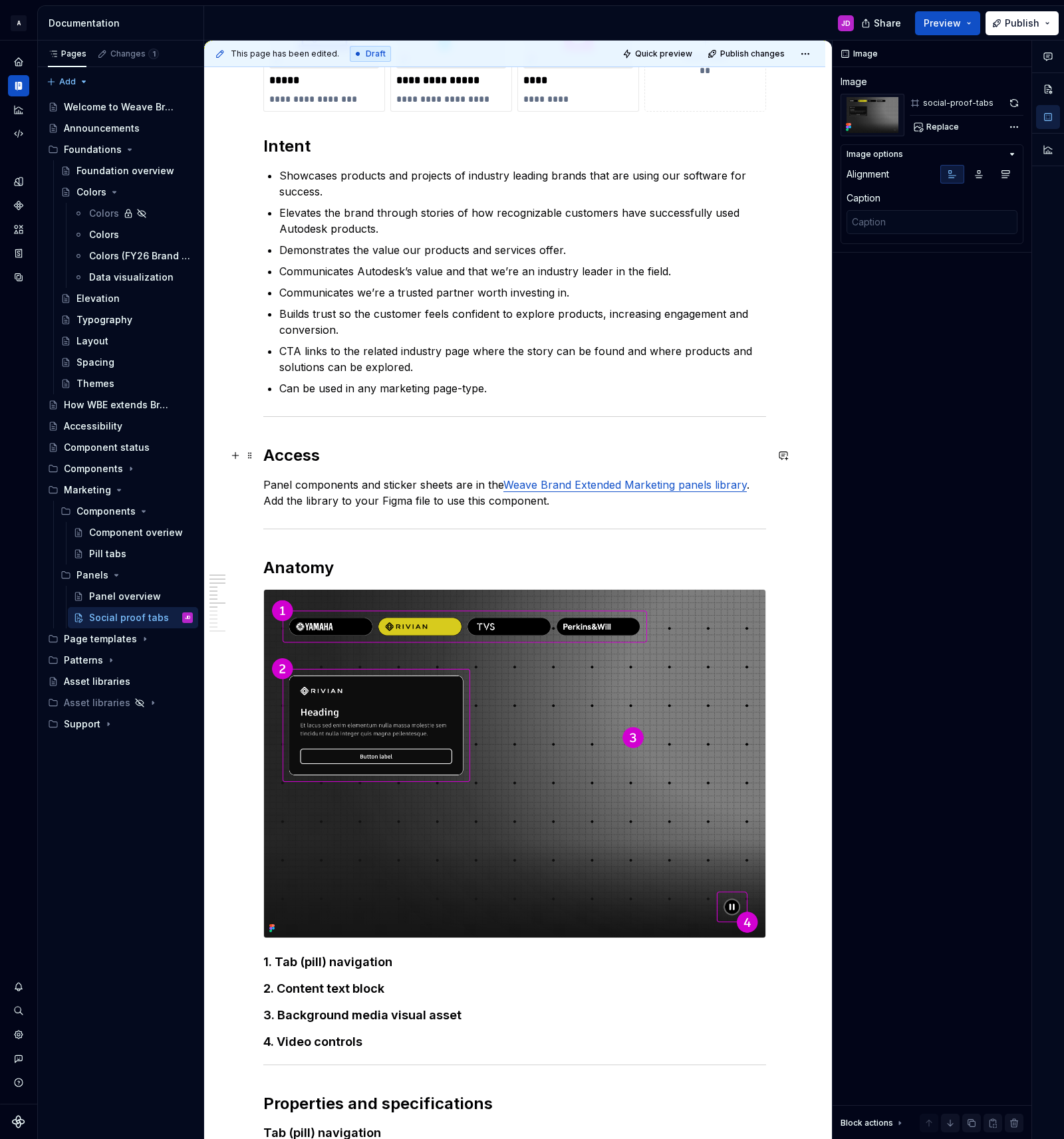
scroll to position [641, 0]
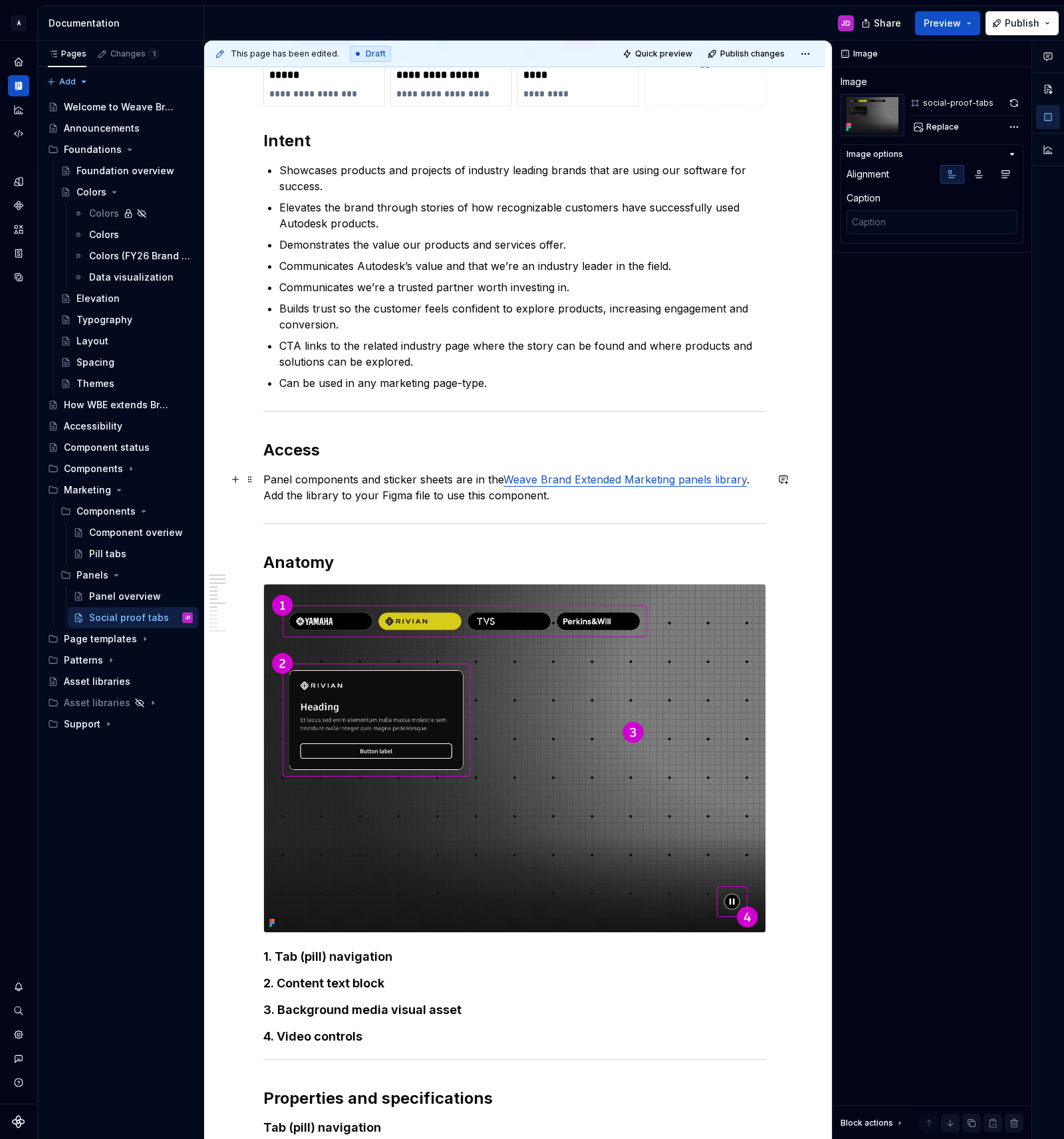
click at [574, 493] on p "Panel components and sticker sheets are in the Weave Brand Extended Marketing p…" at bounding box center [515, 487] width 503 height 32
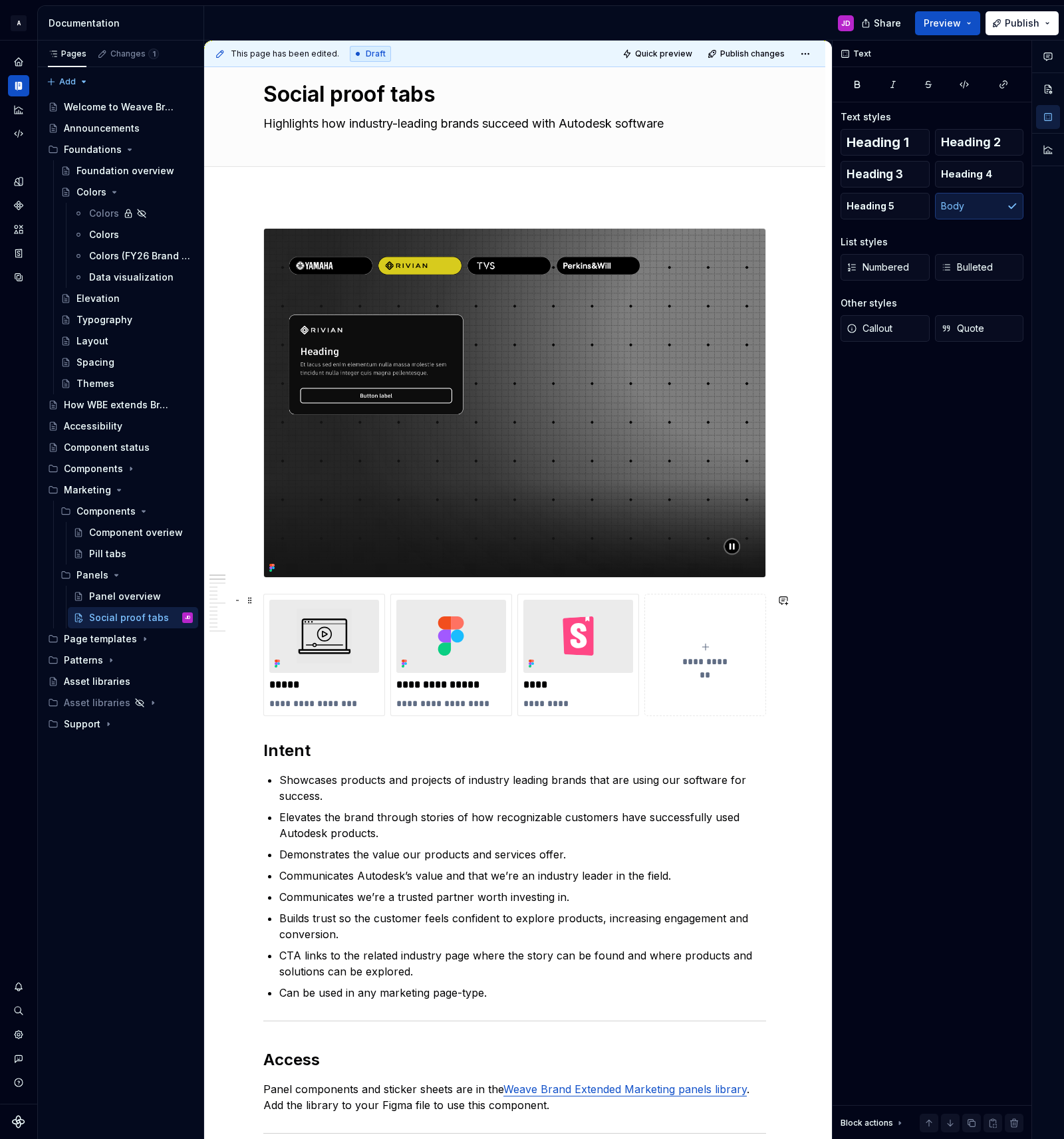
scroll to position [0, 0]
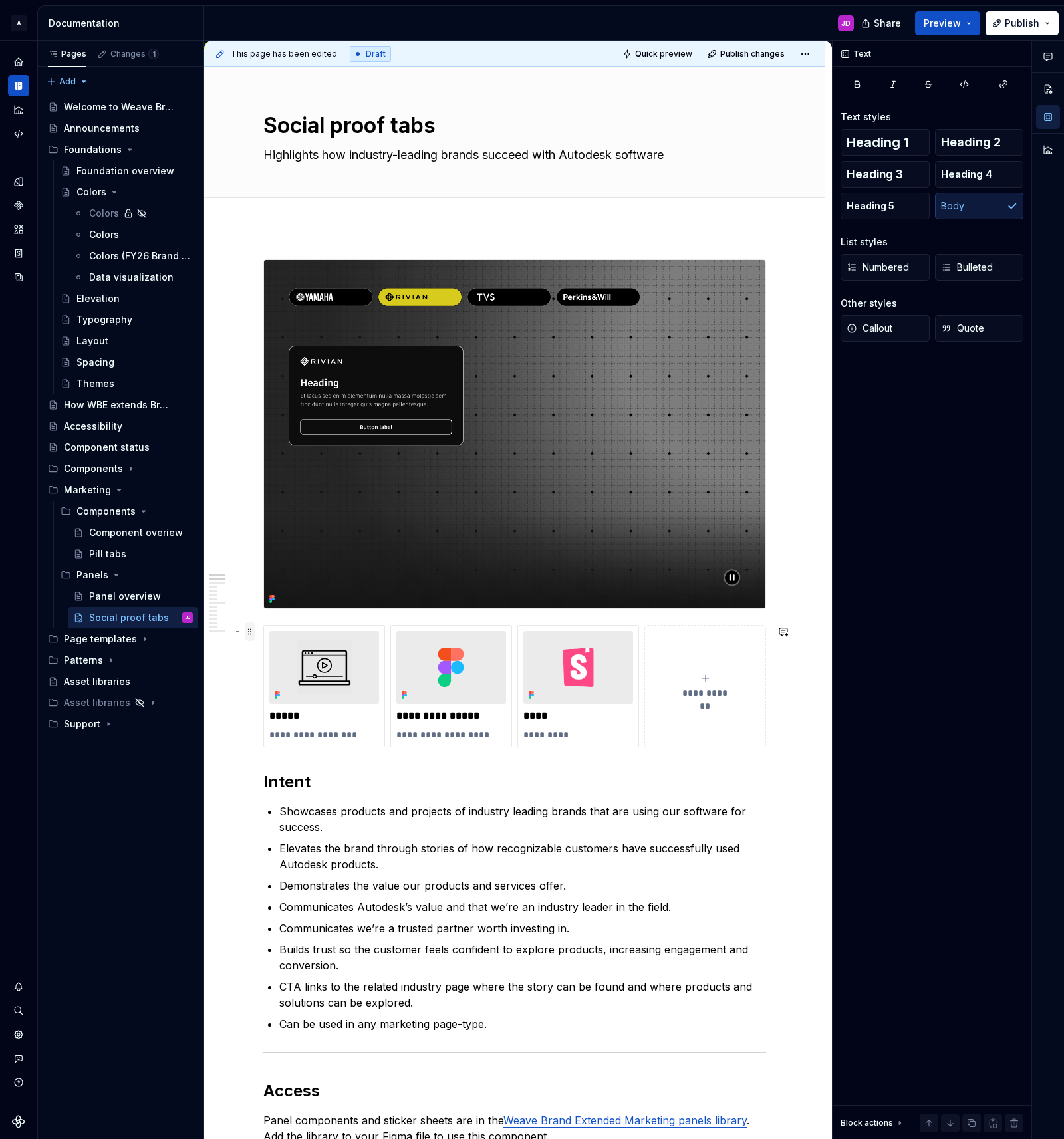
click at [253, 630] on span at bounding box center [249, 631] width 11 height 19
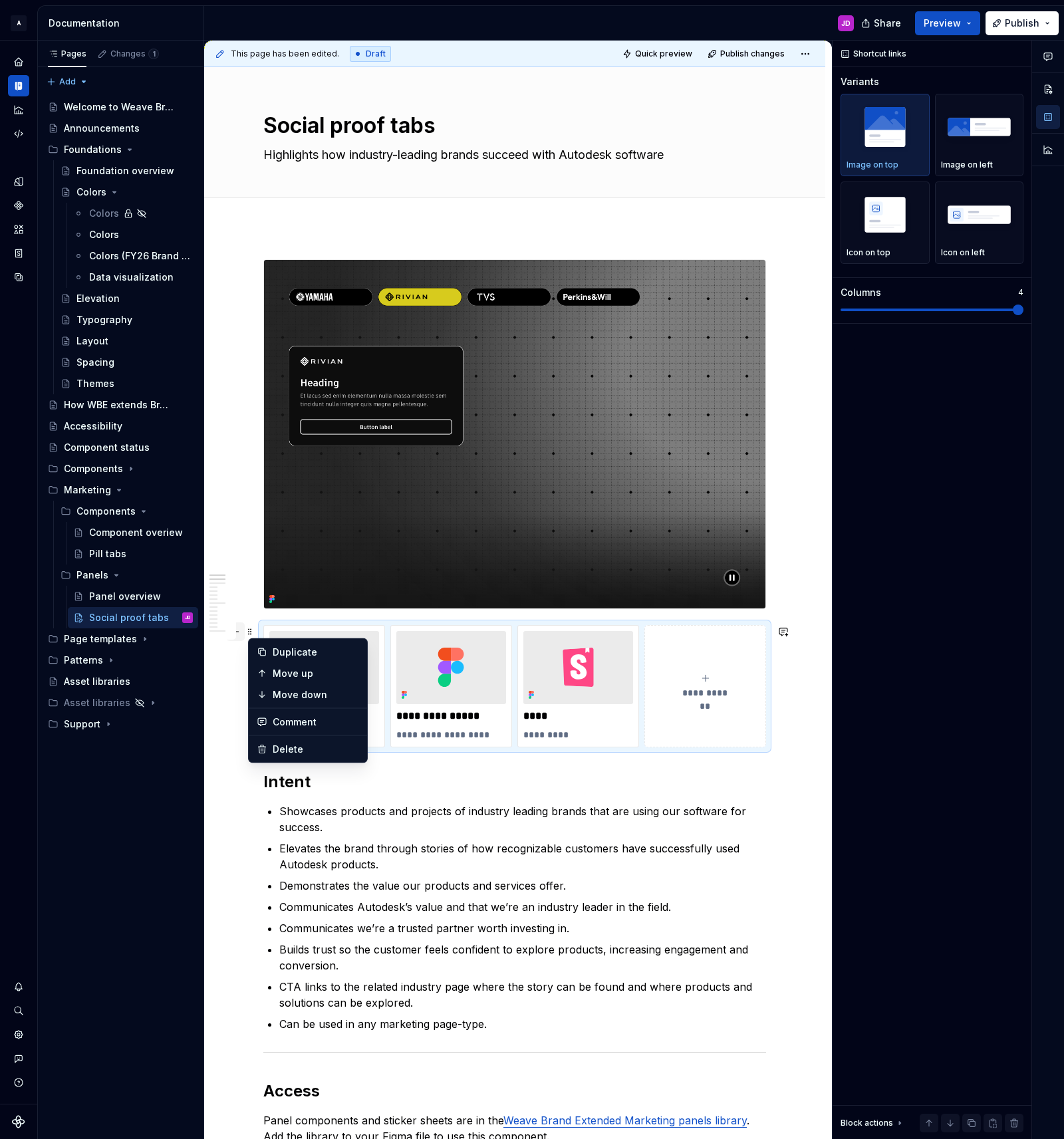
click at [240, 630] on button "button" at bounding box center [235, 631] width 19 height 19
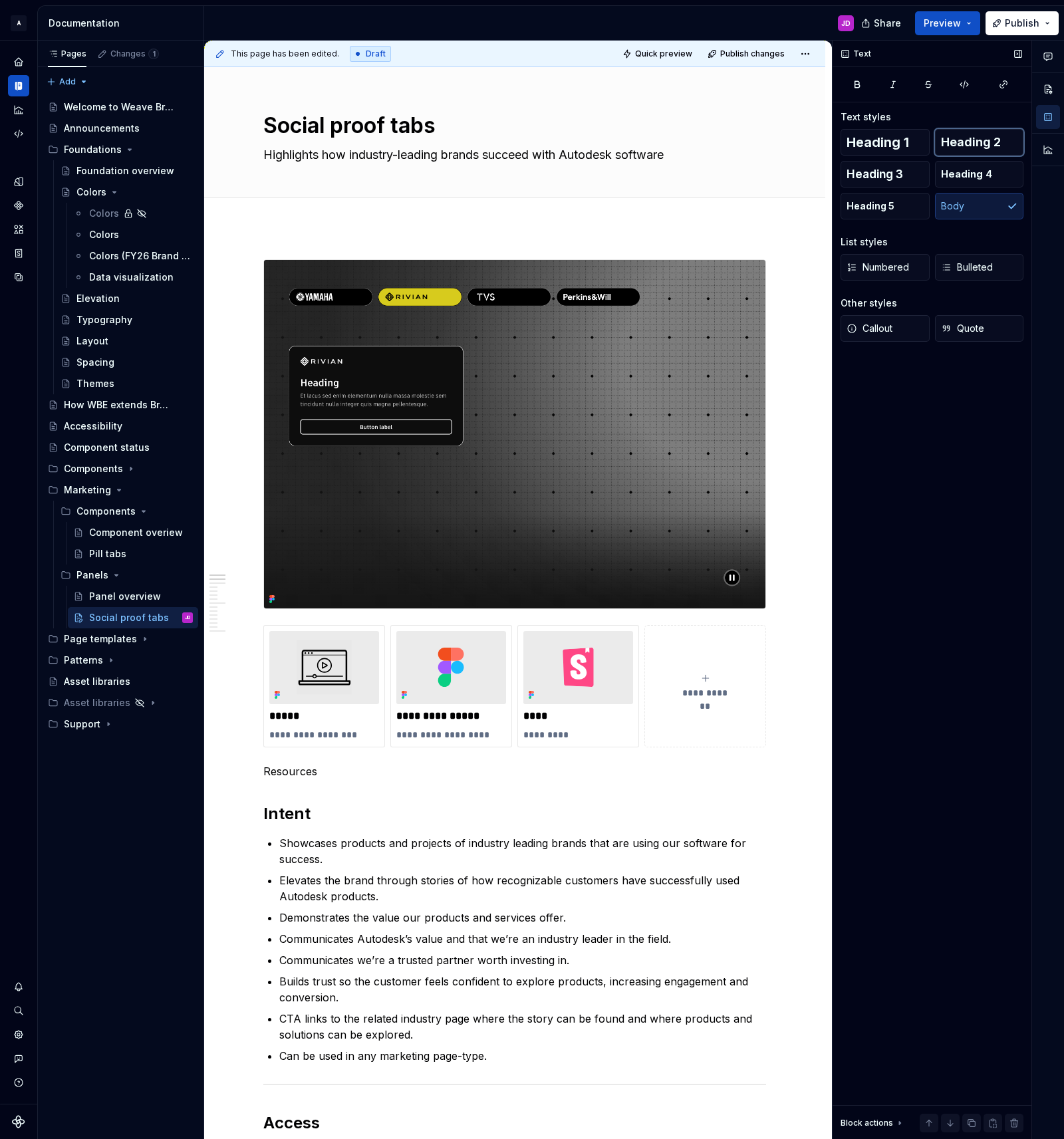
click at [964, 140] on span "Heading 2" at bounding box center [971, 142] width 59 height 13
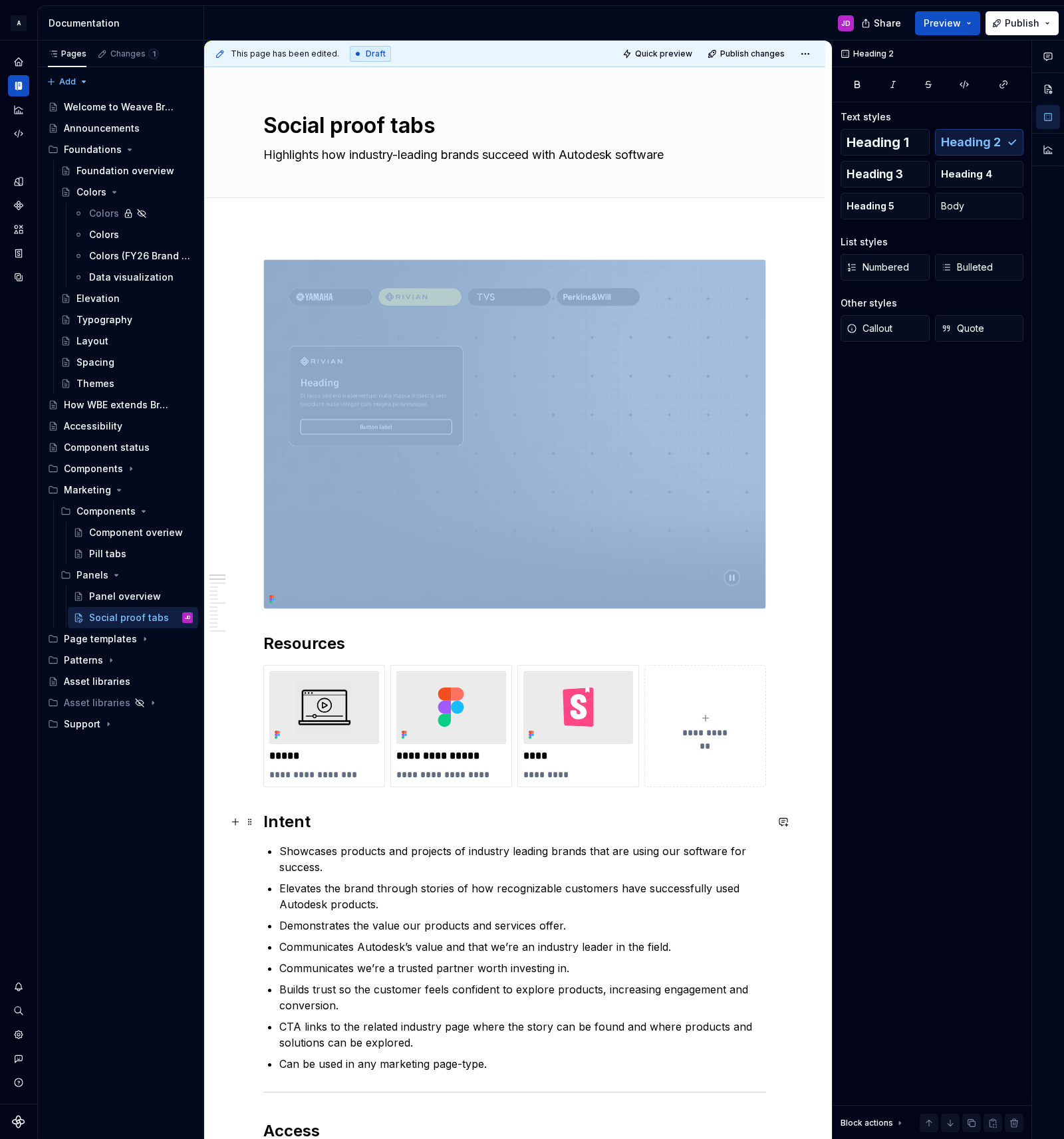
click at [339, 828] on h2 "Intent" at bounding box center [515, 822] width 503 height 21
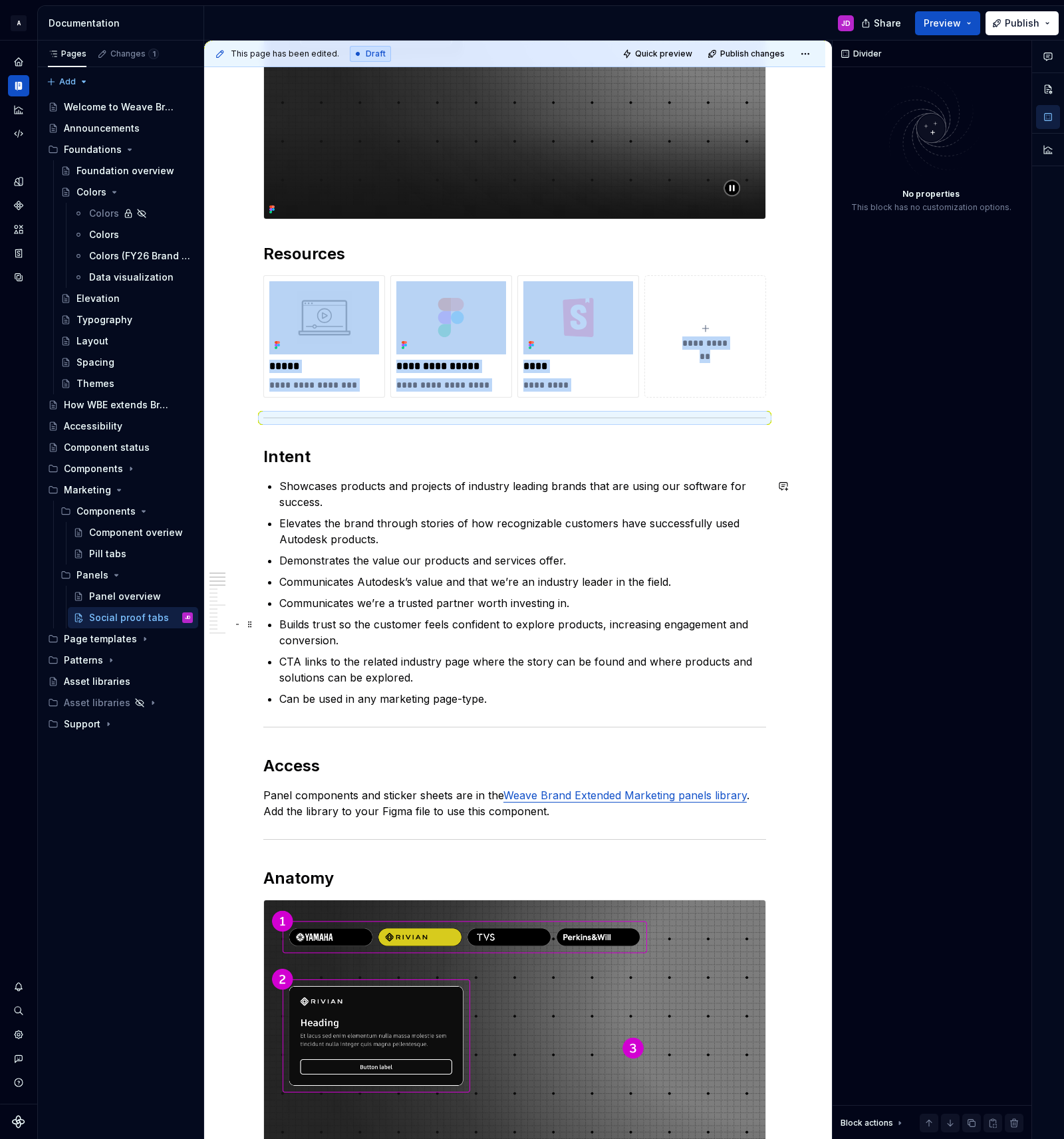
scroll to position [392, 0]
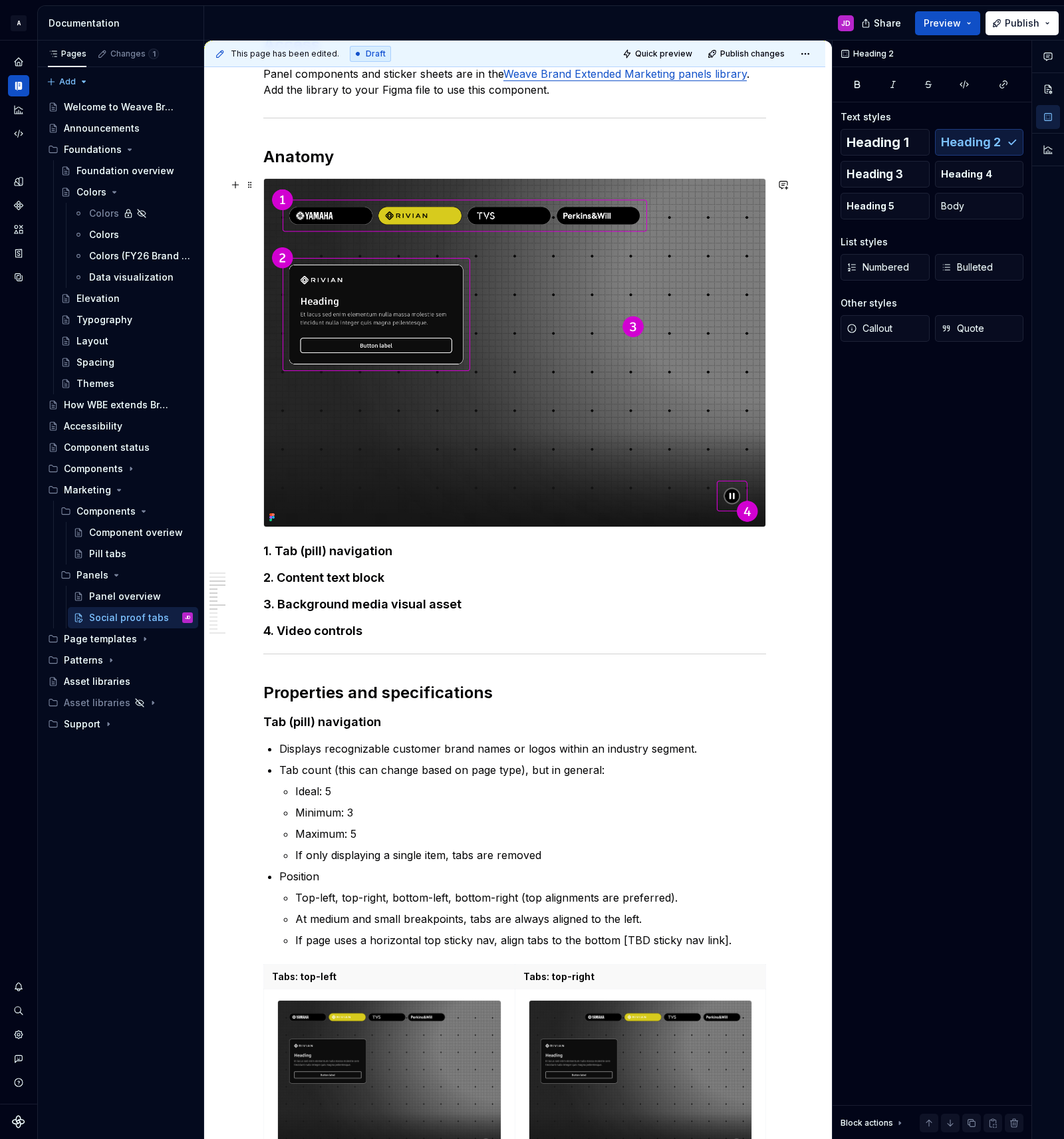
scroll to position [1059, 0]
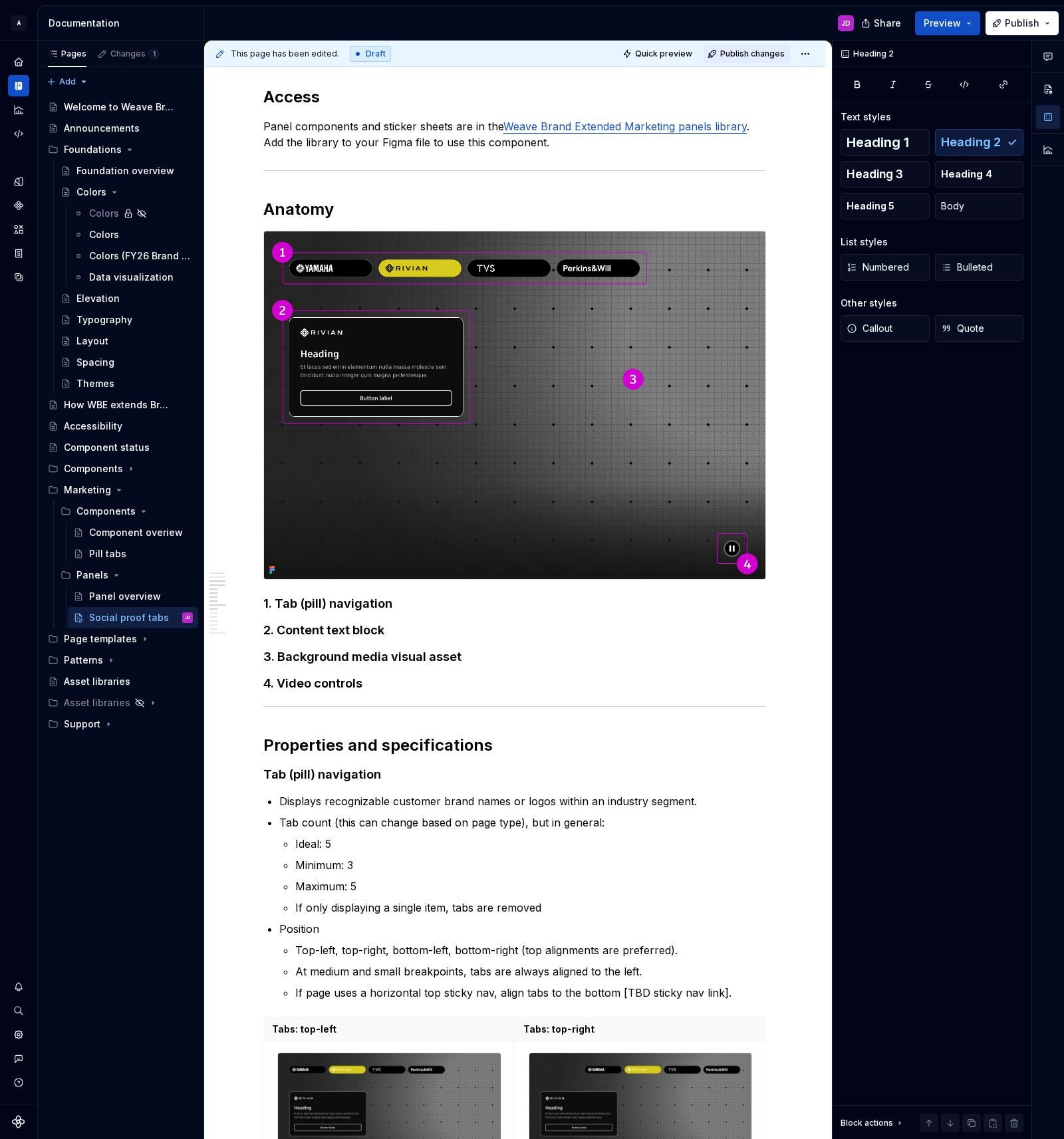
click at [758, 52] on span "Publish changes" at bounding box center [753, 54] width 64 height 11
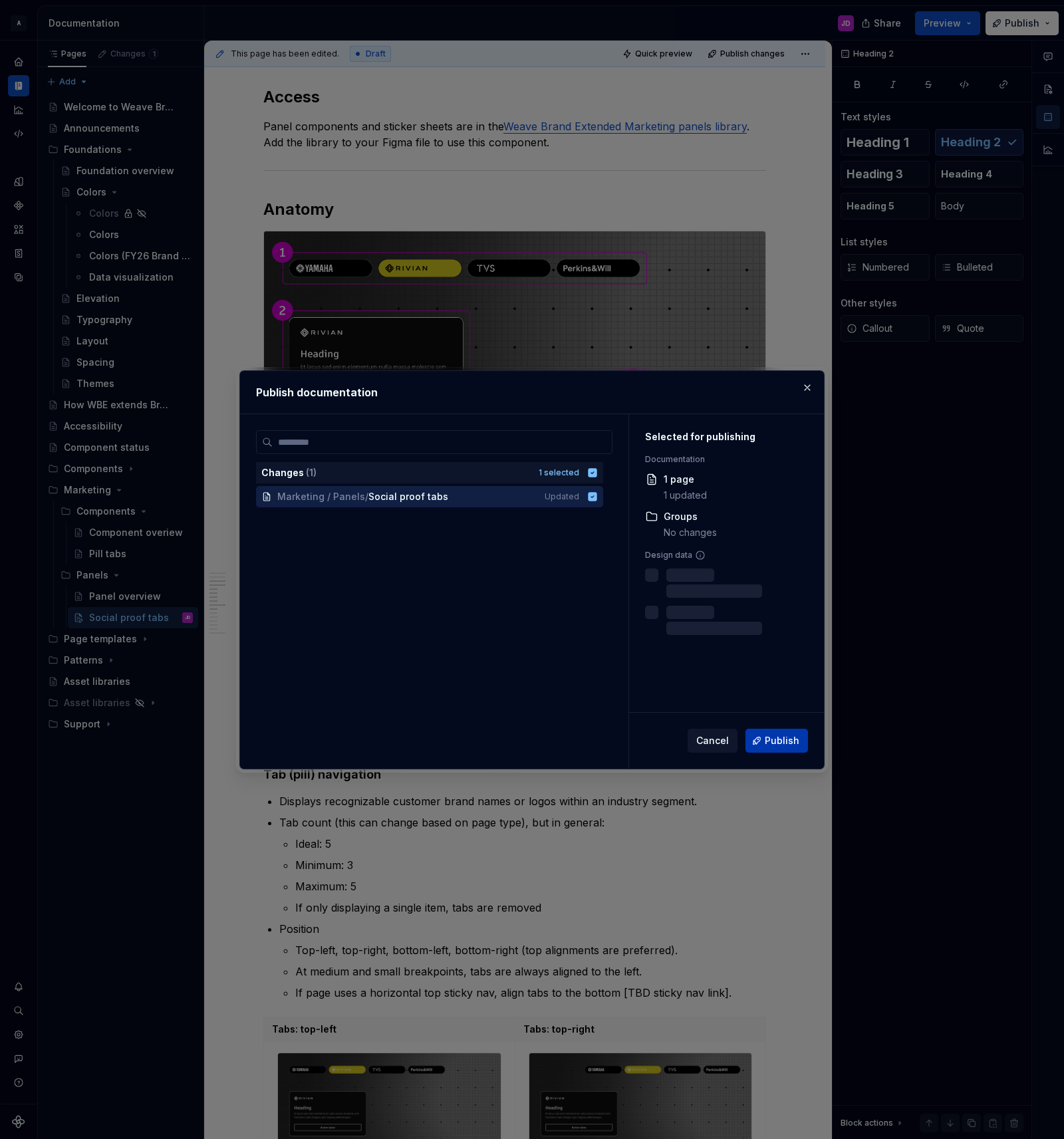
click at [777, 741] on span "Publish" at bounding box center [782, 741] width 35 height 13
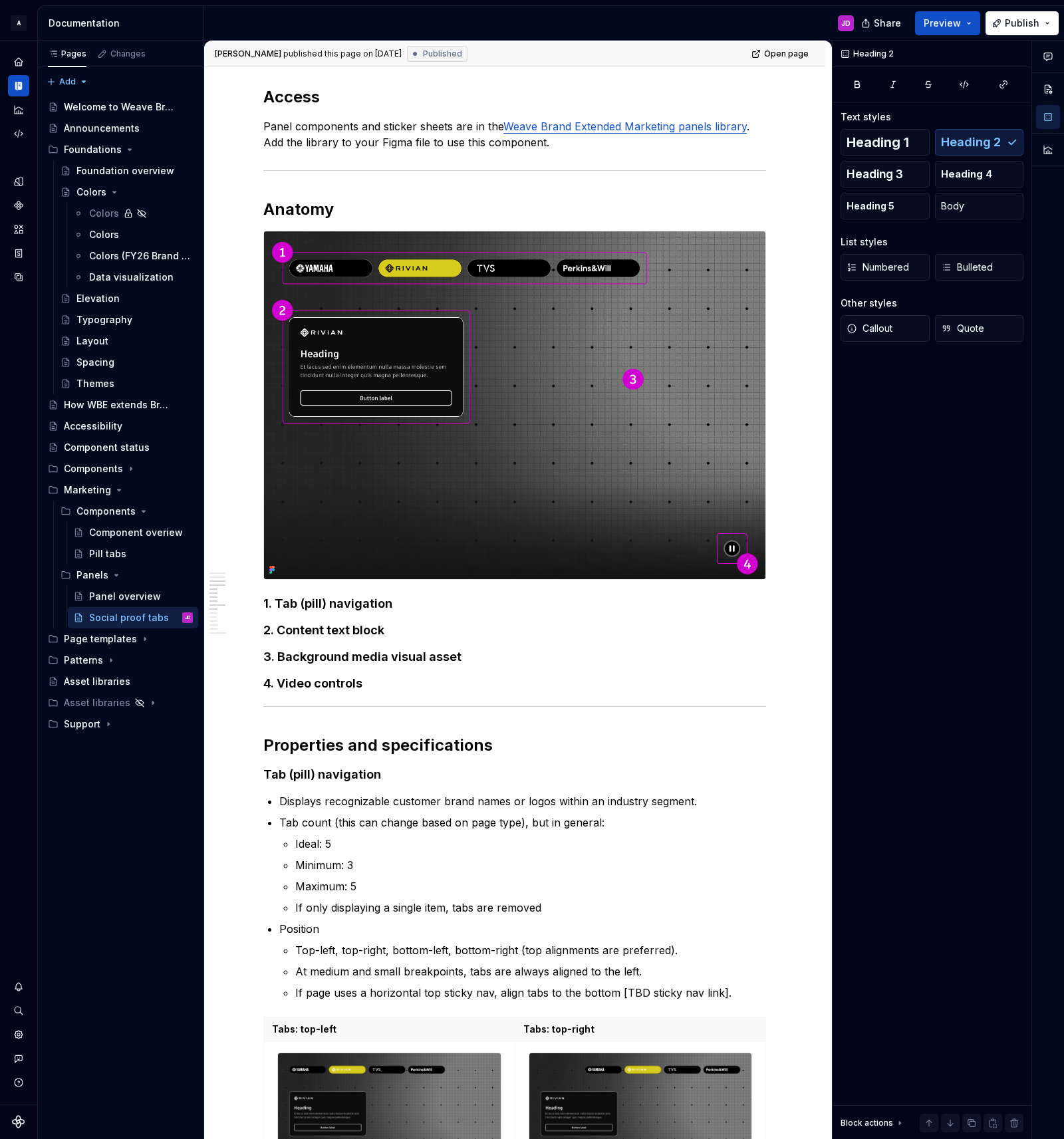
type textarea "*"
